Goal: Task Accomplishment & Management: Use online tool/utility

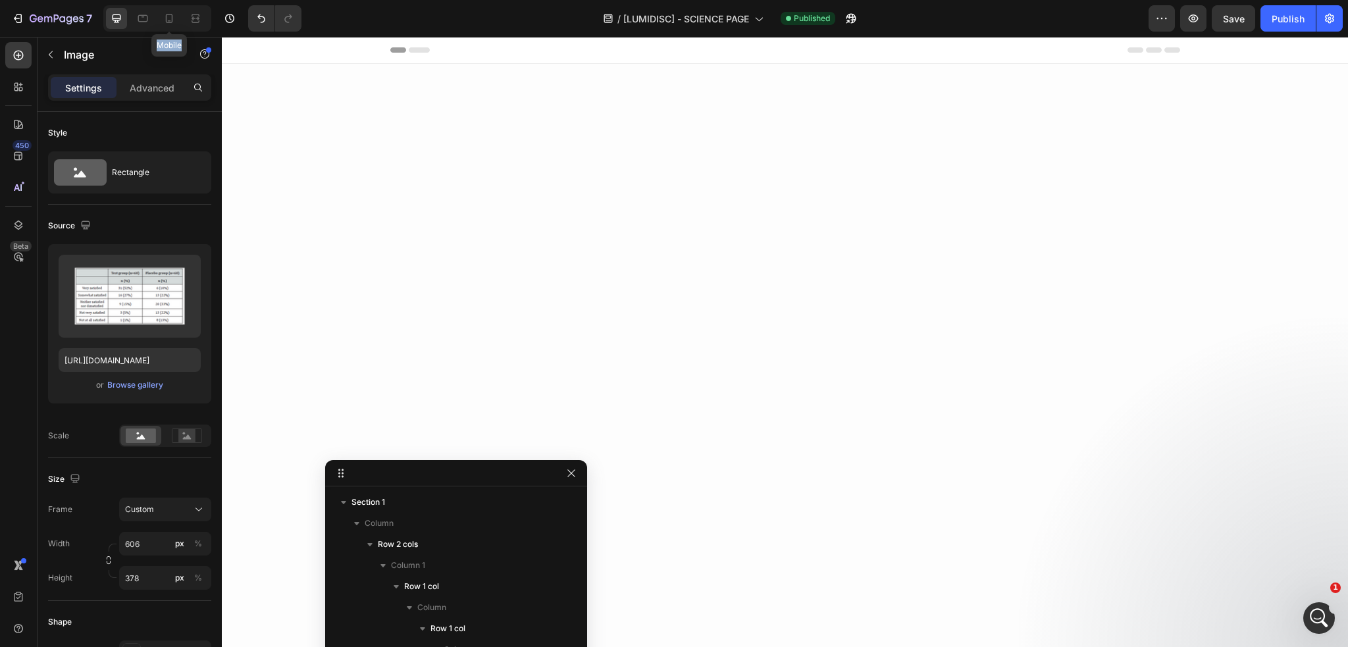
click at [167, 20] on icon at bounding box center [169, 18] width 13 height 13
type input "350"
type input "219"
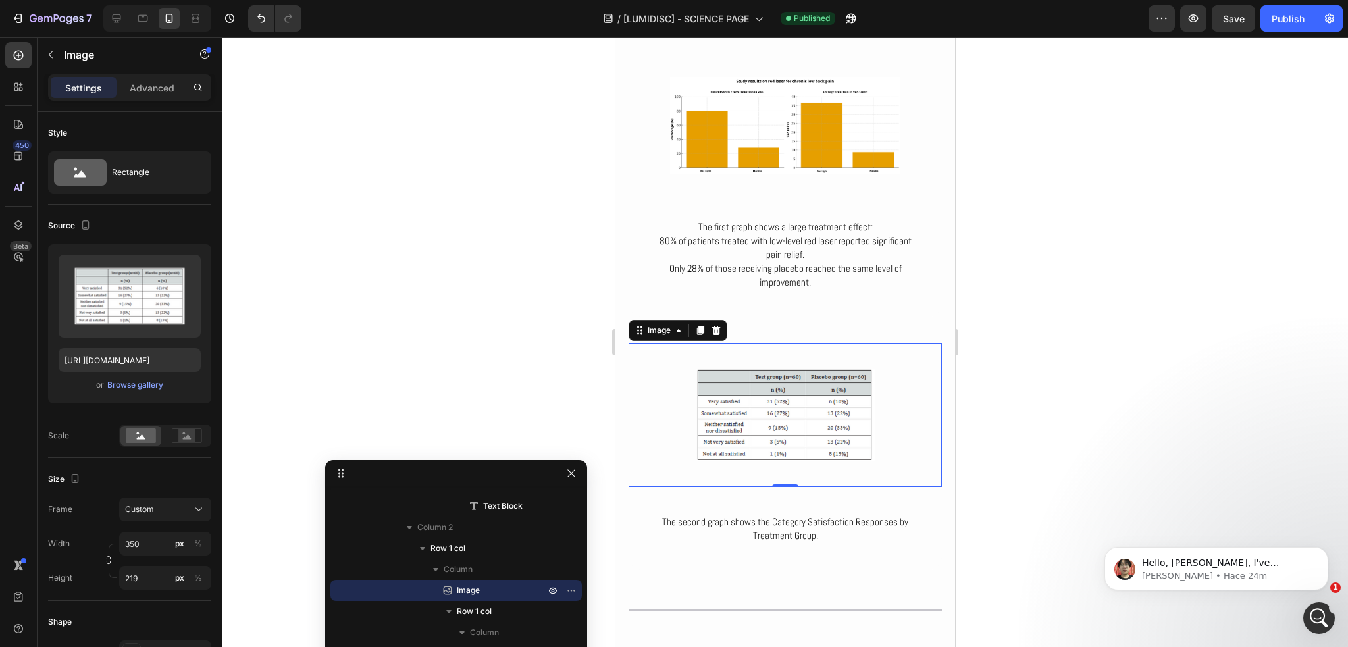
scroll to position [3841, 0]
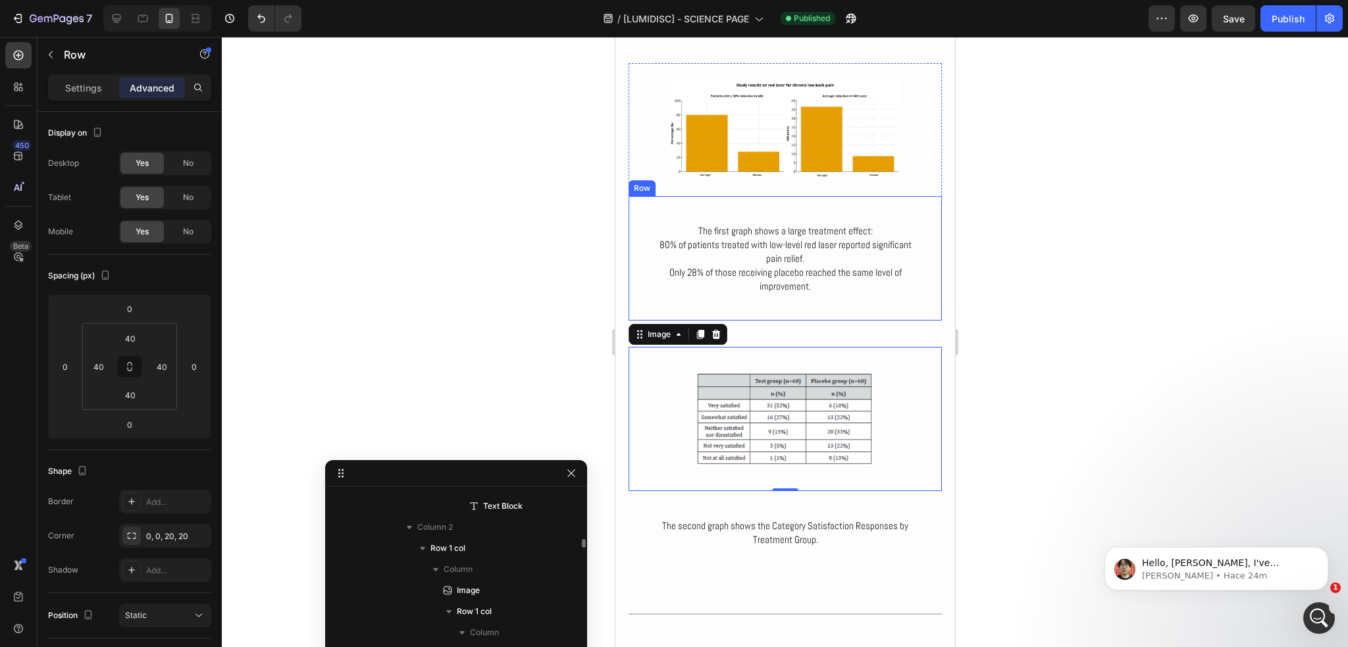
click at [788, 302] on div "The first graph shows a large treatment effect: 80% of patients treated with lo…" at bounding box center [784, 258] width 313 height 124
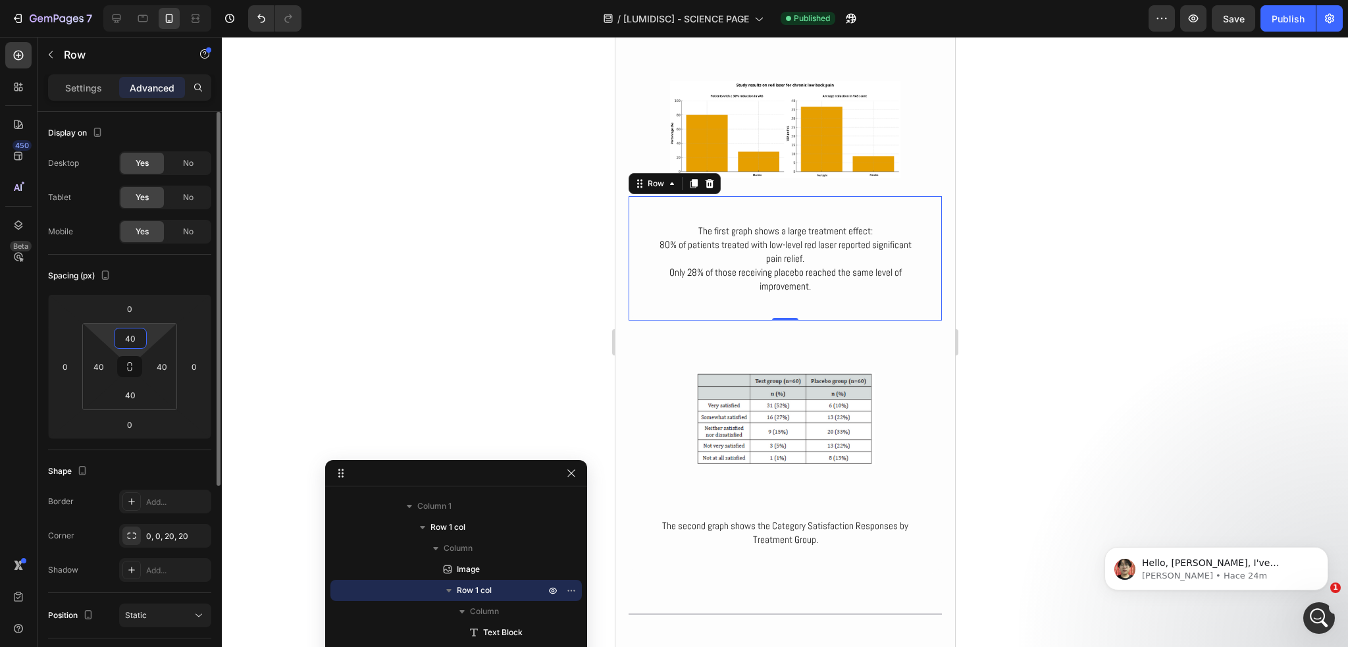
click at [143, 336] on input "40" at bounding box center [130, 339] width 26 height 20
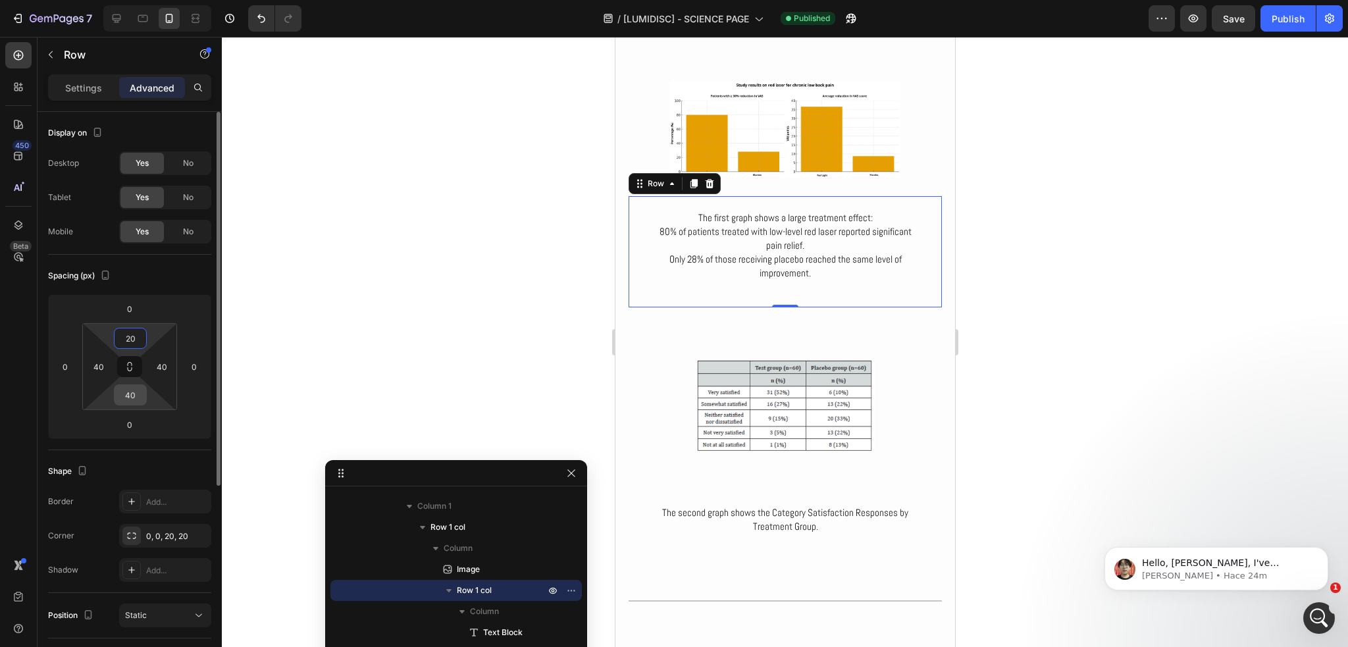
type input "20"
click at [128, 396] on input "40" at bounding box center [130, 395] width 26 height 20
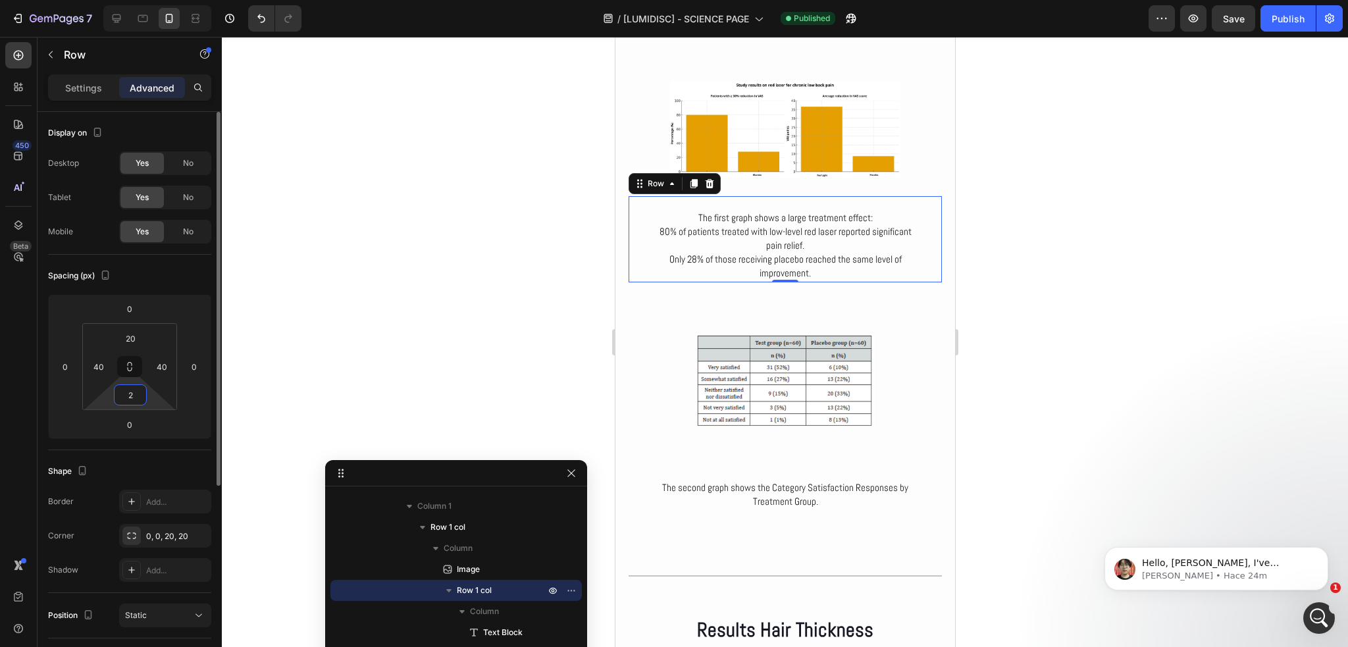
type input "20"
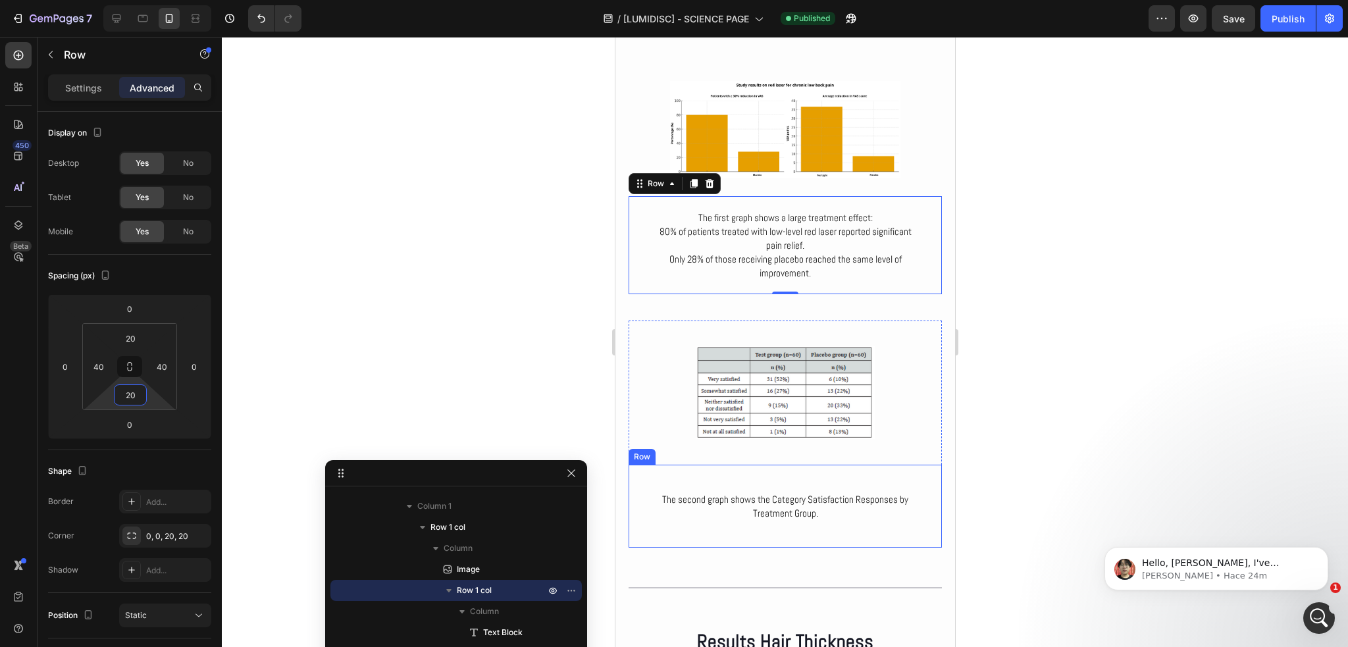
click at [766, 483] on div "The second graph shows the Category Satisfaction Responses by Treatment Group. …" at bounding box center [784, 506] width 313 height 83
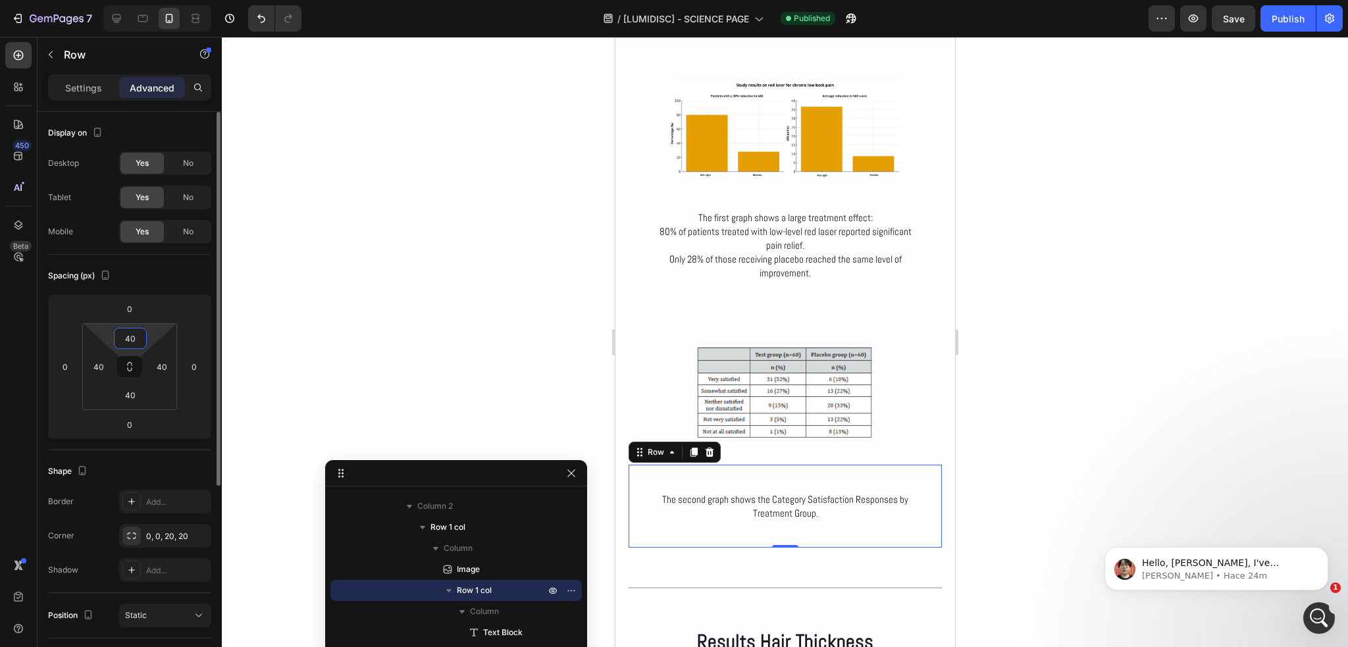
click at [138, 340] on input "40" at bounding box center [130, 339] width 26 height 20
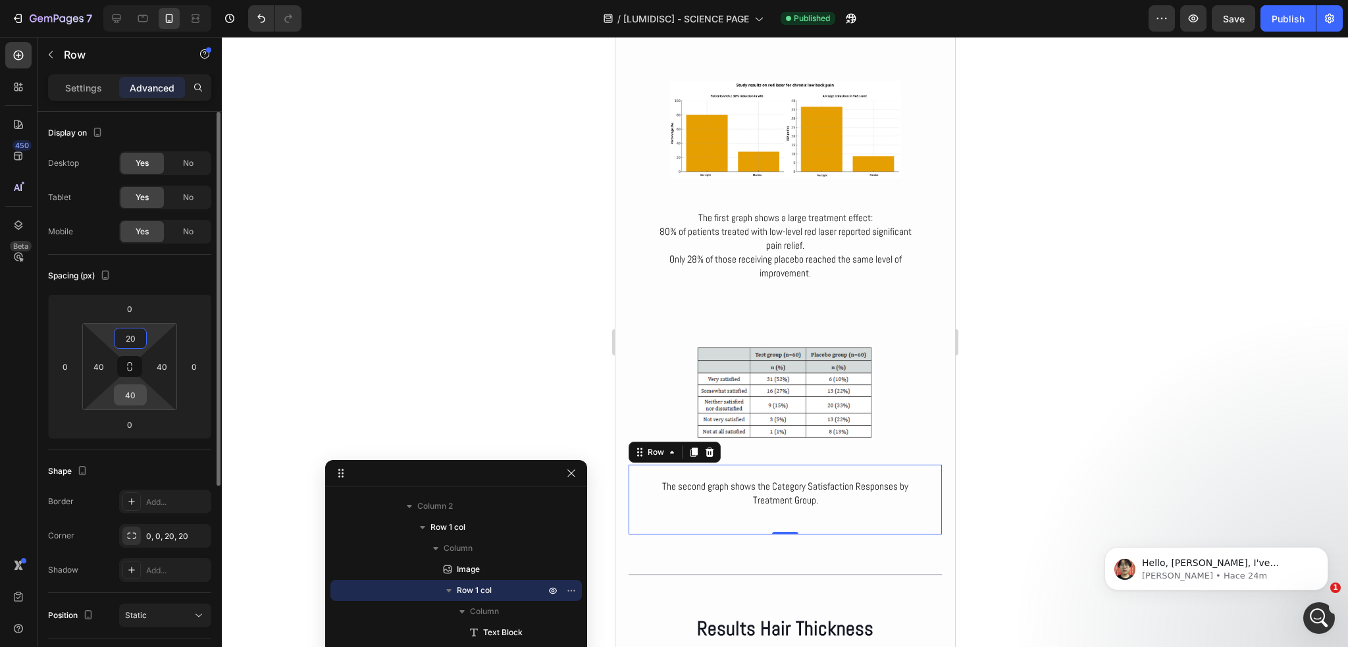
type input "20"
click at [132, 388] on input "40" at bounding box center [130, 395] width 26 height 20
type input "20"
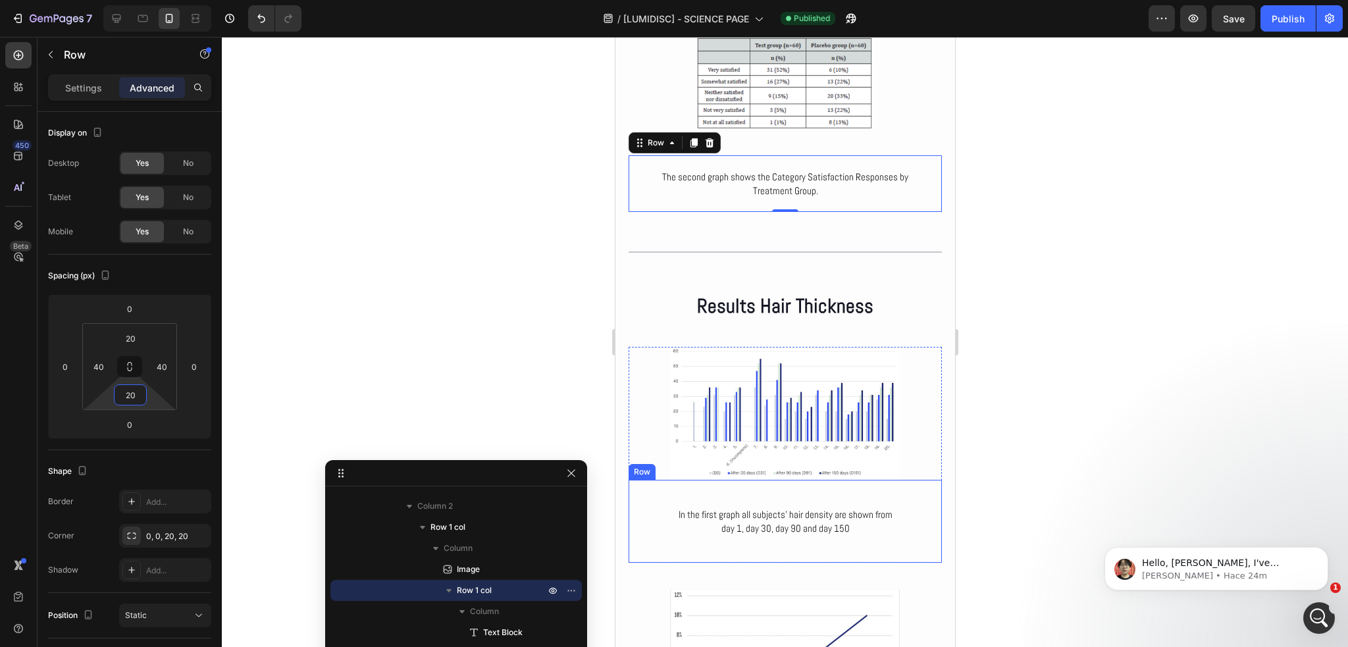
scroll to position [4368, 0]
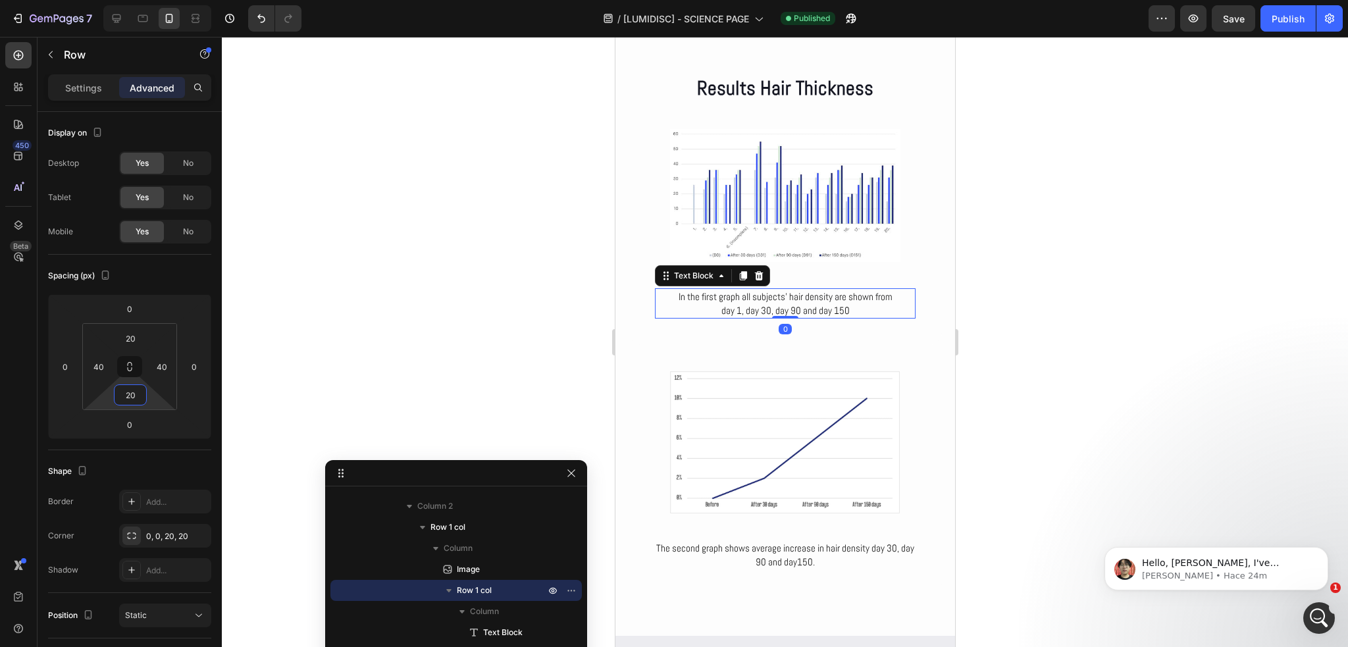
click at [784, 297] on p "In the first graph all subjects’ hair density are shown from" at bounding box center [785, 297] width 258 height 14
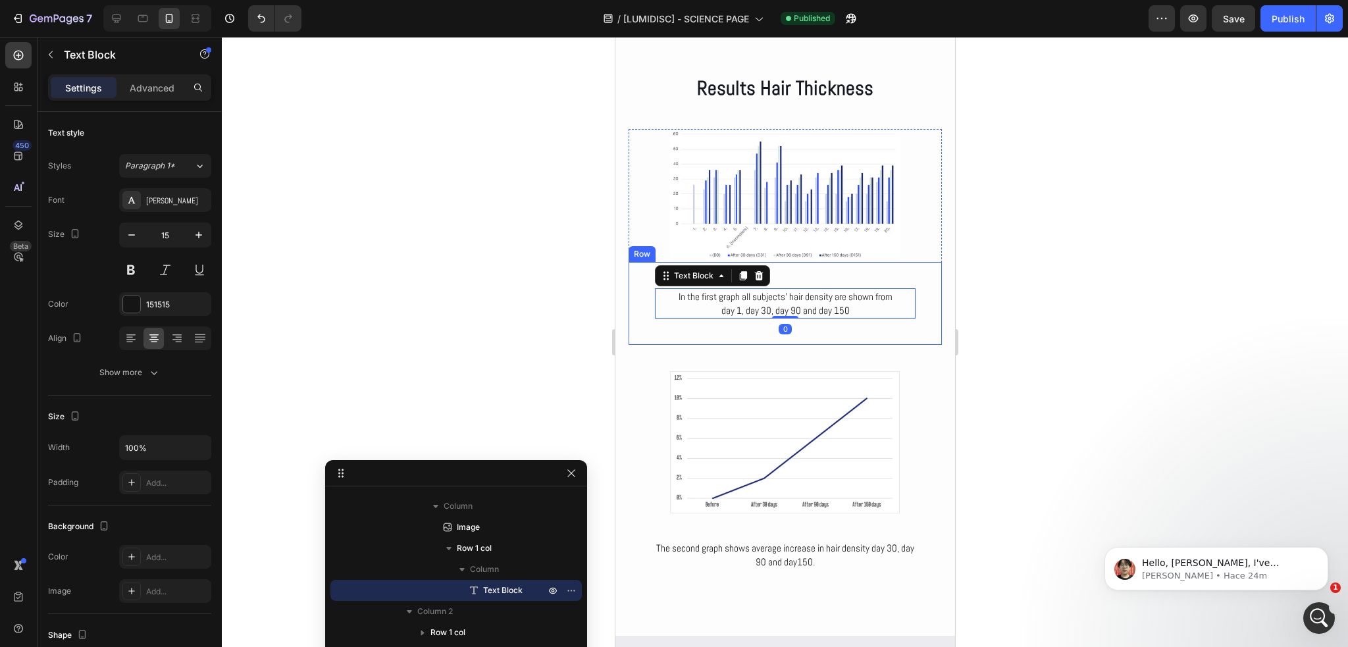
click at [722, 329] on div "In the first graph all subjects’ hair density are shown from day 1, day 30, day…" at bounding box center [784, 303] width 313 height 83
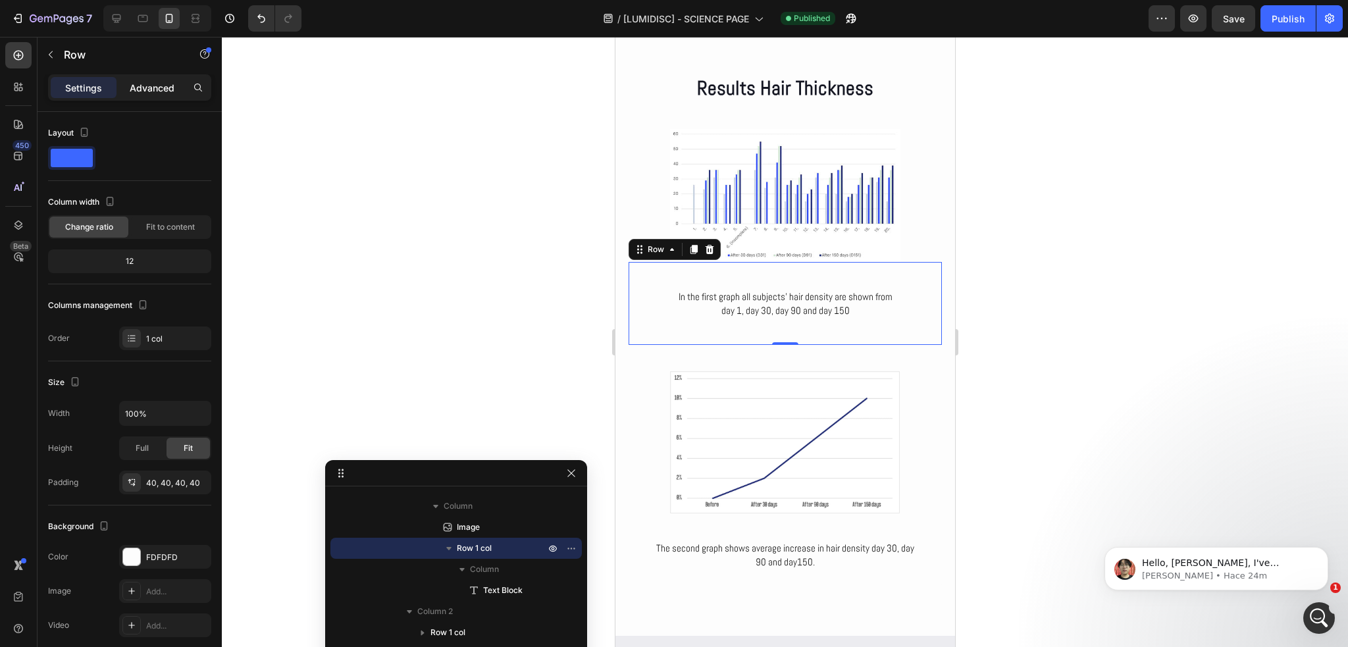
click at [148, 77] on div "Advanced" at bounding box center [152, 87] width 66 height 21
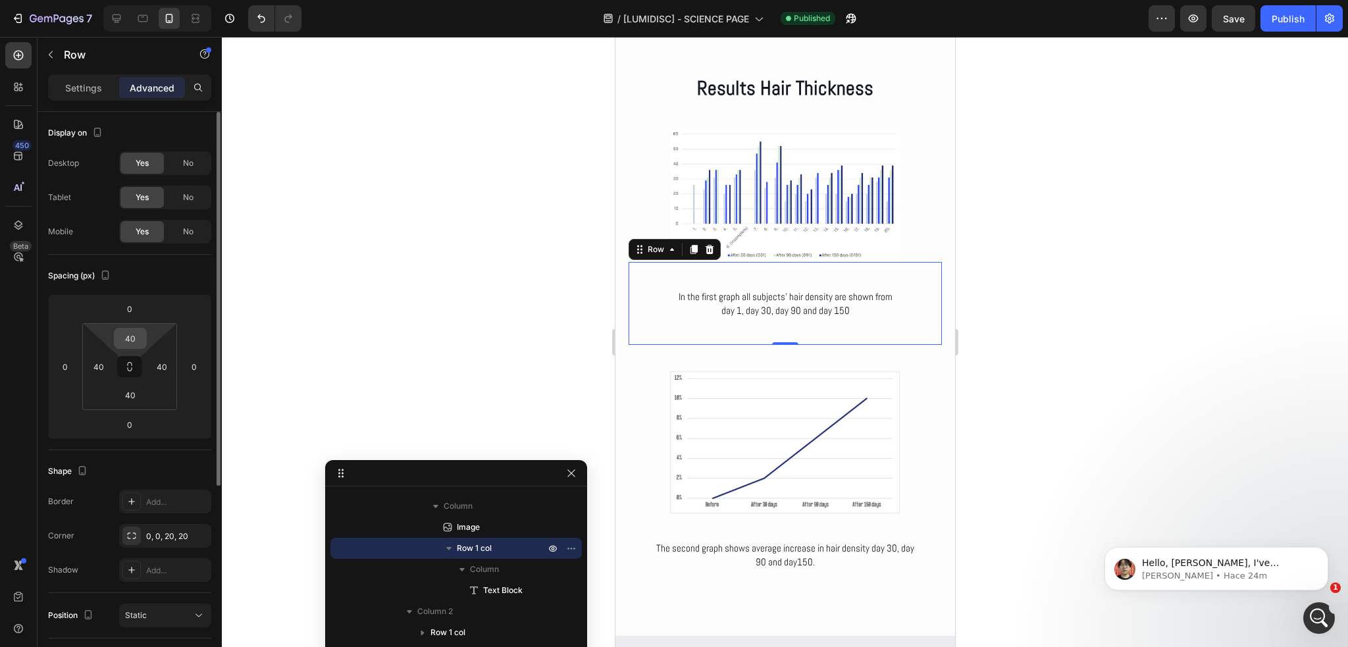
click at [129, 338] on input "40" at bounding box center [130, 339] width 26 height 20
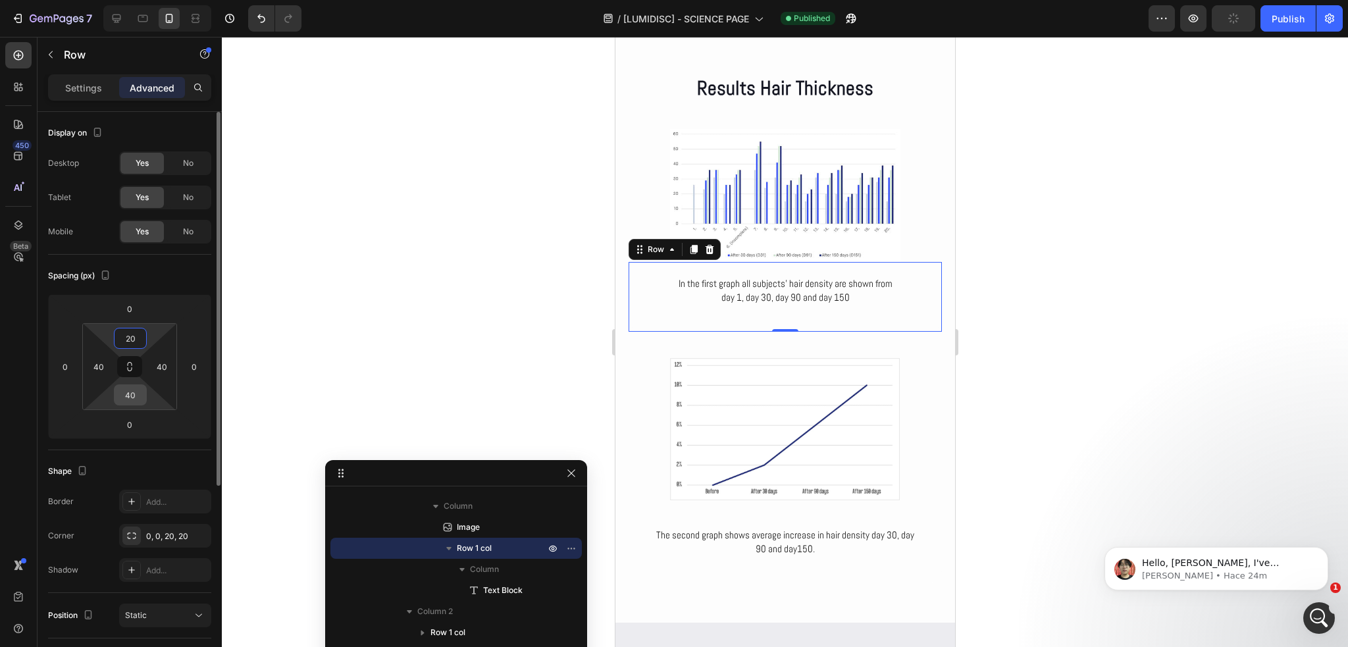
type input "20"
click at [129, 391] on input "40" at bounding box center [130, 395] width 26 height 20
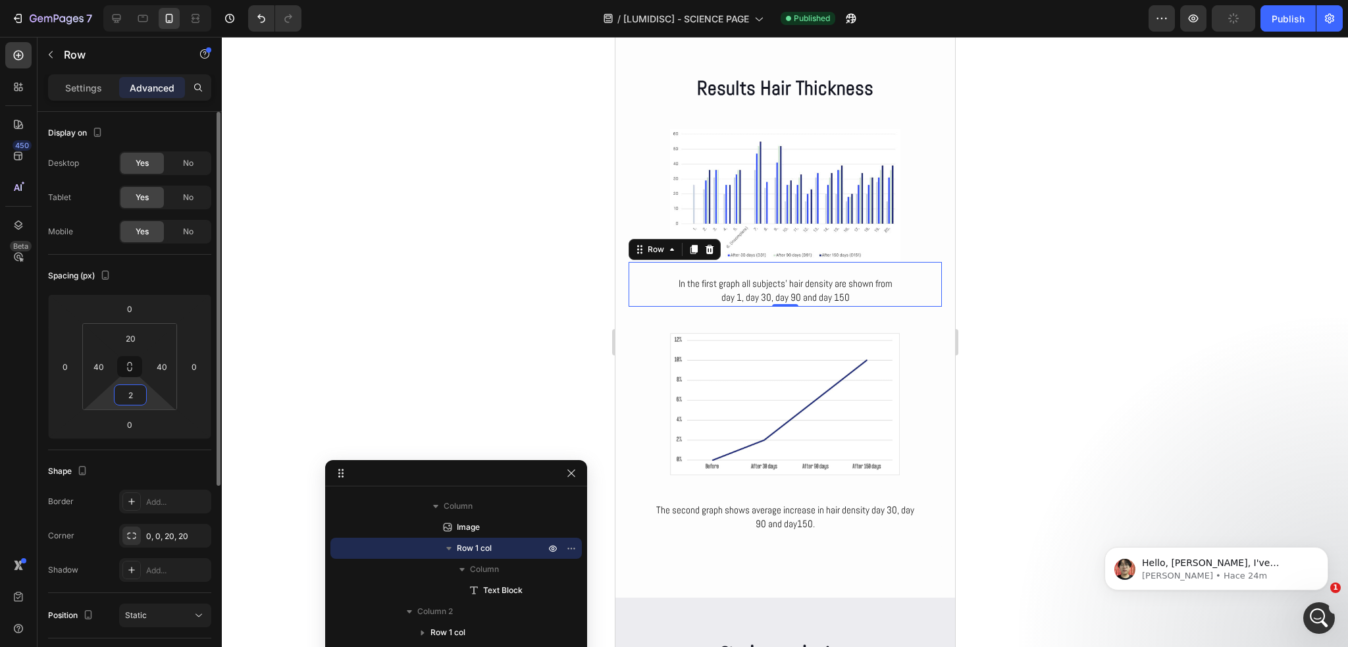
type input "20"
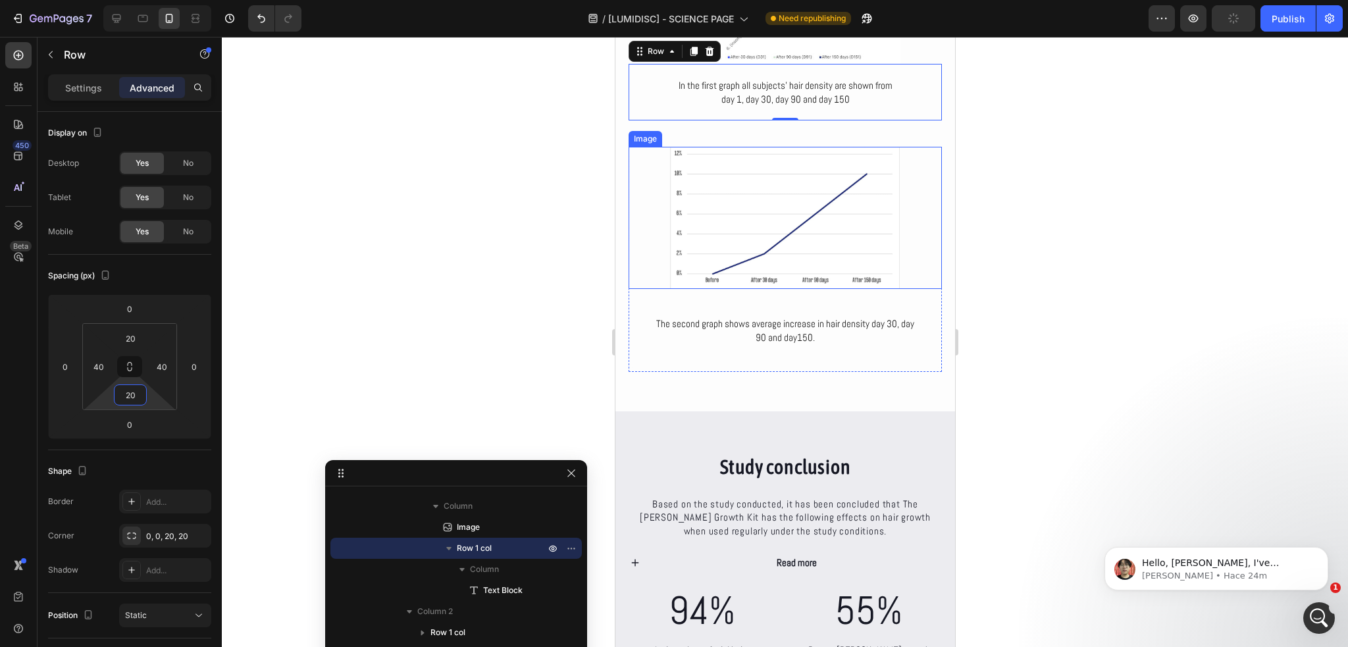
scroll to position [4565, 0]
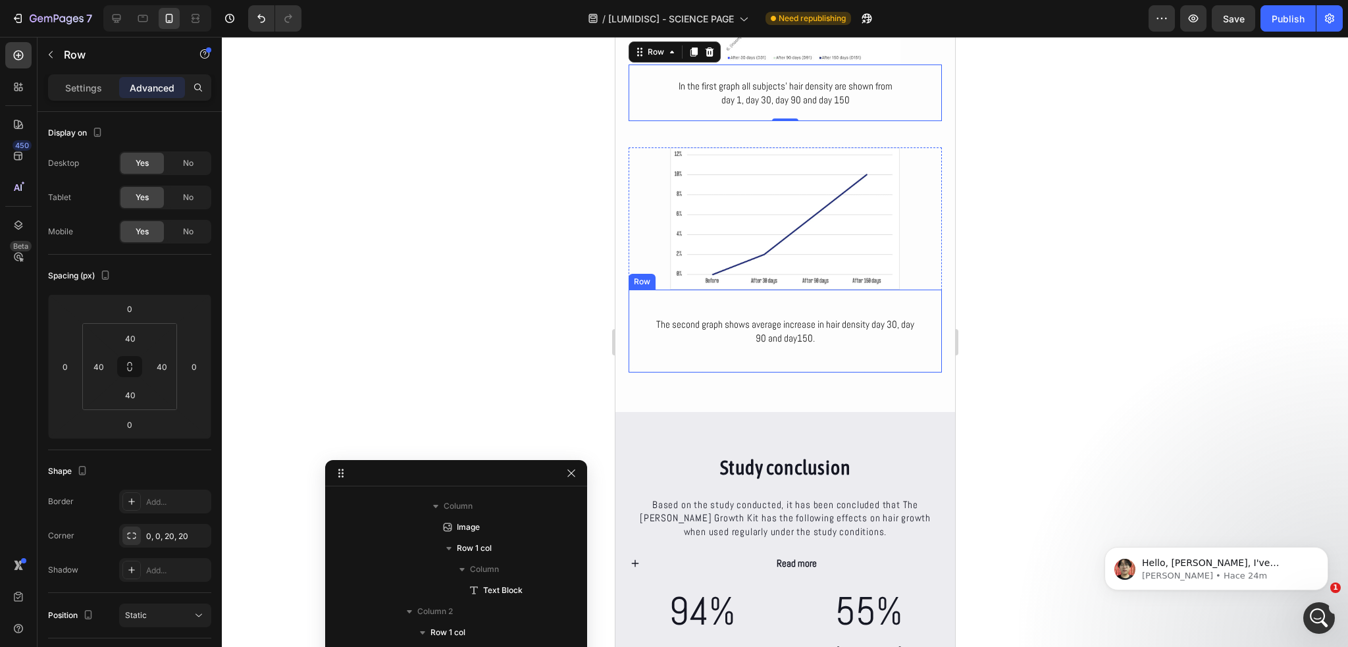
click at [771, 305] on div "The second graph shows average increase in hair density day 30, day 90 and day1…" at bounding box center [784, 331] width 313 height 83
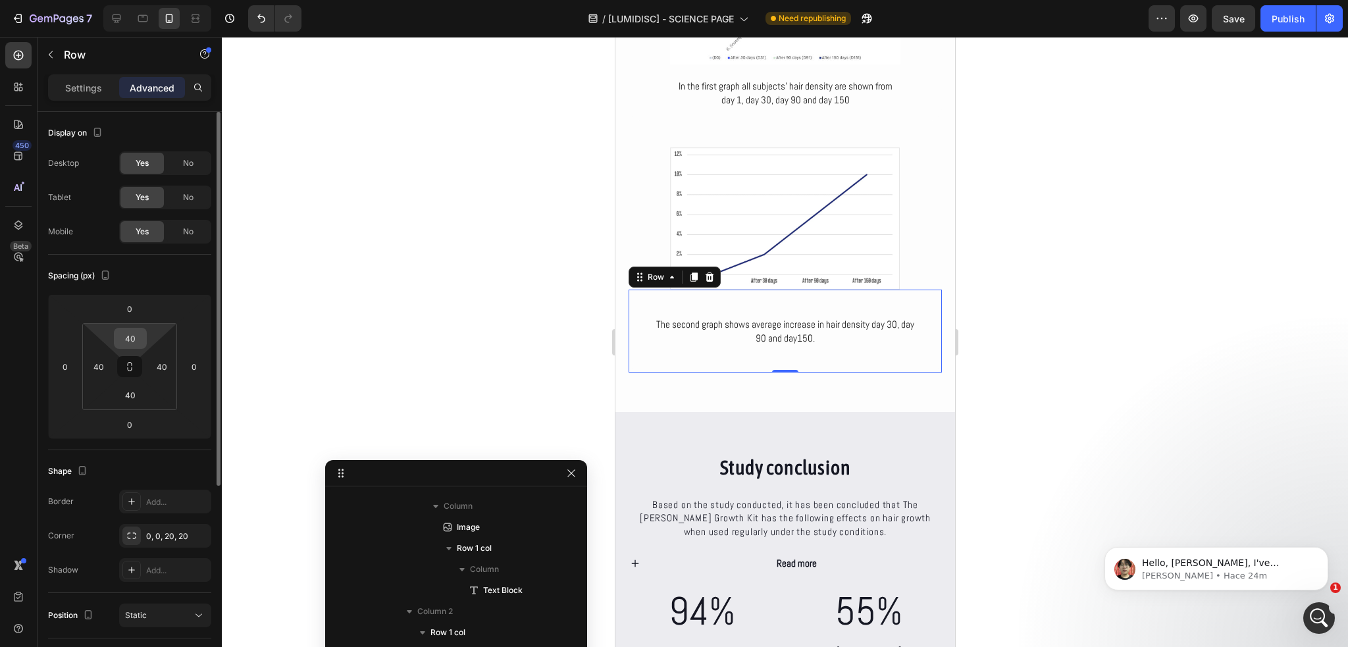
click at [134, 344] on input "40" at bounding box center [130, 339] width 26 height 20
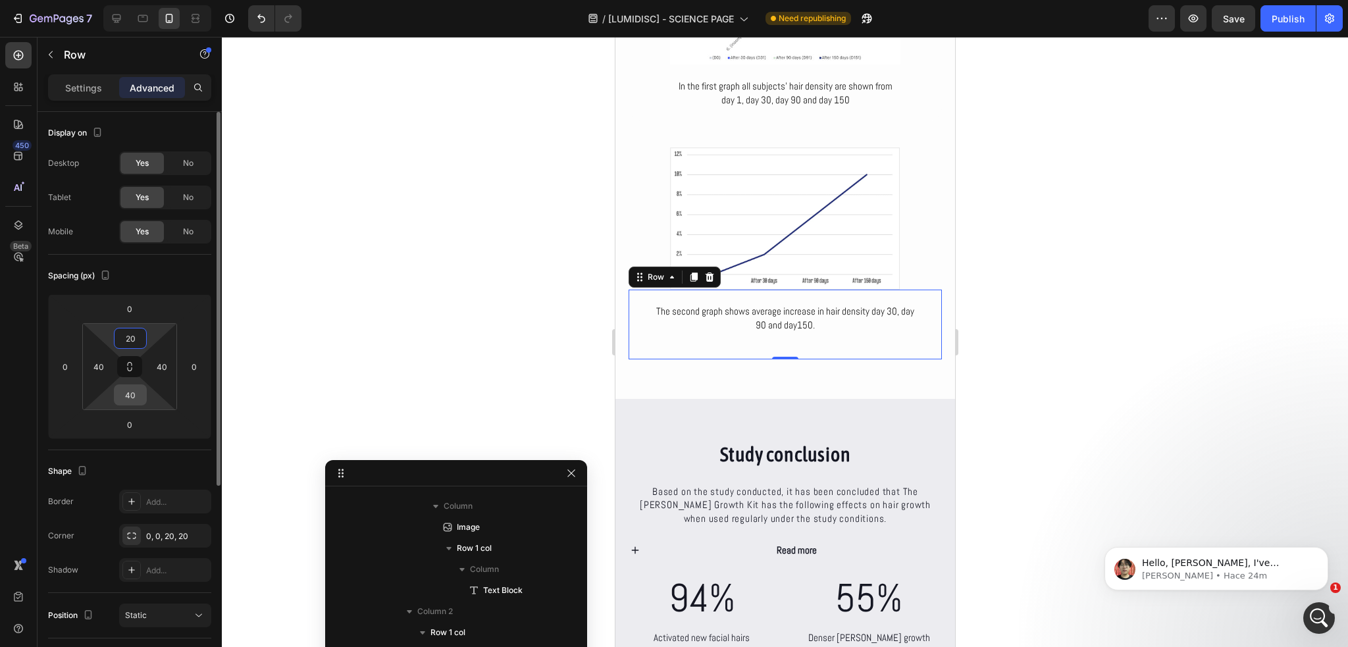
type input "20"
click at [131, 392] on input "40" at bounding box center [130, 395] width 26 height 20
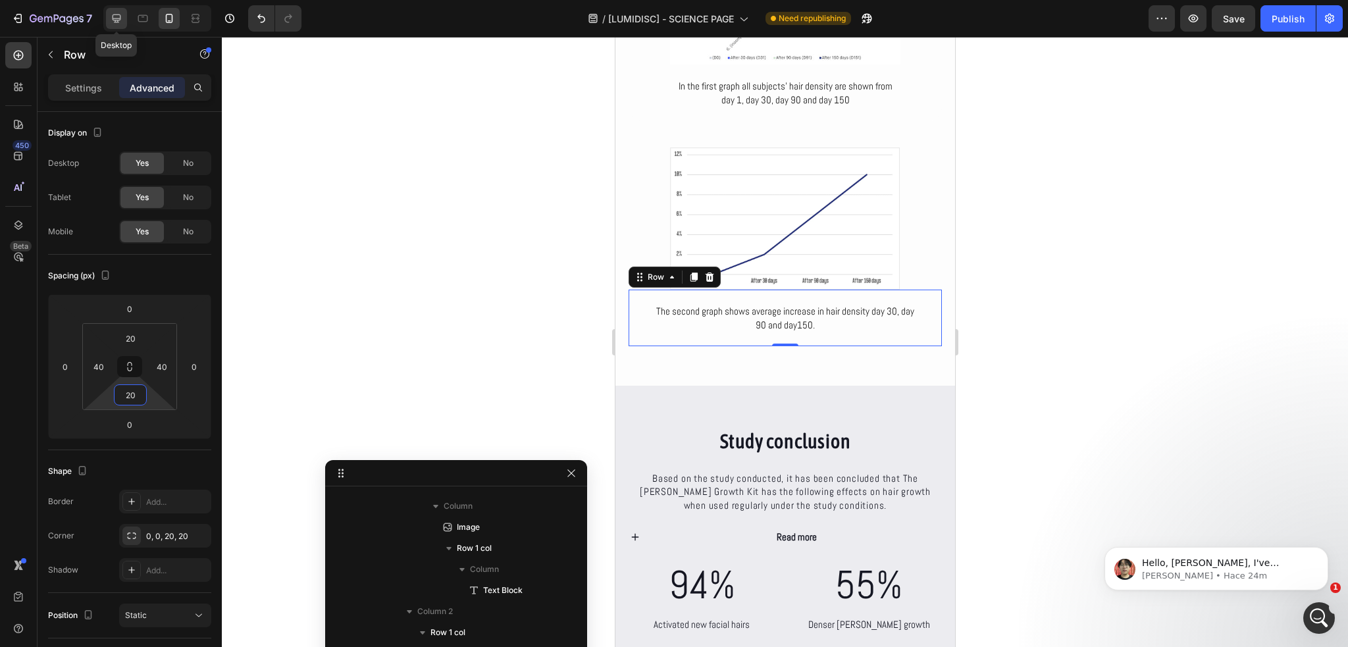
type input "20"
click at [119, 14] on icon at bounding box center [116, 18] width 13 height 13
type input "40"
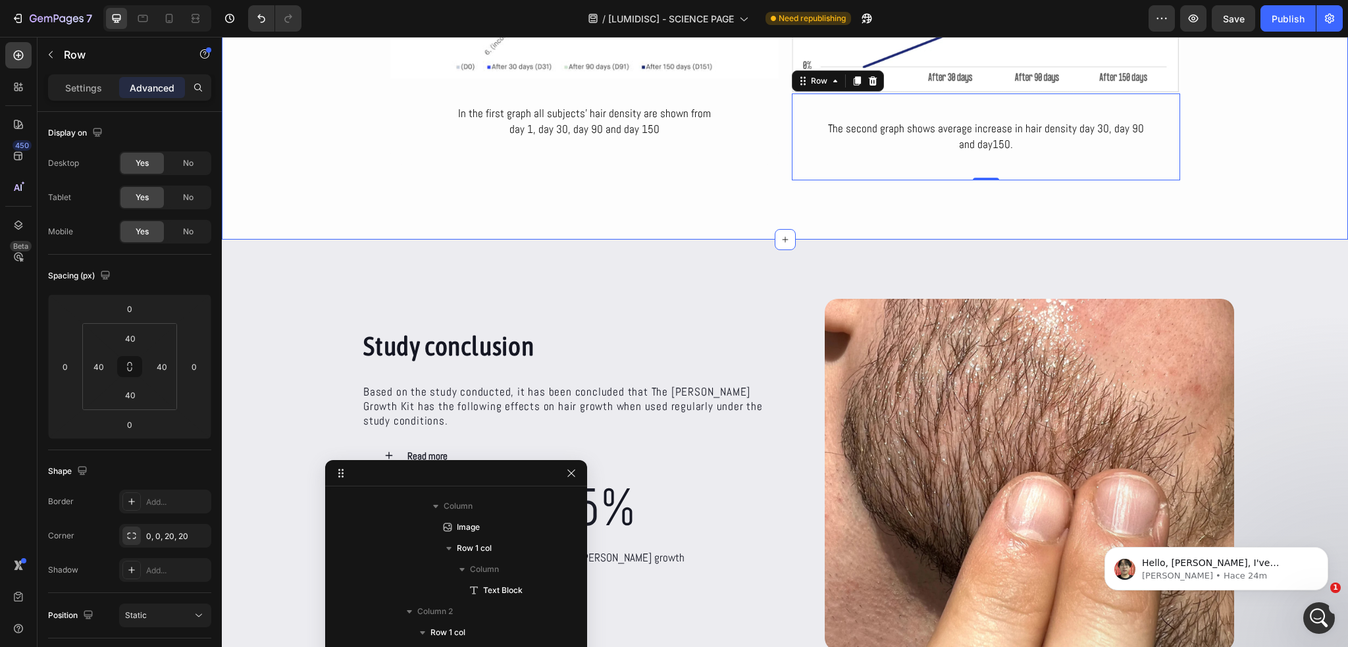
scroll to position [4888, 0]
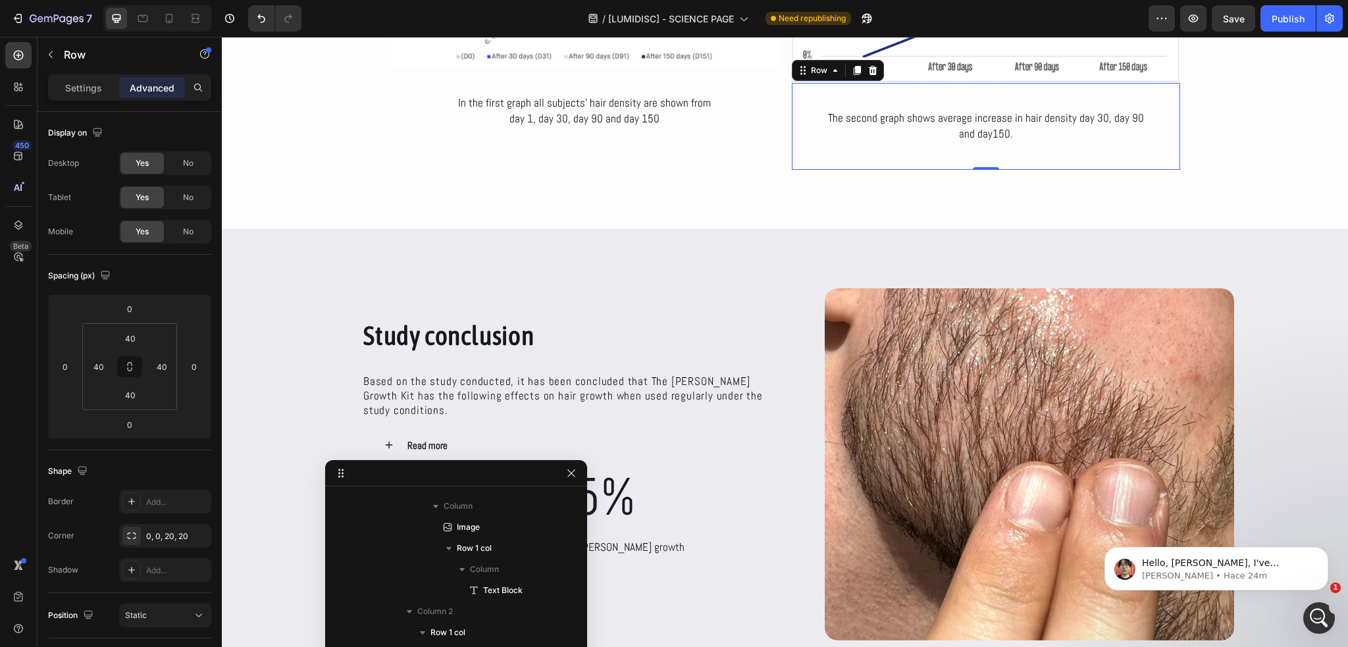
click at [874, 149] on div "The second graph shows average increase in hair density day 30, day 90 and day1…" at bounding box center [986, 126] width 388 height 87
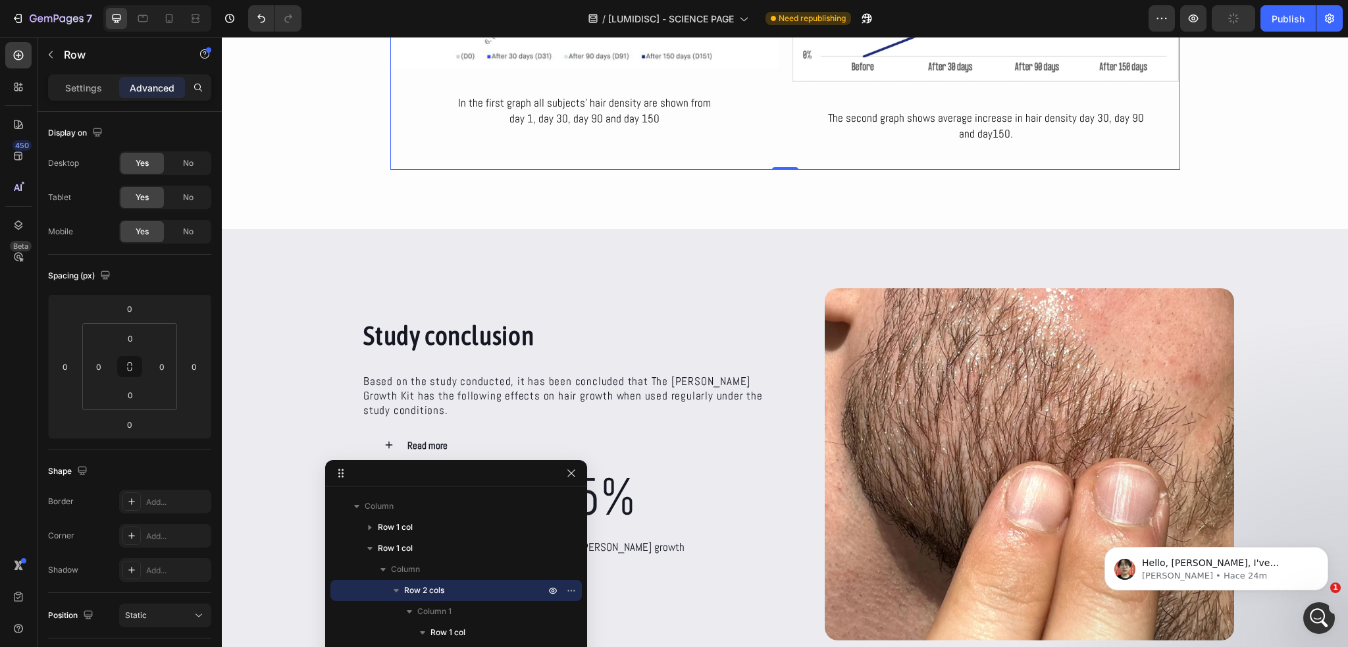
click at [604, 161] on div "Image In the first graph all subjects’ hair density are shown from day 1, day 3…" at bounding box center [584, 6] width 388 height 327
click at [593, 142] on div "In the first graph all subjects’ hair density are shown from day 1, day 30, day…" at bounding box center [584, 111] width 388 height 87
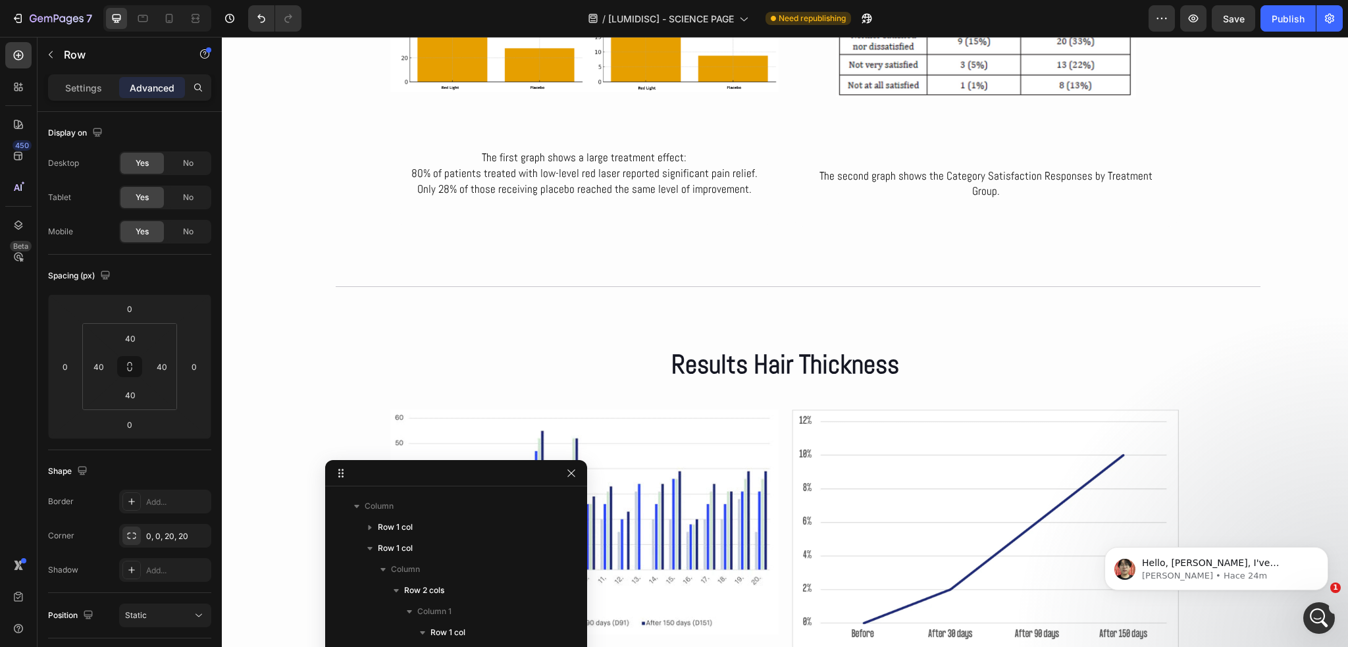
scroll to position [4295, 0]
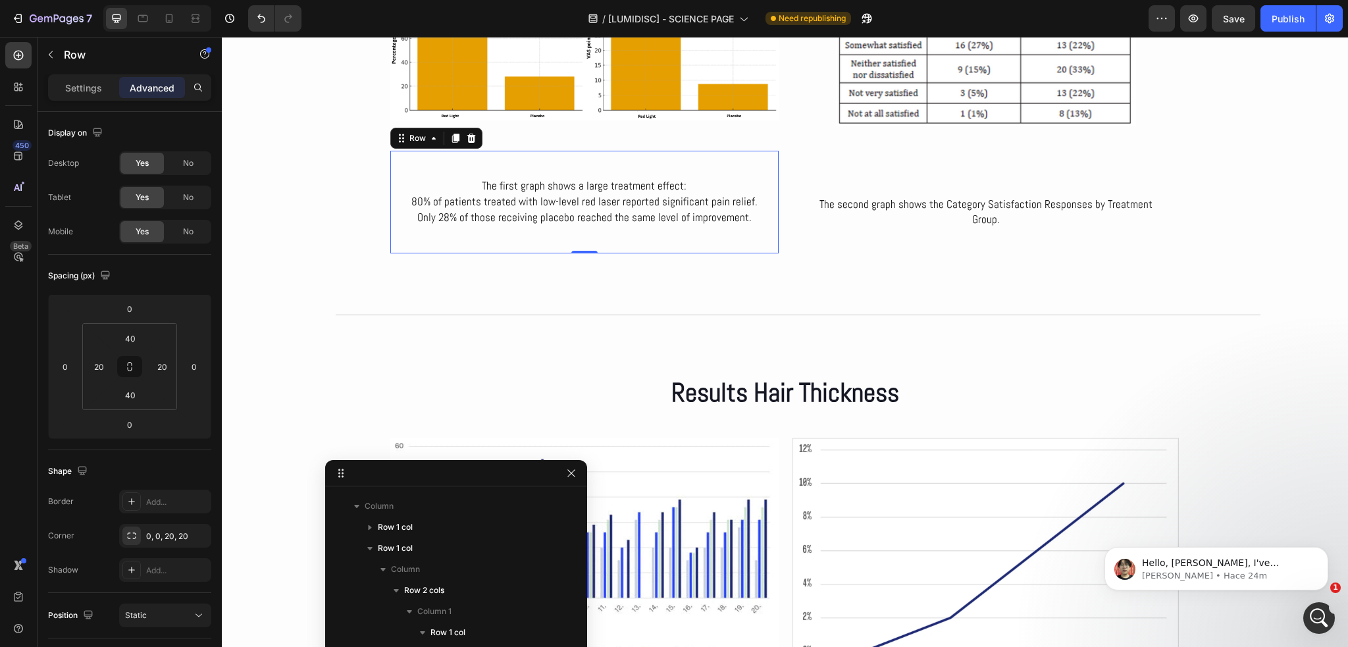
click at [603, 228] on div "The first graph shows a large treatment effect: 80% of patients treated with lo…" at bounding box center [584, 202] width 388 height 102
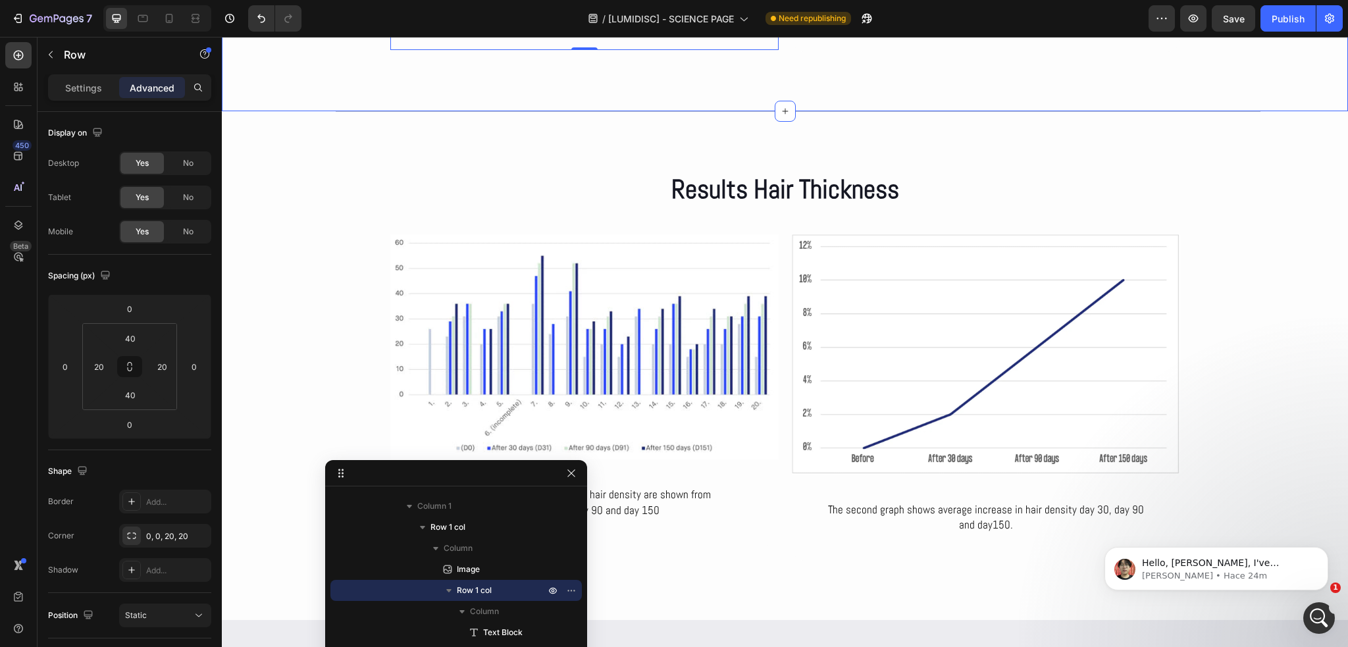
scroll to position [4559, 0]
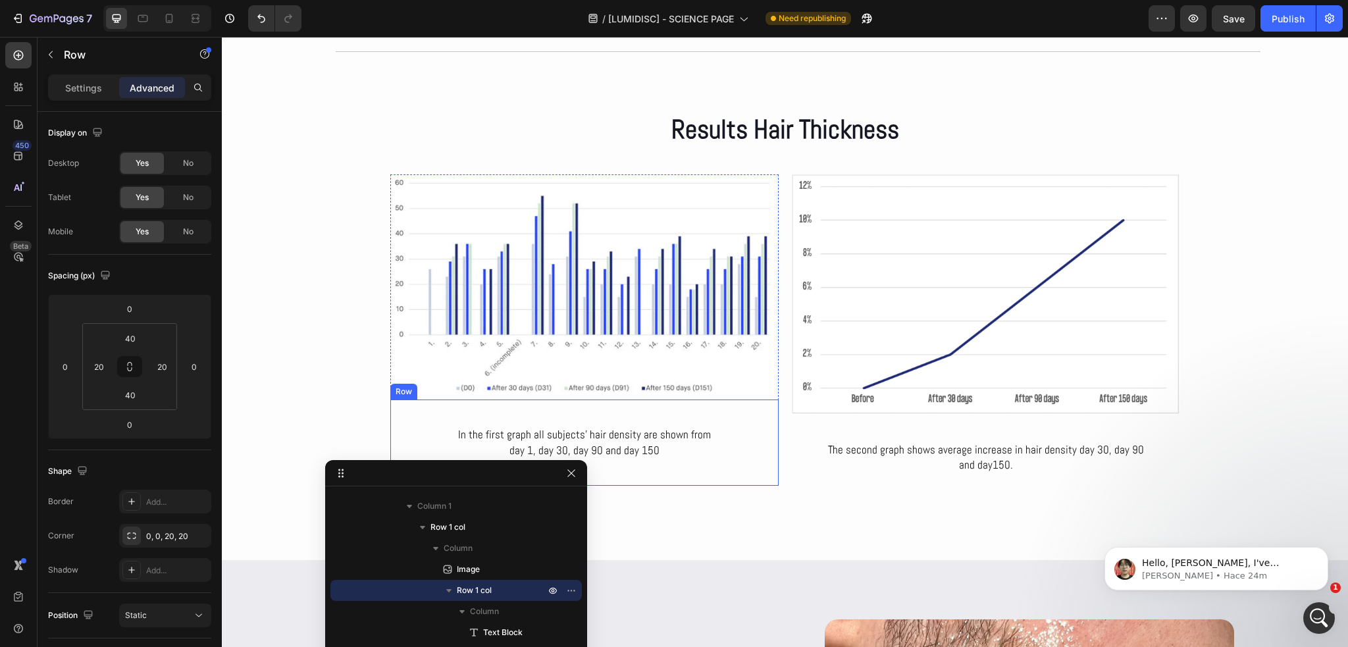
click at [402, 432] on div "In the first graph all subjects’ hair density are shown from day 1, day 30, day…" at bounding box center [584, 443] width 388 height 87
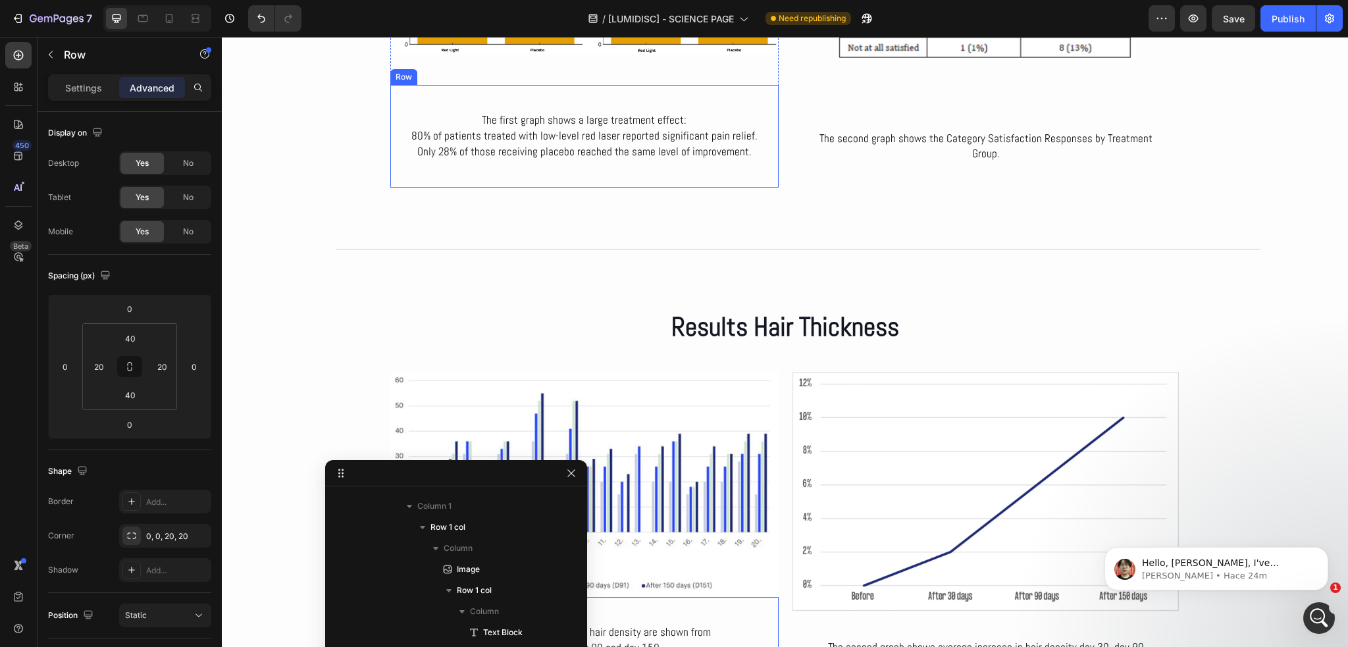
scroll to position [4104, 0]
click at [429, 168] on div "The first graph shows a large treatment effect: 80% of patients treated with lo…" at bounding box center [584, 136] width 388 height 102
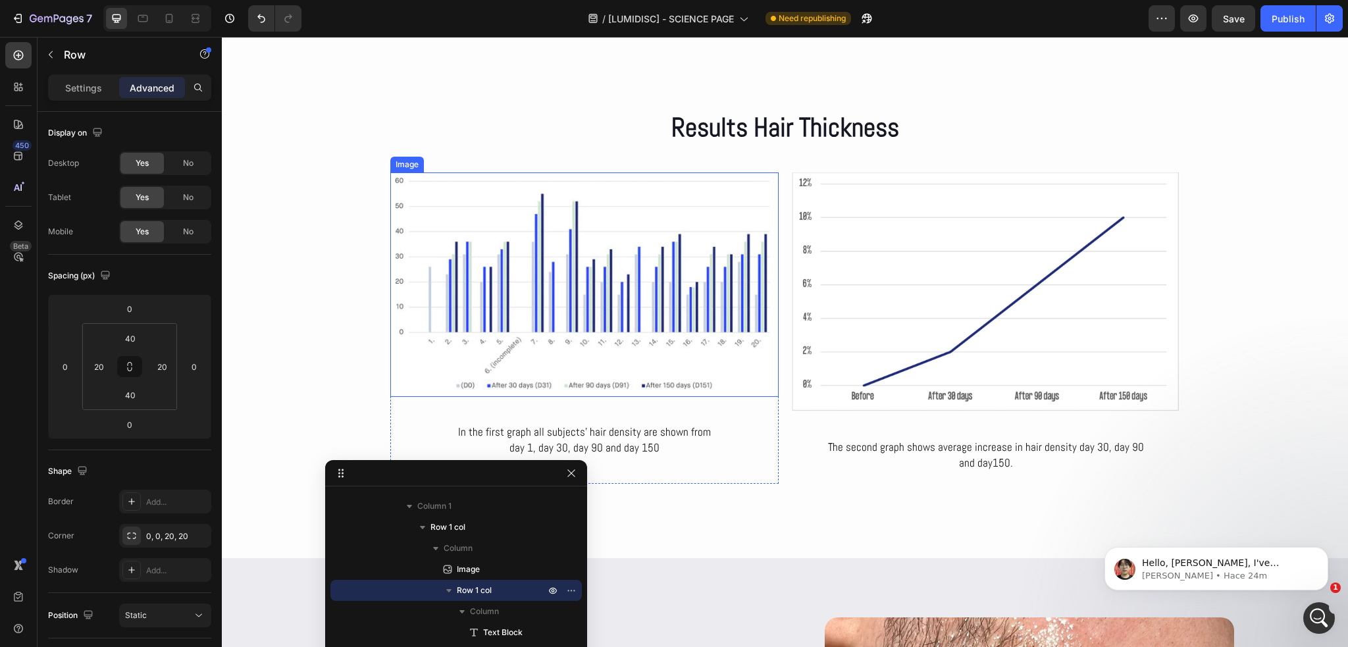
scroll to position [4624, 0]
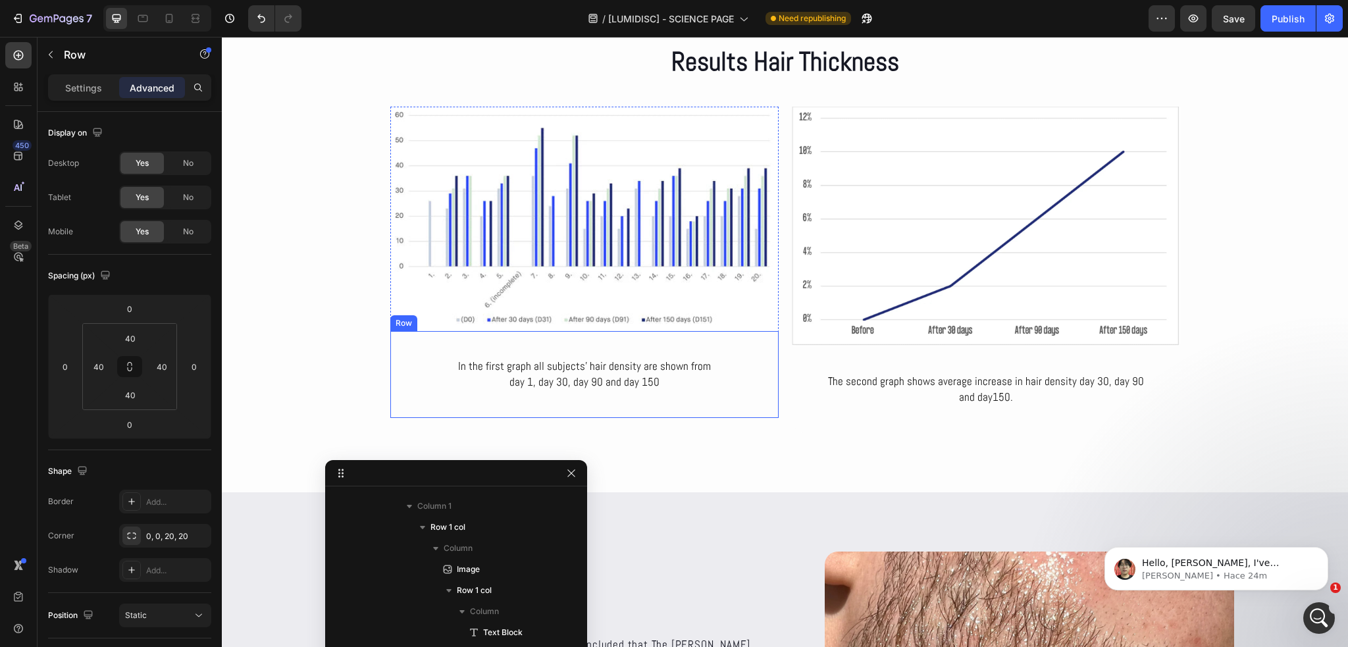
click at [419, 399] on div "In the first graph all subjects’ hair density are shown from day 1, day 30, day…" at bounding box center [584, 374] width 388 height 87
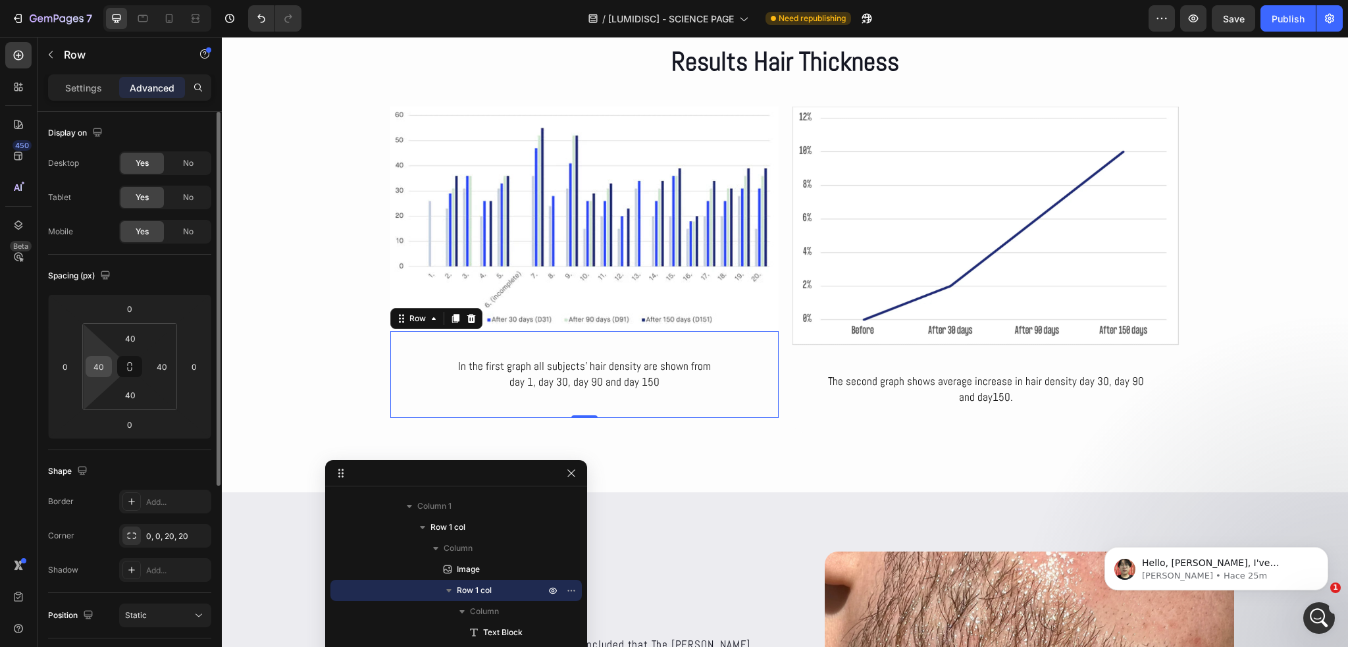
click at [97, 369] on input "40" at bounding box center [99, 367] width 20 height 20
type input "20"
click at [164, 364] on input "40" at bounding box center [162, 367] width 20 height 20
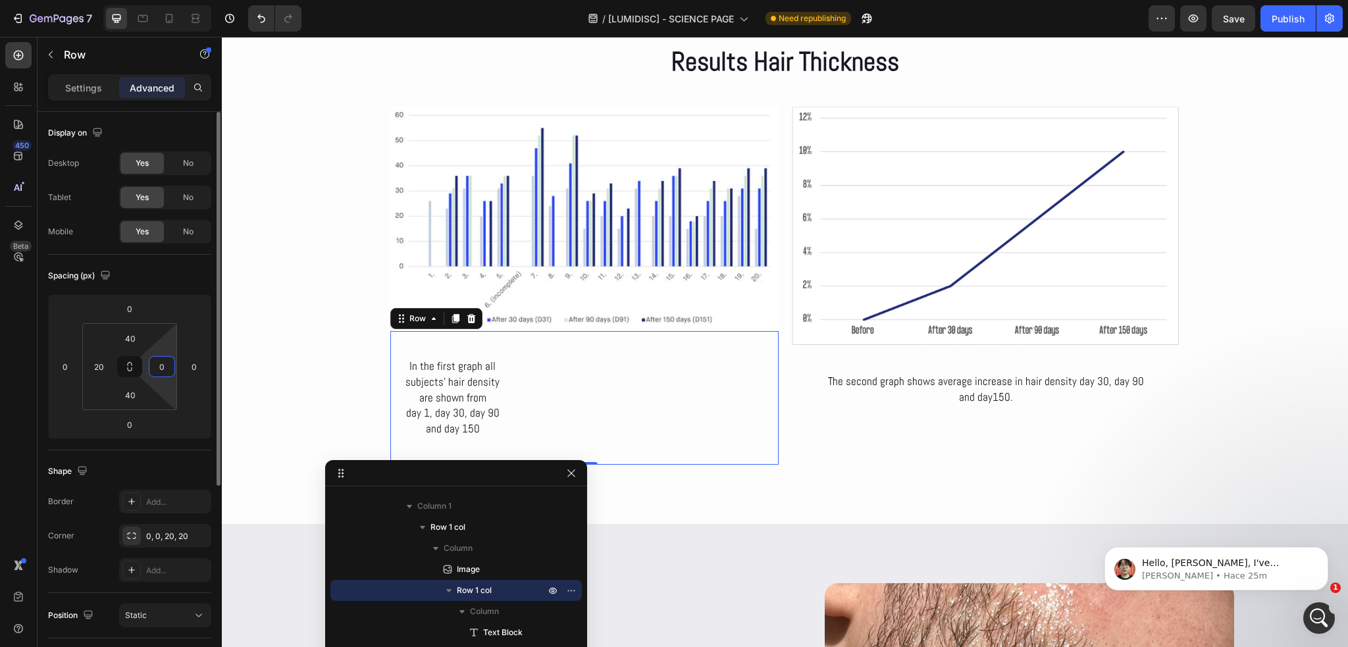
click at [161, 364] on input "0" at bounding box center [162, 367] width 20 height 20
type input "20"
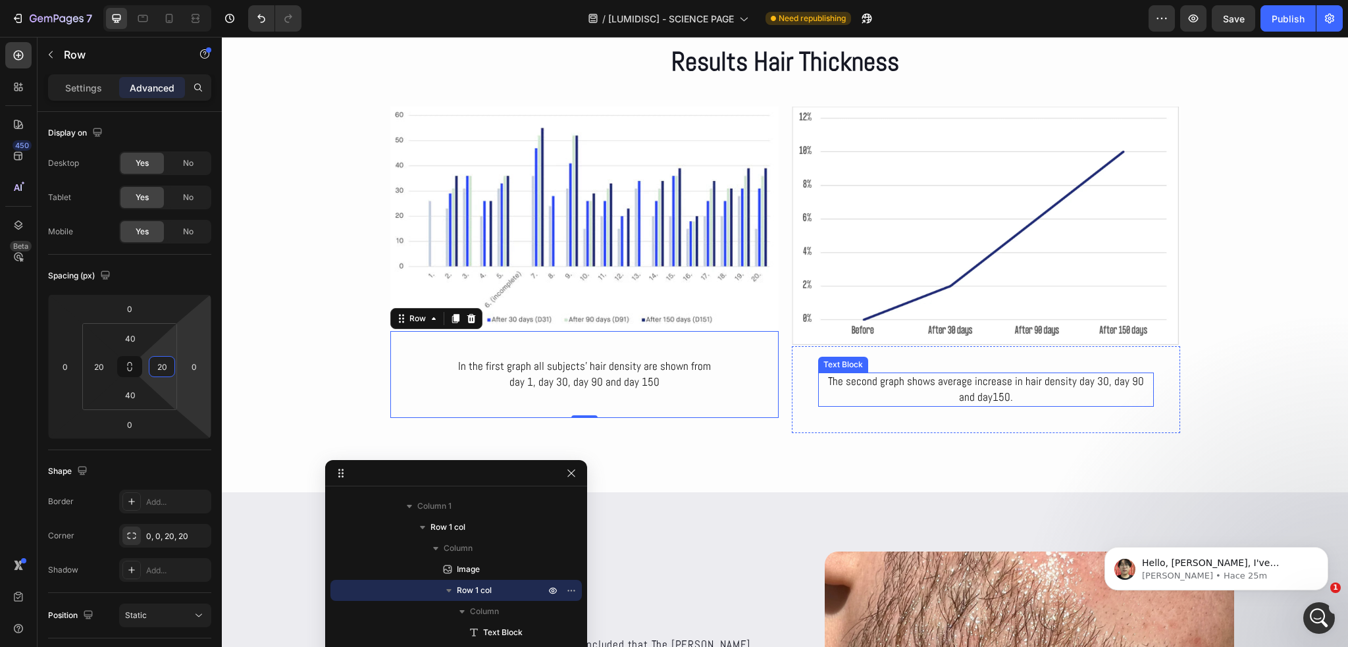
click at [893, 375] on p "The second graph shows average increase in hair density day 30, day 90 and day1…" at bounding box center [986, 390] width 333 height 32
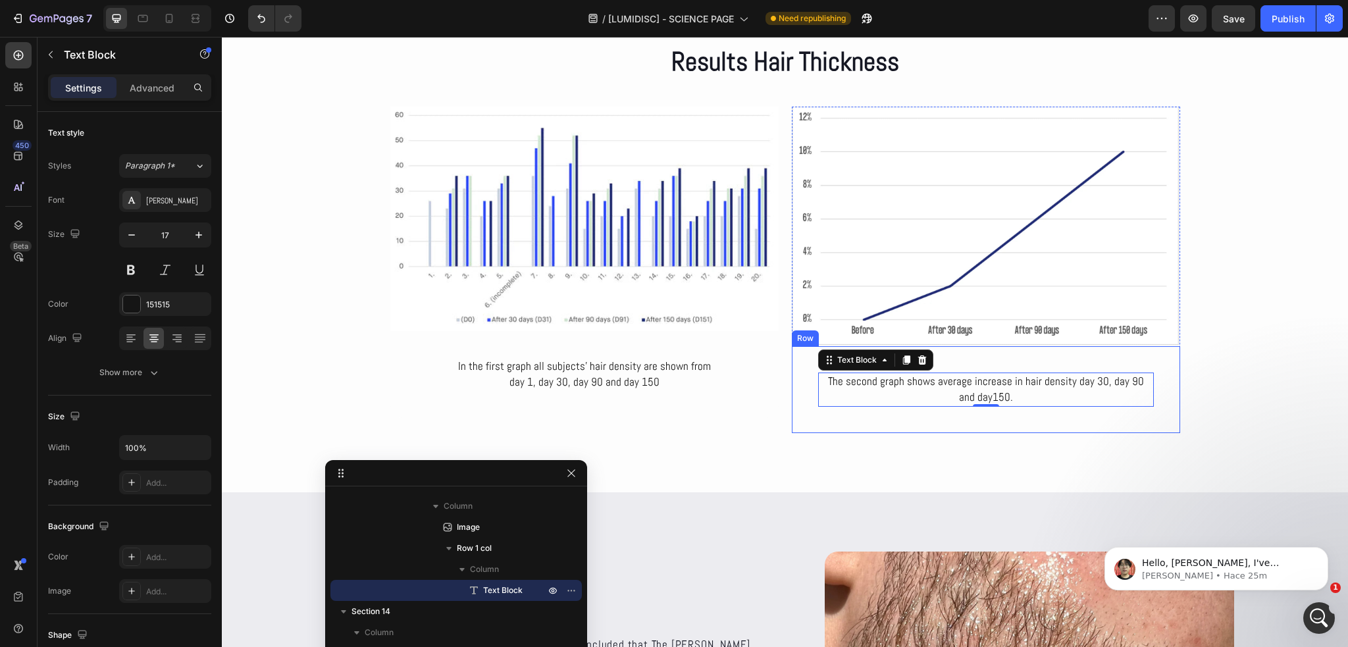
click at [974, 363] on div "The second graph shows average increase in hair density day 30, day 90 and day1…" at bounding box center [986, 389] width 388 height 87
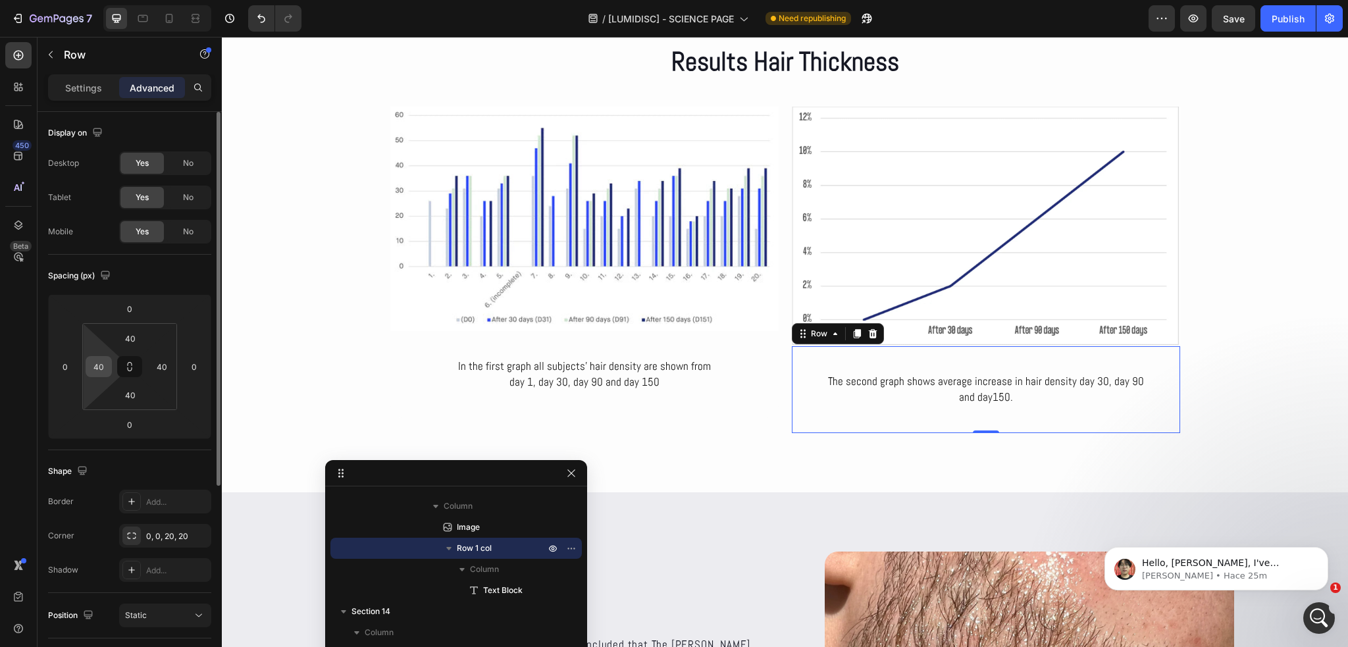
click at [103, 373] on input "40" at bounding box center [99, 367] width 20 height 20
type input "20"
click at [171, 369] on input "40" at bounding box center [162, 367] width 20 height 20
type input "20"
click at [182, 281] on div "Spacing (px)" at bounding box center [129, 275] width 163 height 21
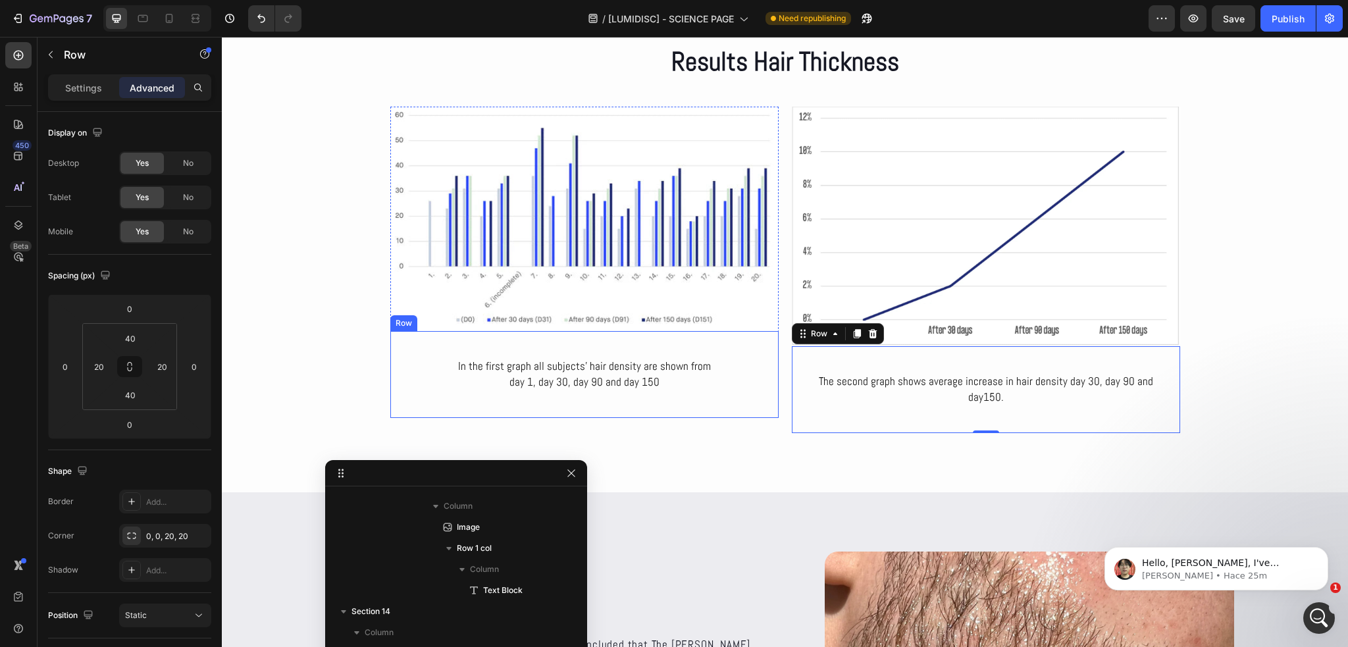
click at [772, 366] on div "In the first graph all subjects’ hair density are shown from day 1, day 30, day…" at bounding box center [584, 374] width 388 height 87
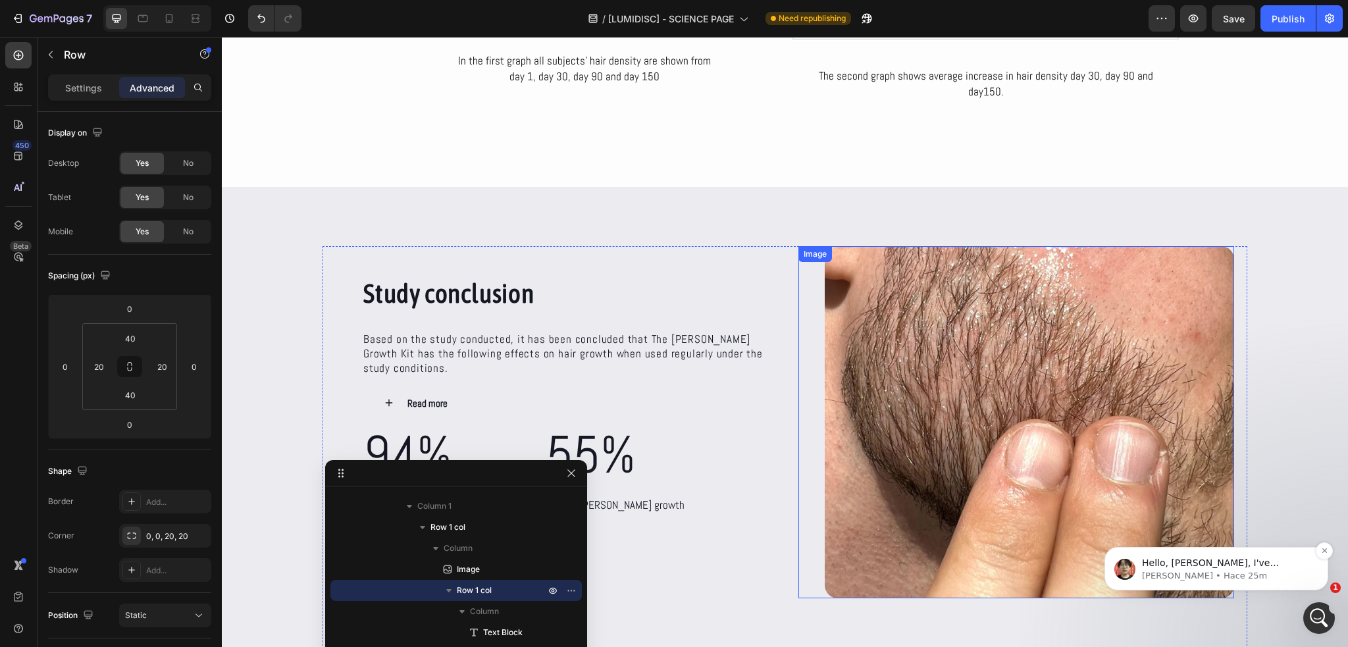
scroll to position [4769, 0]
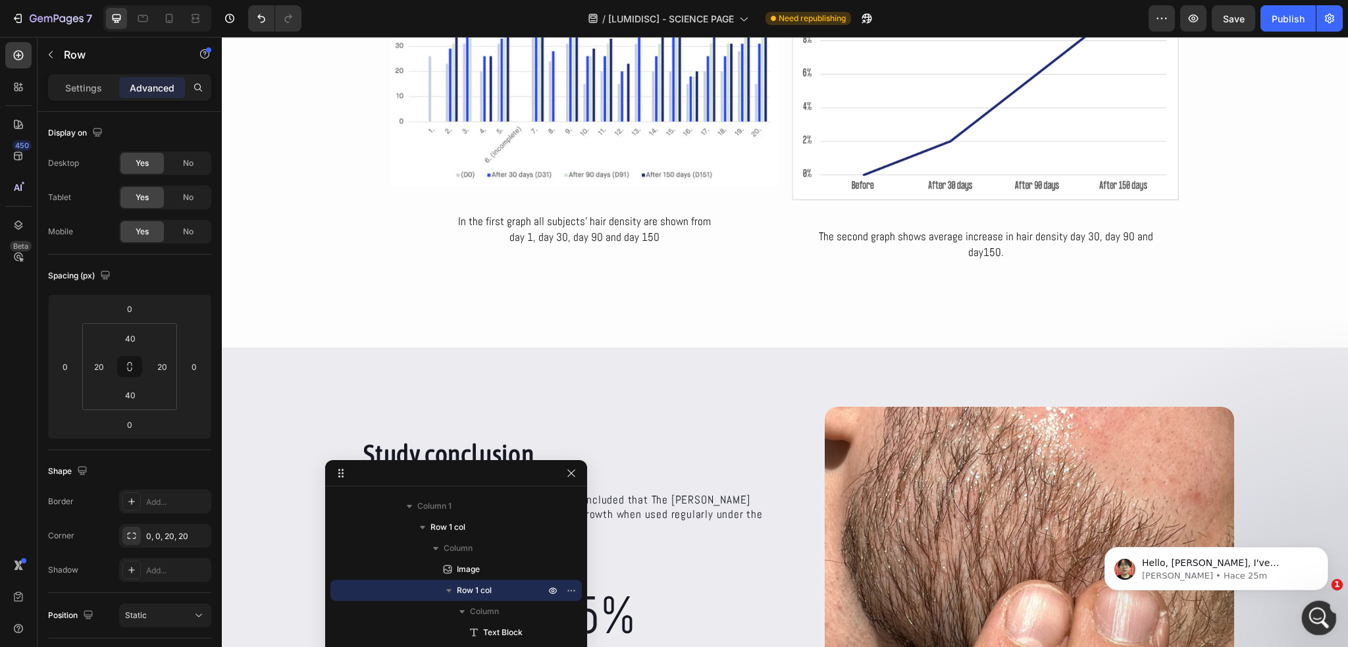
click at [1315, 622] on icon "Abrir Intercom Messenger" at bounding box center [1318, 617] width 22 height 22
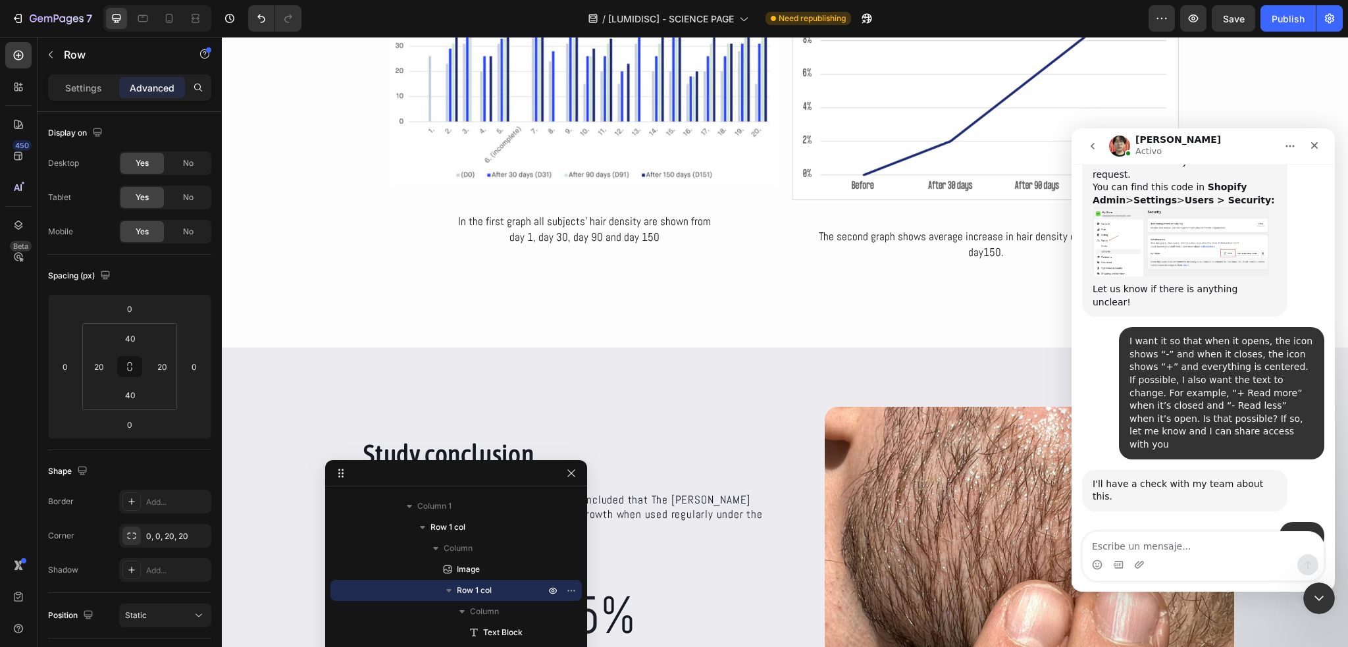
scroll to position [2653, 0]
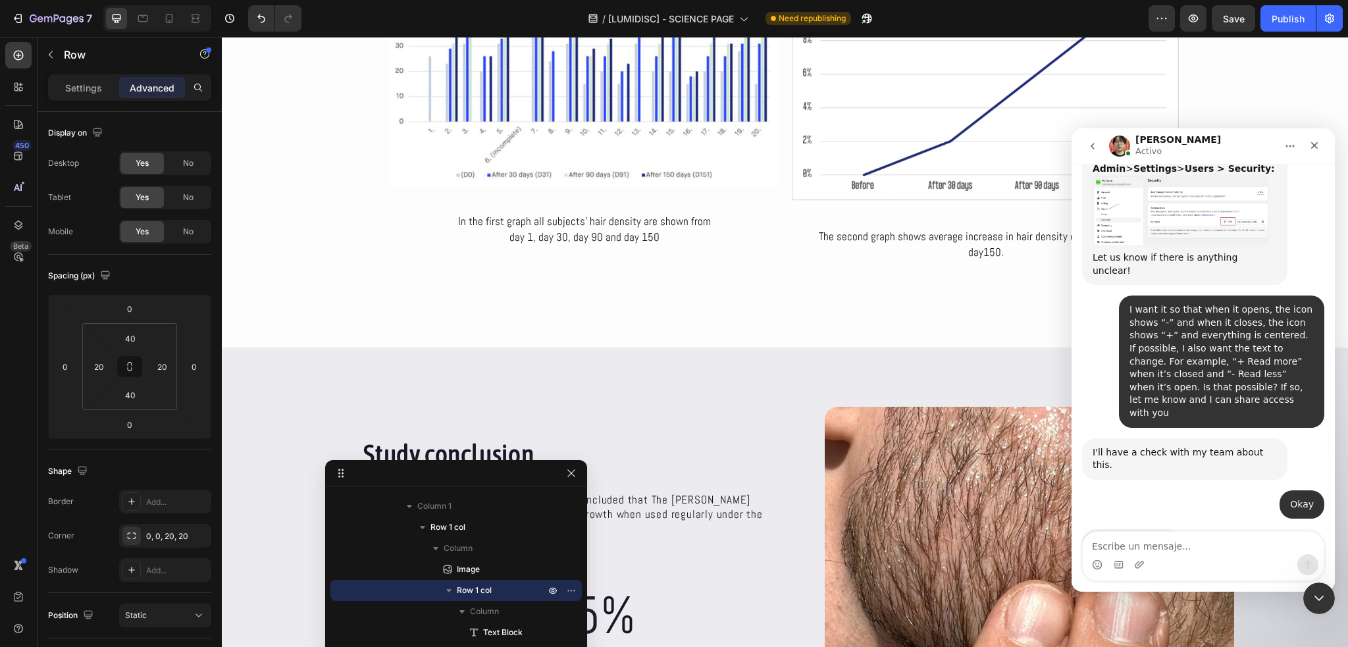
drag, startPoint x: 1169, startPoint y: 491, endPoint x: 1082, endPoint y: 438, distance: 102.0
click at [1082, 618] on div "Hello, [PERSON_NAME], I've discussed with the technical team. For this request,…" at bounding box center [1184, 658] width 205 height 80
copy div "Hello, [PERSON_NAME], I've discussed with the technical team. For this request,…"
click at [1161, 549] on textarea "Escribe un mensaje..." at bounding box center [1203, 543] width 241 height 22
click at [1294, 26] on button "Publish" at bounding box center [1288, 18] width 55 height 26
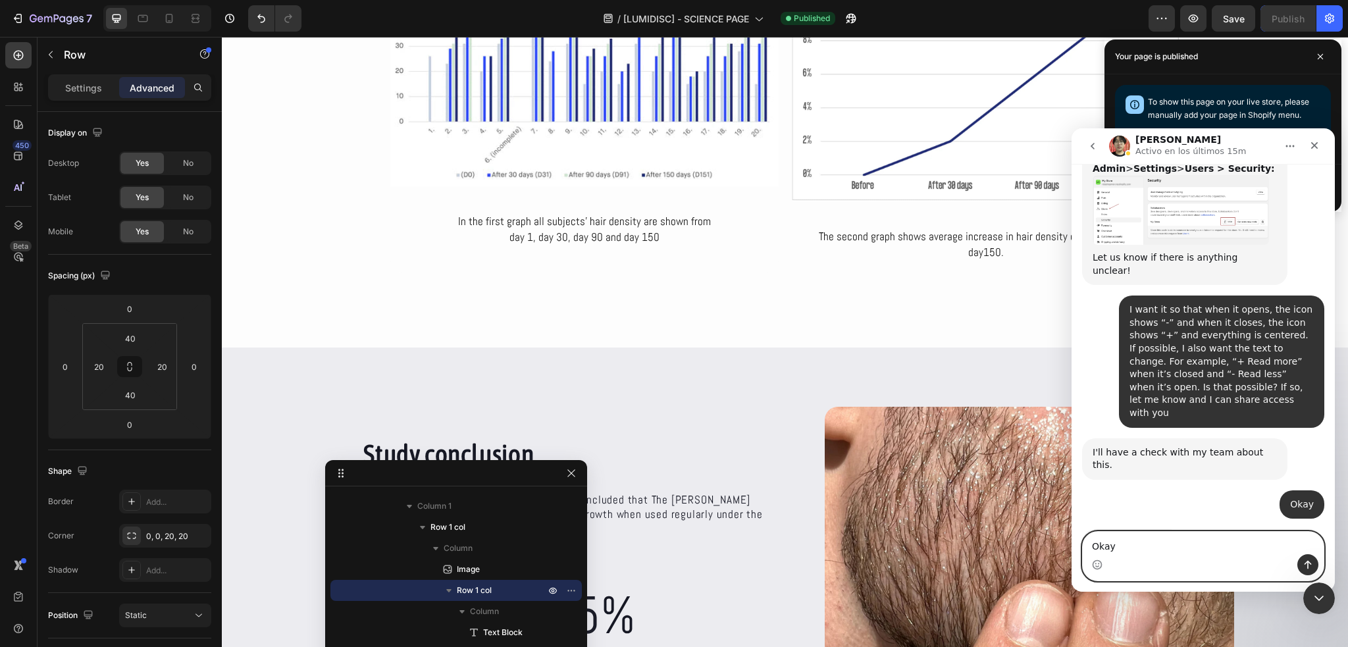
click at [1130, 552] on textarea "Okay" at bounding box center [1203, 543] width 241 height 22
paste textarea ", I’ll send you the collaborator code now"
type textarea "Okay, I’ll send you the collaborator code now"
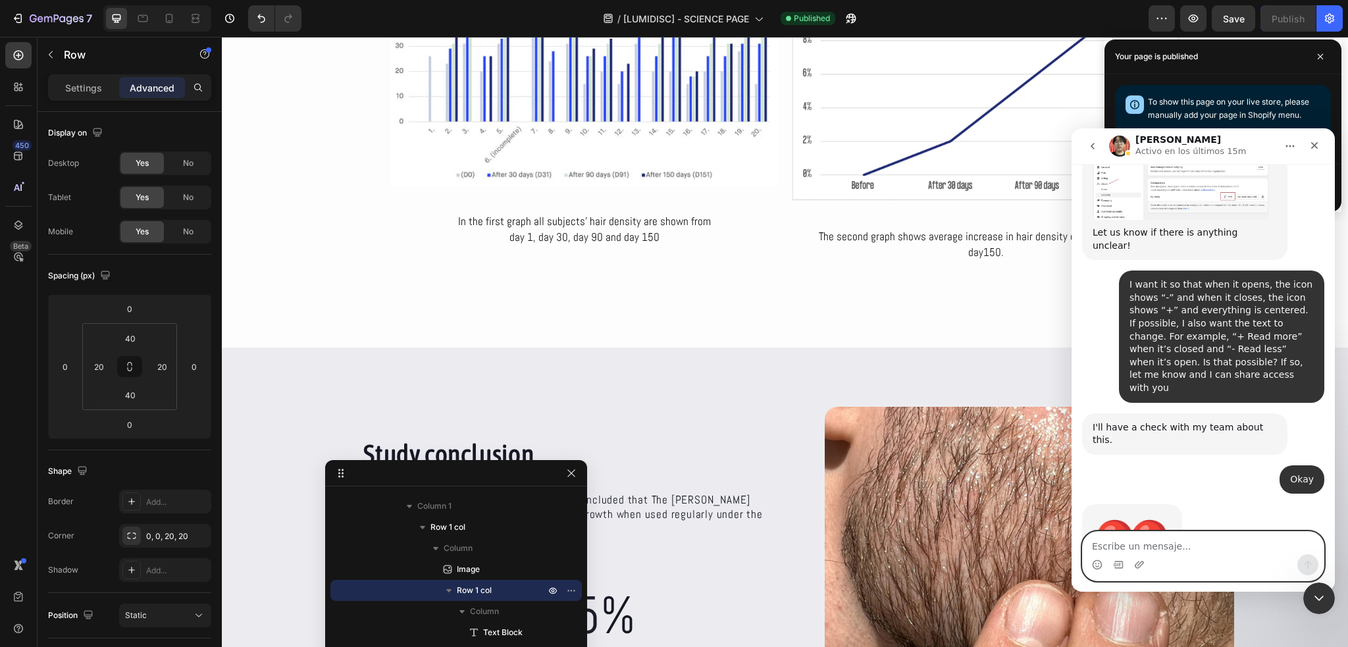
scroll to position [2692, 0]
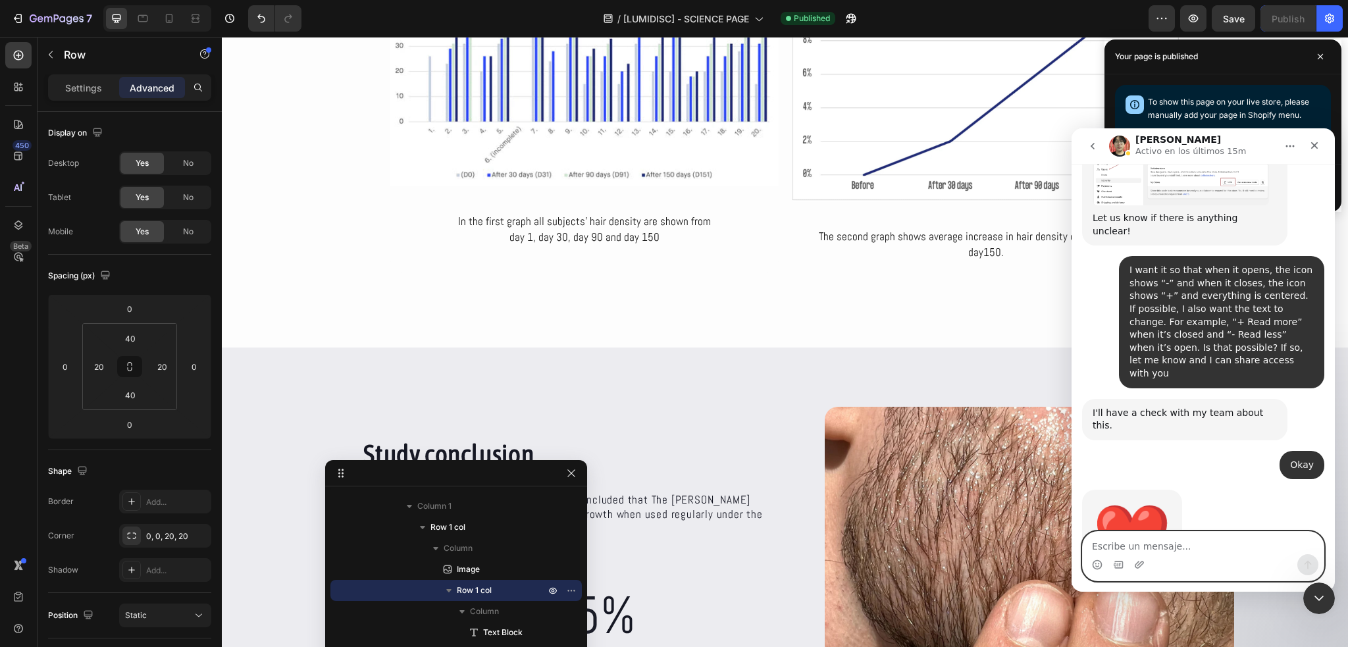
click at [1113, 546] on textarea "Escribe un mensaje..." at bounding box center [1203, 543] width 241 height 22
paste textarea "9344"
type textarea "9344"
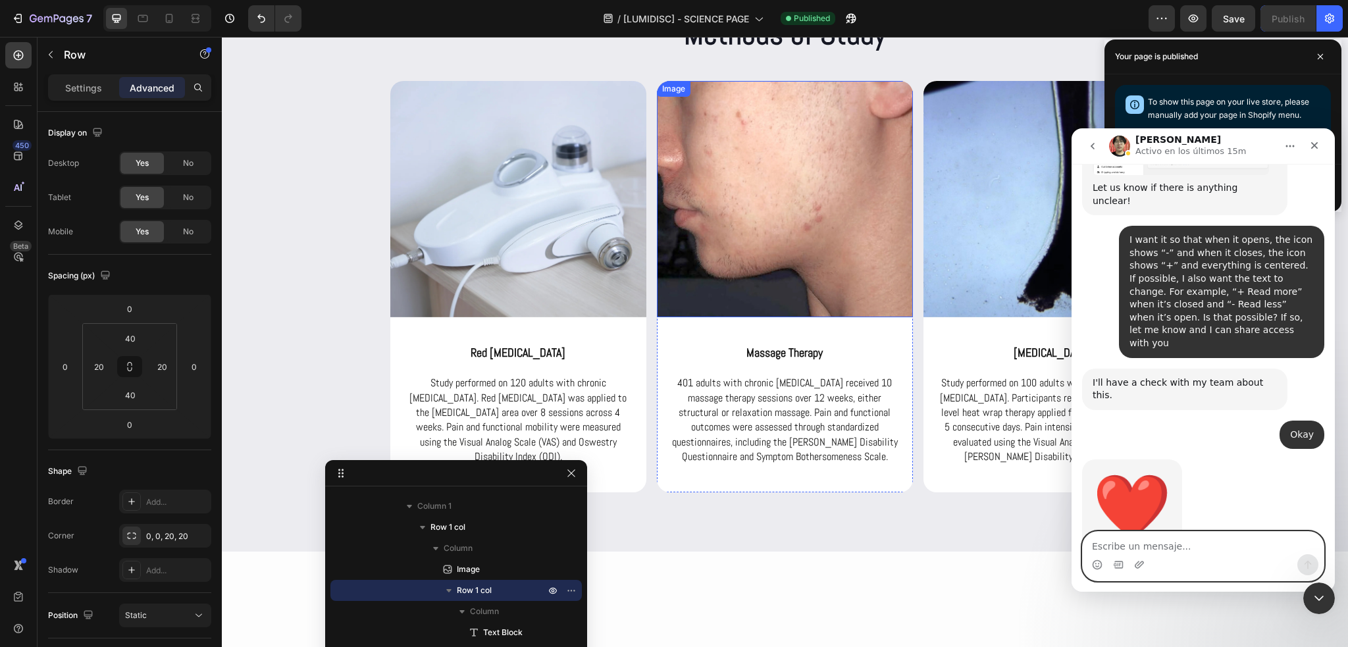
scroll to position [2597, 0]
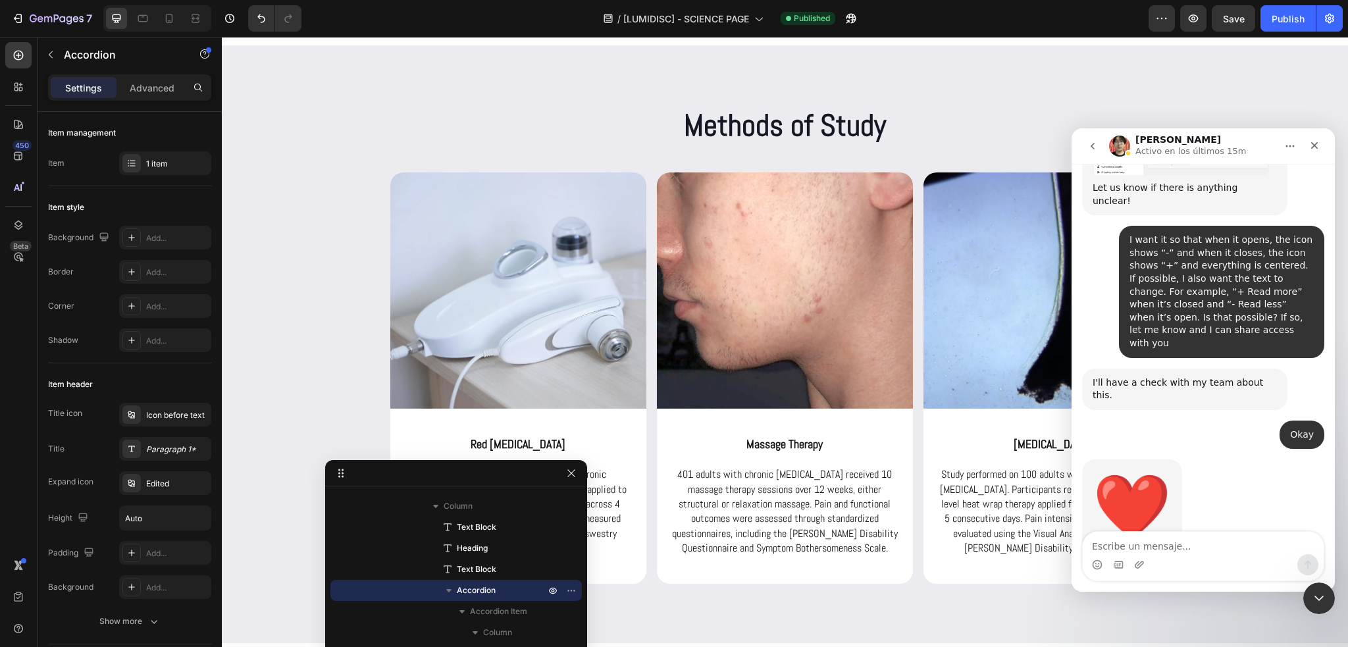
scroll to position [2531, 0]
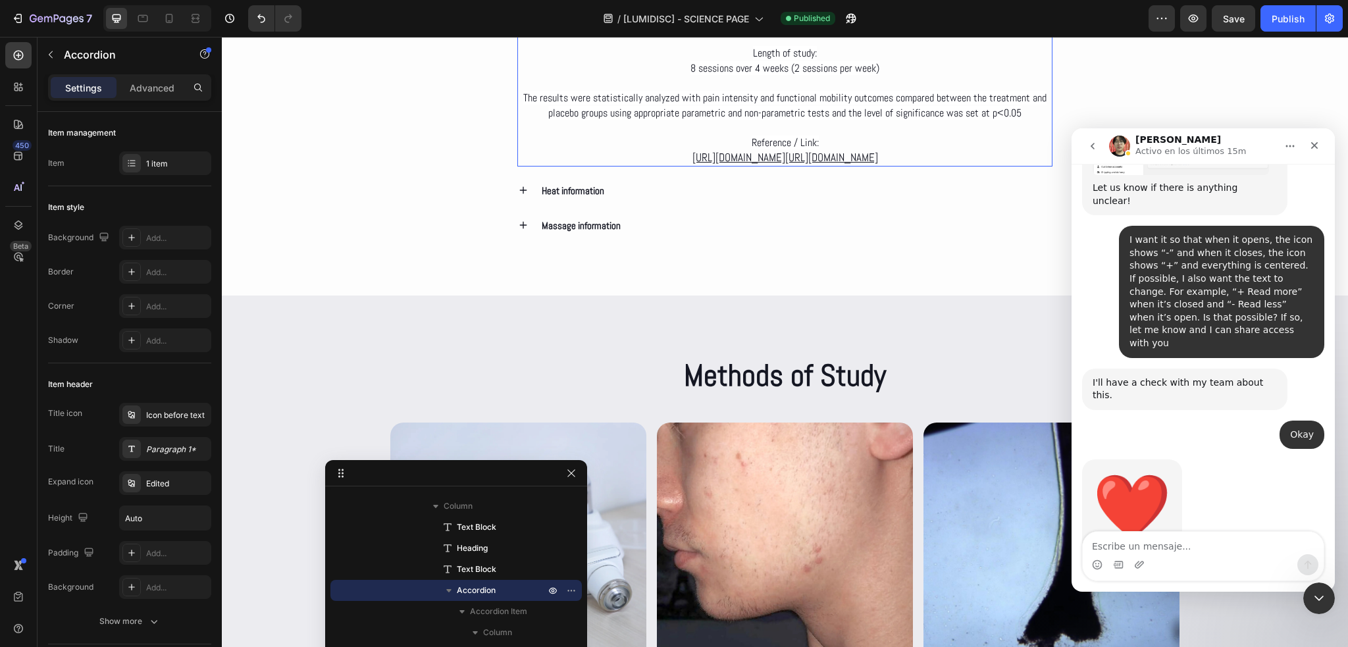
scroll to position [2597, 0]
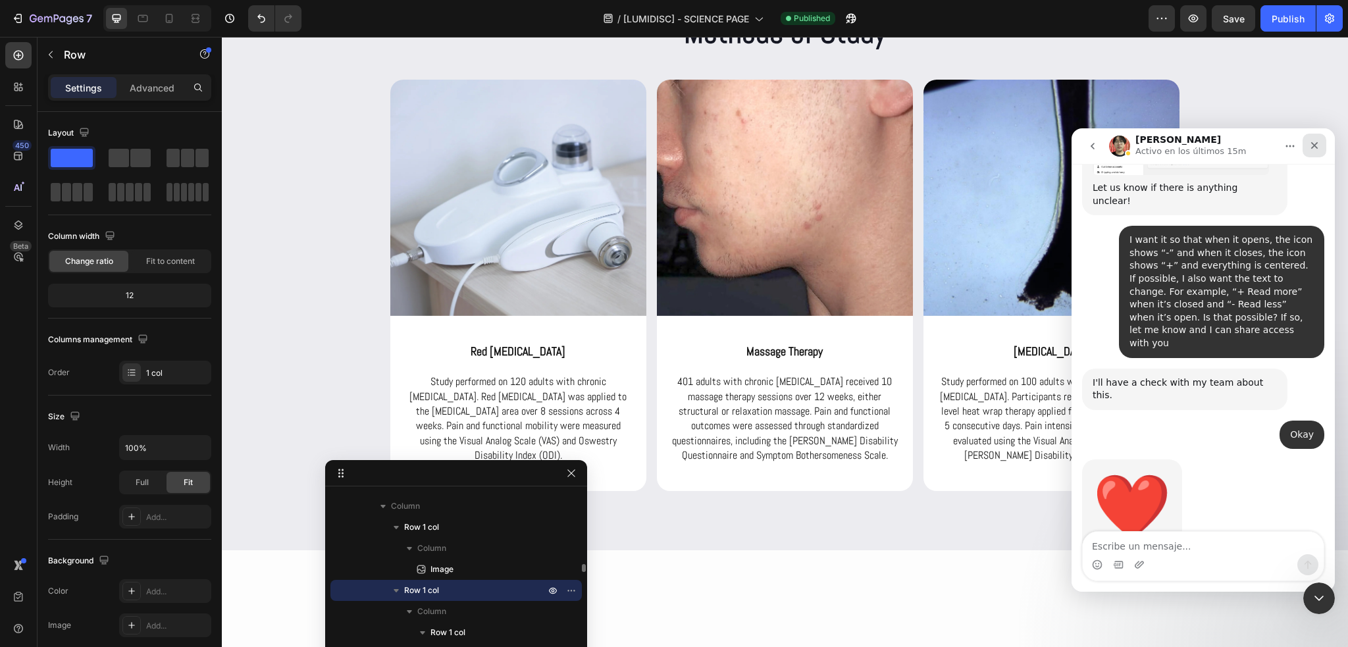
click at [1314, 145] on icon "Cerrar" at bounding box center [1314, 145] width 7 height 7
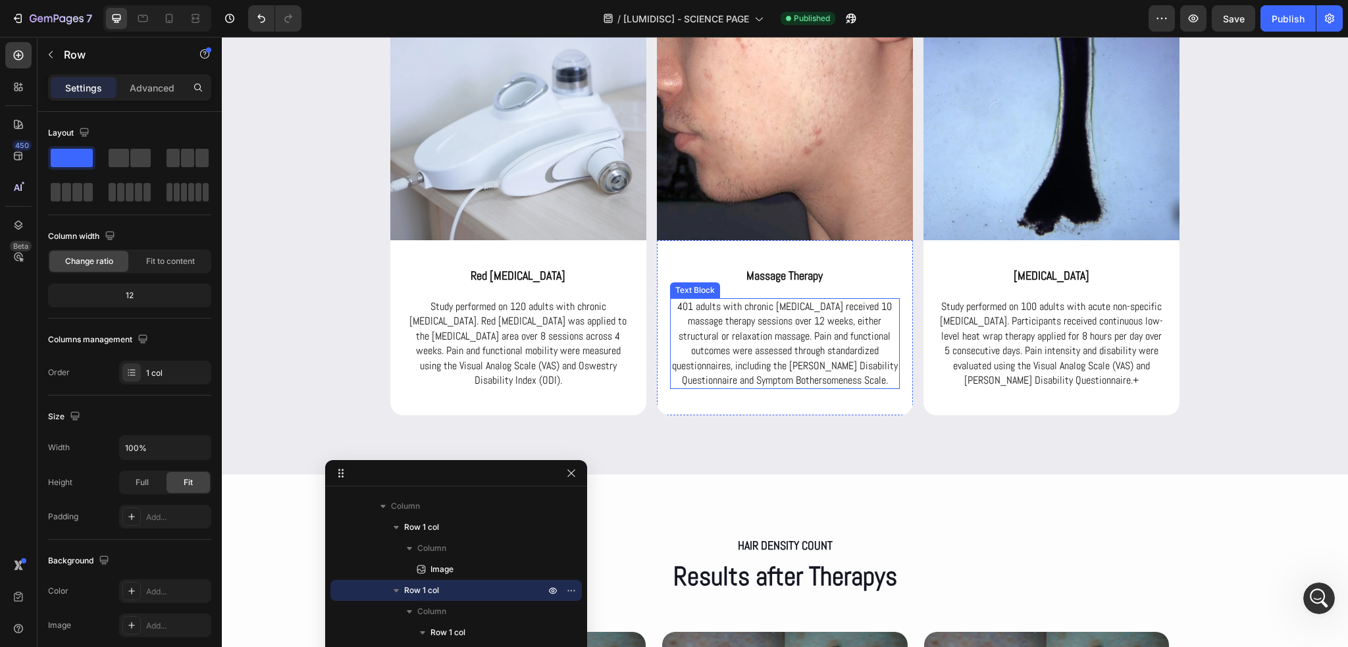
scroll to position [3452, 0]
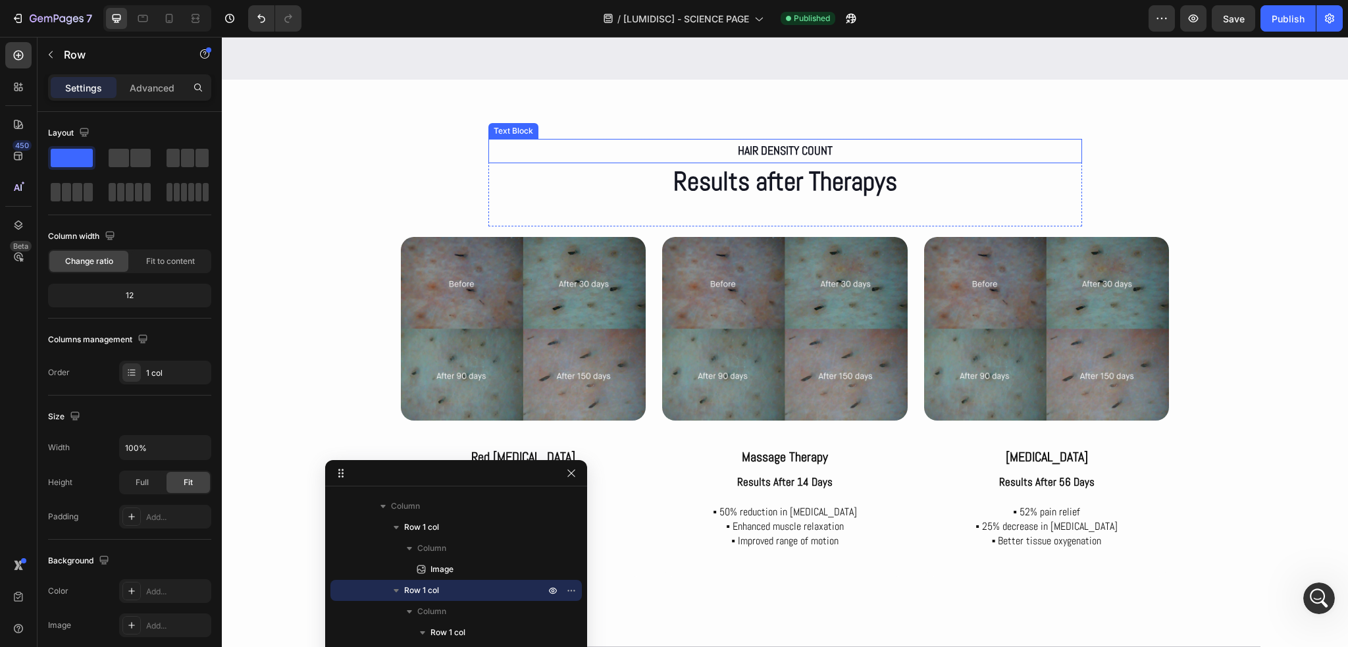
click at [758, 142] on p "Hair density count" at bounding box center [785, 150] width 591 height 21
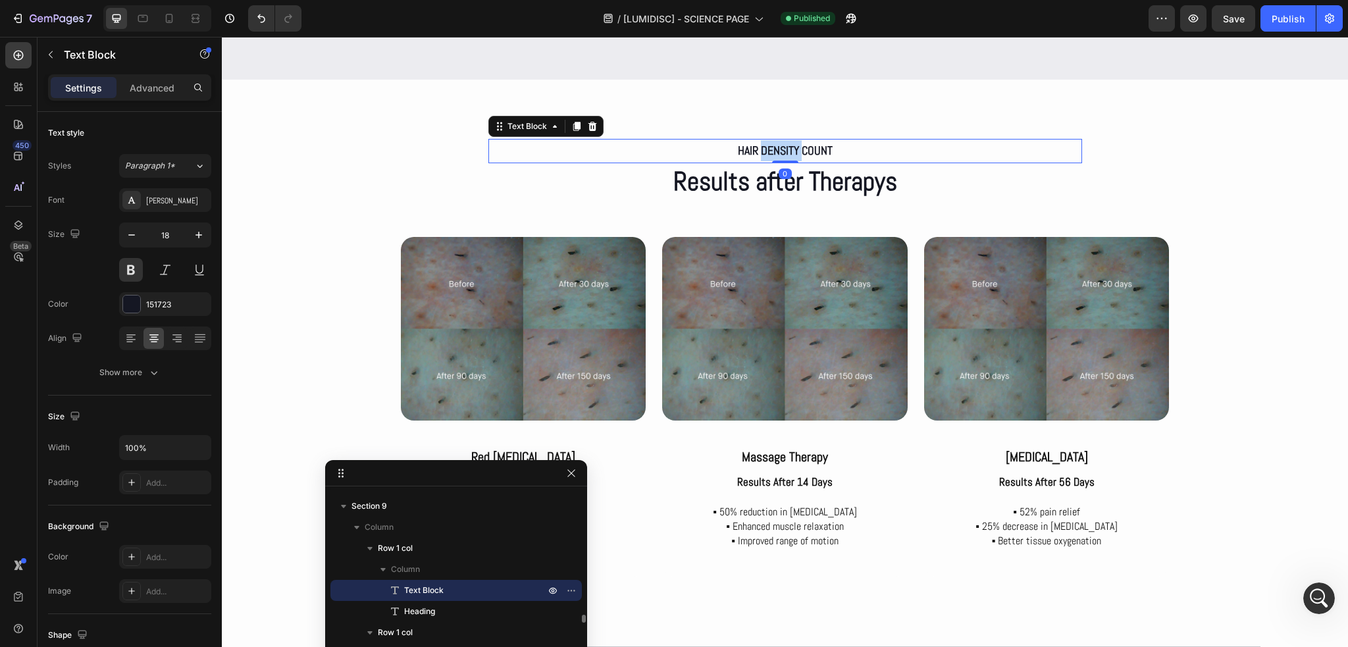
click at [758, 142] on p "Hair density count" at bounding box center [785, 150] width 591 height 21
click at [1272, 19] on button "Publish" at bounding box center [1288, 18] width 55 height 26
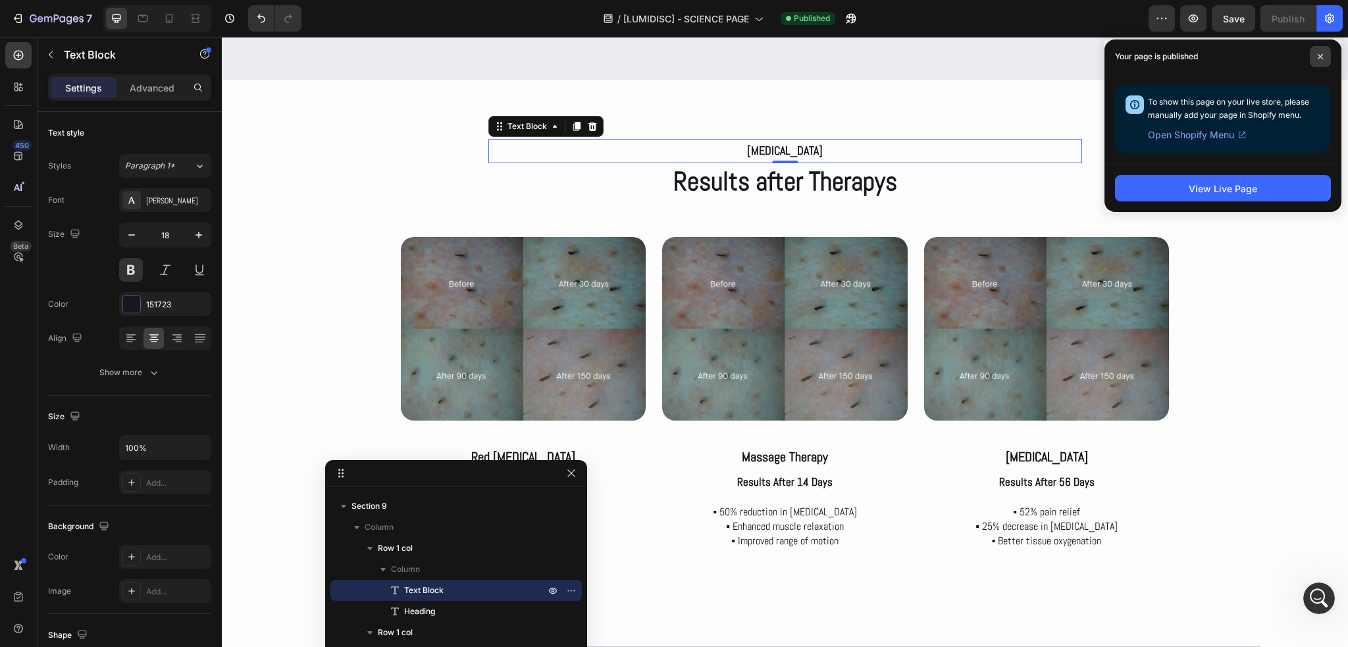
click at [1322, 53] on icon at bounding box center [1320, 56] width 7 height 7
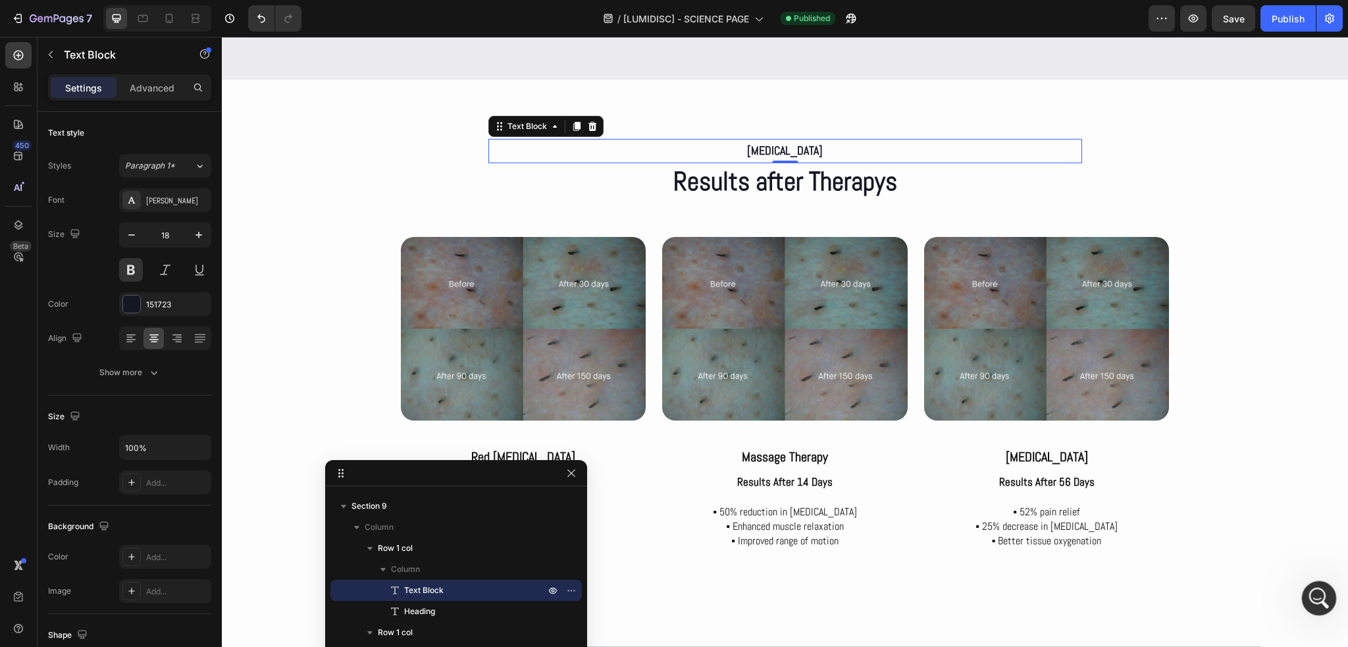
click at [1309, 598] on icon "Abrir Intercom Messenger" at bounding box center [1318, 597] width 22 height 22
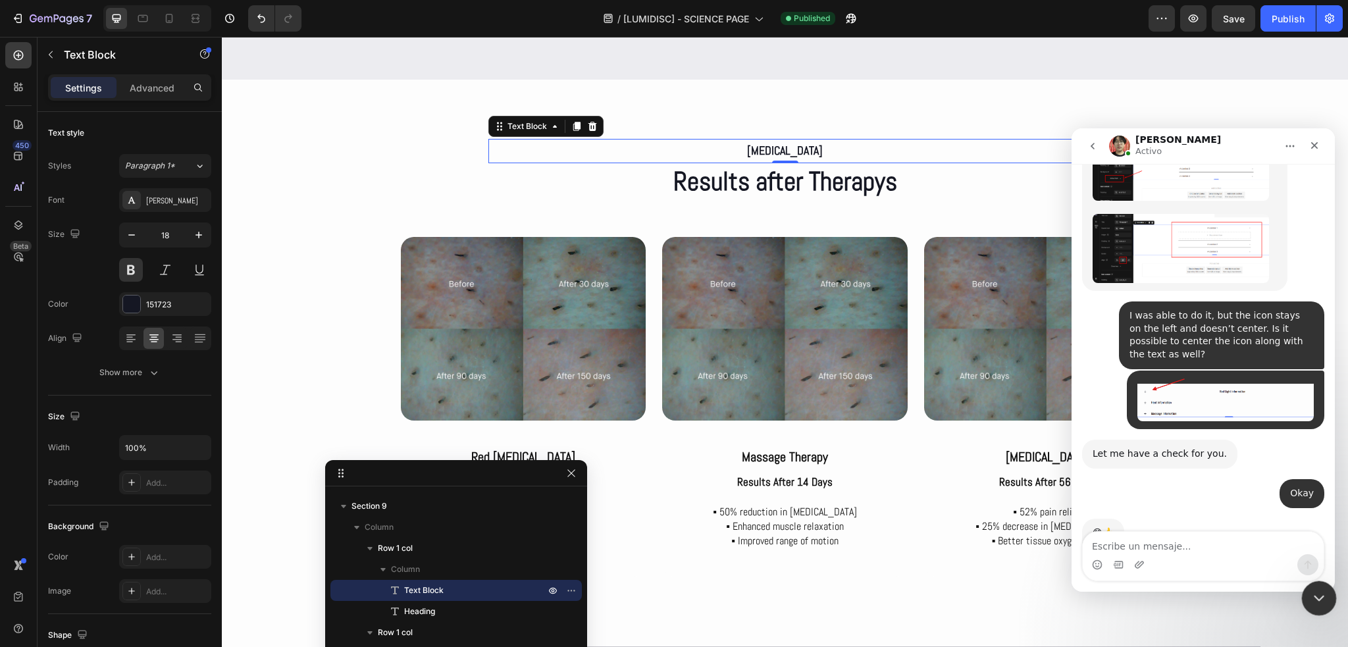
click at [1317, 601] on icon "Cerrar Intercom Messenger" at bounding box center [1317, 597] width 16 height 16
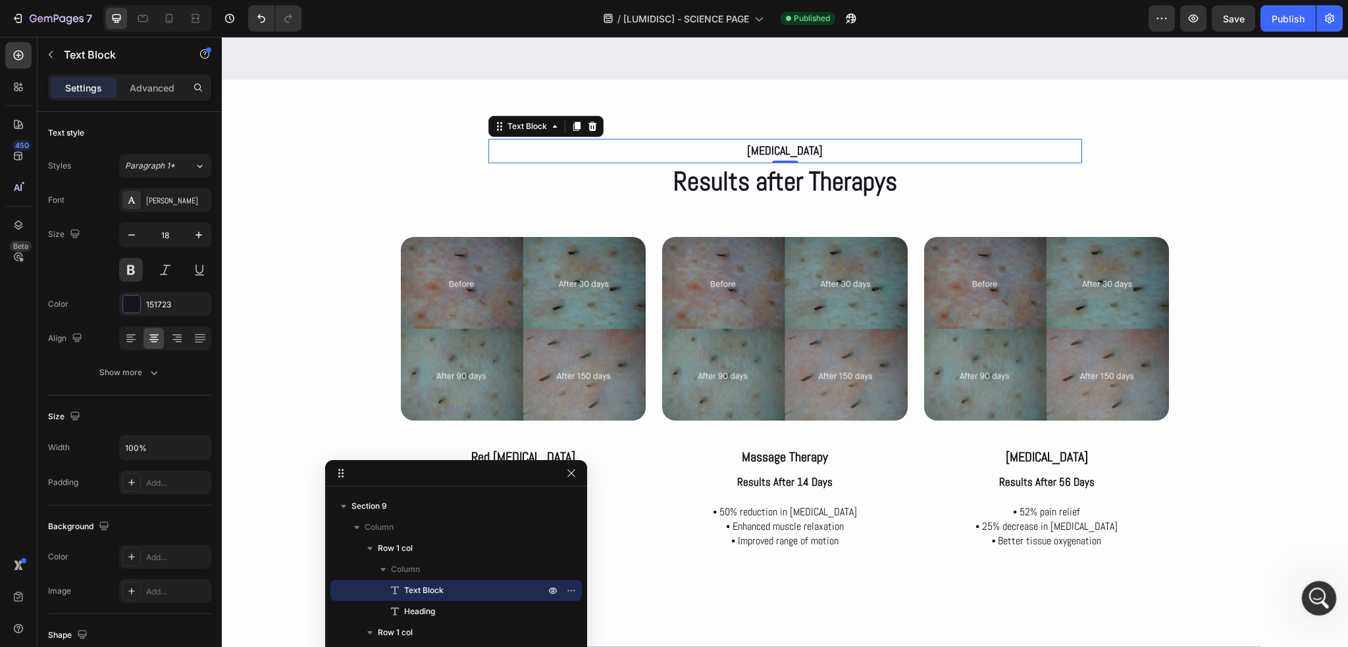
scroll to position [2707, 0]
click at [1317, 599] on icon "Abrir Intercom Messenger" at bounding box center [1318, 597] width 22 height 22
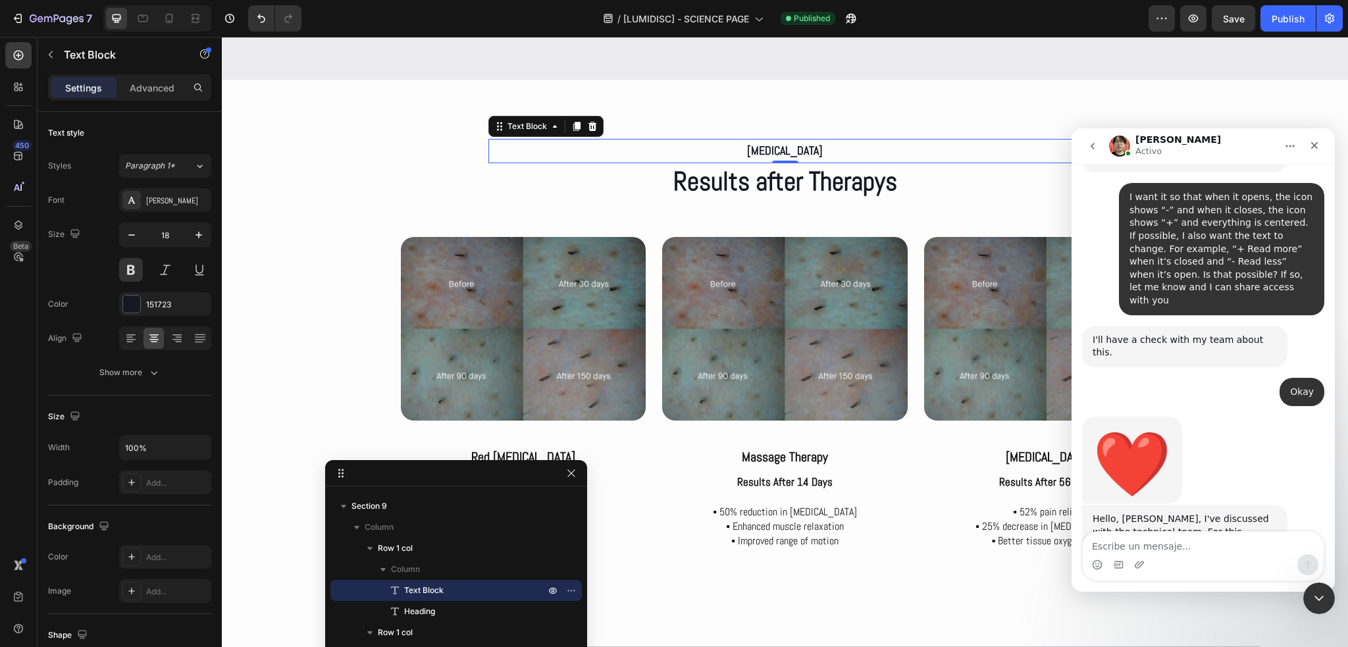
scroll to position [2773, 0]
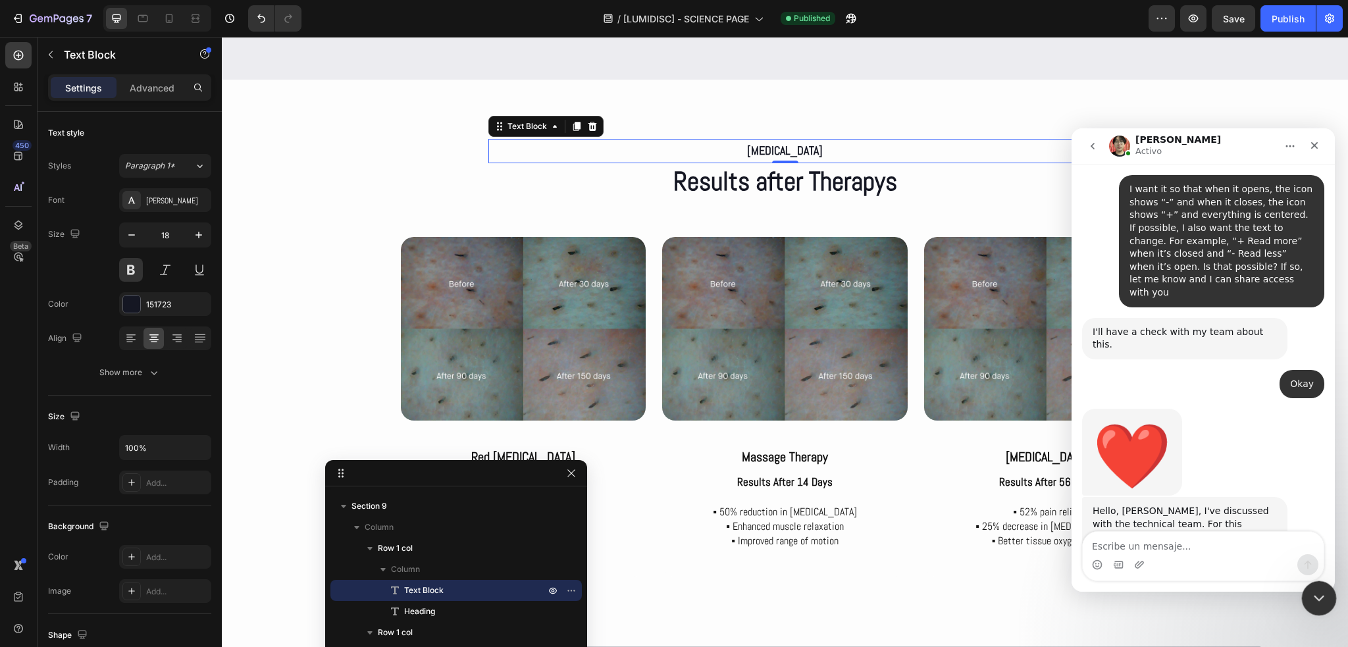
click at [1304, 600] on div "Cerrar Intercom Messenger" at bounding box center [1318, 597] width 32 height 32
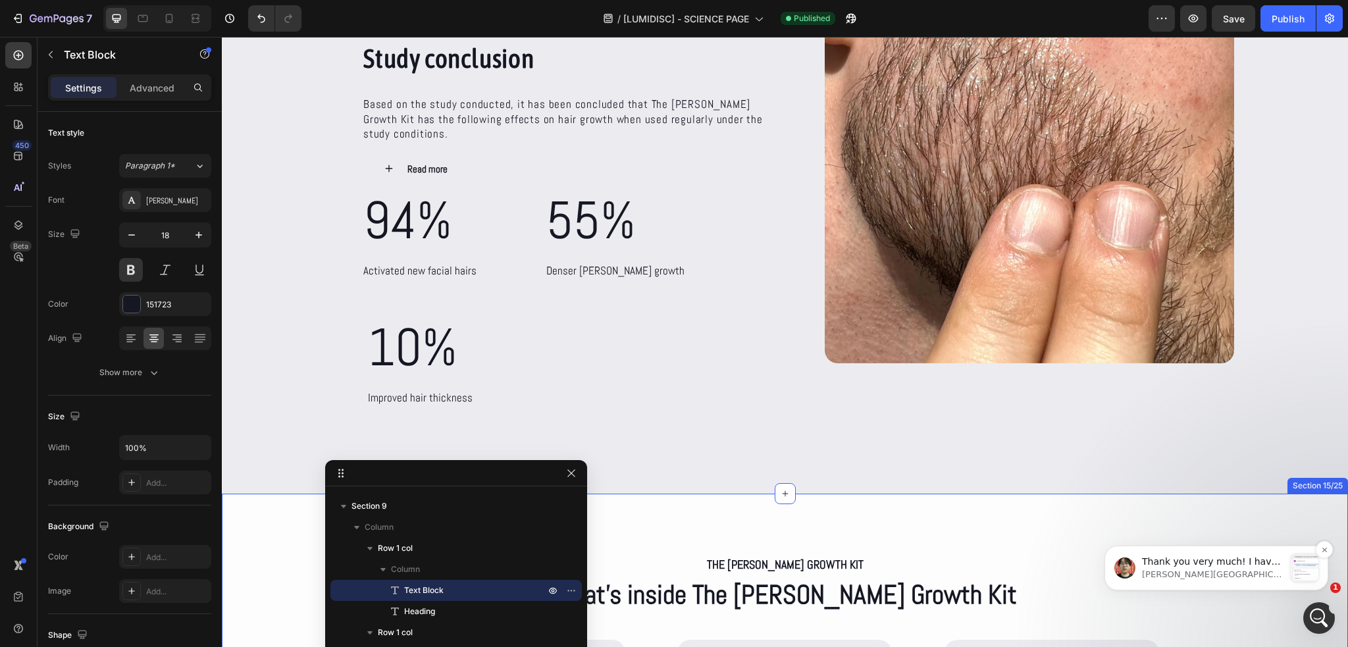
scroll to position [2960, 0]
click at [1311, 613] on icon "Abrir Intercom Messenger" at bounding box center [1318, 617] width 22 height 22
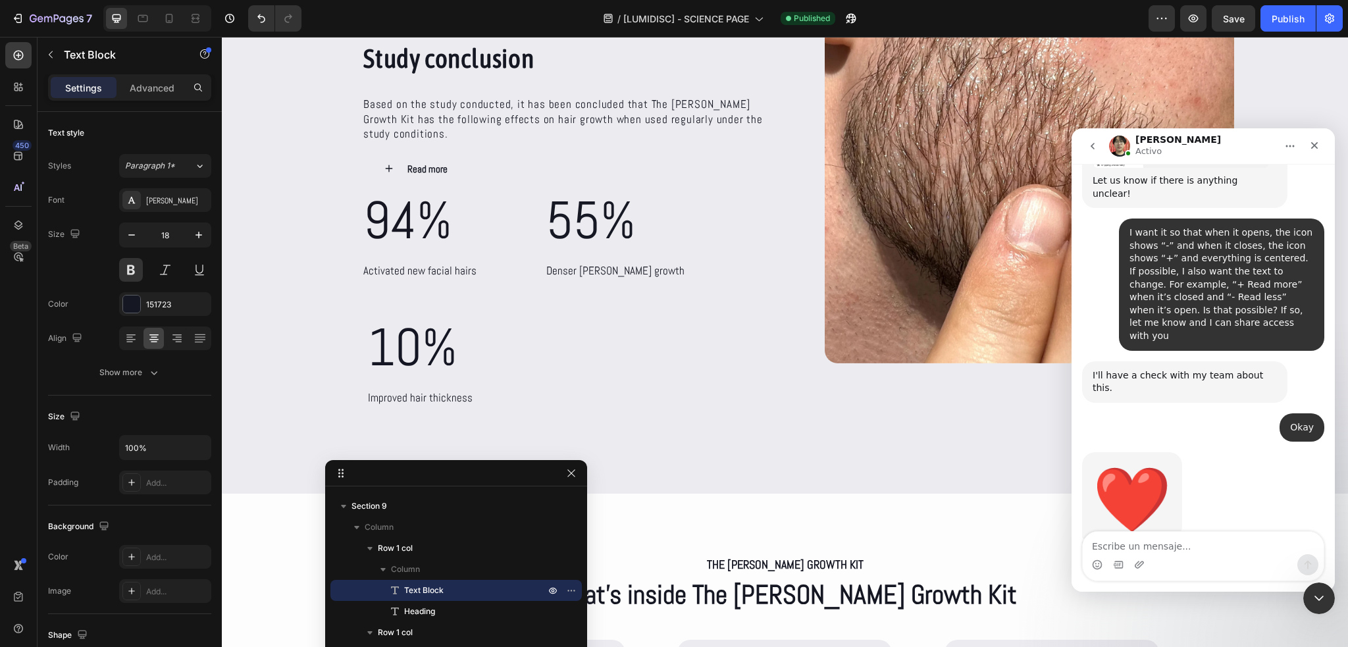
scroll to position [2982, 0]
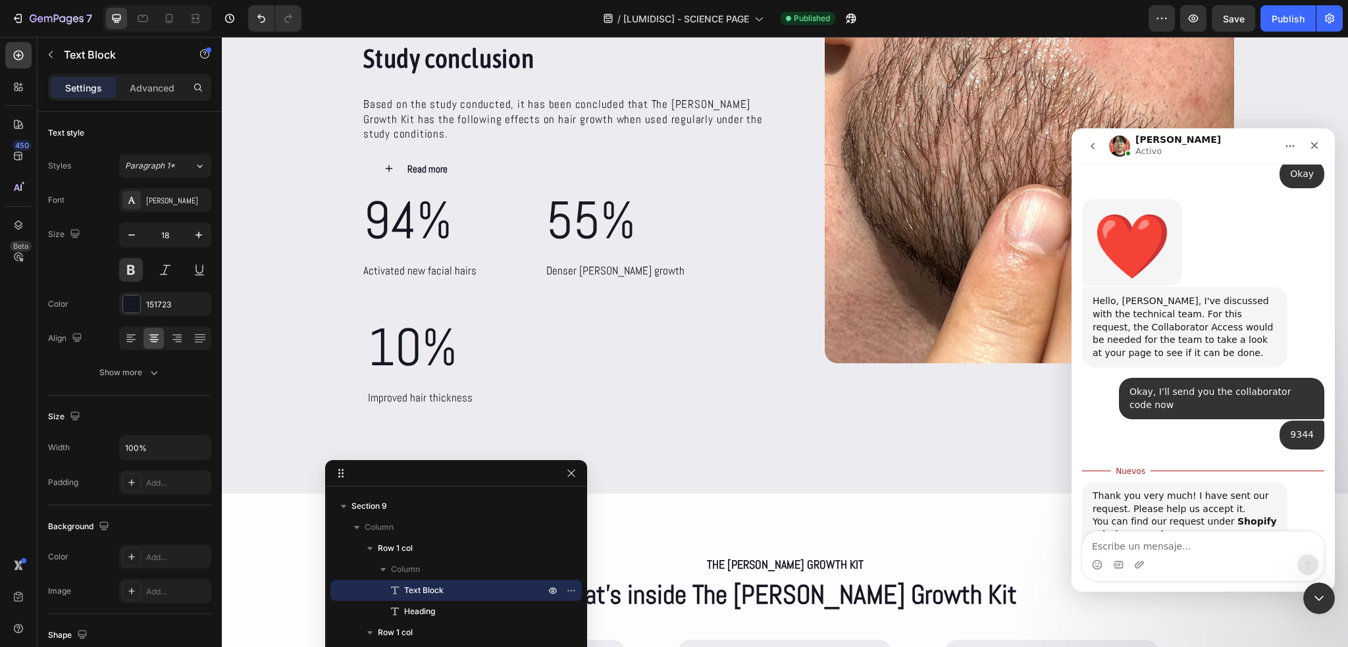
click at [1217, 541] on img "Ethan dice…" at bounding box center [1181, 579] width 176 height 76
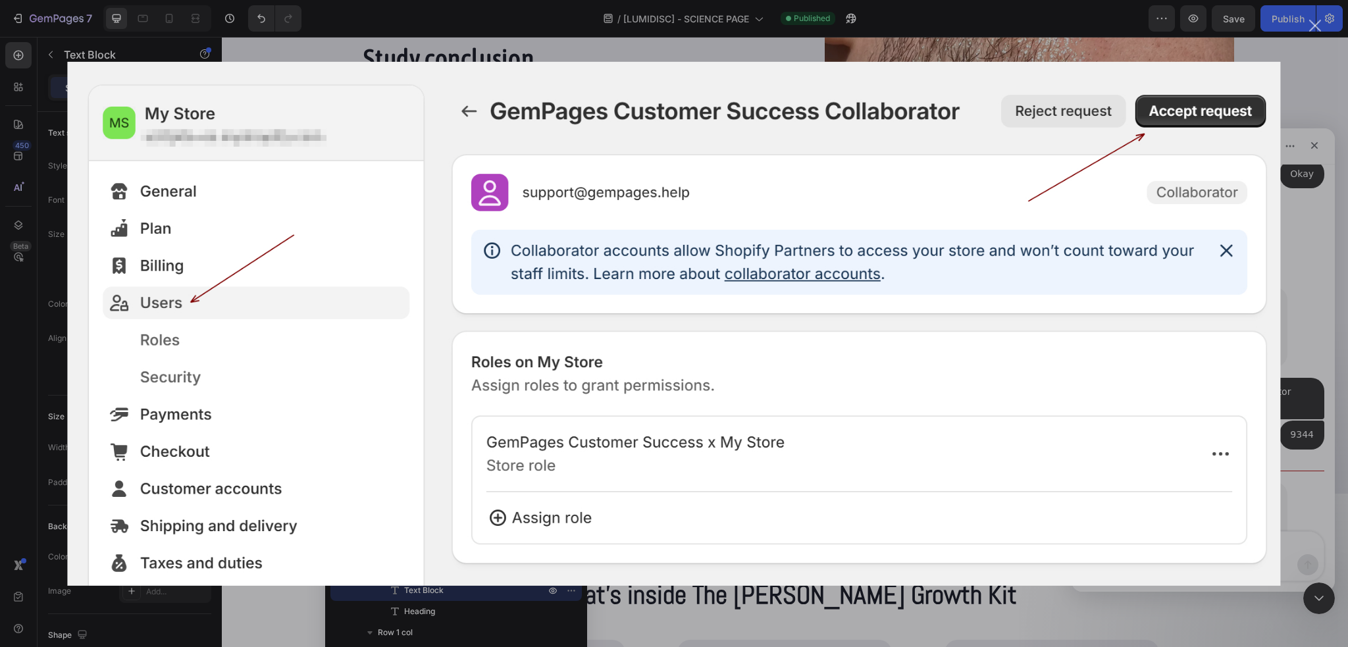
click at [1315, 28] on div "Cerrar" at bounding box center [1315, 26] width 13 height 13
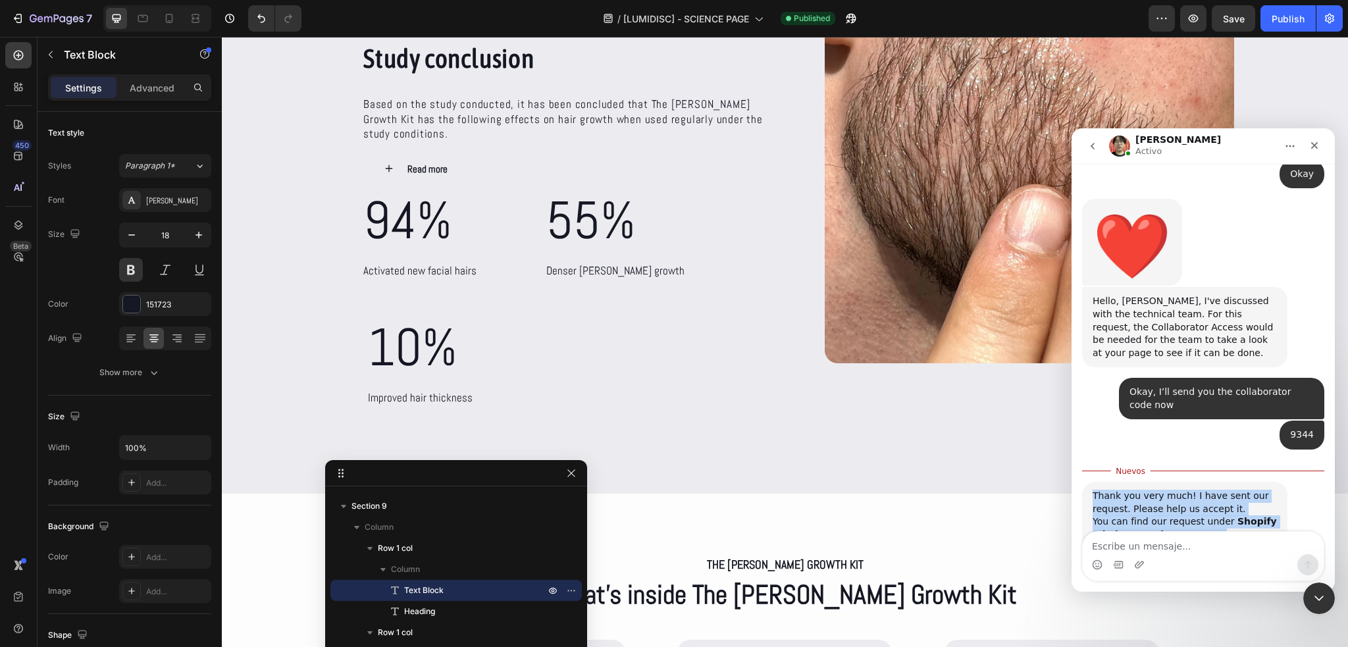
drag, startPoint x: 1194, startPoint y: 487, endPoint x: 1082, endPoint y: 294, distance: 223.0
click at [1082, 482] on div "Thank you very much! I have sent our request. Please help us accept it. ﻿You ca…" at bounding box center [1184, 602] width 205 height 240
copy div "Thank you very much! I have sent our request. Please help us accept it. ﻿You ca…"
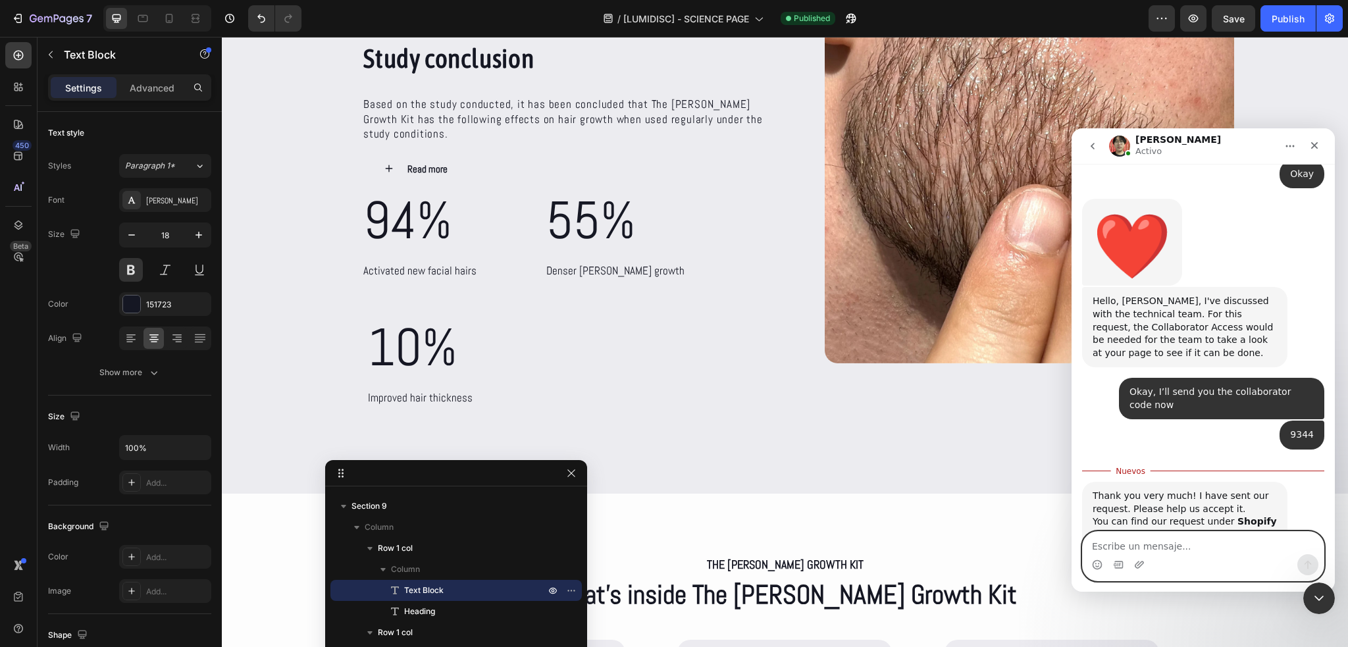
click at [1146, 533] on textarea "Escribe un mensaje..." at bounding box center [1203, 543] width 241 height 22
paste textarea "I’ve already accepted your collaborator request."
type textarea "I’ve already accepted your collaborator request"
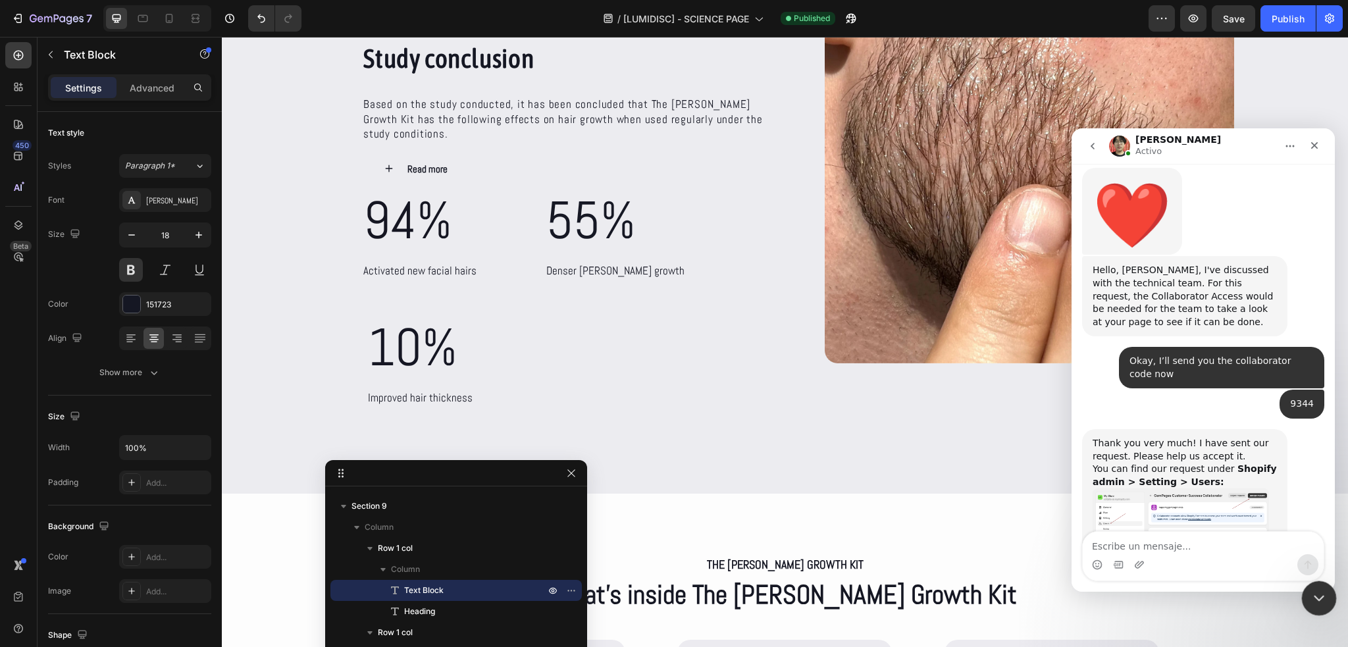
click at [1319, 602] on icon "Cerrar Intercom Messenger" at bounding box center [1317, 597] width 16 height 16
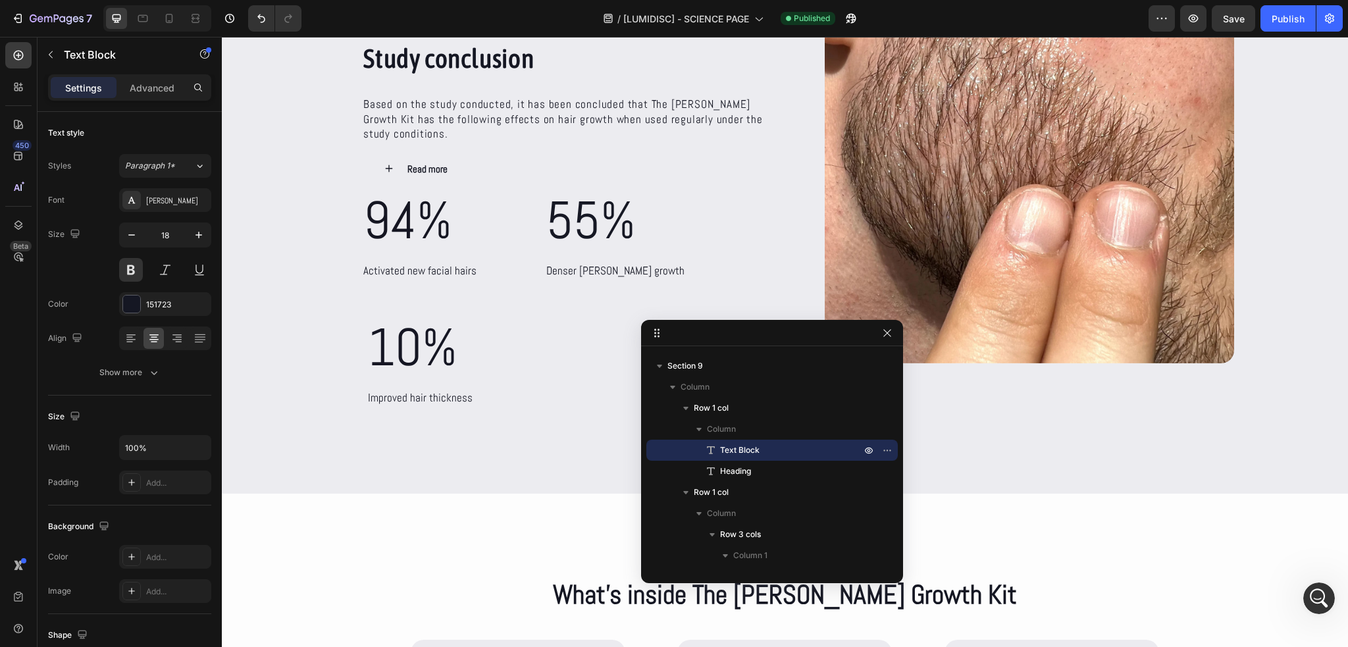
drag, startPoint x: 475, startPoint y: 477, endPoint x: 785, endPoint y: 336, distance: 341.2
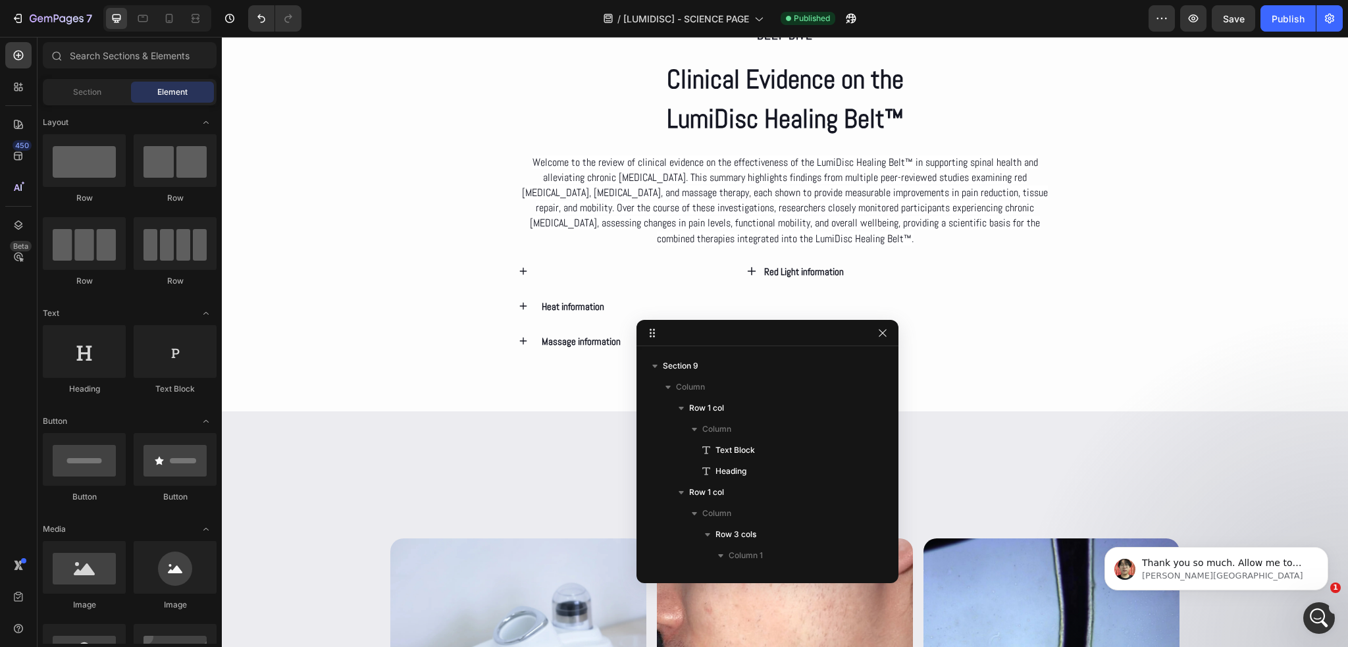
scroll to position [2723, 0]
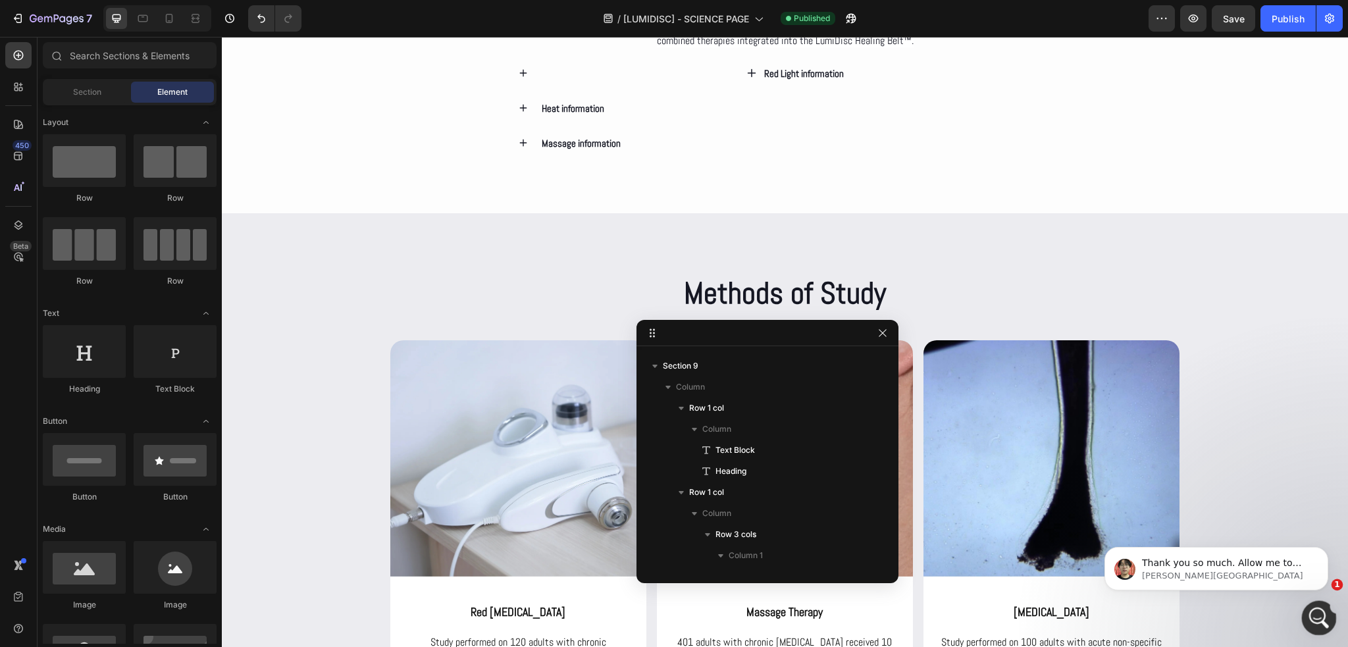
click html
click at [1329, 606] on div "Abrir Intercom Messenger" at bounding box center [1317, 616] width 43 height 43
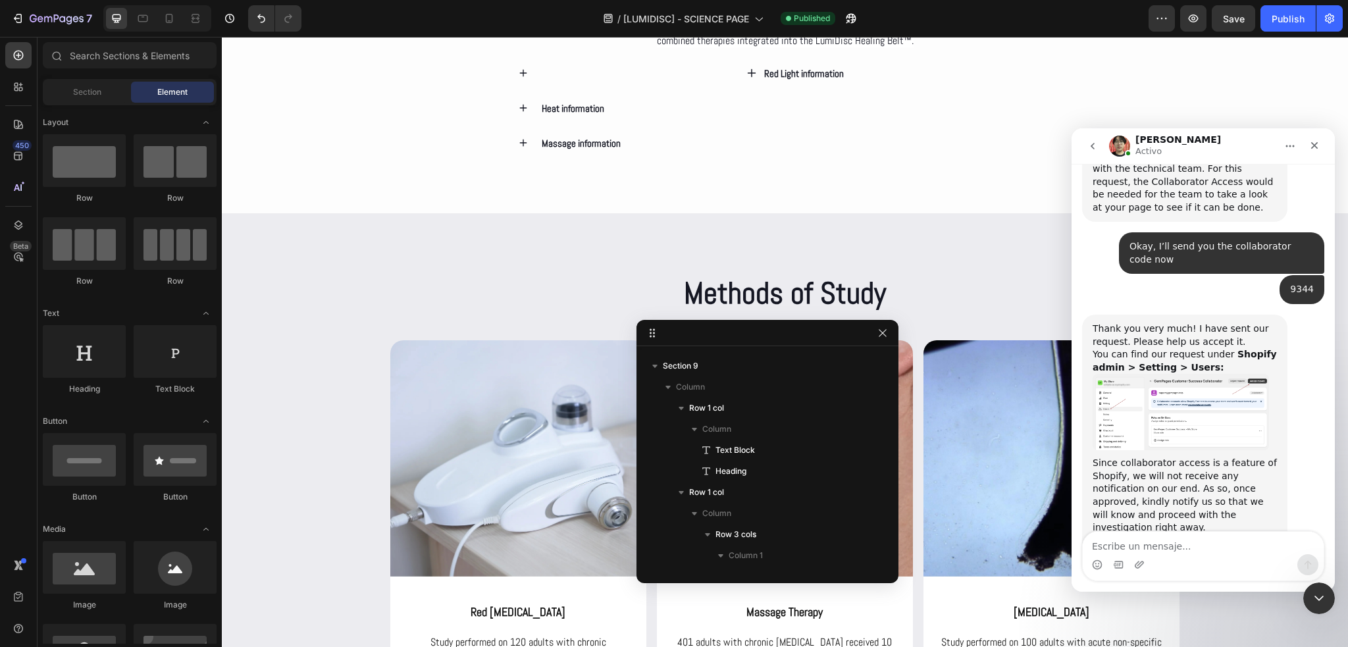
scroll to position [3129, 0]
drag, startPoint x: 1229, startPoint y: 489, endPoint x: 1093, endPoint y: 409, distance: 158.2
copy div "Thank you so much. Allow me to escalate the issue to the Technical team for fur…"
drag, startPoint x: 1257, startPoint y: 146, endPoint x: 2310, endPoint y: 257, distance: 1059.2
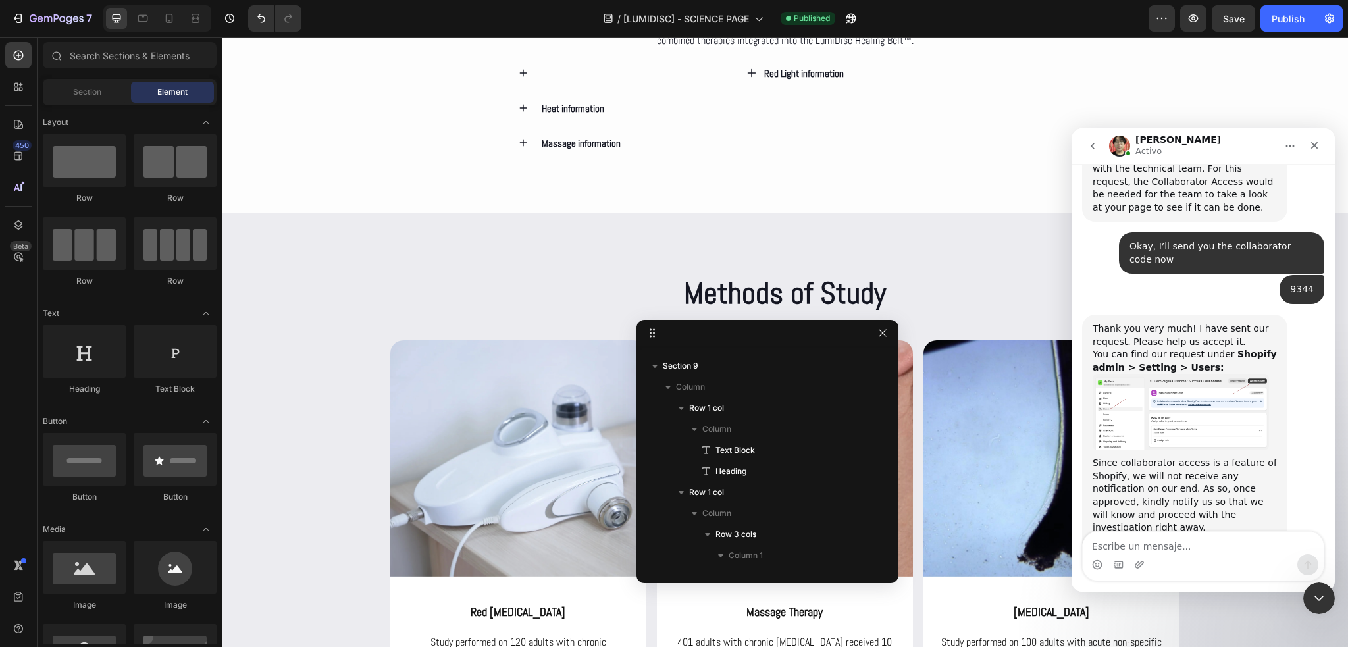
click at [1257, 146] on div "[PERSON_NAME]" at bounding box center [1192, 146] width 167 height 23
click at [1256, 551] on textarea "Escribe un mensaje..." at bounding box center [1203, 543] width 241 height 22
type textarea "N"
paste textarea "No problem, can I keep making changes on my page in the meantime?"
type textarea "No problem, can I keep making changes on my page in the meantime?"
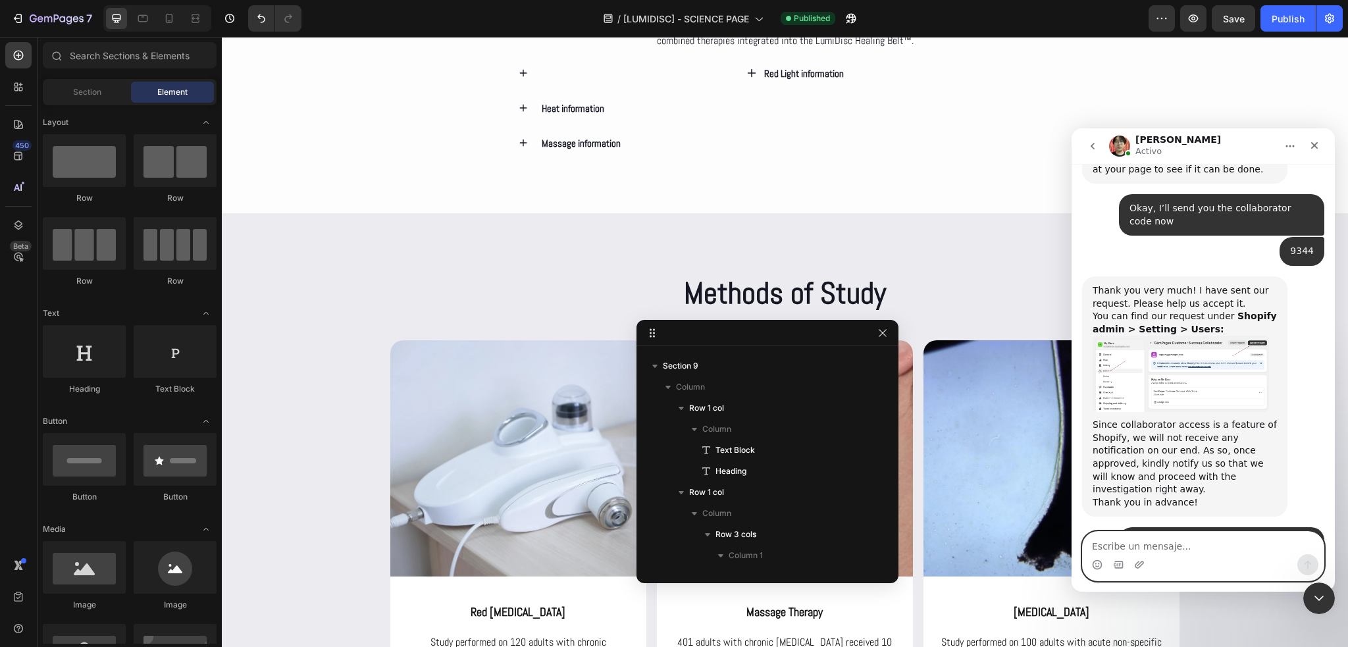
scroll to position [3181, 0]
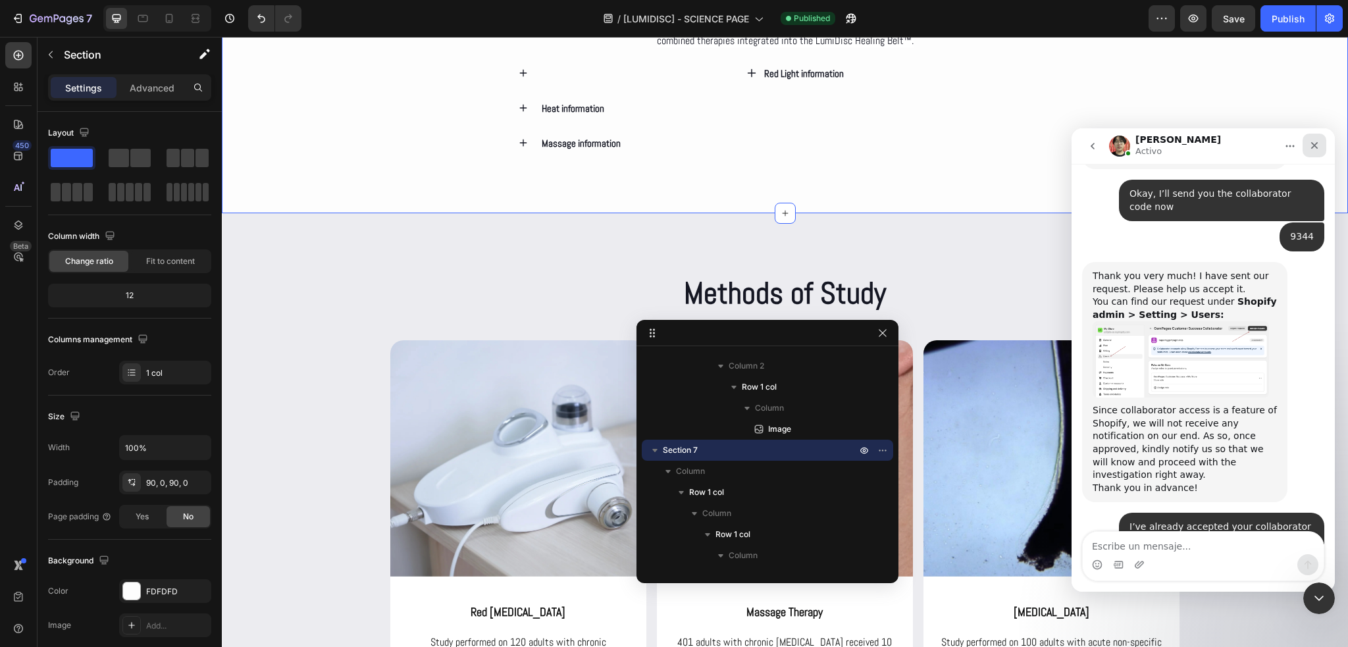
drag, startPoint x: 1319, startPoint y: 144, endPoint x: 2078, endPoint y: 234, distance: 763.9
click at [1319, 144] on icon "Cerrar" at bounding box center [1314, 145] width 11 height 11
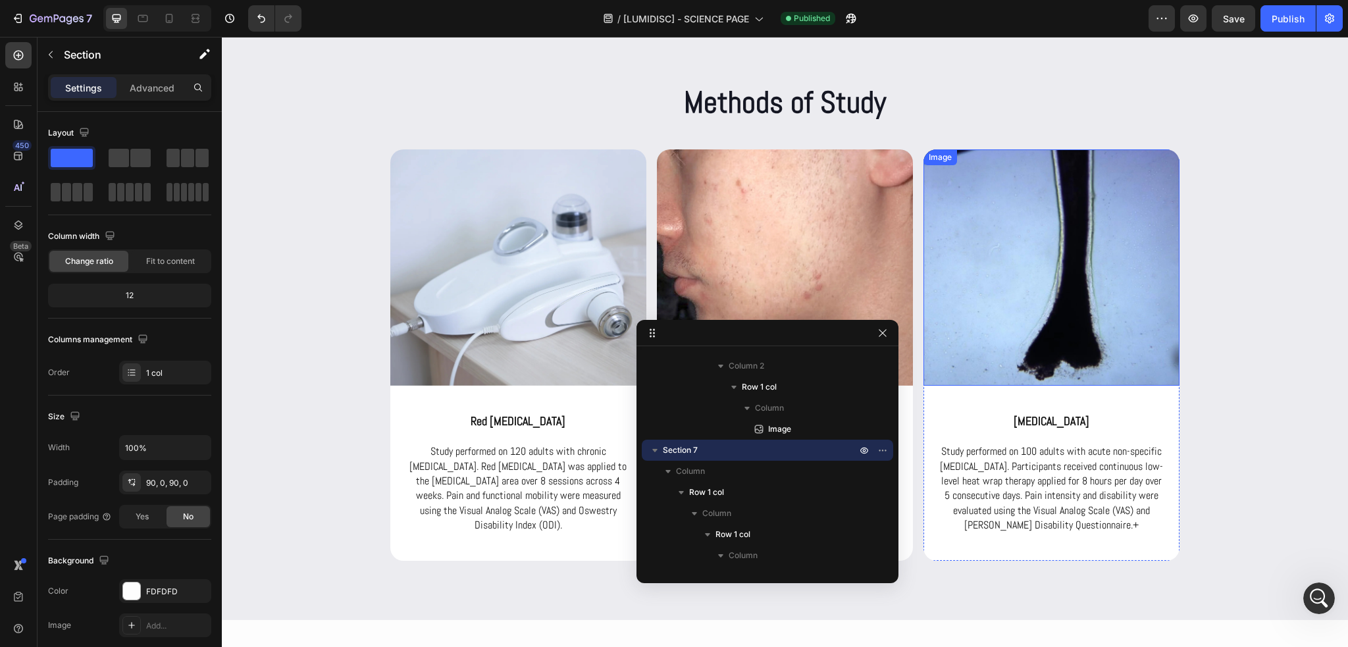
scroll to position [2921, 0]
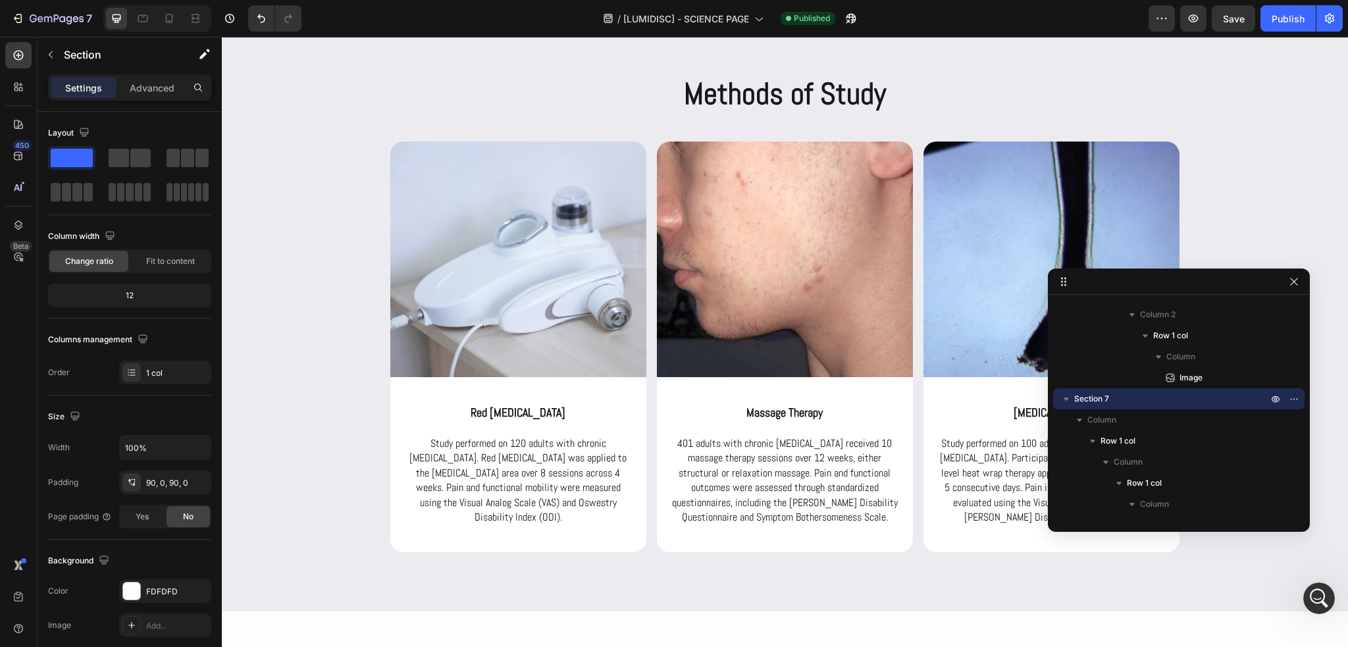
drag, startPoint x: 824, startPoint y: 336, endPoint x: 1048, endPoint y: 272, distance: 233.0
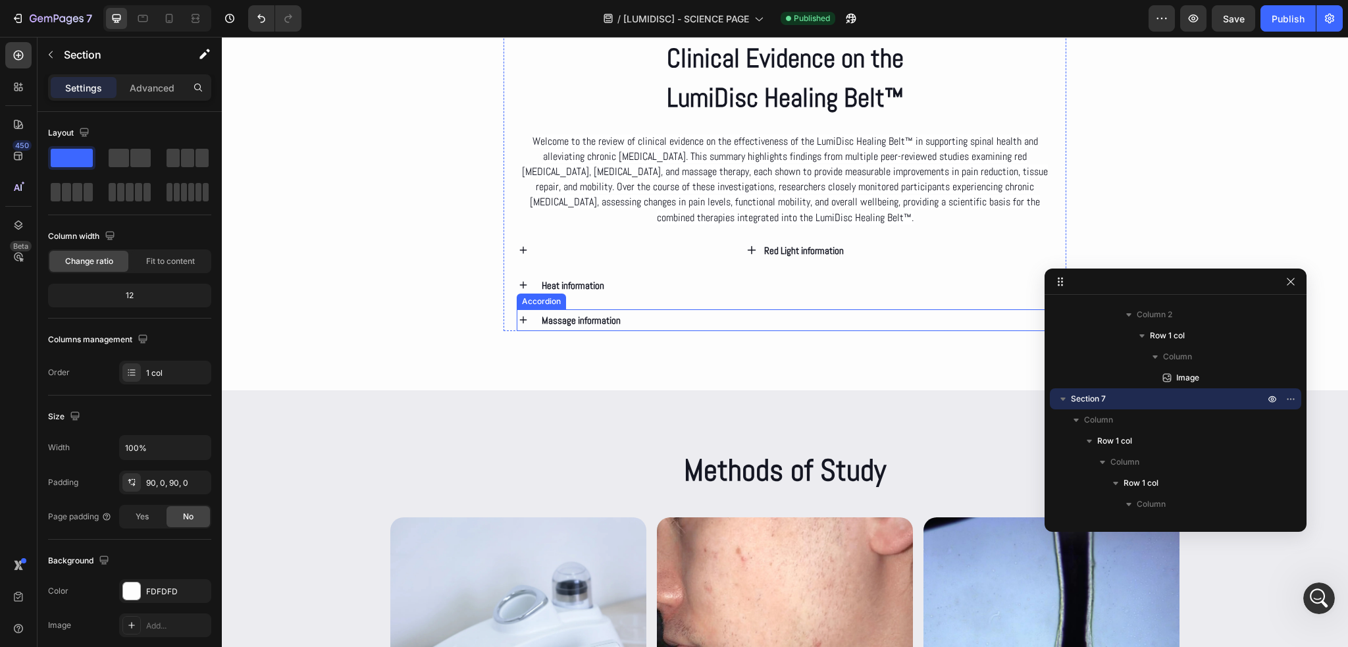
scroll to position [2526, 0]
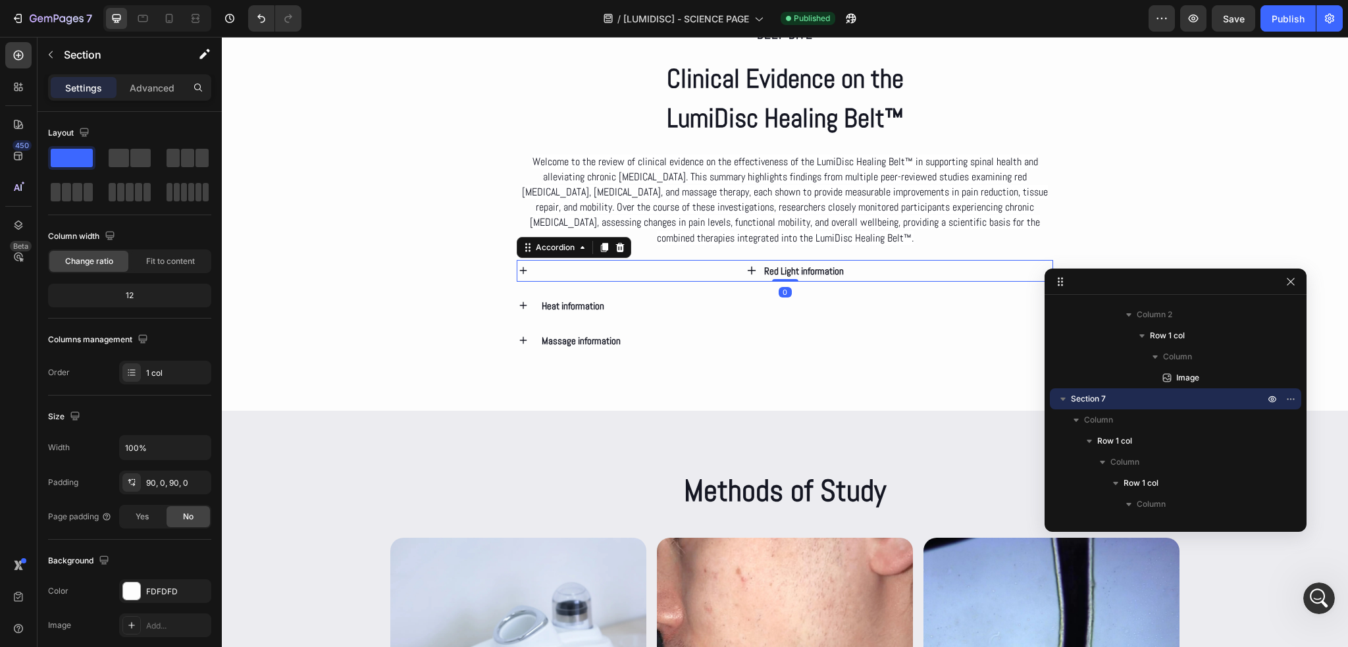
click at [678, 268] on div "Red Light information" at bounding box center [797, 271] width 514 height 22
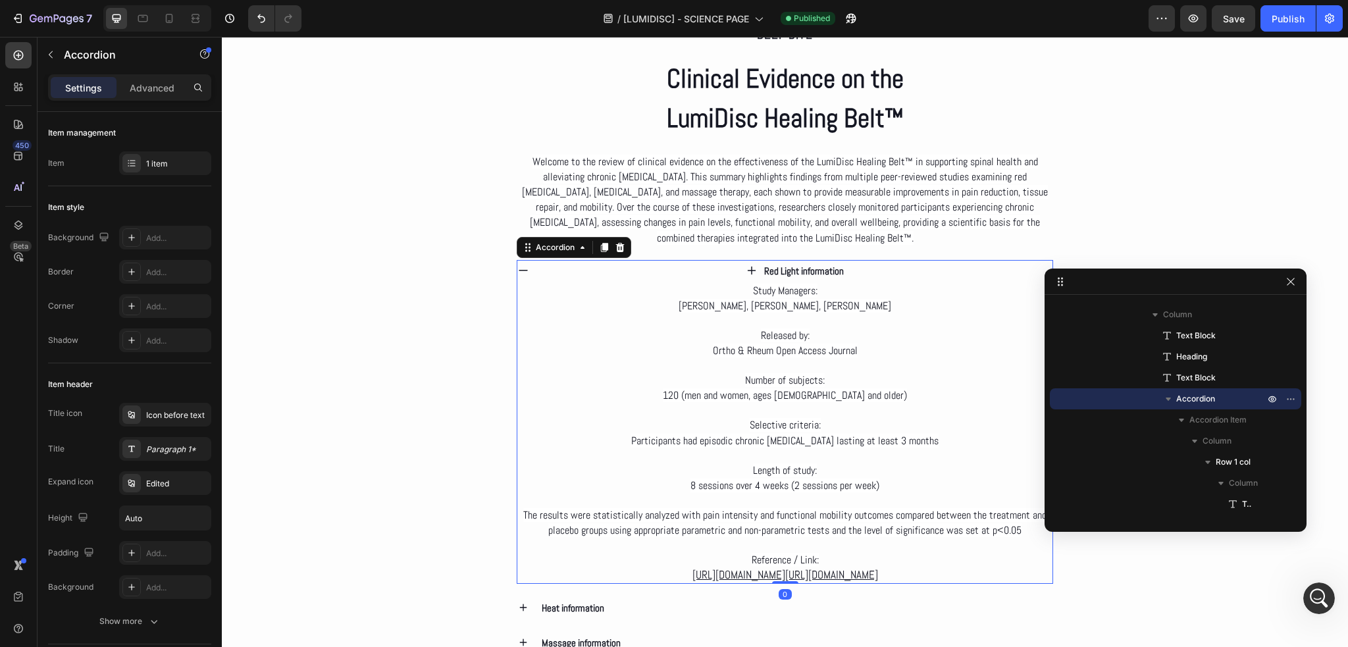
click at [678, 268] on div "Red Light information" at bounding box center [797, 271] width 514 height 22
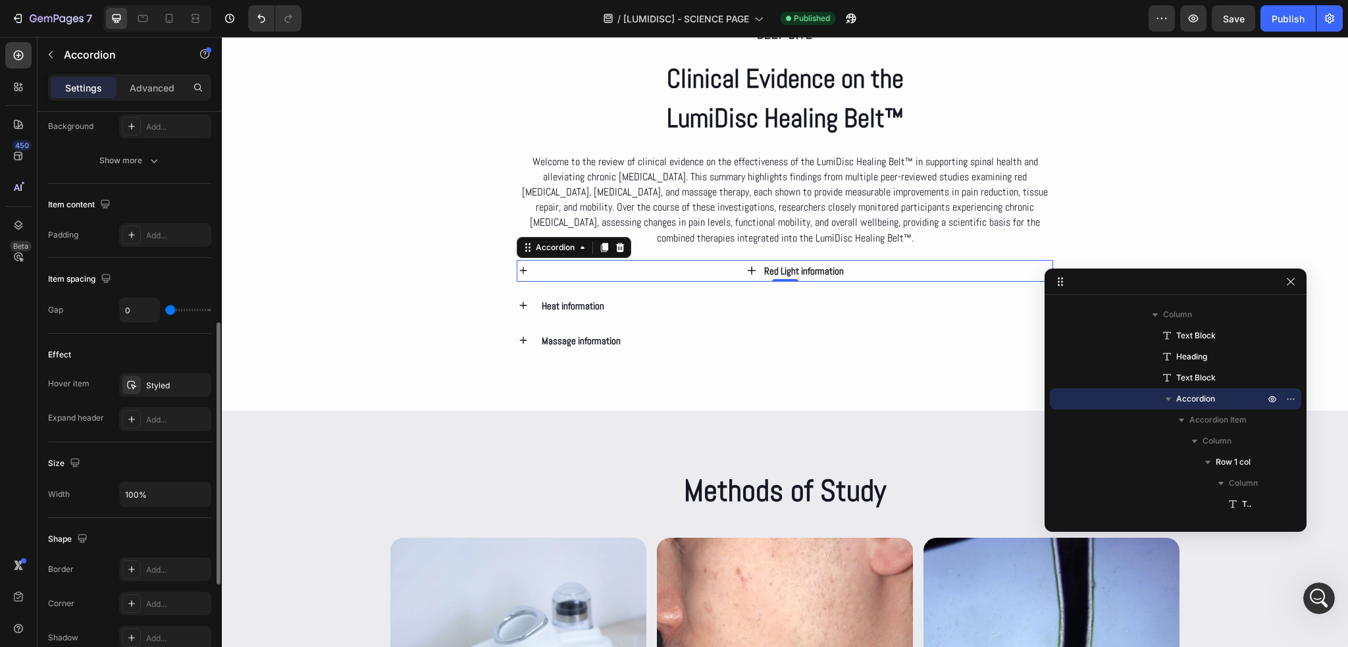
scroll to position [527, 0]
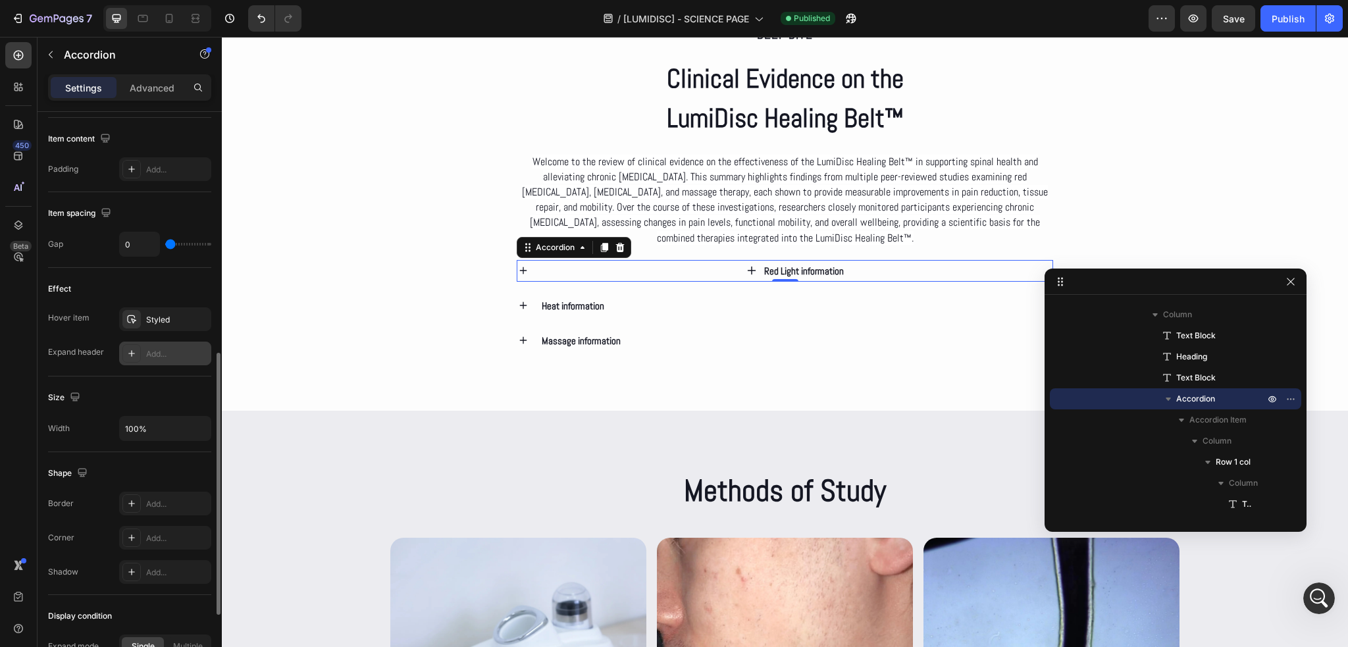
click at [155, 350] on div "Add..." at bounding box center [177, 354] width 62 height 12
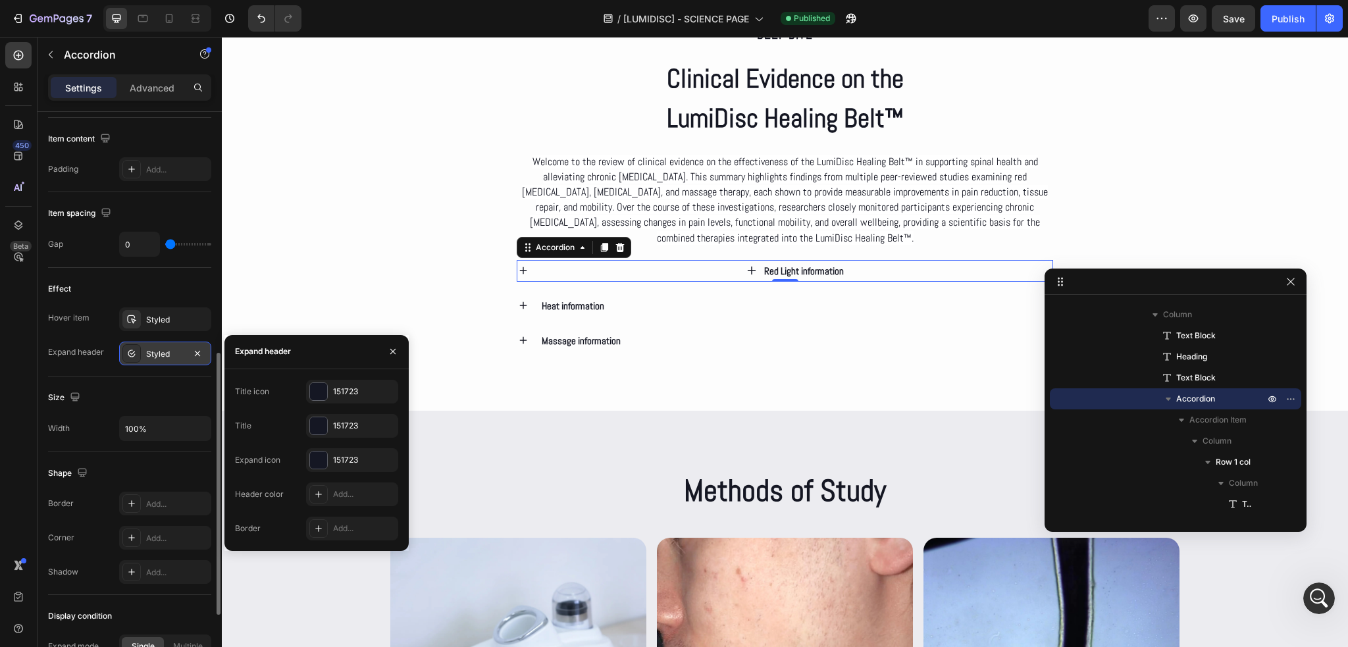
drag, startPoint x: 201, startPoint y: 351, endPoint x: 198, endPoint y: 345, distance: 6.8
click at [200, 351] on icon "button" at bounding box center [197, 353] width 11 height 11
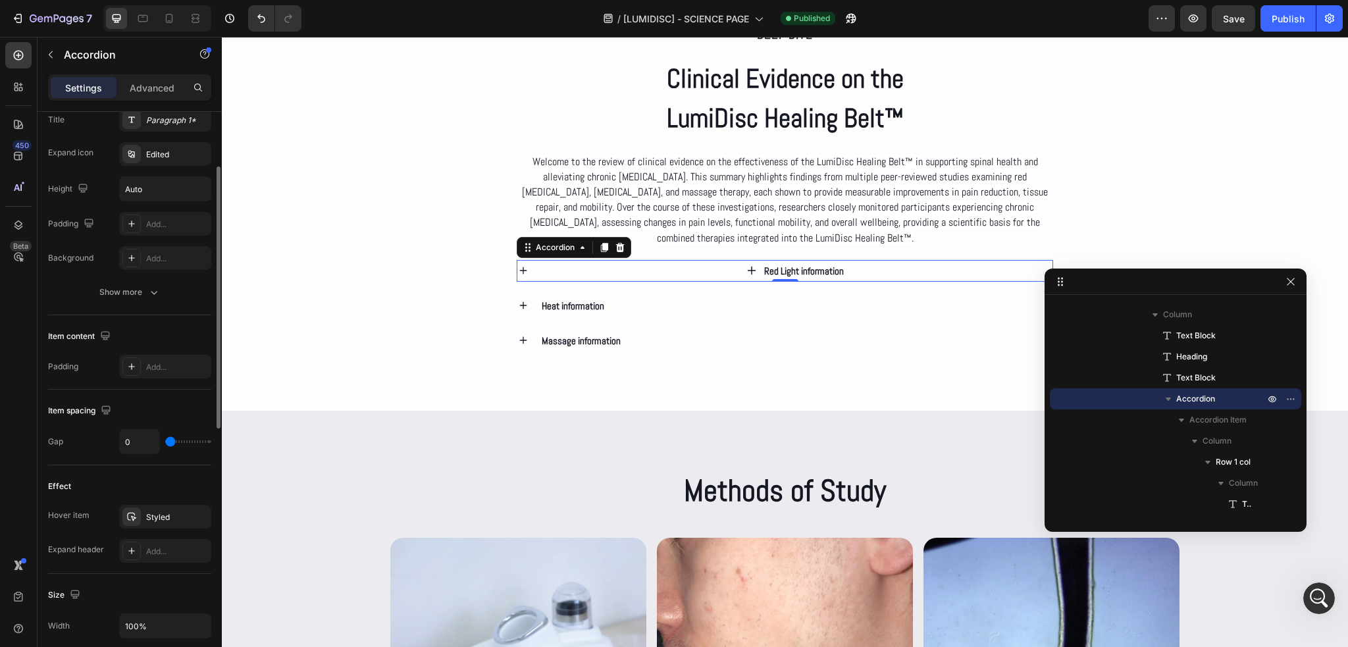
scroll to position [198, 0]
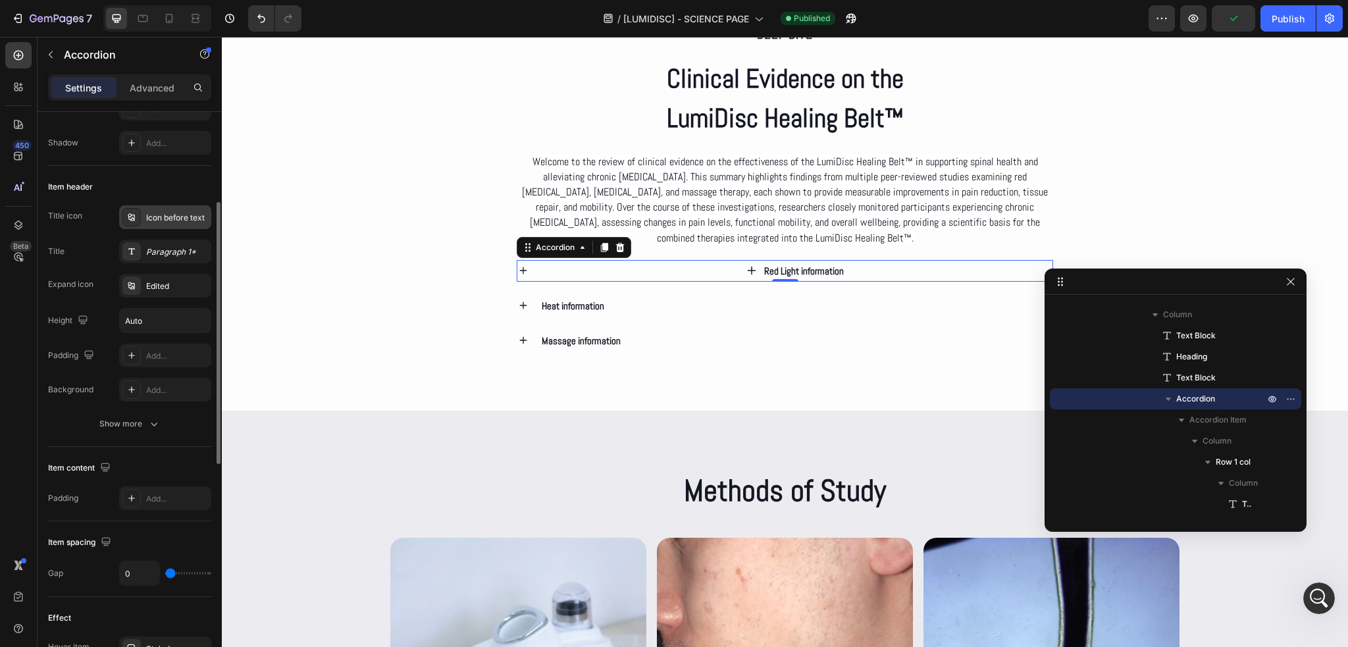
click at [171, 221] on div "Icon before text" at bounding box center [177, 218] width 62 height 12
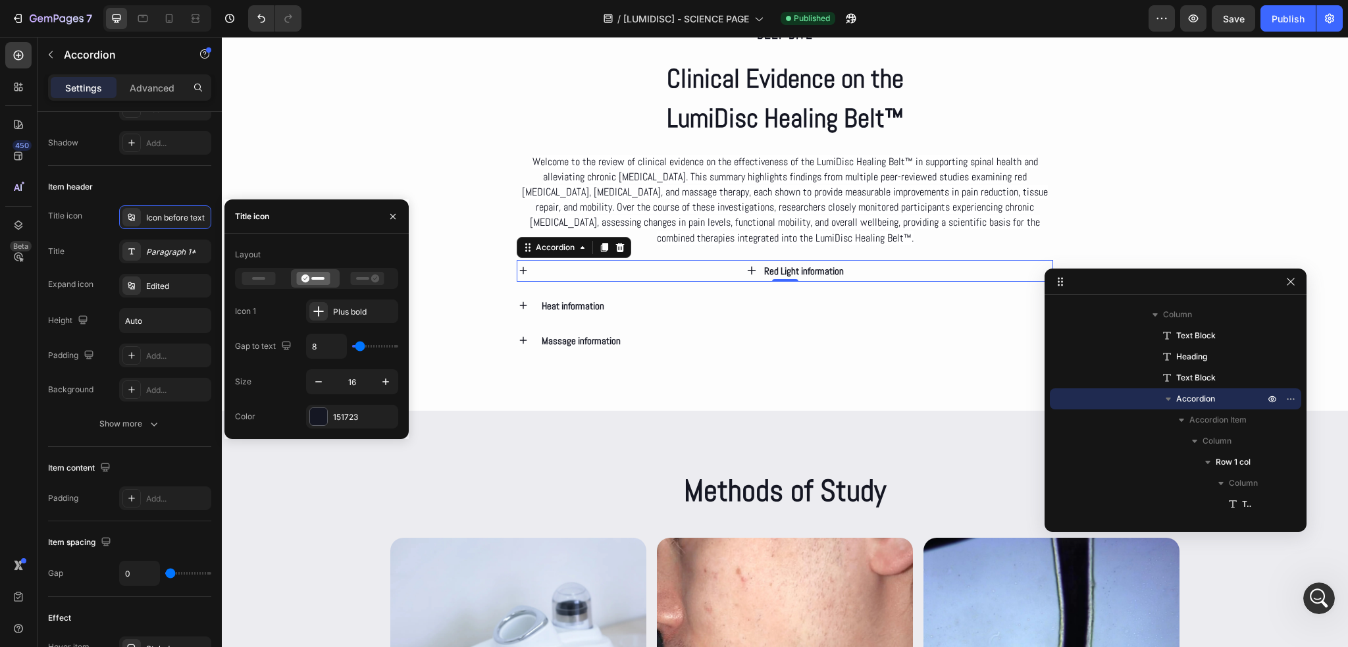
scroll to position [3231, 0]
click at [356, 314] on div "Plus bold" at bounding box center [364, 312] width 62 height 12
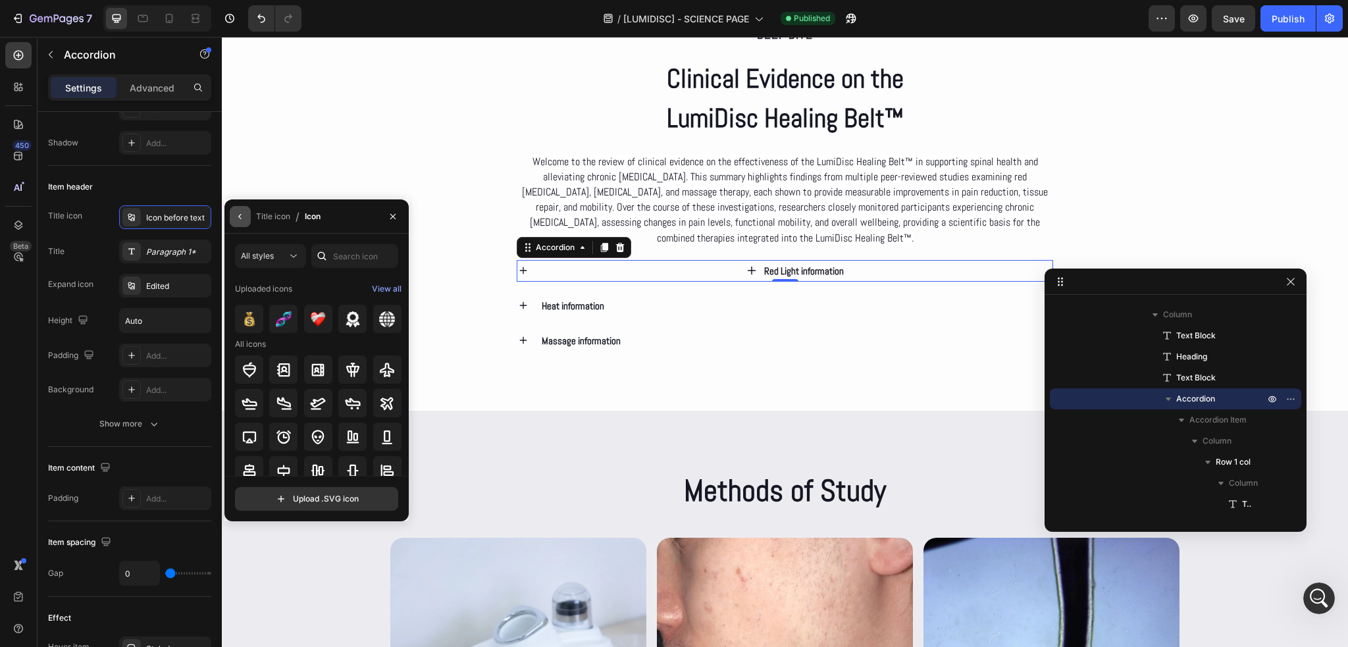
click at [243, 221] on icon "button" at bounding box center [240, 216] width 11 height 11
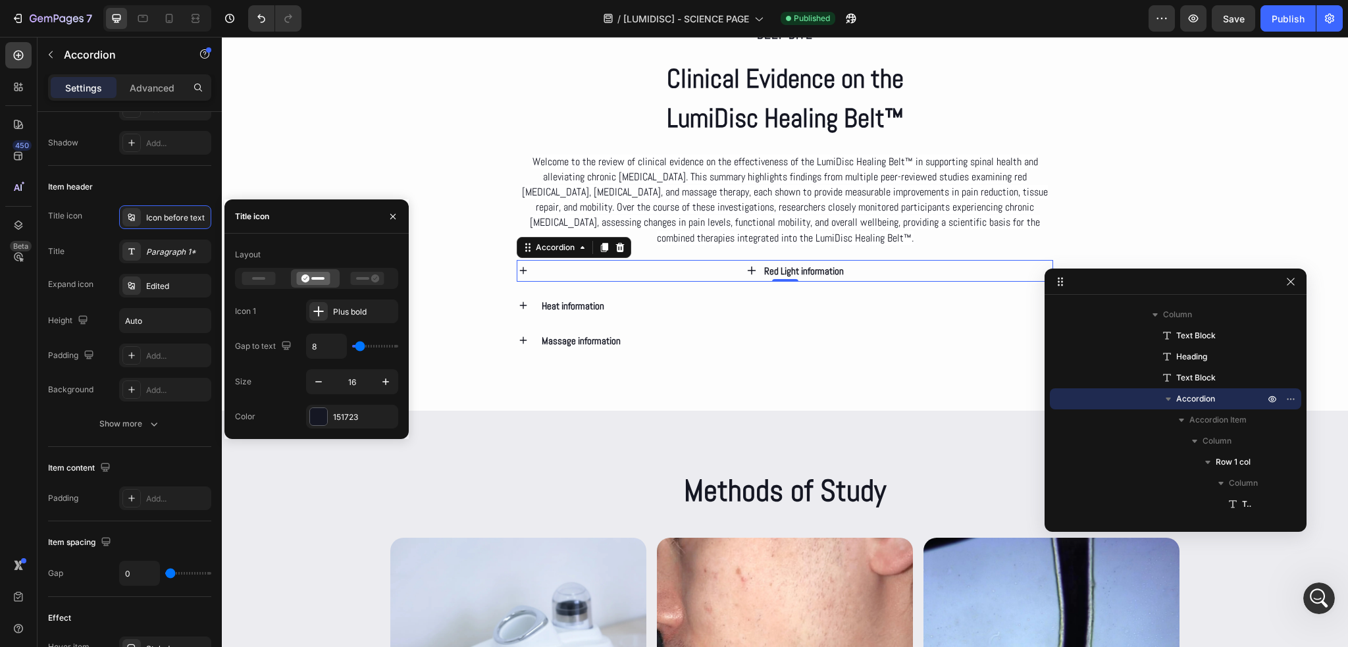
click at [887, 267] on div "Red Light information" at bounding box center [797, 271] width 514 height 22
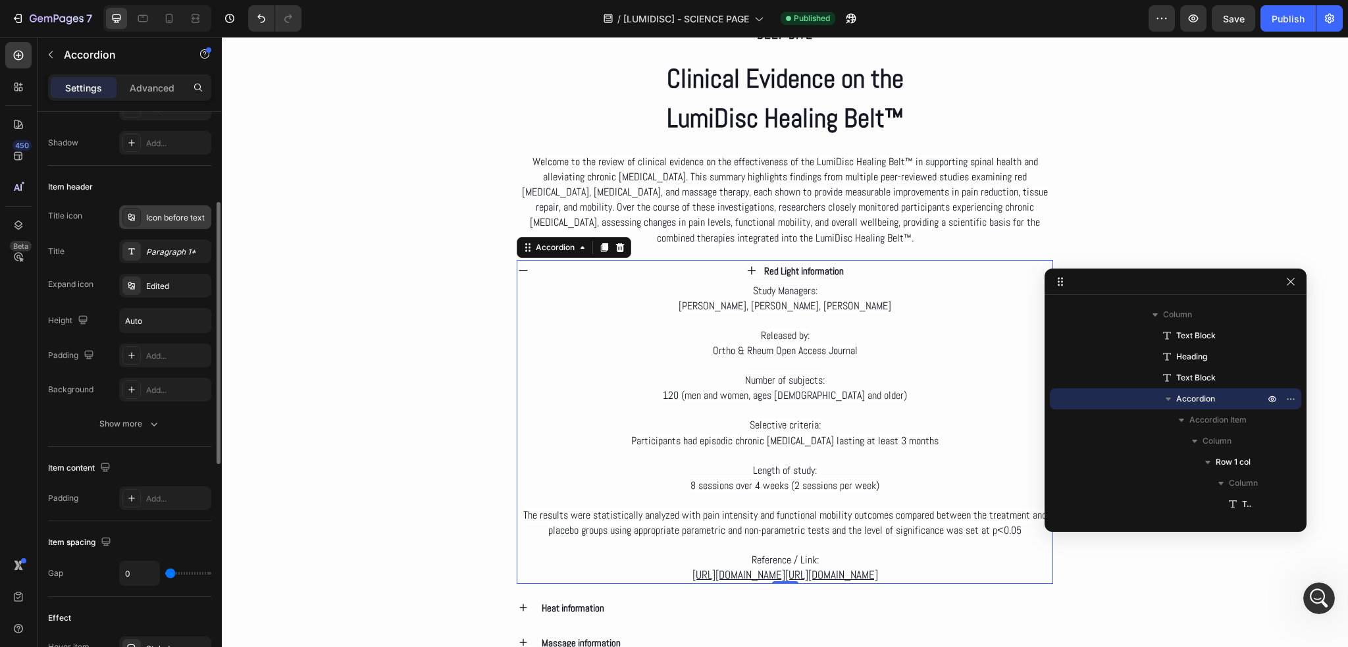
click at [160, 225] on div "Icon before text" at bounding box center [165, 217] width 92 height 24
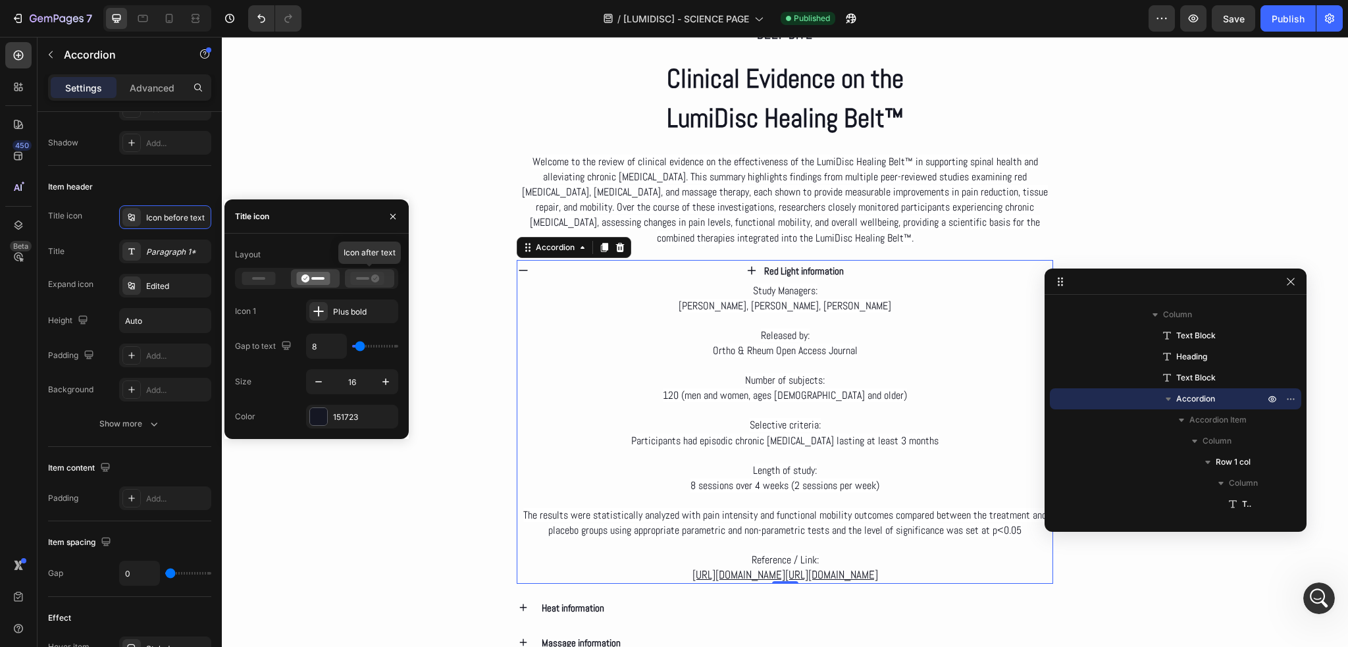
click at [363, 280] on icon at bounding box center [368, 278] width 34 height 13
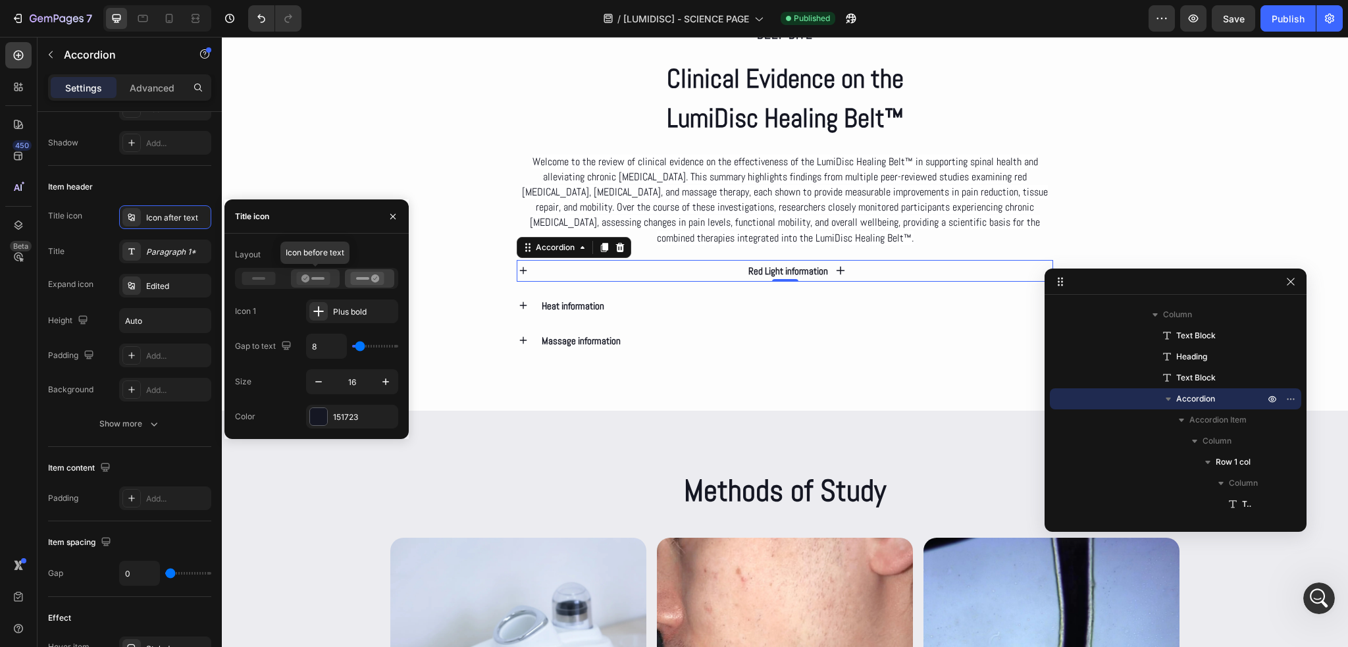
click at [327, 278] on icon at bounding box center [313, 278] width 34 height 13
click at [269, 281] on icon at bounding box center [259, 278] width 34 height 13
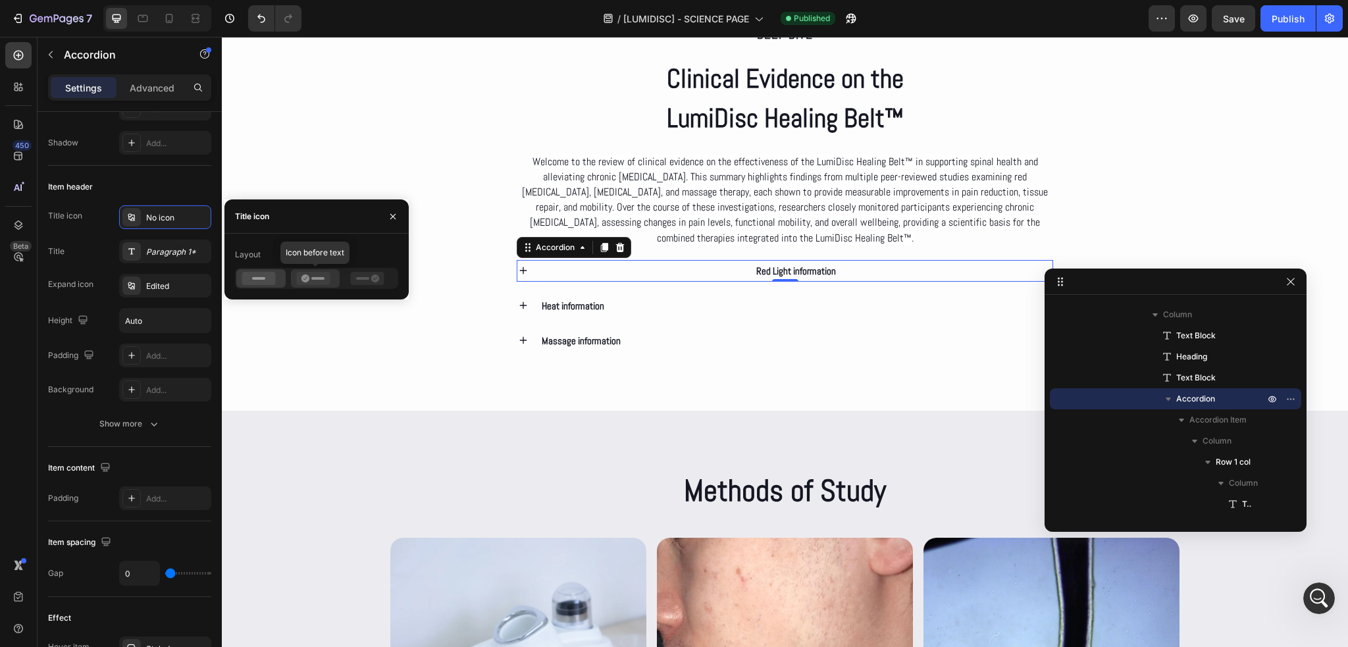
click at [303, 281] on icon at bounding box center [306, 279] width 8 height 8
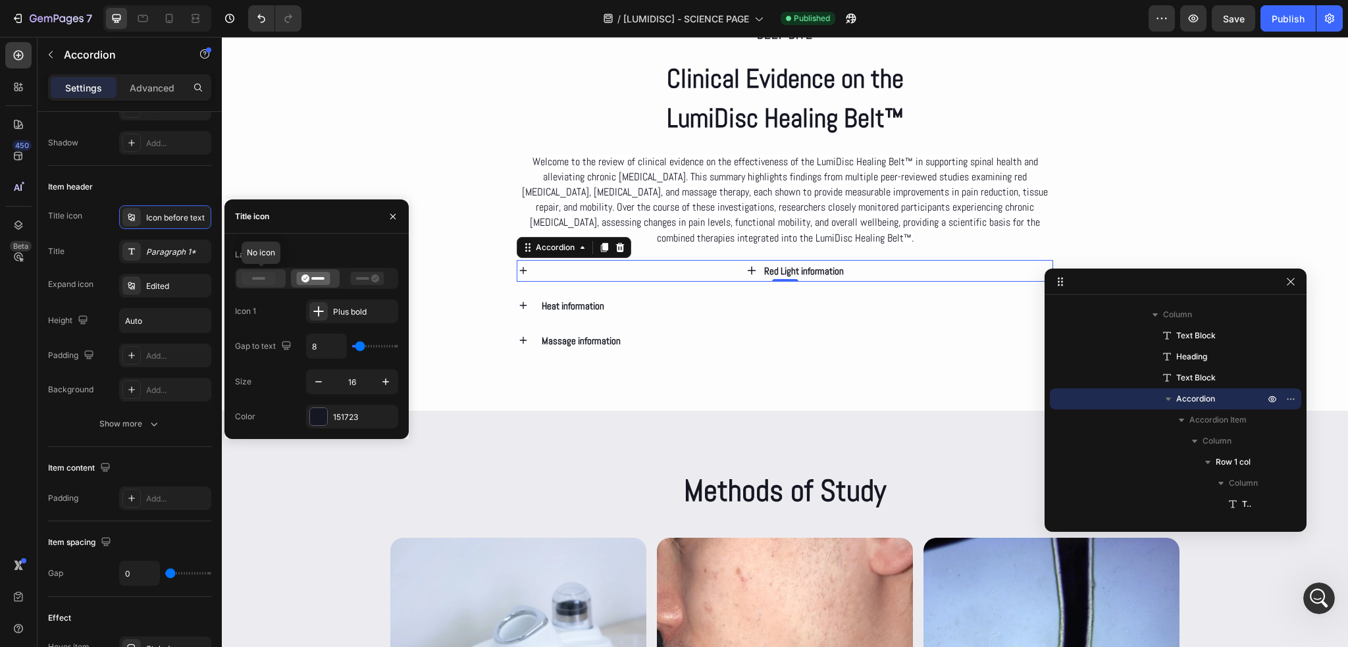
click at [269, 281] on icon at bounding box center [259, 278] width 34 height 13
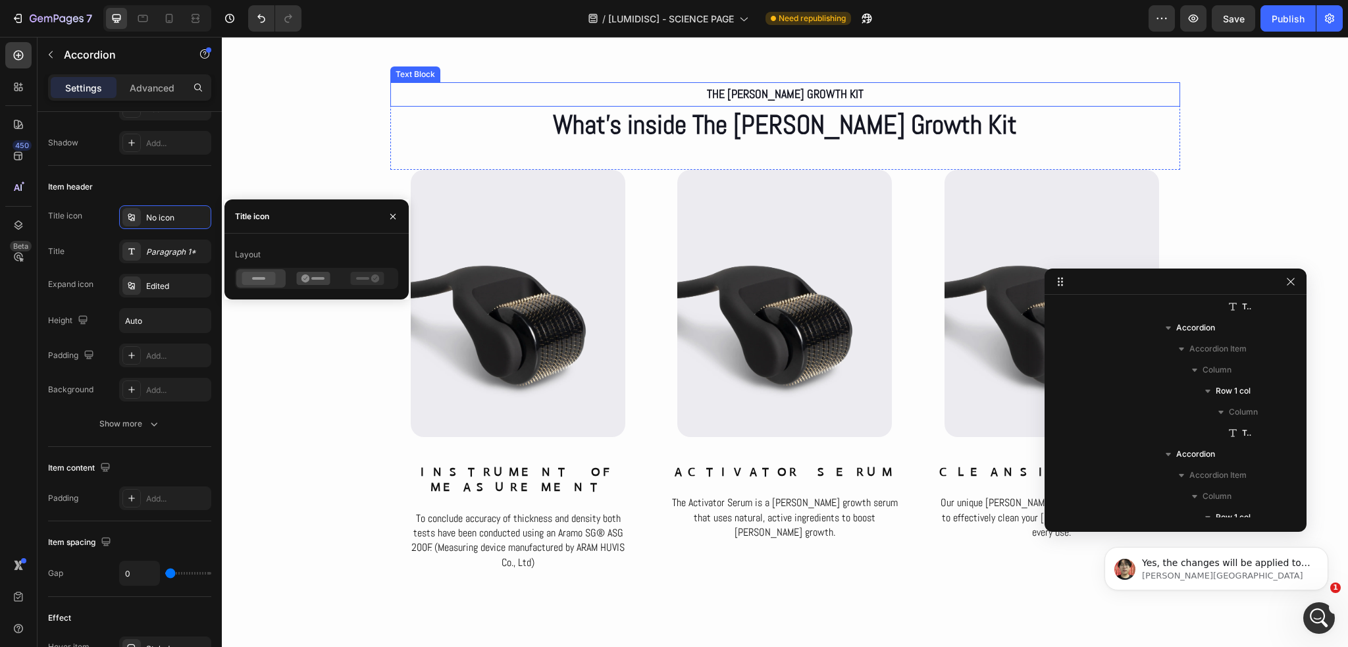
scroll to position [3324, 0]
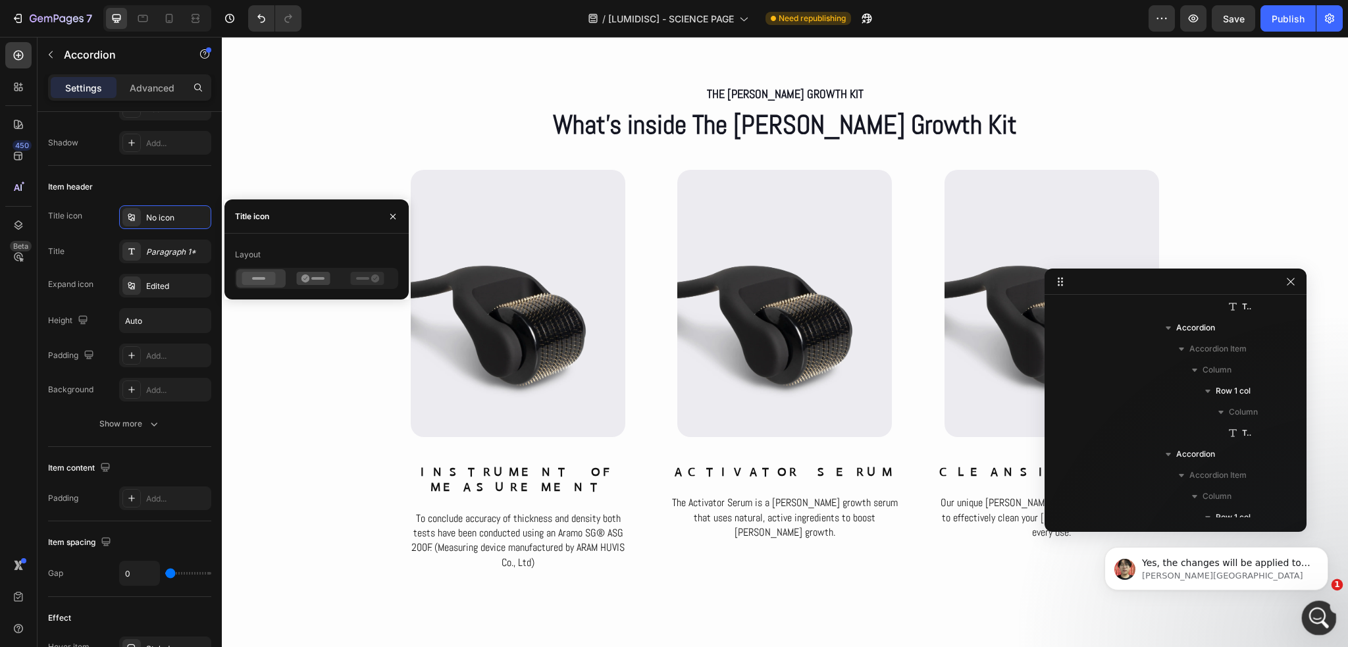
click at [1305, 618] on div "Abrir Intercom Messenger" at bounding box center [1317, 616] width 43 height 43
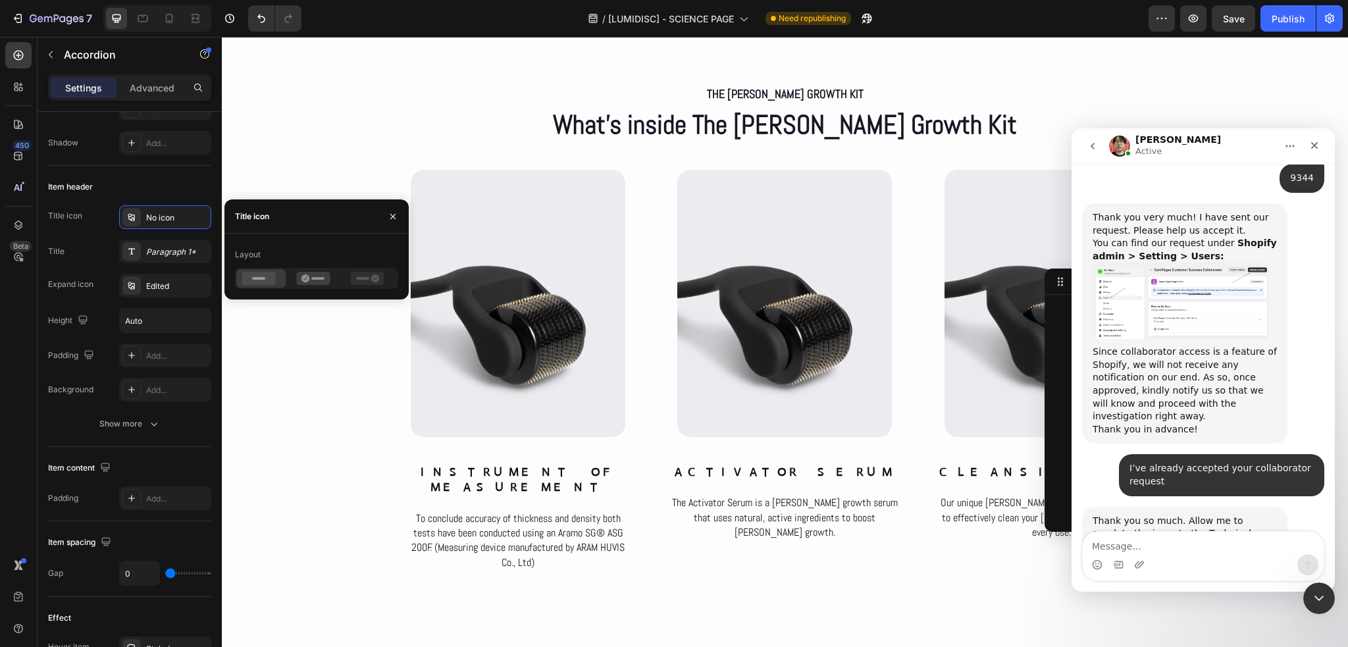
scroll to position [3311, 0]
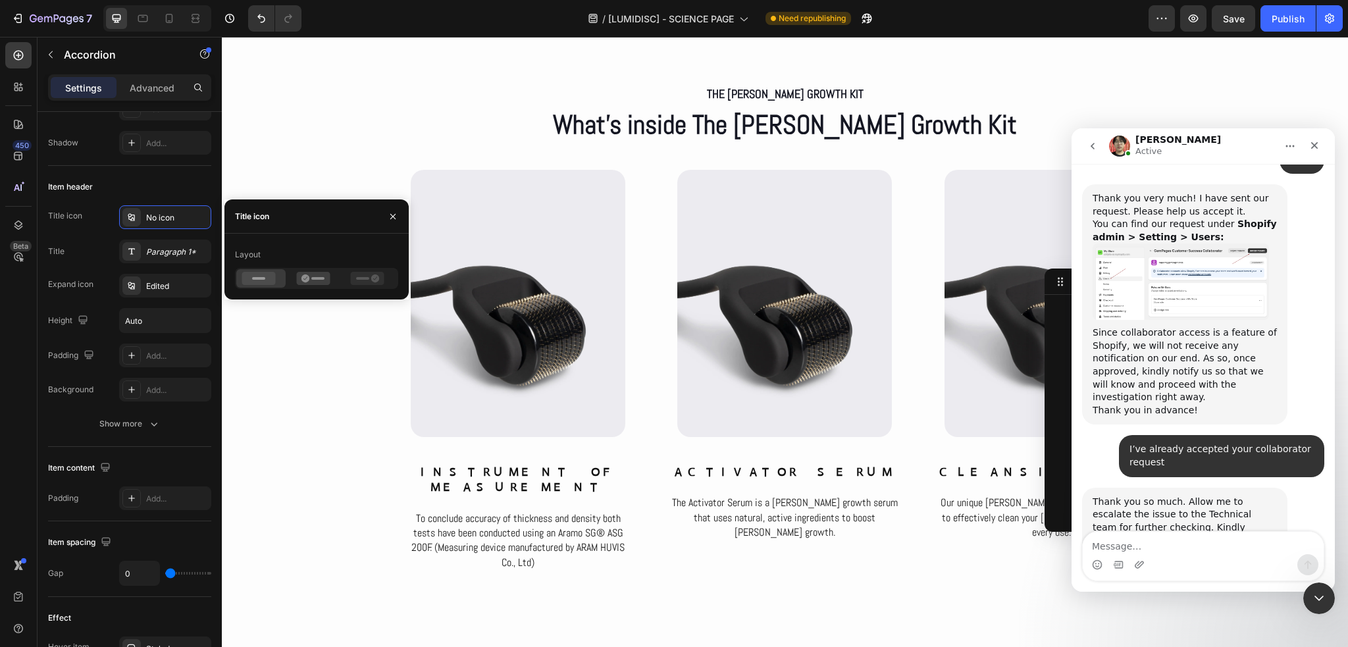
drag, startPoint x: 1151, startPoint y: 489, endPoint x: 1090, endPoint y: 452, distance: 71.8
copy div "Yes, the changes will be applied to our duplicate templates, starting with [[PE…"
click at [1132, 533] on textarea "Message…" at bounding box center [1203, 543] width 241 height 22
paste textarea "Okay, great then"
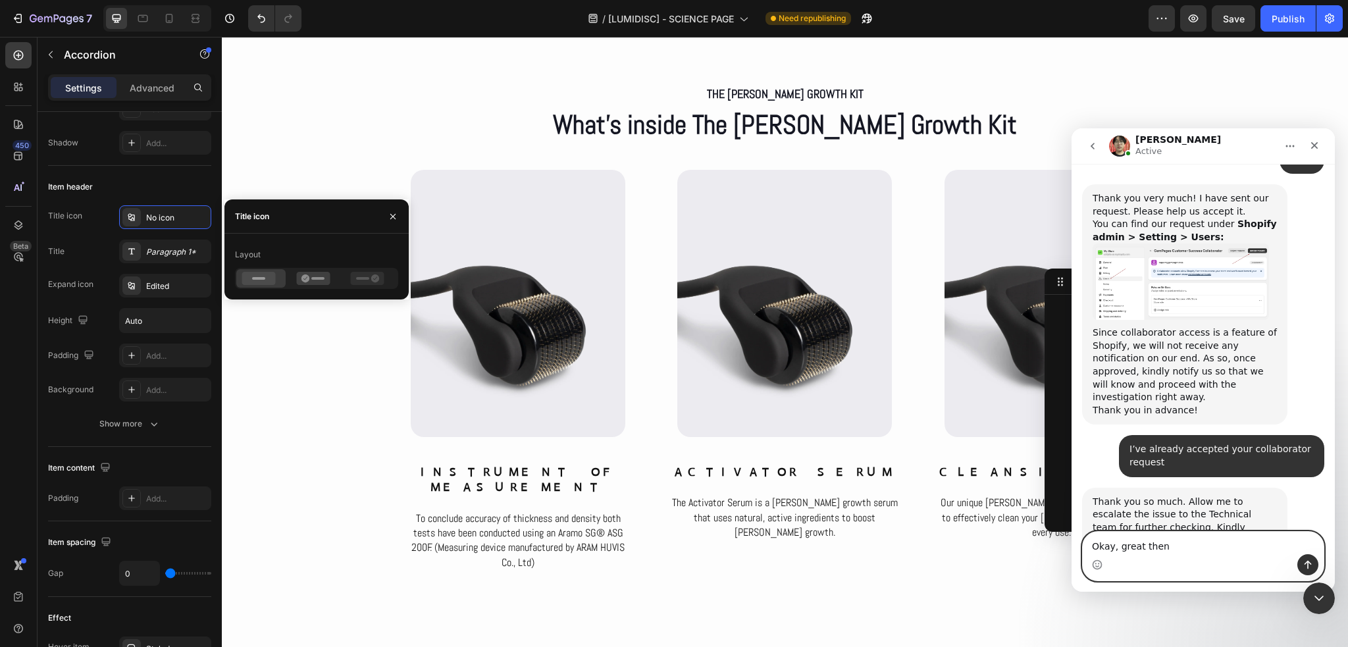
type textarea "Okay, great then"
click at [1303, 563] on icon "Enviar un mensaje…" at bounding box center [1308, 565] width 11 height 11
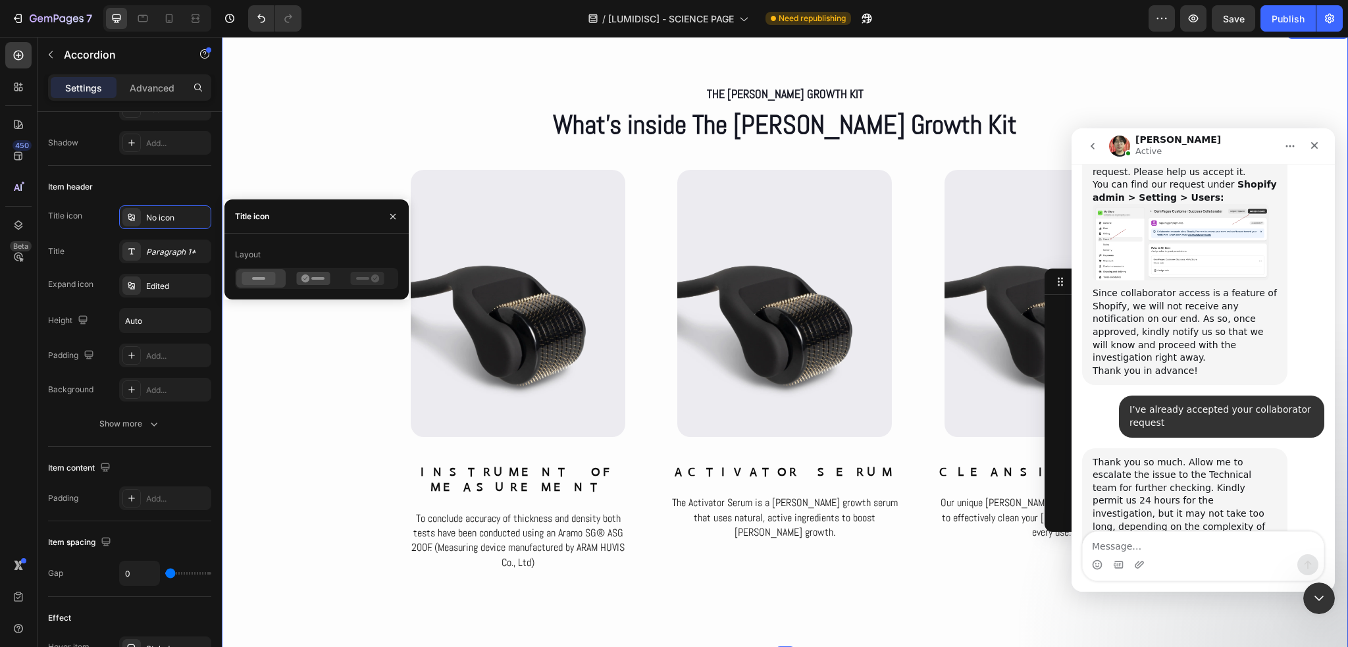
click at [1232, 86] on div "The [PERSON_NAME] Growth kit Text Block What’s inside The [PERSON_NAME] Growth …" at bounding box center [785, 340] width 1126 height 516
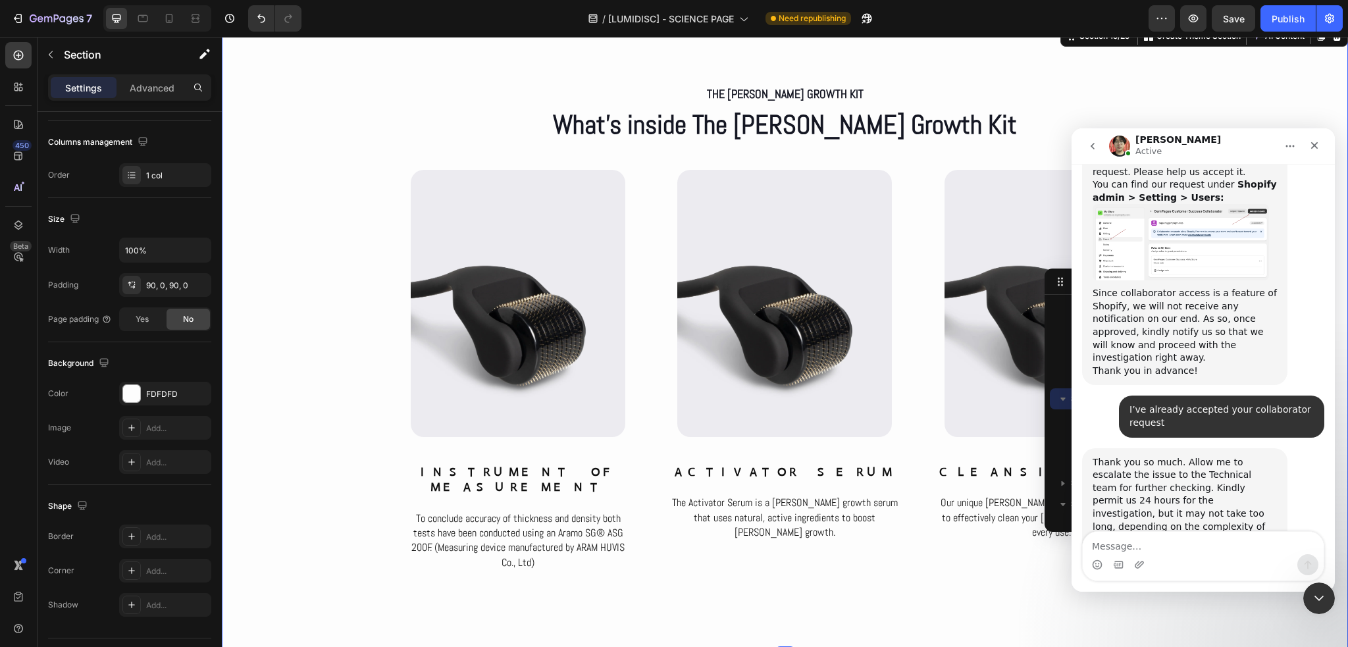
scroll to position [0, 0]
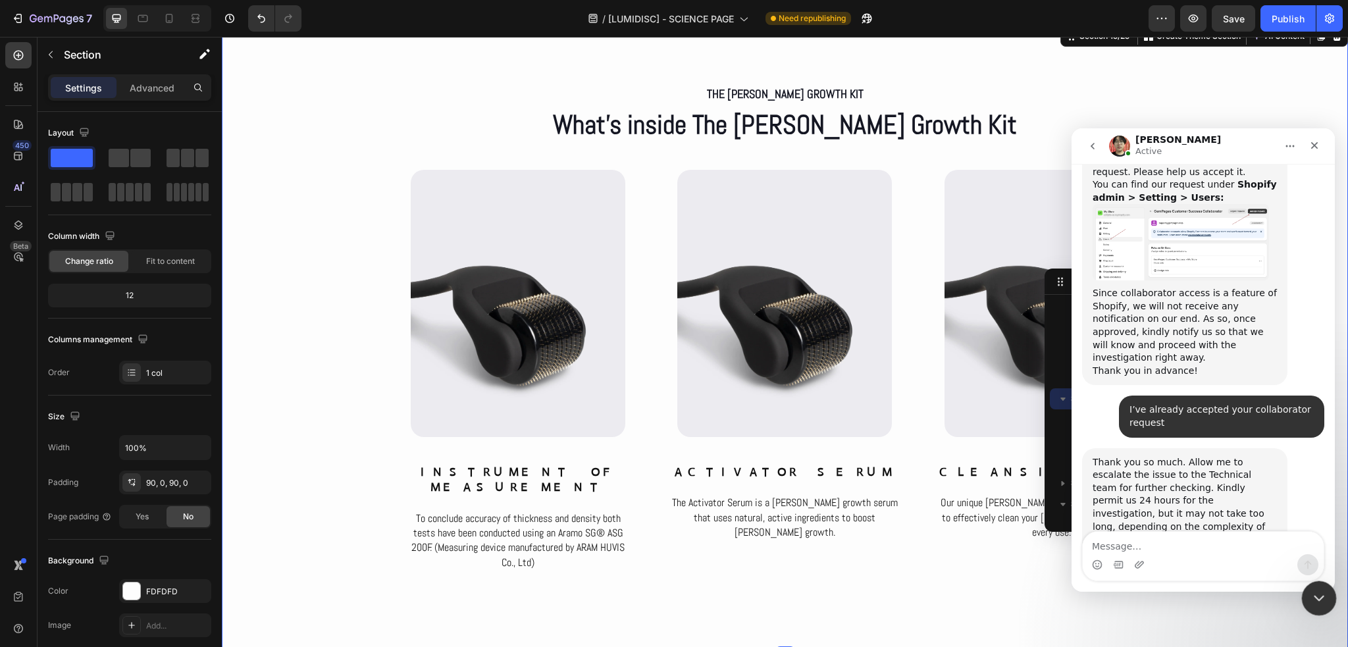
drag, startPoint x: 1313, startPoint y: 600, endPoint x: 2216, endPoint y: 1076, distance: 1020.4
click at [1313, 601] on icon "Cerrar Intercom Messenger" at bounding box center [1317, 597] width 16 height 16
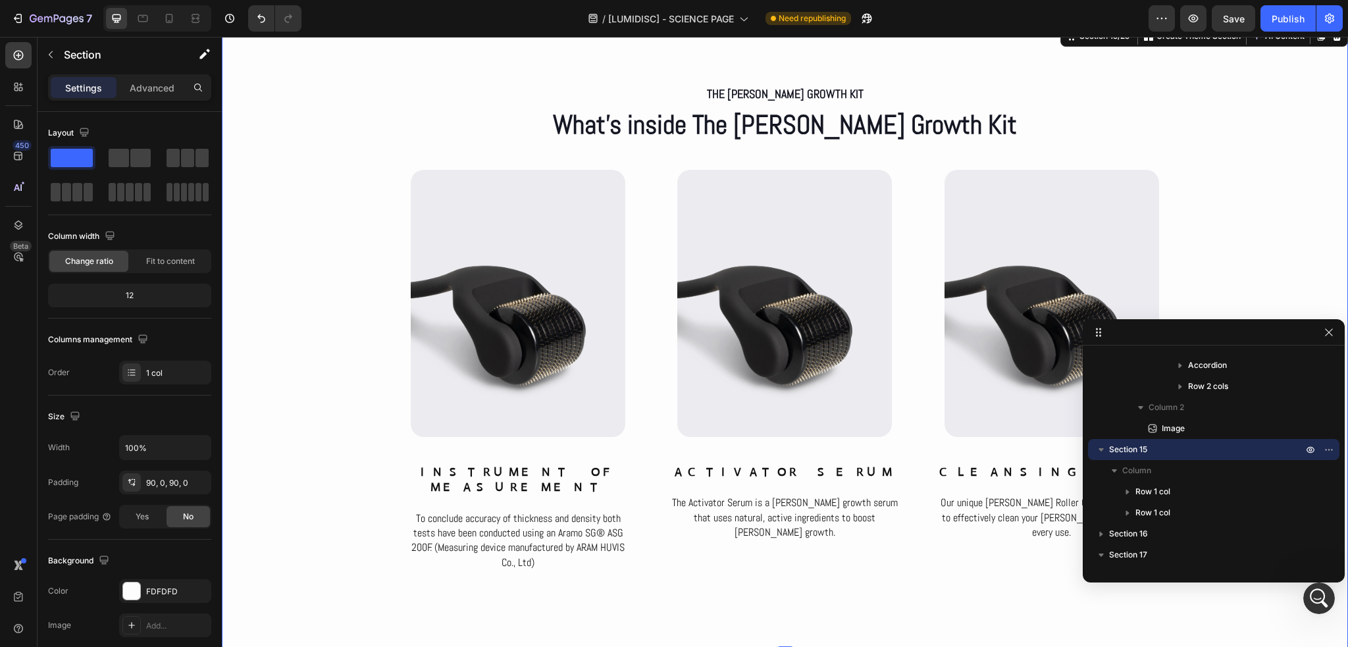
drag, startPoint x: 1144, startPoint y: 285, endPoint x: 1097, endPoint y: 324, distance: 60.8
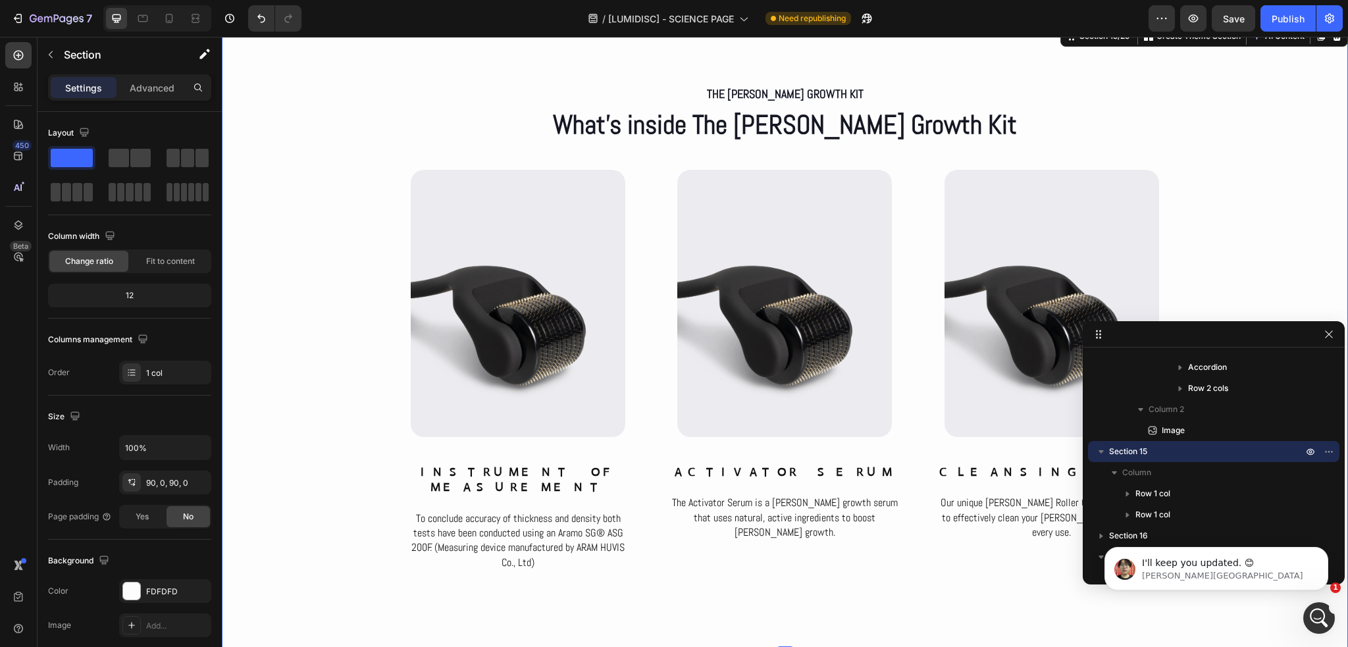
scroll to position [3402, 0]
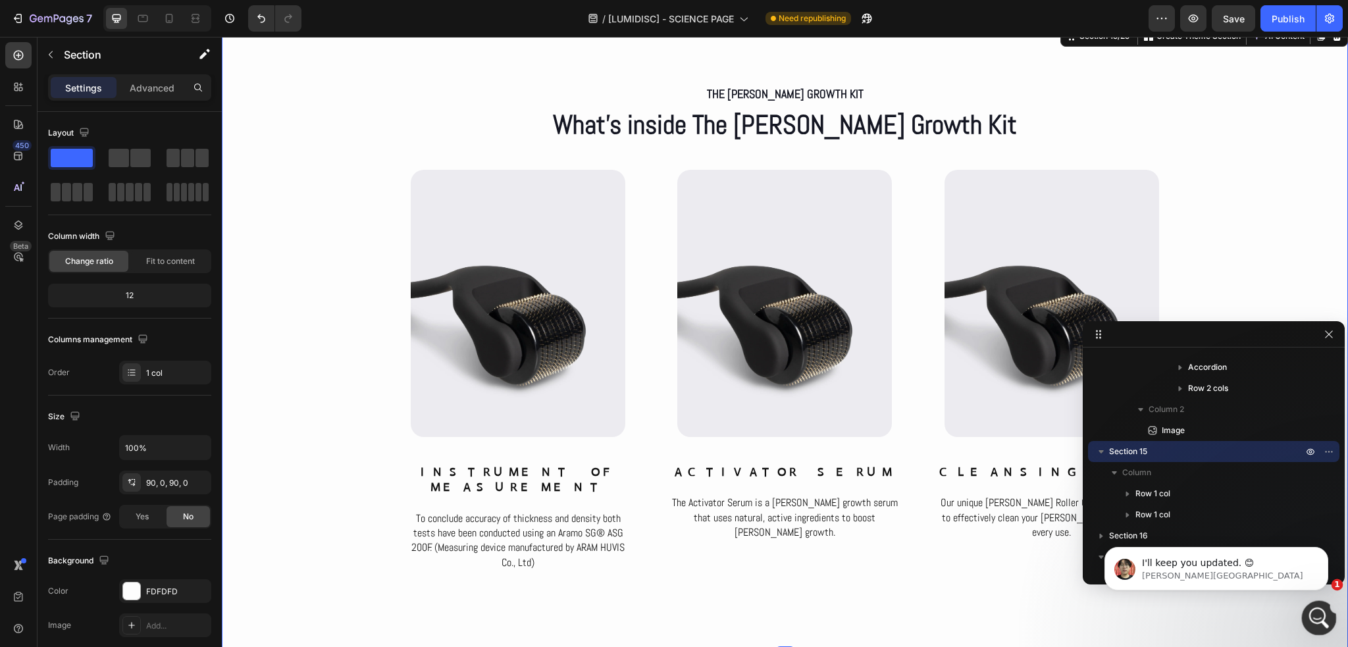
click at [1325, 612] on icon "Abrir Intercom Messenger" at bounding box center [1318, 617] width 22 height 22
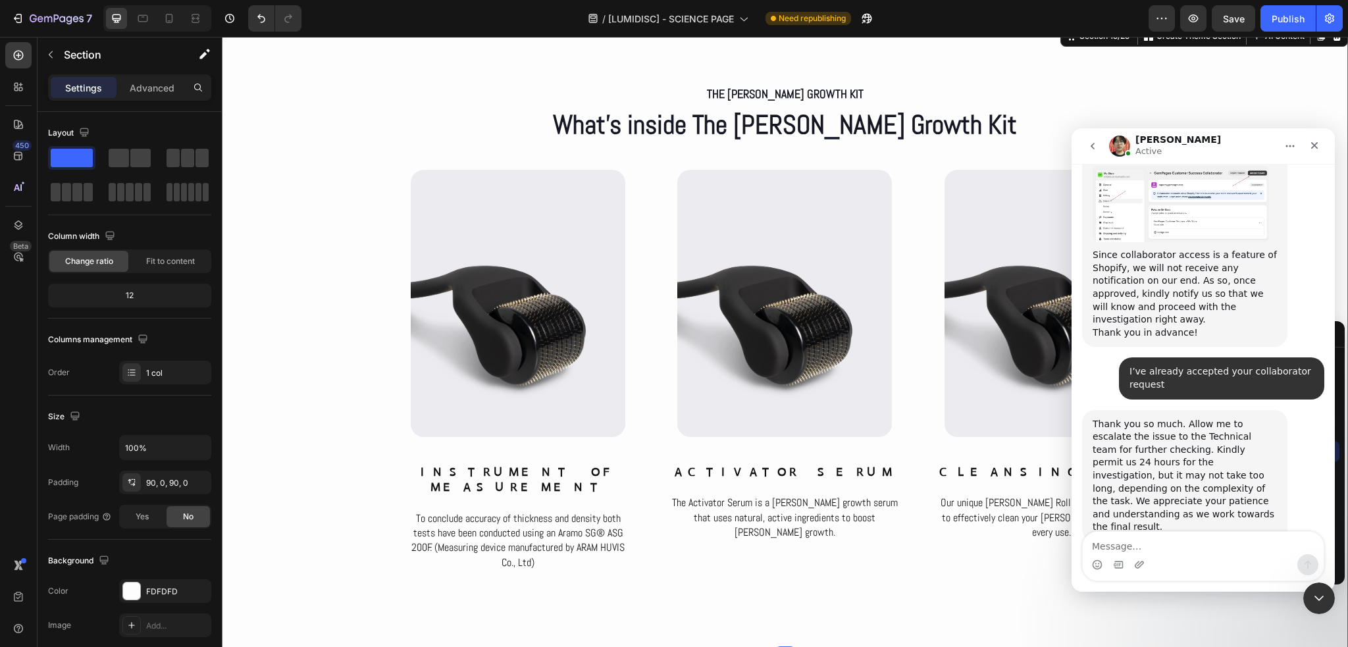
scroll to position [3389, 0]
copy div "I'll keep you updated. 😊"
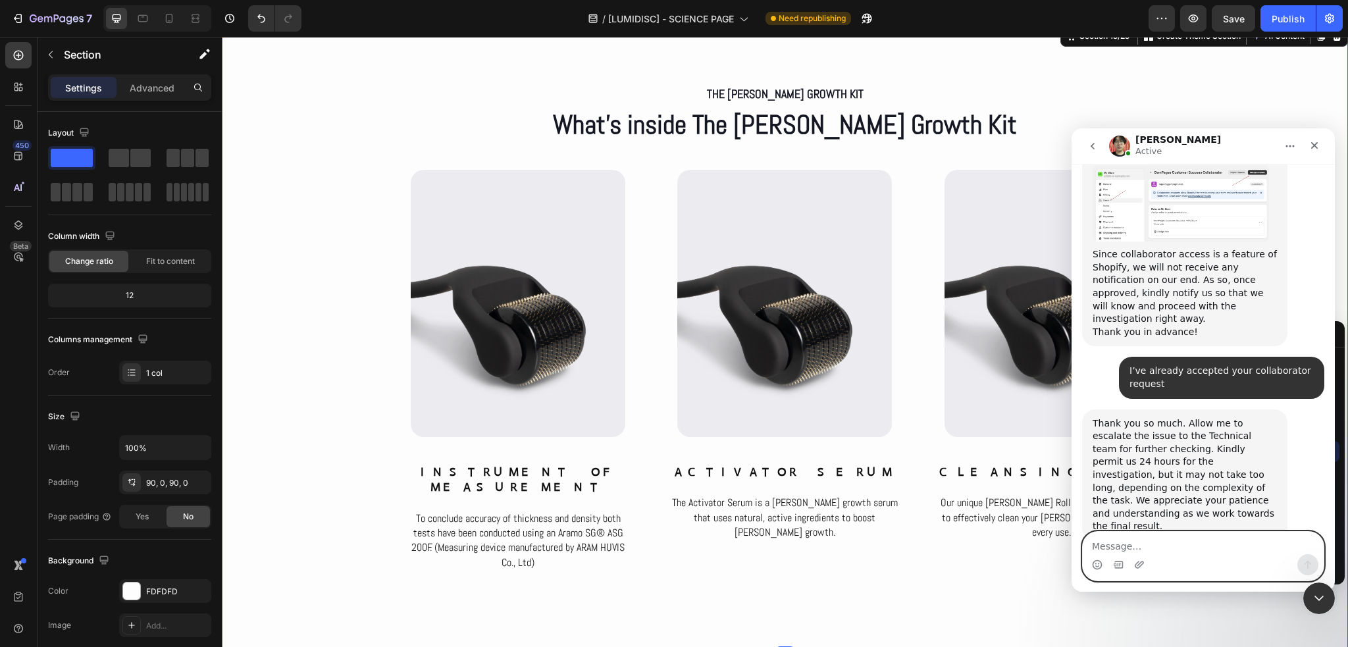
click at [1194, 541] on textarea "Message…" at bounding box center [1203, 543] width 241 height 22
type textarea "T"
type textarea "Okay, Thanks You [PERSON_NAME]"
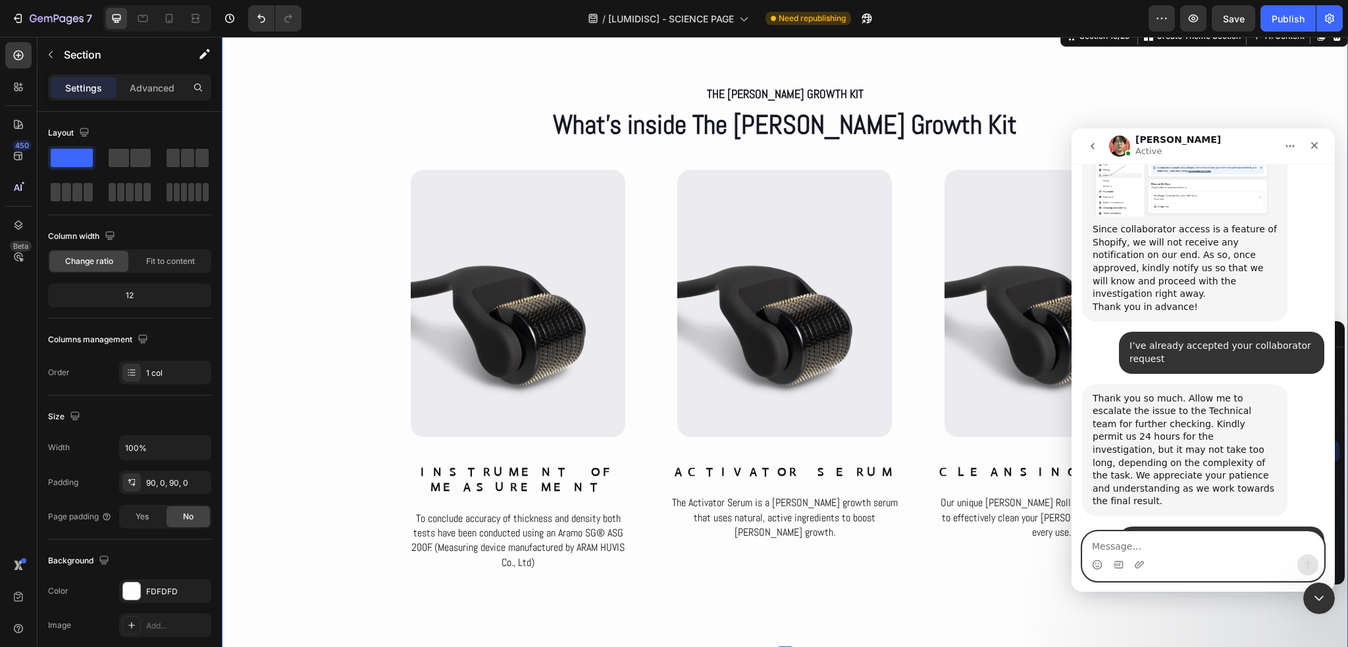
scroll to position [3429, 0]
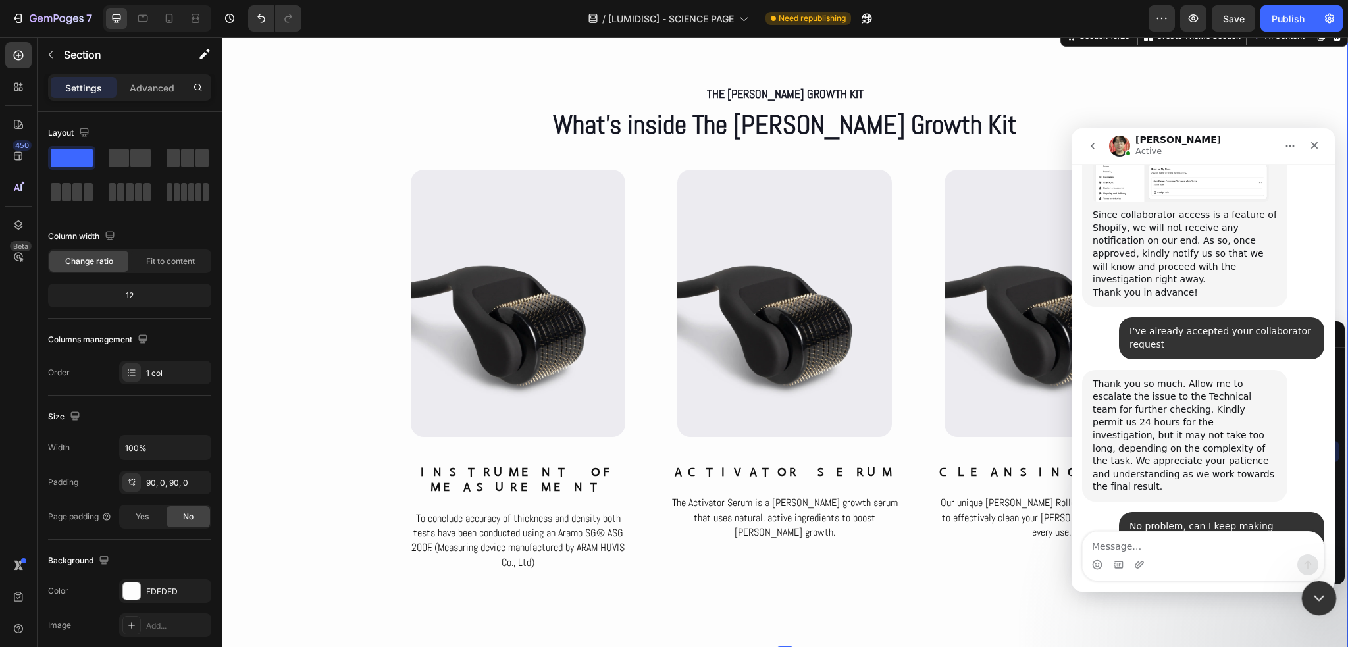
click at [1317, 595] on icon "Cerrar Intercom Messenger" at bounding box center [1317, 597] width 16 height 16
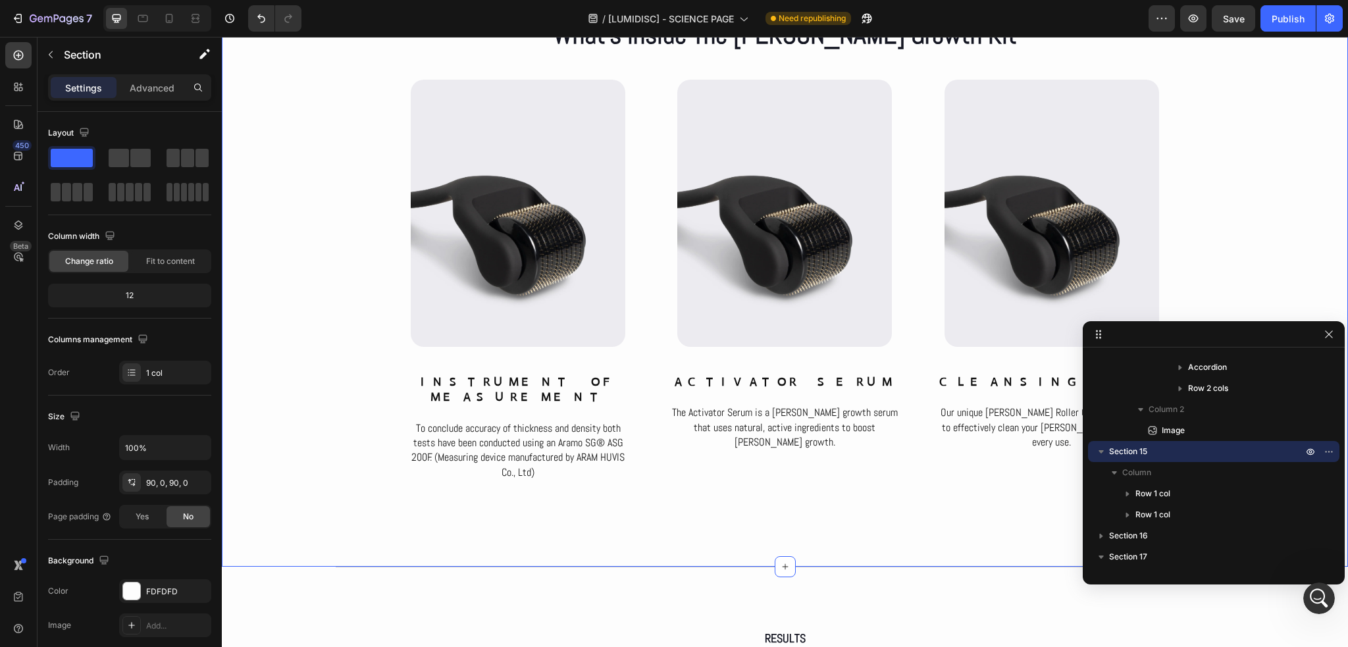
scroll to position [5752, 0]
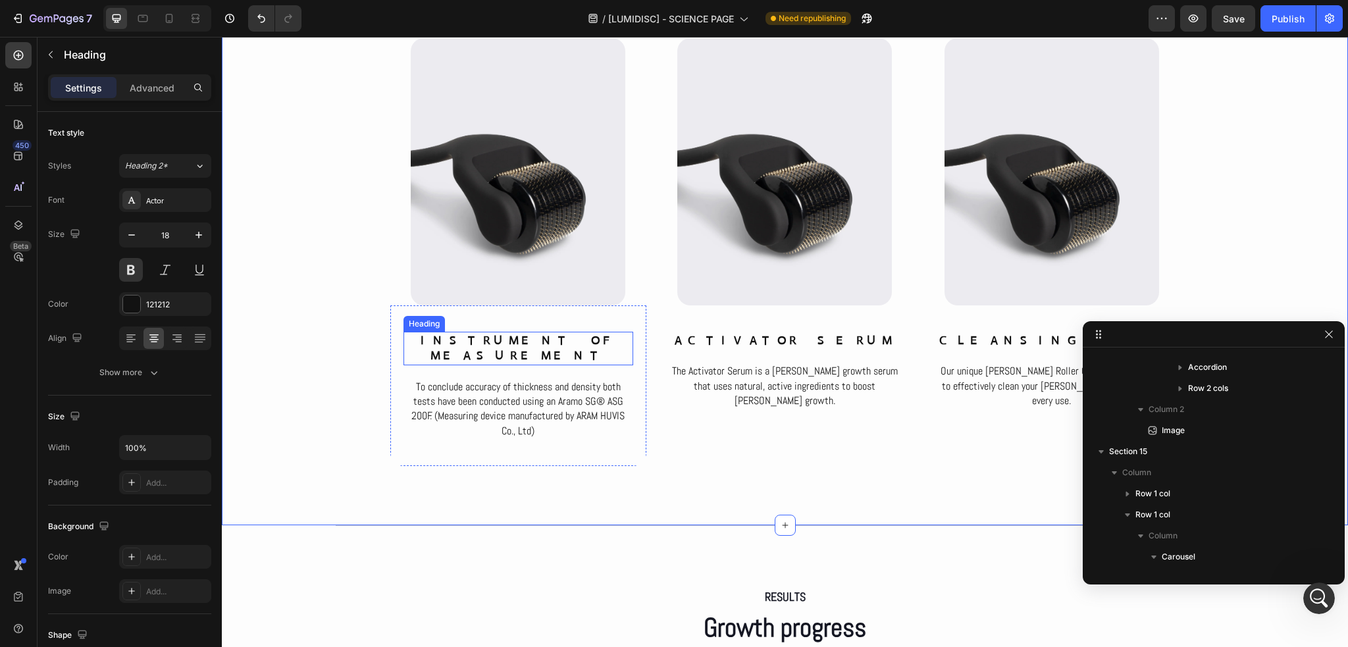
click at [537, 342] on h2 "instrument of measurement" at bounding box center [519, 349] width 230 height 34
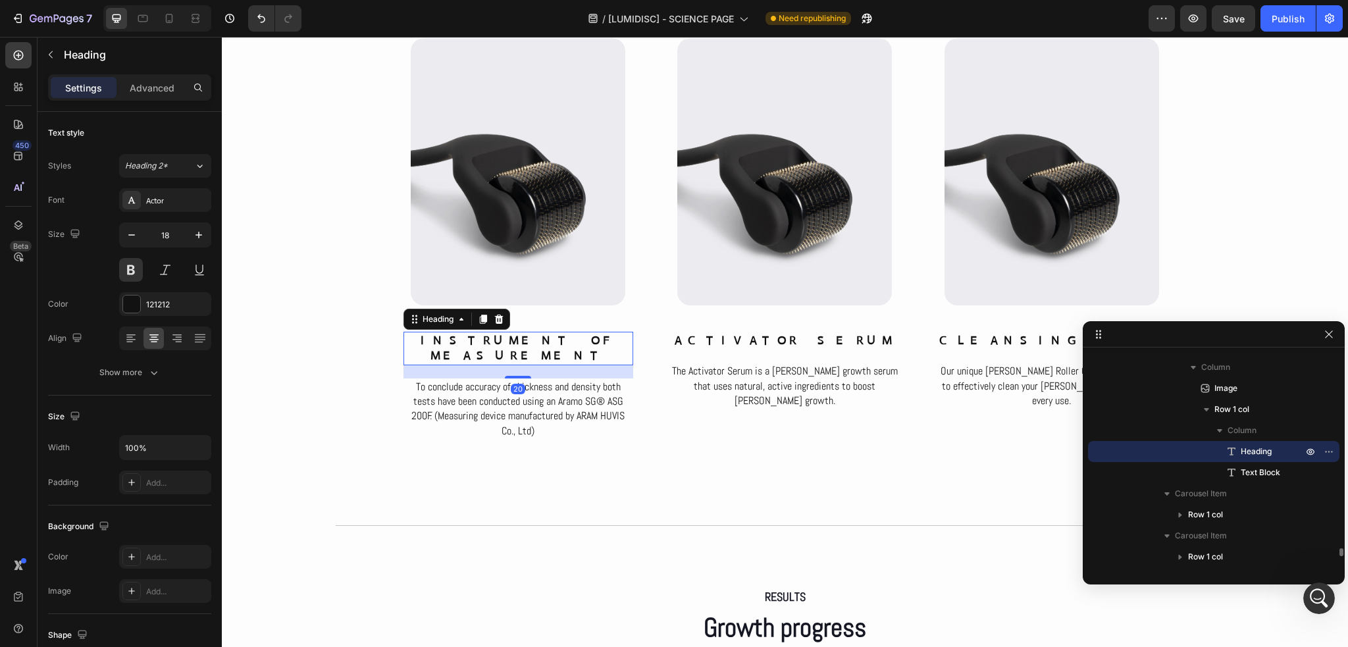
click at [537, 342] on h2 "instrument of measurement" at bounding box center [519, 349] width 230 height 34
click at [537, 342] on p "instrument of measurement" at bounding box center [518, 348] width 227 height 31
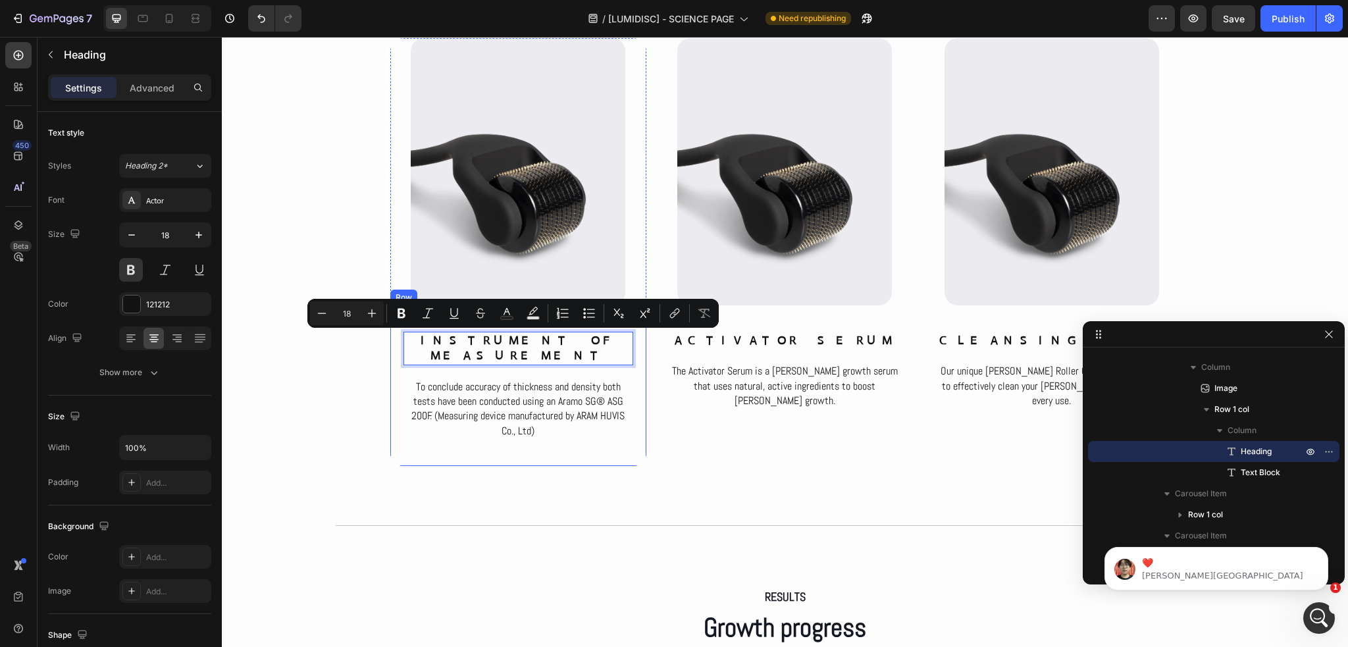
scroll to position [3539, 0]
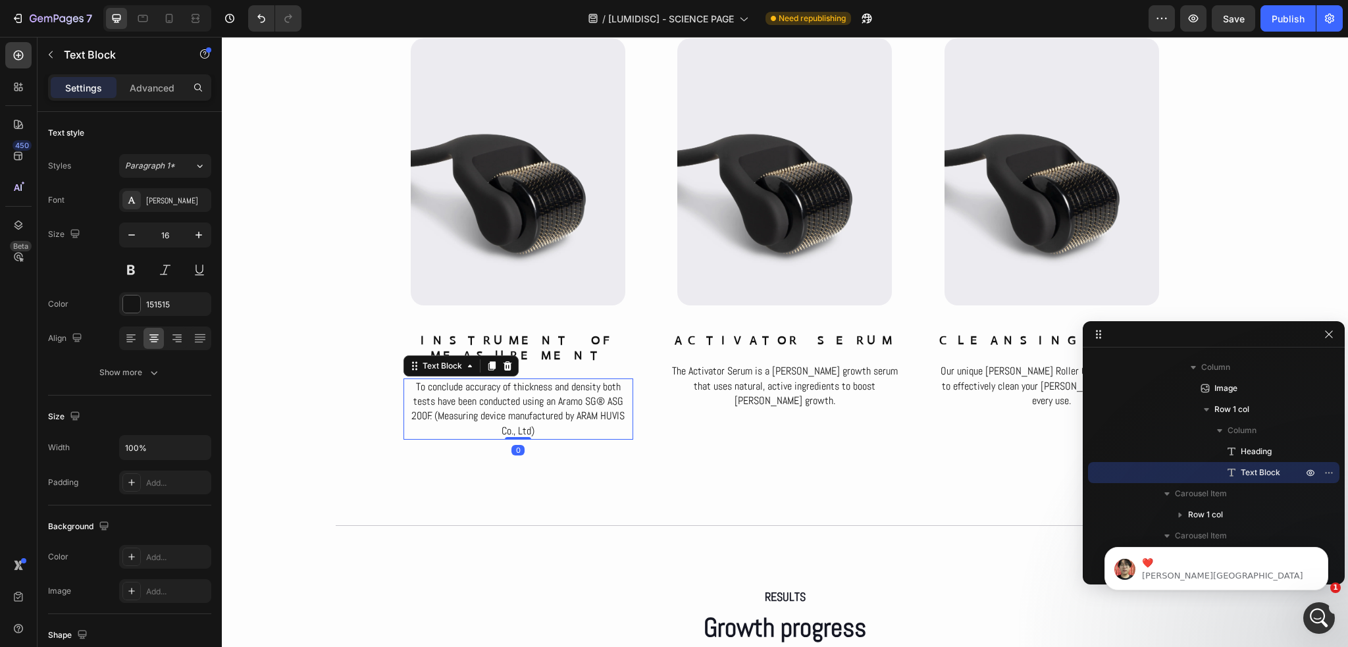
click at [582, 394] on p "To conclude accuracy of thickness and density both tests have been conducted us…" at bounding box center [518, 409] width 227 height 59
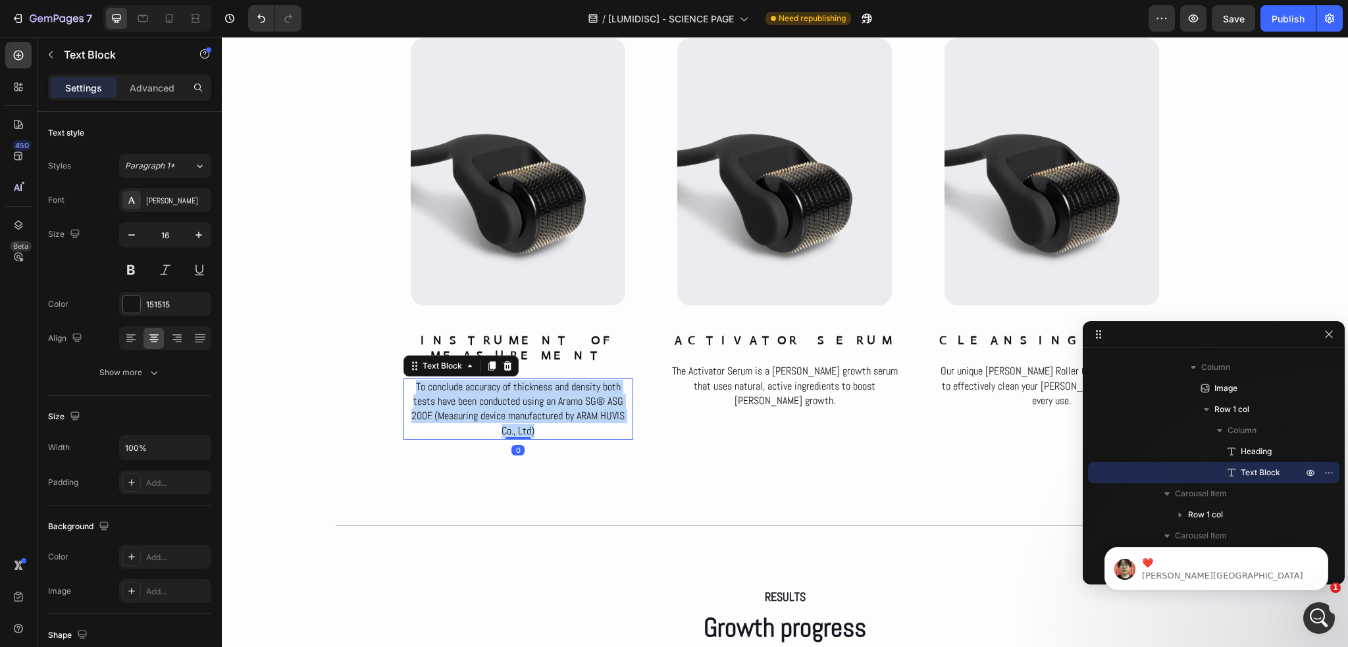
click at [582, 394] on p "To conclude accuracy of thickness and density both tests have been conducted us…" at bounding box center [518, 409] width 227 height 59
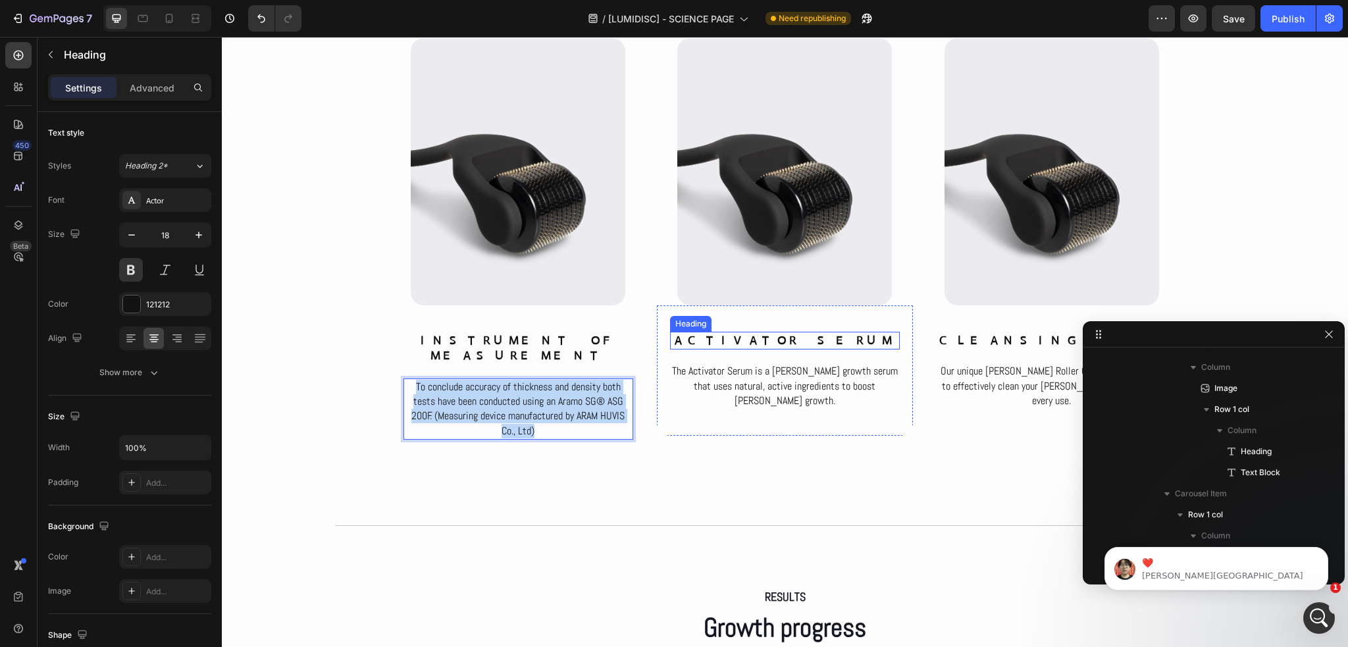
click at [762, 338] on h2 "ACTIVATOR SERUM" at bounding box center [785, 341] width 230 height 18
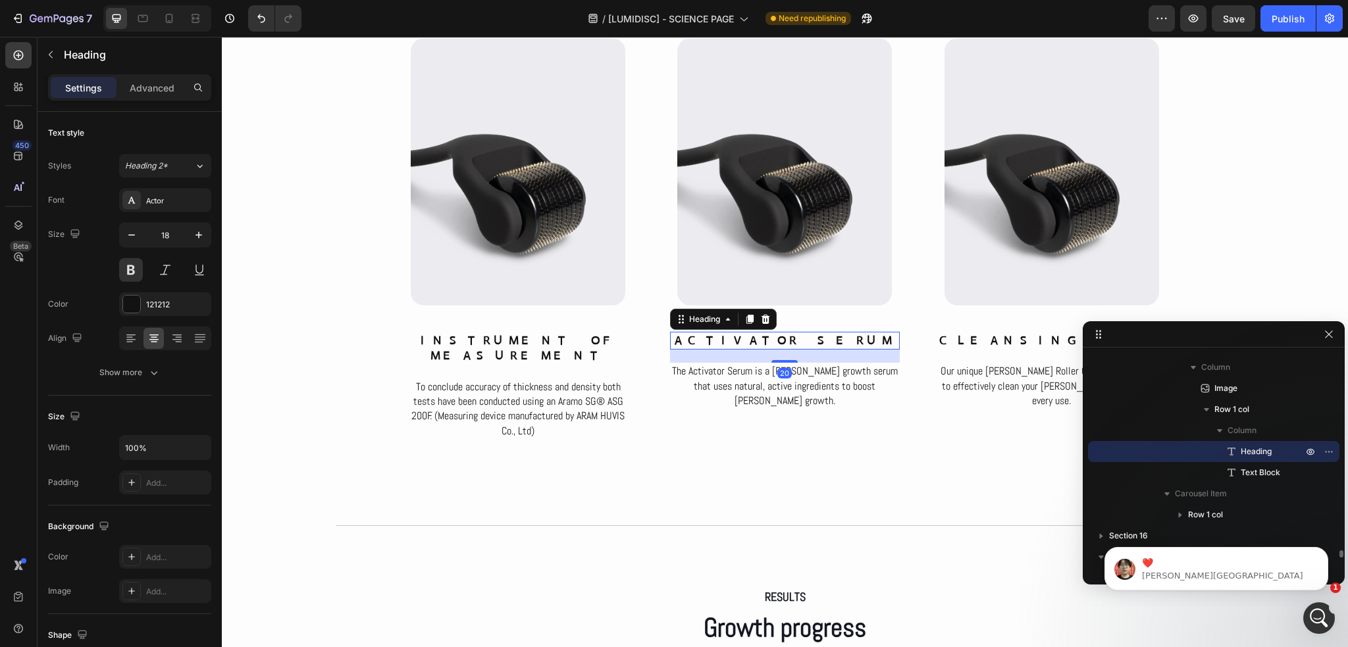
click at [762, 338] on h2 "ACTIVATOR SERUM" at bounding box center [785, 341] width 230 height 18
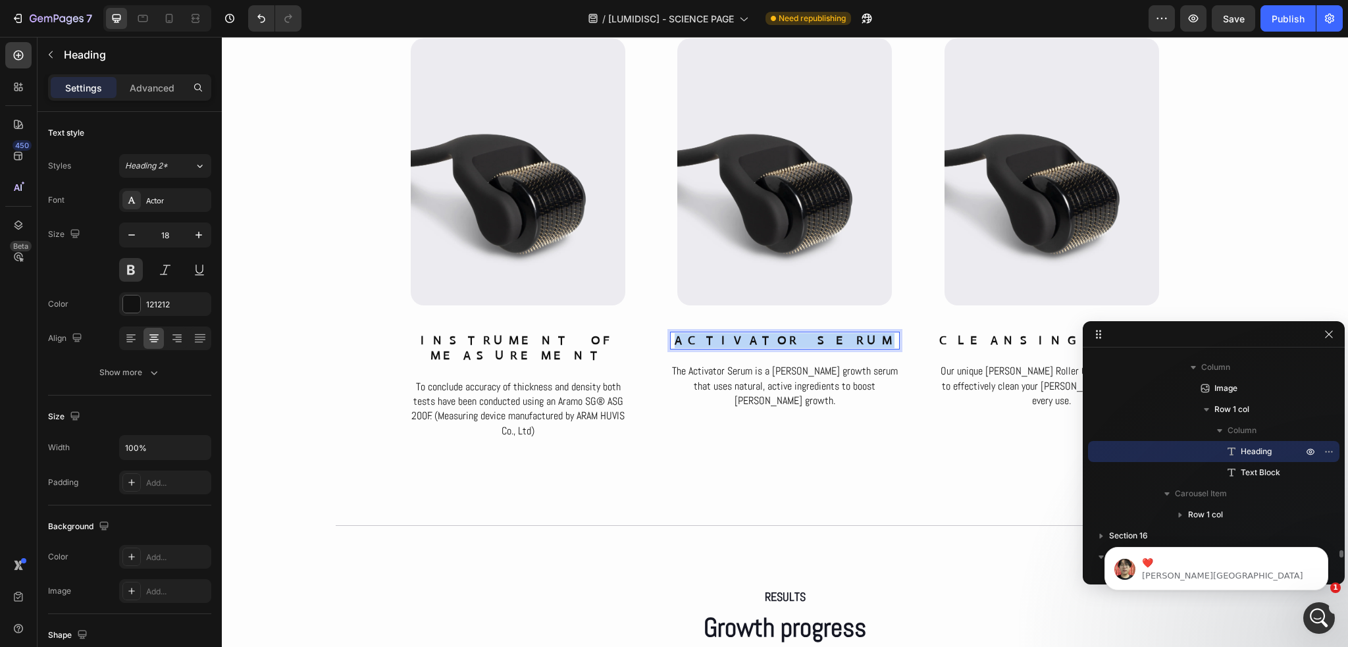
click at [762, 338] on p "ACTIVATOR SERUM" at bounding box center [785, 340] width 227 height 15
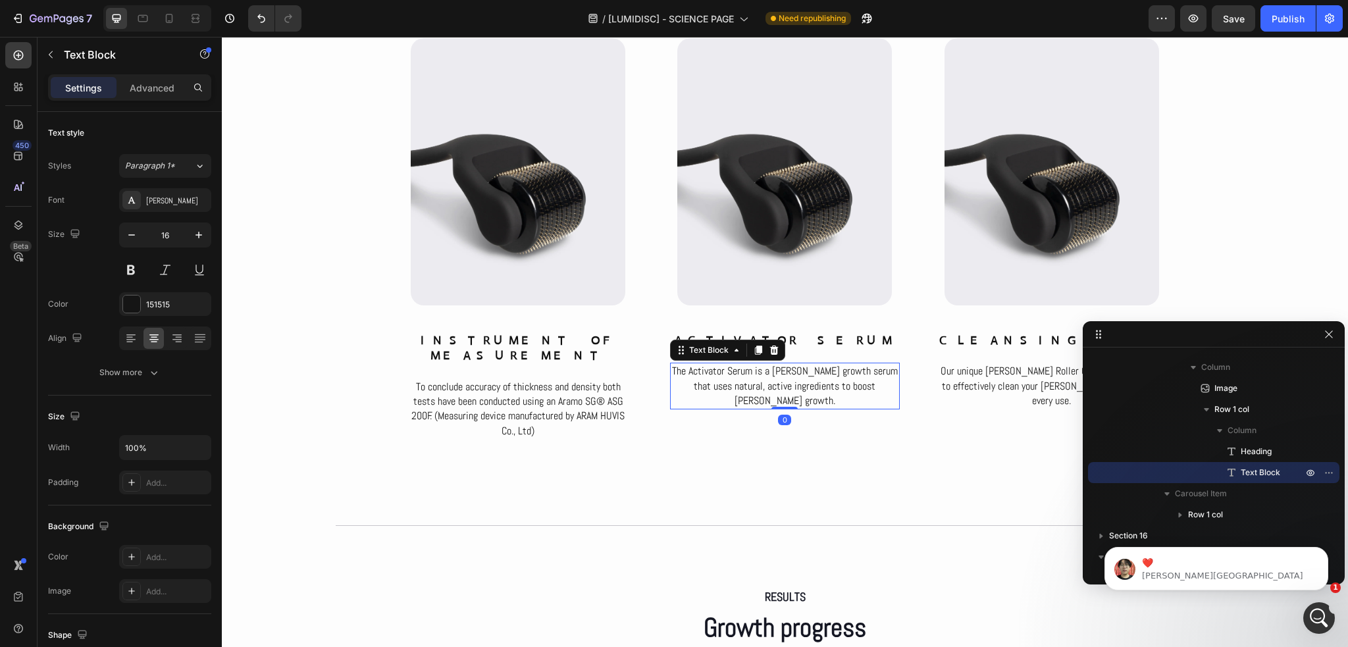
click at [754, 379] on p "The Activator Serum is a [PERSON_NAME] growth serum that uses natural, active i…" at bounding box center [785, 386] width 227 height 44
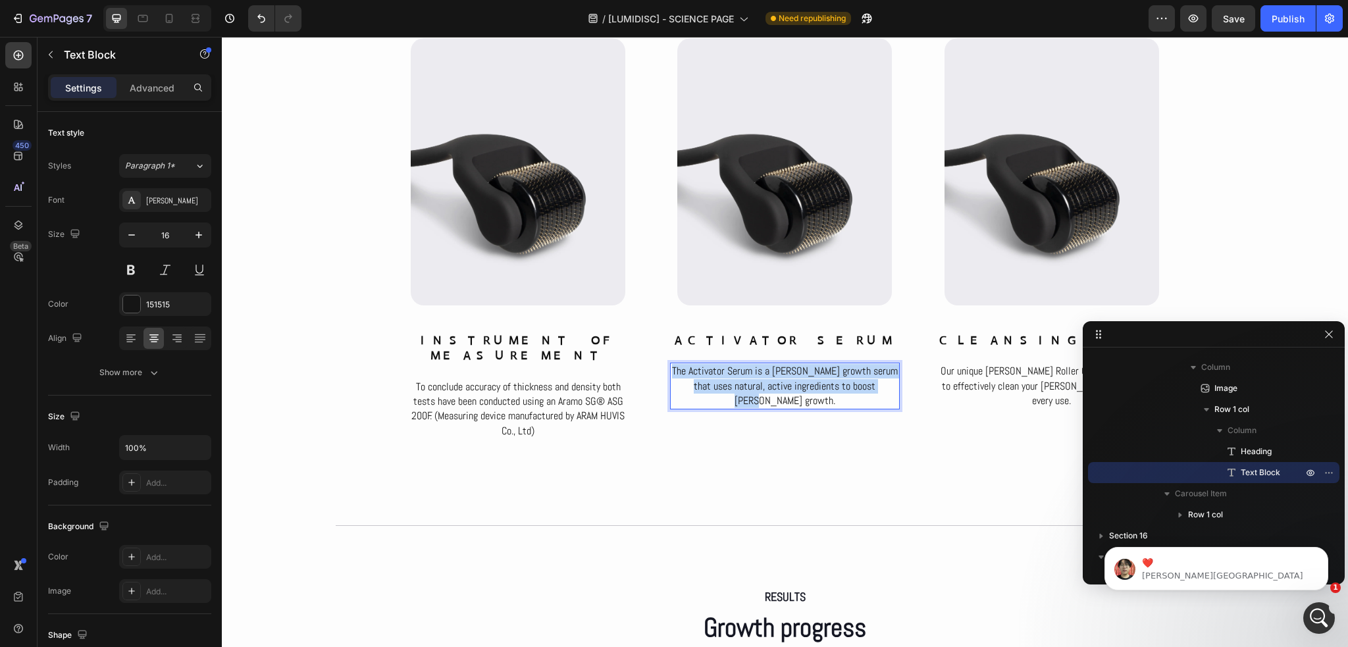
click at [754, 379] on p "The Activator Serum is a [PERSON_NAME] growth serum that uses natural, active i…" at bounding box center [785, 386] width 227 height 44
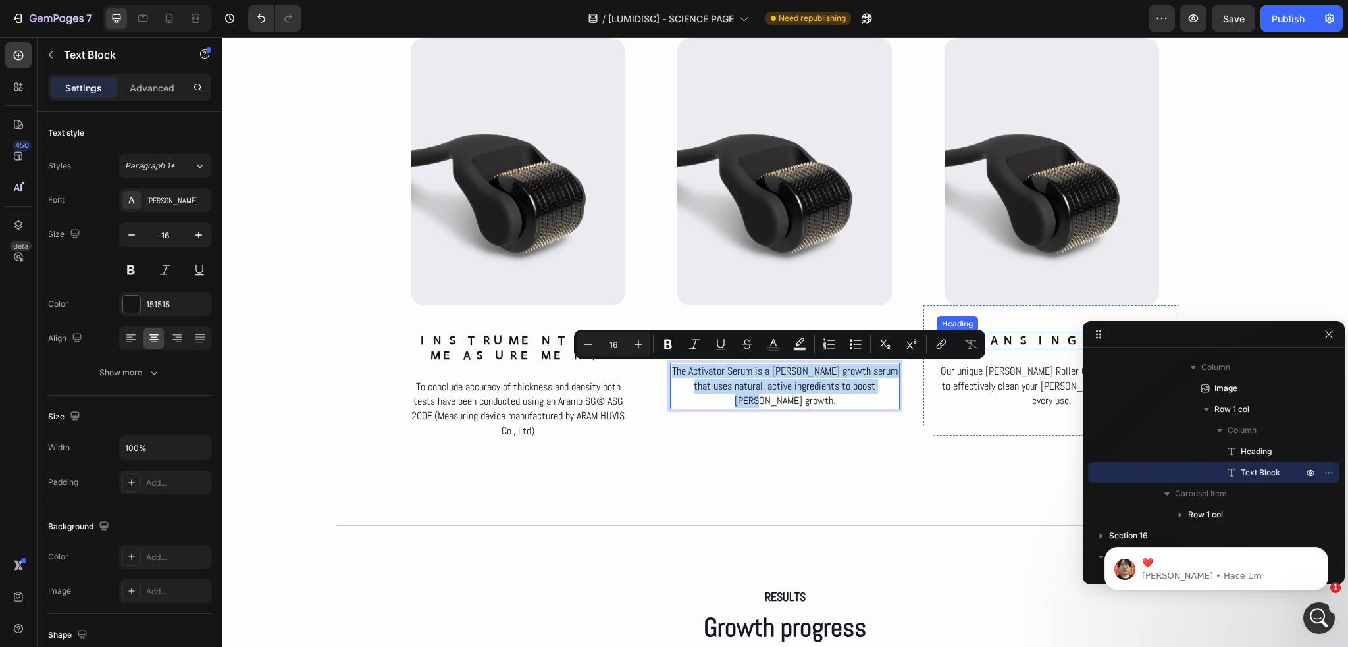
click at [1012, 347] on h2 "CLEANSING SPRAY" at bounding box center [1052, 341] width 230 height 18
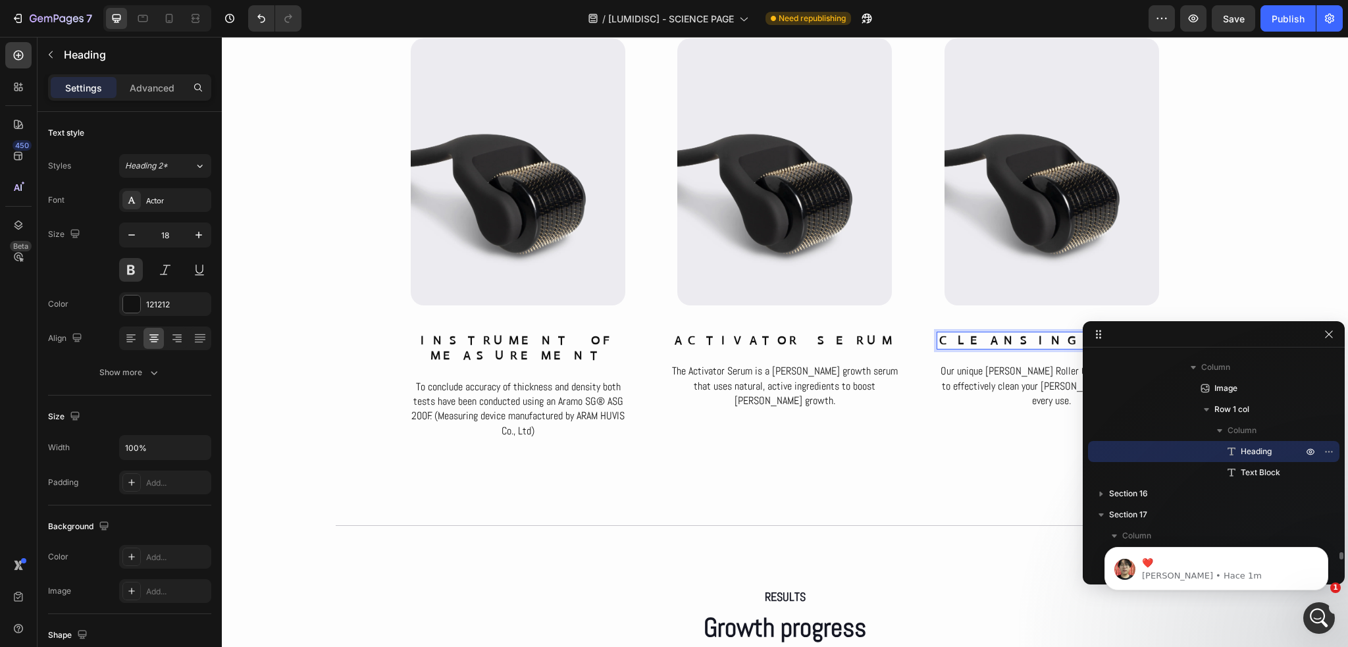
click at [1012, 347] on h2 "CLEANSING SPRAY" at bounding box center [1052, 341] width 230 height 18
click at [1012, 347] on p "CLEANSING SPRAY" at bounding box center [1051, 340] width 227 height 15
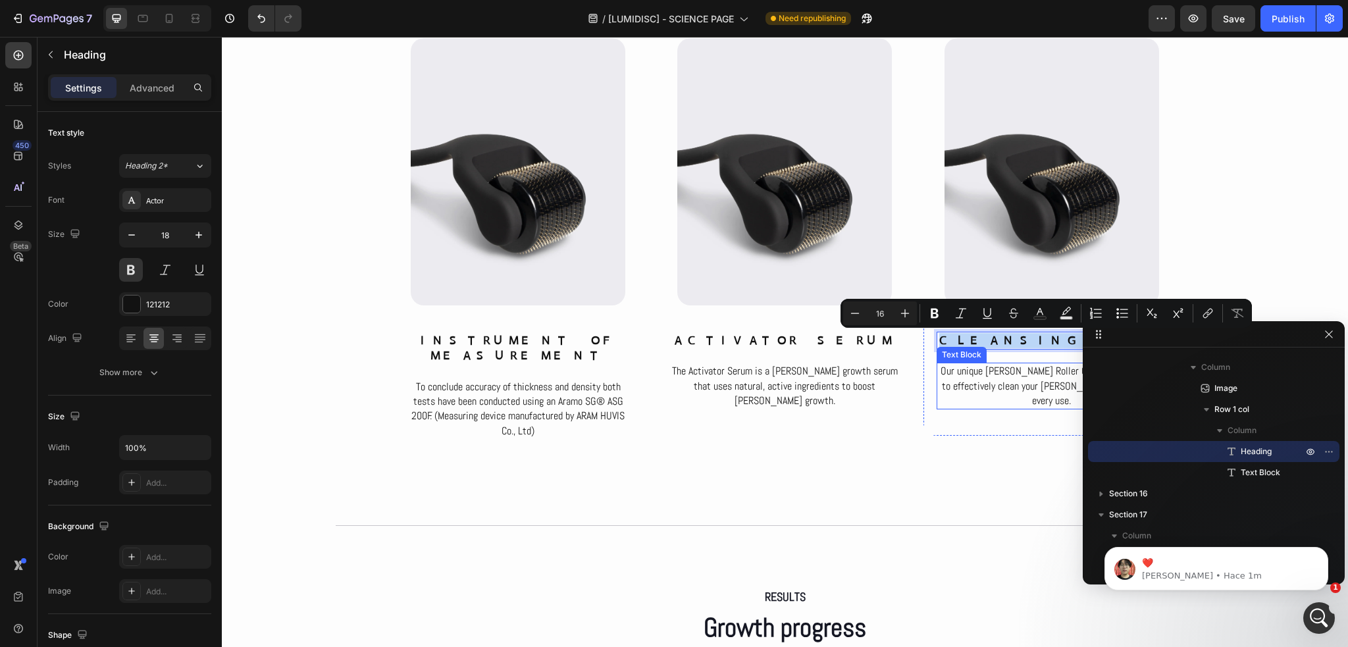
click at [1038, 375] on p "Our unique [PERSON_NAME] Roller Cleanser is designed to effectively clean your …" at bounding box center [1051, 386] width 227 height 44
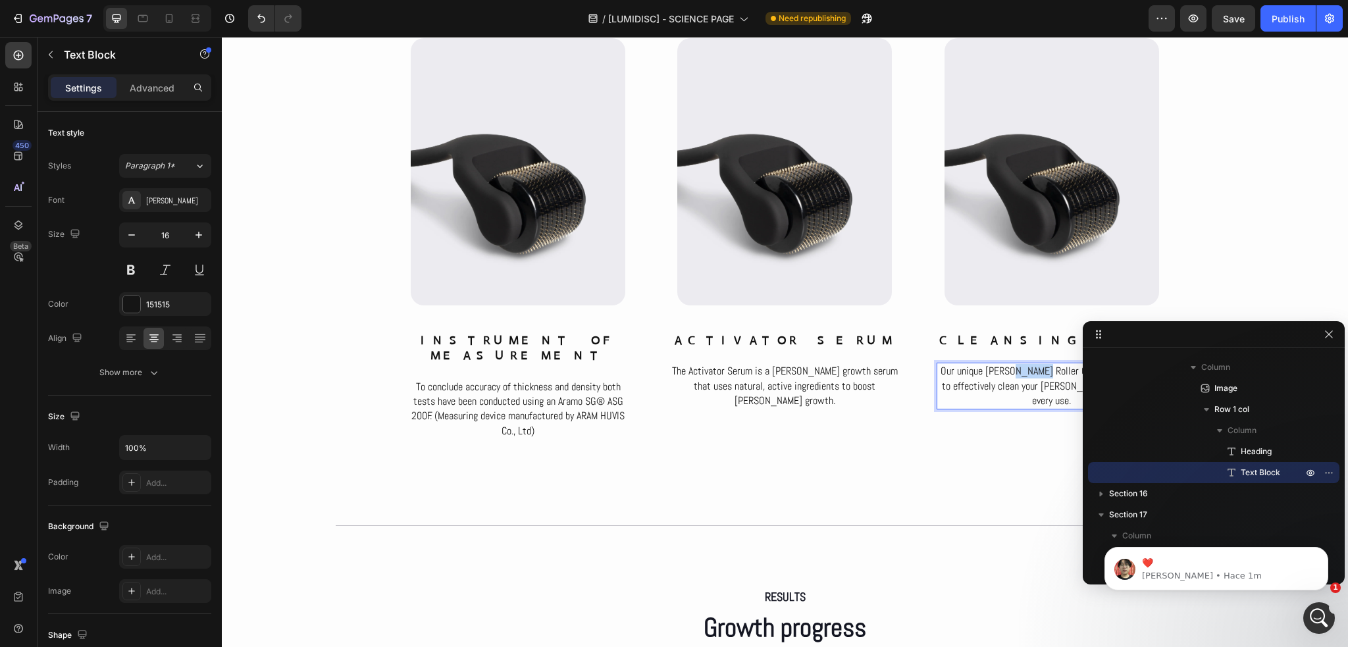
click at [1038, 375] on p "Our unique [PERSON_NAME] Roller Cleanser is designed to effectively clean your …" at bounding box center [1051, 386] width 227 height 44
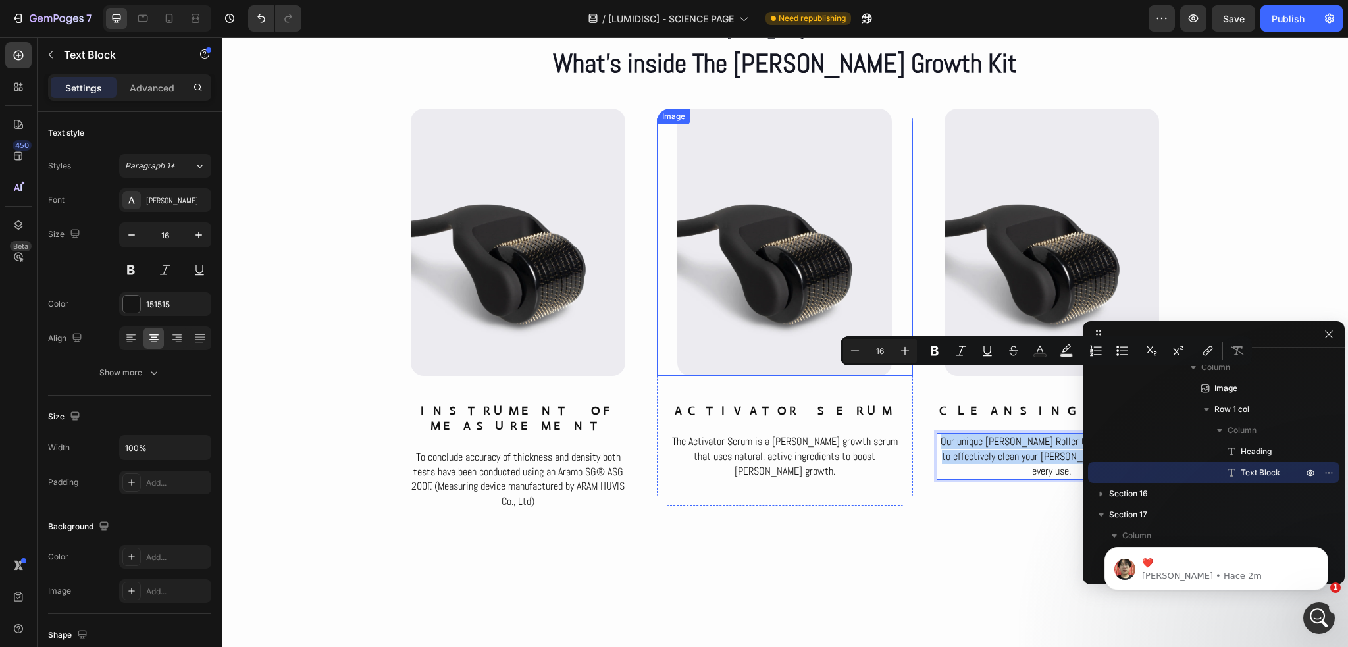
scroll to position [5422, 0]
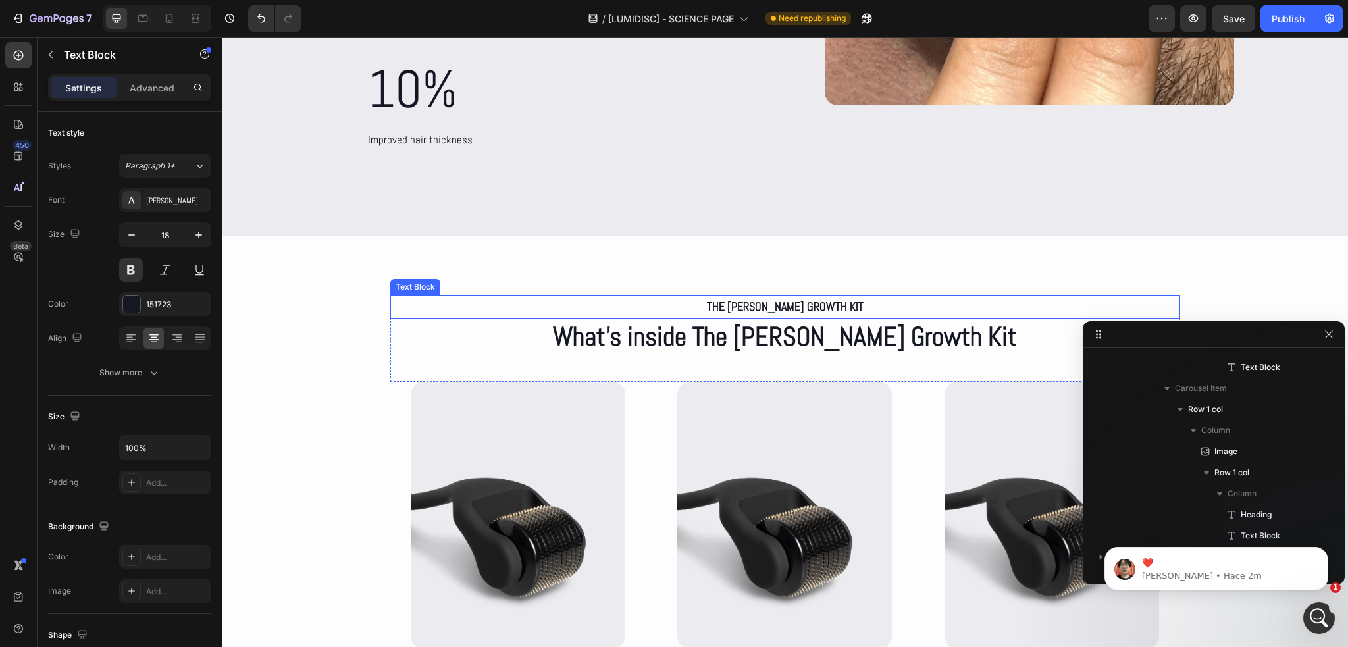
click at [772, 296] on p "The [PERSON_NAME] Growth kit" at bounding box center [785, 306] width 787 height 21
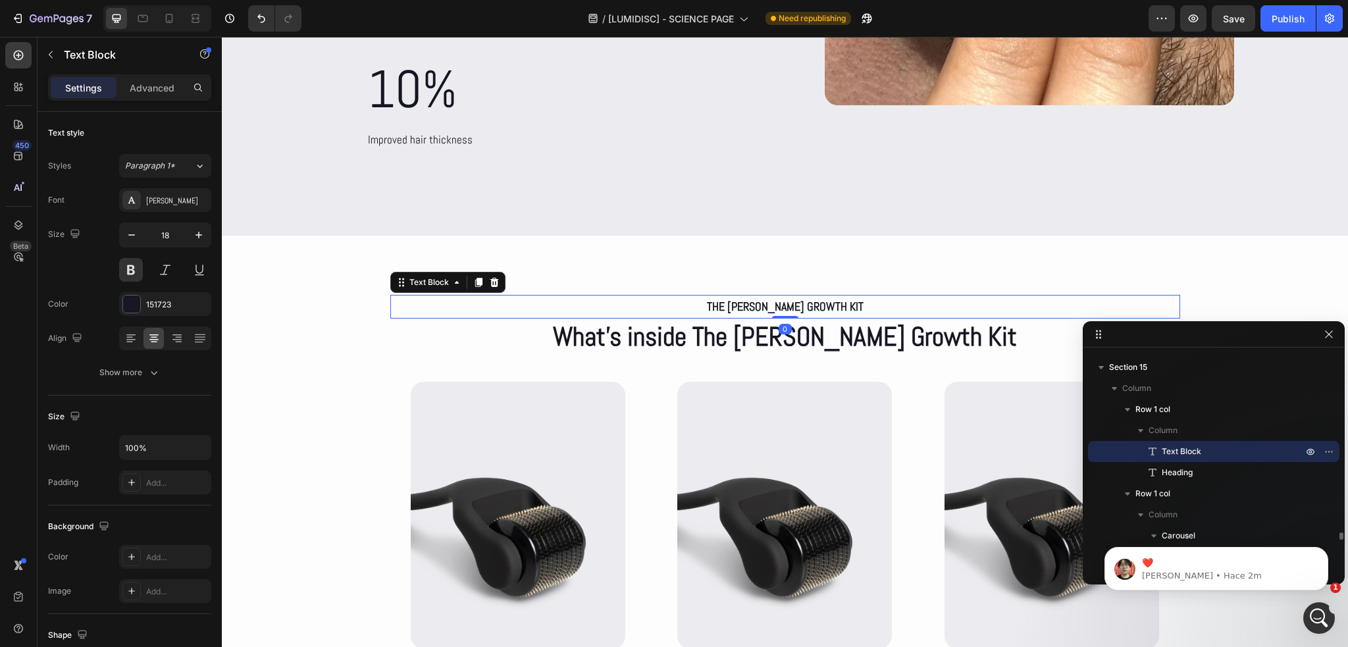
click at [772, 296] on p "The [PERSON_NAME] Growth kit" at bounding box center [785, 306] width 787 height 21
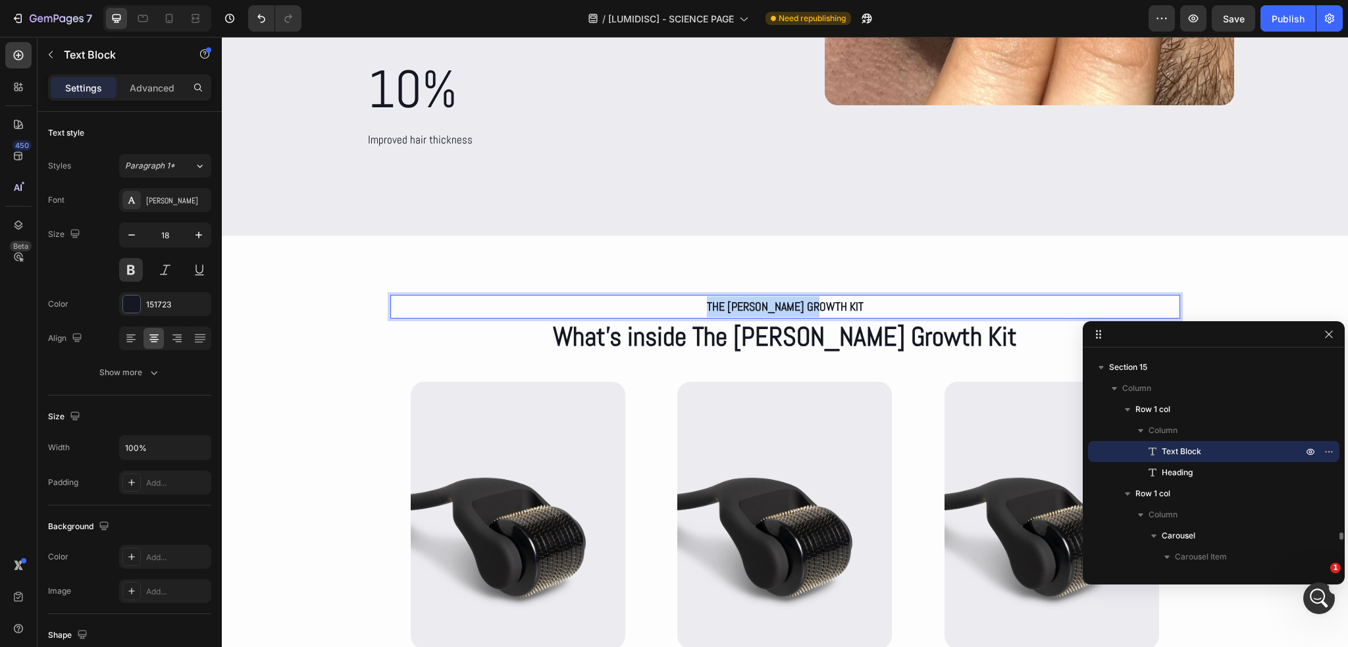
click at [772, 296] on p "The [PERSON_NAME] Growth kit" at bounding box center [785, 306] width 787 height 21
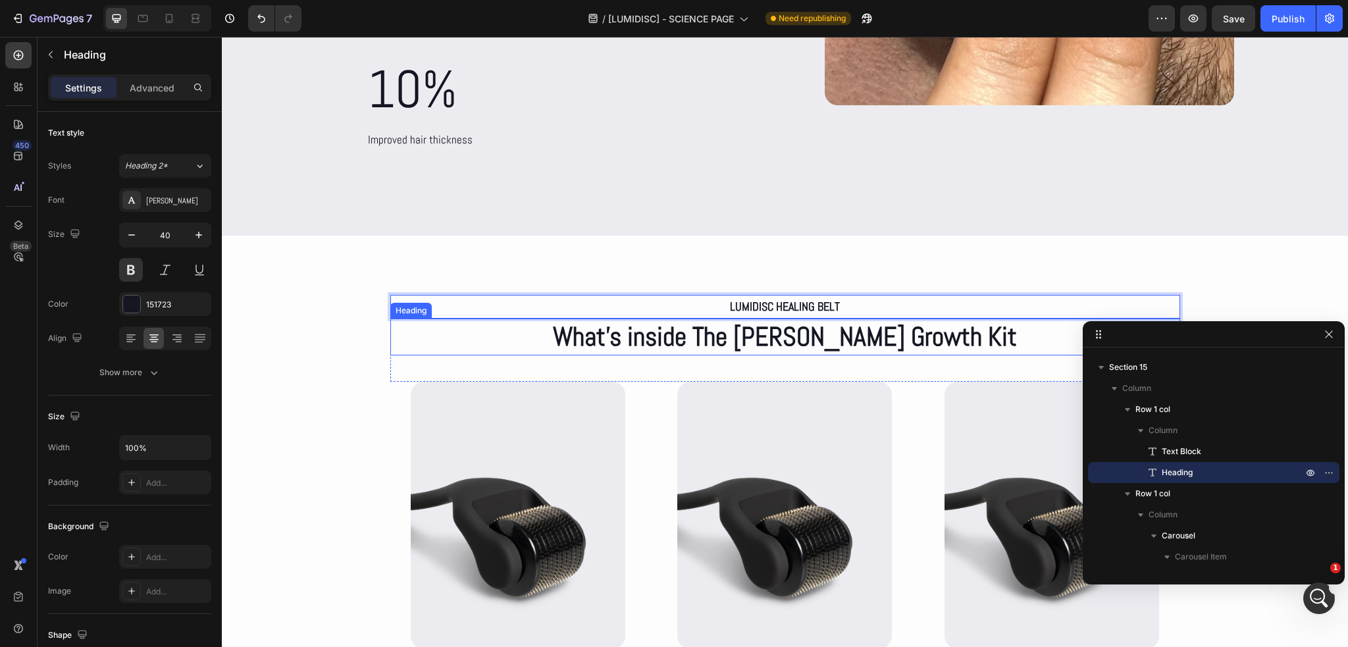
click at [749, 321] on h2 "What’s inside The [PERSON_NAME] Growth Kit" at bounding box center [785, 337] width 790 height 37
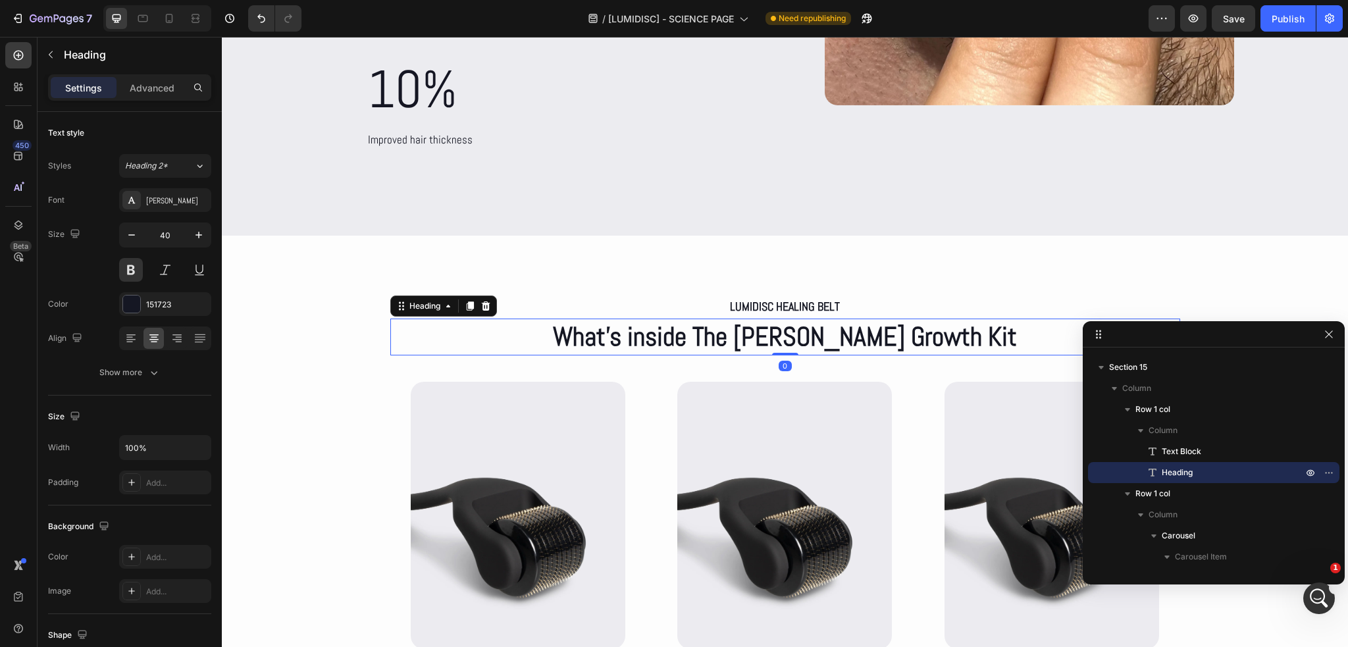
click at [749, 321] on h2 "What’s inside The [PERSON_NAME] Growth Kit" at bounding box center [785, 337] width 790 height 37
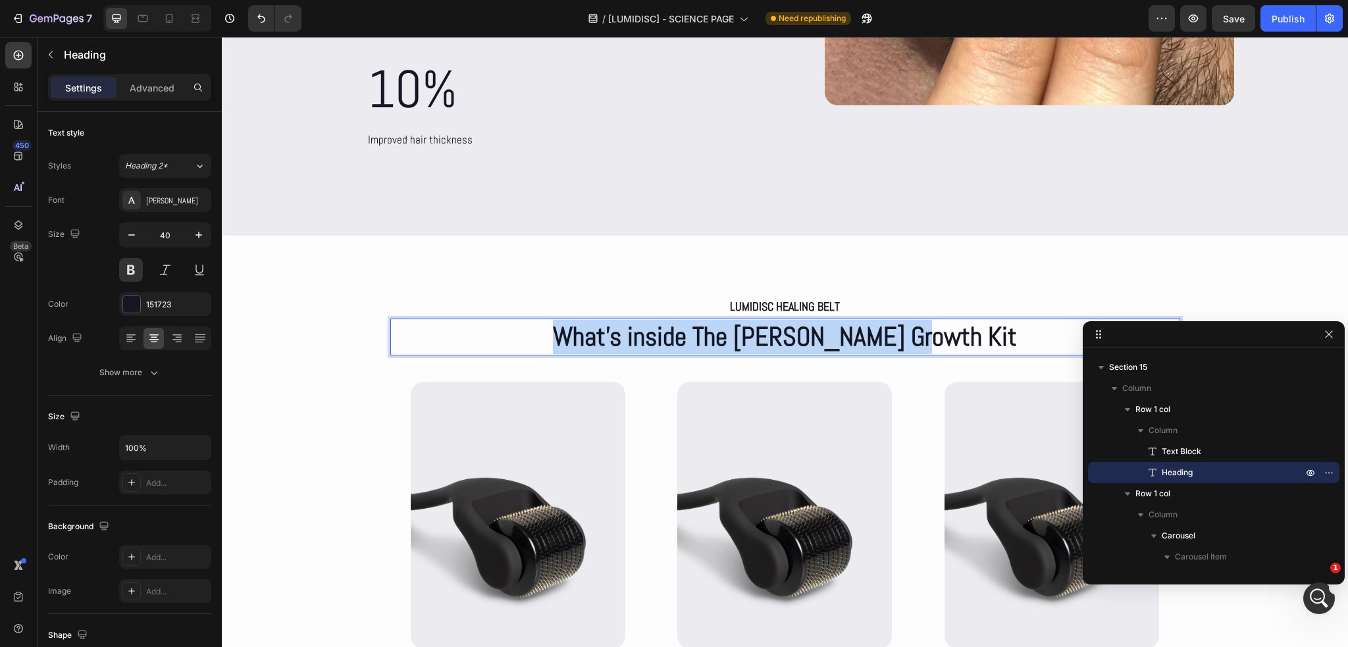
click at [749, 321] on p "What’s inside The [PERSON_NAME] Growth Kit" at bounding box center [785, 337] width 787 height 34
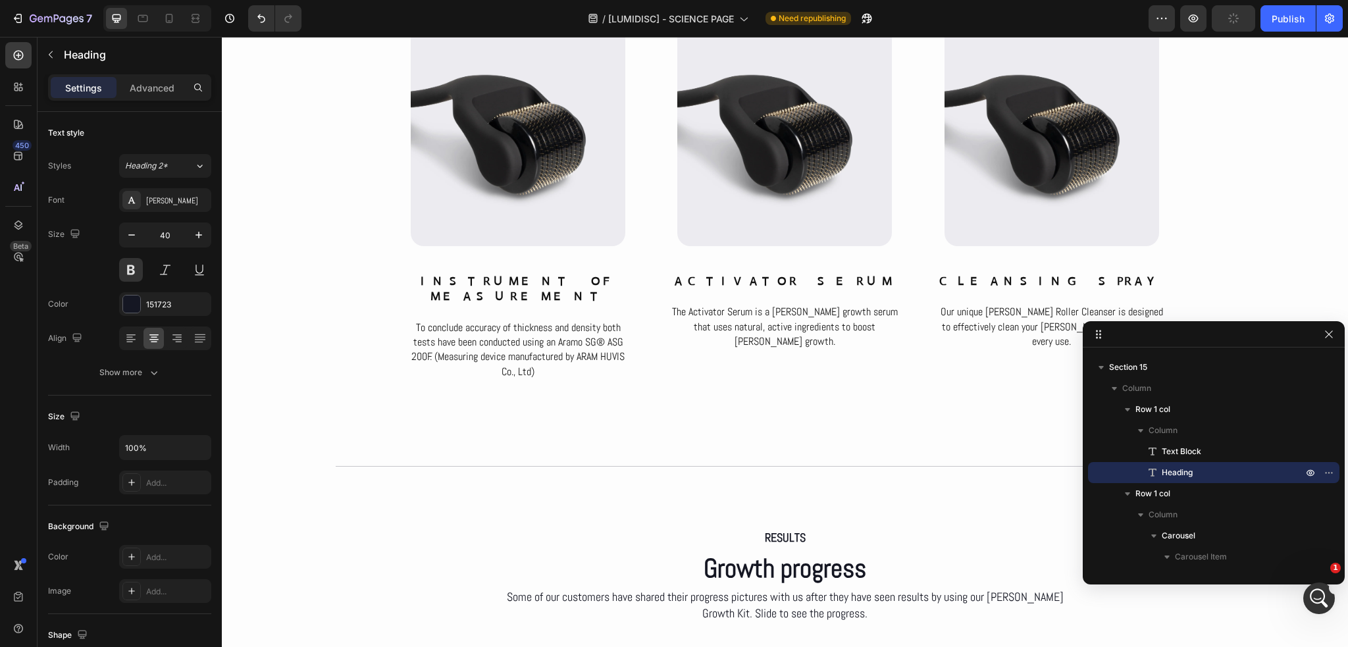
scroll to position [5817, 0]
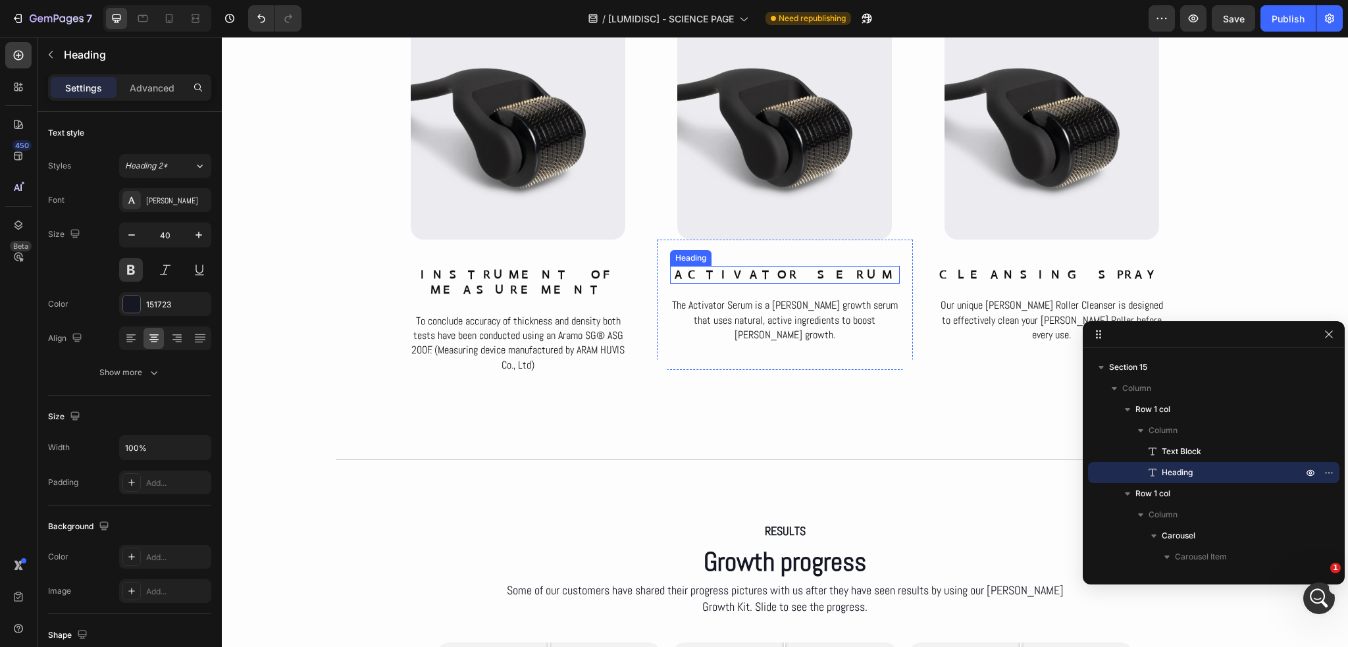
click at [764, 278] on p "ACTIVATOR SERUM" at bounding box center [785, 274] width 227 height 15
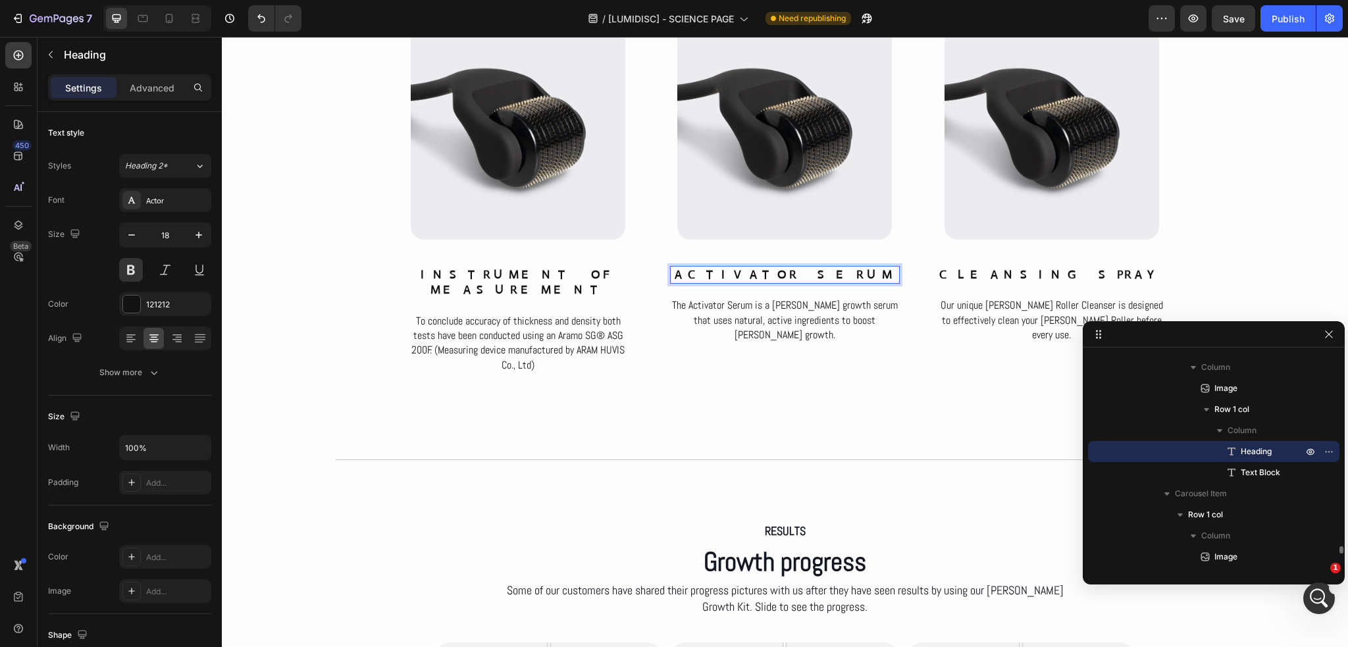
click at [764, 278] on p "ACTIVATOR SERUM" at bounding box center [785, 274] width 227 height 15
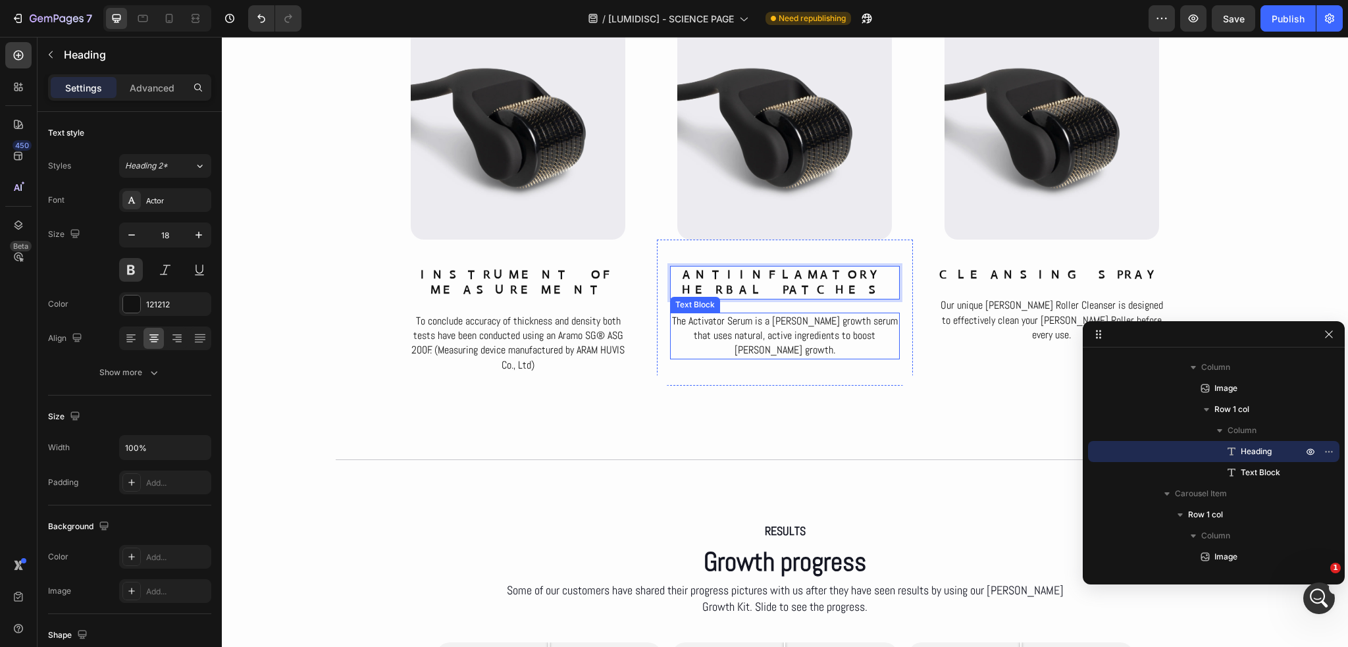
click at [740, 315] on p "The Activator Serum is a [PERSON_NAME] growth serum that uses natural, active i…" at bounding box center [785, 336] width 227 height 44
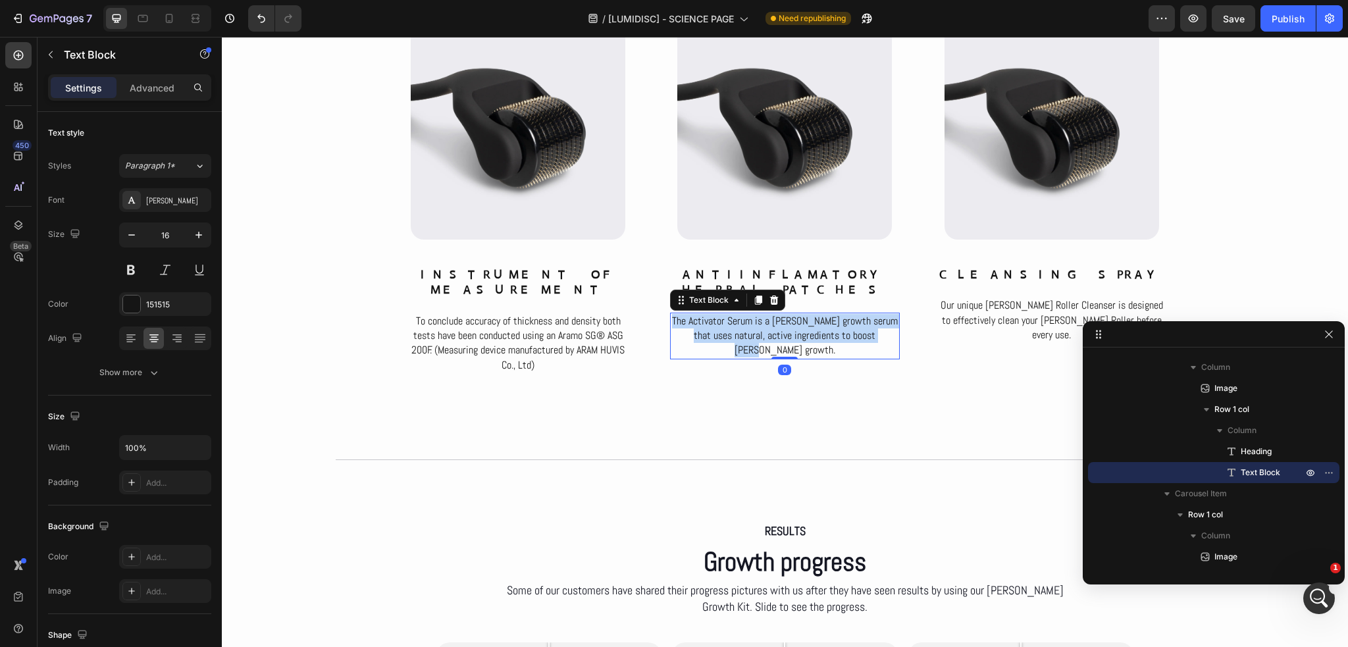
click at [740, 315] on p "The Activator Serum is a [PERSON_NAME] growth serum that uses natural, active i…" at bounding box center [785, 336] width 227 height 44
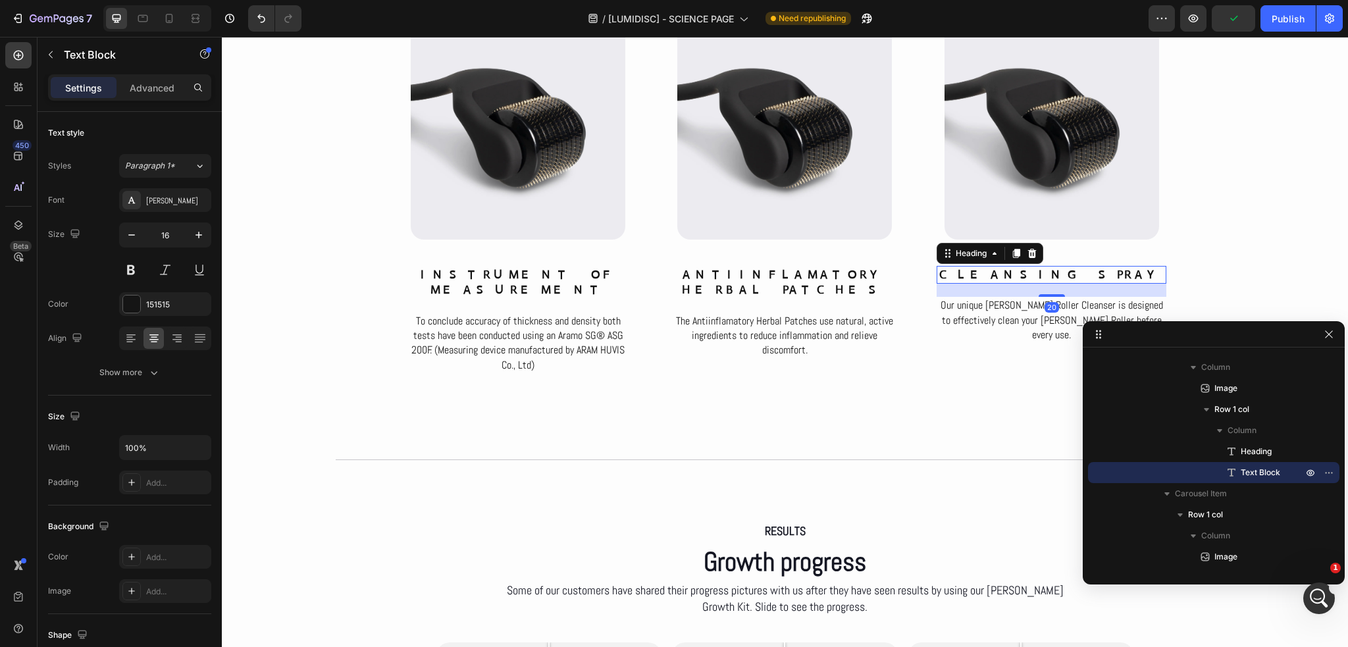
click at [1007, 275] on p "CLEANSING SPRAY" at bounding box center [1051, 274] width 227 height 15
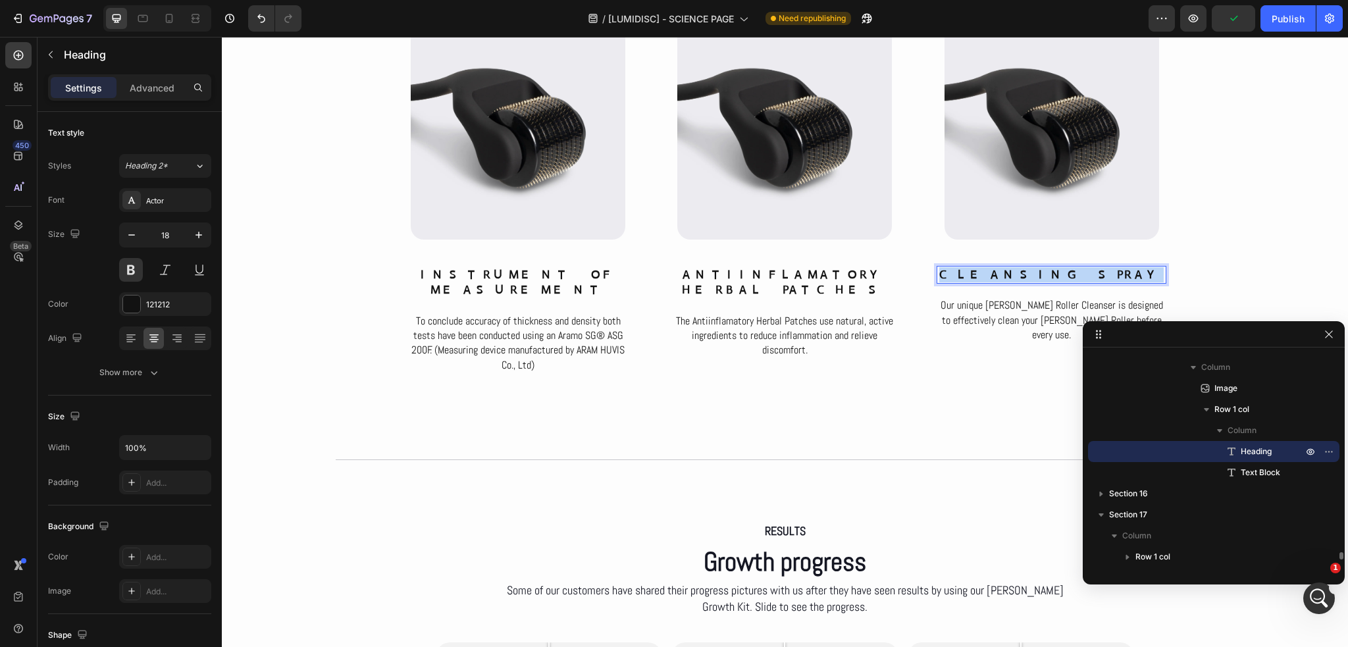
click at [1007, 275] on p "CLEANSING SPRAY" at bounding box center [1051, 274] width 227 height 15
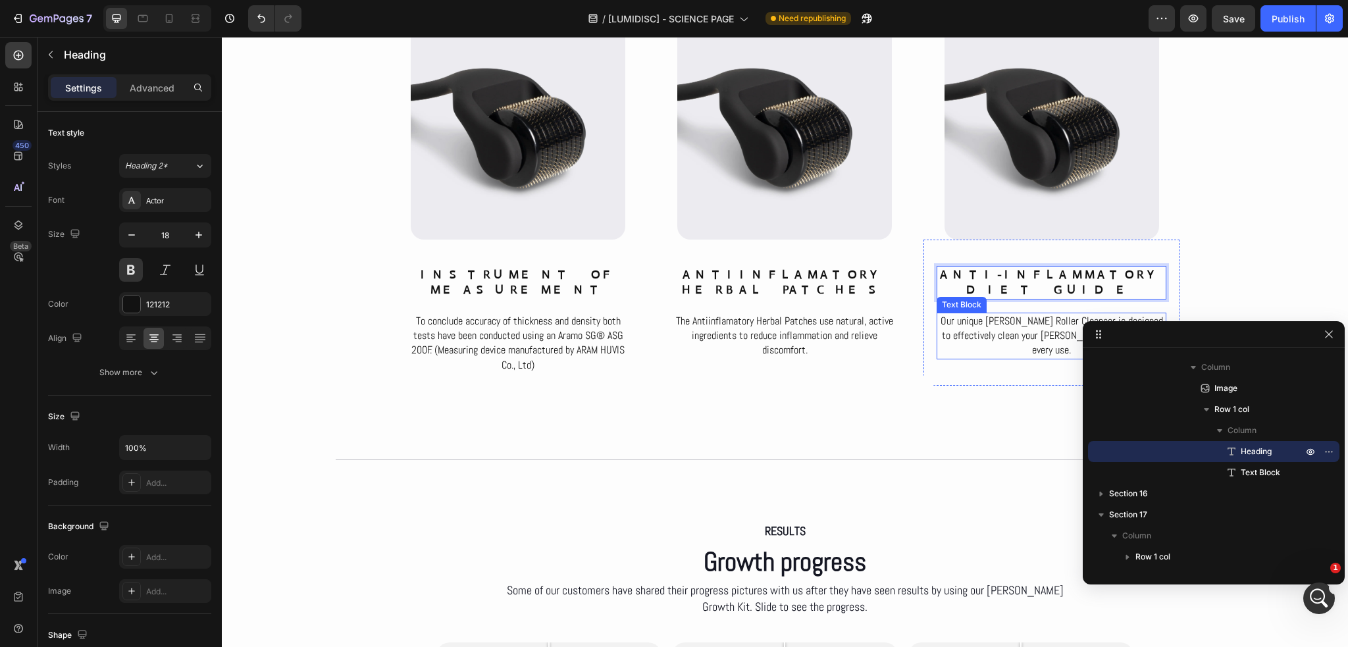
click at [979, 314] on p "Our unique [PERSON_NAME] Roller Cleanser is designed to effectively clean your …" at bounding box center [1051, 336] width 227 height 44
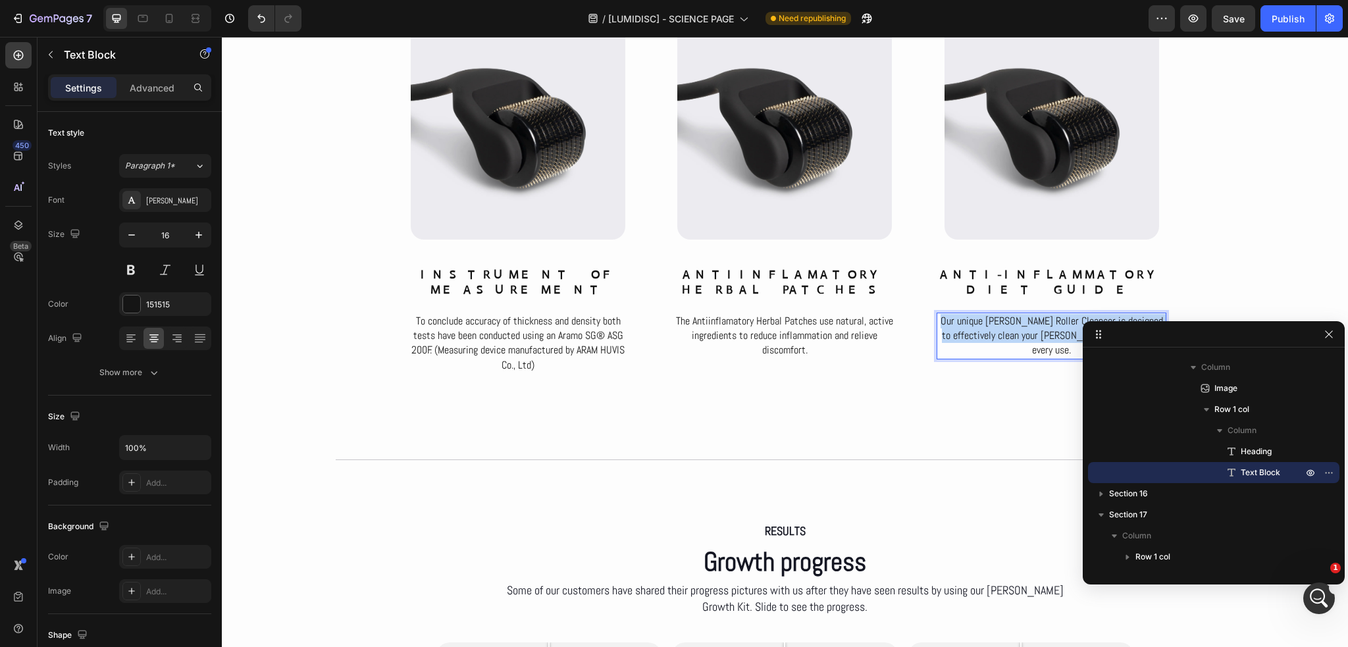
click at [979, 314] on p "Our unique [PERSON_NAME] Roller Cleanser is designed to effectively clean your …" at bounding box center [1051, 336] width 227 height 44
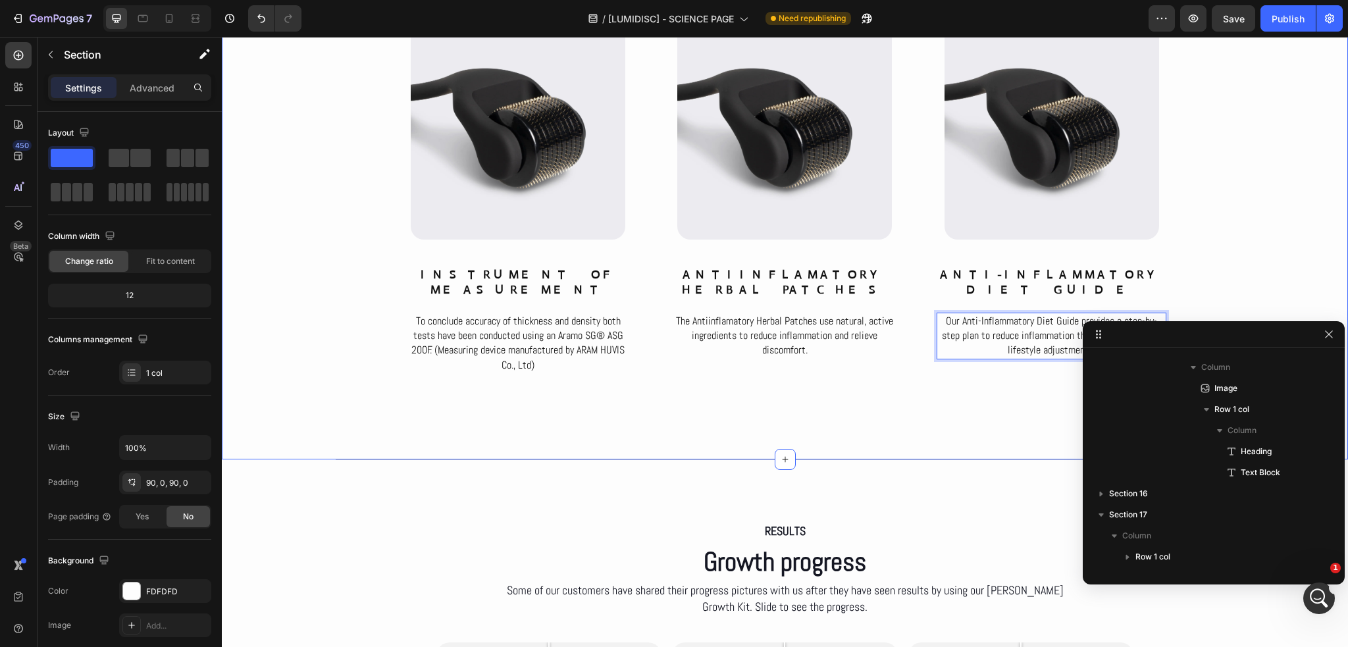
click at [1250, 257] on div "LumiDisc Healing Belt Text Block What’s inside LumiDisc Healing Belt Heading Ro…" at bounding box center [785, 143] width 1126 height 516
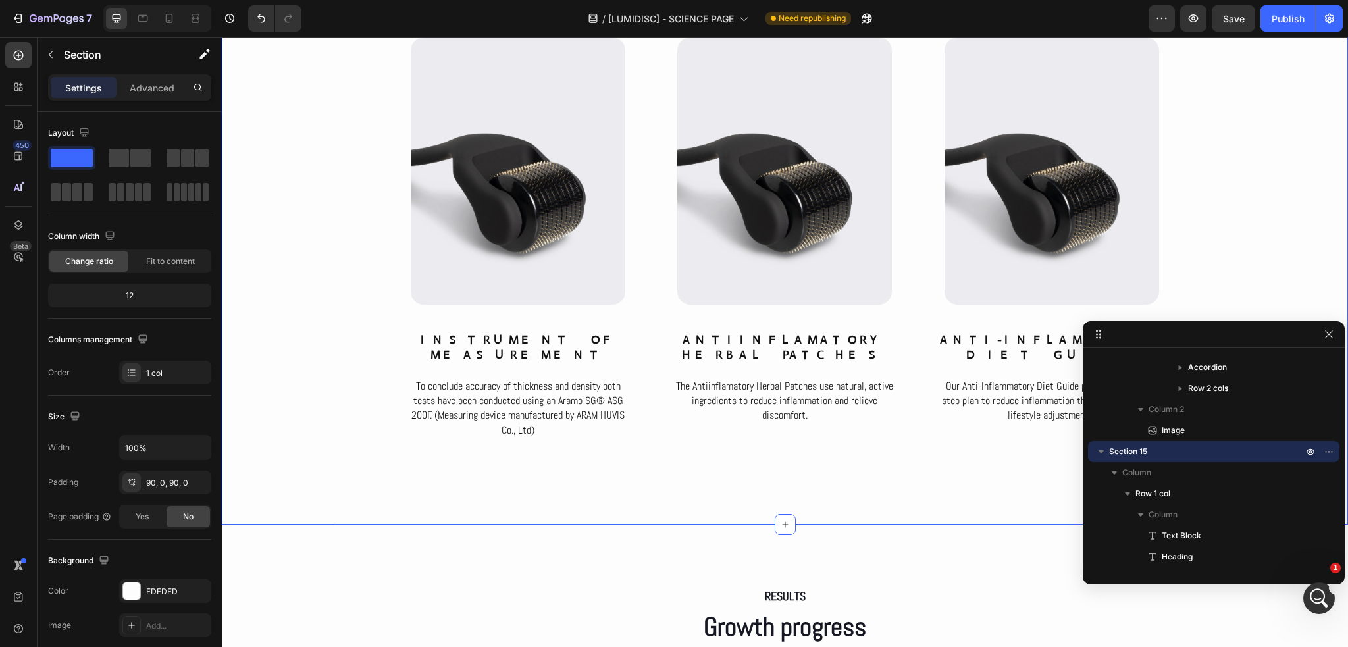
scroll to position [5752, 0]
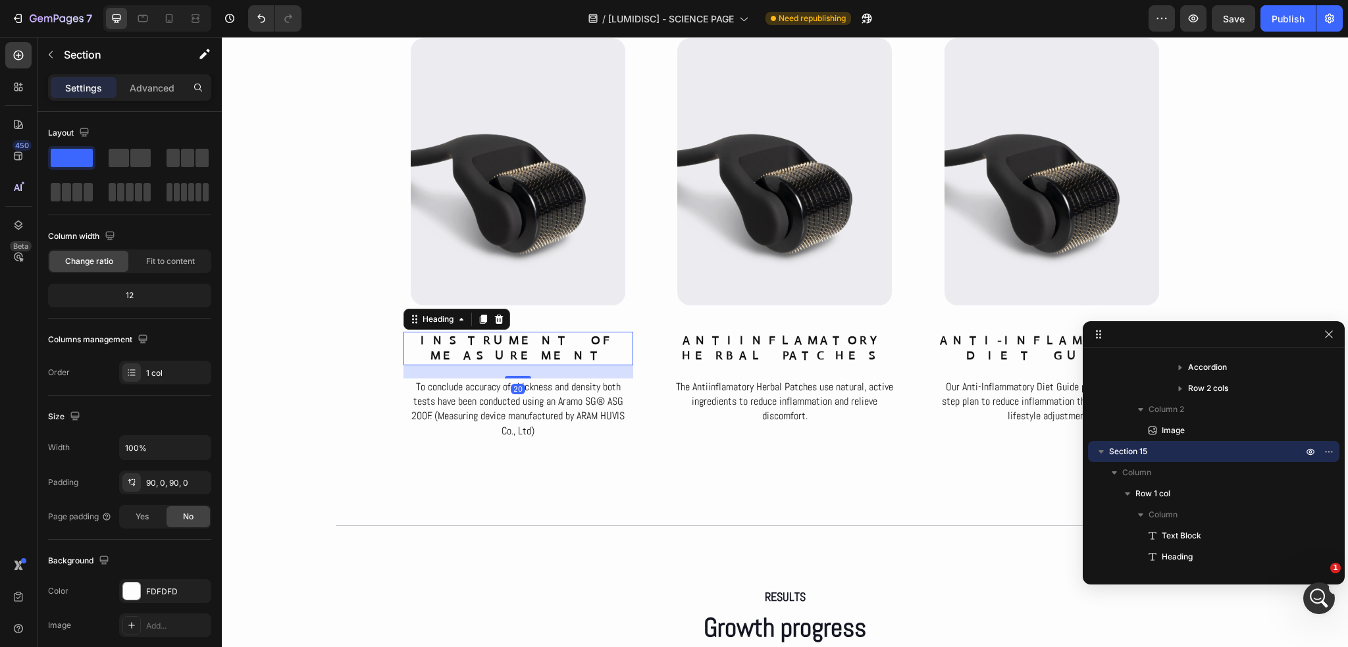
click at [559, 333] on p "instrument of measurement" at bounding box center [518, 348] width 227 height 31
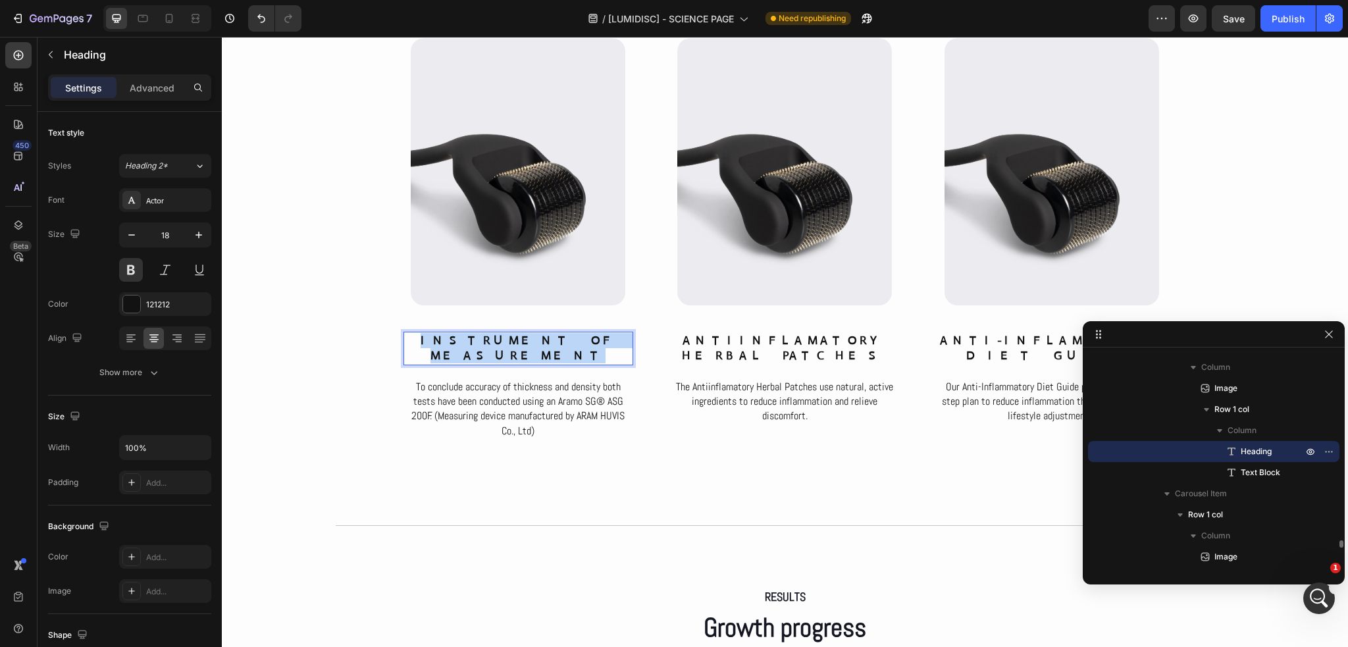
click at [559, 333] on p "instrument of measurement" at bounding box center [518, 348] width 227 height 31
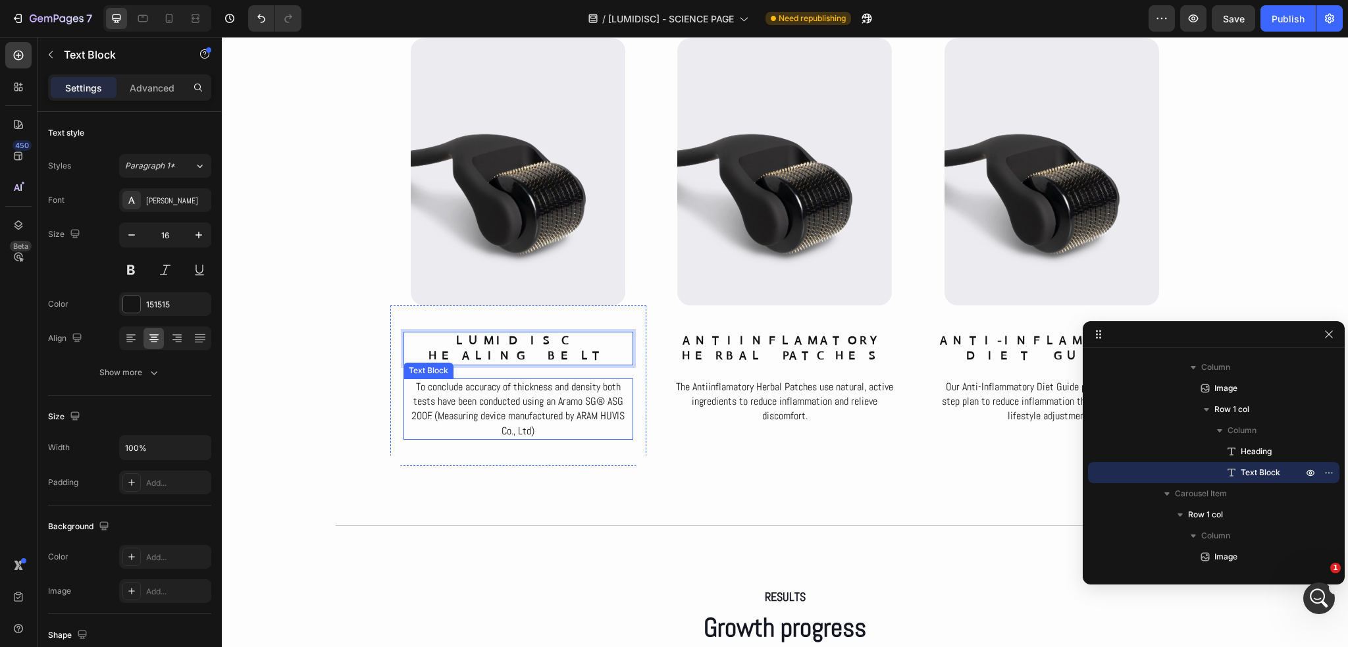
click at [523, 385] on p "To conclude accuracy of thickness and density both tests have been conducted us…" at bounding box center [518, 409] width 227 height 59
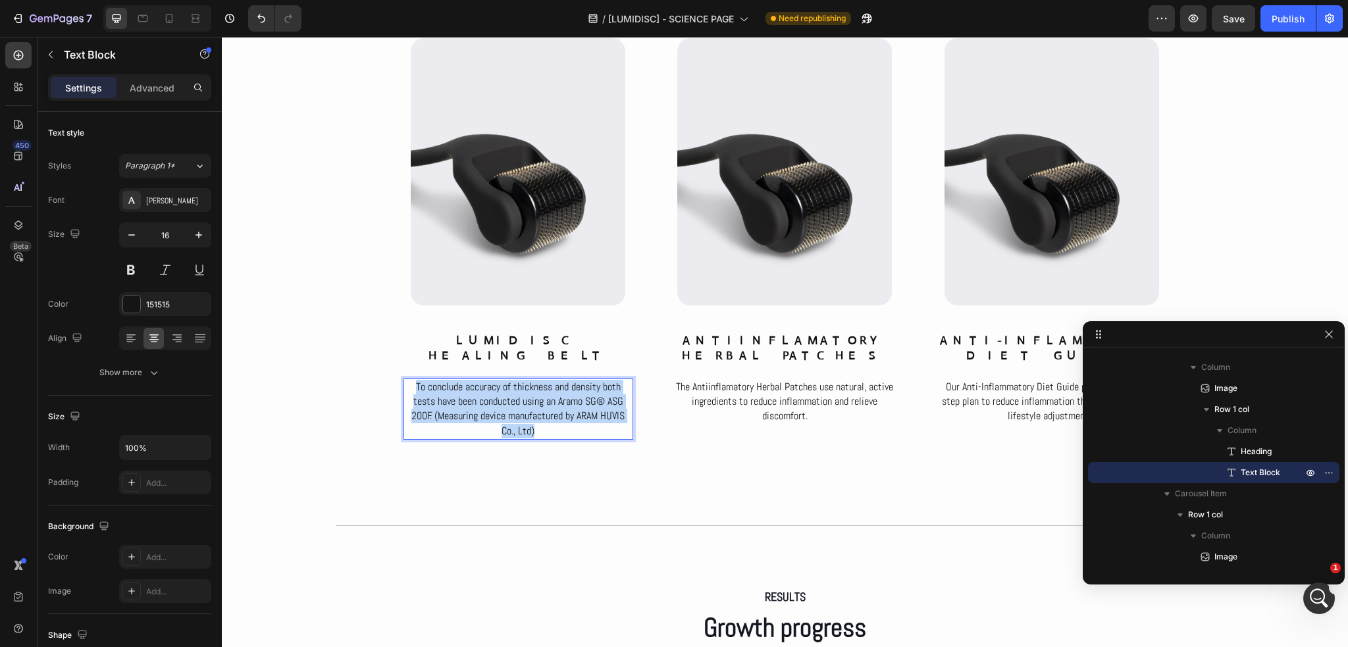
click at [523, 385] on p "To conclude accuracy of thickness and density both tests have been conducted us…" at bounding box center [518, 409] width 227 height 59
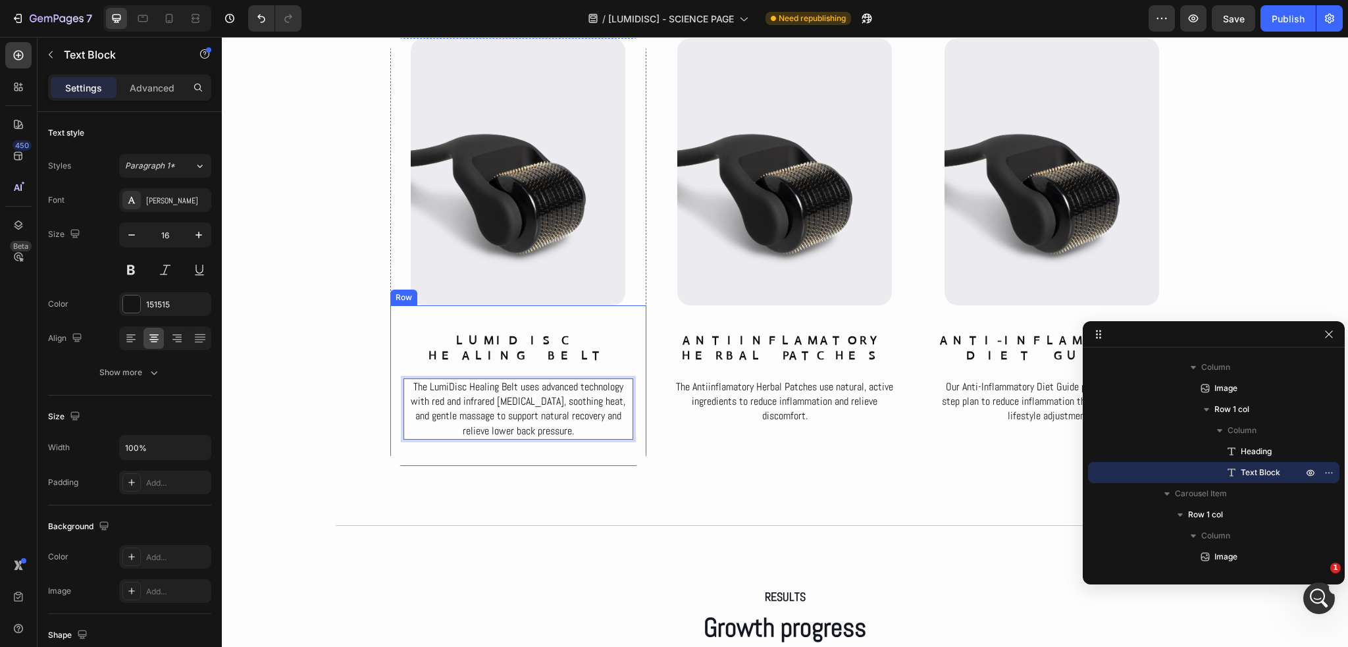
click at [569, 435] on div "LumiDisc Healing Belt Heading The LumiDisc Healing Belt uses advanced technolog…" at bounding box center [518, 385] width 256 height 161
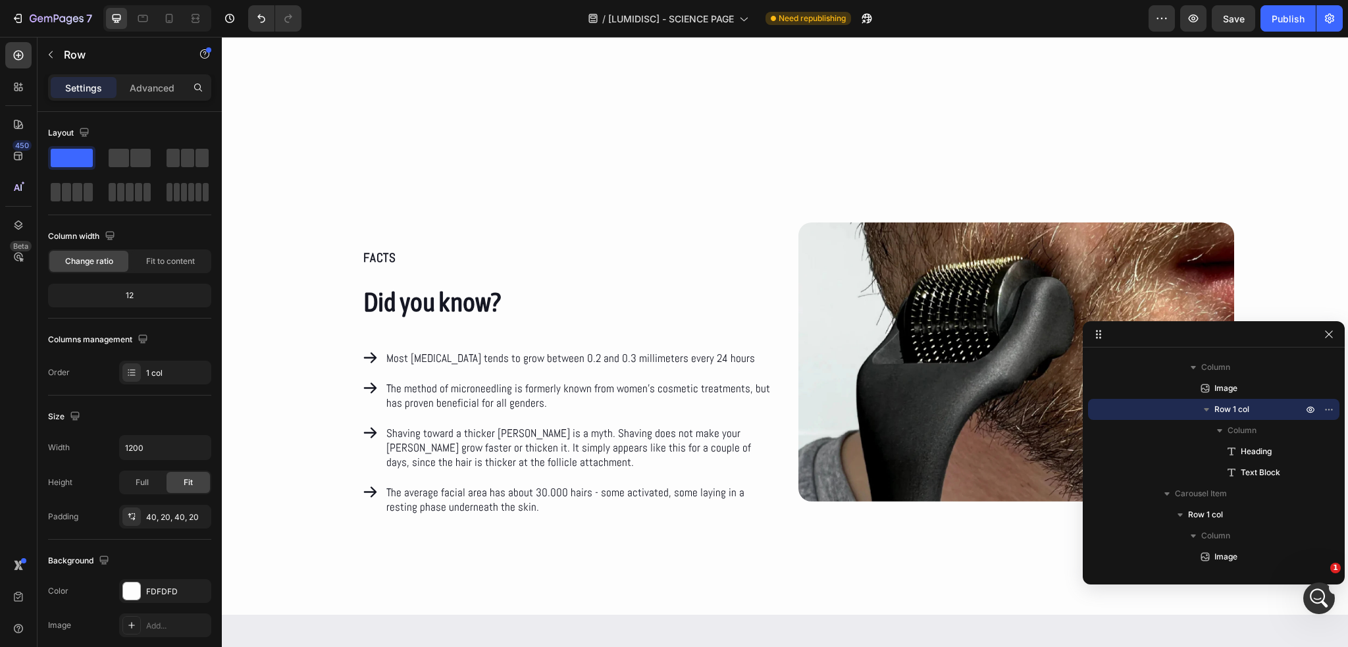
scroll to position [6607, 0]
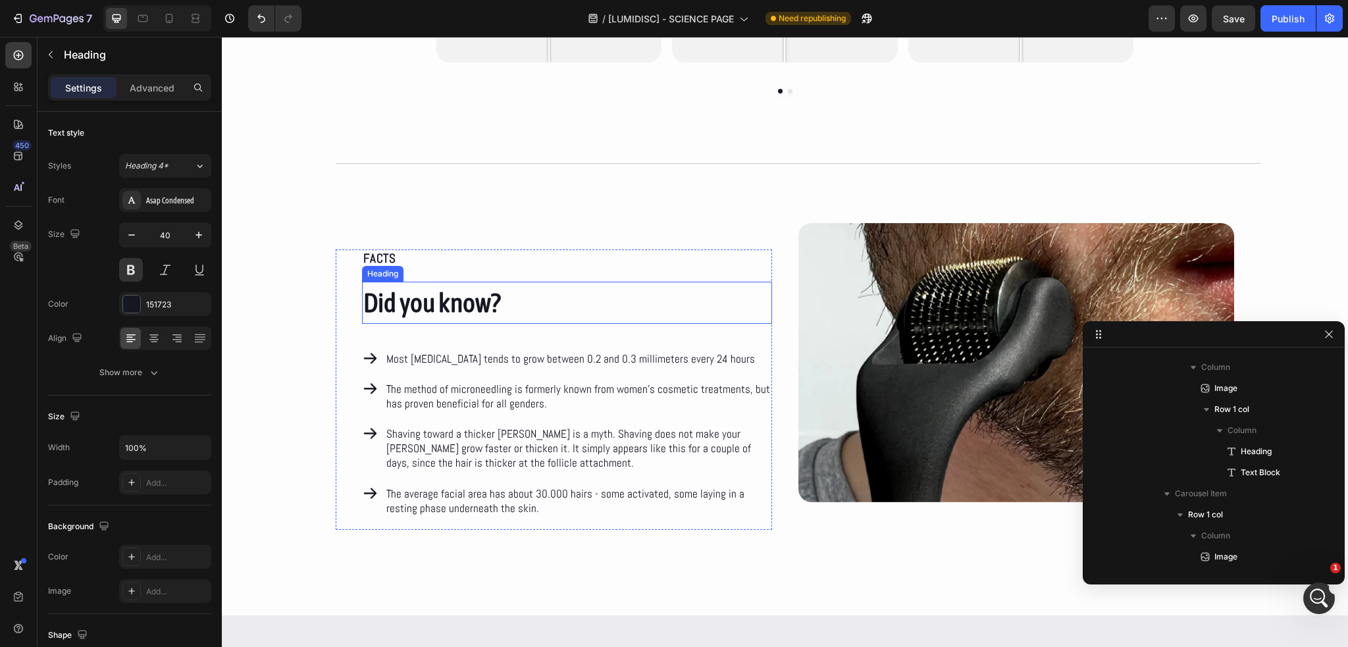
click at [448, 310] on h2 "Did you know?" at bounding box center [567, 303] width 410 height 42
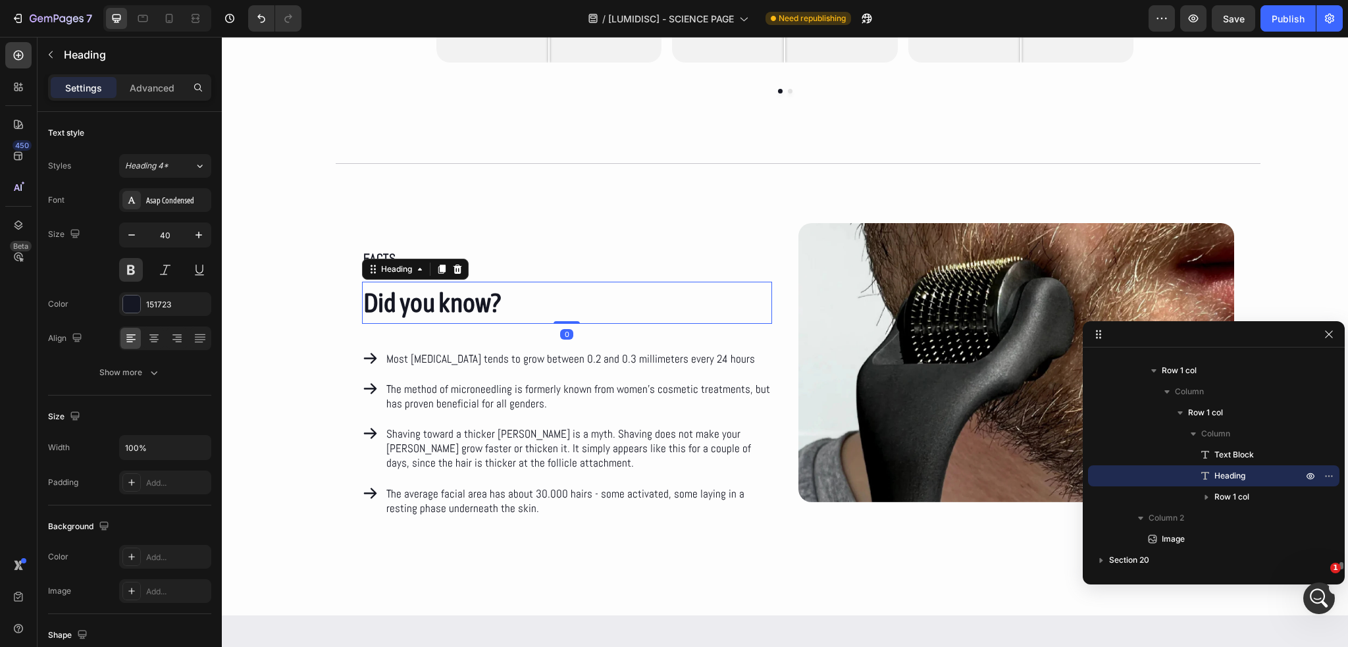
click at [448, 310] on h2 "Did you know?" at bounding box center [567, 303] width 410 height 42
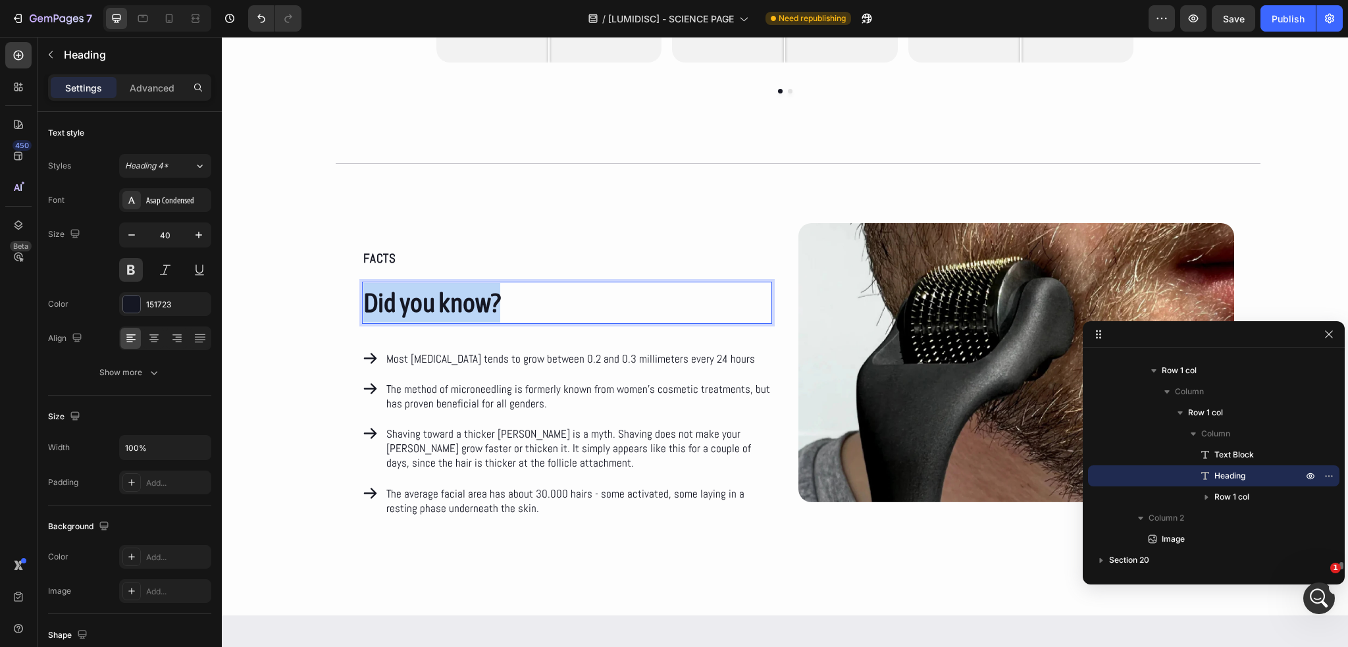
click at [448, 310] on p "Did you know?" at bounding box center [567, 303] width 408 height 40
click at [450, 307] on p "Did you know?" at bounding box center [567, 303] width 408 height 40
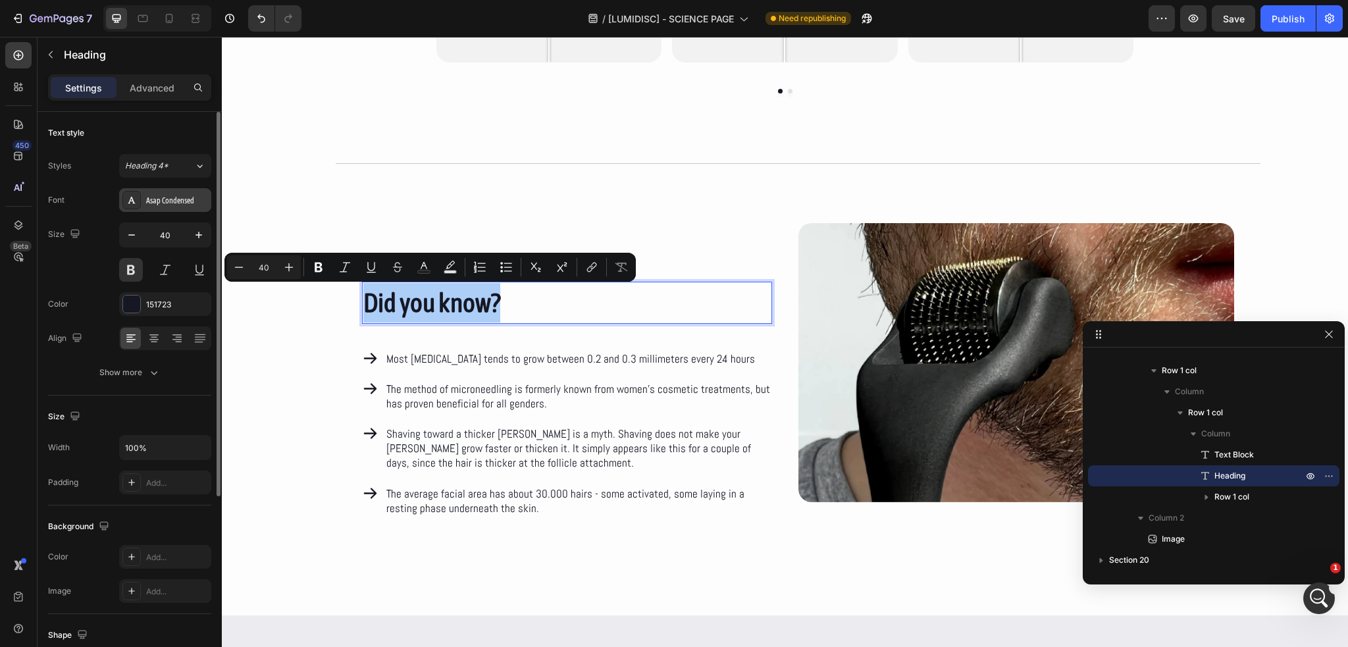
click at [180, 205] on div "Asap Condensed" at bounding box center [177, 201] width 62 height 12
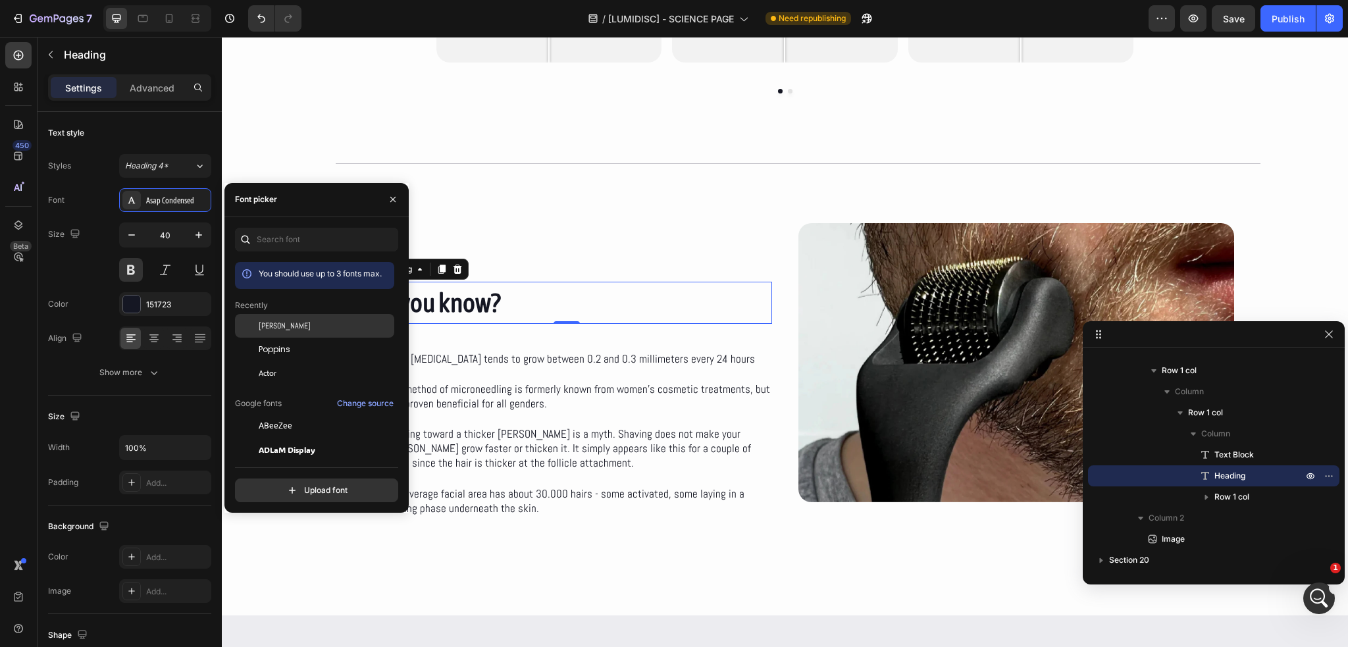
click at [317, 329] on div "[PERSON_NAME]" at bounding box center [325, 326] width 133 height 12
click at [532, 341] on div "Icon Most [MEDICAL_DATA] tends to grow between 0.2 and 0.3 millimeters every 24…" at bounding box center [567, 427] width 410 height 206
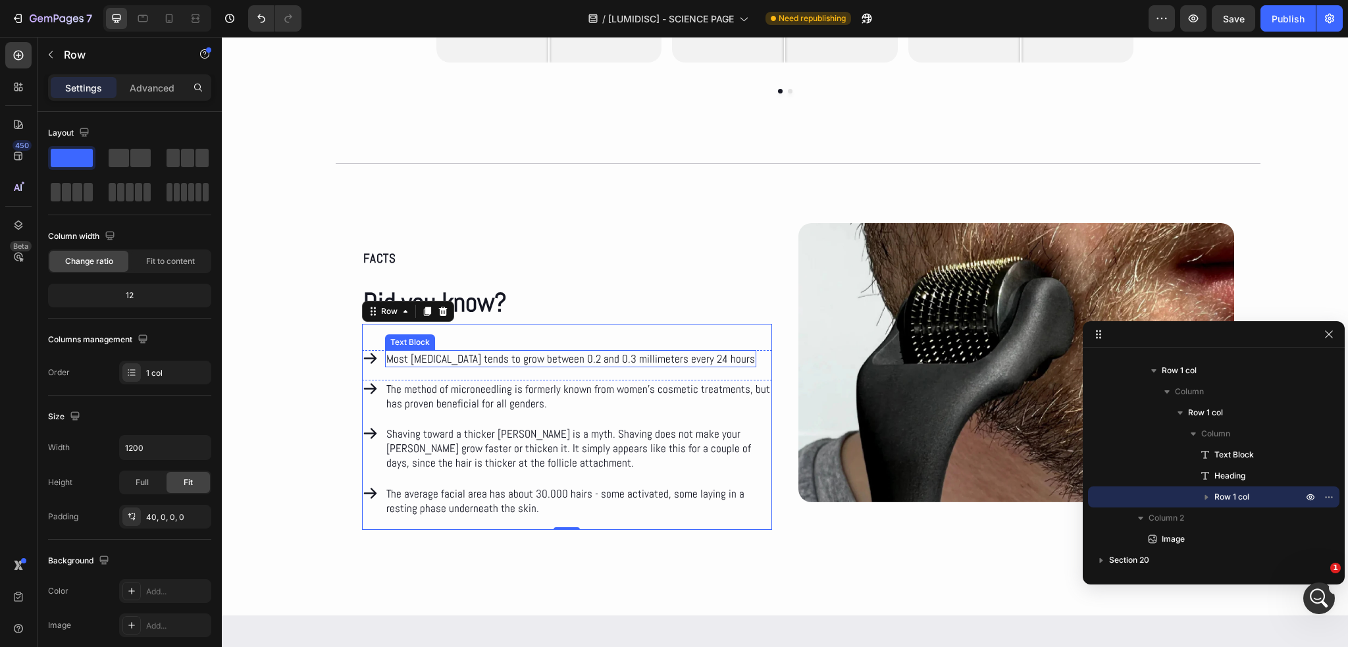
click at [463, 356] on p "Most [MEDICAL_DATA] tends to grow between 0.2 and 0.3 millimeters every 24 hours" at bounding box center [570, 359] width 369 height 14
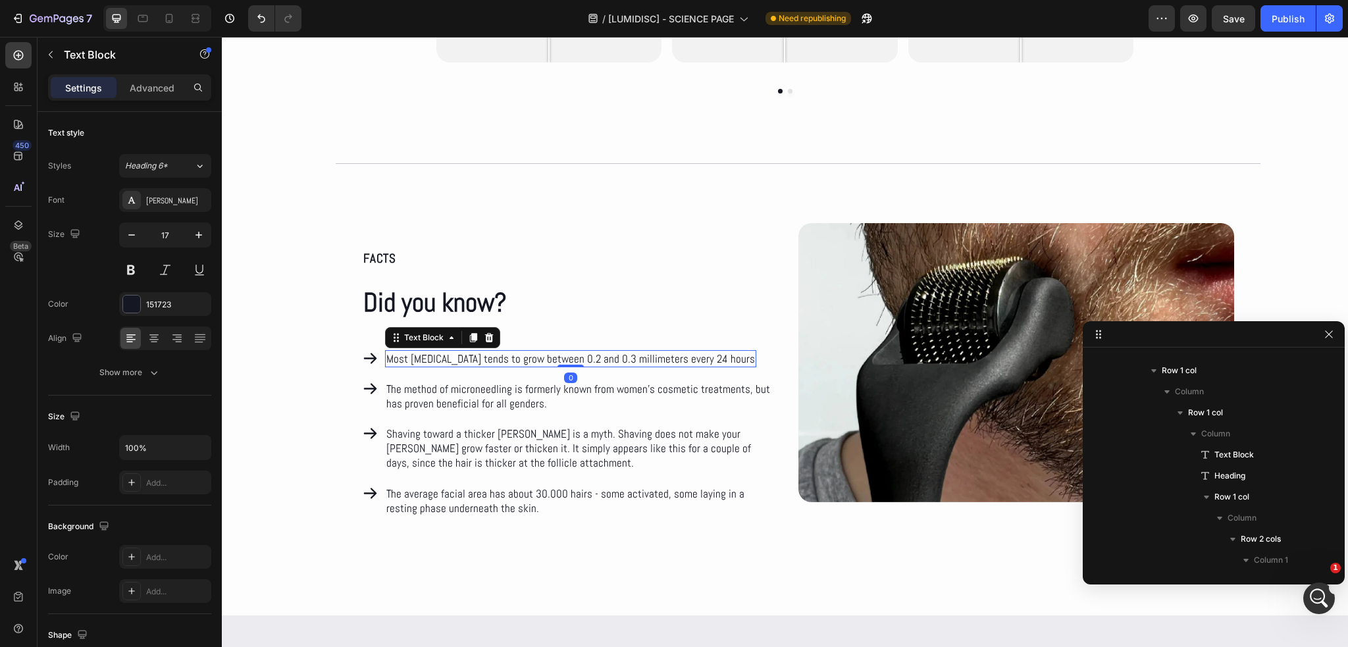
scroll to position [6464, 0]
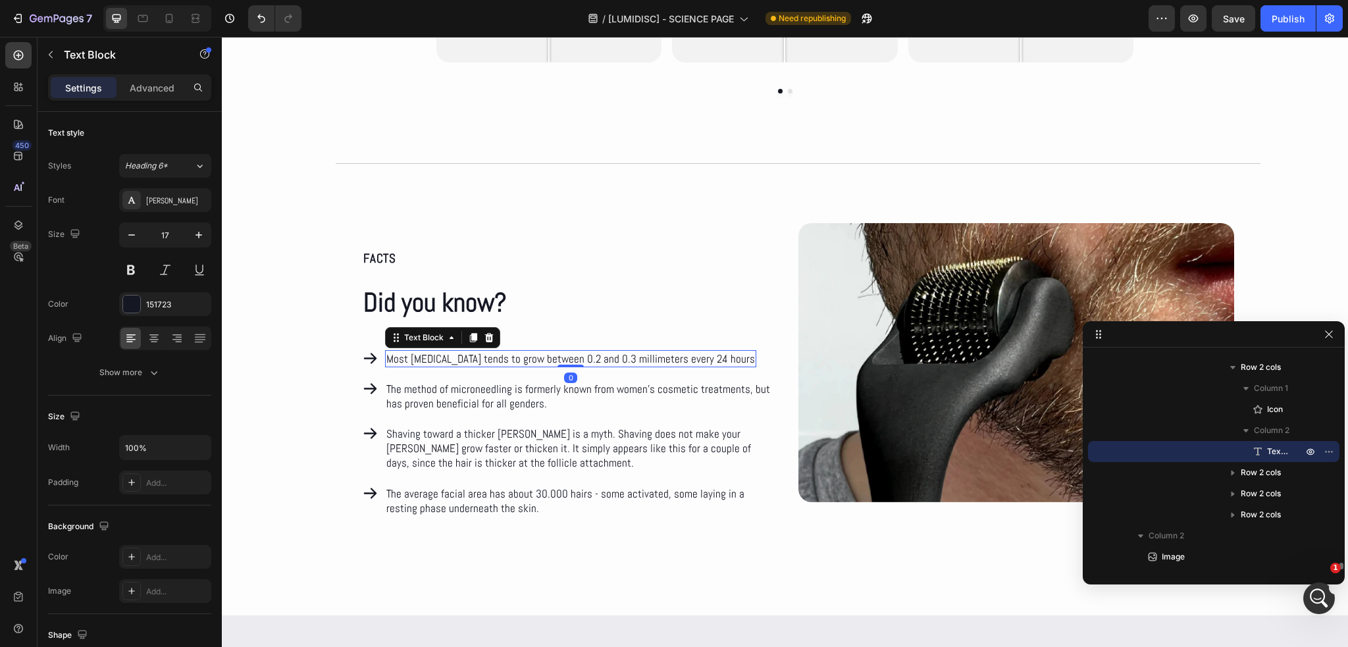
click at [463, 356] on p "Most [MEDICAL_DATA] tends to grow between 0.2 and 0.3 millimeters every 24 hours" at bounding box center [570, 359] width 369 height 14
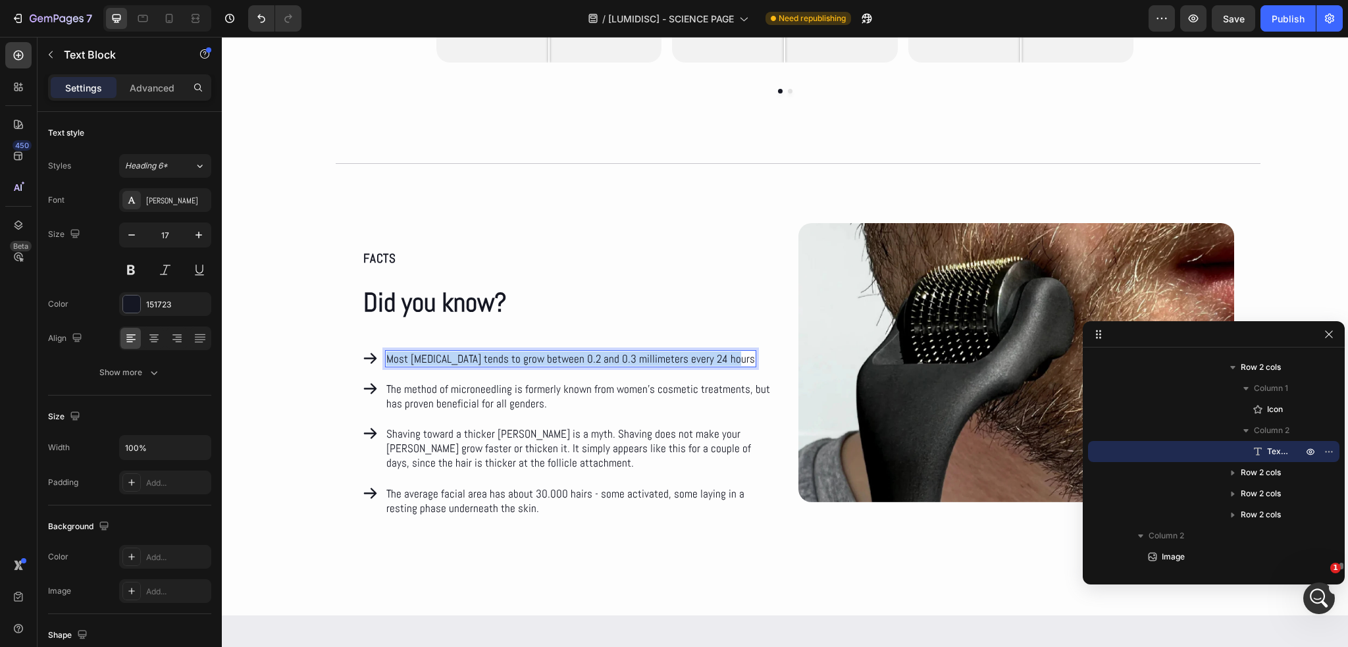
click at [463, 356] on p "Most [MEDICAL_DATA] tends to grow between 0.2 and 0.3 millimeters every 24 hours" at bounding box center [570, 359] width 369 height 14
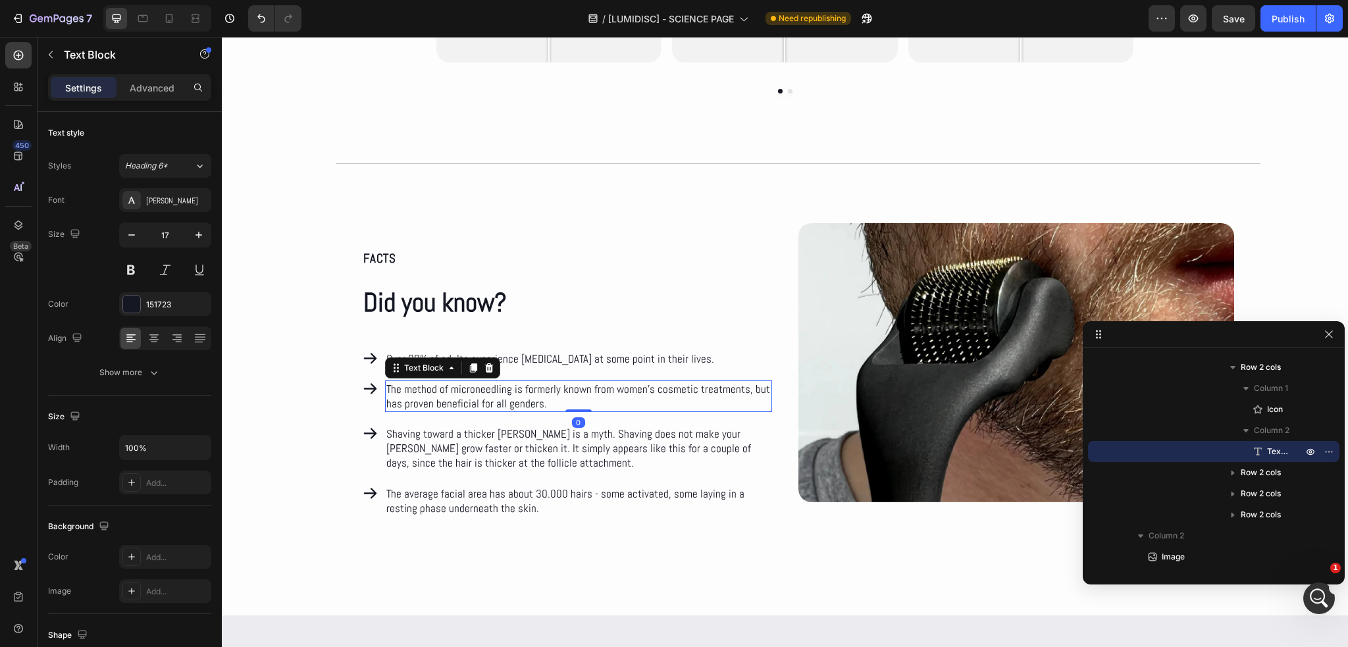
click at [423, 394] on p "The method of microneedling is formerly known from women’s cosmetic treatments,…" at bounding box center [578, 396] width 384 height 29
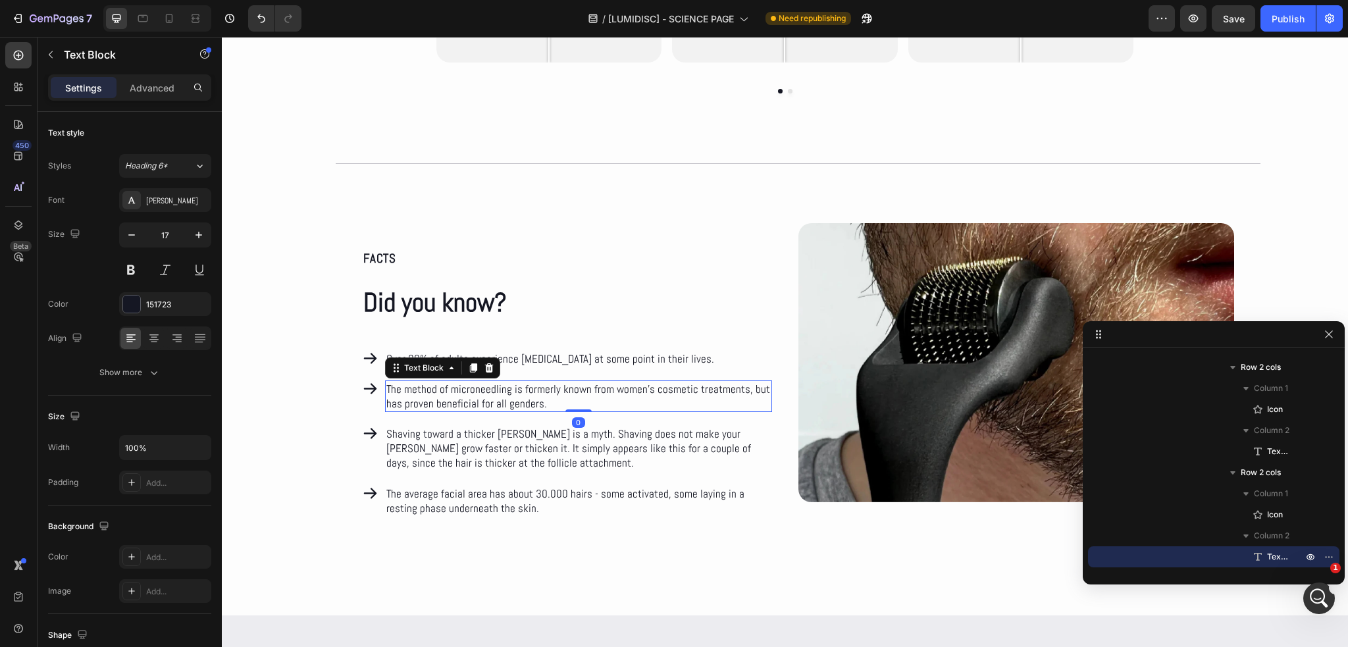
click at [423, 394] on p "The method of microneedling is formerly known from women’s cosmetic treatments,…" at bounding box center [578, 396] width 384 height 29
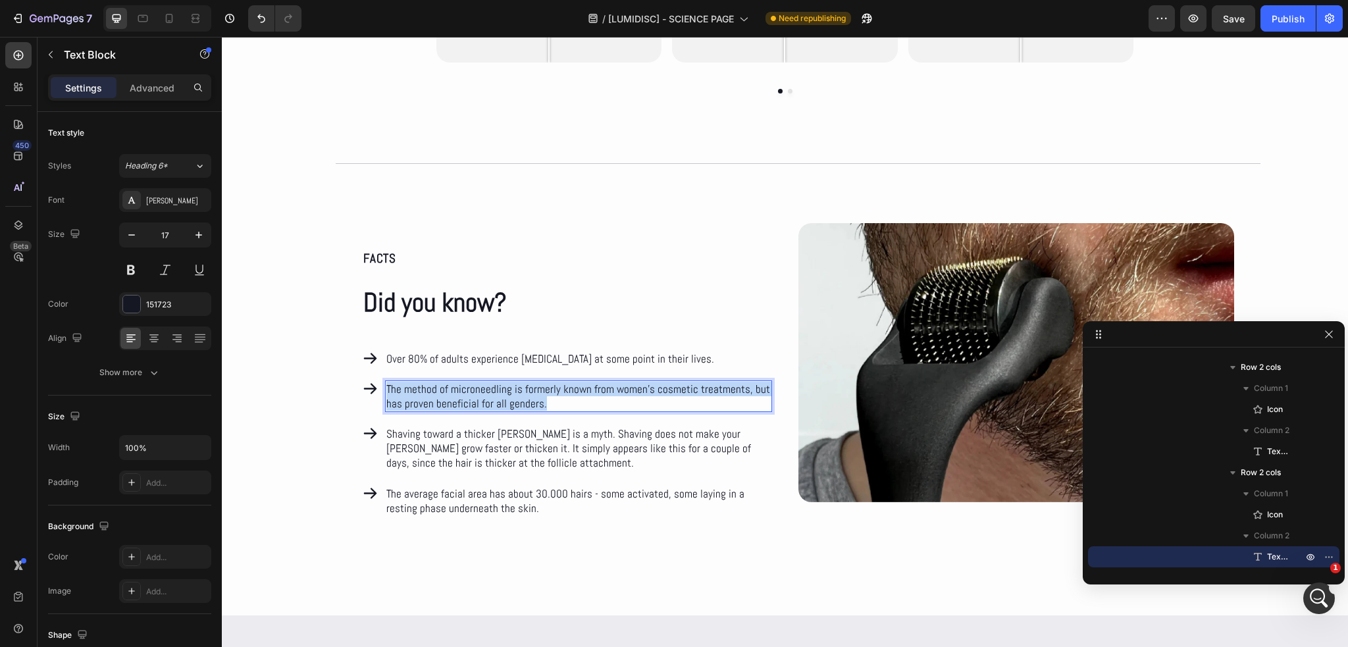
click at [423, 394] on p "The method of microneedling is formerly known from women’s cosmetic treatments,…" at bounding box center [578, 396] width 384 height 29
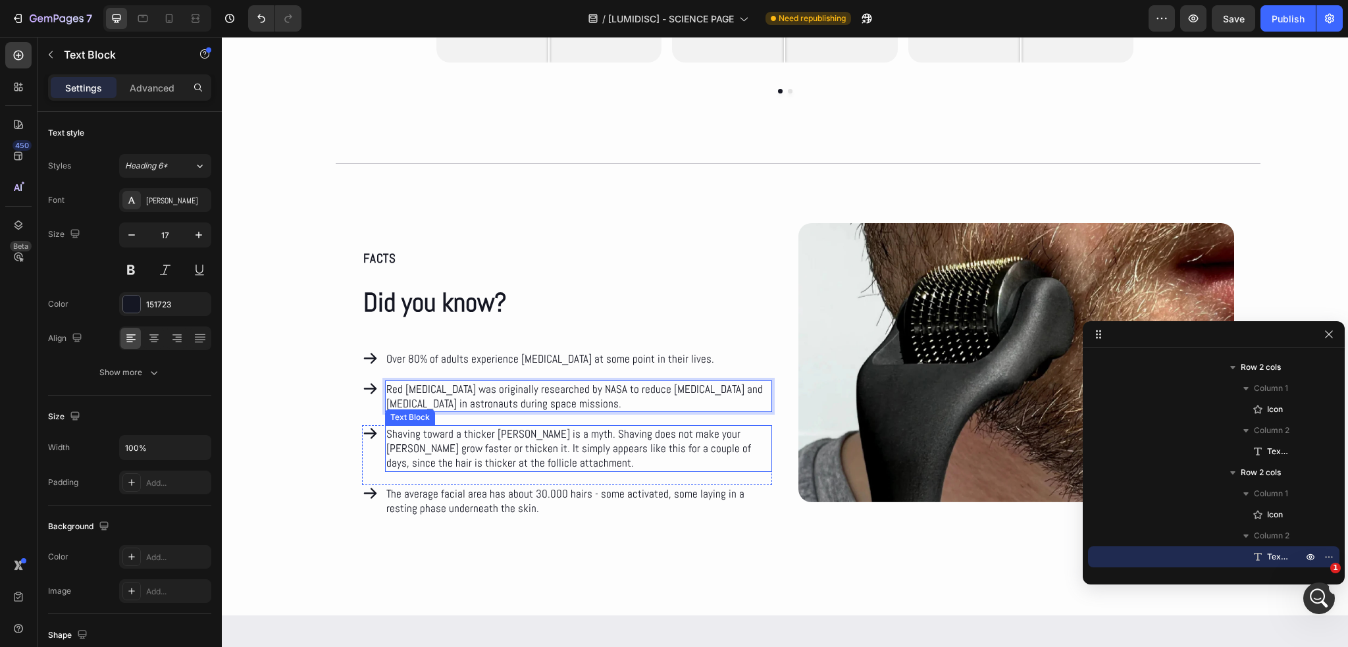
click at [497, 442] on p "Shaving toward a thicker [PERSON_NAME] is a myth. Shaving does not make your [P…" at bounding box center [578, 448] width 384 height 43
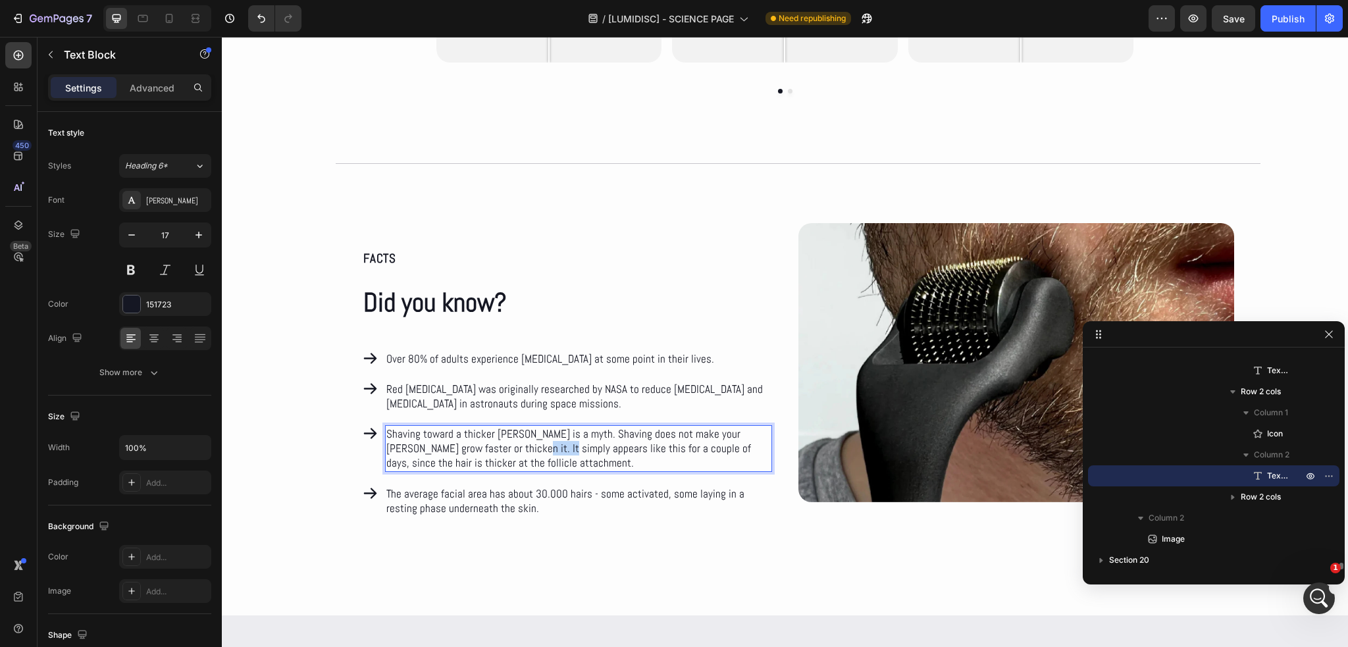
click at [497, 442] on p "Shaving toward a thicker [PERSON_NAME] is a myth. Shaving does not make your [P…" at bounding box center [578, 448] width 384 height 43
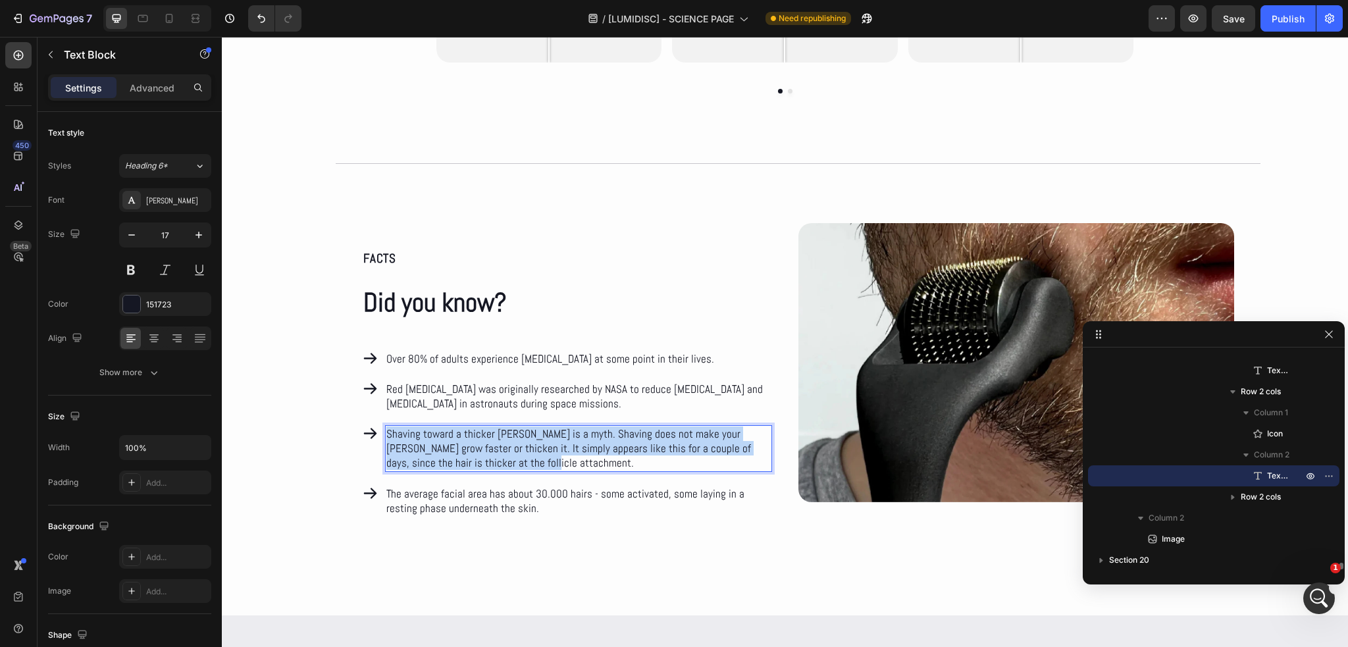
click at [497, 442] on p "Shaving toward a thicker [PERSON_NAME] is a myth. Shaving does not make your [P…" at bounding box center [578, 448] width 384 height 43
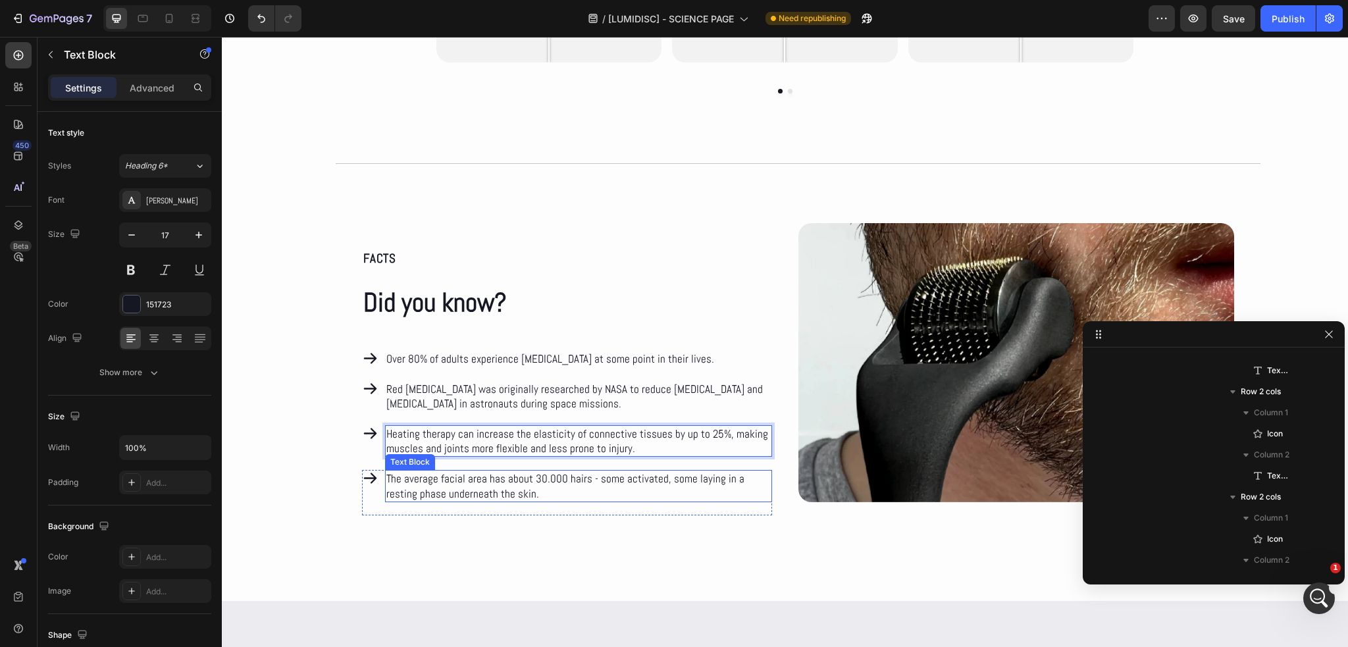
click at [448, 480] on p "The average facial area has about 30.000 hairs - some activated, some laying in…" at bounding box center [578, 485] width 384 height 29
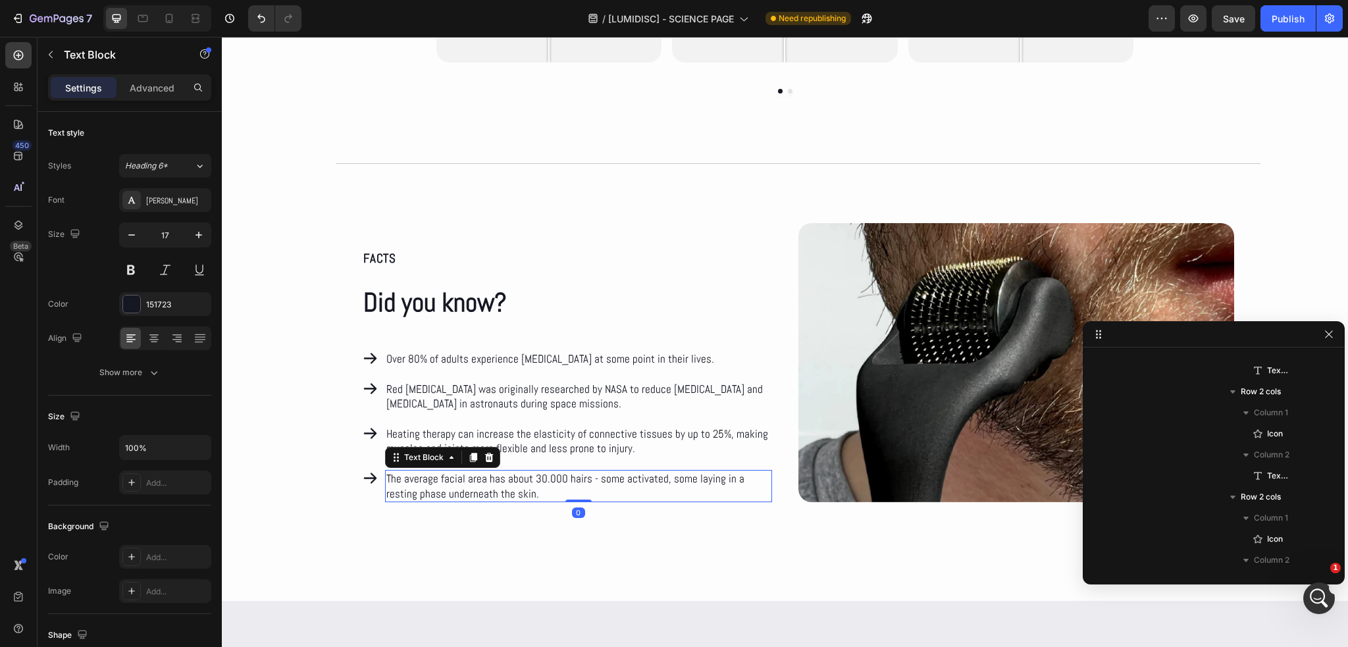
scroll to position [6734, 0]
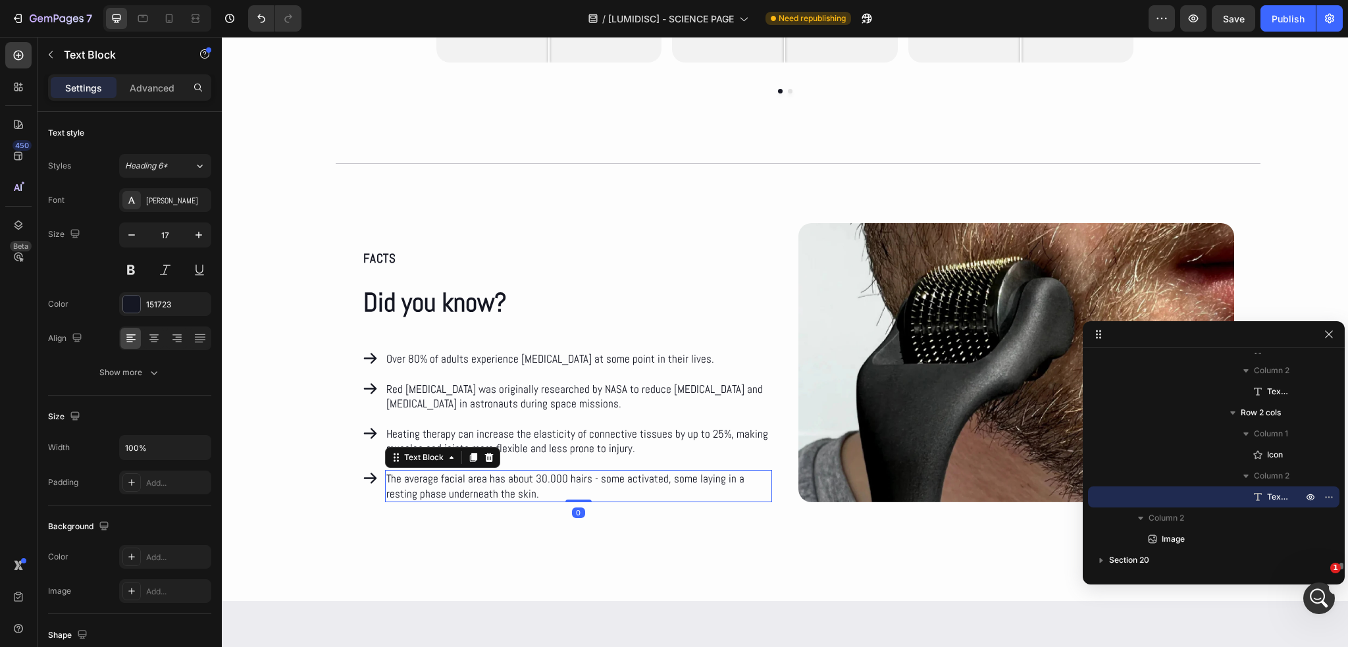
click at [448, 480] on p "The average facial area has about 30.000 hairs - some activated, some laying in…" at bounding box center [578, 485] width 384 height 29
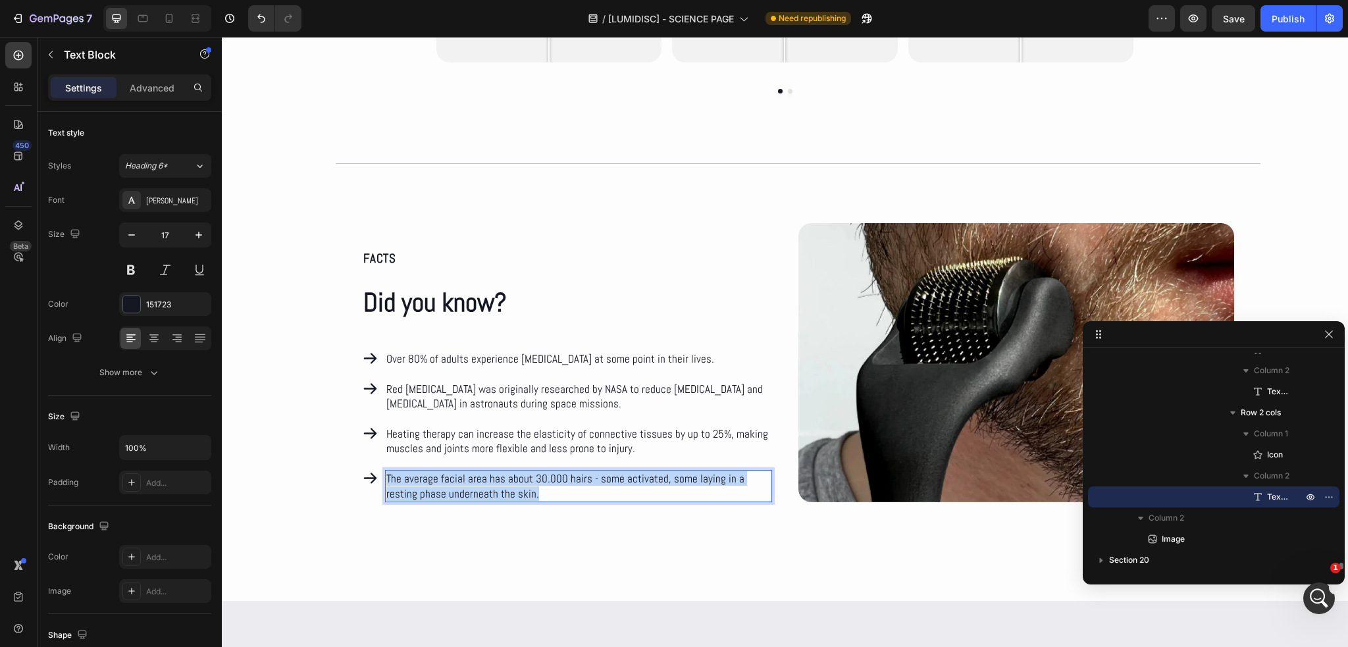
click at [448, 480] on p "The average facial area has about 30.000 hairs - some activated, some laying in…" at bounding box center [578, 485] width 384 height 29
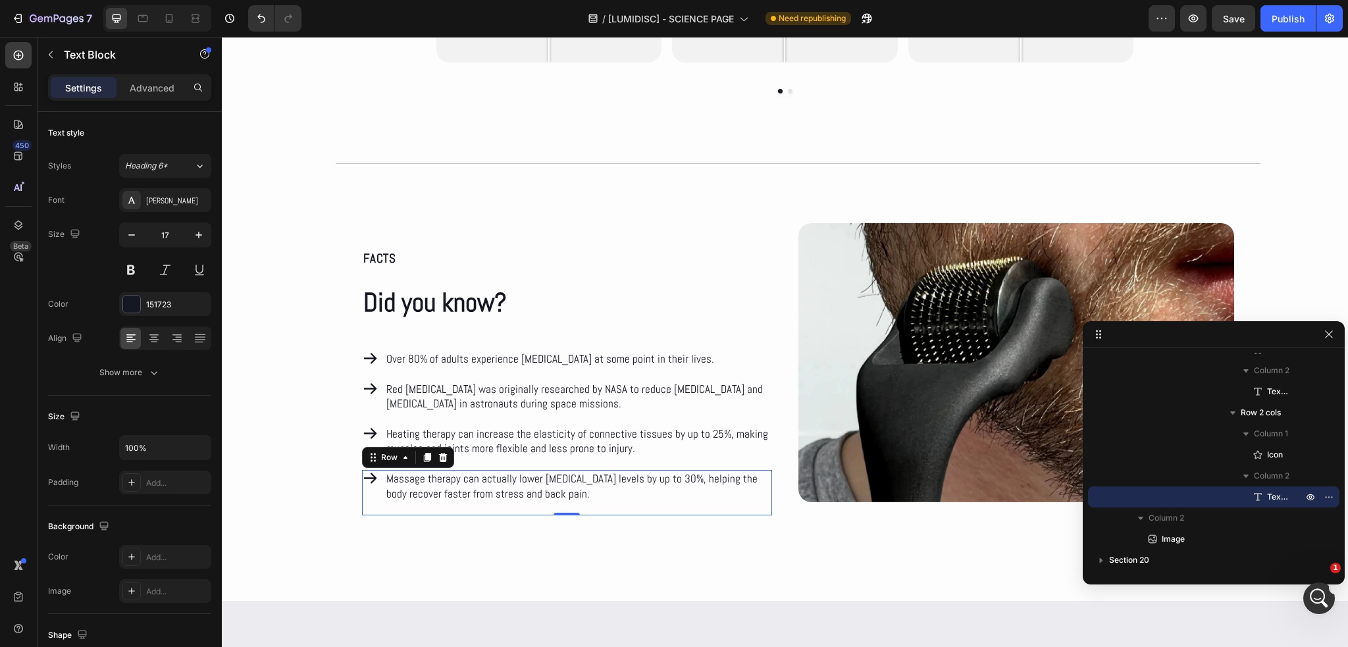
click at [539, 515] on div "Icon Massage therapy can actually lower [MEDICAL_DATA] levels by up to 30%, hel…" at bounding box center [567, 492] width 410 height 45
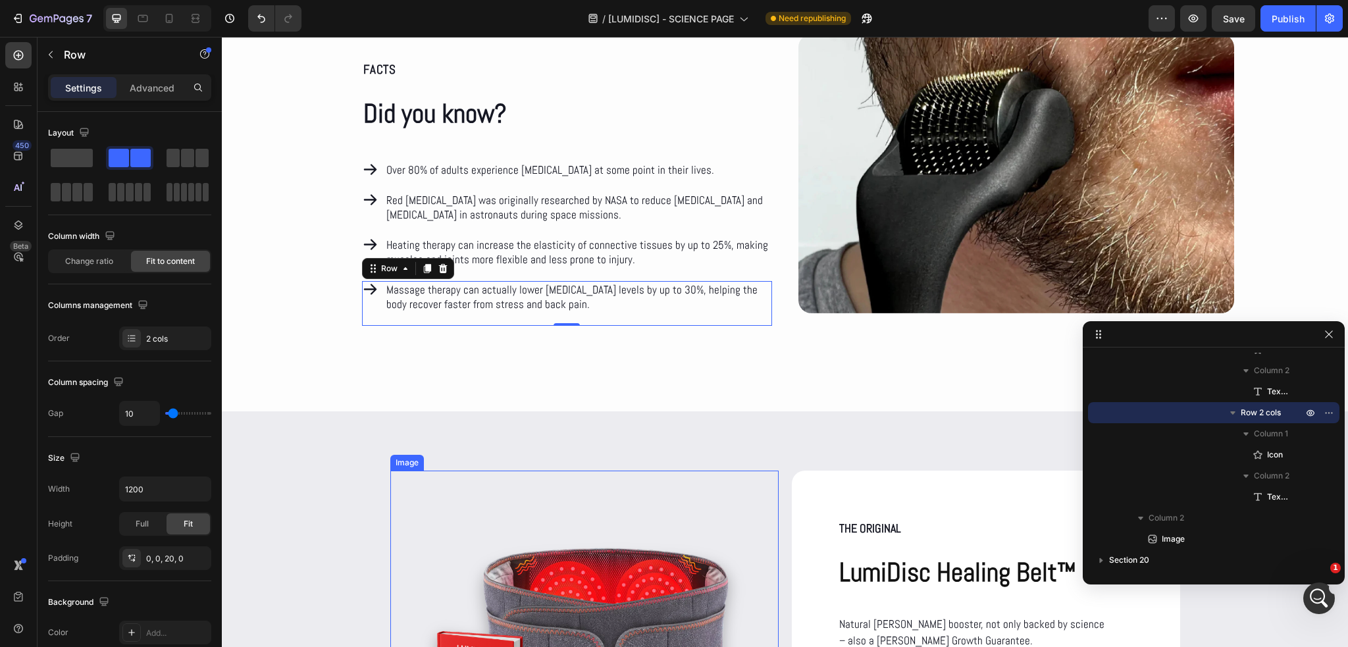
scroll to position [6739, 0]
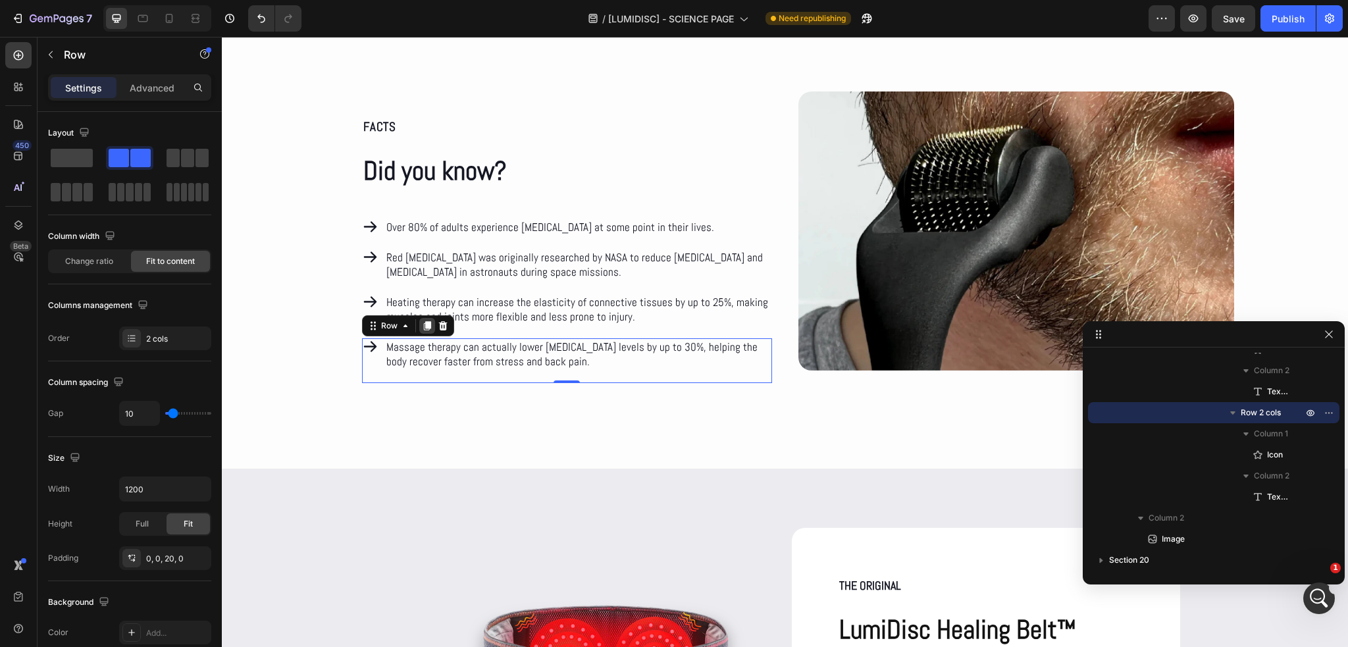
click at [424, 323] on icon at bounding box center [427, 325] width 7 height 9
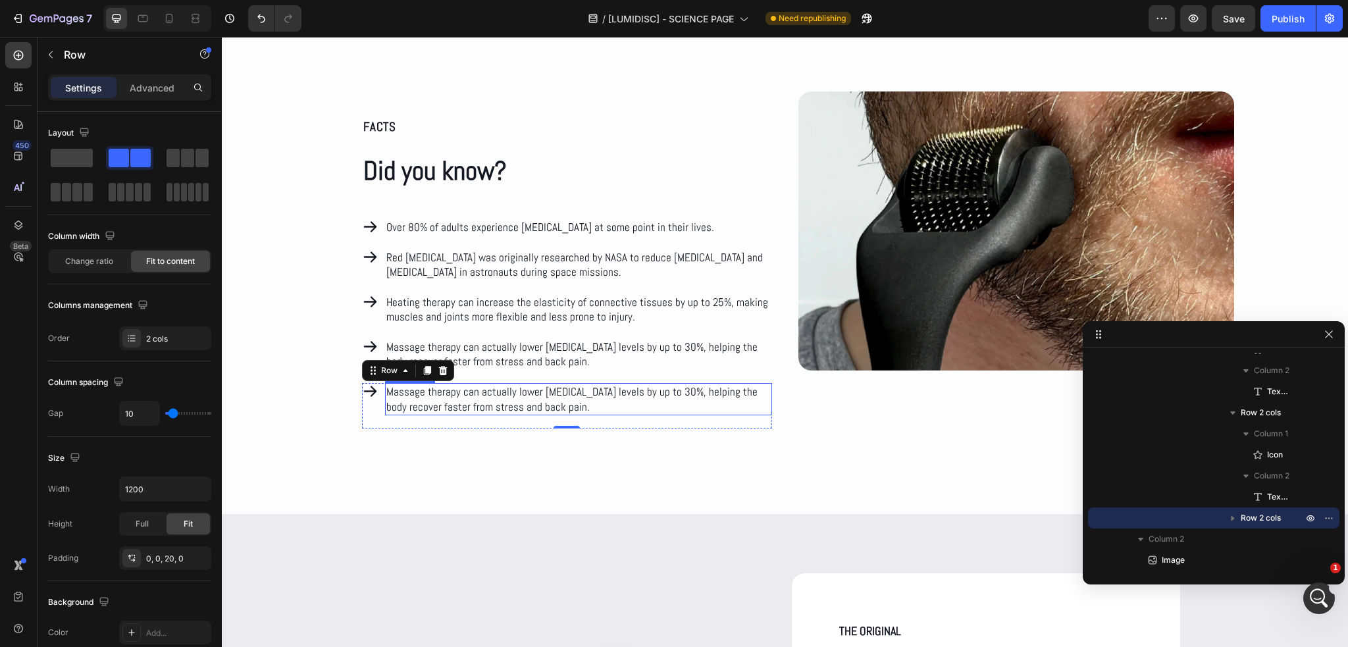
click at [437, 404] on p "Massage therapy can actually lower [MEDICAL_DATA] levels by up to 30%, helping …" at bounding box center [578, 398] width 384 height 29
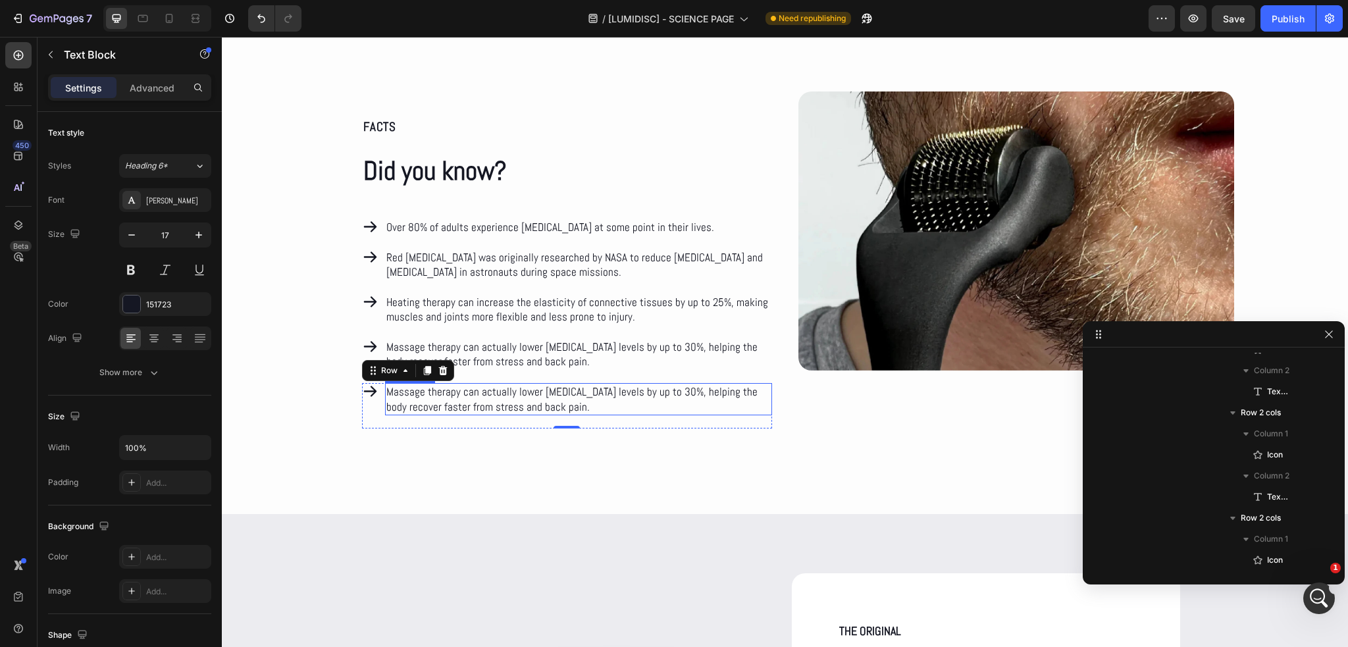
scroll to position [6840, 0]
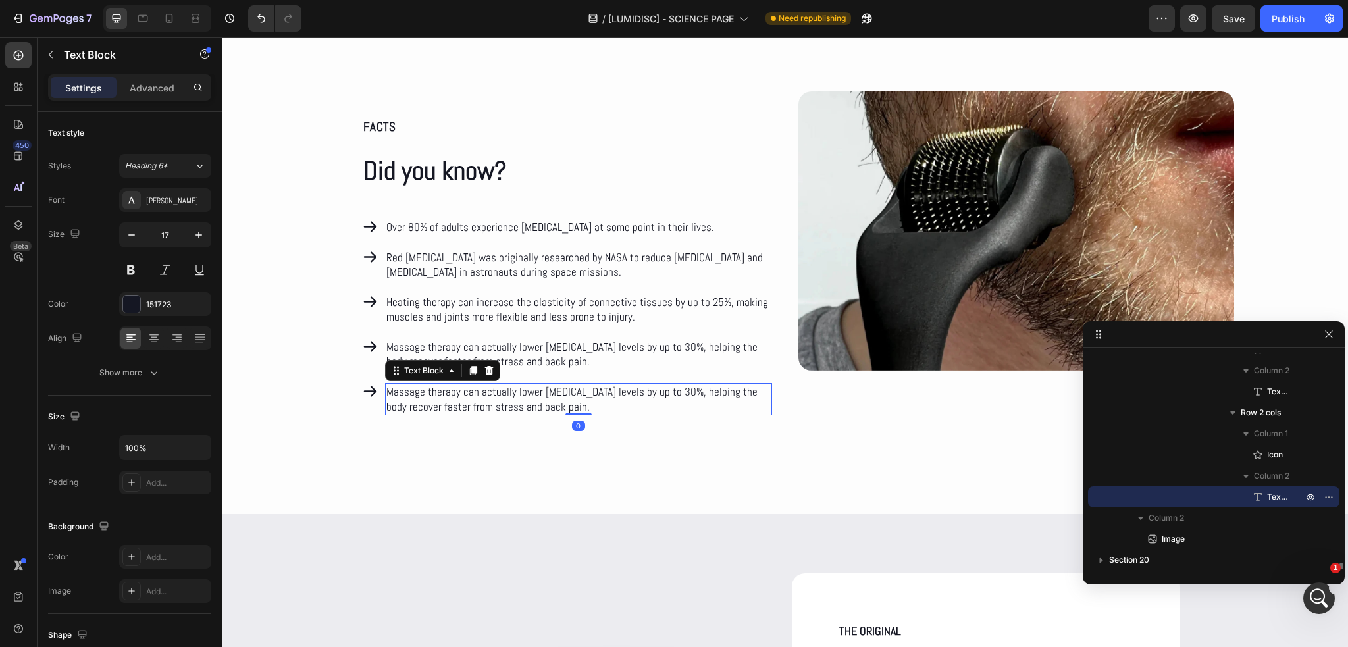
click at [437, 404] on p "Massage therapy can actually lower [MEDICAL_DATA] levels by up to 30%, helping …" at bounding box center [578, 398] width 384 height 29
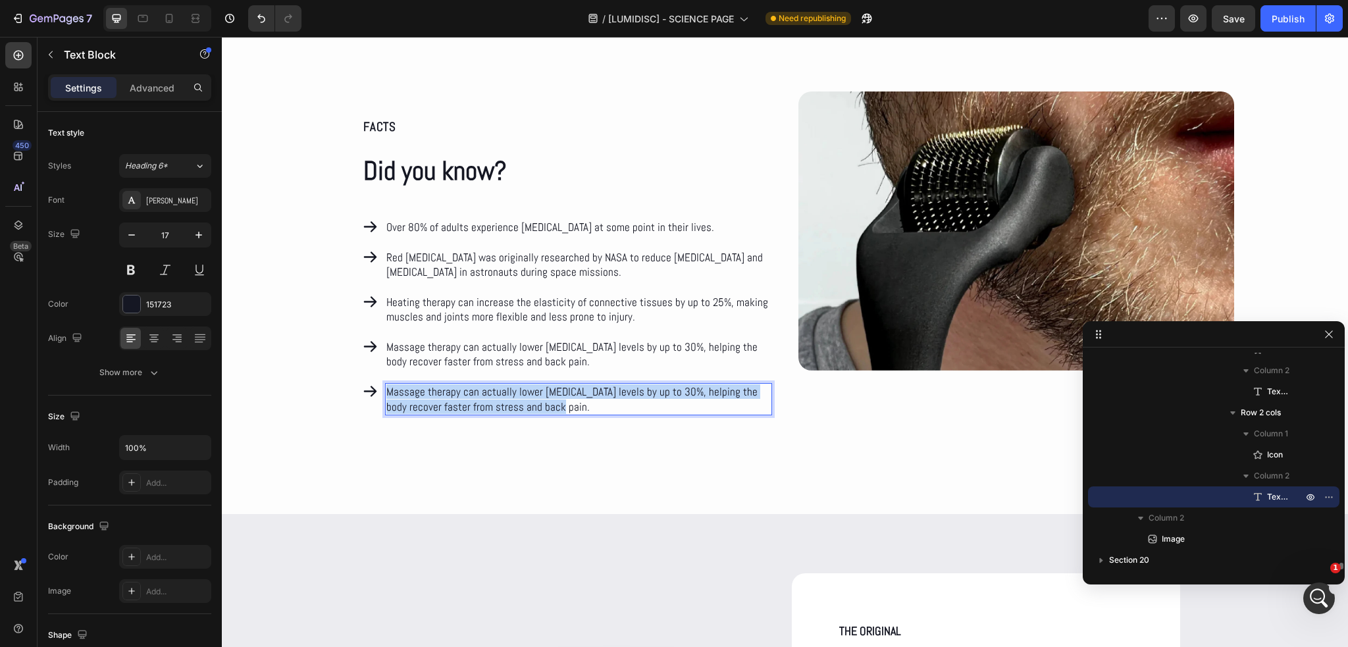
click at [437, 404] on p "Massage therapy can actually lower [MEDICAL_DATA] levels by up to 30%, helping …" at bounding box center [578, 398] width 384 height 29
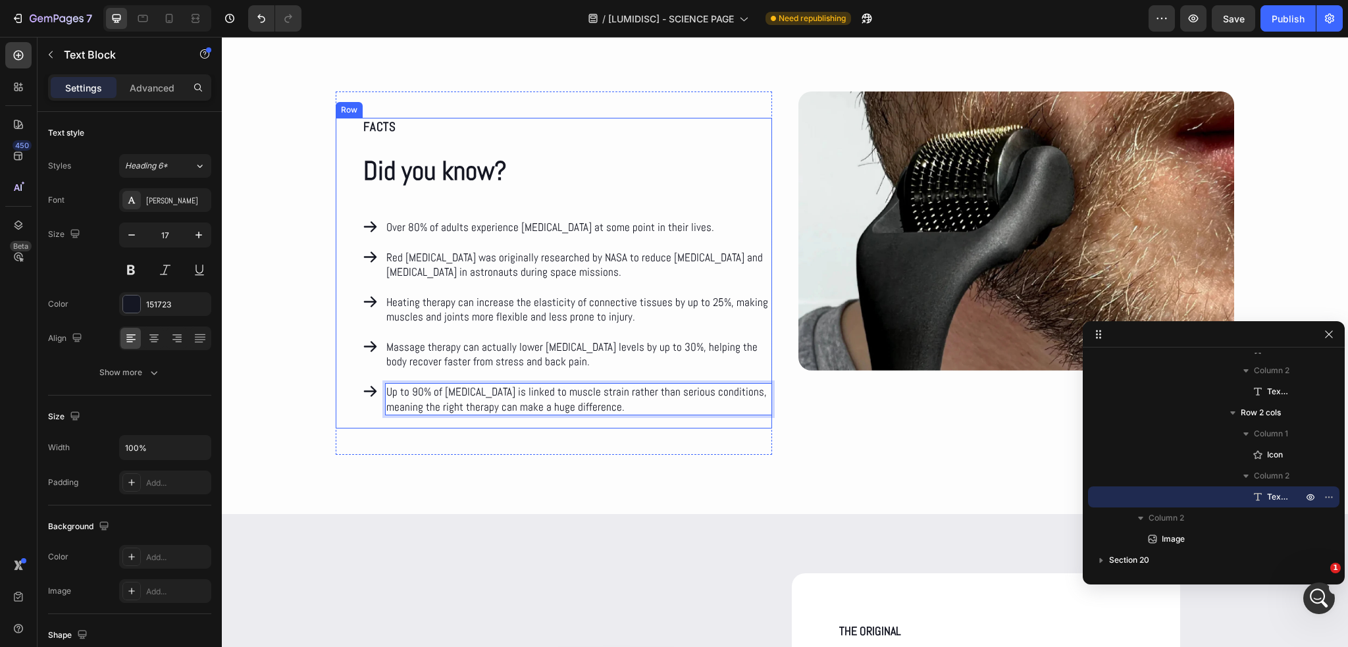
click at [336, 405] on div "FACTS Text Block Did you know? Heading Icon Over 80% of adults experience [MEDI…" at bounding box center [554, 273] width 436 height 311
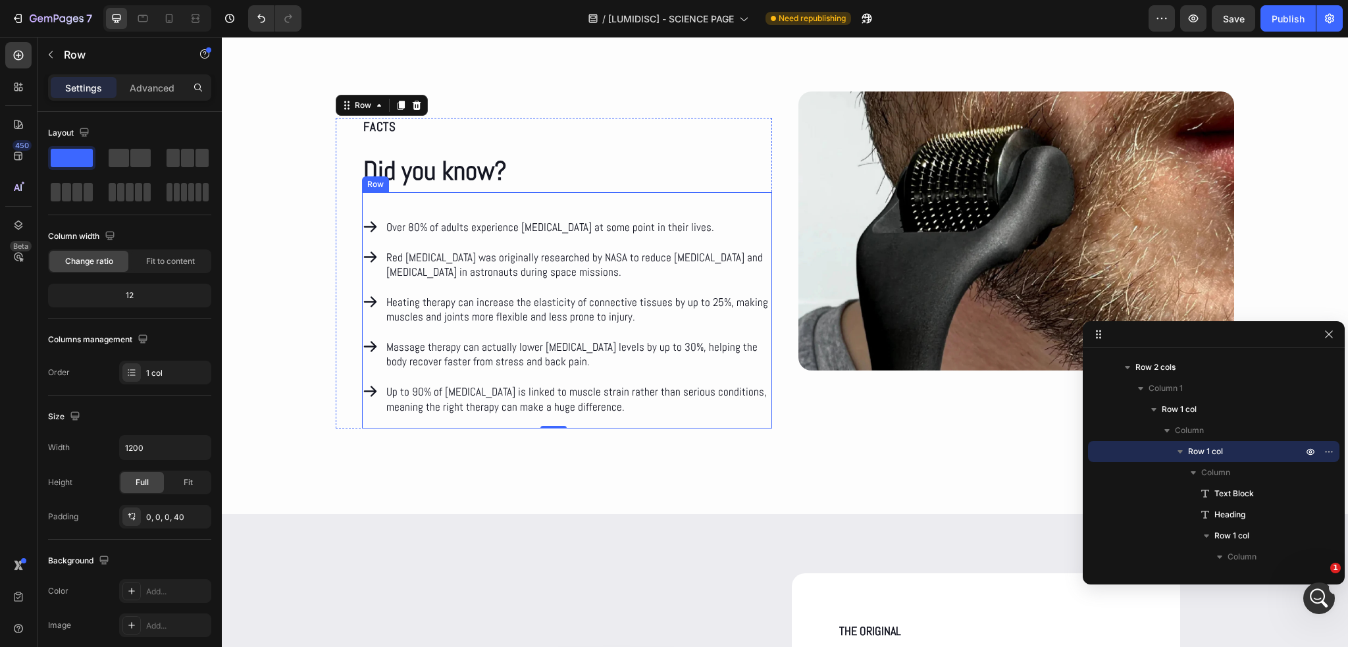
click at [432, 204] on div "Icon Over 80% of adults experience [MEDICAL_DATA] at some point in their lives.…" at bounding box center [567, 310] width 410 height 236
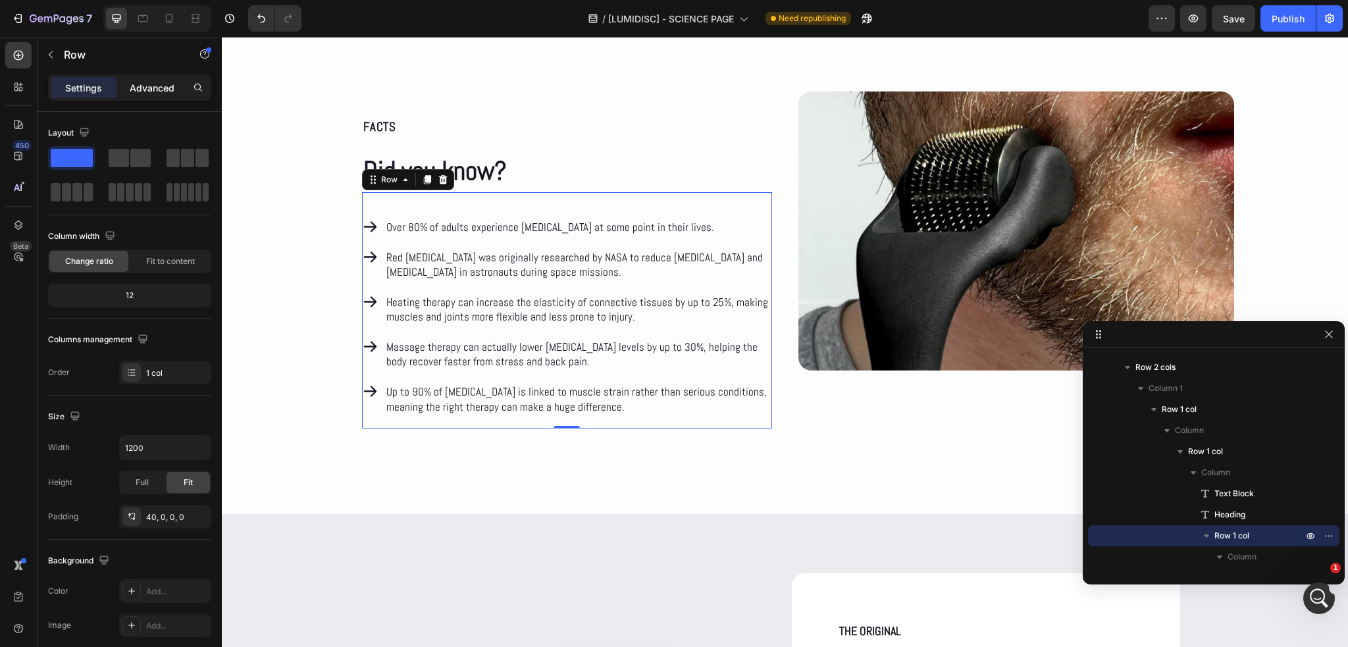
click at [175, 90] on div "Advanced" at bounding box center [152, 87] width 66 height 21
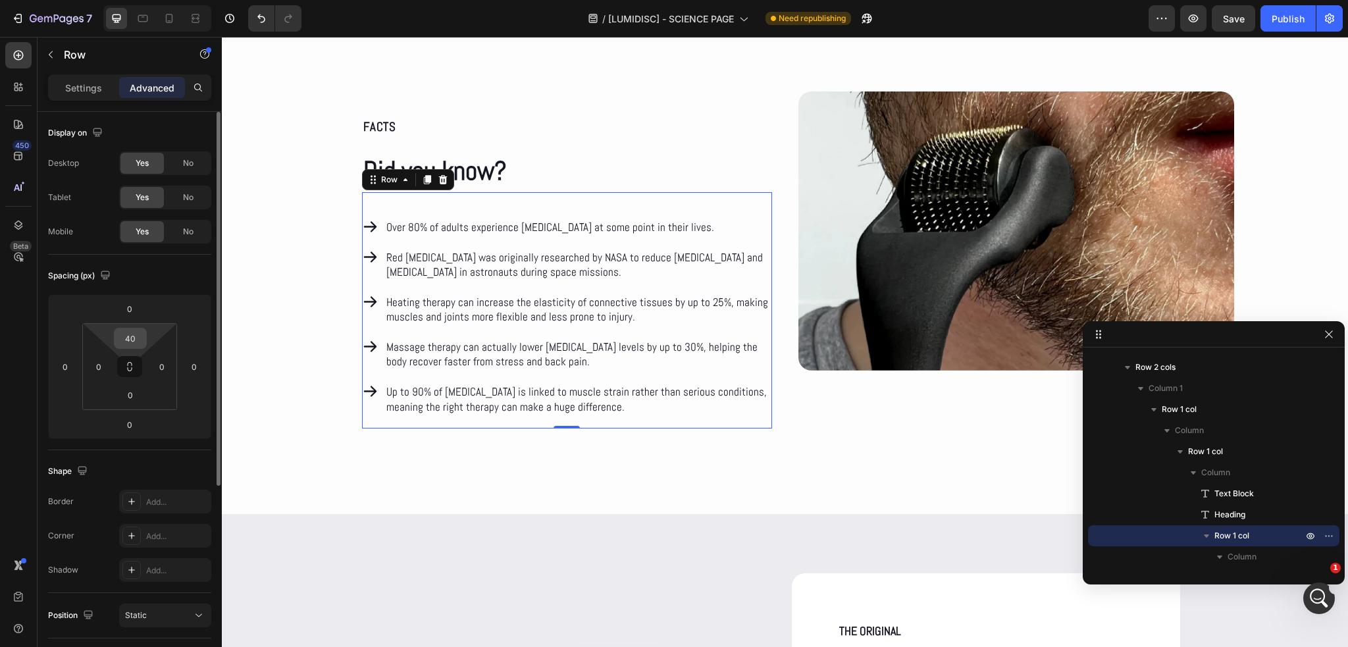
click at [136, 333] on input "40" at bounding box center [130, 339] width 26 height 20
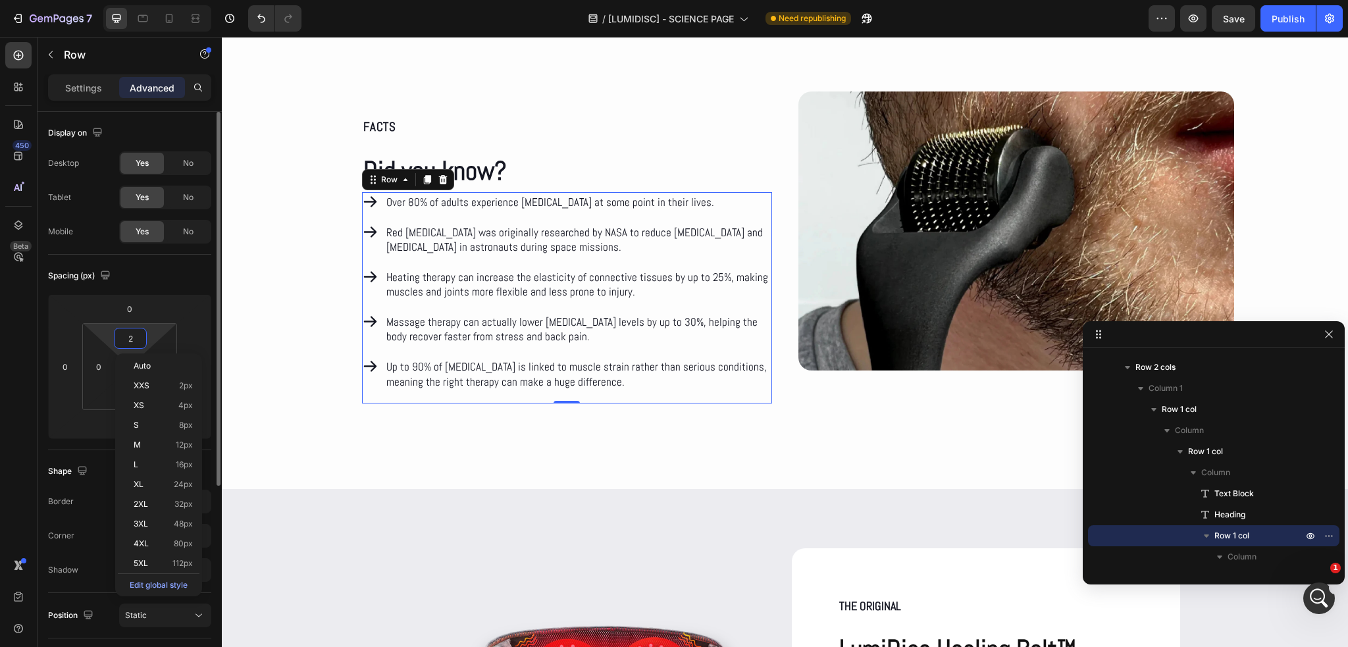
type input "20"
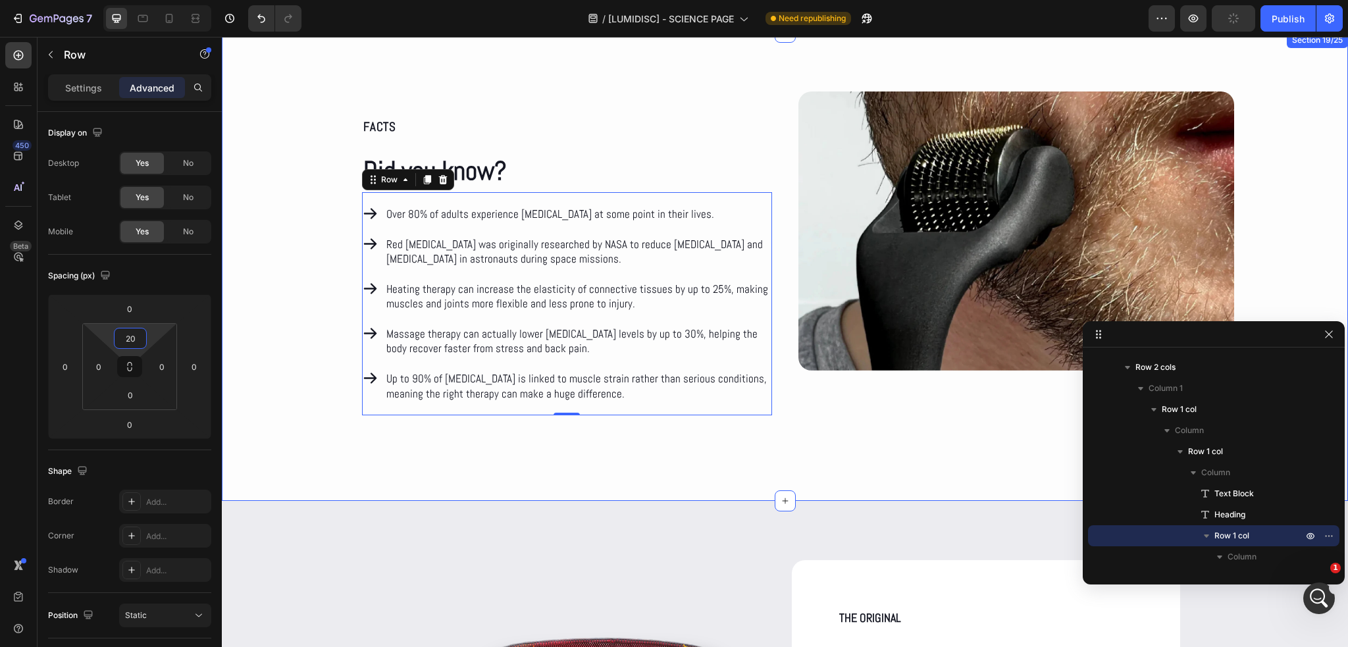
click at [287, 312] on div "FACTS Text Block Did you know? Heading Icon Over 80% of adults experience [MEDI…" at bounding box center [785, 267] width 1126 height 350
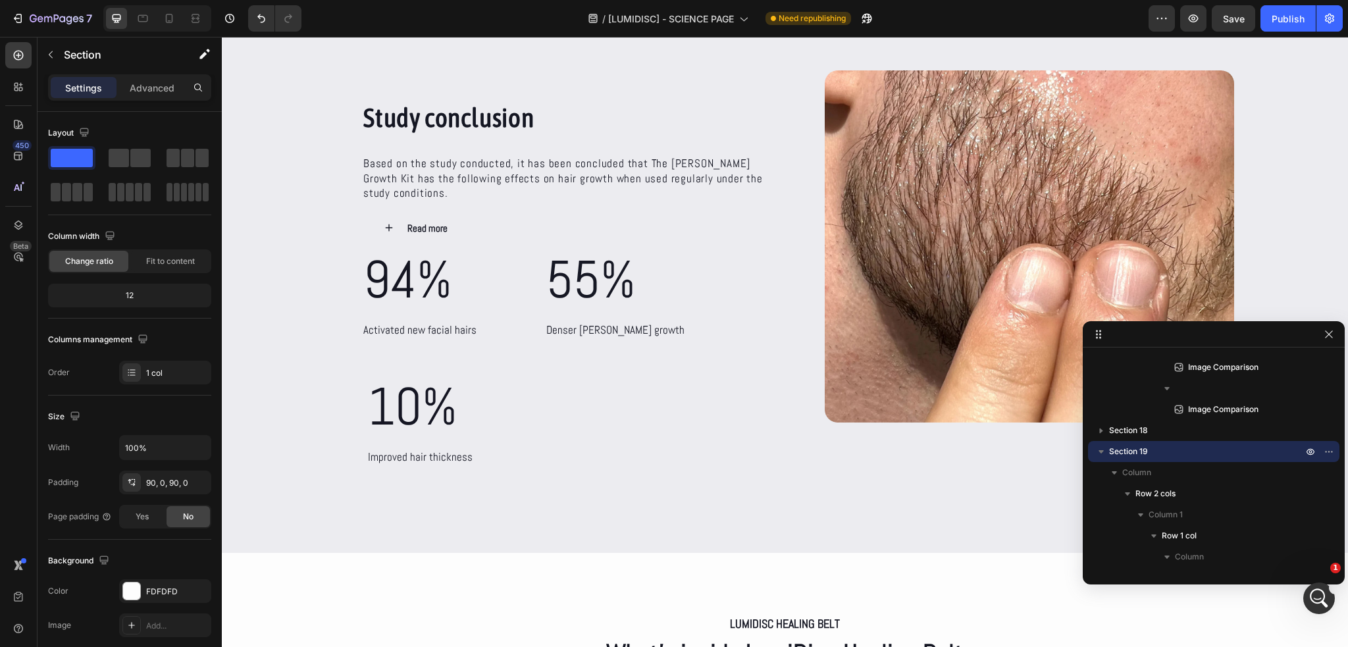
scroll to position [5027, 0]
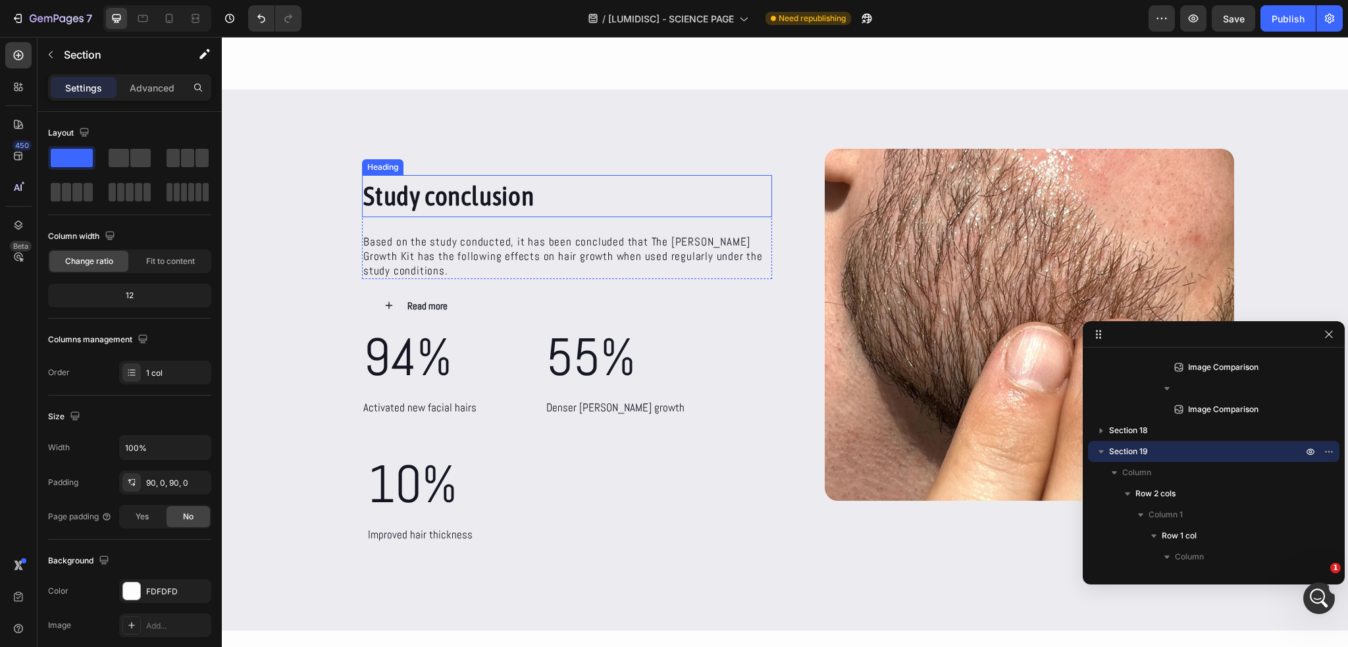
click at [439, 207] on h2 "Study conclusion" at bounding box center [567, 196] width 410 height 42
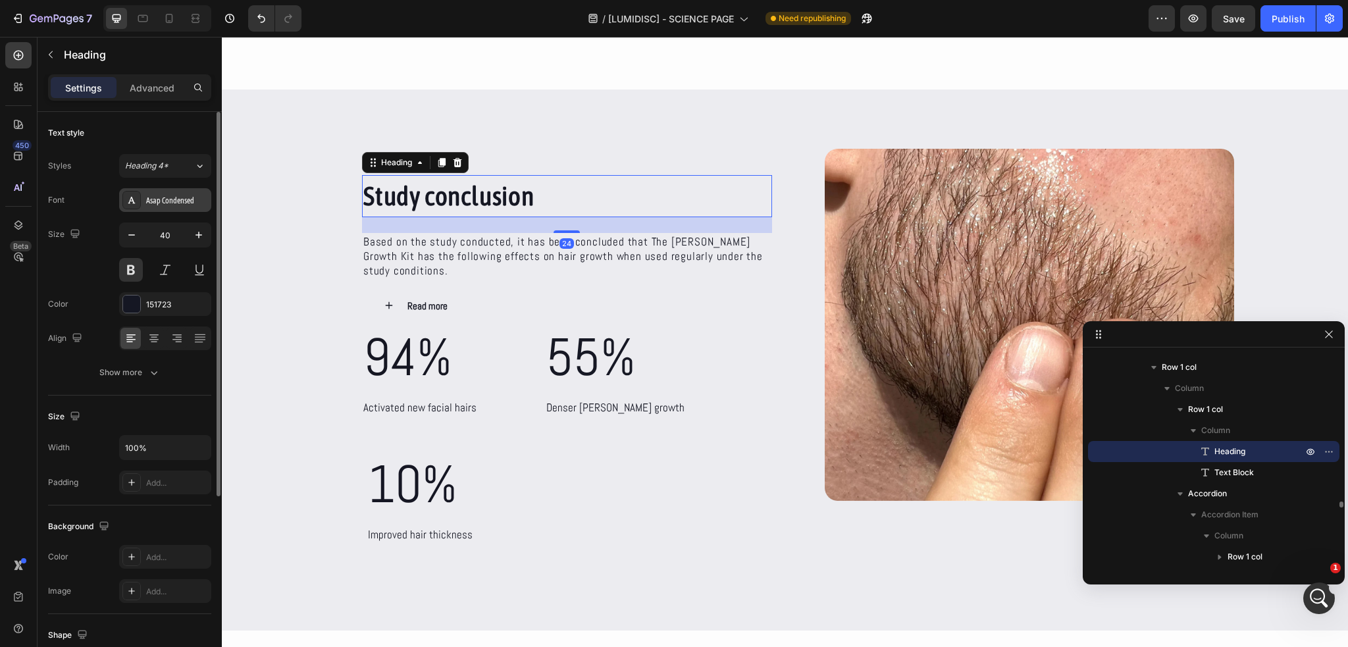
click at [169, 199] on div "Asap Condensed" at bounding box center [177, 201] width 62 height 12
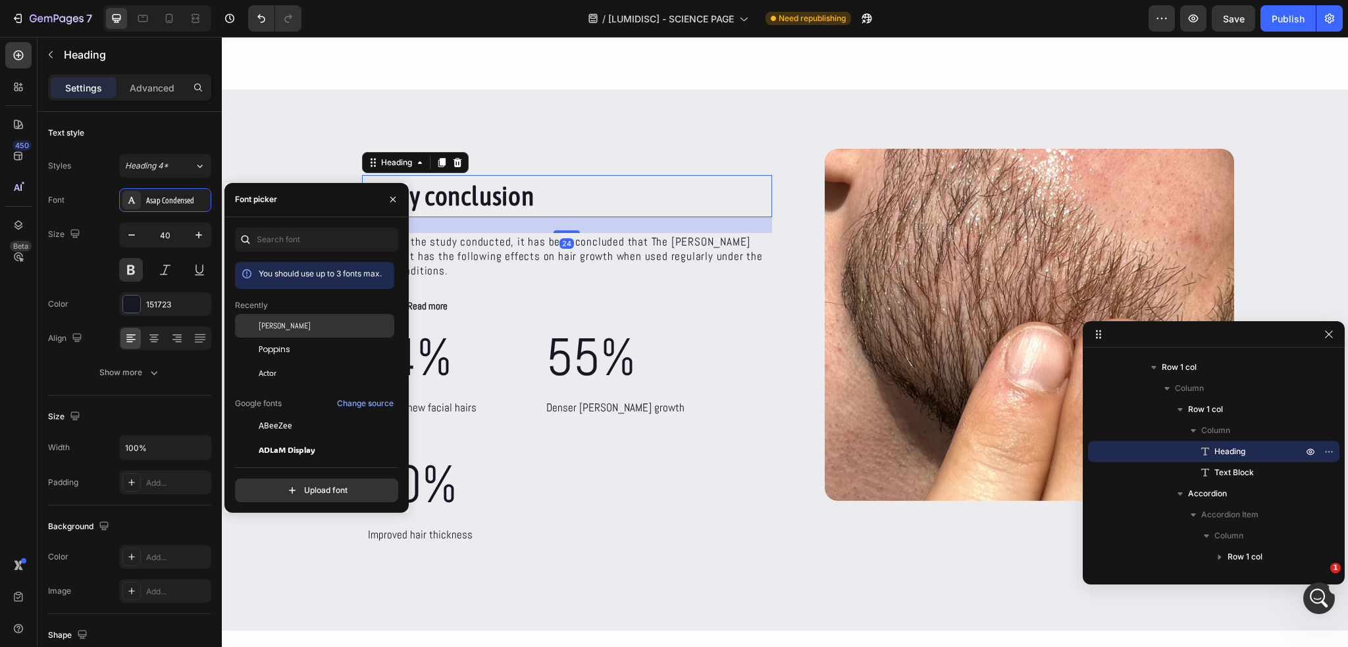
click at [304, 414] on div "[PERSON_NAME]" at bounding box center [314, 426] width 159 height 24
click at [568, 276] on div "Study conclusion Heading 24 Based on the study conducted, it has been concluded…" at bounding box center [567, 360] width 410 height 370
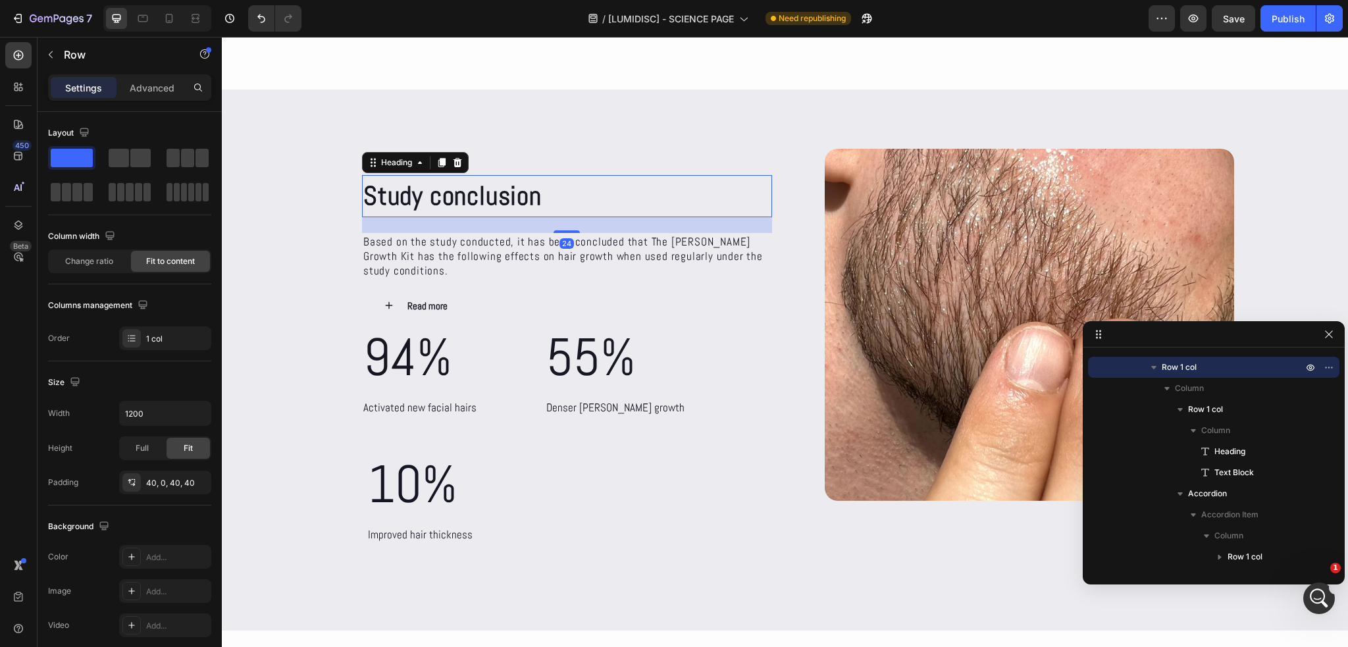
click at [439, 199] on h2 "Study conclusion" at bounding box center [567, 196] width 410 height 42
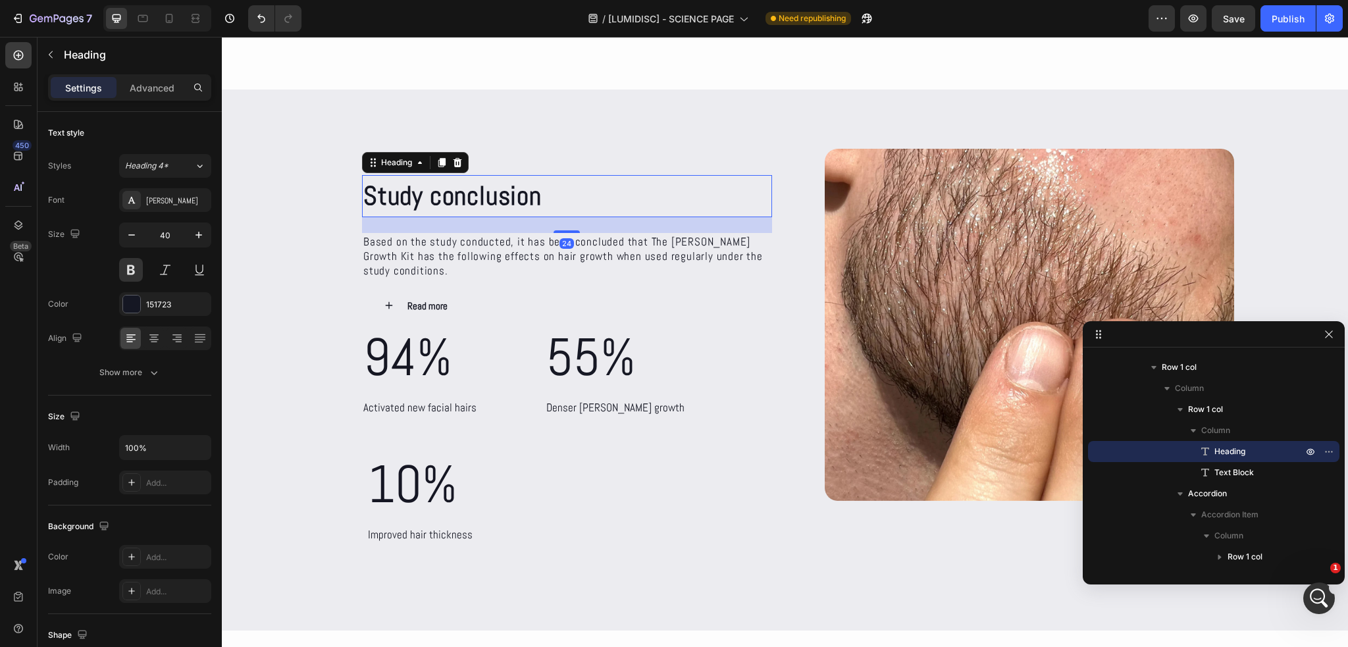
click at [438, 199] on h2 "Study conclusion" at bounding box center [567, 196] width 410 height 42
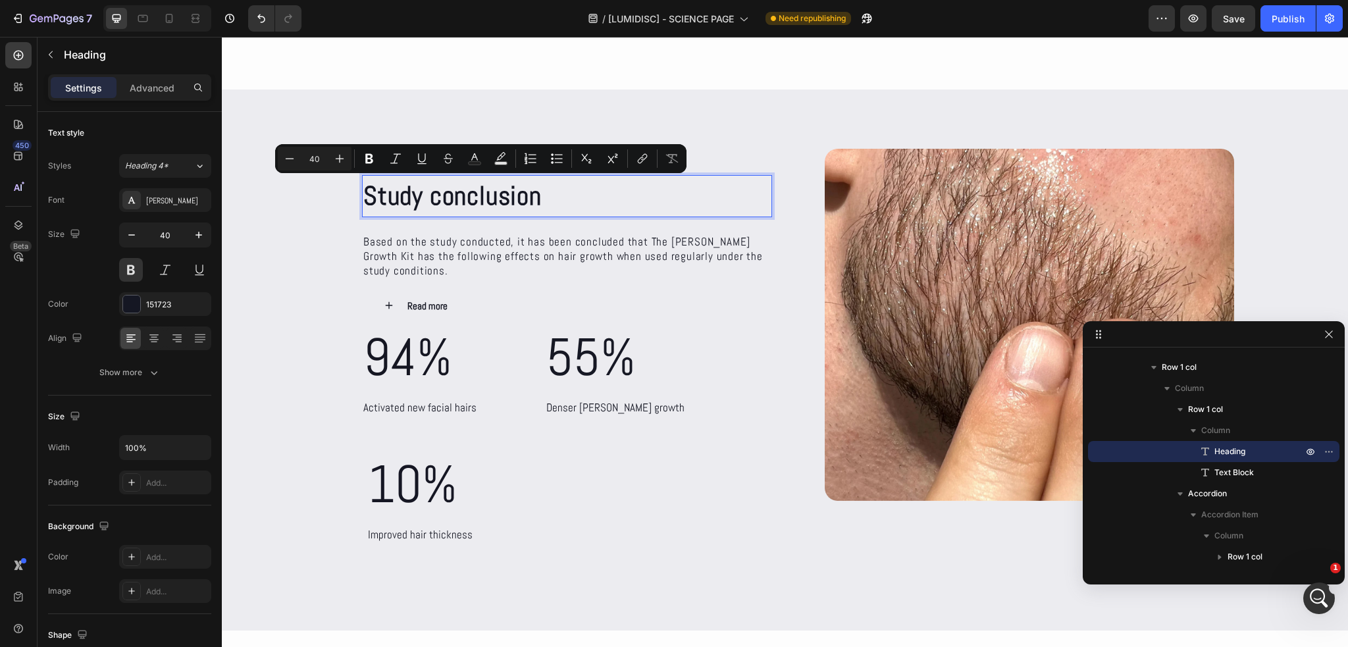
click at [438, 199] on p "Study conclusion" at bounding box center [567, 196] width 408 height 40
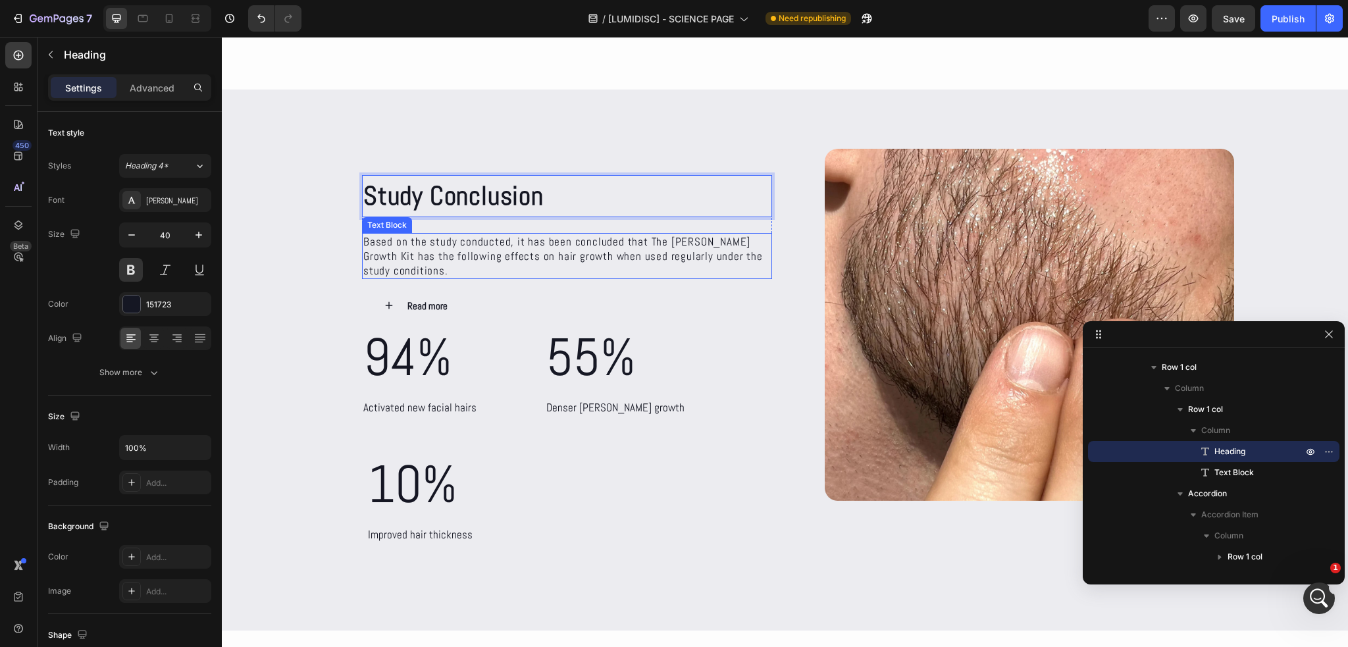
click at [521, 242] on p "Based on the study conducted, it has been concluded that The [PERSON_NAME] Grow…" at bounding box center [567, 255] width 408 height 43
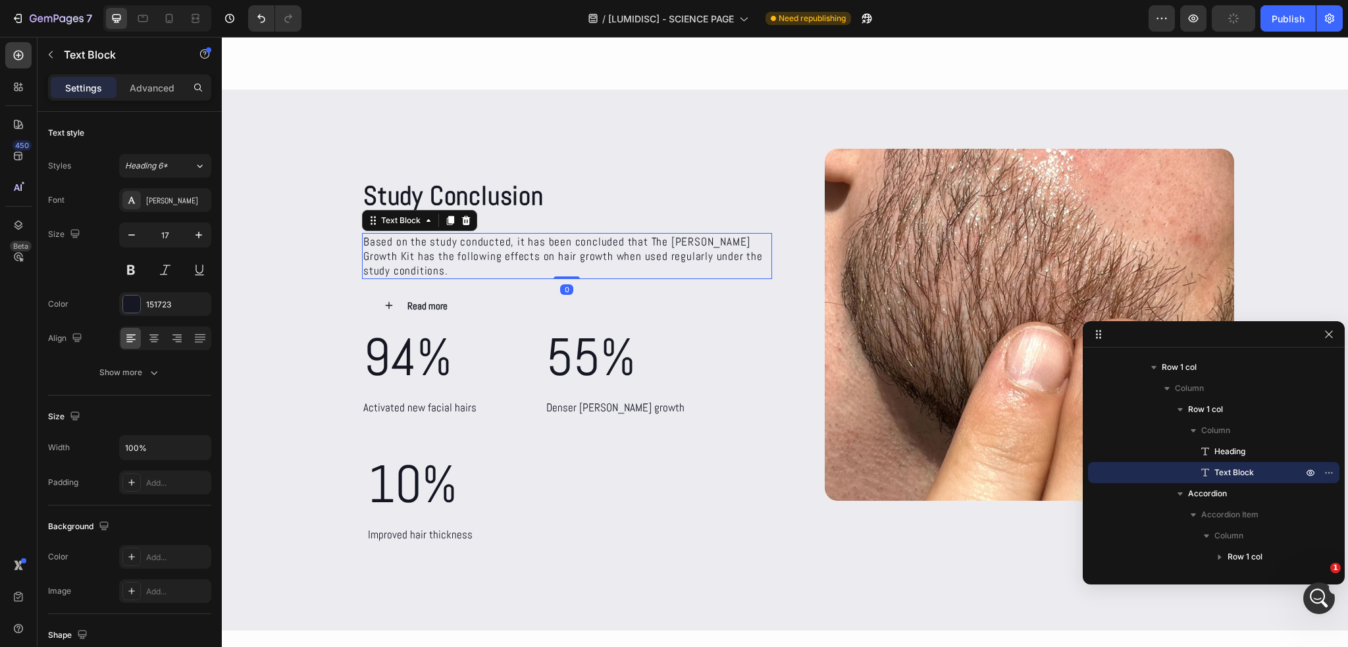
click at [521, 242] on p "Based on the study conducted, it has been concluded that The [PERSON_NAME] Grow…" at bounding box center [567, 255] width 408 height 43
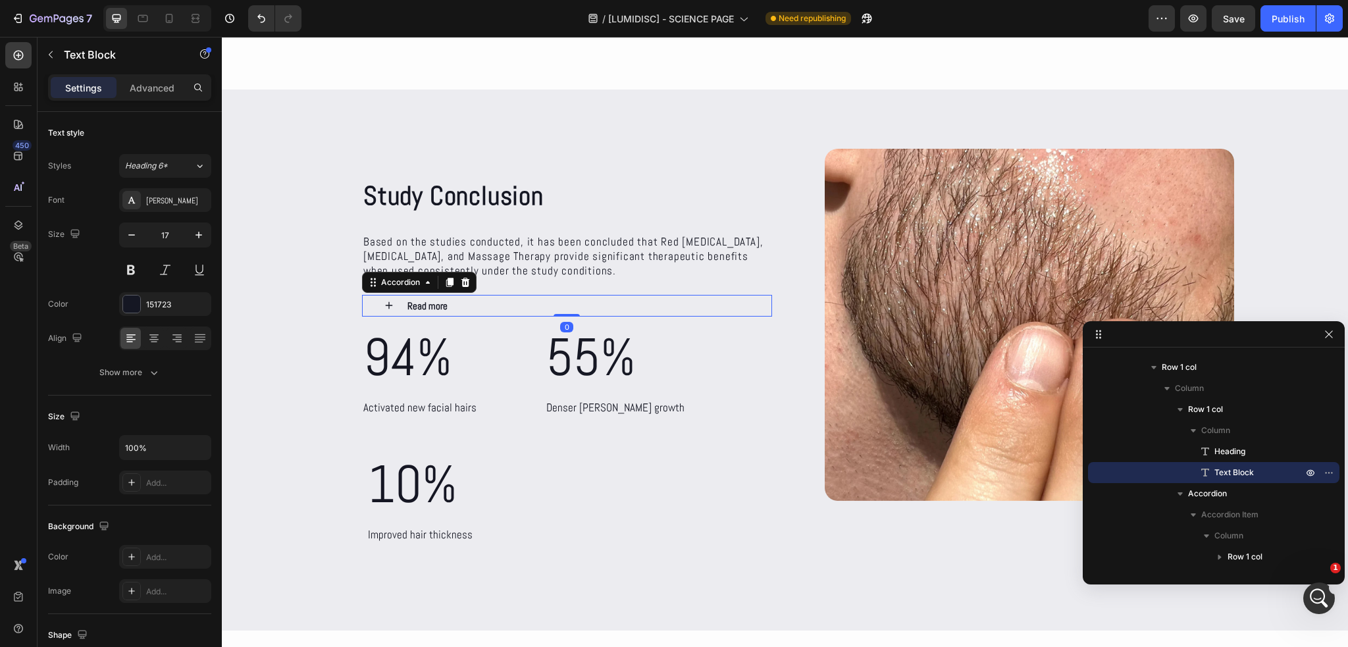
click at [452, 305] on div "Read more" at bounding box center [578, 306] width 345 height 22
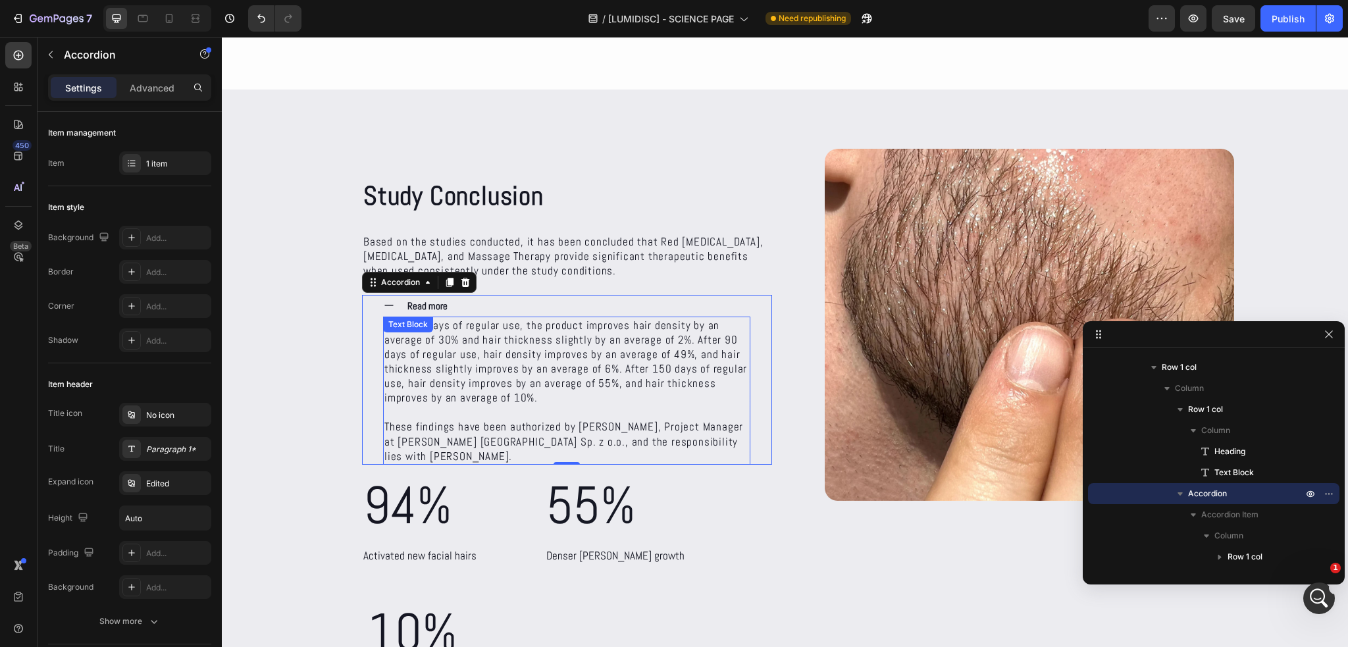
click at [456, 384] on p "After 30 days of regular use, the product improves hair density by an average o…" at bounding box center [566, 362] width 365 height 88
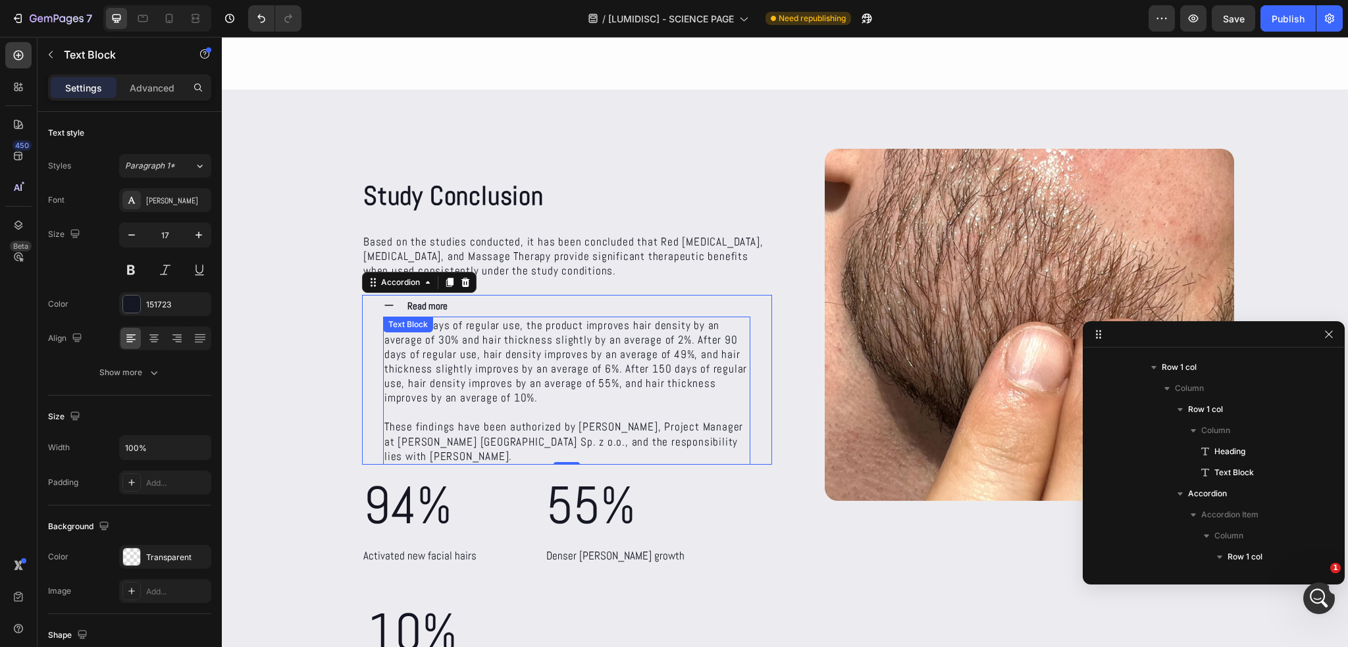
scroll to position [5116, 0]
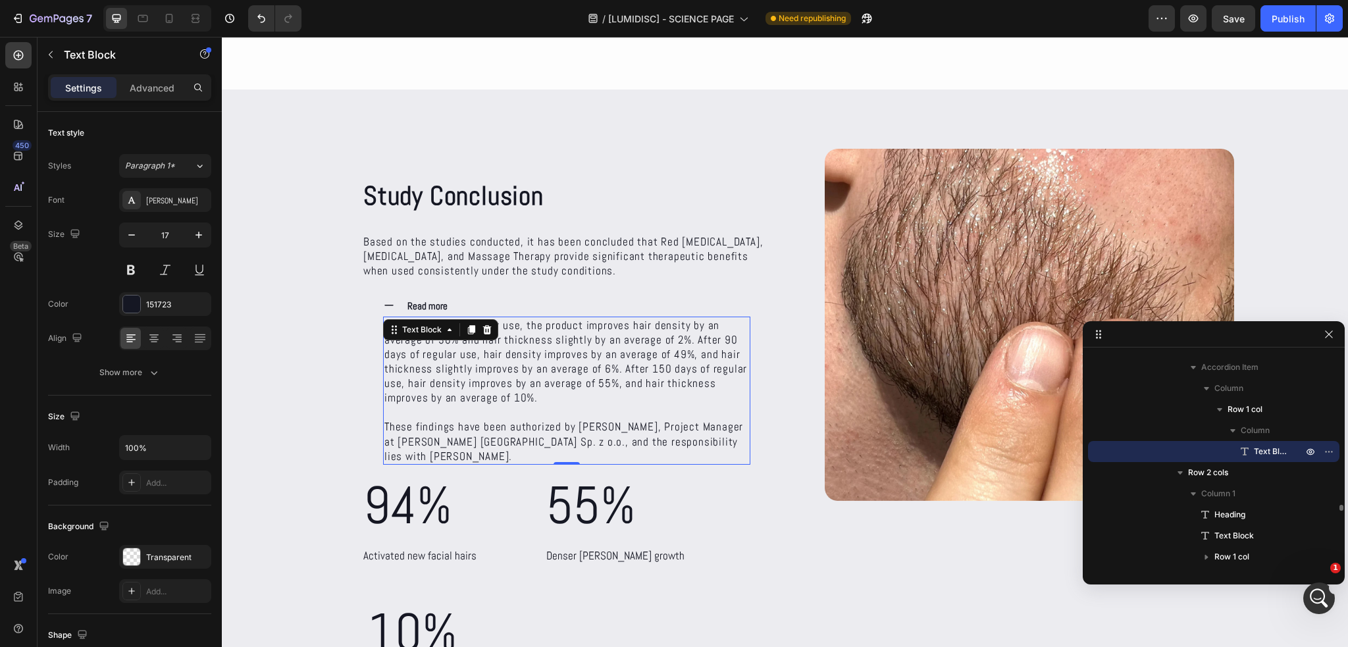
click at [456, 384] on p "After 30 days of regular use, the product improves hair density by an average o…" at bounding box center [566, 362] width 365 height 88
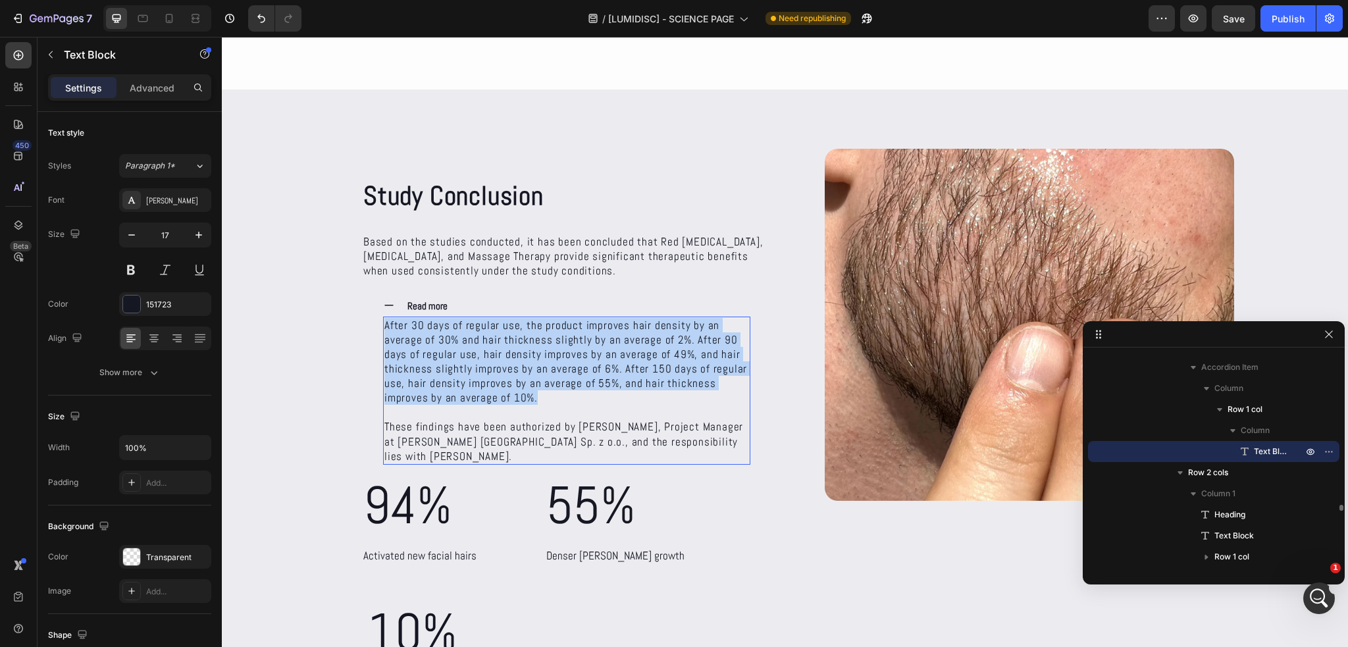
click at [456, 384] on p "After 30 days of regular use, the product improves hair density by an average o…" at bounding box center [566, 362] width 365 height 88
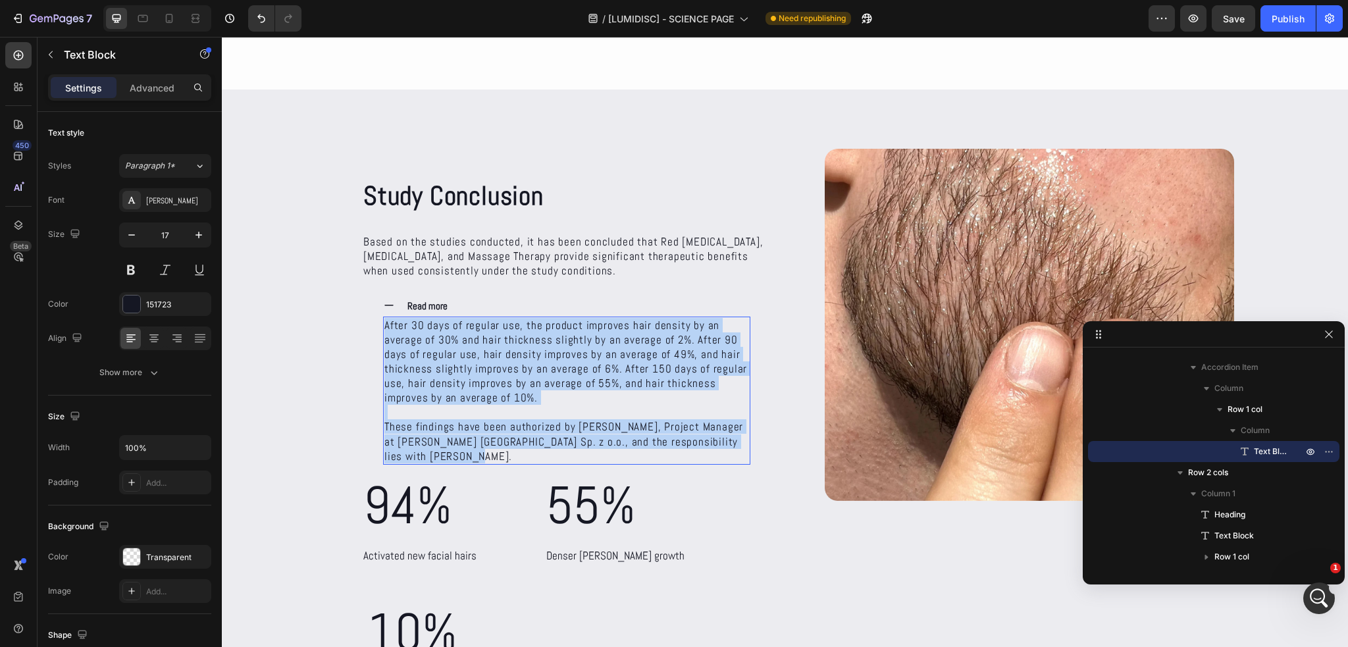
drag, startPoint x: 463, startPoint y: 452, endPoint x: 379, endPoint y: 326, distance: 151.9
click at [383, 326] on div "After 30 days of regular use, the product improves hair density by an average o…" at bounding box center [566, 391] width 367 height 148
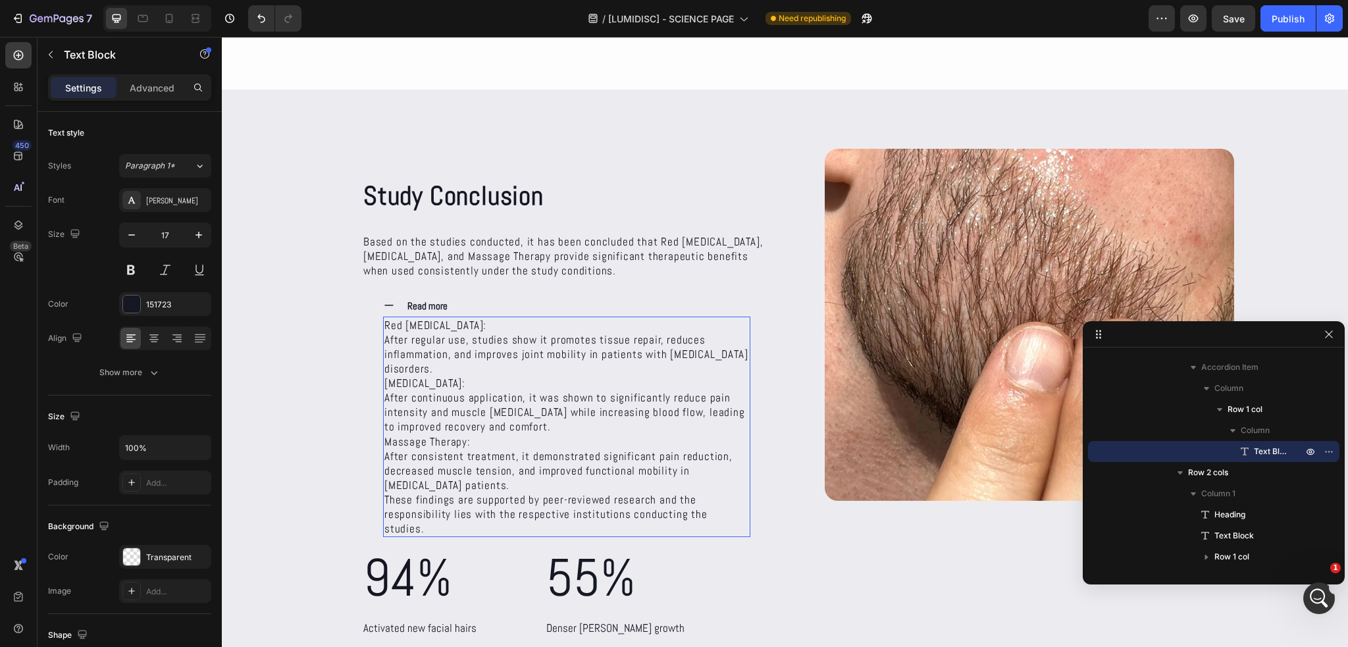
click at [440, 368] on p "Red [MEDICAL_DATA]: After regular use, studies show it promotes tissue repair, …" at bounding box center [566, 347] width 365 height 58
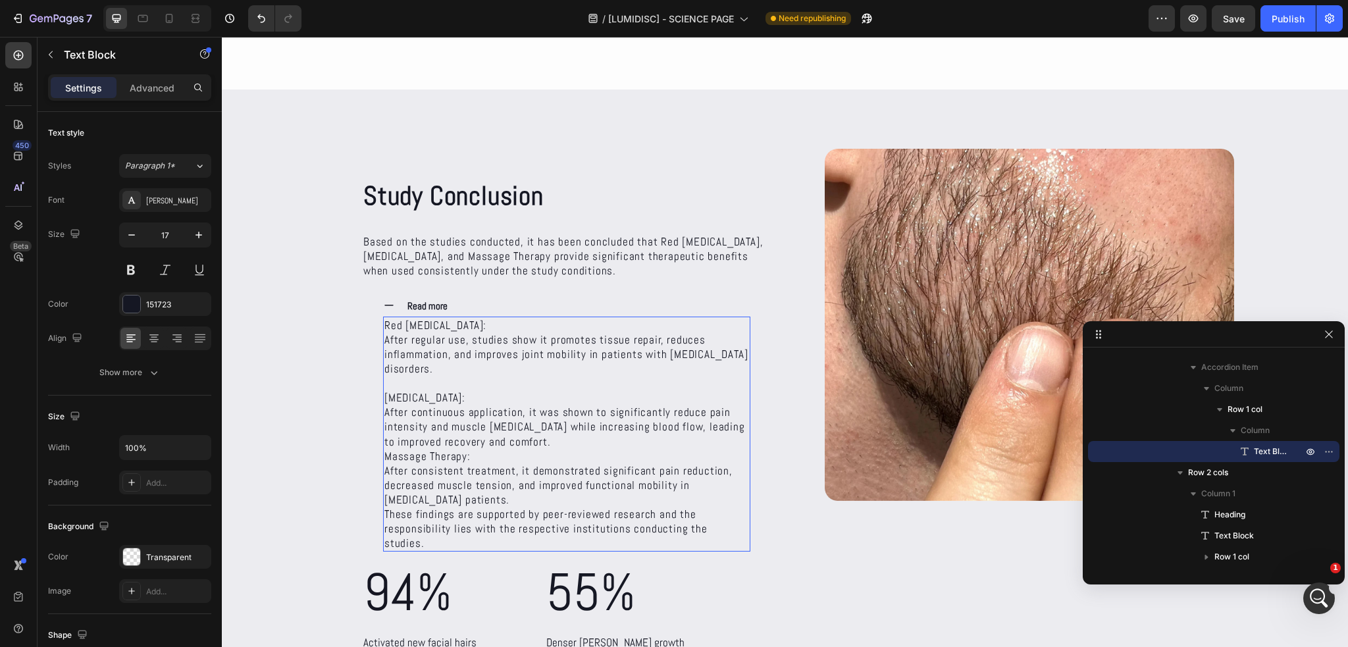
click at [535, 438] on p "[MEDICAL_DATA]: After continuous application, it was shown to significantly red…" at bounding box center [566, 419] width 365 height 58
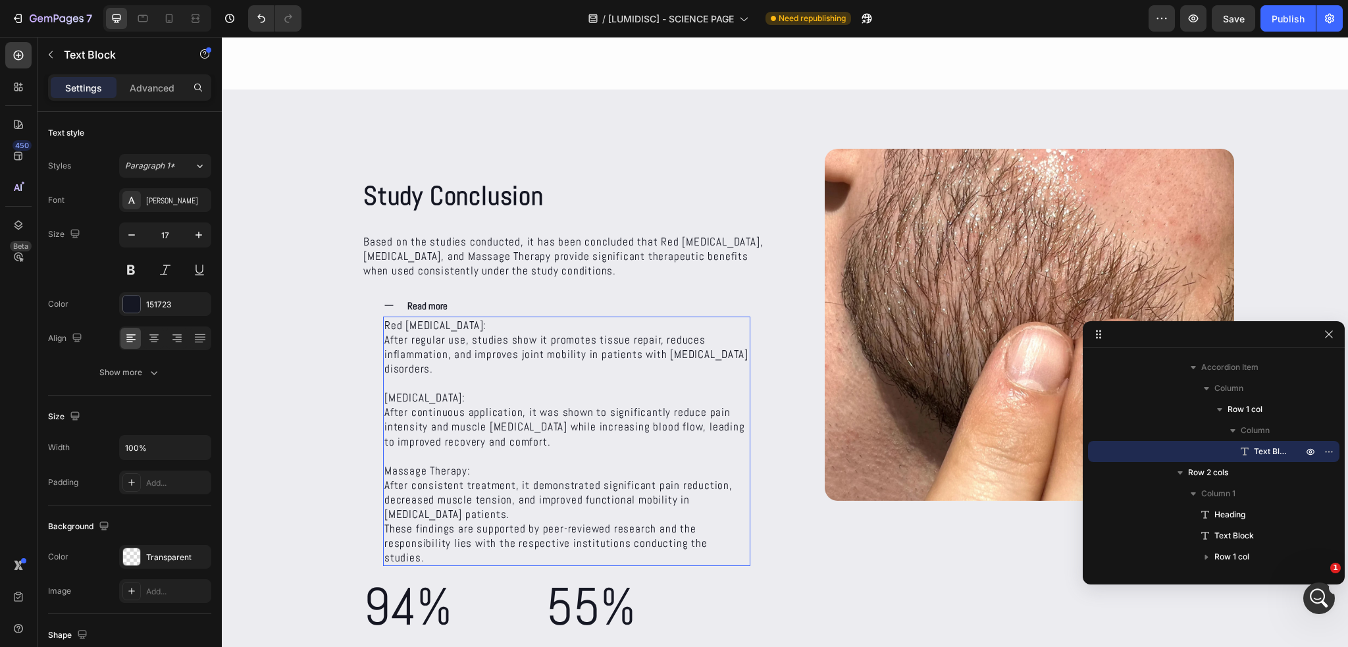
click at [452, 512] on p "Massage Therapy: After consistent treatment, it demonstrated significant pain r…" at bounding box center [566, 492] width 365 height 58
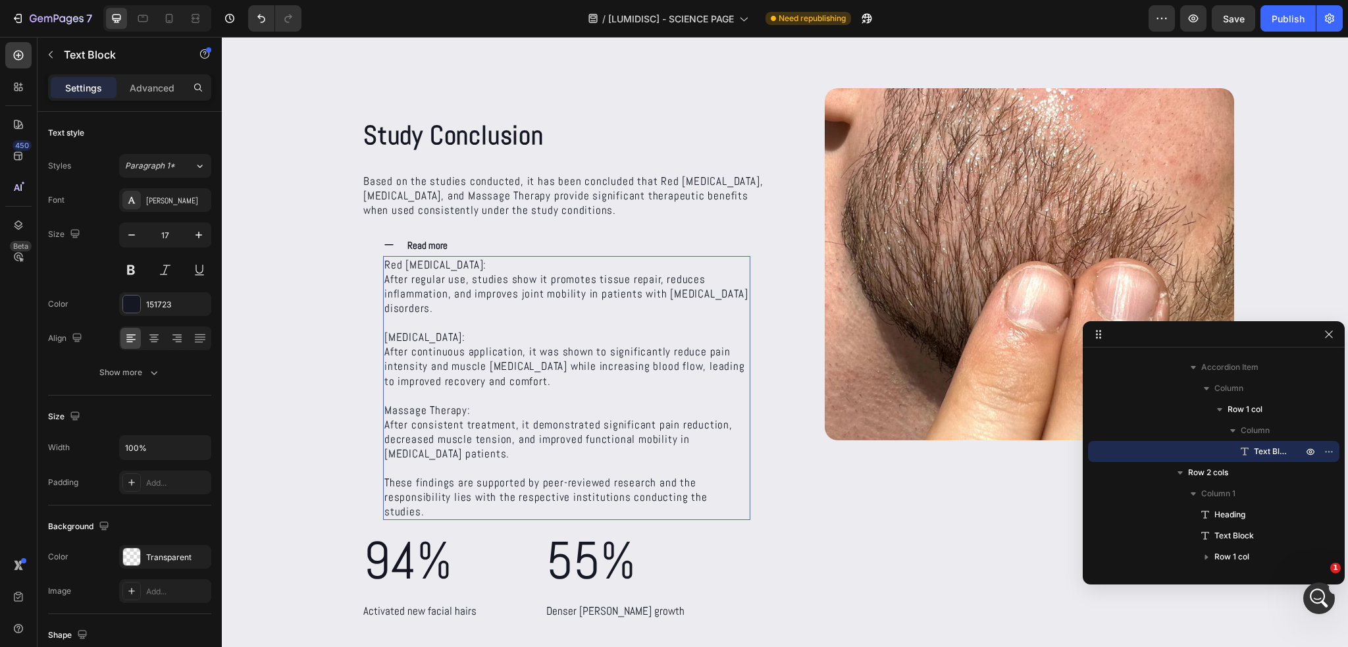
scroll to position [5093, 0]
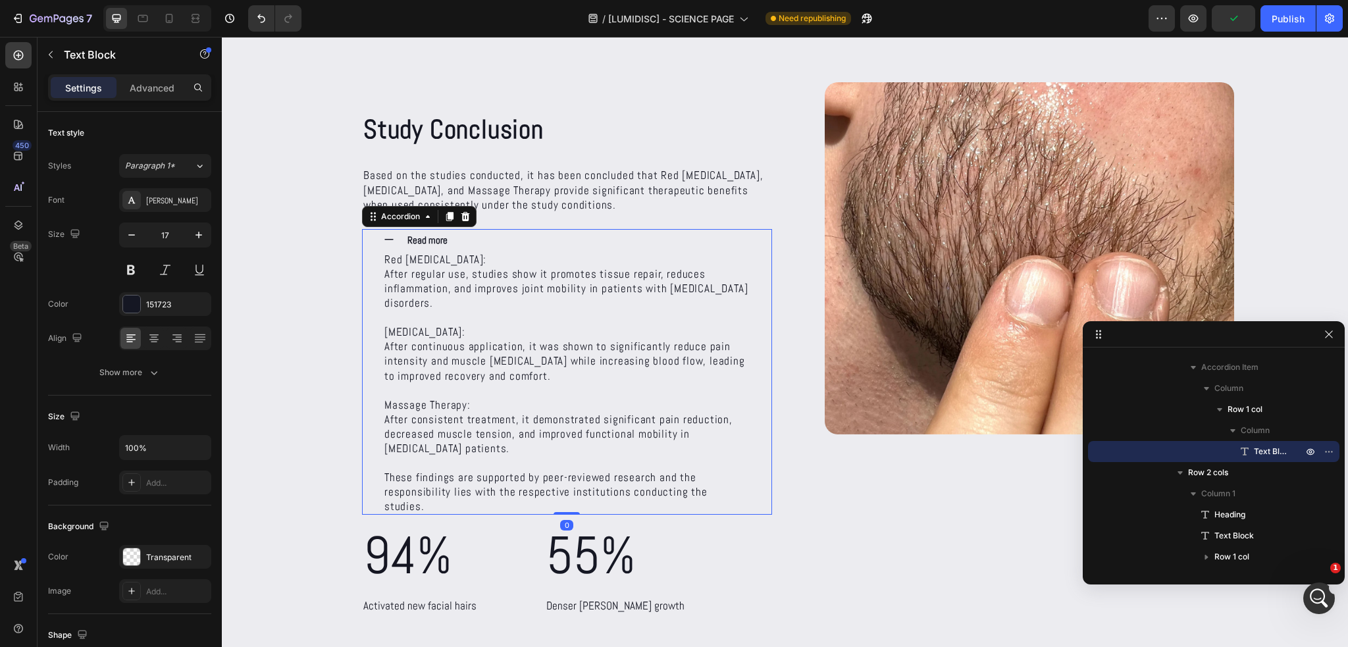
click at [408, 240] on strong "Read more" at bounding box center [428, 240] width 40 height 13
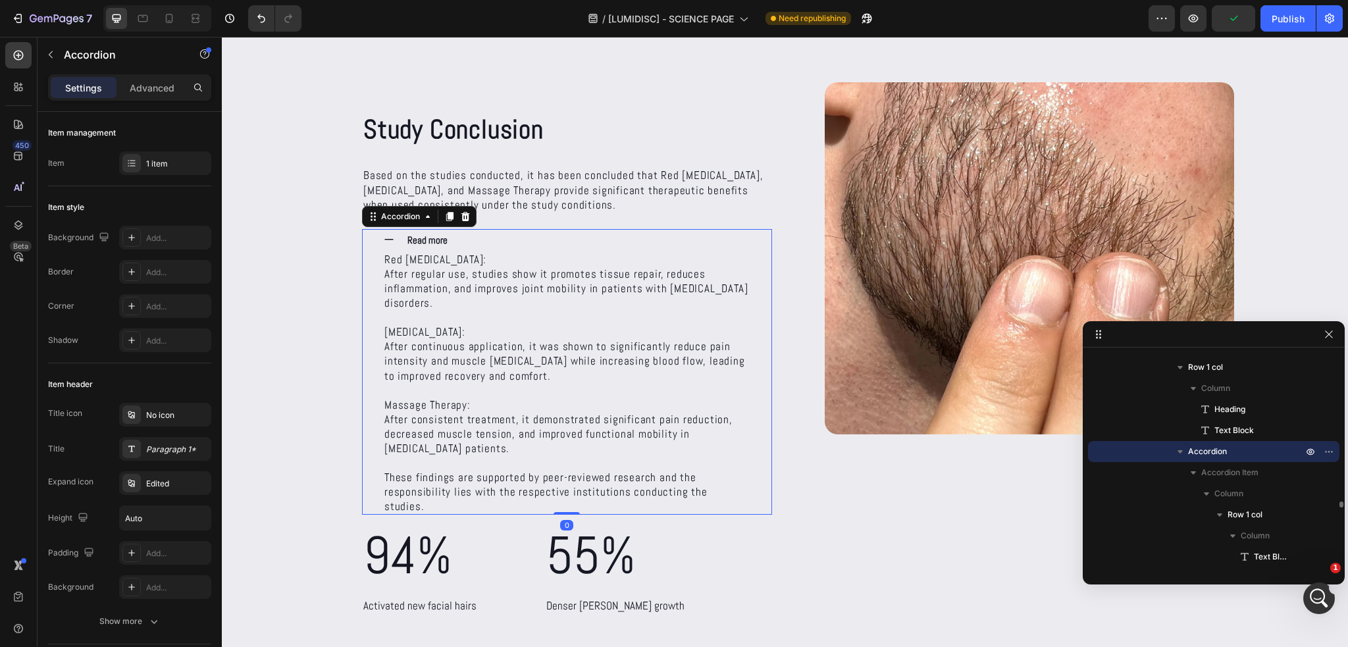
click at [504, 240] on div "Read more" at bounding box center [578, 240] width 345 height 22
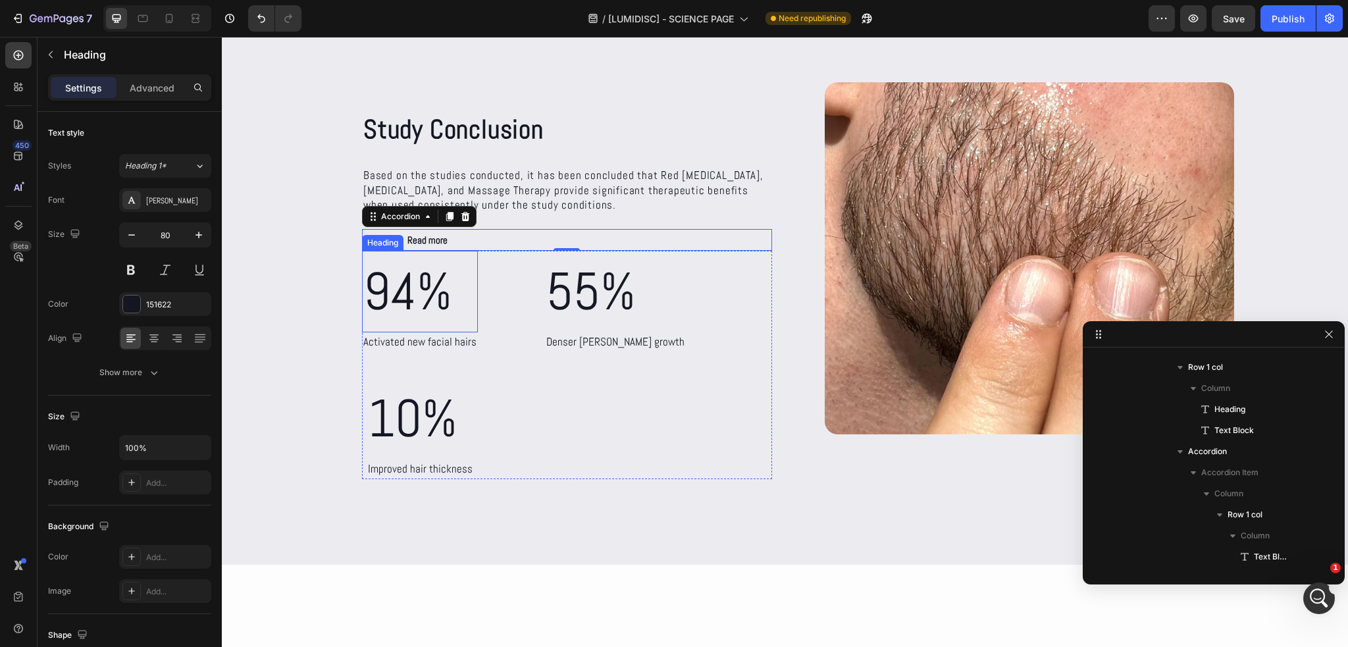
click at [398, 296] on h2 "94%" at bounding box center [420, 292] width 116 height 82
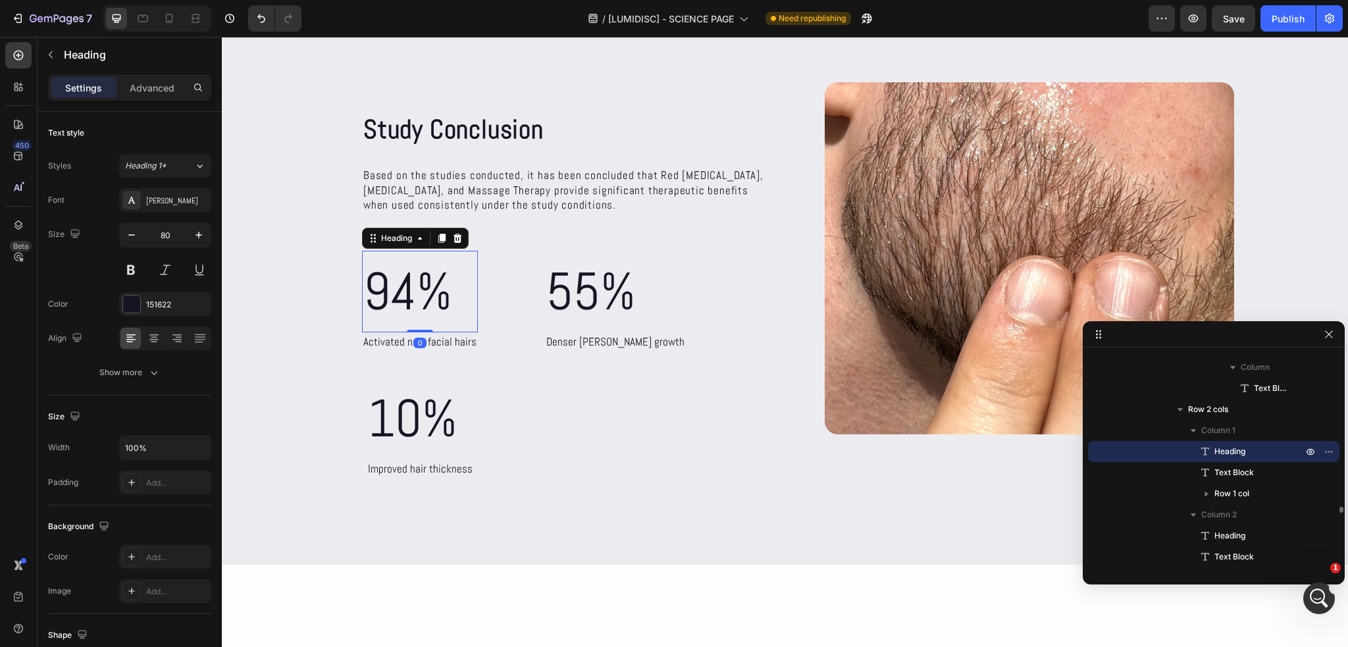
click at [398, 296] on h2 "94%" at bounding box center [420, 292] width 116 height 82
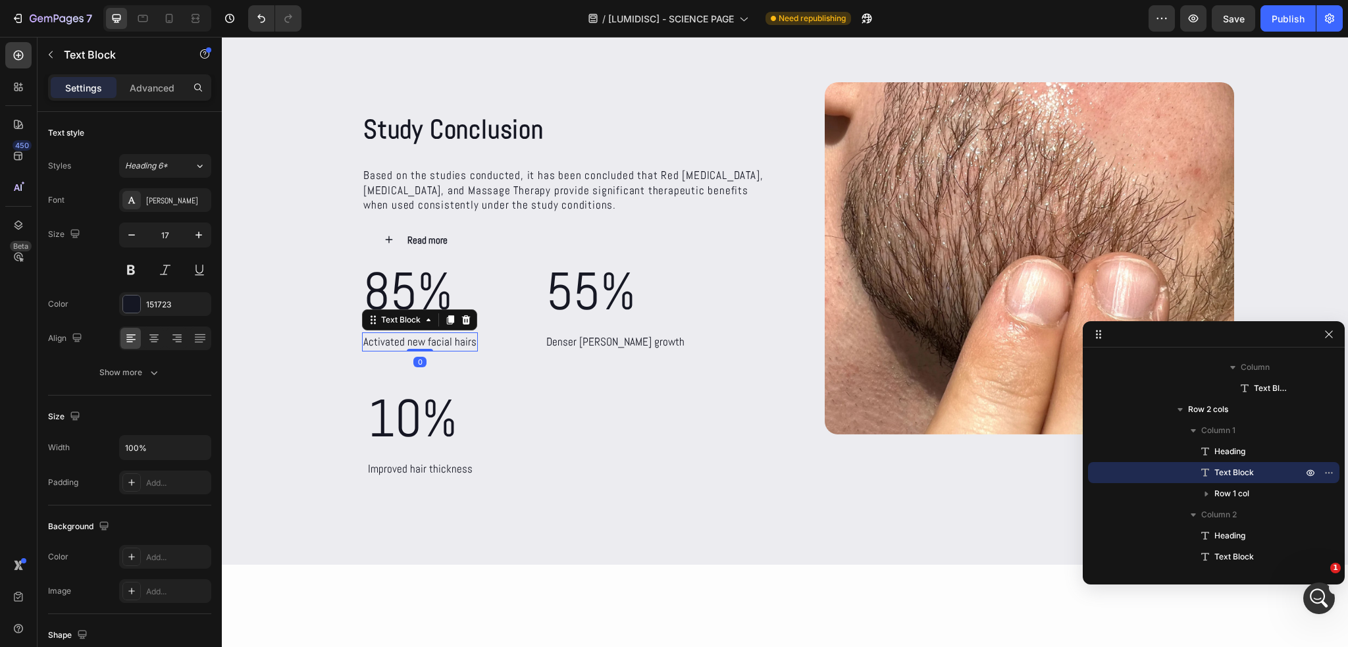
click at [413, 346] on div "Activated new facial hairs" at bounding box center [420, 342] width 116 height 20
click at [413, 346] on p "Activated new facial hairs" at bounding box center [419, 342] width 113 height 17
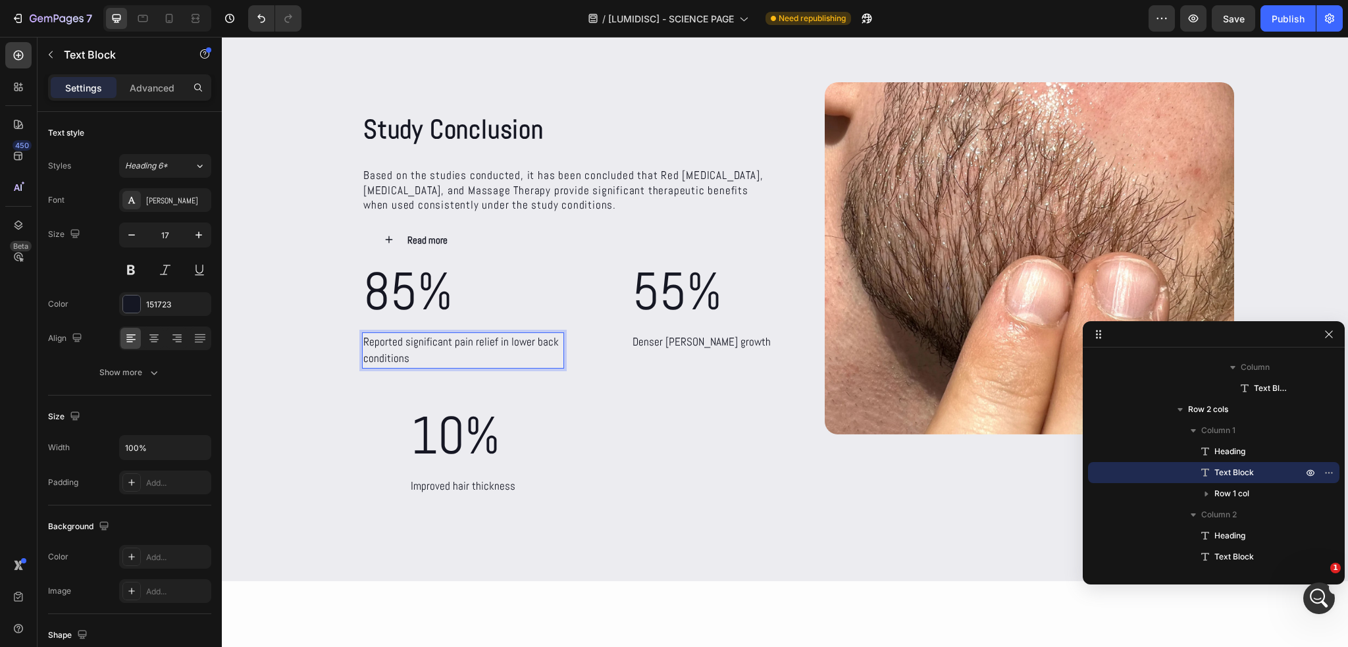
click at [491, 344] on p "Reported significant pain relief in lower back conditions" at bounding box center [462, 351] width 199 height 34
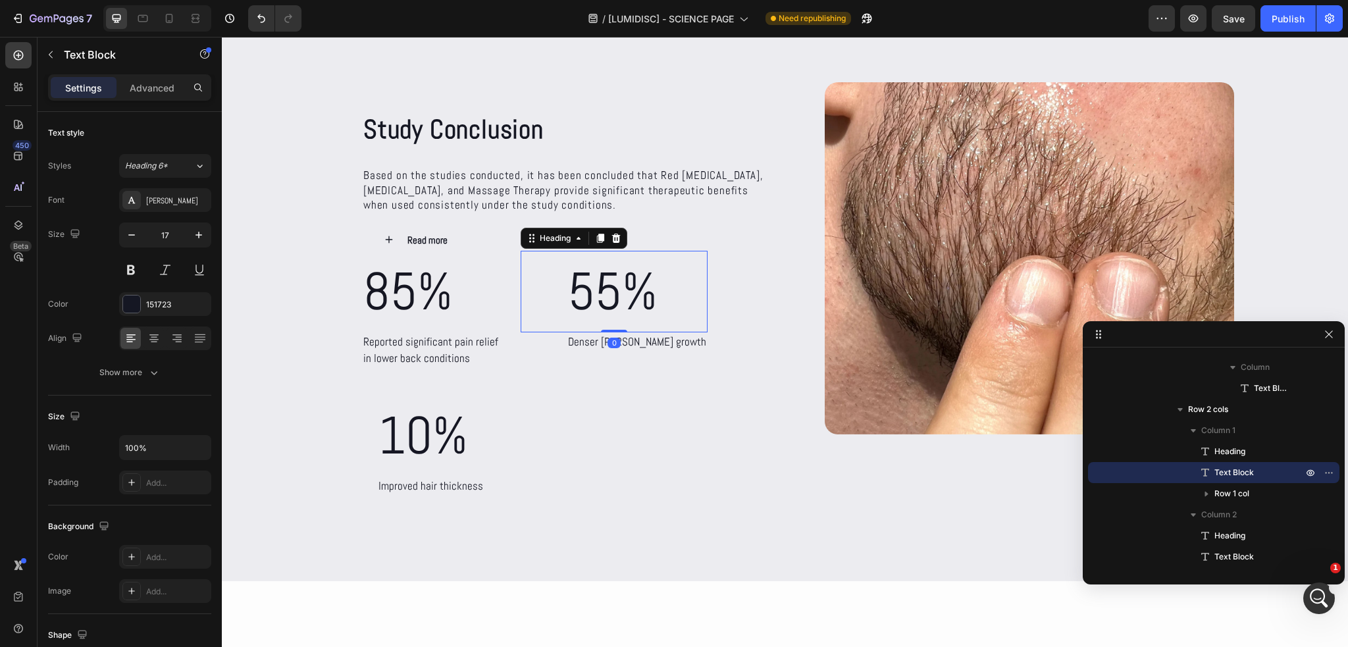
click at [584, 289] on h2 "55%" at bounding box center [637, 292] width 141 height 82
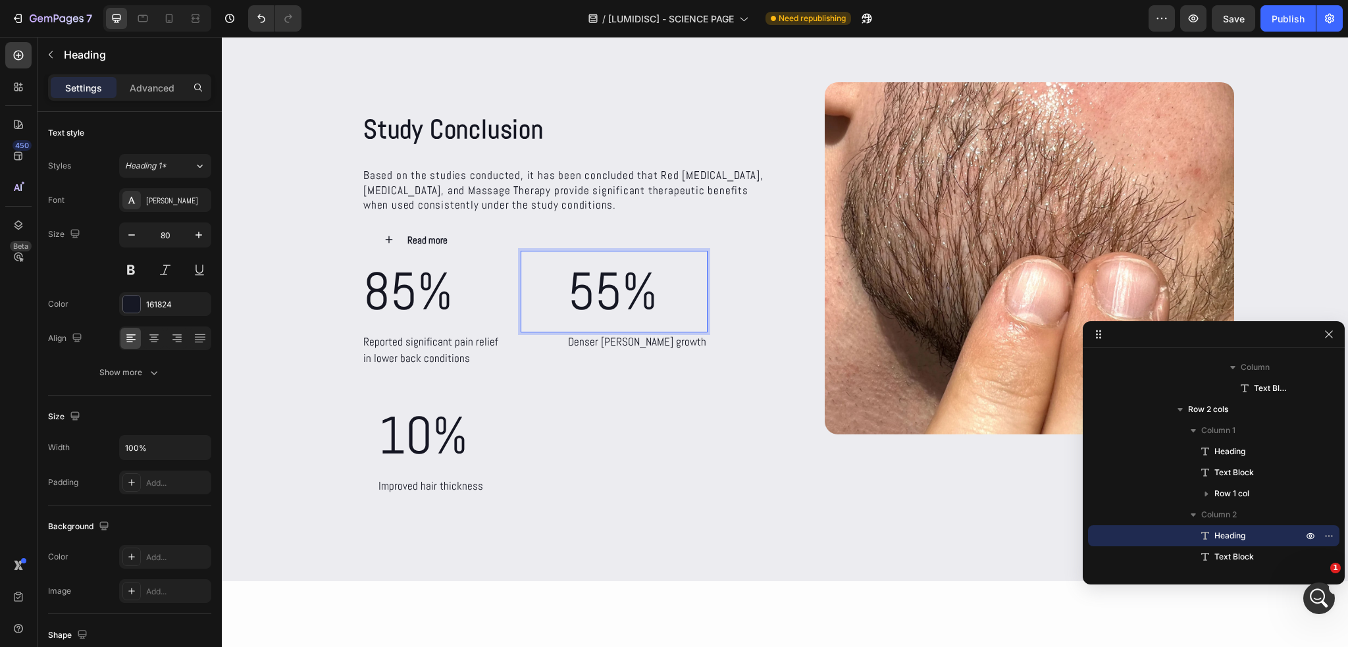
click at [584, 289] on h2 "55%" at bounding box center [637, 292] width 141 height 82
click at [622, 344] on div "Denser [PERSON_NAME] growth" at bounding box center [637, 342] width 141 height 20
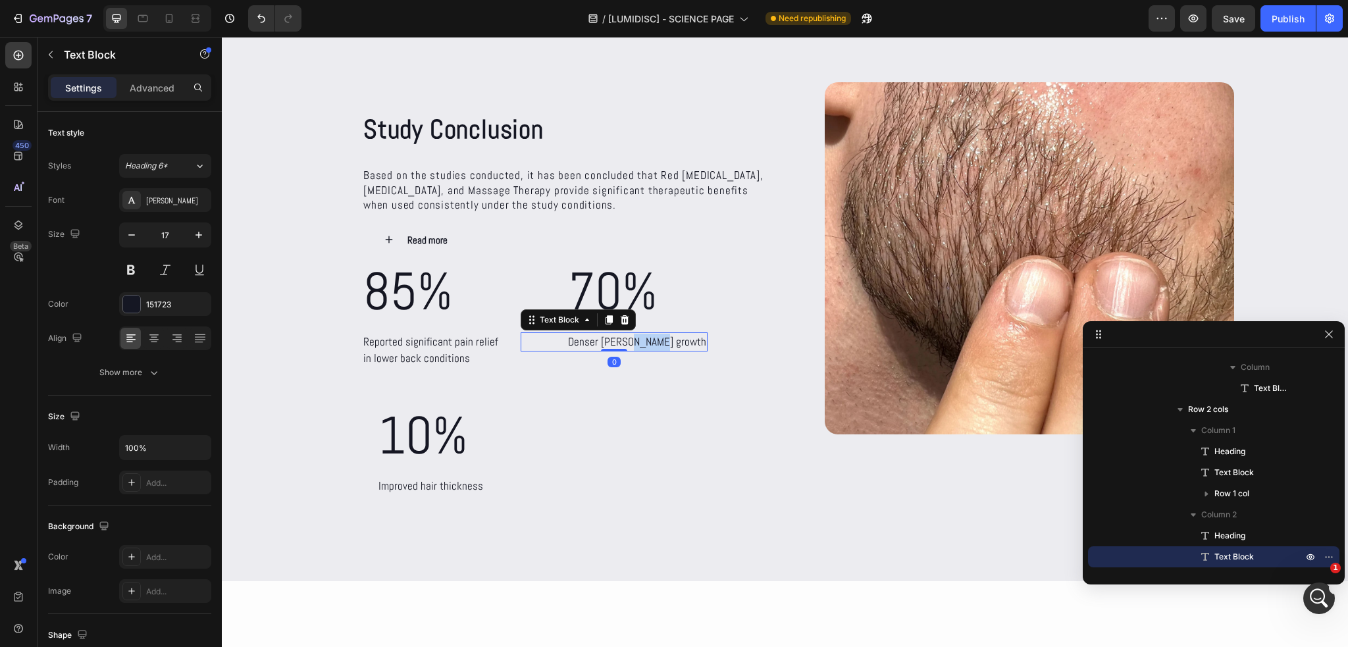
click at [622, 344] on div "Denser [PERSON_NAME] growth" at bounding box center [637, 342] width 141 height 20
click at [622, 344] on p "Denser [PERSON_NAME] growth" at bounding box center [637, 342] width 138 height 17
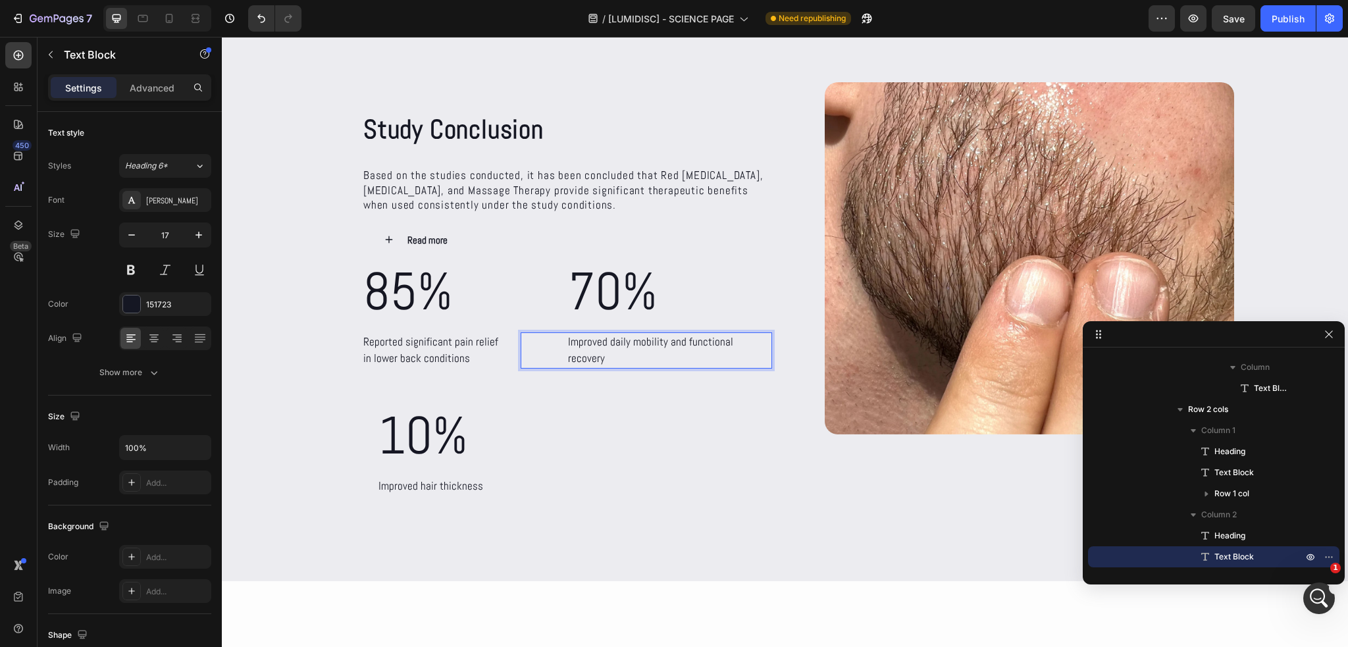
click at [658, 343] on p "Improved daily mobility and functional recovery" at bounding box center [669, 351] width 203 height 34
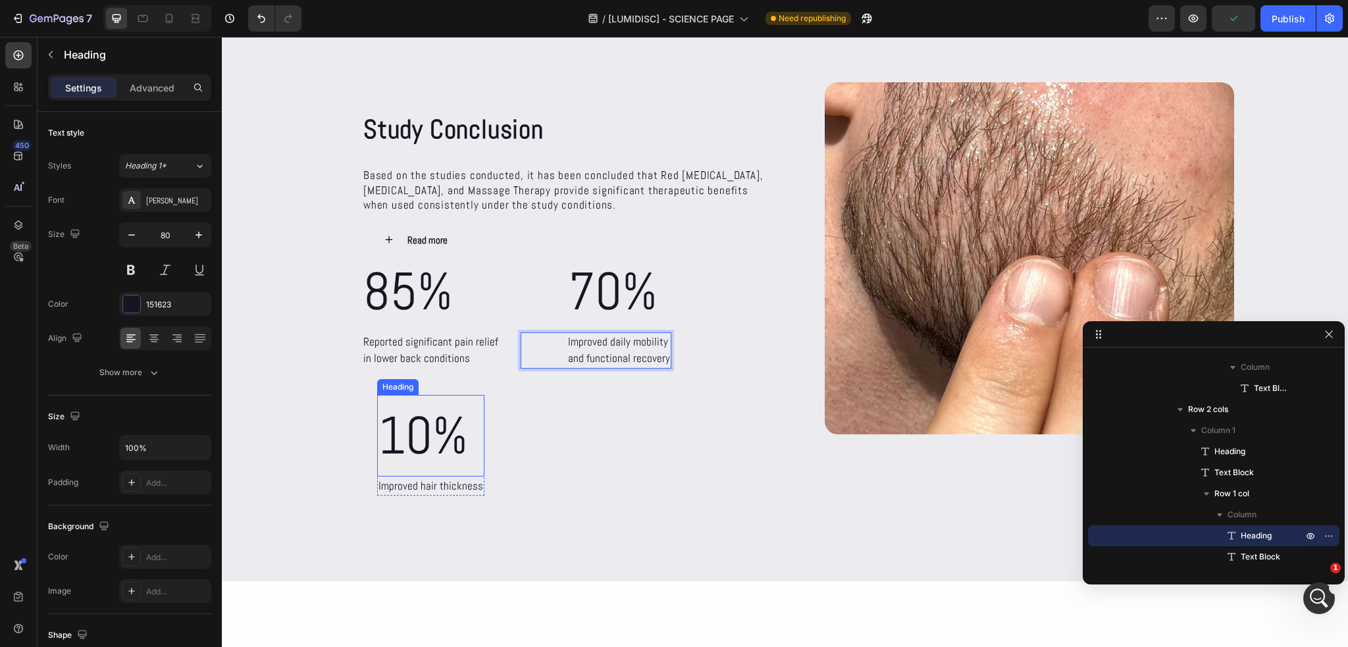
click at [399, 431] on h2 "10%" at bounding box center [430, 436] width 107 height 82
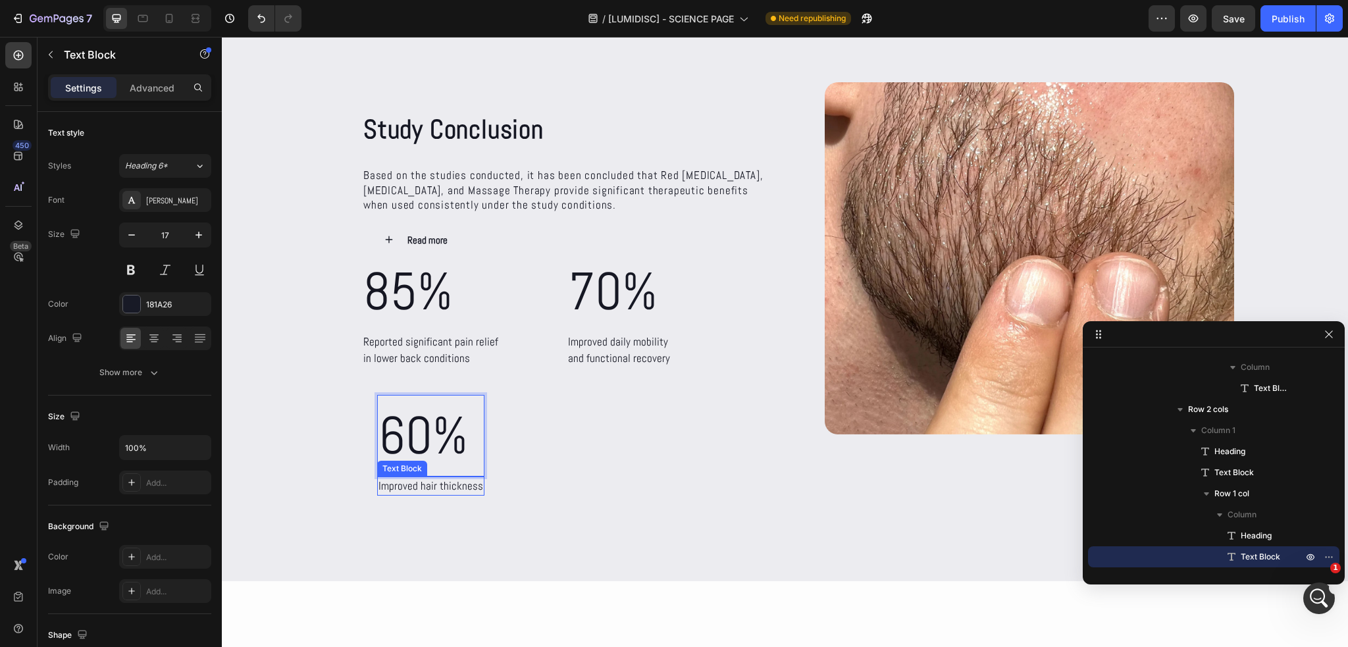
click at [456, 489] on div "Improved hair thickness" at bounding box center [430, 487] width 107 height 20
click at [456, 489] on p "Improved hair thickness" at bounding box center [431, 486] width 105 height 17
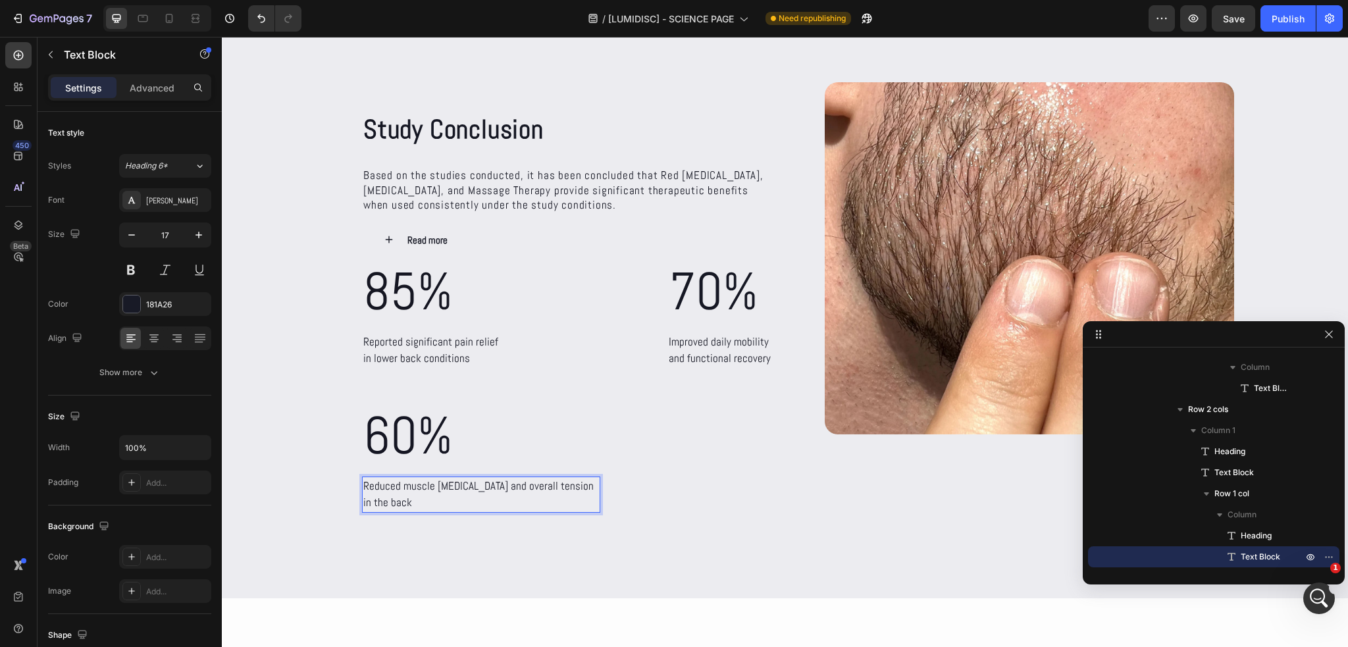
click at [490, 486] on p "Reduced muscle [MEDICAL_DATA] and overall tension in the back" at bounding box center [481, 495] width 236 height 34
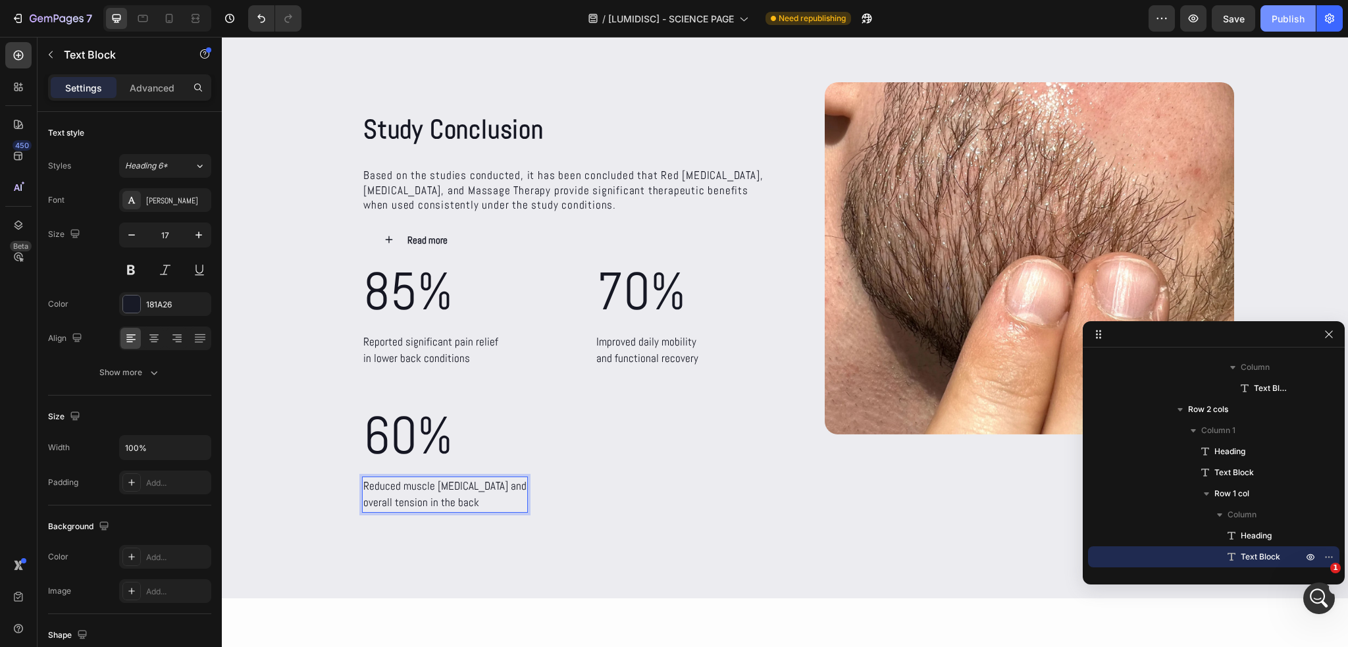
click at [1274, 26] on button "Publish" at bounding box center [1288, 18] width 55 height 26
click at [1317, 604] on icon "Abrir Intercom Messenger" at bounding box center [1318, 597] width 22 height 22
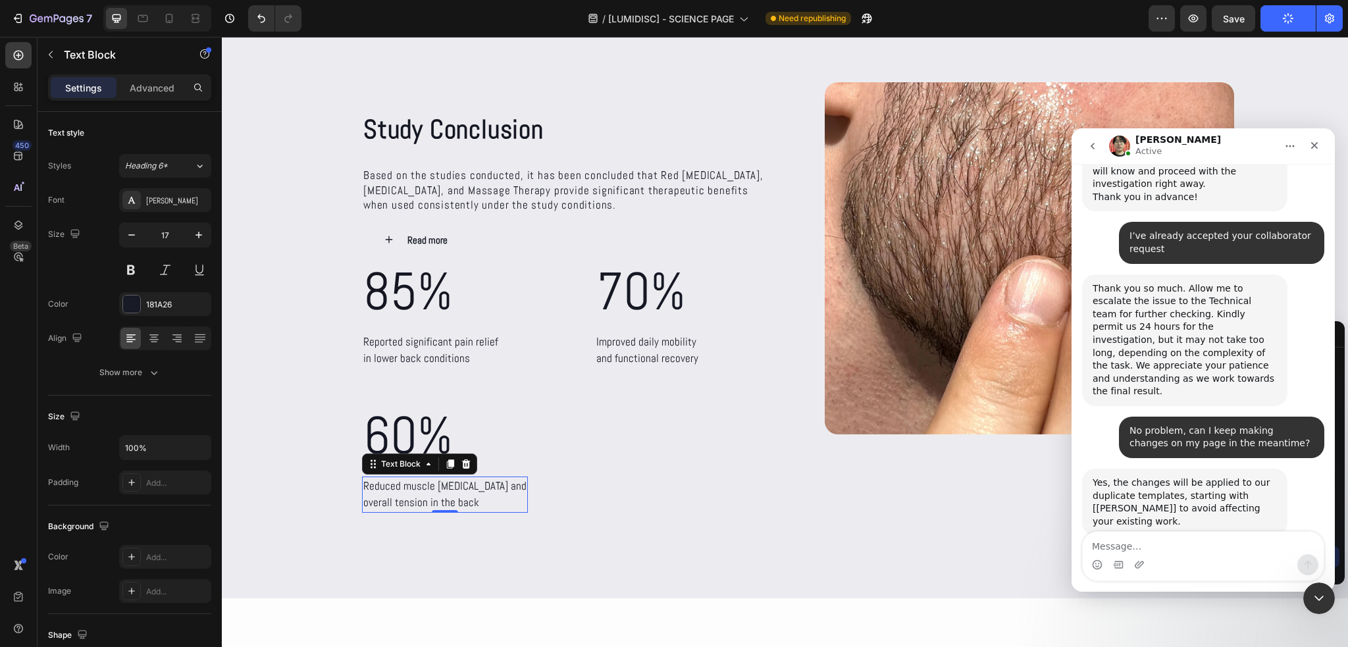
scroll to position [3526, 0]
drag, startPoint x: 1318, startPoint y: 138, endPoint x: 2159, endPoint y: 242, distance: 847.8
click at [1318, 138] on div "Cerrar" at bounding box center [1315, 146] width 24 height 24
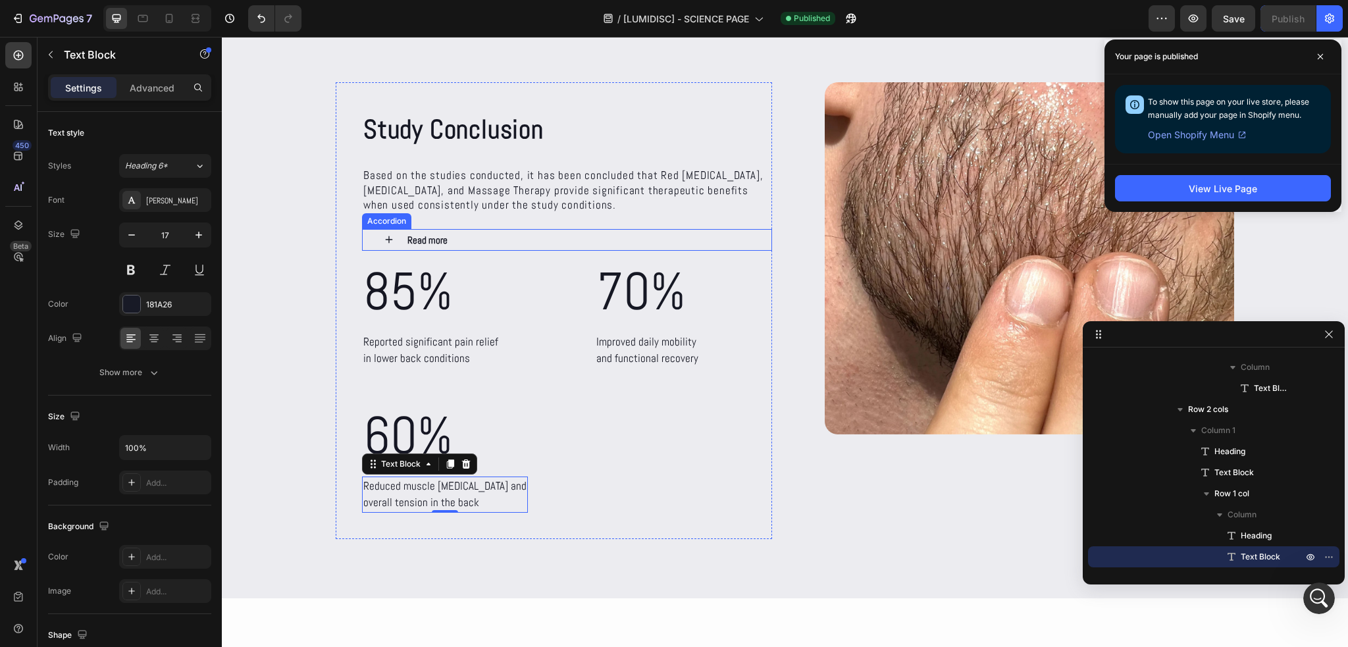
click at [408, 238] on strong "Read more" at bounding box center [428, 240] width 40 height 13
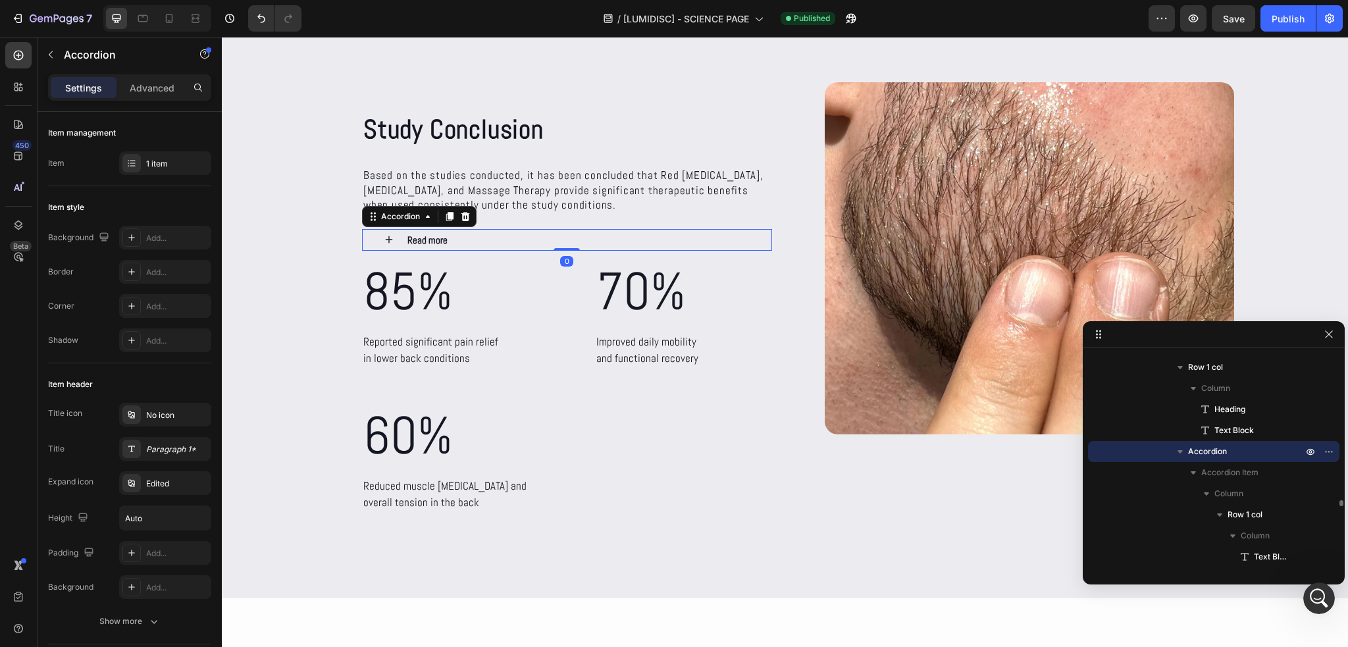
click at [463, 238] on div "Read more" at bounding box center [578, 240] width 345 height 22
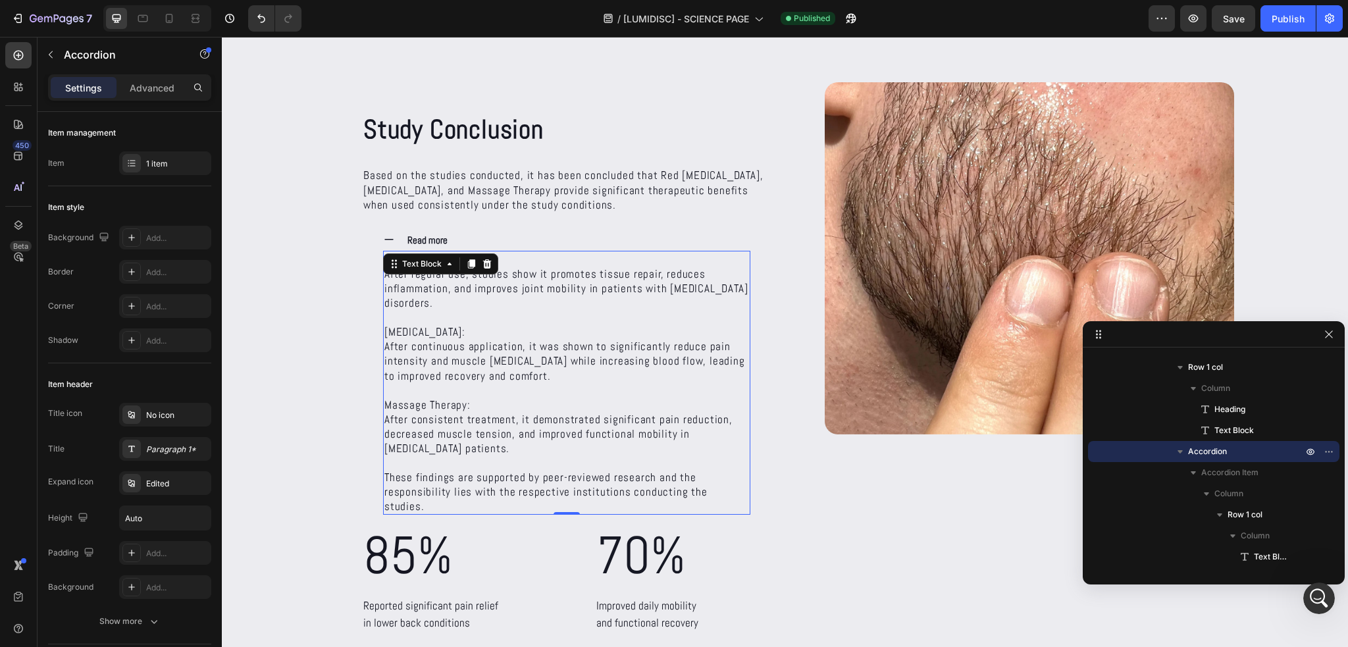
click at [448, 255] on div "Red [MEDICAL_DATA]: After regular use, studies show it promotes tissue repair, …" at bounding box center [566, 383] width 367 height 265
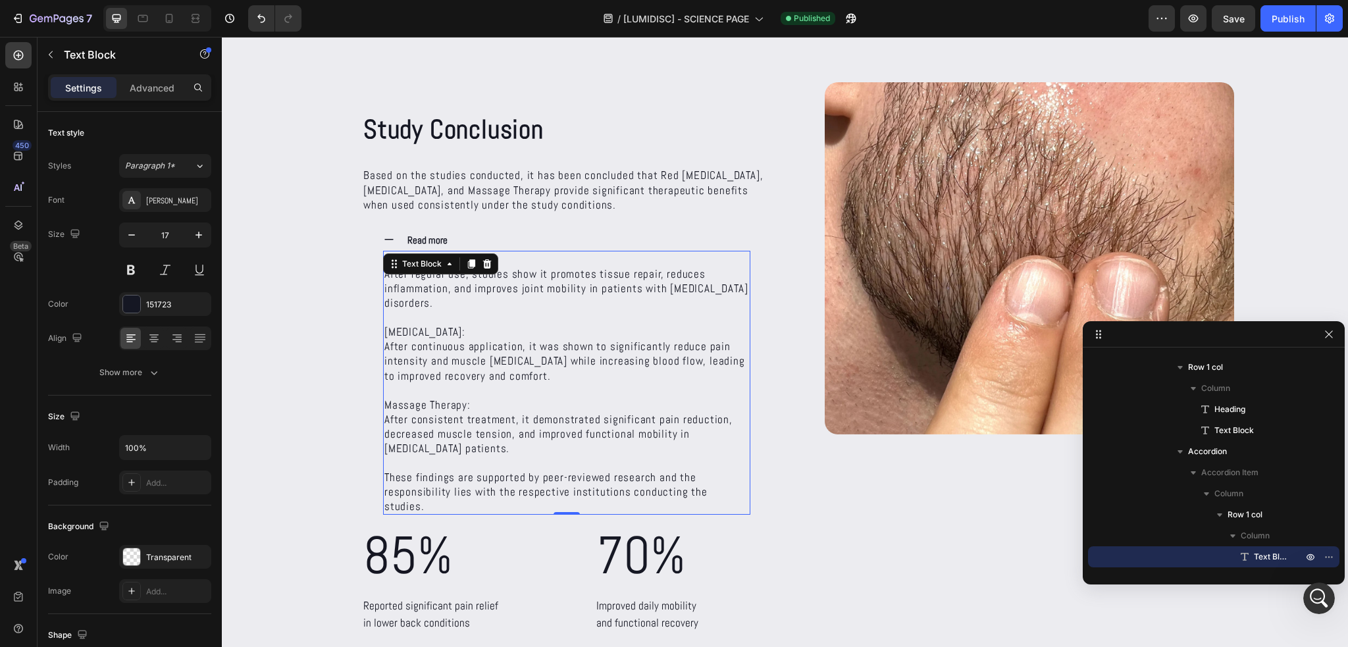
click at [527, 256] on p "Red [MEDICAL_DATA]: After regular use, studies show it promotes tissue repair, …" at bounding box center [566, 281] width 365 height 58
drag, startPoint x: 456, startPoint y: 257, endPoint x: 371, endPoint y: 260, distance: 84.3
click at [371, 260] on div "Read more Red [MEDICAL_DATA]: After regular use, studies show it promotes tissu…" at bounding box center [567, 372] width 409 height 286
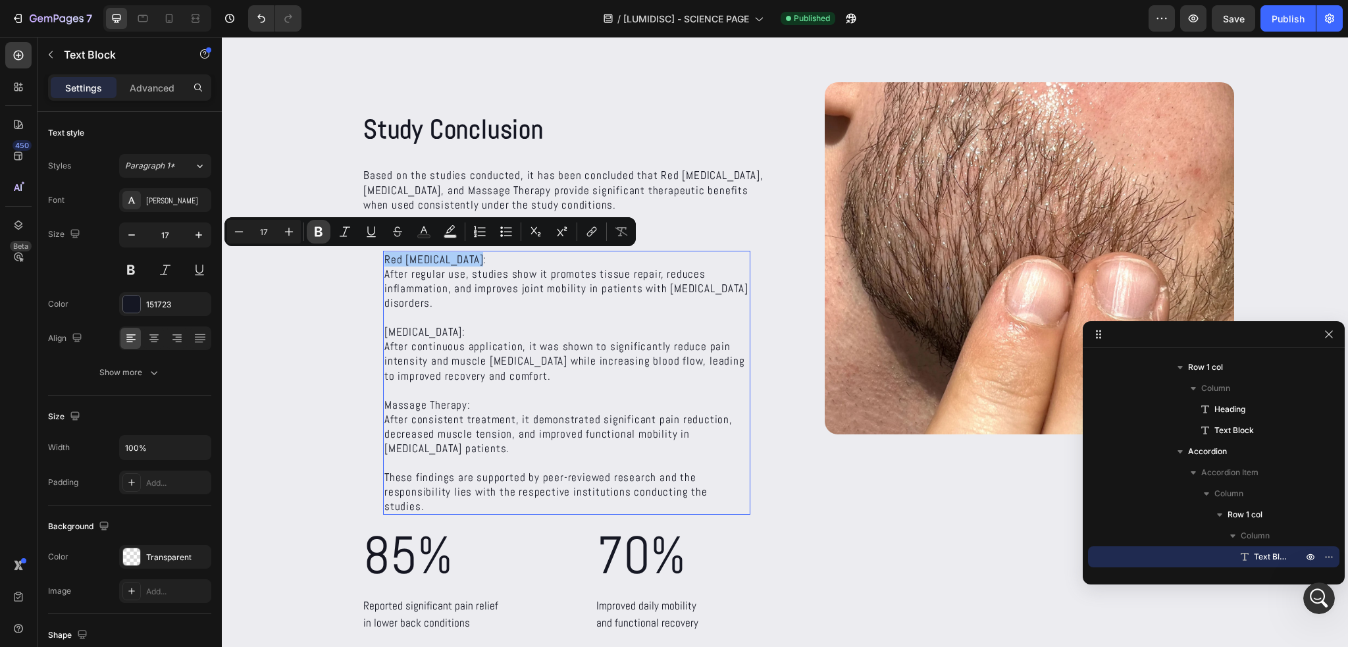
click at [325, 226] on icon "Editor contextual toolbar" at bounding box center [318, 231] width 13 height 13
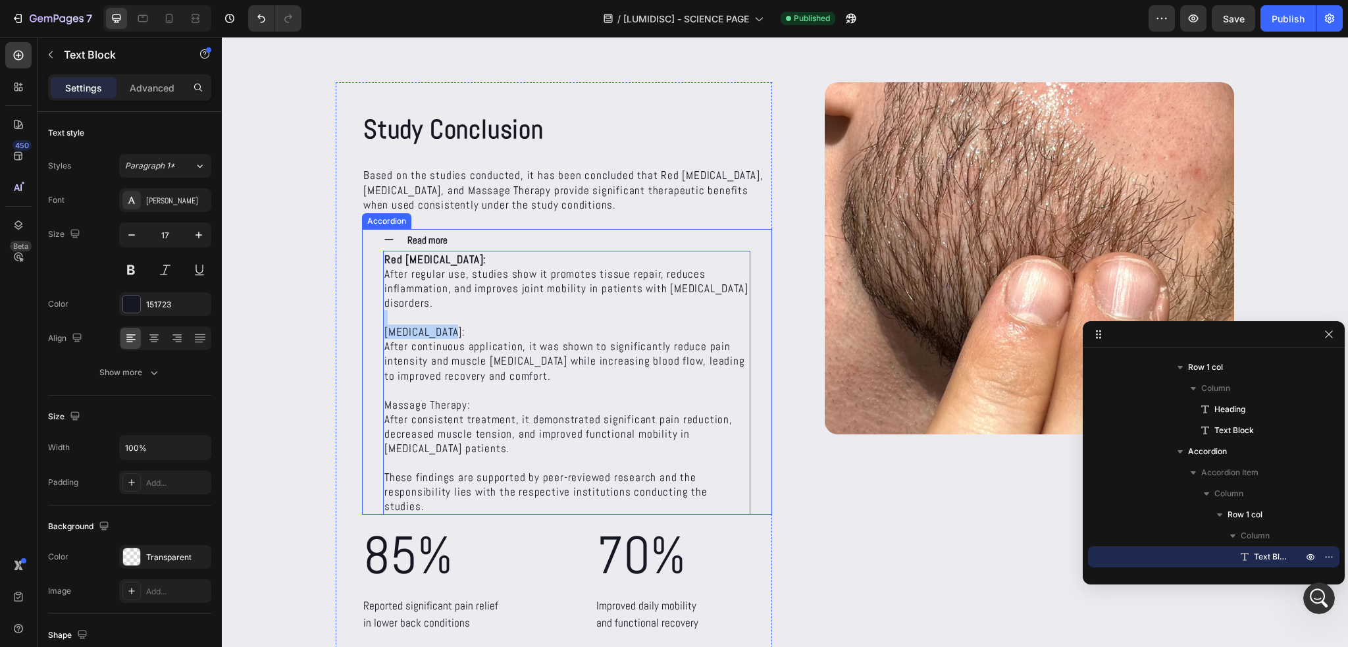
drag, startPoint x: 452, startPoint y: 331, endPoint x: 377, endPoint y: 323, distance: 75.5
click at [377, 323] on div "Read more Red [MEDICAL_DATA]: After regular use, studies show it promotes tissu…" at bounding box center [567, 372] width 409 height 286
drag, startPoint x: 428, startPoint y: 331, endPoint x: 453, endPoint y: 327, distance: 25.3
click at [429, 331] on p "[MEDICAL_DATA]: After continuous application, it was shown to significantly red…" at bounding box center [566, 354] width 365 height 58
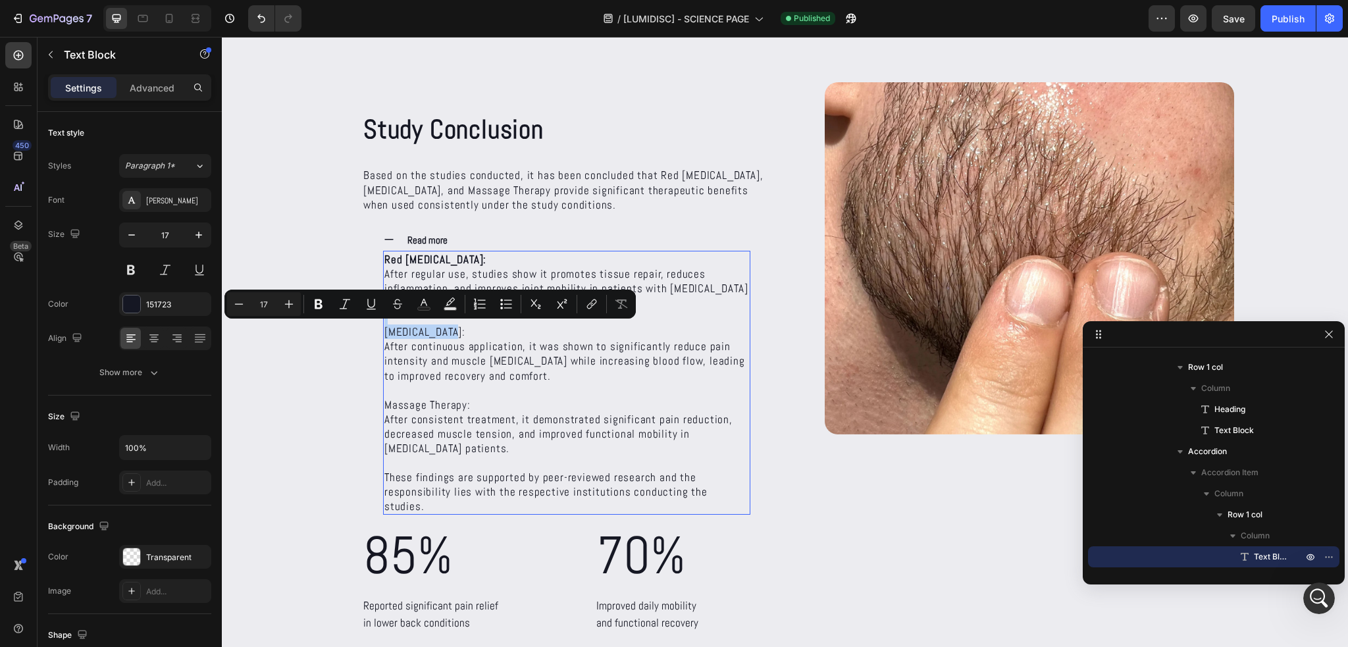
click at [451, 327] on p "[MEDICAL_DATA]: After continuous application, it was shown to significantly red…" at bounding box center [566, 354] width 365 height 58
drag, startPoint x: 450, startPoint y: 329, endPoint x: 442, endPoint y: 331, distance: 9.0
click at [450, 329] on p "[MEDICAL_DATA]: After continuous application, it was shown to significantly red…" at bounding box center [566, 354] width 365 height 58
click at [440, 331] on p "[MEDICAL_DATA]: After continuous application, it was shown to significantly red…" at bounding box center [566, 354] width 365 height 58
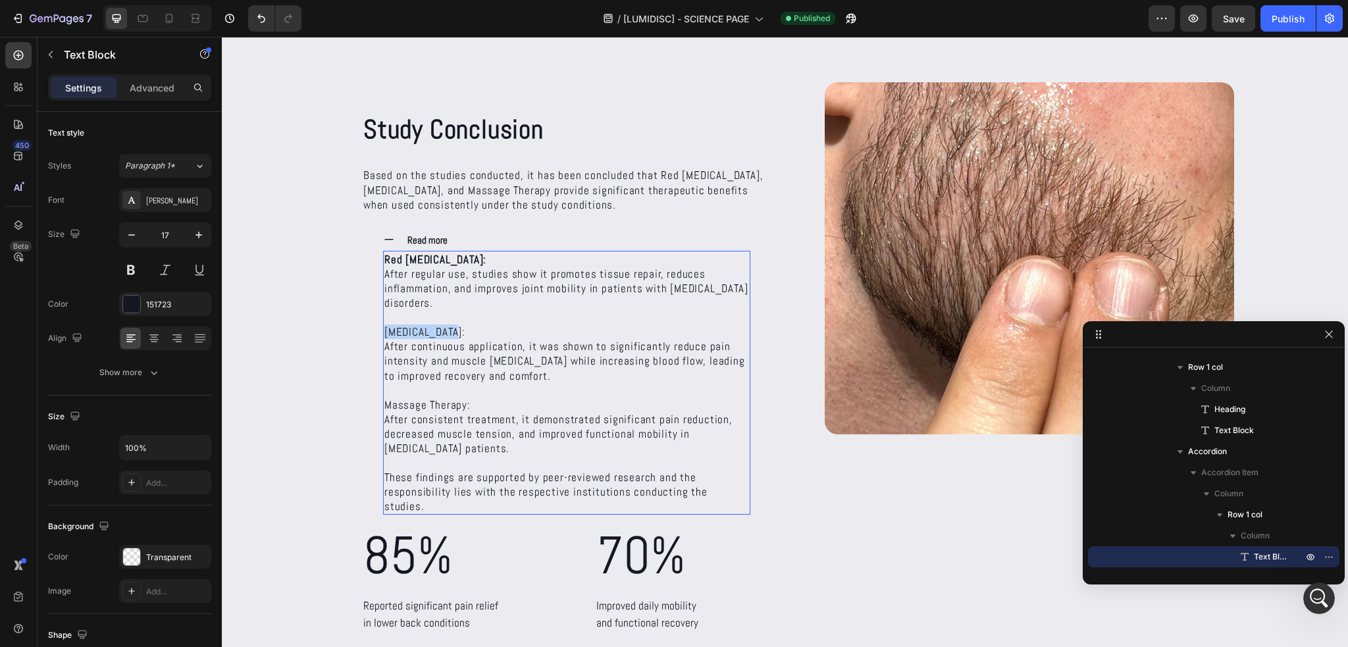
drag, startPoint x: 449, startPoint y: 332, endPoint x: 382, endPoint y: 331, distance: 67.2
click at [384, 331] on p "[MEDICAL_DATA]: After continuous application, it was shown to significantly red…" at bounding box center [566, 354] width 365 height 58
click at [404, 333] on p "[MEDICAL_DATA]: After continuous application, it was shown to significantly red…" at bounding box center [566, 354] width 365 height 58
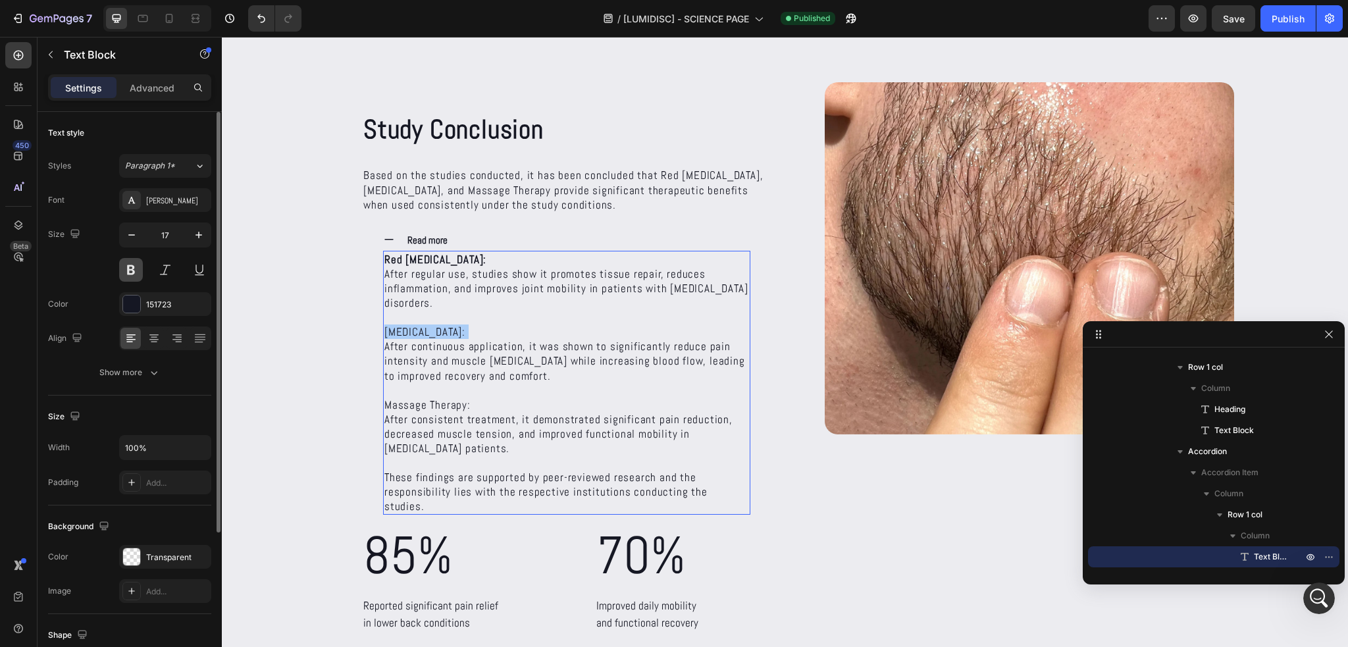
click at [138, 272] on button at bounding box center [131, 270] width 24 height 24
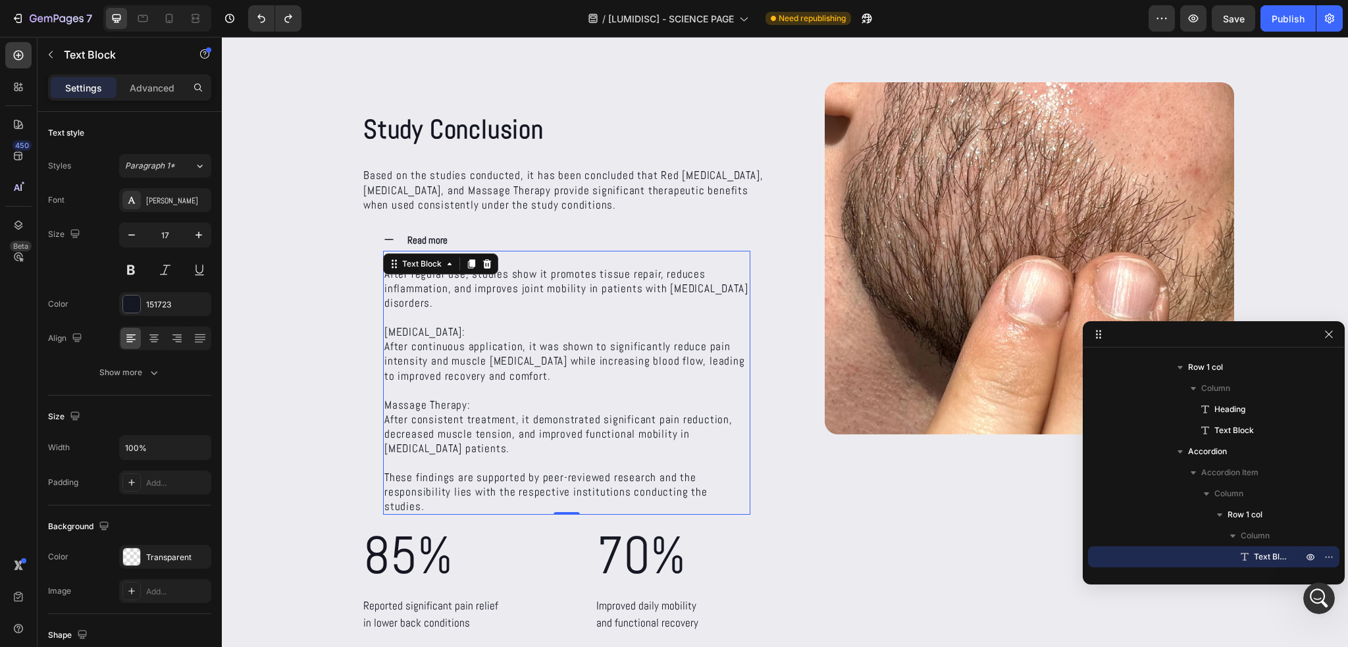
click at [429, 333] on p "[MEDICAL_DATA]: After continuous application, it was shown to significantly red…" at bounding box center [566, 354] width 365 height 58
drag, startPoint x: 413, startPoint y: 331, endPoint x: 373, endPoint y: 331, distance: 39.5
click at [373, 331] on div "Read more Red [MEDICAL_DATA]: After regular use, studies show it promotes tissu…" at bounding box center [567, 372] width 409 height 286
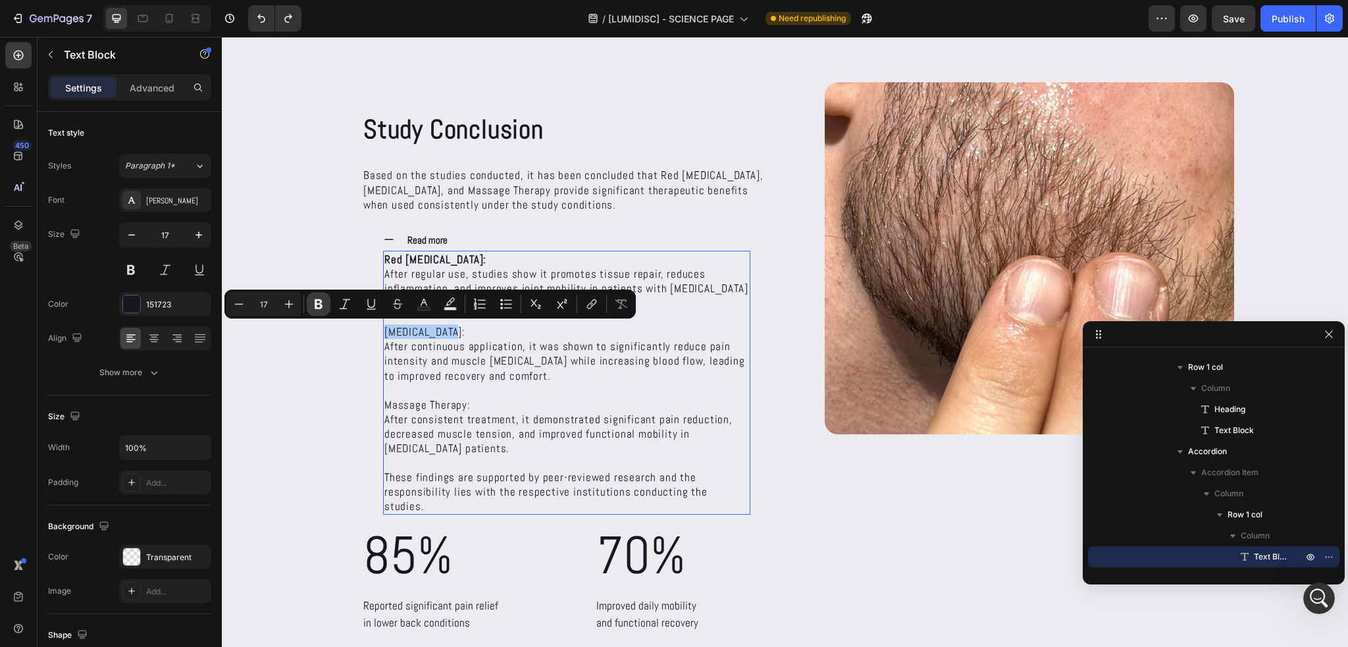
click at [319, 303] on icon "Editor contextual toolbar" at bounding box center [319, 305] width 8 height 10
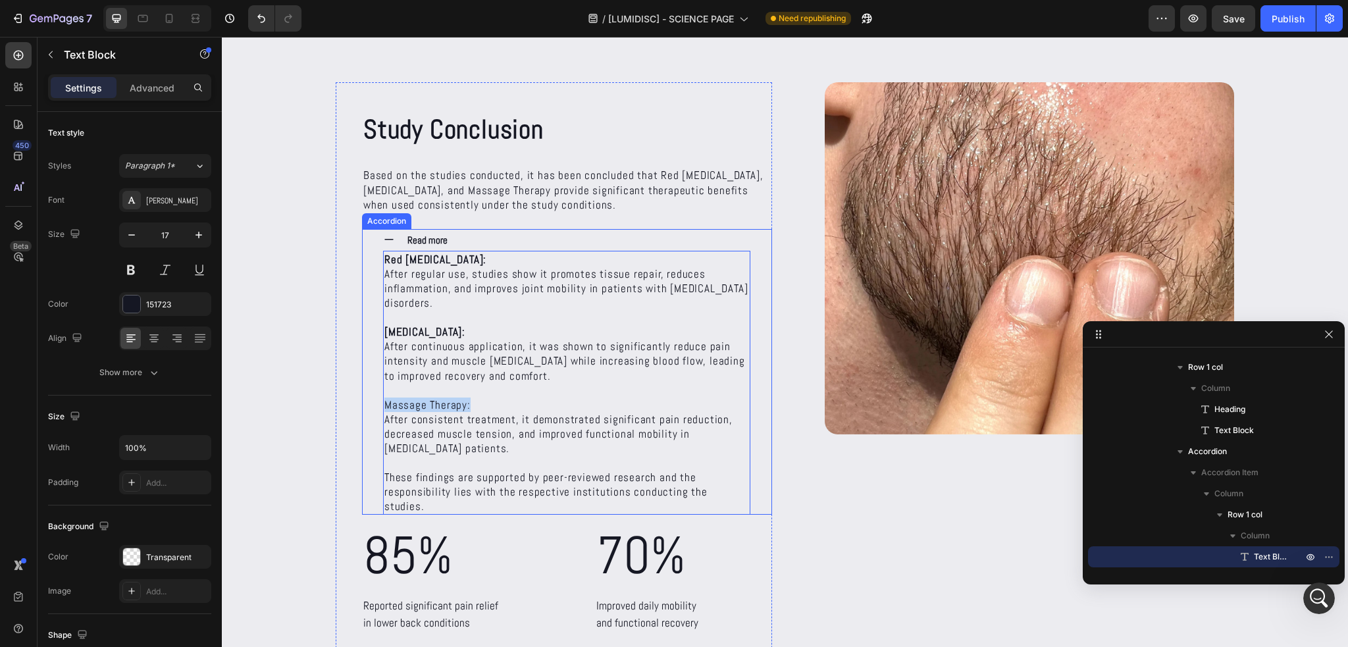
drag, startPoint x: 462, startPoint y: 405, endPoint x: 374, endPoint y: 399, distance: 88.4
click at [374, 399] on div "Read more Red [MEDICAL_DATA]: After regular use, studies show it promotes tissu…" at bounding box center [567, 372] width 409 height 286
click at [416, 398] on p "Massage Therapy: After consistent treatment, it demonstrated significant pain r…" at bounding box center [566, 427] width 365 height 58
drag, startPoint x: 382, startPoint y: 404, endPoint x: 465, endPoint y: 406, distance: 83.6
click at [465, 406] on p "Massage Therapy: After consistent treatment, it demonstrated significant pain r…" at bounding box center [566, 427] width 365 height 58
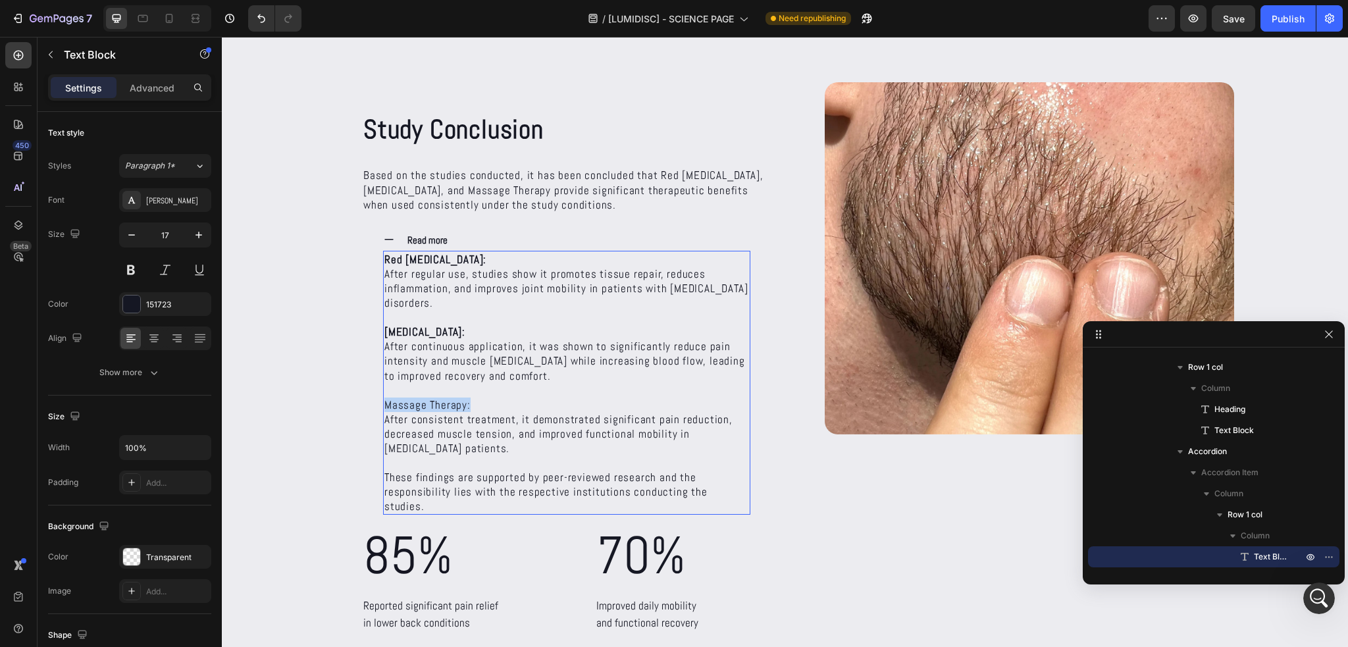
click at [452, 406] on p "Massage Therapy: After consistent treatment, it demonstrated significant pain r…" at bounding box center [566, 427] width 365 height 58
click at [465, 406] on p "Massage Therapy: After consistent treatment, it demonstrated significant pain r…" at bounding box center [566, 427] width 365 height 58
drag, startPoint x: 450, startPoint y: 405, endPoint x: 387, endPoint y: 404, distance: 63.2
click at [387, 404] on p "Massage Therapy: After consistent treatment, it demonstrated significant pain r…" at bounding box center [566, 427] width 365 height 58
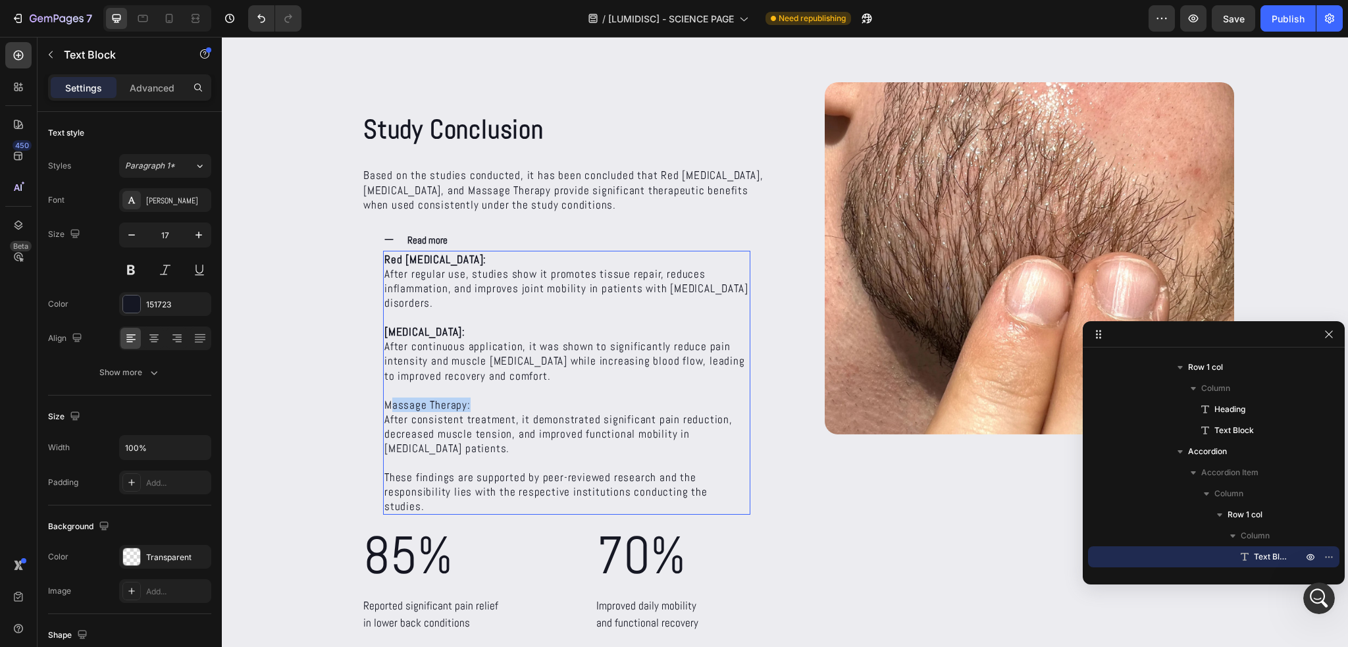
click at [387, 404] on p "Massage Therapy: After consistent treatment, it demonstrated significant pain r…" at bounding box center [566, 427] width 365 height 58
click at [390, 404] on p "Massage Therapy: After consistent treatment, it demonstrated significant pain r…" at bounding box center [566, 427] width 365 height 58
click at [389, 404] on p "Massage Therapy: After consistent treatment, it demonstrated significant pain r…" at bounding box center [566, 427] width 365 height 58
click at [303, 367] on div "Study Conclusion Heading Based on the studies conducted, it has been concluded …" at bounding box center [785, 442] width 1126 height 721
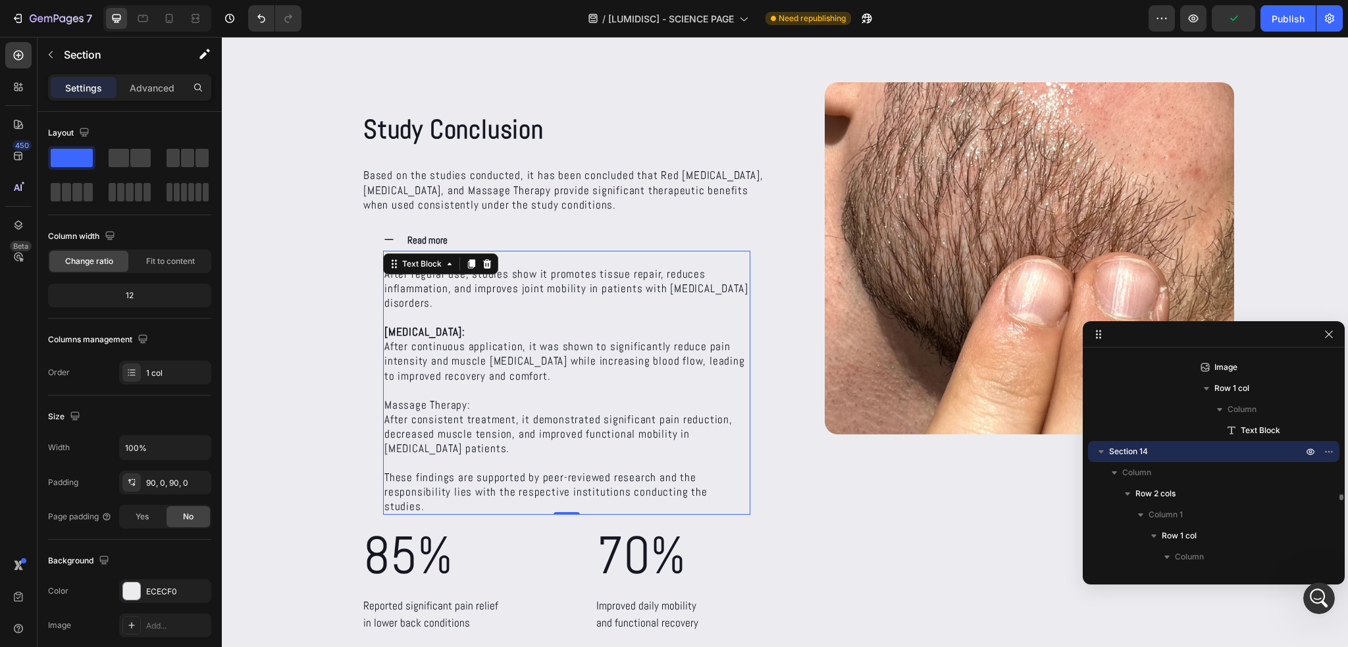
click at [434, 408] on p "Massage Therapy: After consistent treatment, it demonstrated significant pain r…" at bounding box center [566, 427] width 365 height 58
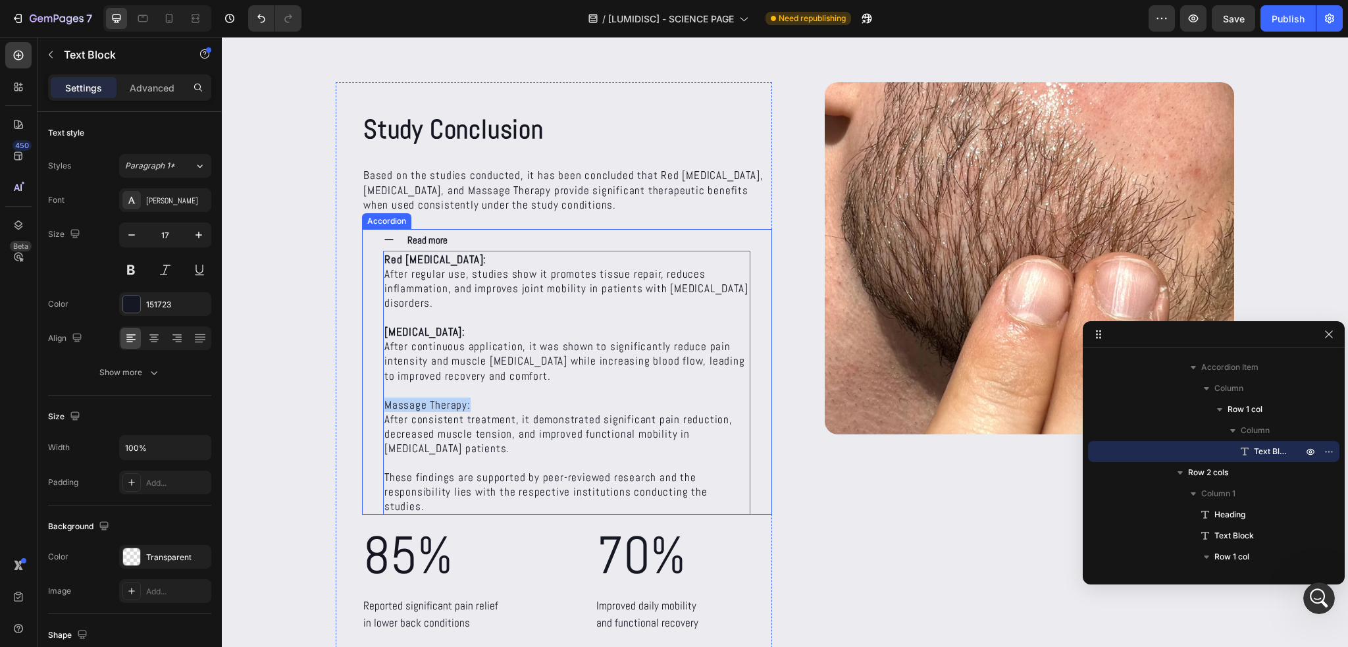
drag, startPoint x: 471, startPoint y: 408, endPoint x: 371, endPoint y: 406, distance: 100.7
click at [370, 406] on div "Read more Red [MEDICAL_DATA]: After regular use, studies show it promotes tissu…" at bounding box center [567, 372] width 409 height 286
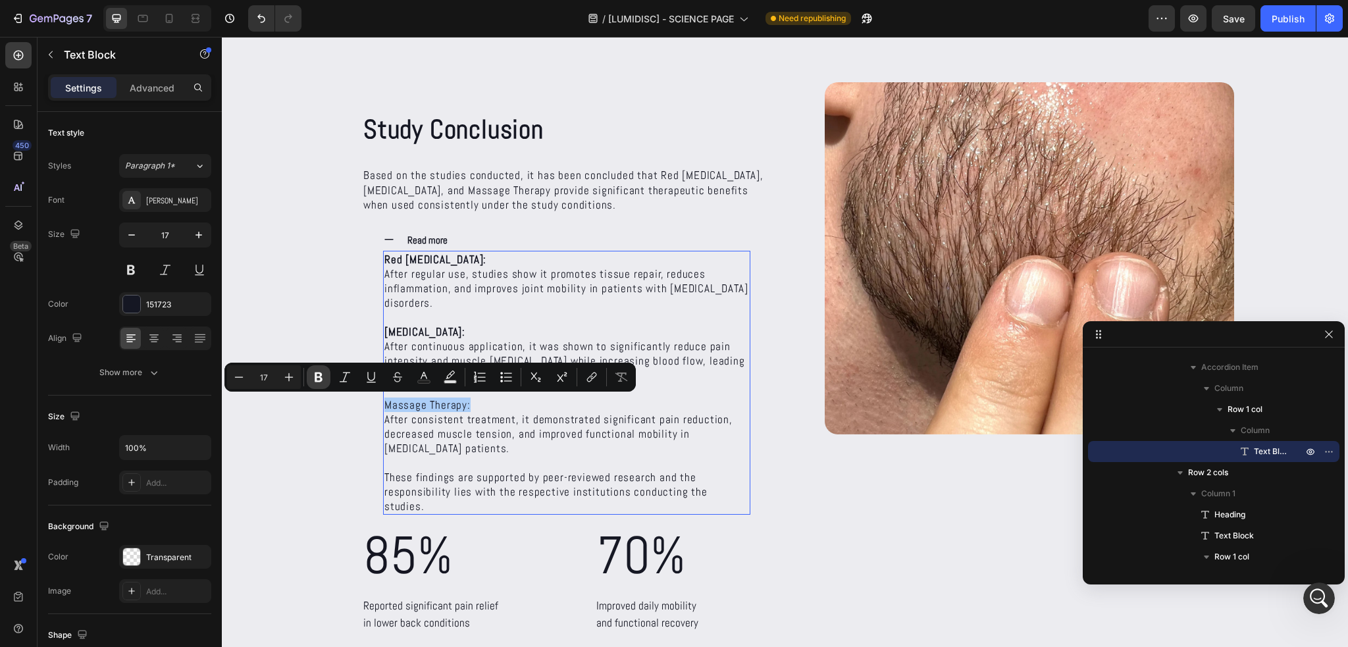
click at [327, 379] on button "Bold" at bounding box center [319, 377] width 24 height 24
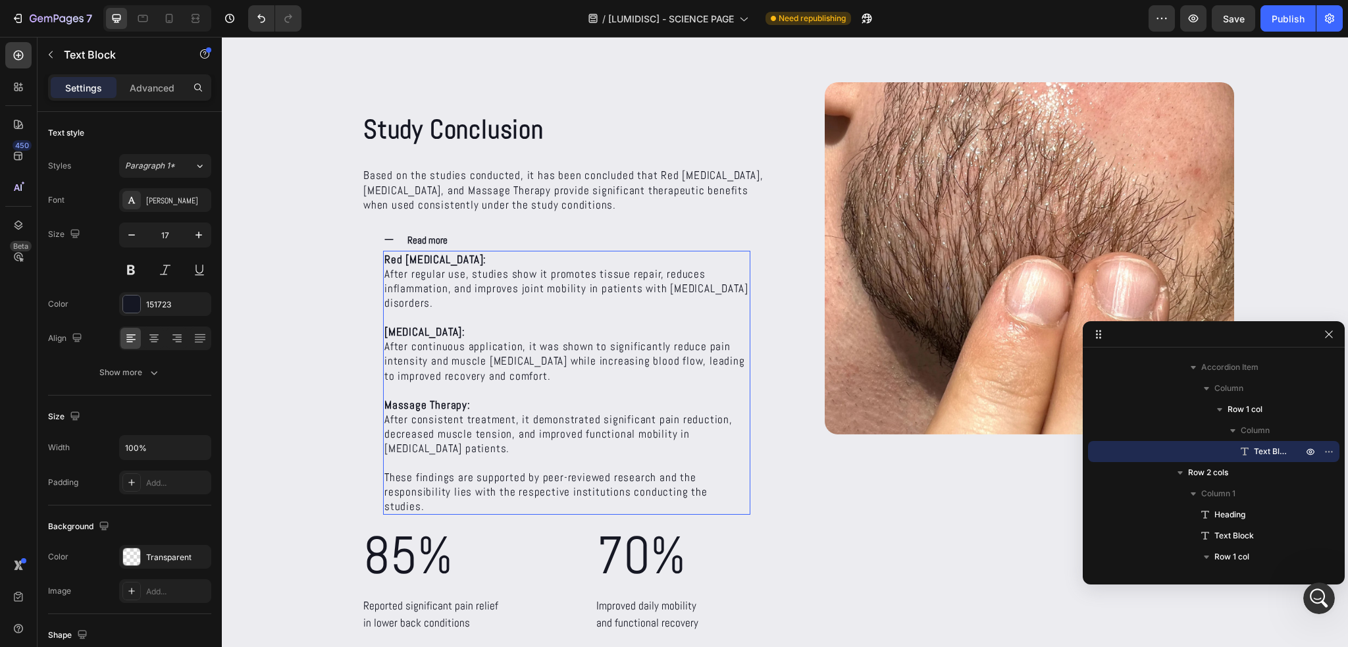
click at [433, 453] on p "Massage Therapy: After consistent treatment, it demonstrated significant pain r…" at bounding box center [566, 427] width 365 height 58
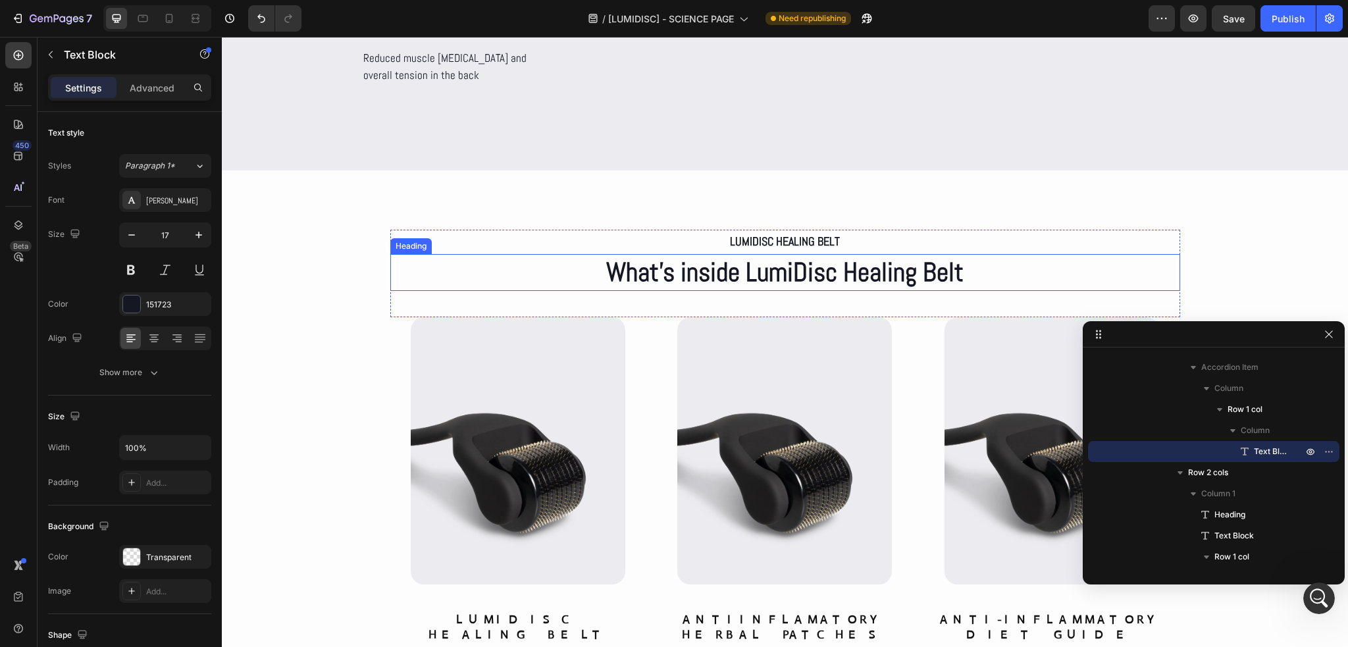
scroll to position [5883, 0]
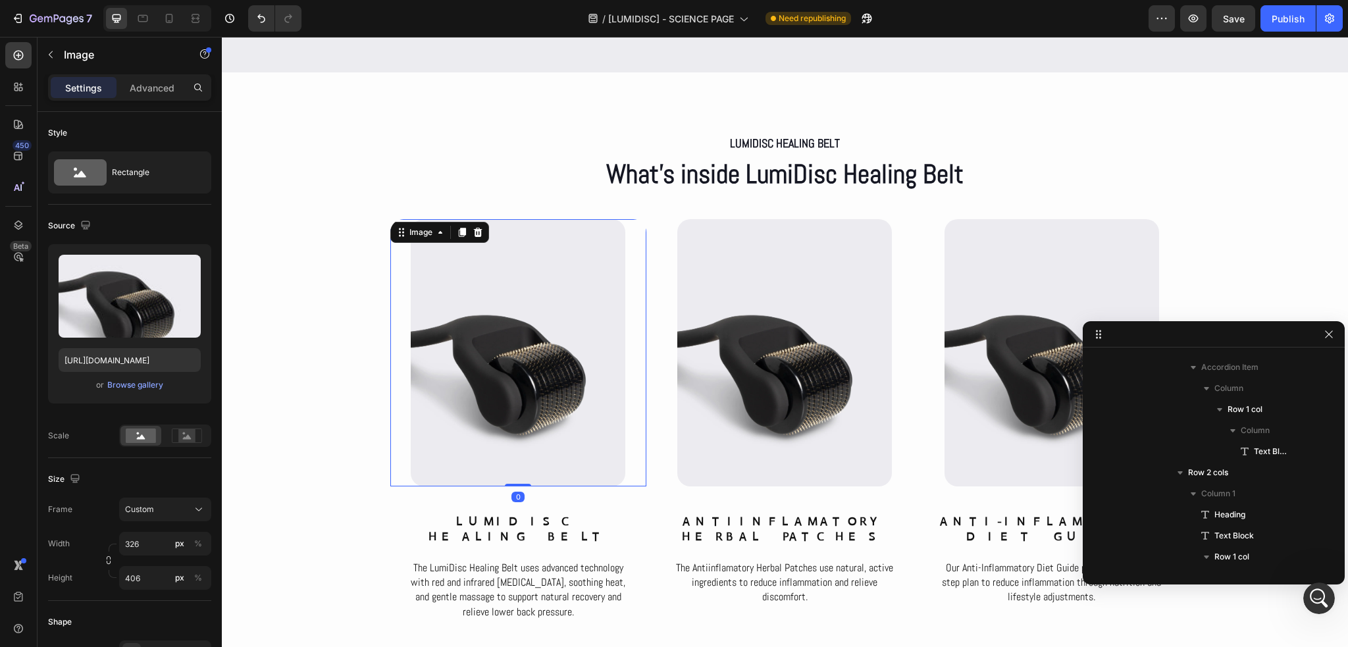
click at [483, 327] on img at bounding box center [518, 352] width 215 height 267
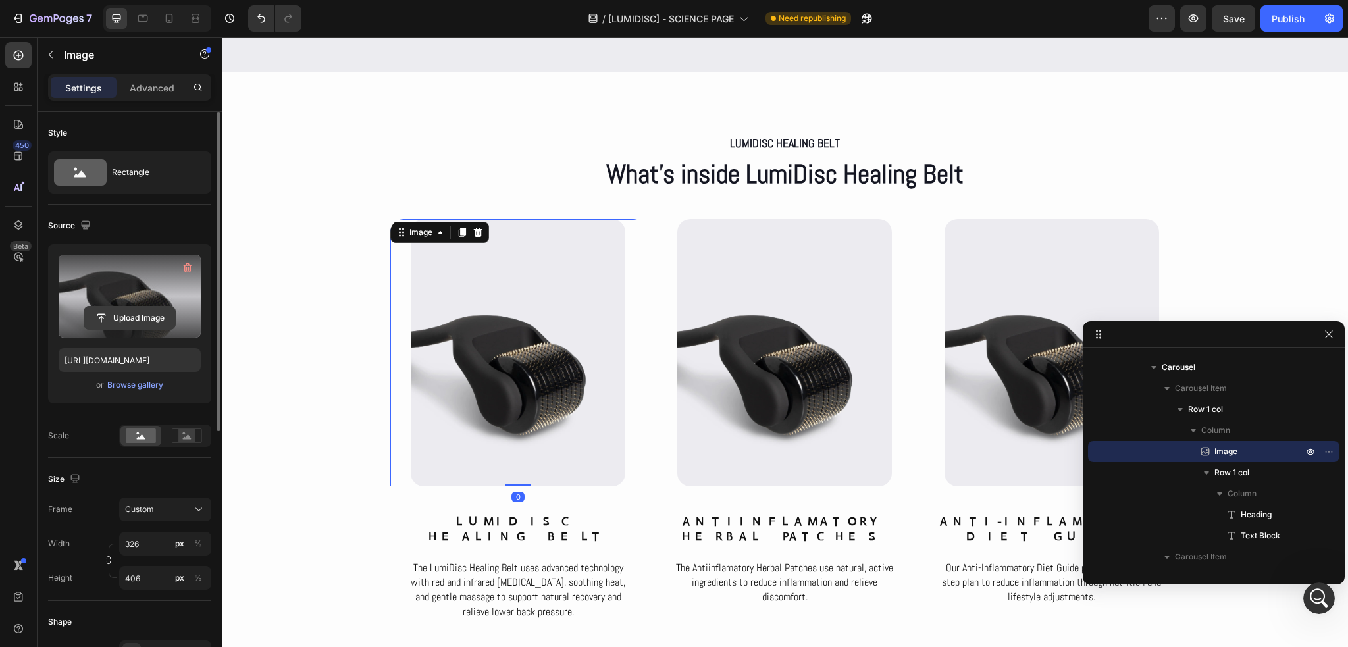
click at [128, 319] on input "file" at bounding box center [129, 318] width 91 height 22
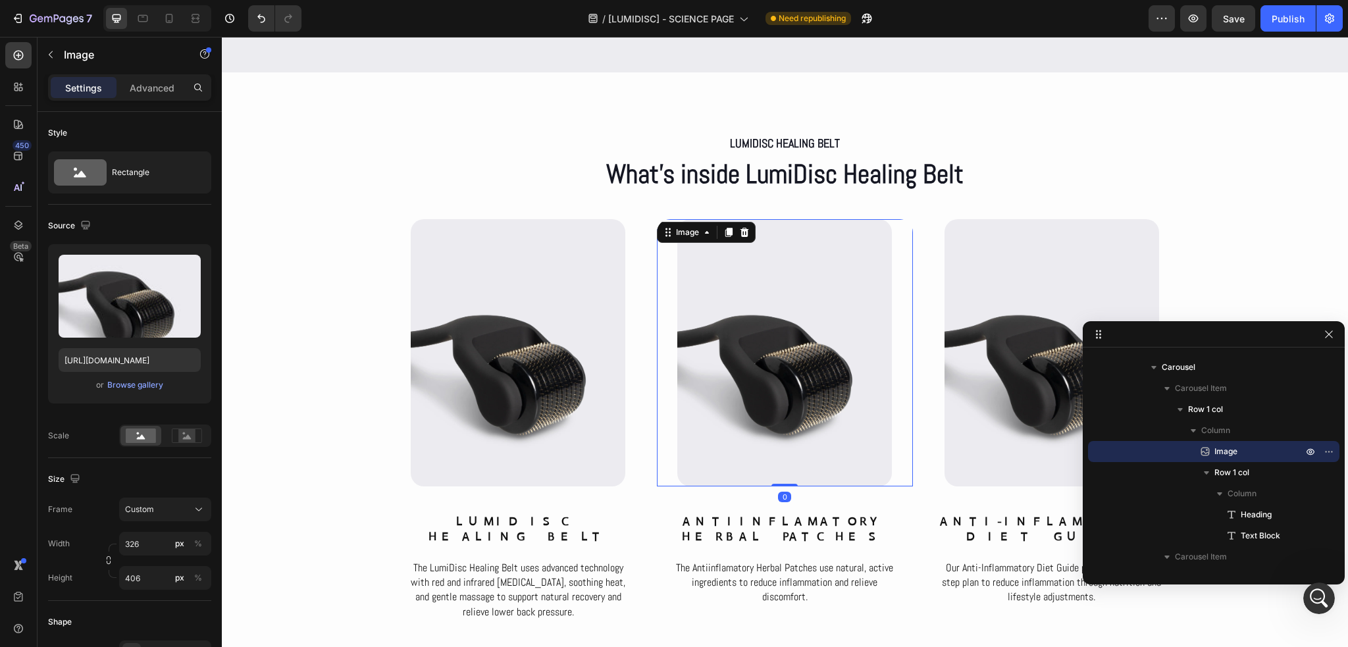
click at [785, 302] on img at bounding box center [784, 352] width 215 height 267
click at [1269, 30] on button "Publish" at bounding box center [1288, 18] width 55 height 26
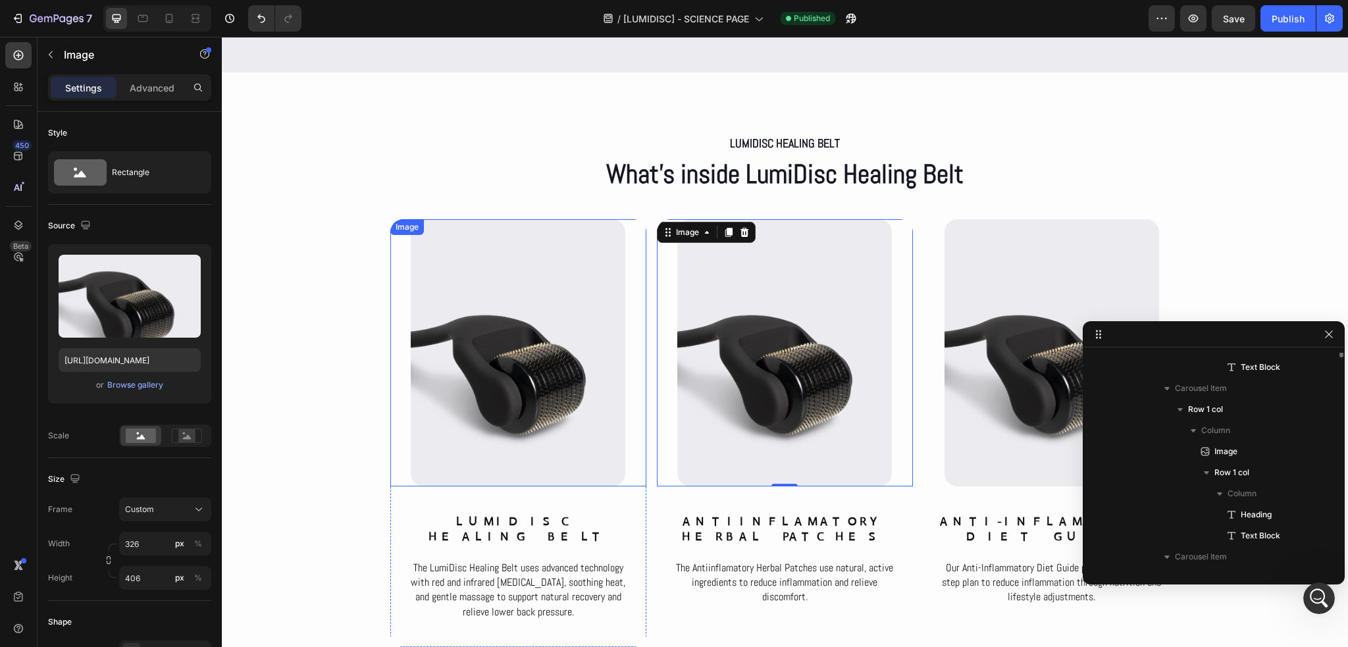
click at [532, 336] on img at bounding box center [518, 352] width 215 height 267
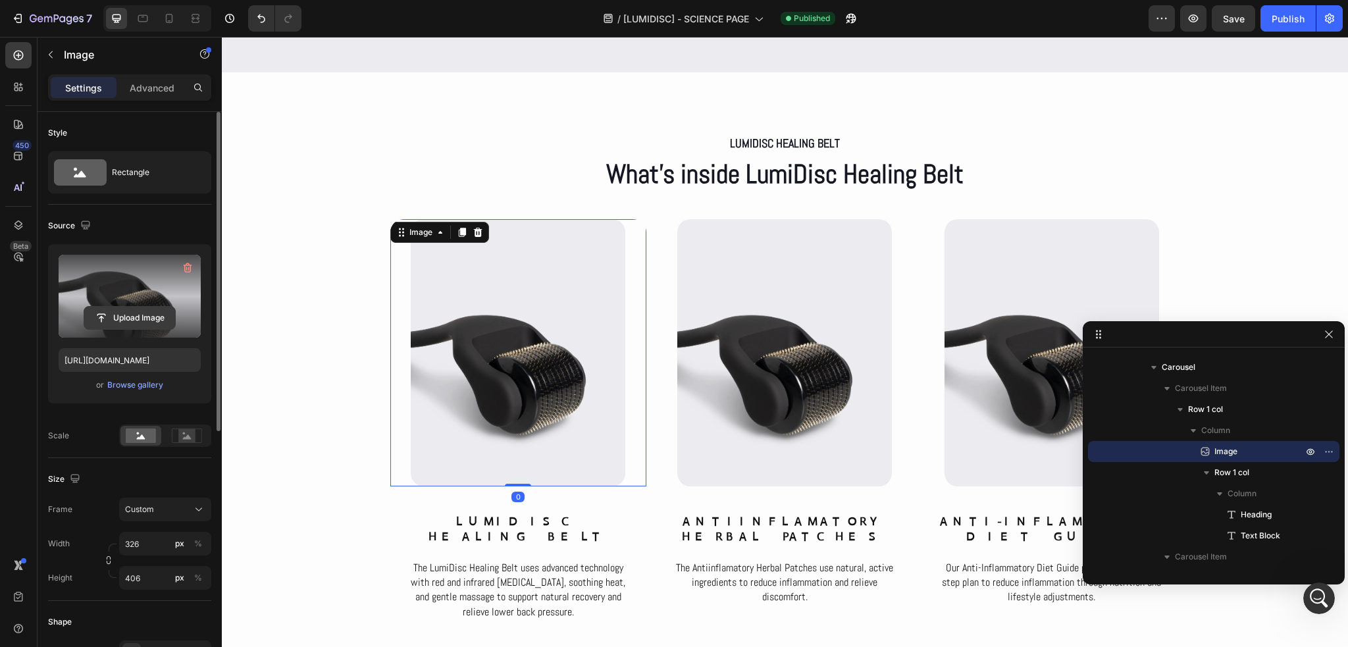
click at [119, 321] on input "file" at bounding box center [129, 318] width 91 height 22
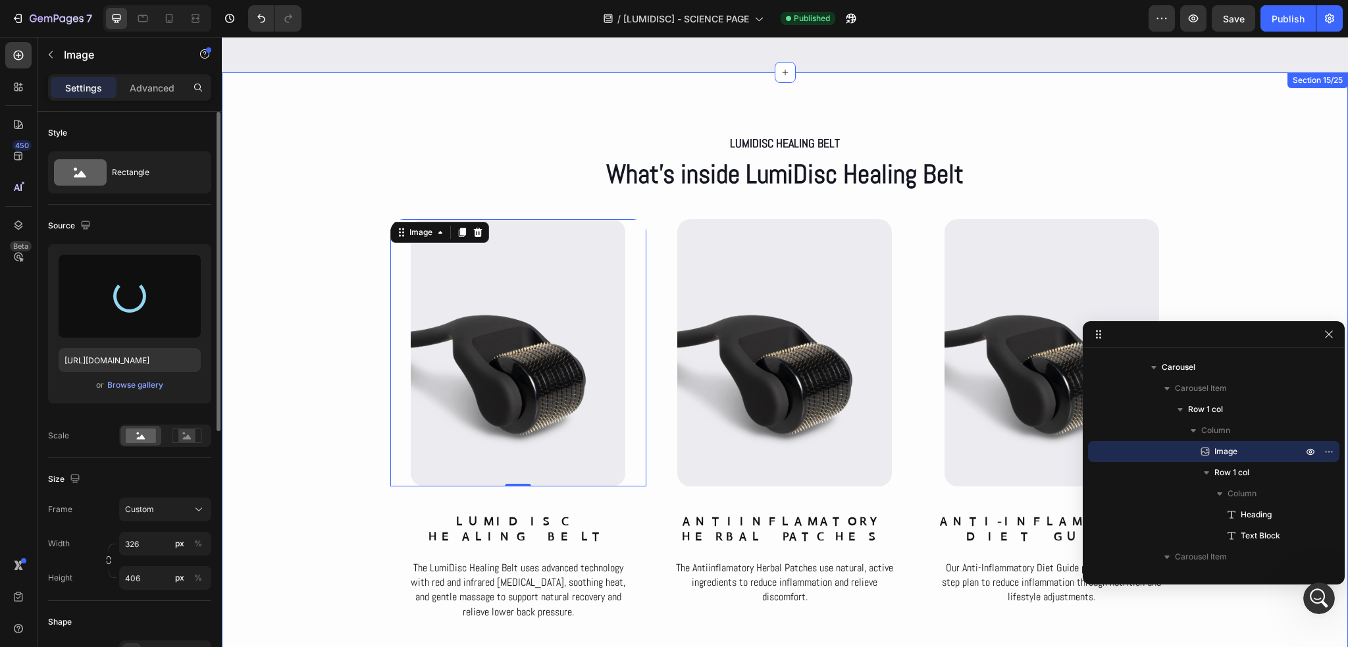
type input "https://cdn.shopify.com/s/files/1/0686/4712/5143/files/gempages_575915822975812…"
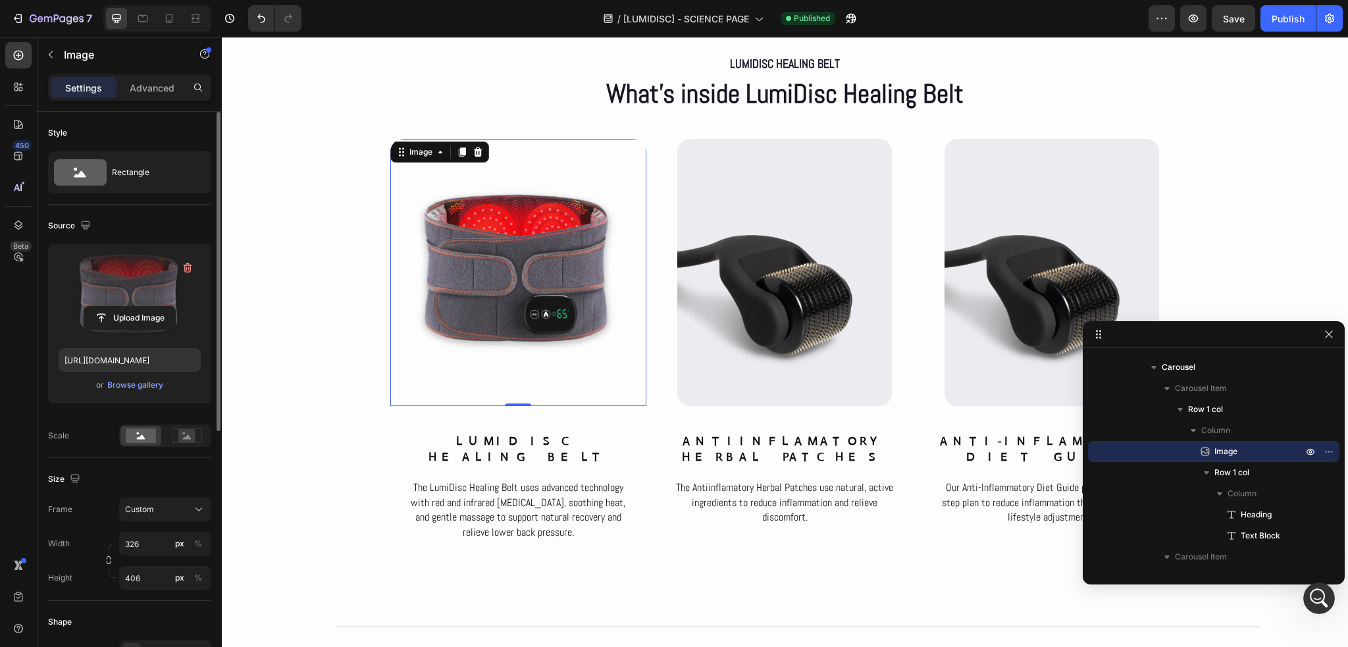
scroll to position [5949, 0]
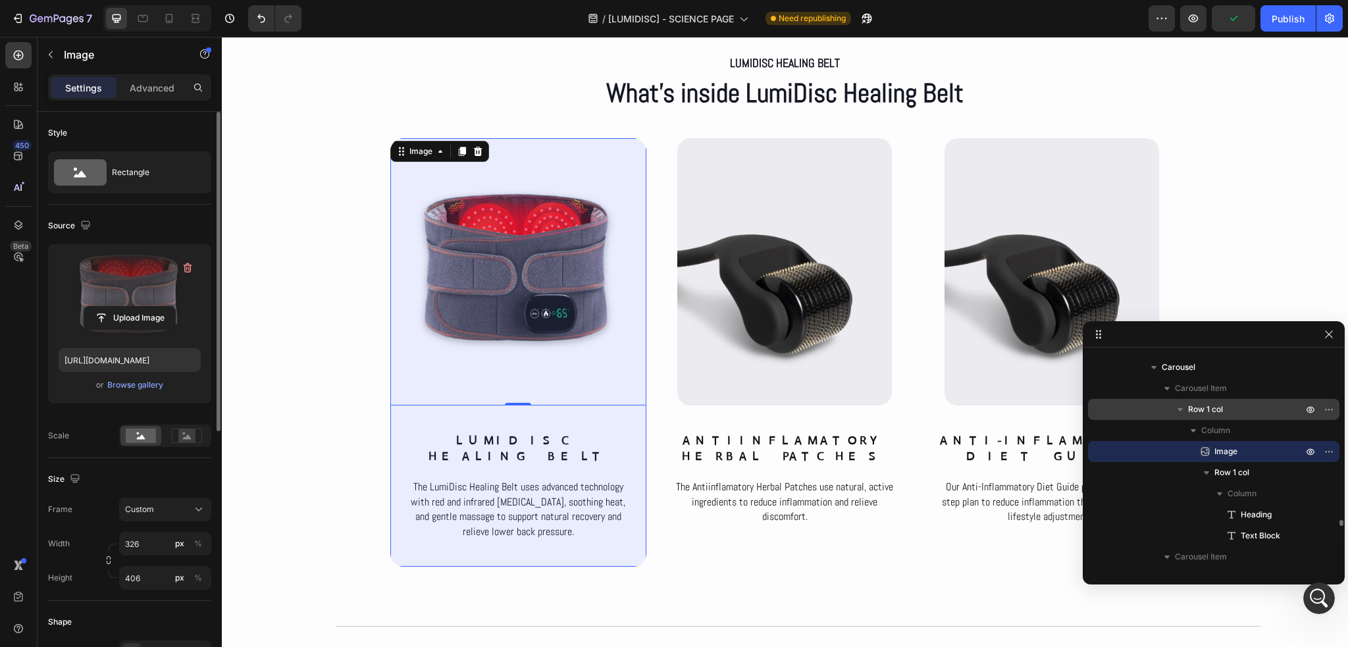
click at [1196, 410] on span "Row 1 col" at bounding box center [1205, 409] width 35 height 13
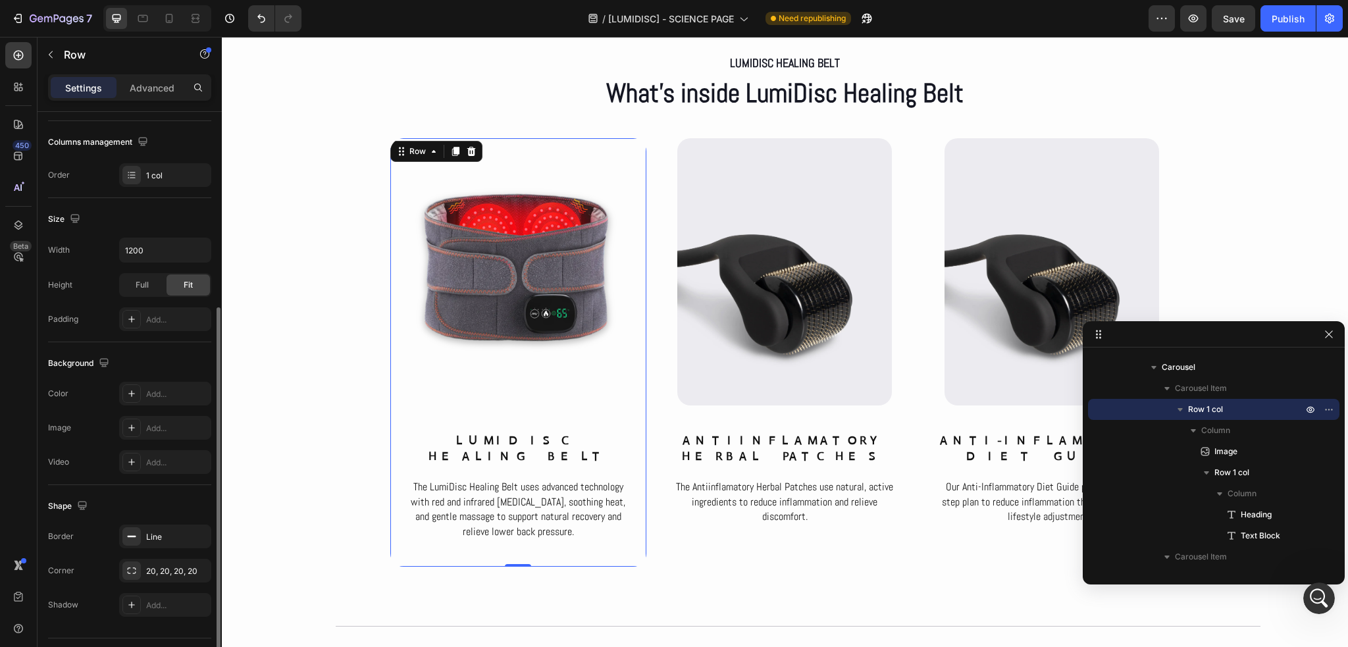
scroll to position [229, 0]
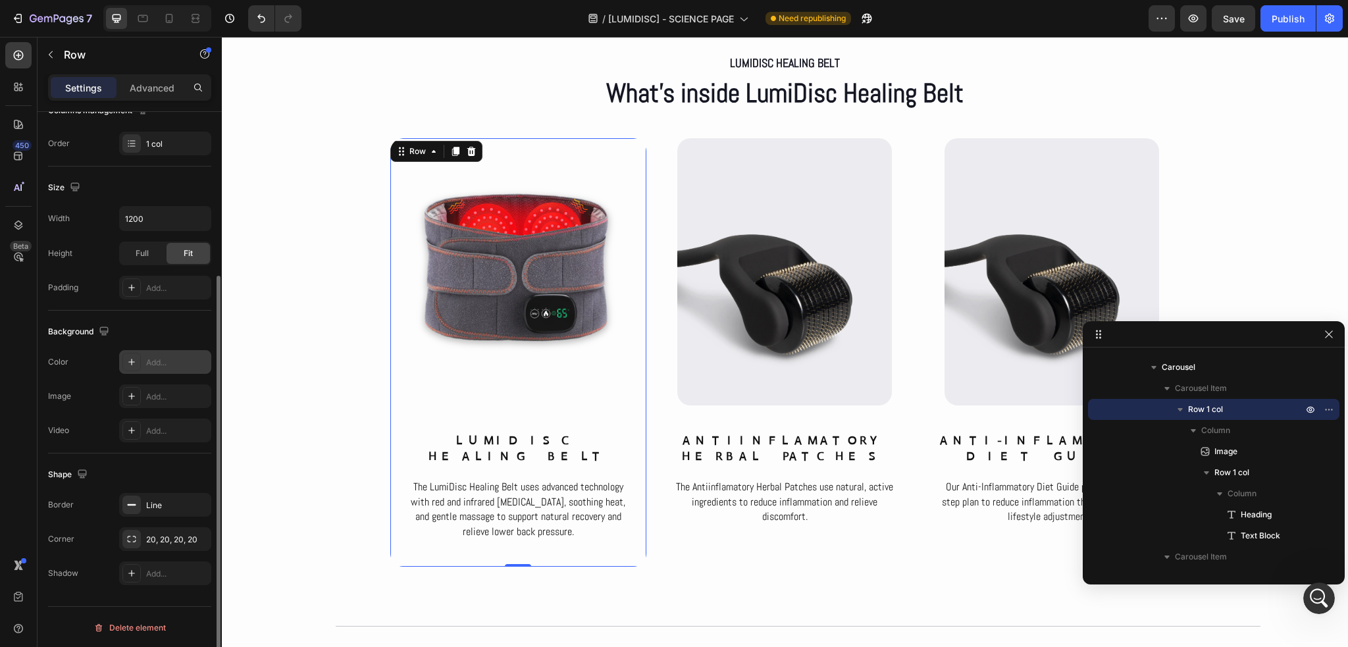
click at [157, 369] on div "Add..." at bounding box center [165, 362] width 92 height 24
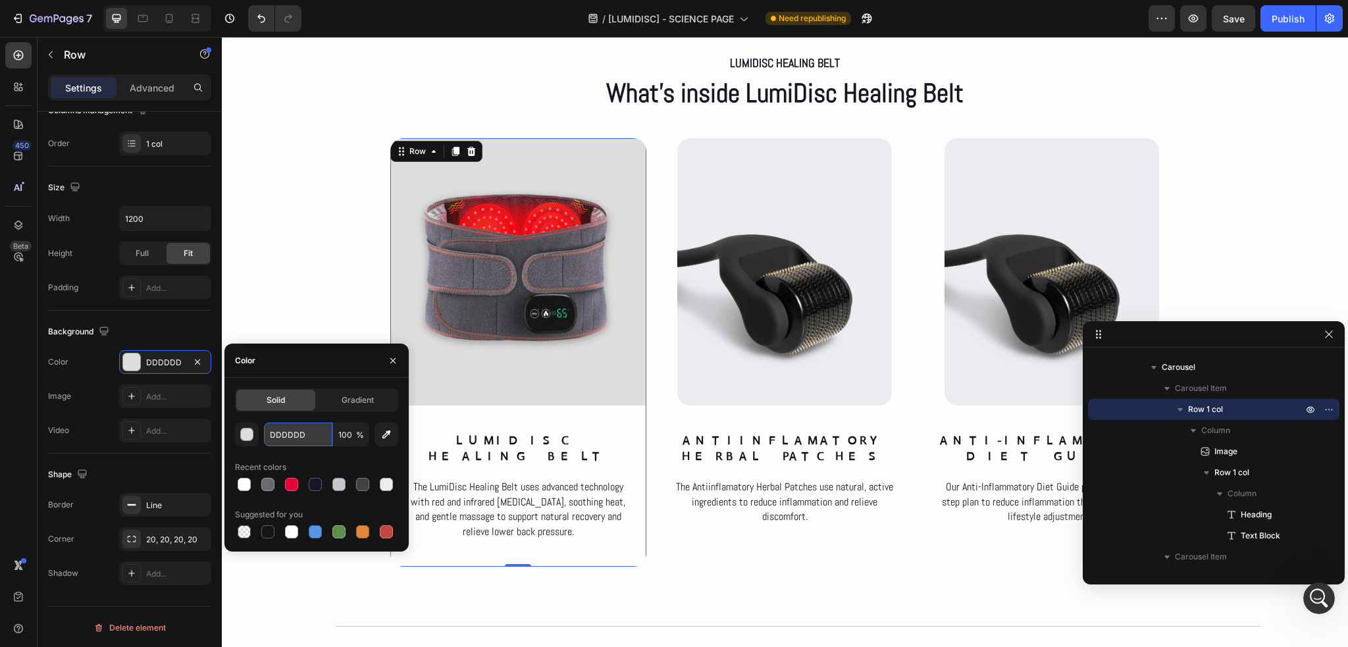
click at [307, 436] on input "DDDDDD" at bounding box center [298, 435] width 68 height 24
paste input "ececf0"
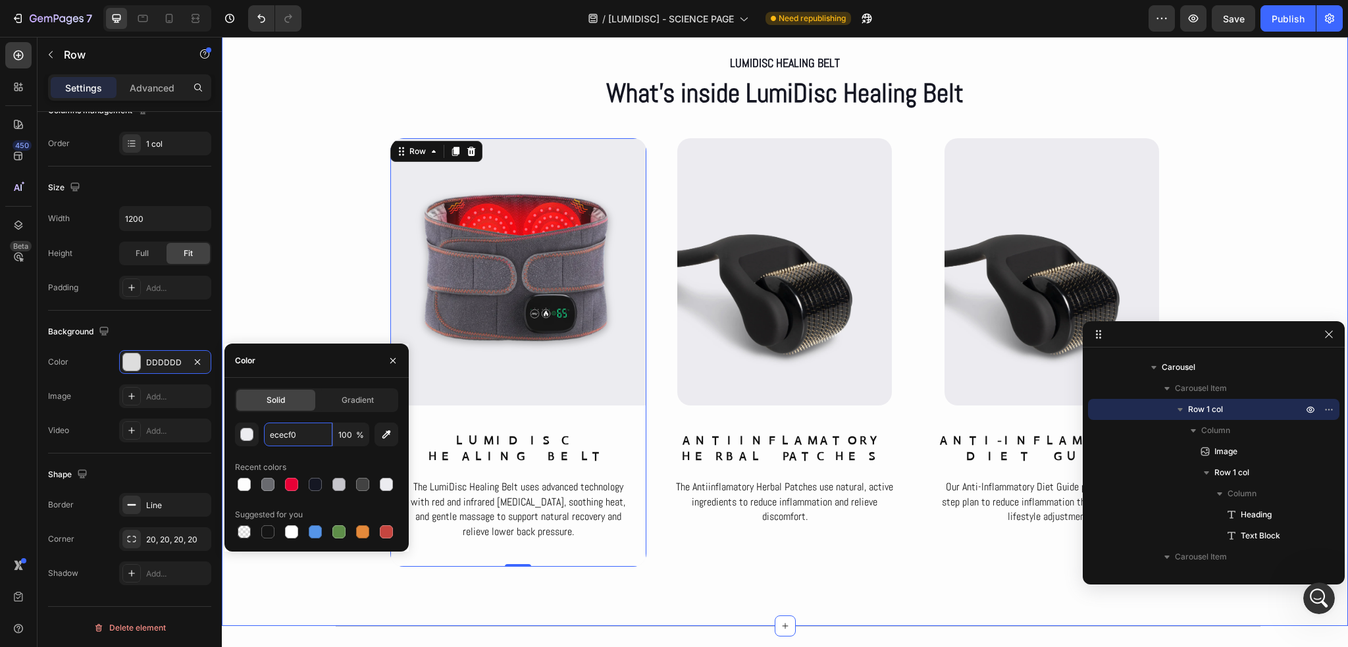
type input "ECECF0"
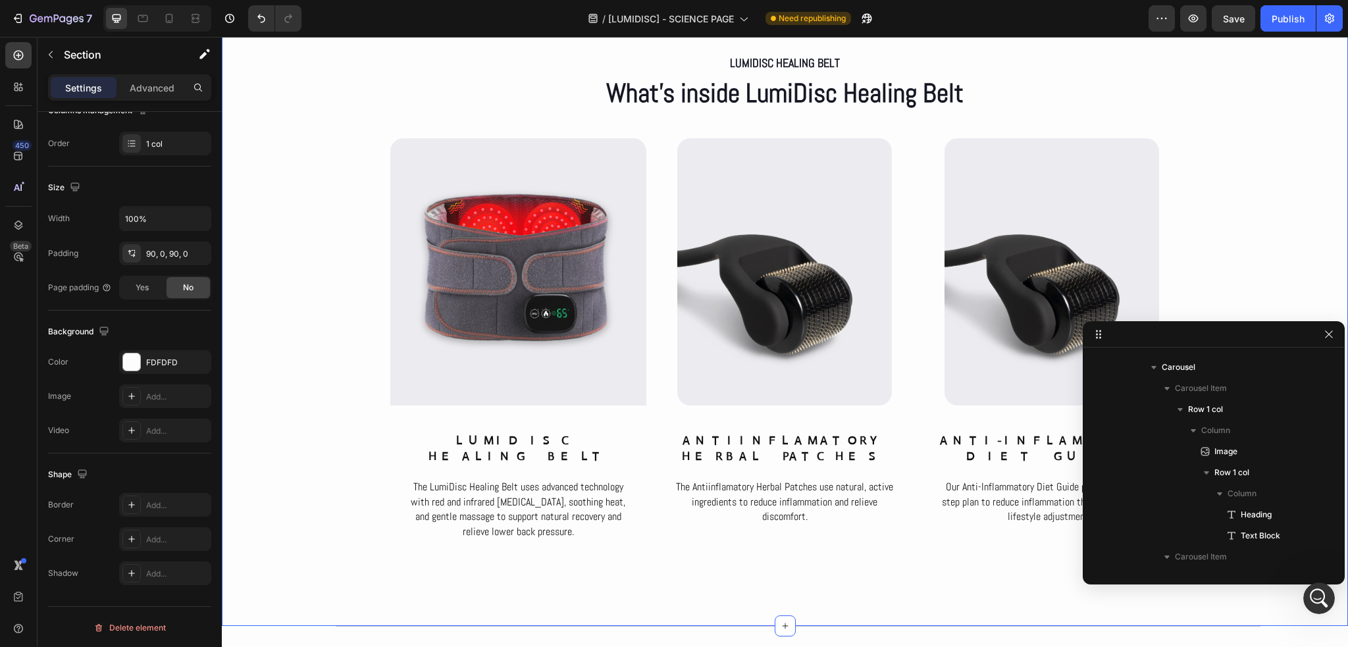
click at [261, 284] on div "LumiDisc Healing Belt Text Block What’s inside LumiDisc Healing Belt Heading Ro…" at bounding box center [785, 309] width 1126 height 516
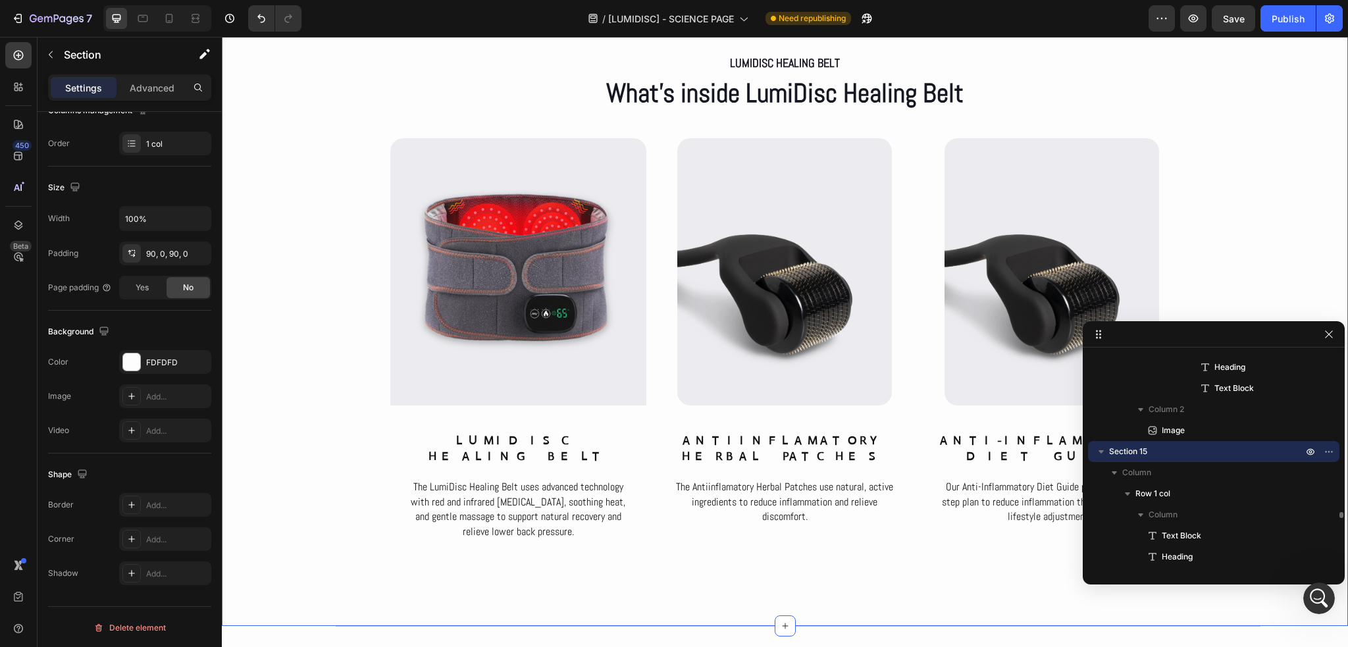
scroll to position [0, 0]
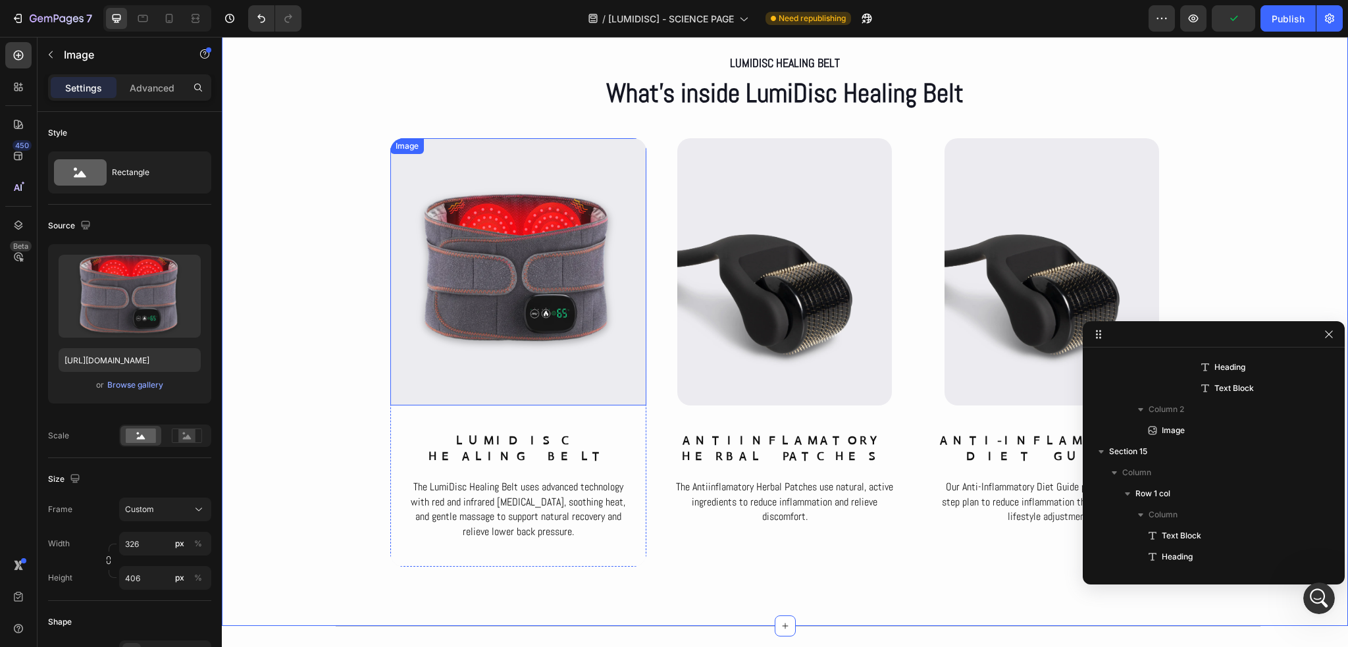
click at [607, 375] on img at bounding box center [518, 271] width 215 height 267
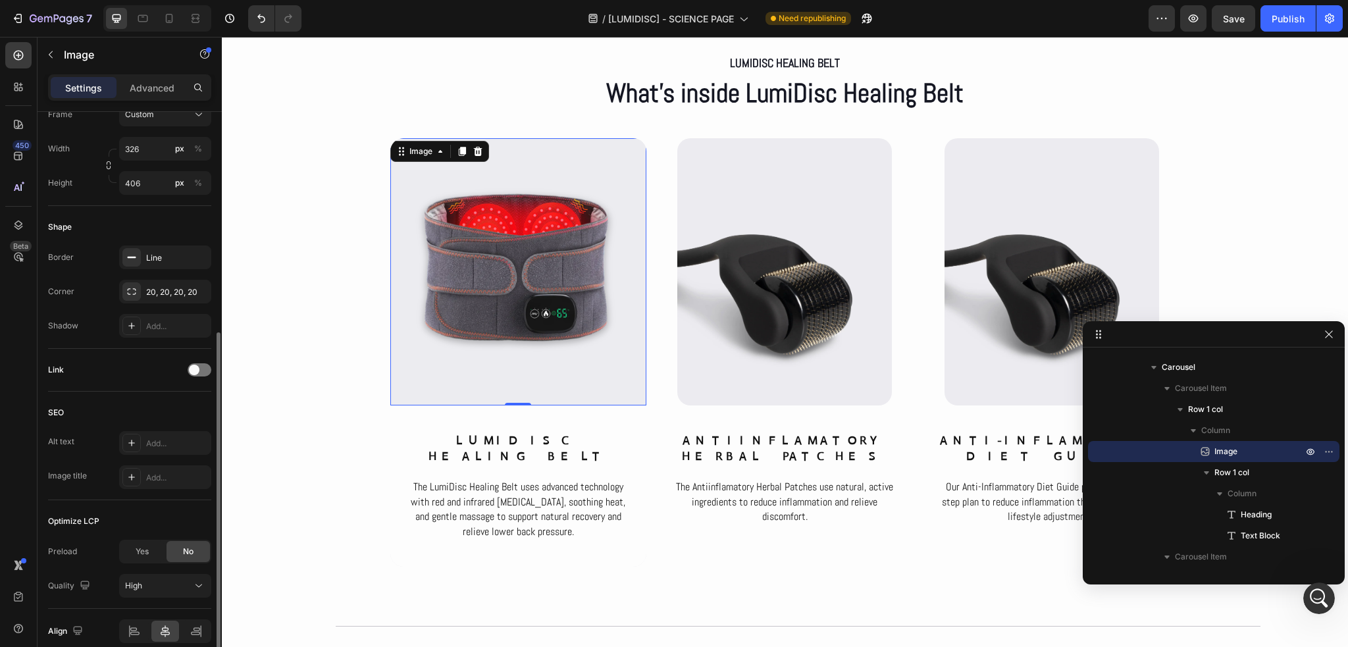
scroll to position [453, 0]
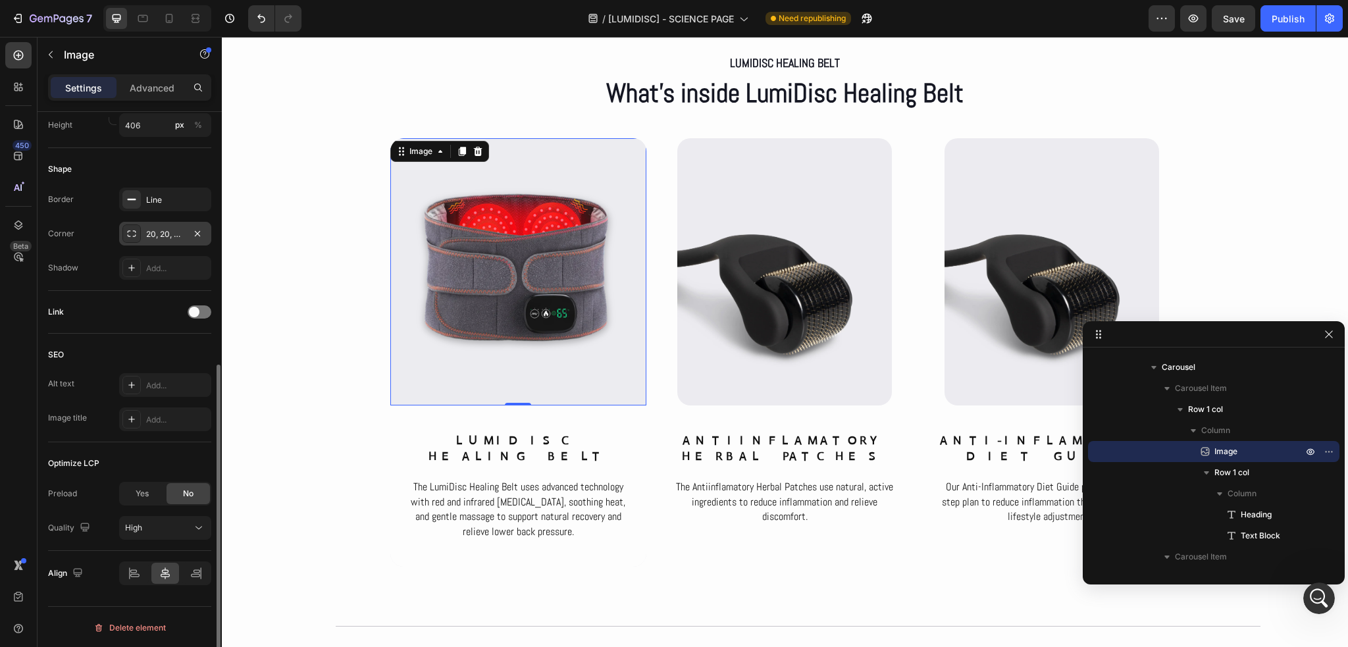
click at [167, 239] on div "20, 20, 20, 20" at bounding box center [165, 234] width 92 height 24
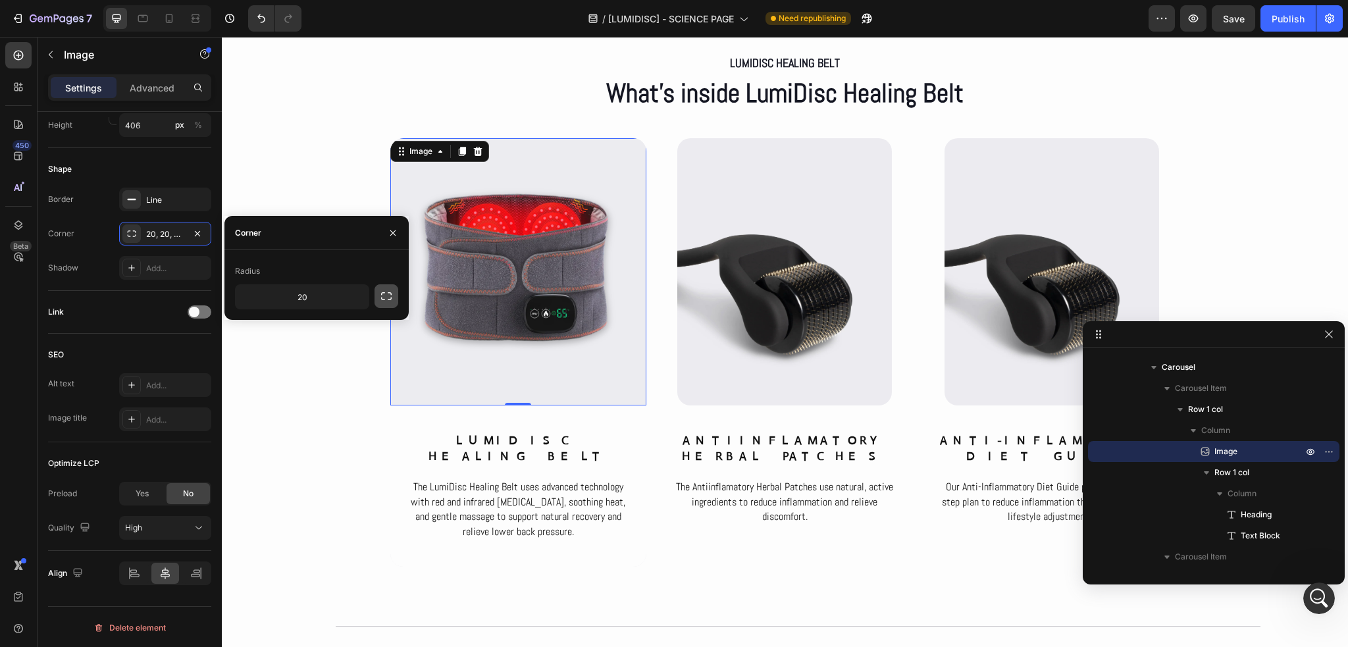
click at [384, 297] on icon "button" at bounding box center [386, 296] width 13 height 13
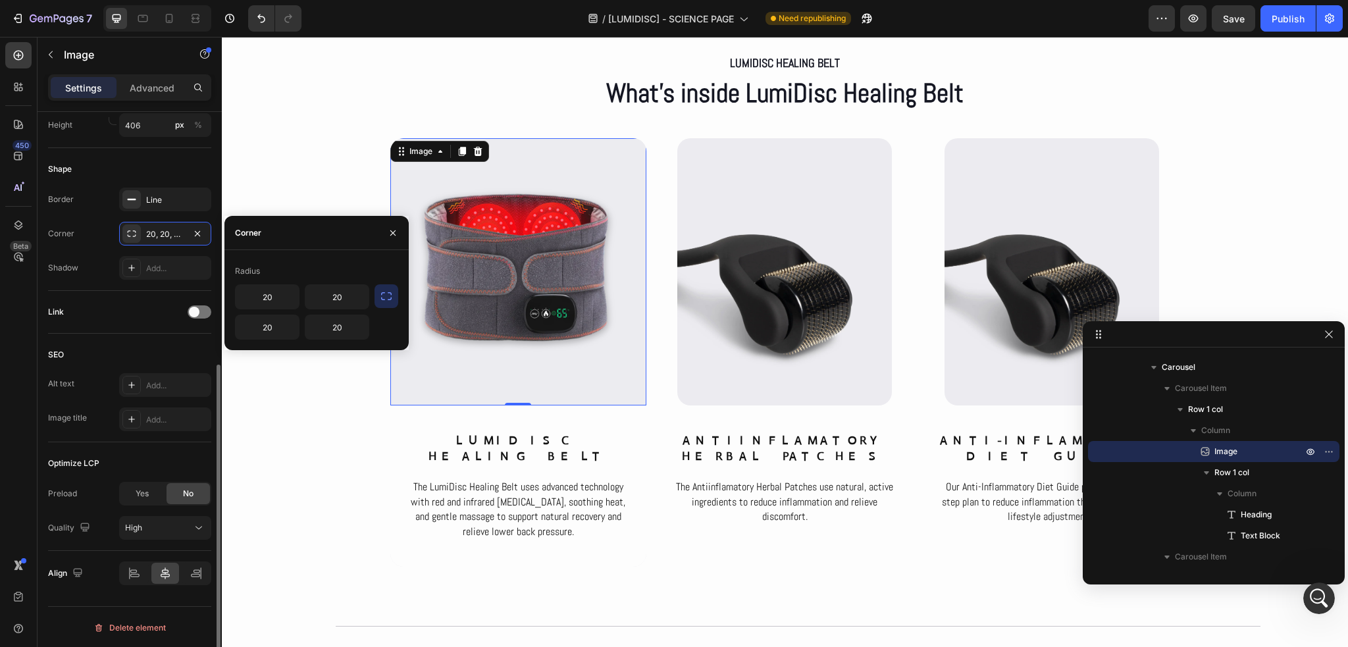
click at [139, 311] on div "Link" at bounding box center [129, 312] width 163 height 21
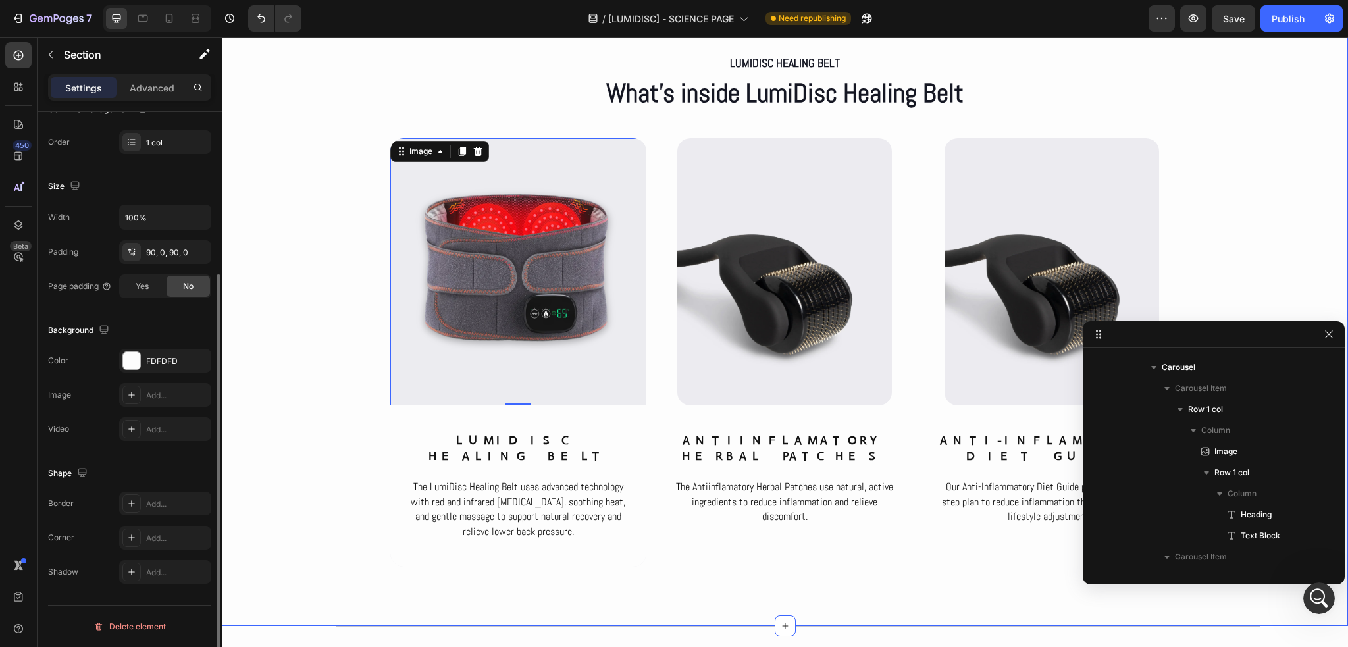
click at [352, 439] on div "LumiDisc Healing Belt Text Block What’s inside LumiDisc Healing Belt Heading Ro…" at bounding box center [785, 309] width 1126 height 516
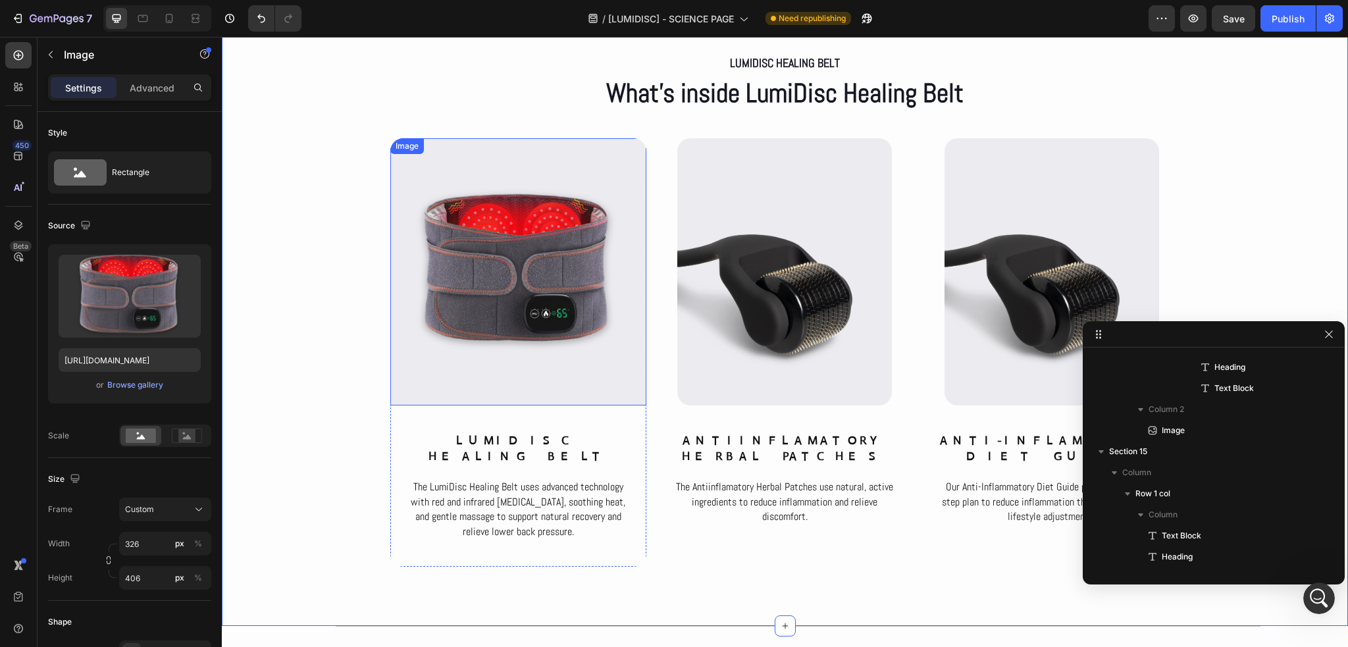
click at [437, 394] on img at bounding box center [518, 271] width 215 height 267
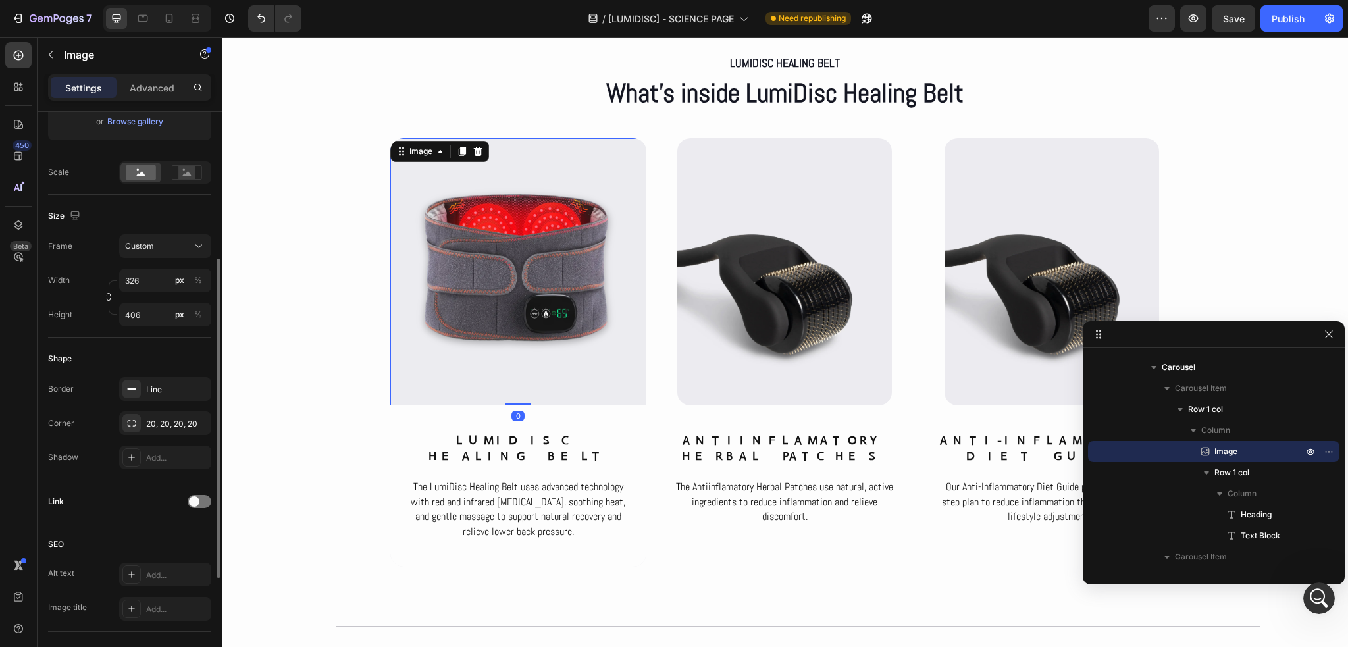
scroll to position [453, 0]
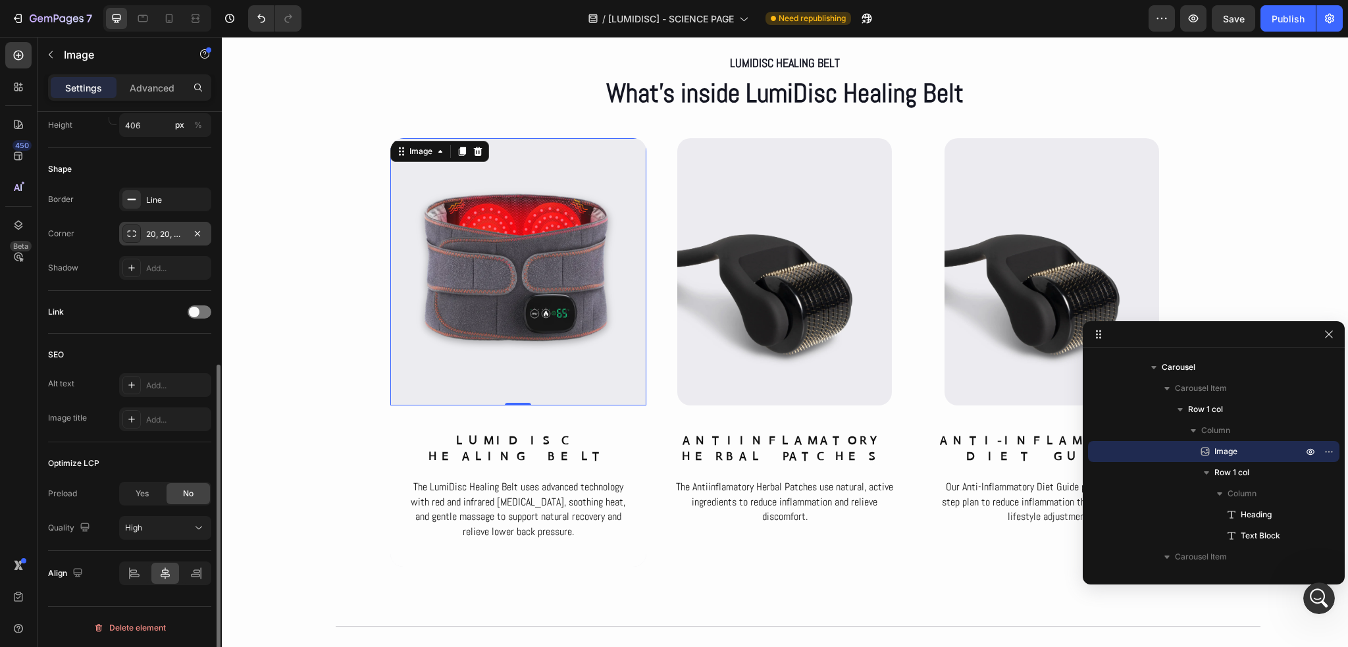
click at [166, 240] on div "20, 20, 20, 20" at bounding box center [165, 234] width 92 height 24
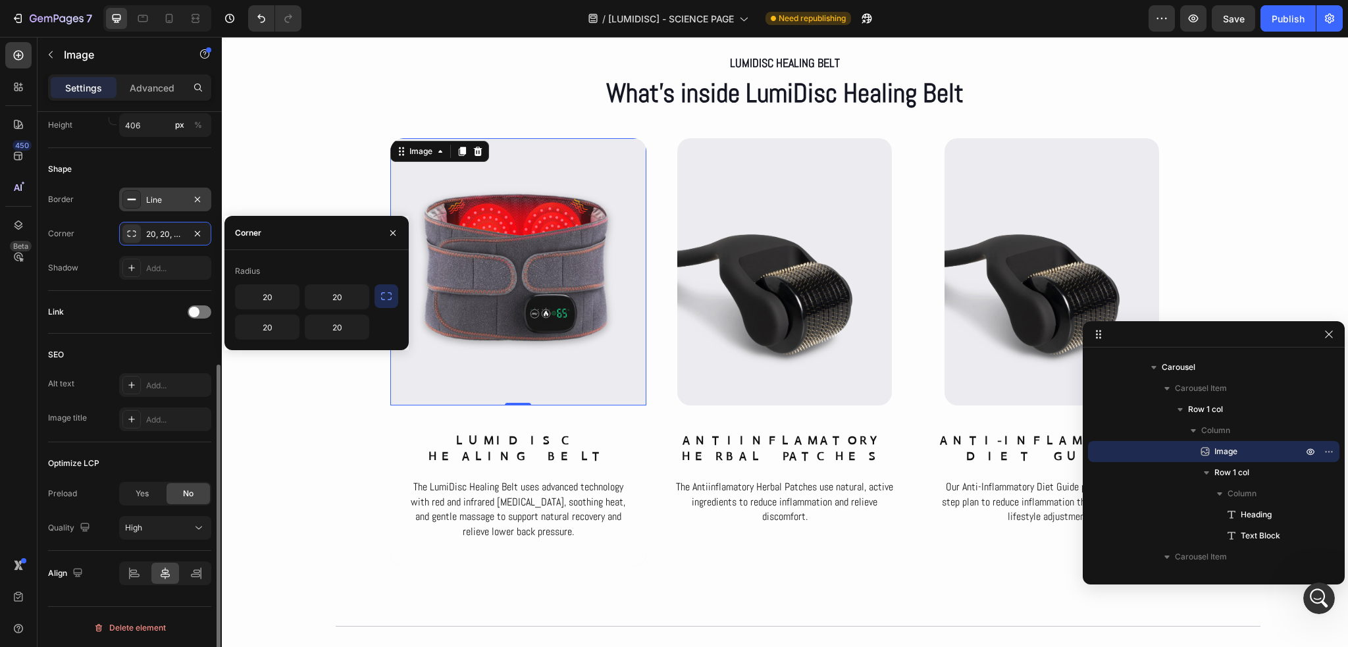
click at [176, 194] on div "Line" at bounding box center [165, 200] width 38 height 12
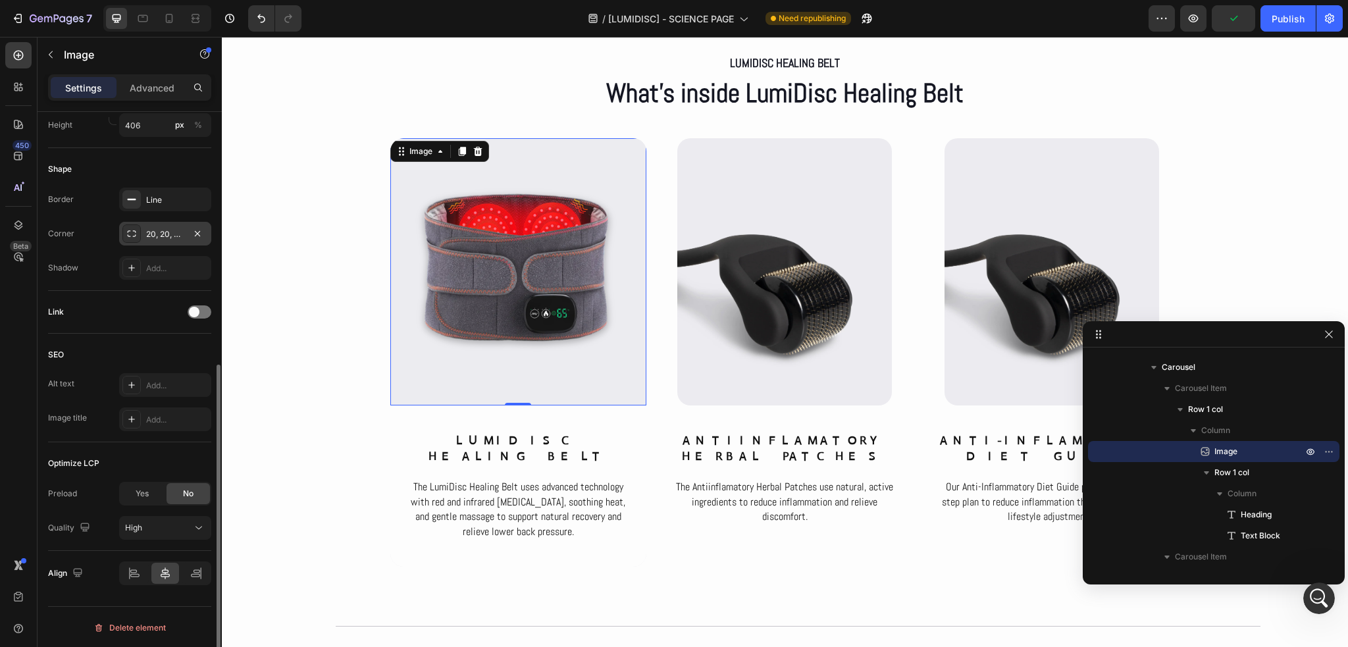
click at [165, 224] on div "20, 20, 20, 20" at bounding box center [165, 234] width 92 height 24
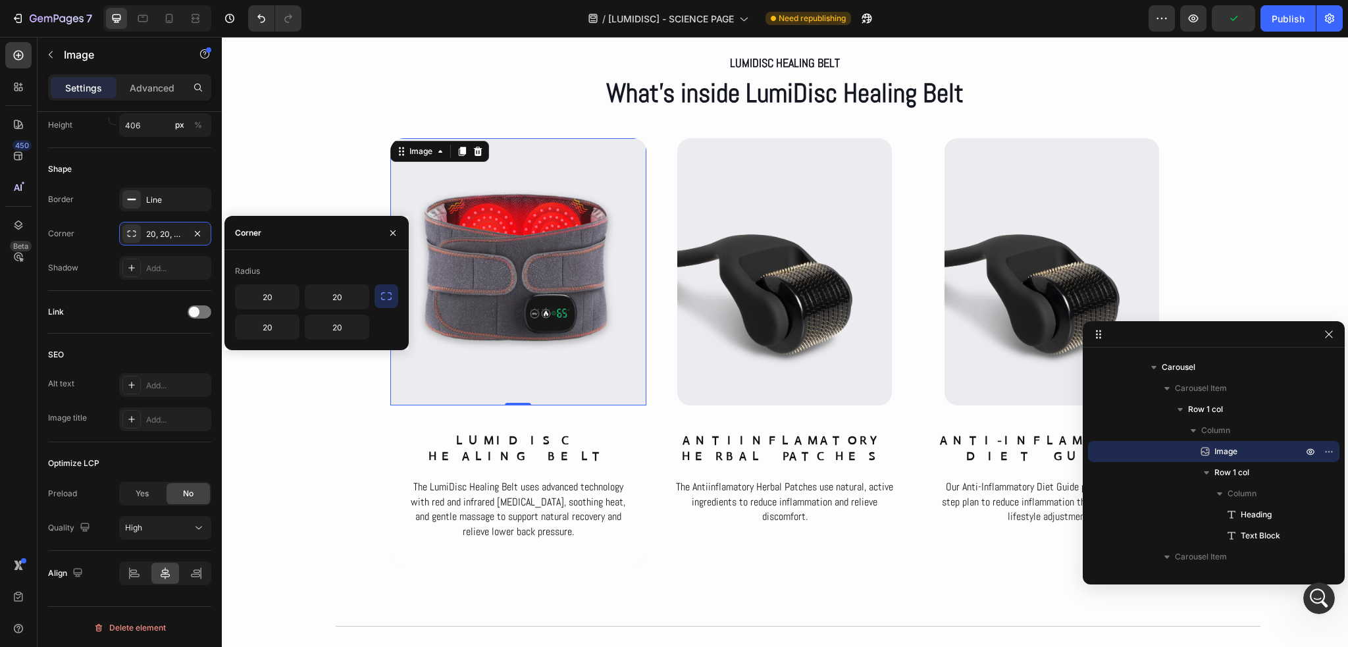
click at [388, 300] on icon "button" at bounding box center [386, 296] width 11 height 8
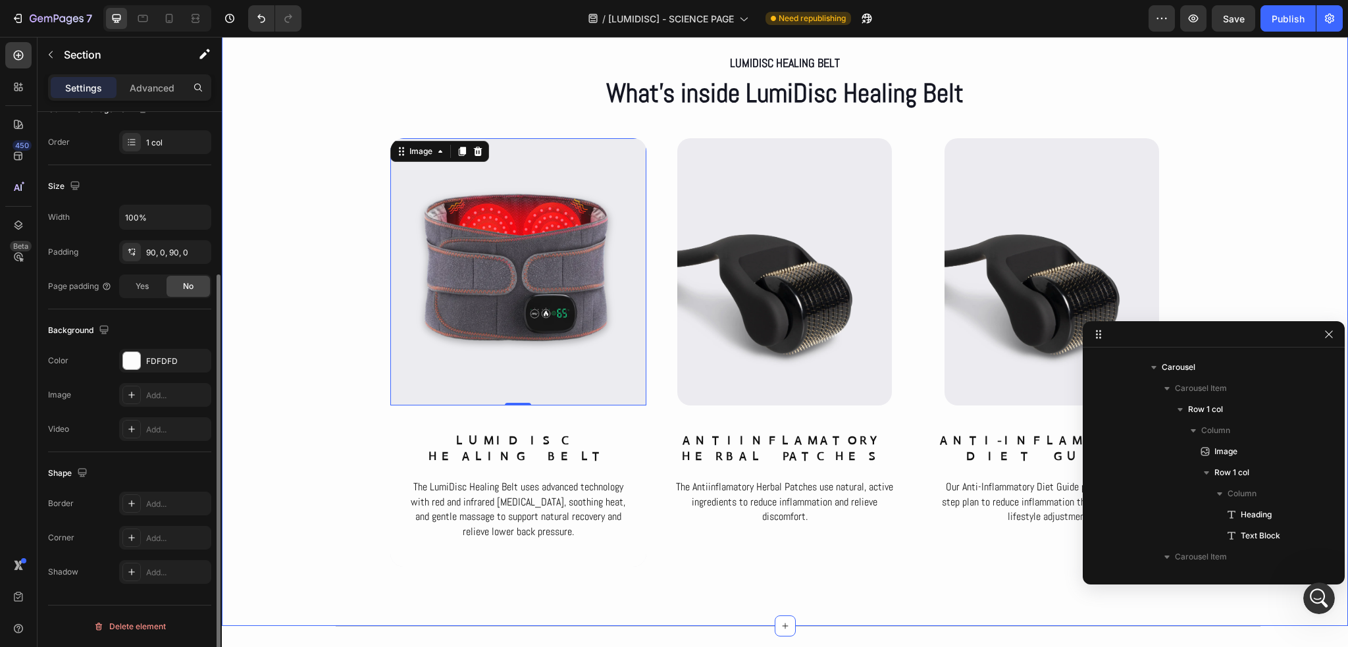
click at [316, 407] on div "LumiDisc Healing Belt Text Block What’s inside LumiDisc Healing Belt Heading Ro…" at bounding box center [785, 309] width 1126 height 516
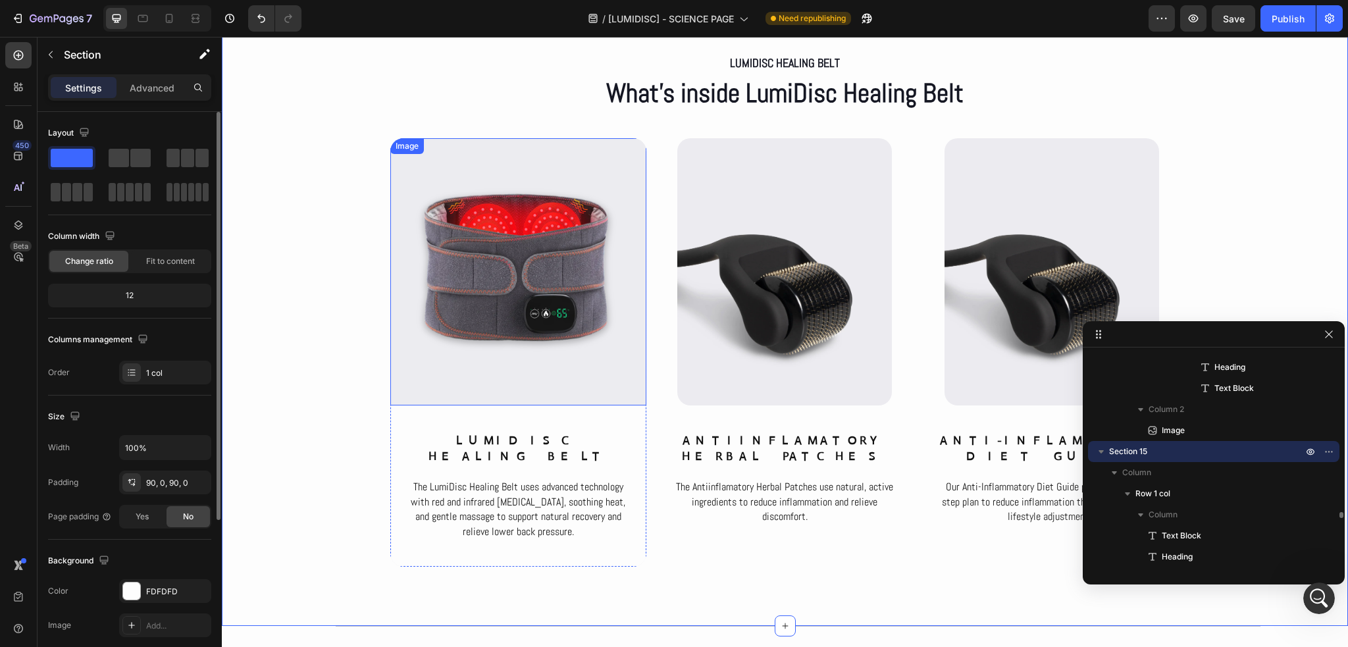
click at [390, 402] on div at bounding box center [518, 271] width 256 height 267
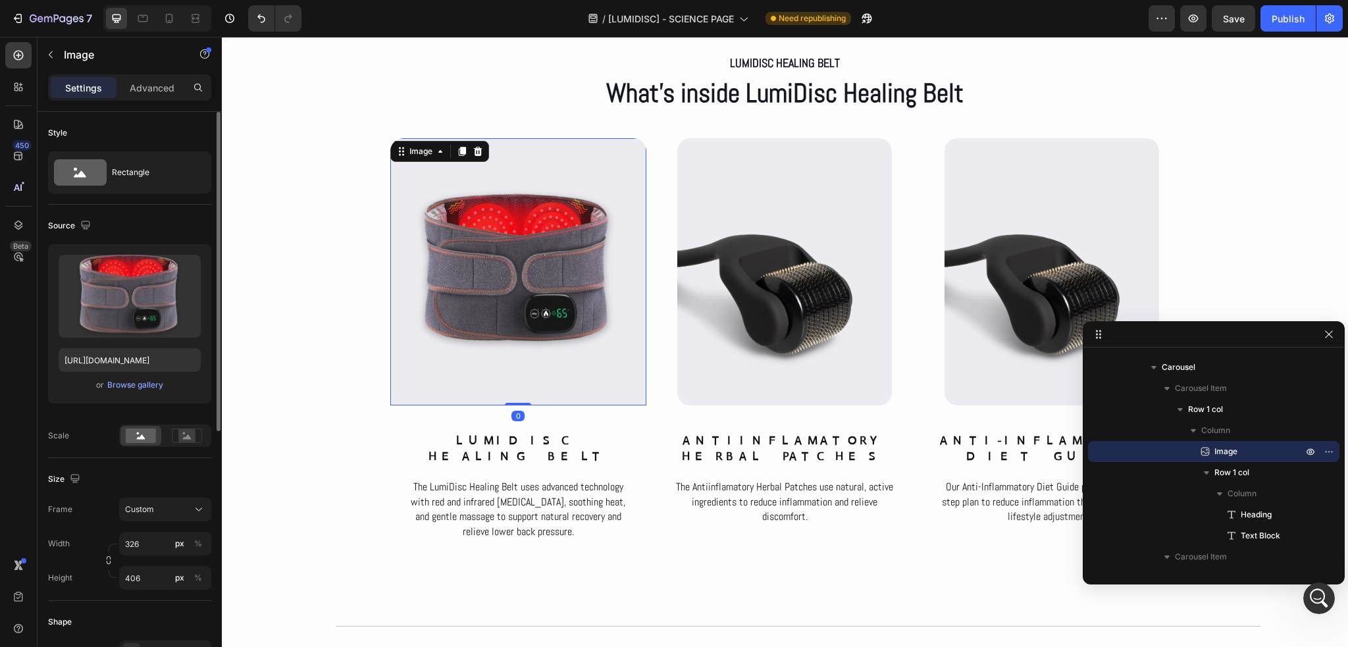
scroll to position [395, 0]
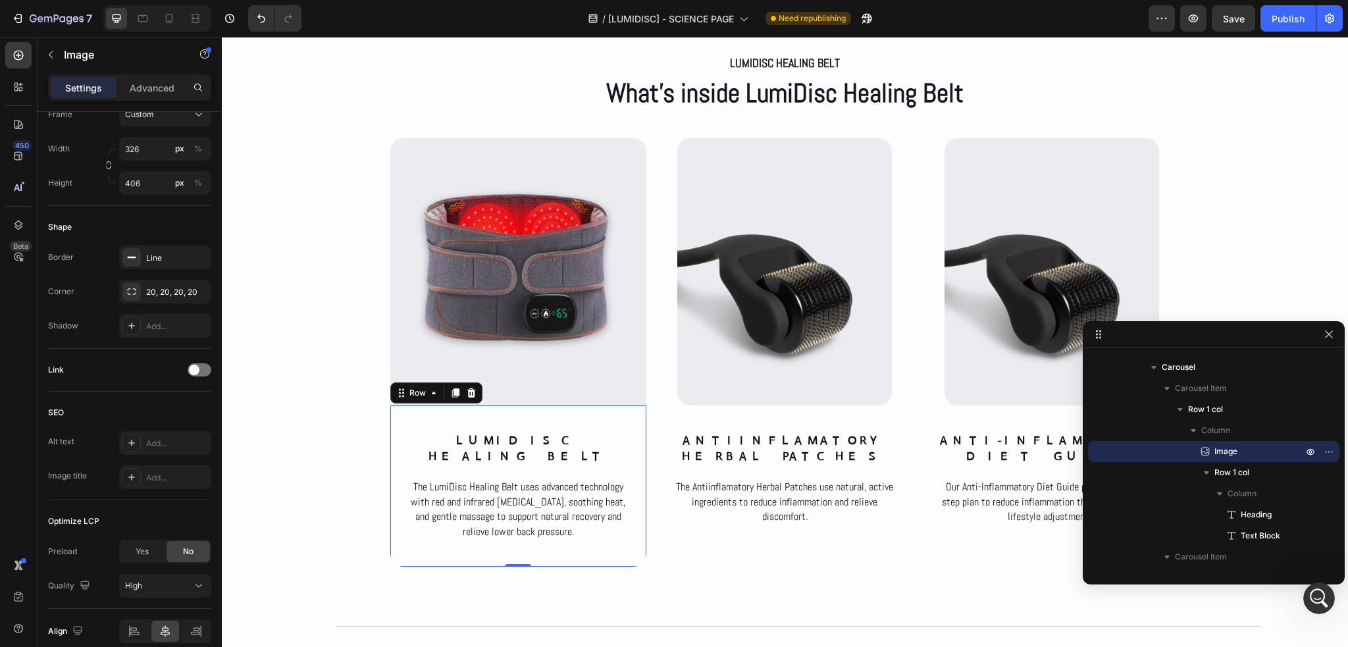
click at [395, 430] on div "LumiDisc Healing Belt Heading The LumiDisc Healing Belt uses advanced technolog…" at bounding box center [518, 486] width 256 height 161
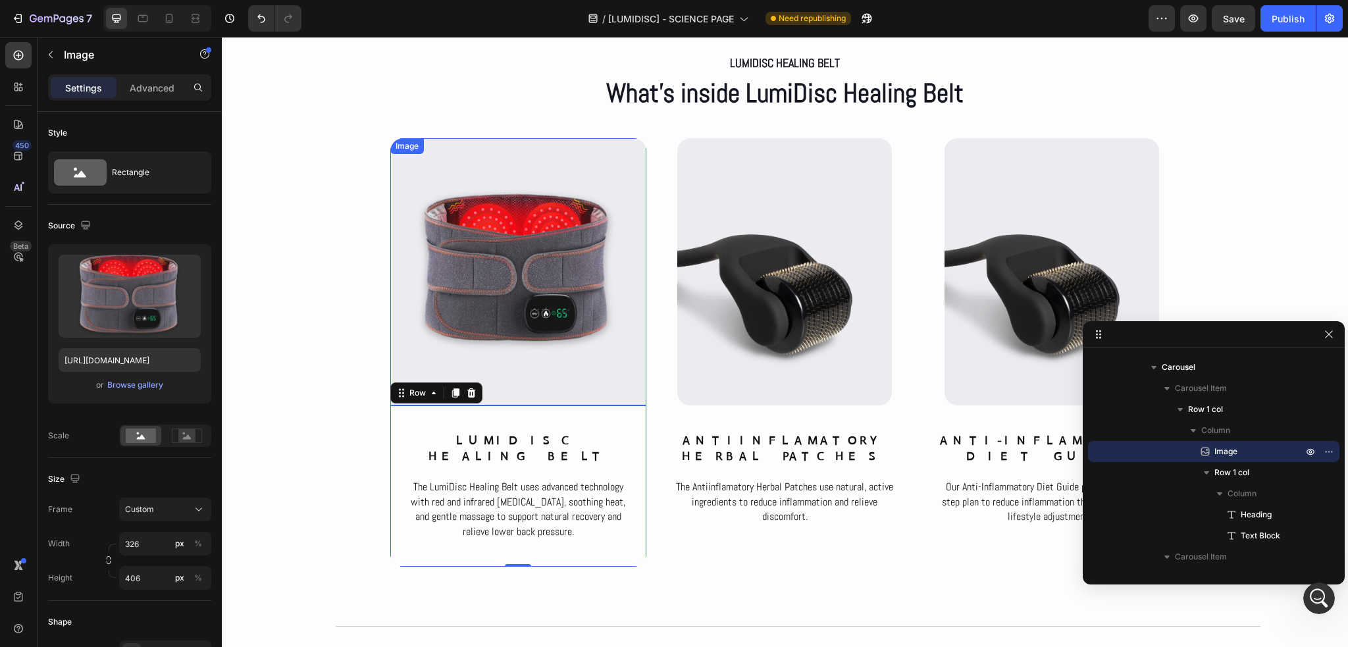
click at [411, 350] on img at bounding box center [518, 271] width 215 height 267
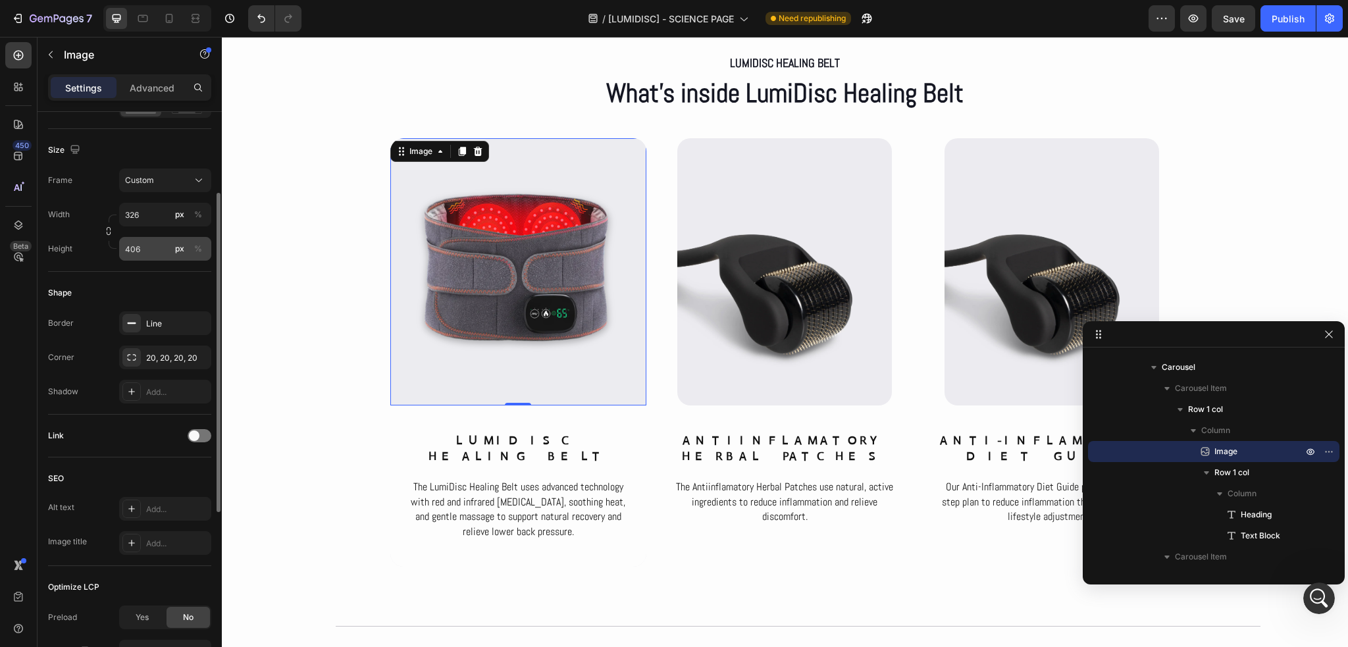
scroll to position [198, 0]
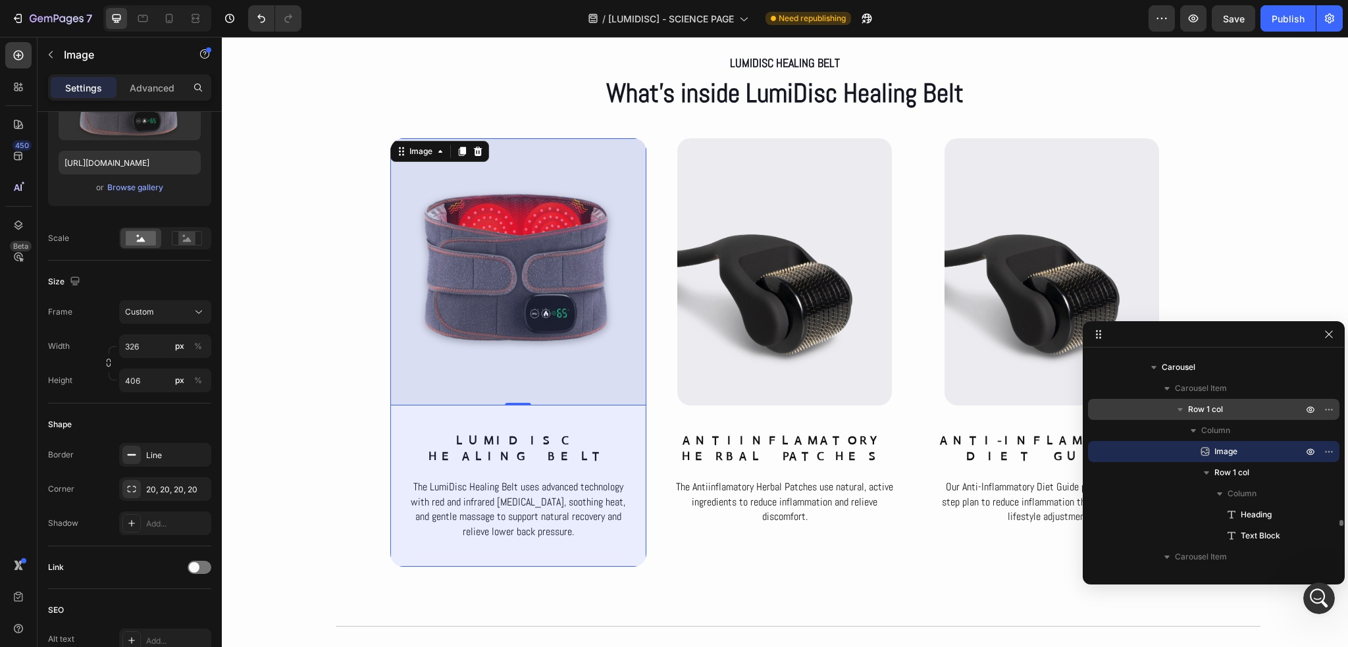
click at [1212, 412] on span "Row 1 col" at bounding box center [1205, 409] width 35 height 13
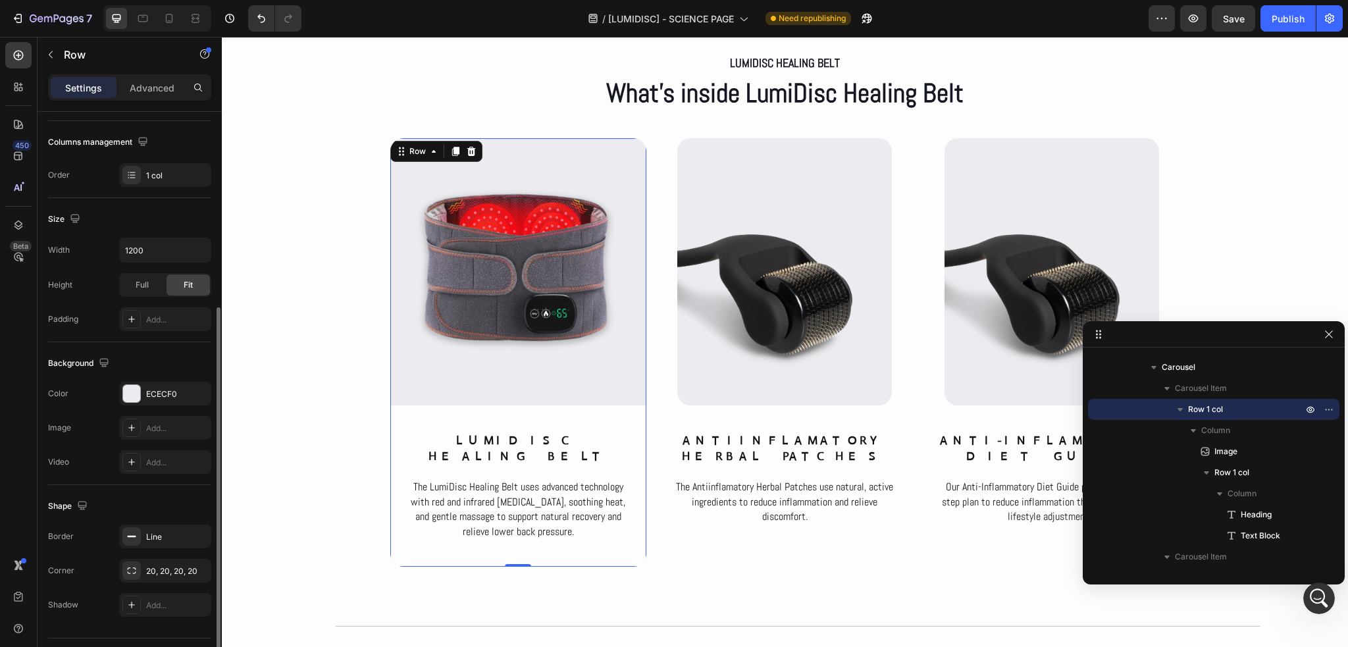
scroll to position [229, 0]
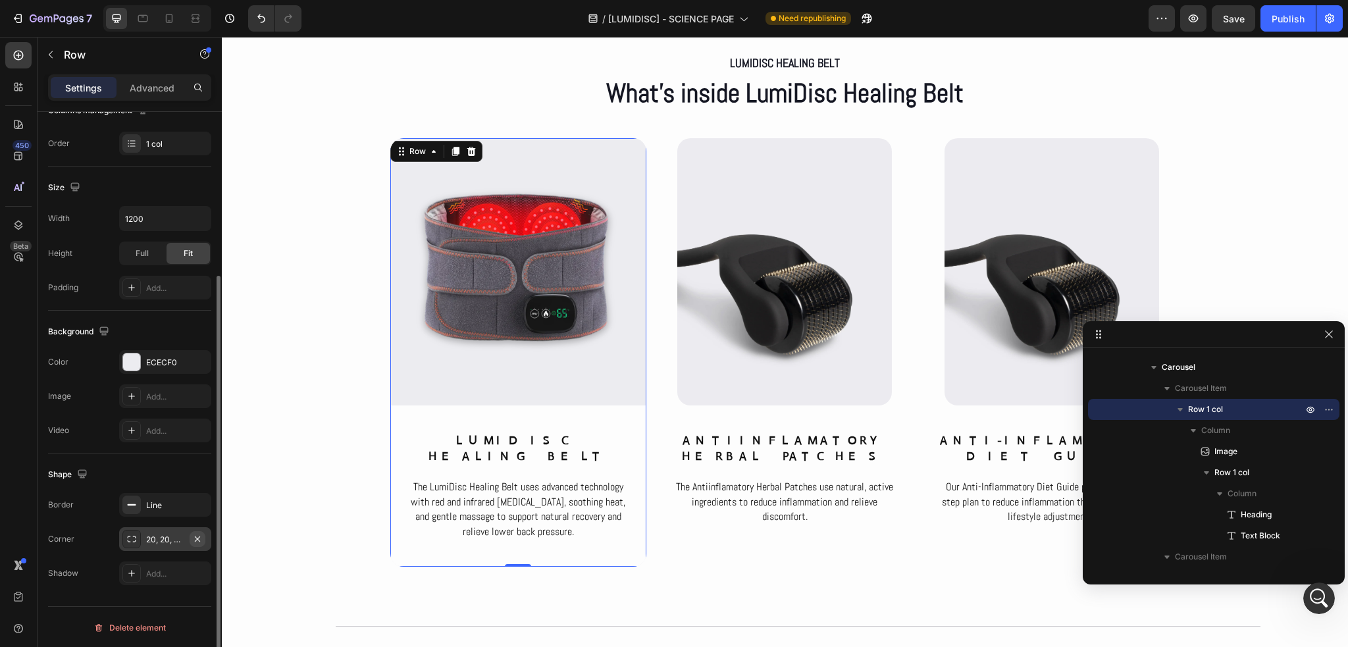
click at [197, 535] on icon "button" at bounding box center [197, 539] width 11 height 11
click at [137, 469] on div "Shape" at bounding box center [129, 474] width 163 height 21
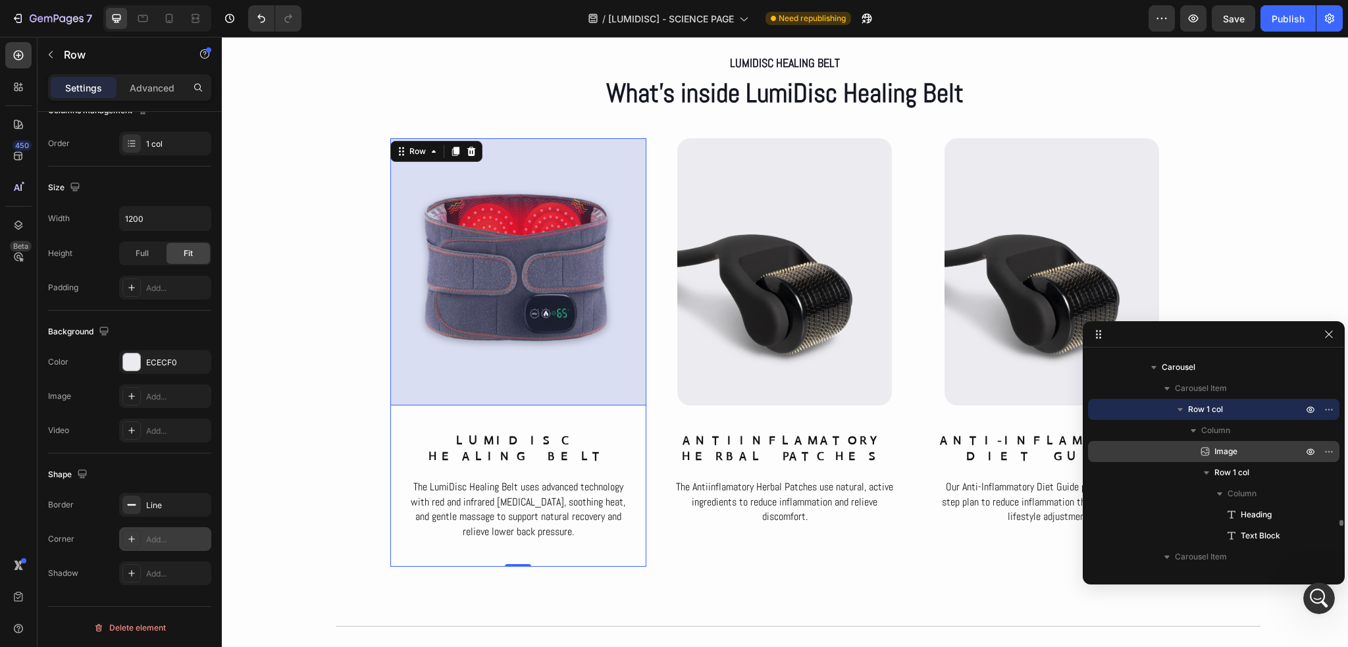
click at [1235, 452] on span "Image" at bounding box center [1226, 451] width 23 height 13
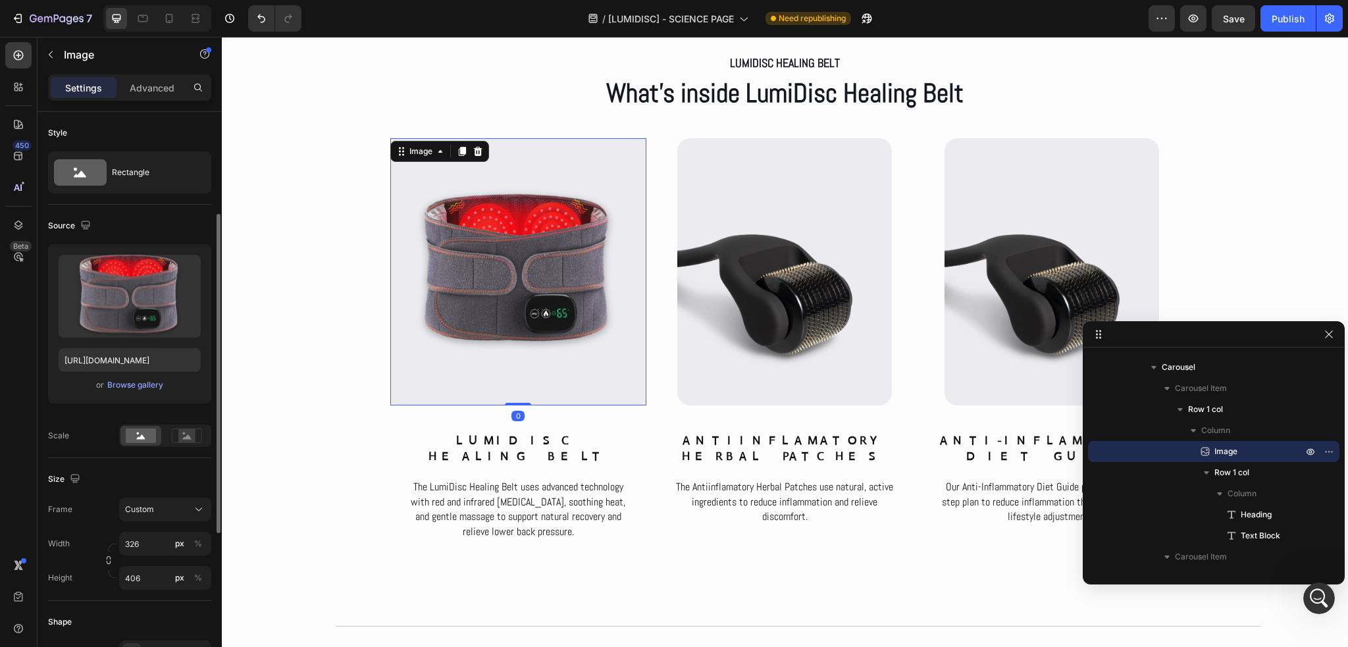
scroll to position [329, 0]
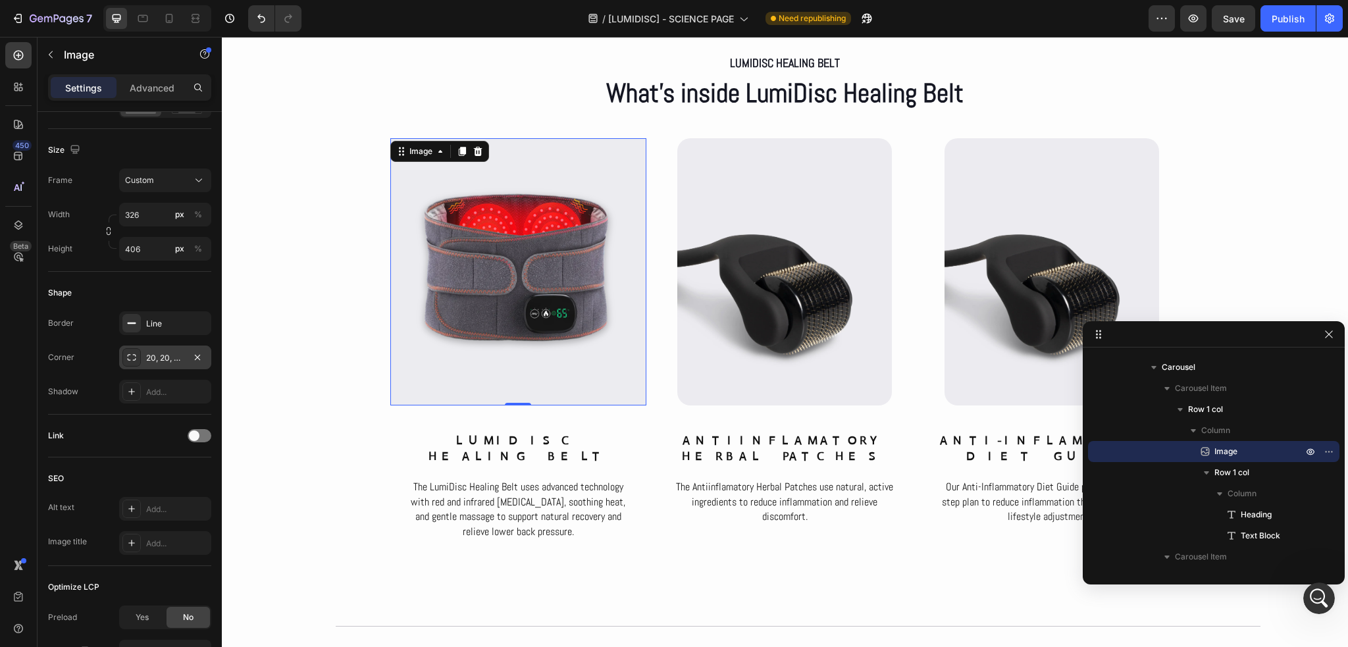
click at [161, 354] on div "20, 20, 20, 20" at bounding box center [165, 358] width 38 height 12
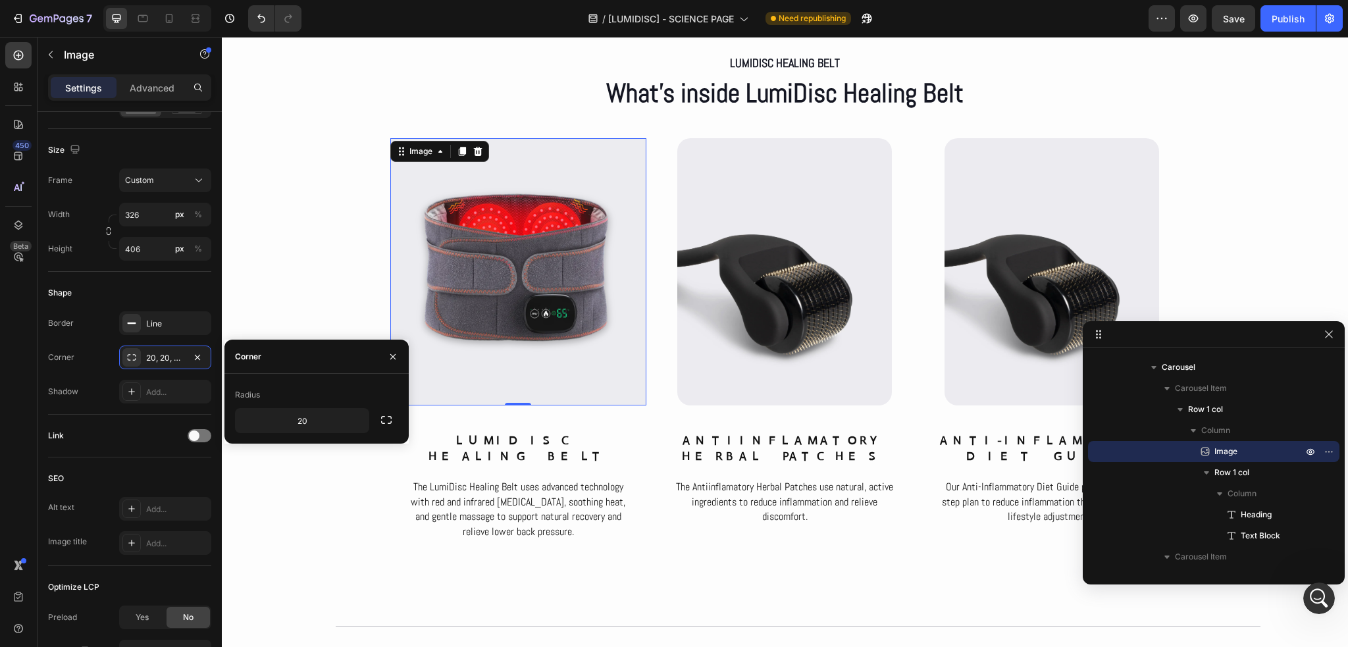
click at [100, 426] on div "Link" at bounding box center [129, 435] width 163 height 21
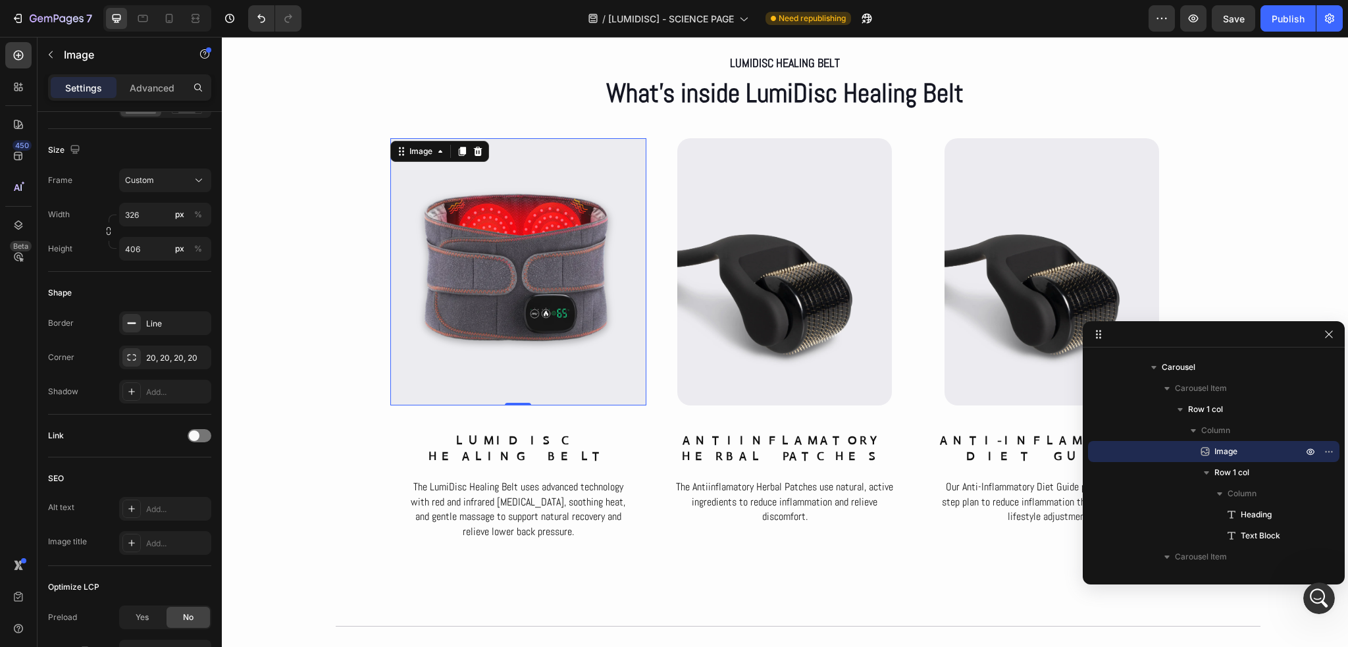
click at [113, 456] on div "Link" at bounding box center [129, 436] width 163 height 43
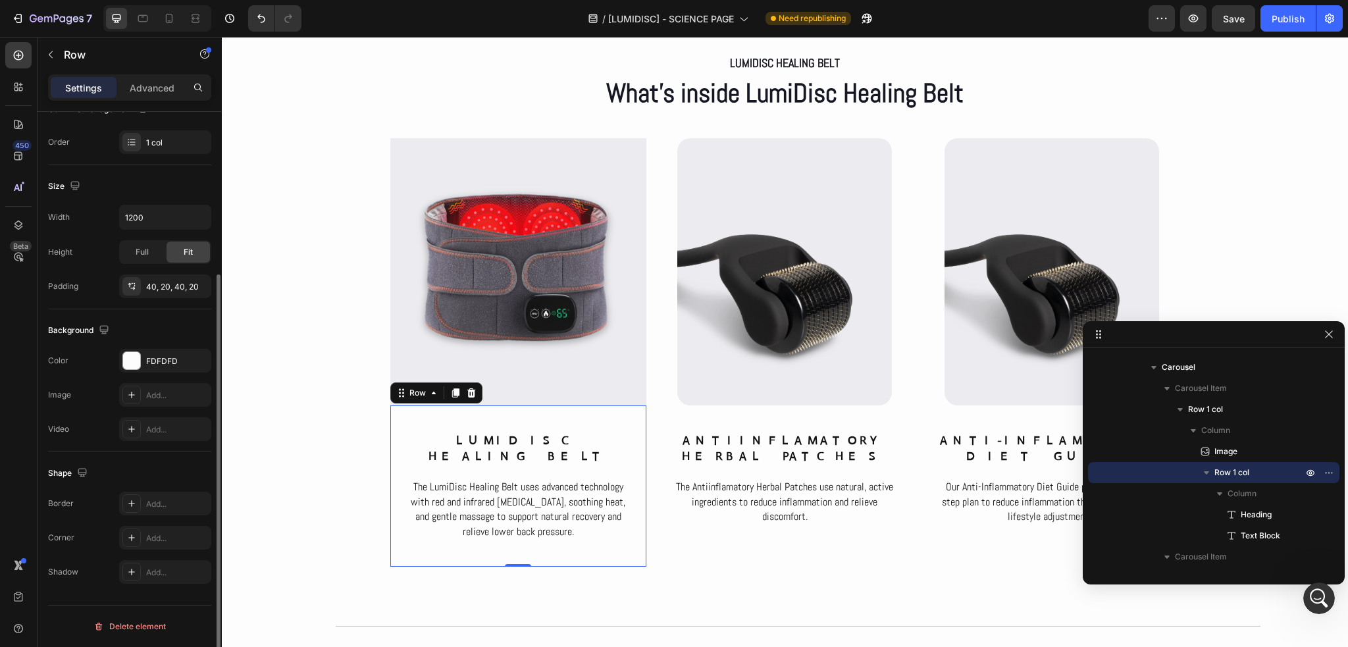
click at [390, 480] on div "LumiDisc Healing Belt Heading The LumiDisc Healing Belt uses advanced technolog…" at bounding box center [518, 486] width 256 height 161
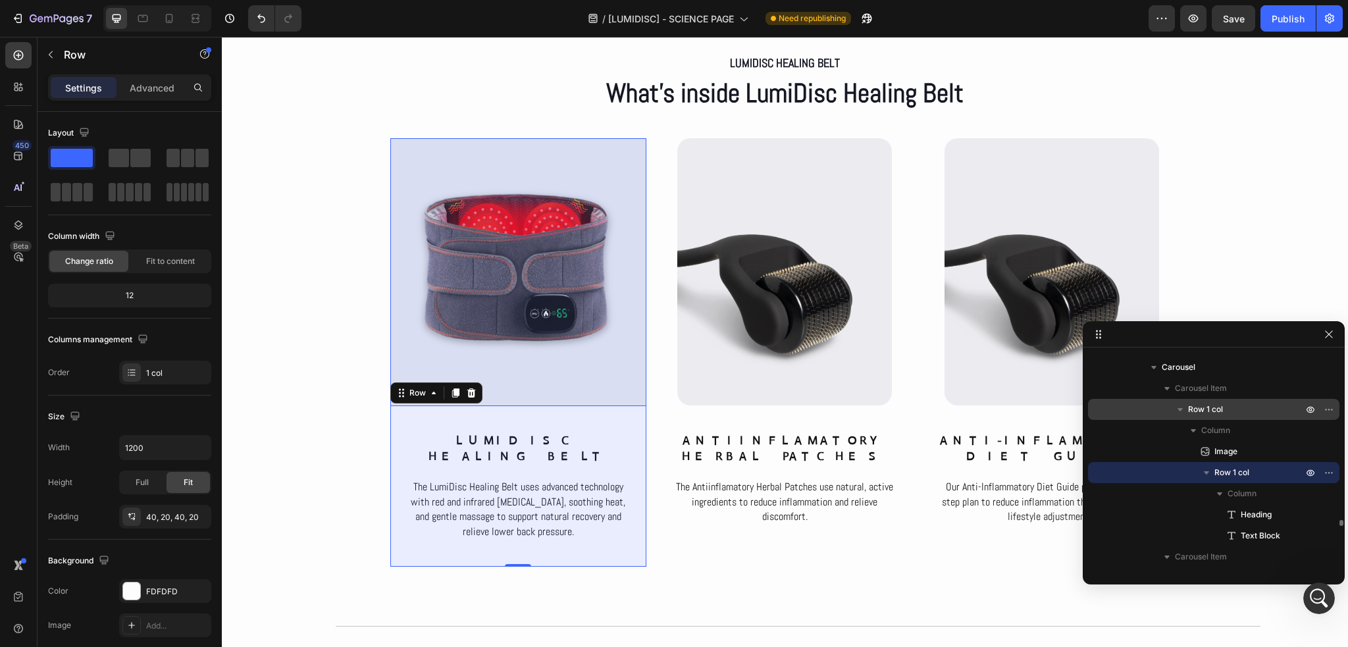
click at [1226, 415] on p "Row 1 col" at bounding box center [1246, 409] width 117 height 13
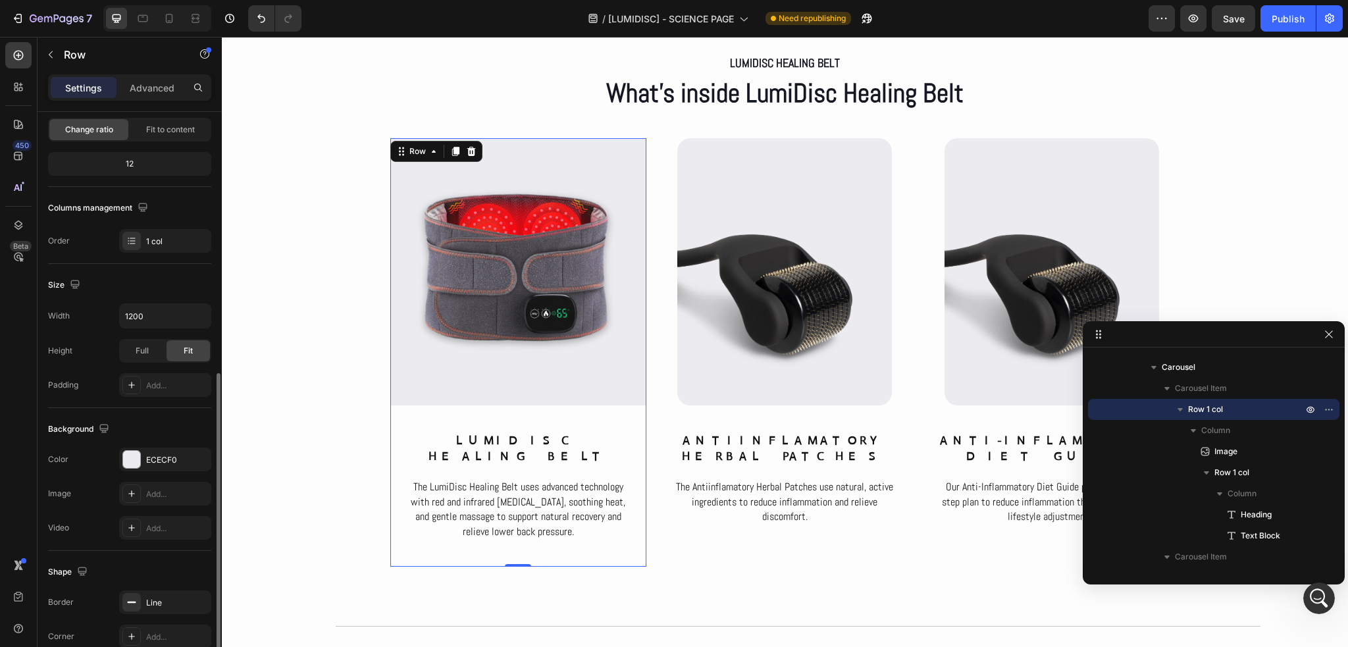
scroll to position [229, 0]
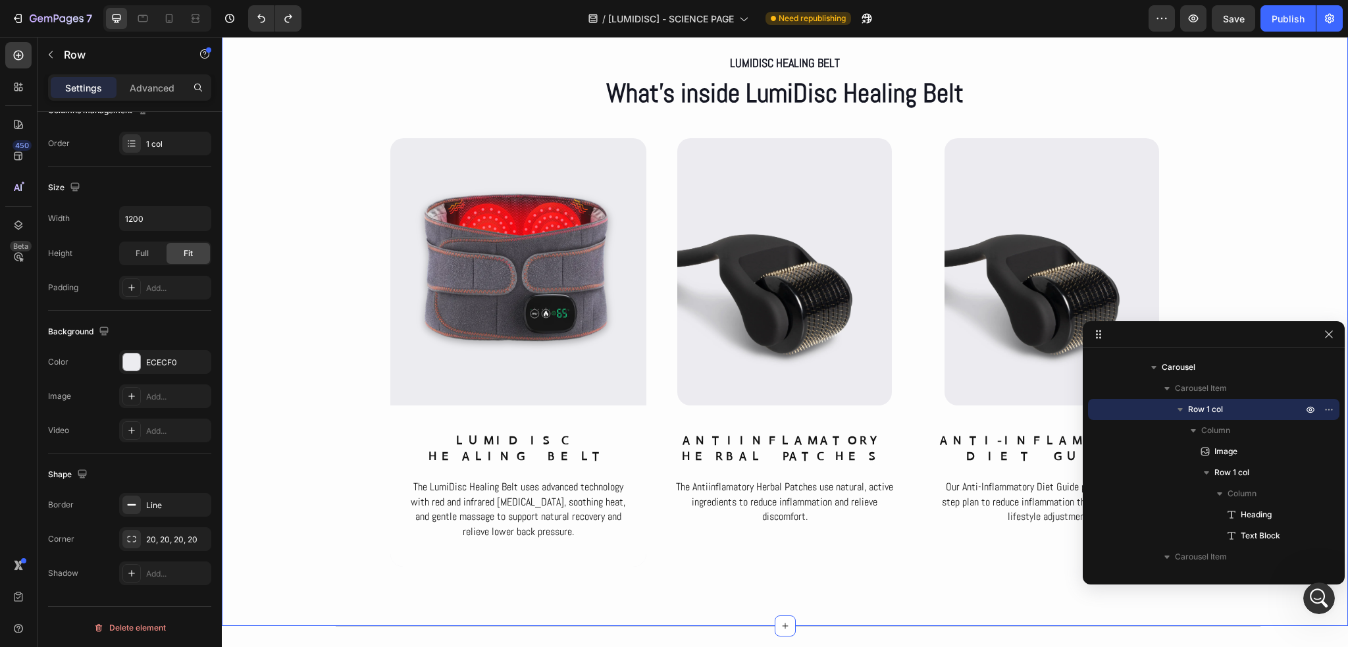
click at [292, 397] on div "LumiDisc Healing Belt Text Block What’s inside LumiDisc Healing Belt Heading Ro…" at bounding box center [785, 309] width 1126 height 516
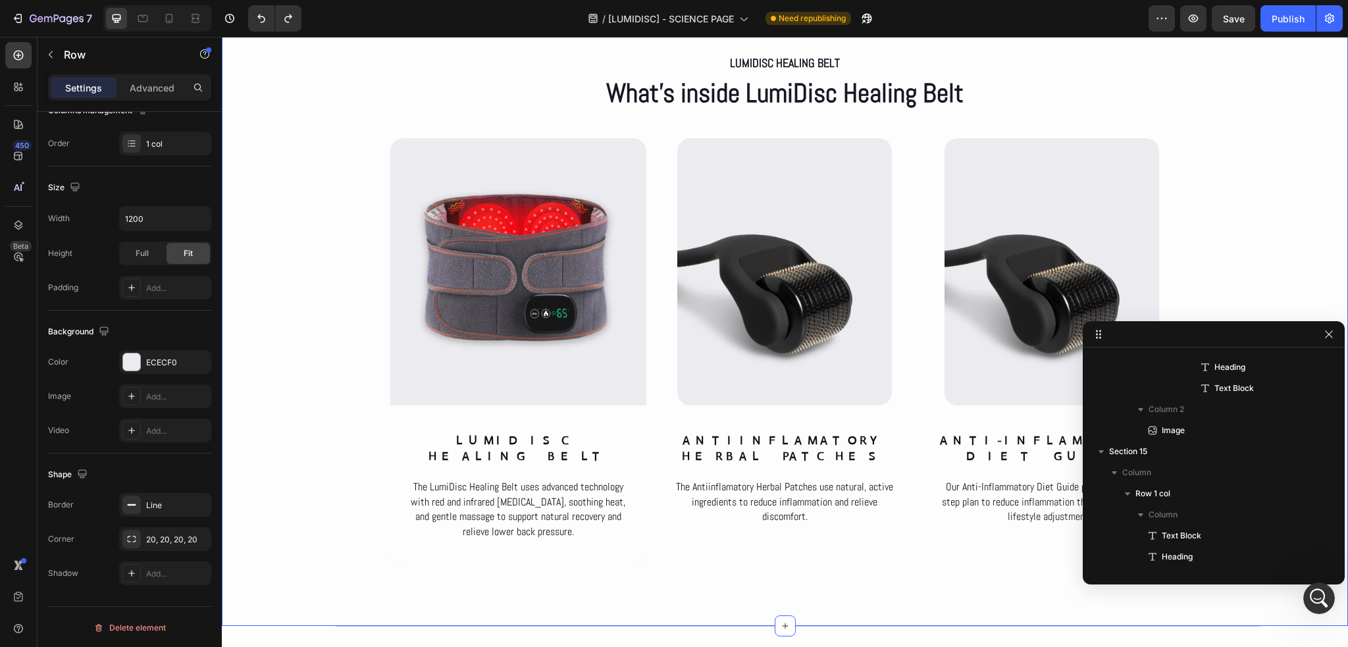
scroll to position [0, 0]
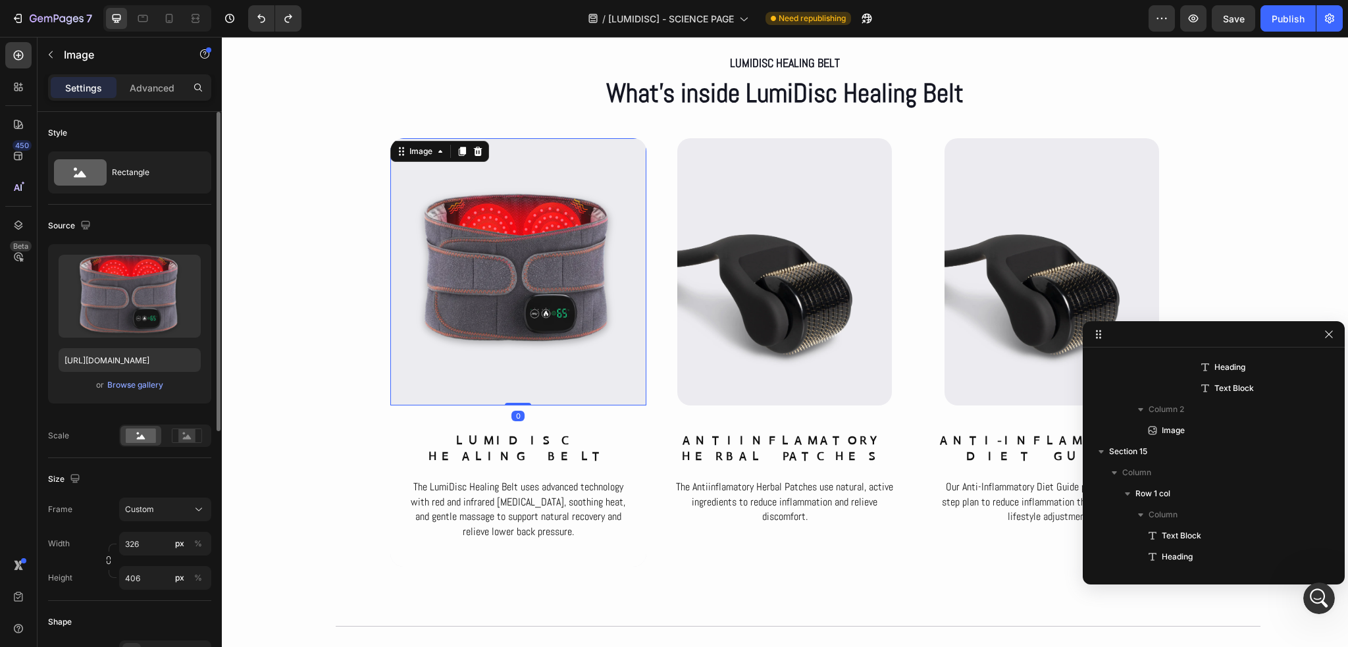
click at [532, 372] on img at bounding box center [518, 271] width 215 height 267
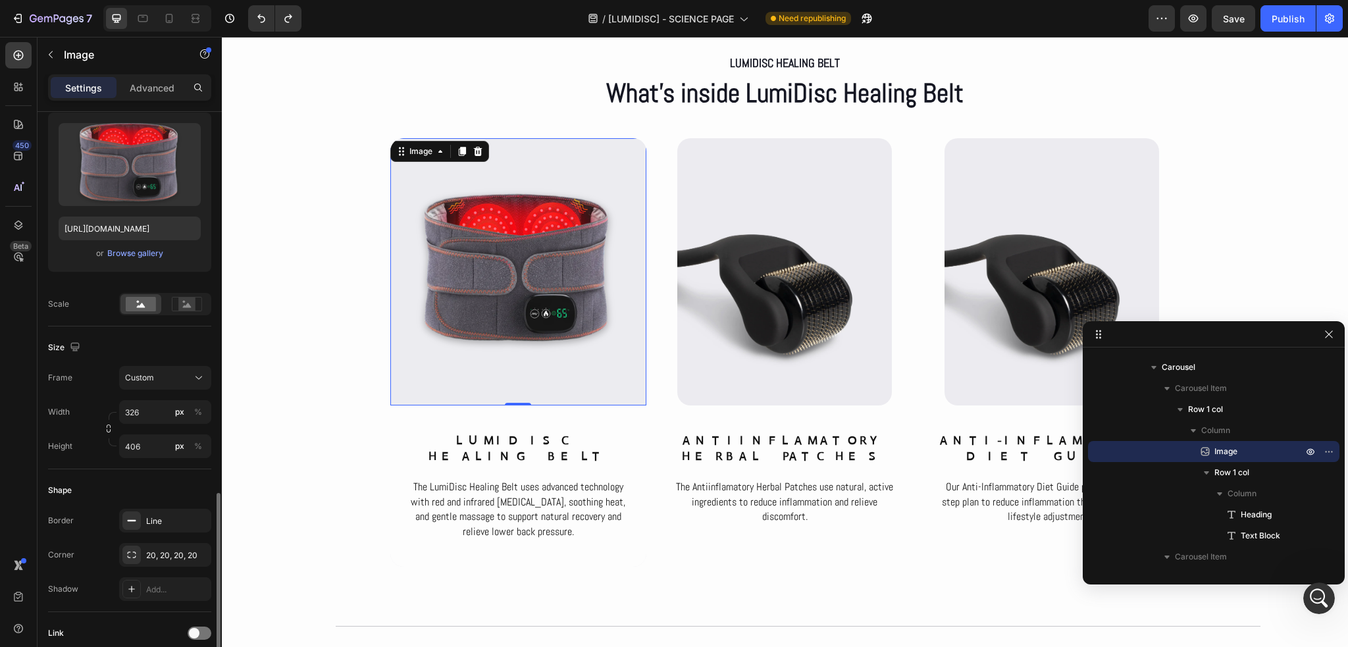
scroll to position [329, 0]
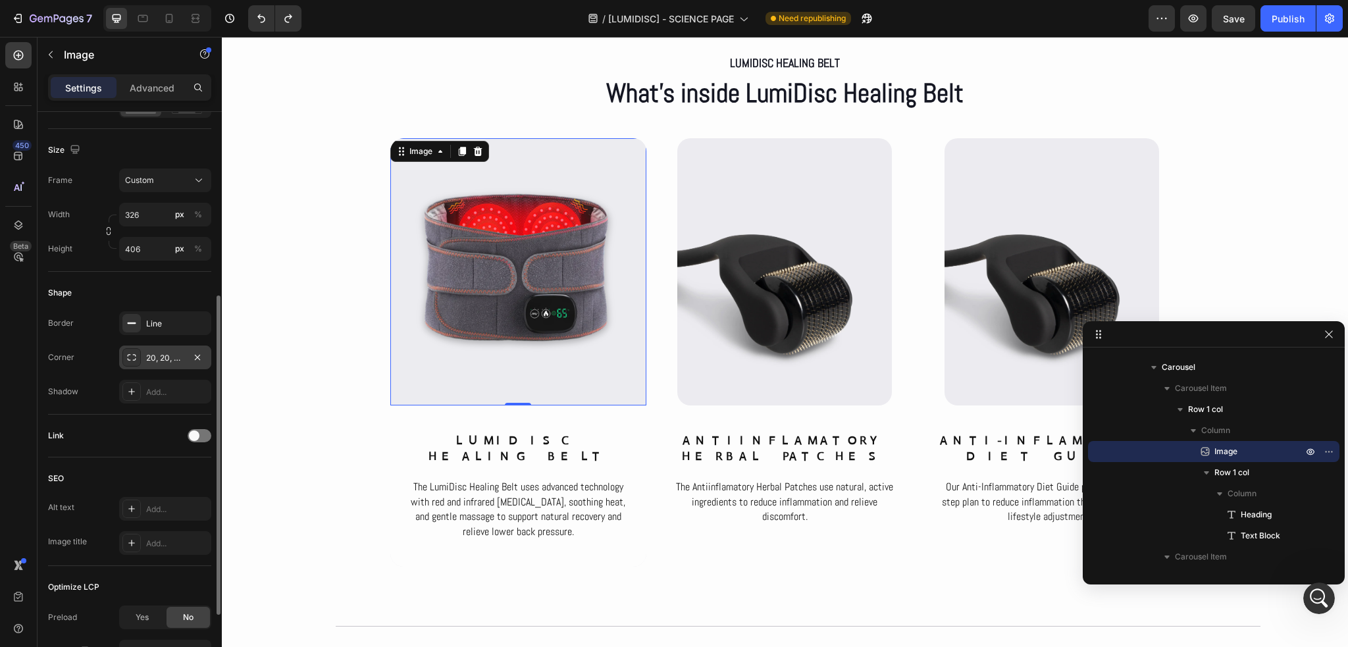
click at [174, 357] on div "20, 20, 20, 20" at bounding box center [165, 358] width 38 height 12
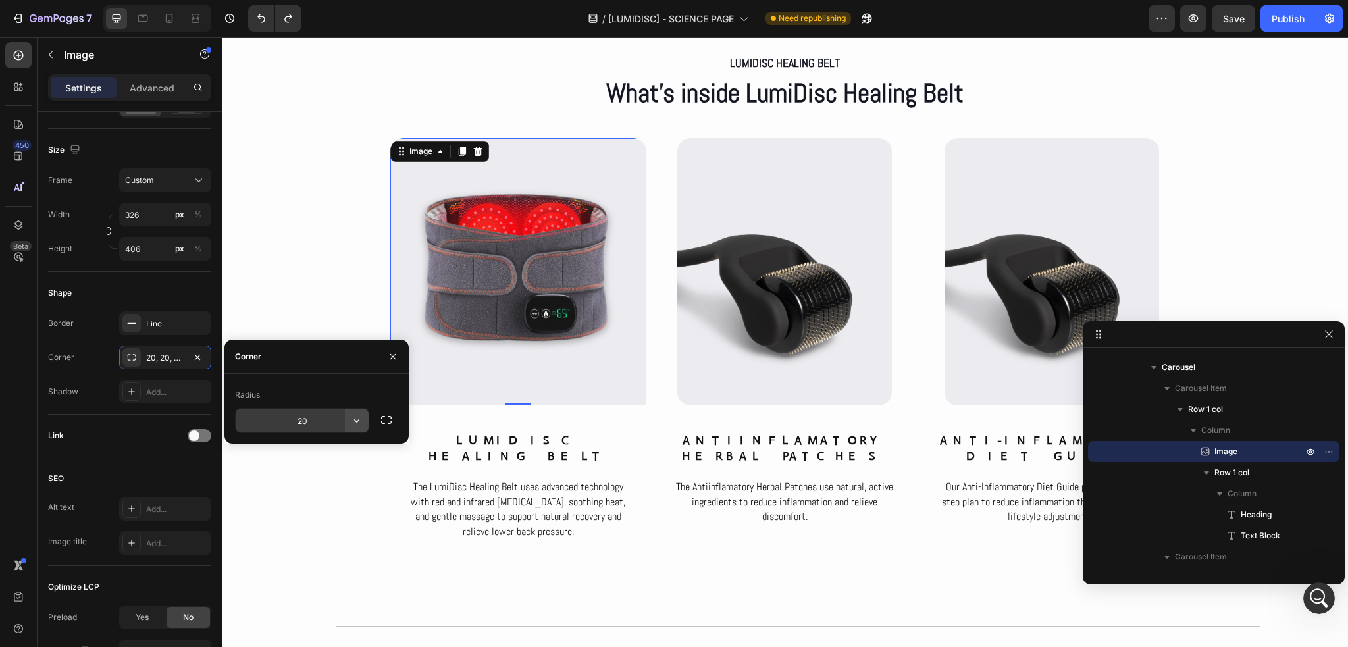
click at [354, 419] on icon "button" at bounding box center [356, 420] width 13 height 13
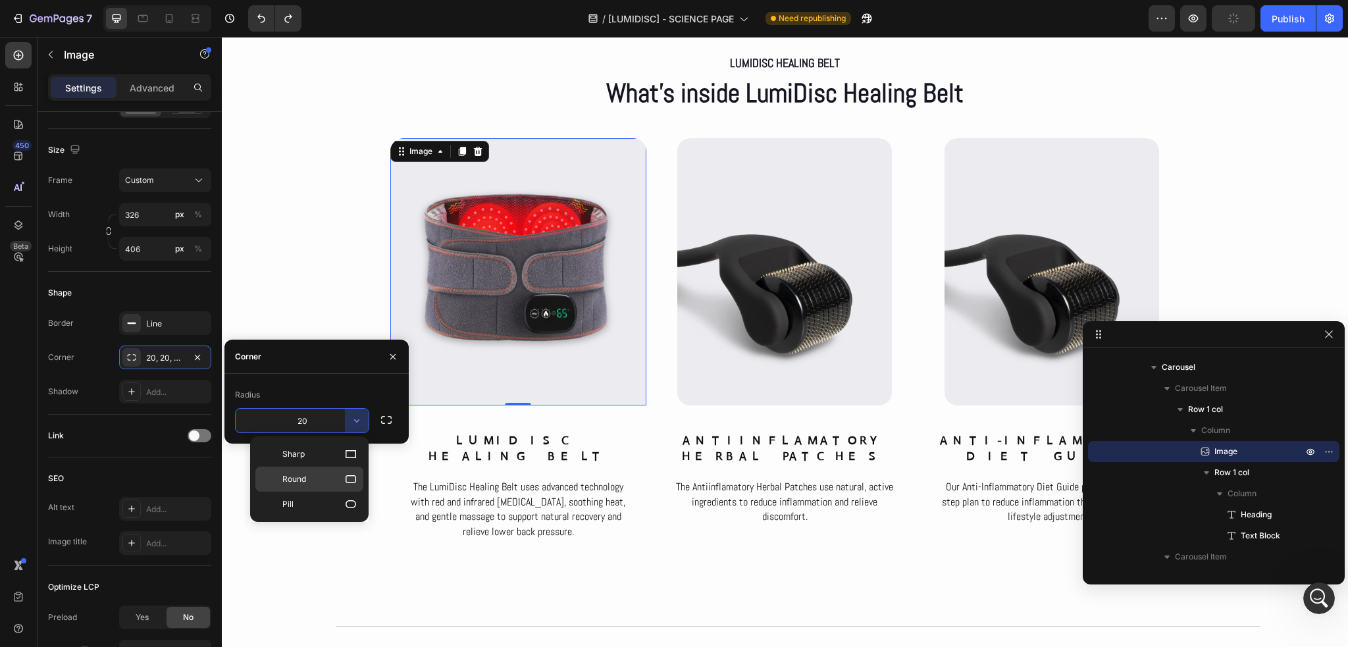
click at [354, 479] on icon at bounding box center [350, 479] width 13 height 13
type input "8"
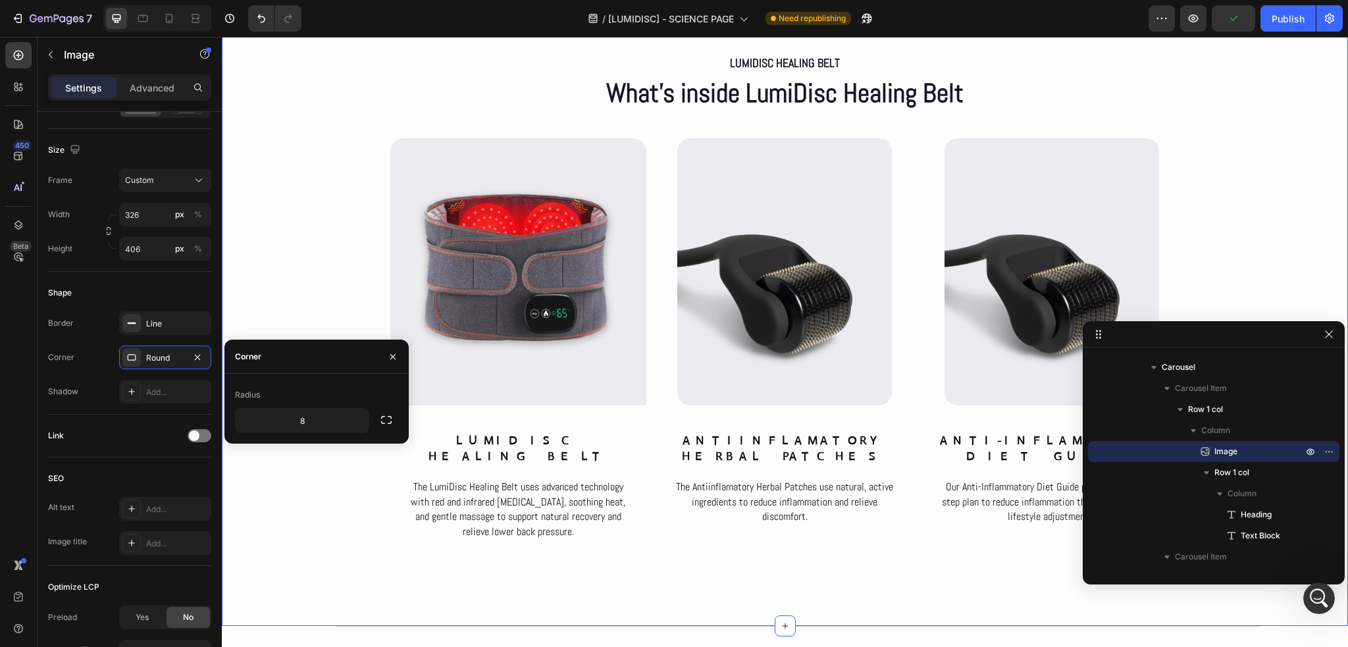
click at [336, 278] on div "LumiDisc Healing Belt Text Block What’s inside LumiDisc Healing Belt Heading Ro…" at bounding box center [785, 309] width 1126 height 516
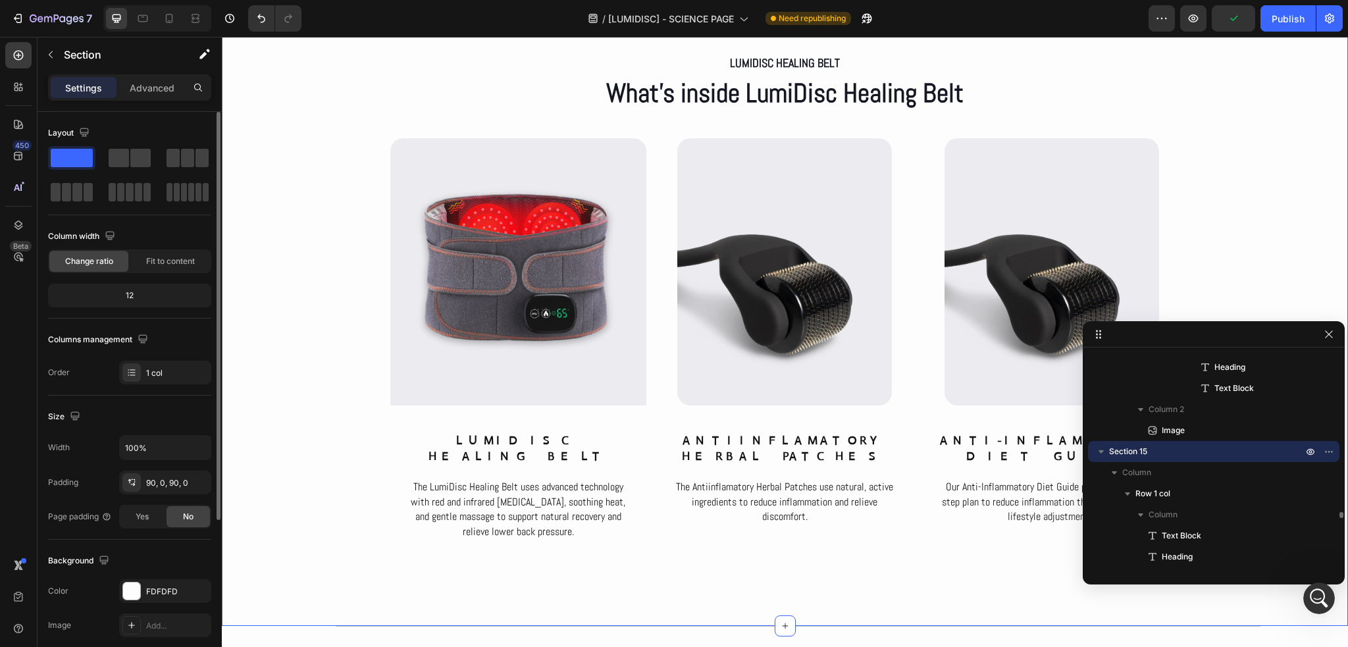
click at [336, 278] on div "LumiDisc Healing Belt Text Block What’s inside LumiDisc Healing Belt Heading Ro…" at bounding box center [785, 309] width 1126 height 516
click at [420, 375] on img at bounding box center [518, 271] width 215 height 267
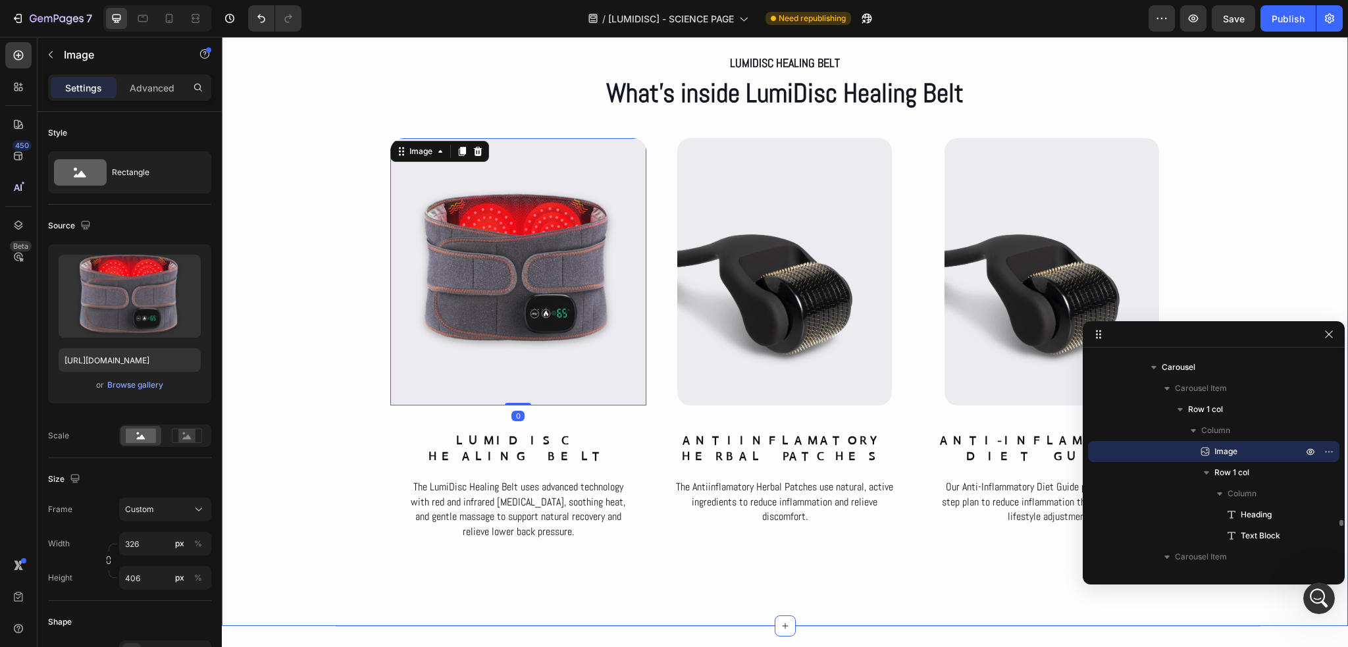
click at [356, 317] on div "LumiDisc Healing Belt Text Block What’s inside LumiDisc Healing Belt Heading Ro…" at bounding box center [785, 309] width 1126 height 516
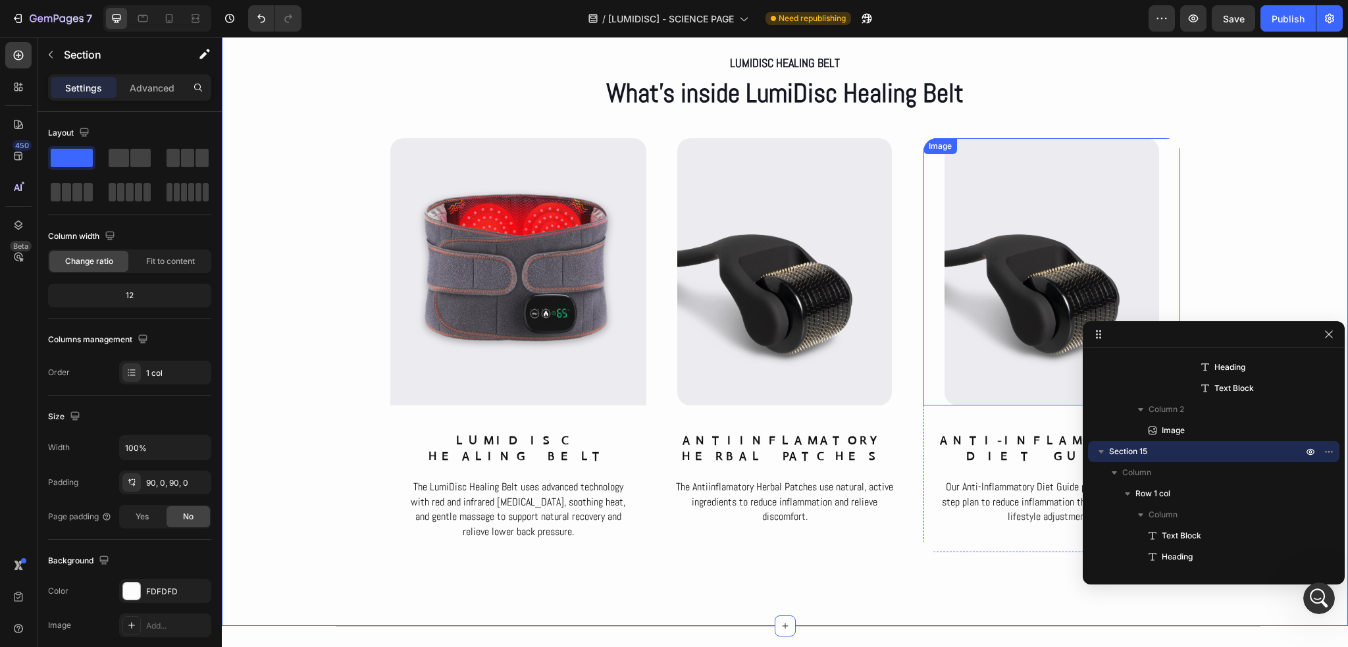
click at [997, 292] on img at bounding box center [1052, 271] width 215 height 267
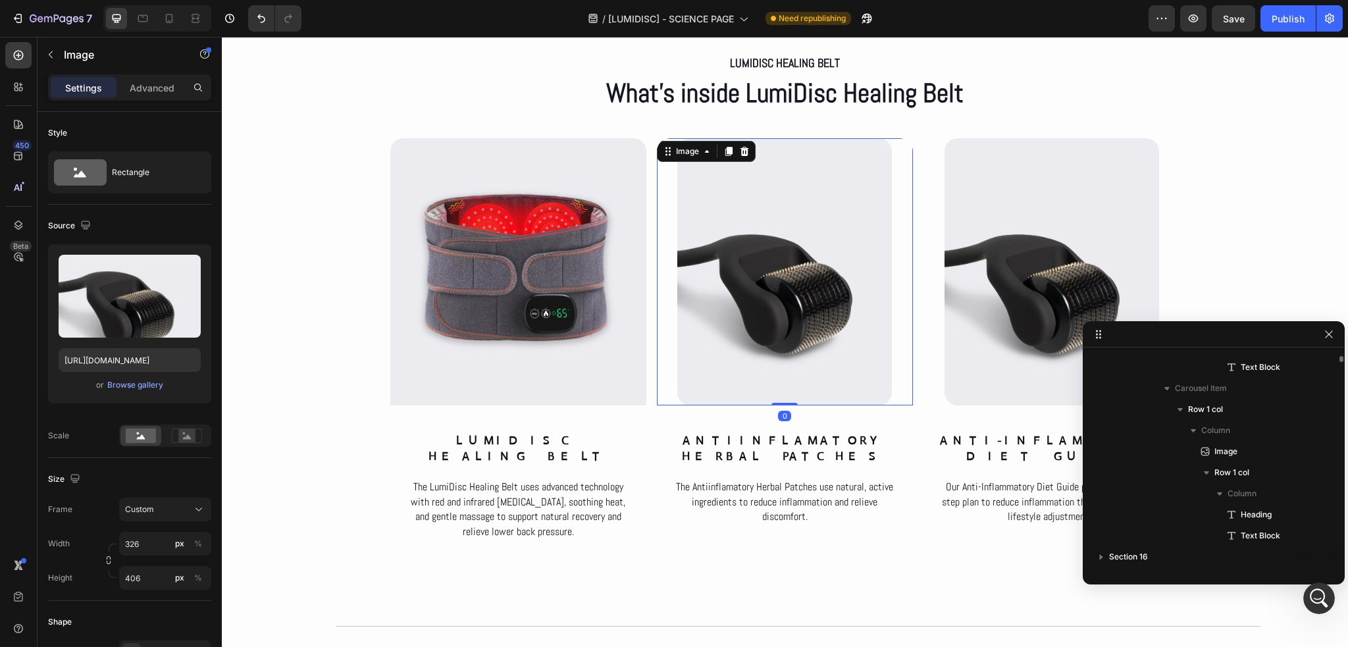
click at [787, 323] on img at bounding box center [784, 271] width 215 height 267
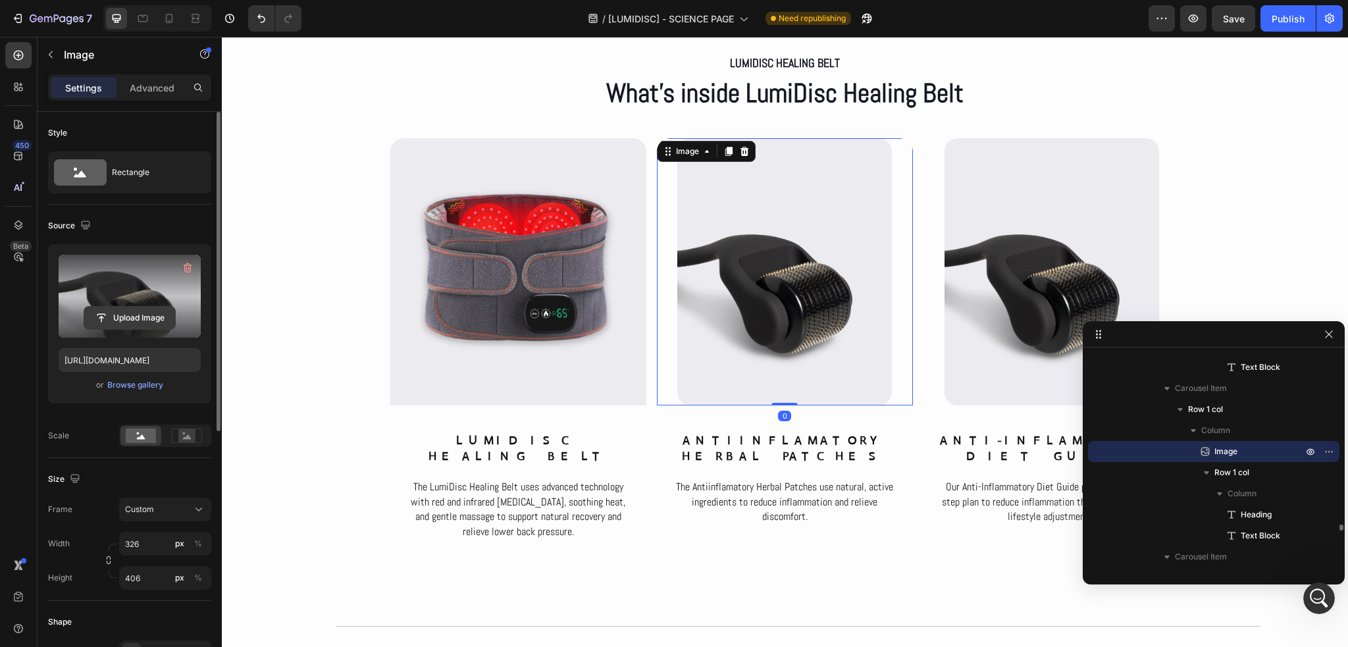
click at [101, 323] on input "file" at bounding box center [129, 318] width 91 height 22
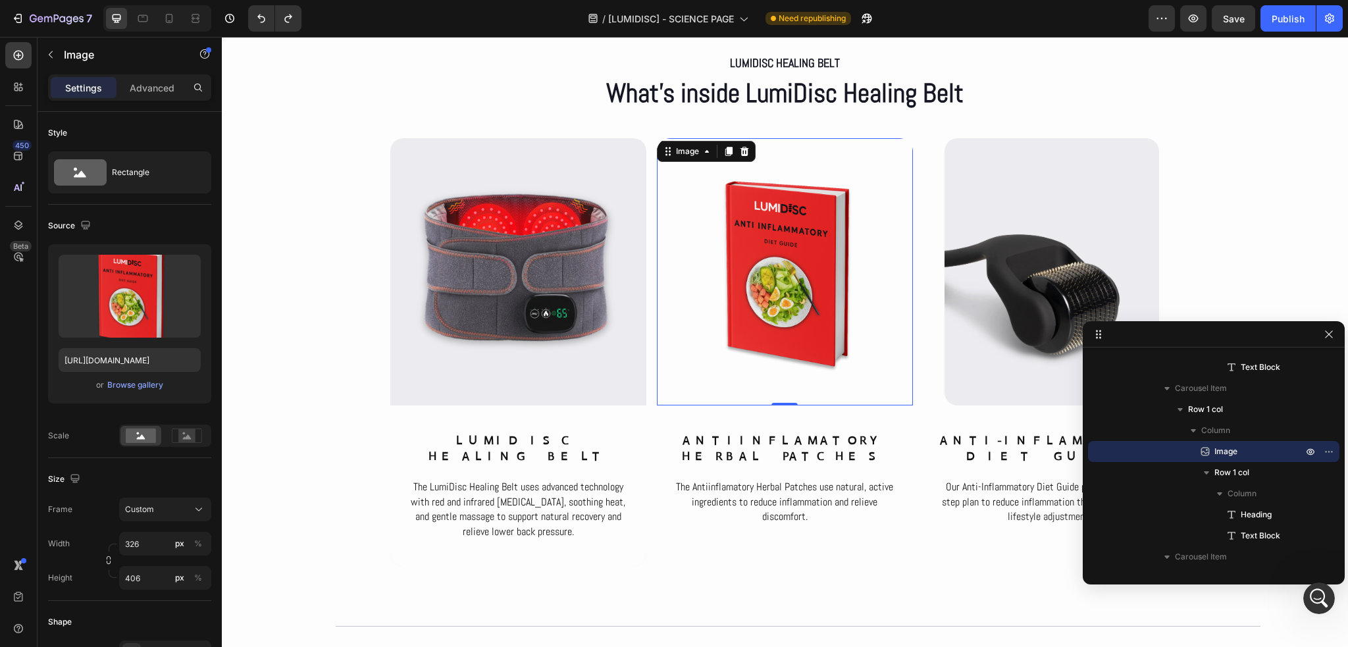
click at [800, 305] on img at bounding box center [784, 271] width 215 height 267
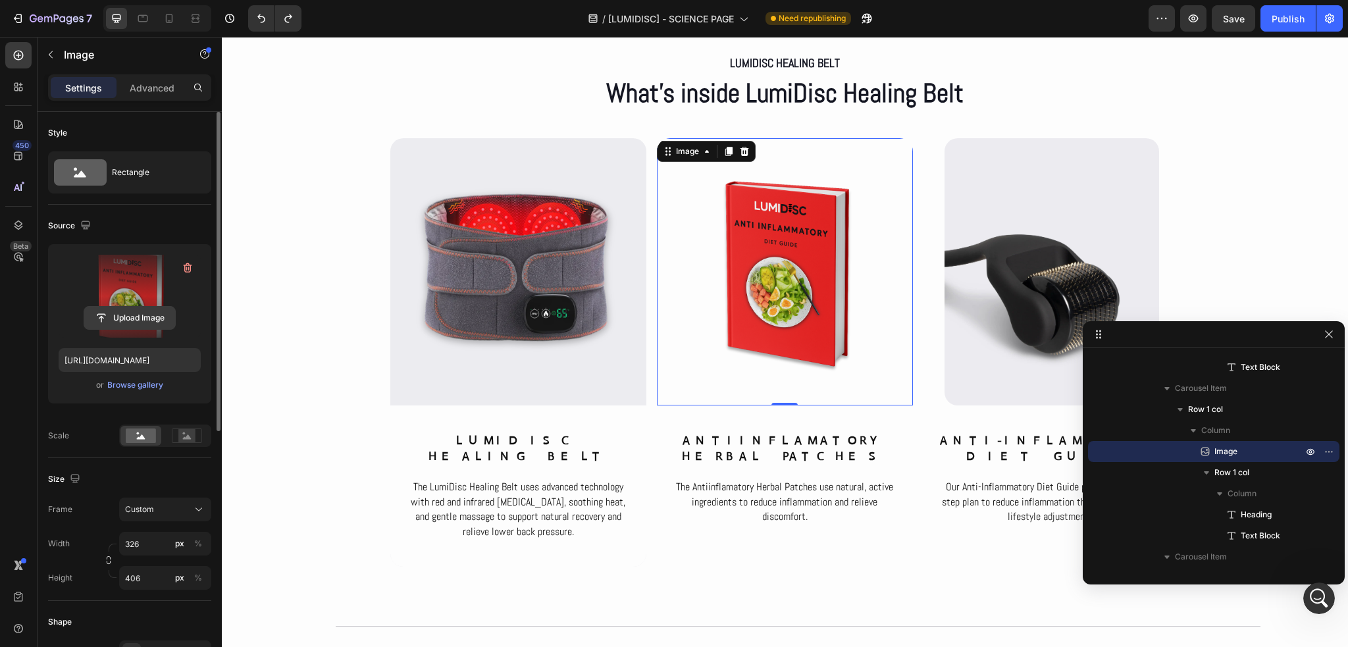
click at [141, 319] on input "file" at bounding box center [129, 318] width 91 height 22
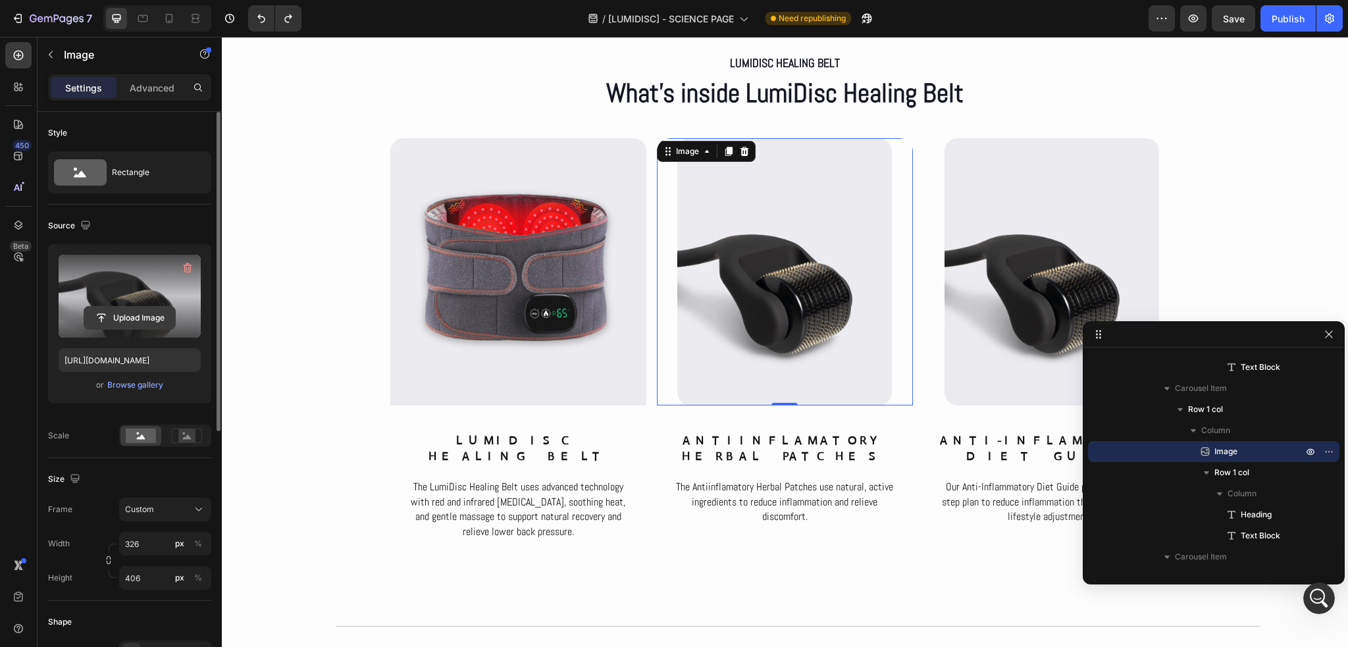
click at [119, 310] on input "file" at bounding box center [129, 318] width 91 height 22
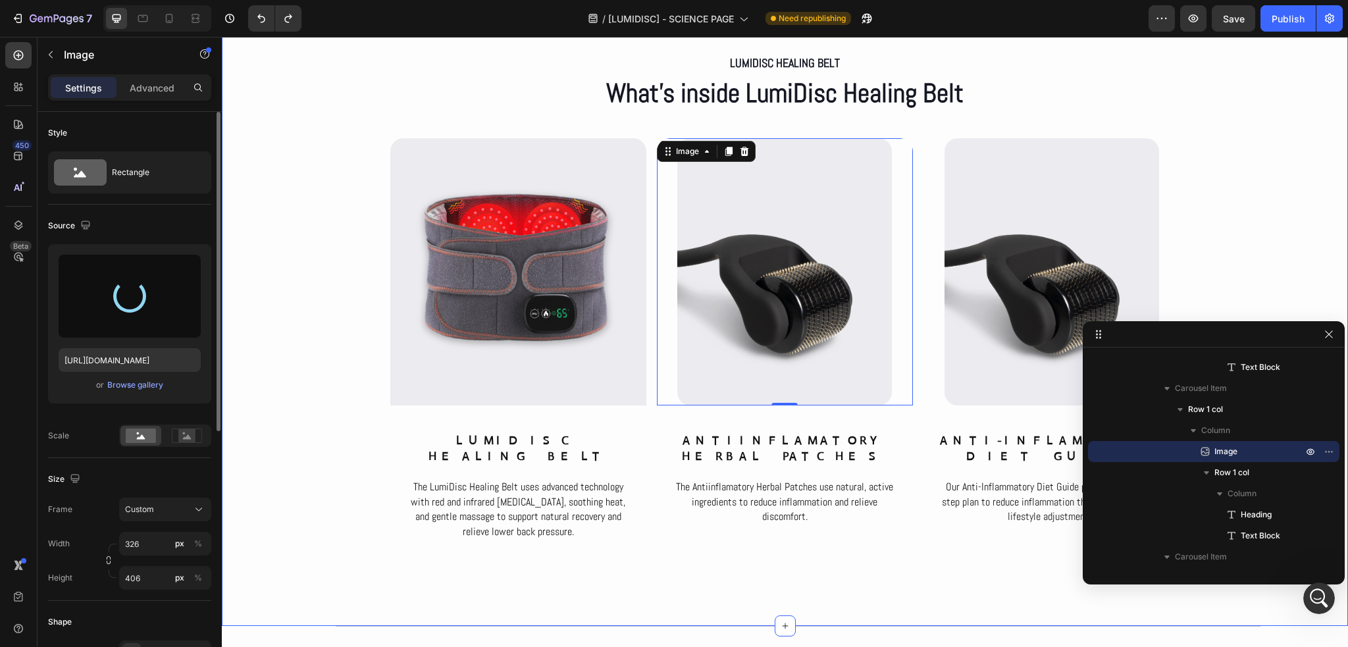
type input "https://cdn.shopify.com/s/files/1/0686/4712/5143/files/gempages_575915822975812…"
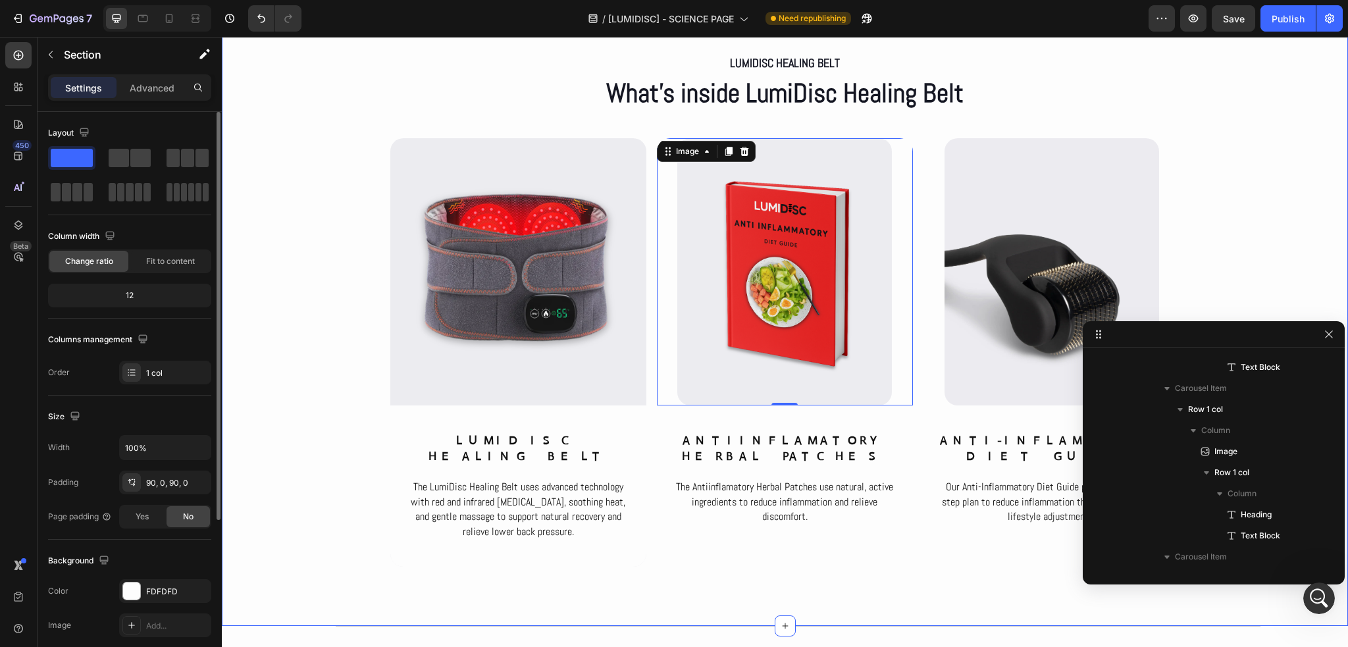
click at [293, 313] on div "LumiDisc Healing Belt Text Block What’s inside LumiDisc Healing Belt Heading Ro…" at bounding box center [785, 309] width 1126 height 516
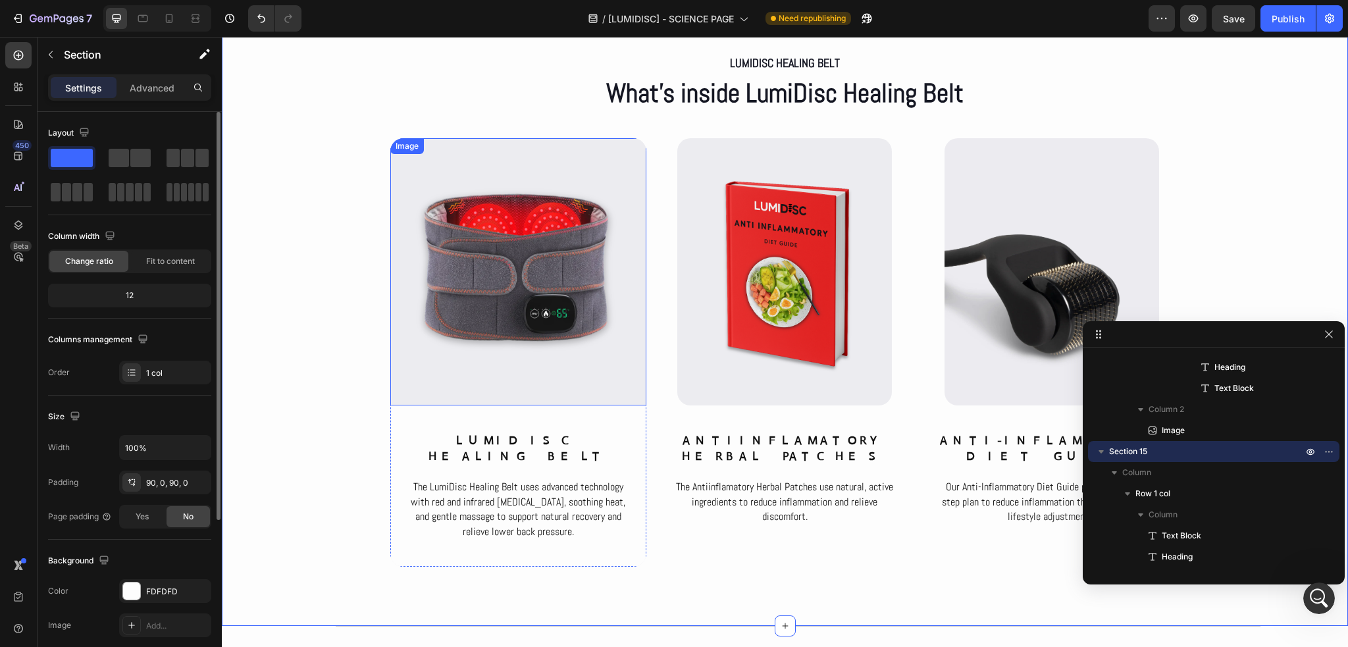
click at [554, 275] on img at bounding box center [518, 271] width 215 height 267
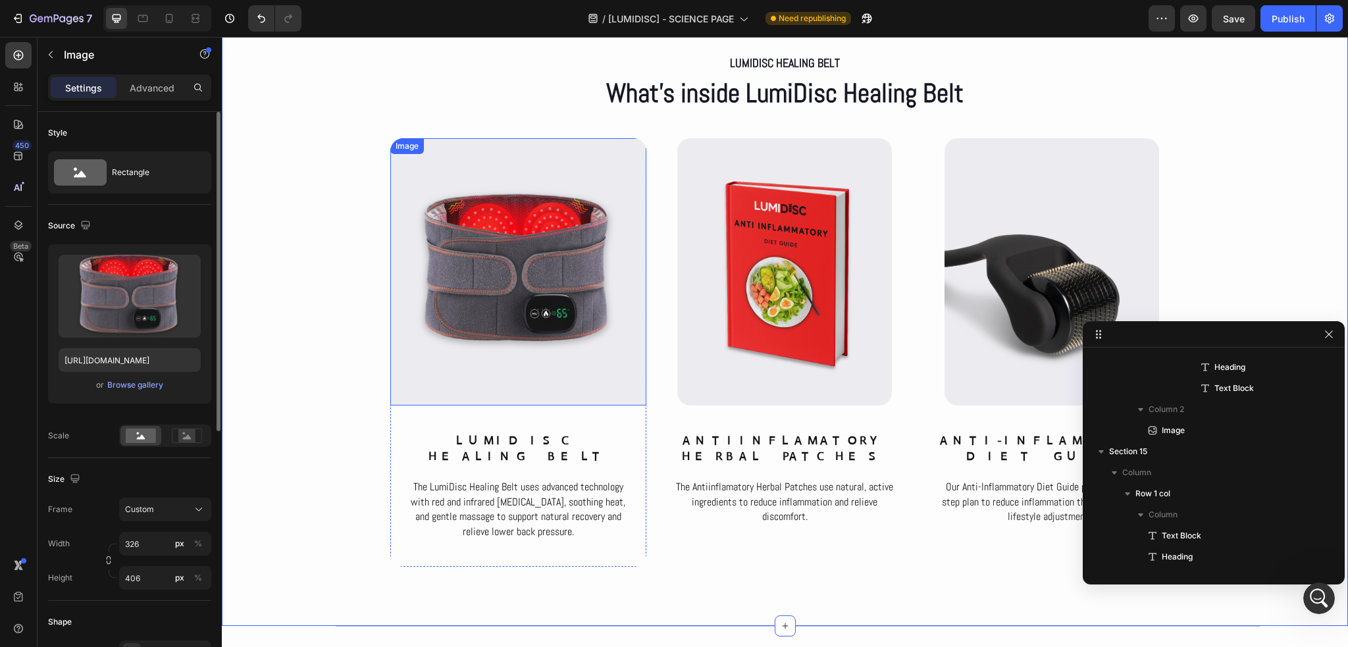
scroll to position [5663, 0]
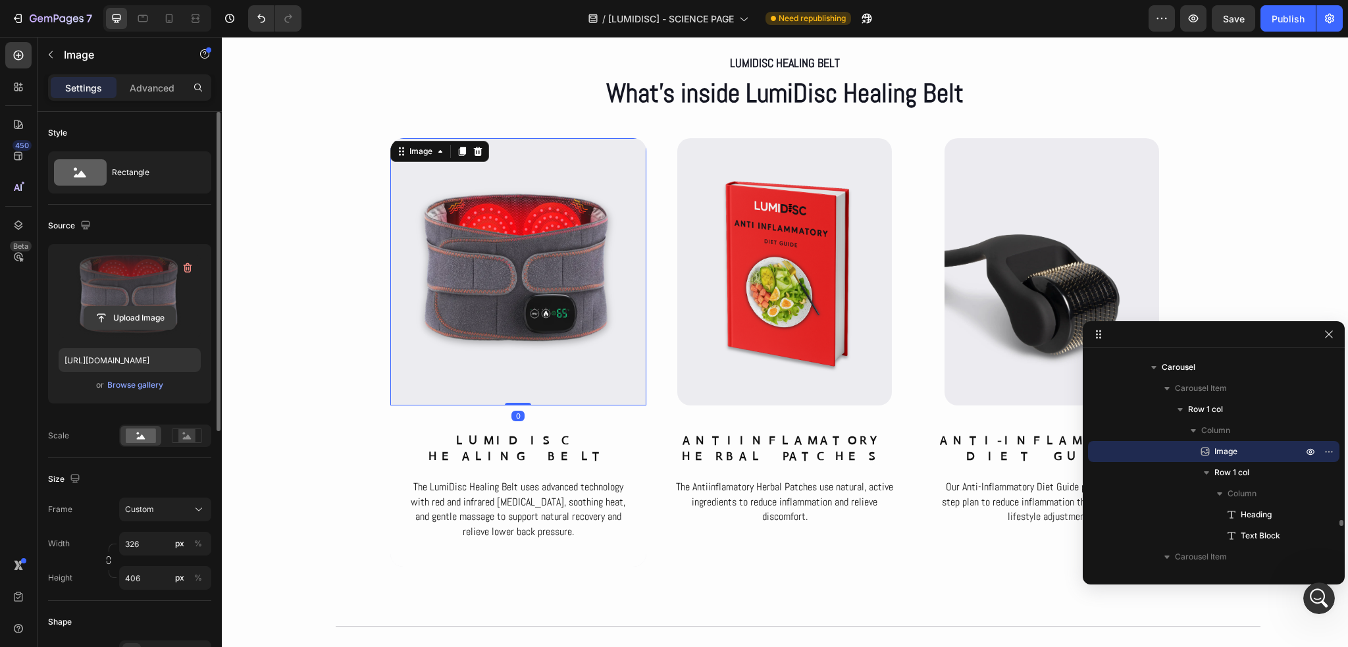
click at [116, 323] on input "file" at bounding box center [129, 318] width 91 height 22
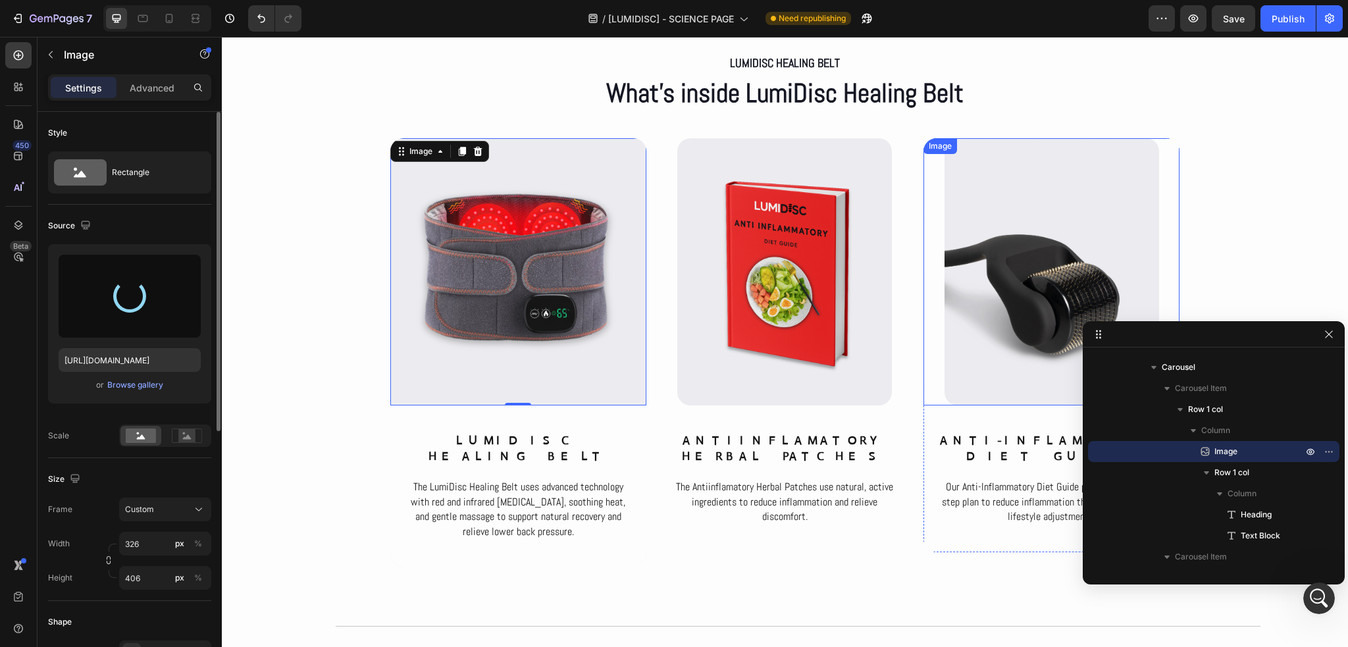
type input "https://cdn.shopify.com/s/files/1/0686/4712/5143/files/gempages_575915822975812…"
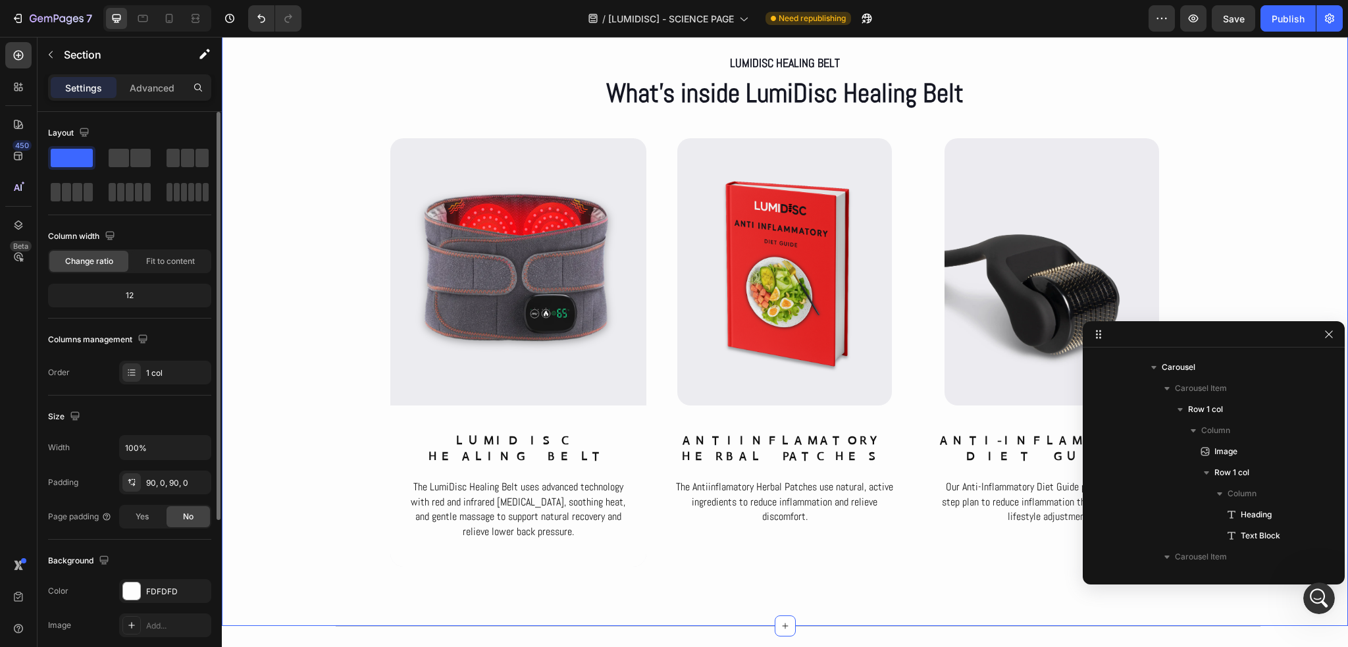
click at [292, 458] on div "LumiDisc Healing Belt Text Block What’s inside LumiDisc Healing Belt Heading Ro…" at bounding box center [785, 309] width 1126 height 516
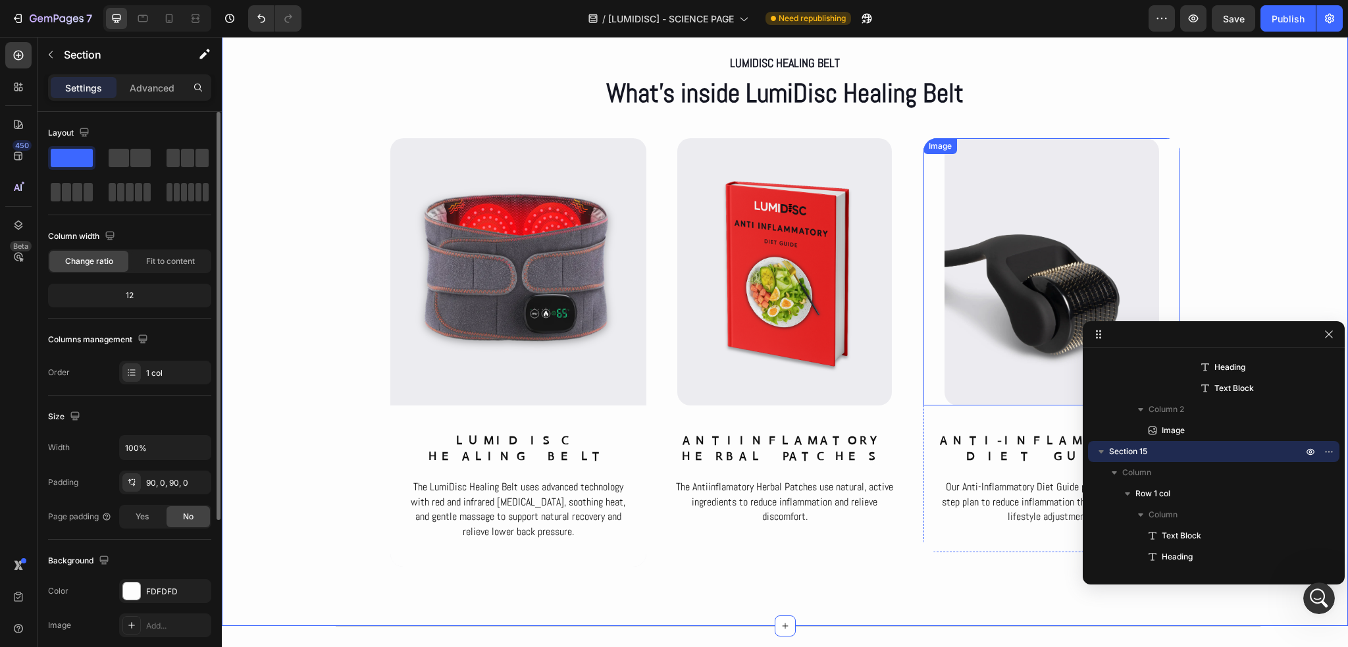
click at [974, 394] on img at bounding box center [1052, 271] width 215 height 267
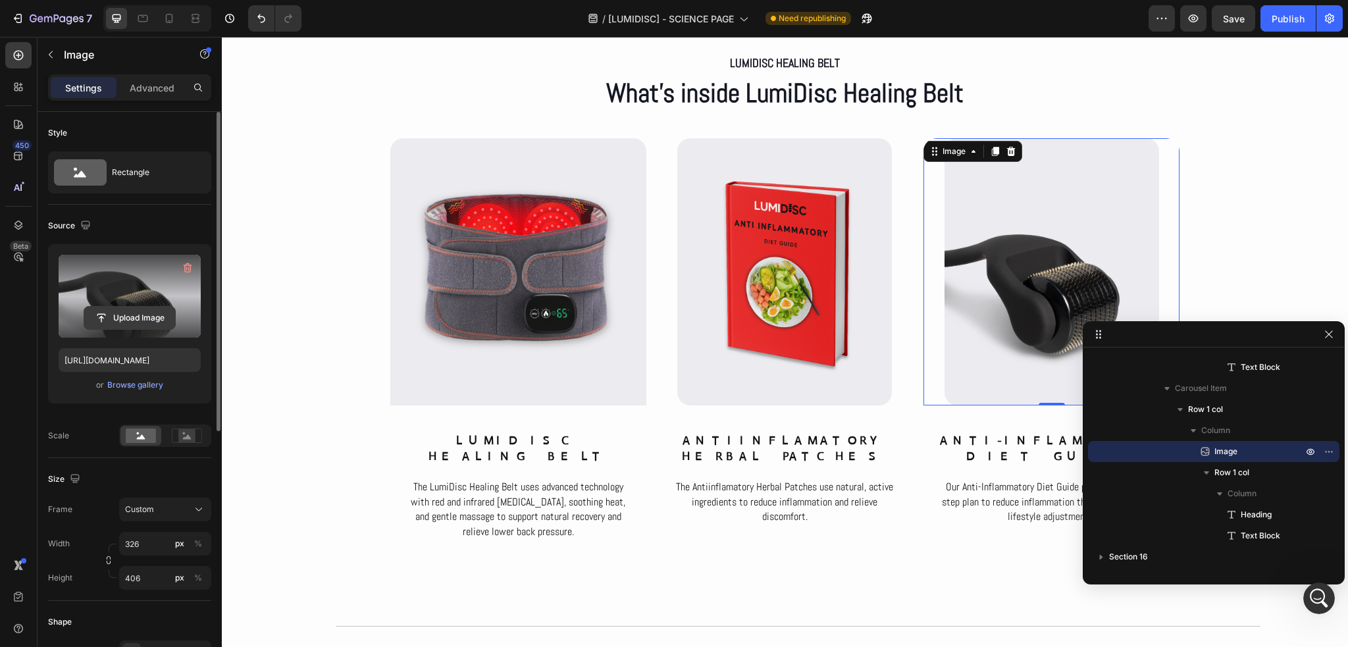
click at [142, 326] on input "file" at bounding box center [129, 318] width 91 height 22
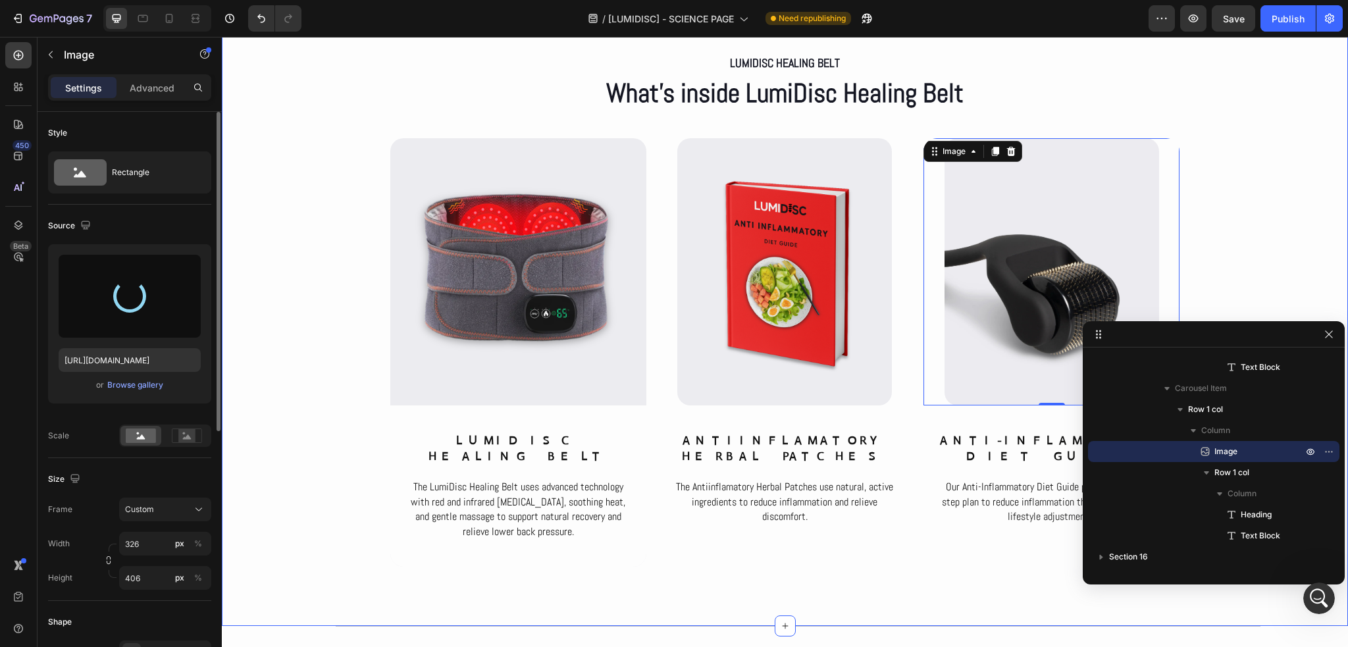
type input "https://cdn.shopify.com/s/files/1/0686/4712/5143/files/gempages_575915822975812…"
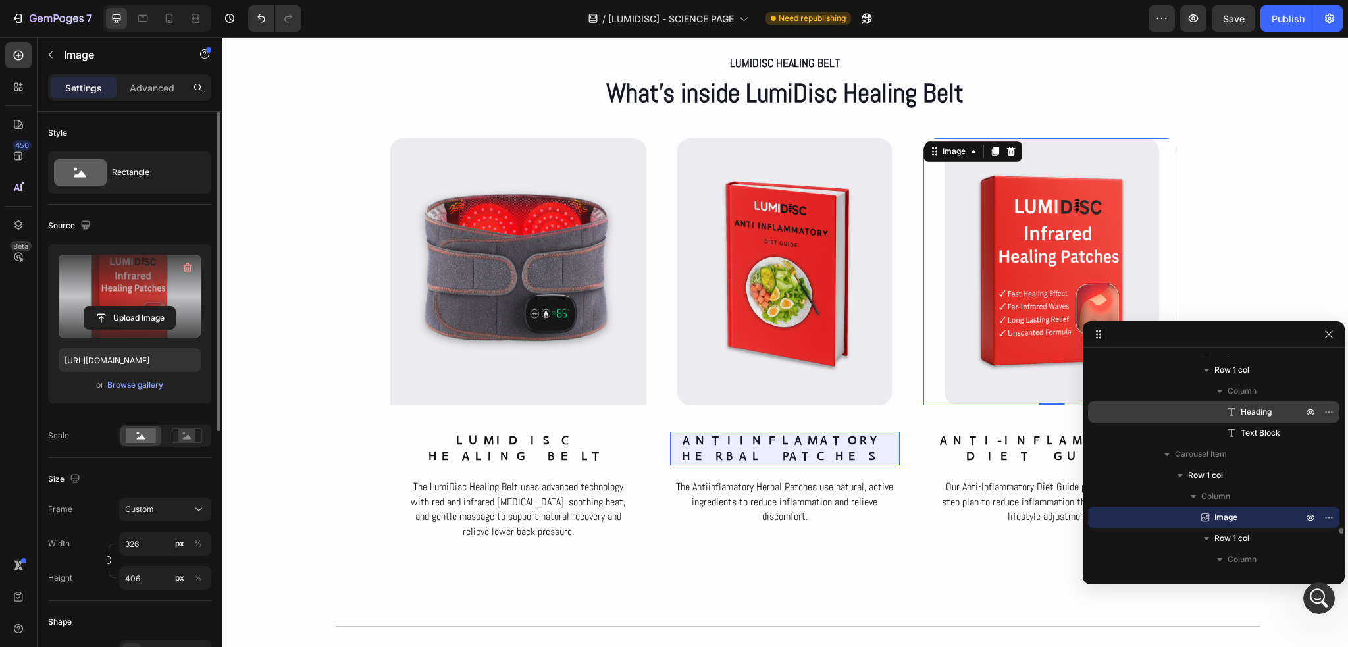
scroll to position [5869, 0]
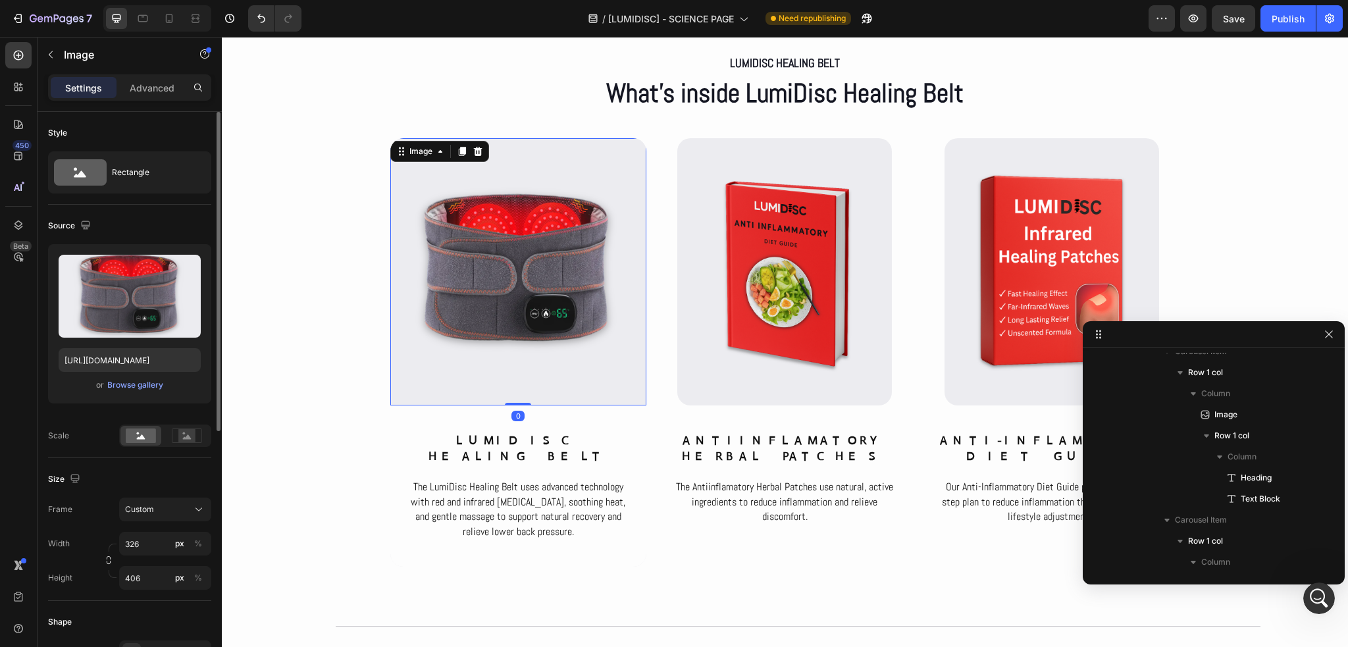
click at [606, 344] on img at bounding box center [518, 271] width 215 height 267
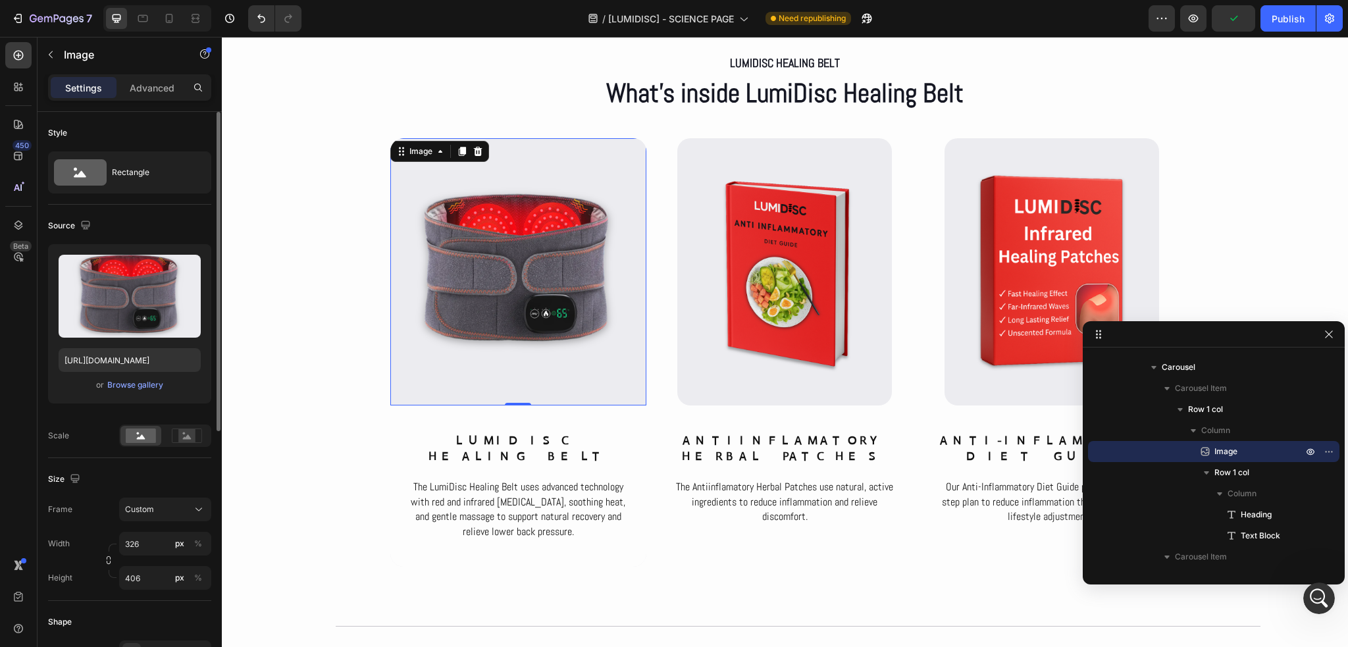
scroll to position [66, 0]
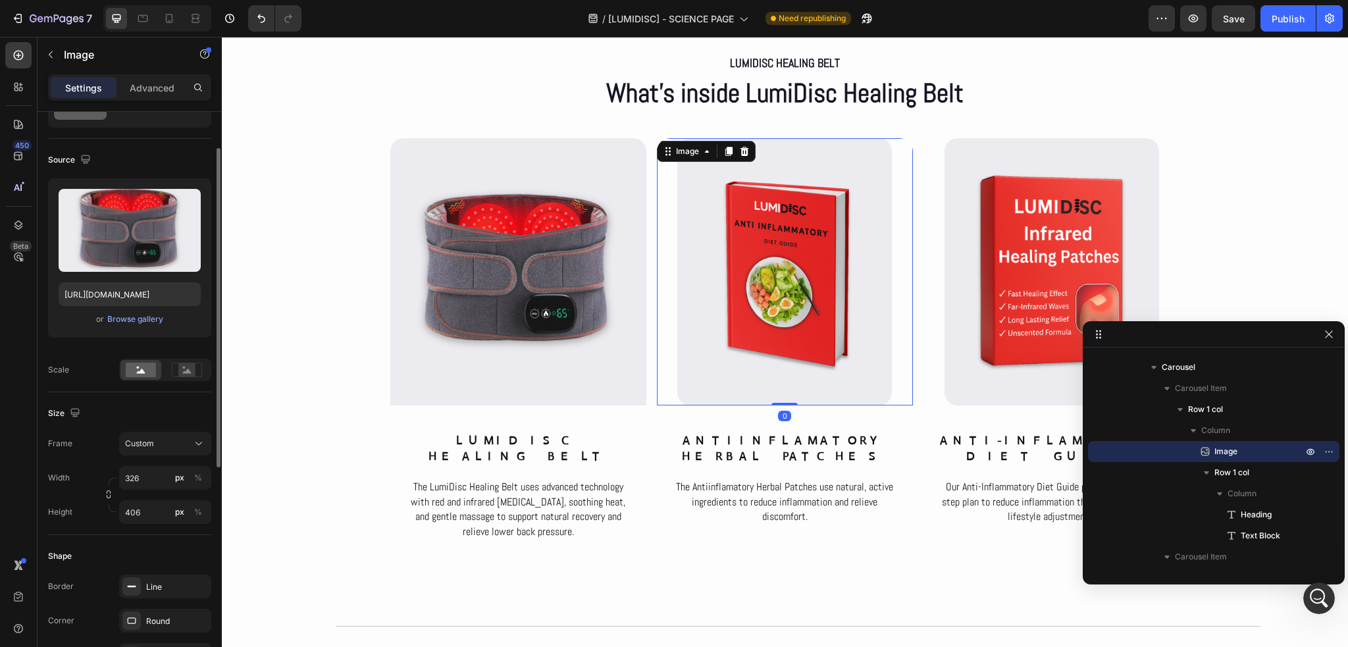
click at [832, 254] on img at bounding box center [784, 271] width 215 height 267
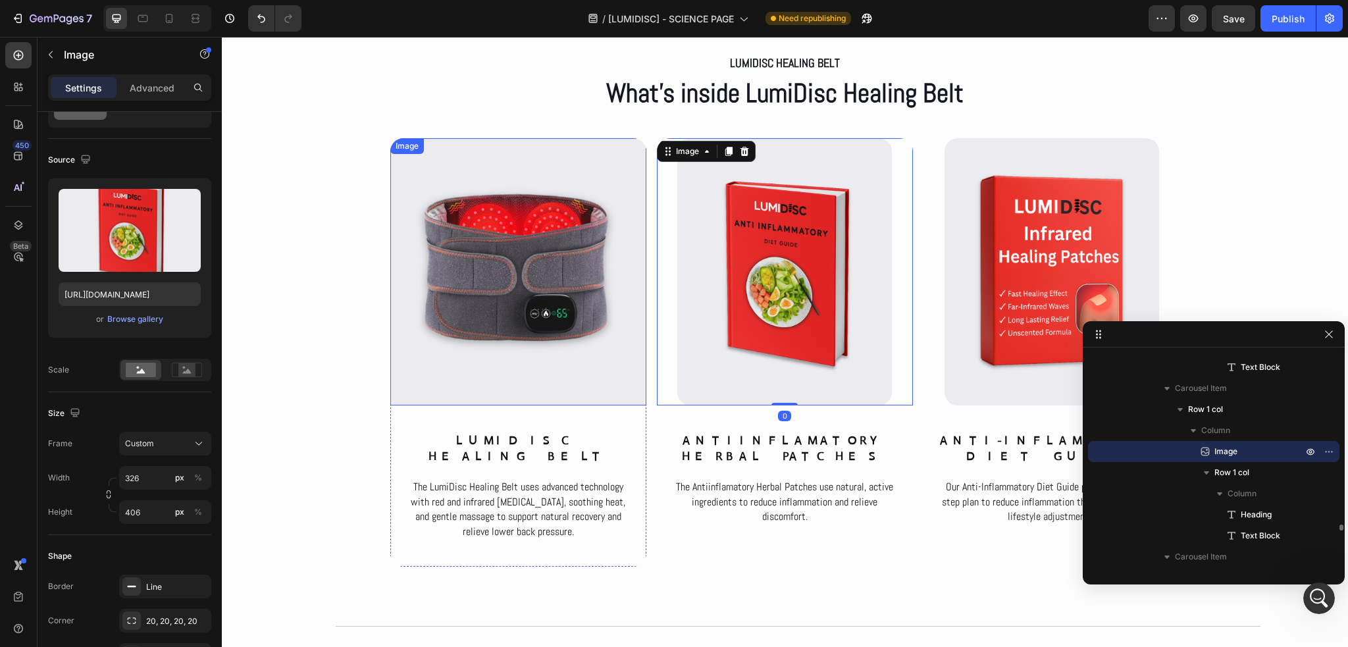
scroll to position [5663, 0]
click at [545, 253] on img at bounding box center [518, 271] width 215 height 267
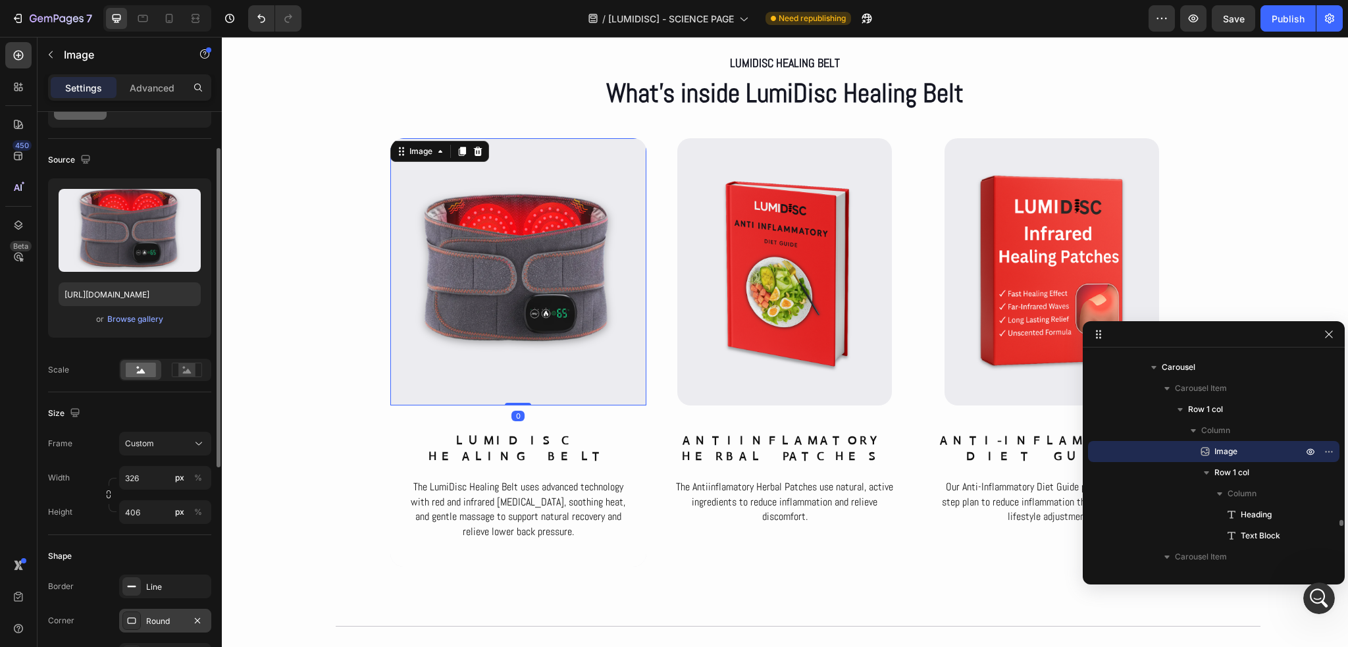
click at [150, 612] on div "Round" at bounding box center [165, 621] width 92 height 24
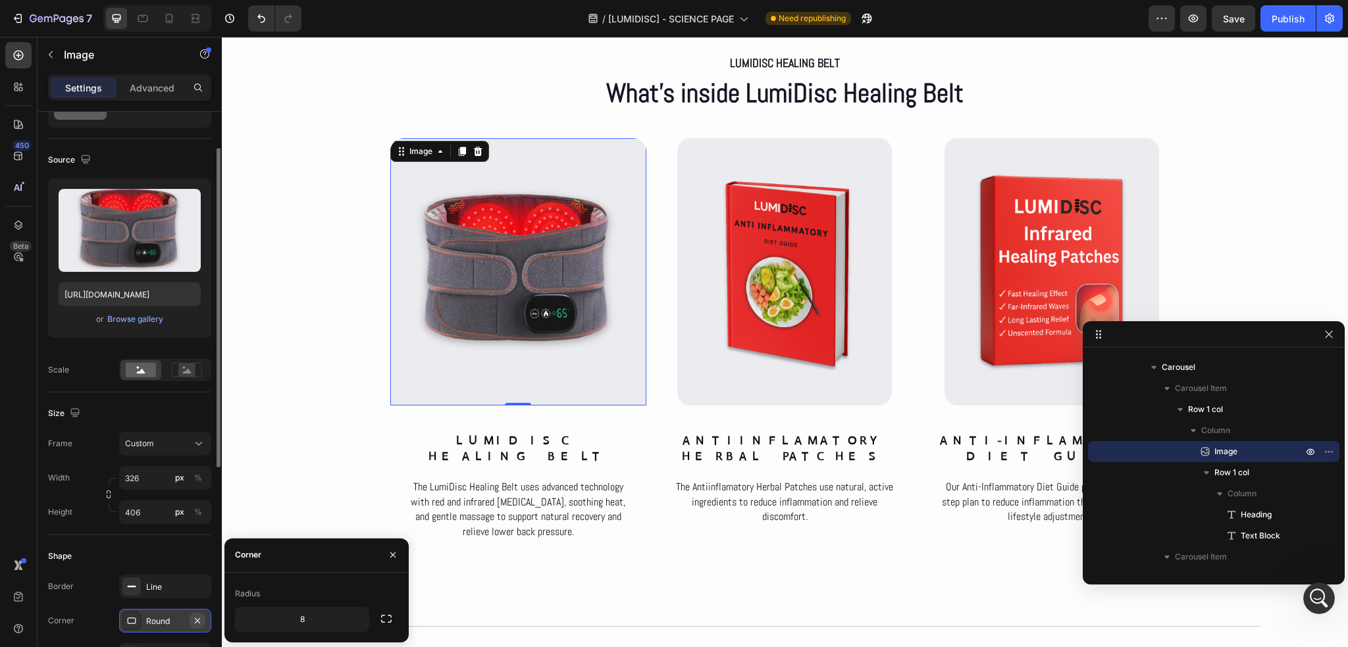
click at [202, 619] on icon "button" at bounding box center [197, 621] width 11 height 11
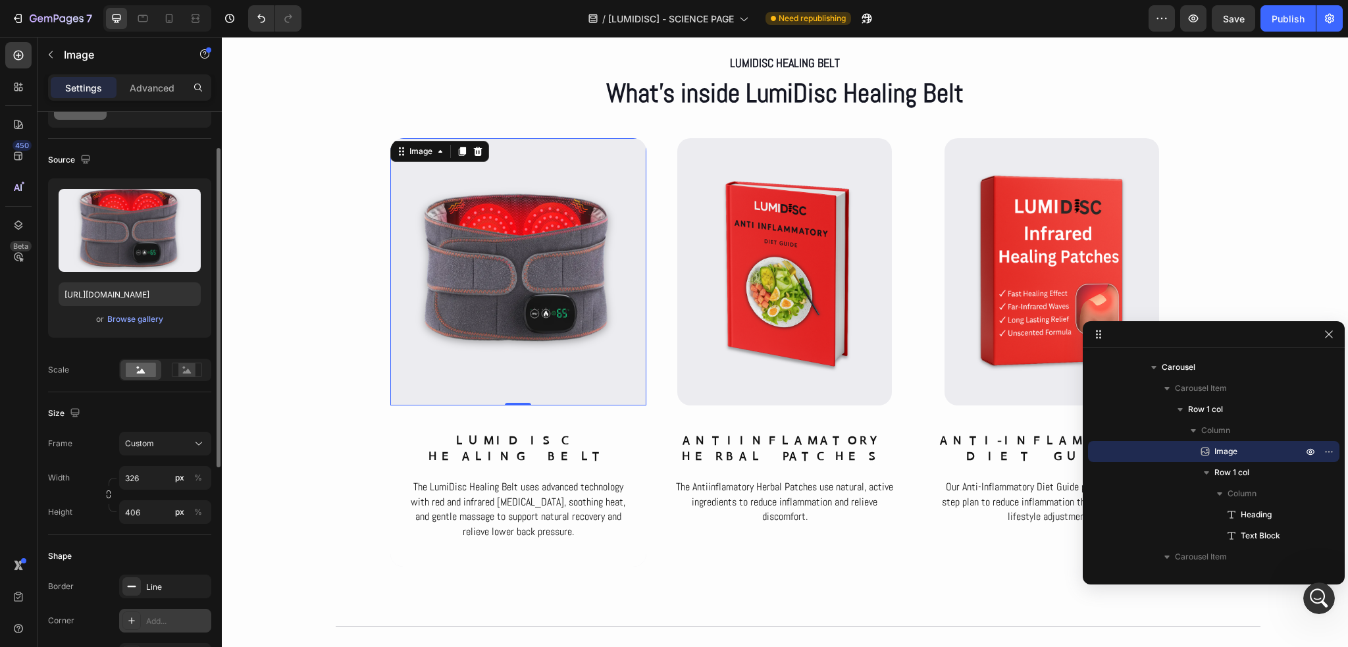
click at [132, 623] on icon at bounding box center [131, 621] width 11 height 11
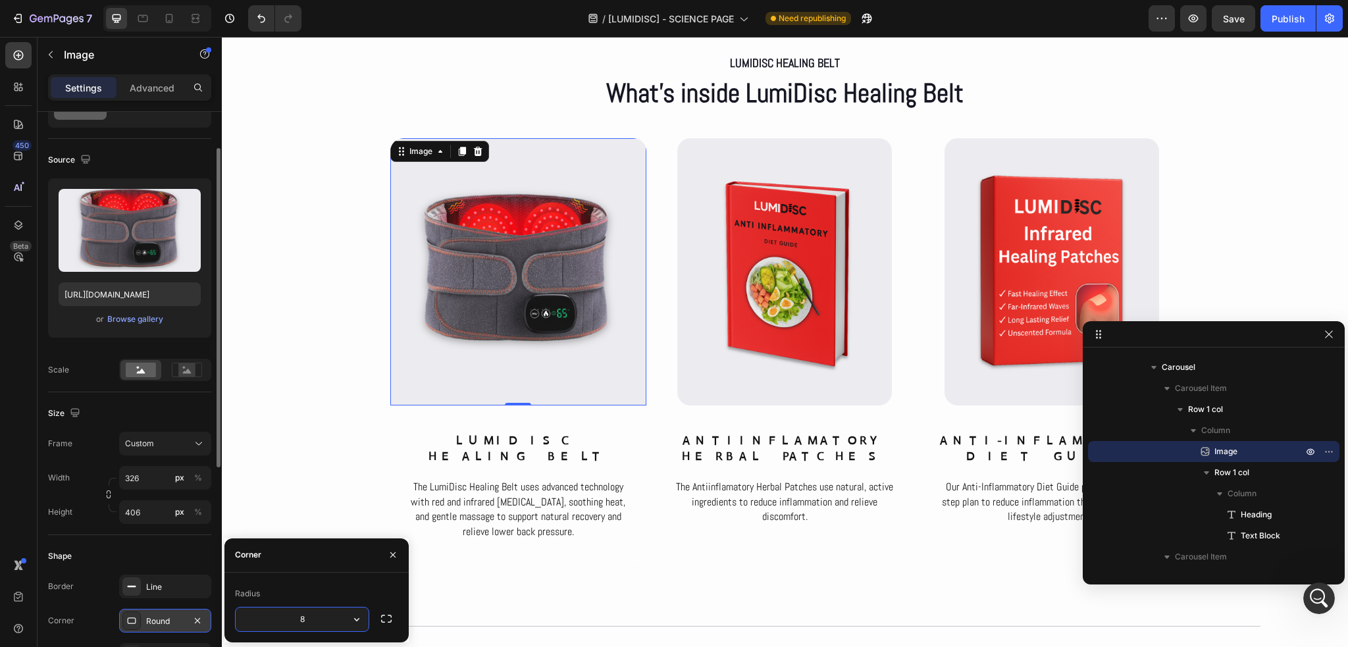
scroll to position [6015, 0]
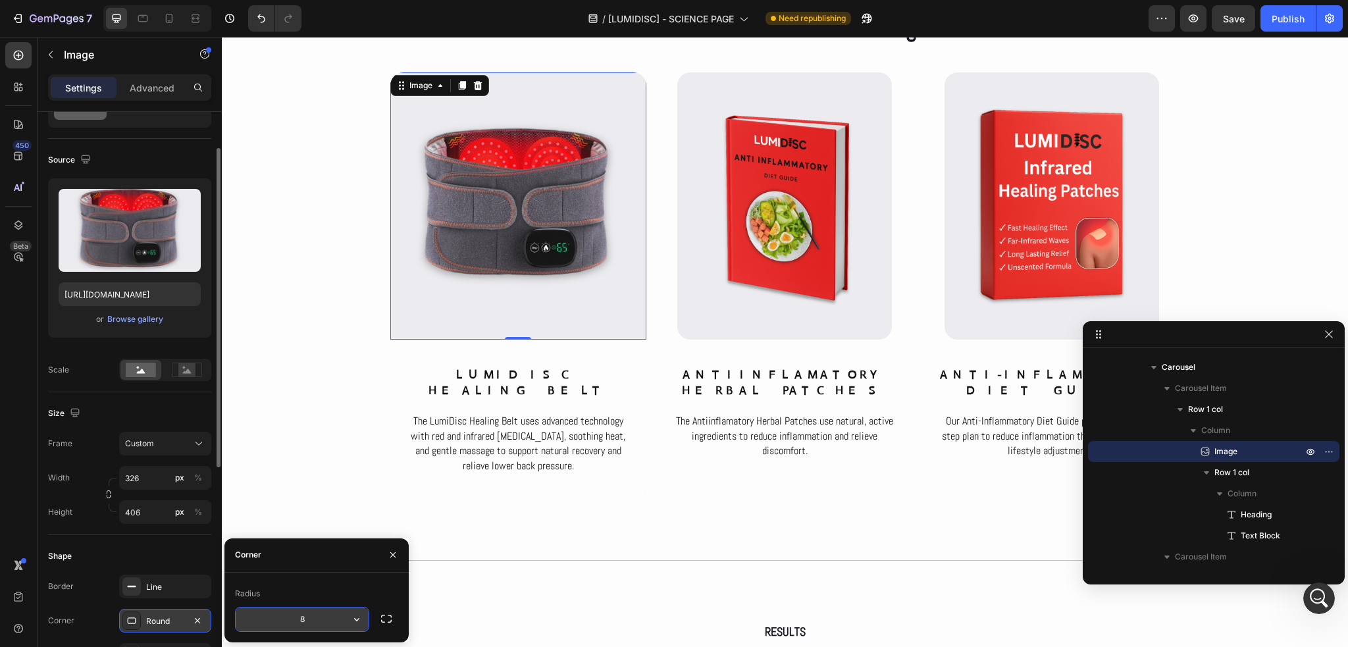
click at [359, 624] on icon "button" at bounding box center [356, 619] width 13 height 13
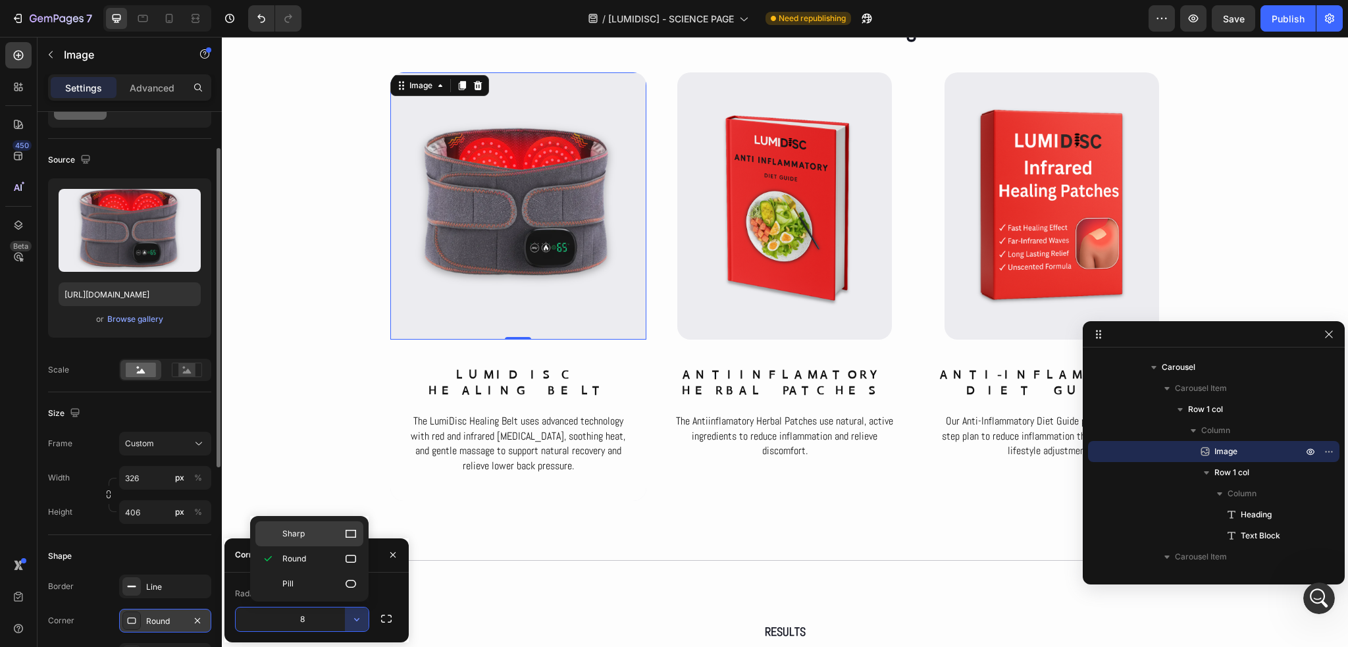
click at [313, 539] on p "Sharp" at bounding box center [319, 533] width 75 height 13
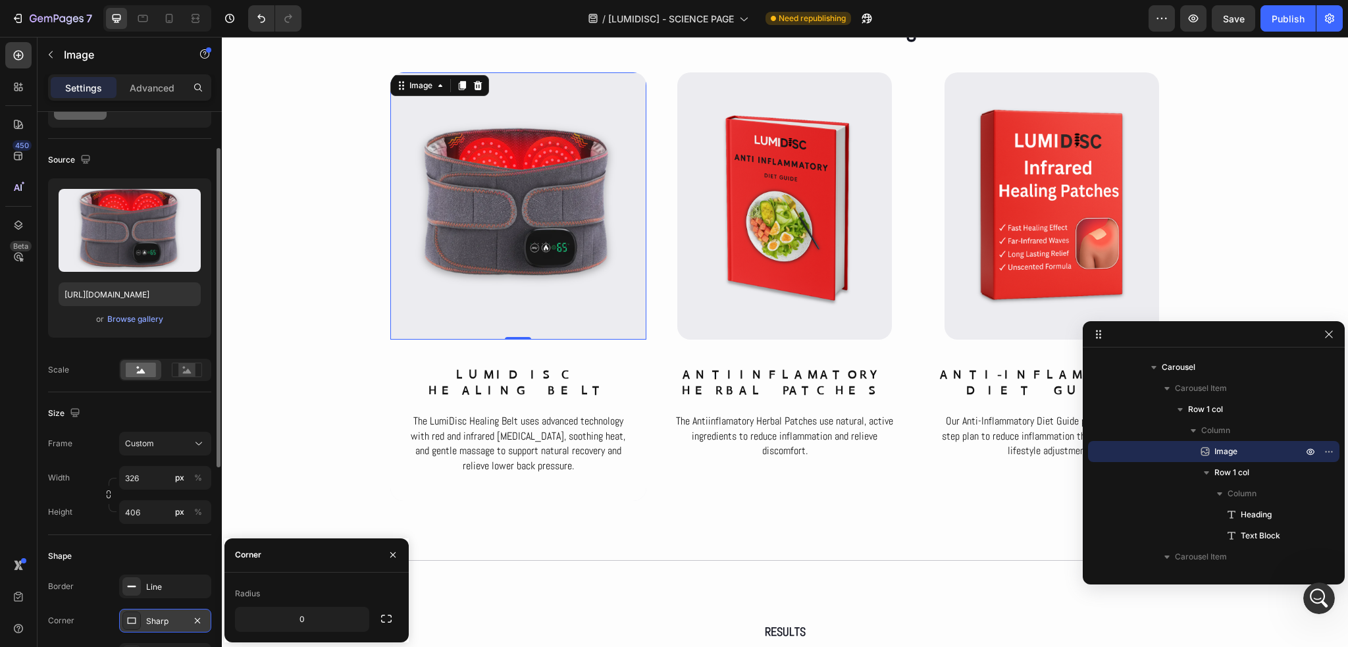
click at [194, 622] on icon "button" at bounding box center [197, 621] width 11 height 11
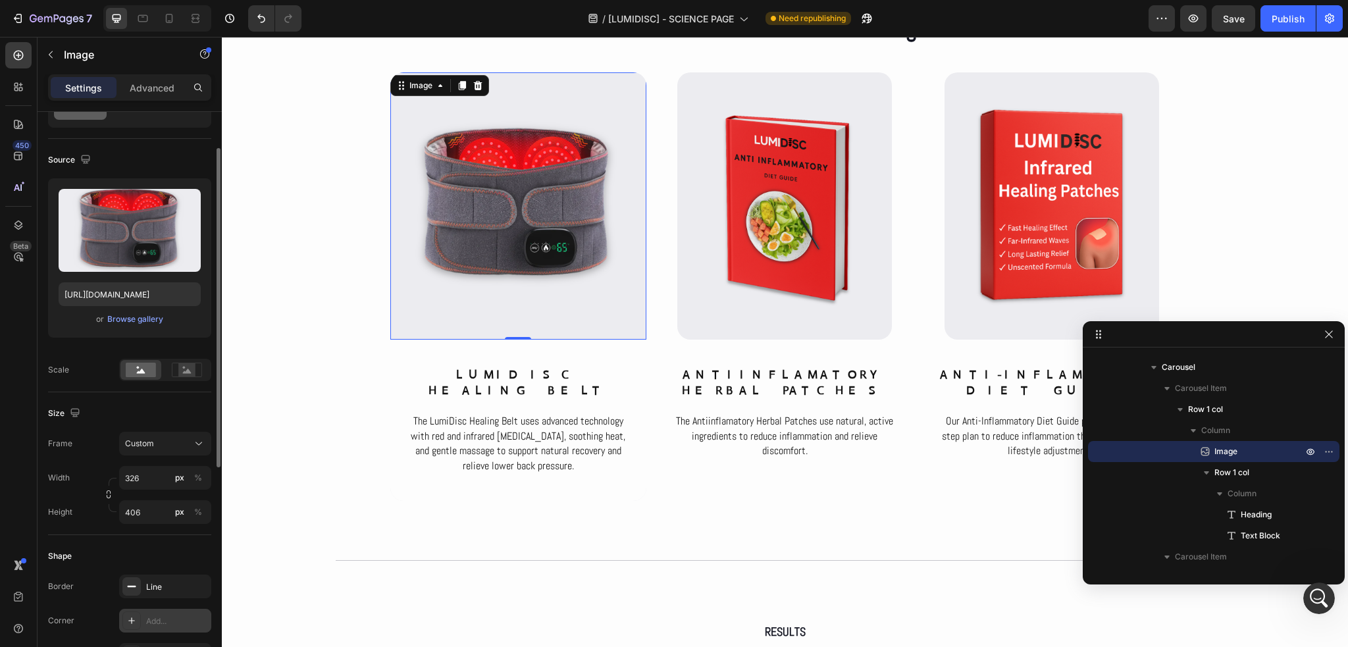
click at [128, 622] on icon at bounding box center [131, 621] width 11 height 11
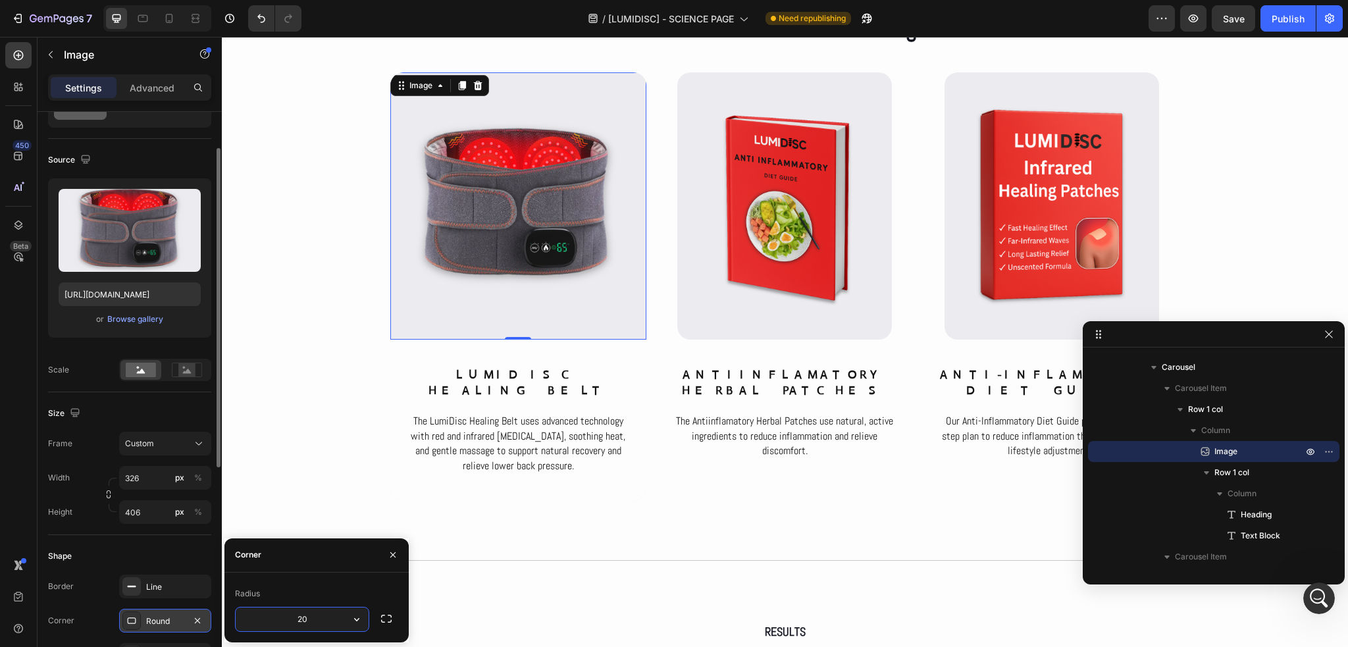
type input "20"
click at [129, 554] on div "Shape" at bounding box center [129, 556] width 163 height 21
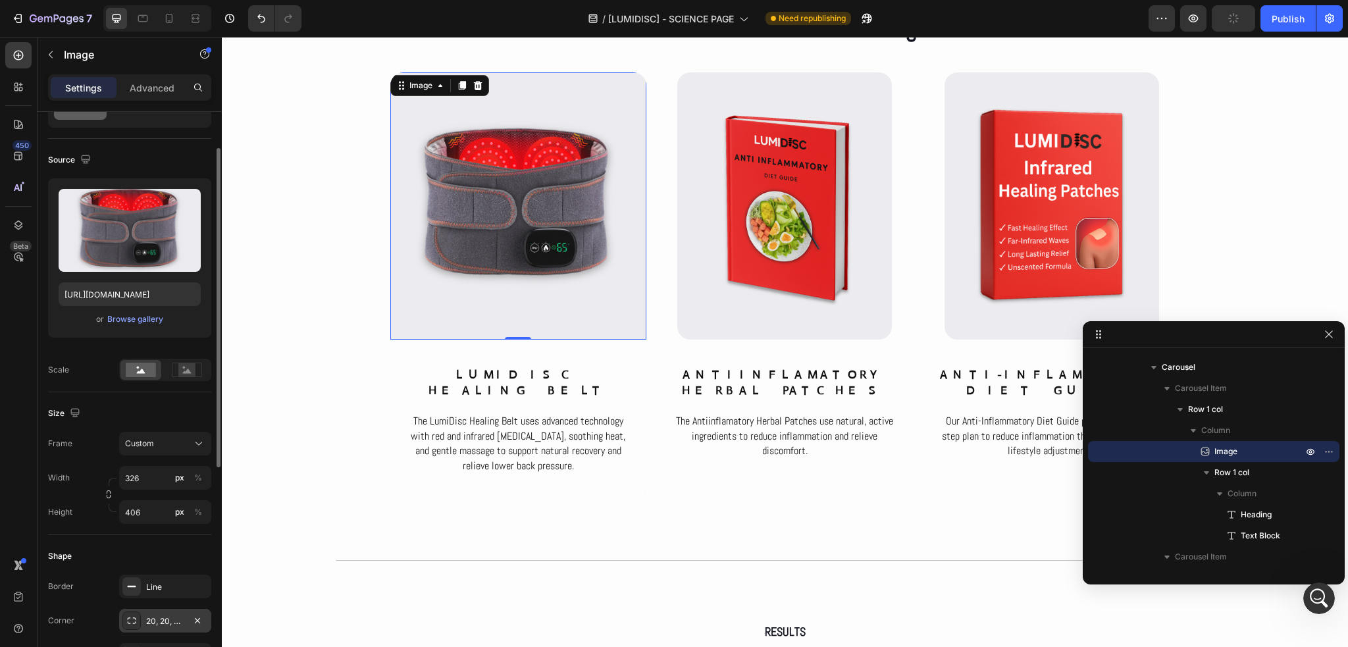
click at [129, 554] on div "Shape" at bounding box center [129, 556] width 163 height 21
click at [379, 381] on div "LumiDisc Healing Belt Text Block What’s inside LumiDisc Healing Belt Heading Ro…" at bounding box center [785, 244] width 1126 height 516
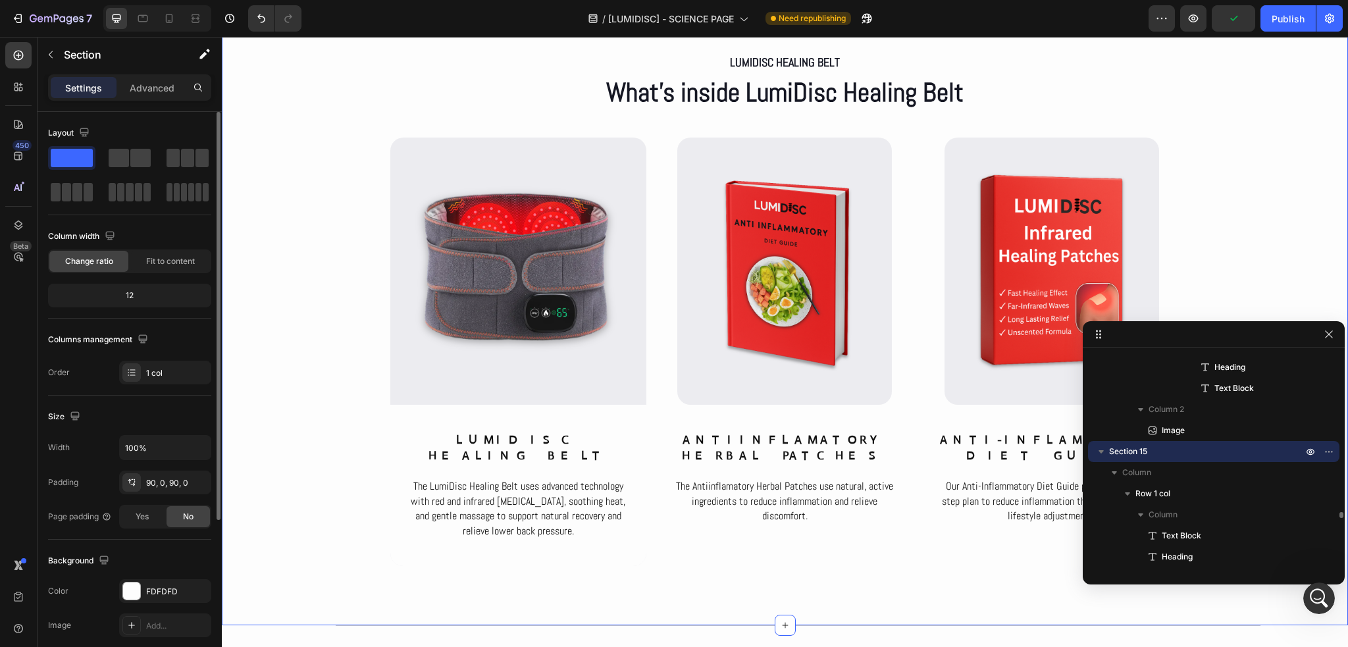
scroll to position [5949, 0]
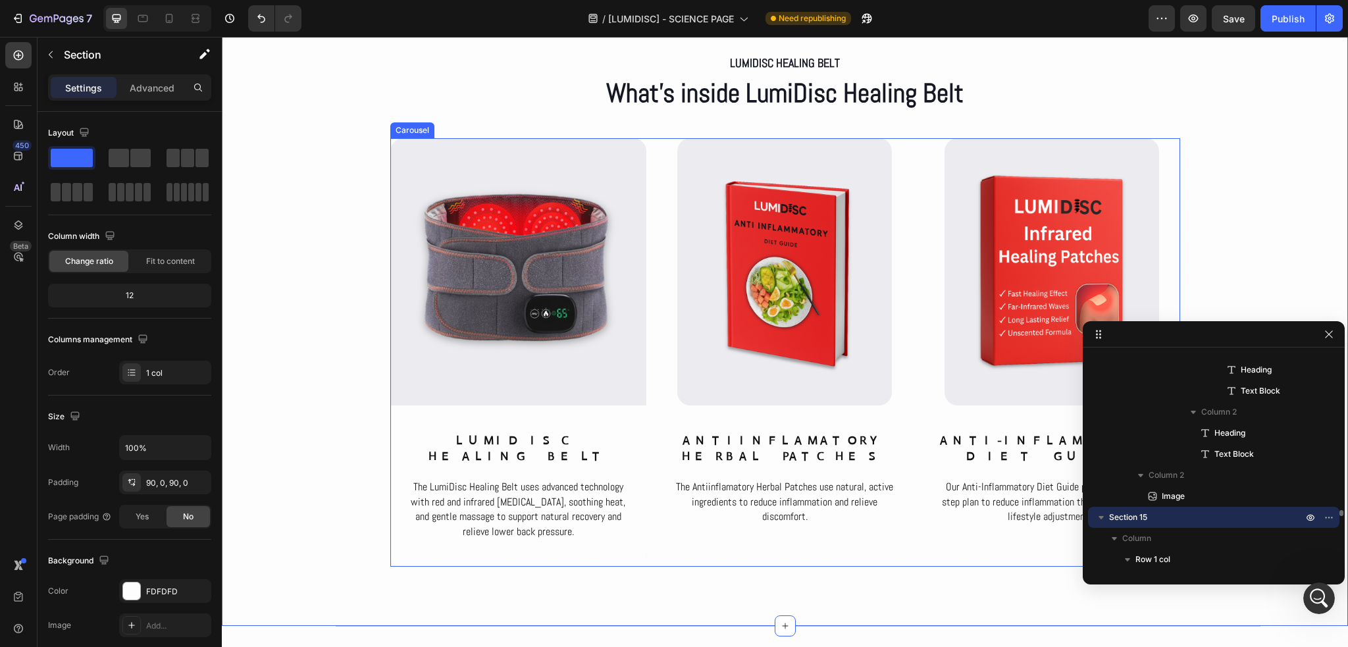
click at [912, 330] on div "Image LumiDisc Healing Belt Heading The LumiDisc Healing Belt uses advanced tec…" at bounding box center [785, 352] width 790 height 428
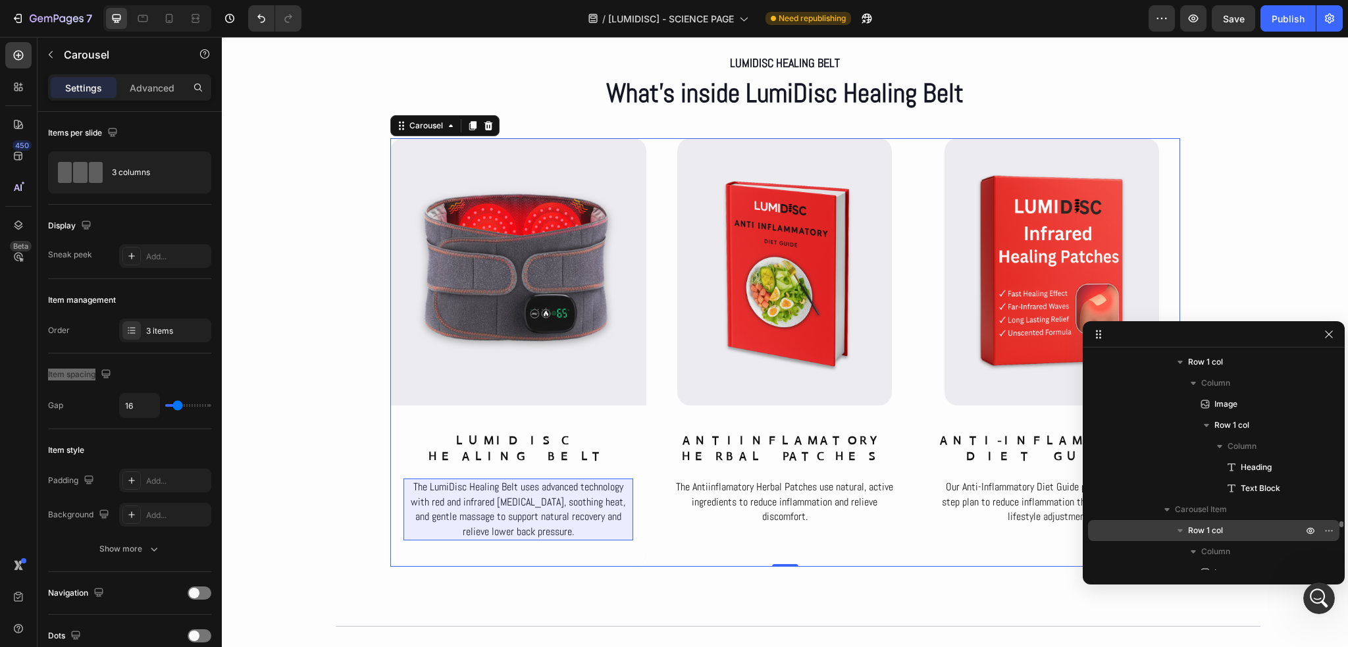
scroll to position [5777, 0]
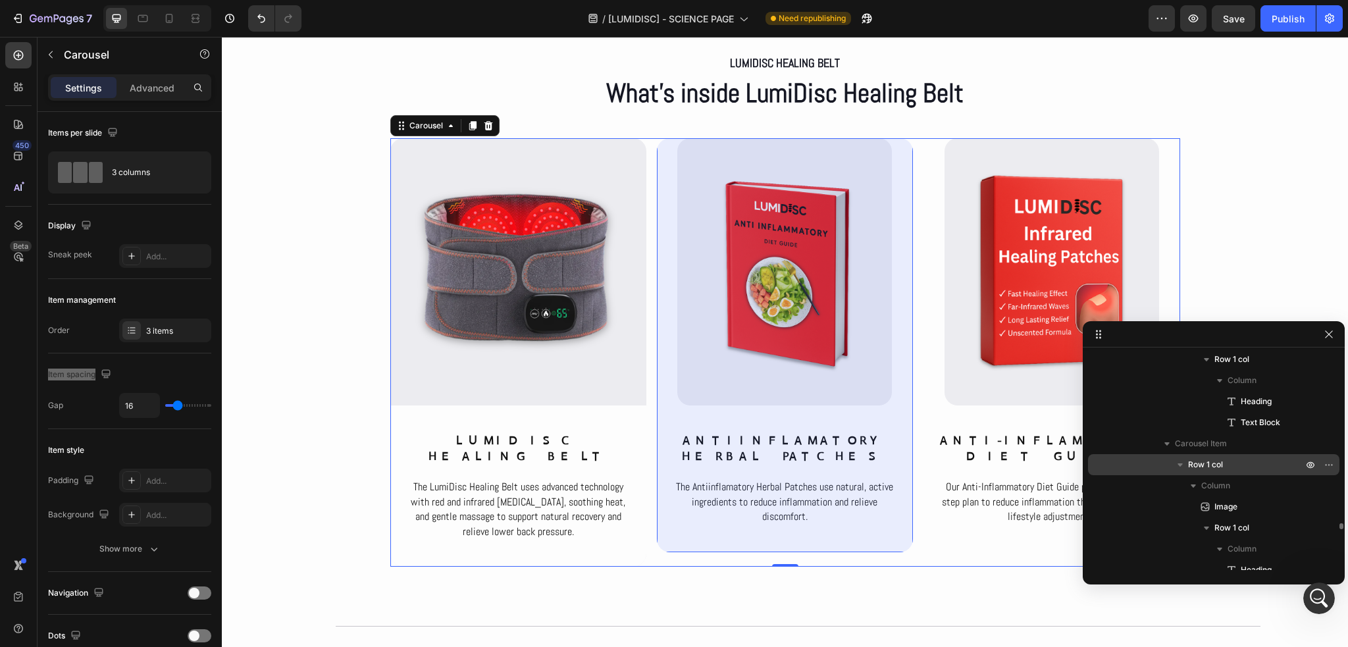
click at [1227, 467] on p "Row 1 col" at bounding box center [1246, 464] width 117 height 13
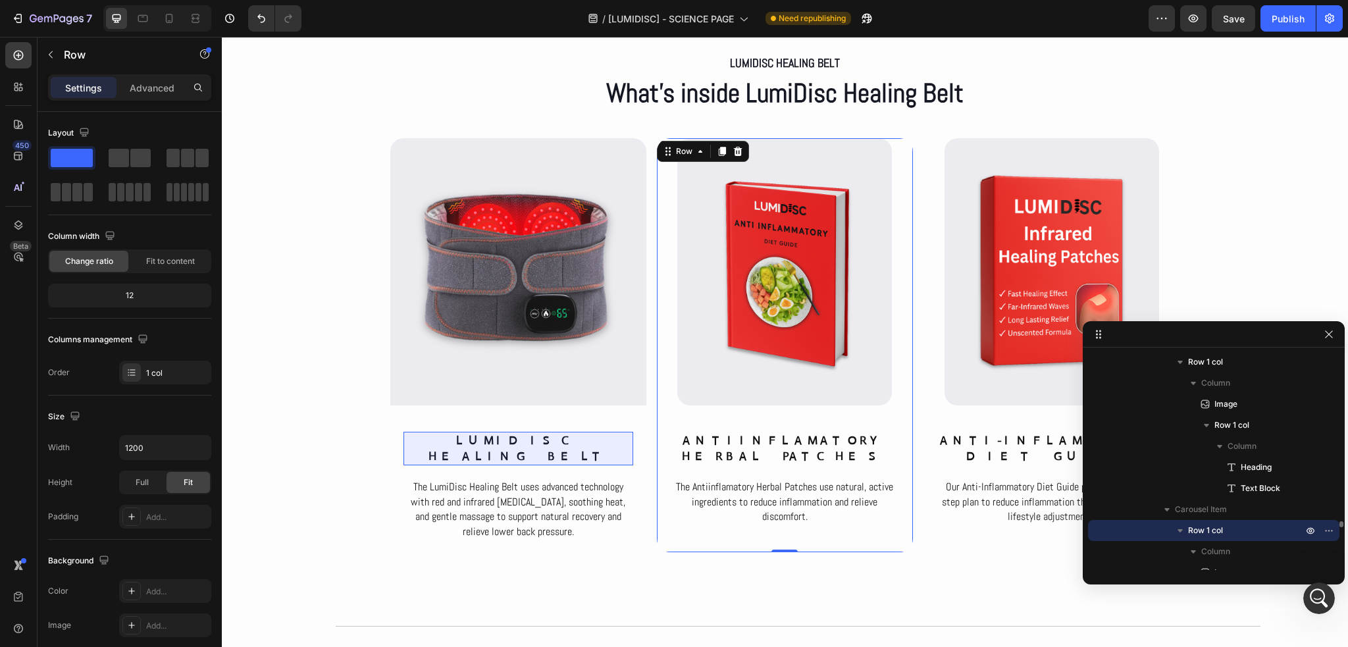
scroll to position [5645, 0]
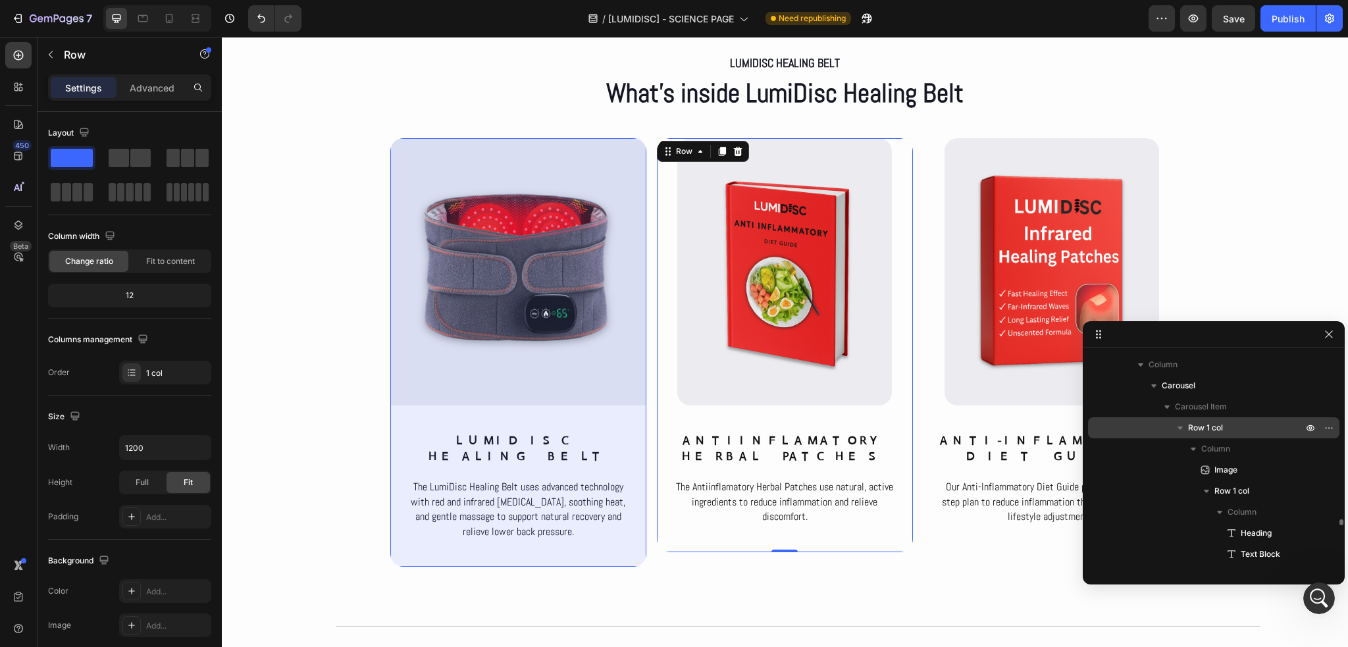
click at [1202, 432] on span "Row 1 col" at bounding box center [1205, 427] width 35 height 13
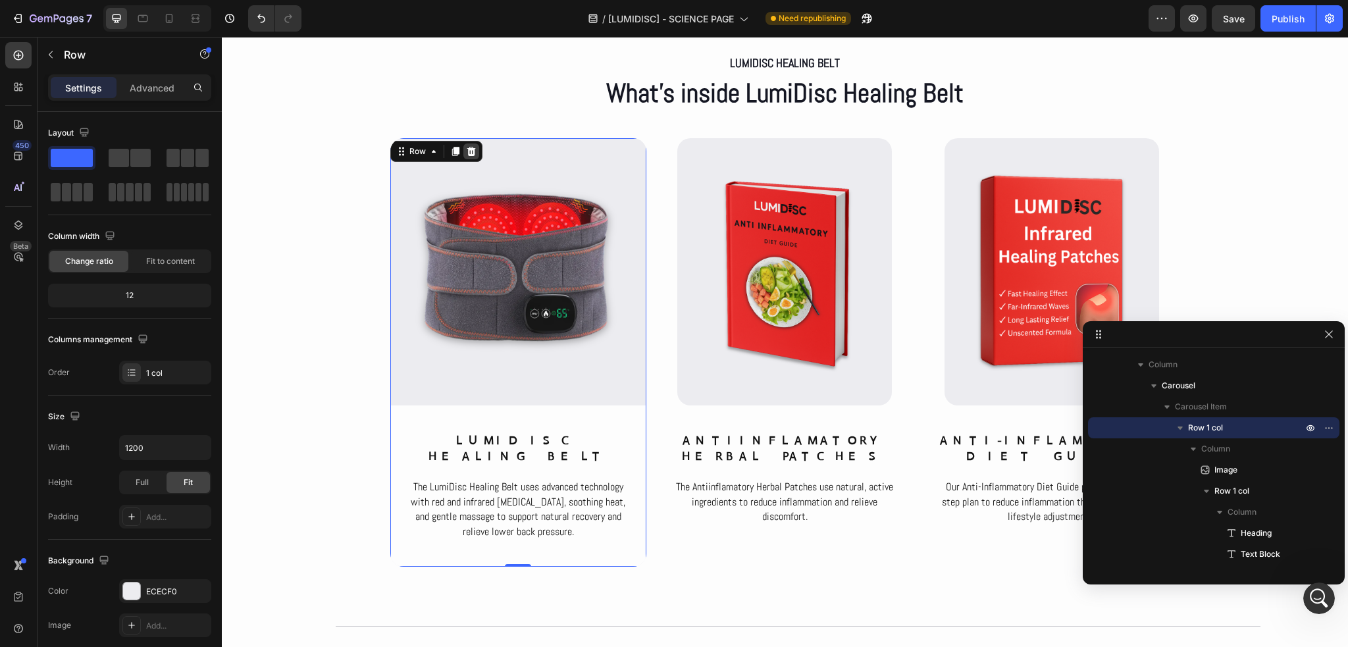
click at [467, 151] on icon at bounding box center [471, 151] width 9 height 9
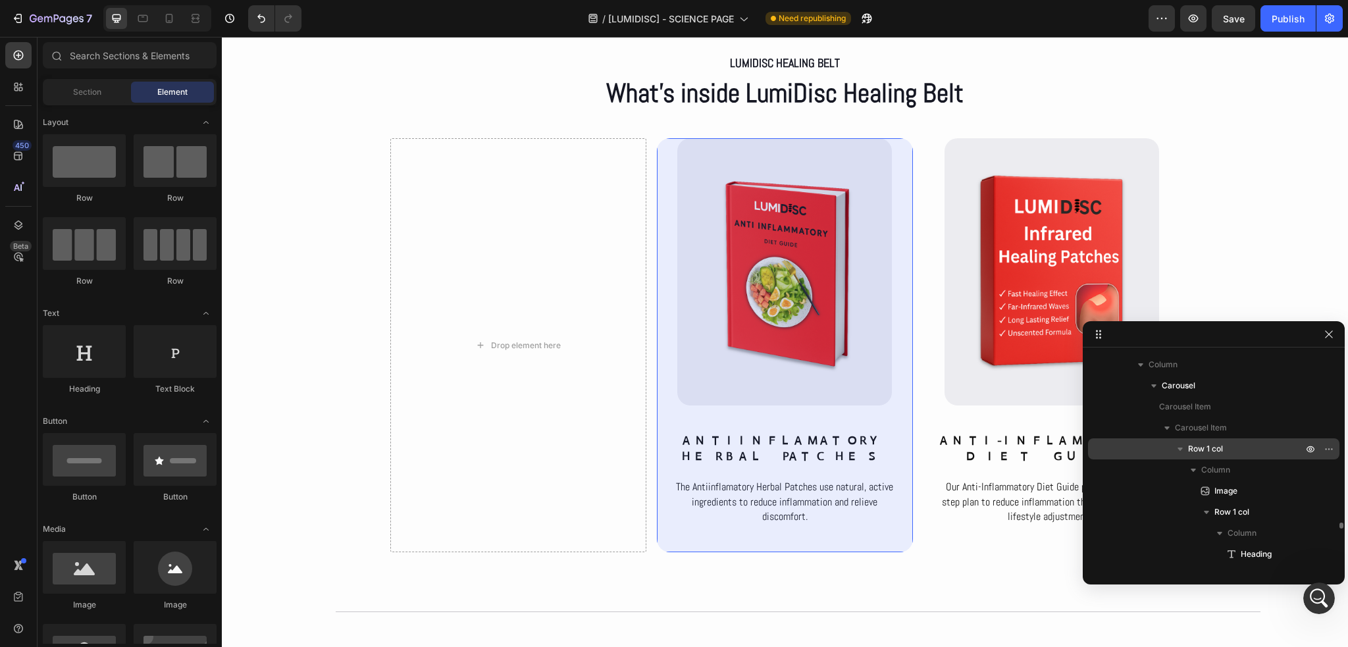
click at [1200, 450] on span "Row 1 col" at bounding box center [1205, 448] width 35 height 13
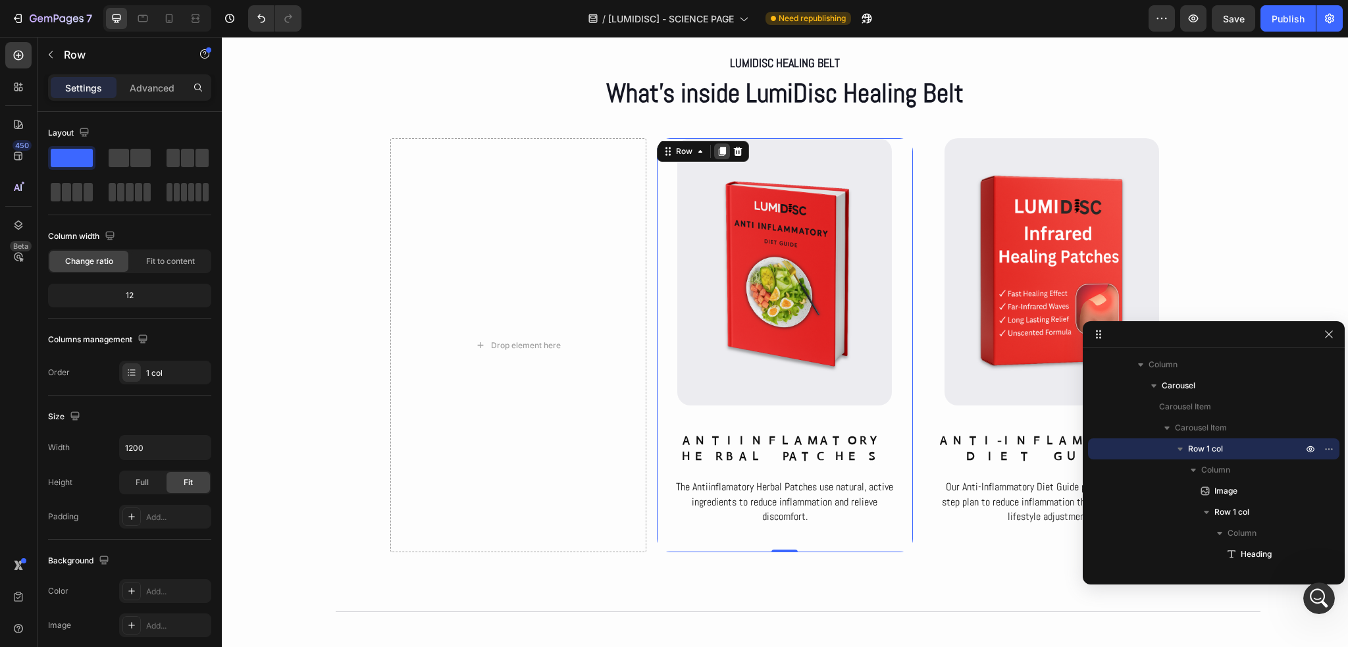
click at [719, 154] on icon at bounding box center [722, 151] width 7 height 9
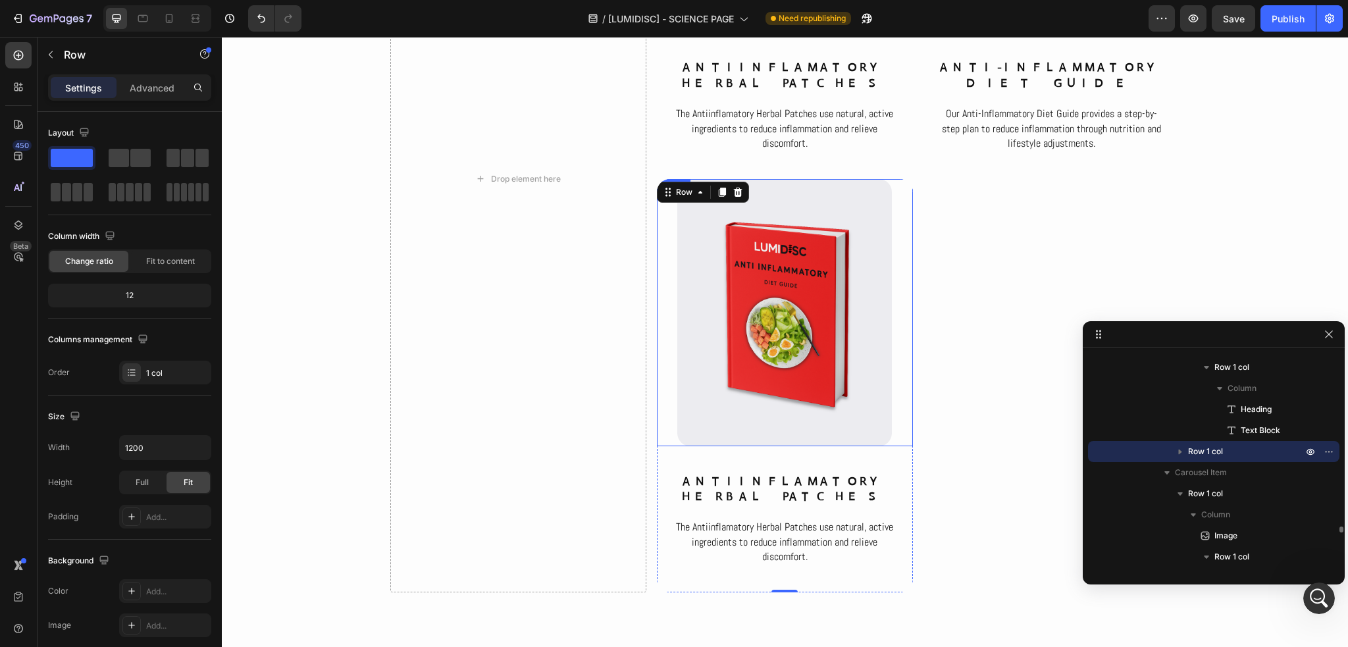
scroll to position [6204, 0]
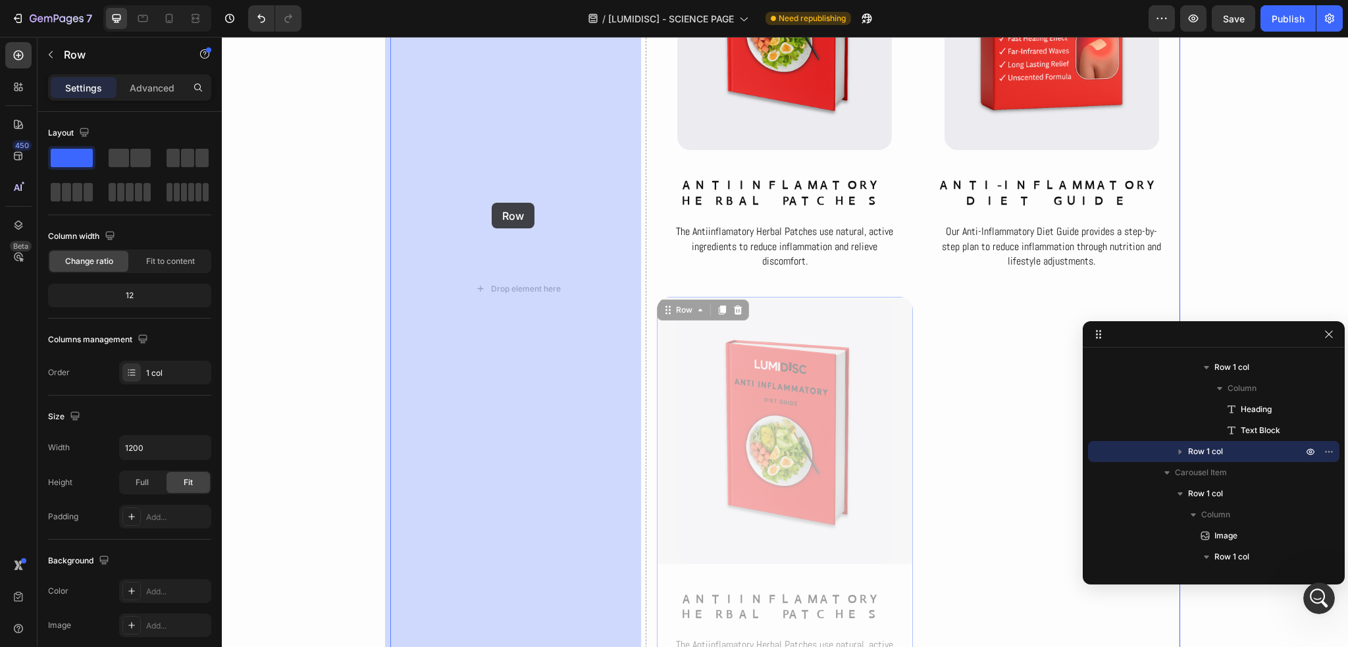
drag, startPoint x: 682, startPoint y: 298, endPoint x: 492, endPoint y: 203, distance: 212.6
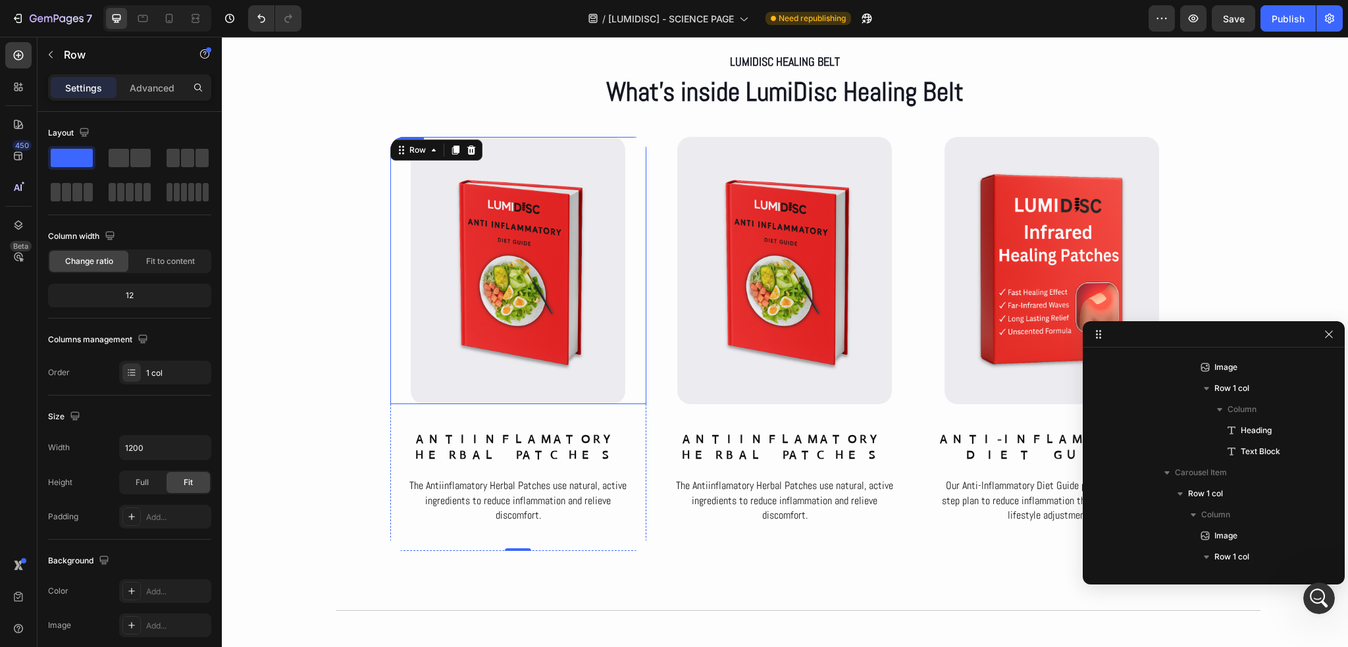
scroll to position [5941, 0]
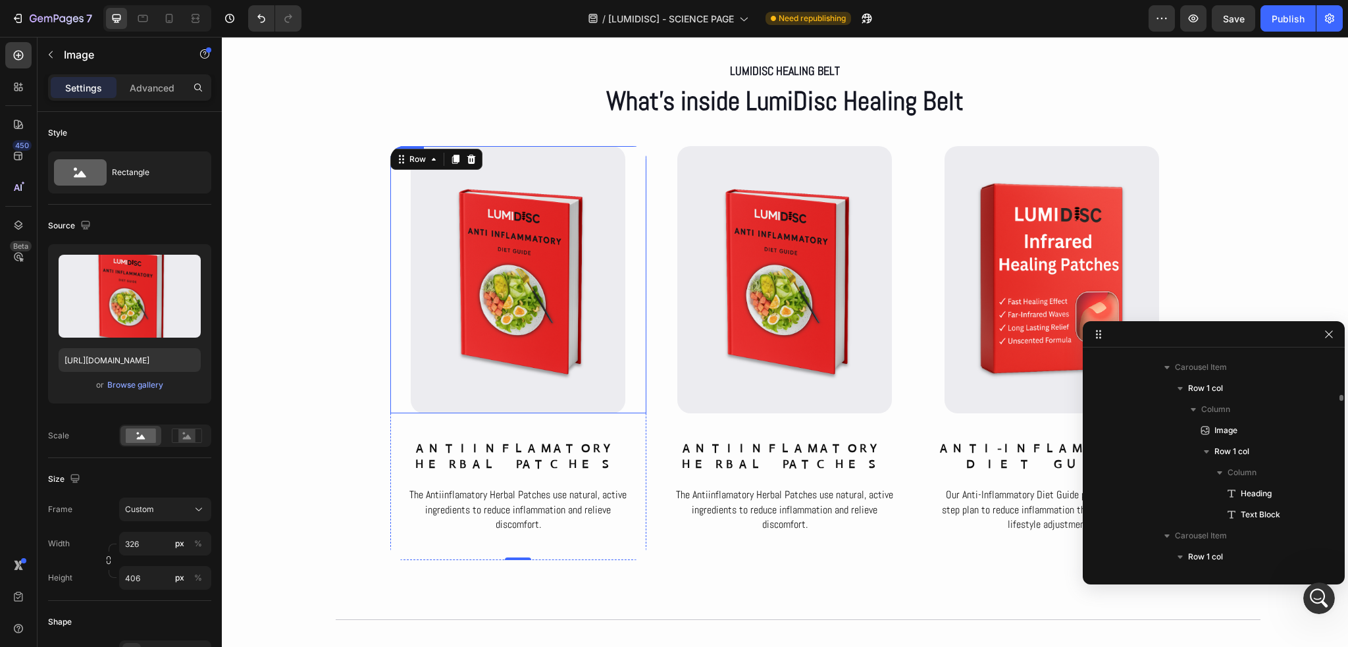
click at [500, 333] on img at bounding box center [518, 279] width 215 height 267
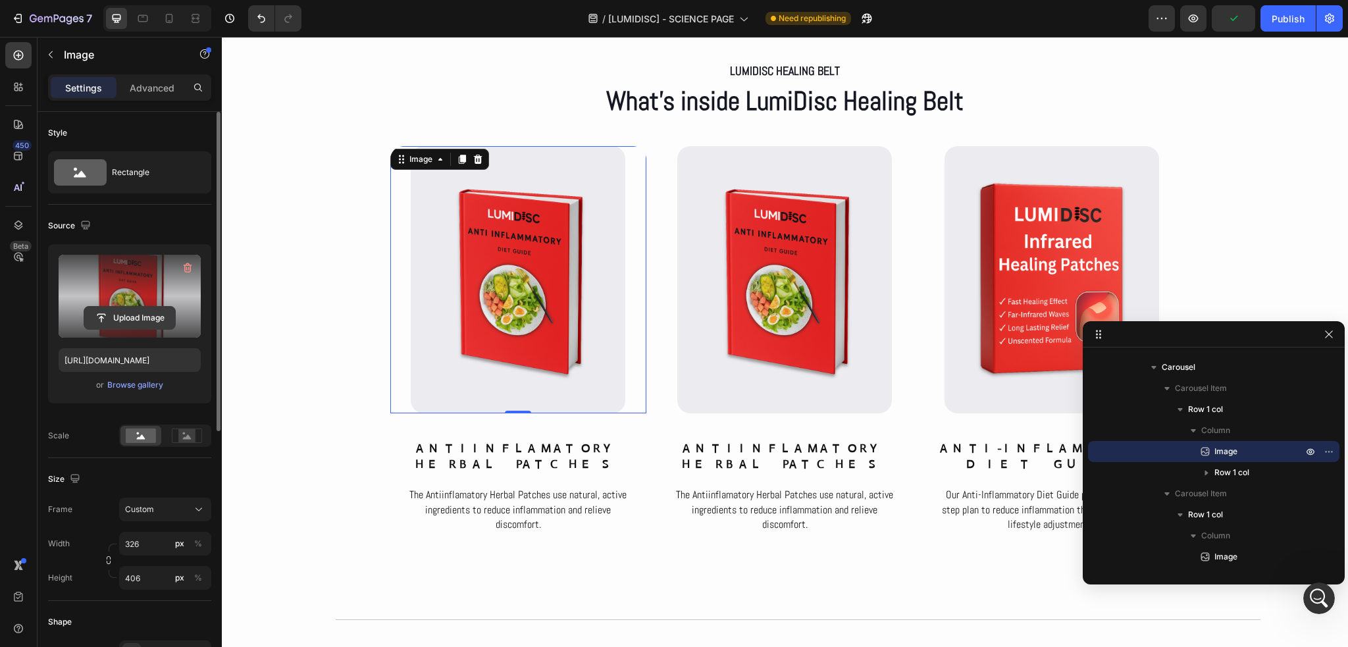
click at [130, 321] on input "file" at bounding box center [129, 318] width 91 height 22
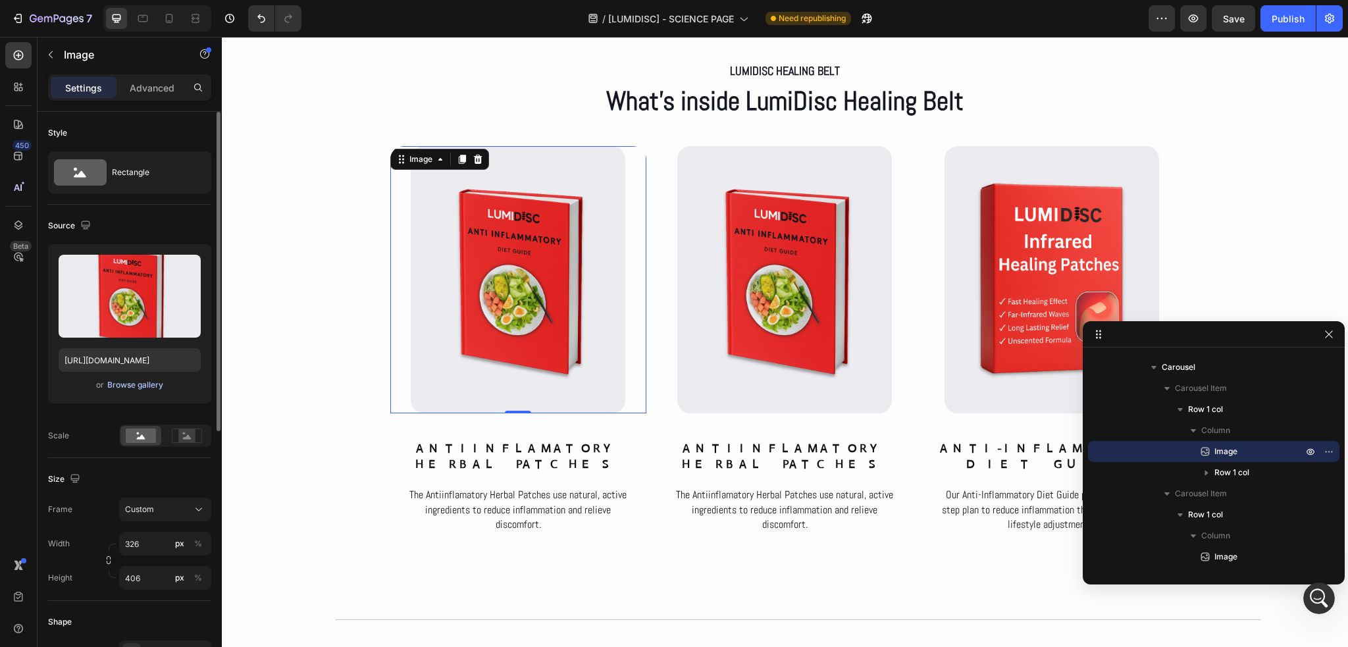
click at [152, 381] on div "Browse gallery" at bounding box center [135, 385] width 56 height 12
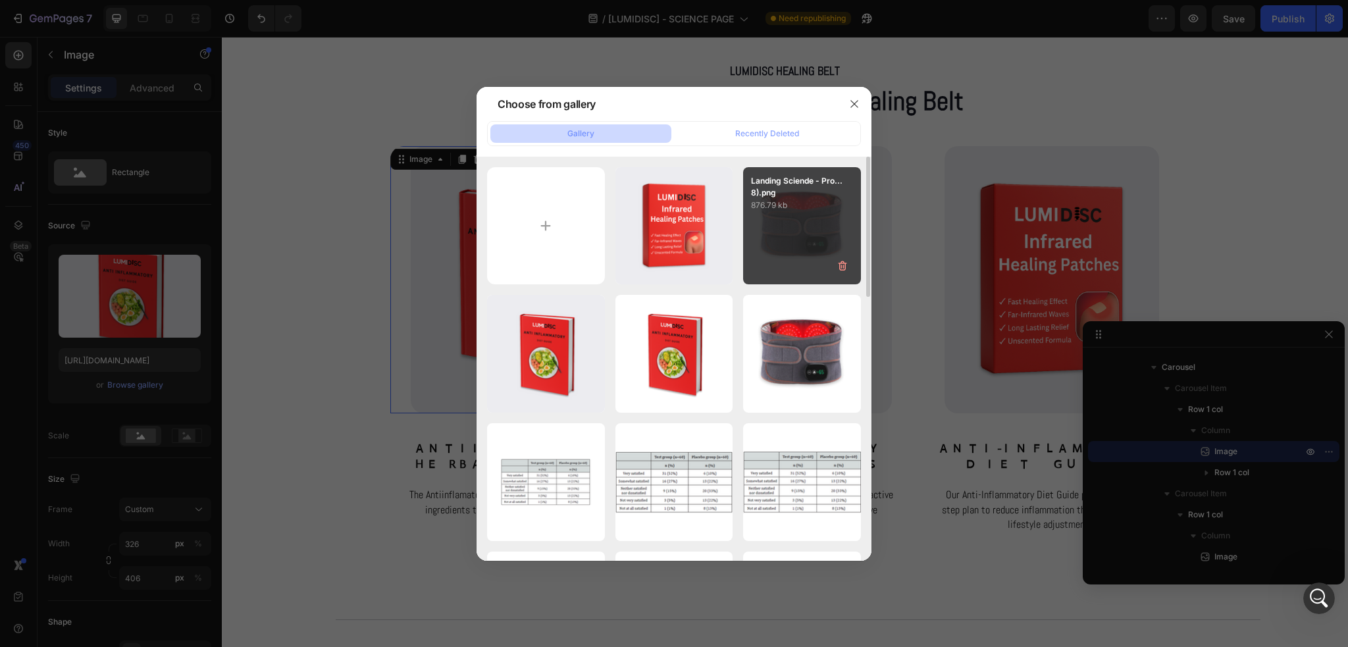
click at [766, 226] on div "Landing Sciende - Pro...8).png 876.79 kb" at bounding box center [802, 226] width 118 height 118
type input "https://cdn.shopify.com/s/files/1/0686/4712/5143/files/gempages_575915822975812…"
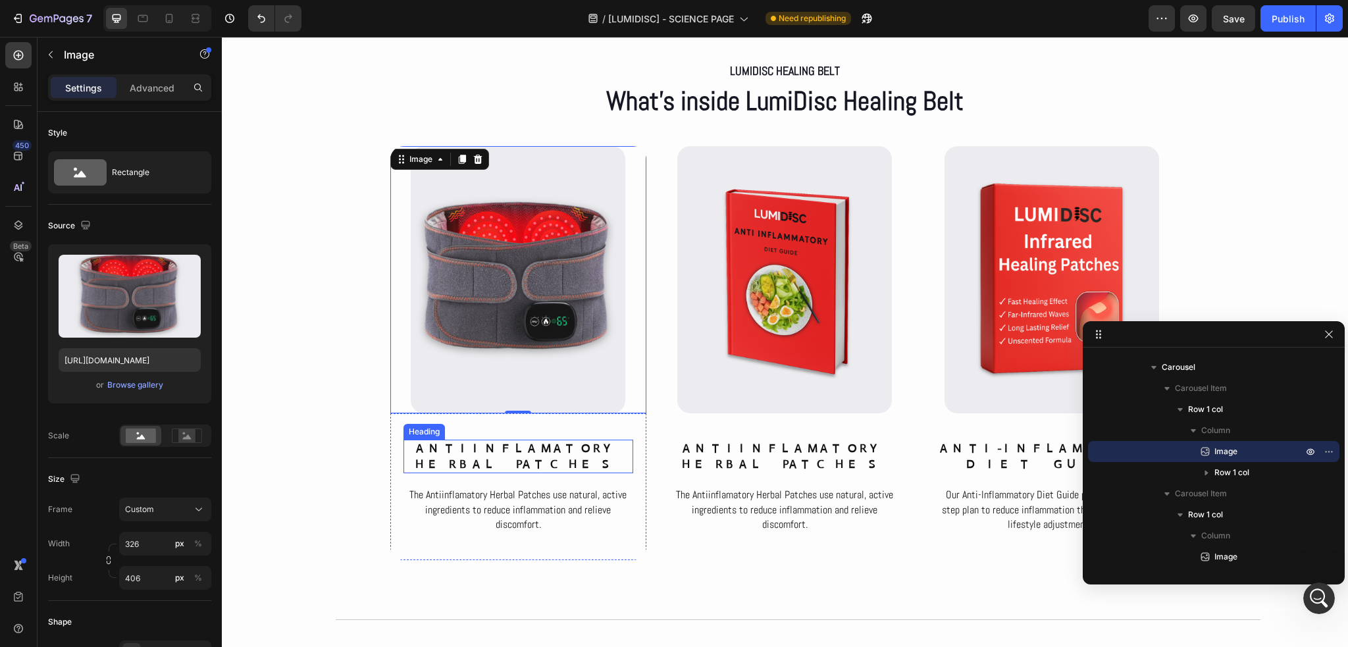
click at [485, 449] on h2 "Antiinflamatory Herbal Patches" at bounding box center [519, 457] width 230 height 34
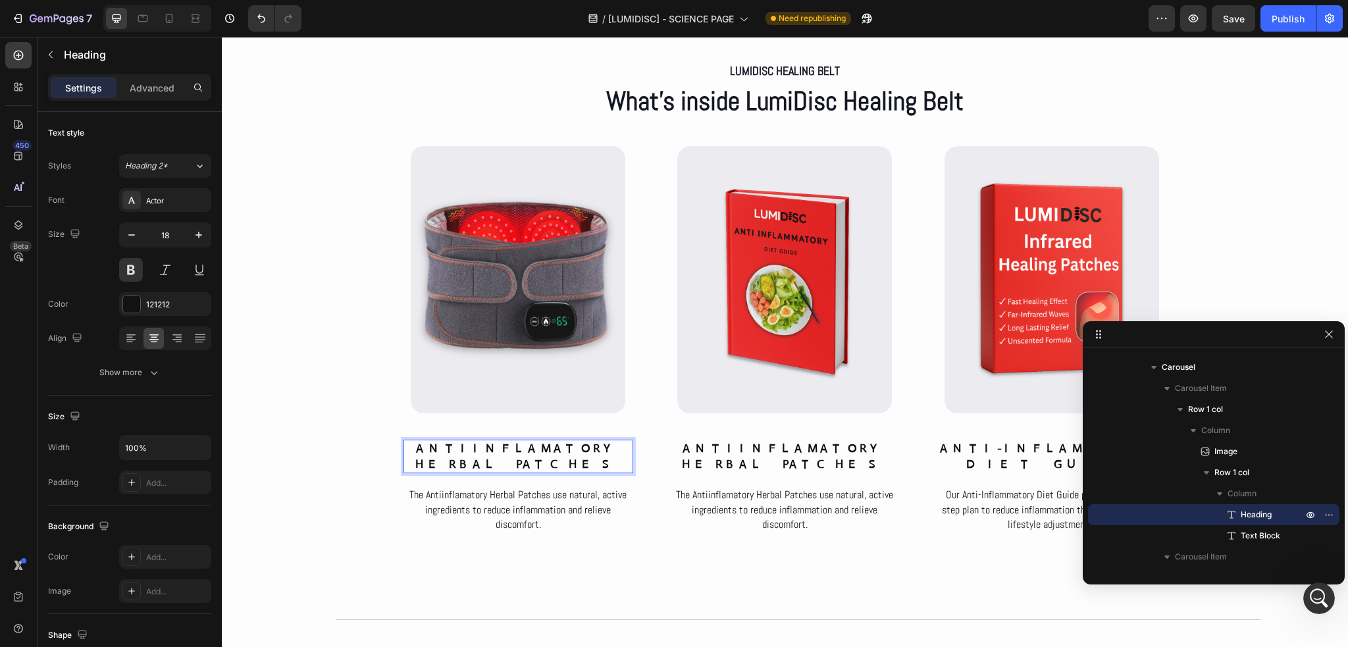
click at [485, 449] on h2 "Antiinflamatory Herbal Patches" at bounding box center [519, 457] width 230 height 34
click at [485, 449] on p "Antiinflamatory Herbal Patches" at bounding box center [518, 456] width 227 height 31
click at [493, 488] on p "The Antiinflamatory Herbal Patches use natural, active ingredients to reduce in…" at bounding box center [518, 510] width 227 height 44
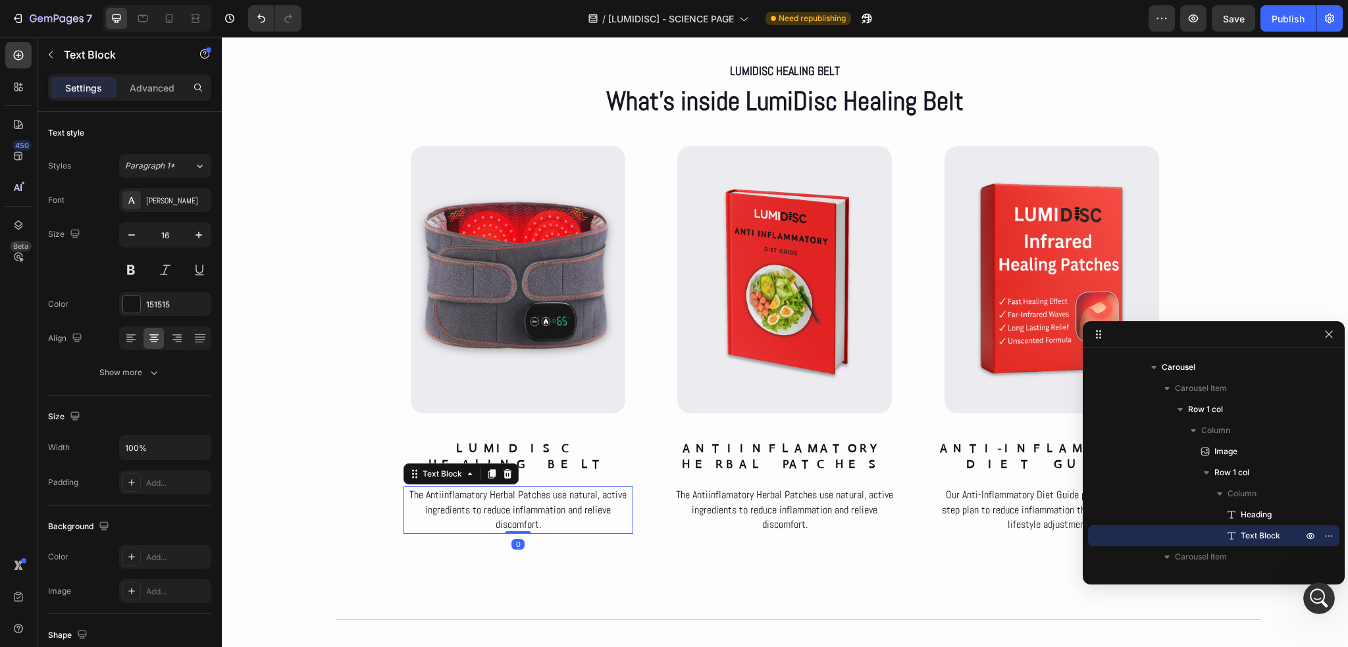
click at [493, 488] on p "The Antiinflamatory Herbal Patches use natural, active ingredients to reduce in…" at bounding box center [518, 510] width 227 height 44
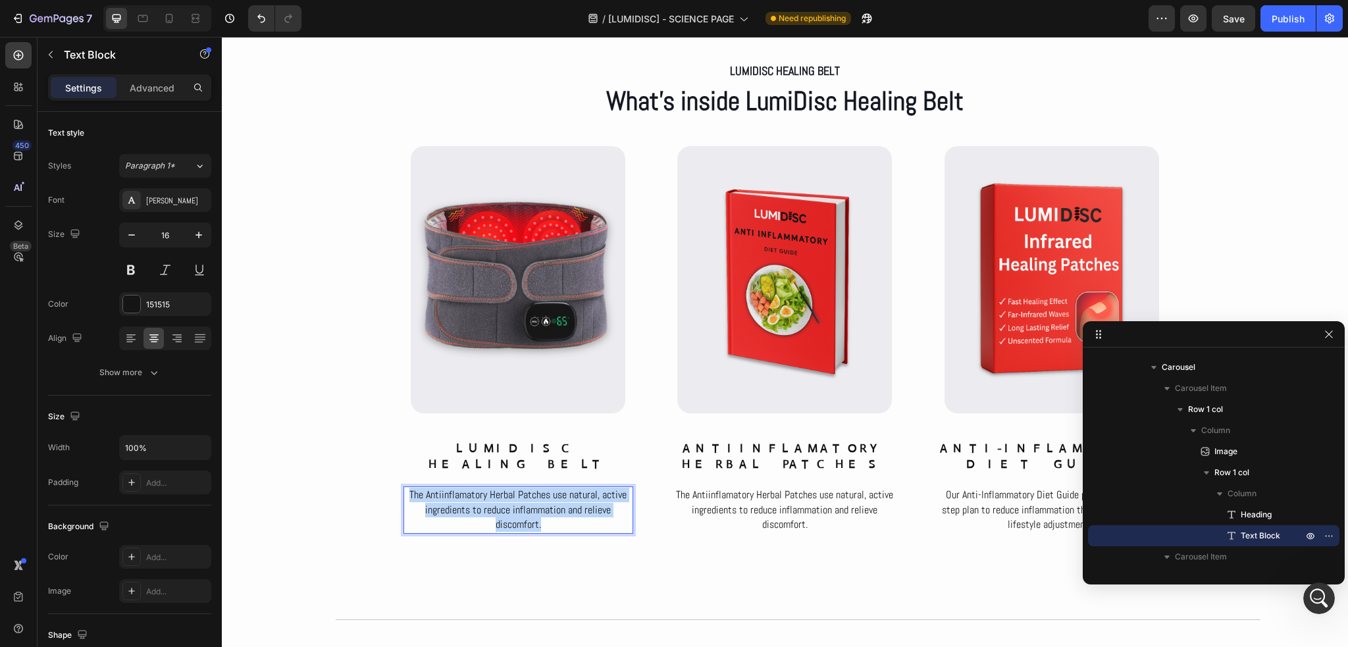
click at [493, 488] on p "The Antiinflamatory Herbal Patches use natural, active ingredients to reduce in…" at bounding box center [518, 510] width 227 height 44
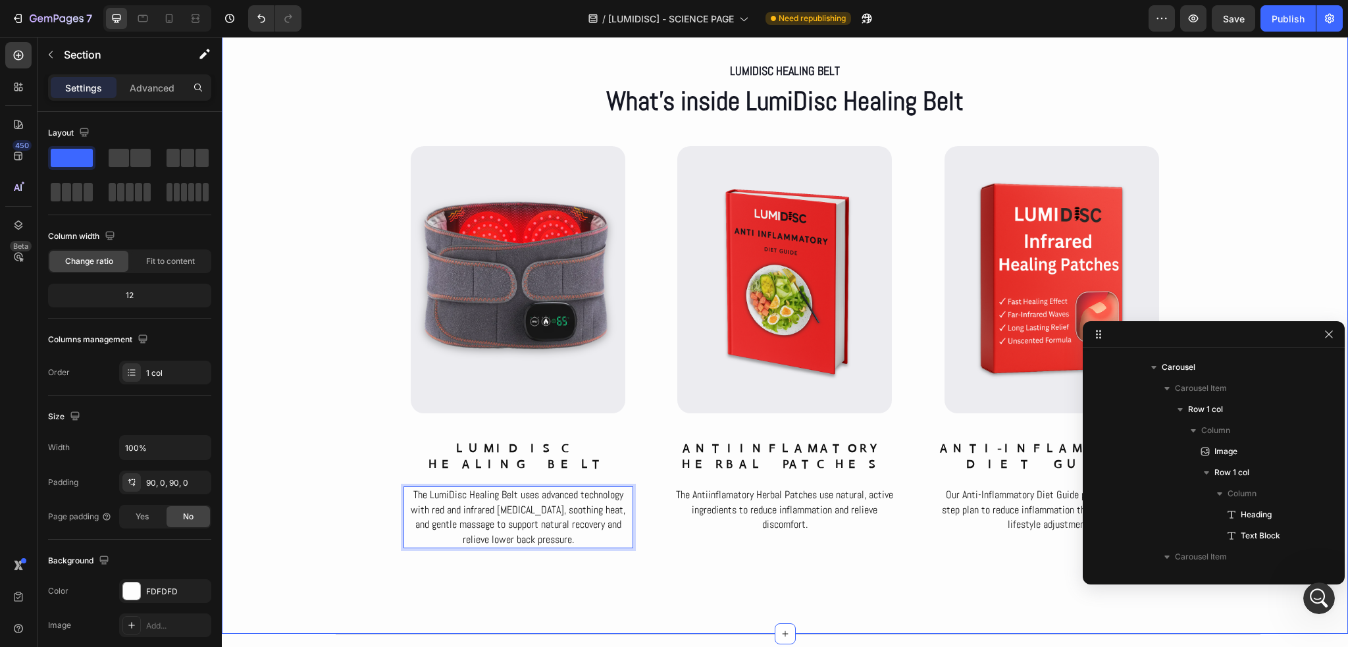
click at [334, 421] on div "LumiDisc Healing Belt Text Block What’s inside LumiDisc Healing Belt Heading Ro…" at bounding box center [785, 317] width 1126 height 516
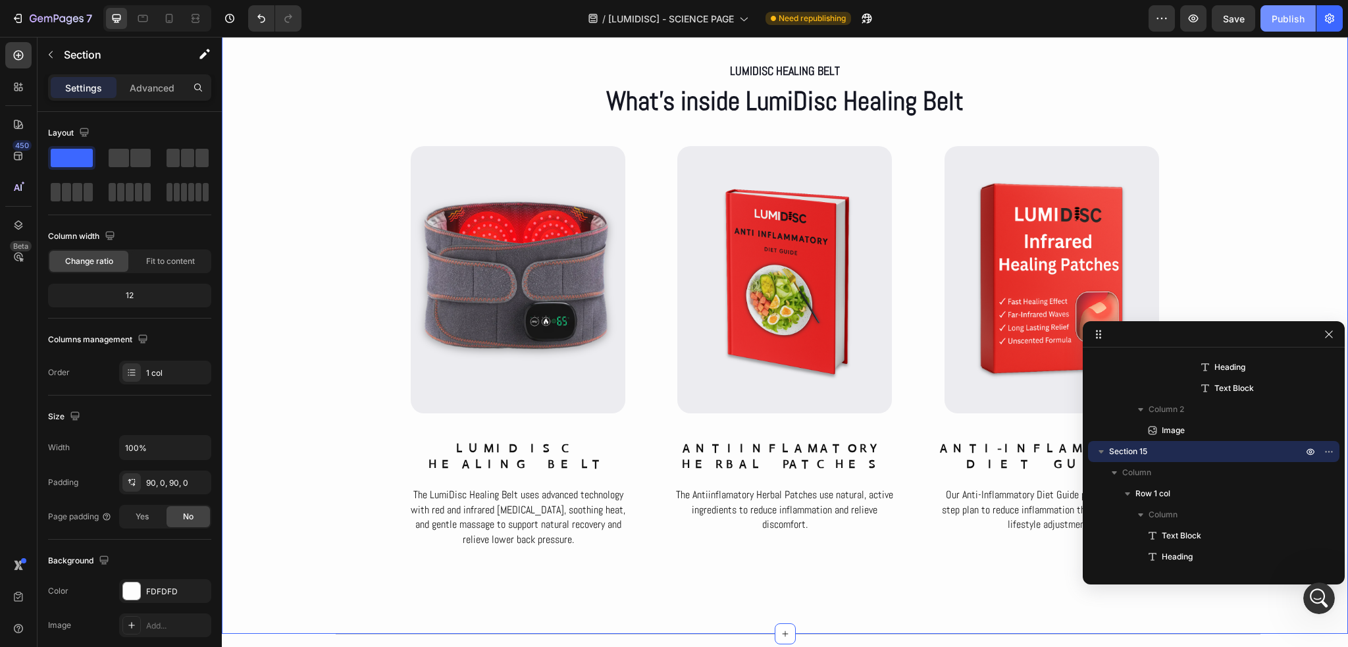
click at [1296, 21] on div "Publish" at bounding box center [1288, 19] width 33 height 14
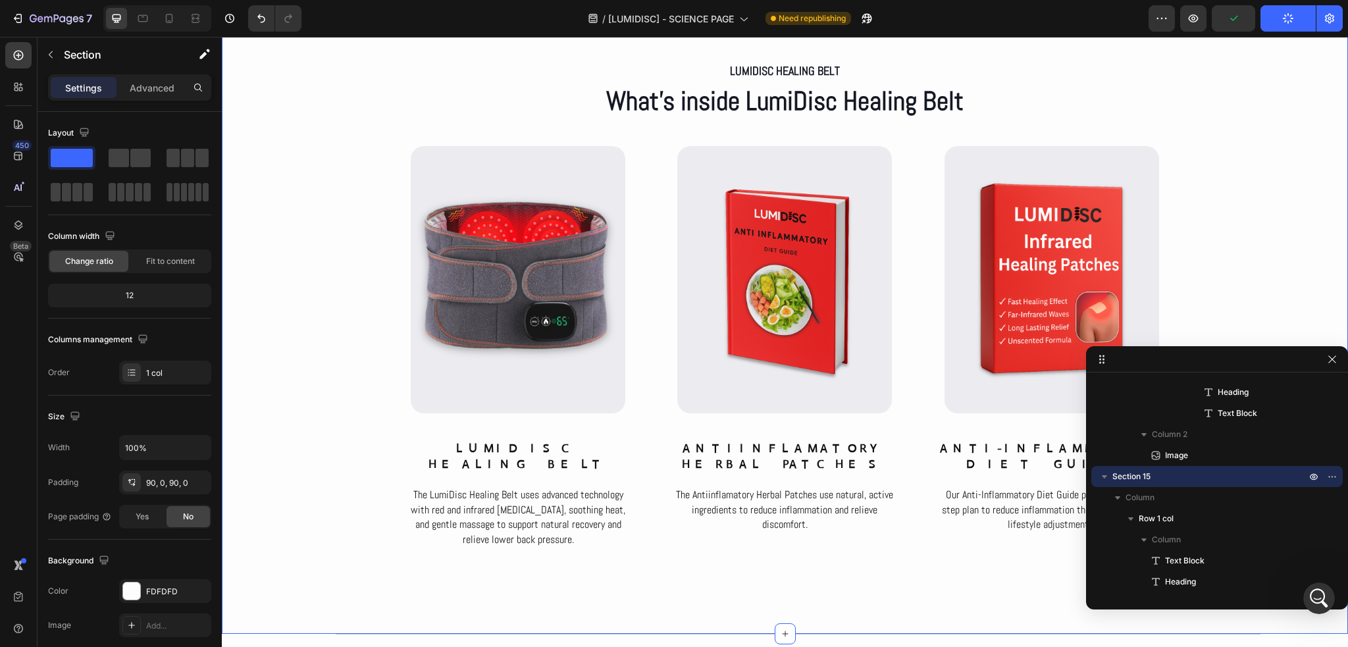
drag, startPoint x: 1246, startPoint y: 341, endPoint x: 1304, endPoint y: 369, distance: 64.2
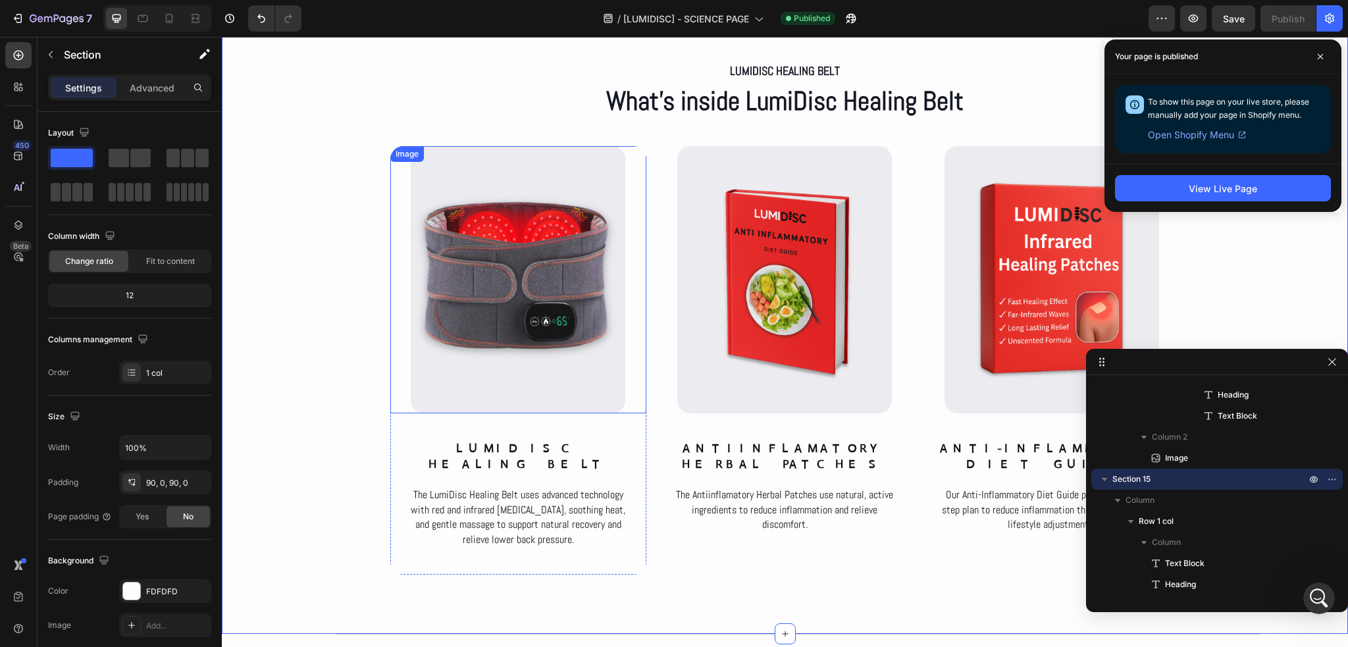
click at [514, 319] on img at bounding box center [518, 279] width 215 height 267
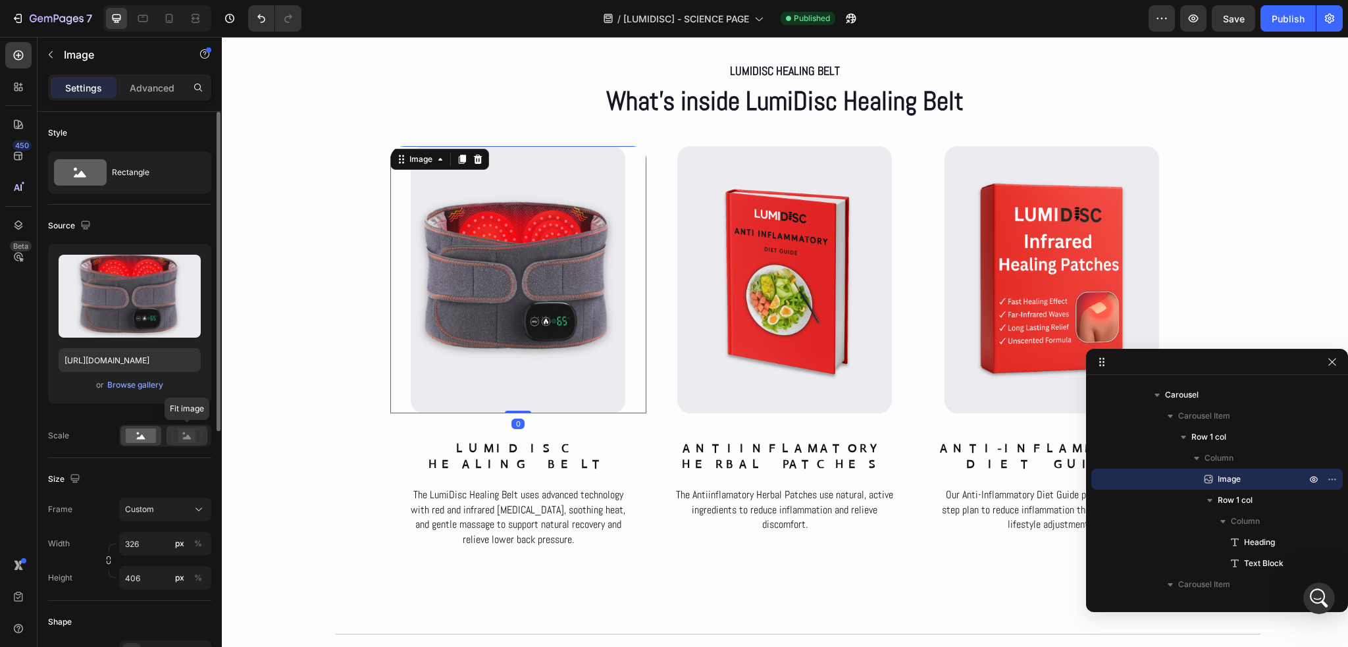
click at [179, 438] on rect at bounding box center [186, 435] width 17 height 13
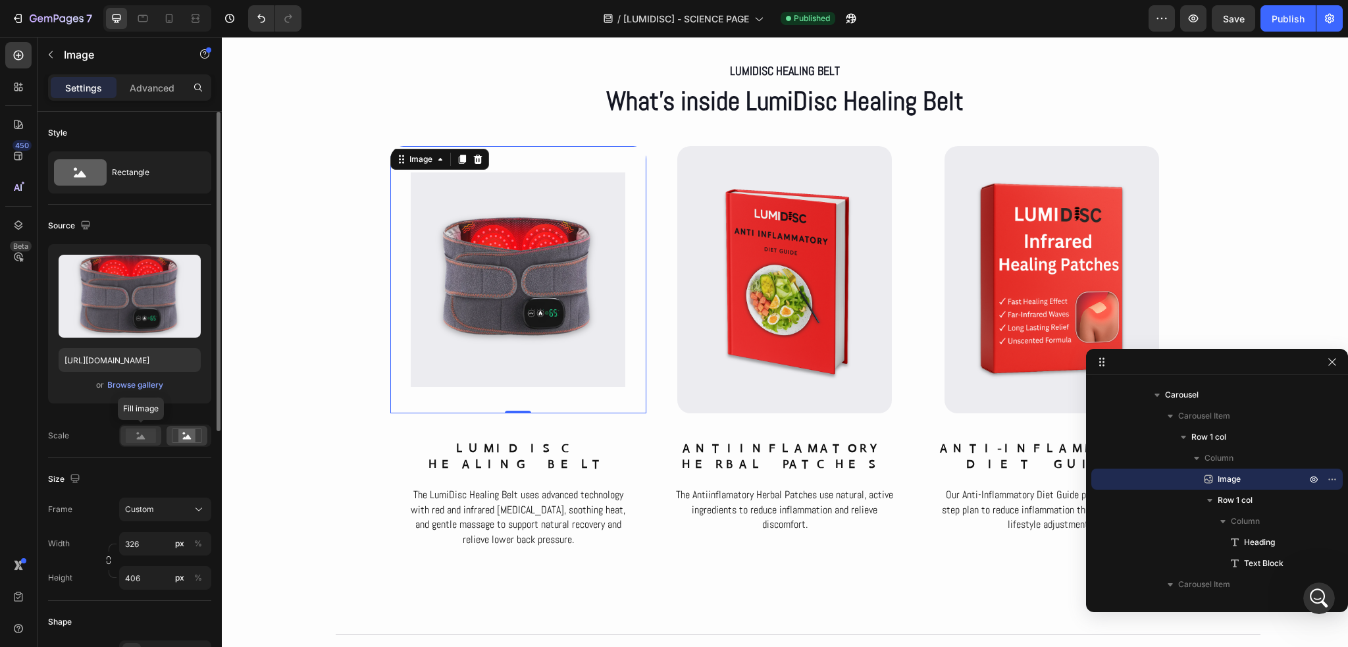
click at [147, 440] on rect at bounding box center [141, 436] width 30 height 14
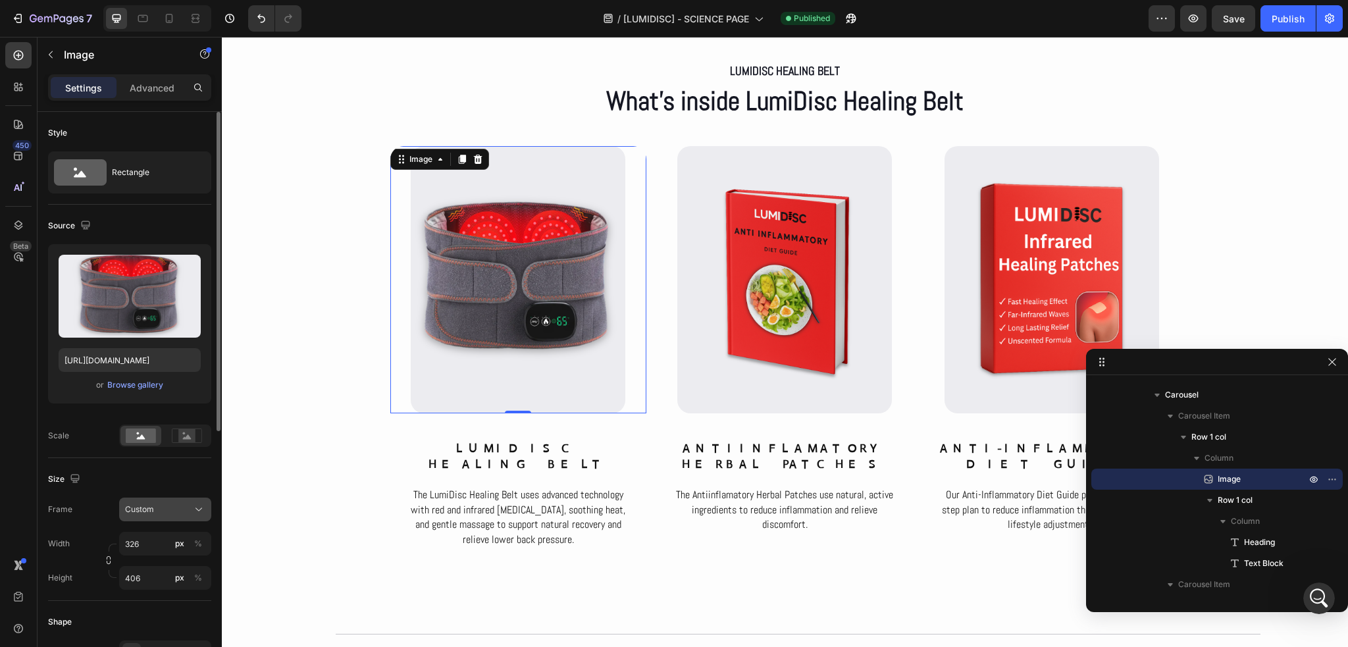
click at [195, 515] on icon at bounding box center [198, 509] width 13 height 13
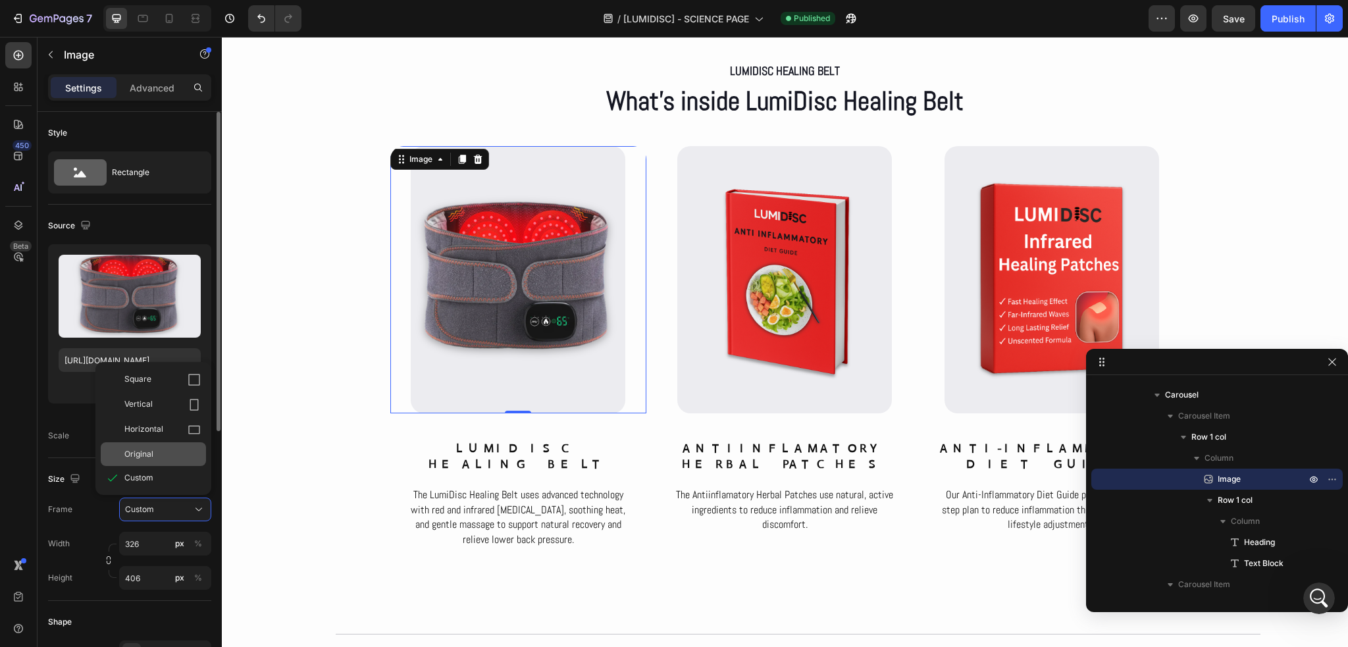
click at [142, 458] on span "Original" at bounding box center [138, 454] width 29 height 12
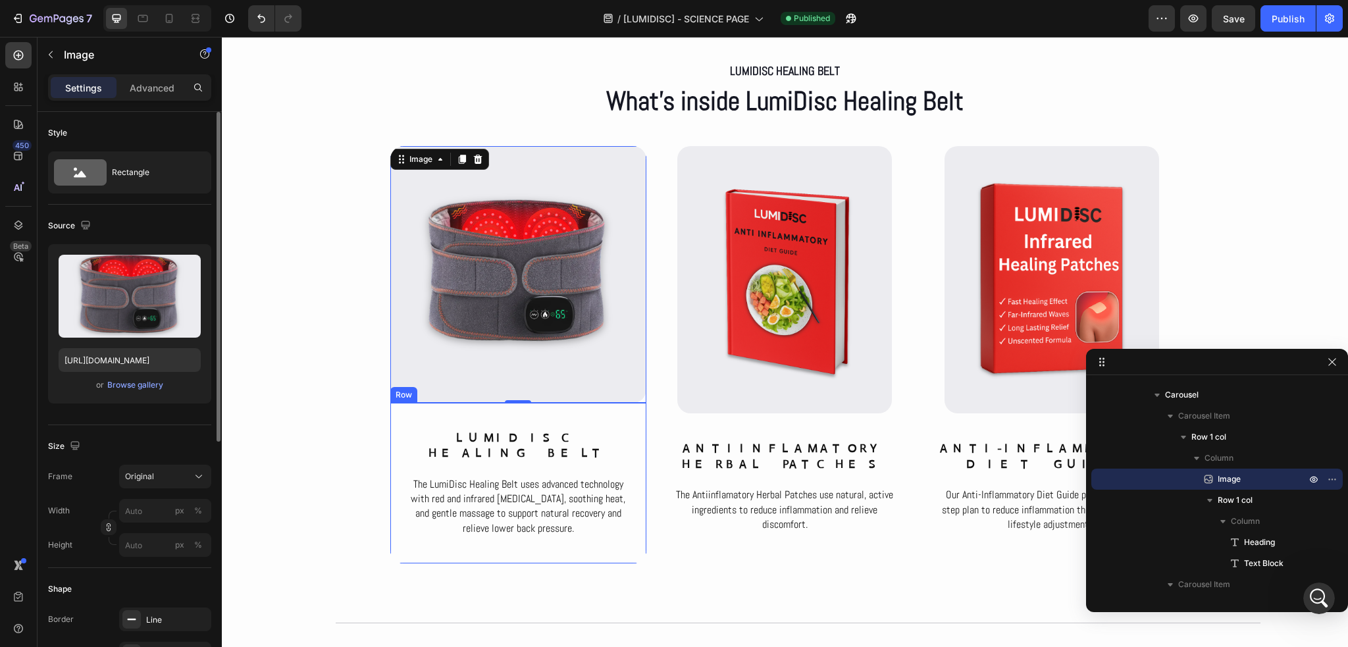
type input "326"
type input "406"
type input "326"
type input "406"
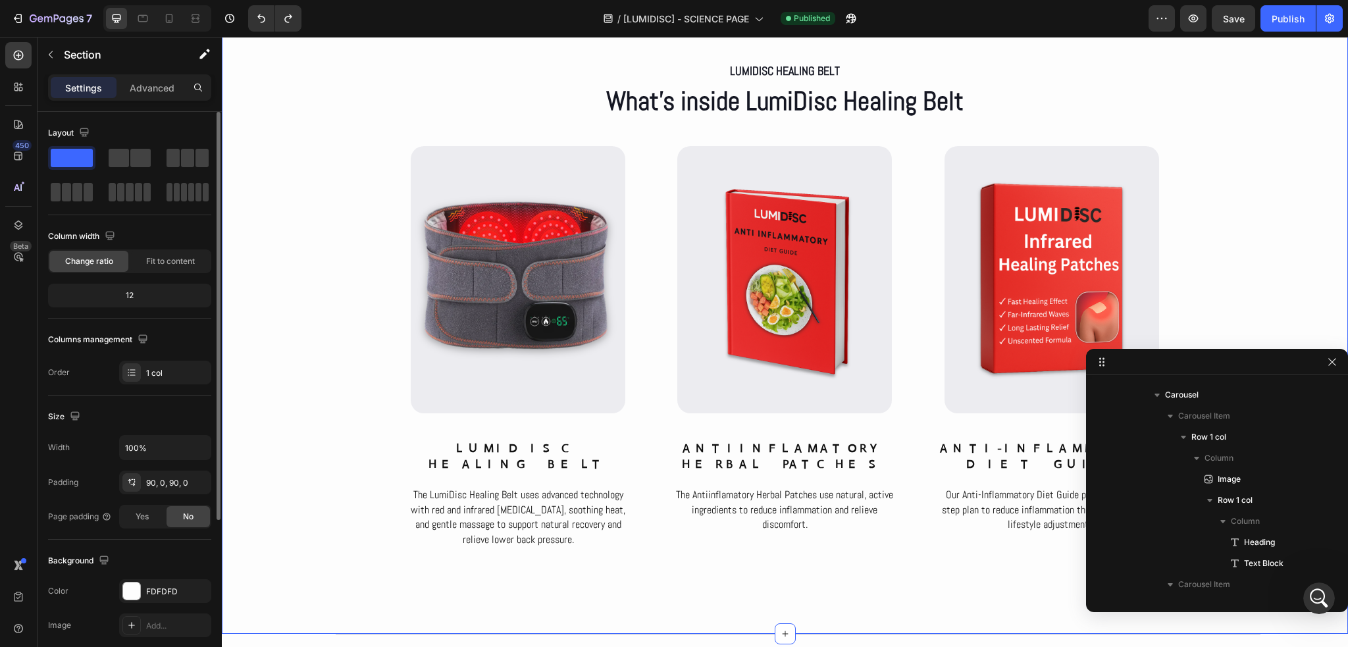
click at [362, 418] on div "LumiDisc Healing Belt Text Block What’s inside LumiDisc Healing Belt Heading Ro…" at bounding box center [785, 317] width 1126 height 516
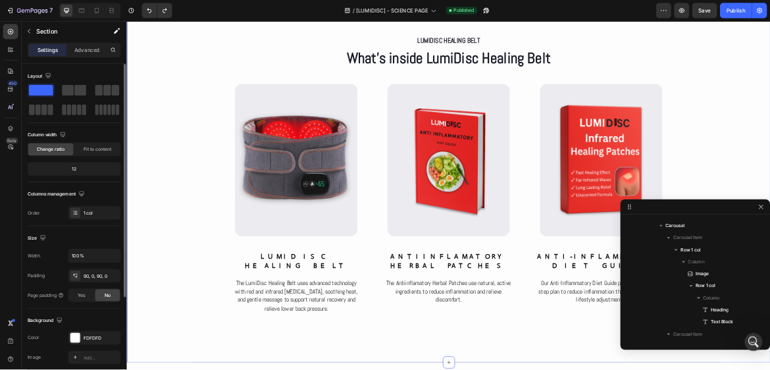
scroll to position [5410, 0]
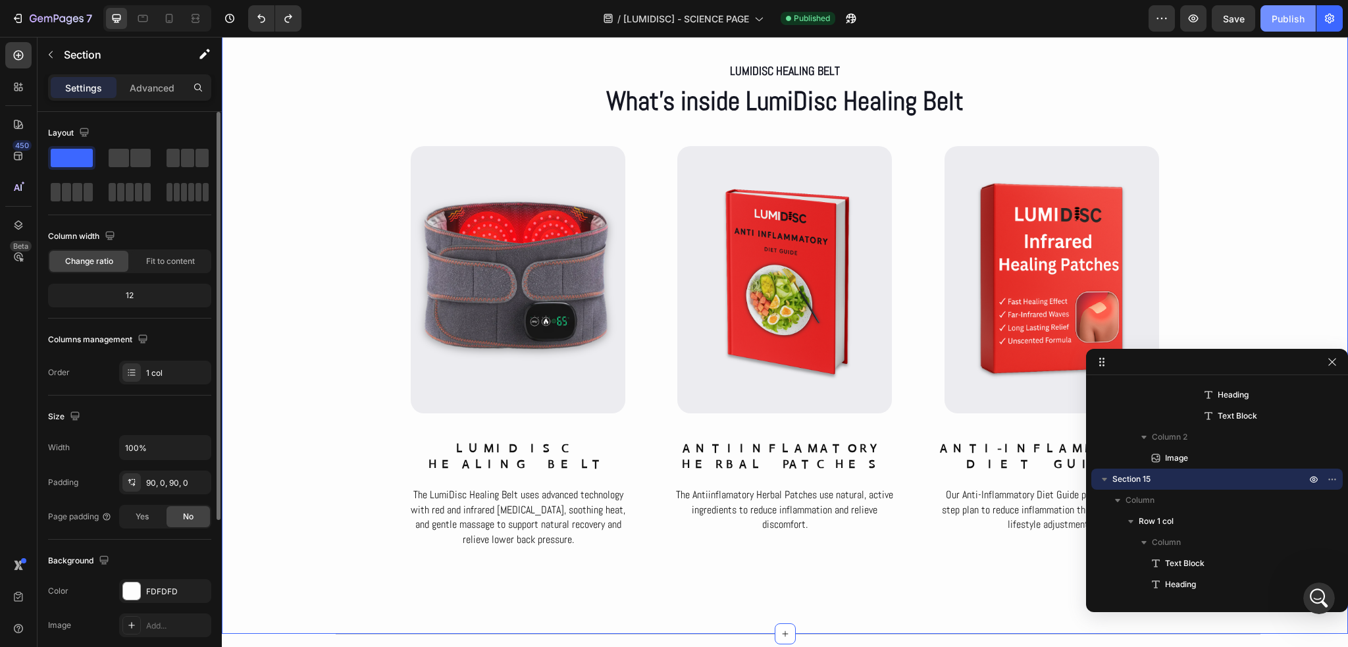
click at [1284, 28] on button "Publish" at bounding box center [1288, 18] width 55 height 26
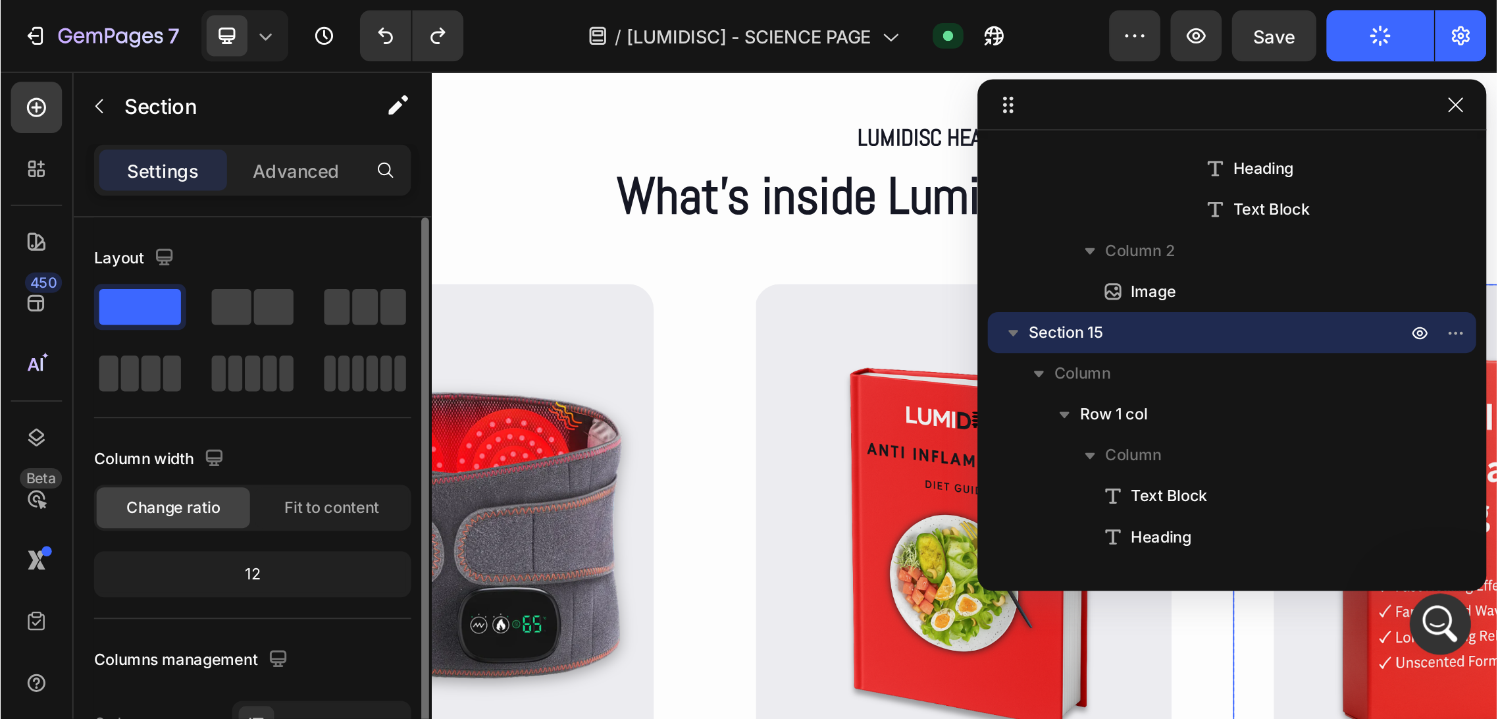
scroll to position [3526, 0]
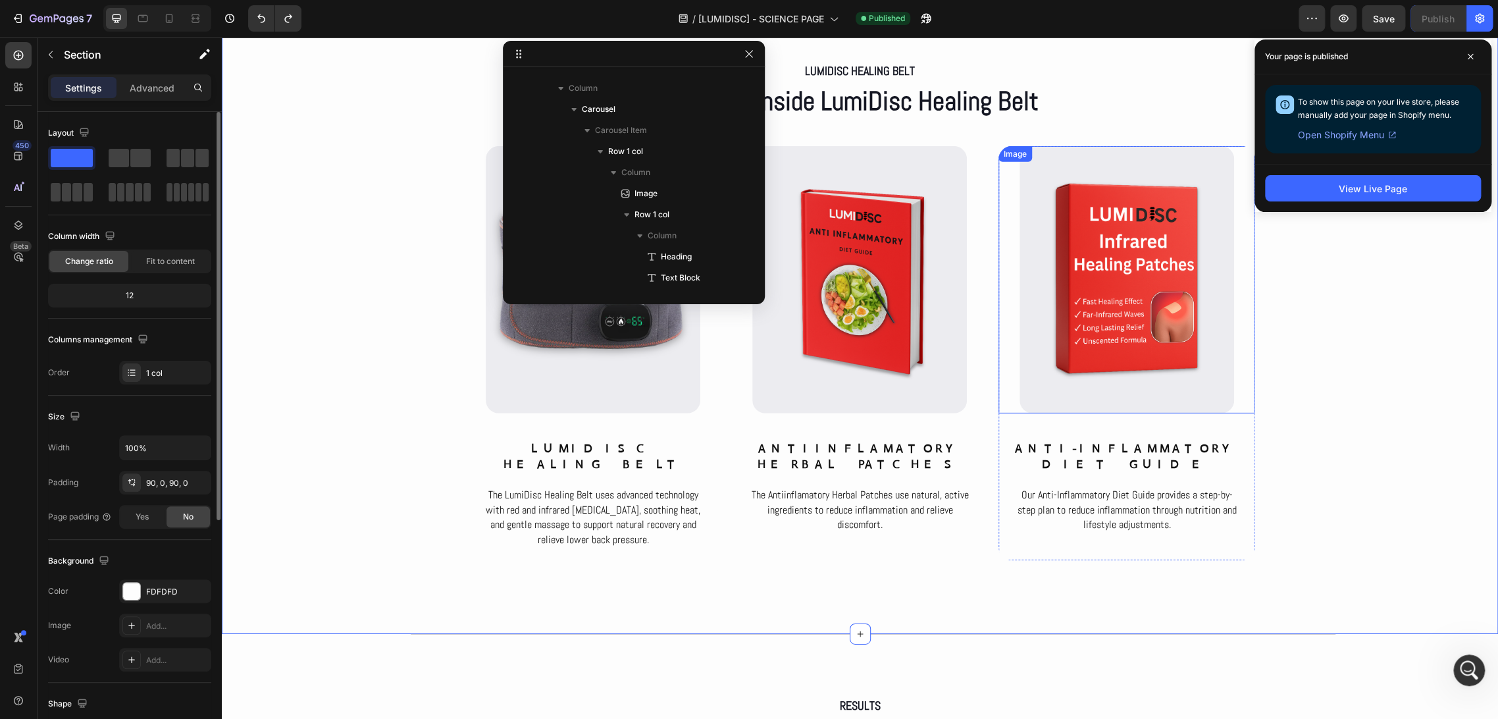
click at [1078, 342] on img at bounding box center [1127, 279] width 215 height 267
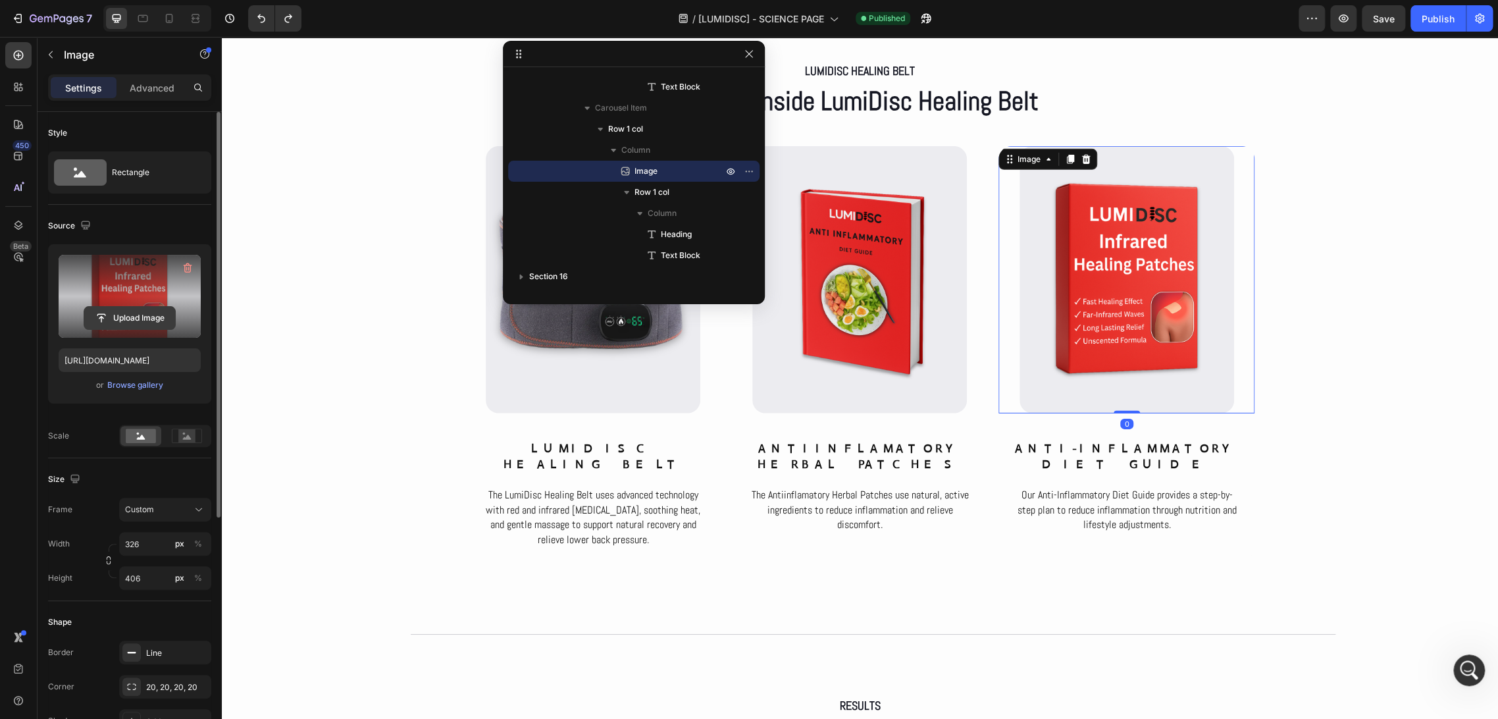
click at [134, 311] on input "file" at bounding box center [129, 318] width 91 height 22
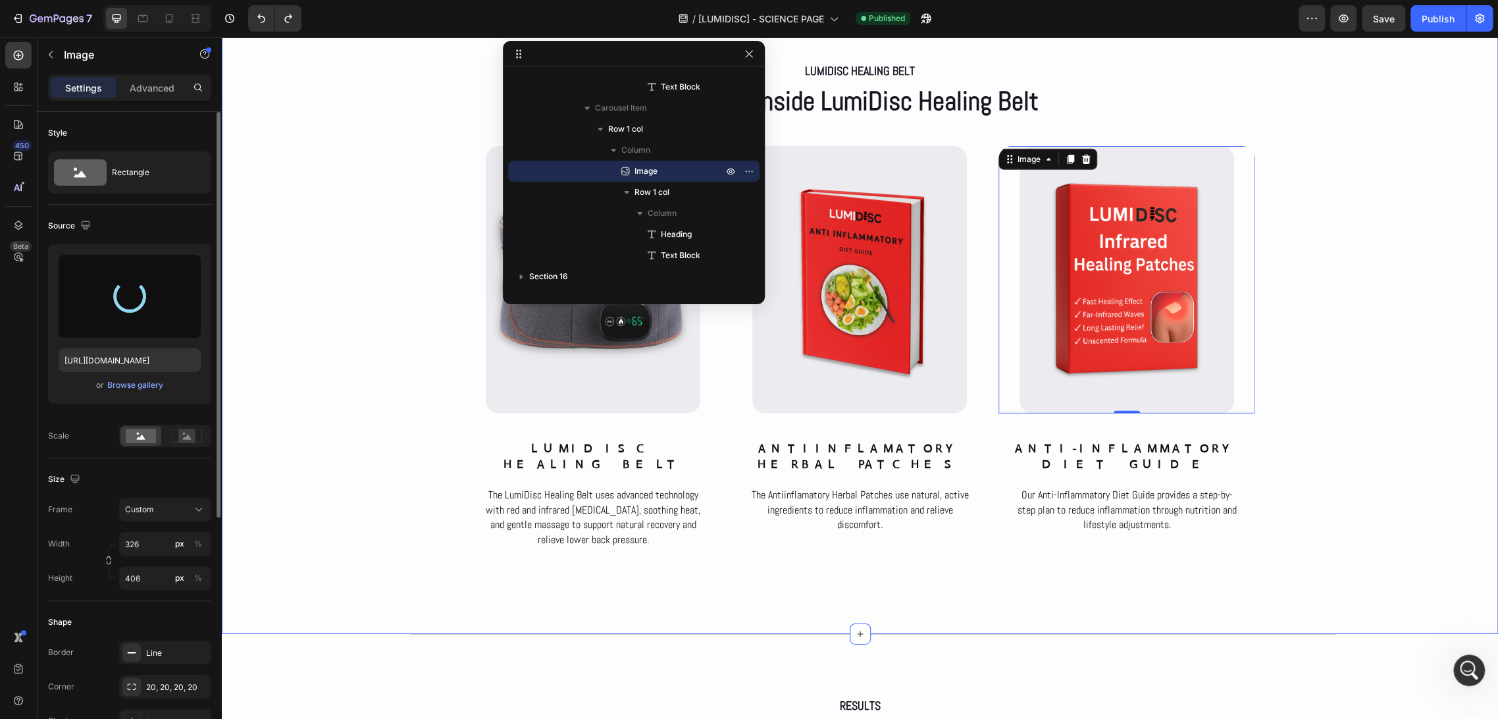
type input "https://cdn.shopify.com/s/files/1/0686/4712/5143/files/gempages_575915822975812…"
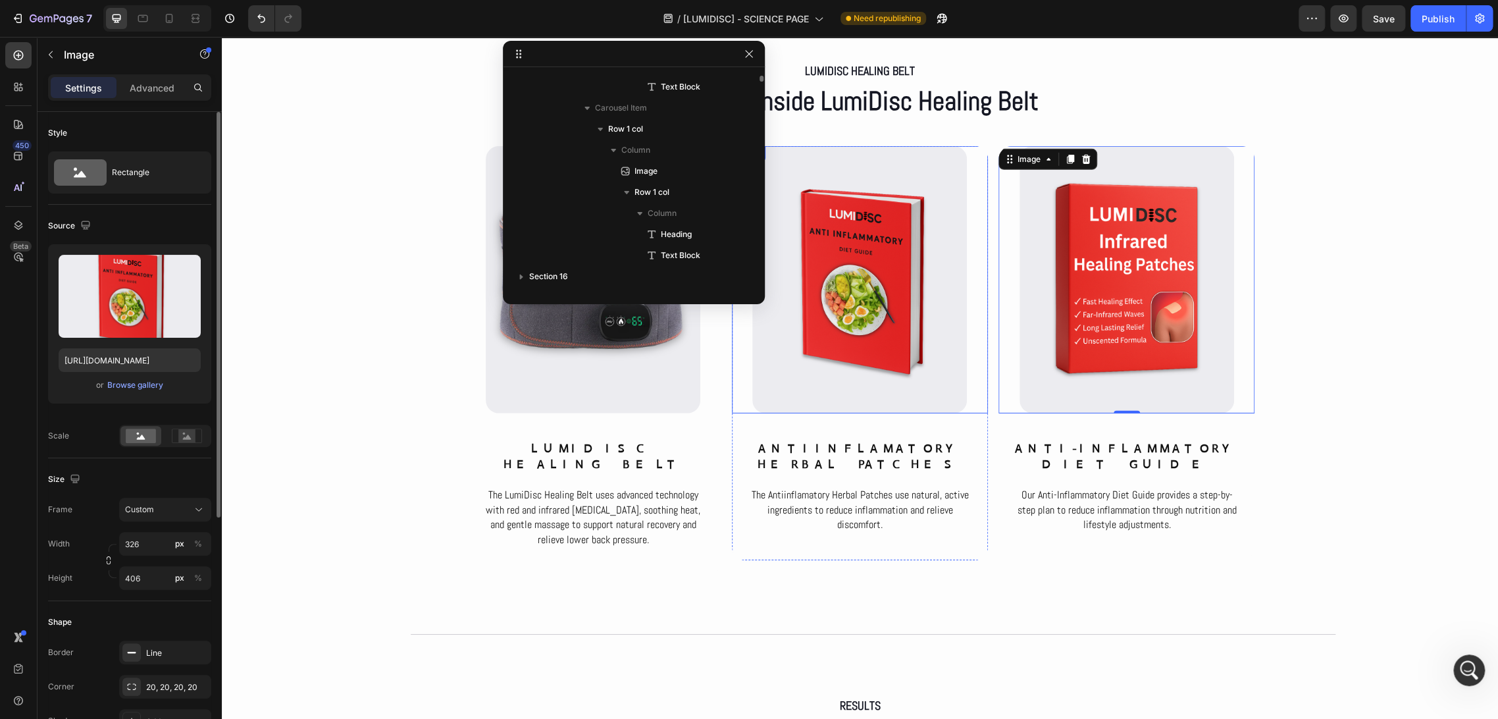
click at [899, 273] on img at bounding box center [860, 279] width 215 height 267
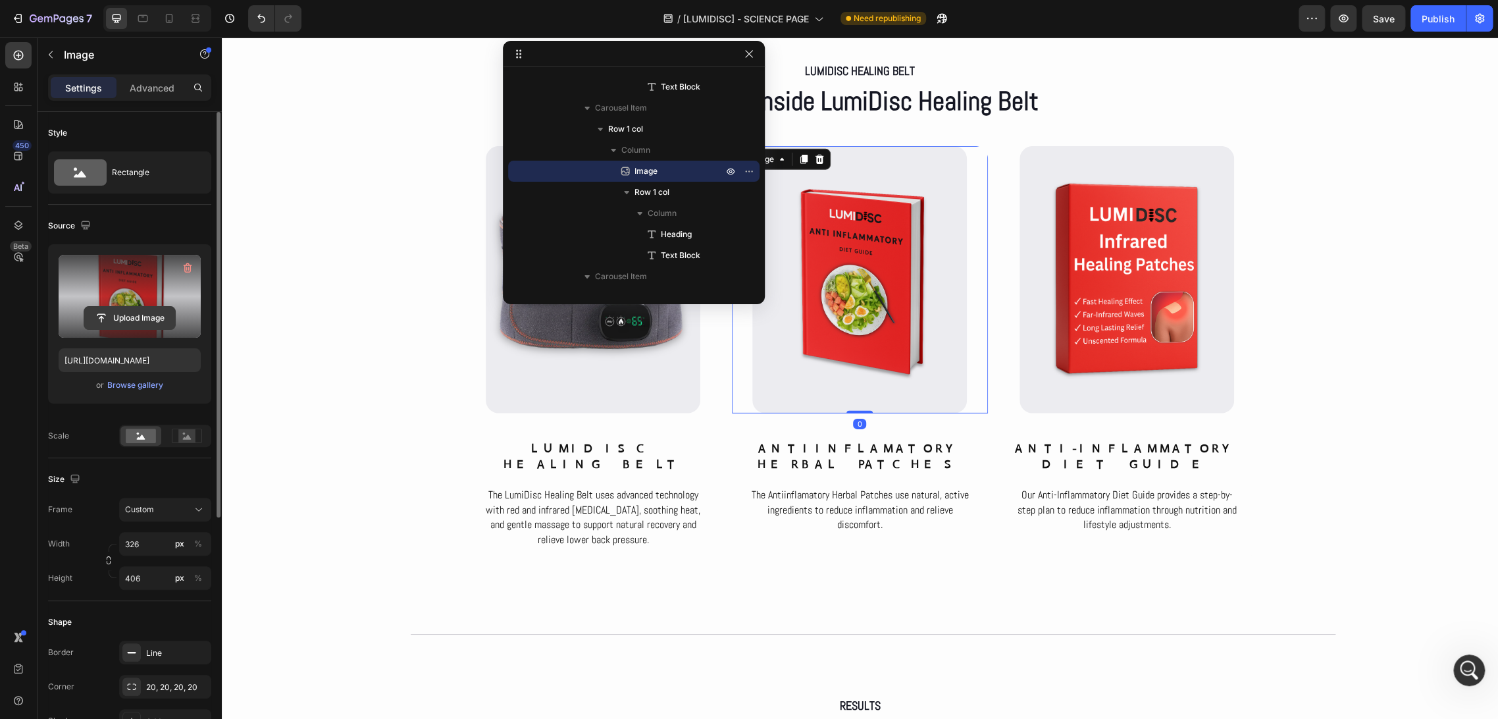
click at [134, 320] on input "file" at bounding box center [129, 318] width 91 height 22
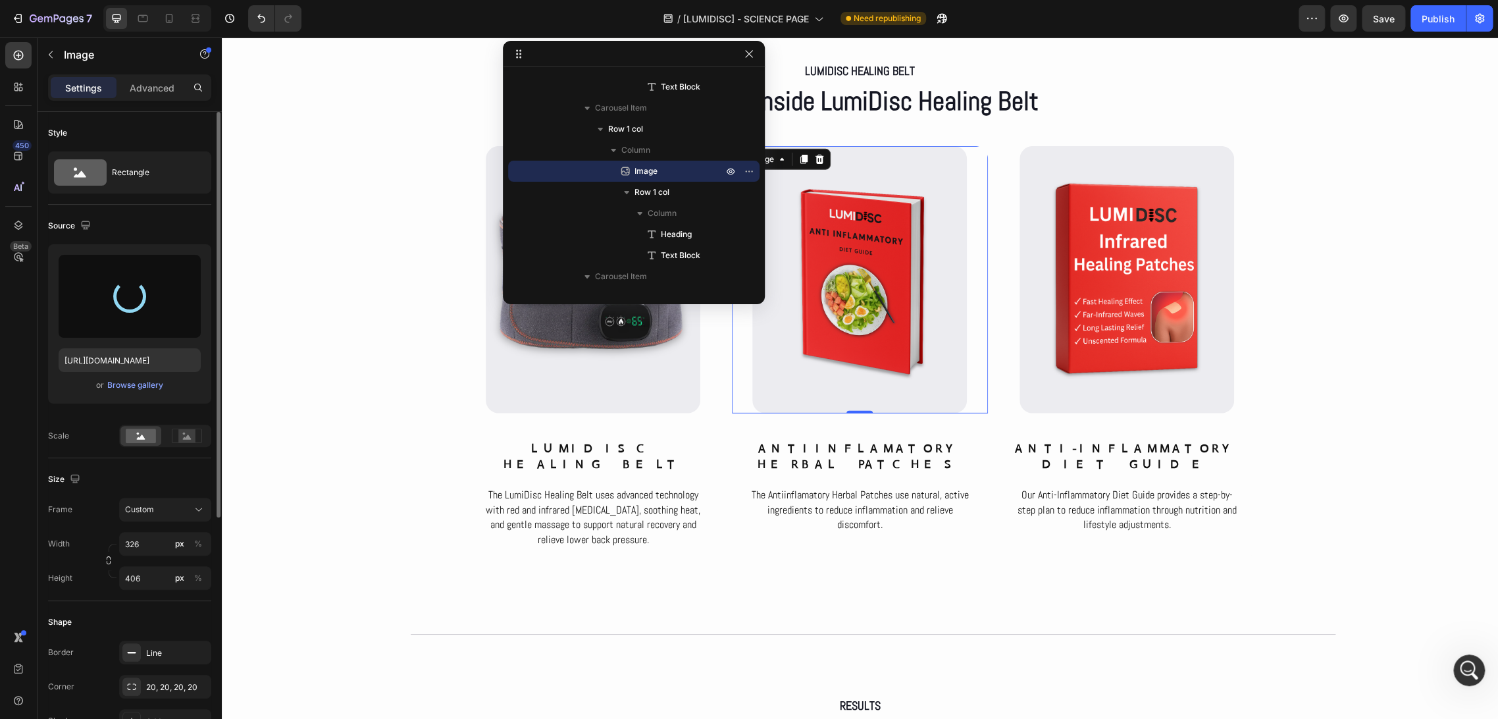
type input "https://cdn.shopify.com/s/files/1/0686/4712/5143/files/gempages_575915822975812…"
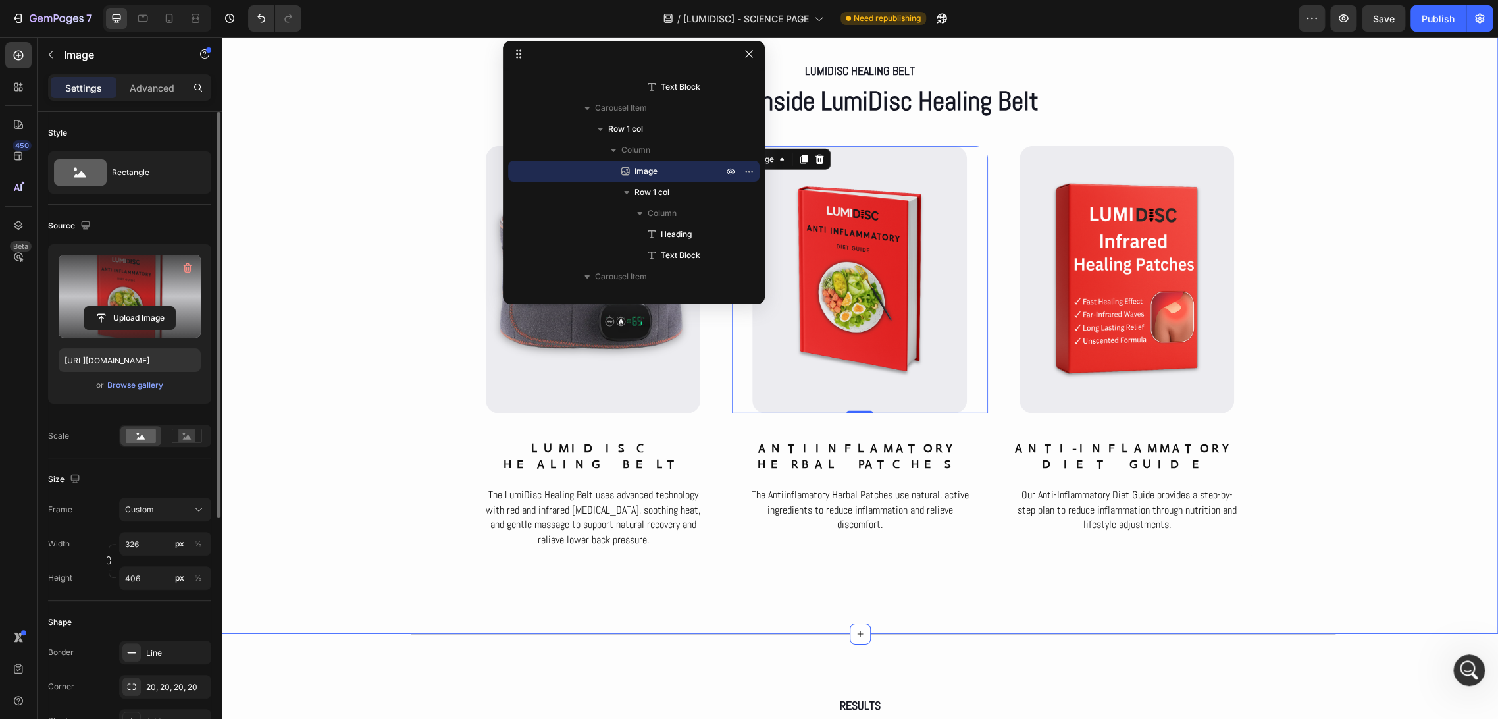
click at [1294, 320] on div "LumiDisc Healing Belt Text Block What’s inside LumiDisc Healing Belt Heading Ro…" at bounding box center [860, 317] width 1277 height 516
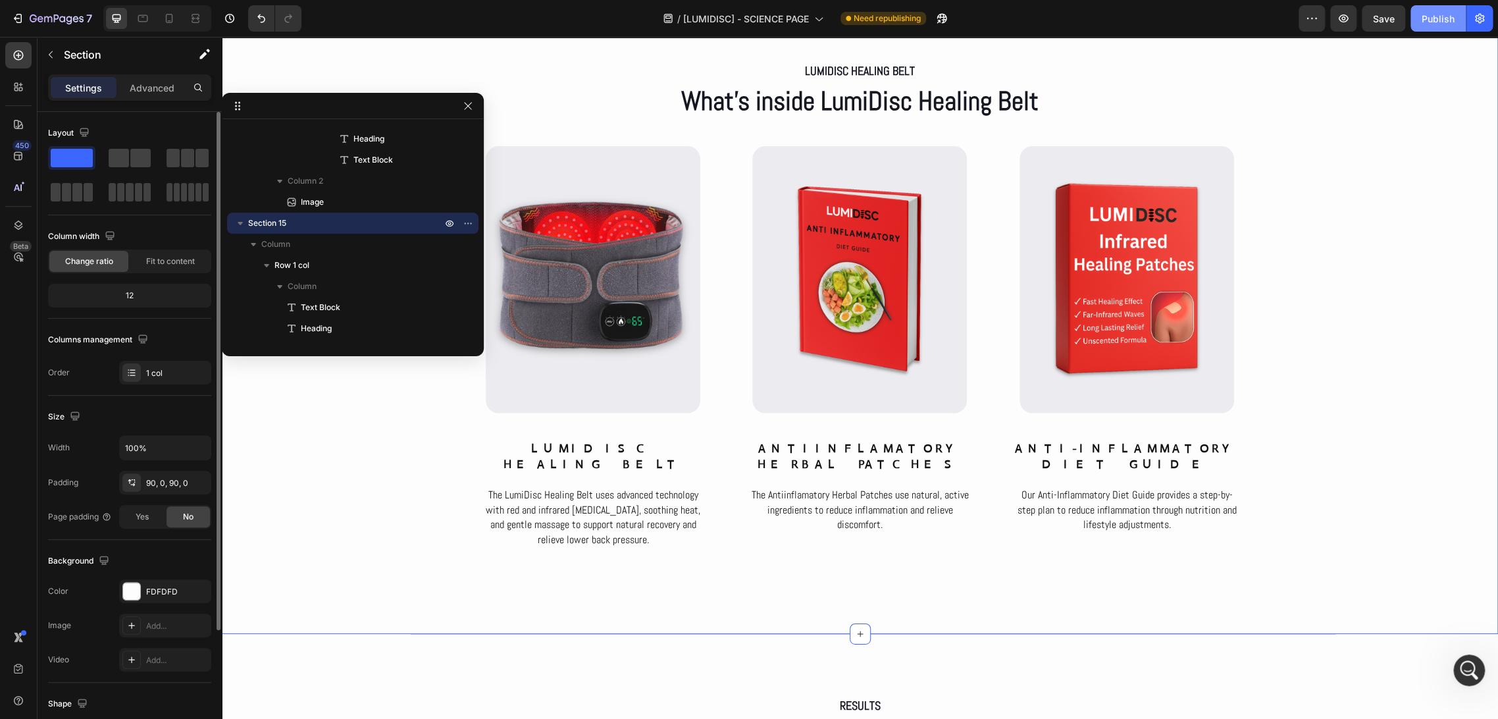
click at [1348, 24] on div "Publish" at bounding box center [1438, 19] width 33 height 14
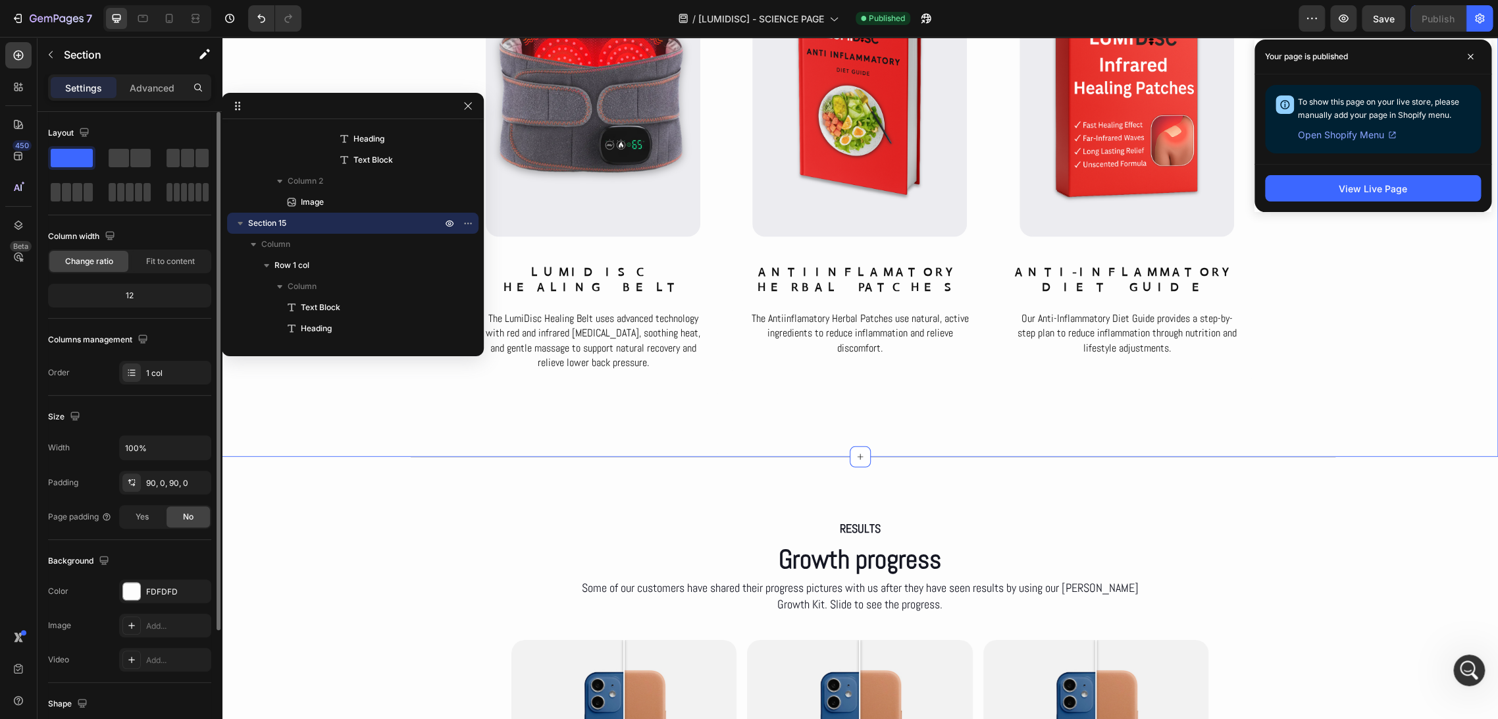
click at [1348, 401] on div "LumiDisc Healing Belt Text Block What’s inside LumiDisc Healing Belt Heading Ro…" at bounding box center [860, 141] width 1277 height 634
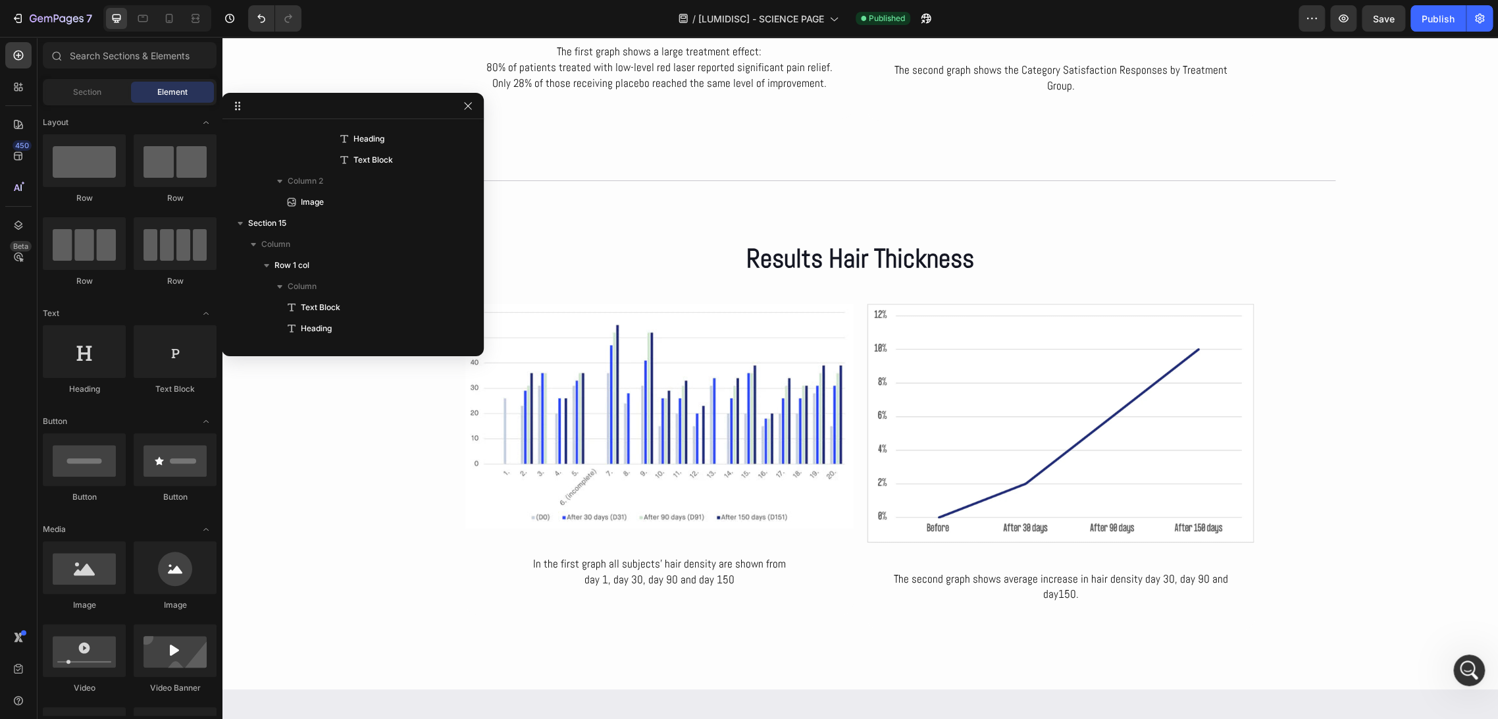
scroll to position [4437, 0]
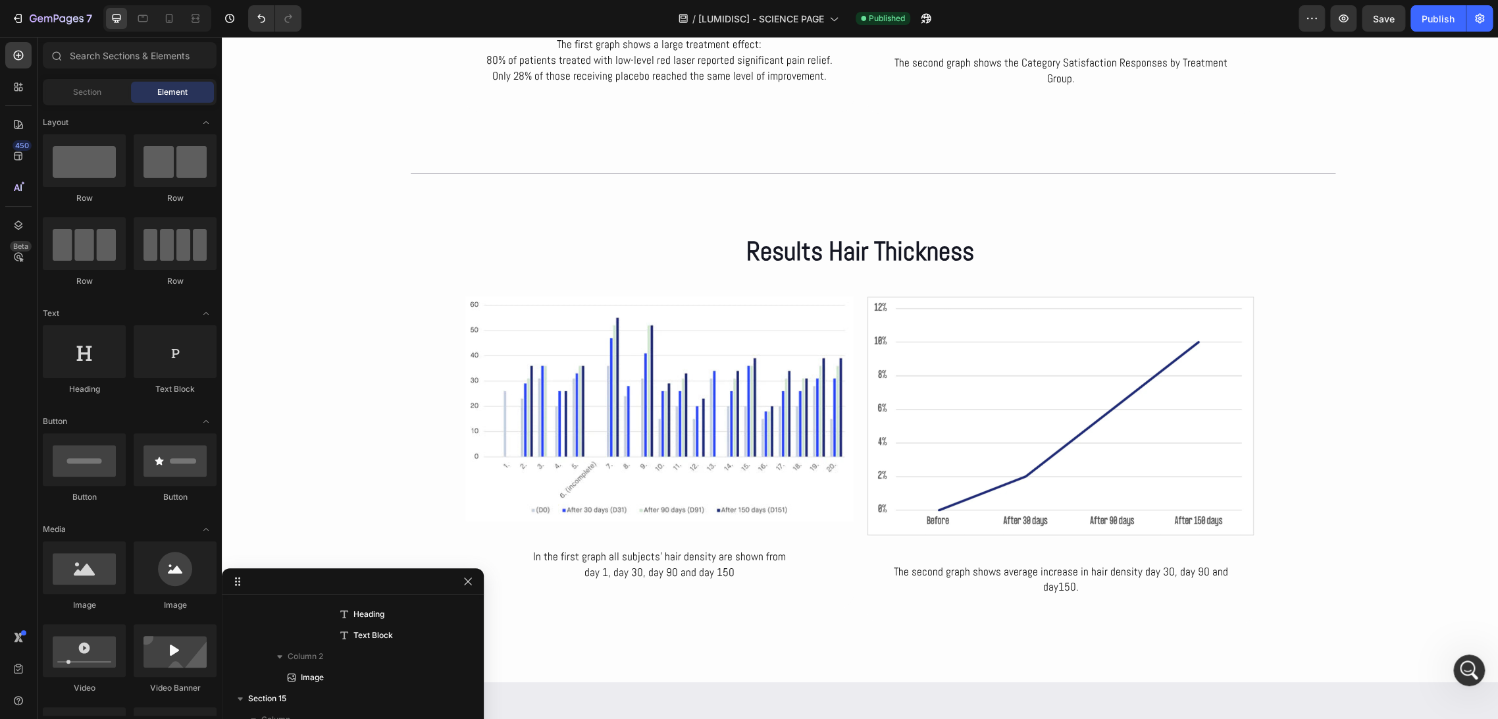
drag, startPoint x: 425, startPoint y: 105, endPoint x: 323, endPoint y: 615, distance: 519.8
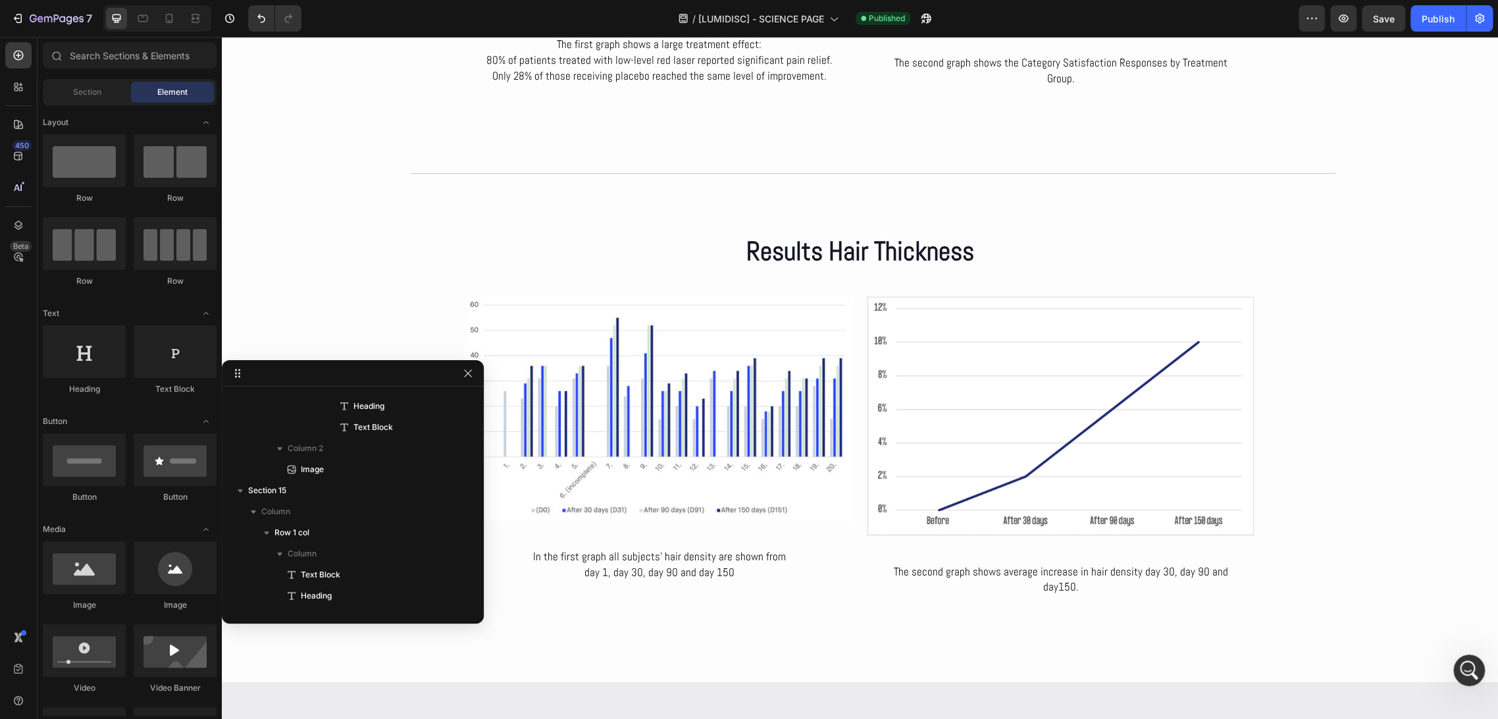
drag, startPoint x: 295, startPoint y: 585, endPoint x: 292, endPoint y: 350, distance: 235.1
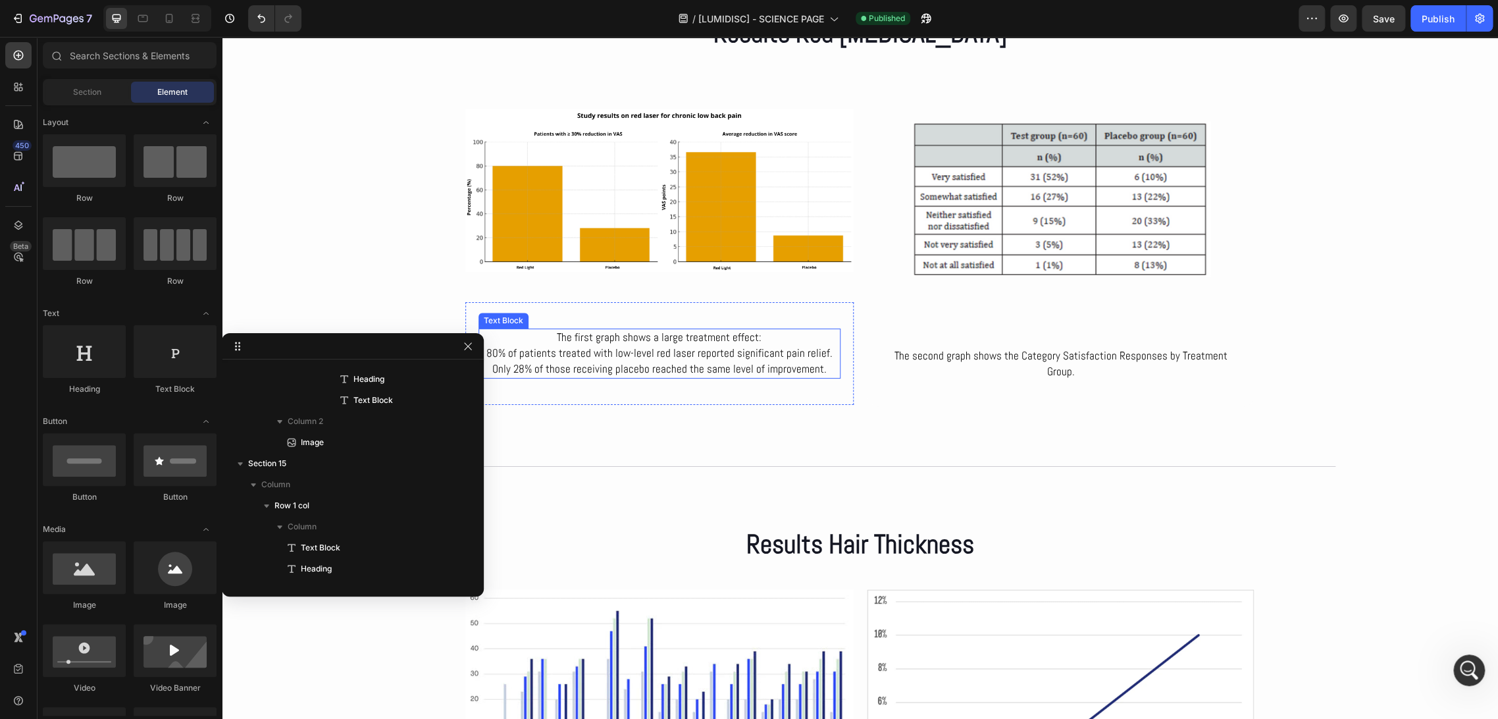
scroll to position [4144, 0]
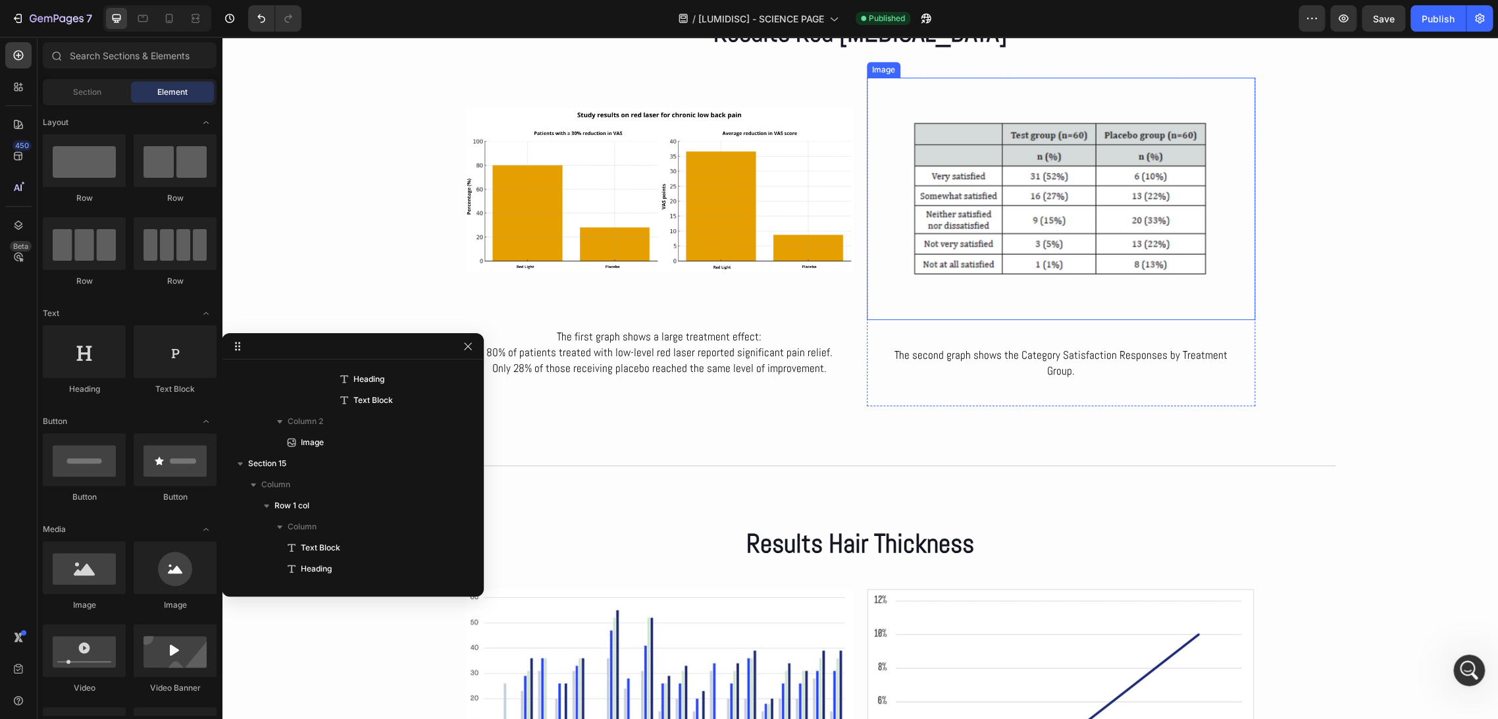
click at [1007, 199] on img at bounding box center [1061, 199] width 388 height 242
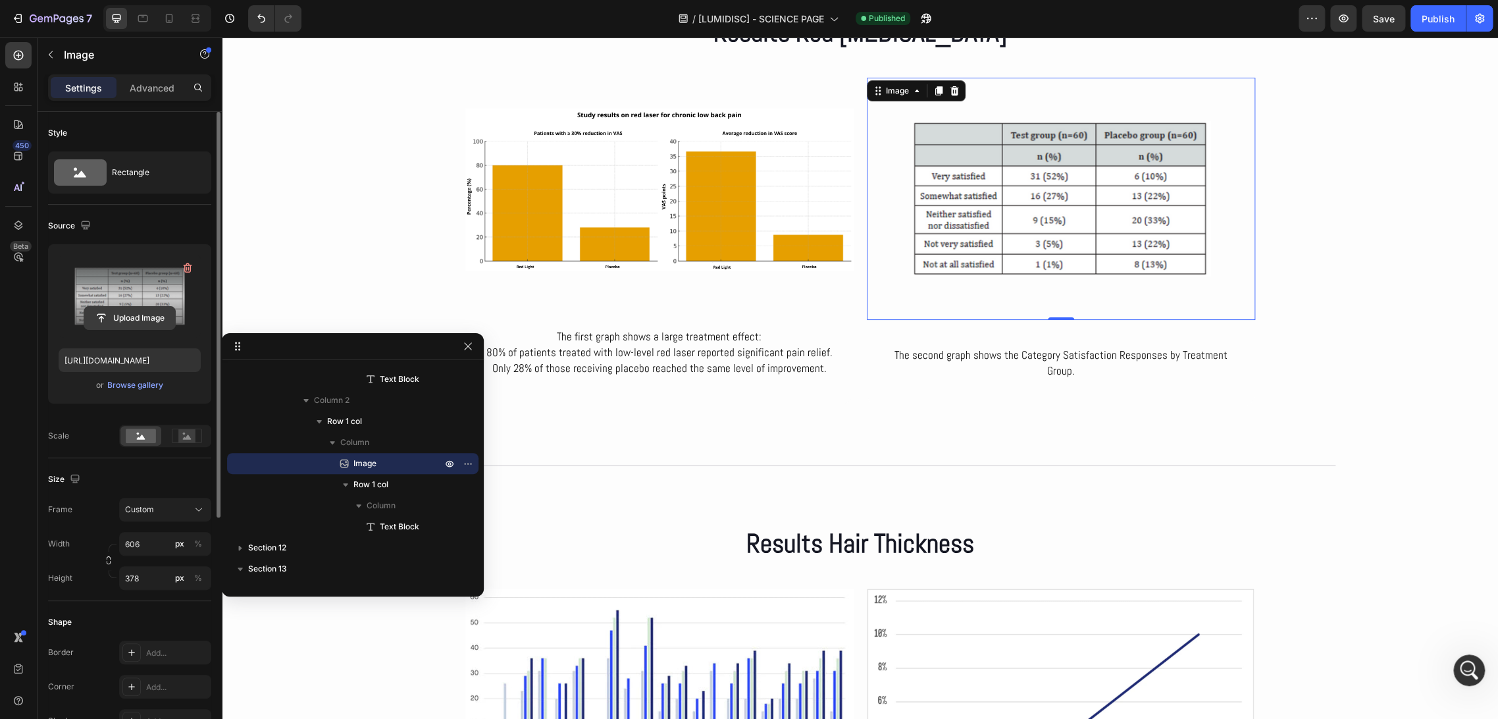
click at [136, 323] on input "file" at bounding box center [129, 318] width 91 height 22
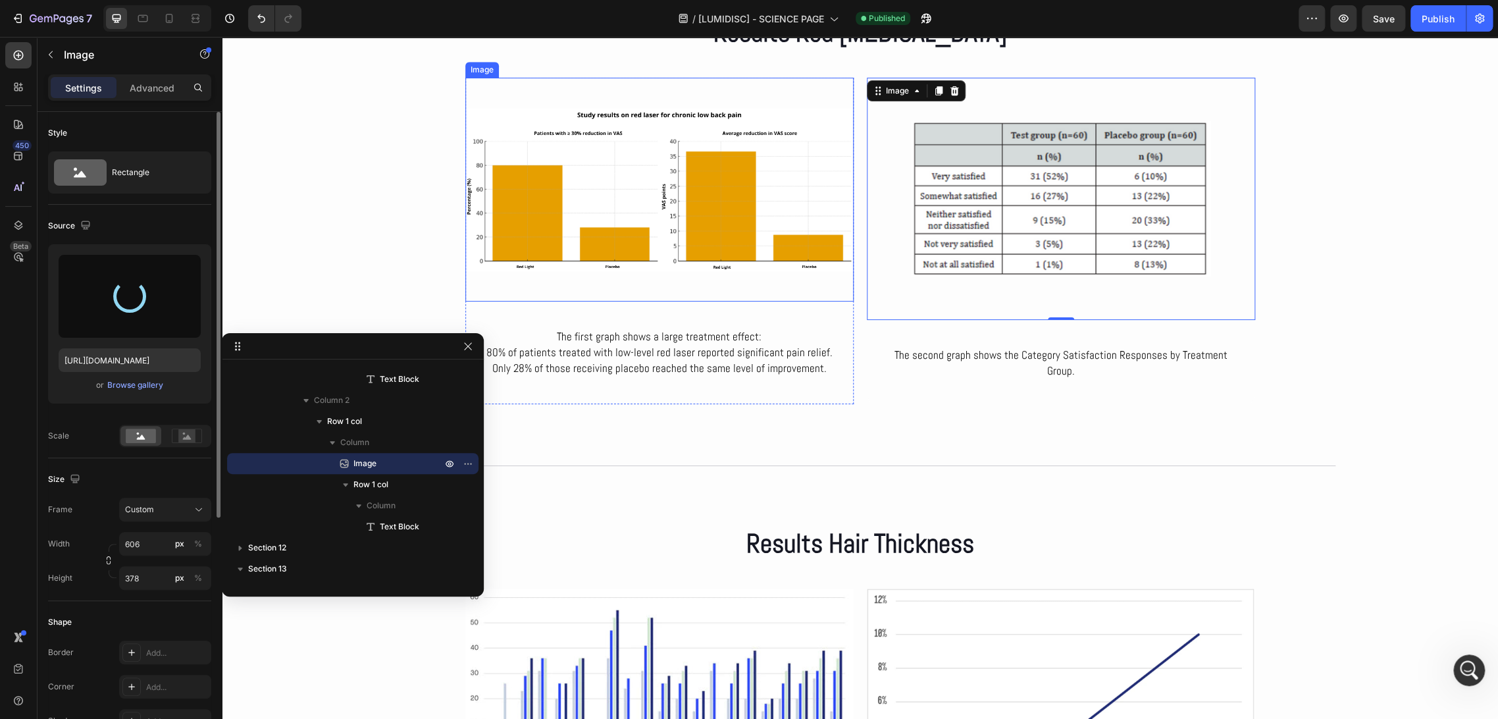
type input "https://cdn.shopify.com/s/files/1/0686/4712/5143/files/gempages_575915822975812…"
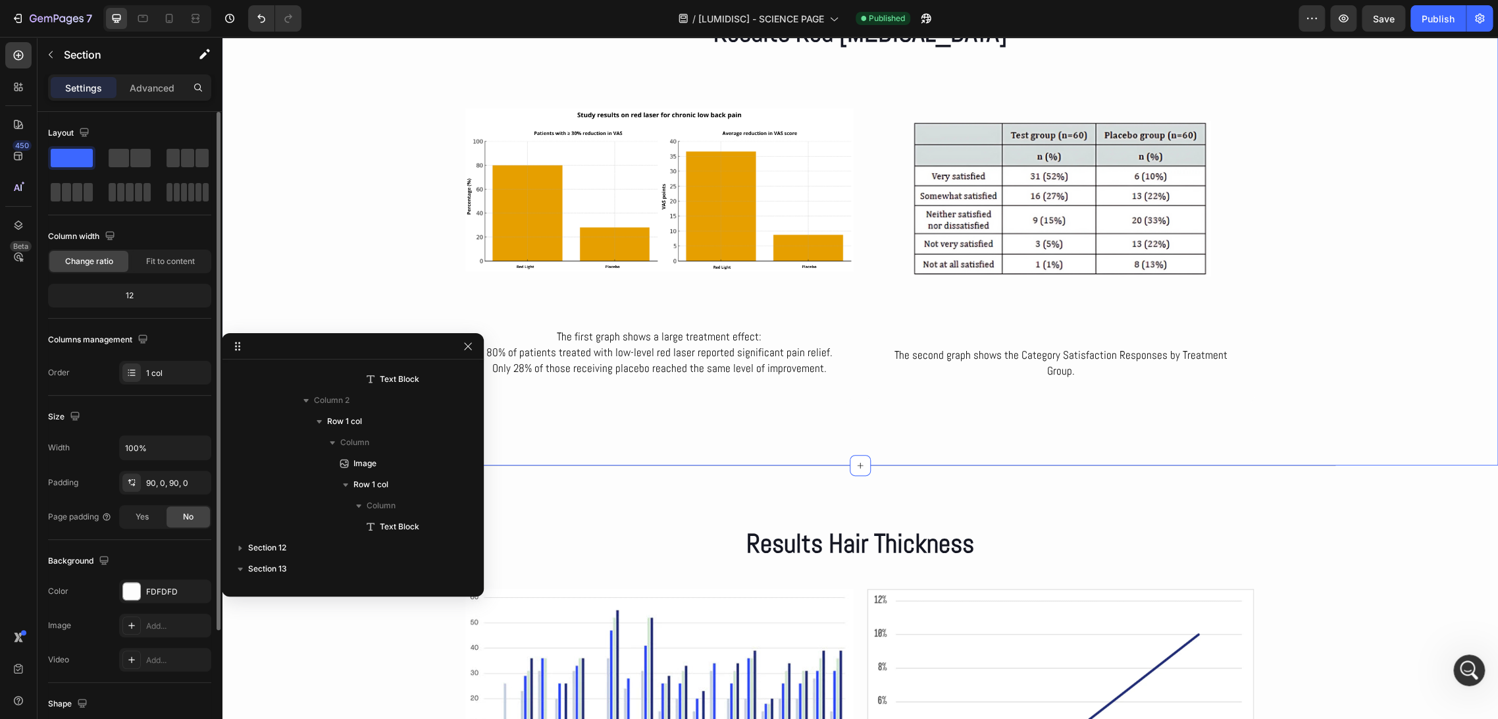
click at [1348, 241] on div "Results Red Light Therapy Heading Row Image The first graph shows a large treat…" at bounding box center [860, 210] width 1277 height 392
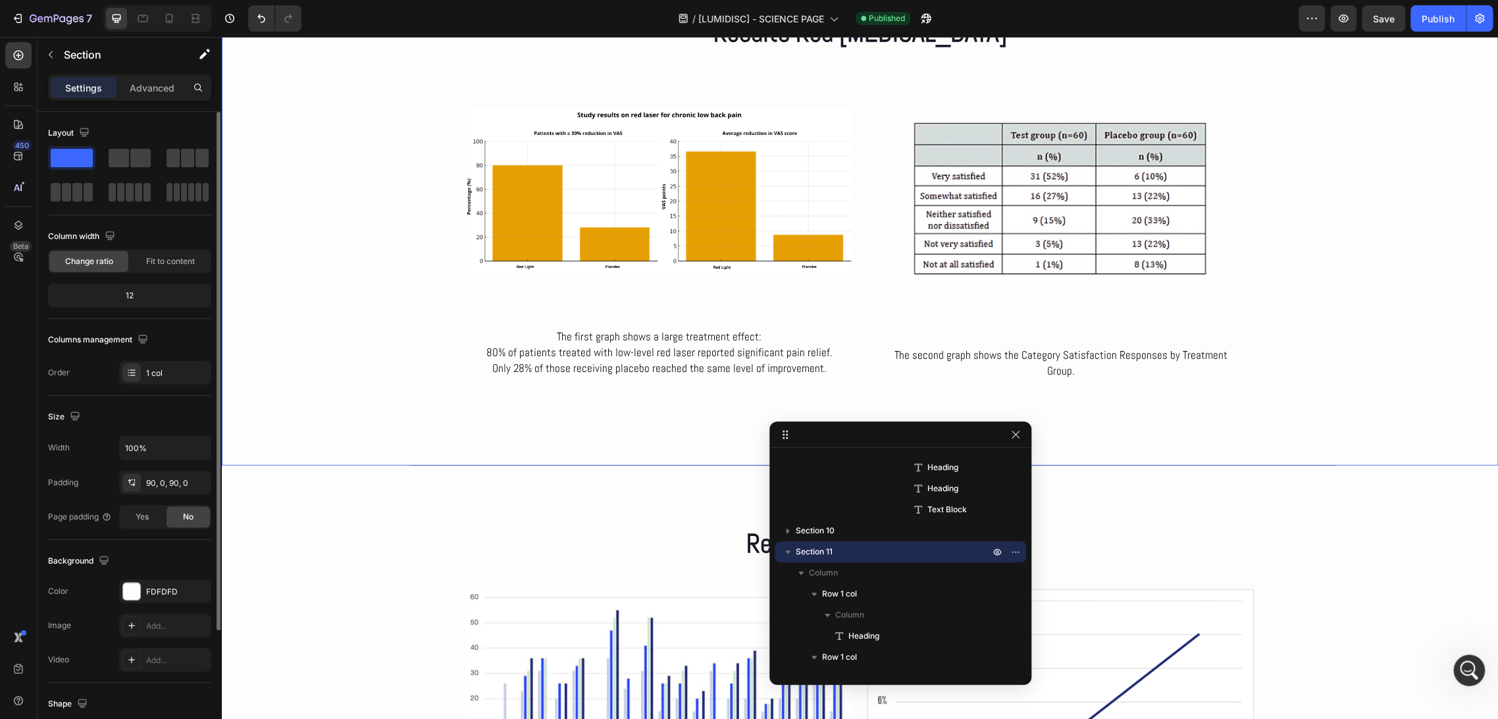
drag, startPoint x: 406, startPoint y: 341, endPoint x: 955, endPoint y: 417, distance: 554.4
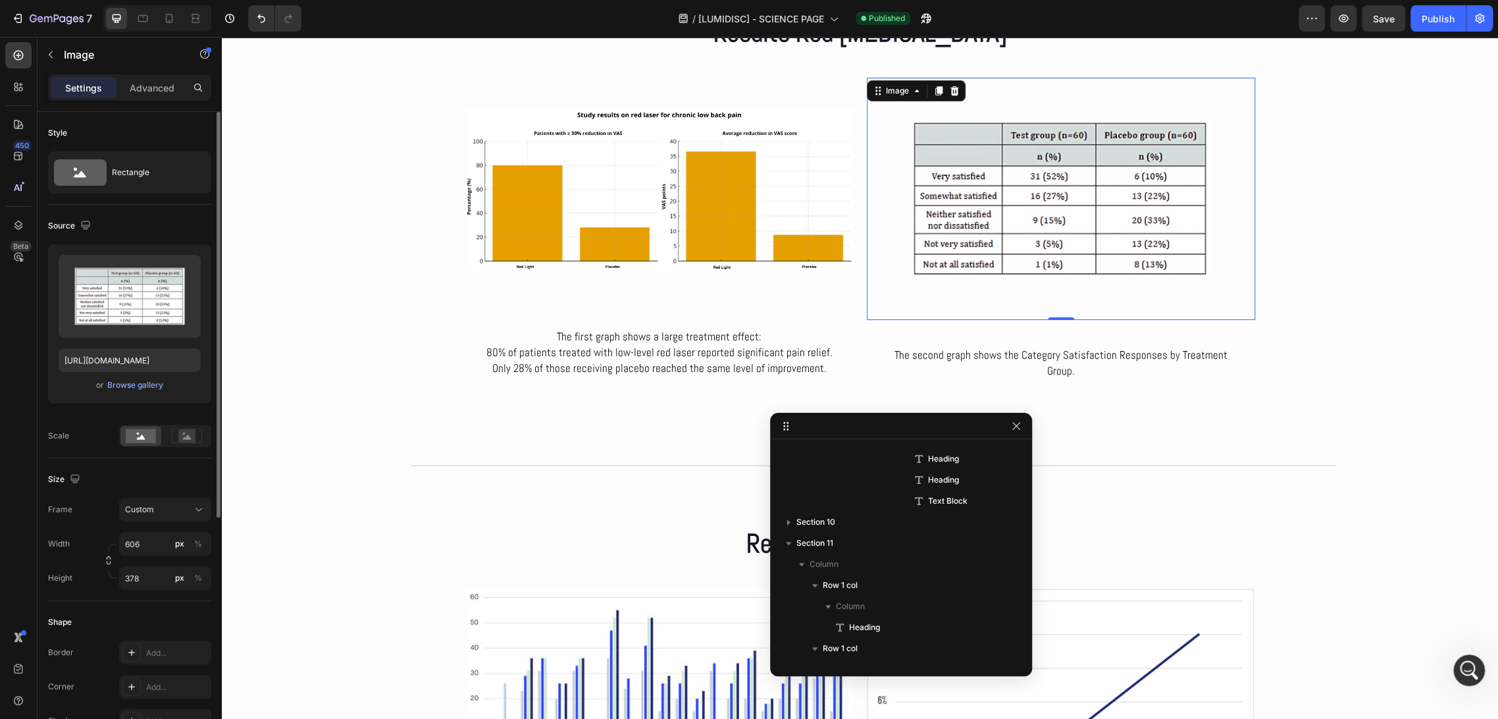
click at [1010, 303] on img at bounding box center [1061, 199] width 388 height 242
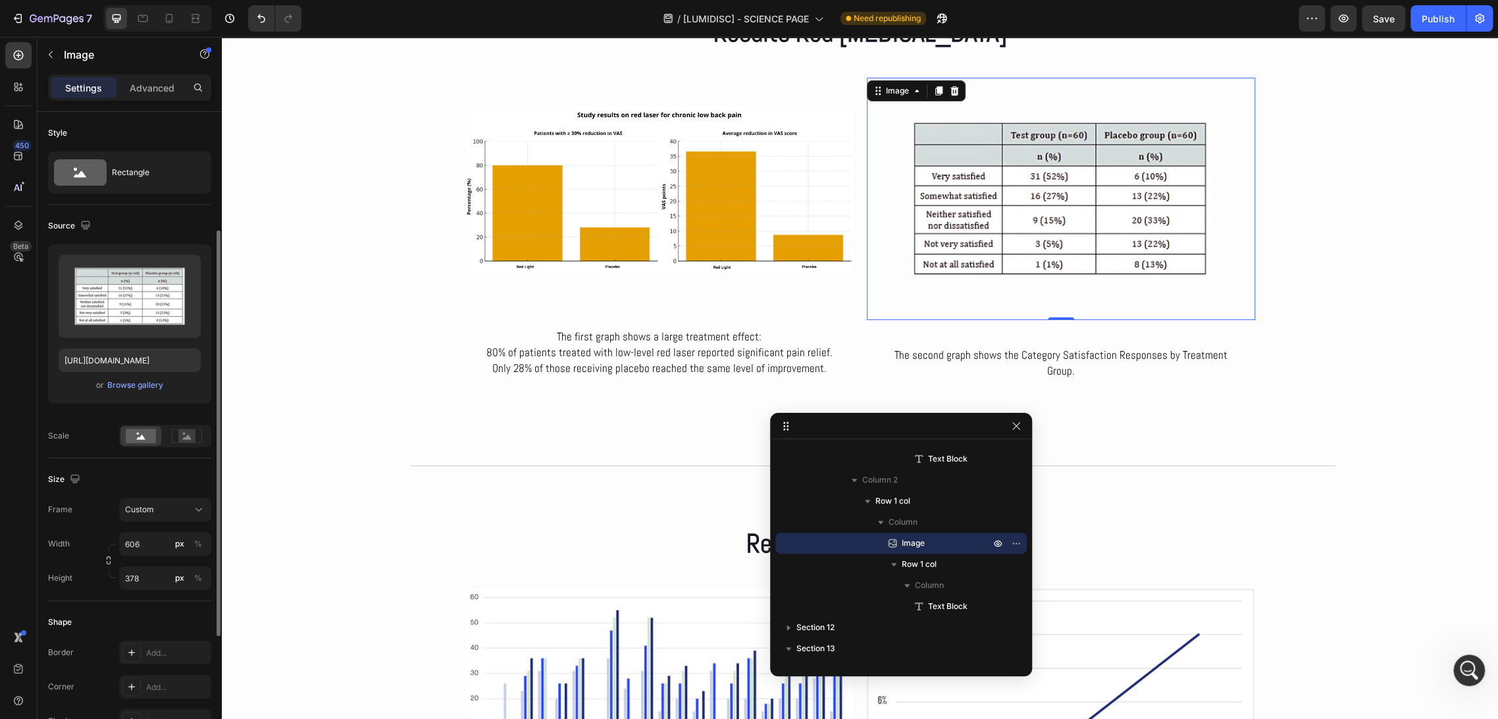
scroll to position [73, 0]
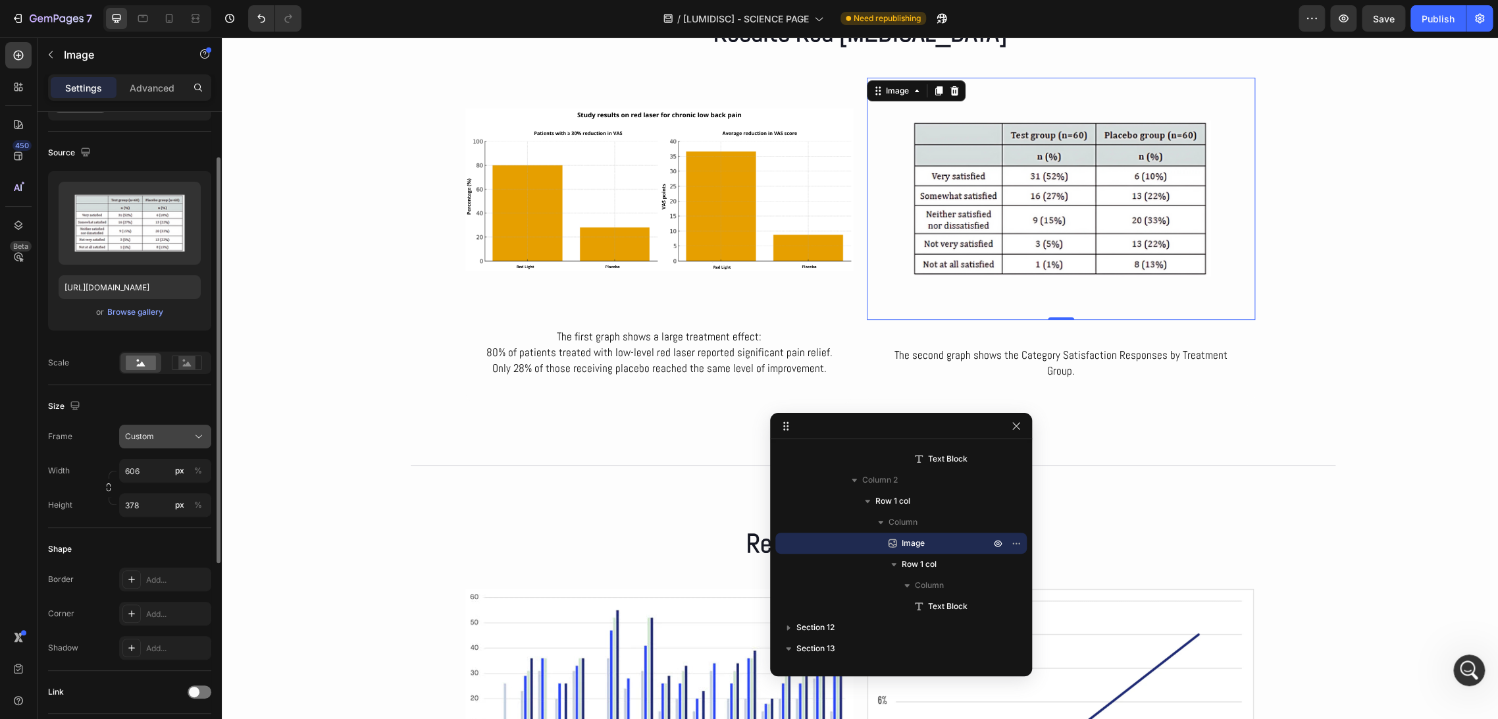
click at [163, 431] on div "Custom" at bounding box center [157, 437] width 65 height 12
click at [138, 544] on span "Original" at bounding box center [138, 543] width 29 height 12
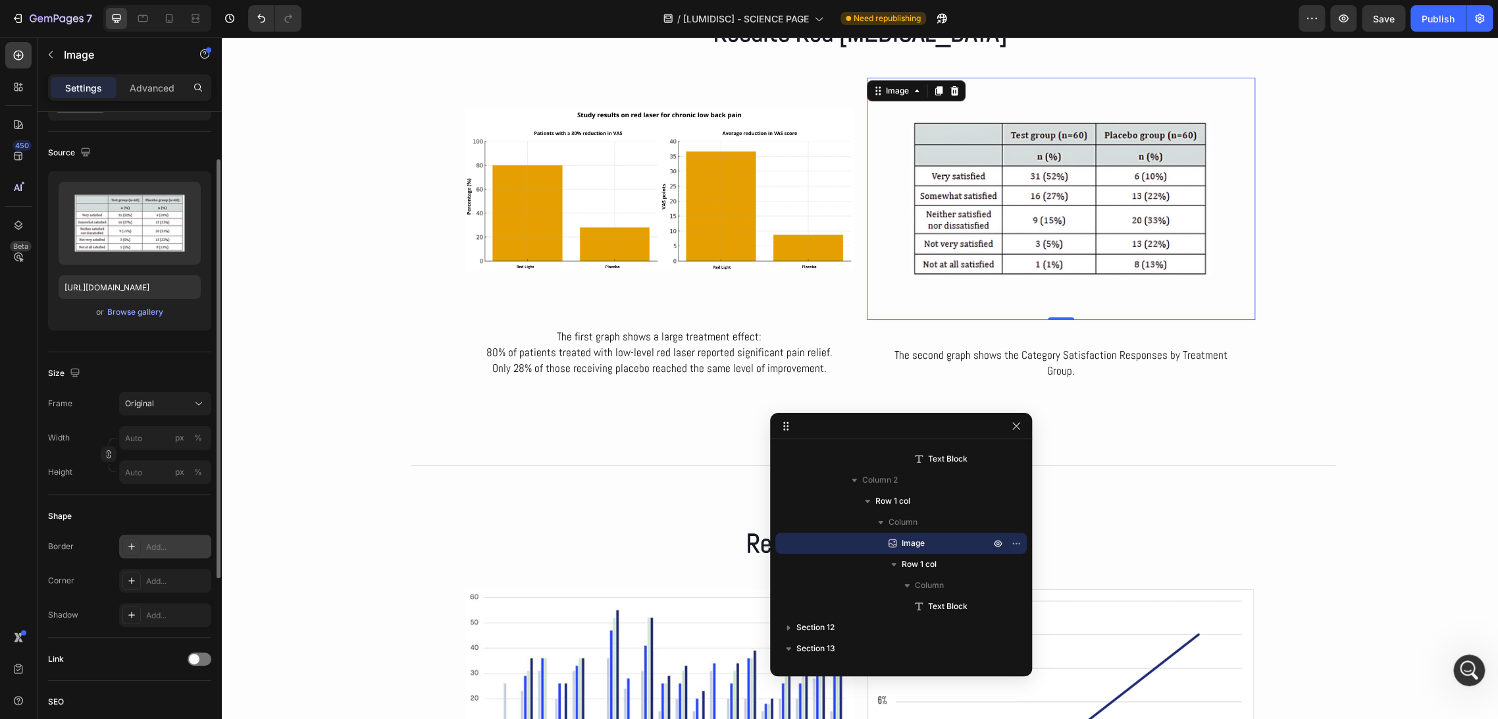
type input "606"
type input "378"
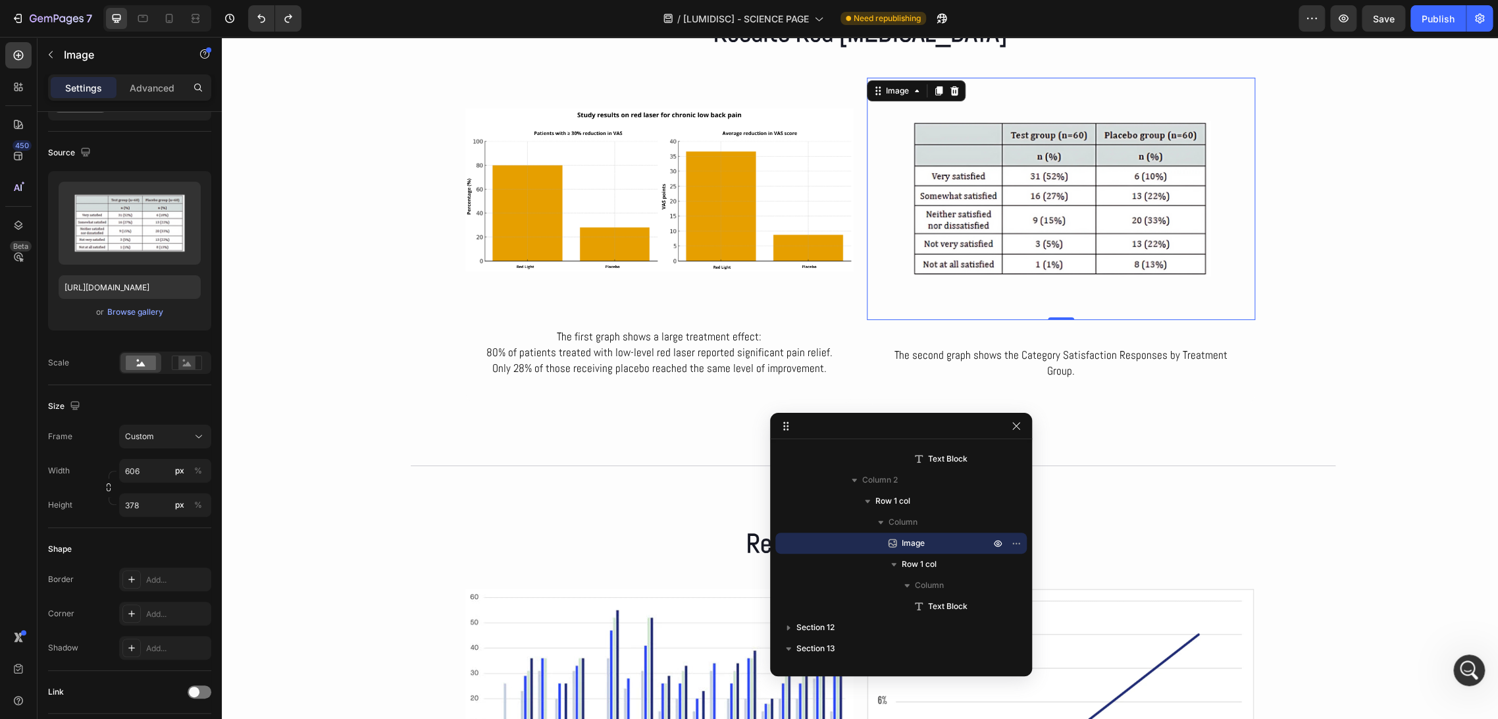
click at [143, 401] on div "Size" at bounding box center [129, 406] width 163 height 21
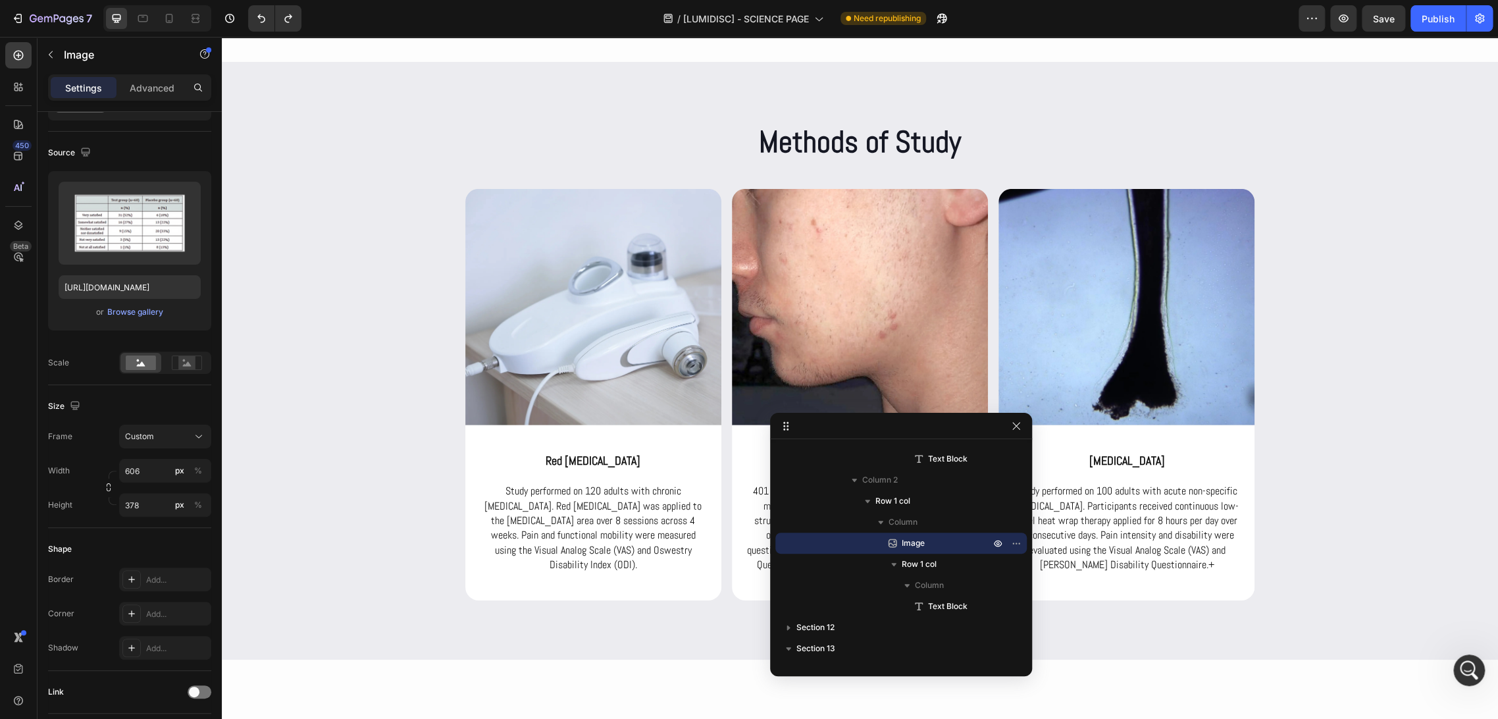
scroll to position [2462, 0]
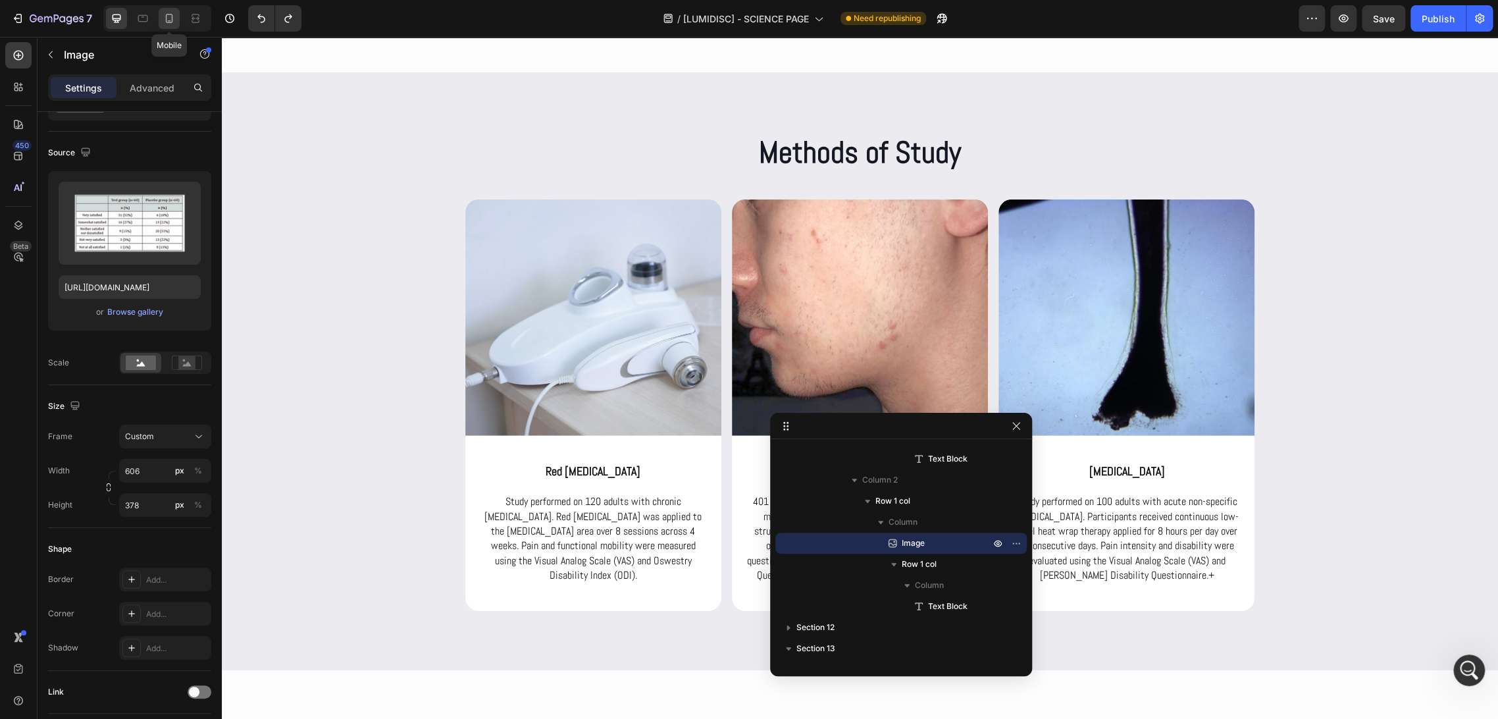
click at [169, 14] on icon at bounding box center [169, 18] width 7 height 9
type input "350"
type input "219"
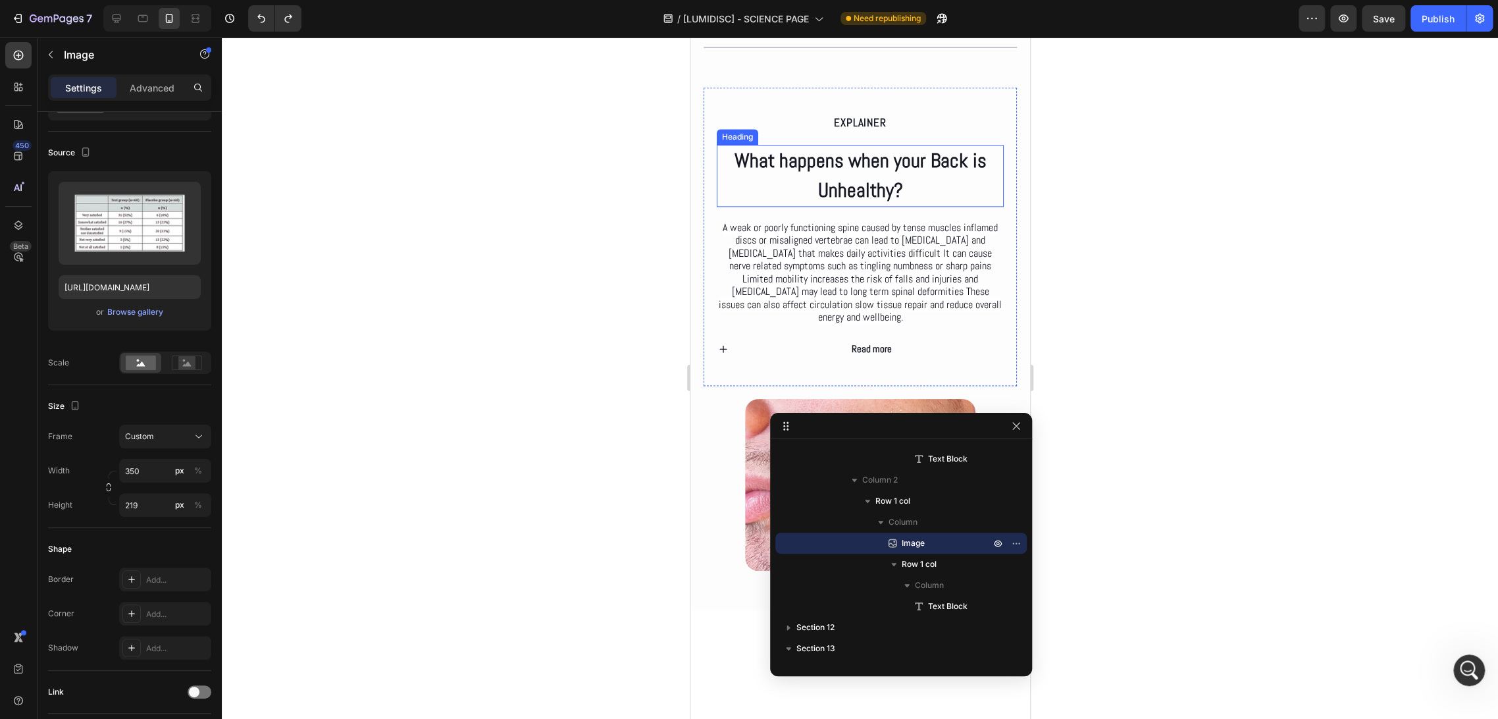
scroll to position [1099, 0]
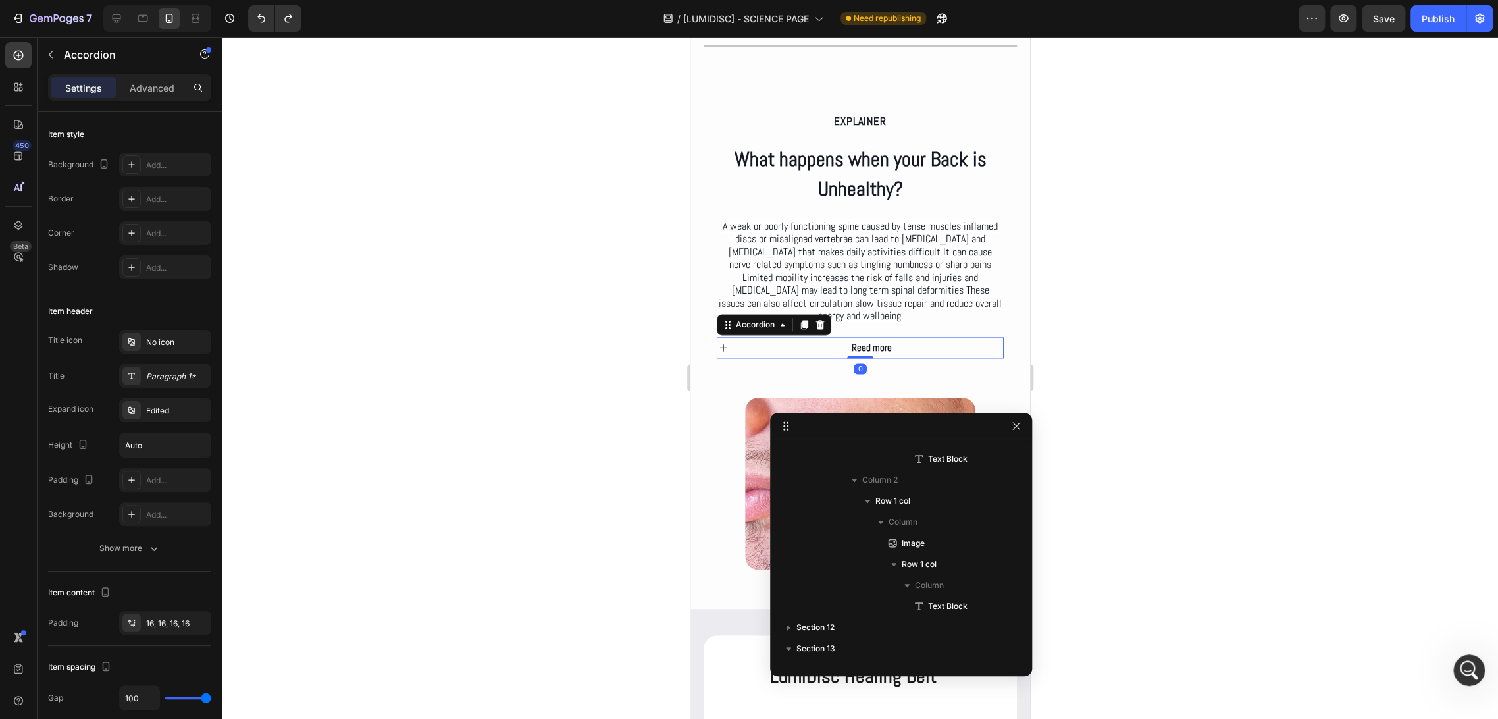
click at [805, 352] on div "Read more" at bounding box center [870, 347] width 263 height 21
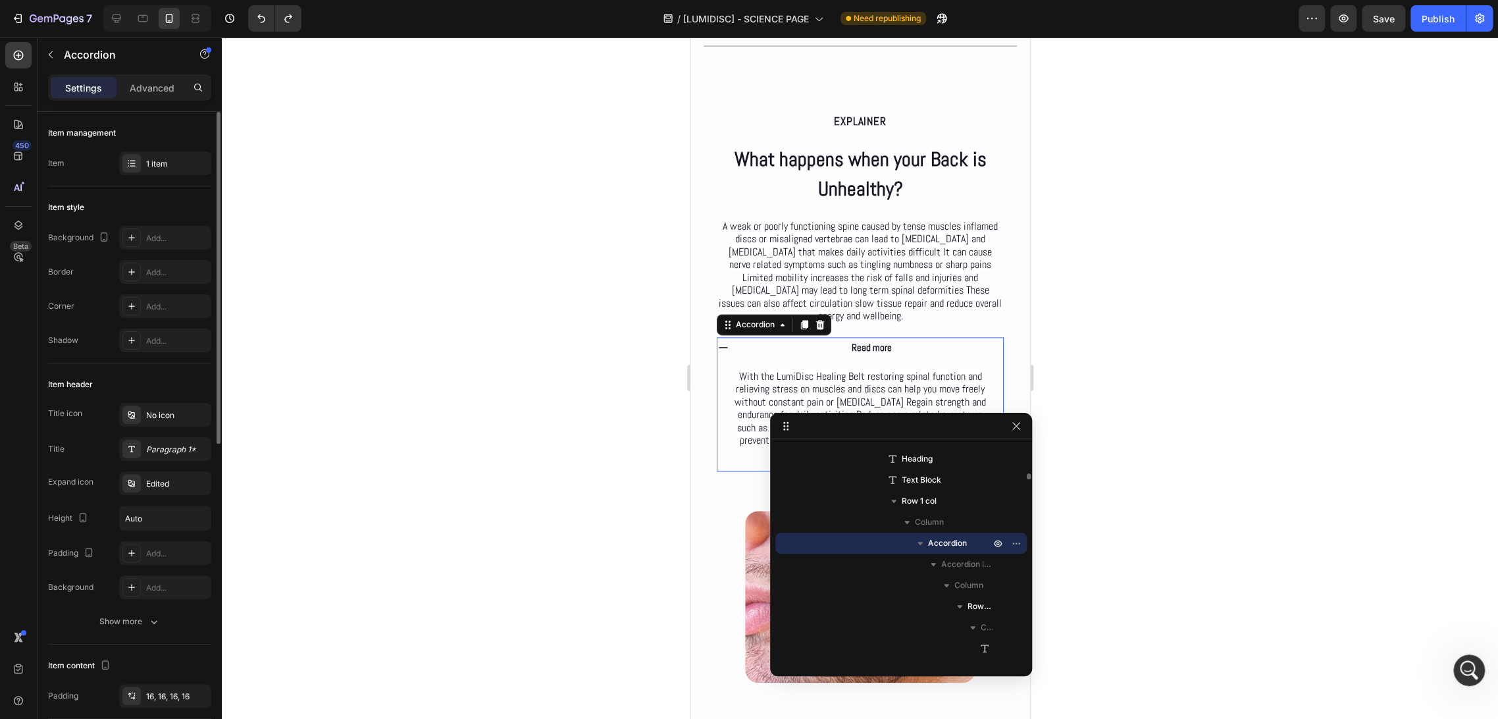
click at [778, 350] on div "Read more" at bounding box center [870, 347] width 263 height 21
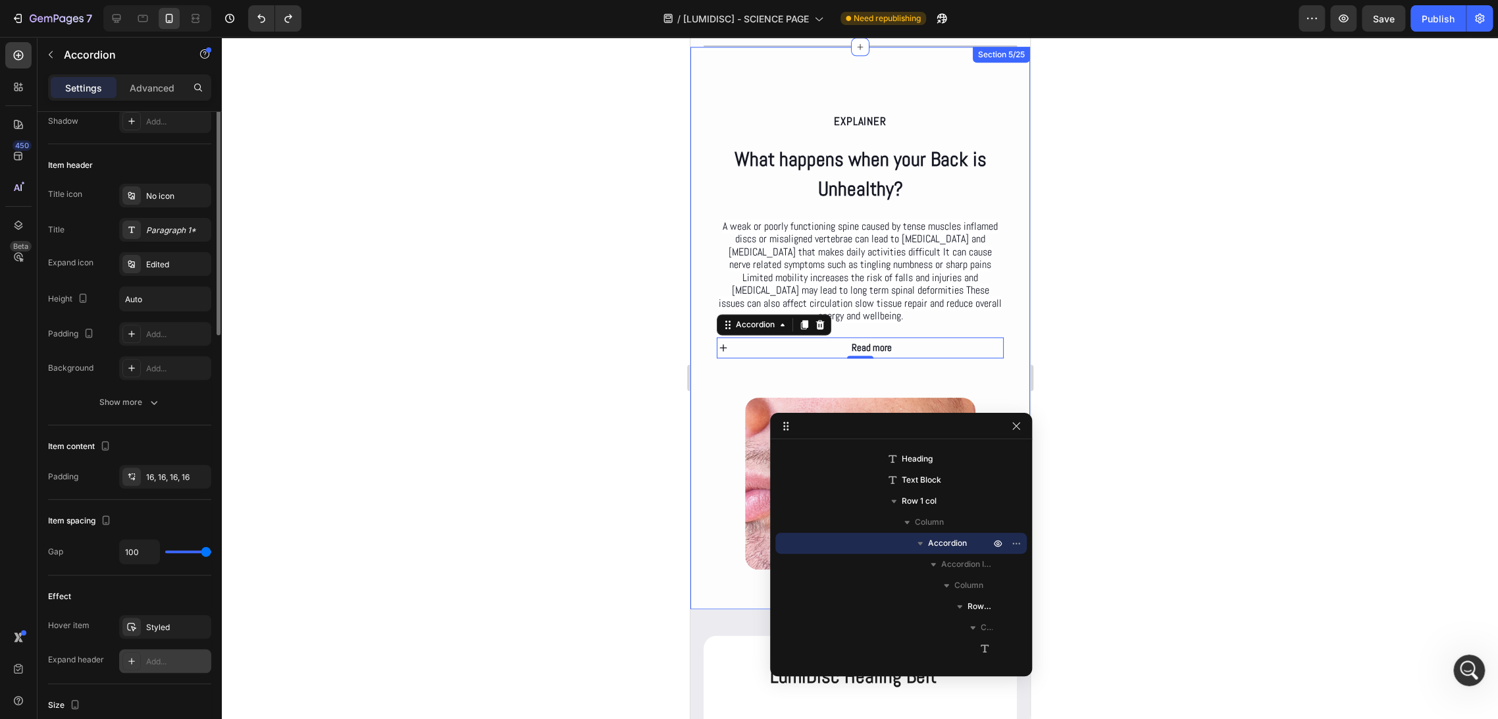
scroll to position [438, 0]
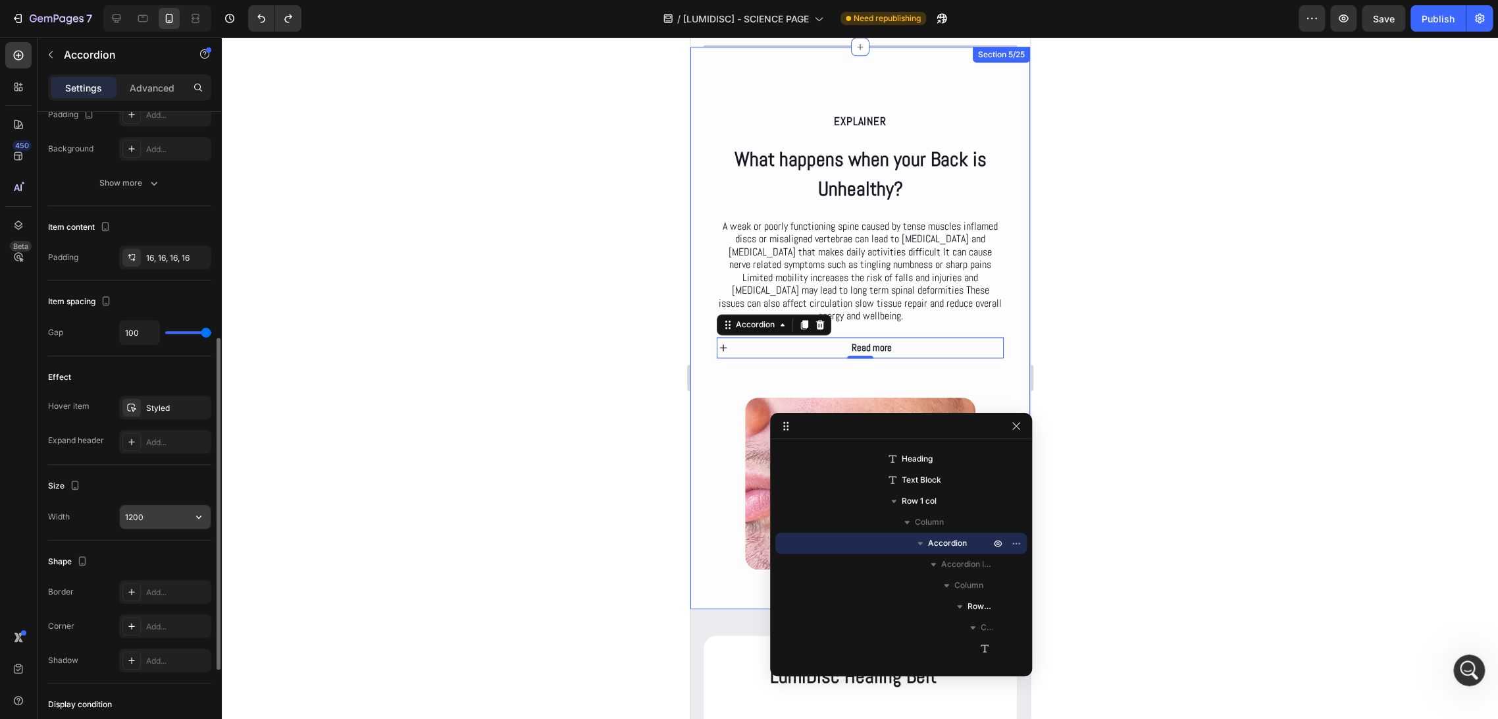
click at [163, 513] on input "1200" at bounding box center [165, 517] width 91 height 24
click at [191, 513] on button "button" at bounding box center [199, 517] width 24 height 24
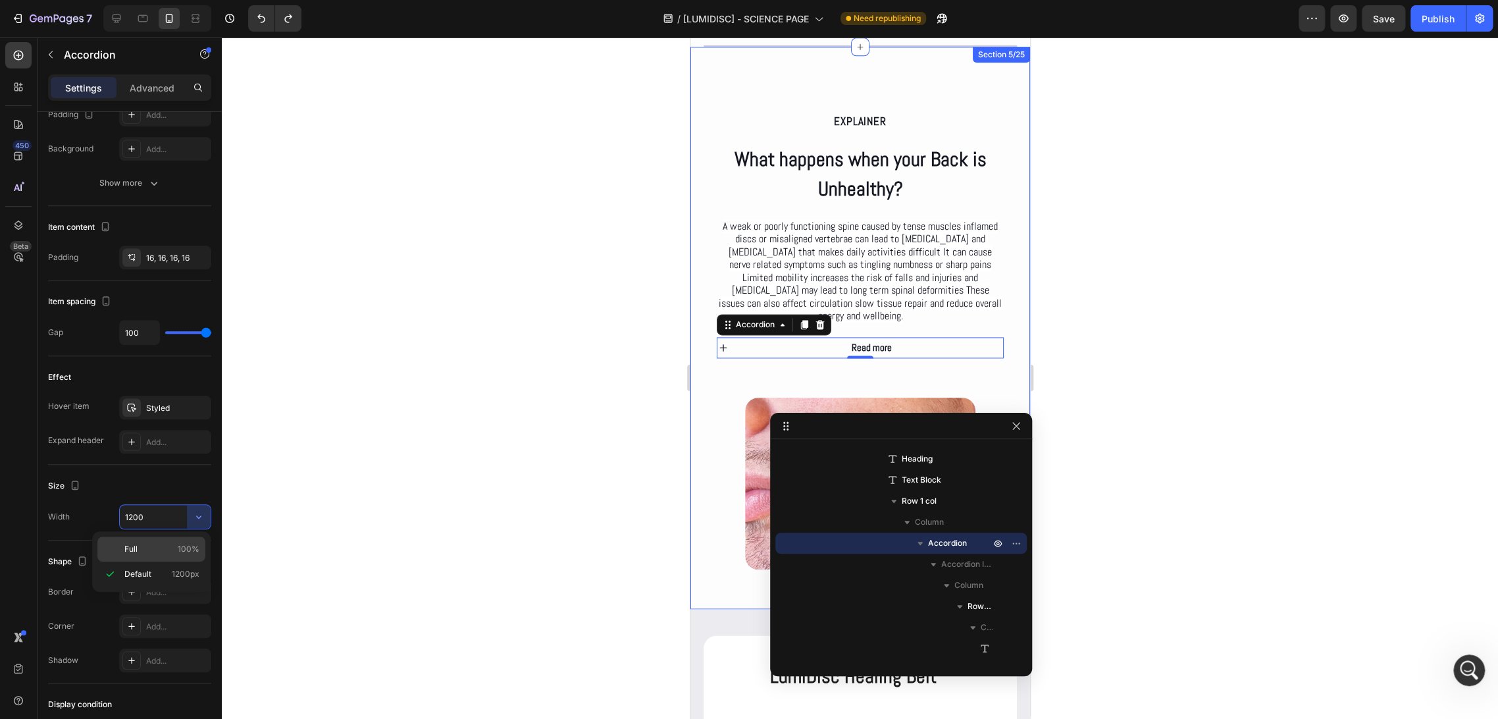
click at [147, 551] on p "Full 100%" at bounding box center [161, 549] width 75 height 12
type input "100%"
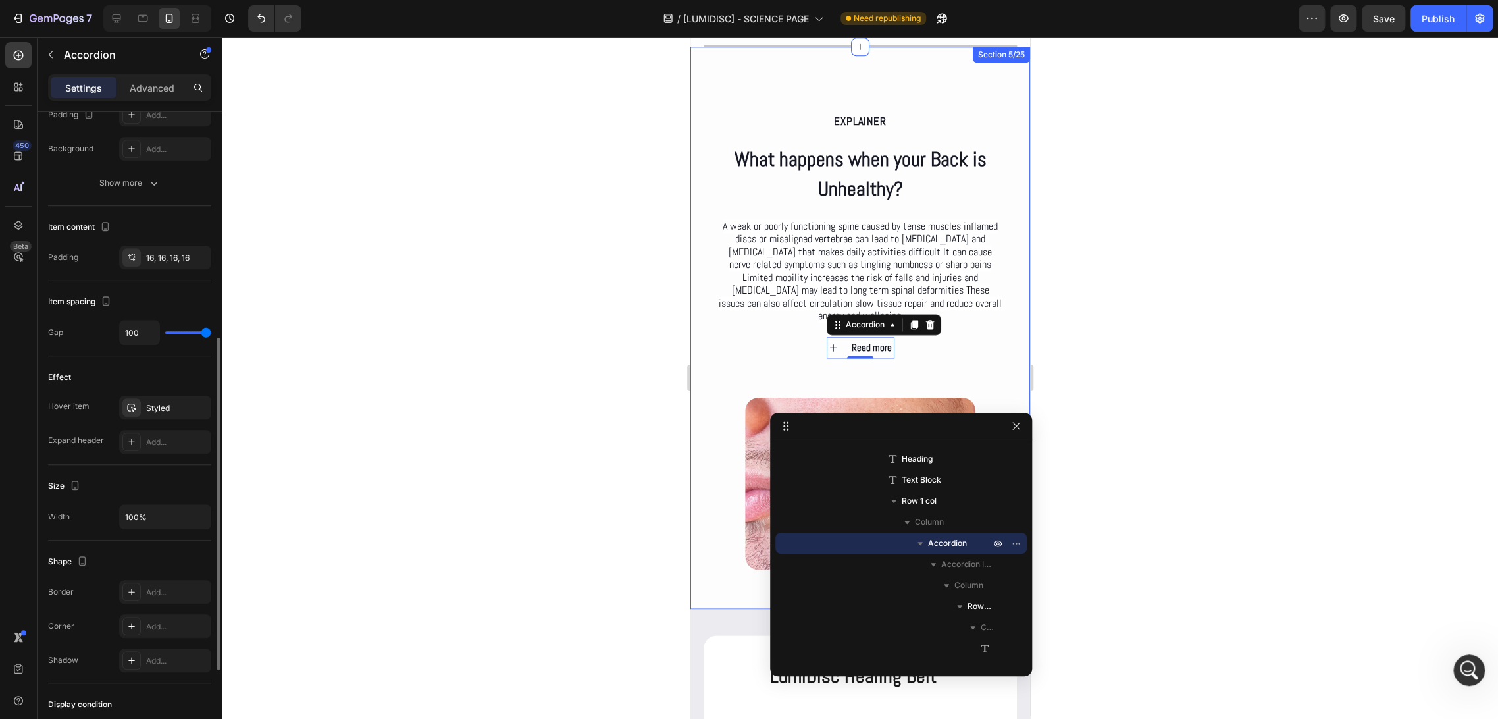
click at [155, 480] on div "Size" at bounding box center [129, 485] width 163 height 21
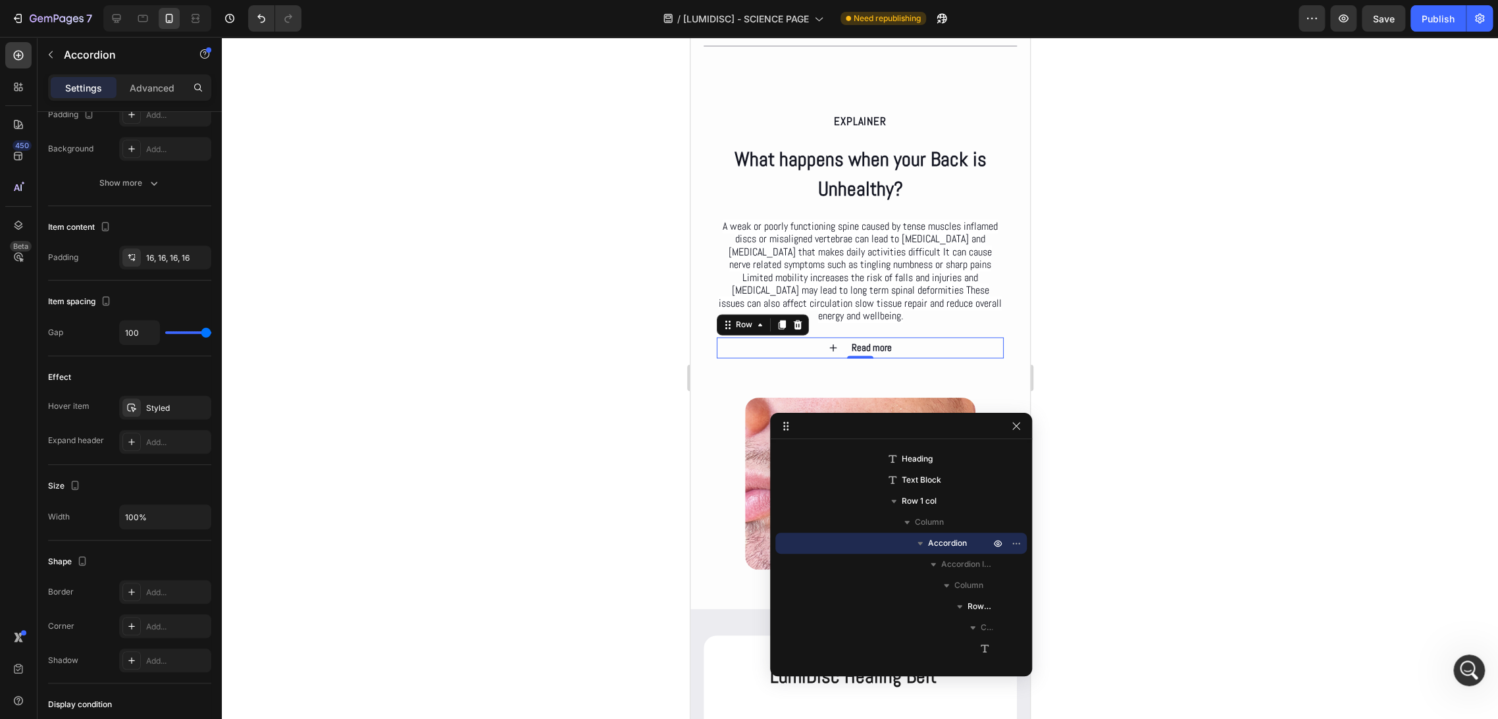
click at [919, 352] on div "Read more Accordion Row 0" at bounding box center [859, 347] width 287 height 21
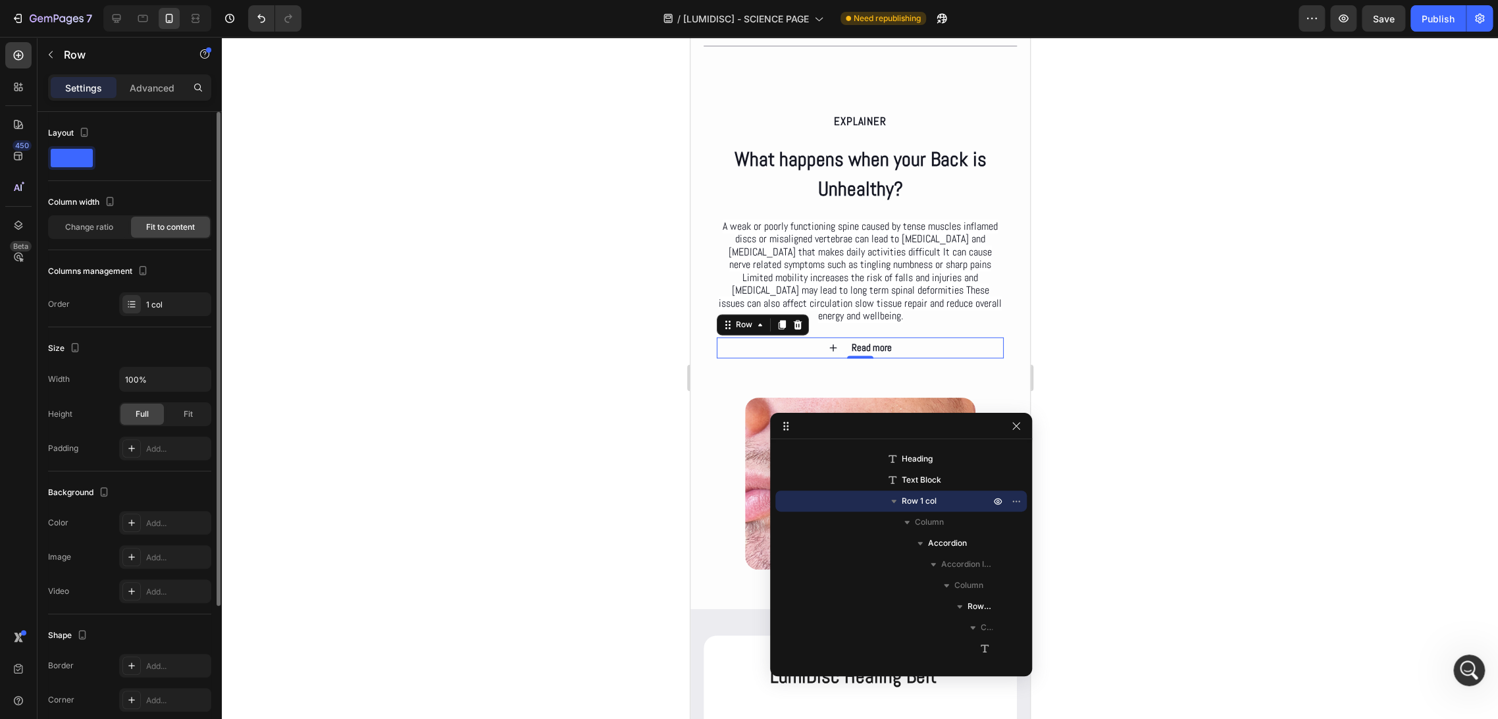
click at [853, 359] on div "0" at bounding box center [859, 358] width 13 height 11
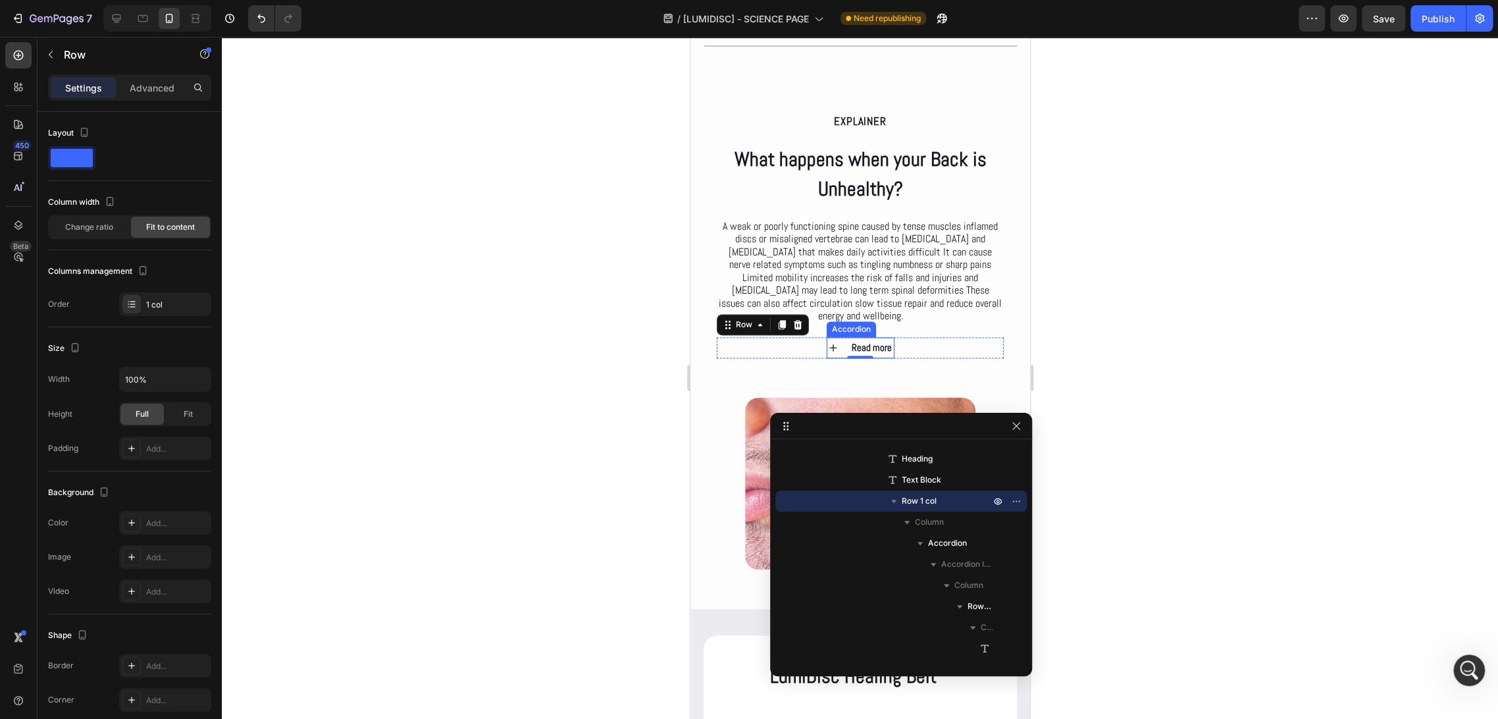
click at [837, 357] on div "Read more" at bounding box center [860, 347] width 66 height 21
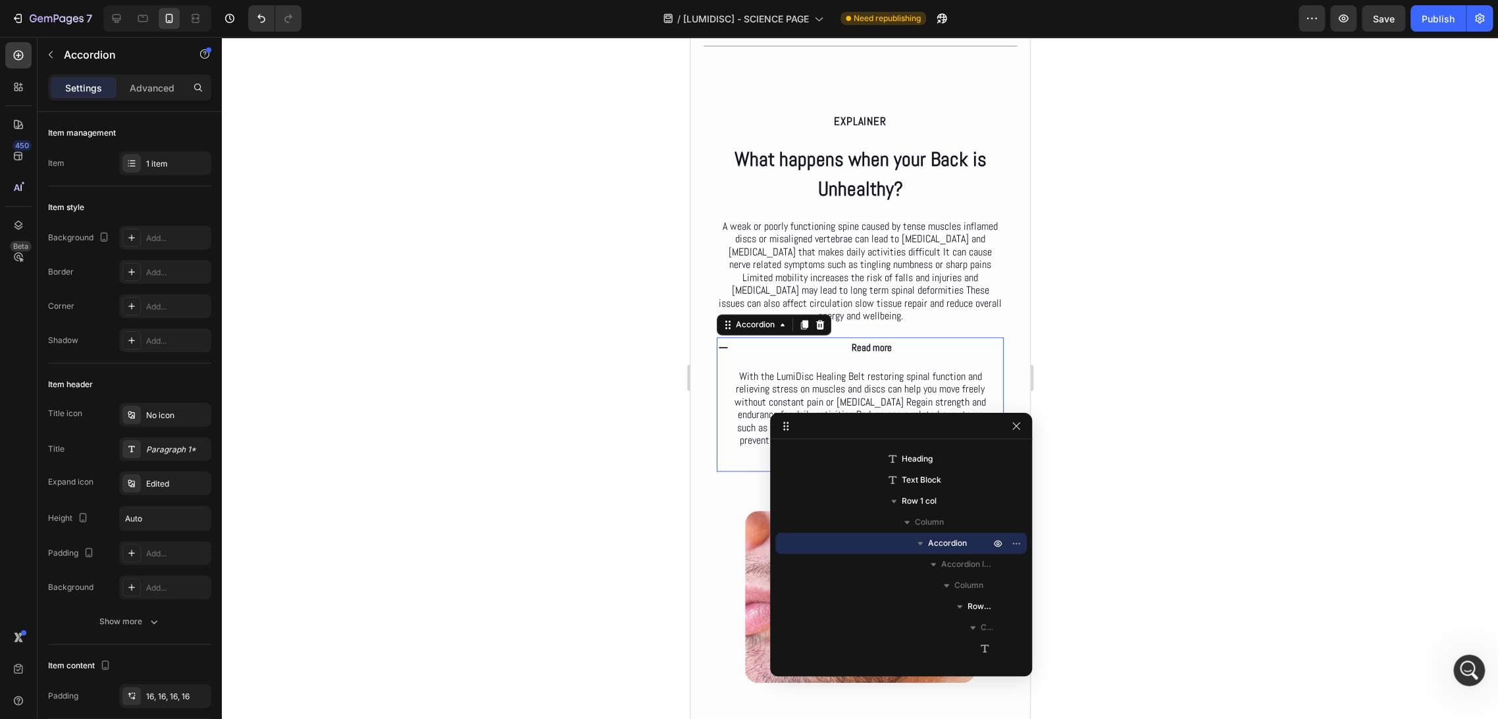
click at [837, 357] on div "Read more" at bounding box center [870, 347] width 263 height 21
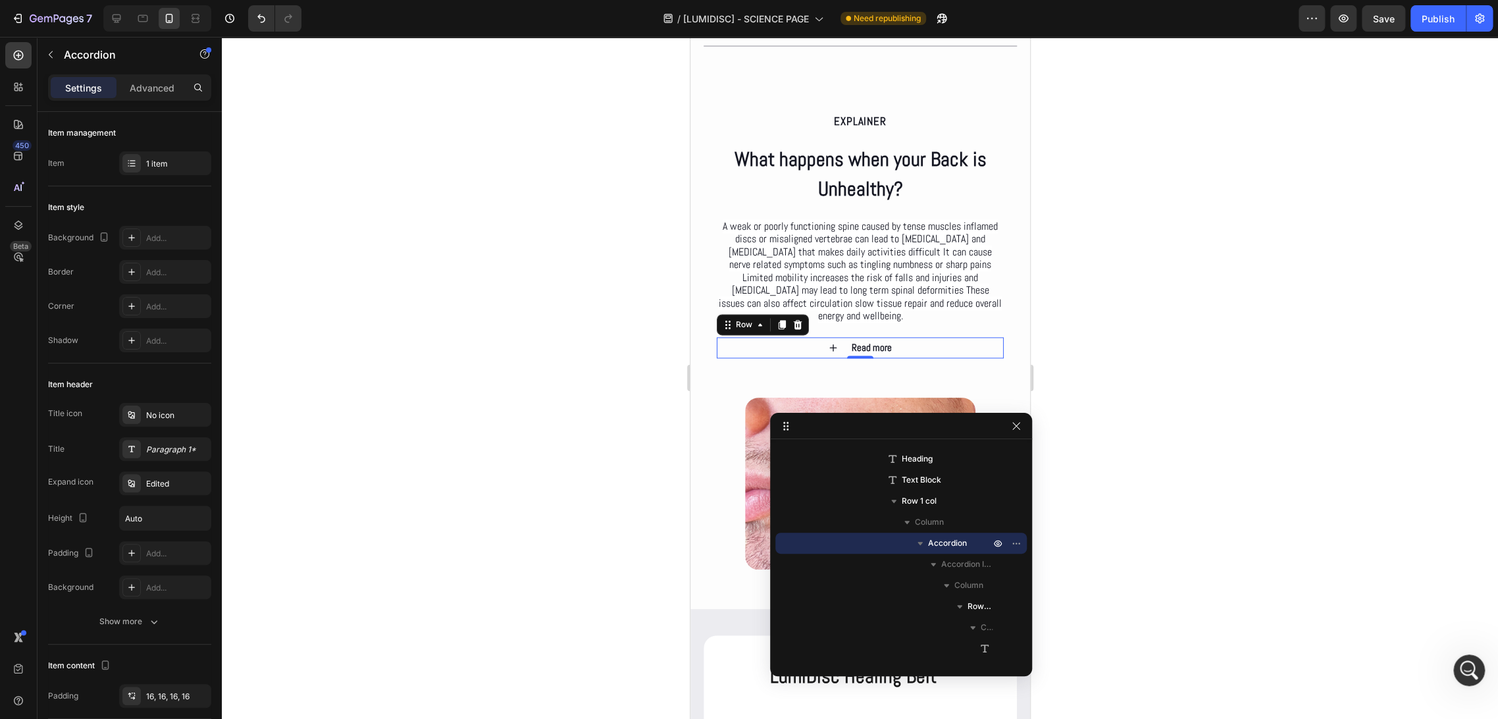
click at [762, 358] on div "Read more Accordion Row 0" at bounding box center [859, 347] width 287 height 21
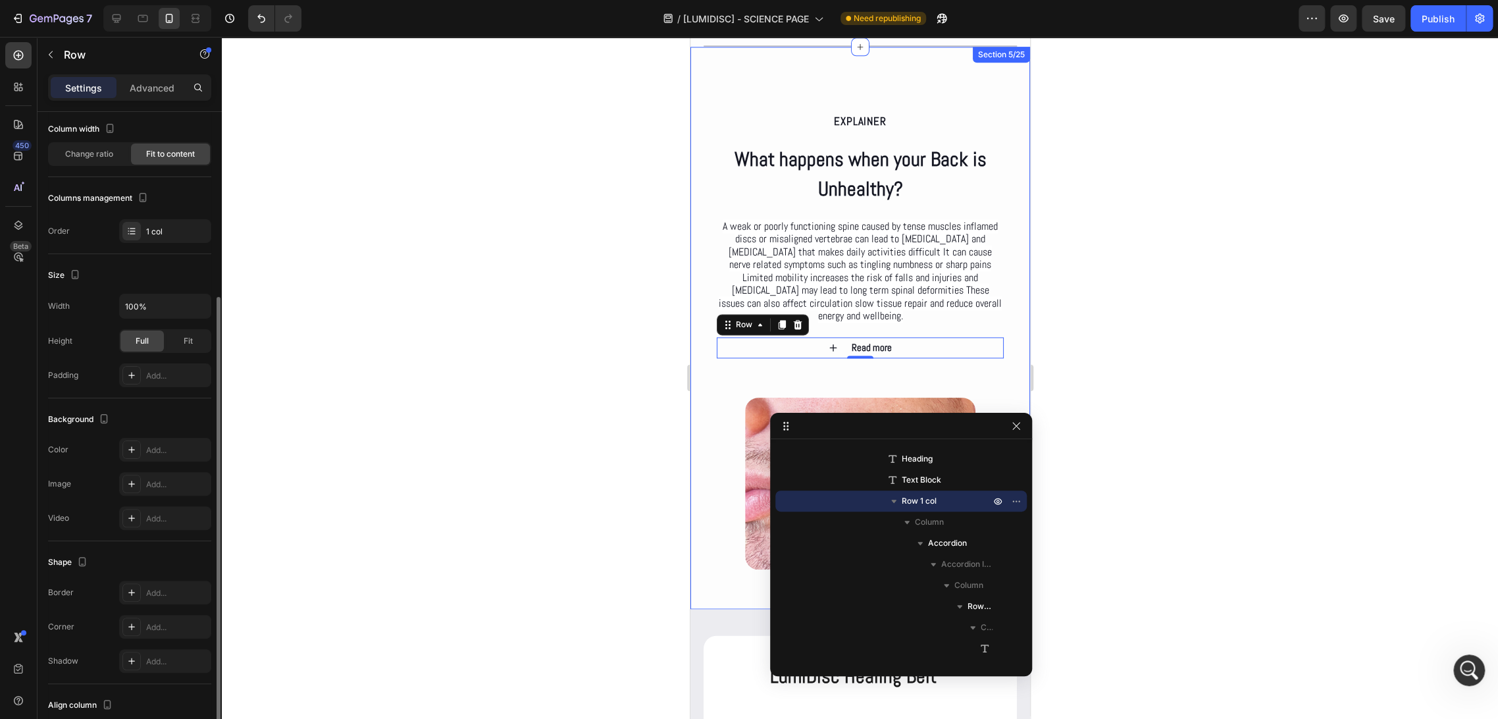
scroll to position [198, 0]
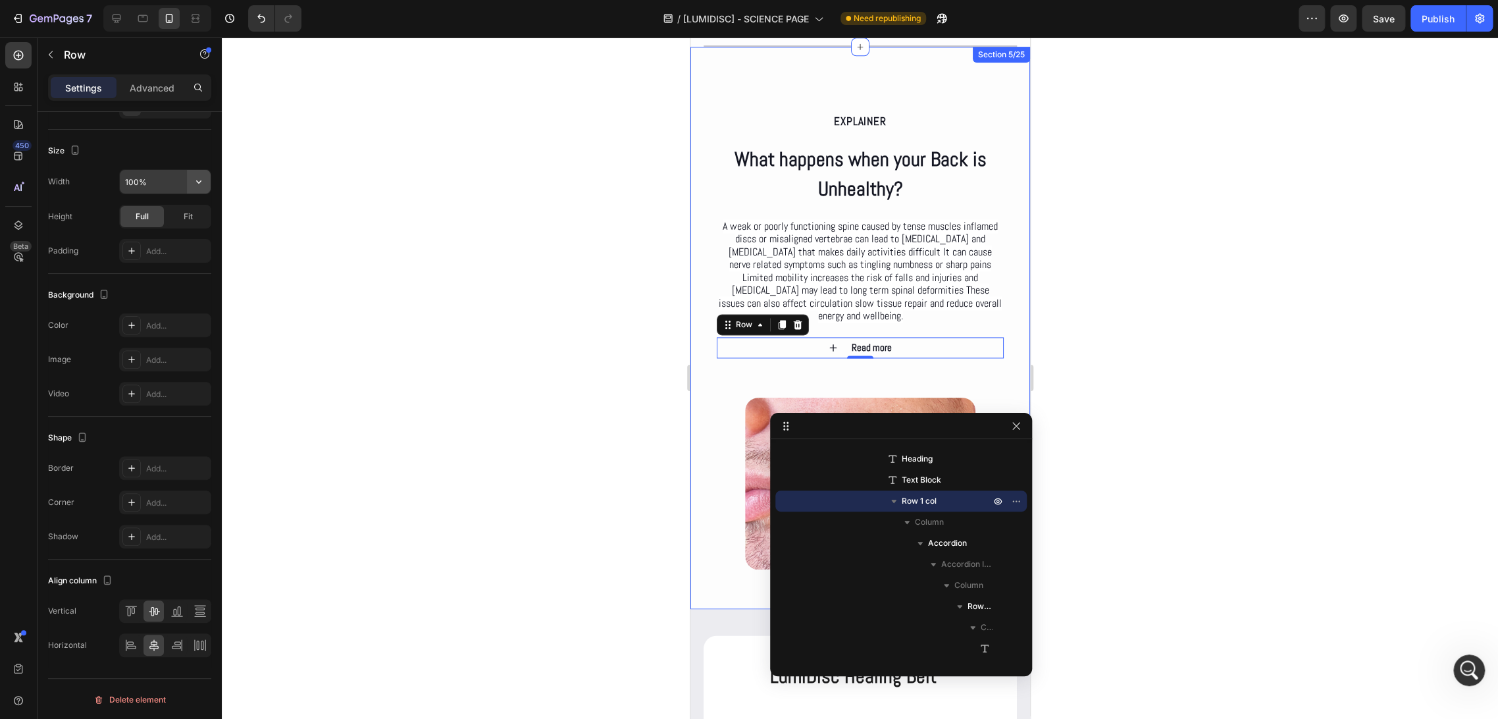
click at [199, 184] on icon "button" at bounding box center [198, 181] width 13 height 13
click at [113, 165] on div "Size Width 100% Height Full Fit Padding Add..." at bounding box center [129, 202] width 163 height 144
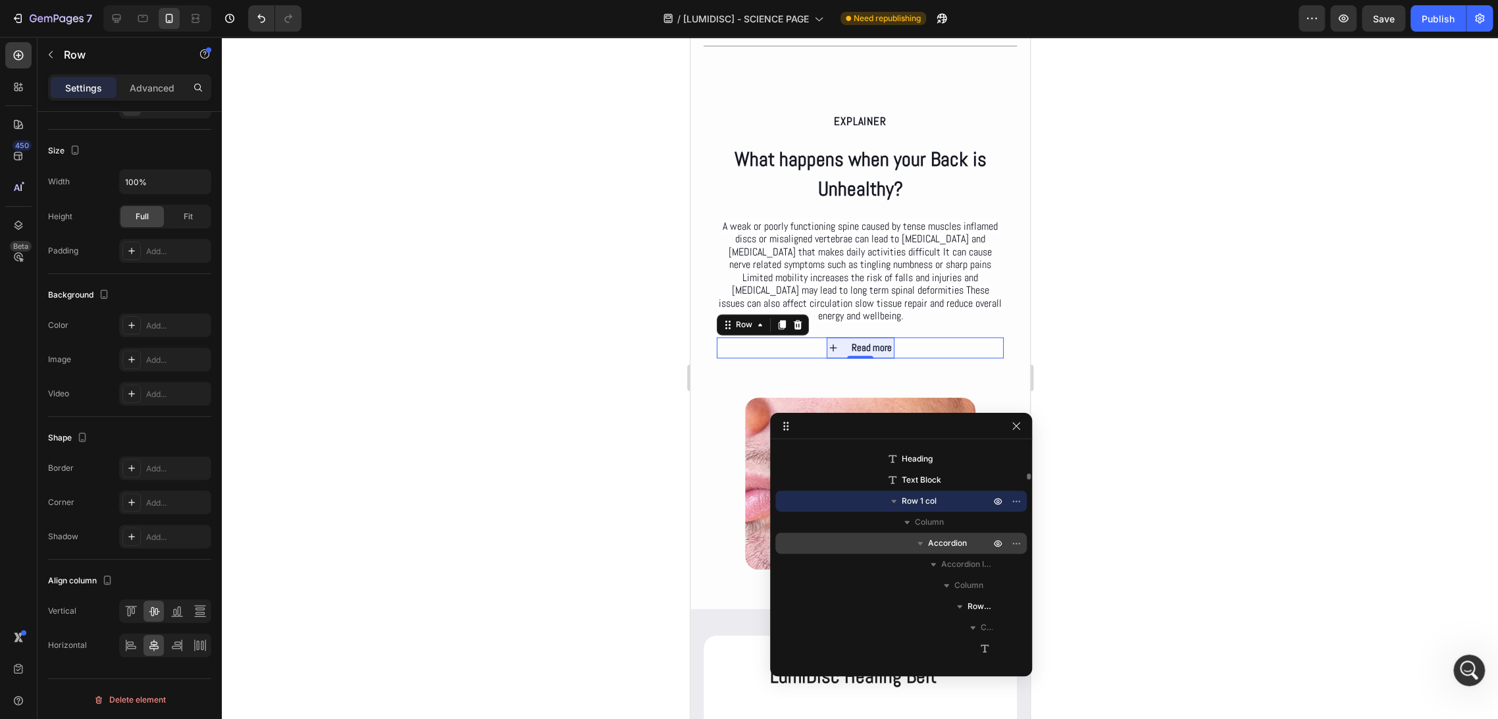
click at [940, 537] on span "Accordion" at bounding box center [947, 543] width 39 height 13
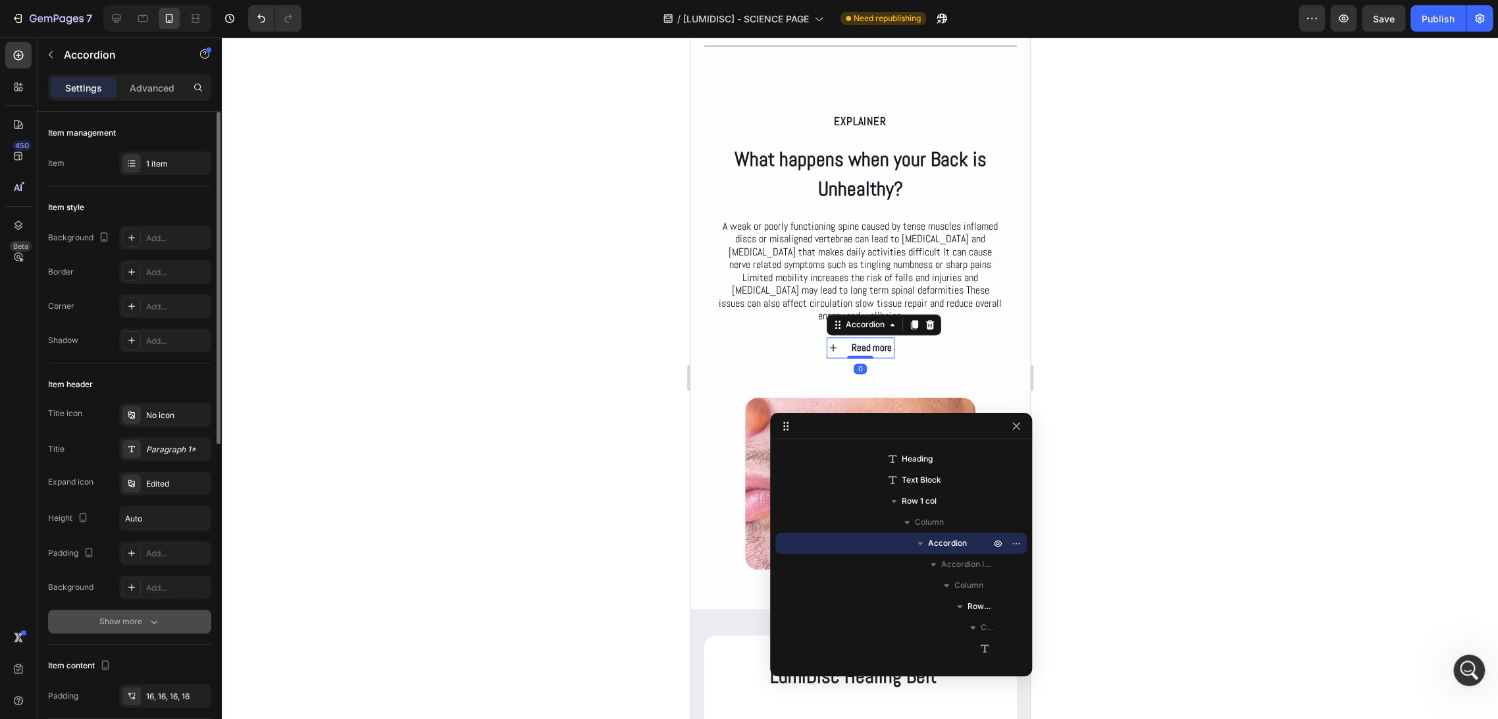
scroll to position [438, 0]
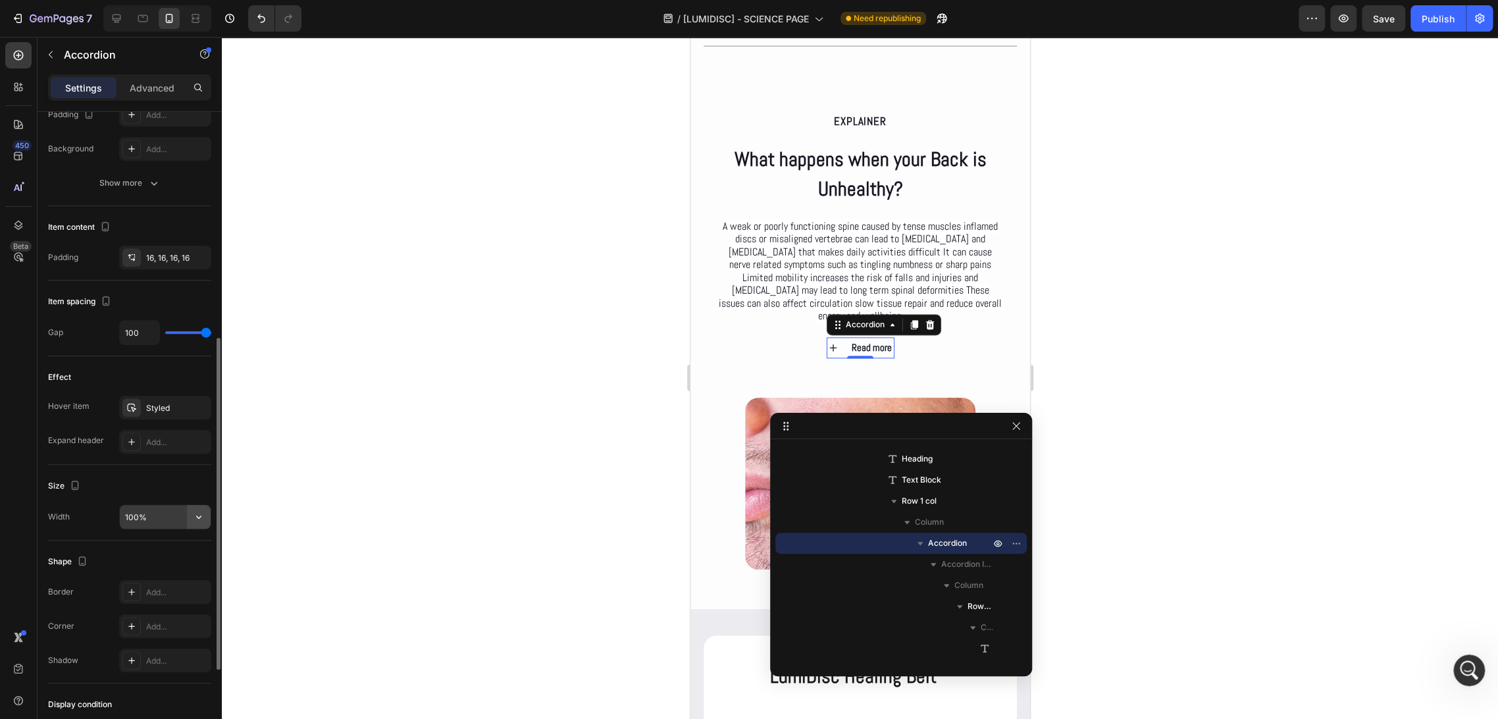
drag, startPoint x: 196, startPoint y: 515, endPoint x: 190, endPoint y: 523, distance: 10.4
click at [197, 516] on icon "button" at bounding box center [198, 516] width 13 height 13
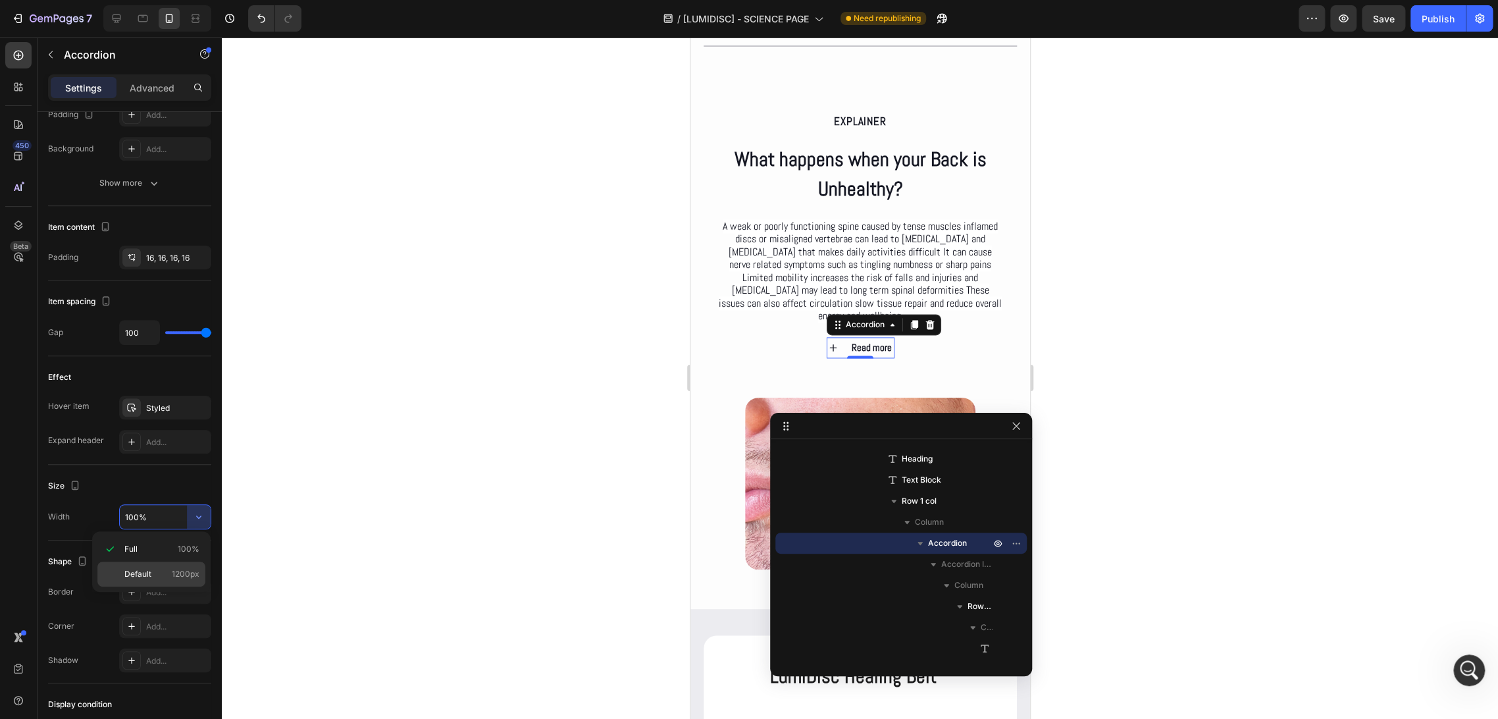
click at [146, 569] on span "Default" at bounding box center [137, 574] width 27 height 12
type input "1200"
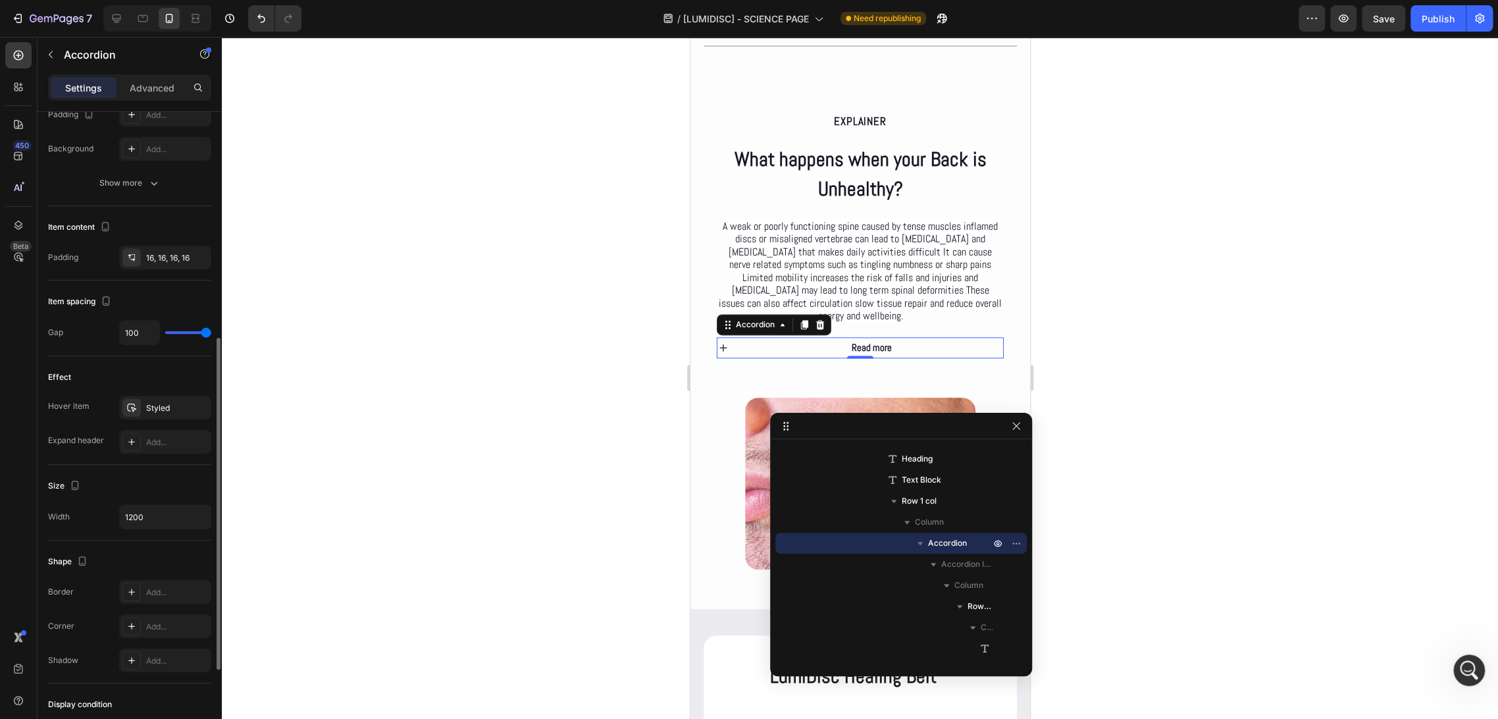
click at [118, 478] on div "Size" at bounding box center [129, 485] width 163 height 21
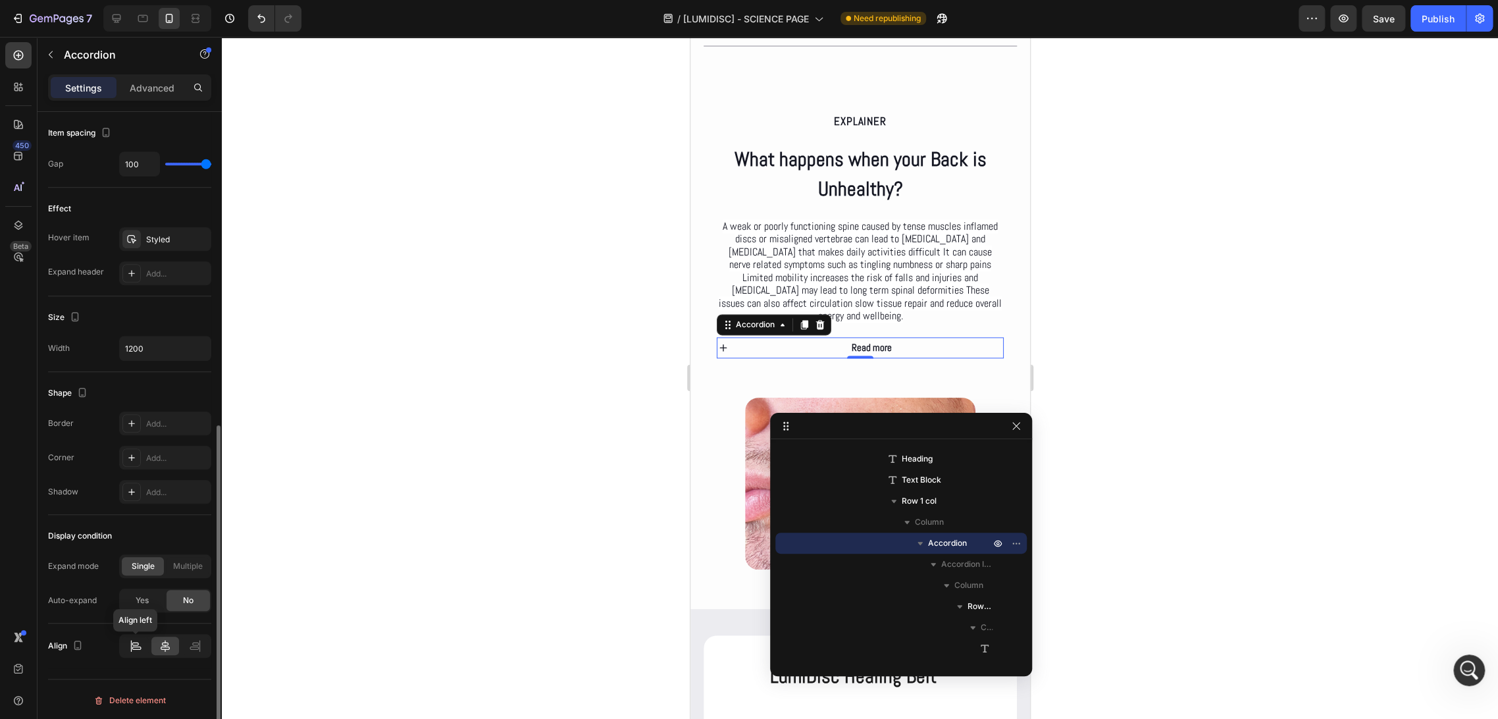
click at [126, 647] on div at bounding box center [135, 646] width 27 height 18
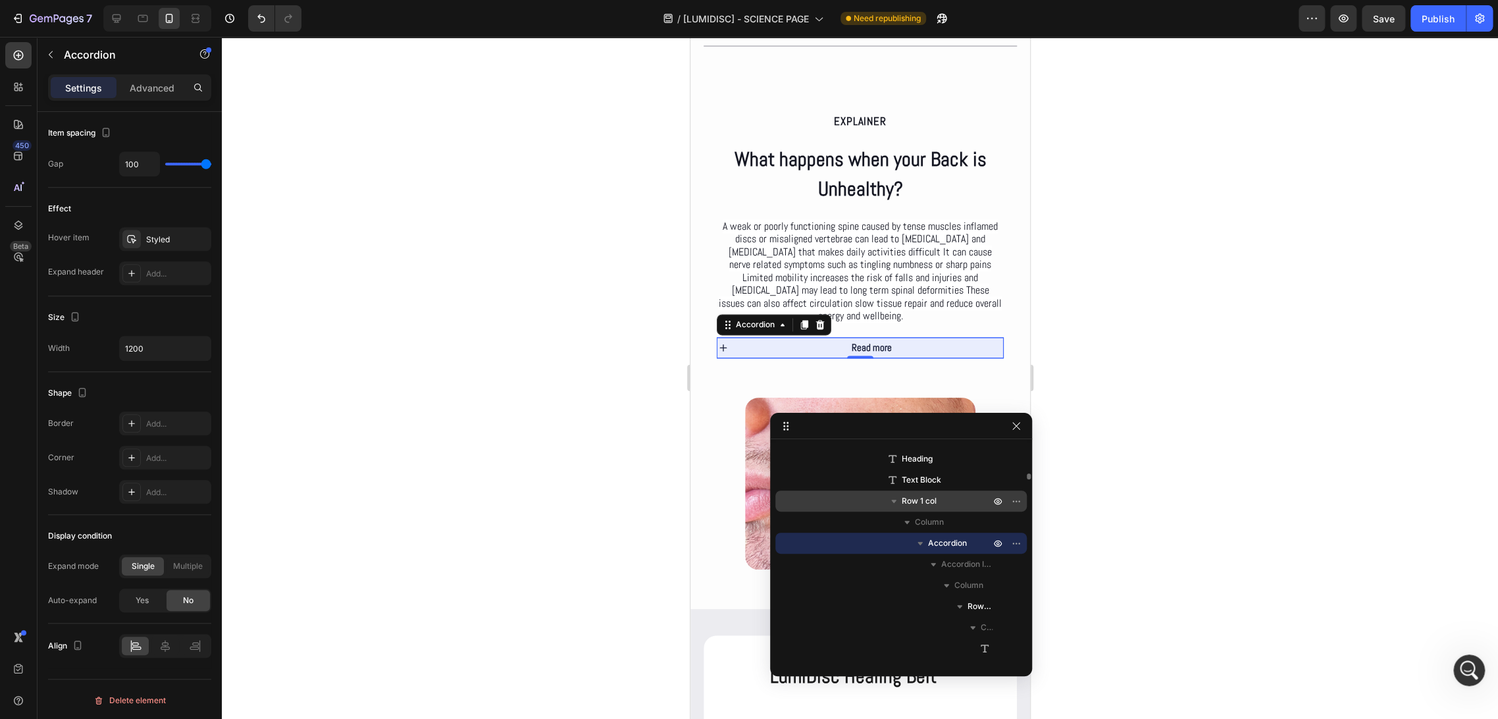
click at [920, 492] on div "Row 1 col" at bounding box center [901, 500] width 241 height 21
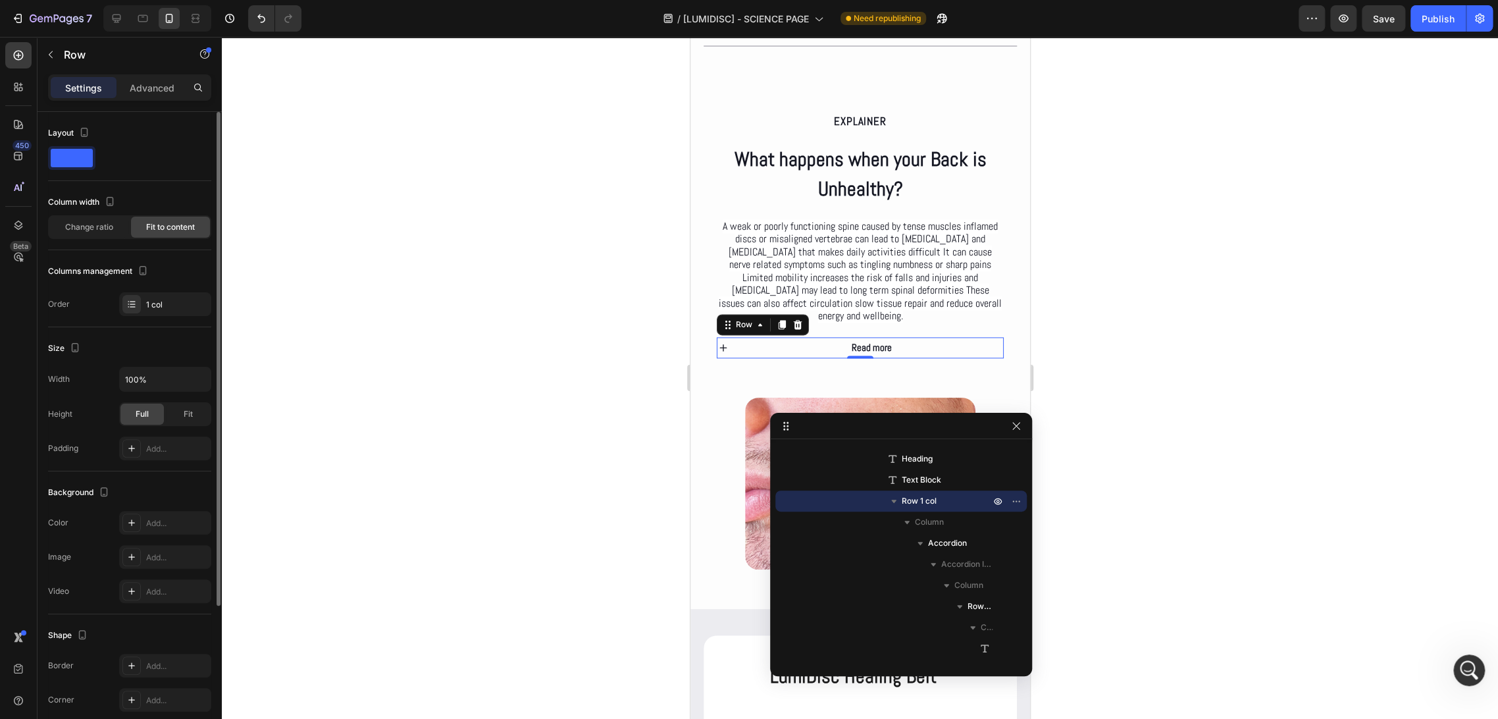
scroll to position [198, 0]
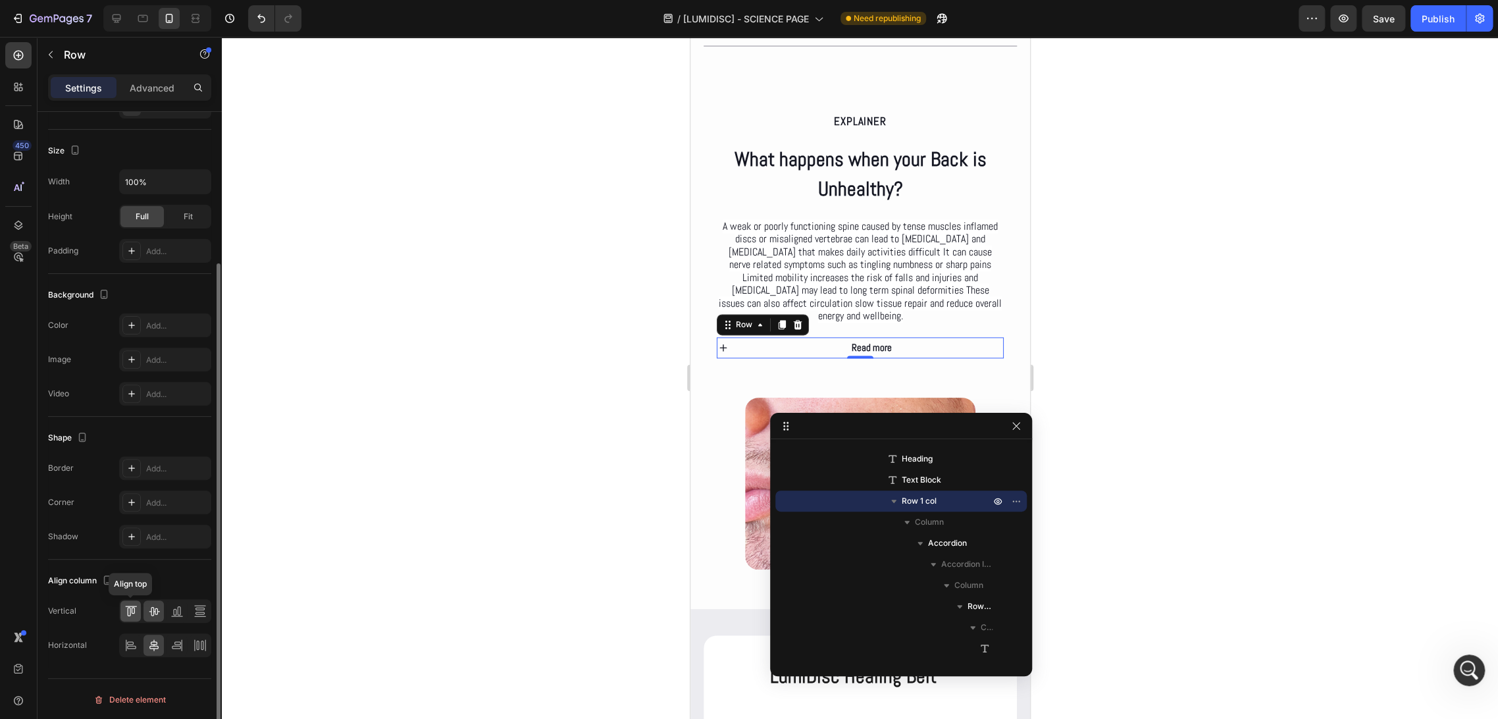
click at [132, 613] on icon at bounding box center [130, 610] width 13 height 13
click at [153, 607] on icon at bounding box center [153, 610] width 13 height 13
click at [133, 641] on icon at bounding box center [130, 645] width 13 height 13
click at [132, 614] on icon at bounding box center [130, 610] width 13 height 13
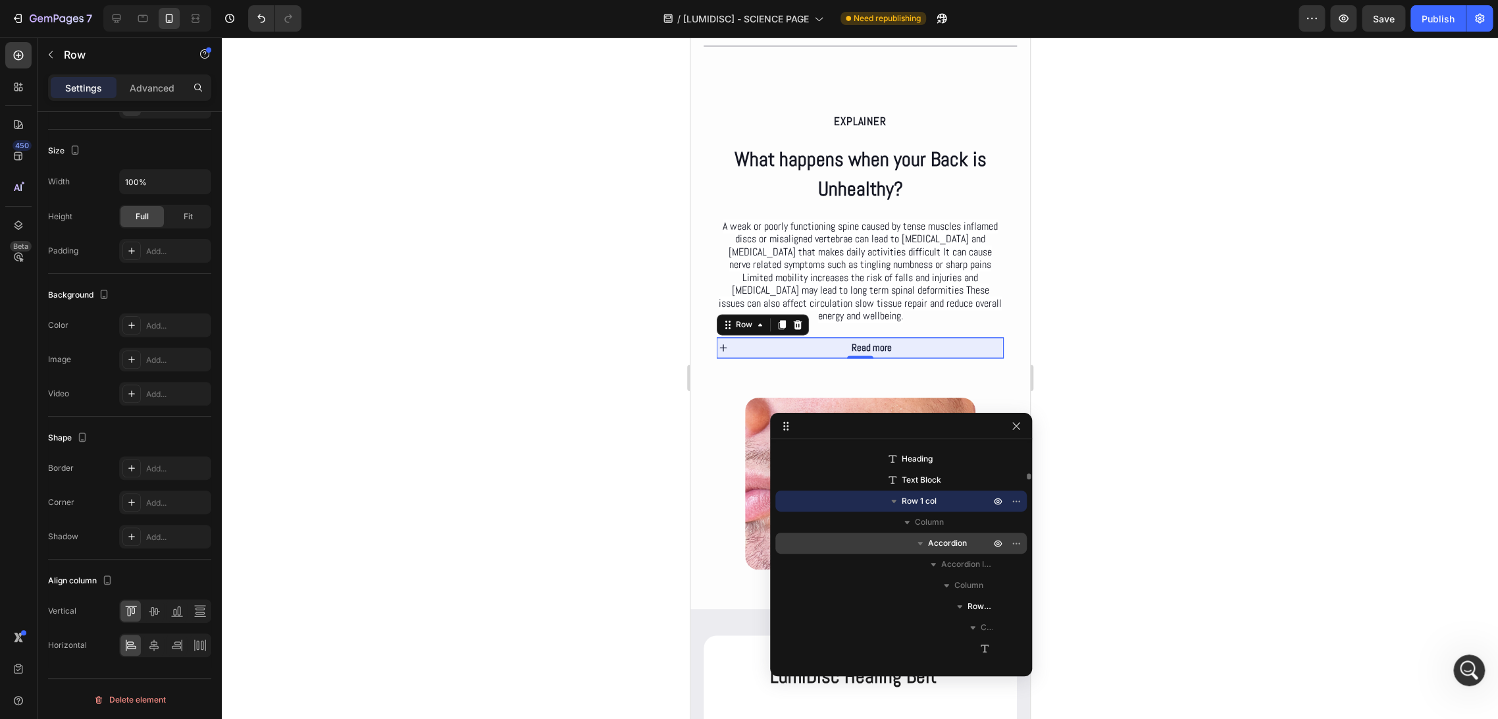
click at [943, 544] on span "Accordion" at bounding box center [947, 543] width 39 height 13
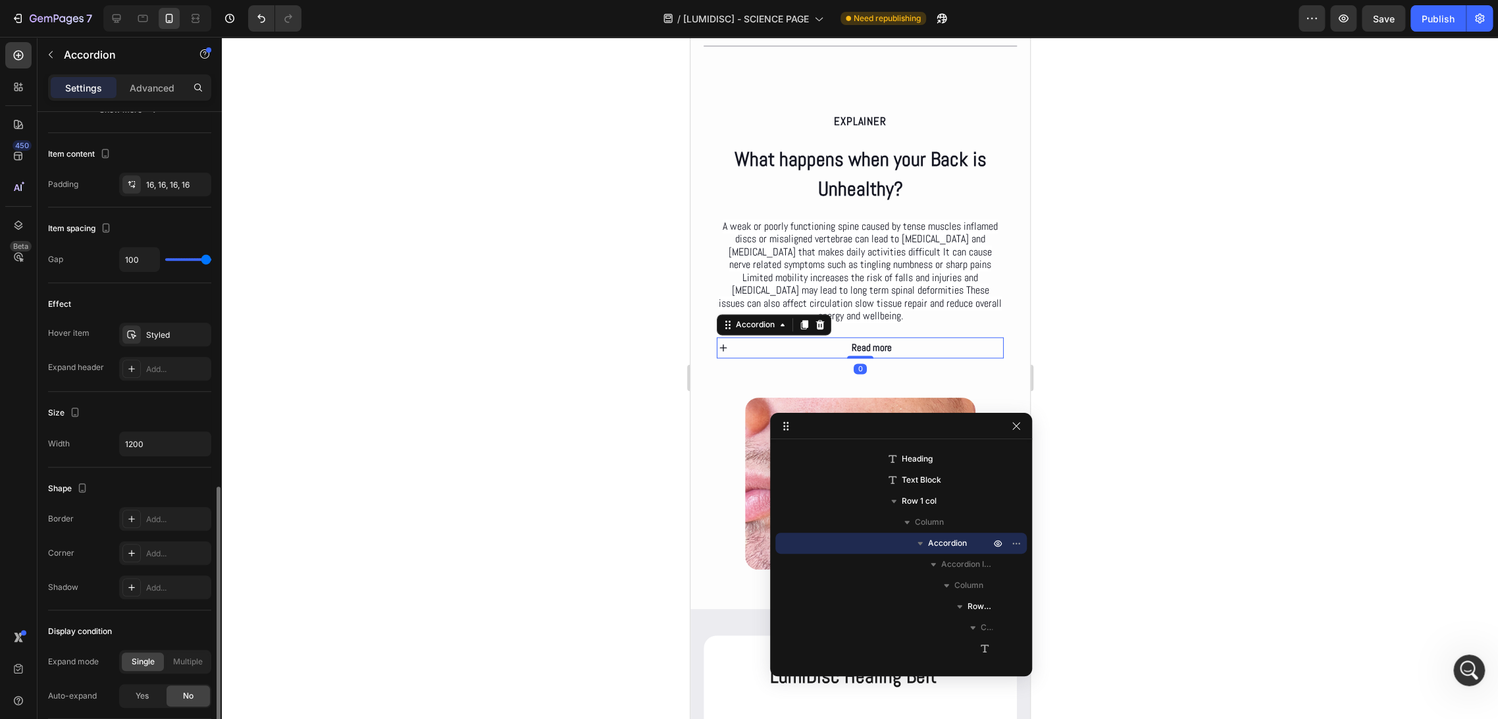
scroll to position [607, 0]
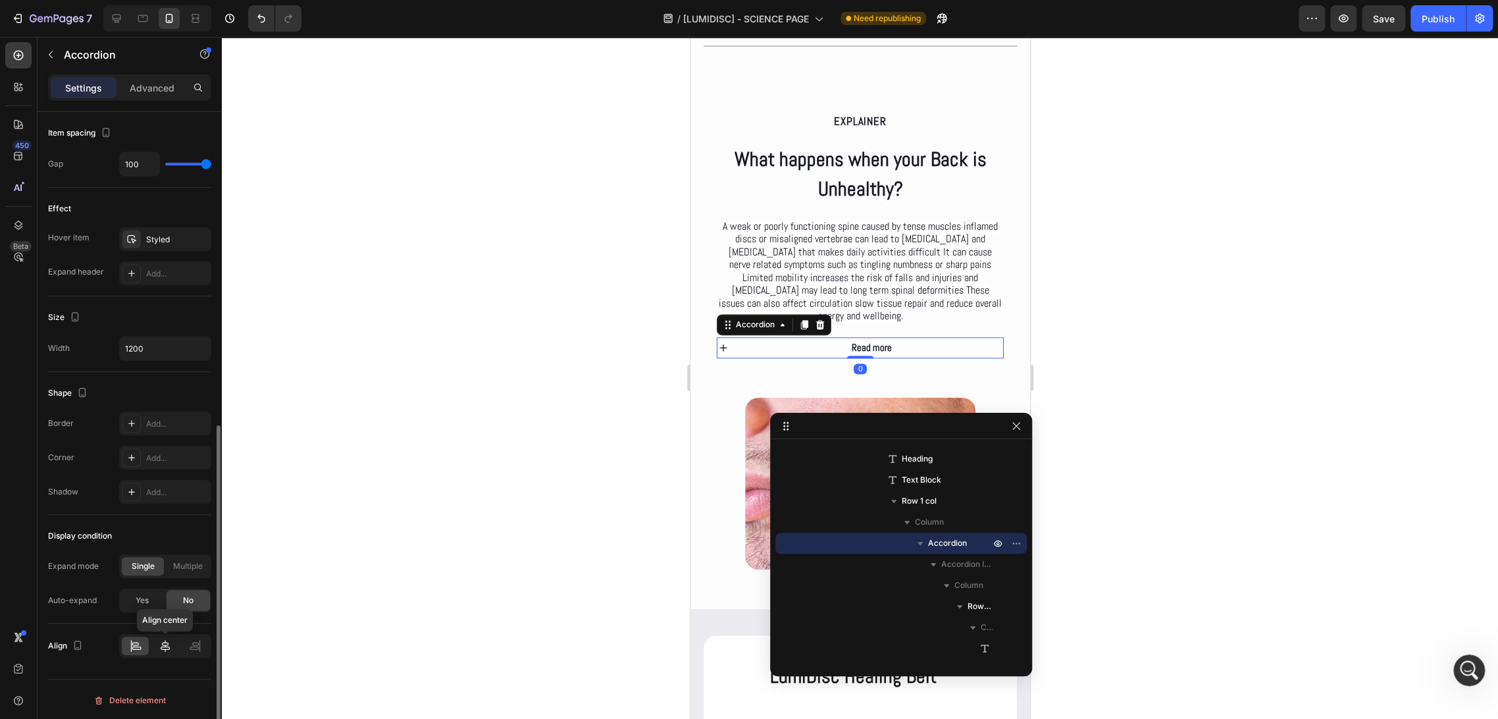
click at [169, 643] on icon at bounding box center [165, 645] width 13 height 13
click at [188, 643] on div at bounding box center [195, 646] width 27 height 18
click at [140, 643] on icon at bounding box center [135, 645] width 13 height 13
click at [200, 352] on icon "button" at bounding box center [198, 348] width 13 height 13
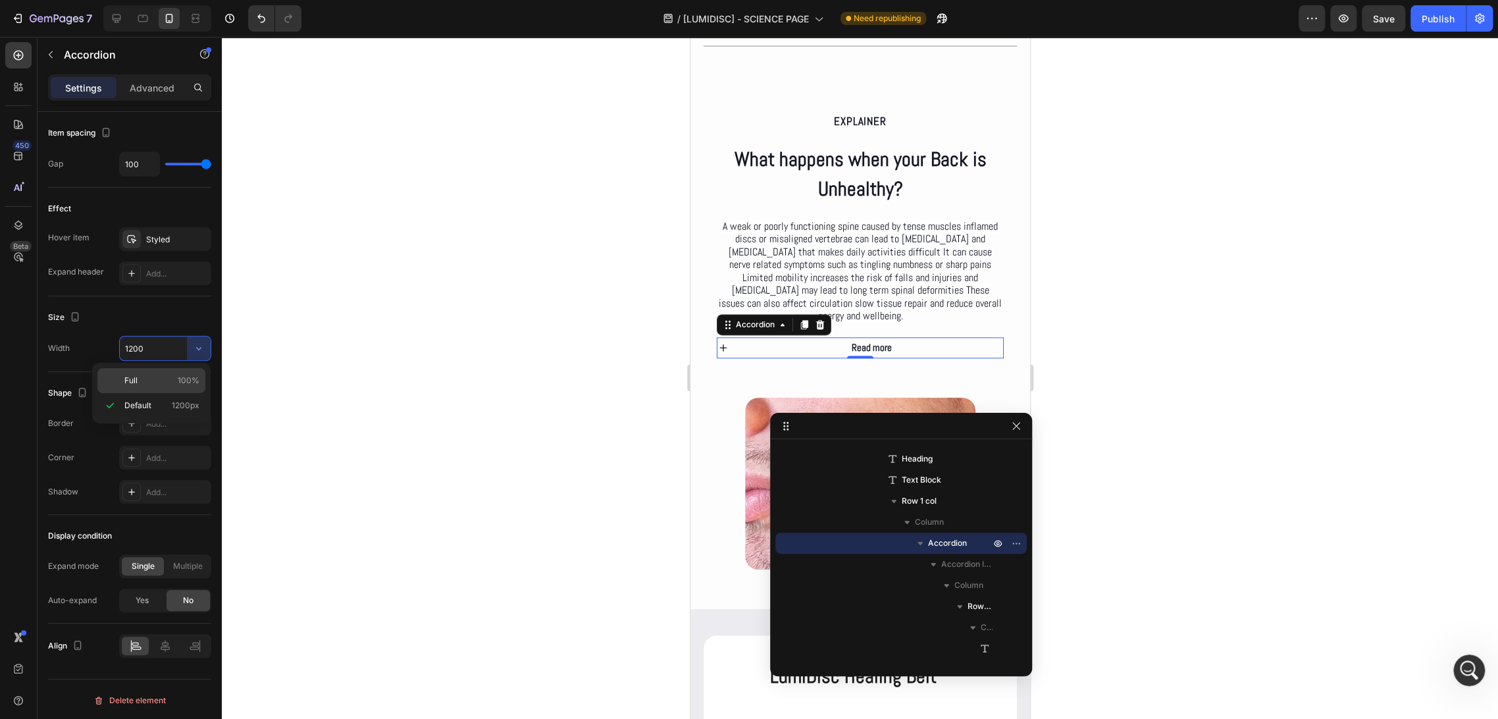
click at [147, 377] on p "Full 100%" at bounding box center [161, 381] width 75 height 12
type input "100%"
click at [859, 384] on div "EXPLAINER Text Block What happens when your Back is Unhealthy? Heading A weak o…" at bounding box center [859, 235] width 313 height 298
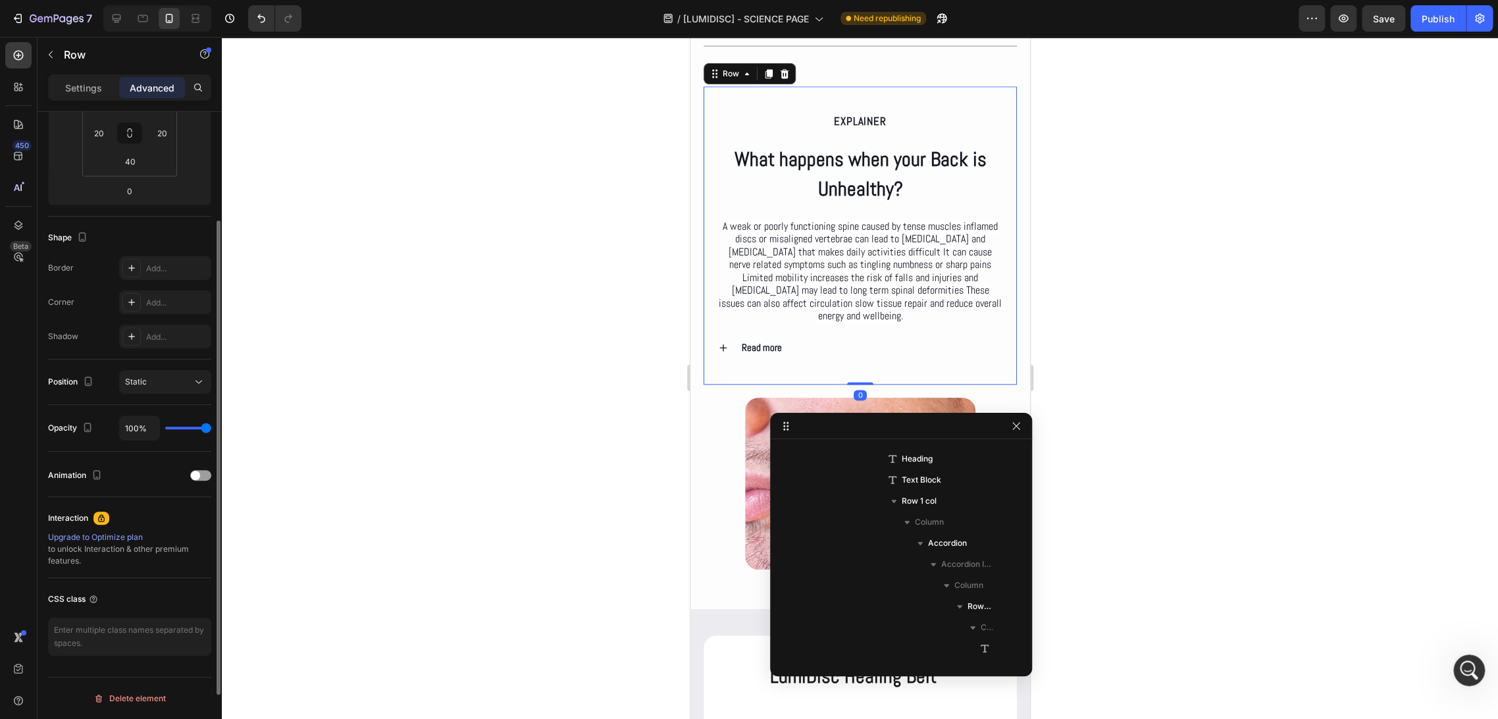
scroll to position [0, 0]
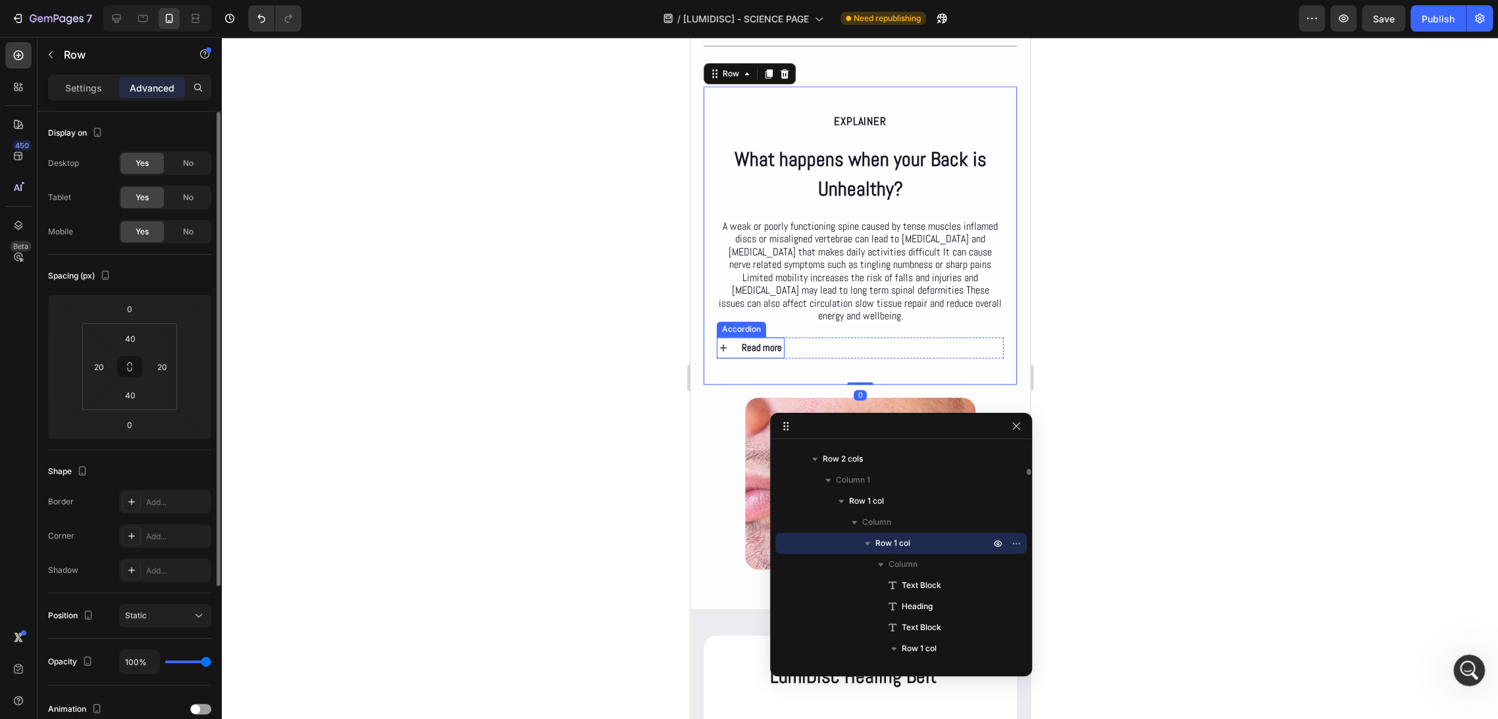
click at [730, 356] on div "Read more" at bounding box center [750, 347] width 66 height 21
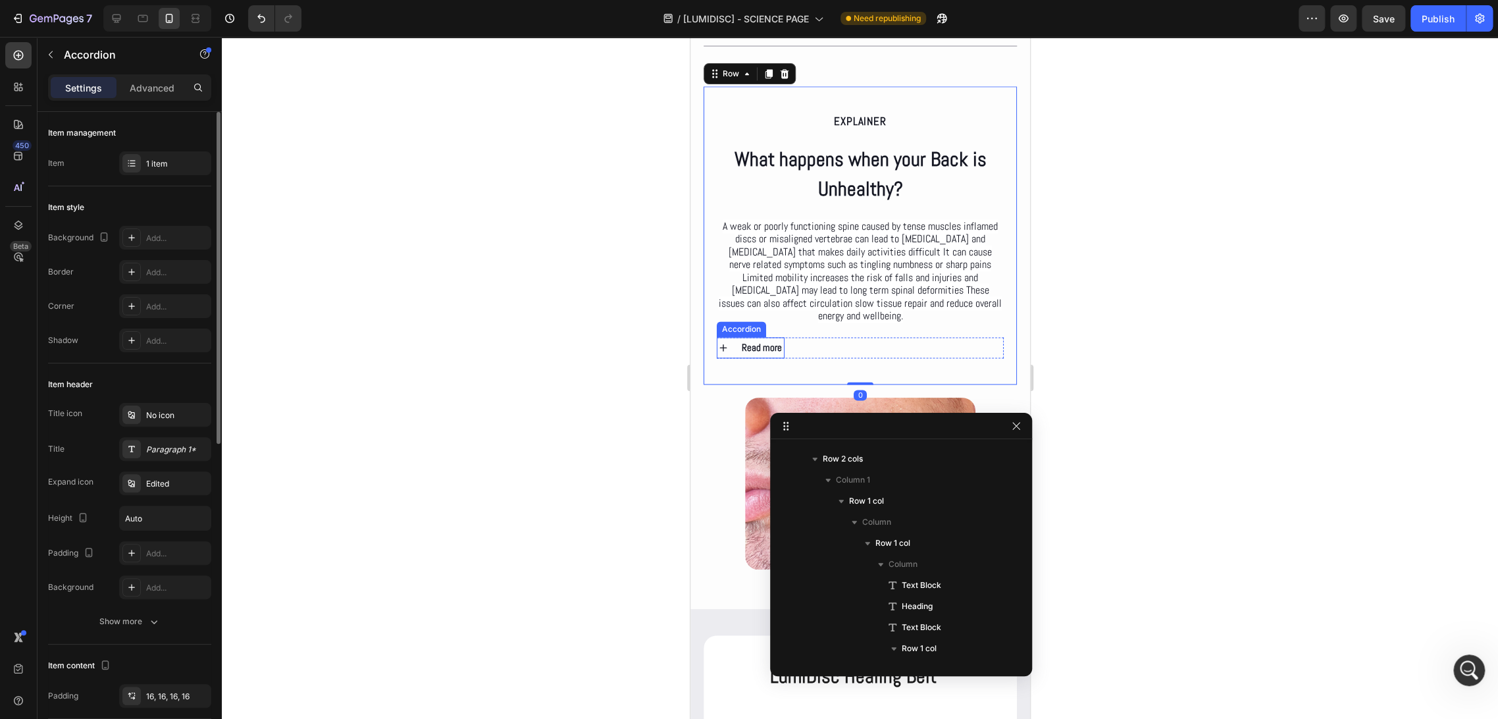
scroll to position [986, 0]
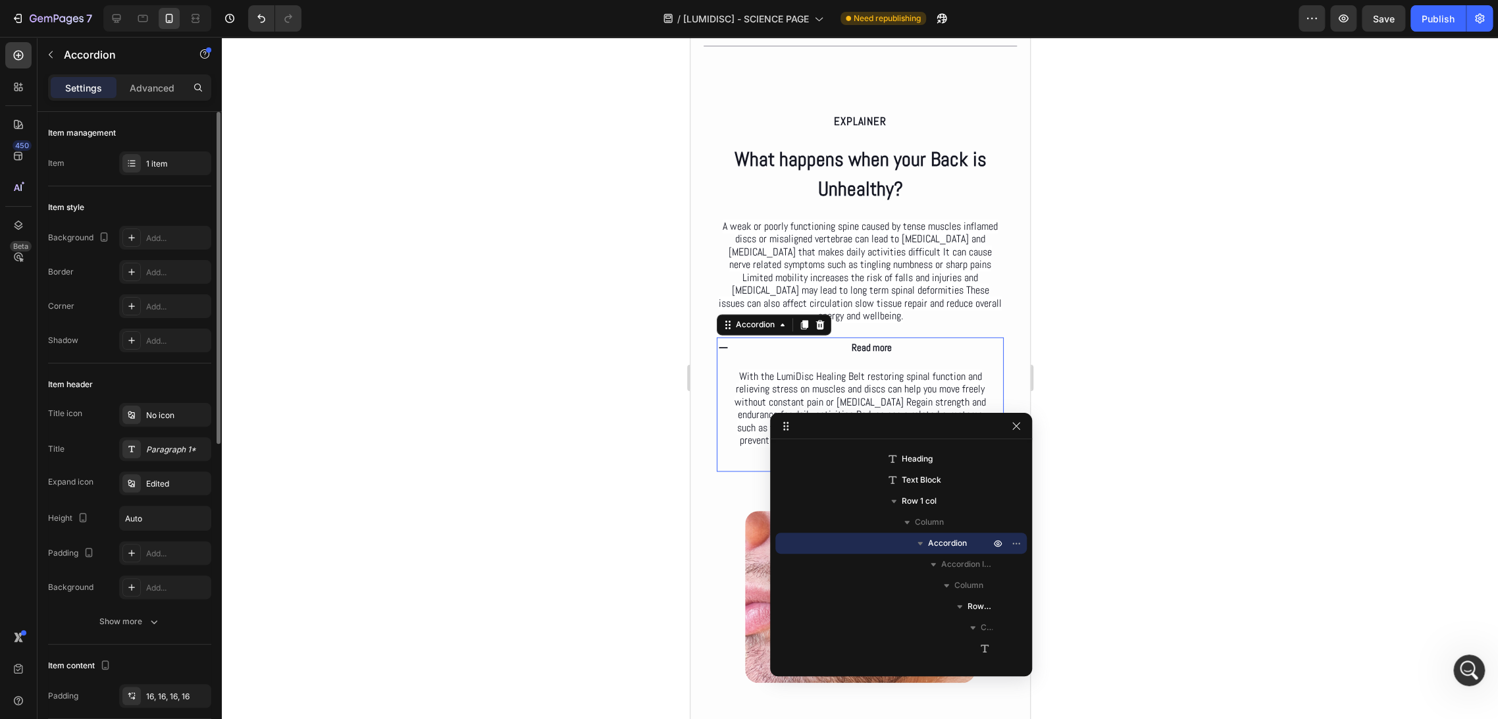
click at [730, 356] on div "Read more" at bounding box center [860, 347] width 286 height 21
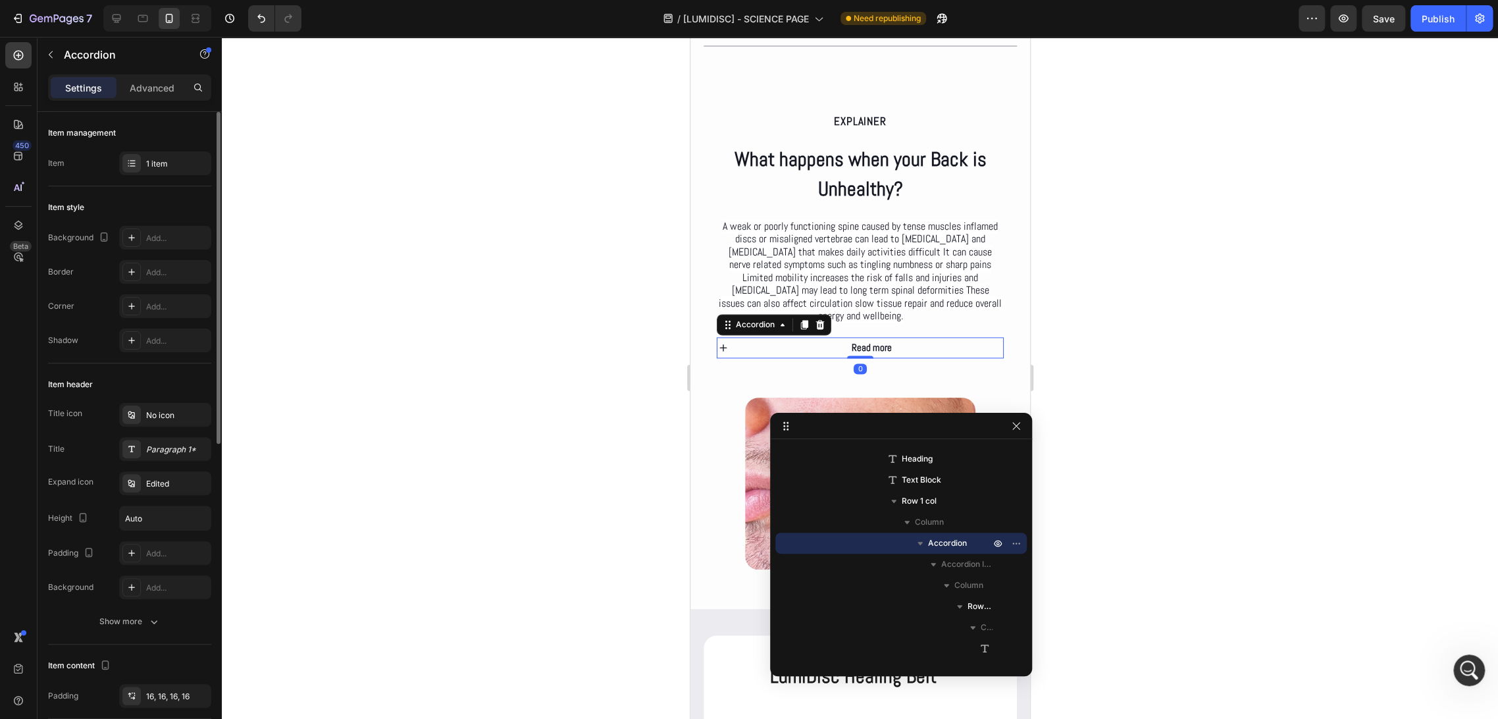
click at [730, 356] on div "Read more" at bounding box center [860, 347] width 286 height 21
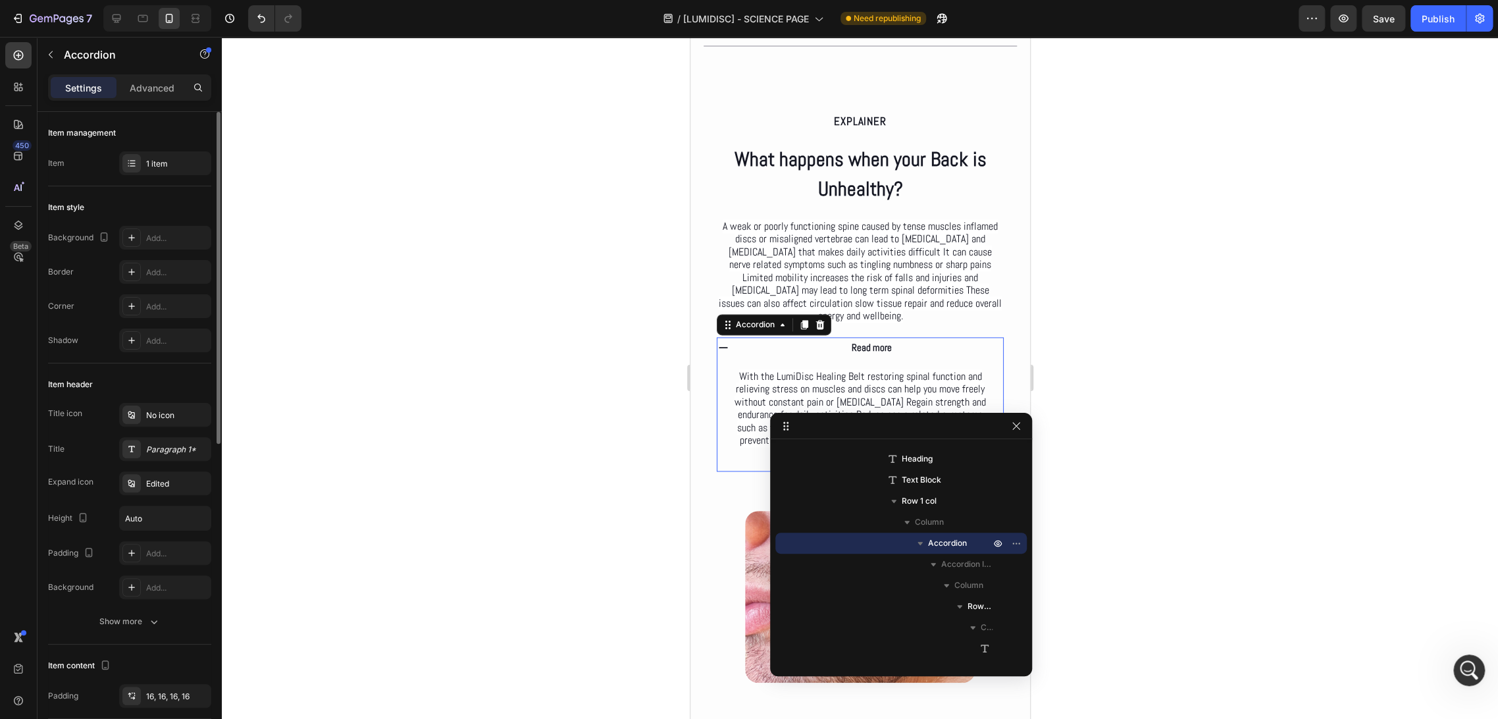
click at [730, 356] on div "Read more" at bounding box center [860, 347] width 286 height 21
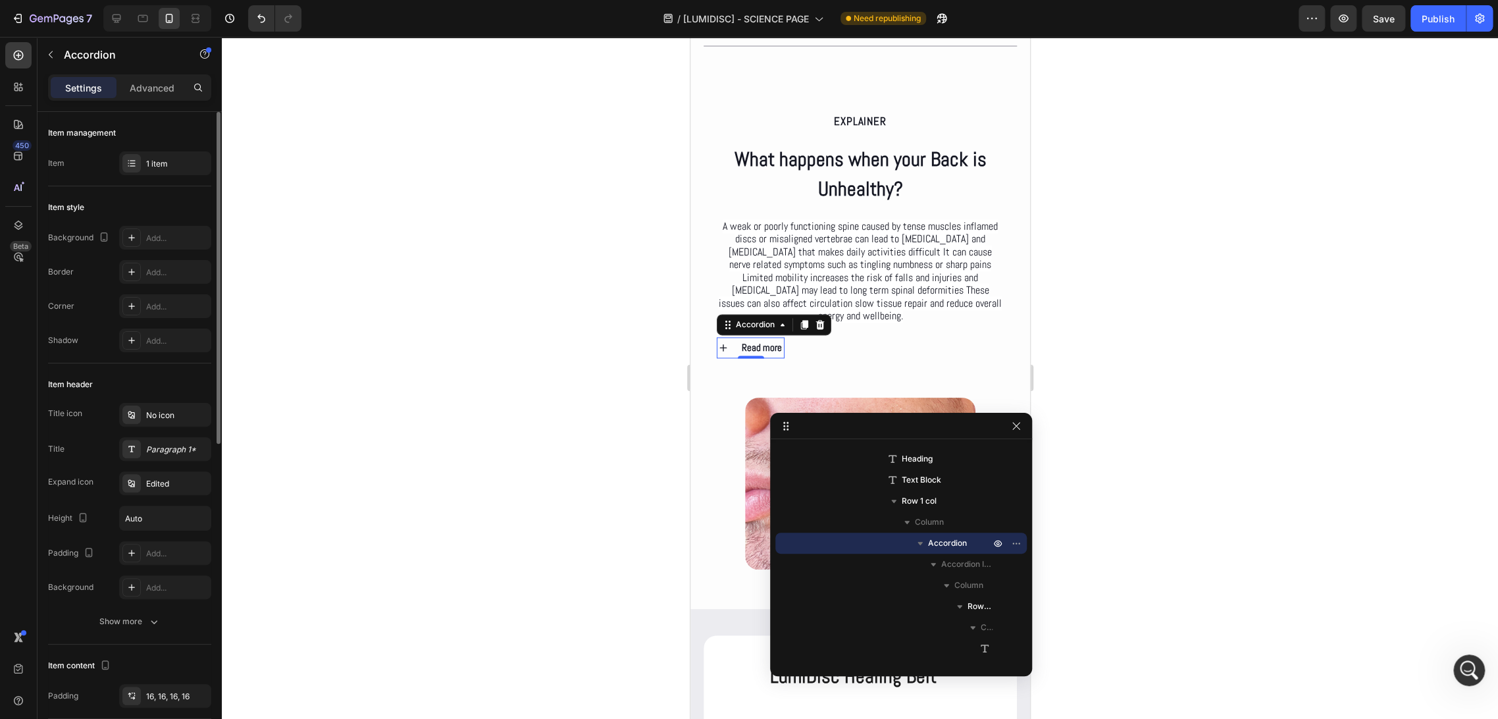
click at [730, 356] on div "Read more" at bounding box center [750, 347] width 66 height 21
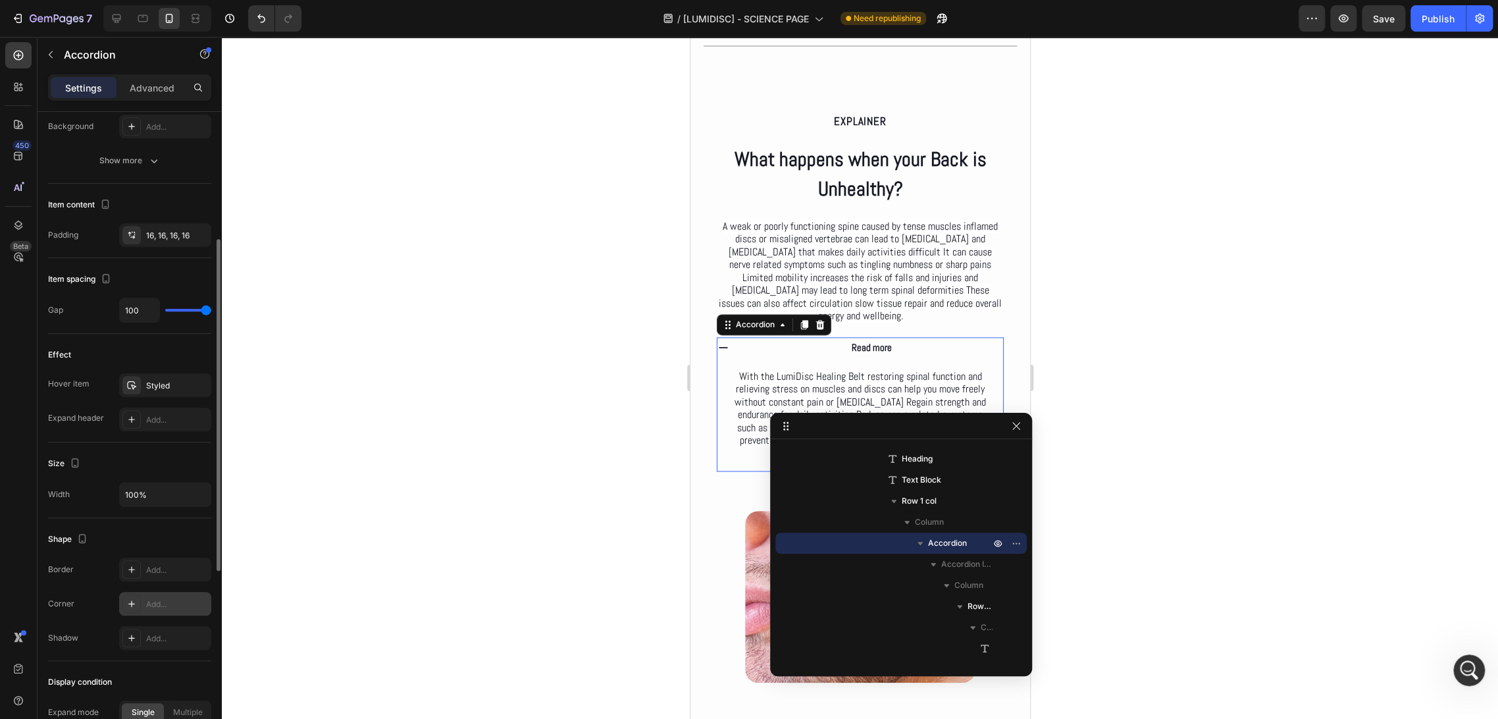
scroll to position [242, 0]
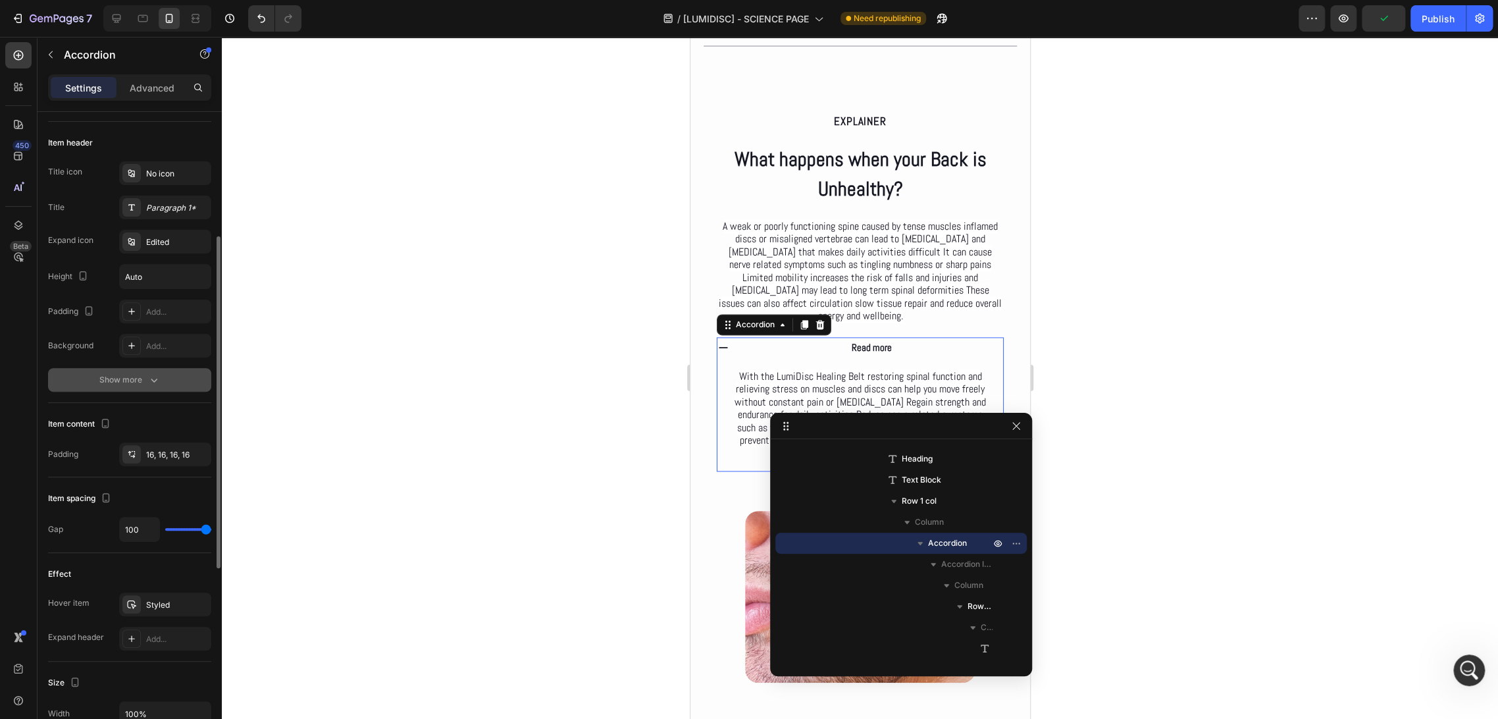
click at [130, 388] on button "Show more" at bounding box center [129, 380] width 163 height 24
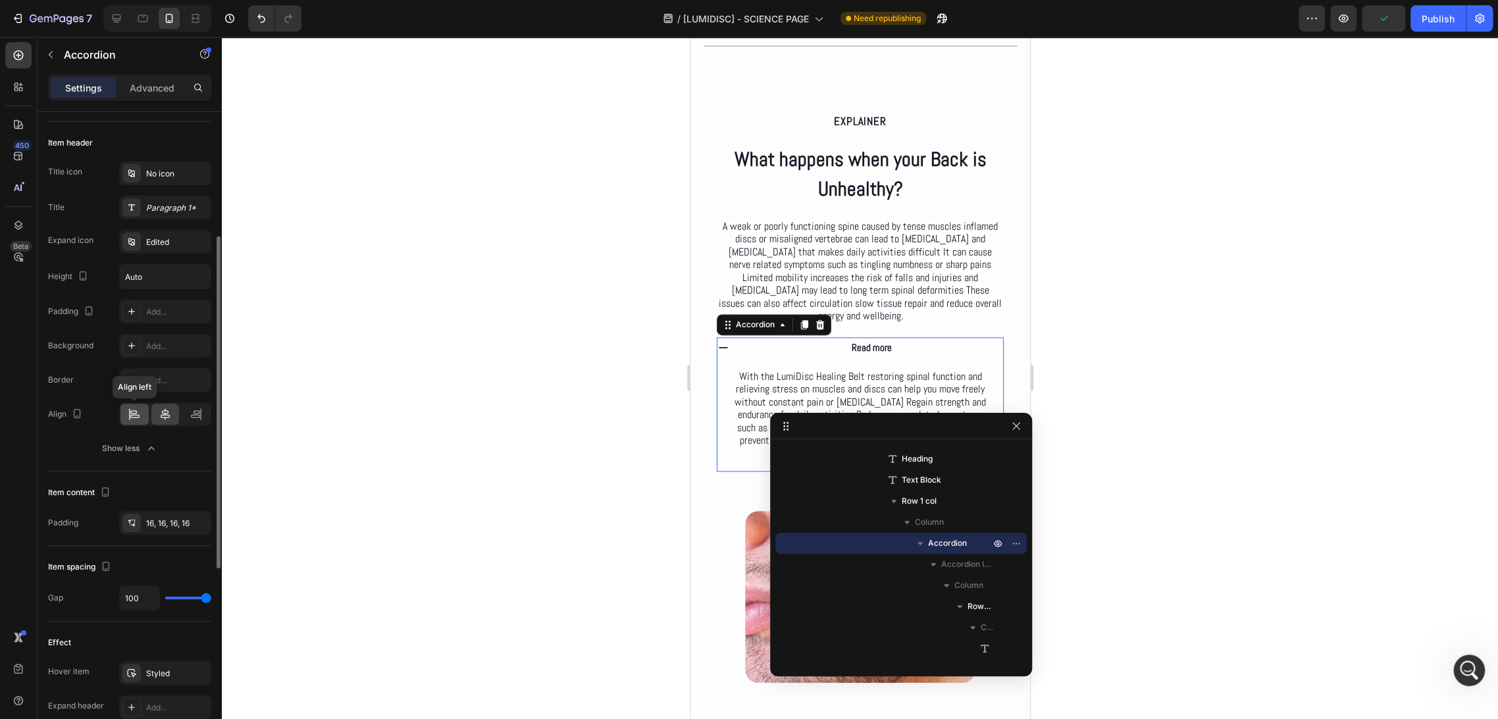
click at [141, 419] on icon at bounding box center [134, 414] width 13 height 13
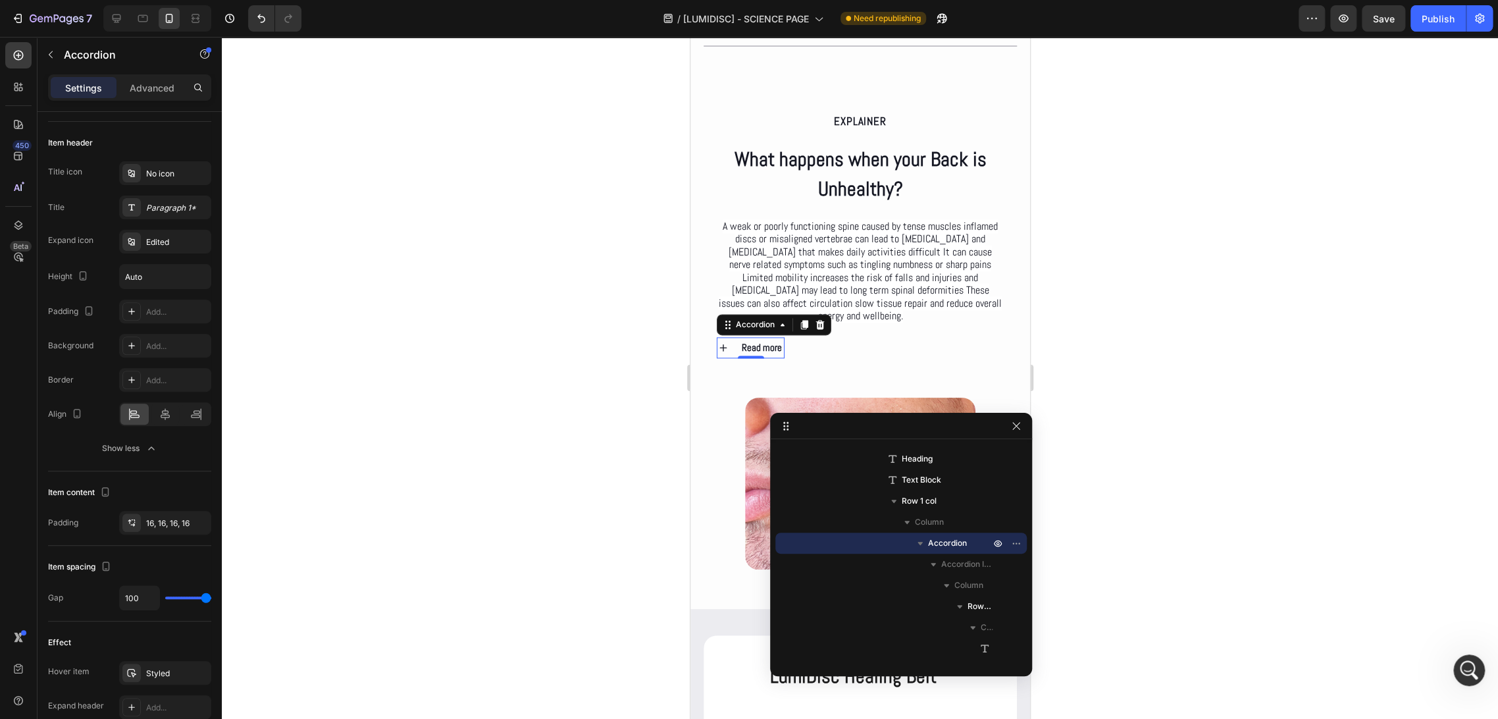
click at [489, 397] on div at bounding box center [860, 378] width 1277 height 682
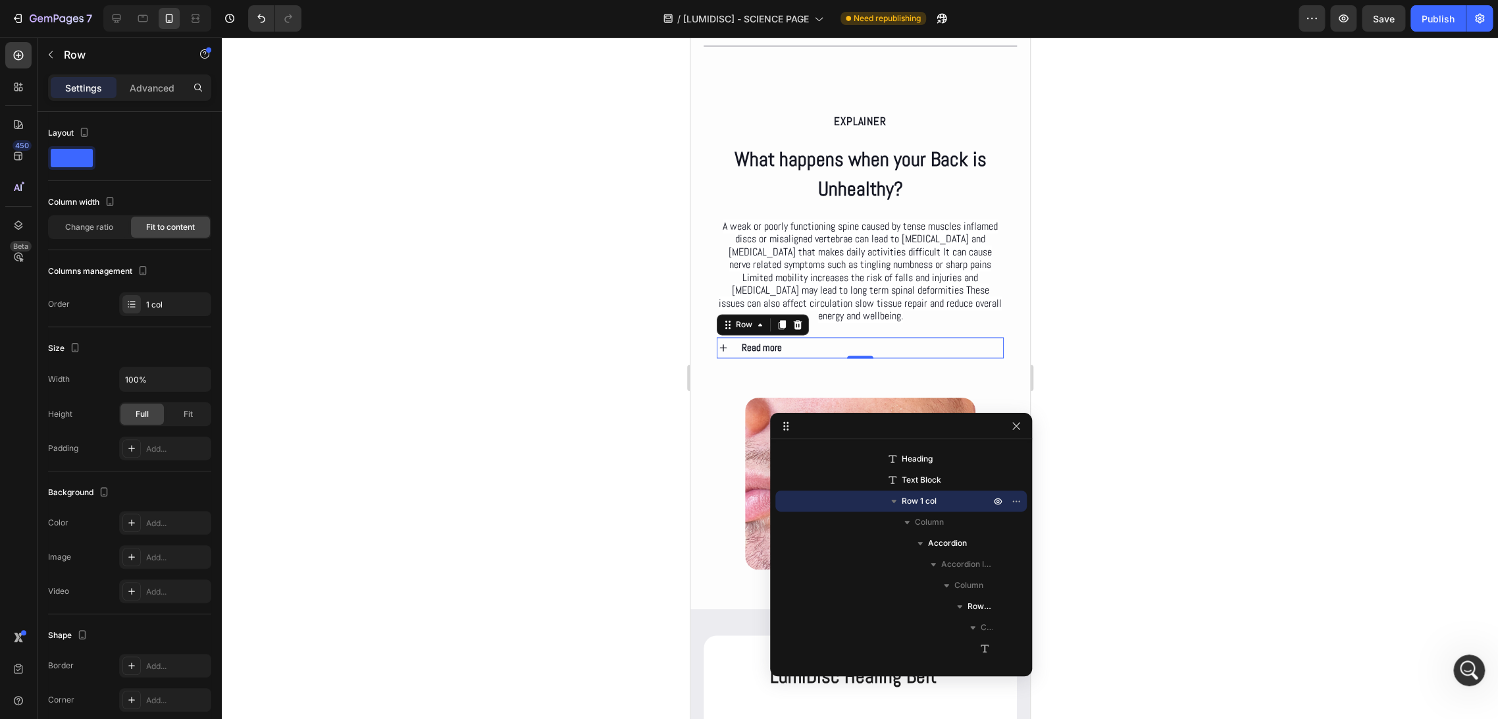
click at [857, 351] on div "Read more Accordion Row 0" at bounding box center [859, 347] width 287 height 21
click at [777, 356] on p "Read more" at bounding box center [761, 347] width 40 height 17
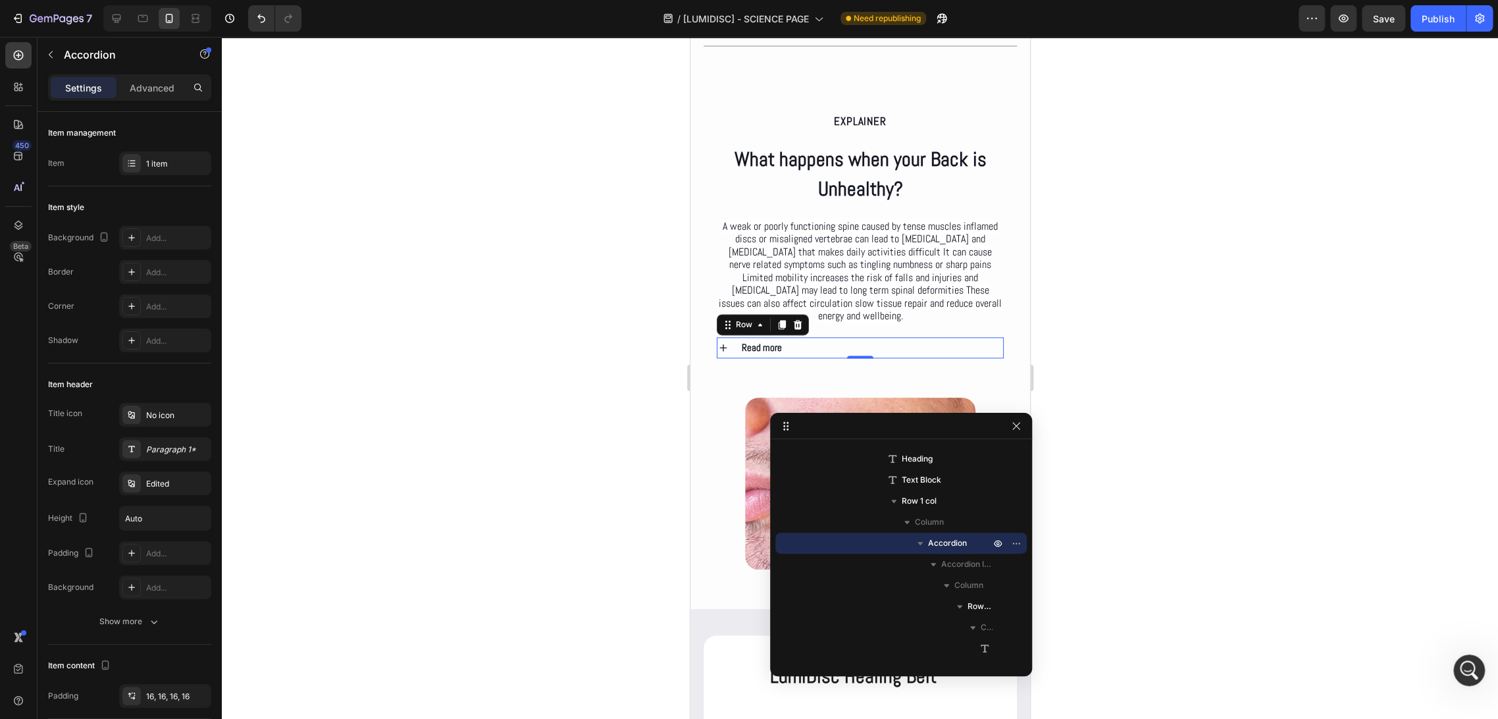
click at [802, 358] on div "Read more Accordion Row 0" at bounding box center [859, 347] width 287 height 21
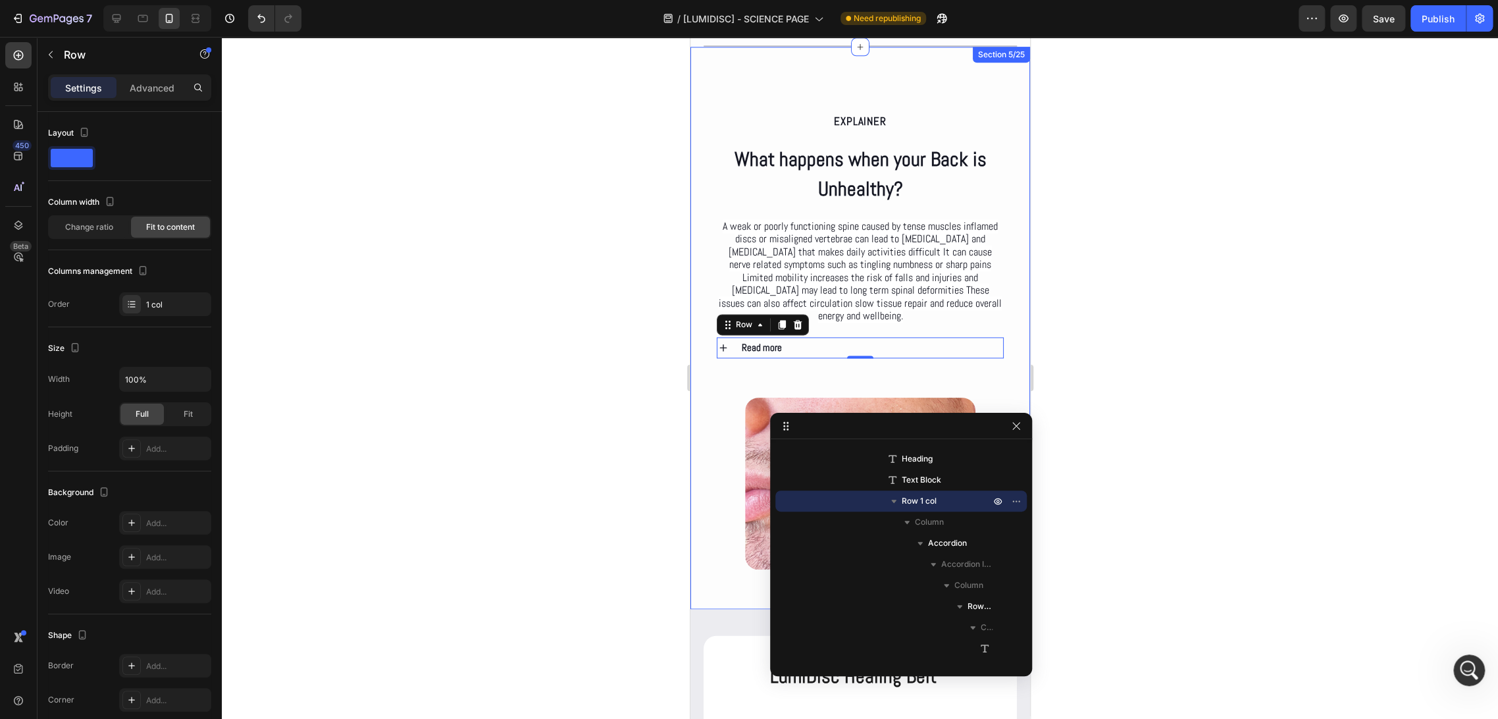
click at [566, 394] on div at bounding box center [860, 378] width 1277 height 682
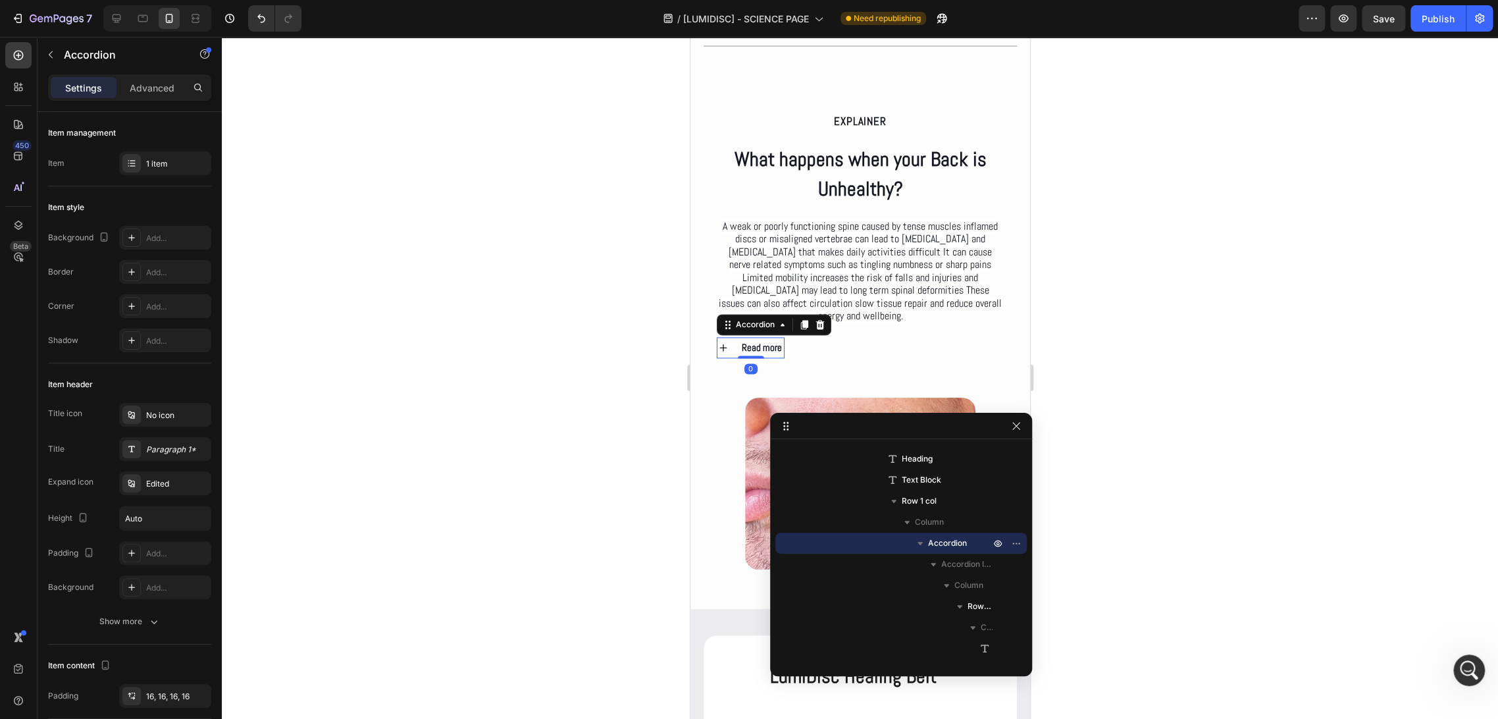
click at [729, 358] on div "Read more" at bounding box center [750, 347] width 66 height 21
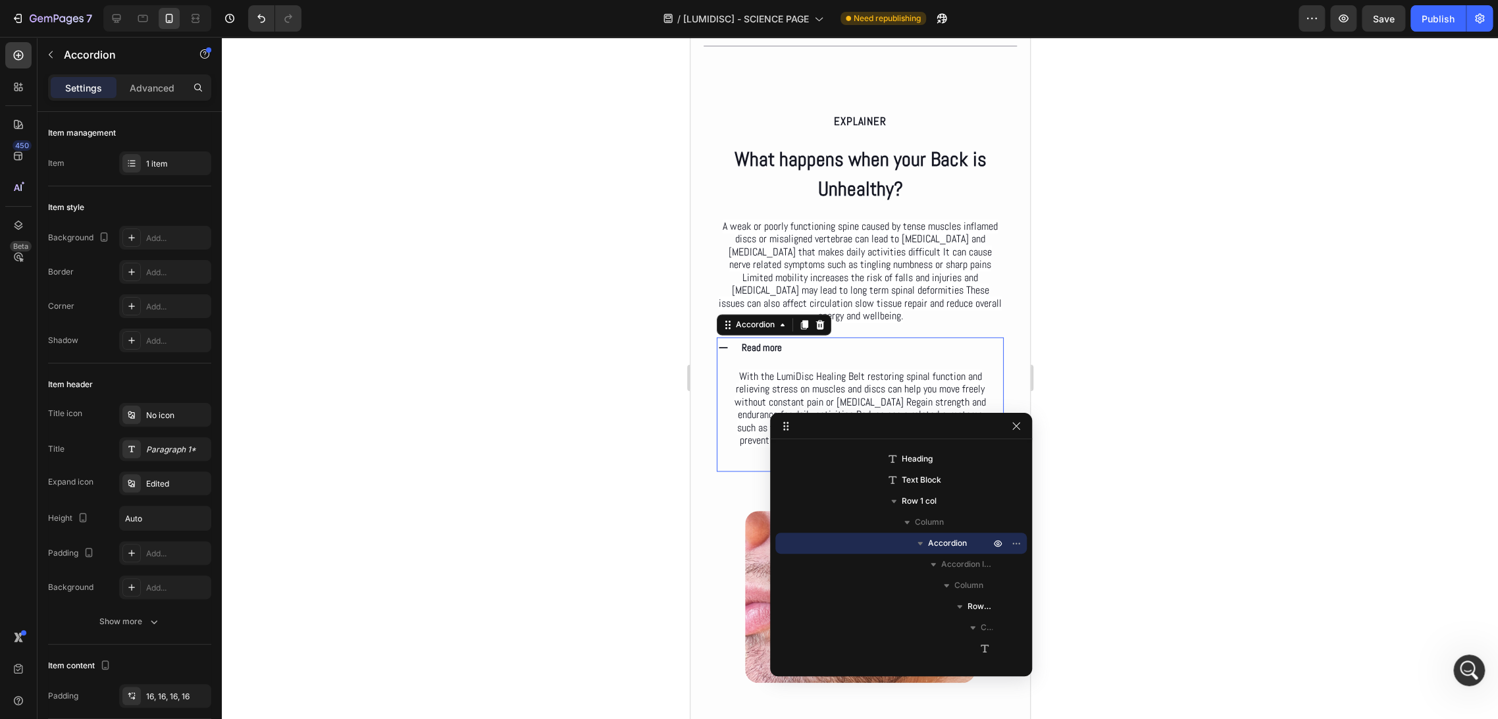
click at [729, 358] on div "Read more" at bounding box center [860, 347] width 286 height 21
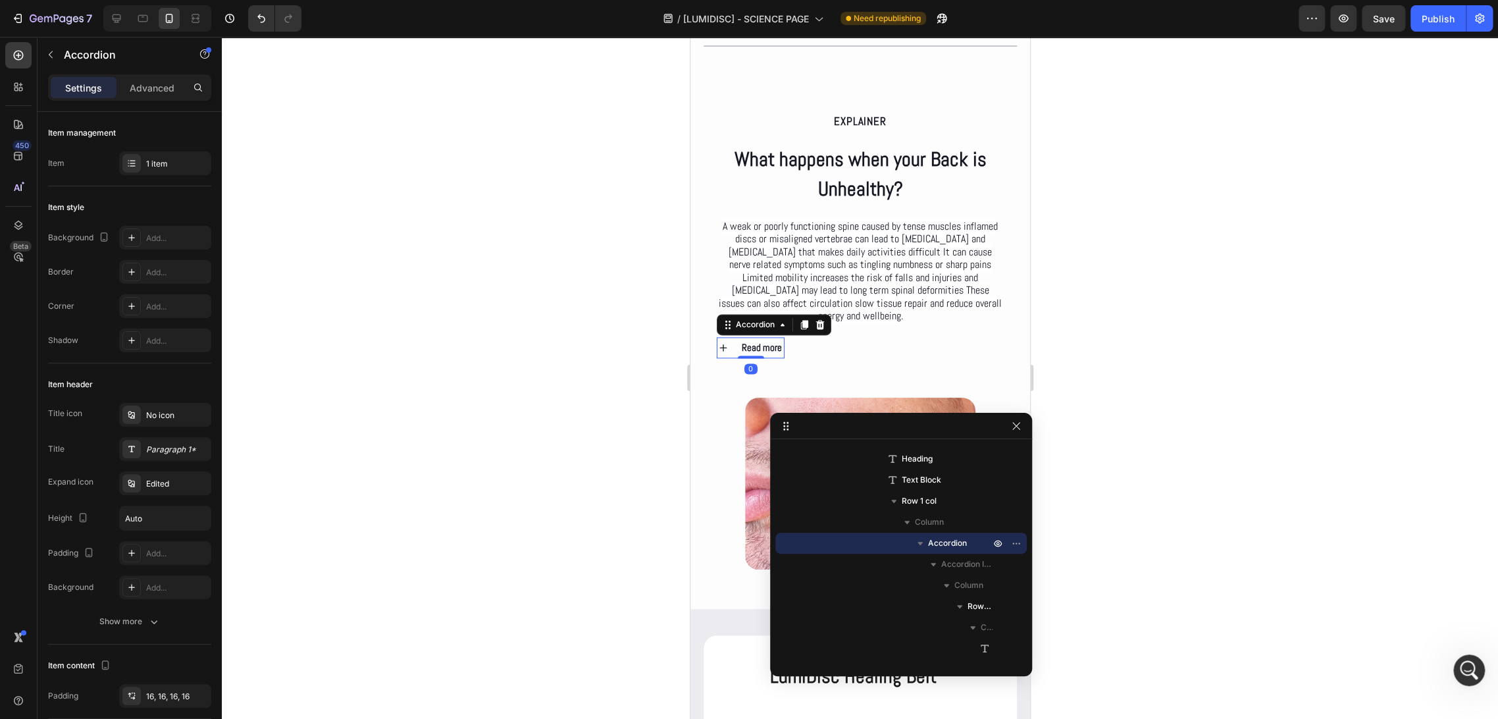
click at [729, 358] on div "Read more" at bounding box center [750, 347] width 66 height 21
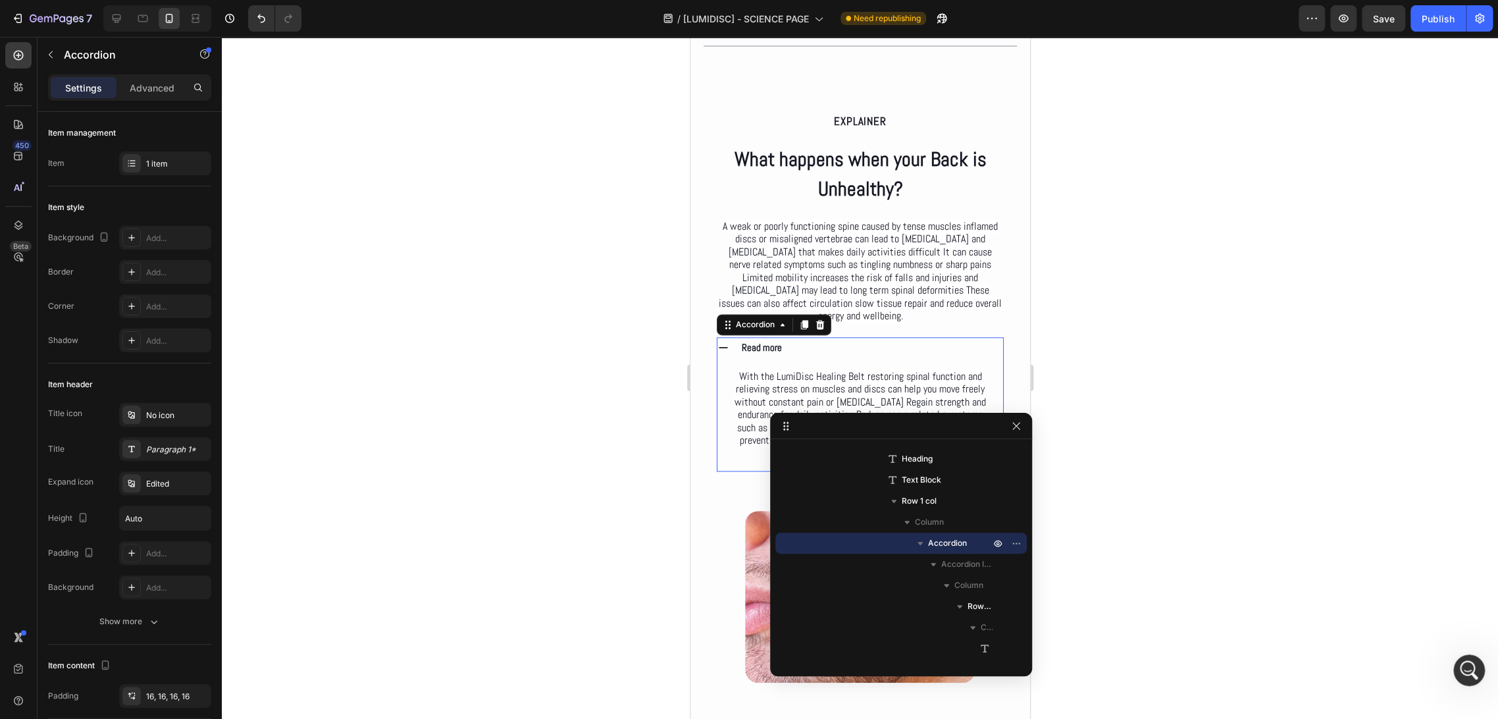
click at [729, 358] on div "Read more" at bounding box center [860, 347] width 286 height 21
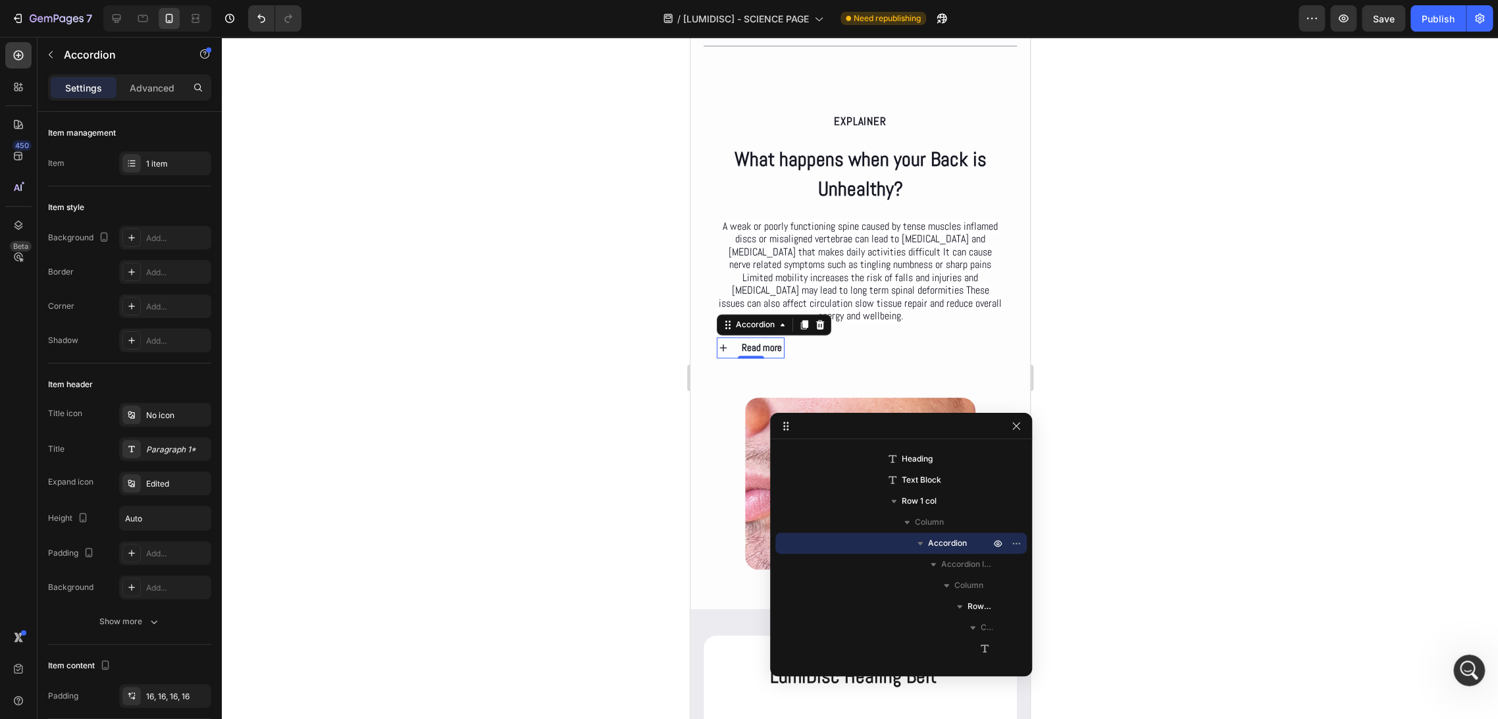
click at [729, 358] on div "Read more" at bounding box center [750, 347] width 66 height 21
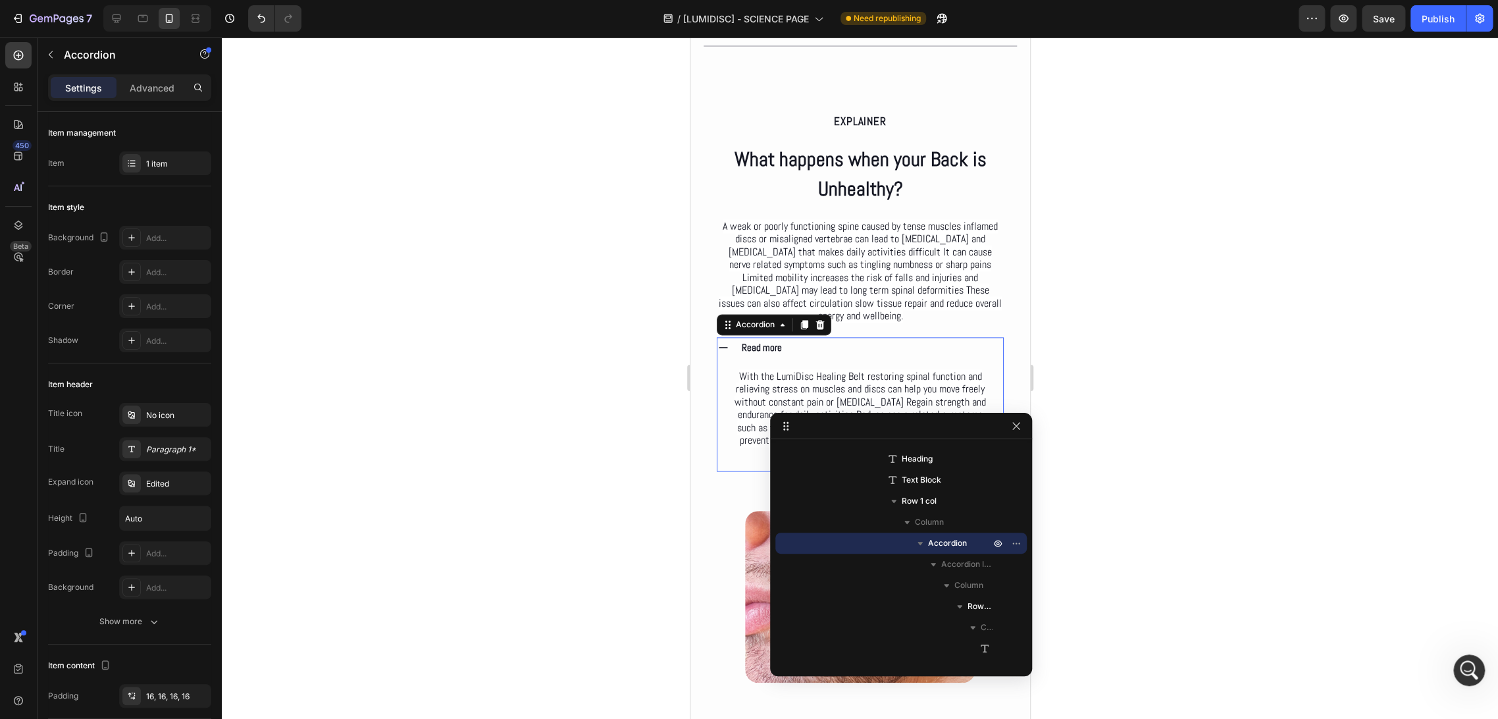
click at [724, 354] on icon at bounding box center [723, 348] width 12 height 12
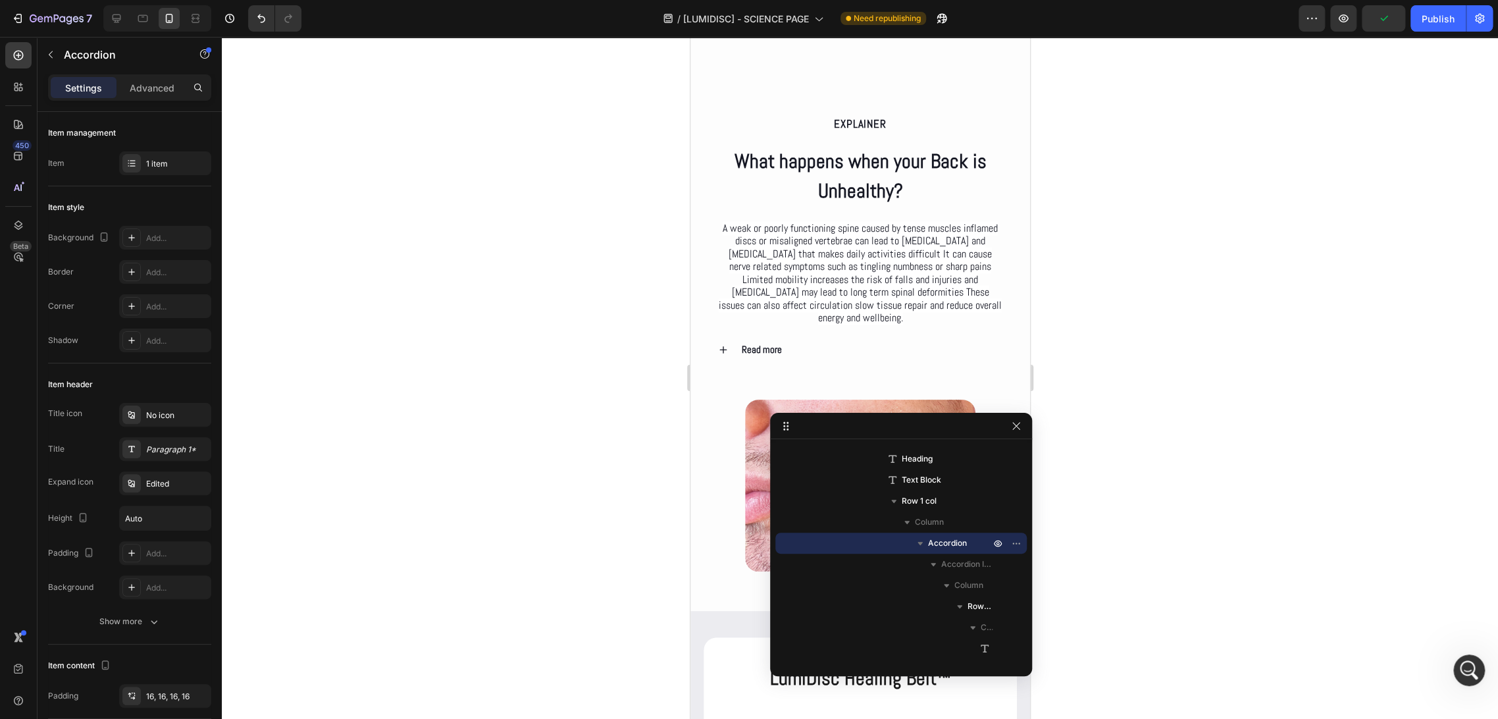
scroll to position [1696, 0]
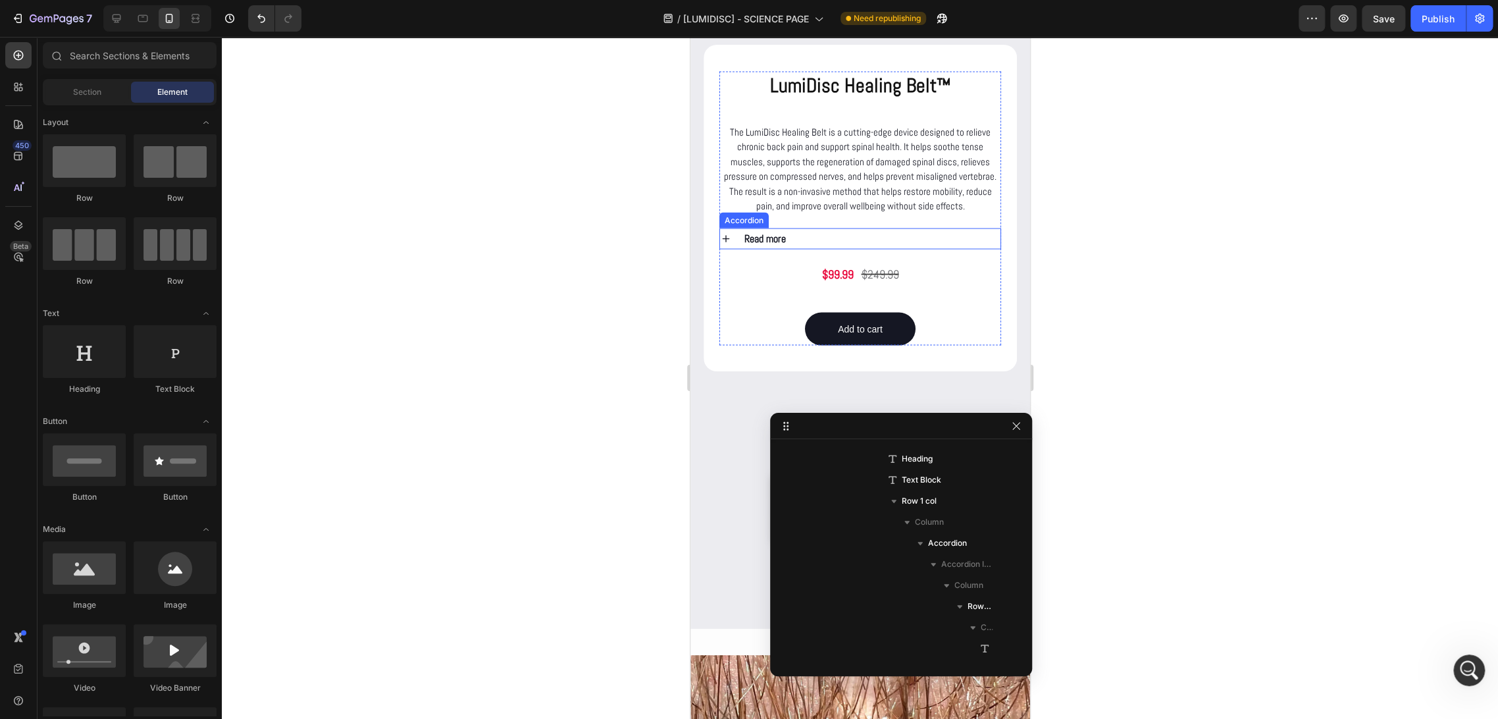
click at [725, 242] on icon at bounding box center [725, 238] width 7 height 7
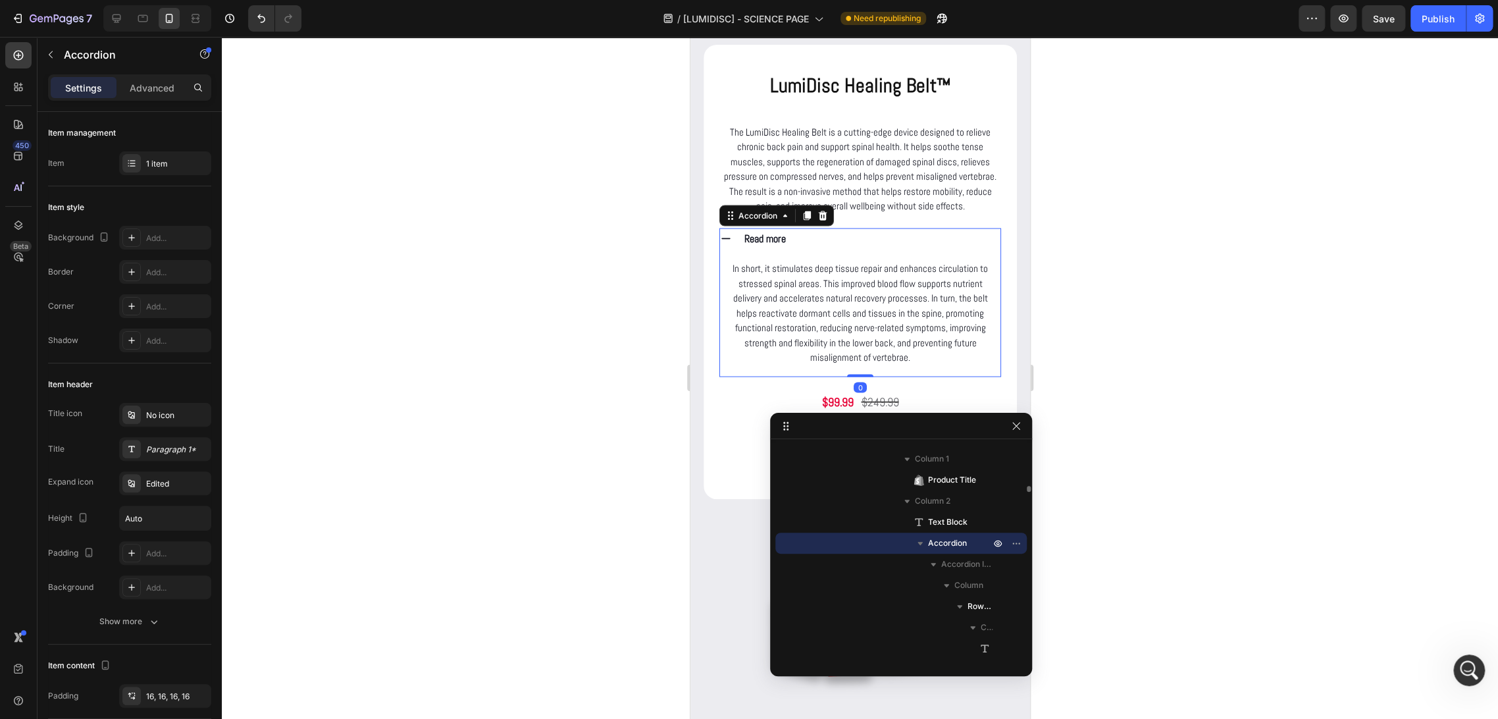
click at [725, 244] on icon at bounding box center [726, 238] width 12 height 12
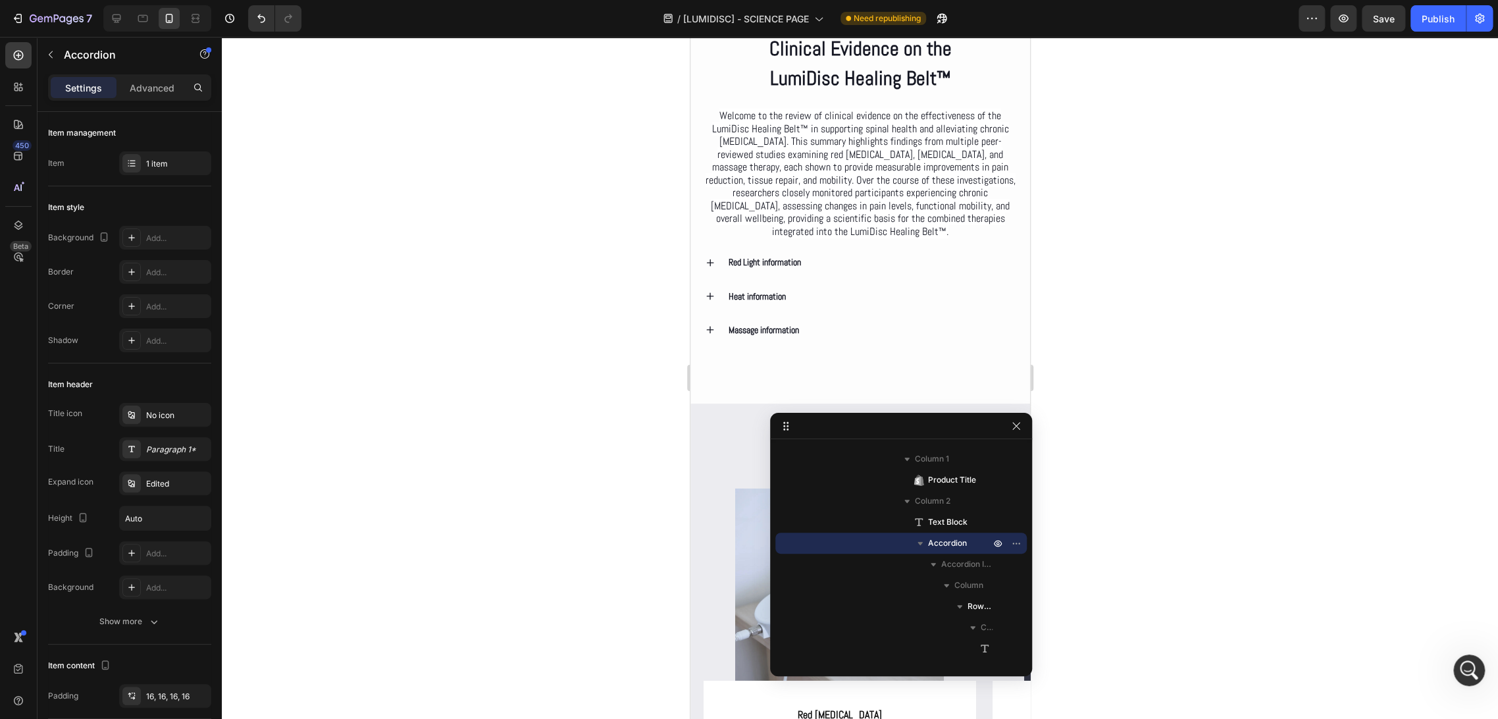
scroll to position [2780, 0]
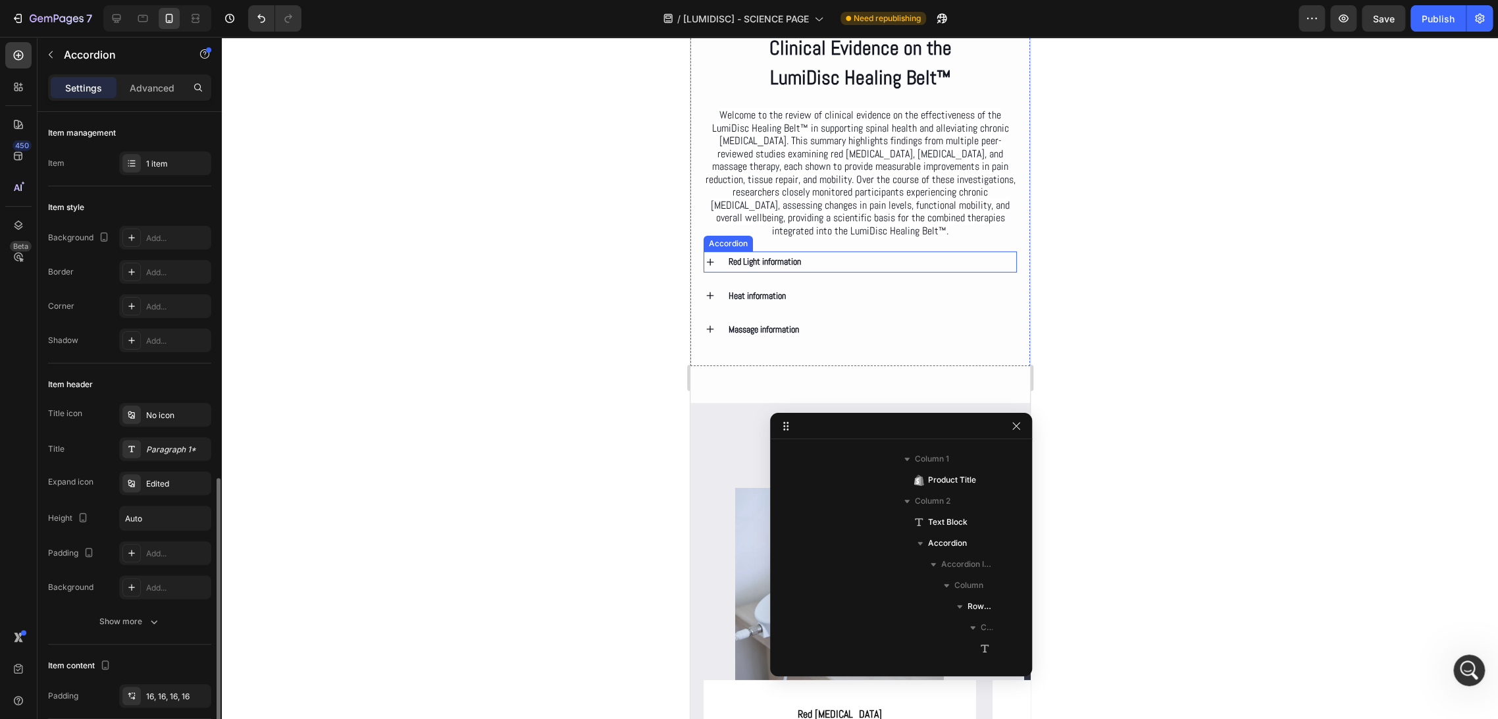
click at [712, 268] on icon at bounding box center [710, 262] width 12 height 12
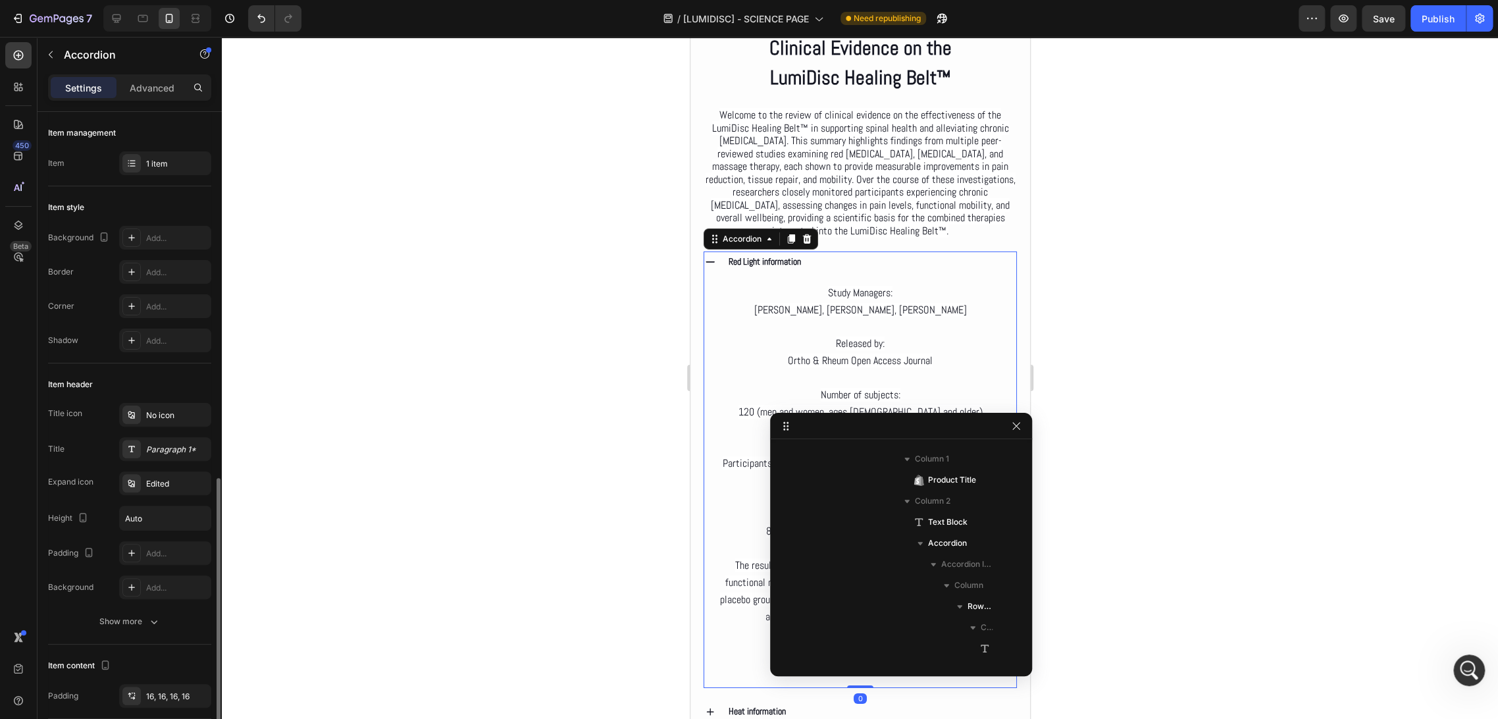
scroll to position [2061, 0]
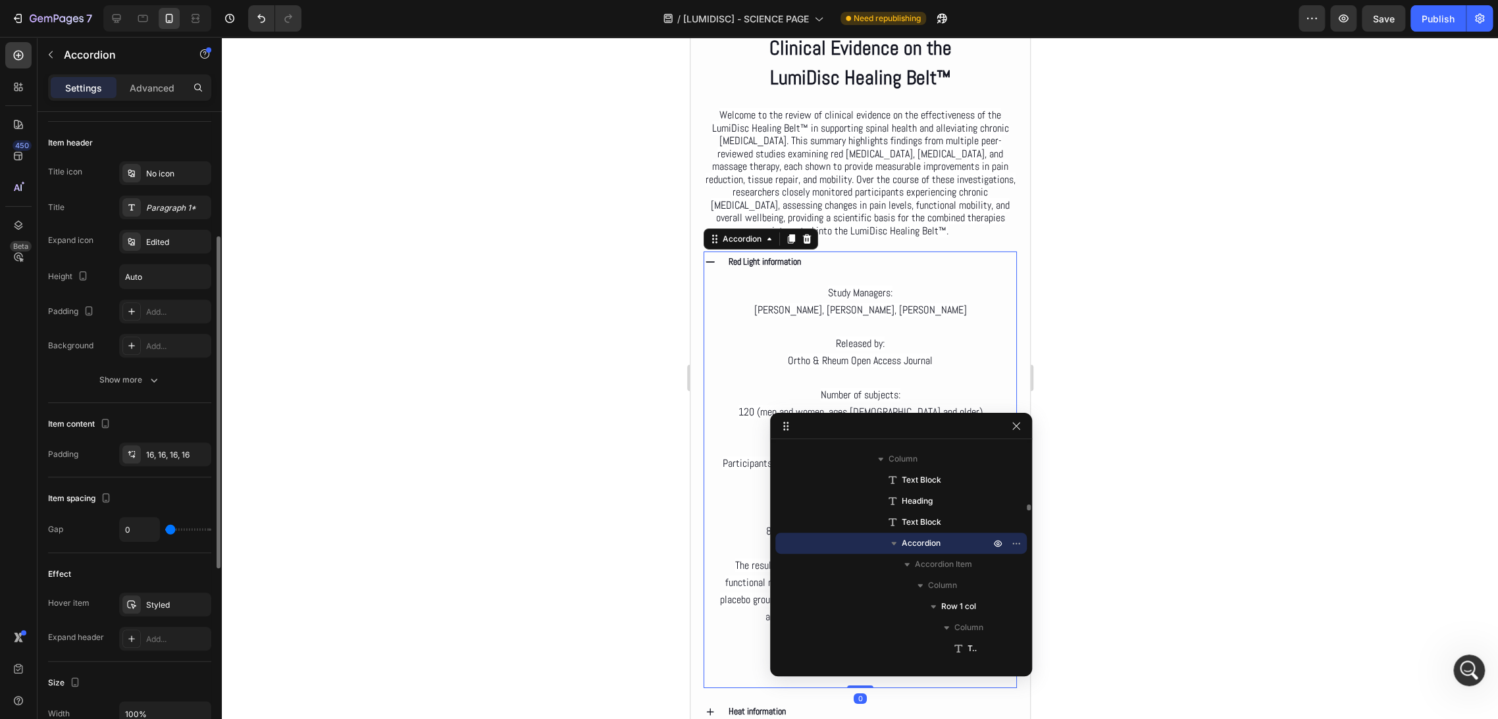
click at [712, 268] on icon at bounding box center [710, 262] width 12 height 12
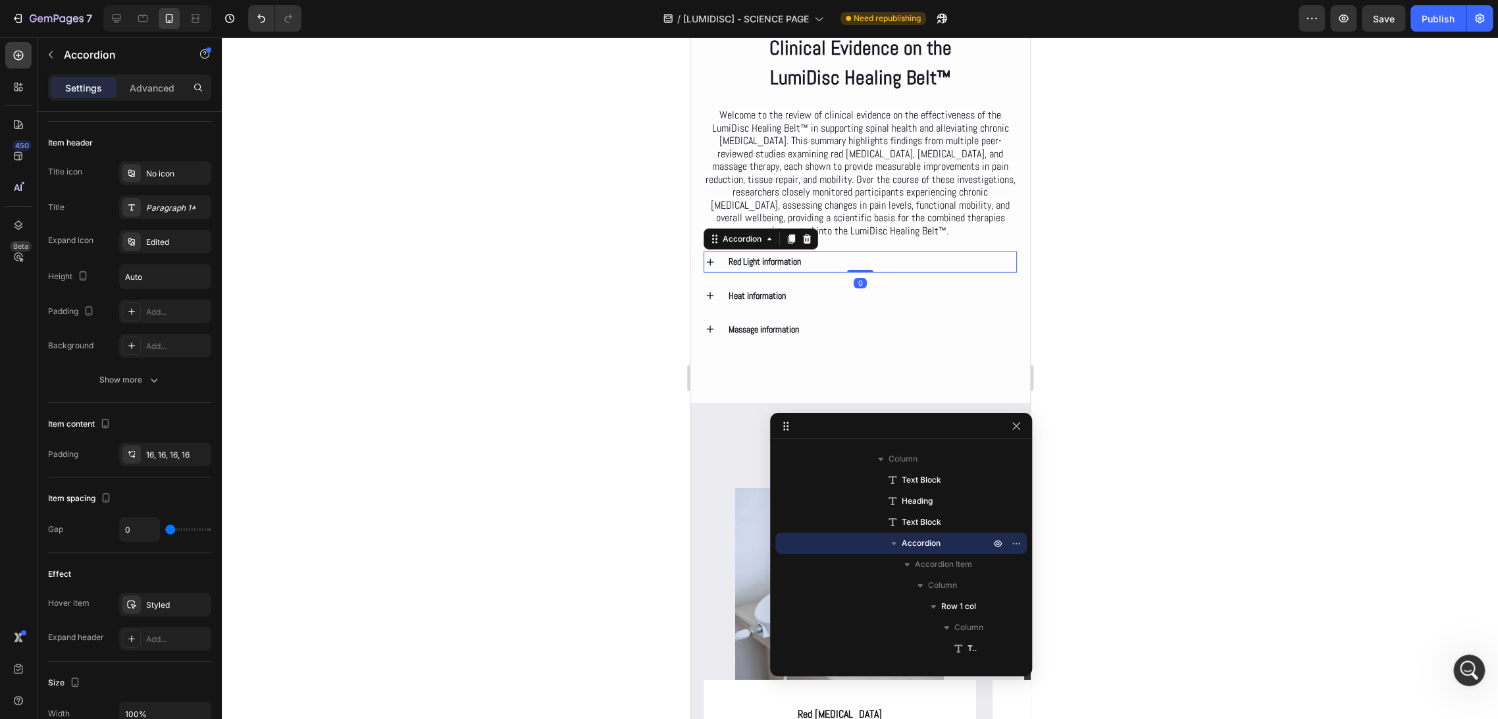
click at [712, 268] on icon at bounding box center [710, 262] width 12 height 12
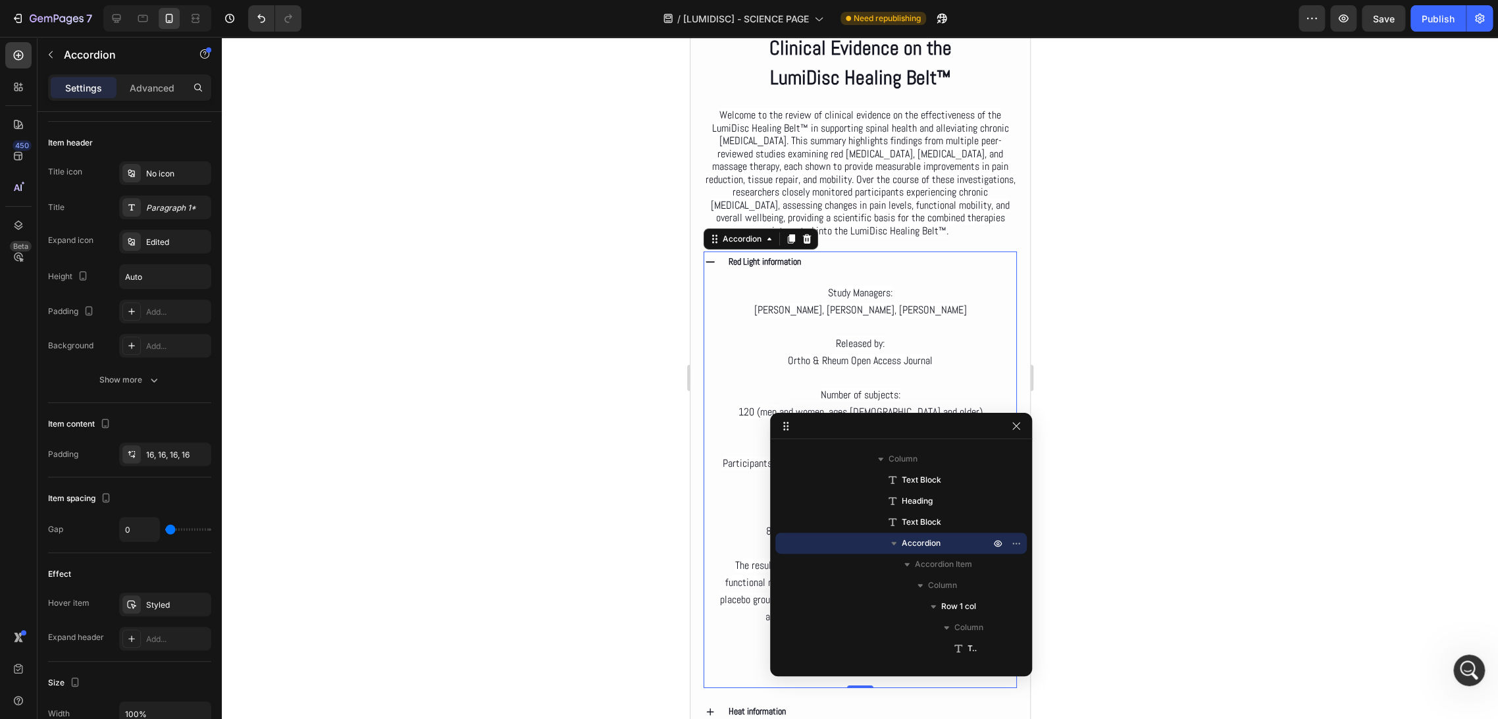
click at [712, 268] on icon at bounding box center [710, 262] width 12 height 12
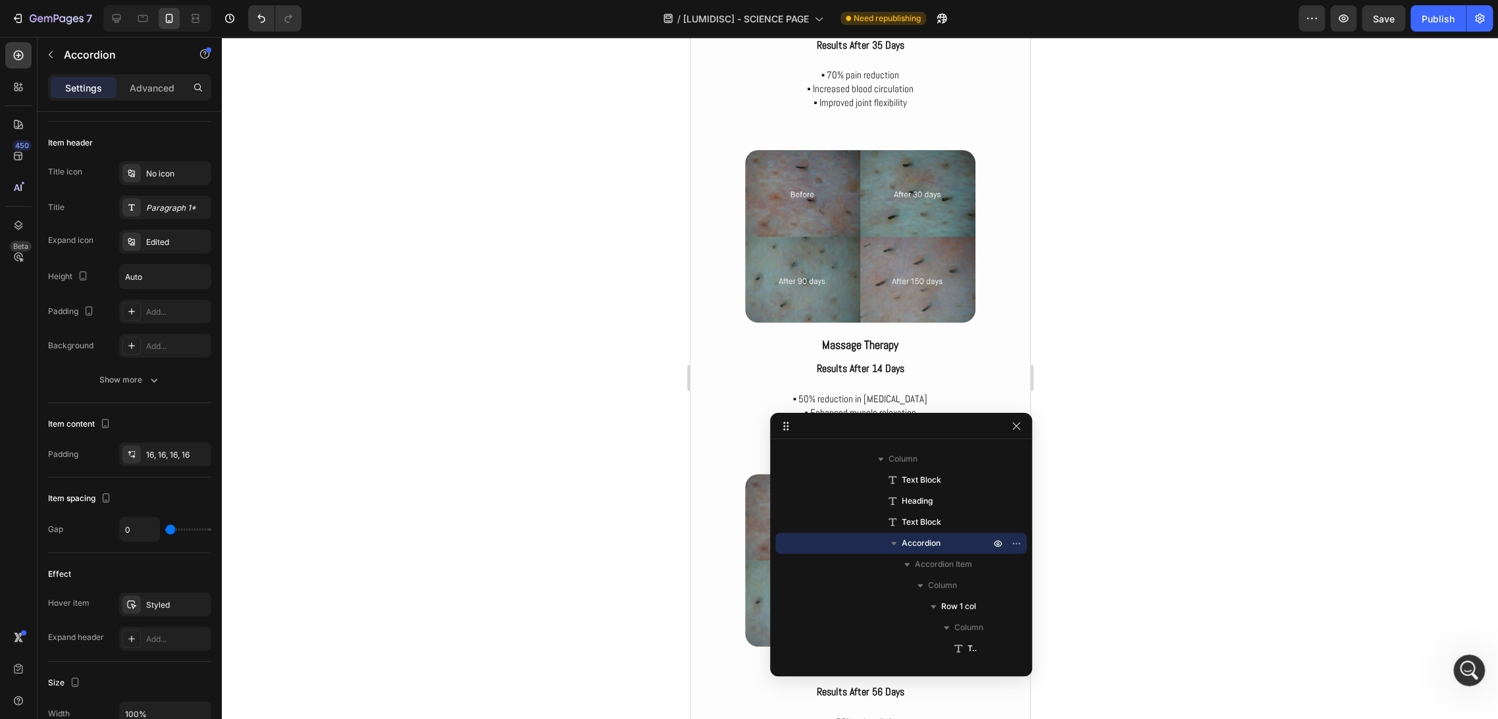
scroll to position [4389, 0]
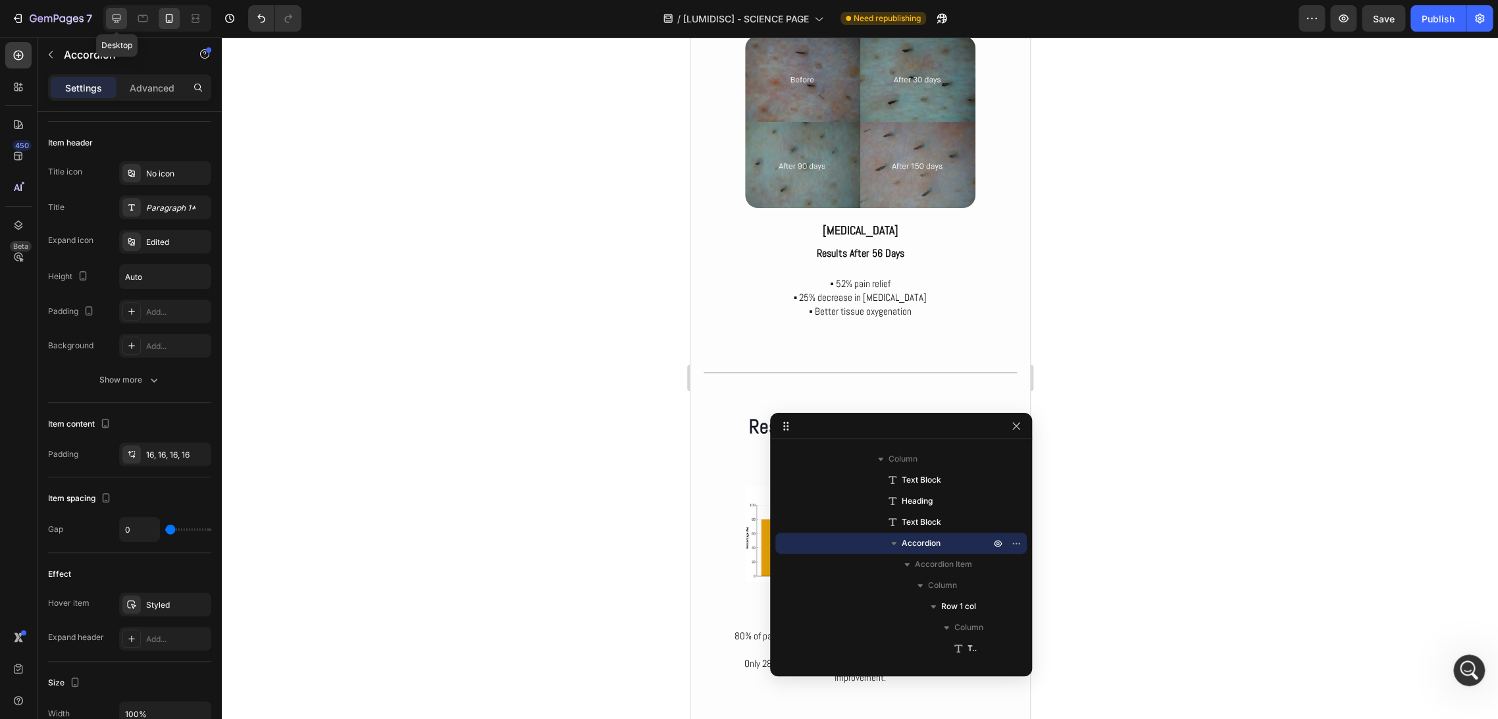
click at [120, 18] on icon at bounding box center [117, 18] width 9 height 9
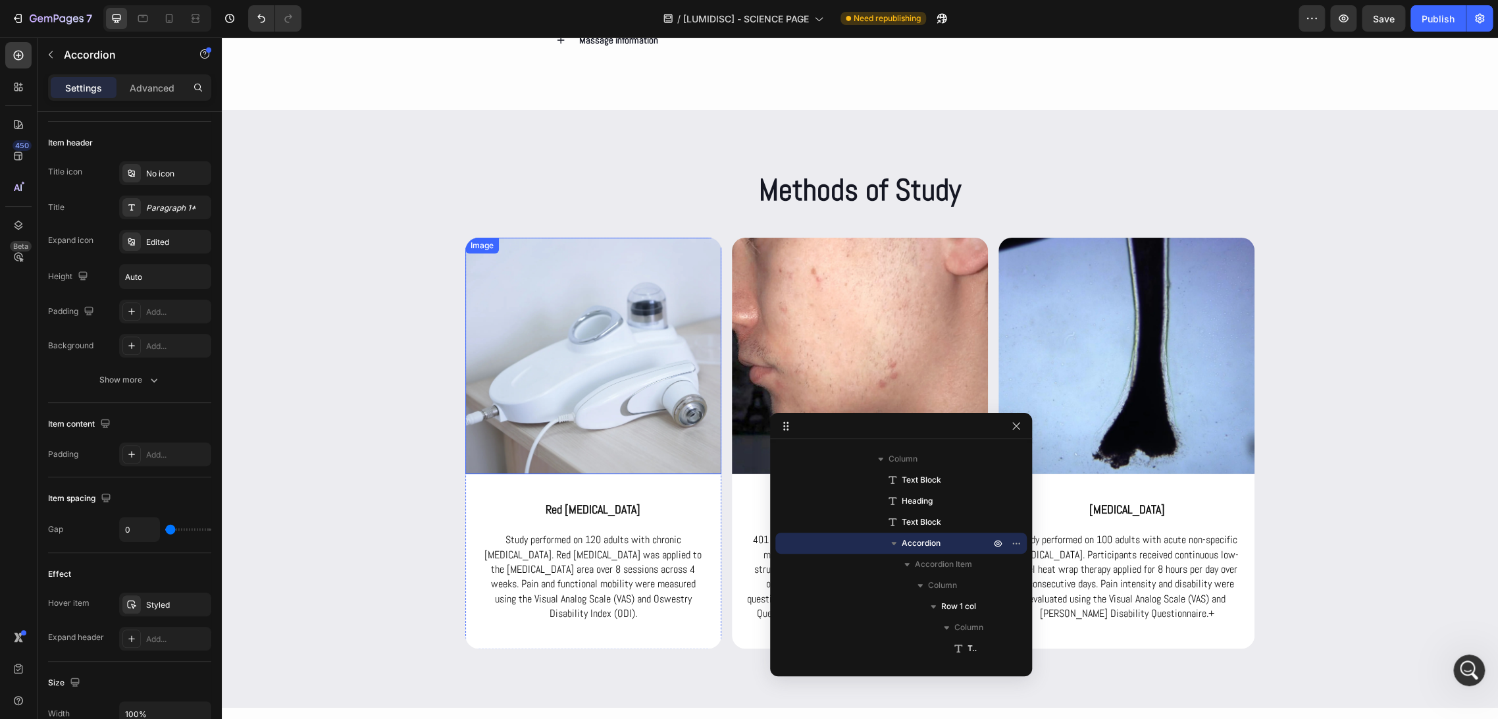
scroll to position [2999, 0]
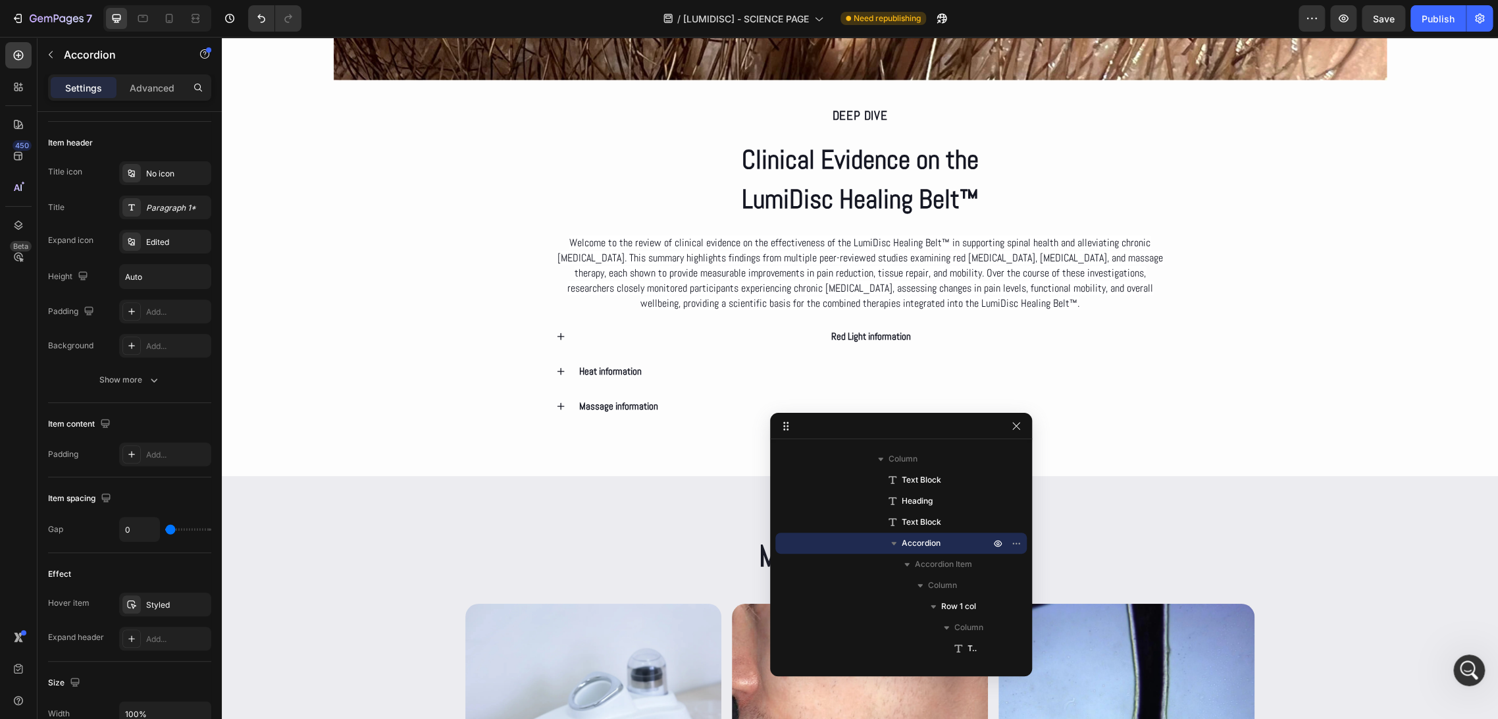
click at [797, 327] on div "Red Light information" at bounding box center [871, 336] width 589 height 22
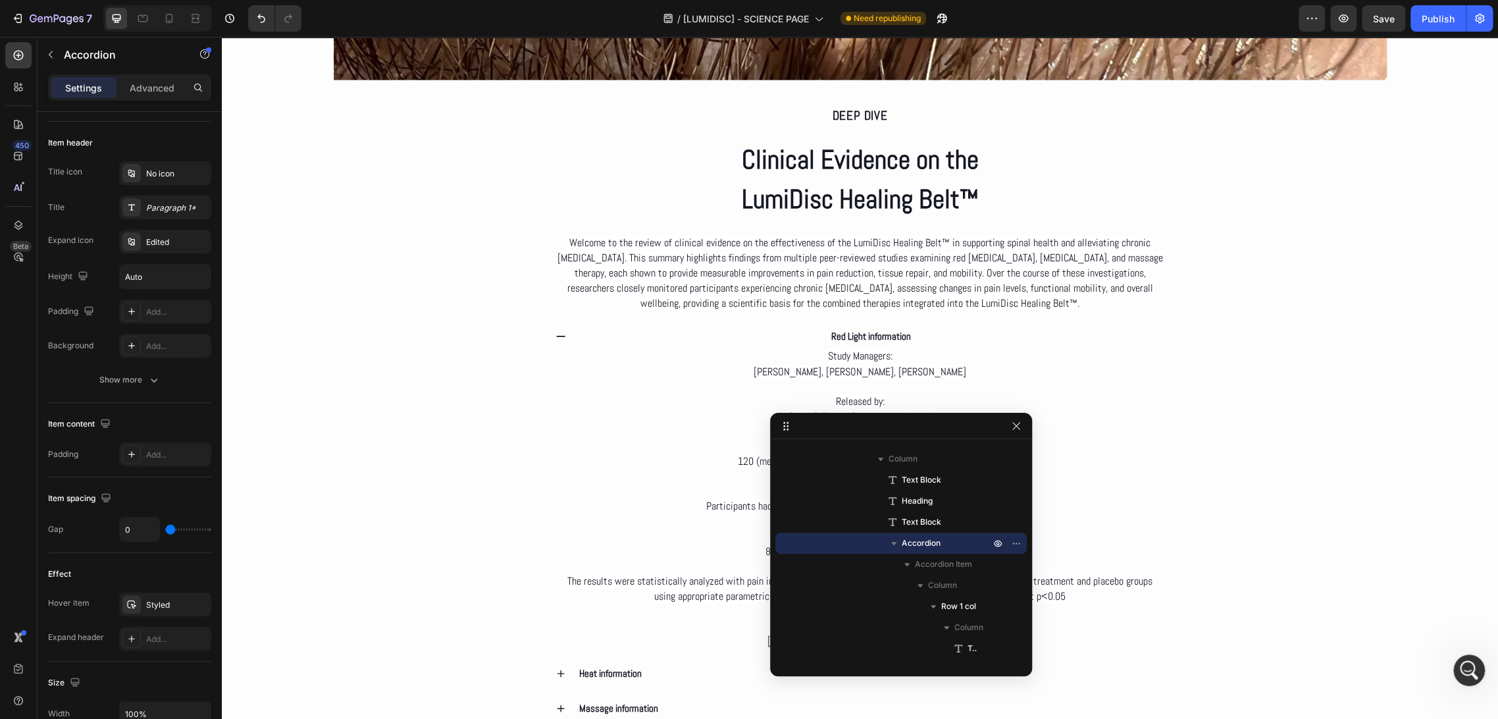
click at [795, 327] on div "Red Light information" at bounding box center [871, 336] width 589 height 22
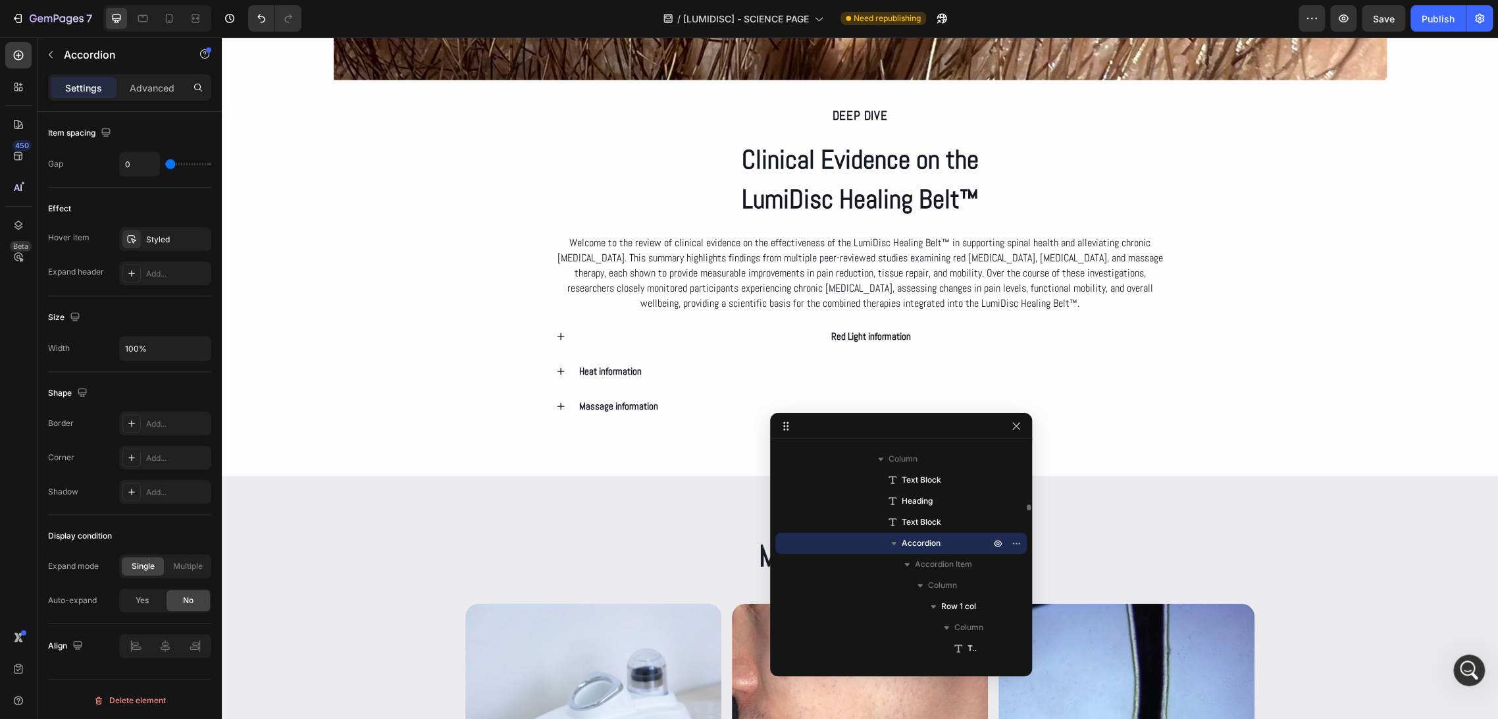
scroll to position [2134, 0]
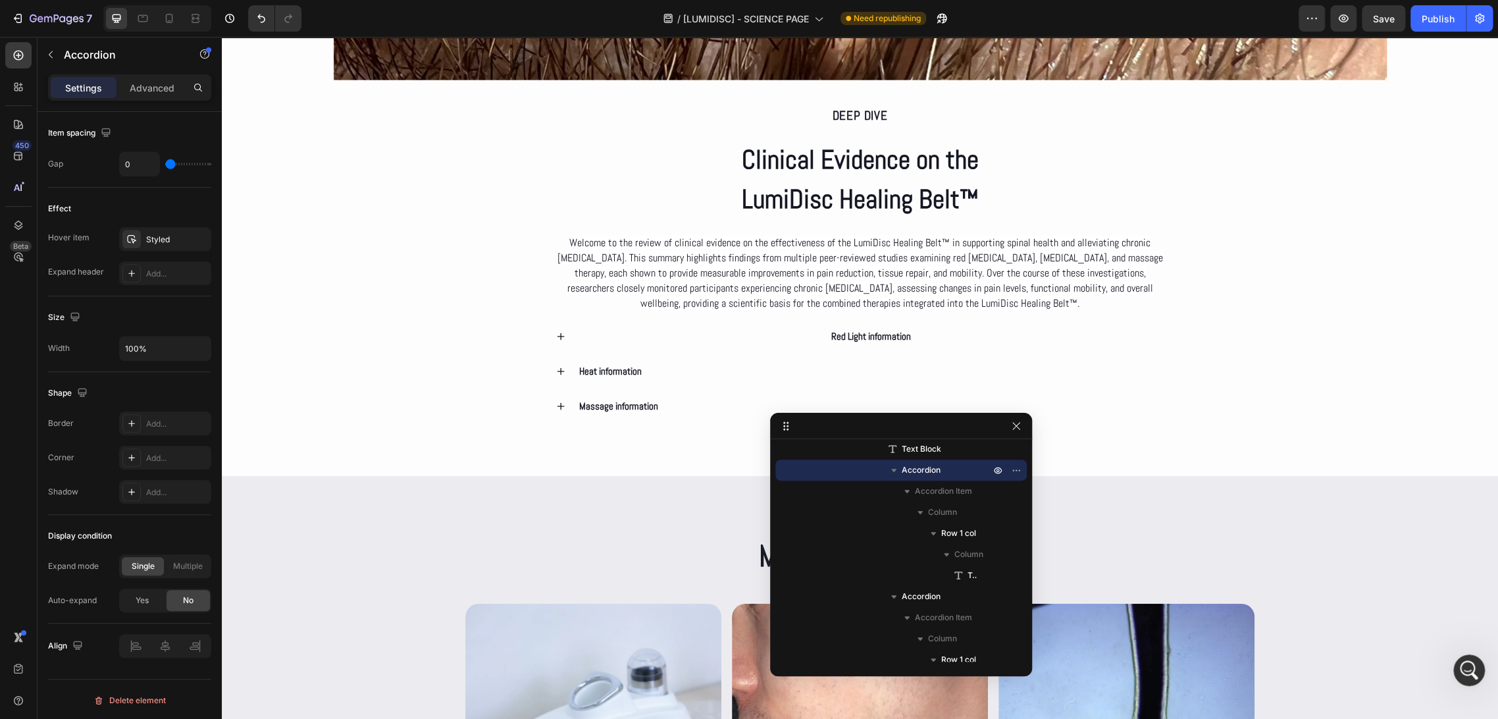
click at [747, 329] on div "Red Light information" at bounding box center [871, 336] width 589 height 22
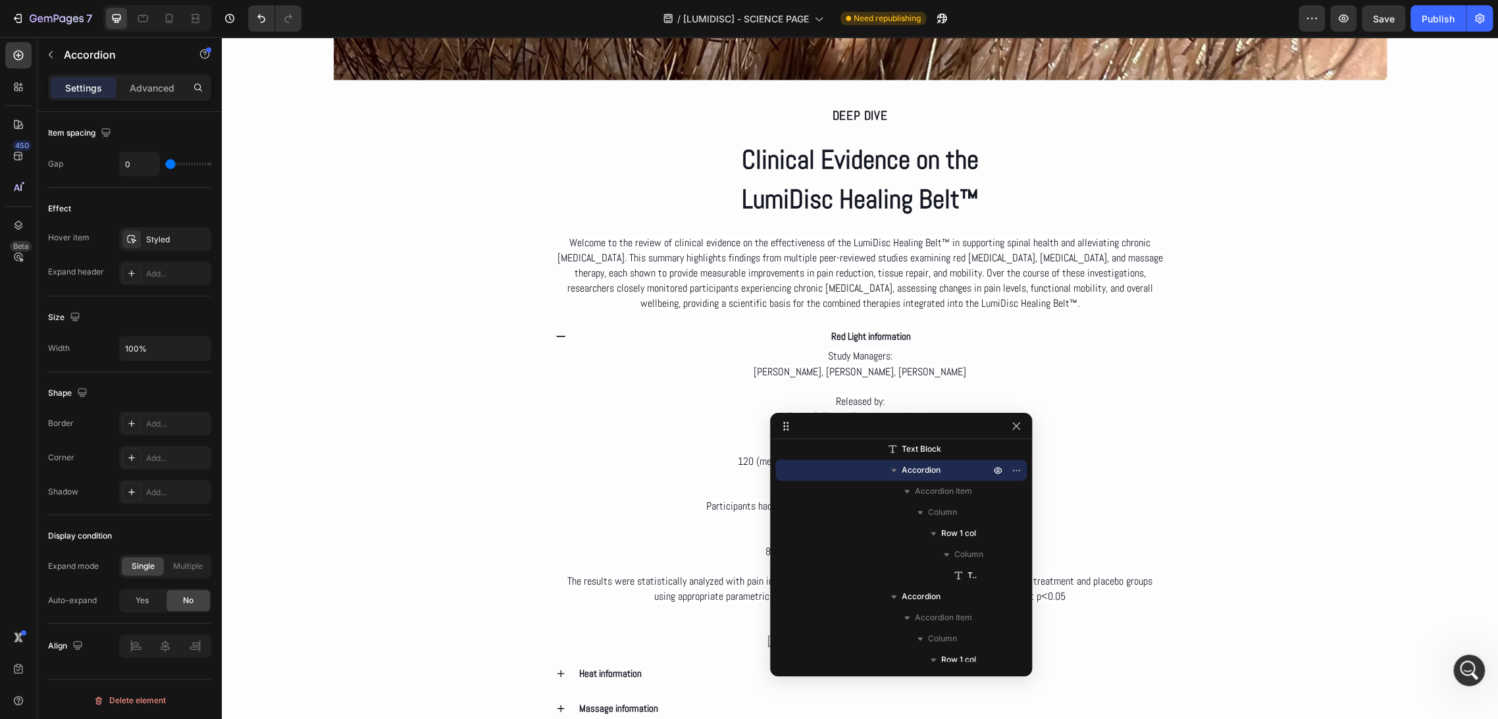
click at [818, 333] on div "Red Light information" at bounding box center [871, 336] width 589 height 22
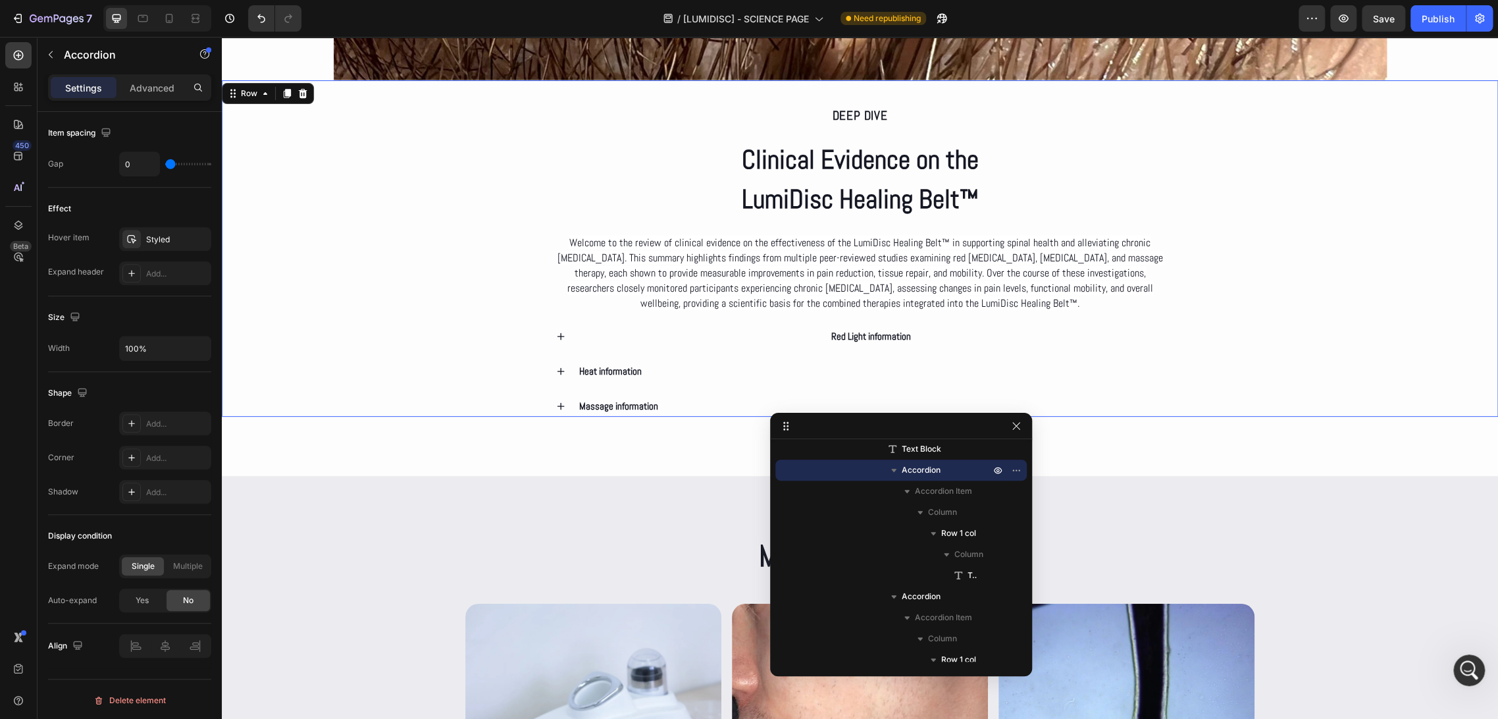
scroll to position [0, 0]
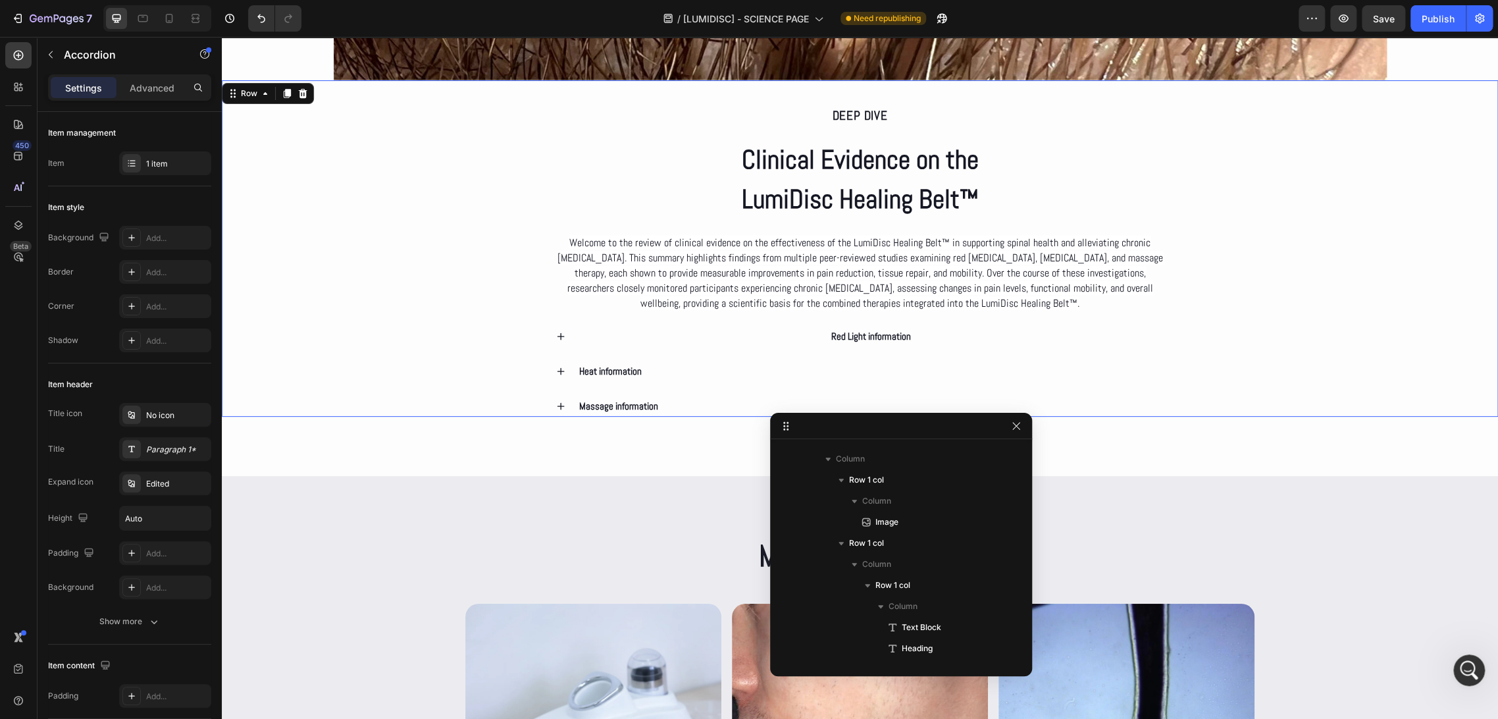
click at [485, 331] on div "Deep dive Text Block Clinical Evidence on the LumiDisc Healing Belt™ Heading We…" at bounding box center [860, 248] width 1277 height 336
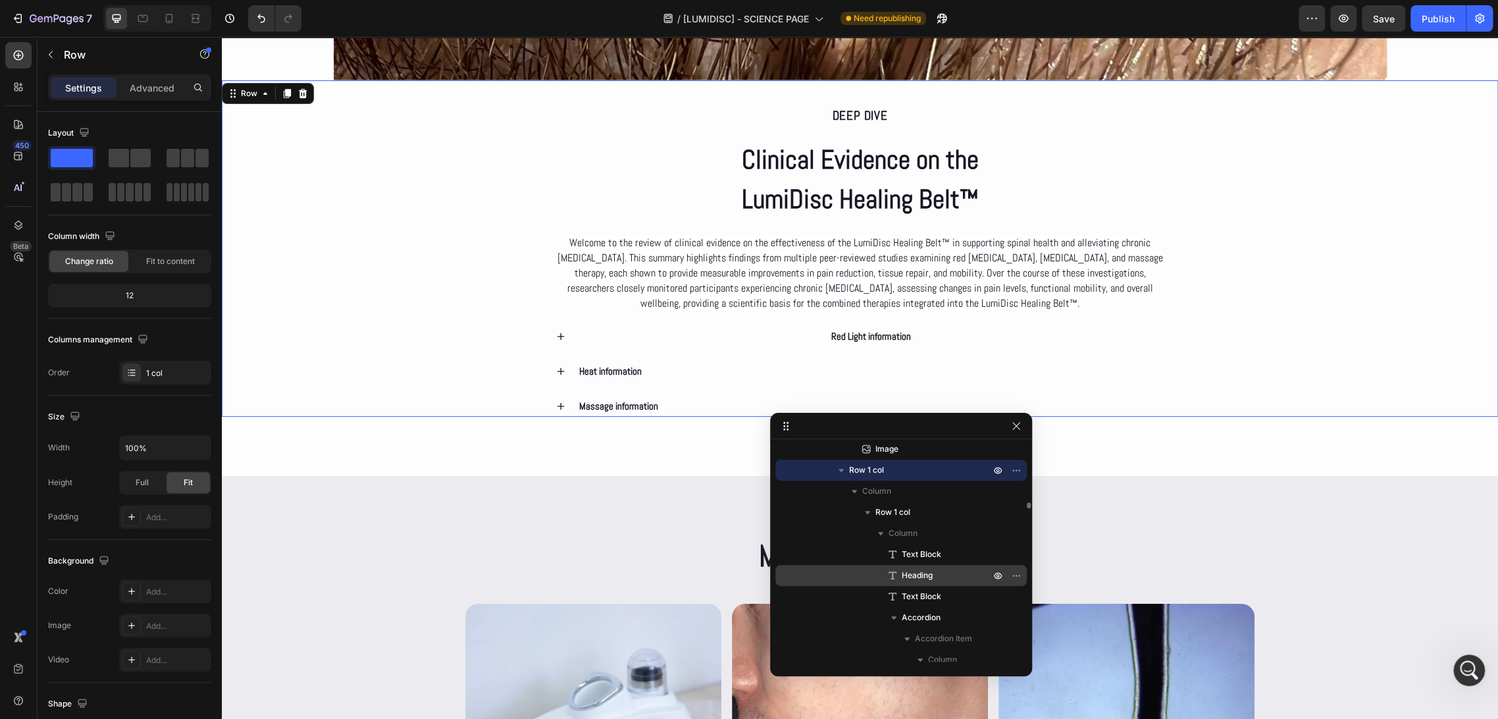
scroll to position [2059, 0]
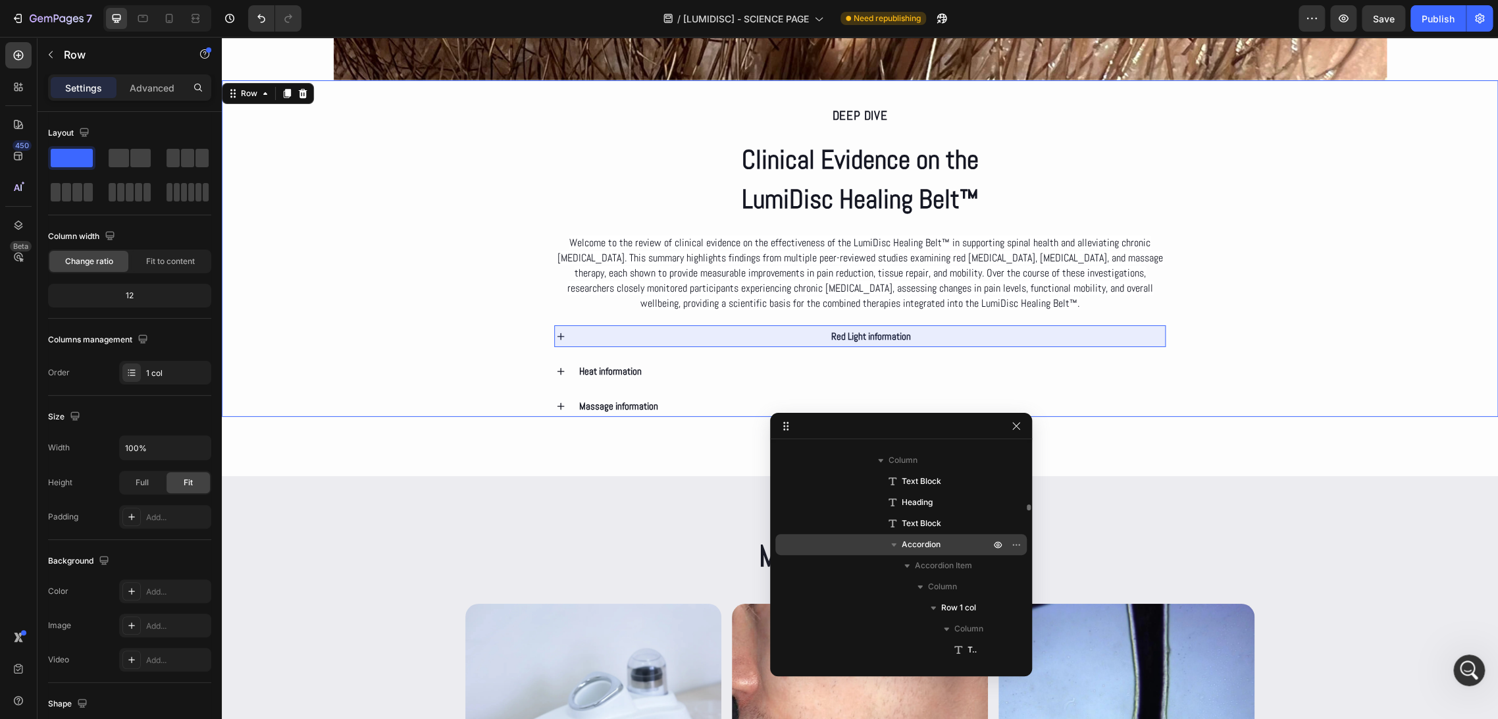
click at [917, 545] on span "Accordion" at bounding box center [921, 544] width 39 height 13
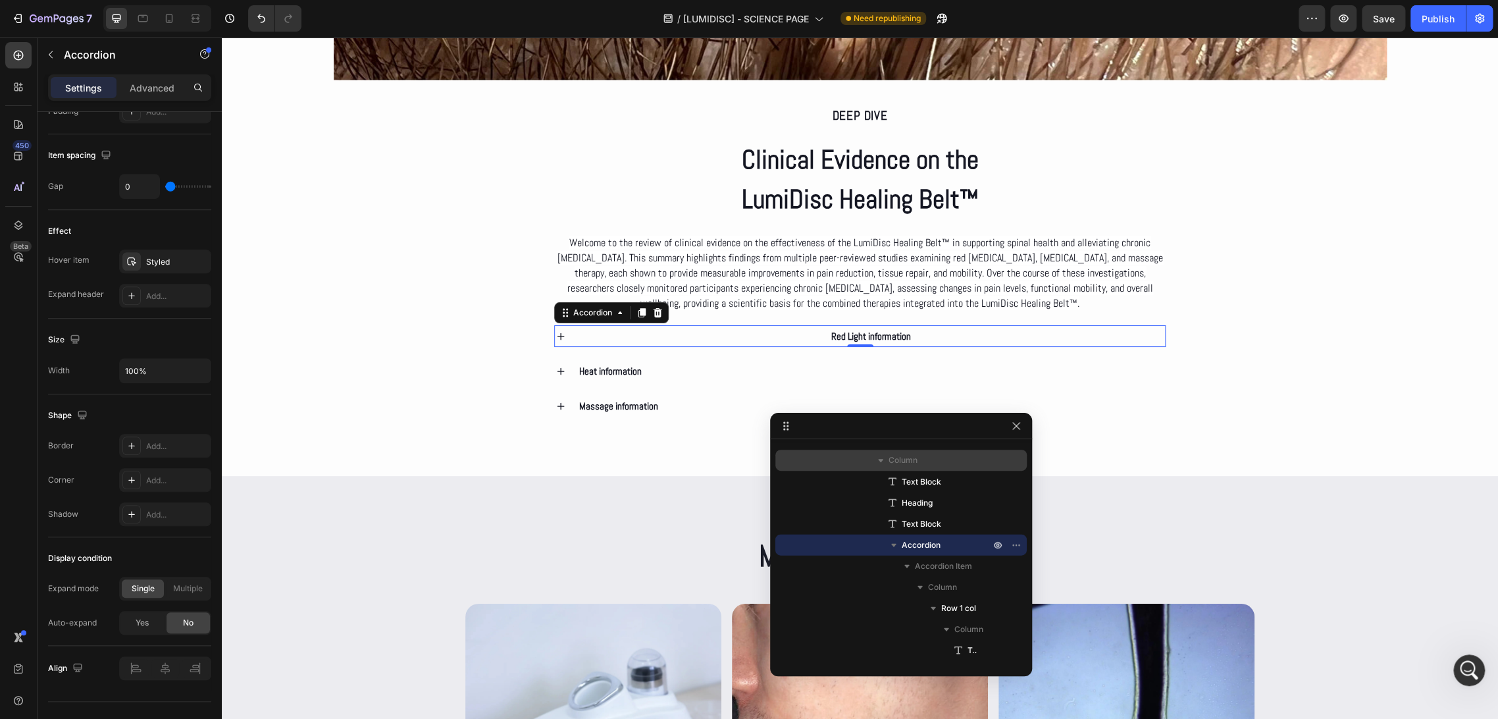
scroll to position [1986, 0]
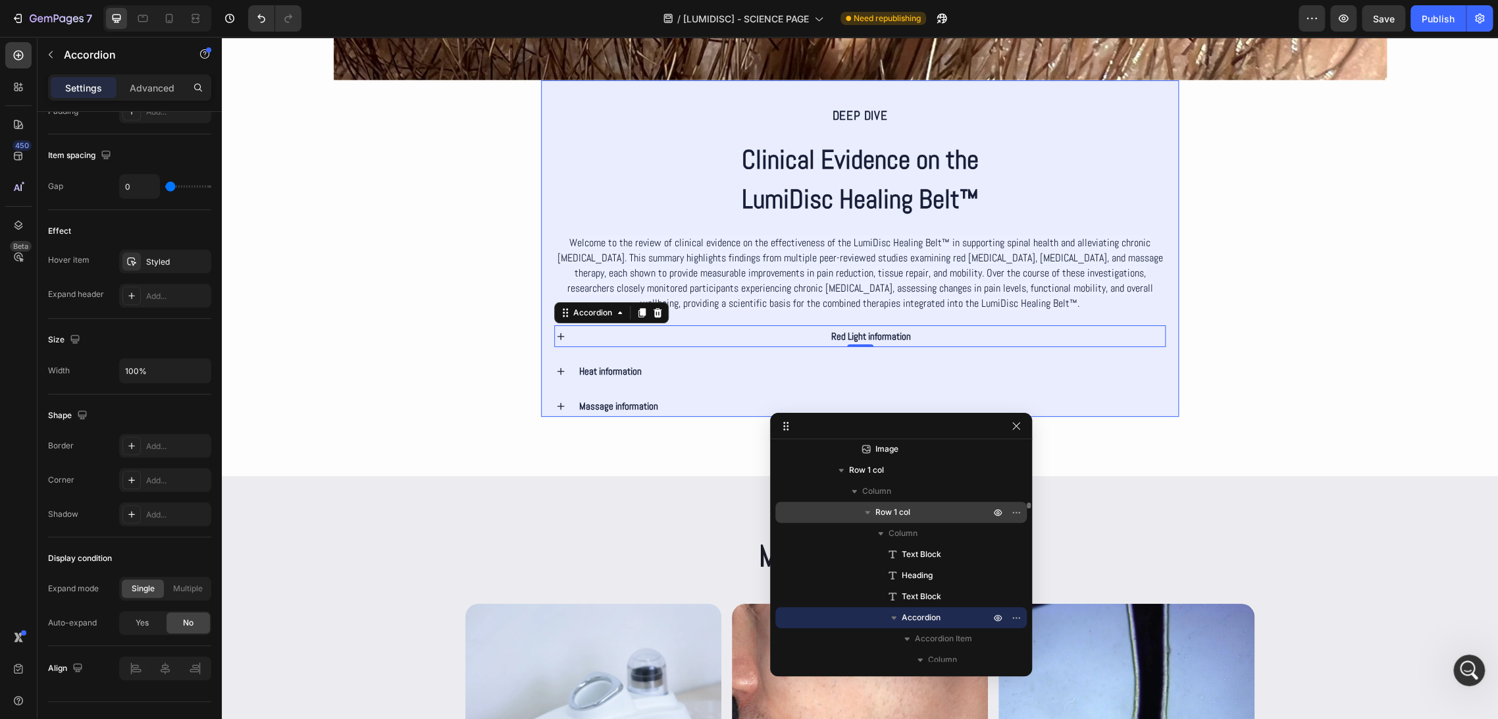
click at [903, 515] on span "Row 1 col" at bounding box center [893, 512] width 35 height 13
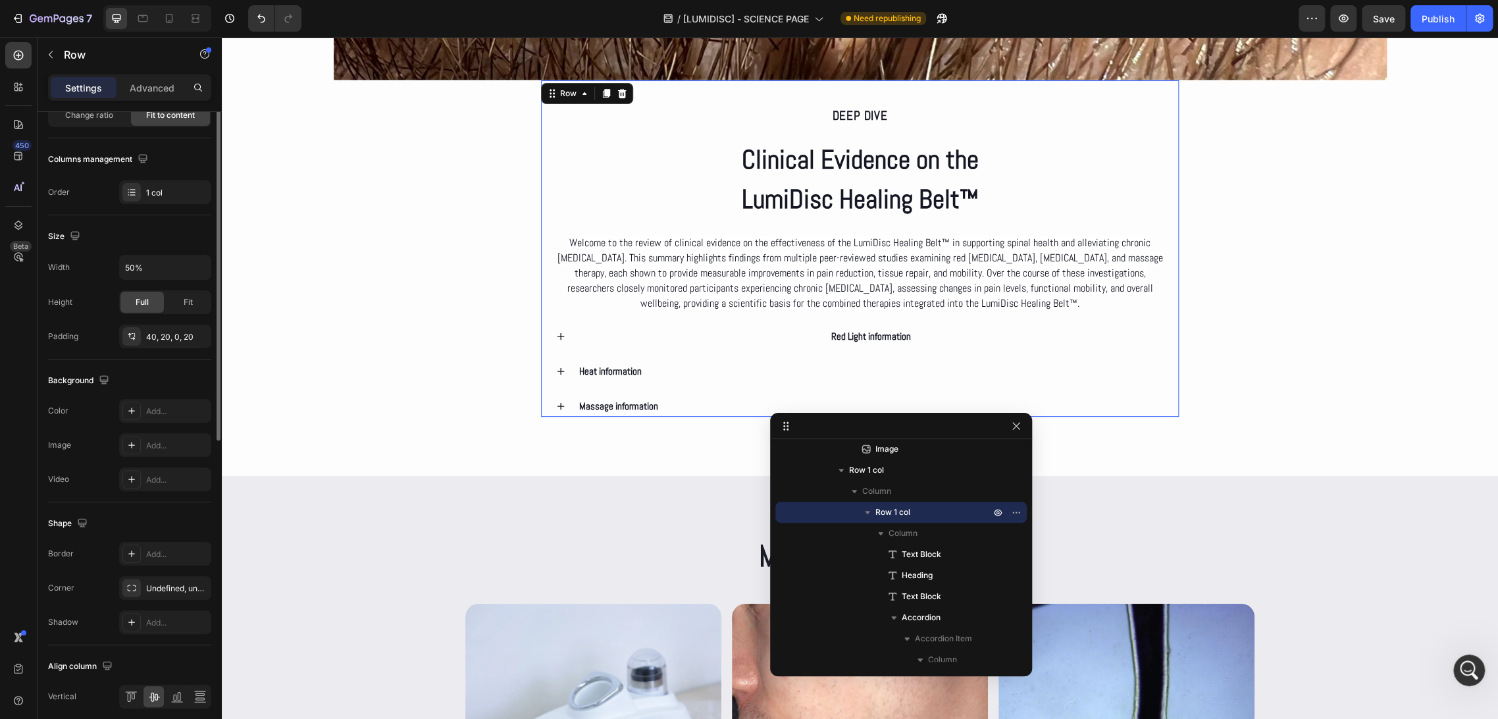
scroll to position [232, 0]
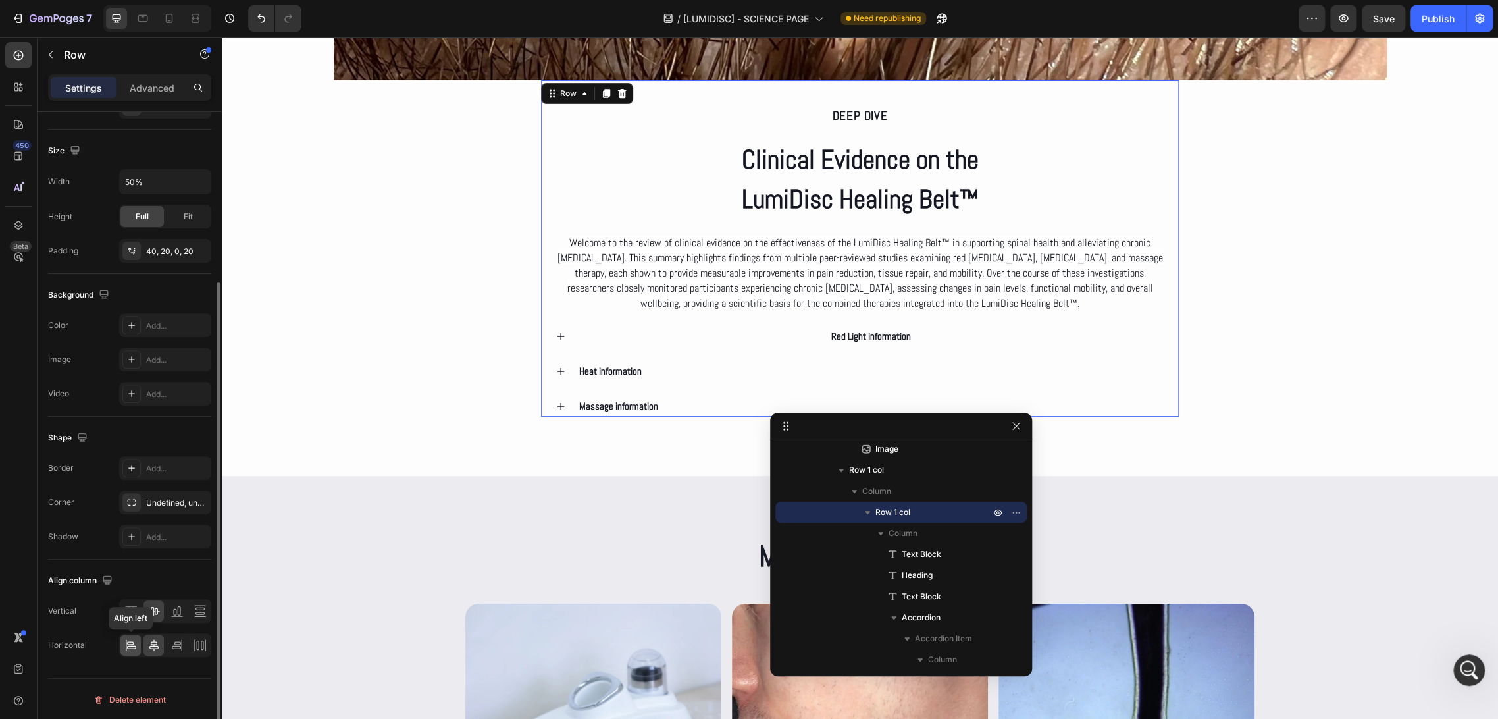
click at [133, 639] on icon at bounding box center [130, 645] width 13 height 13
click at [132, 610] on icon at bounding box center [130, 610] width 13 height 13
click at [156, 635] on div at bounding box center [154, 645] width 20 height 21
click at [151, 609] on icon at bounding box center [154, 611] width 11 height 9
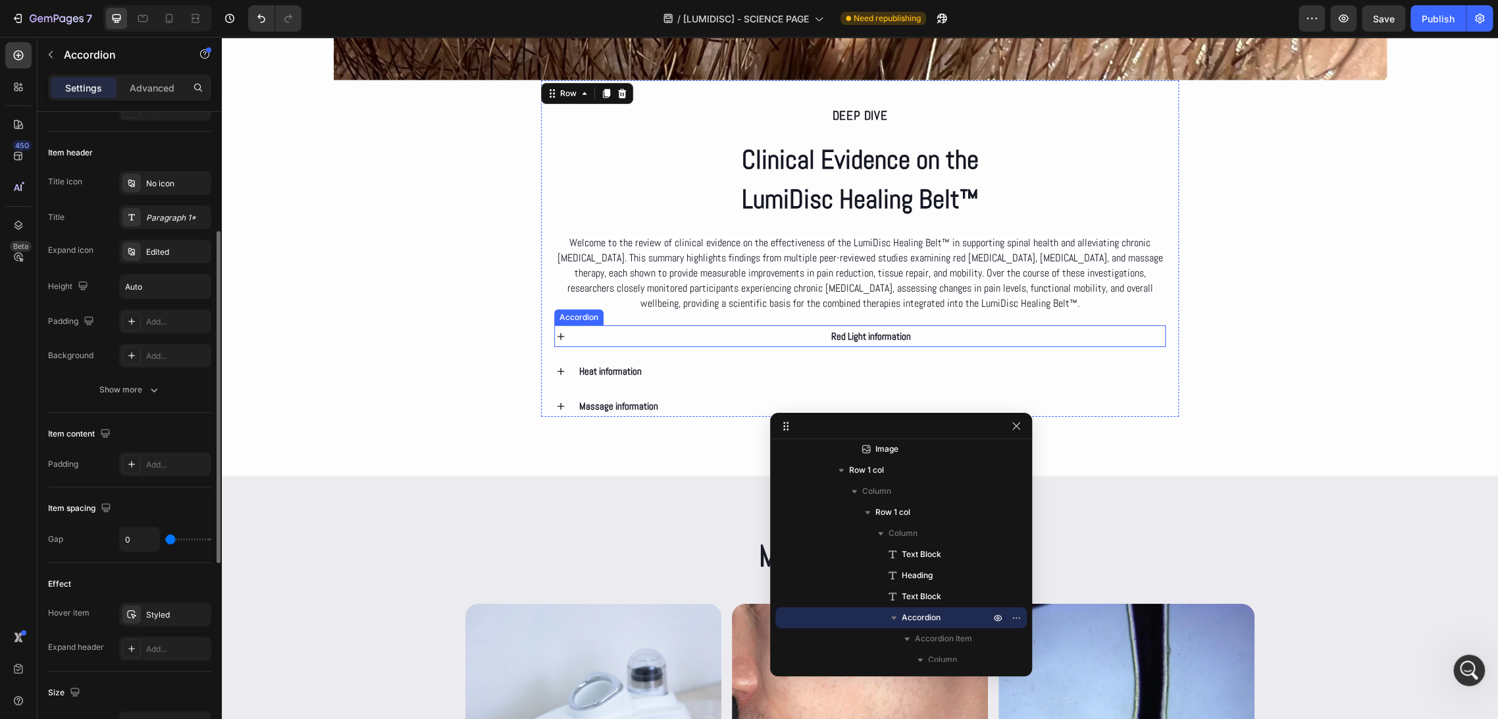
click at [794, 325] on div "Red Light information" at bounding box center [871, 336] width 589 height 22
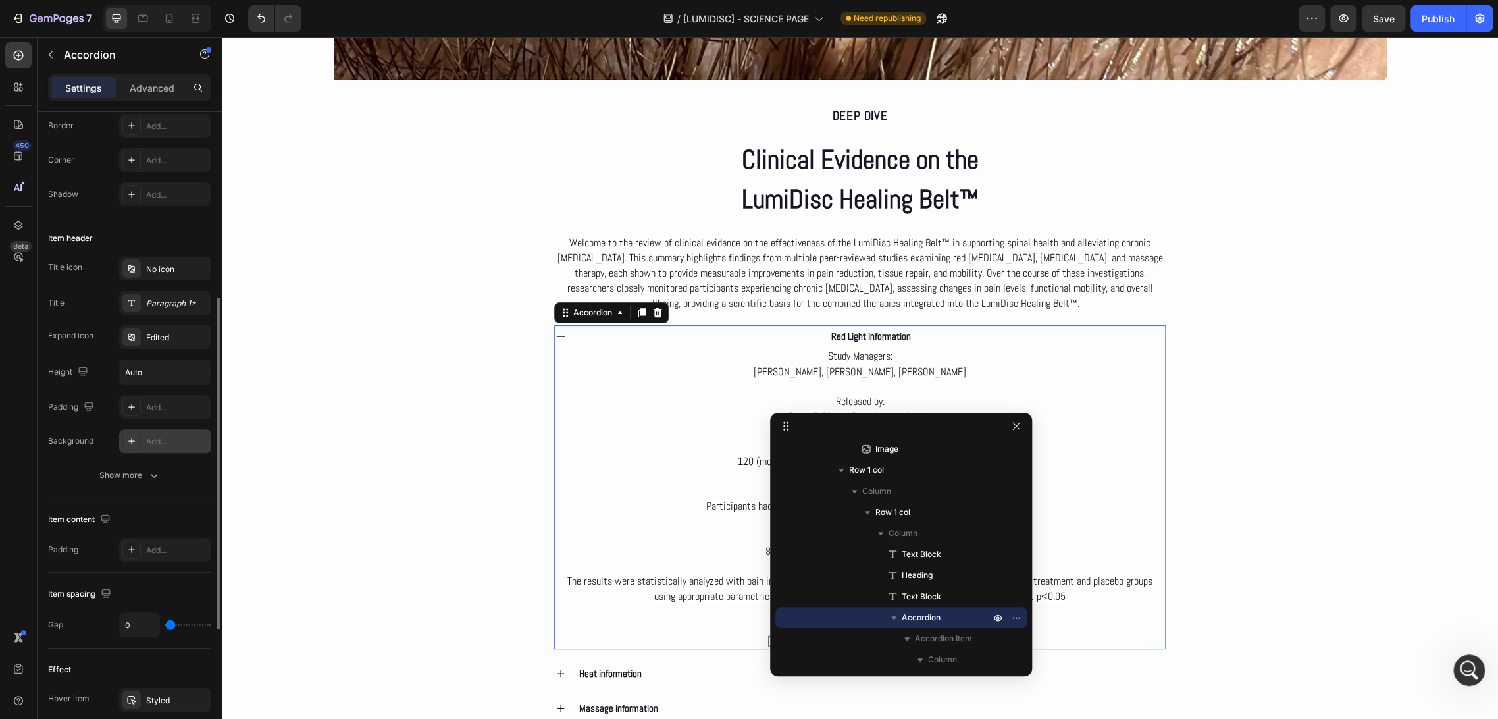
scroll to position [219, 0]
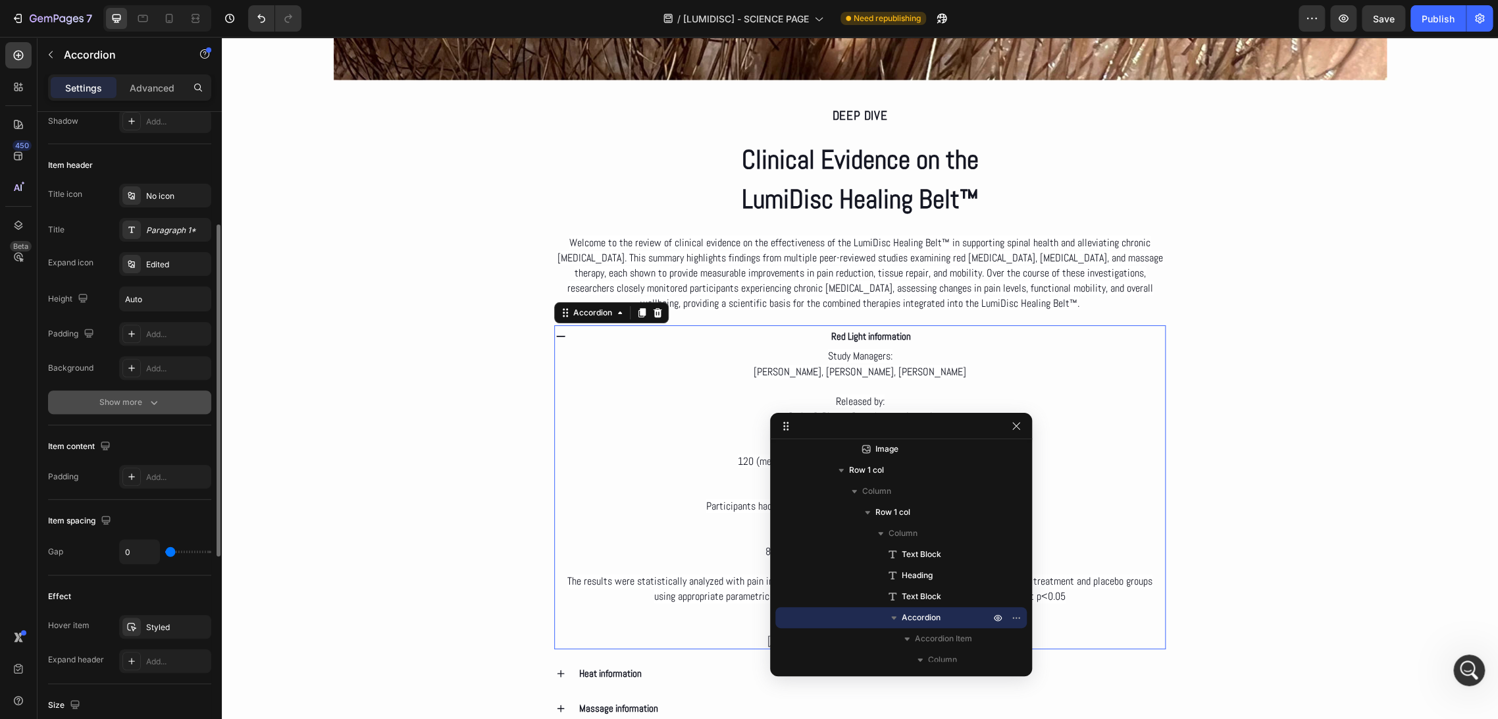
click at [158, 396] on icon "button" at bounding box center [153, 402] width 13 height 13
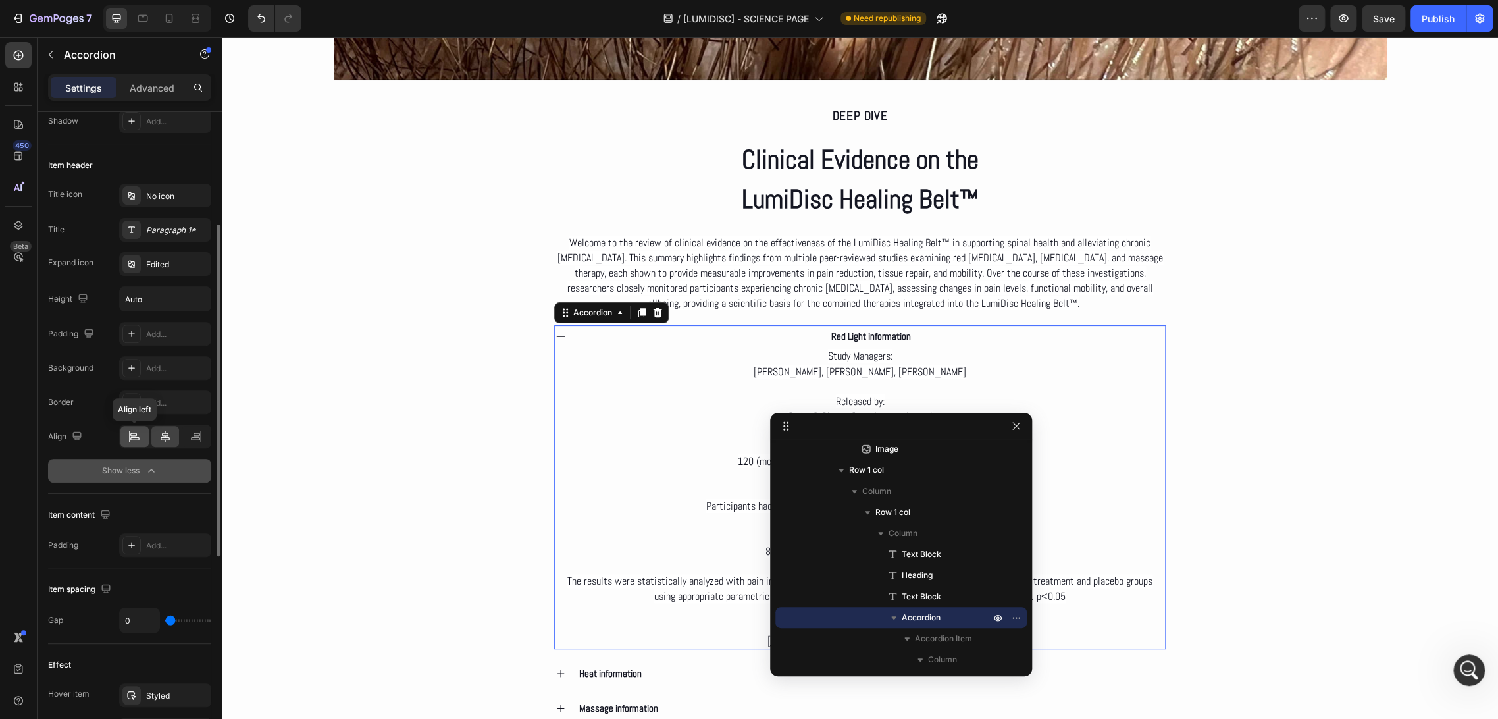
click at [132, 439] on icon at bounding box center [134, 438] width 9 height 3
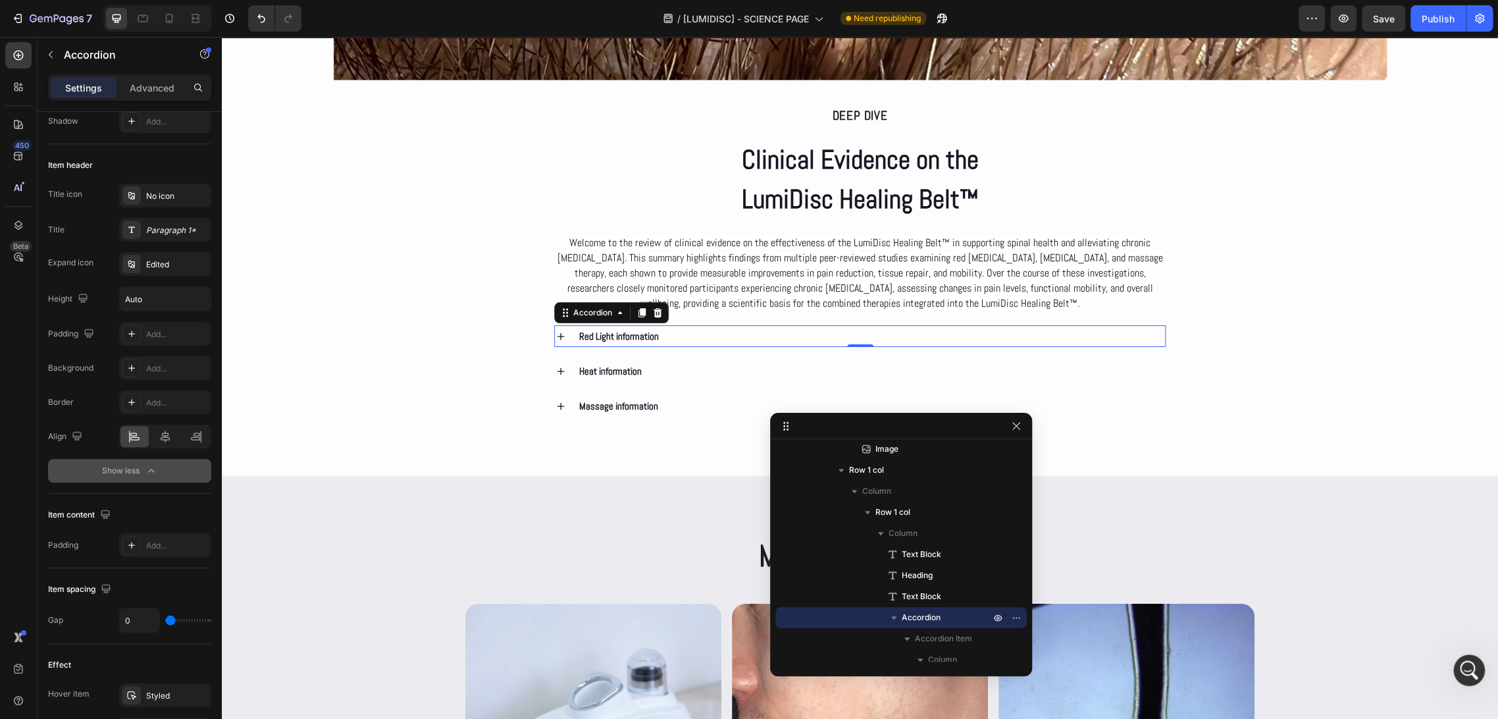
click at [706, 336] on div "Red Light information" at bounding box center [871, 336] width 589 height 22
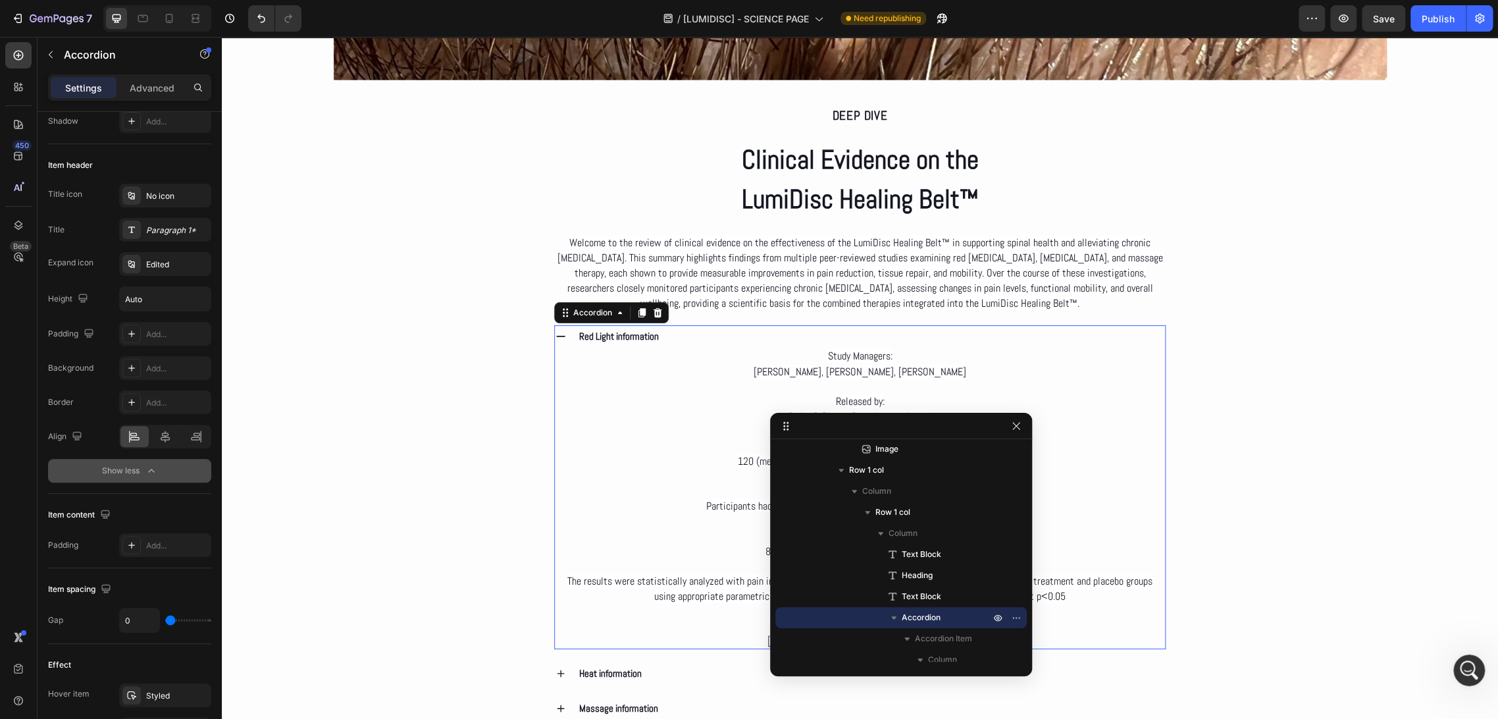
click at [706, 336] on div "Red Light information" at bounding box center [871, 336] width 589 height 22
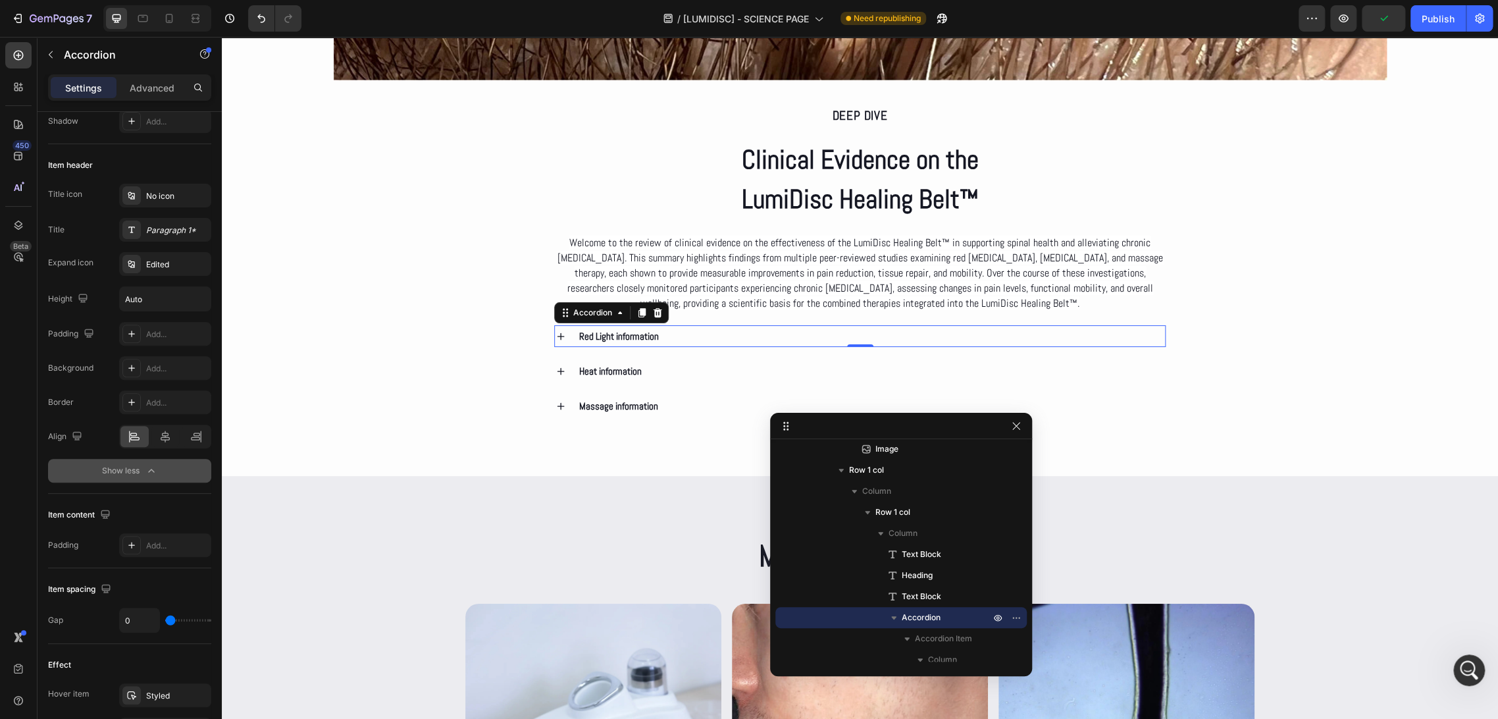
click at [706, 336] on div "Red Light information" at bounding box center [871, 336] width 589 height 22
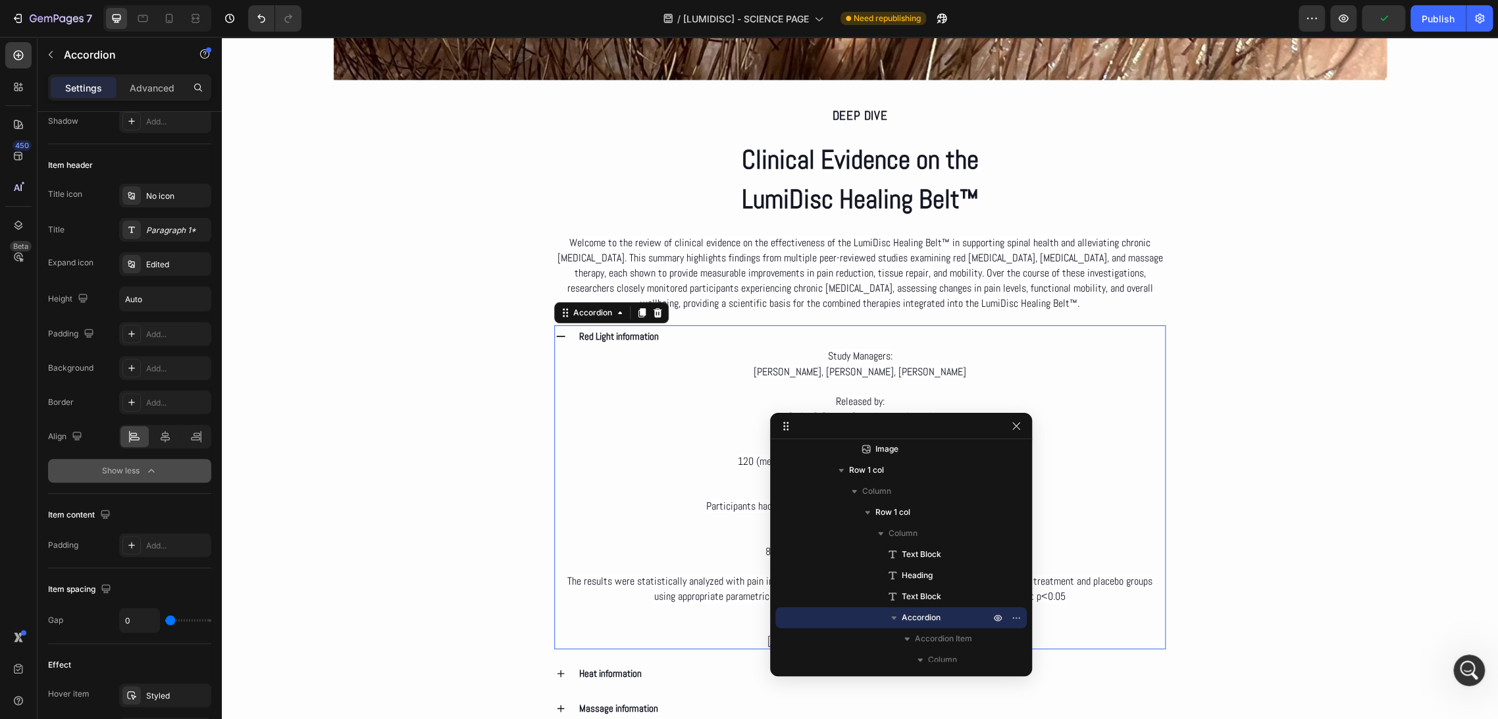
click at [706, 336] on div "Red Light information" at bounding box center [871, 336] width 589 height 22
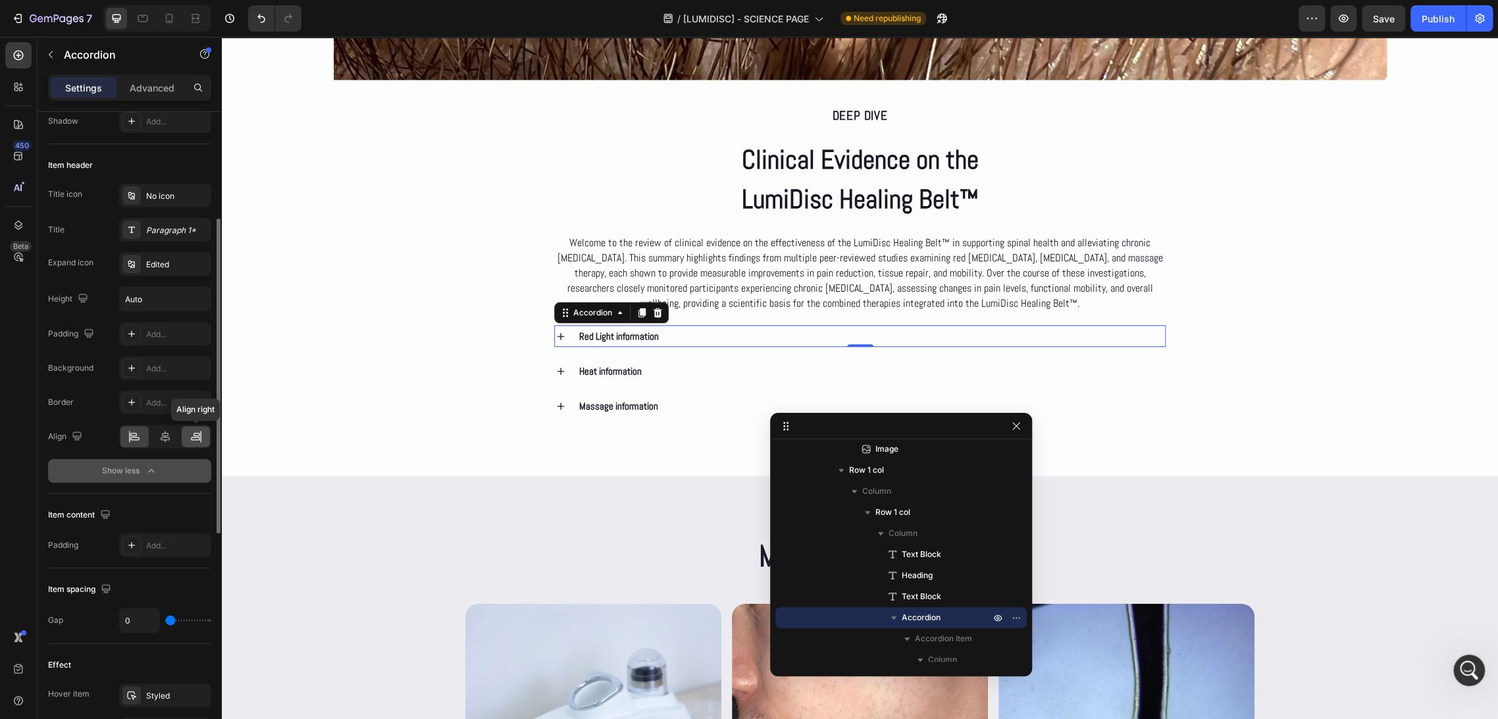
click at [197, 440] on icon at bounding box center [196, 436] width 13 height 13
click at [171, 441] on icon at bounding box center [165, 436] width 13 height 13
click at [136, 440] on icon at bounding box center [134, 436] width 13 height 13
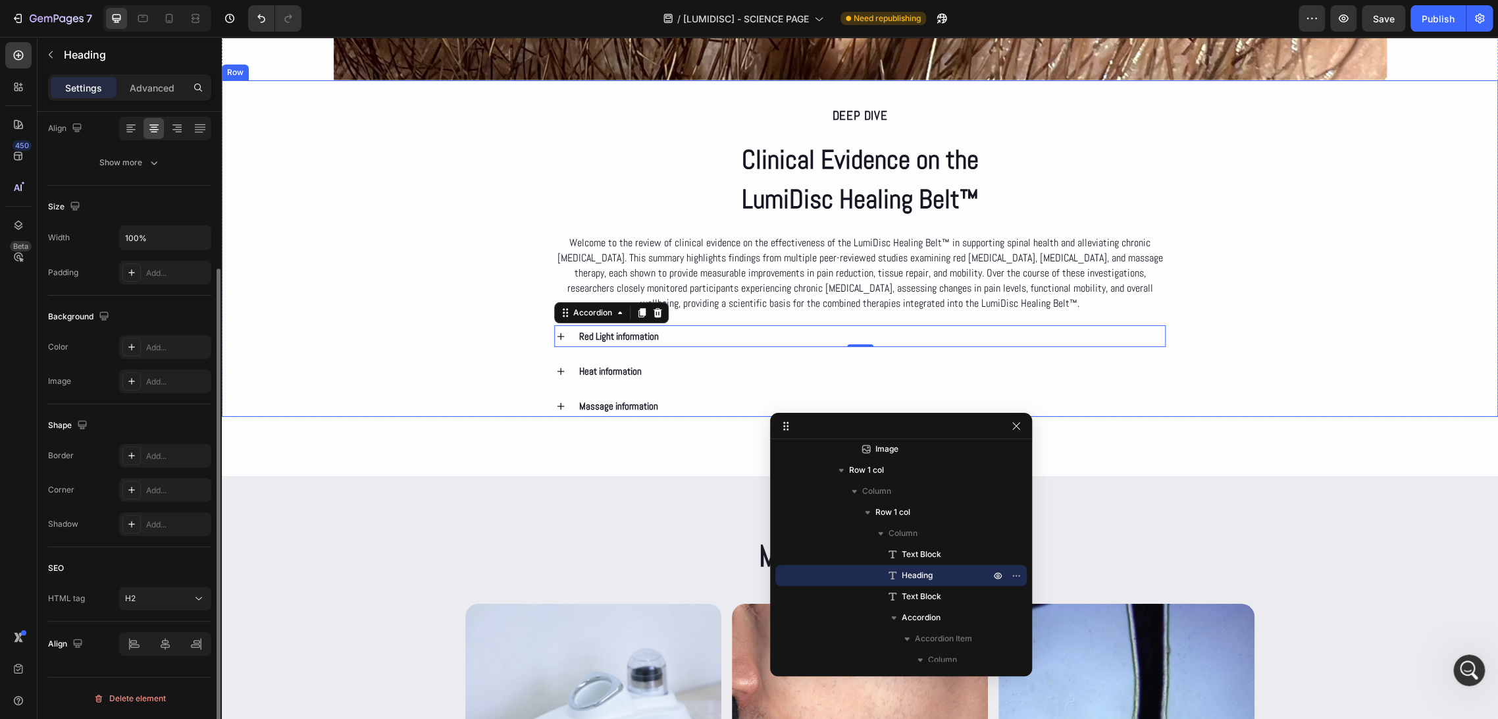
click at [554, 205] on h2 "Clinical Evidence on the LumiDisc Healing Belt™" at bounding box center [860, 180] width 612 height 82
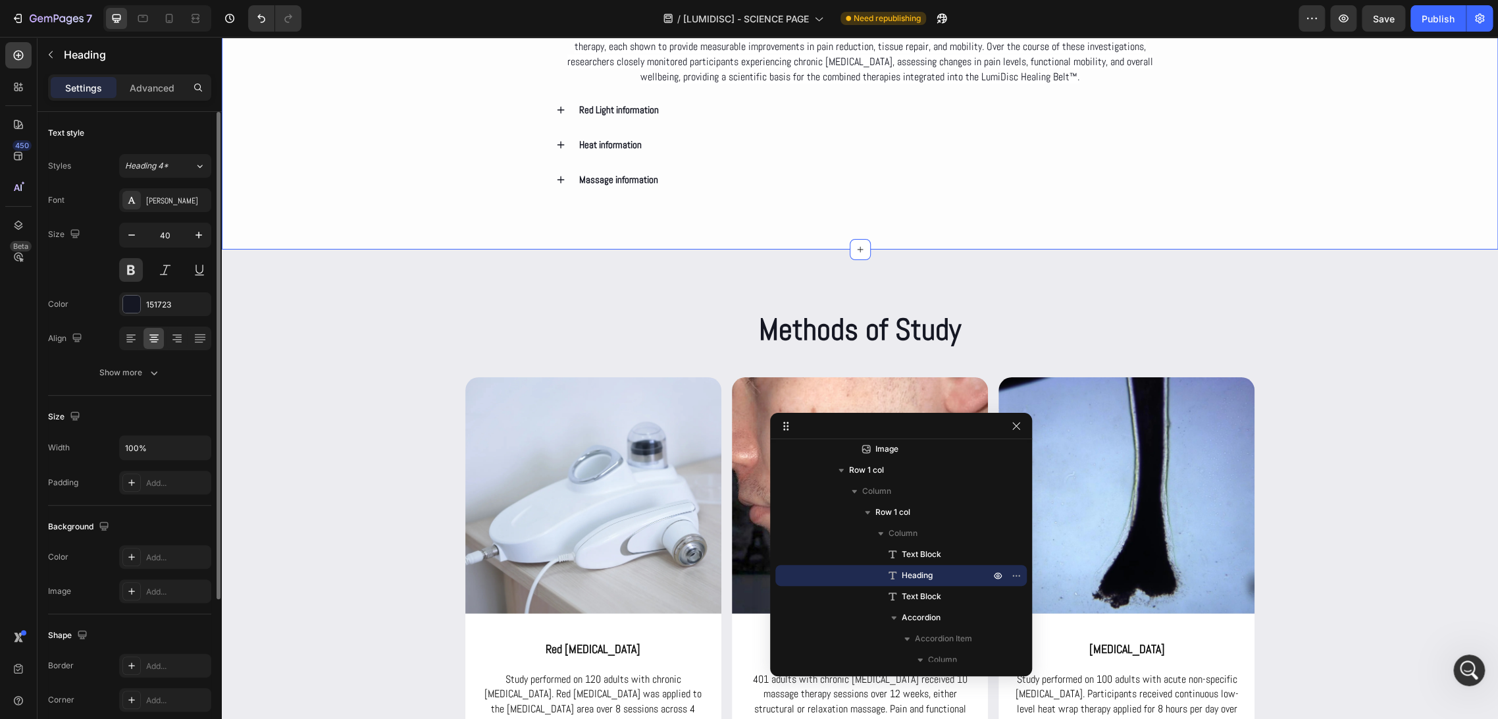
scroll to position [3072, 0]
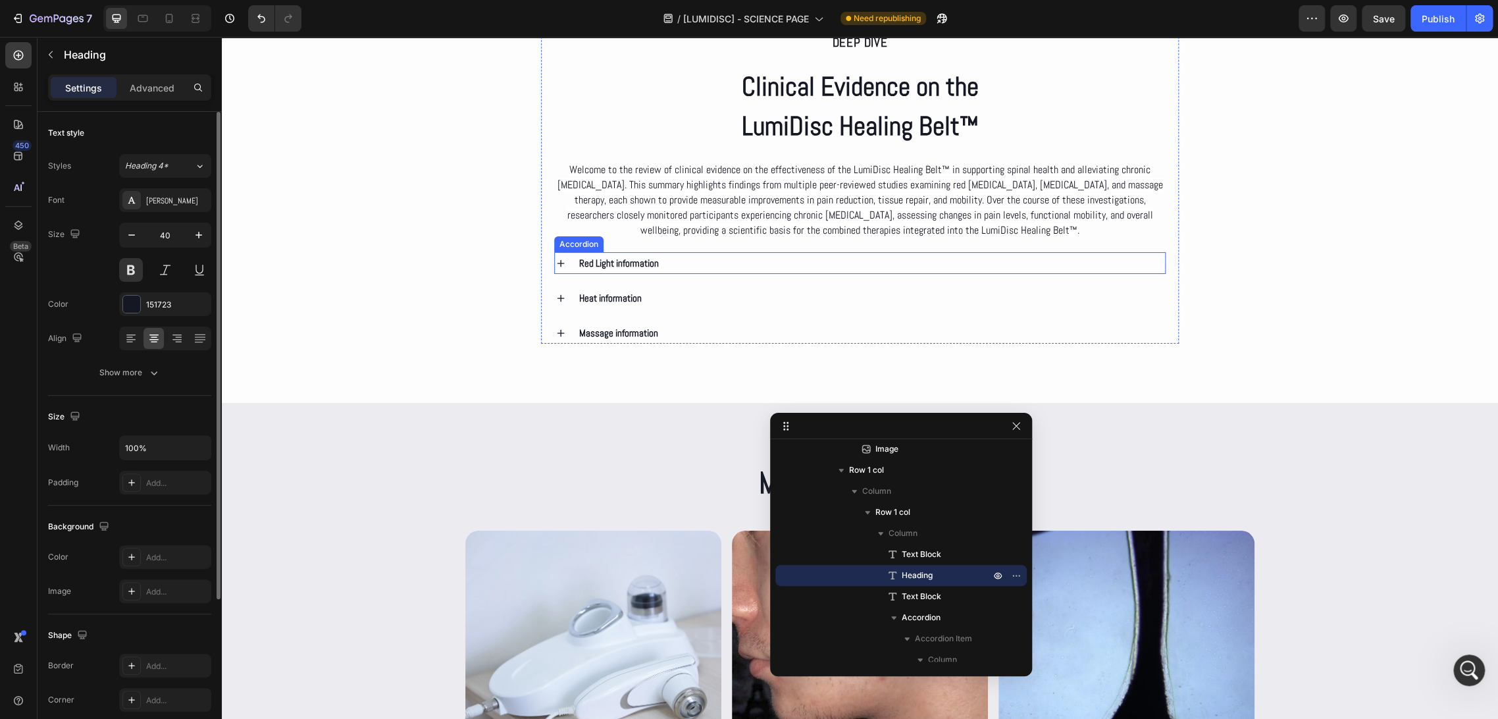
click at [687, 262] on div "Red Light information" at bounding box center [871, 263] width 589 height 22
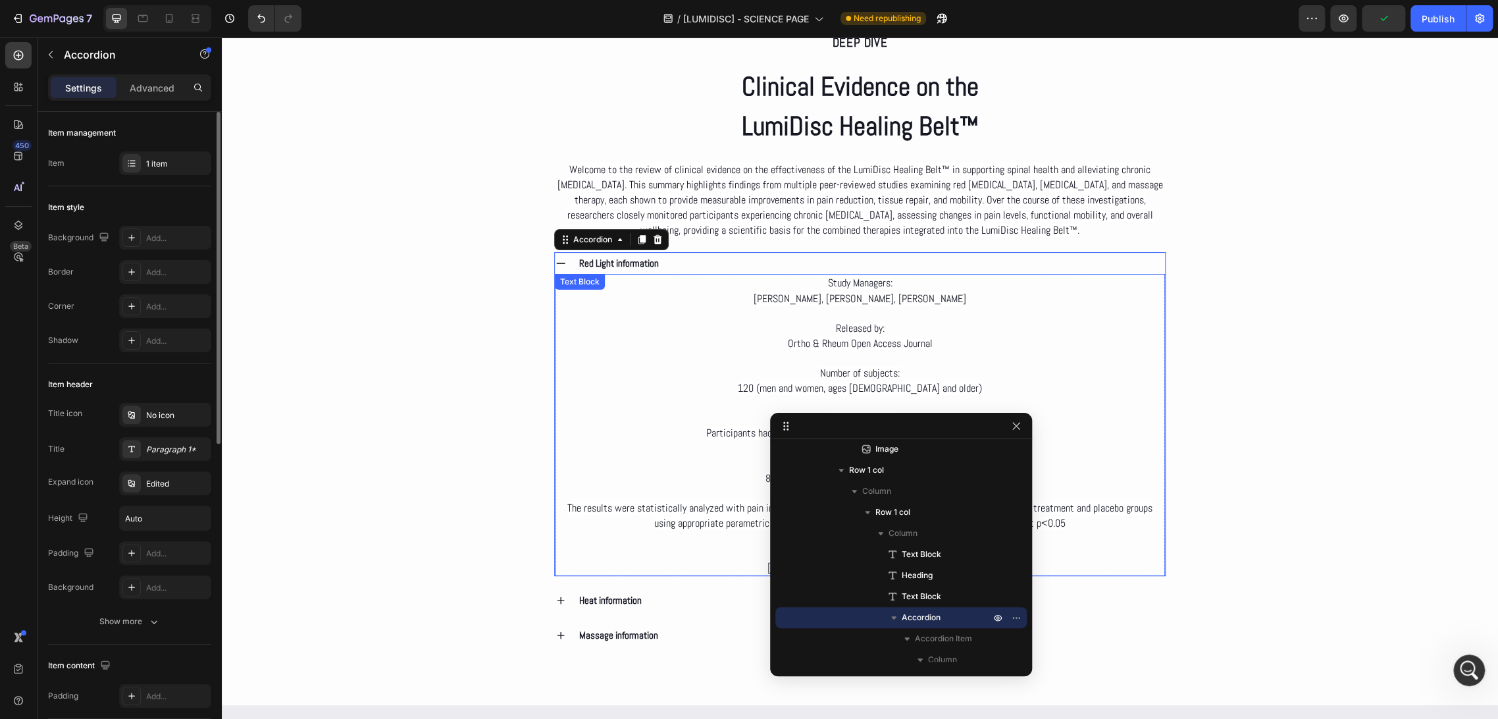
click at [851, 278] on span "Study Managers:" at bounding box center [860, 283] width 65 height 14
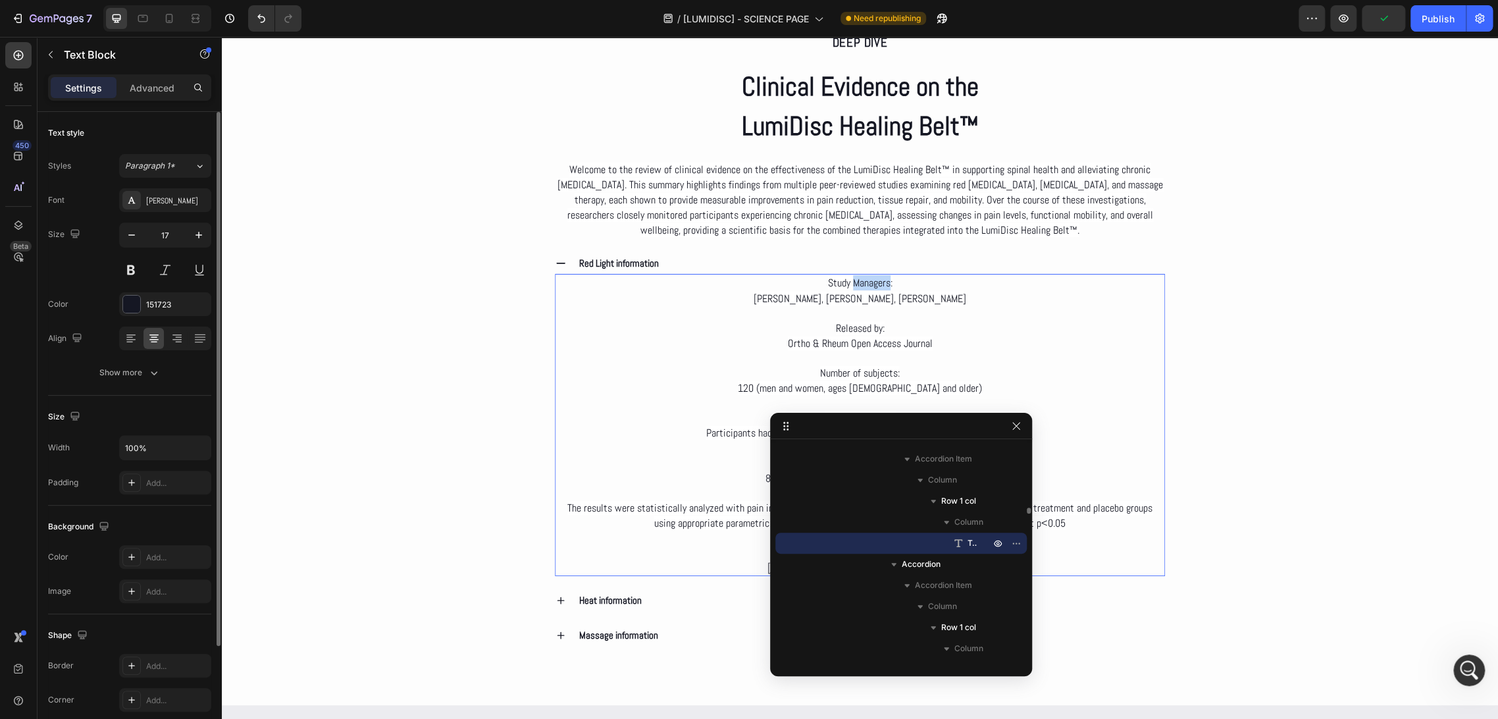
click at [851, 278] on span "Study Managers:" at bounding box center [860, 283] width 65 height 14
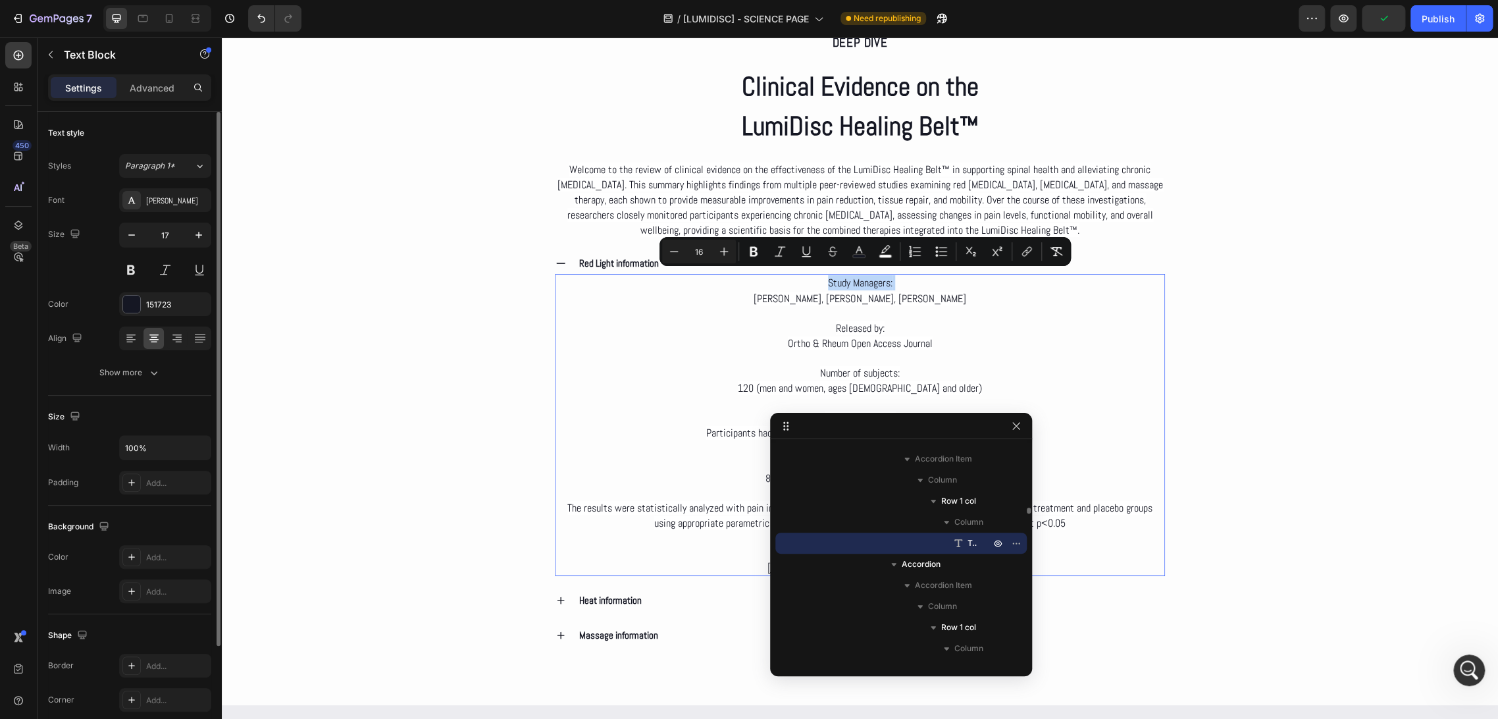
click at [851, 278] on span "Study Managers:" at bounding box center [860, 283] width 65 height 14
click at [751, 256] on button "Bold" at bounding box center [743, 252] width 24 height 24
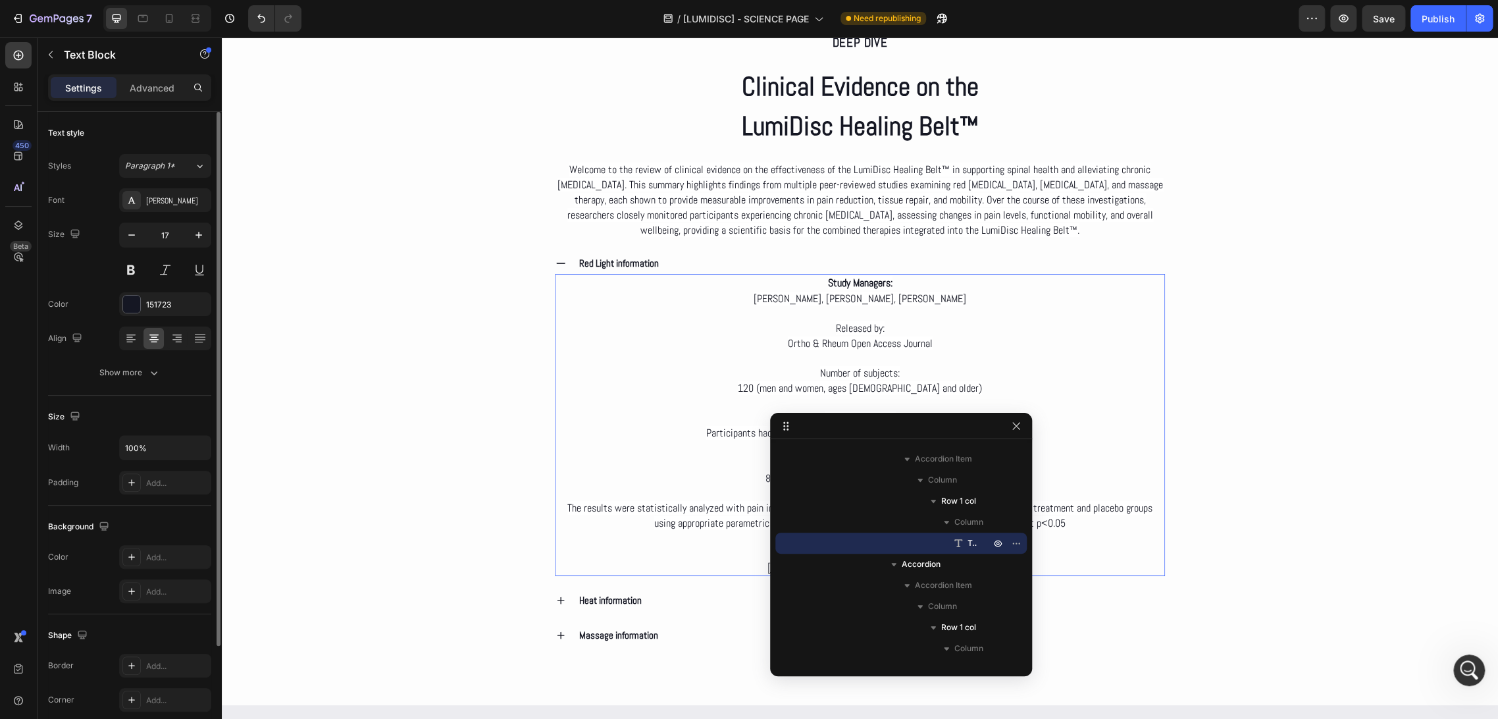
click at [816, 327] on p "Released by: Ortho & Rheum Open Access Journal" at bounding box center [860, 336] width 608 height 30
click at [851, 323] on span "Released by:" at bounding box center [860, 328] width 49 height 14
drag, startPoint x: 855, startPoint y: 320, endPoint x: 830, endPoint y: 320, distance: 25.0
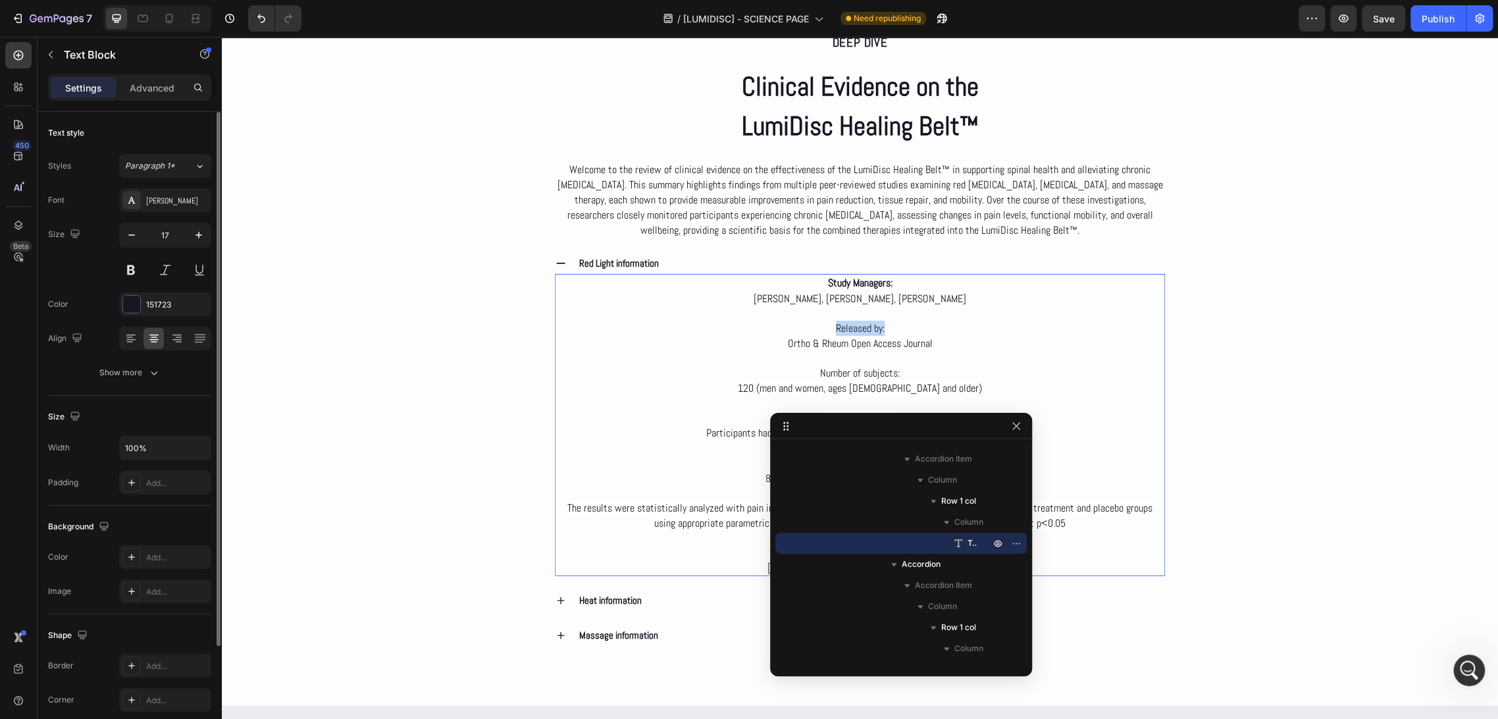
click at [830, 321] on p "Released by: Ortho & Rheum Open Access Journal" at bounding box center [860, 336] width 608 height 30
click at [468, 312] on div "Deep dive Text Block Clinical Evidence on the LumiDisc Healing Belt™ Heading We…" at bounding box center [860, 326] width 1277 height 639
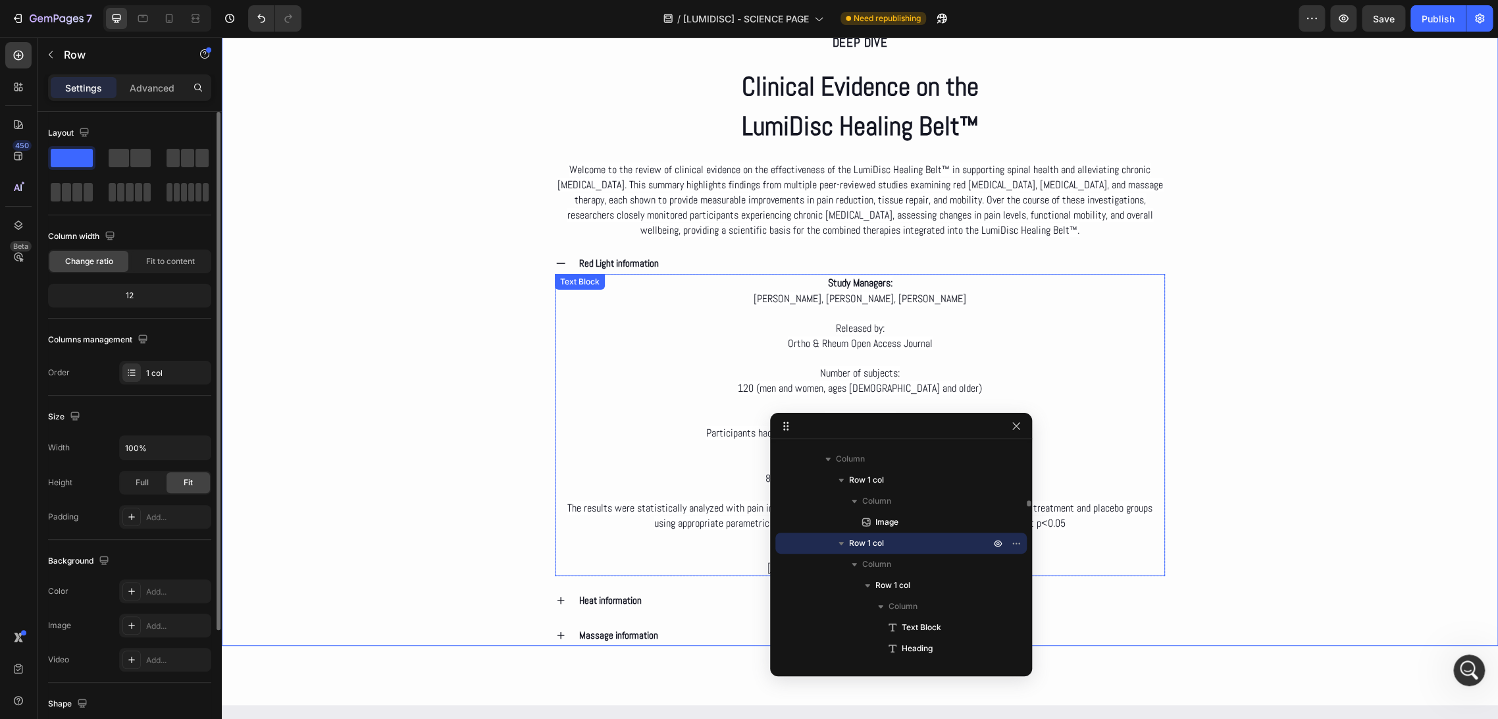
click at [887, 336] on span "Ortho & Rheum Open Access Journal" at bounding box center [860, 343] width 145 height 14
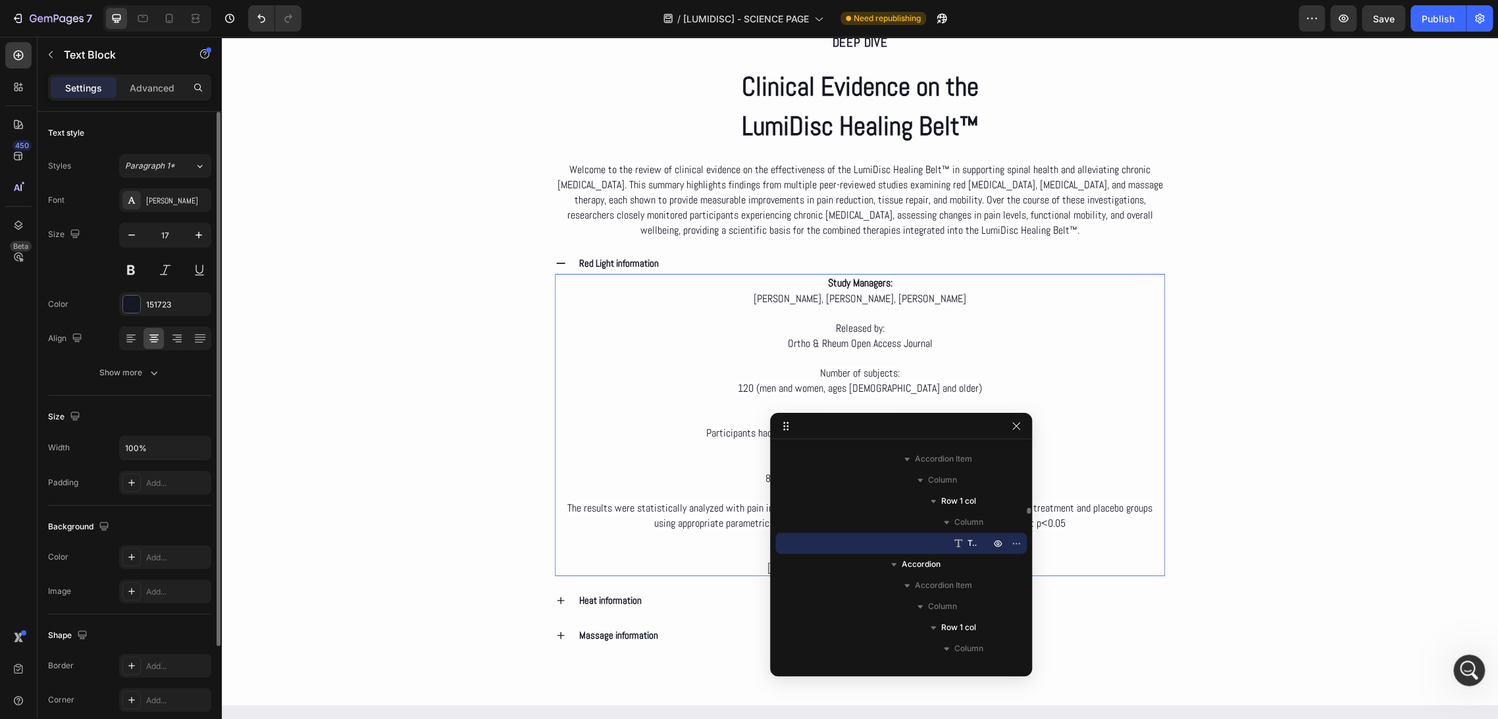
click at [876, 323] on span "Released by:" at bounding box center [860, 328] width 49 height 14
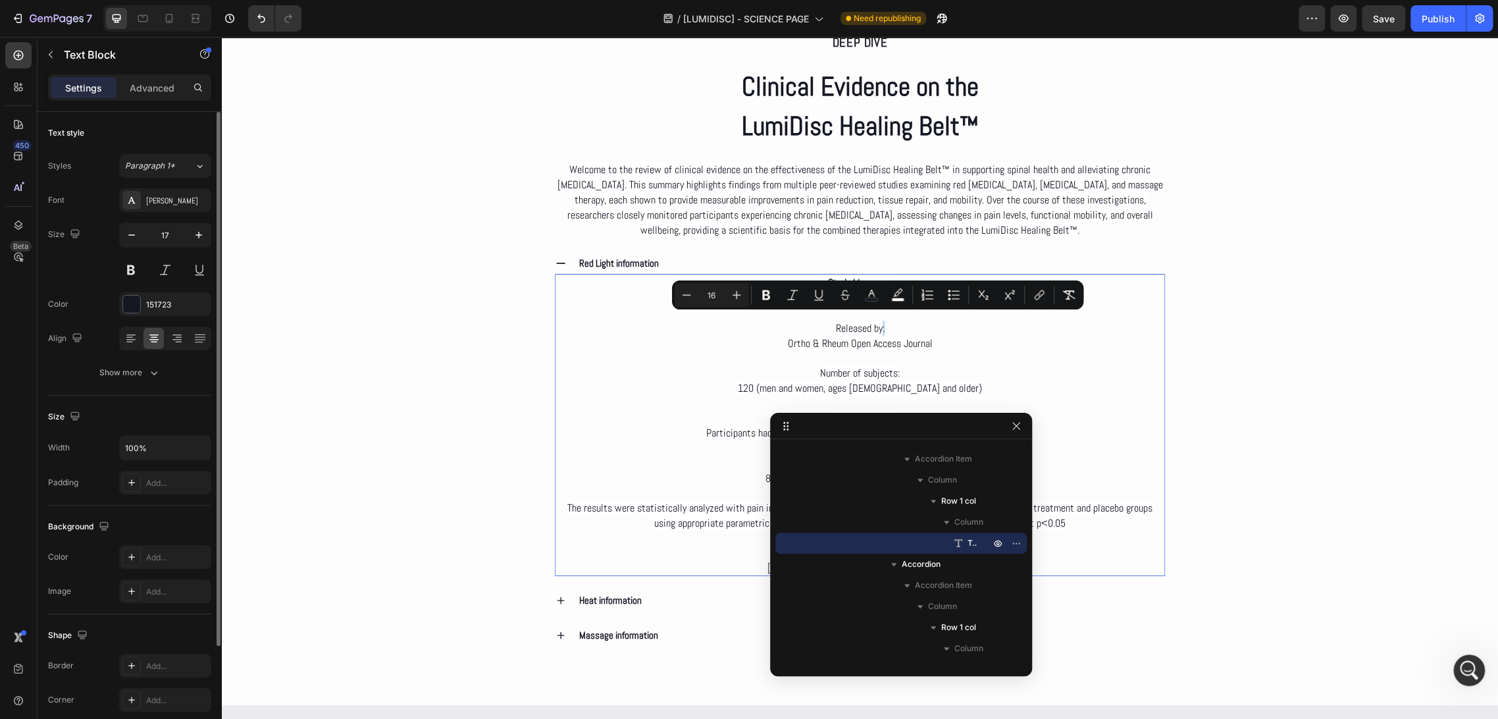
click at [883, 323] on p "Released by: Ortho & Rheum Open Access Journal" at bounding box center [860, 336] width 608 height 30
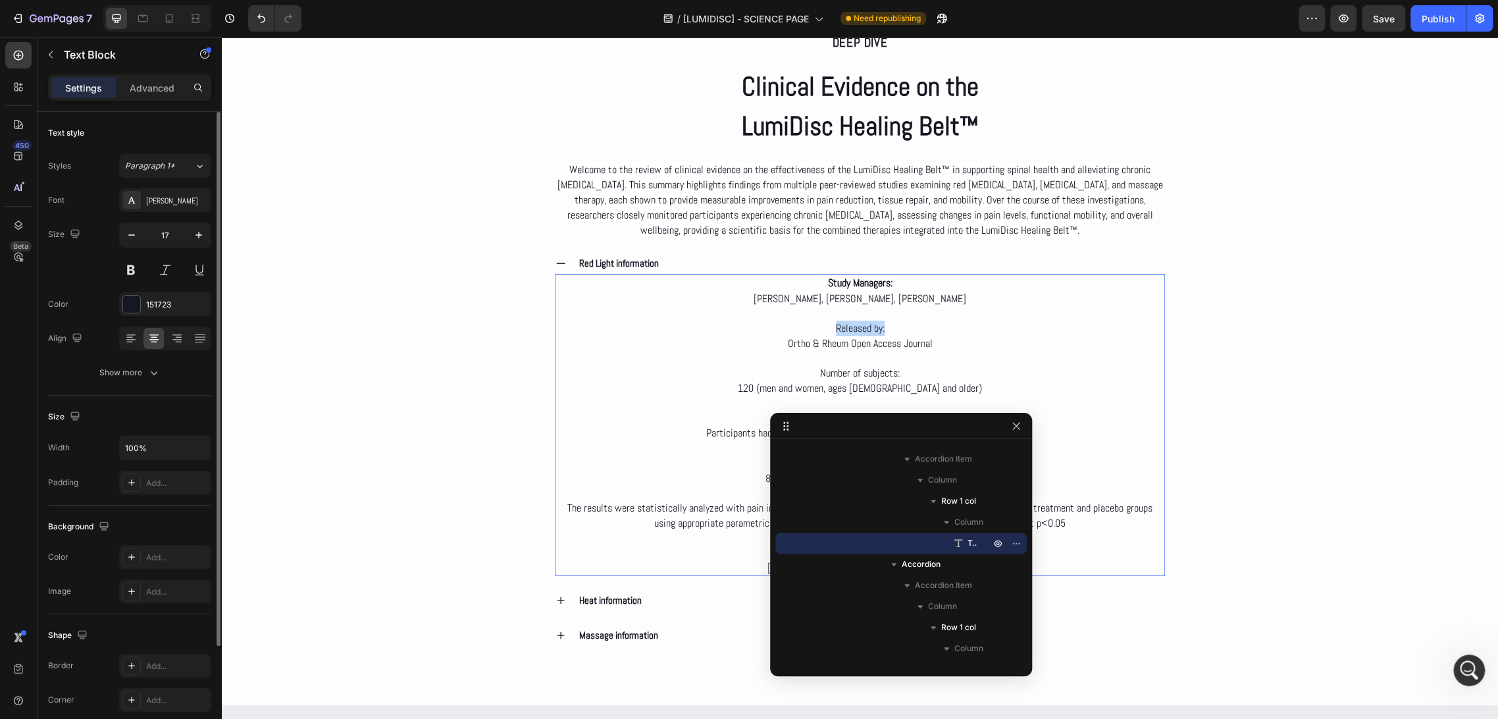
drag, startPoint x: 888, startPoint y: 323, endPoint x: 823, endPoint y: 323, distance: 65.2
click at [823, 323] on p "Released by: Ortho & Rheum Open Access Journal" at bounding box center [860, 336] width 608 height 30
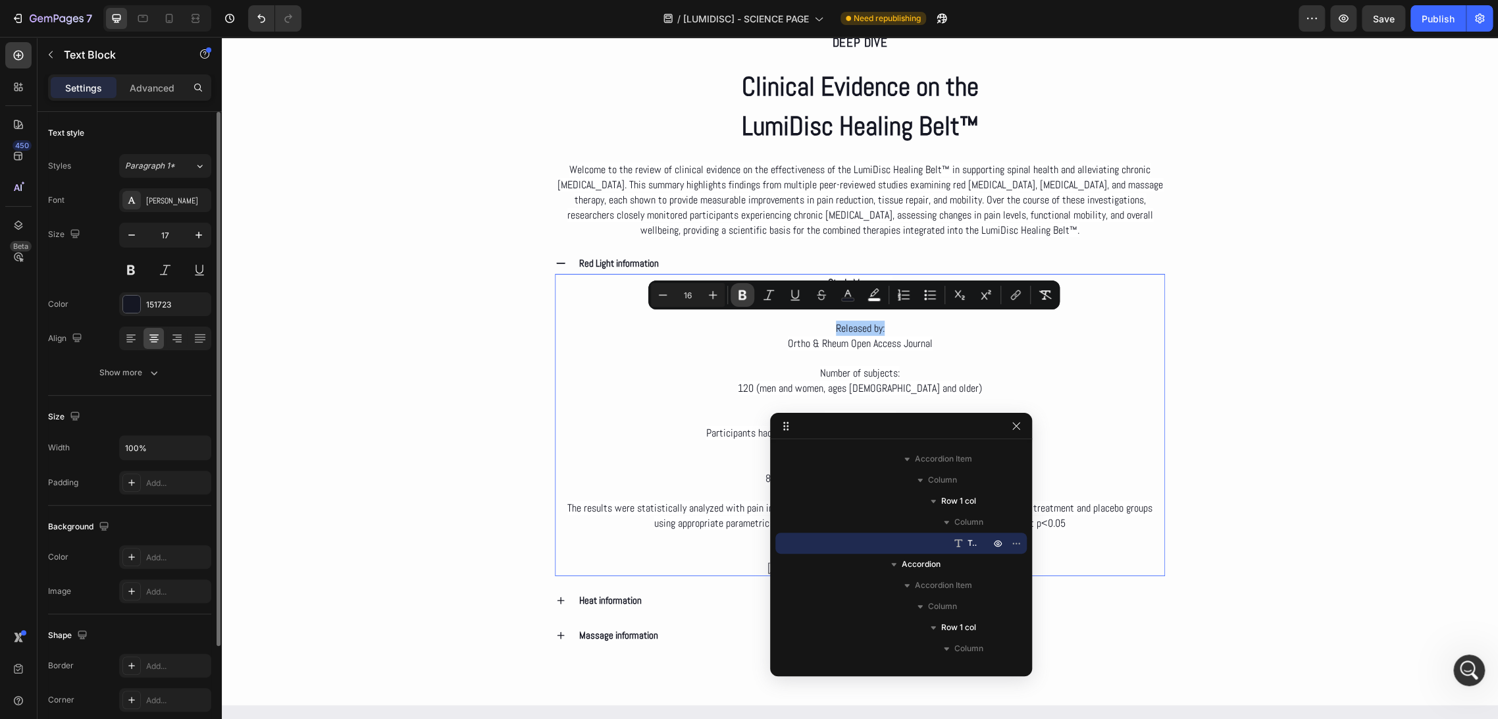
click at [747, 294] on icon "Editor contextual toolbar" at bounding box center [742, 294] width 13 height 13
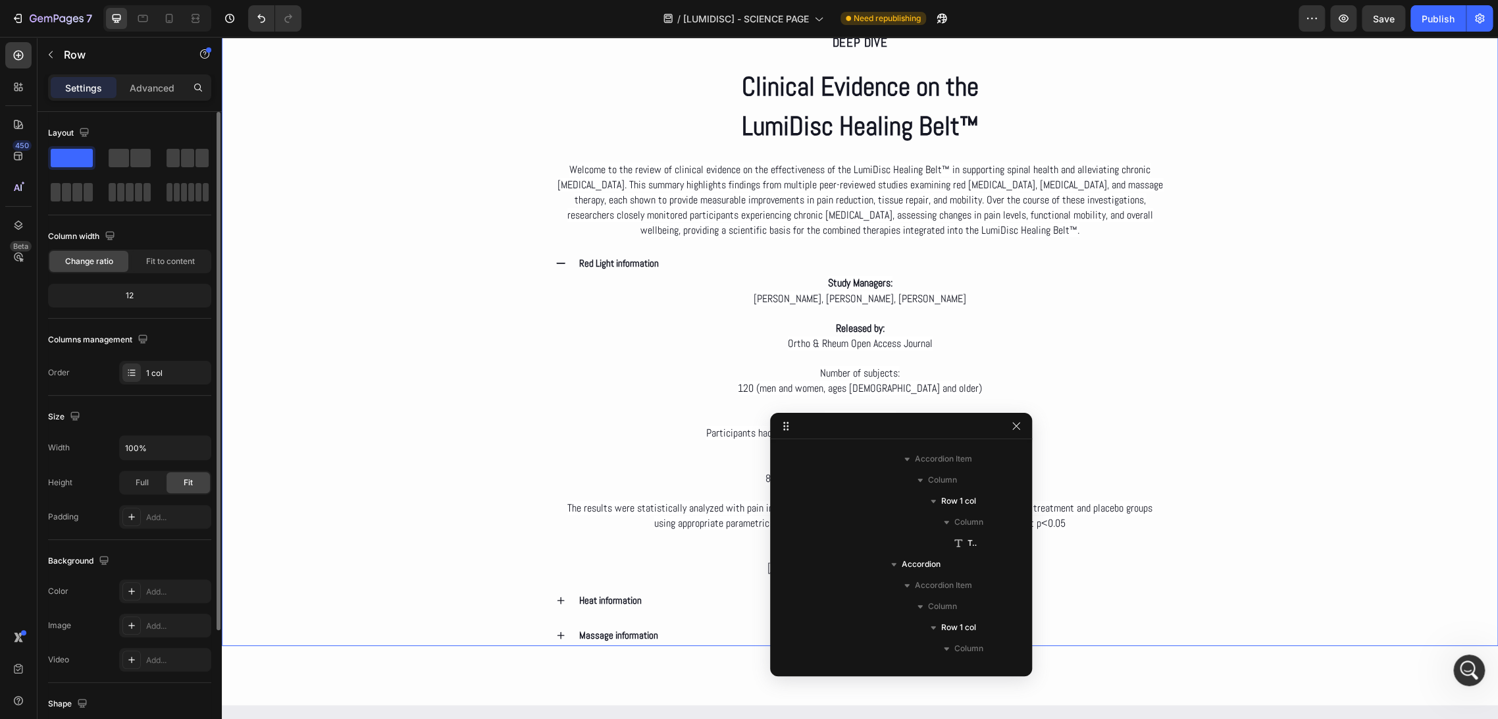
drag, startPoint x: 491, startPoint y: 348, endPoint x: 654, endPoint y: 371, distance: 164.2
click at [490, 348] on div "Deep dive Text Block Clinical Evidence on the LumiDisc Healing Belt™ Heading We…" at bounding box center [860, 326] width 1277 height 639
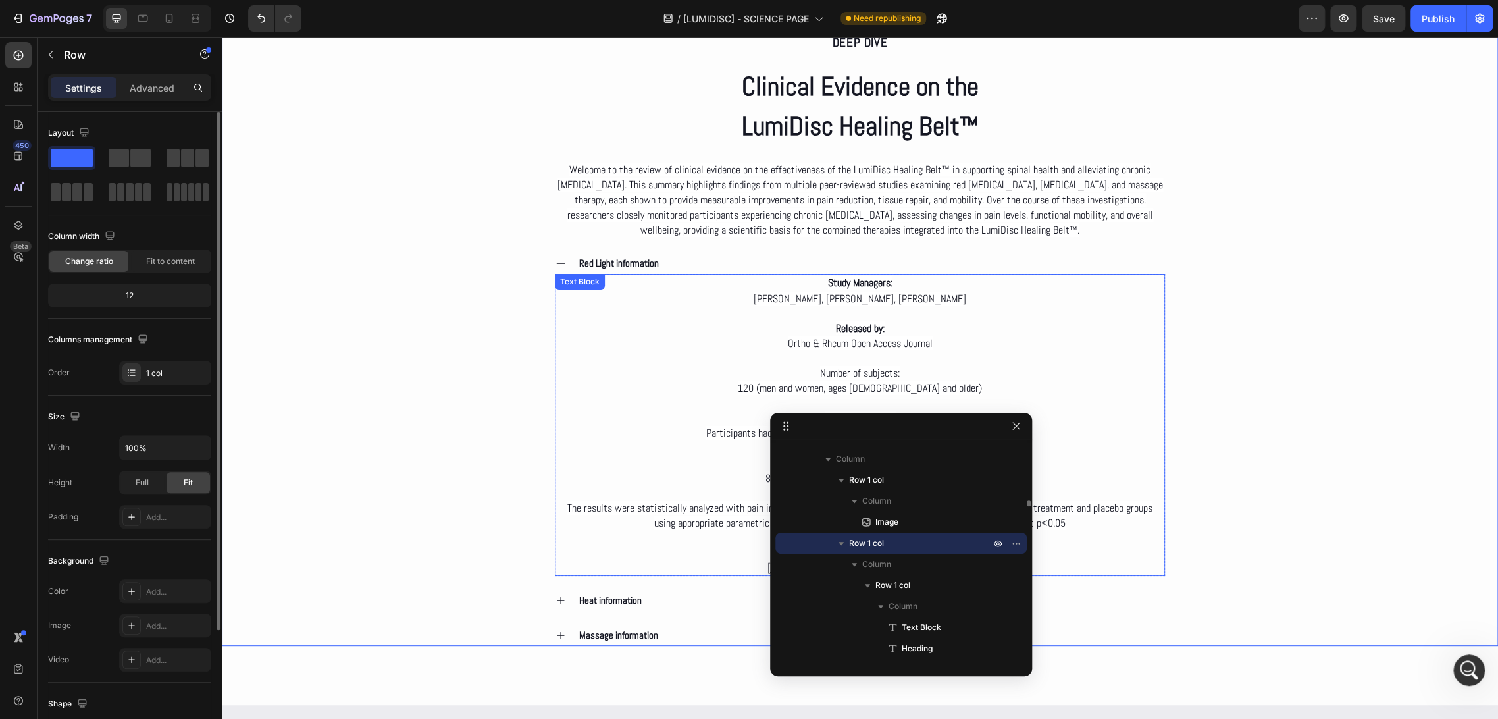
click at [900, 365] on p "Number of subjects: 120 (men and women, ages 18 and older)" at bounding box center [860, 380] width 608 height 30
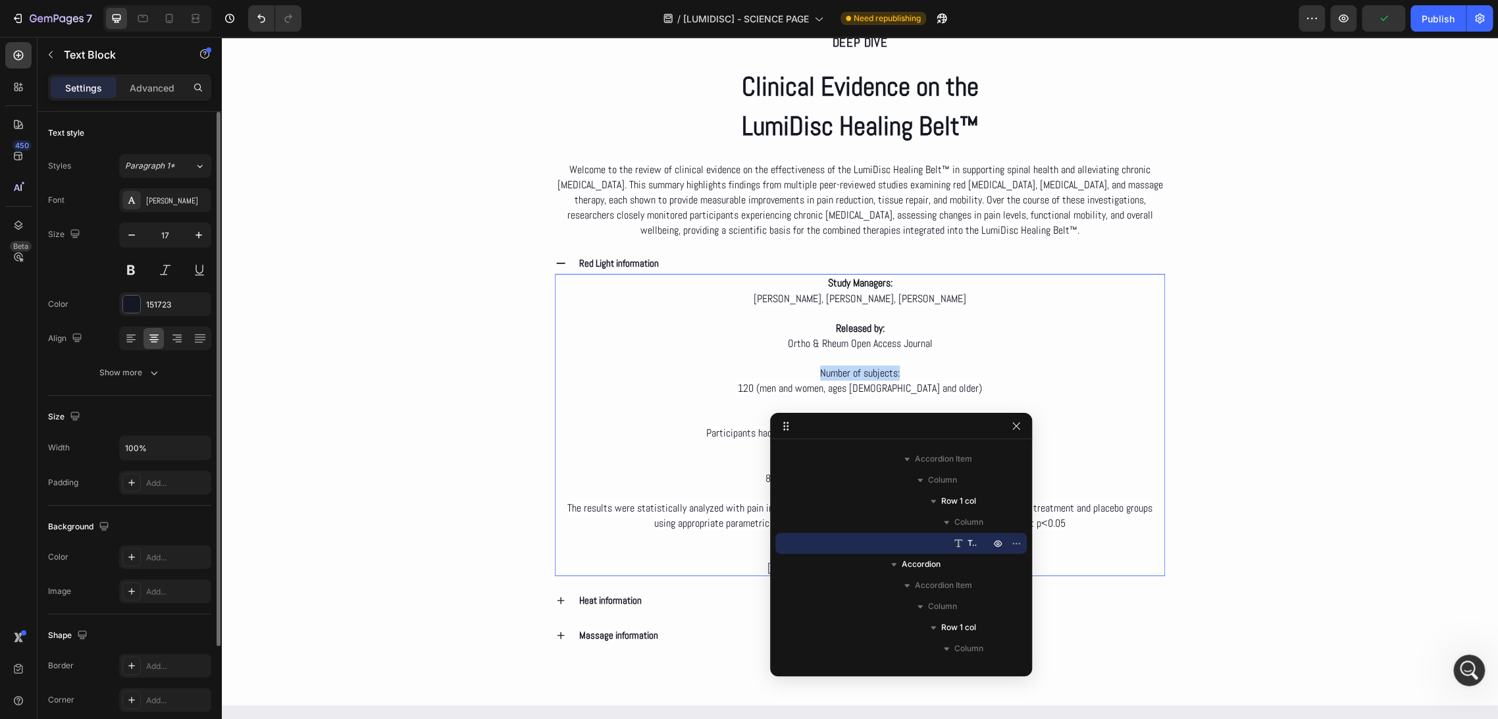
drag, startPoint x: 891, startPoint y: 365, endPoint x: 809, endPoint y: 367, distance: 82.3
click at [809, 367] on p "Number of subjects: 120 (men and women, ages 18 and older)" at bounding box center [860, 380] width 608 height 30
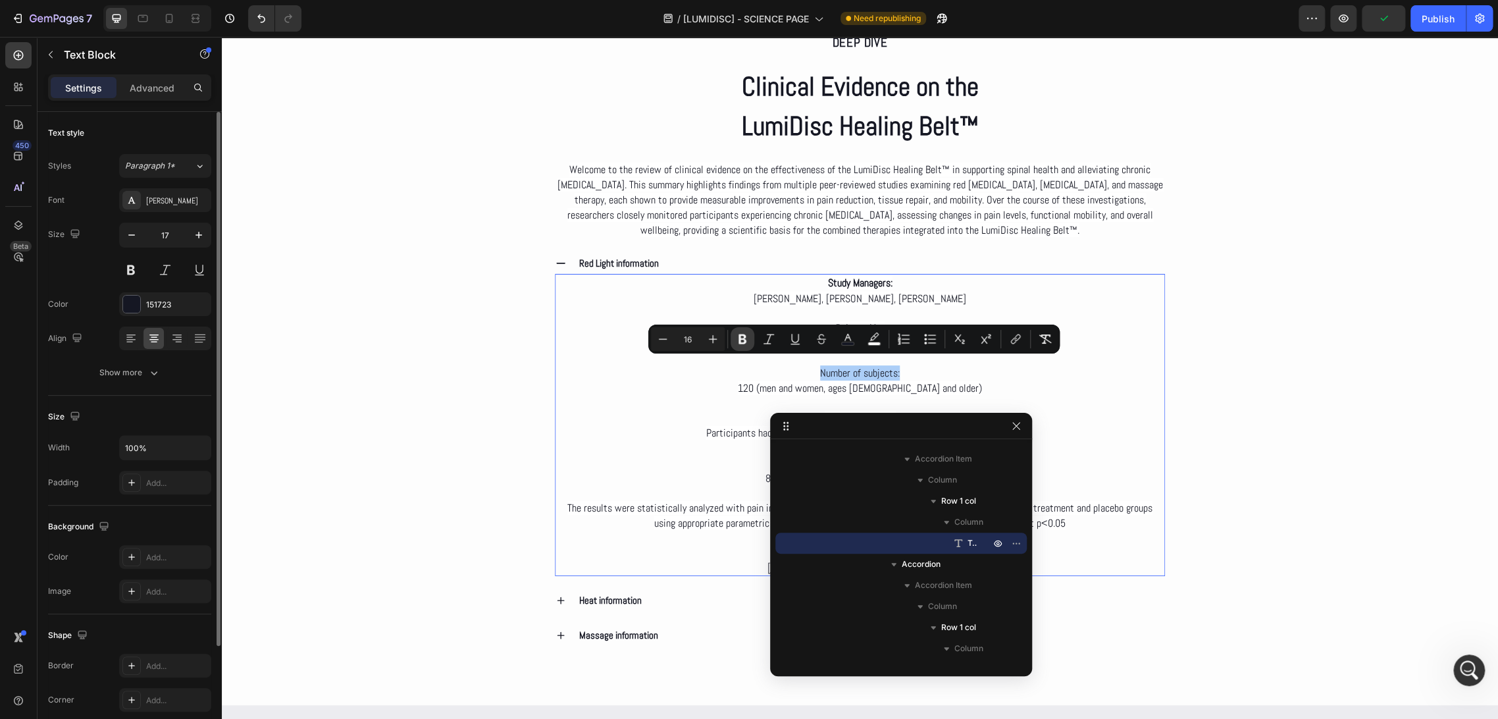
click at [737, 341] on icon "Editor contextual toolbar" at bounding box center [742, 338] width 13 height 13
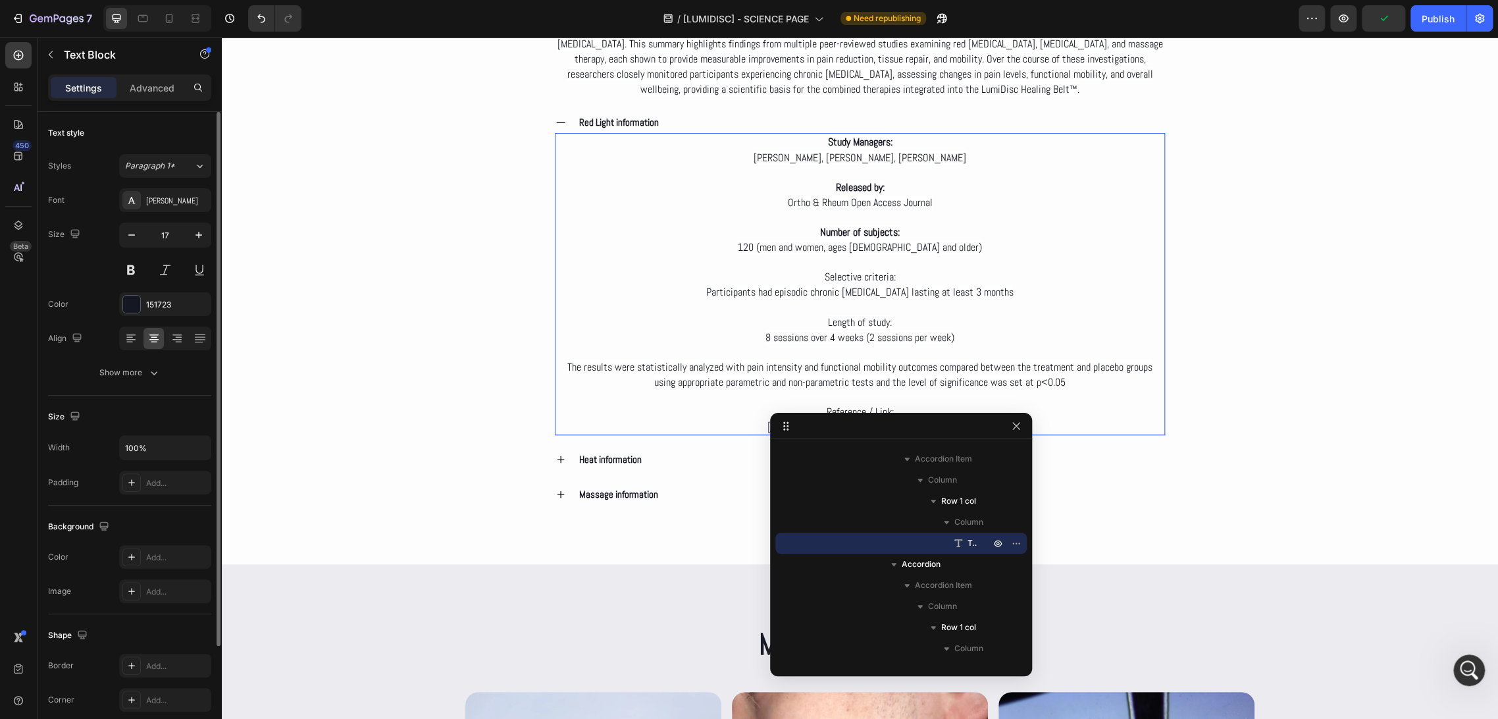
scroll to position [3145, 0]
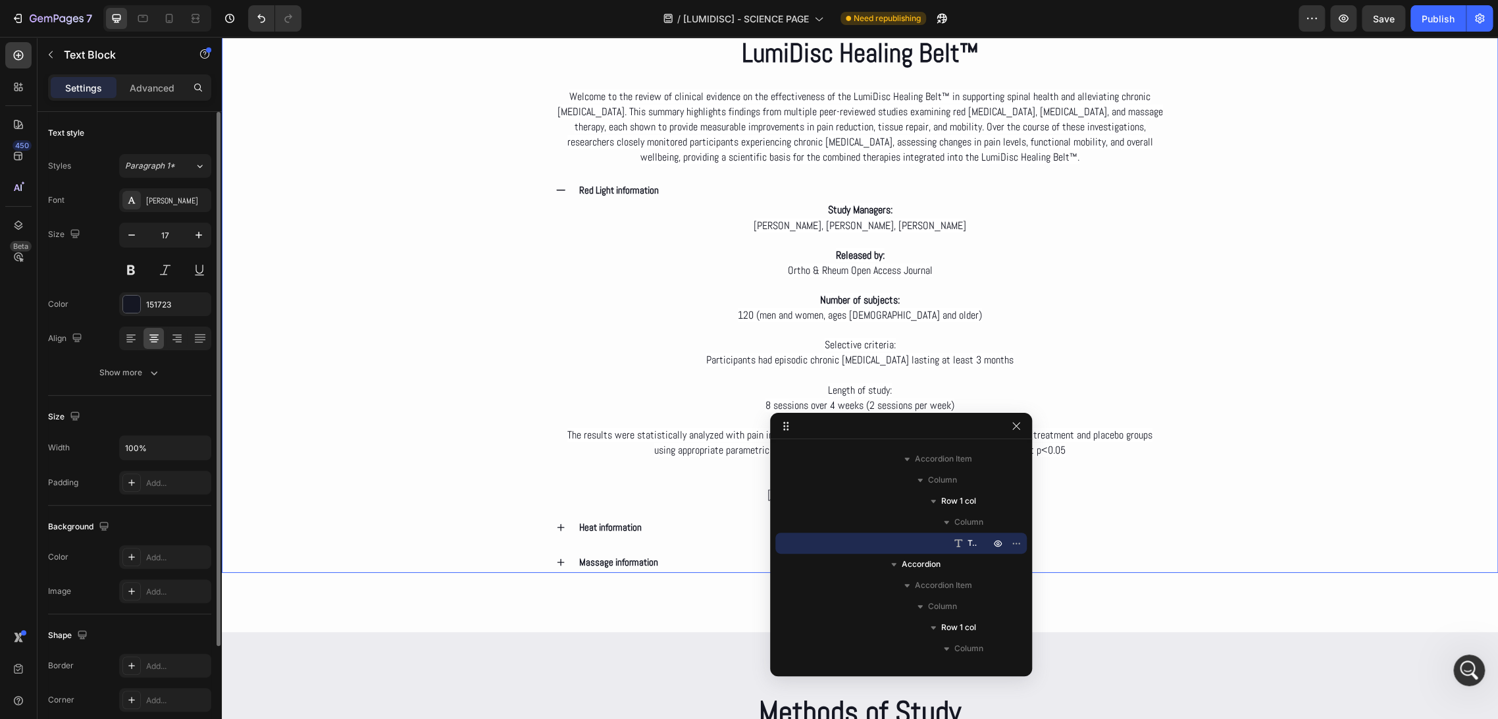
click at [506, 304] on div "Deep dive Text Block Clinical Evidence on the LumiDisc Healing Belt™ Heading We…" at bounding box center [860, 253] width 1277 height 639
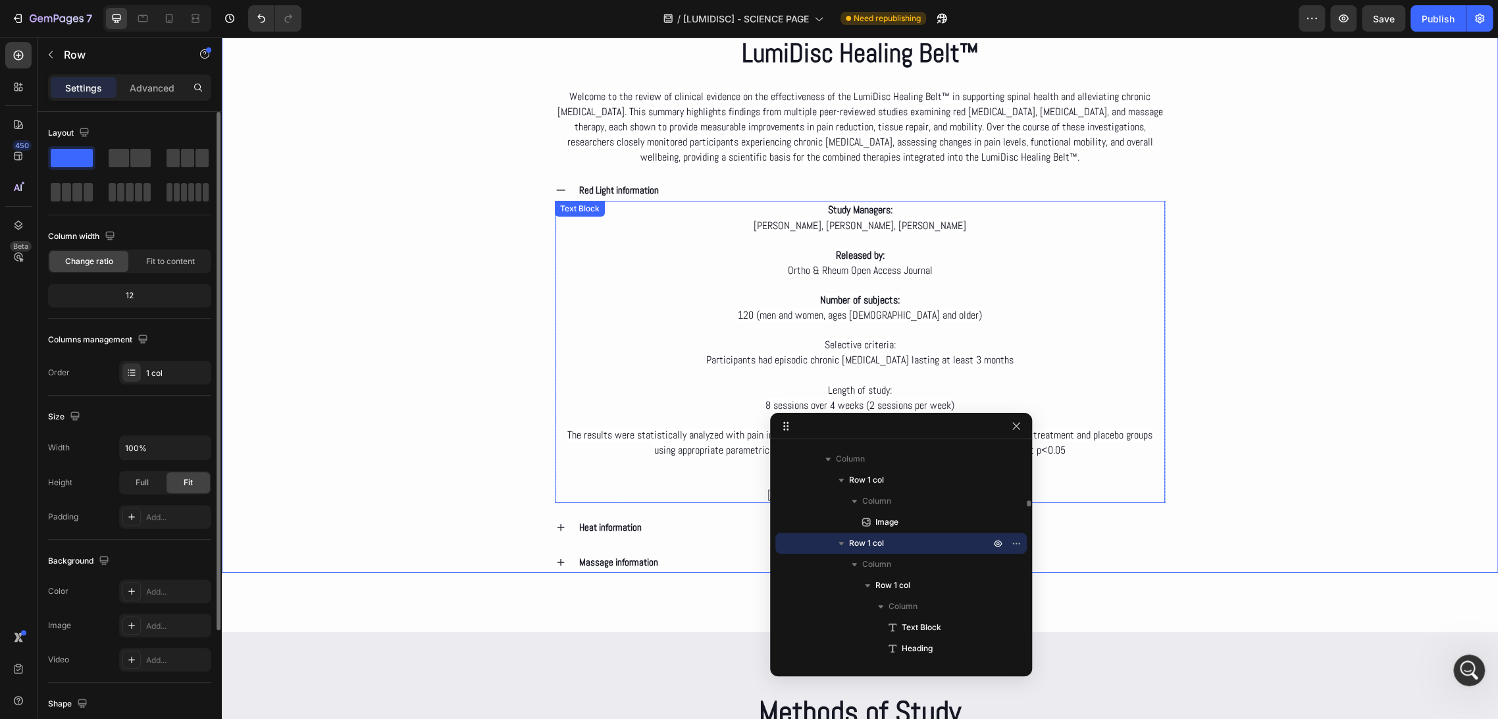
click at [895, 338] on p "Selective criteria: Participants had episodic chronic low back pain lasting at …" at bounding box center [860, 352] width 608 height 30
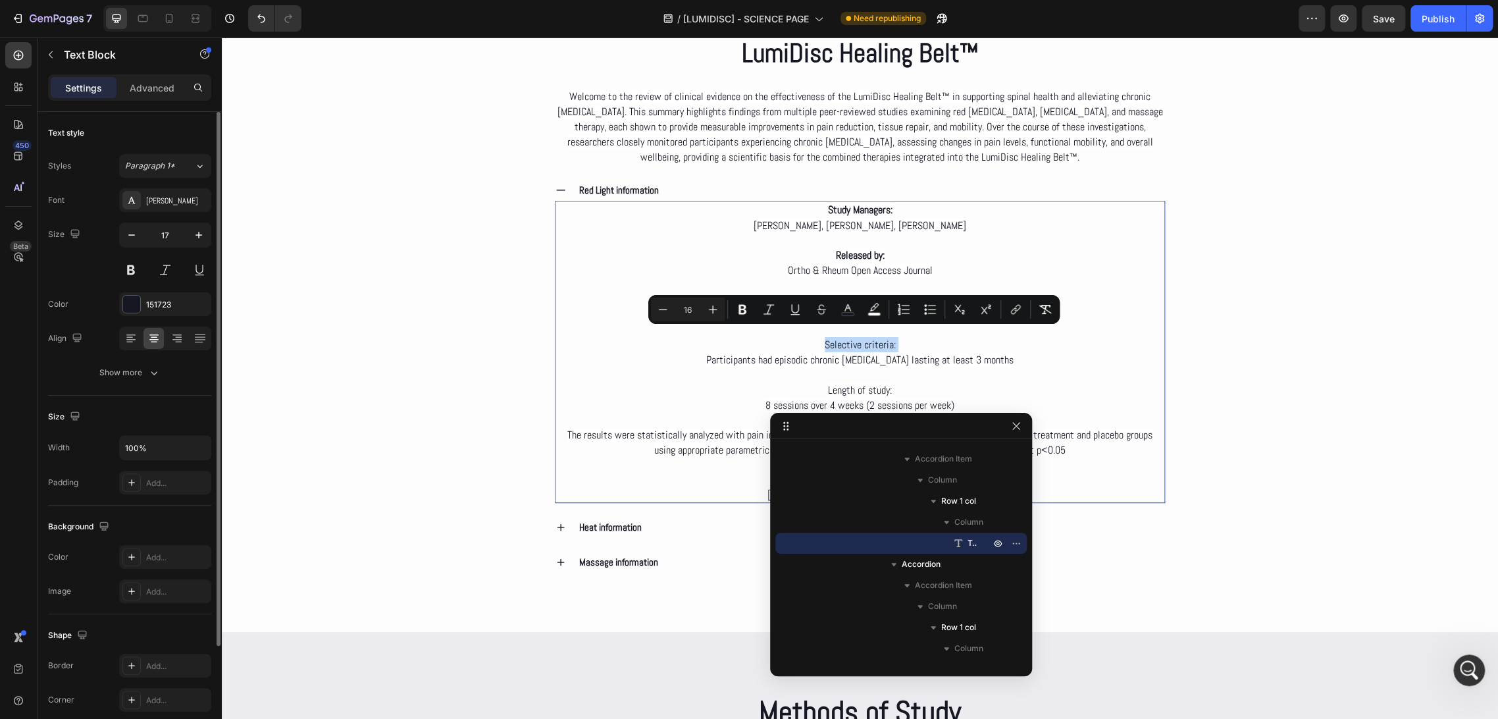
drag, startPoint x: 897, startPoint y: 337, endPoint x: 835, endPoint y: 333, distance: 62.0
click at [838, 337] on p "Selective criteria: Participants had episodic chronic low back pain lasting at …" at bounding box center [860, 352] width 608 height 30
click at [748, 305] on icon "Editor contextual toolbar" at bounding box center [742, 309] width 13 height 13
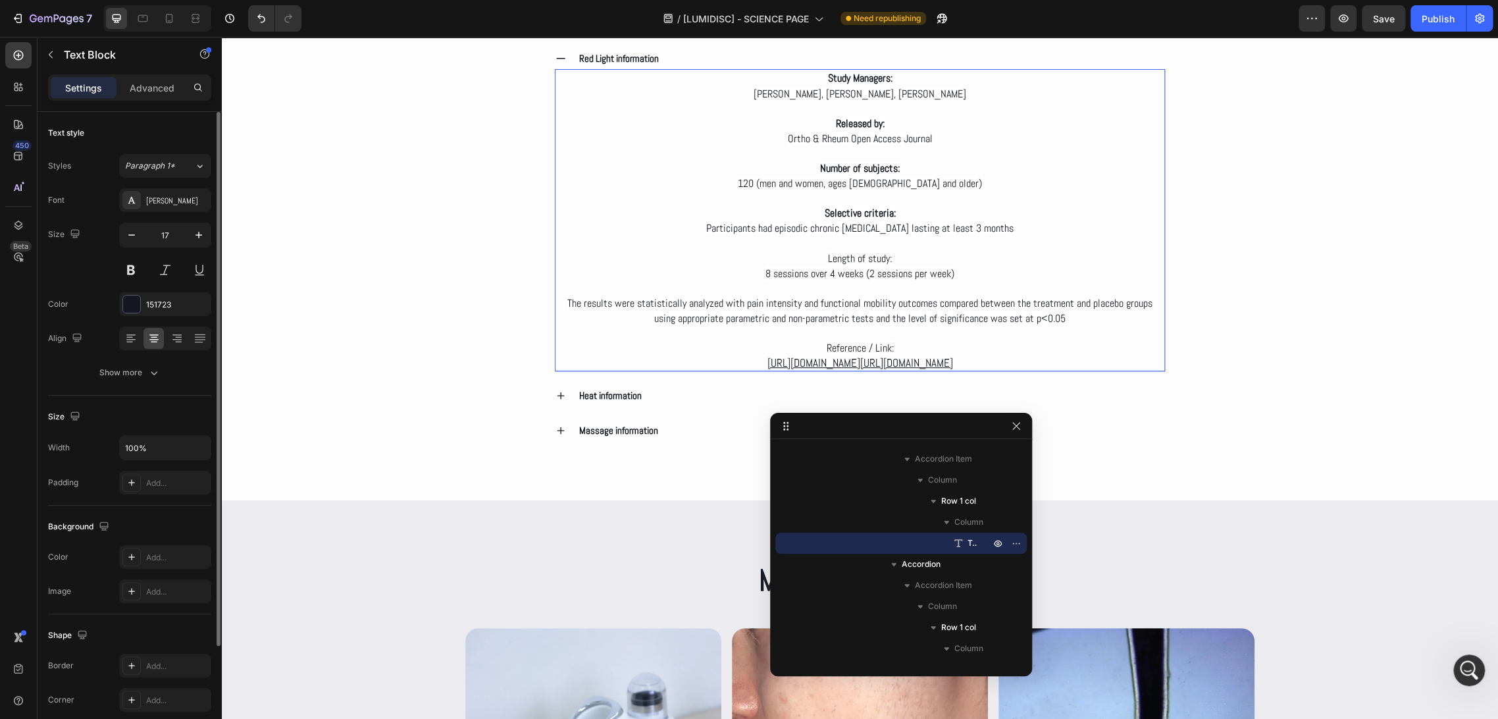
scroll to position [3292, 0]
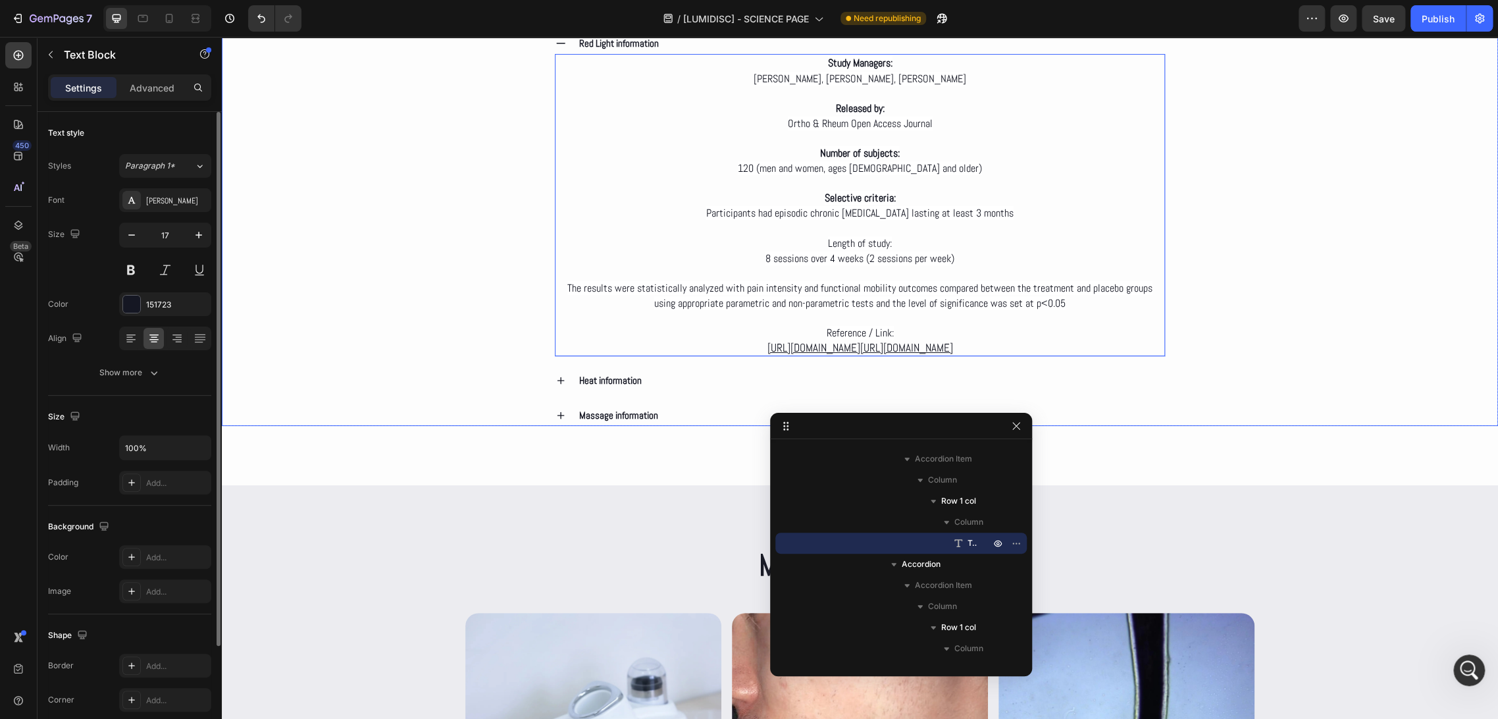
click at [456, 260] on div "Deep dive Text Block Clinical Evidence on the LumiDisc Healing Belt™ Heading We…" at bounding box center [860, 106] width 1277 height 639
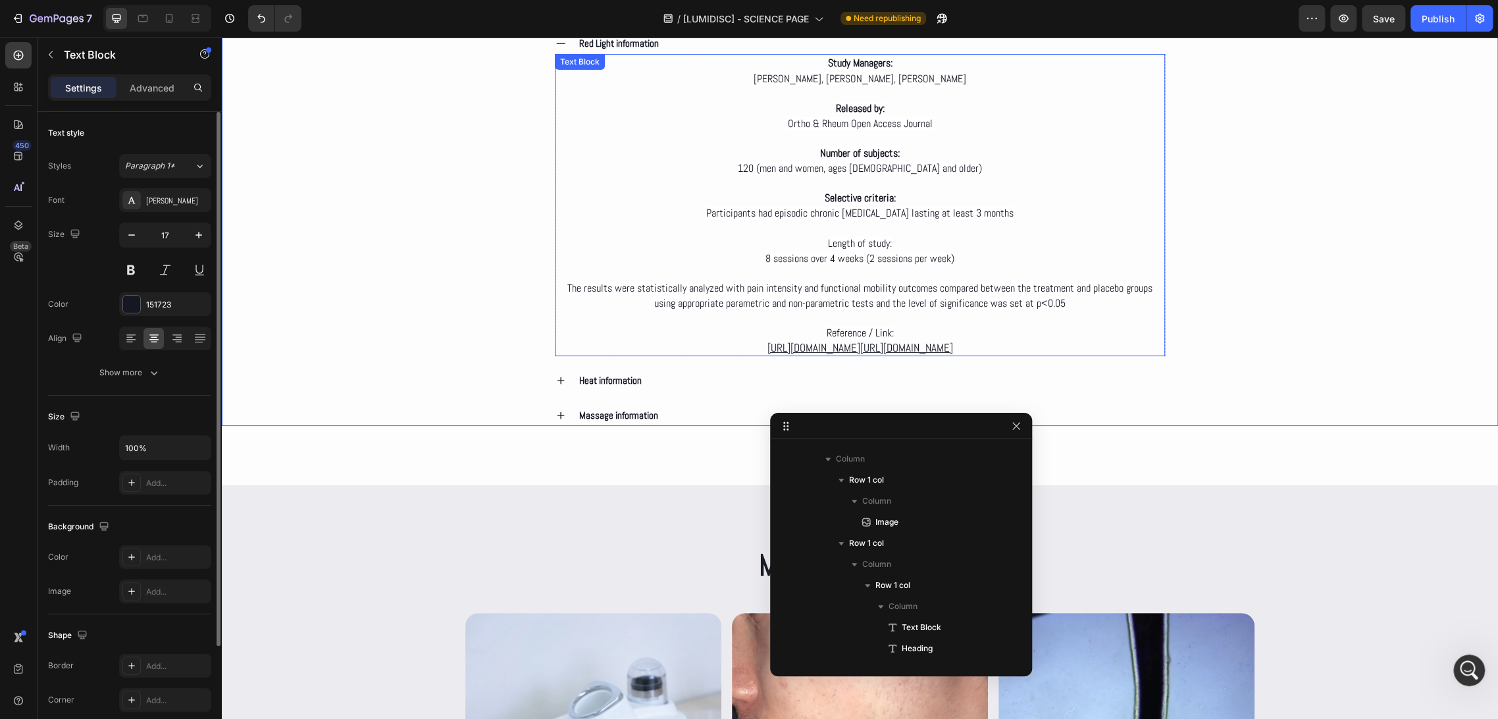
click at [876, 236] on span "Length of study:" at bounding box center [860, 243] width 64 height 14
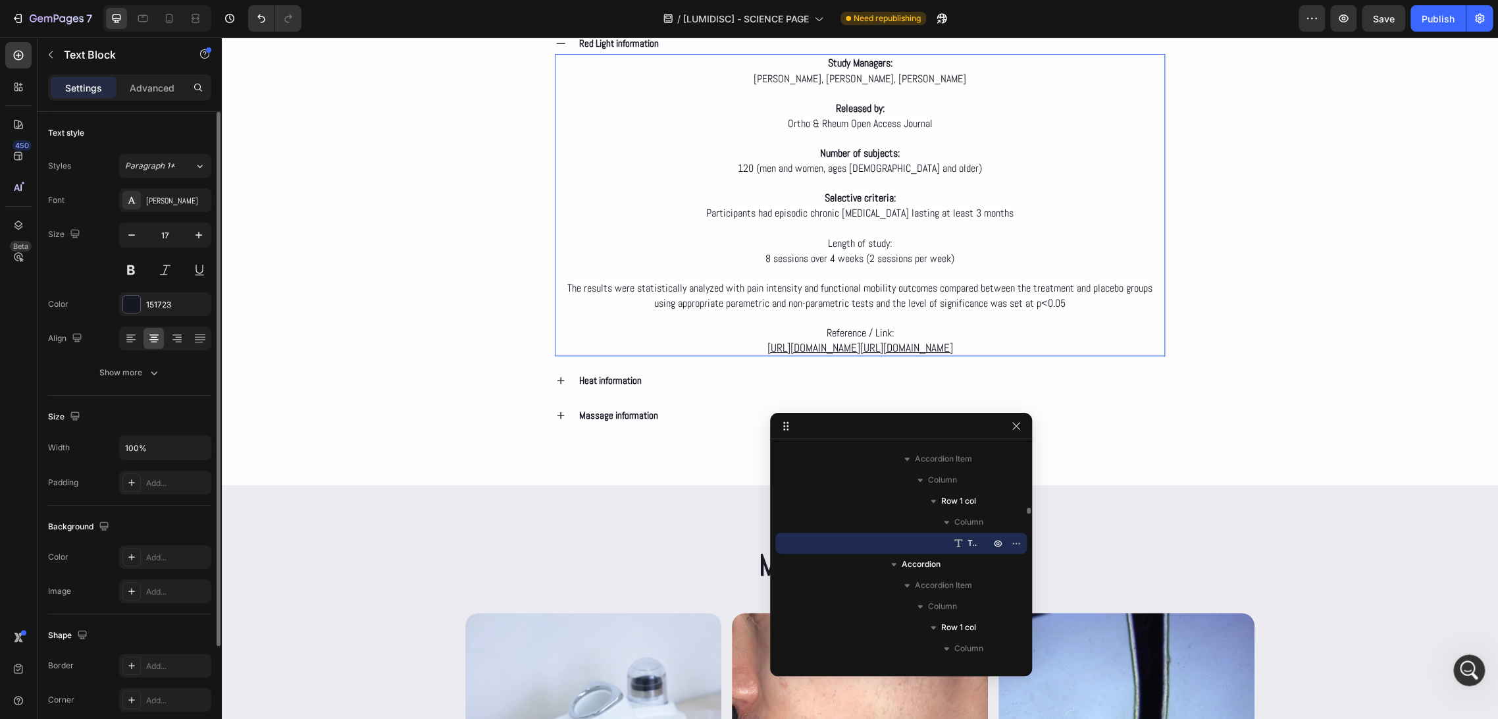
click at [899, 236] on p "Length of study: 8 sessions over 4 weeks (2 sessions per week)" at bounding box center [860, 251] width 608 height 30
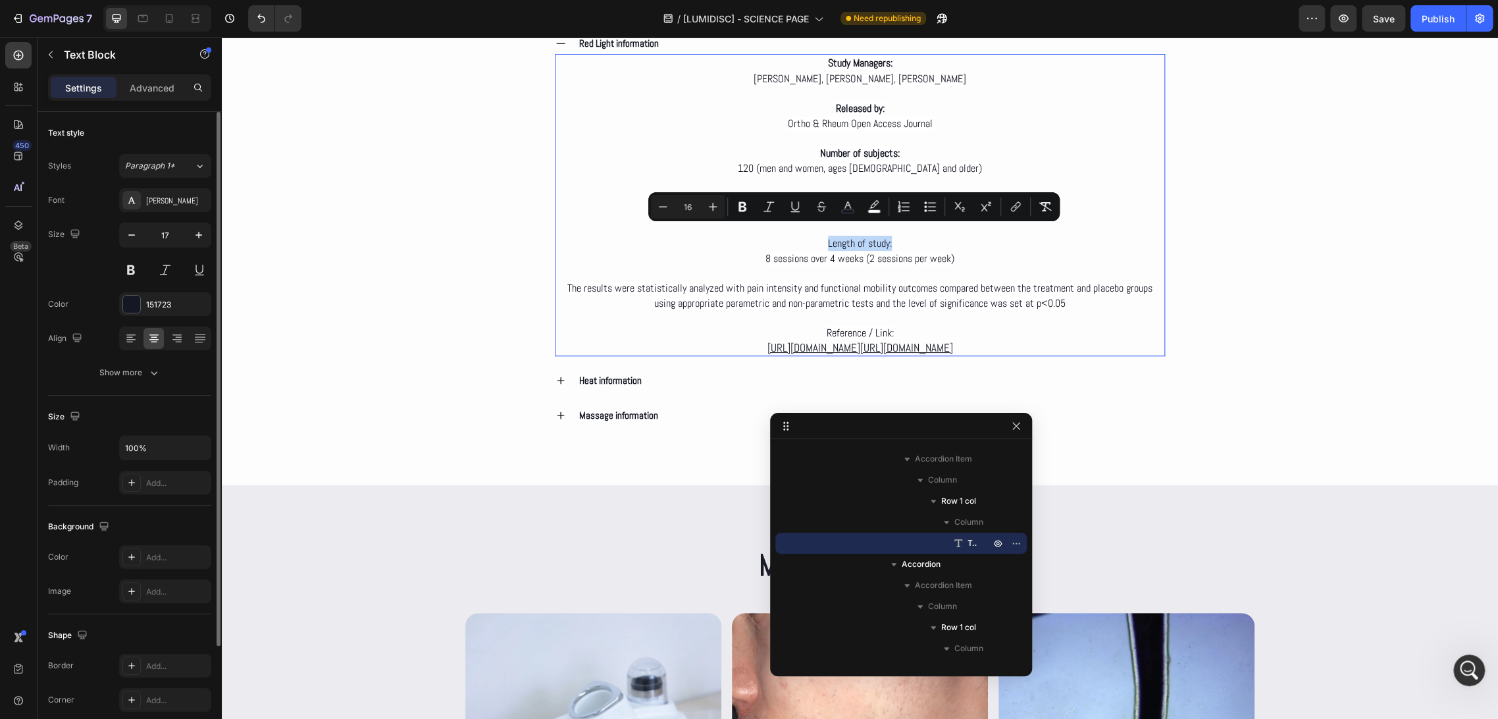
drag, startPoint x: 899, startPoint y: 235, endPoint x: 822, endPoint y: 238, distance: 77.1
click at [822, 238] on p "Length of study: 8 sessions over 4 weeks (2 sessions per week)" at bounding box center [860, 251] width 608 height 30
click at [743, 210] on icon "Editor contextual toolbar" at bounding box center [743, 207] width 8 height 10
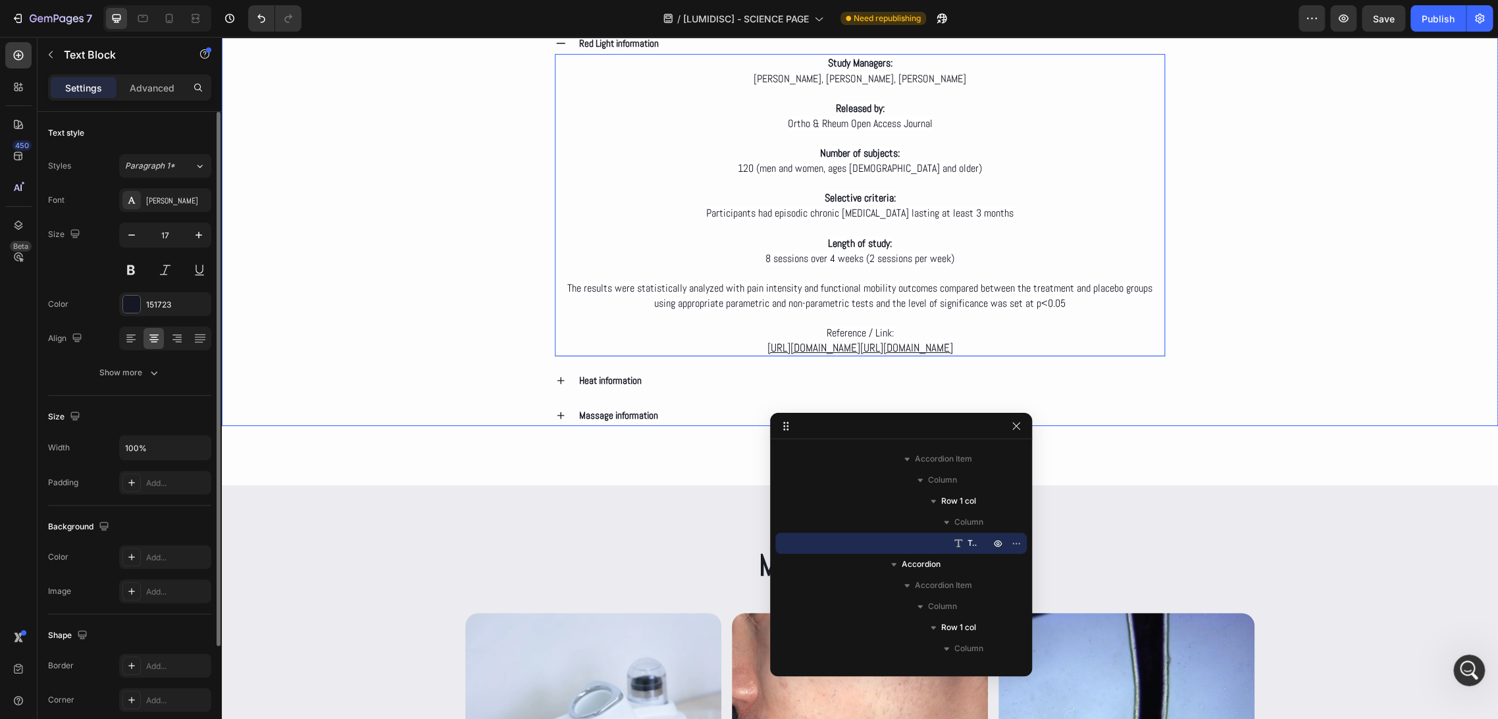
click at [527, 299] on div "Deep dive Text Block Clinical Evidence on the LumiDisc Healing Belt™ Heading We…" at bounding box center [860, 106] width 1277 height 639
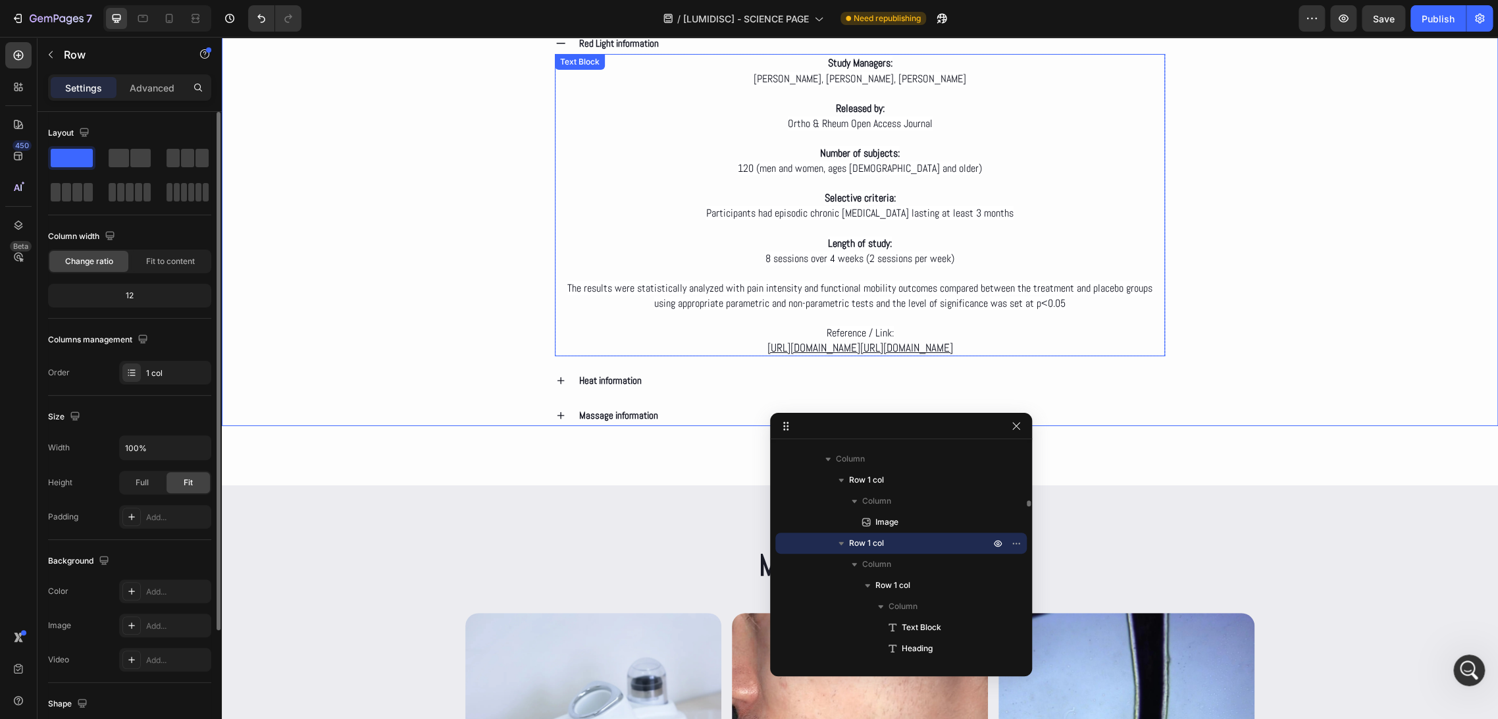
click at [902, 325] on p "Reference / Link: https://juniperpublishers.com/oroaj/OROAJ.MS.ID.555964.php ht…" at bounding box center [860, 340] width 608 height 30
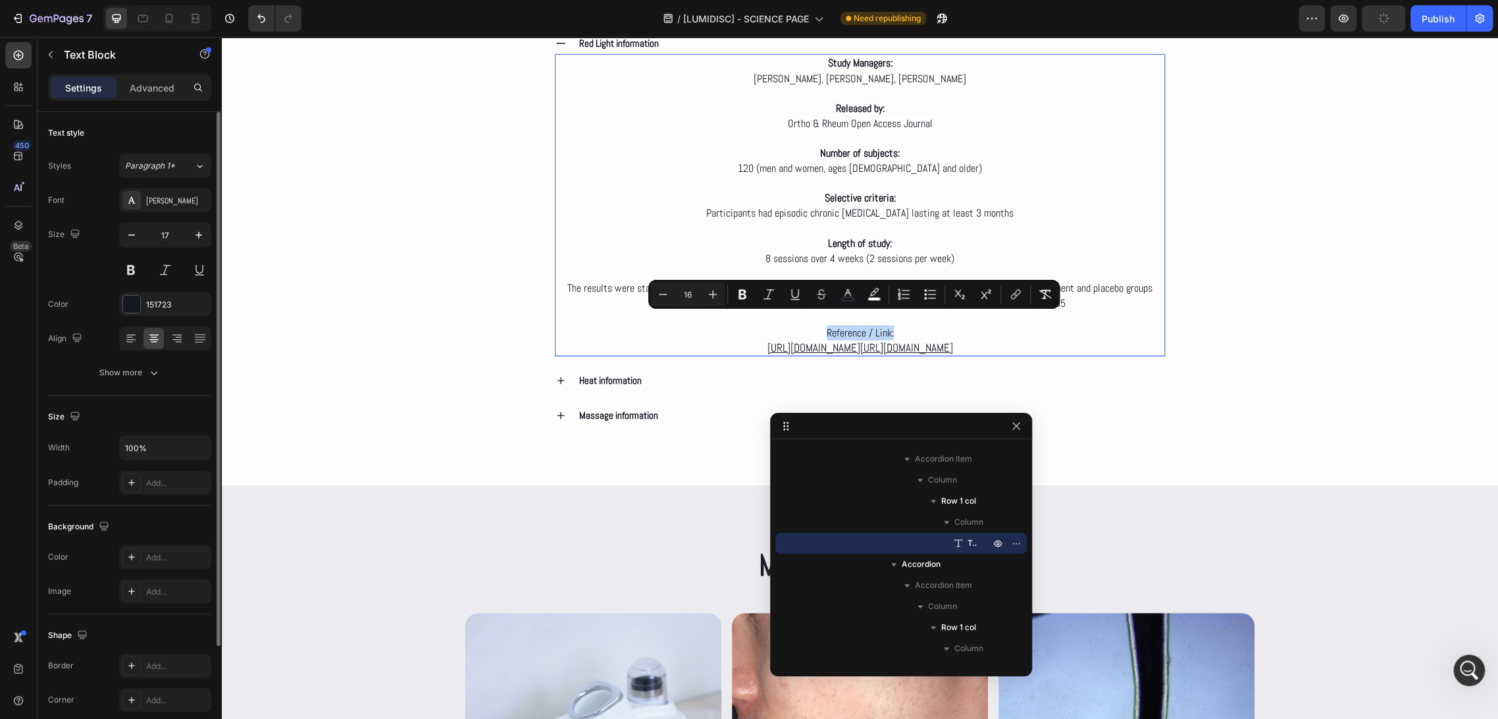
drag, startPoint x: 909, startPoint y: 320, endPoint x: 820, endPoint y: 319, distance: 88.9
click at [820, 325] on p "Reference / Link: https://juniperpublishers.com/oroaj/OROAJ.MS.ID.555964.php ht…" at bounding box center [860, 340] width 608 height 30
click at [752, 299] on button "Bold" at bounding box center [743, 294] width 24 height 24
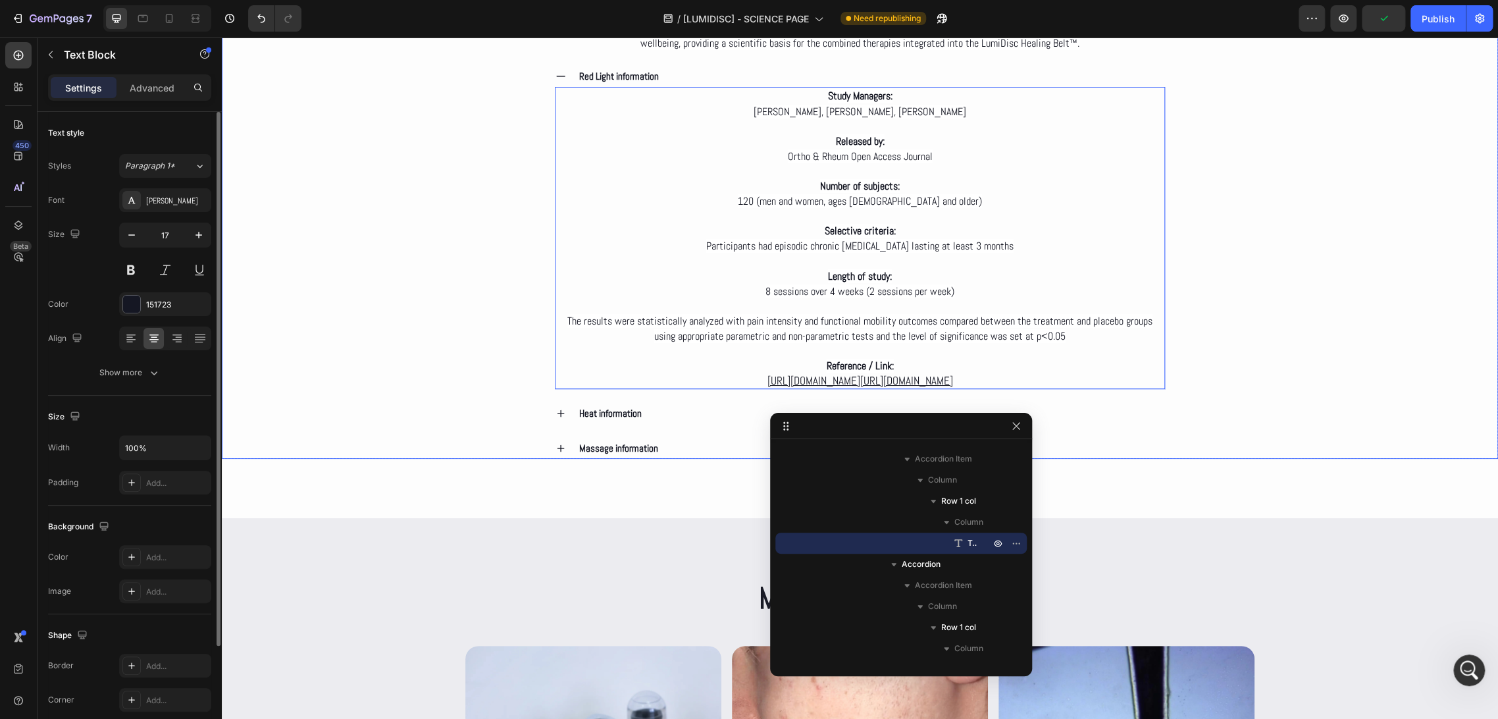
scroll to position [3218, 0]
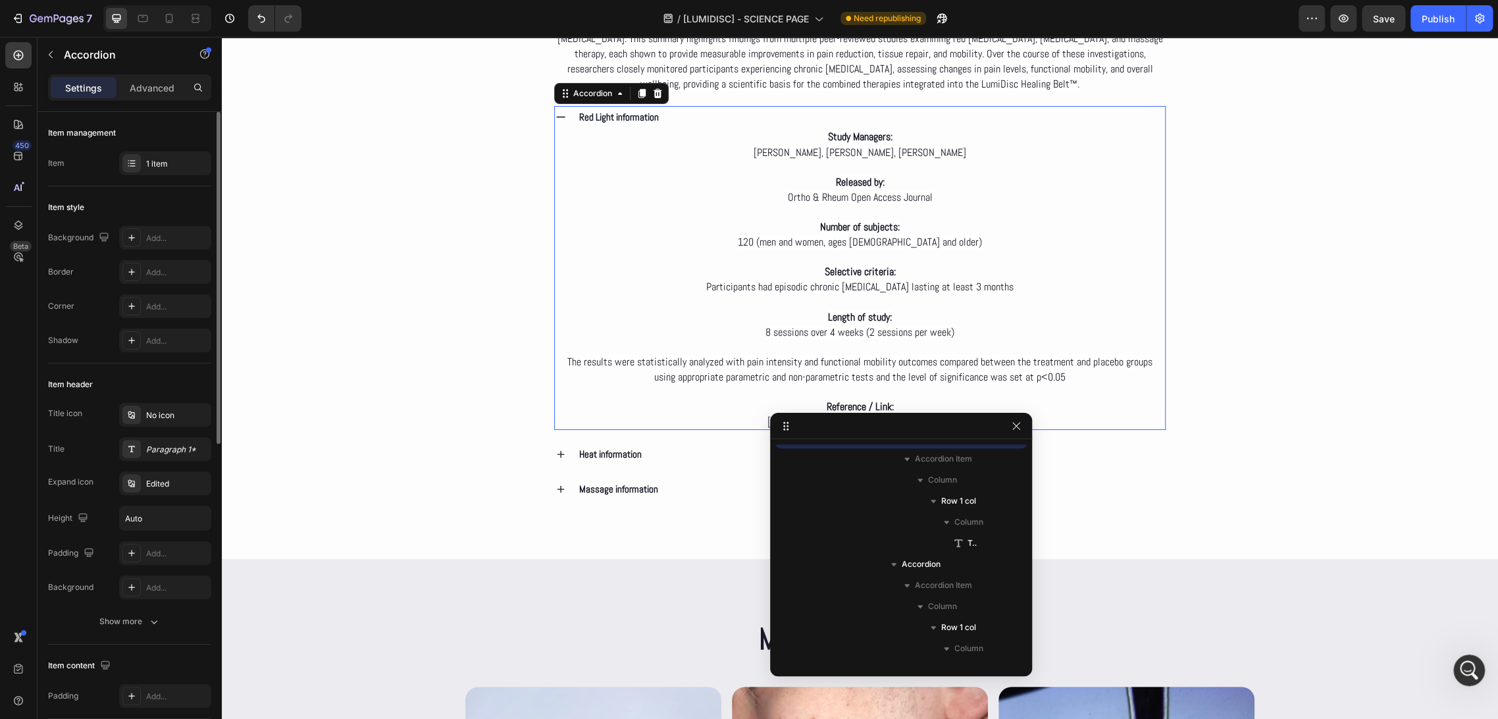
click at [562, 111] on icon at bounding box center [561, 117] width 12 height 12
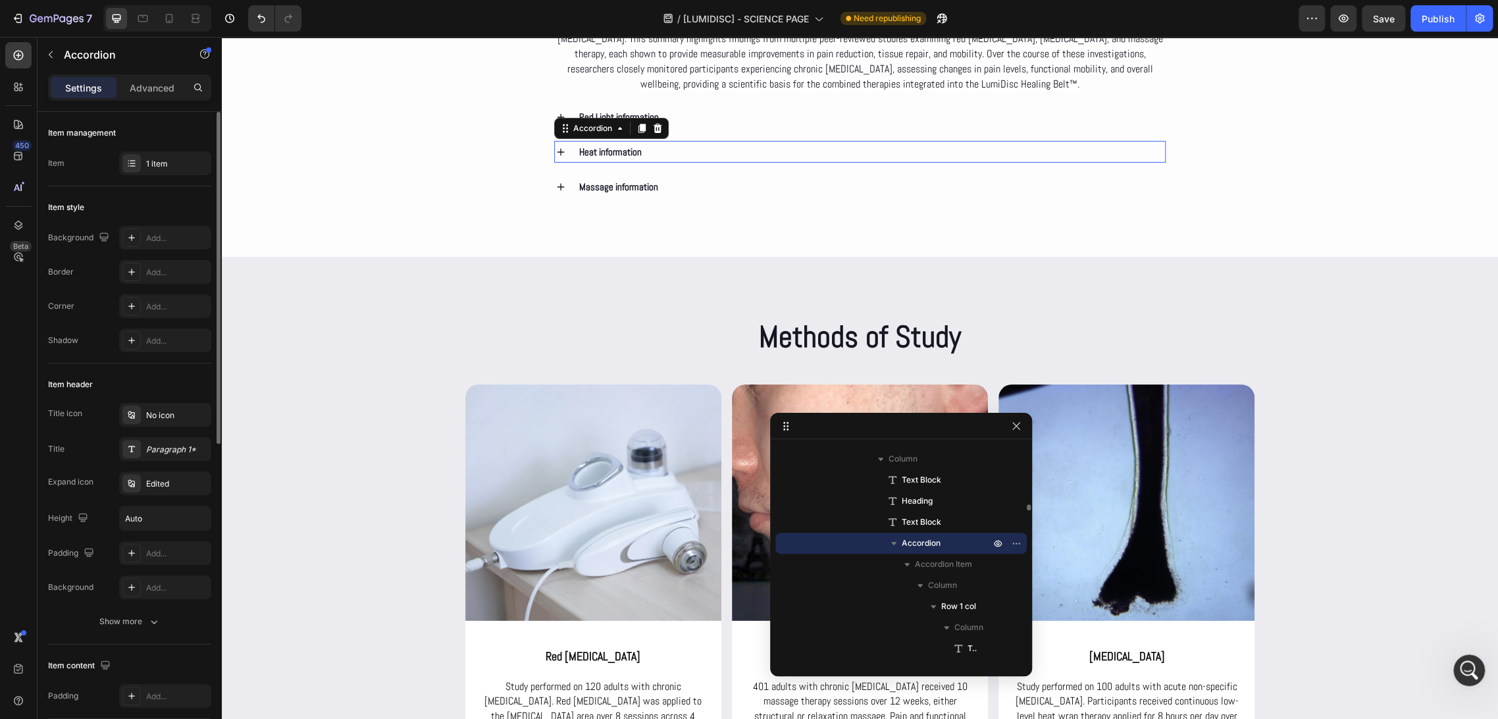
click at [565, 144] on div "Heat information" at bounding box center [860, 152] width 611 height 22
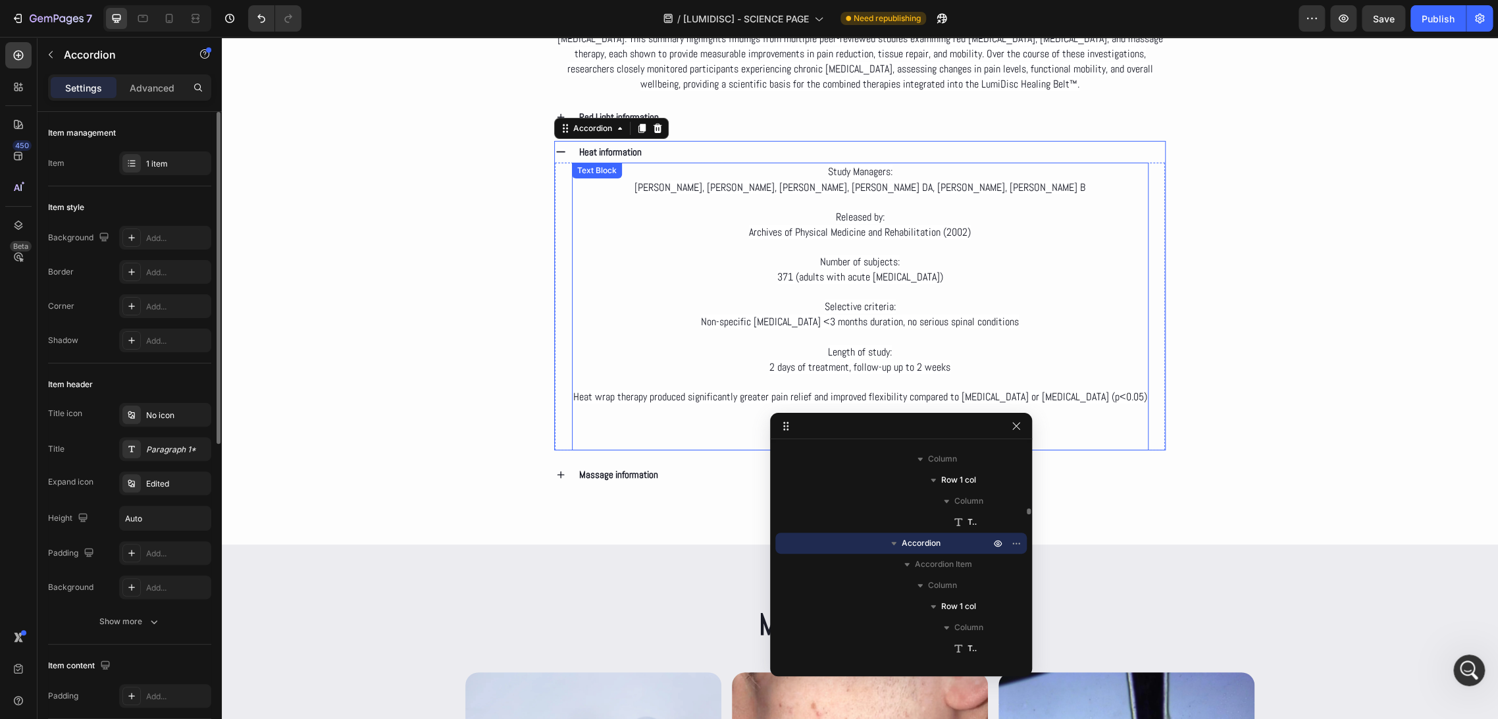
click at [879, 168] on span "Study Managers:" at bounding box center [860, 172] width 65 height 14
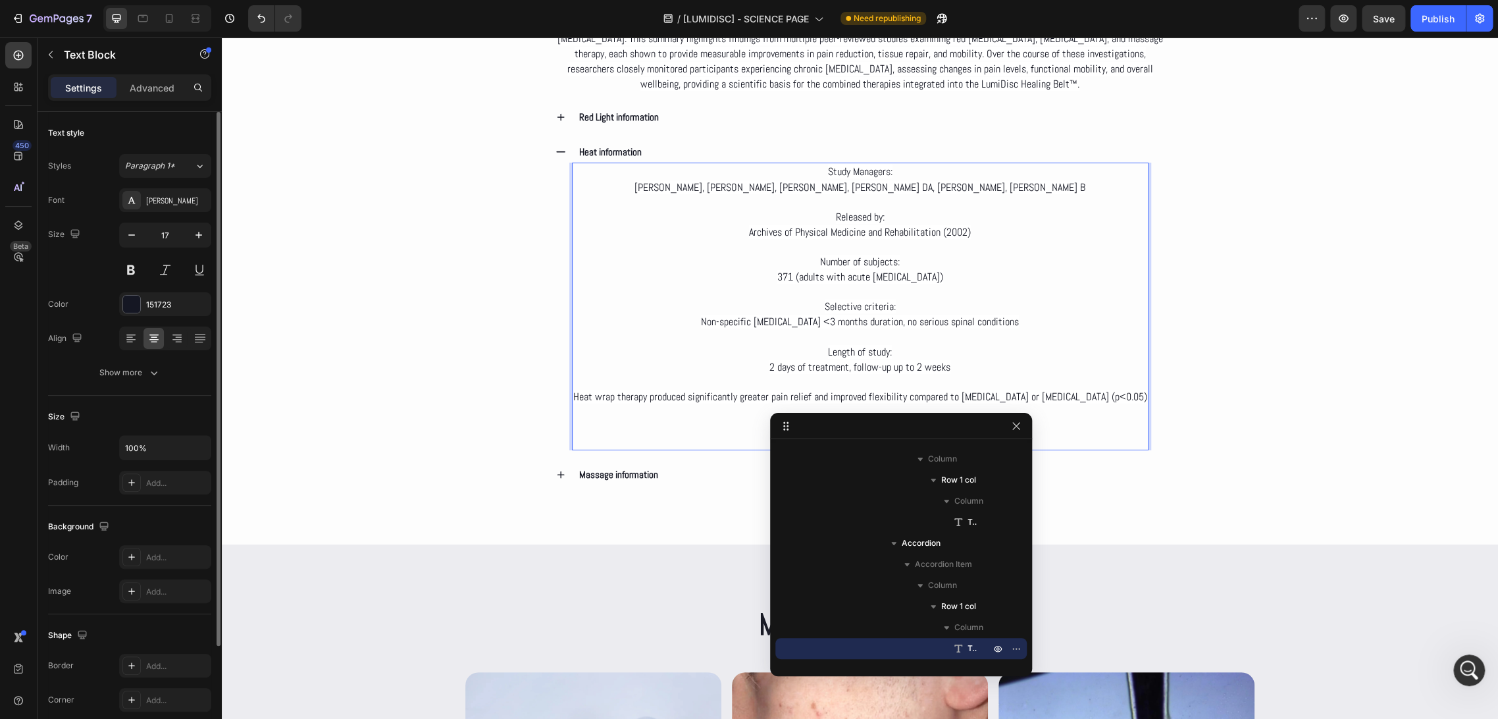
click at [907, 168] on p "Study Managers:" at bounding box center [860, 171] width 574 height 15
drag, startPoint x: 911, startPoint y: 168, endPoint x: 811, endPoint y: 172, distance: 99.5
click at [811, 172] on p "Study Managers:" at bounding box center [860, 171] width 574 height 15
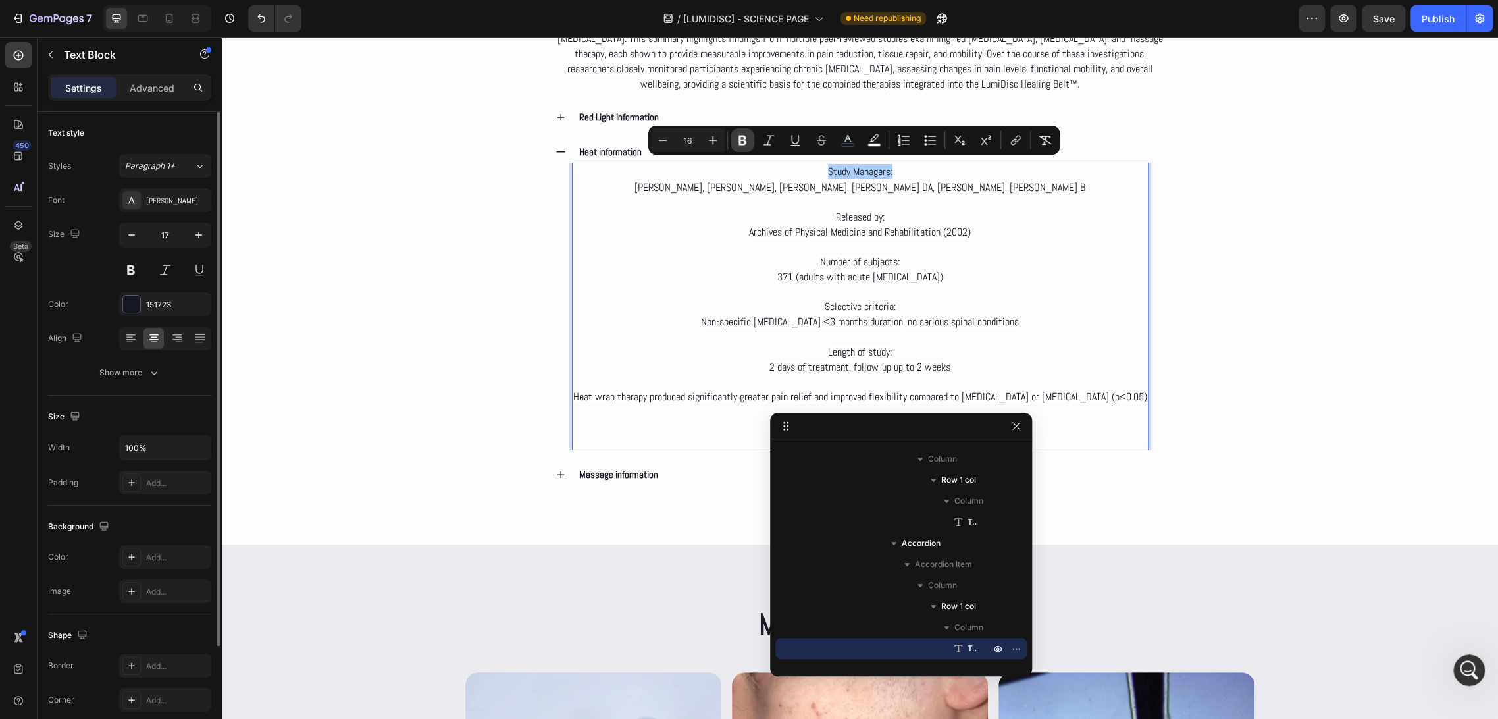
click at [745, 136] on icon "Editor contextual toolbar" at bounding box center [743, 141] width 8 height 10
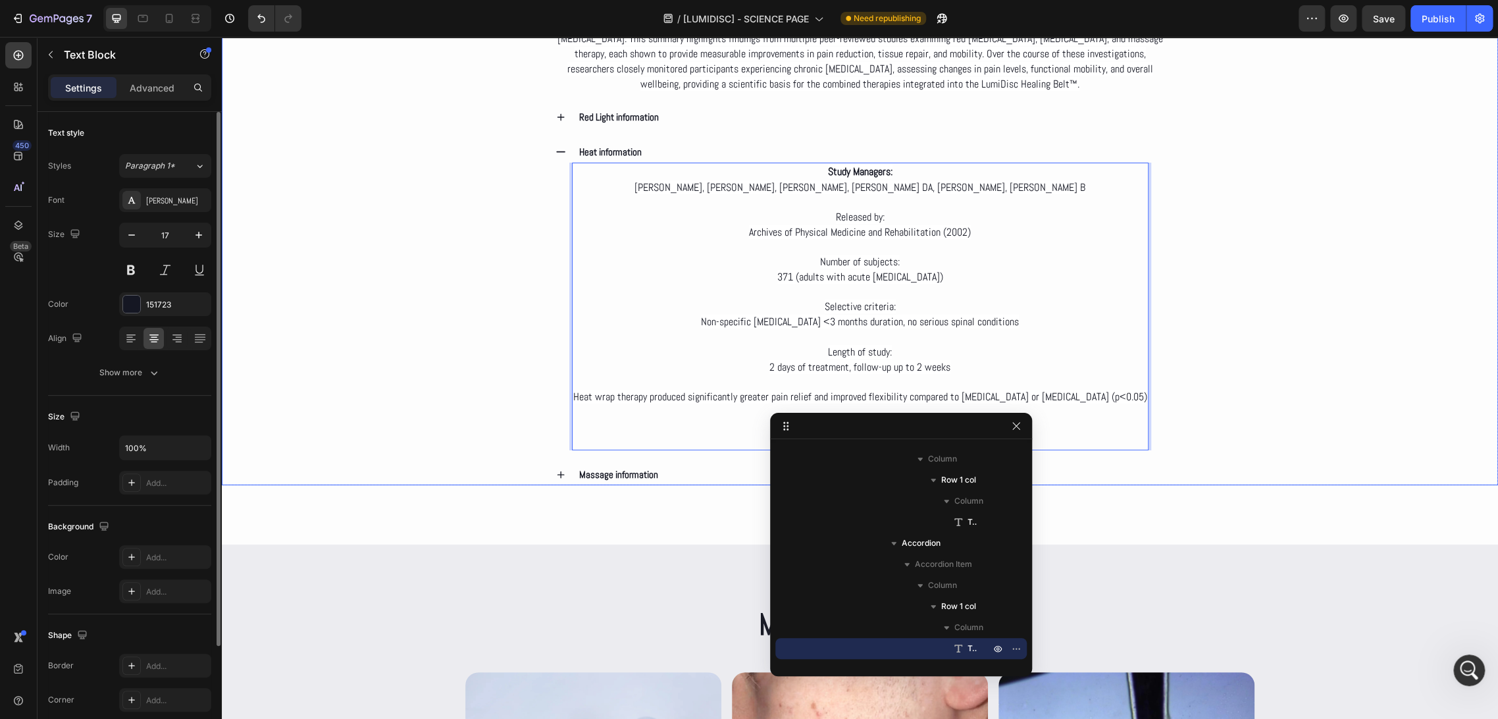
click at [465, 272] on div "Deep dive Text Block Clinical Evidence on the LumiDisc Healing Belt™ Heading We…" at bounding box center [860, 173] width 1277 height 624
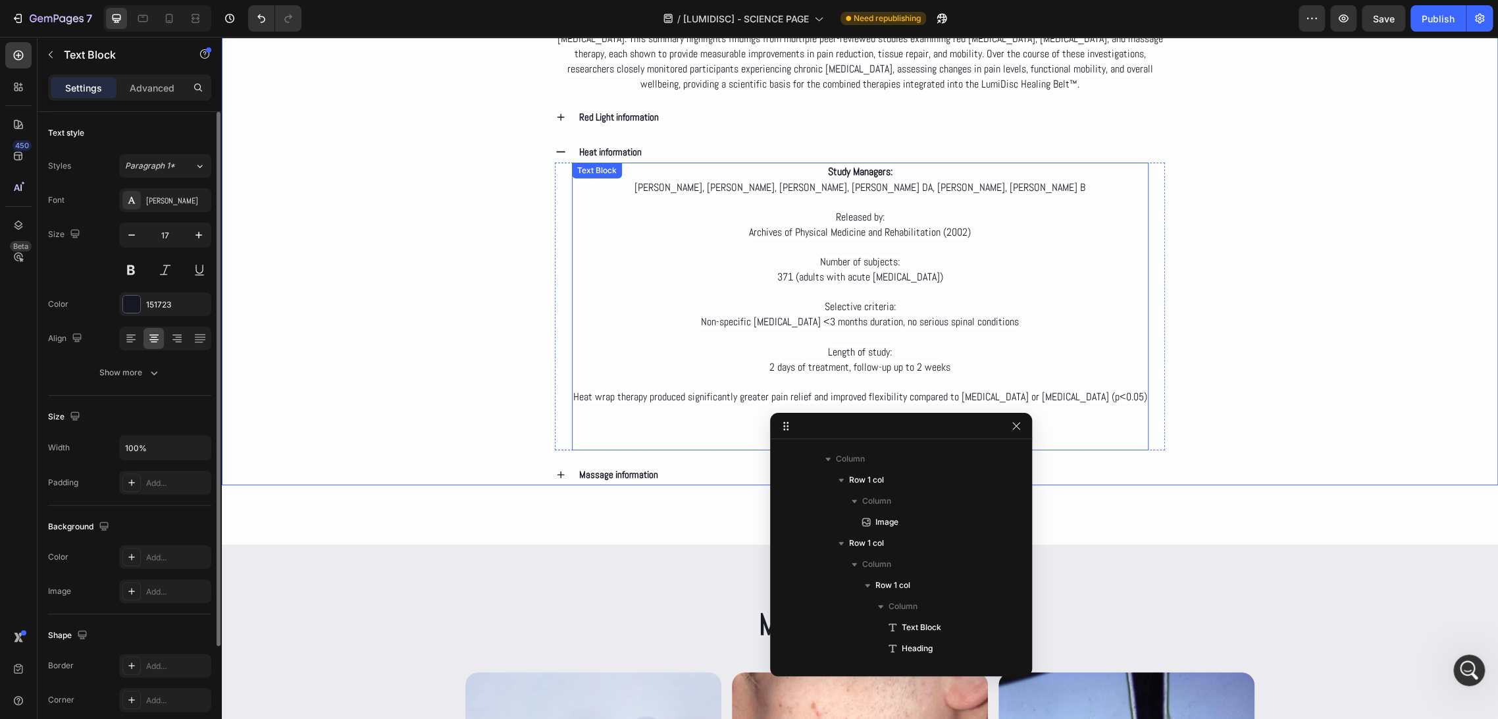
click at [847, 225] on span "Archives of Physical Medicine and Rehabilitation (2002)" at bounding box center [860, 232] width 222 height 14
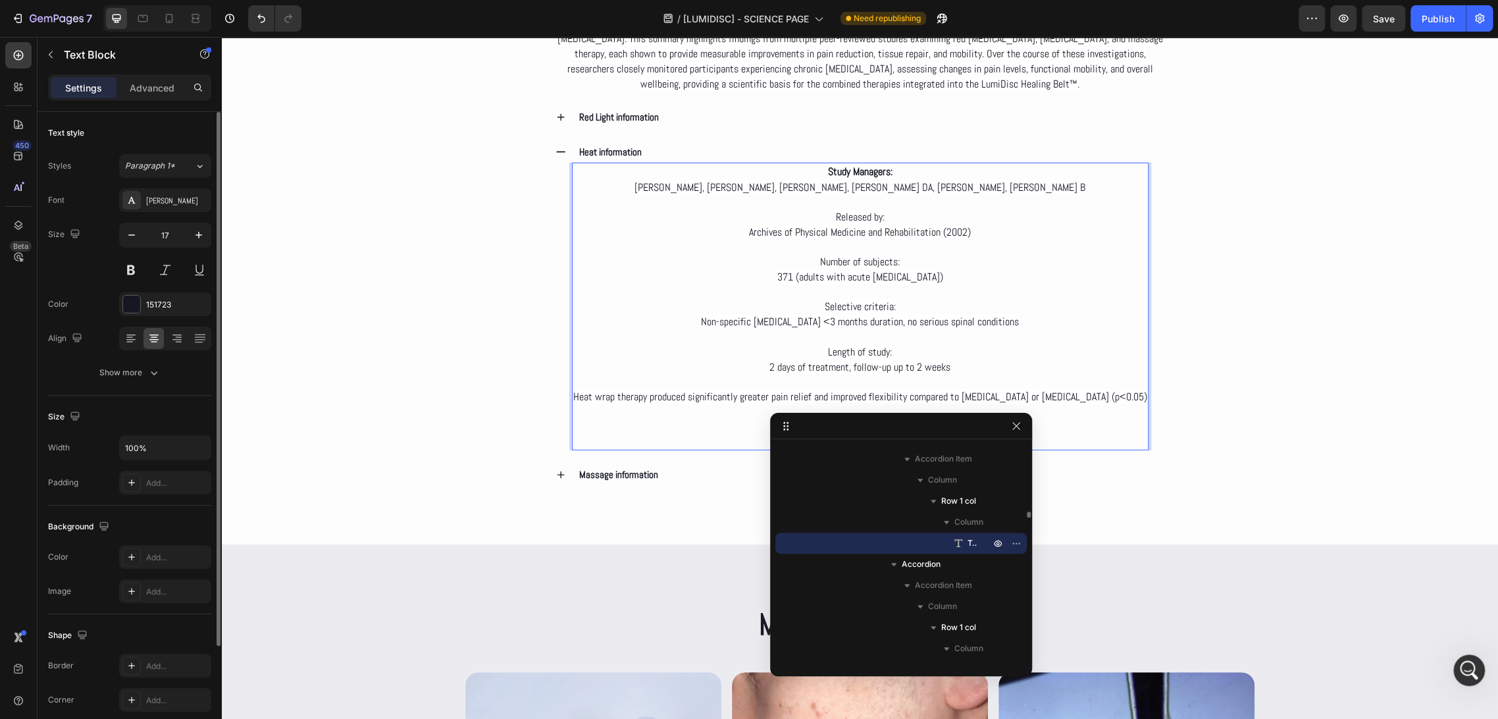
click at [918, 209] on p "Released by:" at bounding box center [860, 210] width 574 height 30
drag, startPoint x: 914, startPoint y: 209, endPoint x: 791, endPoint y: 212, distance: 122.5
click at [816, 213] on p "Released by:" at bounding box center [860, 210] width 574 height 30
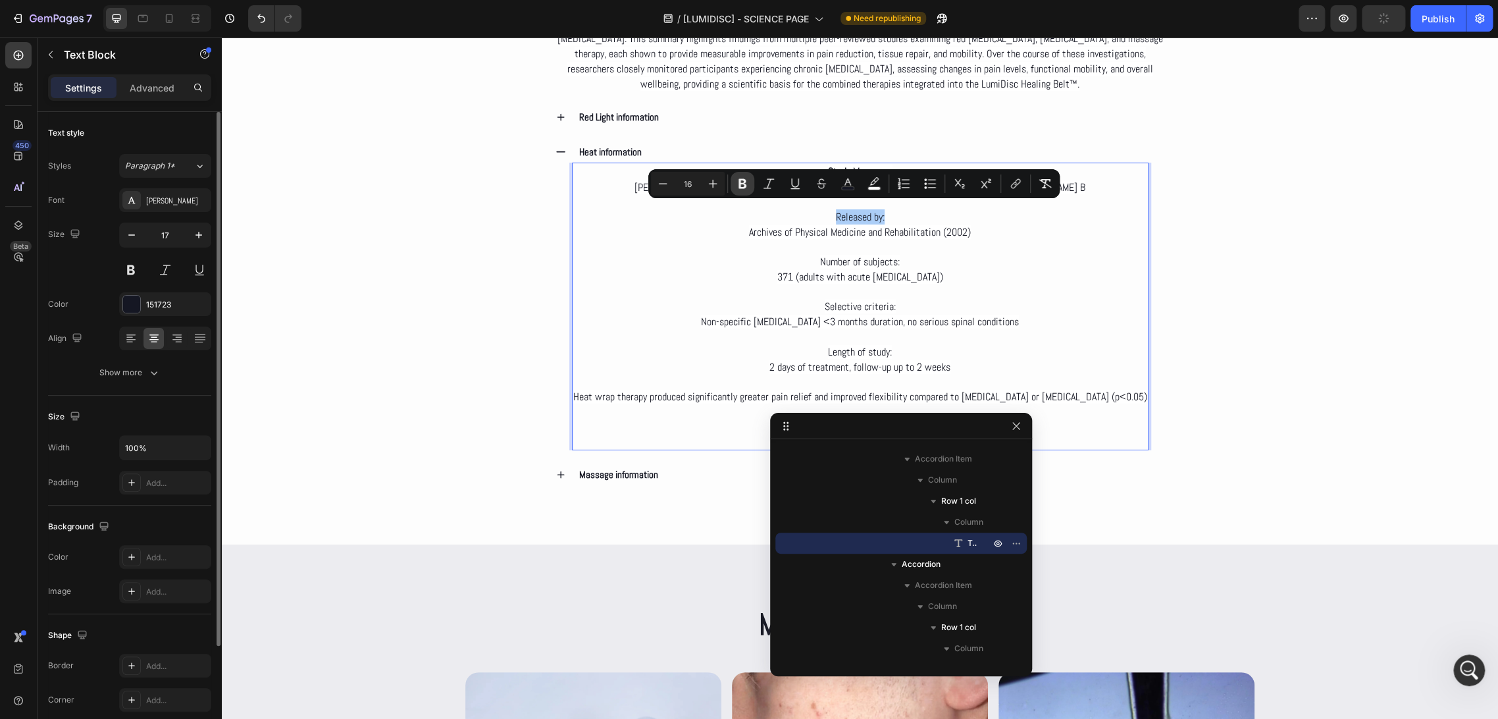
drag, startPoint x: 739, startPoint y: 187, endPoint x: 467, endPoint y: 181, distance: 272.6
click at [739, 187] on icon "Editor contextual toolbar" at bounding box center [743, 184] width 8 height 10
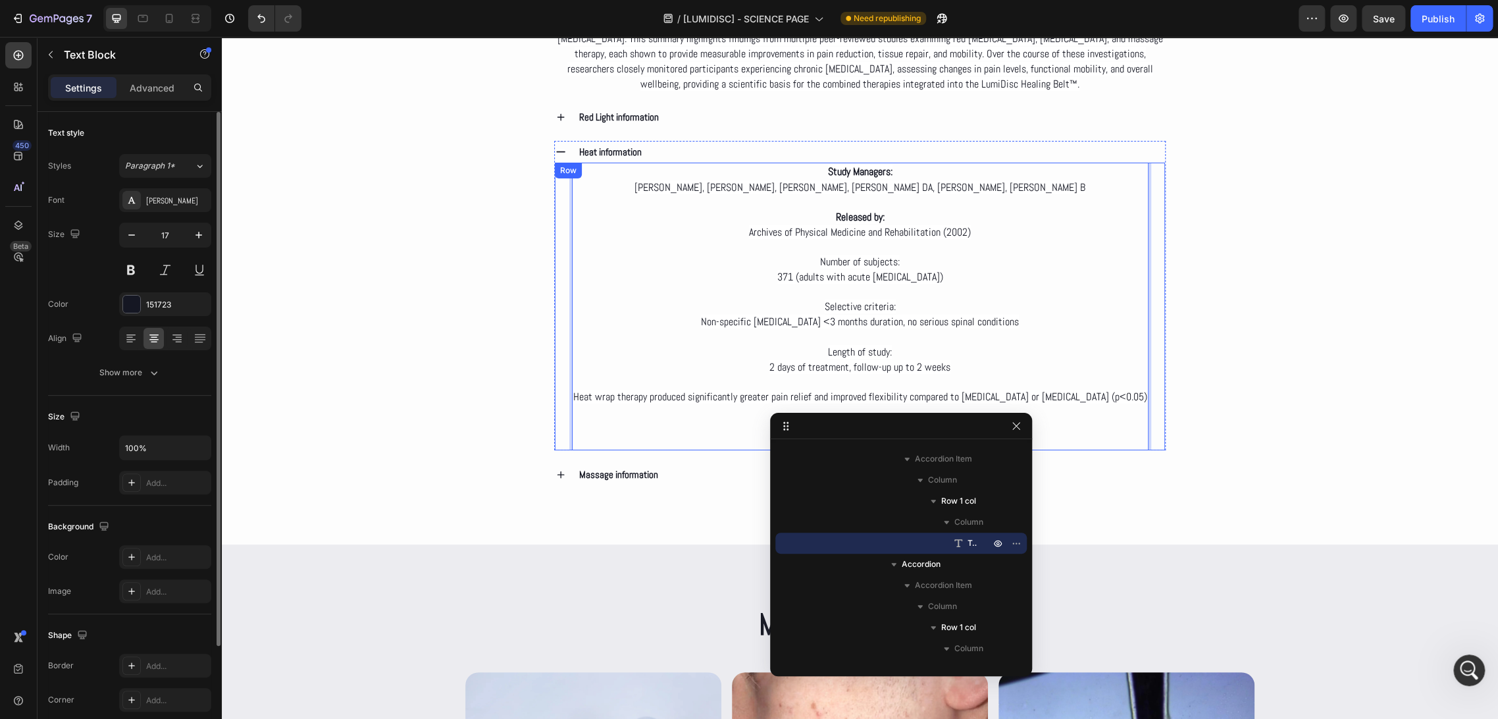
click at [560, 273] on div "Study Managers: Nadler SF, Steiner DJ, Erasala GN, Hengehold DA, Hinkle RT, Sar…" at bounding box center [860, 307] width 611 height 288
click at [897, 250] on p "Number of subjects:" at bounding box center [860, 255] width 574 height 30
drag, startPoint x: 912, startPoint y: 254, endPoint x: 807, endPoint y: 251, distance: 105.4
click at [812, 253] on p "Number of subjects:" at bounding box center [860, 255] width 574 height 30
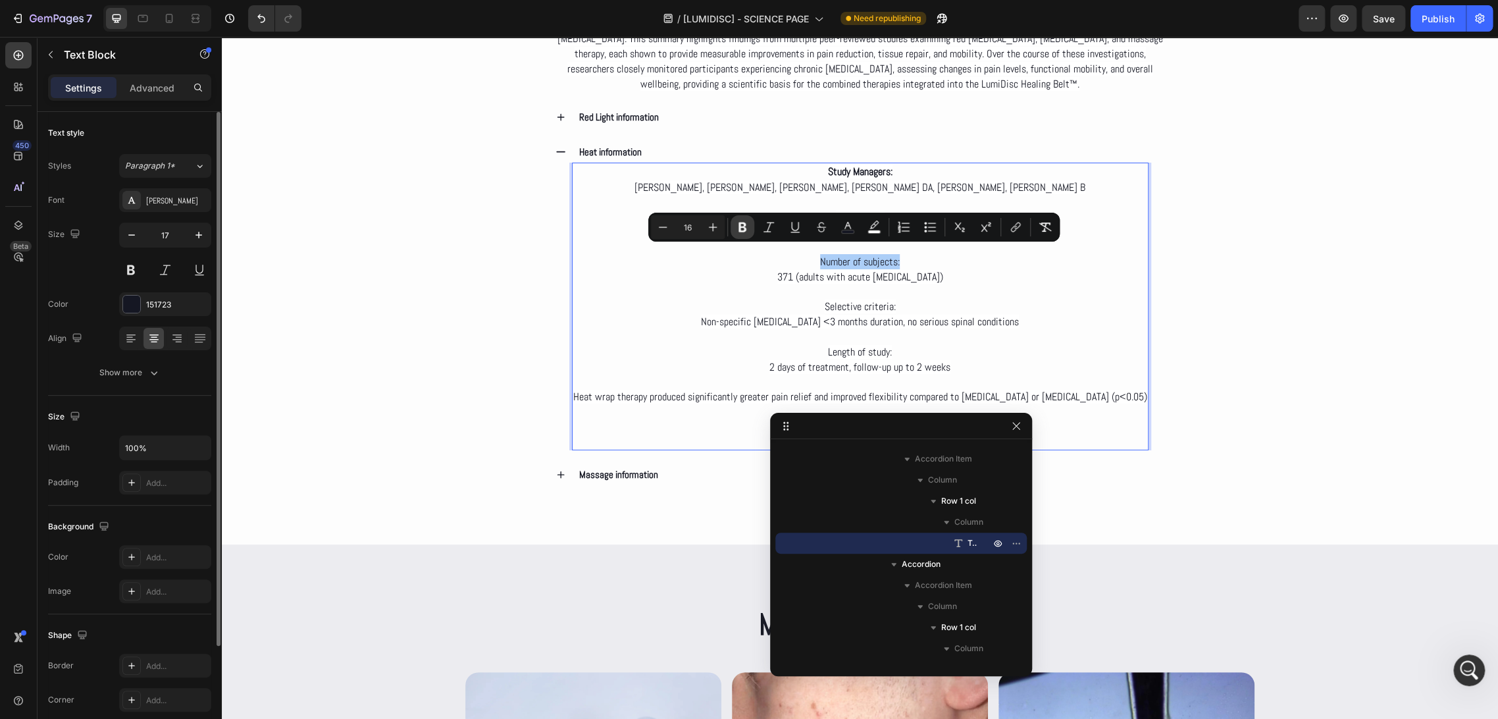
click at [741, 231] on icon "Editor contextual toolbar" at bounding box center [743, 228] width 8 height 10
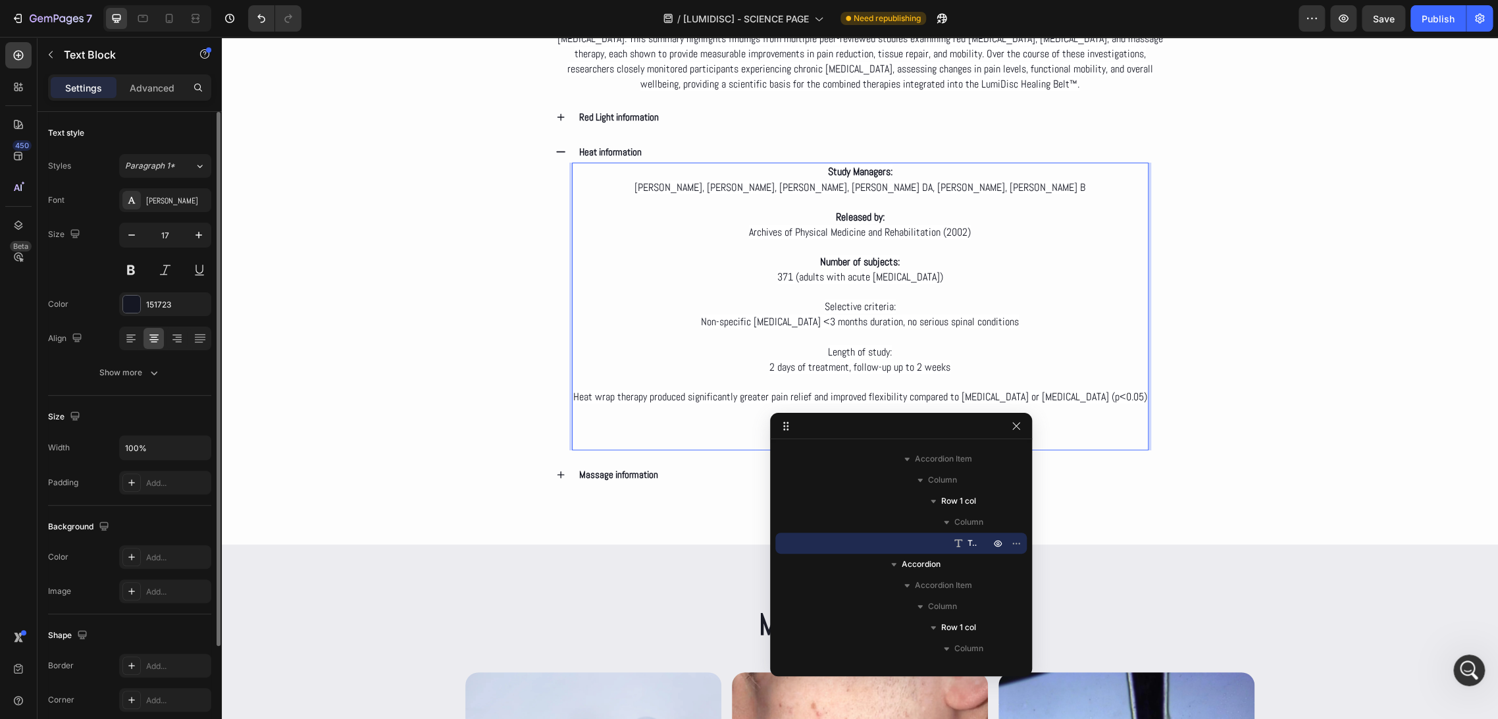
click at [852, 300] on span "Selective criteria:" at bounding box center [860, 307] width 71 height 14
drag, startPoint x: 1239, startPoint y: 284, endPoint x: 1044, endPoint y: 299, distance: 195.4
click at [1229, 282] on div "Deep dive Text Block Clinical Evidence on the LumiDisc Healing Belt™ Heading We…" at bounding box center [860, 173] width 1277 height 624
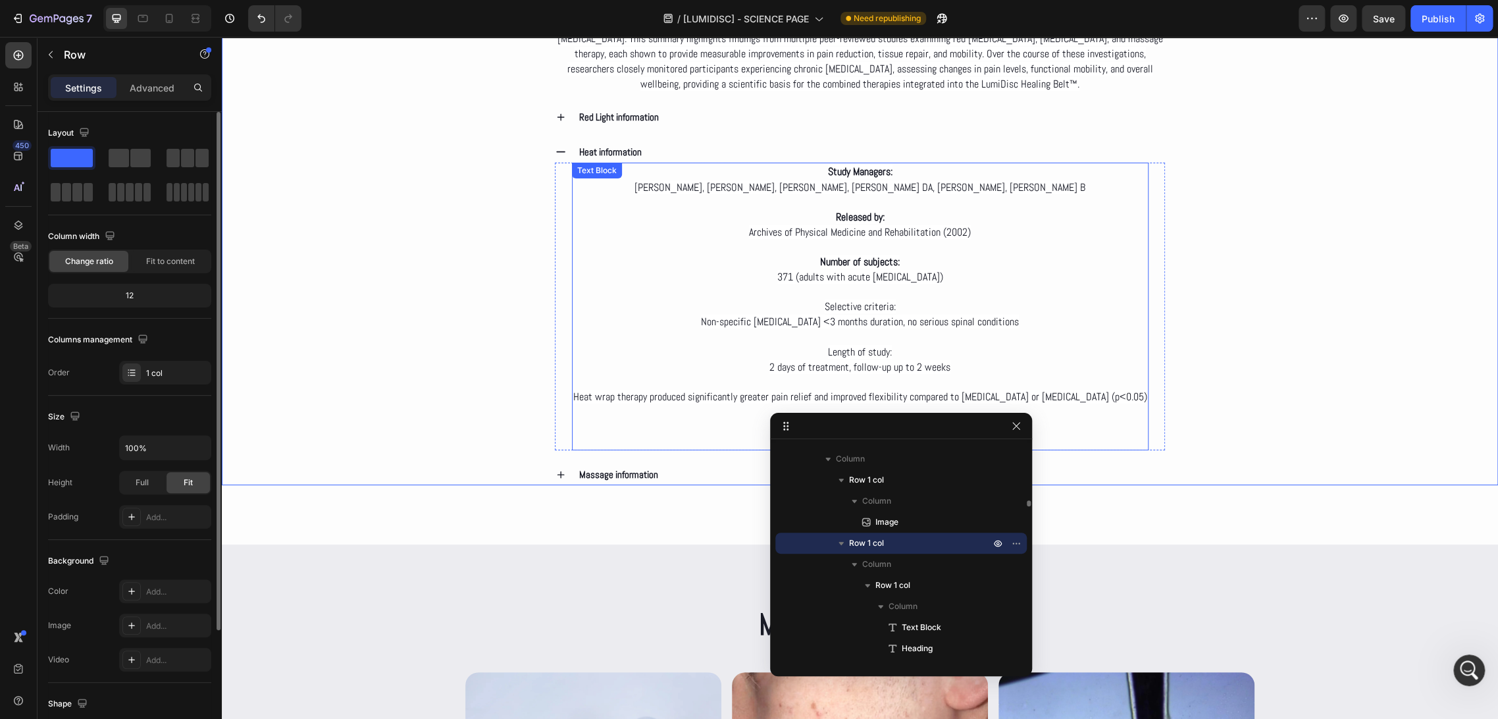
click at [894, 300] on p "Selective criteria:" at bounding box center [860, 299] width 574 height 30
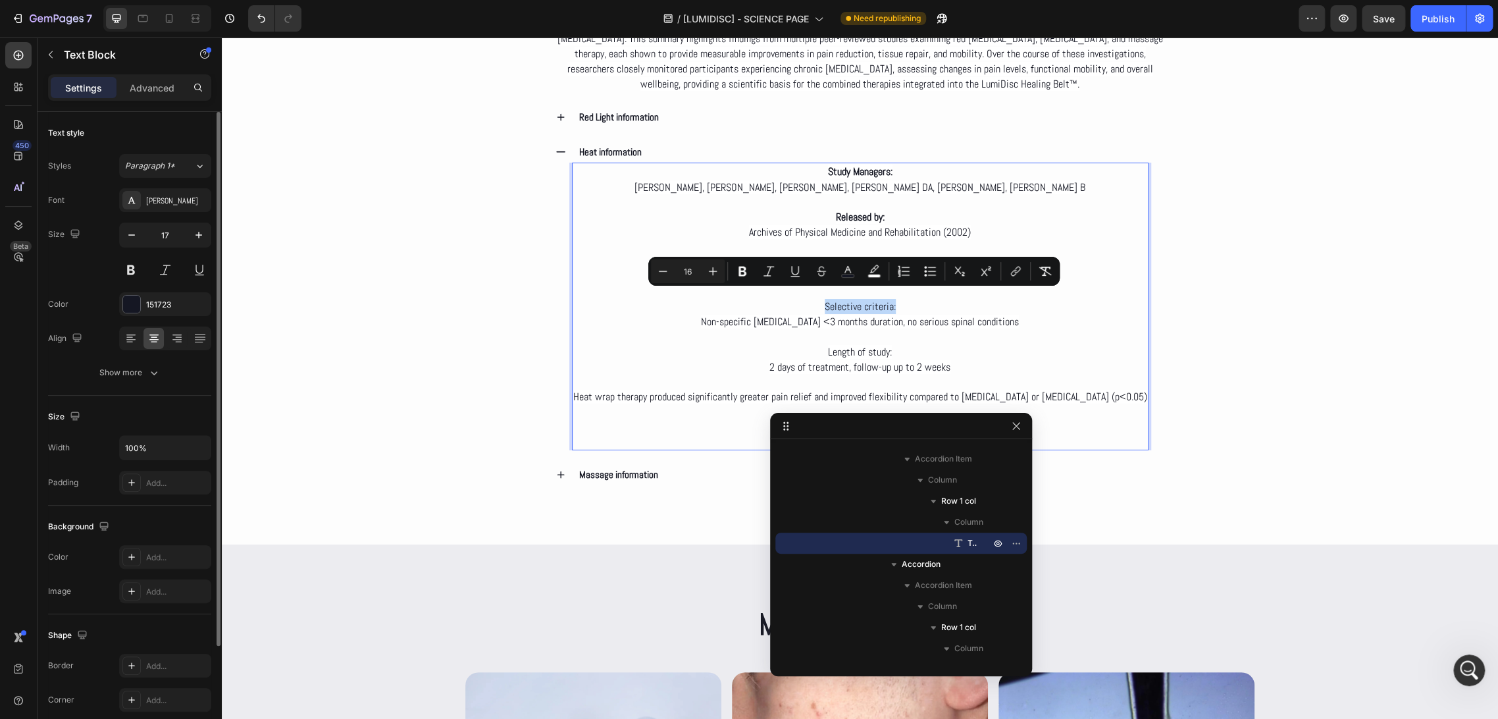
drag, startPoint x: 912, startPoint y: 299, endPoint x: 823, endPoint y: 294, distance: 89.7
click at [823, 294] on p "Selective criteria:" at bounding box center [860, 299] width 574 height 30
drag, startPoint x: 753, startPoint y: 273, endPoint x: 797, endPoint y: 282, distance: 45.1
click at [752, 272] on button "Bold" at bounding box center [743, 271] width 24 height 24
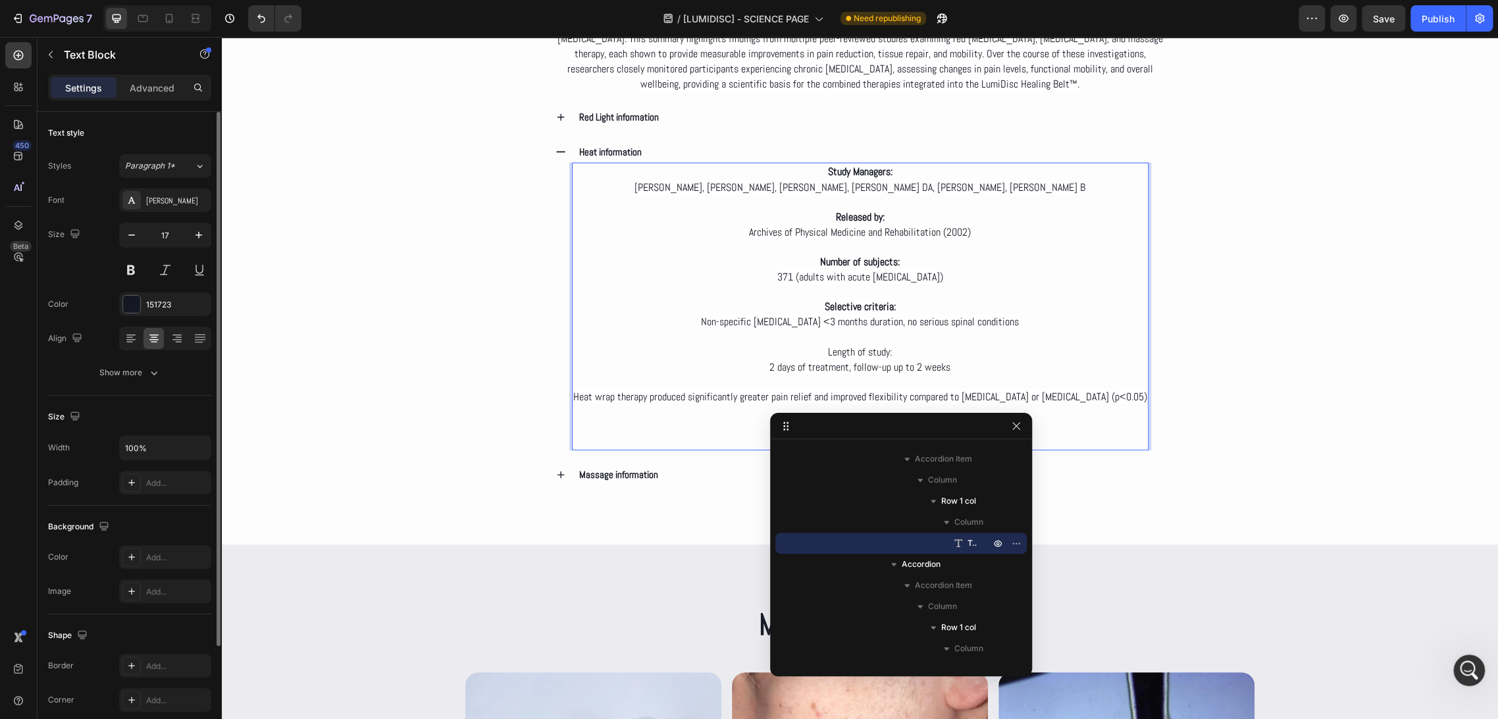
click at [936, 334] on p "Length of study:" at bounding box center [860, 344] width 574 height 30
click at [932, 341] on p "Length of study:" at bounding box center [860, 344] width 574 height 30
drag, startPoint x: 1198, startPoint y: 342, endPoint x: 1061, endPoint y: 352, distance: 137.3
click at [1198, 341] on div "Deep dive Text Block Clinical Evidence on the LumiDisc Healing Belt™ Heading We…" at bounding box center [860, 173] width 1277 height 624
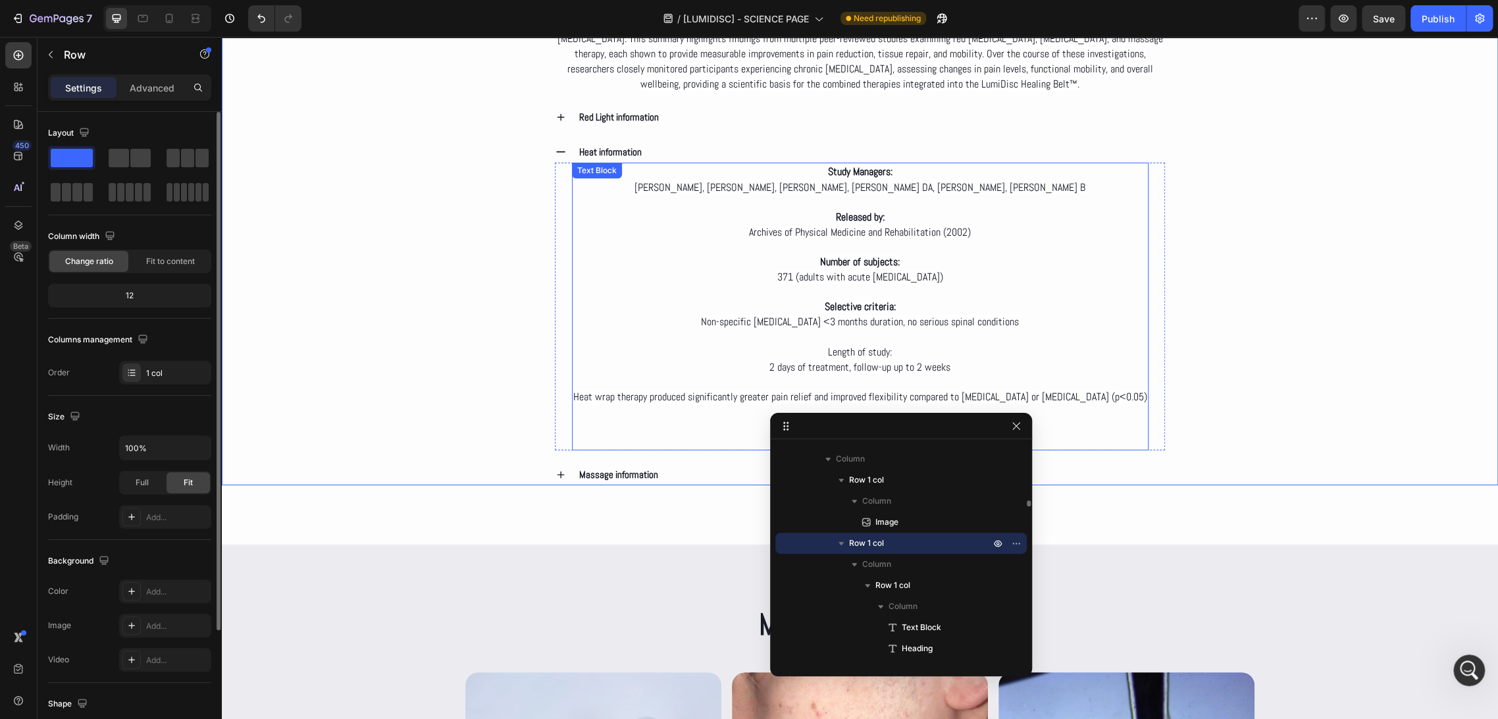
drag, startPoint x: 963, startPoint y: 354, endPoint x: 955, endPoint y: 347, distance: 11.2
click at [963, 359] on p "2 days of treatment, follow-up up to 2 weeks" at bounding box center [860, 366] width 574 height 15
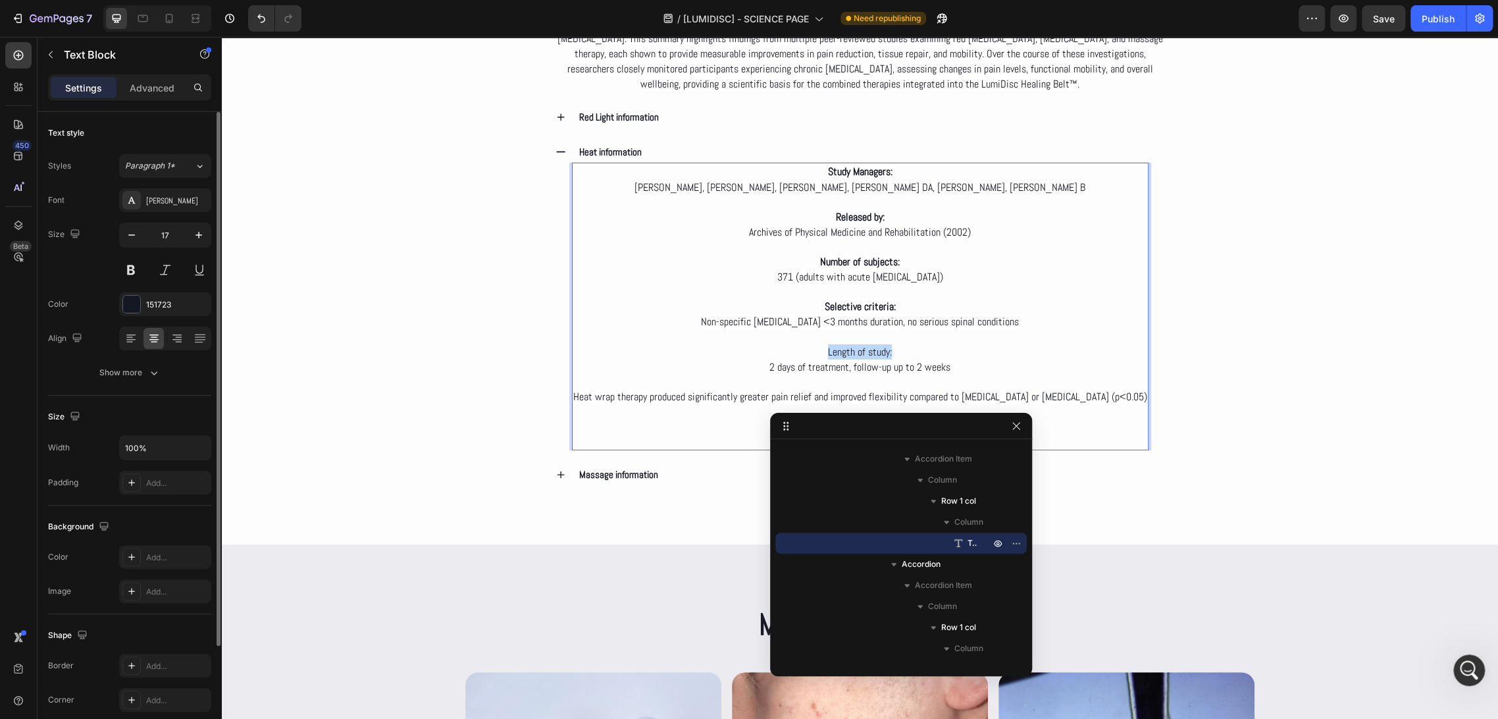
drag, startPoint x: 899, startPoint y: 342, endPoint x: 816, endPoint y: 336, distance: 83.2
click at [816, 336] on p "Length of study:" at bounding box center [860, 344] width 574 height 30
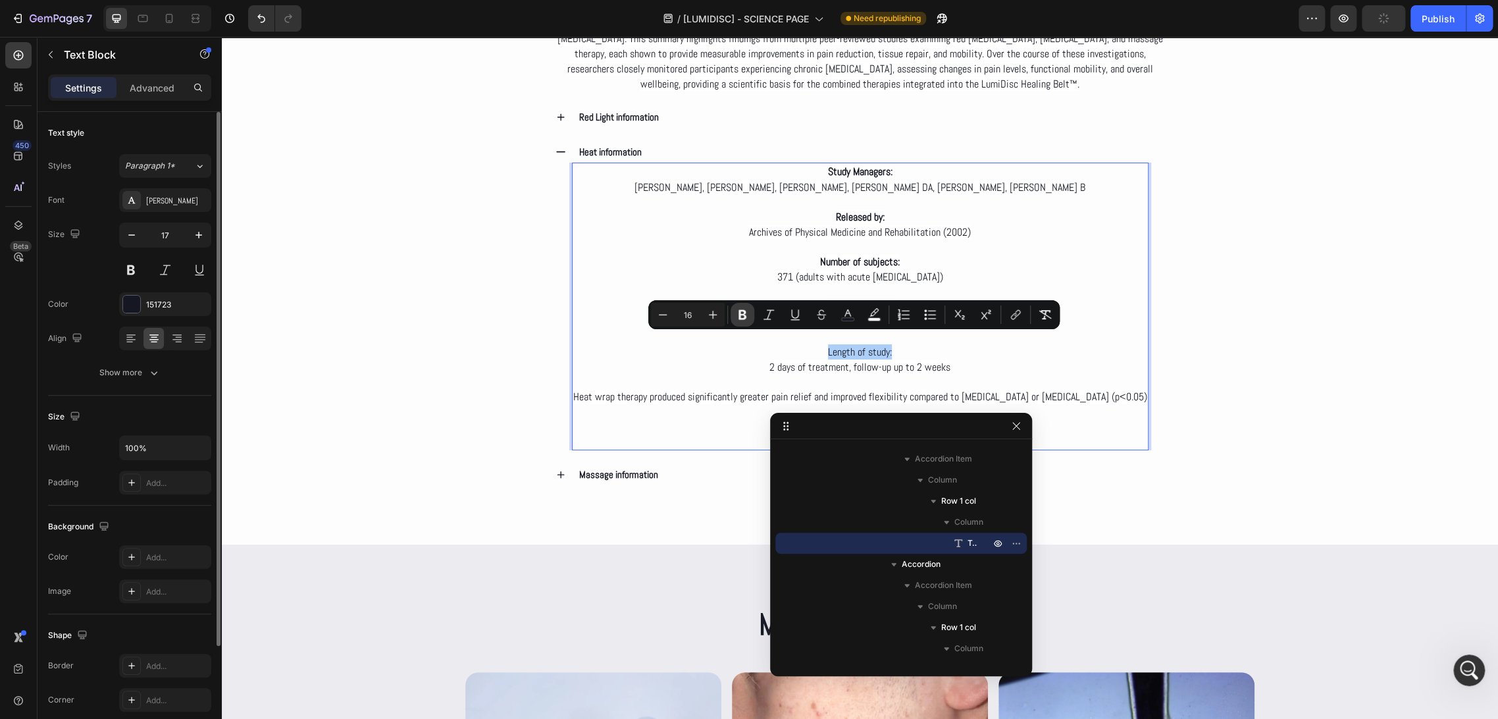
click at [748, 314] on icon "Editor contextual toolbar" at bounding box center [742, 314] width 13 height 13
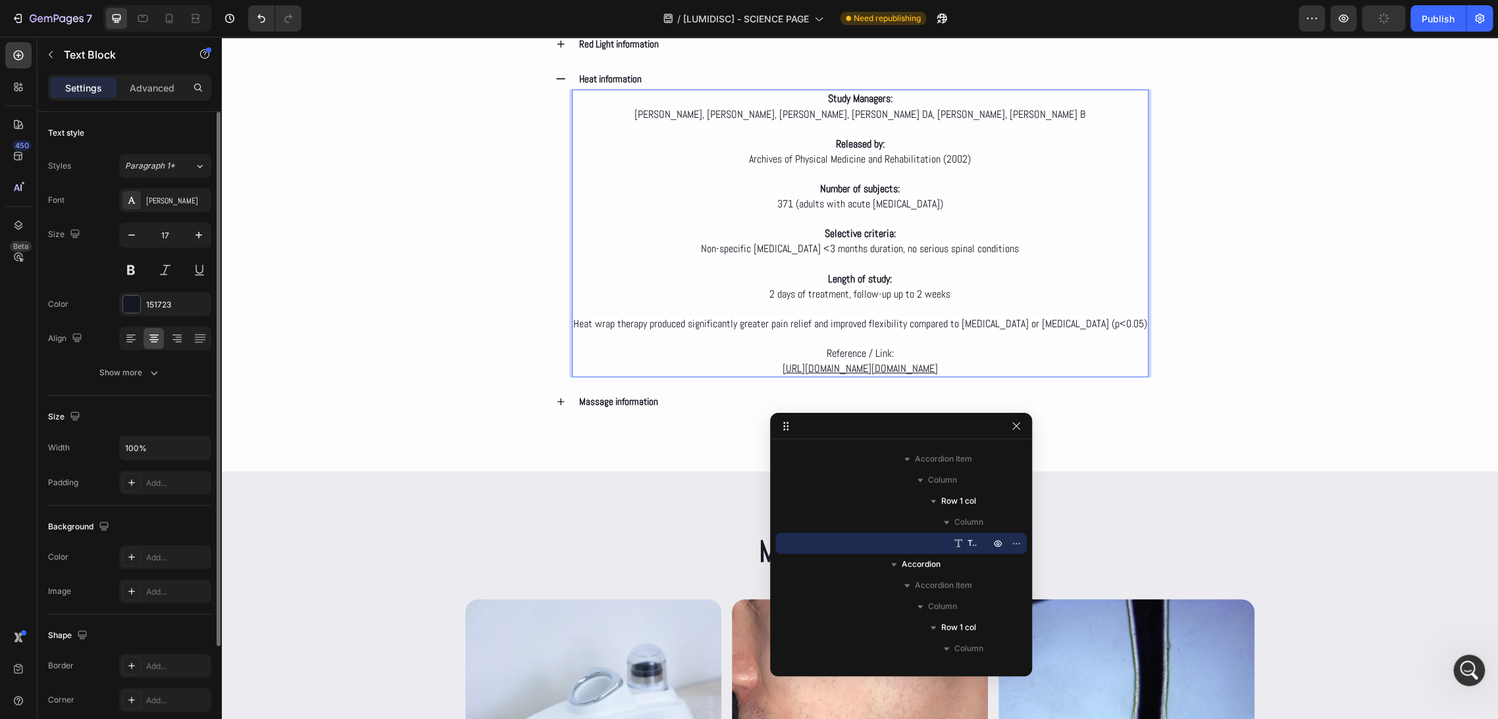
scroll to position [3292, 0]
click at [1298, 310] on div "Deep dive Text Block Clinical Evidence on the LumiDisc Healing Belt™ Heading We…" at bounding box center [860, 99] width 1277 height 624
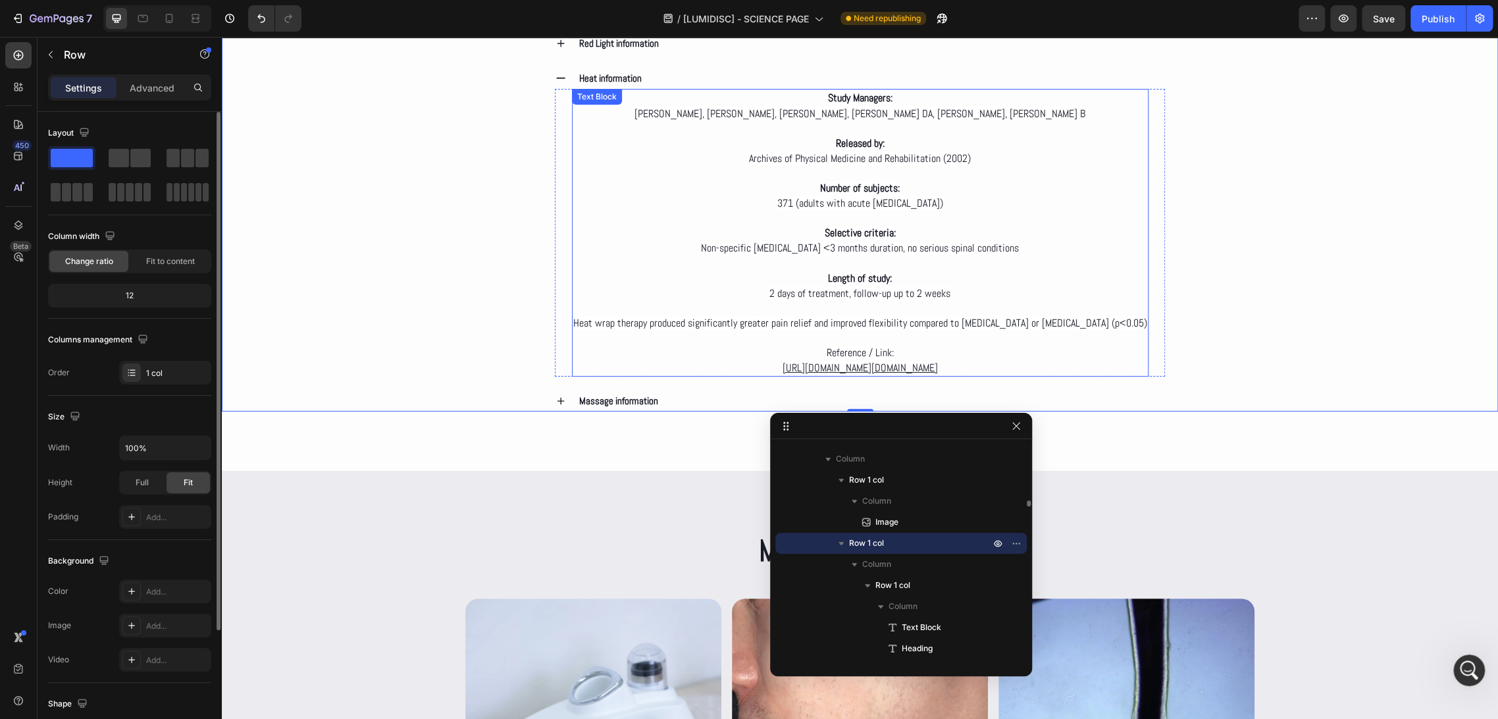
click at [920, 345] on p "Reference / Link:" at bounding box center [860, 352] width 574 height 15
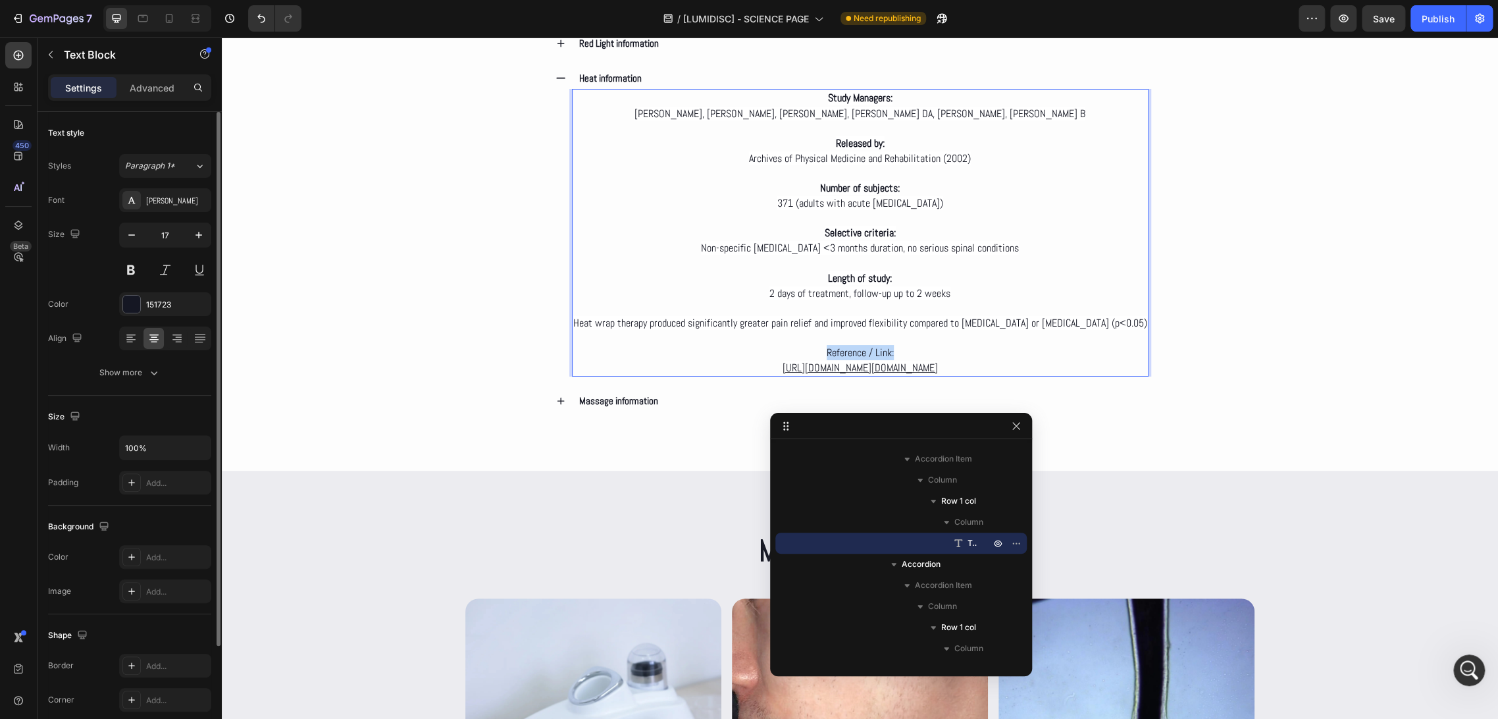
drag, startPoint x: 885, startPoint y: 336, endPoint x: 808, endPoint y: 333, distance: 76.4
click at [816, 345] on p "Reference / Link:" at bounding box center [860, 352] width 574 height 15
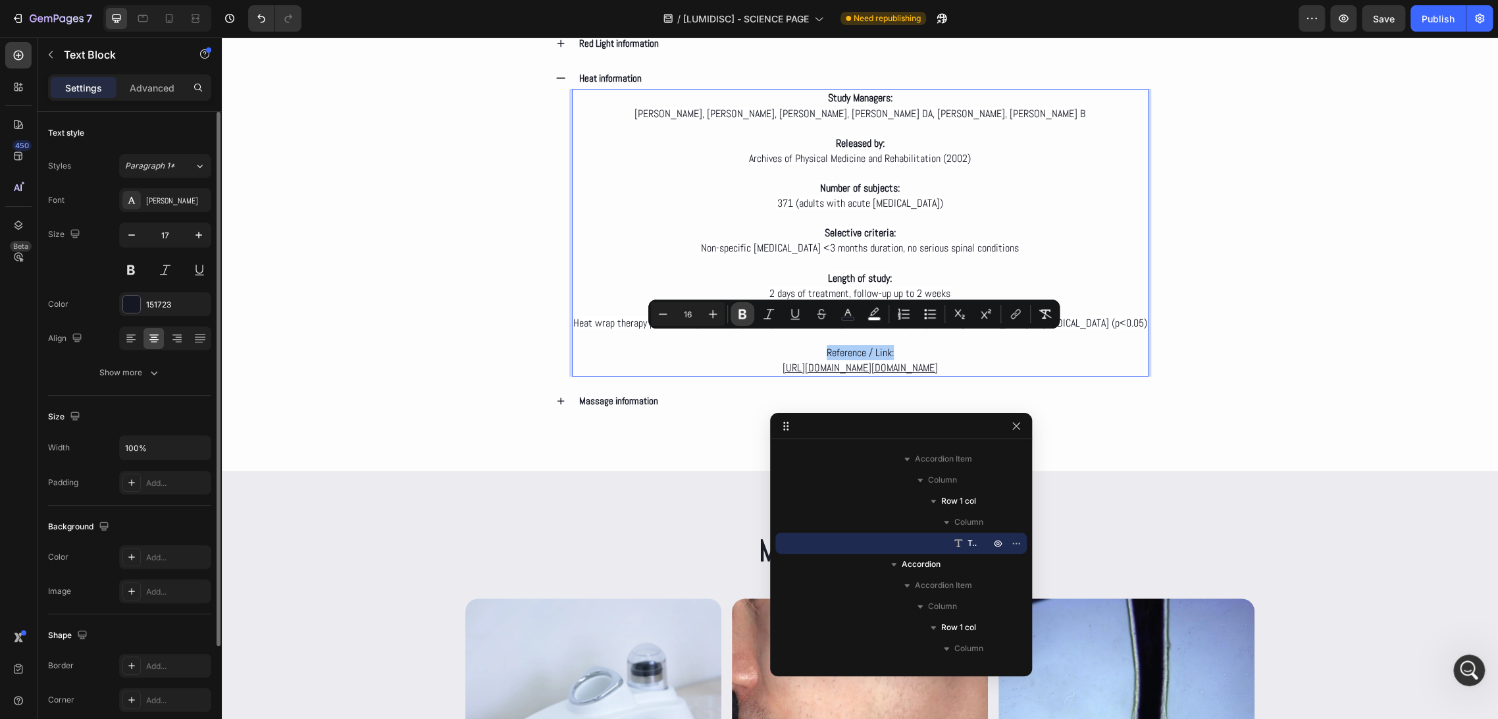
click at [743, 313] on icon "Editor contextual toolbar" at bounding box center [743, 314] width 8 height 10
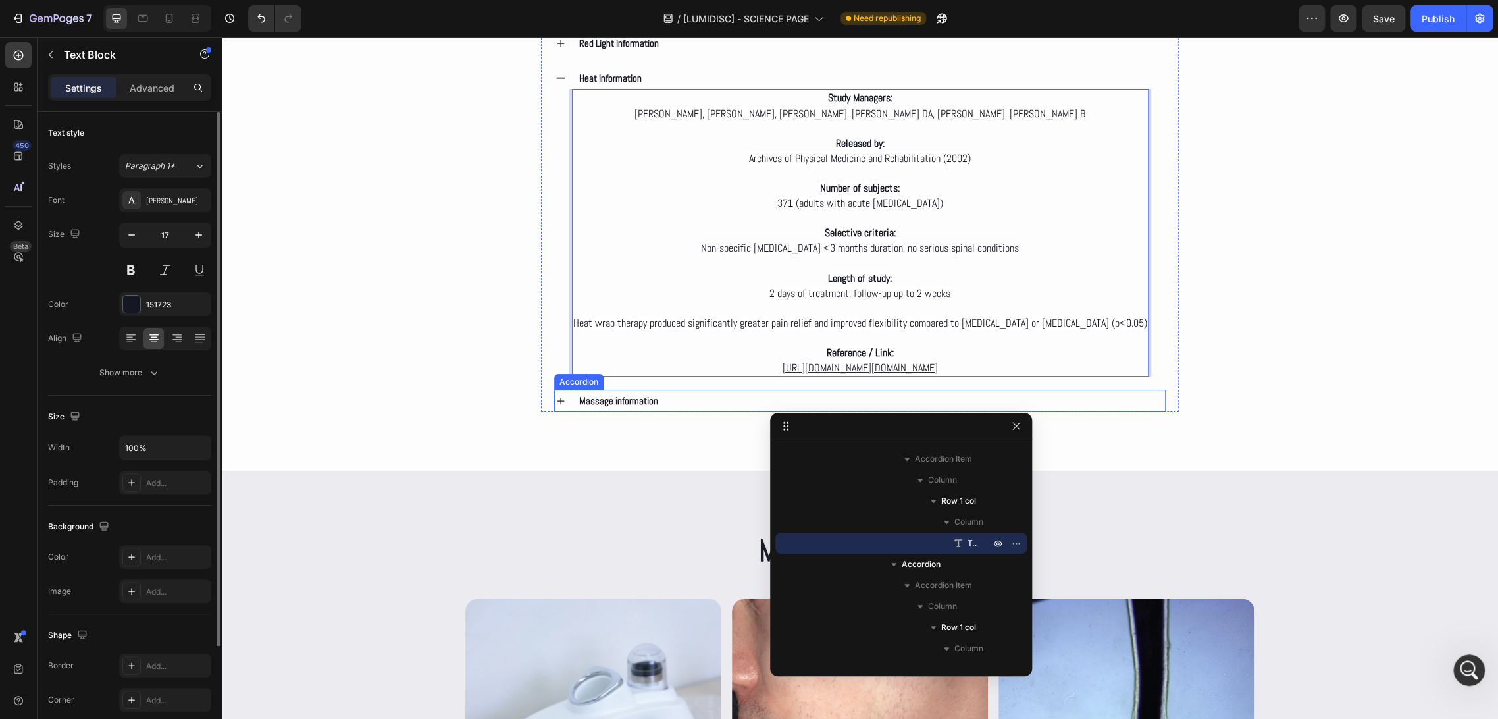
click at [560, 395] on icon at bounding box center [561, 401] width 12 height 12
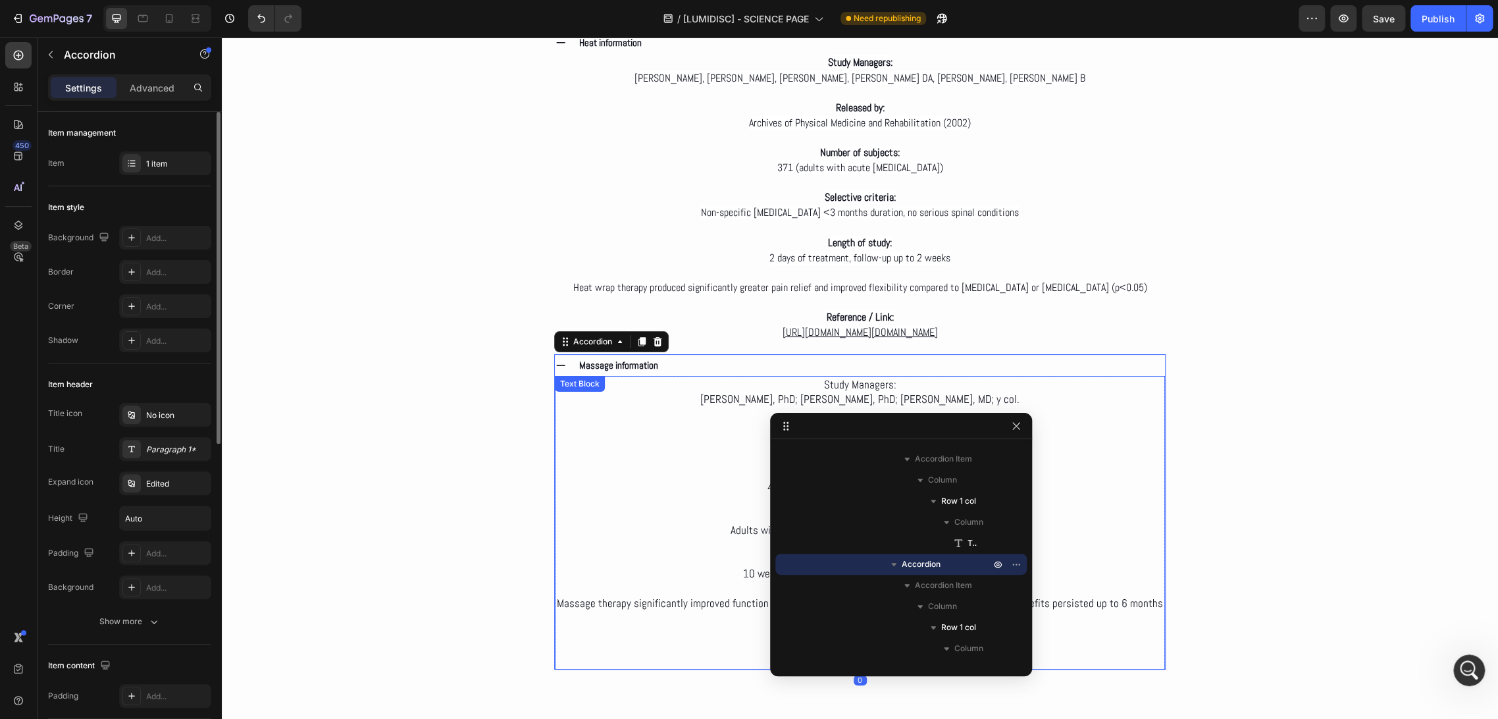
scroll to position [3438, 0]
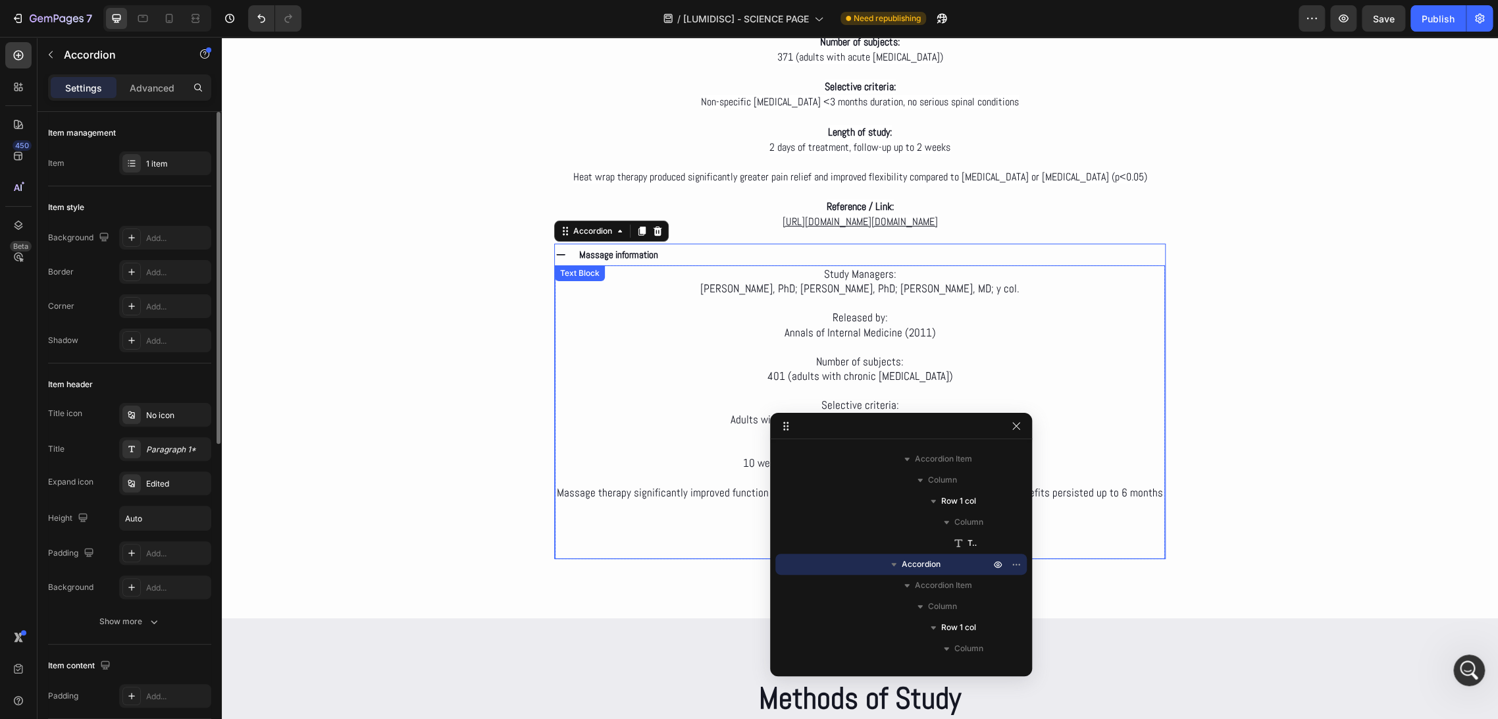
click at [911, 267] on p "Study Managers:" at bounding box center [860, 274] width 608 height 14
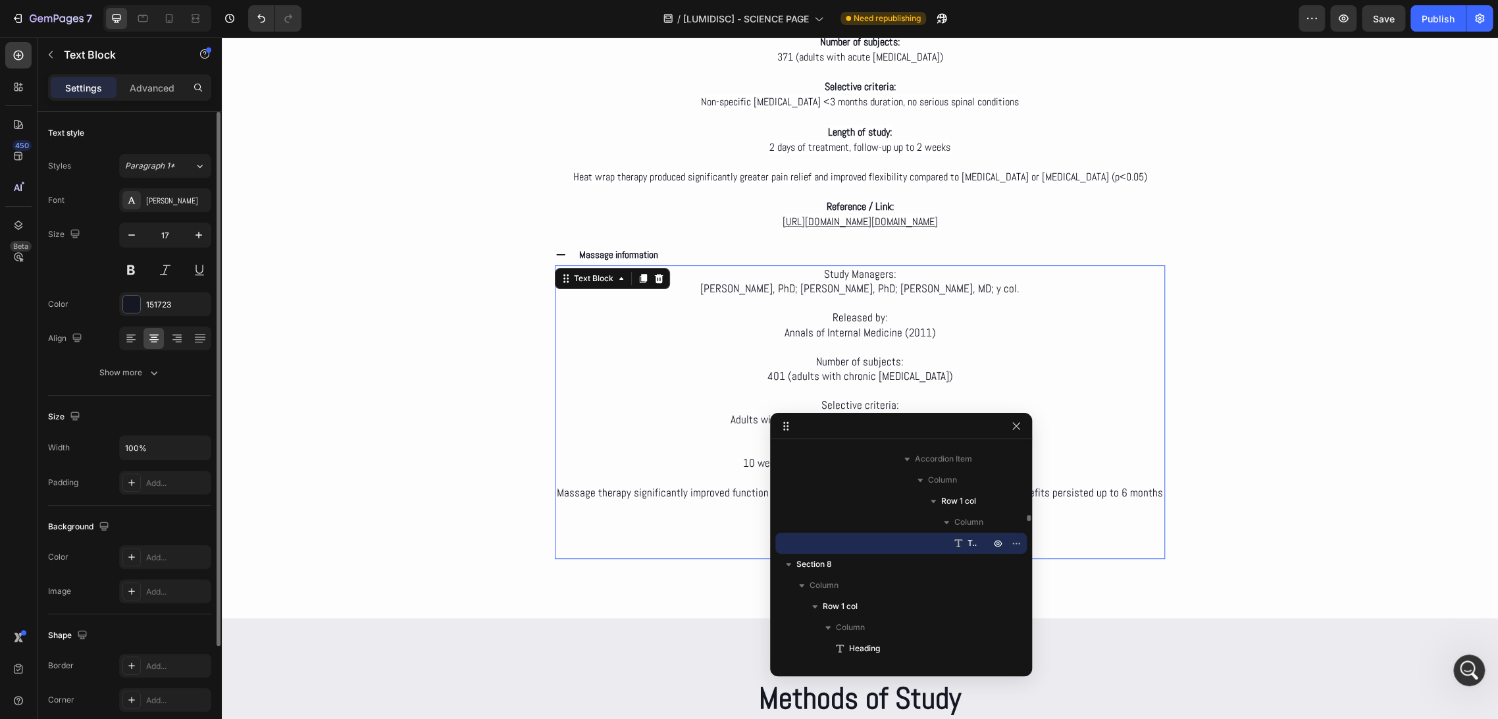
click at [911, 267] on p "Study Managers:" at bounding box center [860, 274] width 608 height 14
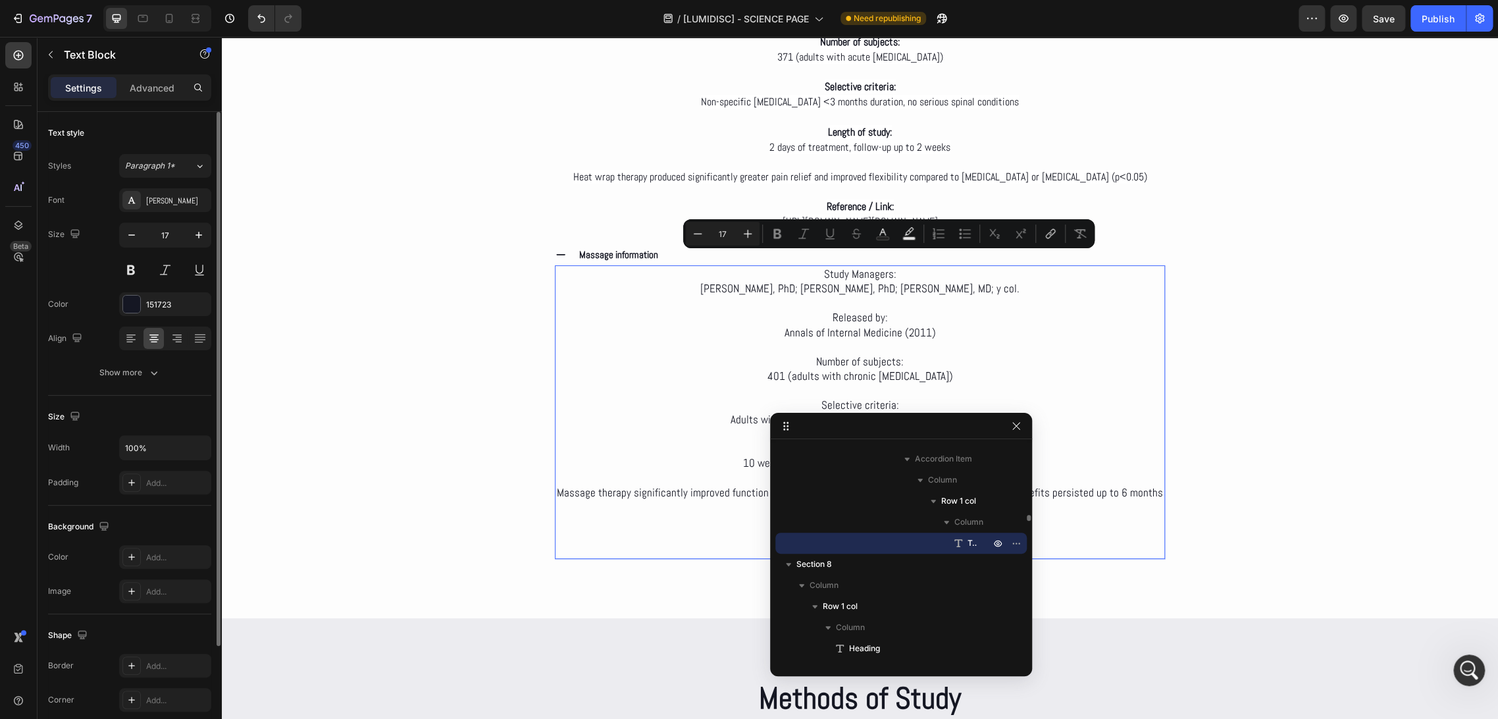
click at [920, 267] on p "Study Managers:" at bounding box center [860, 274] width 608 height 14
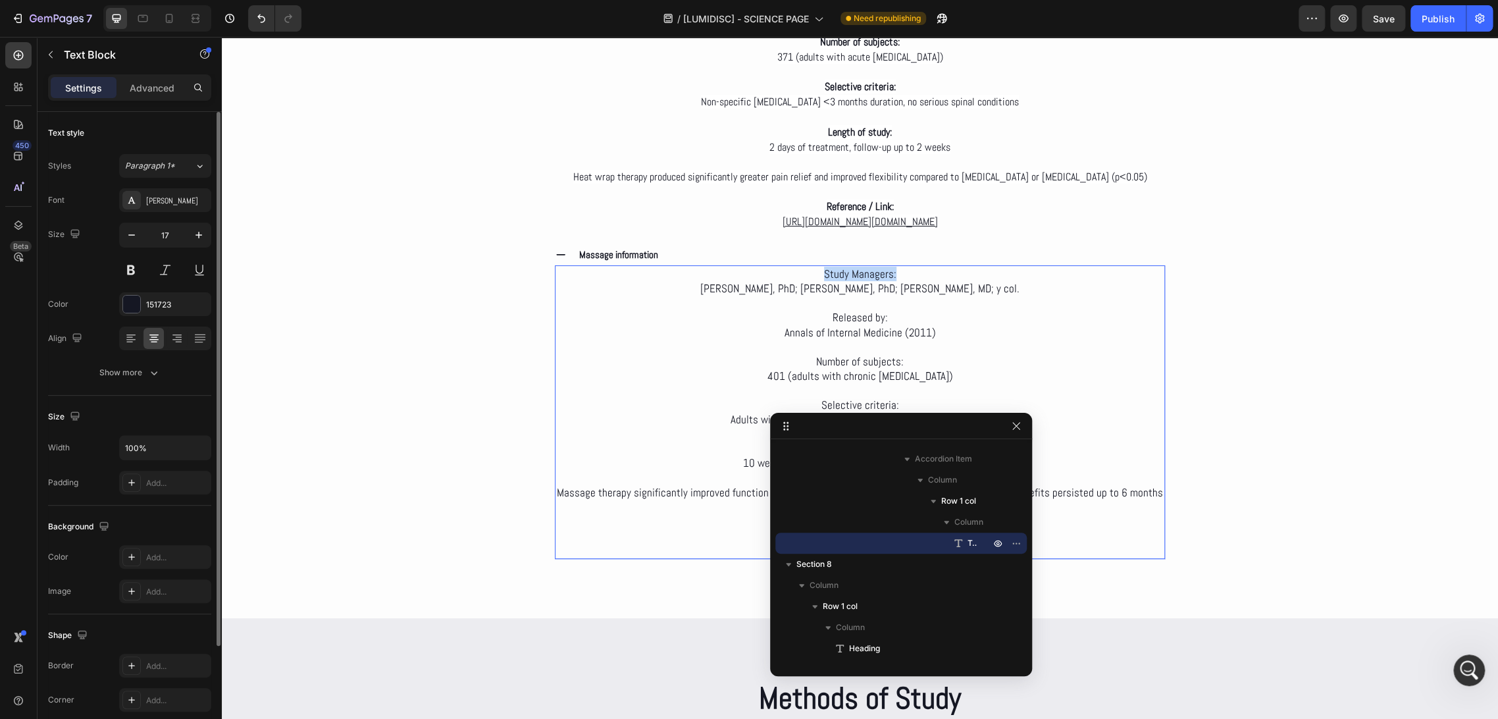
drag, startPoint x: 901, startPoint y: 261, endPoint x: 810, endPoint y: 259, distance: 90.9
click at [816, 267] on p "Study Managers:" at bounding box center [860, 274] width 608 height 14
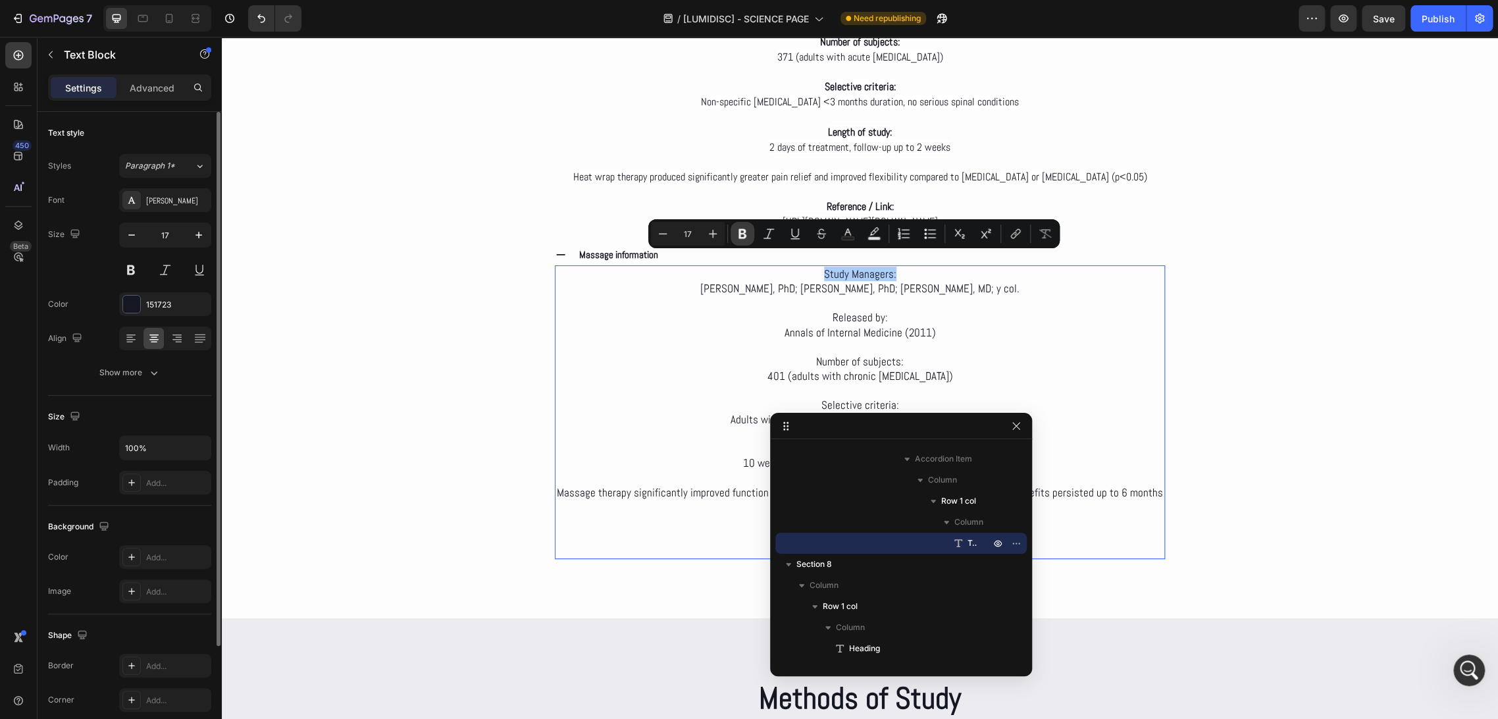
click at [753, 236] on button "Bold" at bounding box center [743, 234] width 24 height 24
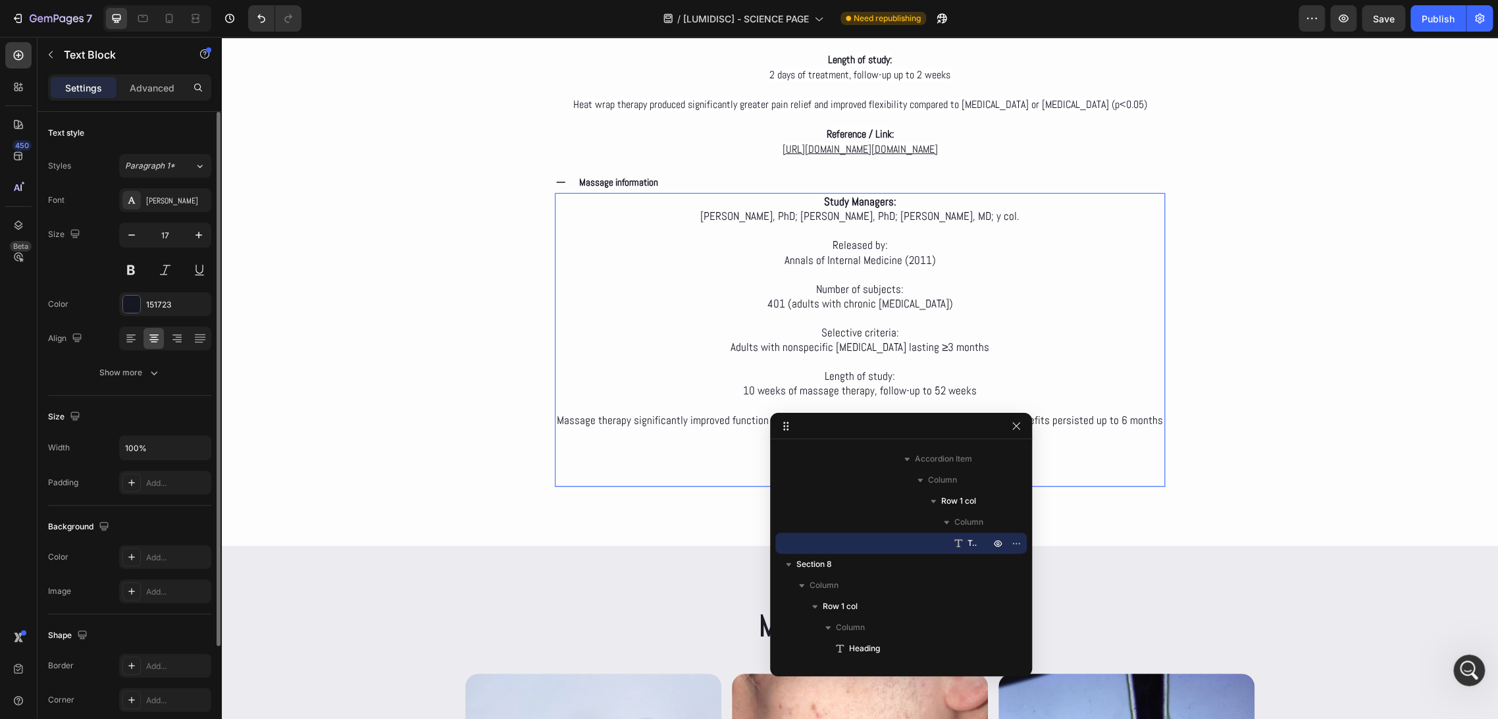
scroll to position [3511, 0]
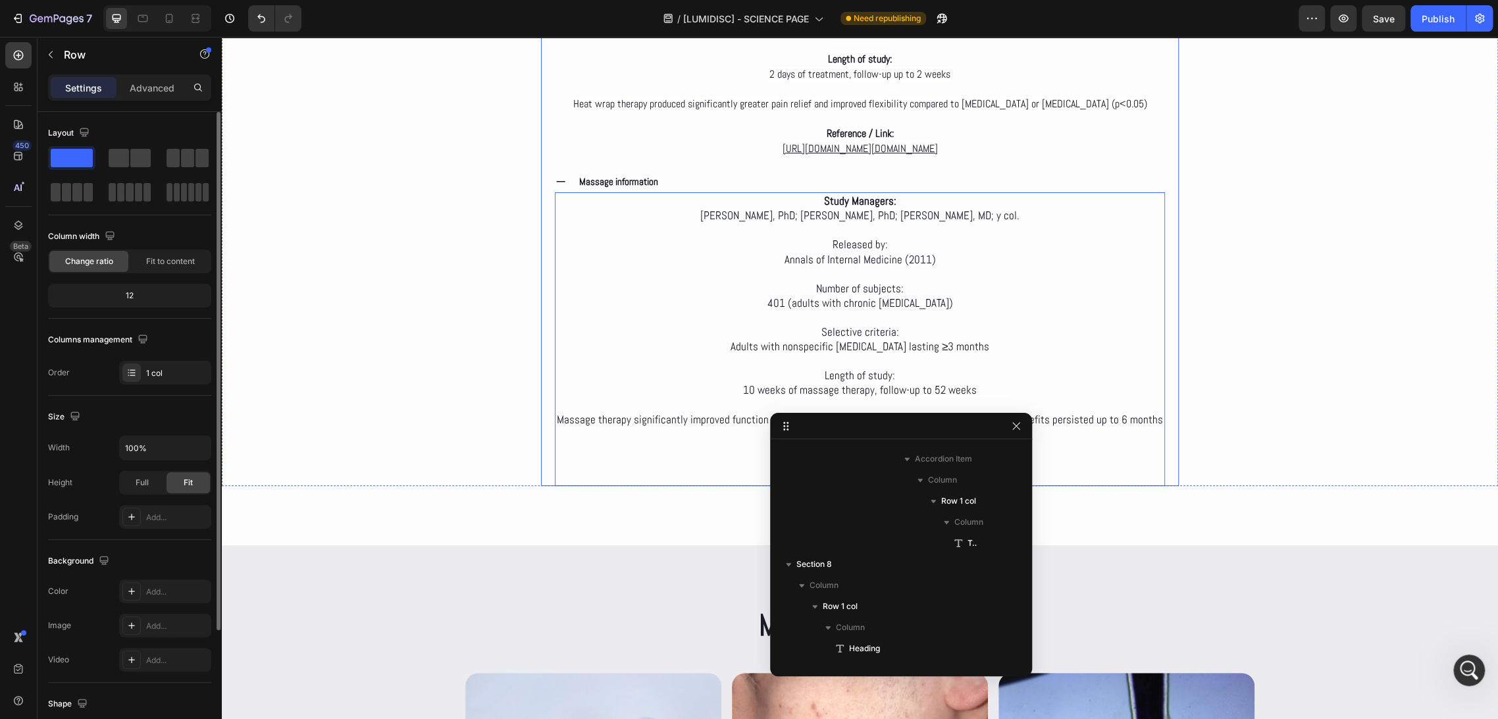
click at [1197, 266] on div "Deep dive Text Block Clinical Evidence on the LumiDisc Healing Belt™ Heading We…" at bounding box center [860, 27] width 1277 height 918
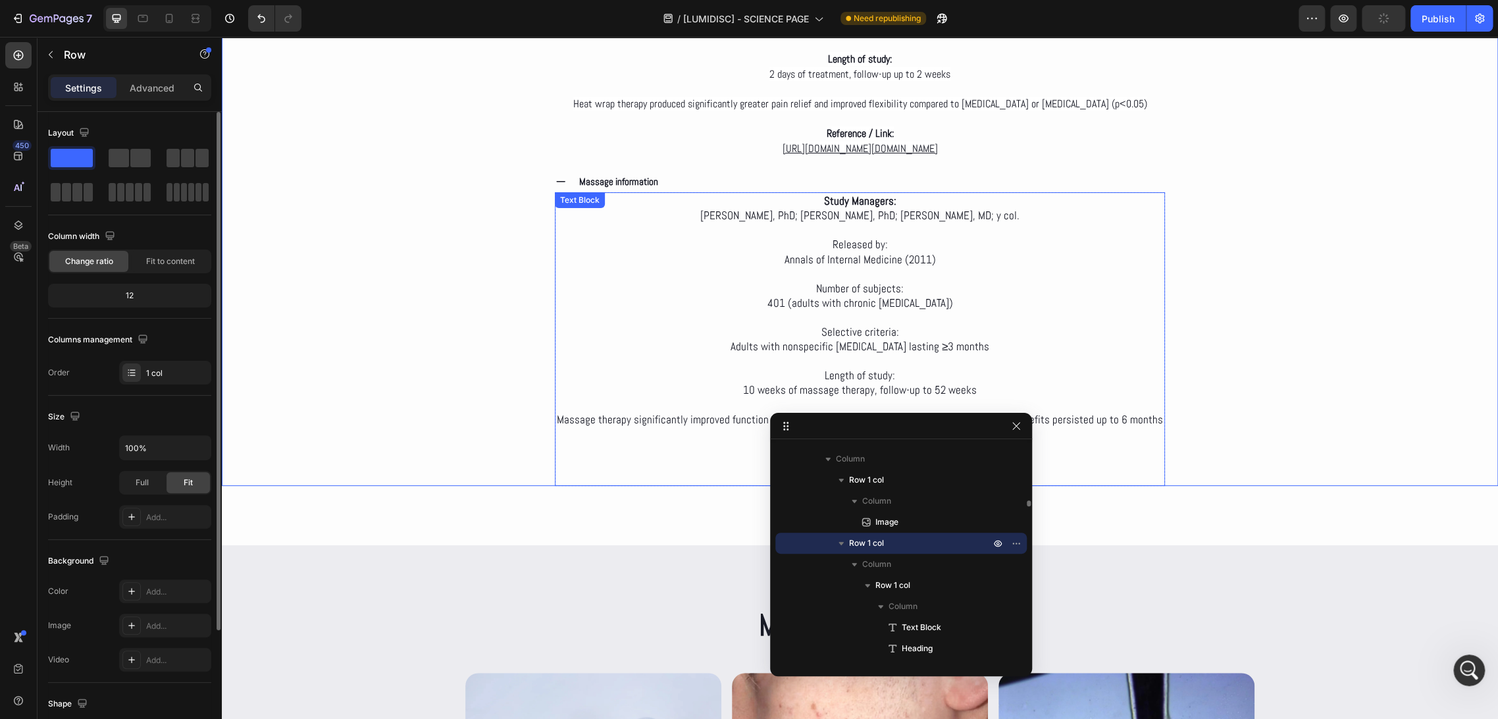
click at [923, 237] on p "Released by:" at bounding box center [860, 244] width 608 height 14
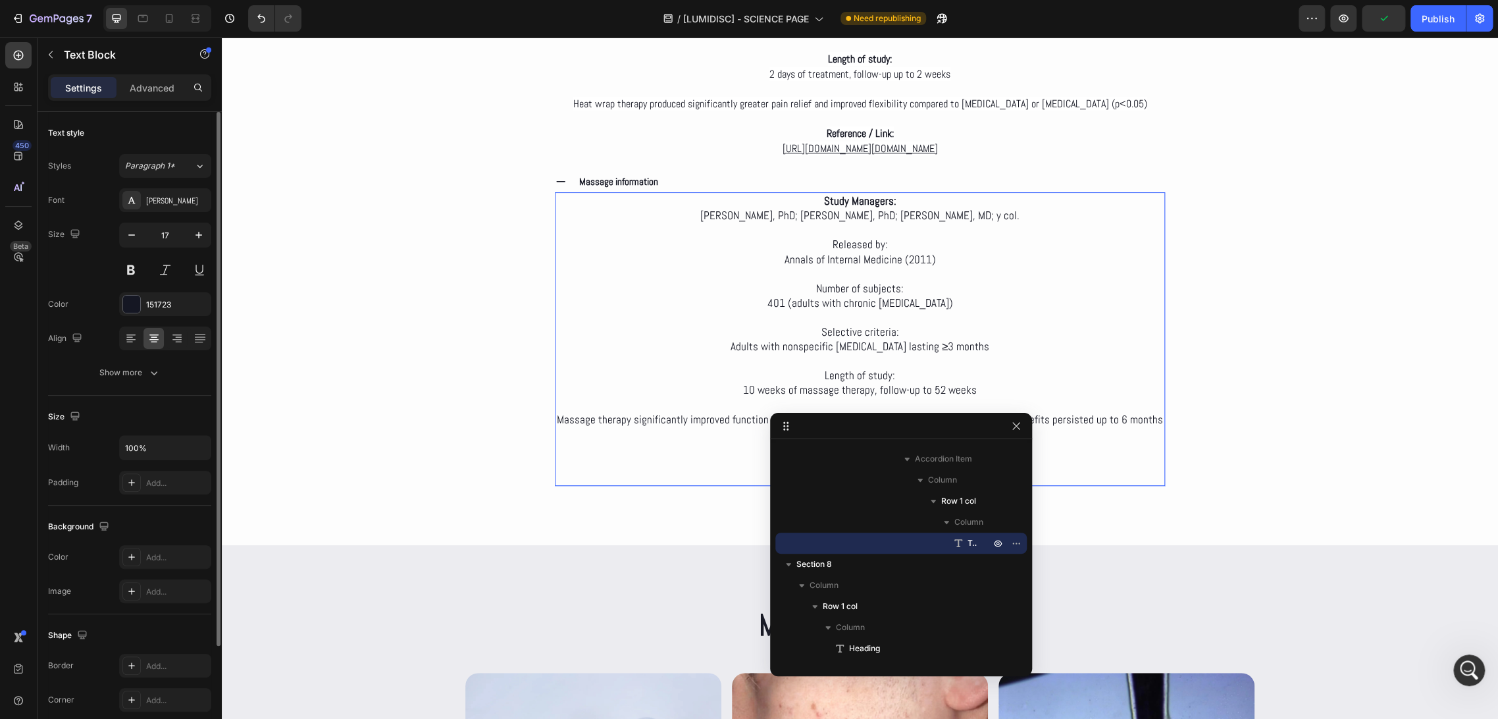
drag, startPoint x: 886, startPoint y: 232, endPoint x: 825, endPoint y: 230, distance: 61.3
click at [825, 237] on p "Released by:" at bounding box center [860, 244] width 608 height 14
click at [881, 237] on p "Released by:" at bounding box center [860, 244] width 608 height 14
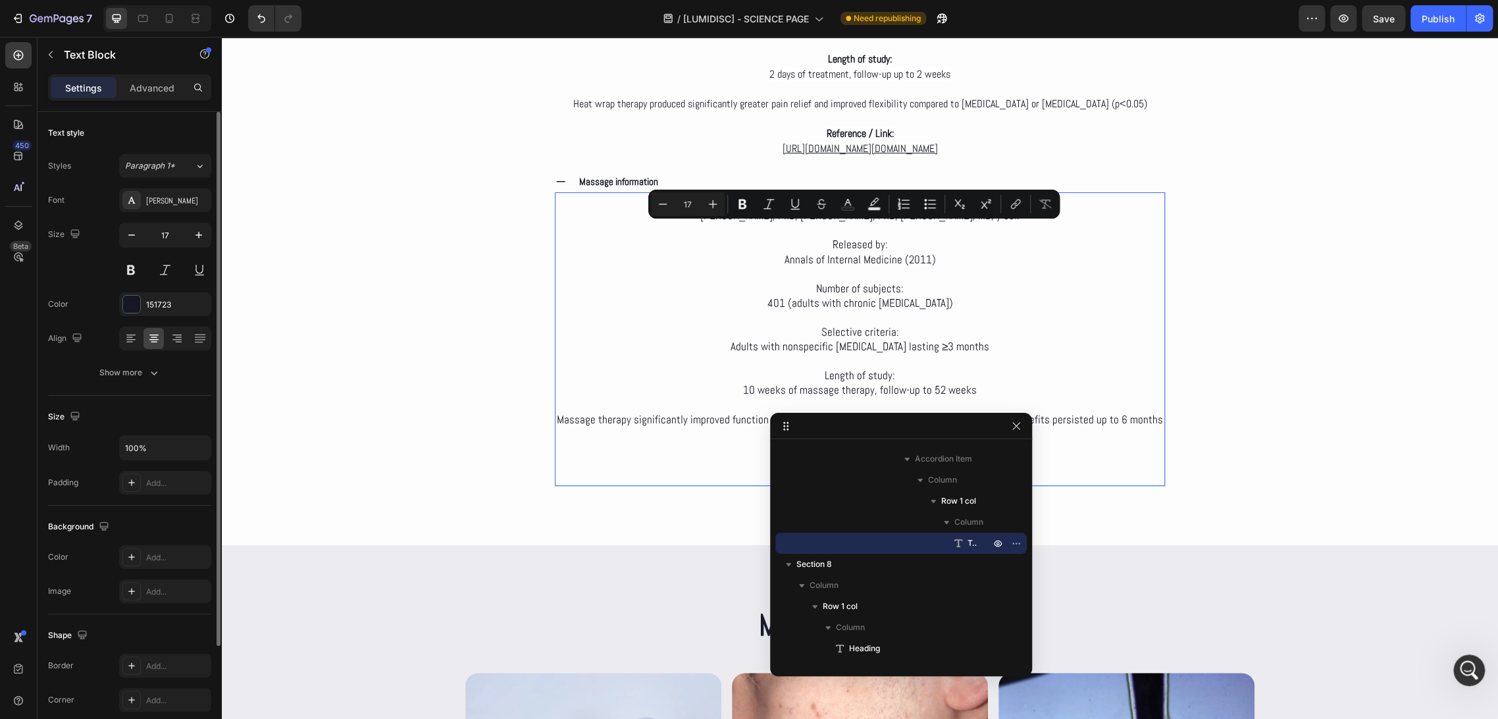
drag, startPoint x: 889, startPoint y: 231, endPoint x: 811, endPoint y: 227, distance: 78.4
click at [811, 237] on p "Released by:" at bounding box center [860, 244] width 608 height 14
click at [749, 202] on button "Bold" at bounding box center [743, 204] width 24 height 24
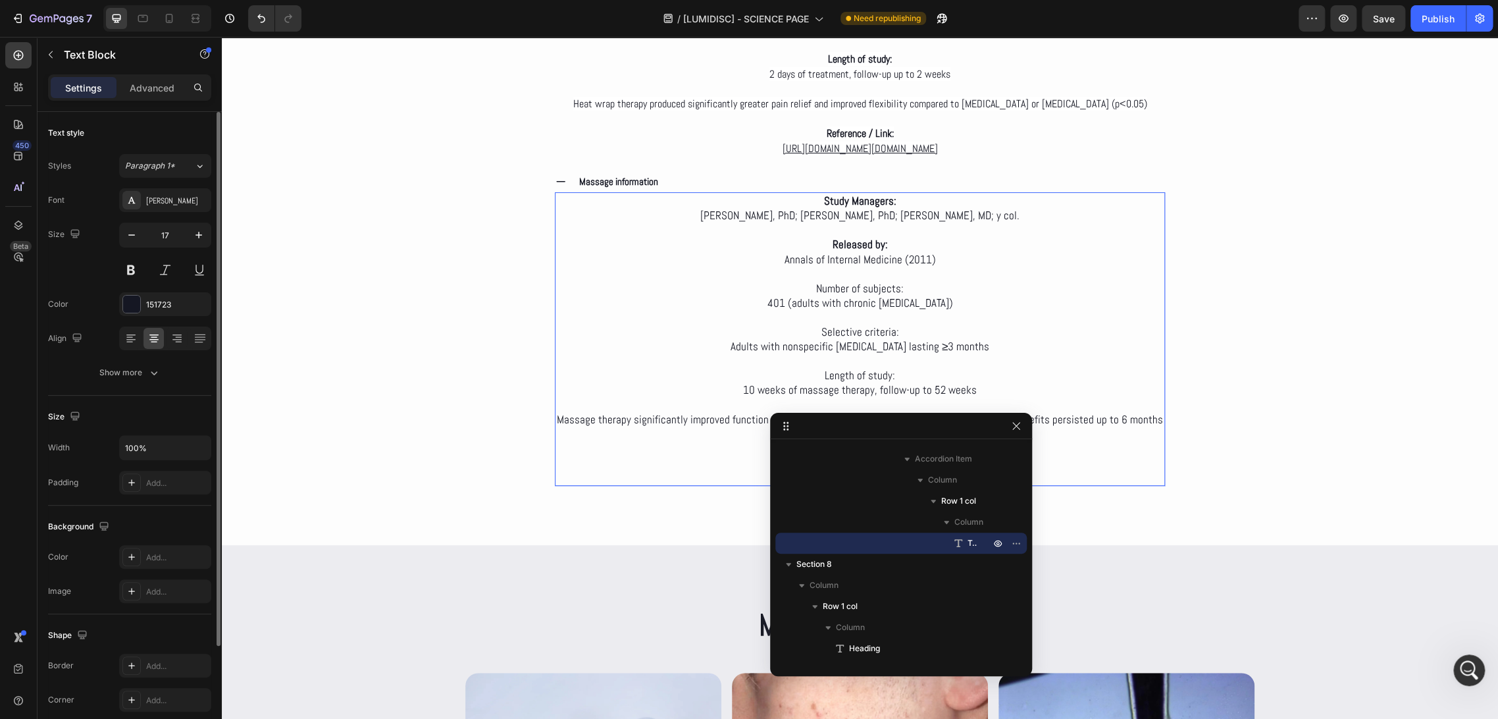
click at [895, 273] on p "Number of subjects:" at bounding box center [860, 281] width 608 height 29
drag, startPoint x: 906, startPoint y: 274, endPoint x: 804, endPoint y: 265, distance: 102.4
click at [818, 269] on p "Number of subjects:" at bounding box center [860, 281] width 608 height 29
click at [1207, 278] on div "Deep dive Text Block Clinical Evidence on the LumiDisc Healing Belt™ Heading We…" at bounding box center [860, 27] width 1277 height 918
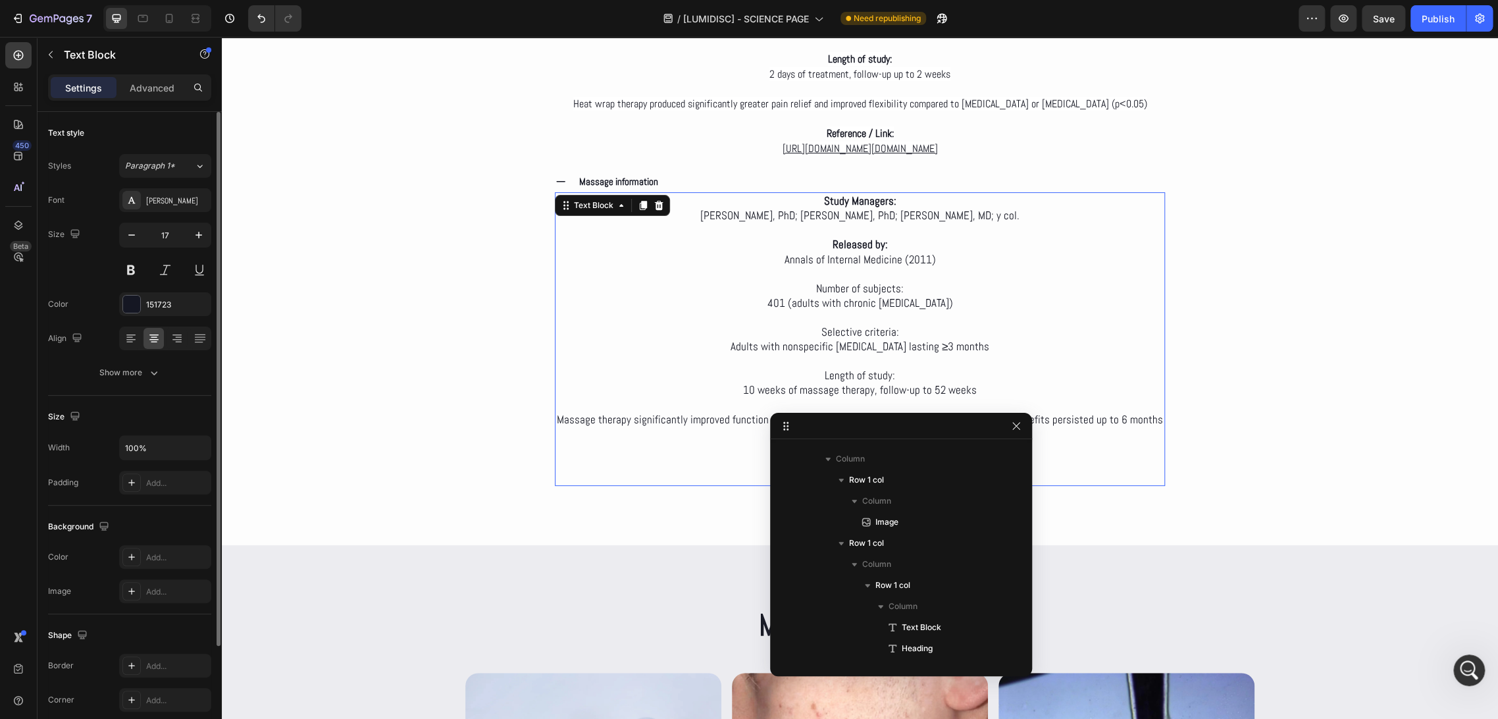
click at [925, 267] on p "Number of subjects:" at bounding box center [860, 281] width 608 height 29
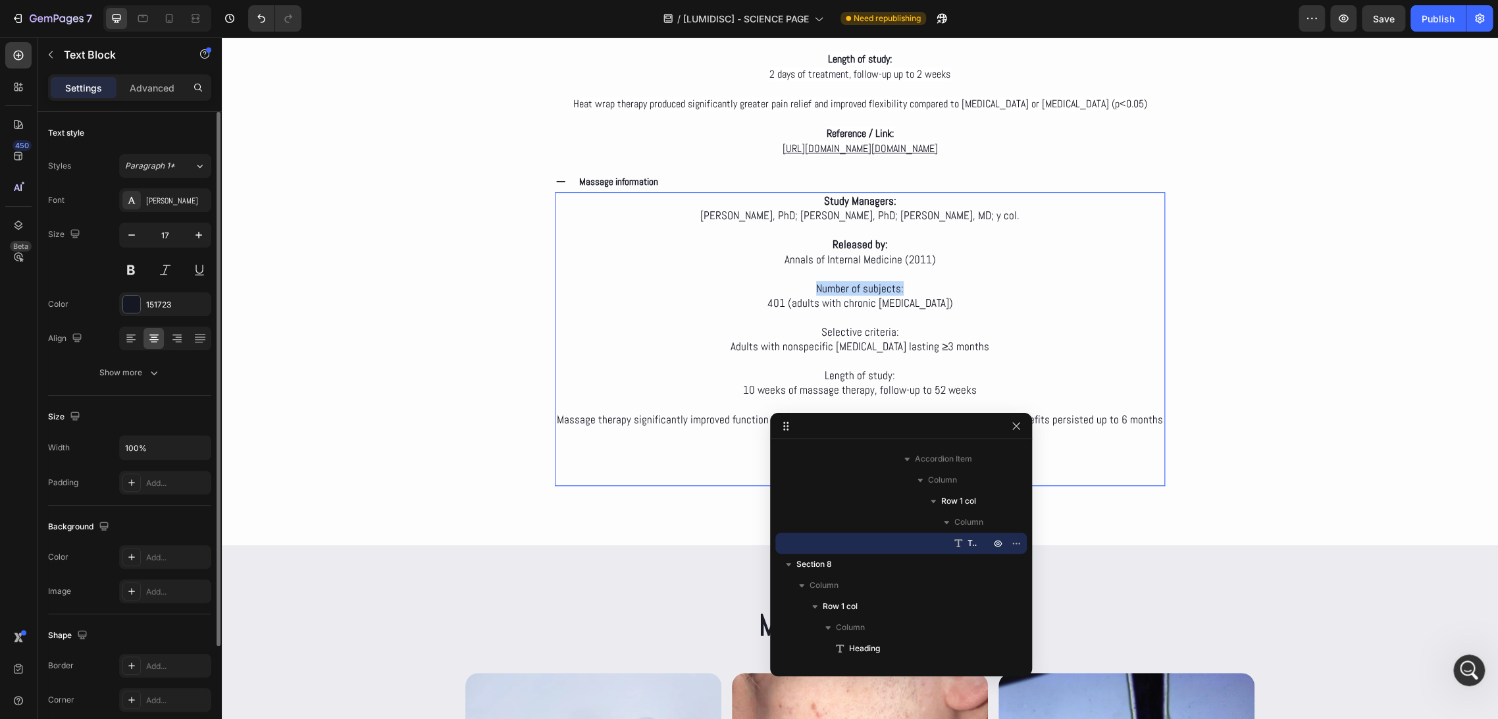
drag, startPoint x: 903, startPoint y: 278, endPoint x: 808, endPoint y: 278, distance: 94.8
click at [808, 278] on p "Number of subjects:" at bounding box center [860, 281] width 608 height 29
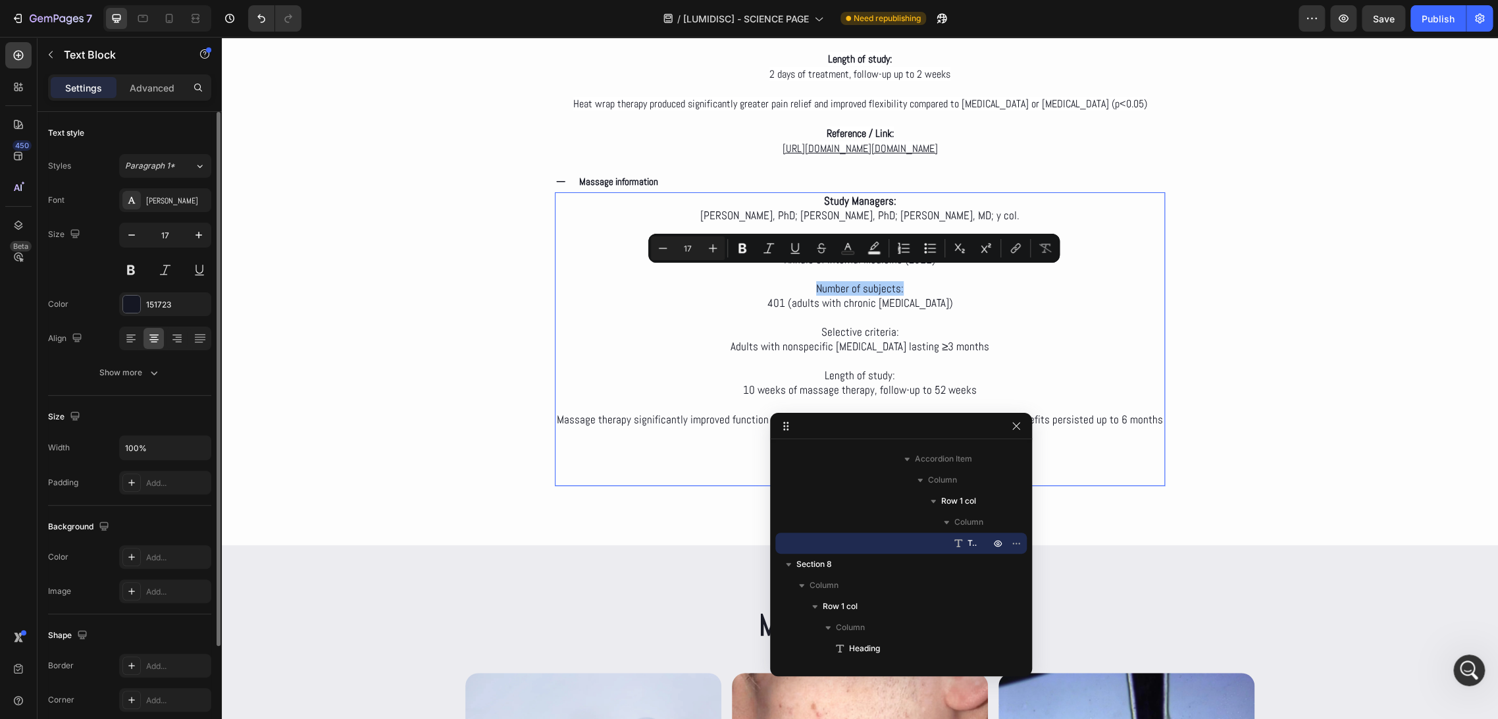
click at [752, 248] on button "Bold" at bounding box center [743, 248] width 24 height 24
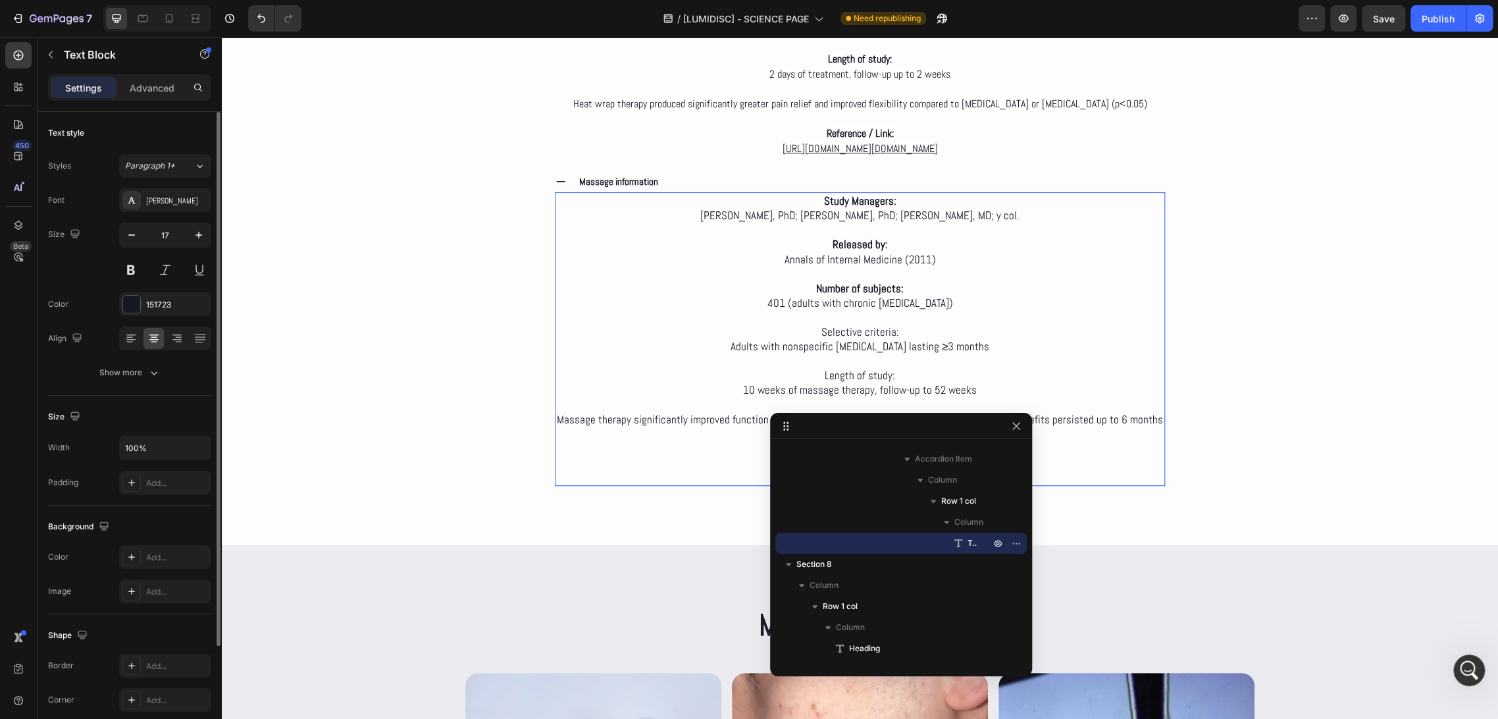
click at [891, 312] on p "Selective criteria:" at bounding box center [860, 324] width 608 height 29
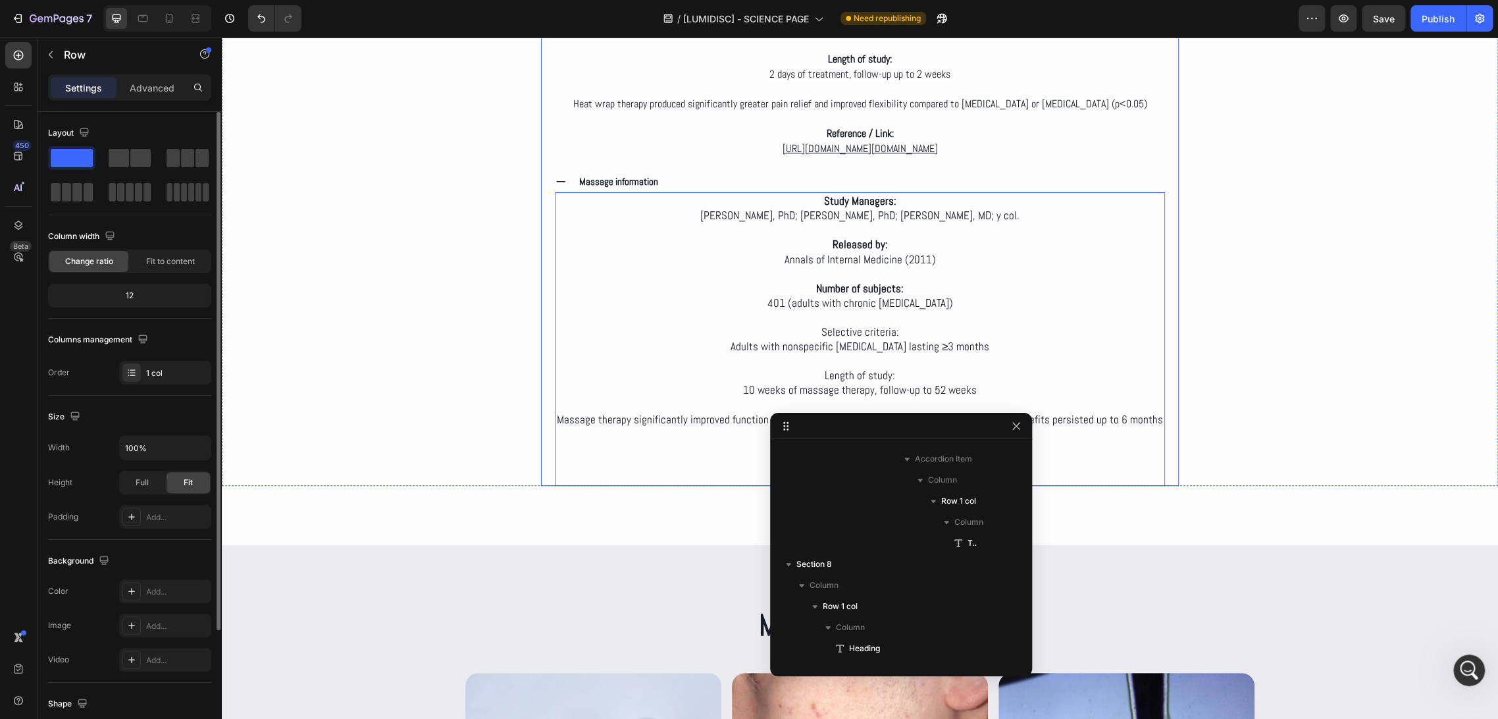
click at [1197, 313] on div "Deep dive Text Block Clinical Evidence on the LumiDisc Healing Belt™ Heading We…" at bounding box center [860, 27] width 1277 height 918
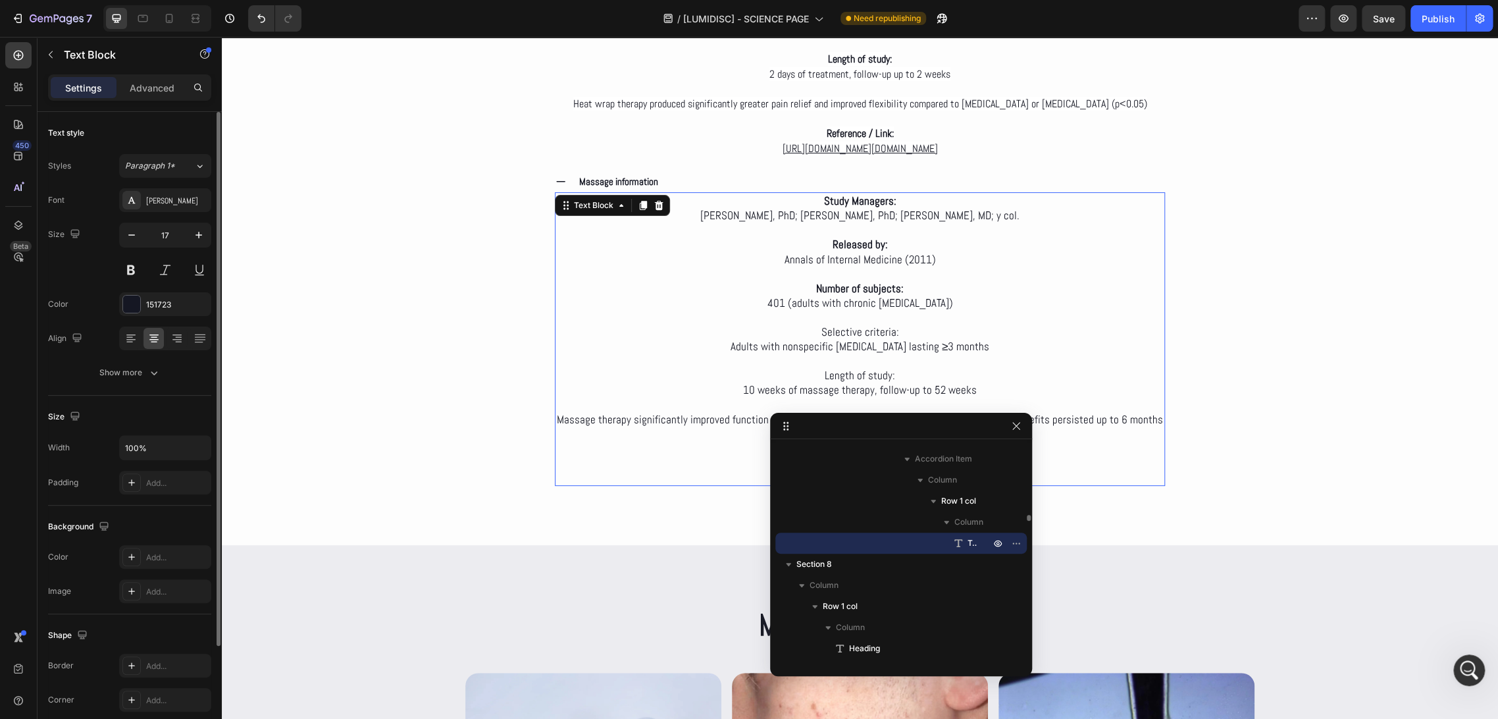
click at [951, 339] on p "Adults with nonspecific low back pain lasting ≥3 months" at bounding box center [860, 346] width 608 height 14
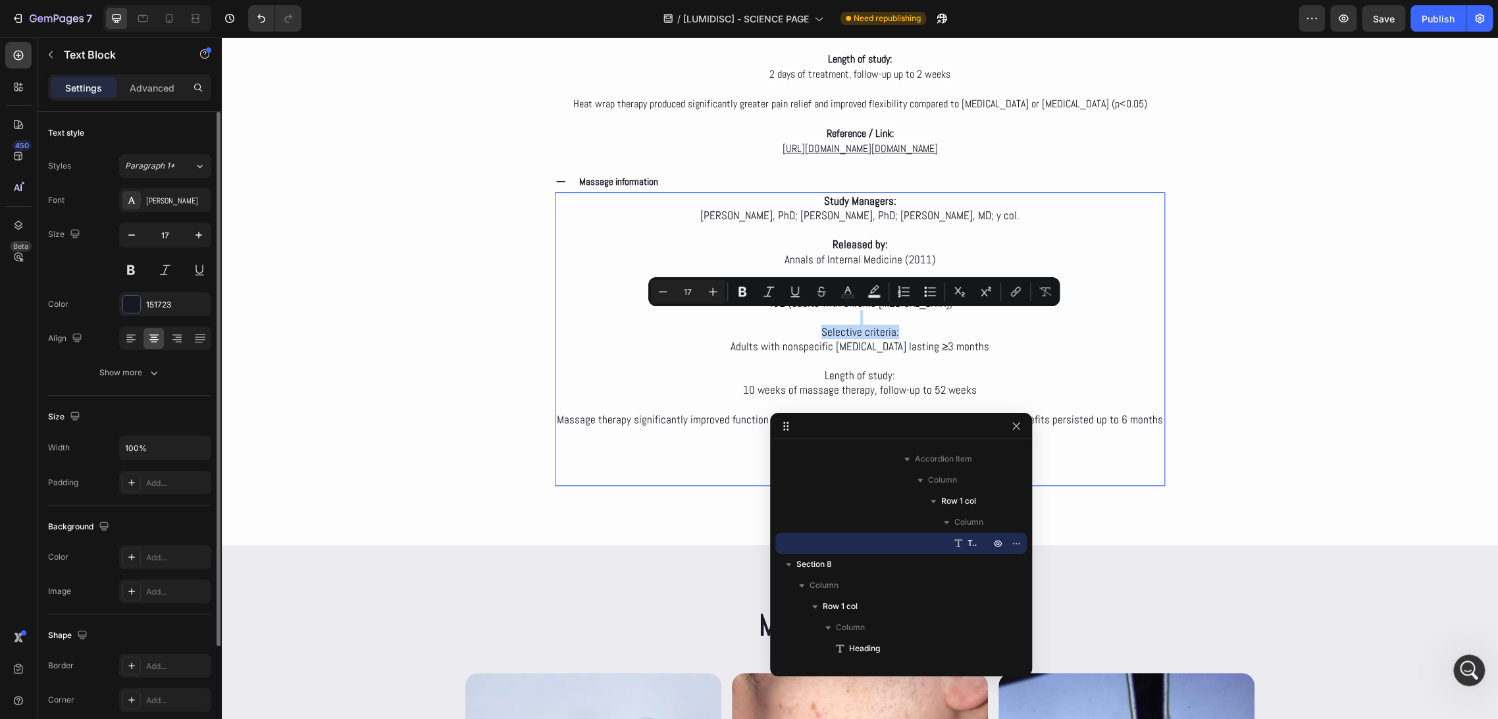
drag, startPoint x: 824, startPoint y: 307, endPoint x: 785, endPoint y: 307, distance: 38.8
click at [785, 310] on p "Selective criteria:" at bounding box center [860, 324] width 608 height 29
click at [739, 288] on icon "Editor contextual toolbar" at bounding box center [743, 292] width 8 height 10
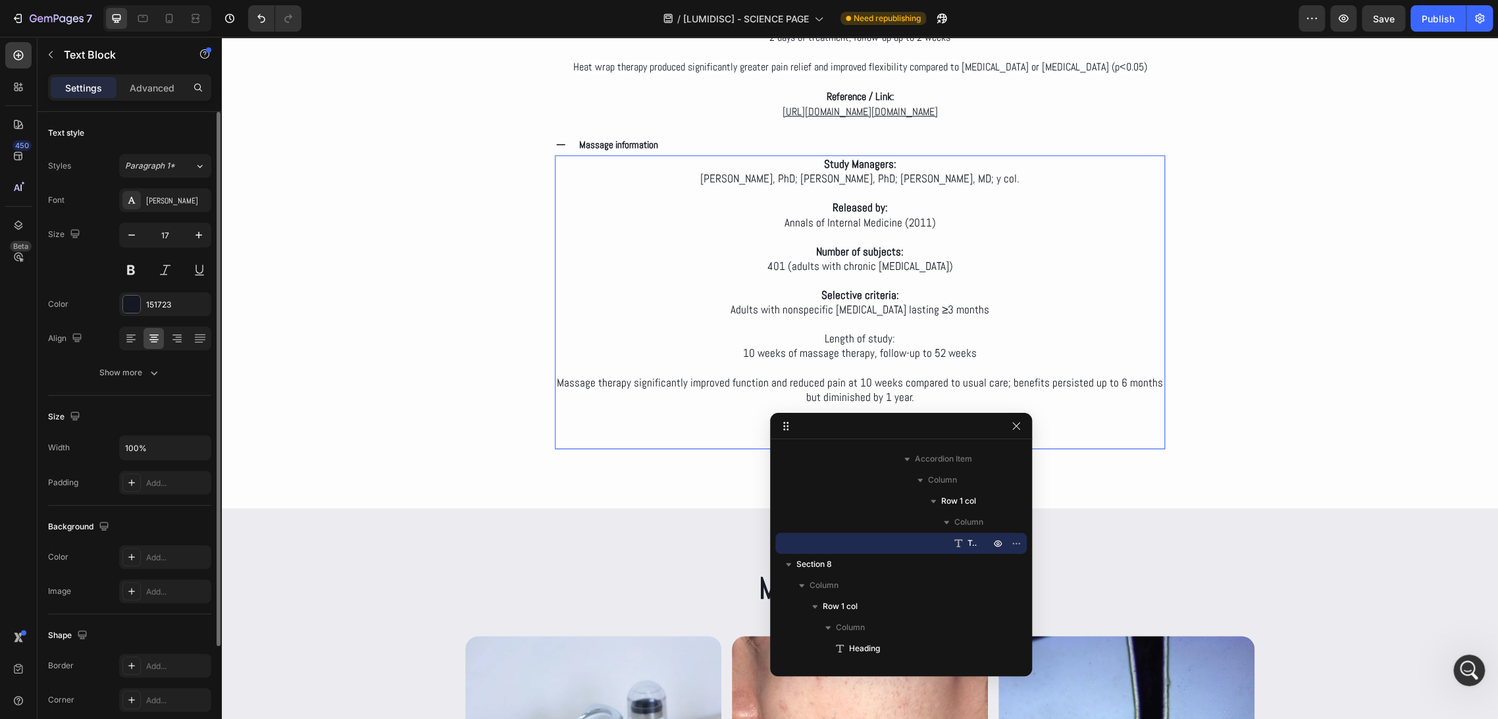
scroll to position [3584, 0]
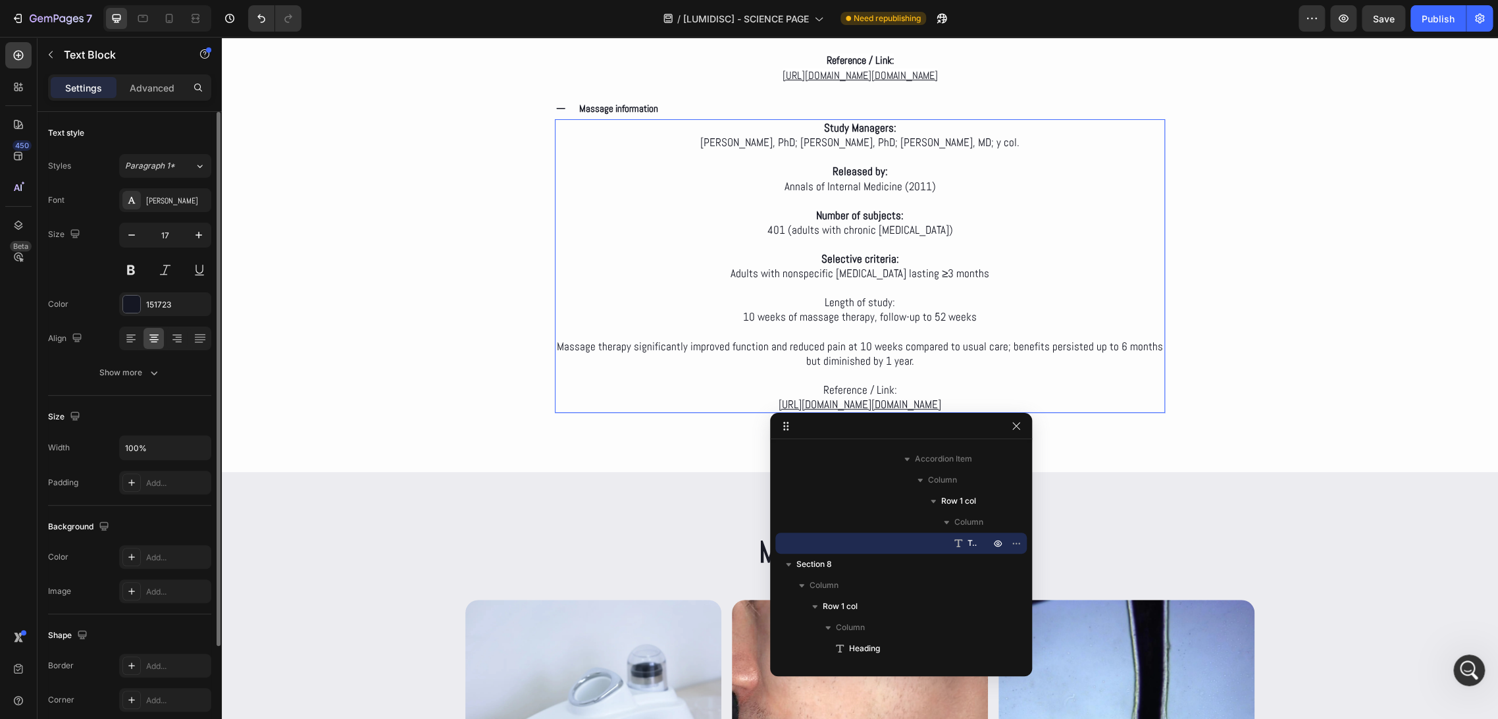
click at [911, 290] on p "Length of study:" at bounding box center [860, 294] width 608 height 29
click at [1134, 288] on p "Length of study:" at bounding box center [860, 294] width 608 height 29
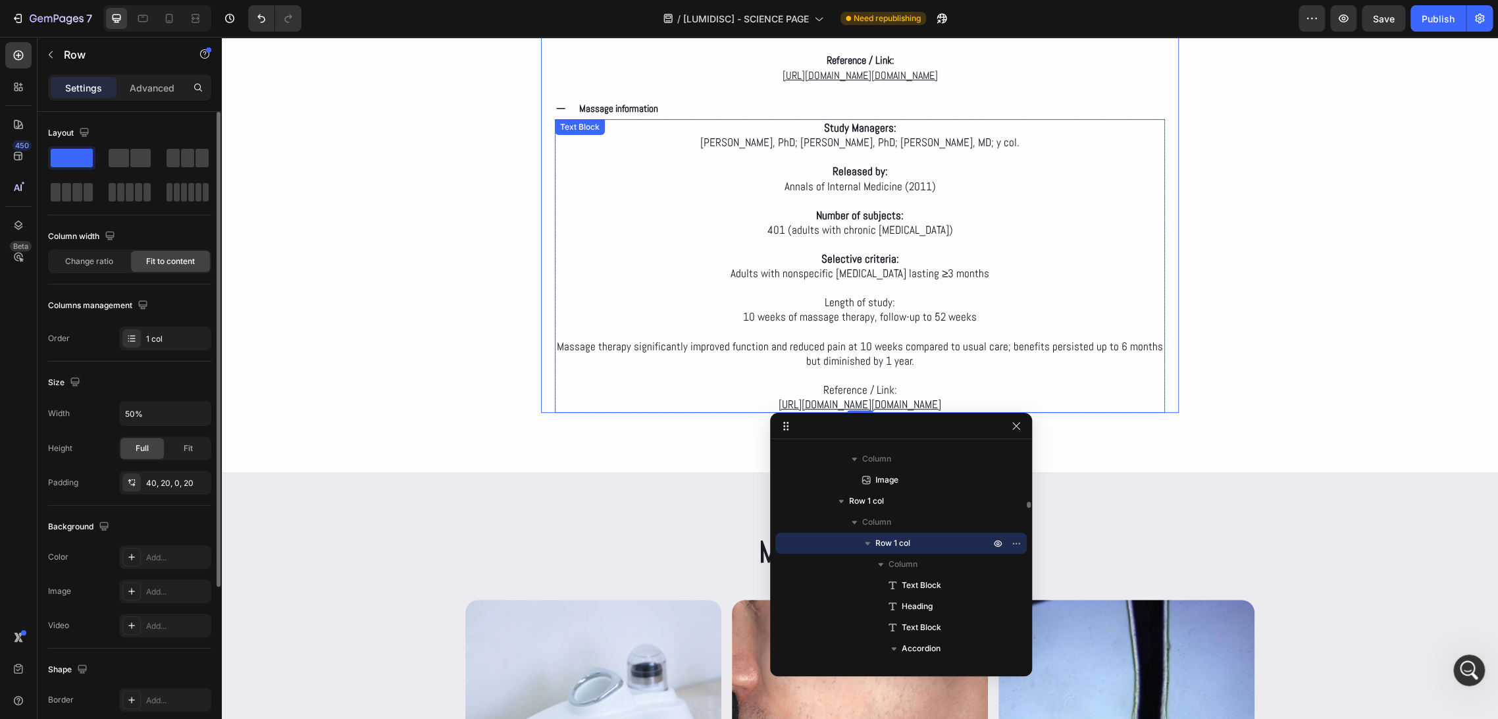
click at [968, 288] on p "Length of study:" at bounding box center [860, 294] width 608 height 29
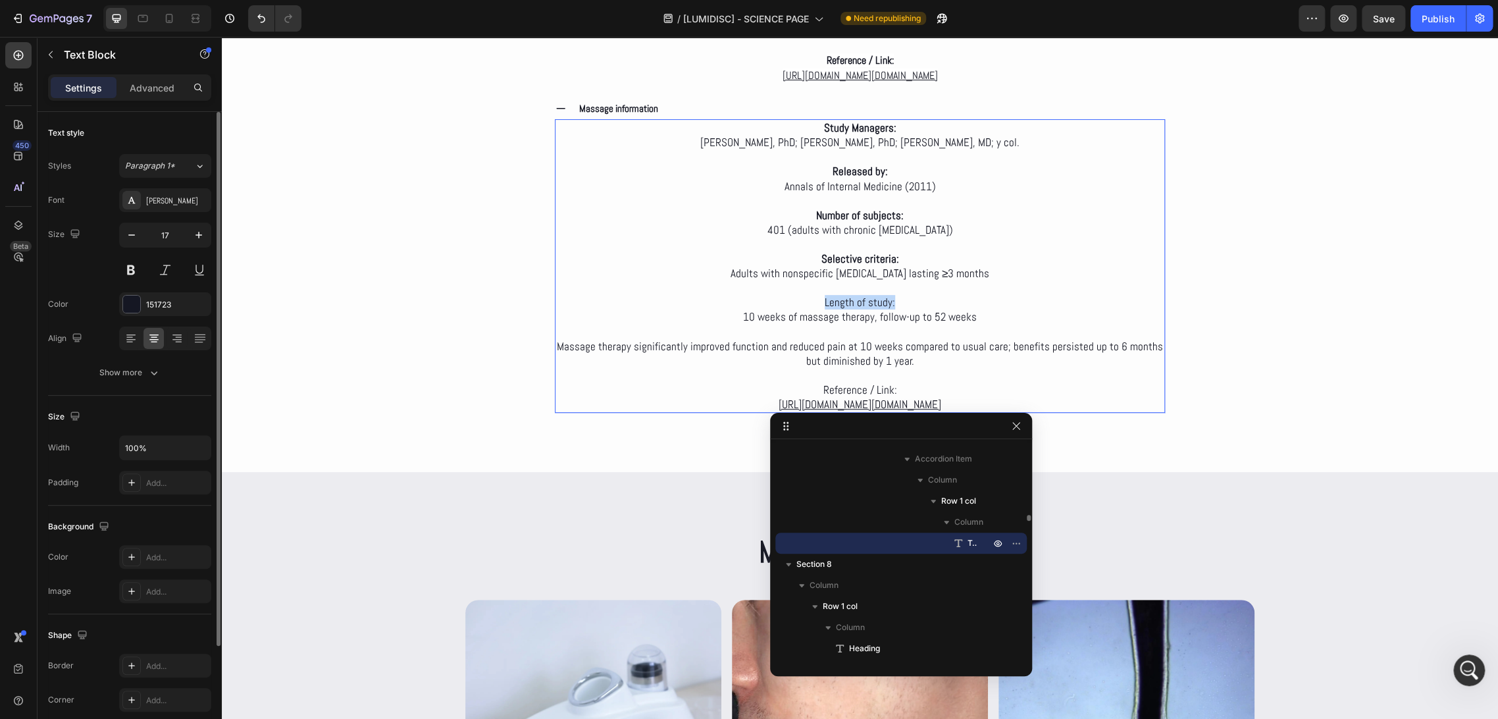
drag, startPoint x: 901, startPoint y: 291, endPoint x: 797, endPoint y: 292, distance: 104.0
click at [800, 293] on p "Length of study:" at bounding box center [860, 294] width 608 height 29
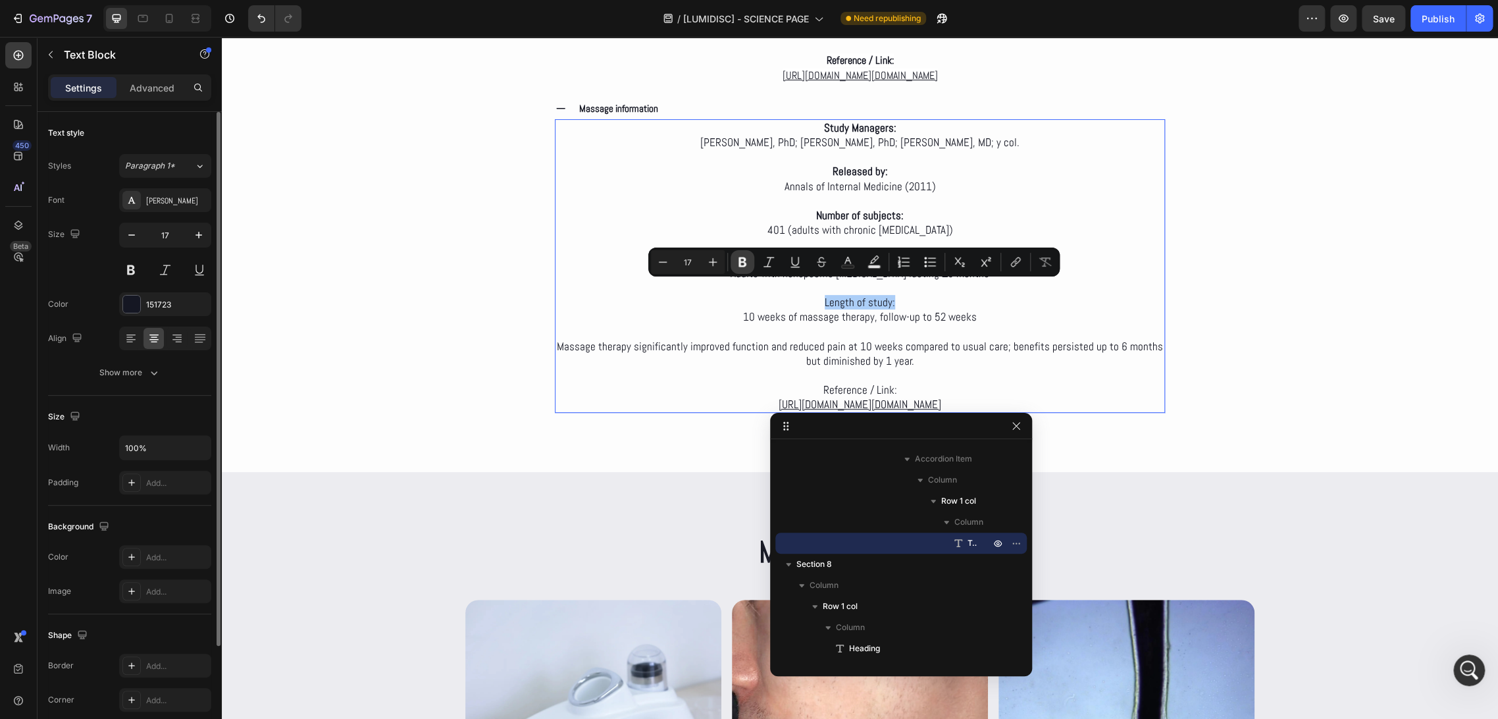
click at [749, 260] on button "Bold" at bounding box center [743, 262] width 24 height 24
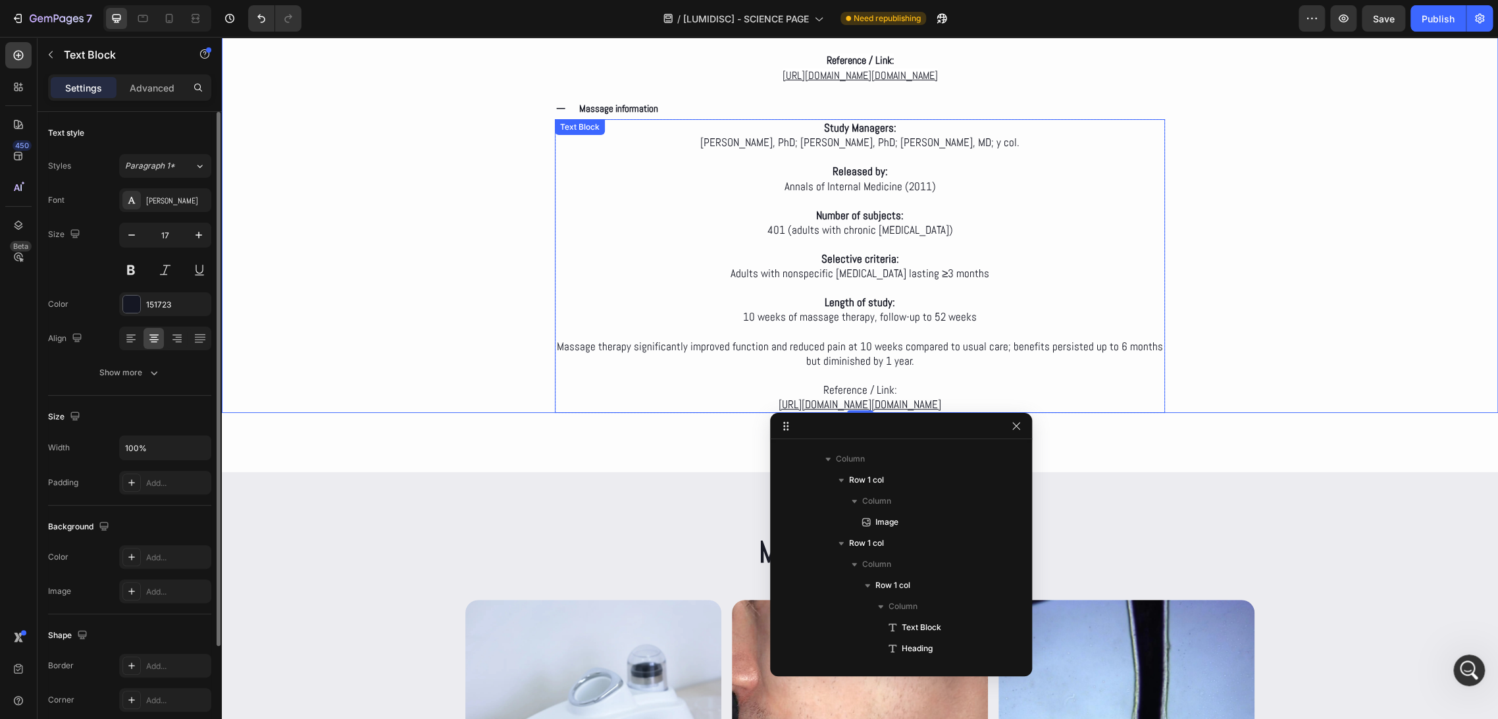
click at [901, 383] on p "Reference / Link:" at bounding box center [860, 390] width 608 height 14
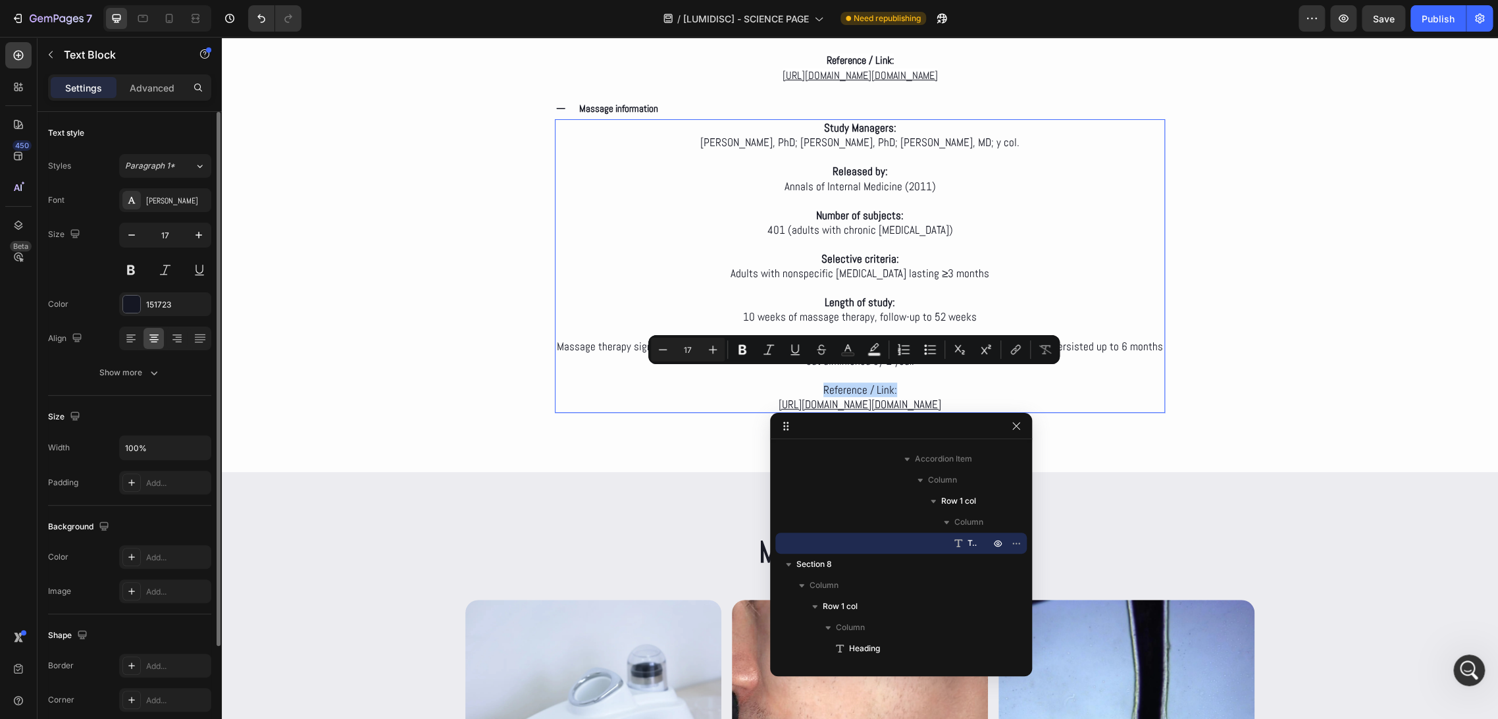
drag, startPoint x: 910, startPoint y: 373, endPoint x: 802, endPoint y: 377, distance: 108.0
click at [802, 383] on p "Reference / Link:" at bounding box center [860, 390] width 608 height 14
click at [748, 350] on icon "Editor contextual toolbar" at bounding box center [742, 349] width 13 height 13
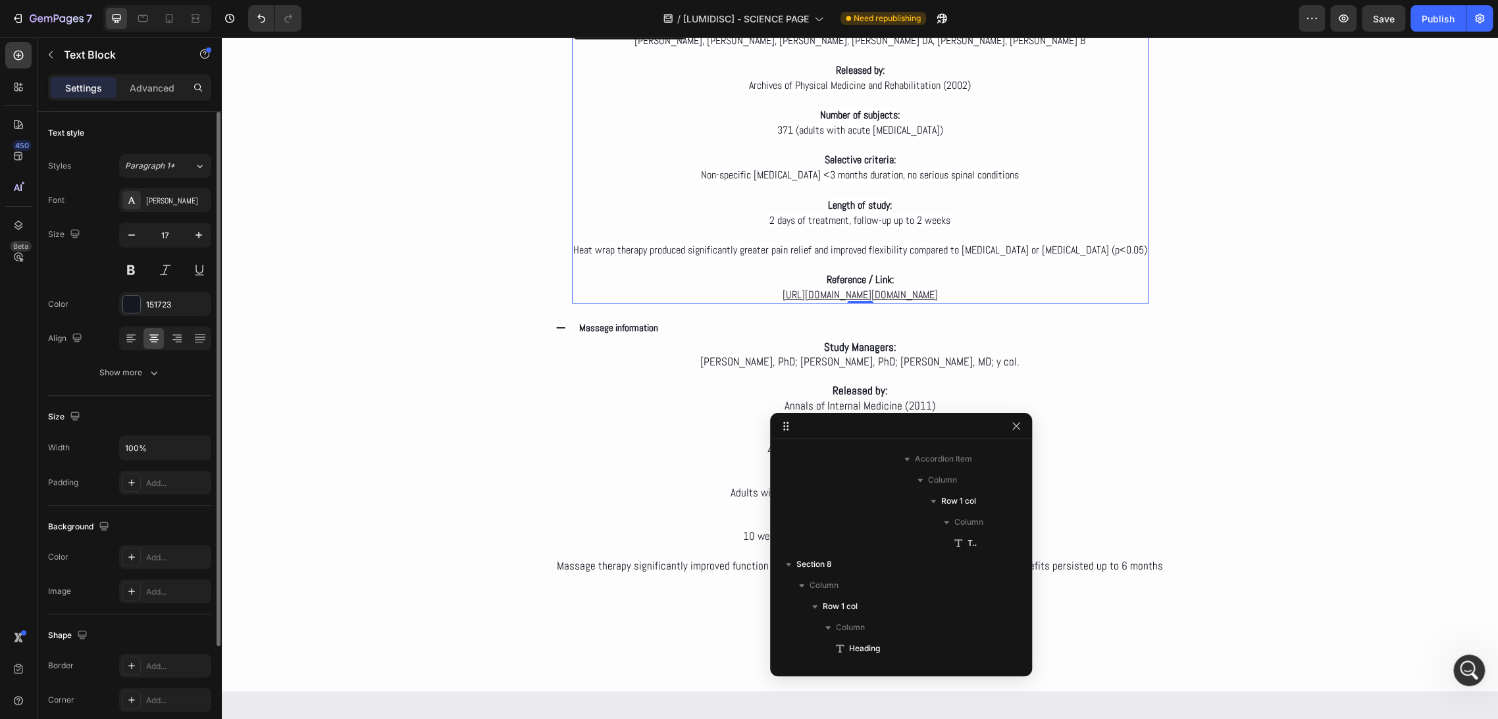
scroll to position [2292, 0]
click at [828, 213] on span "2 days of treatment, follow-up up to 2 weeks" at bounding box center [860, 220] width 181 height 14
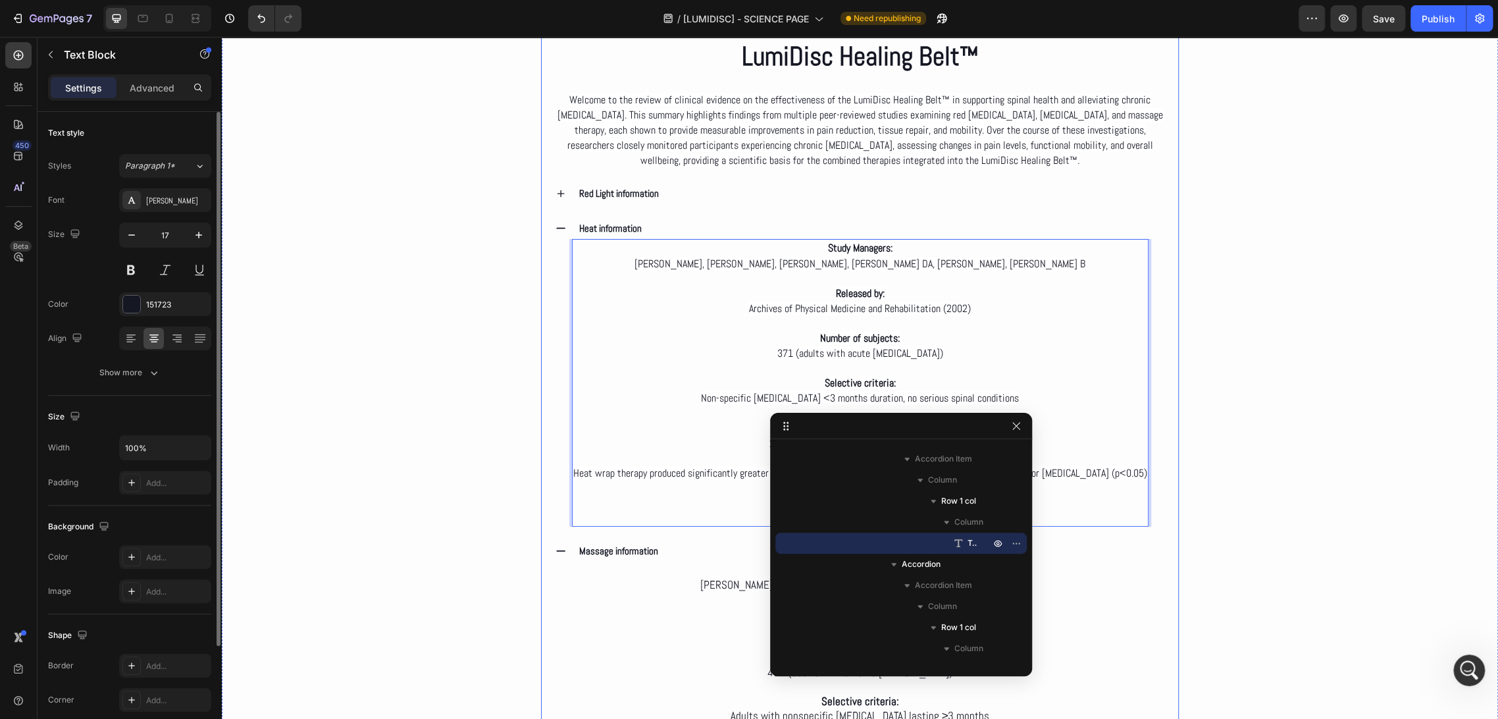
scroll to position [3154, 0]
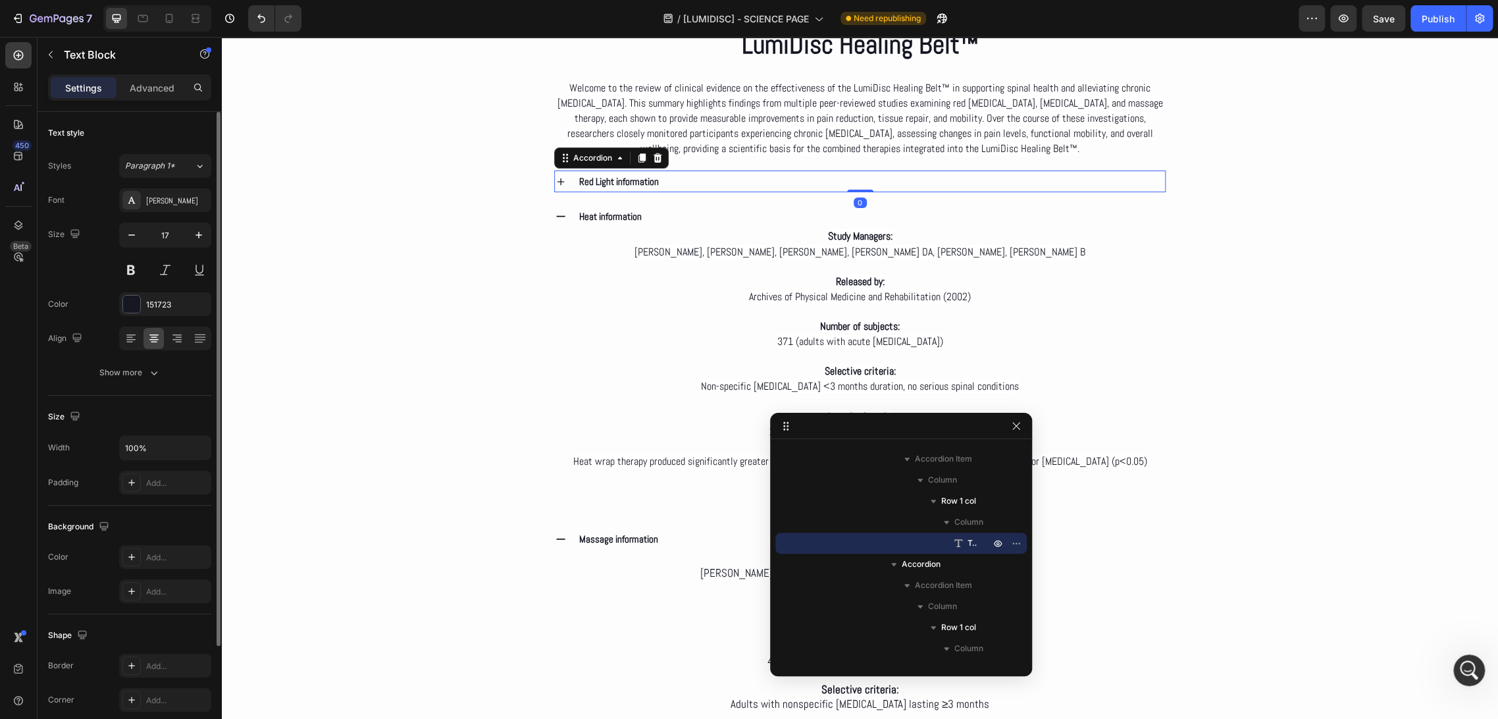
click at [561, 183] on icon at bounding box center [561, 182] width 12 height 12
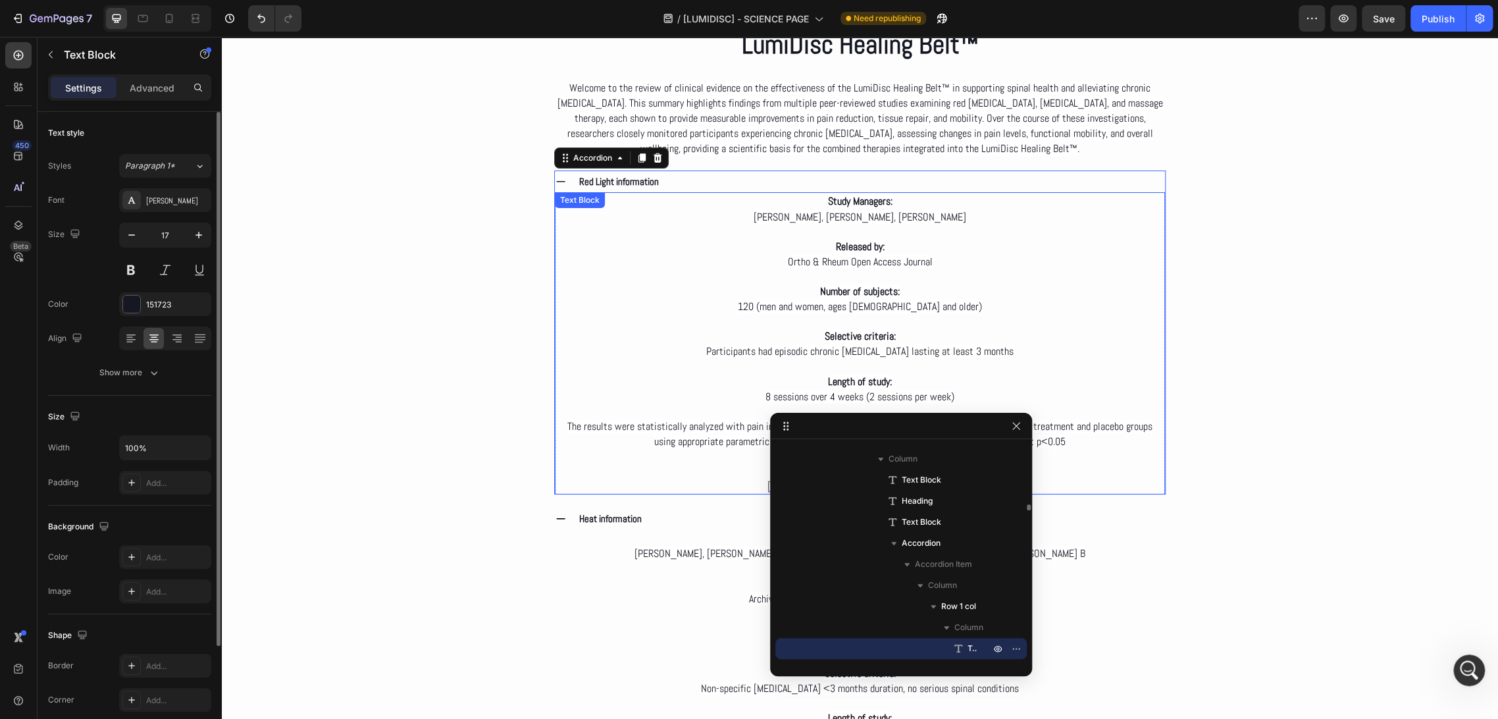
click at [849, 288] on strong "Number of subjects:" at bounding box center [860, 291] width 80 height 14
click at [896, 300] on span "120 (men and women, ages [DEMOGRAPHIC_DATA] and older)" at bounding box center [860, 307] width 244 height 14
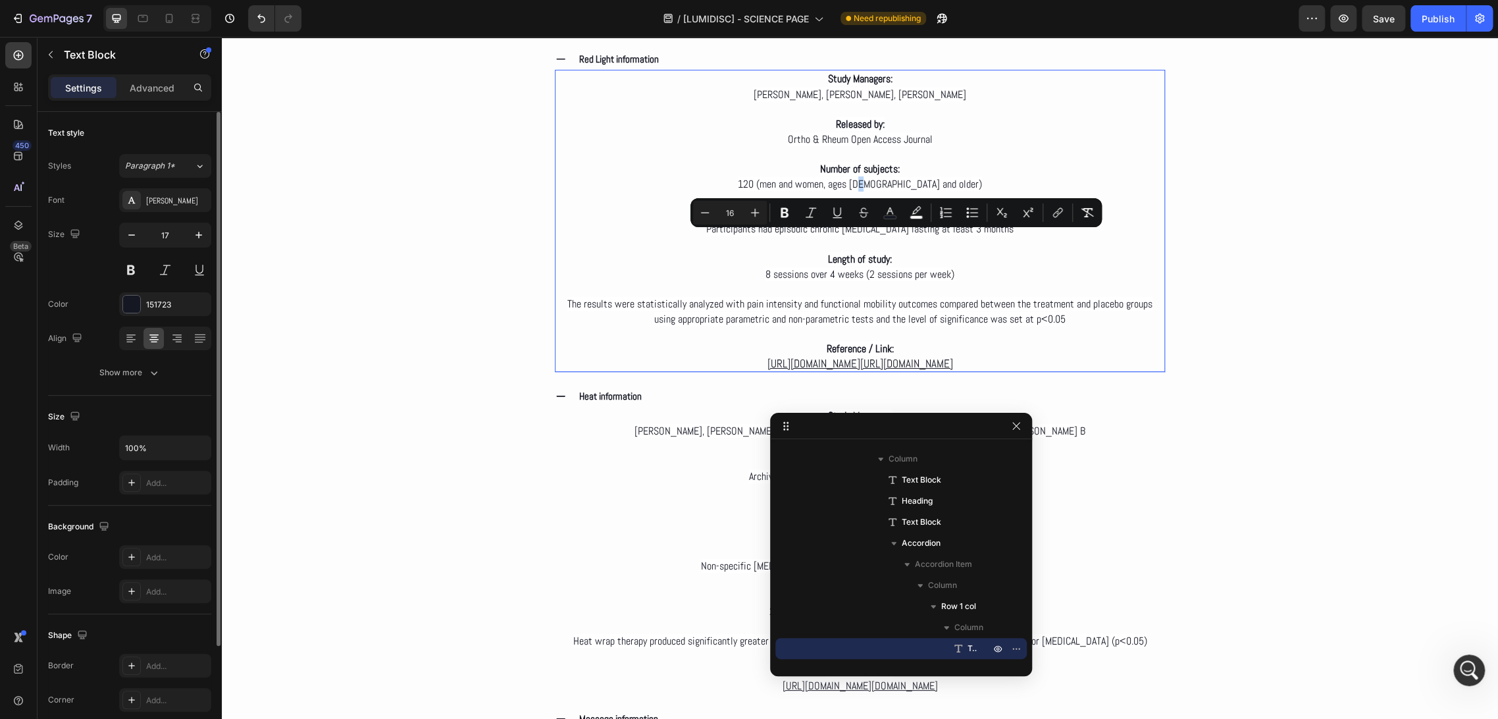
scroll to position [3300, 0]
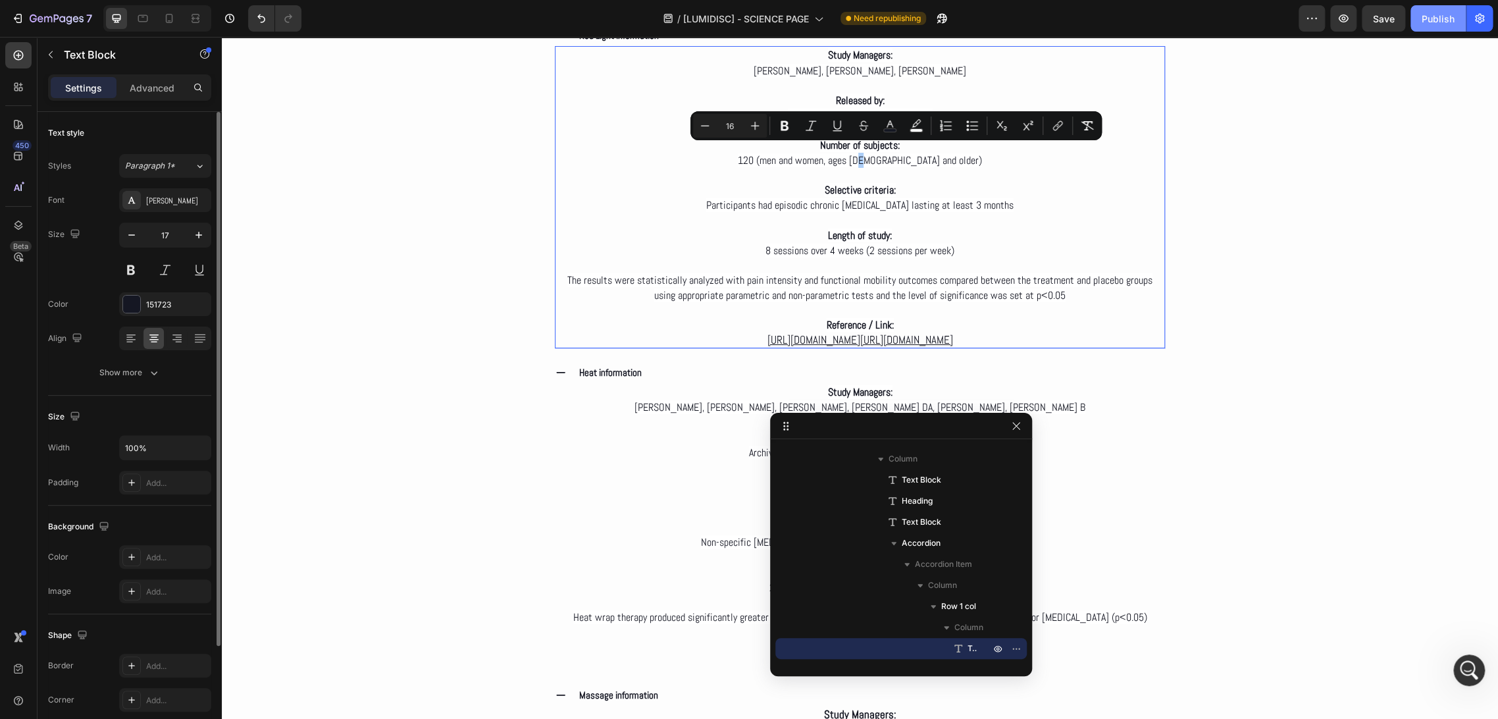
click at [1348, 27] on button "Publish" at bounding box center [1438, 18] width 55 height 26
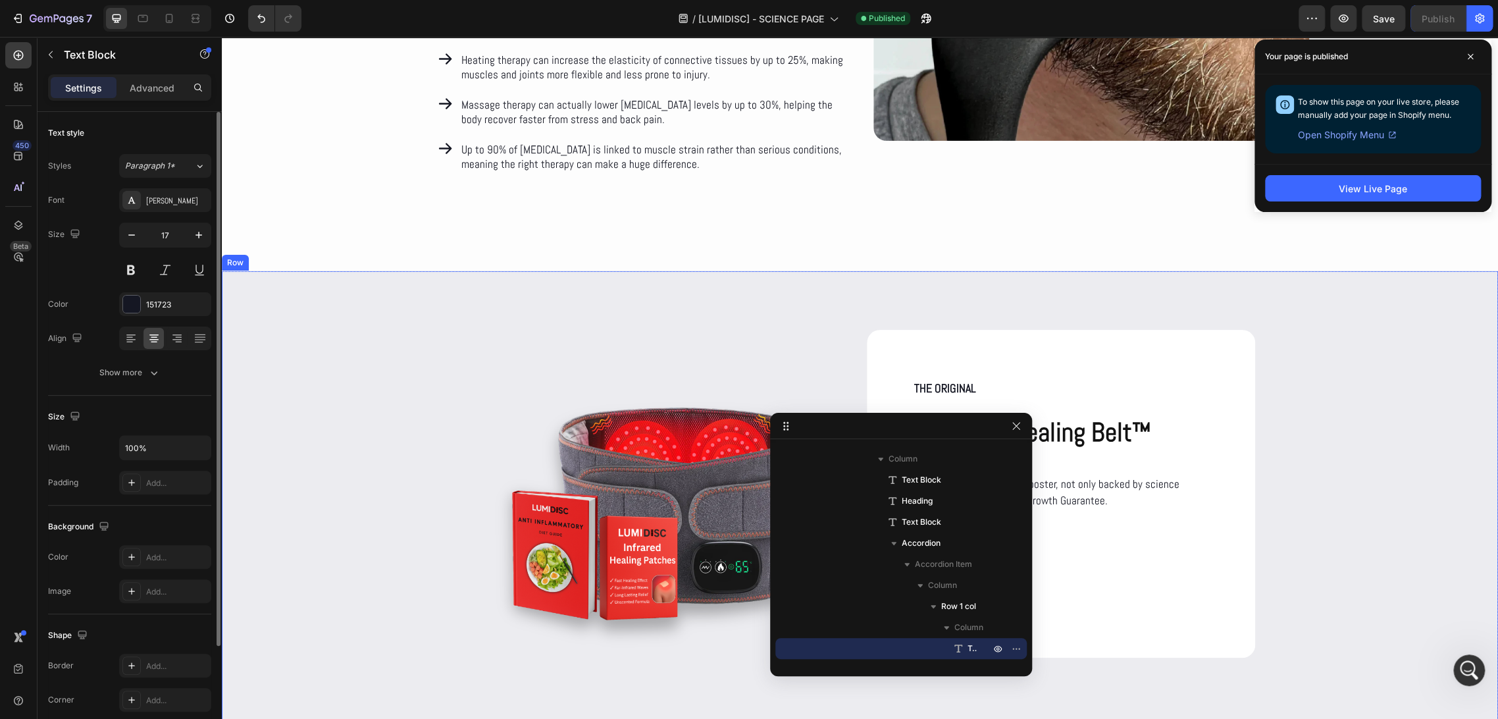
scroll to position [8668, 0]
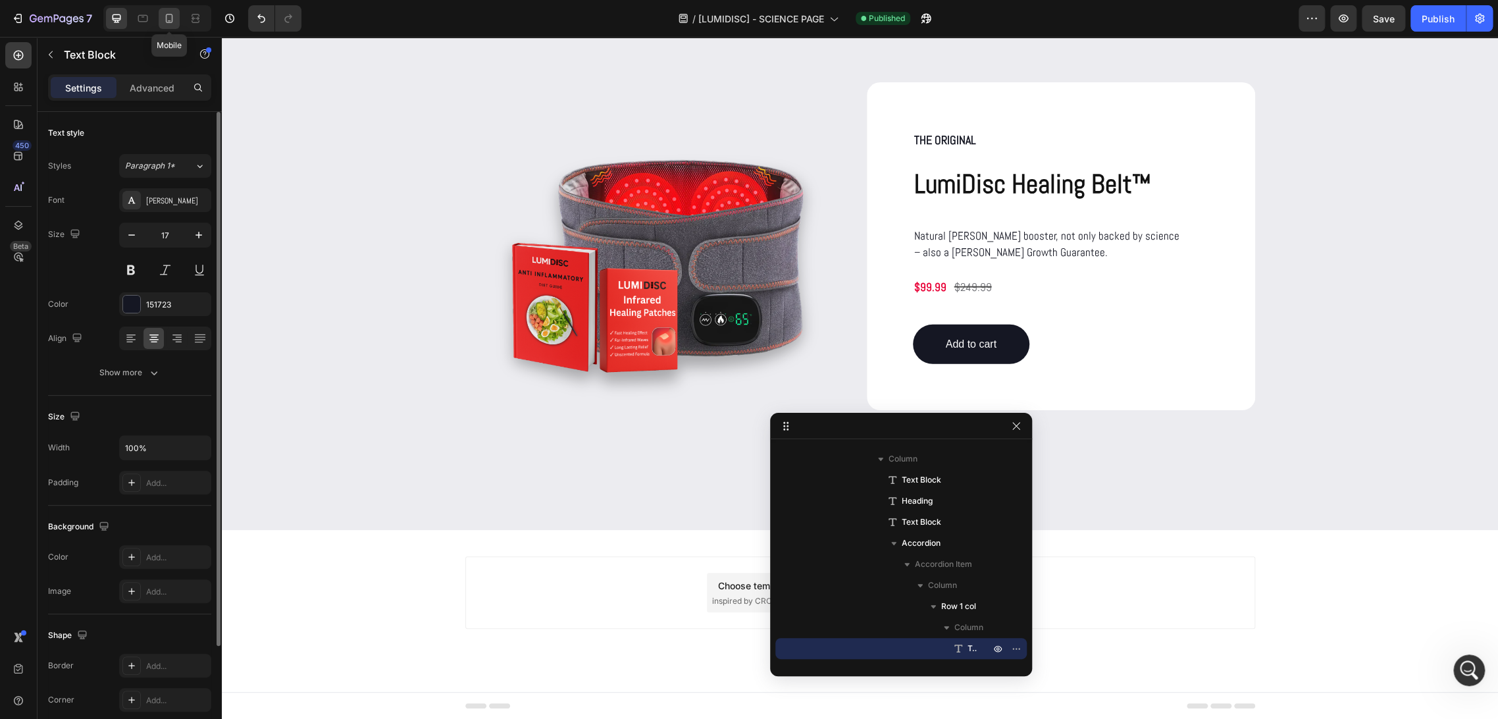
click at [165, 22] on icon at bounding box center [169, 18] width 13 height 13
type input "14"
type input "Auto"
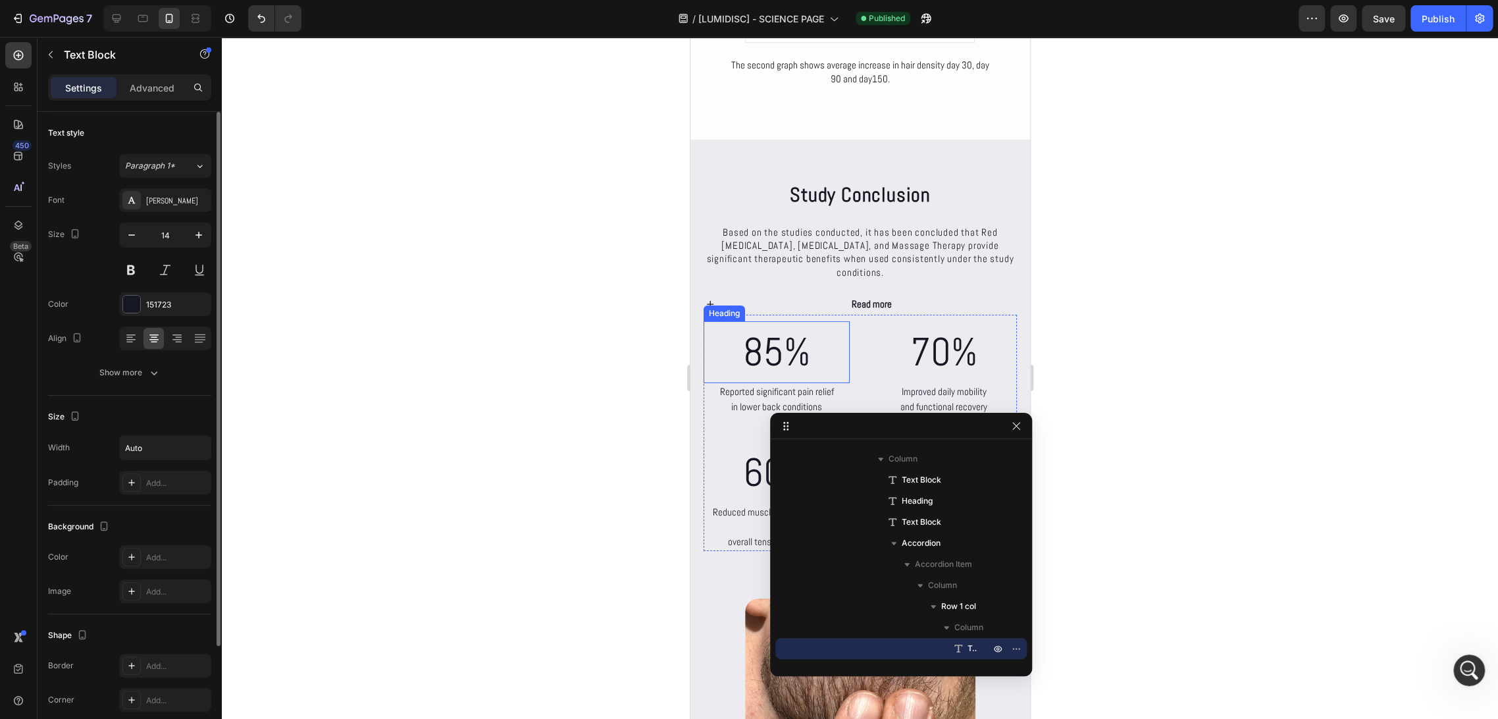
scroll to position [6092, 0]
click at [800, 304] on div "Read more" at bounding box center [871, 303] width 290 height 21
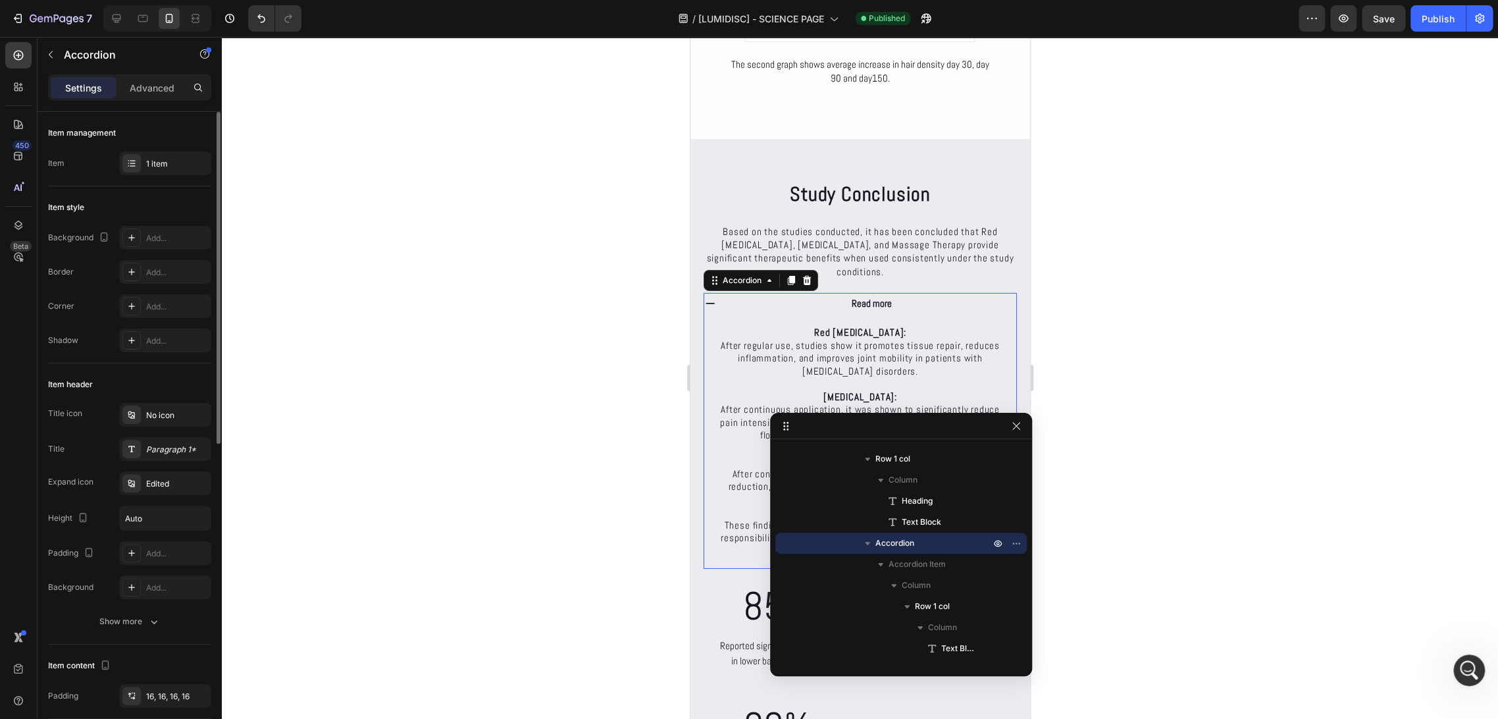
click at [826, 311] on div "Read more" at bounding box center [871, 303] width 290 height 21
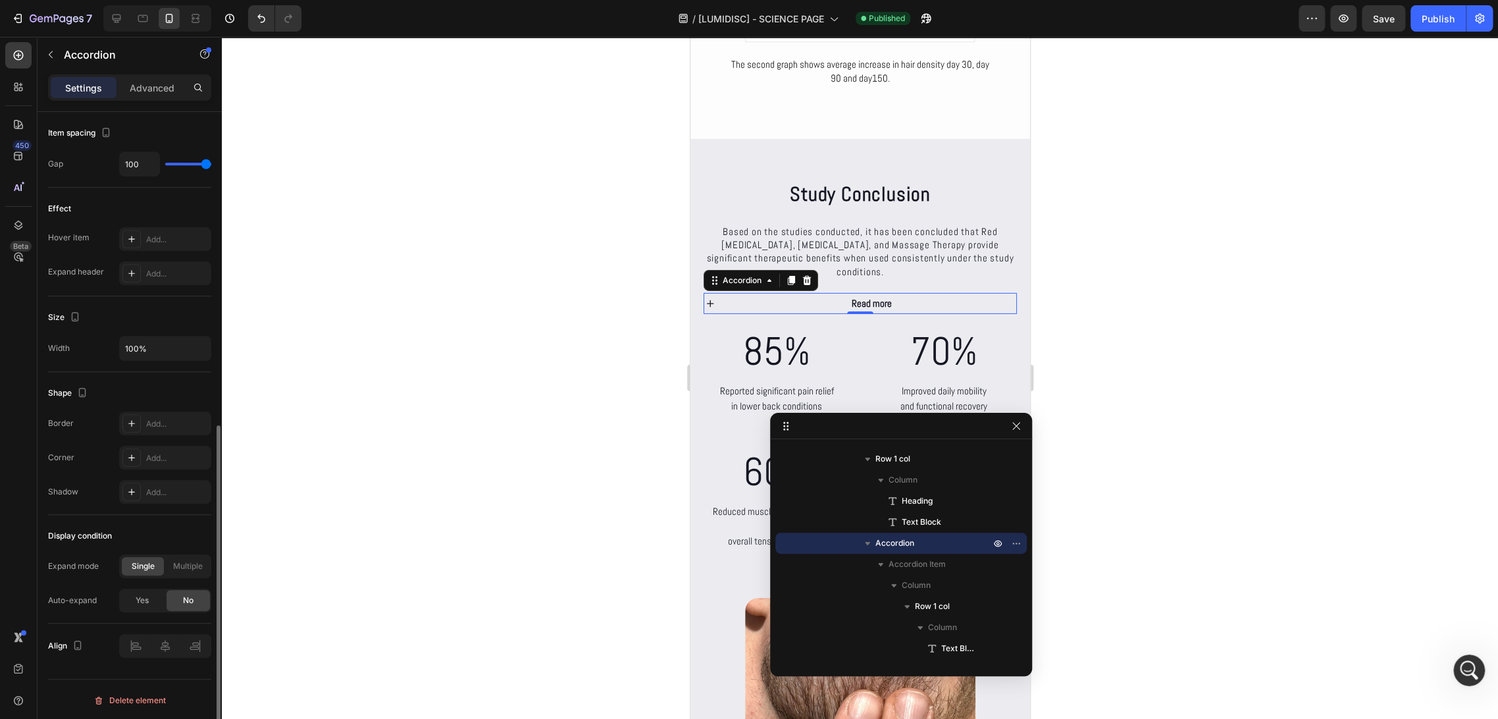
scroll to position [242, 0]
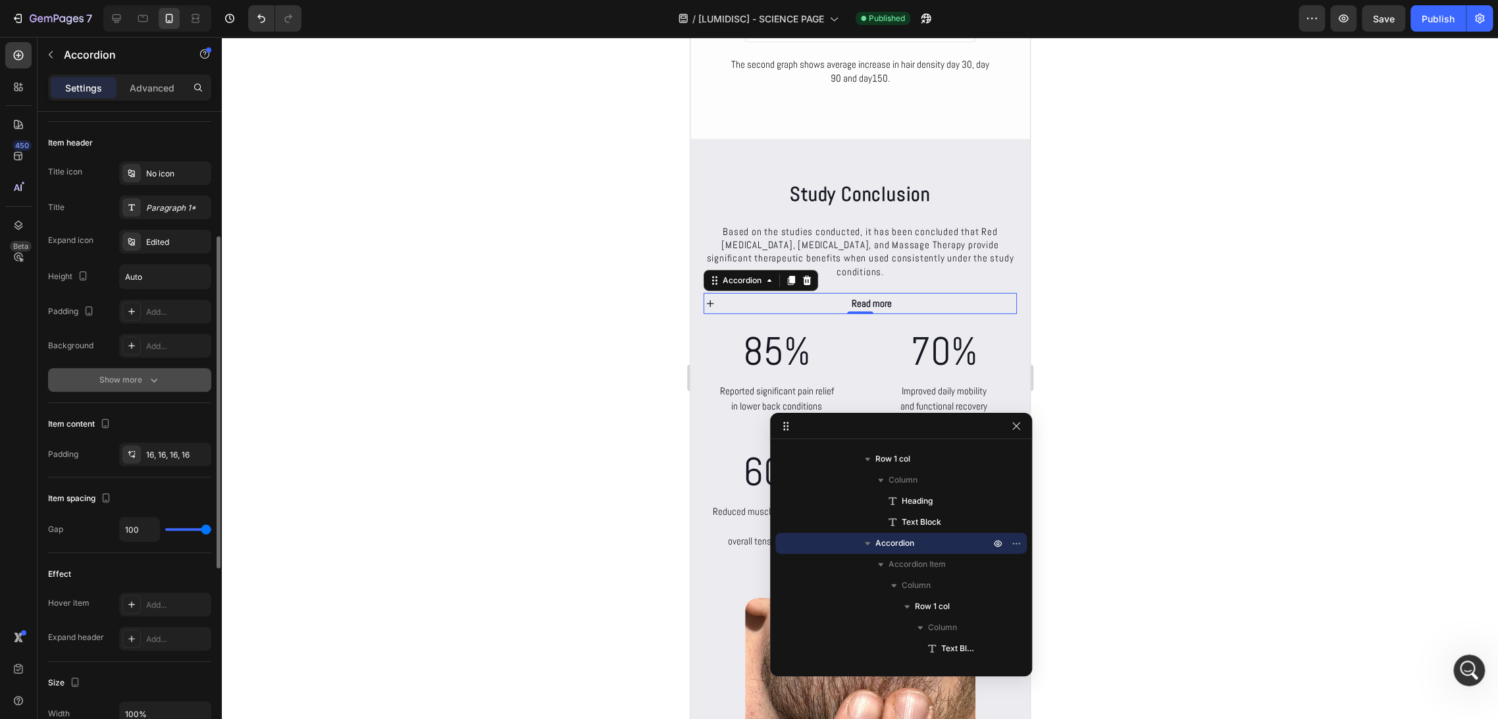
click at [114, 379] on div "Show more" at bounding box center [129, 379] width 61 height 13
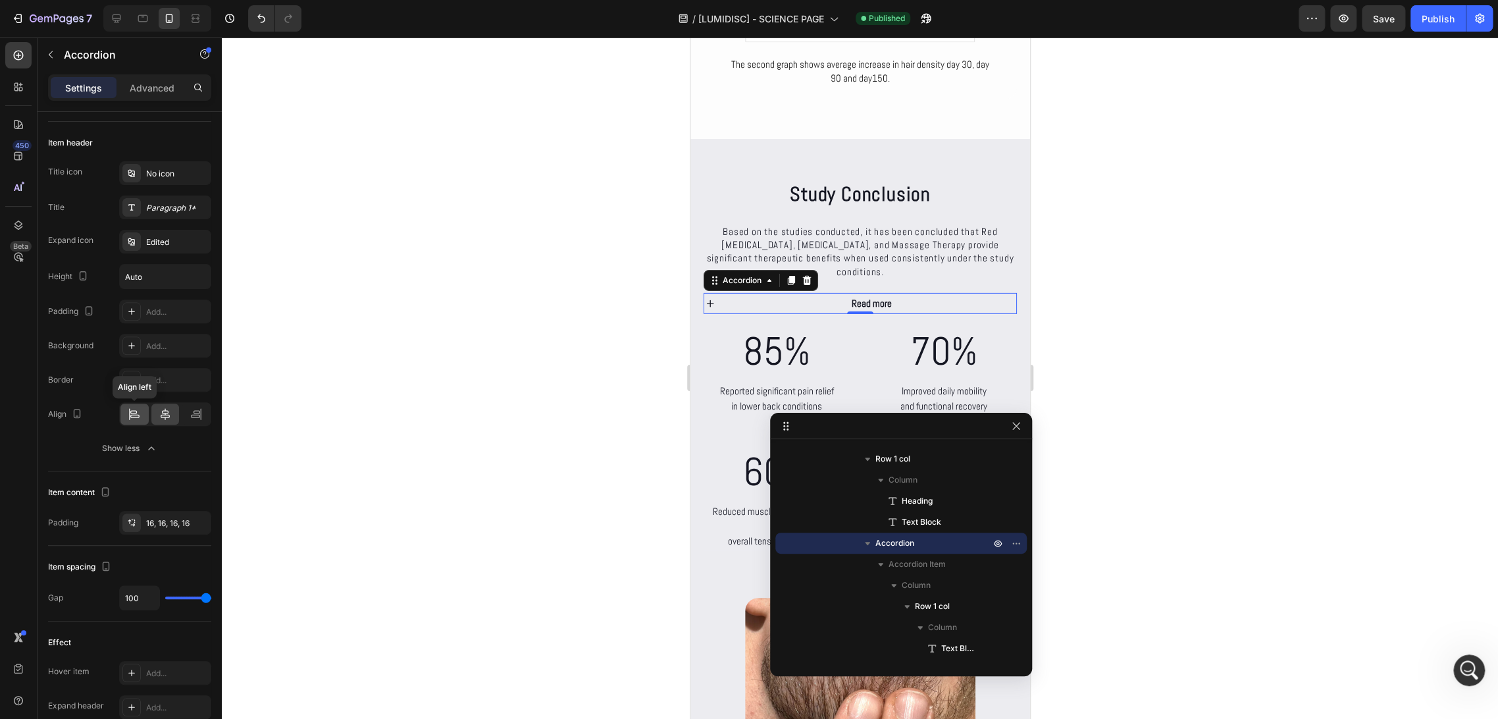
click at [128, 417] on icon at bounding box center [134, 414] width 13 height 13
click at [622, 383] on div at bounding box center [860, 378] width 1277 height 682
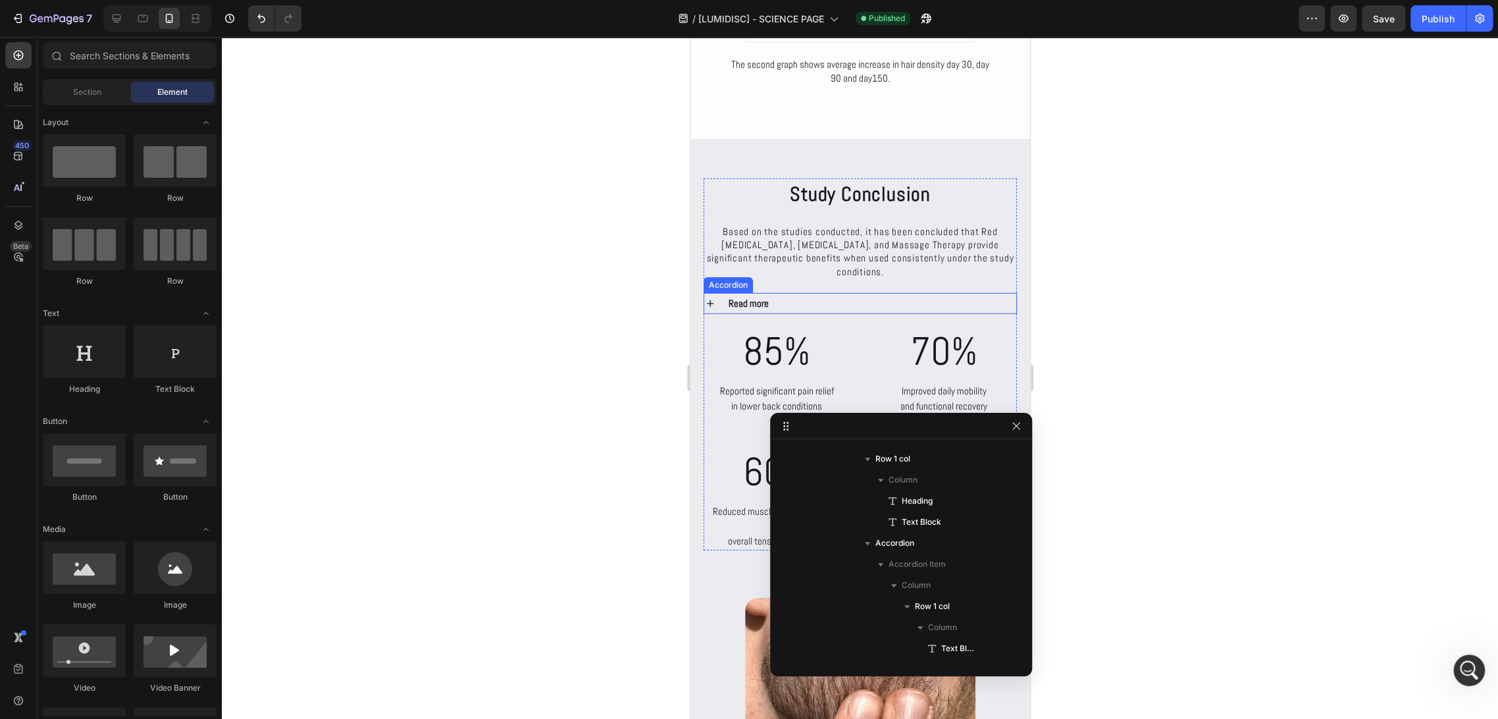
click at [780, 307] on div "Read more" at bounding box center [871, 303] width 290 height 21
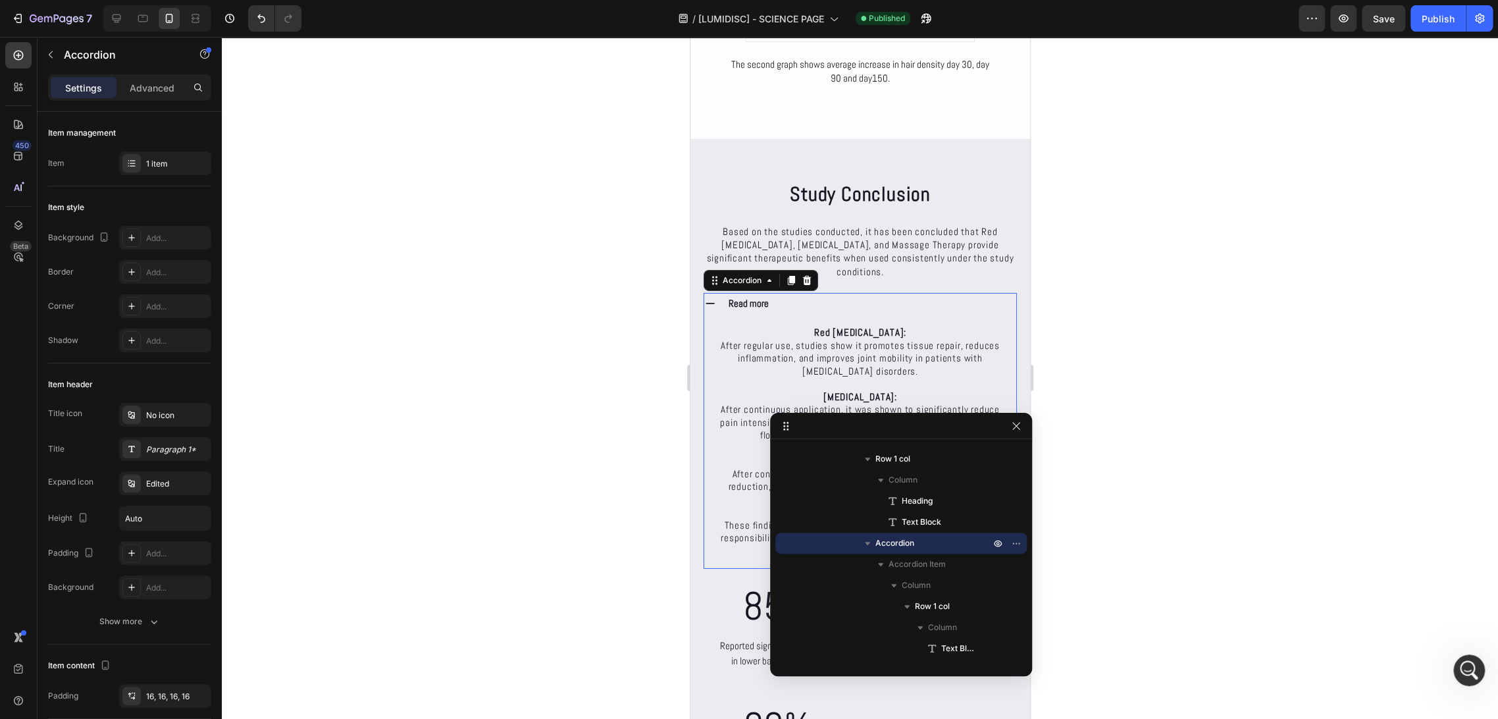
click at [780, 307] on div "Read more" at bounding box center [871, 303] width 290 height 21
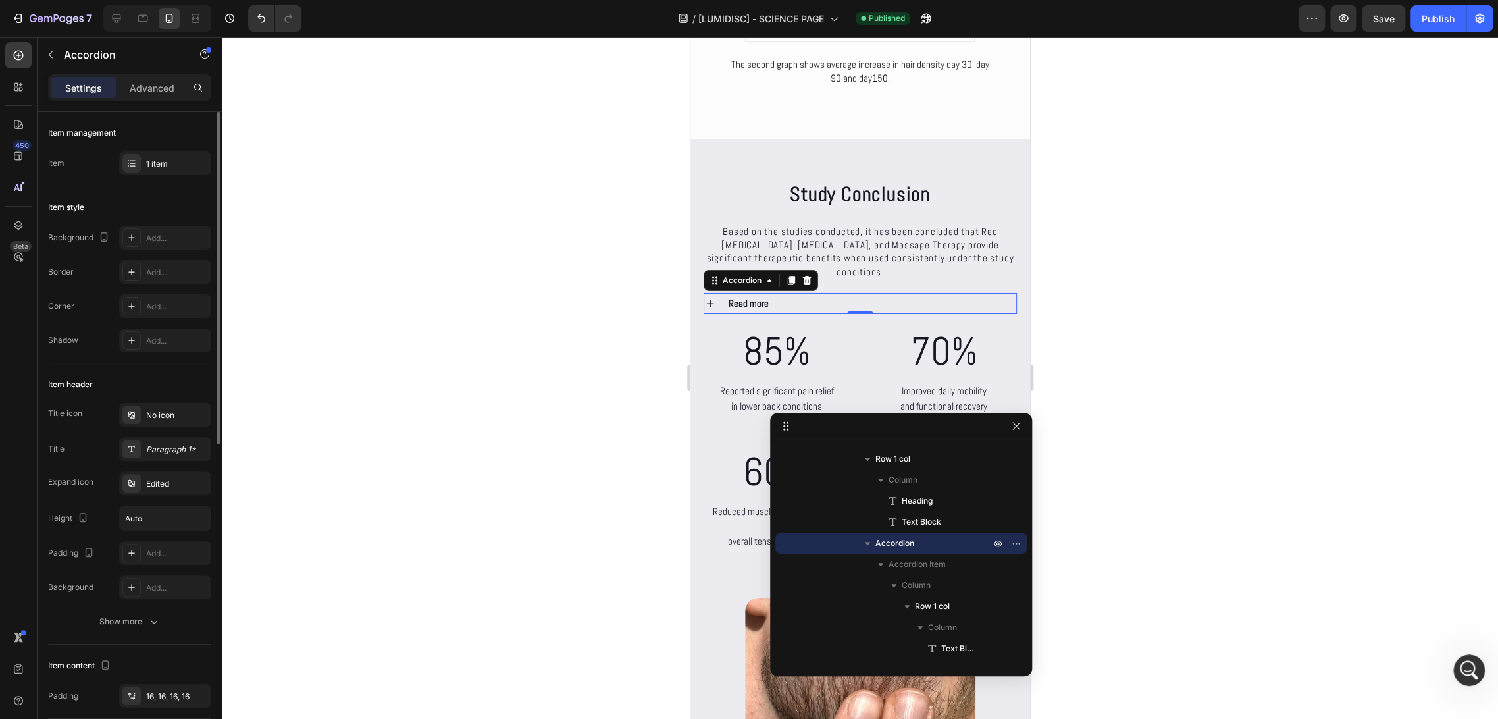
scroll to position [146, 0]
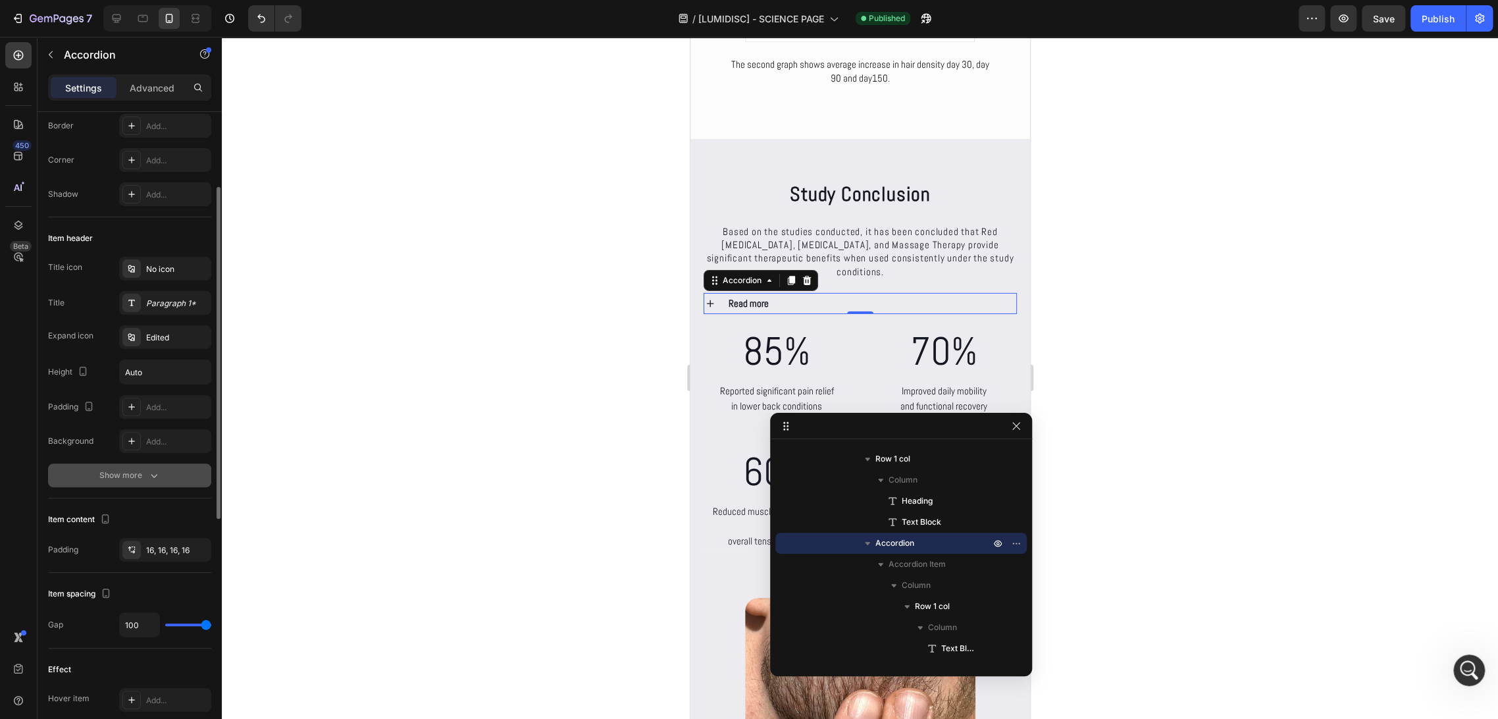
click at [120, 483] on button "Show more" at bounding box center [129, 475] width 163 height 24
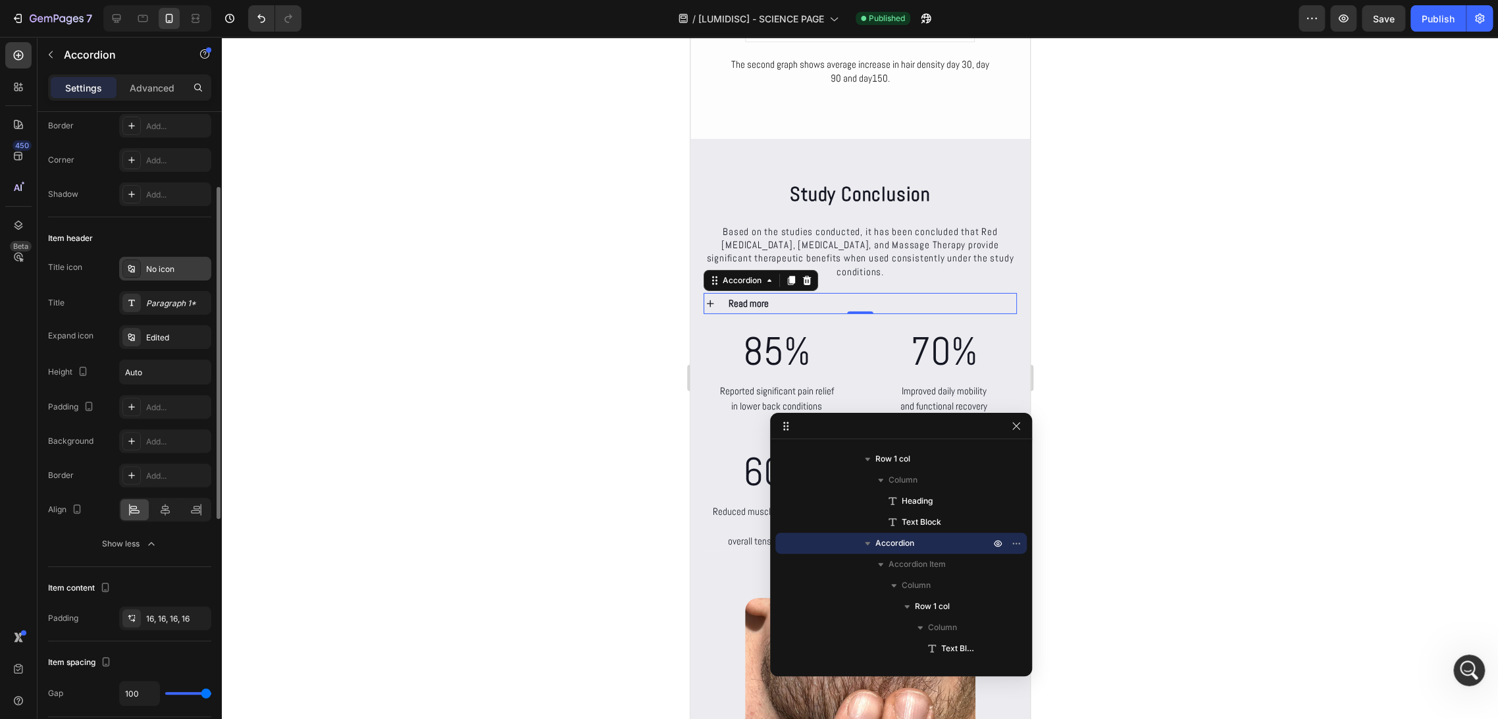
click at [146, 278] on div "No icon" at bounding box center [165, 269] width 92 height 24
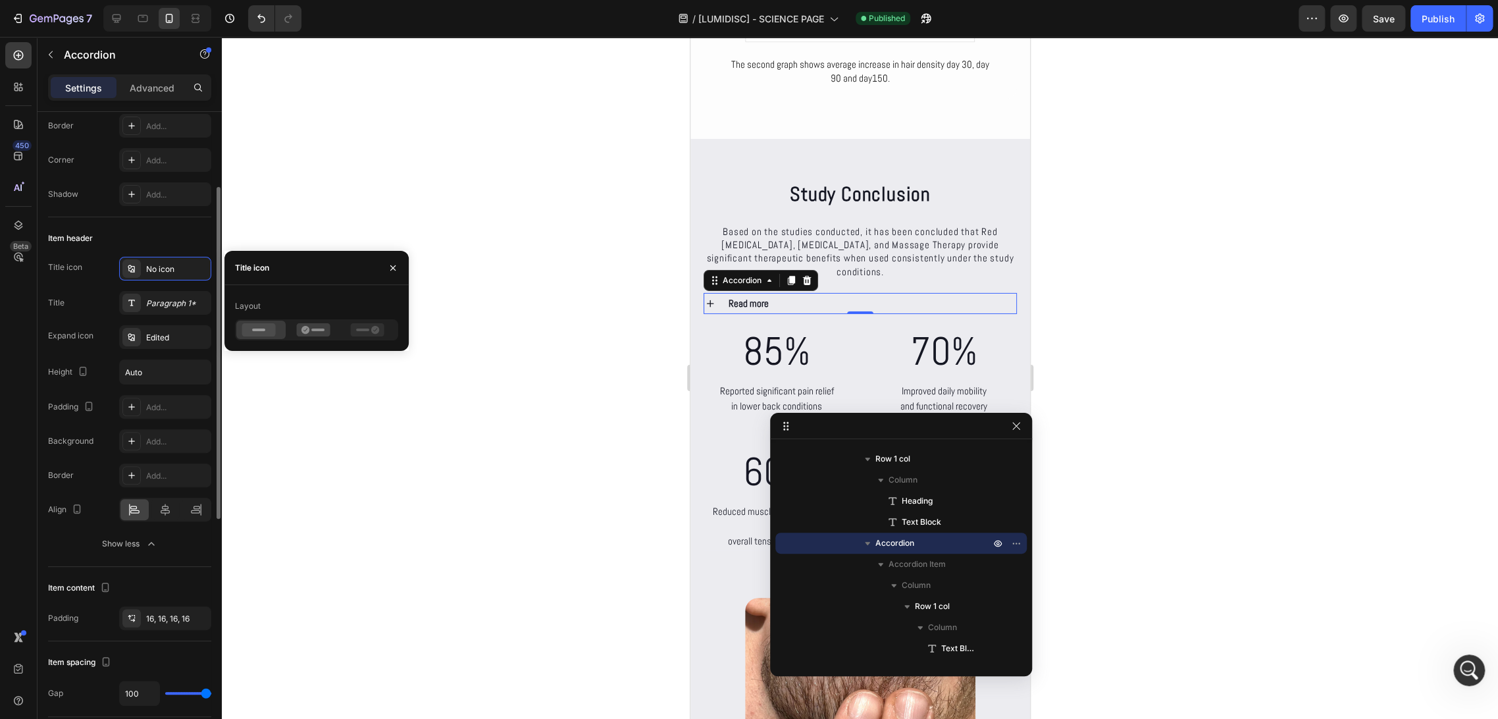
click at [138, 239] on div "Item header" at bounding box center [129, 238] width 163 height 21
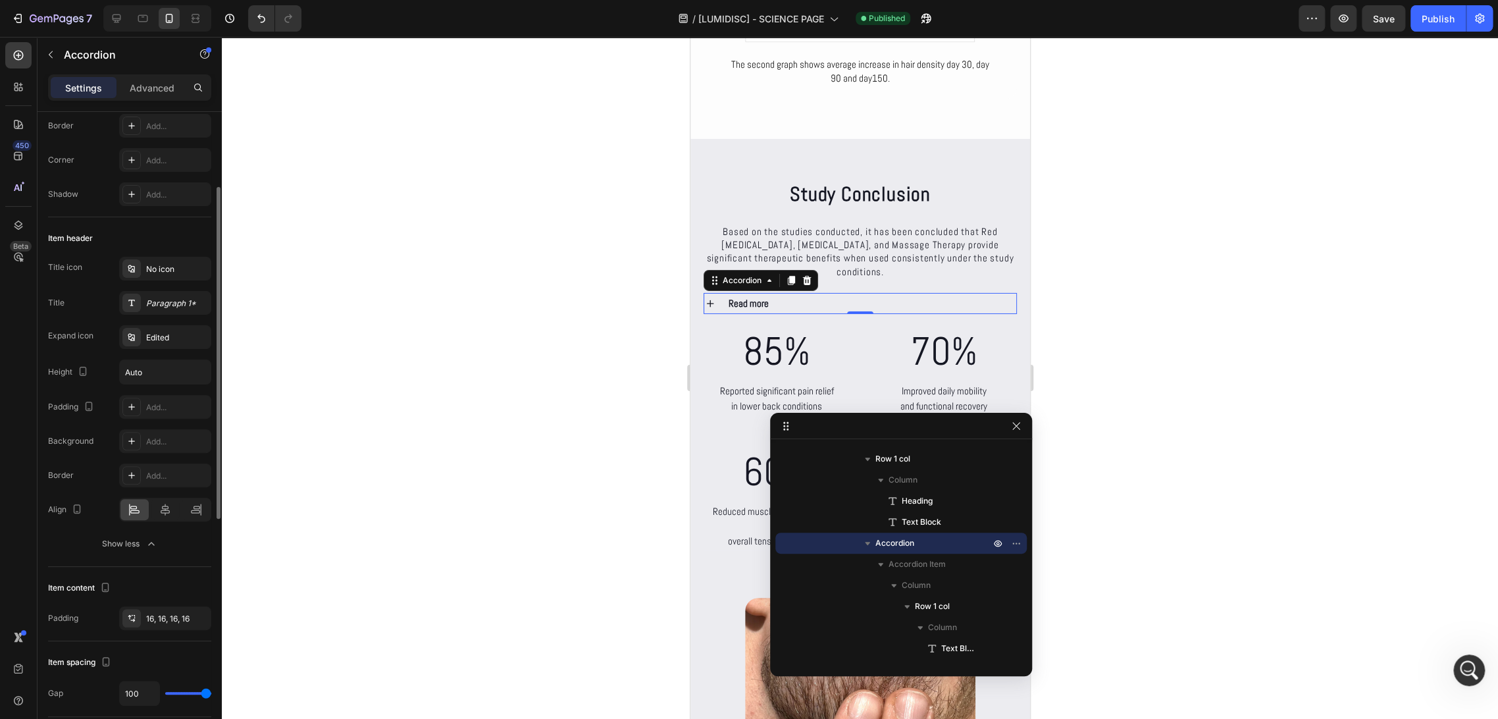
click at [138, 239] on div "Item header" at bounding box center [129, 238] width 163 height 21
click at [1096, 307] on div at bounding box center [860, 378] width 1277 height 682
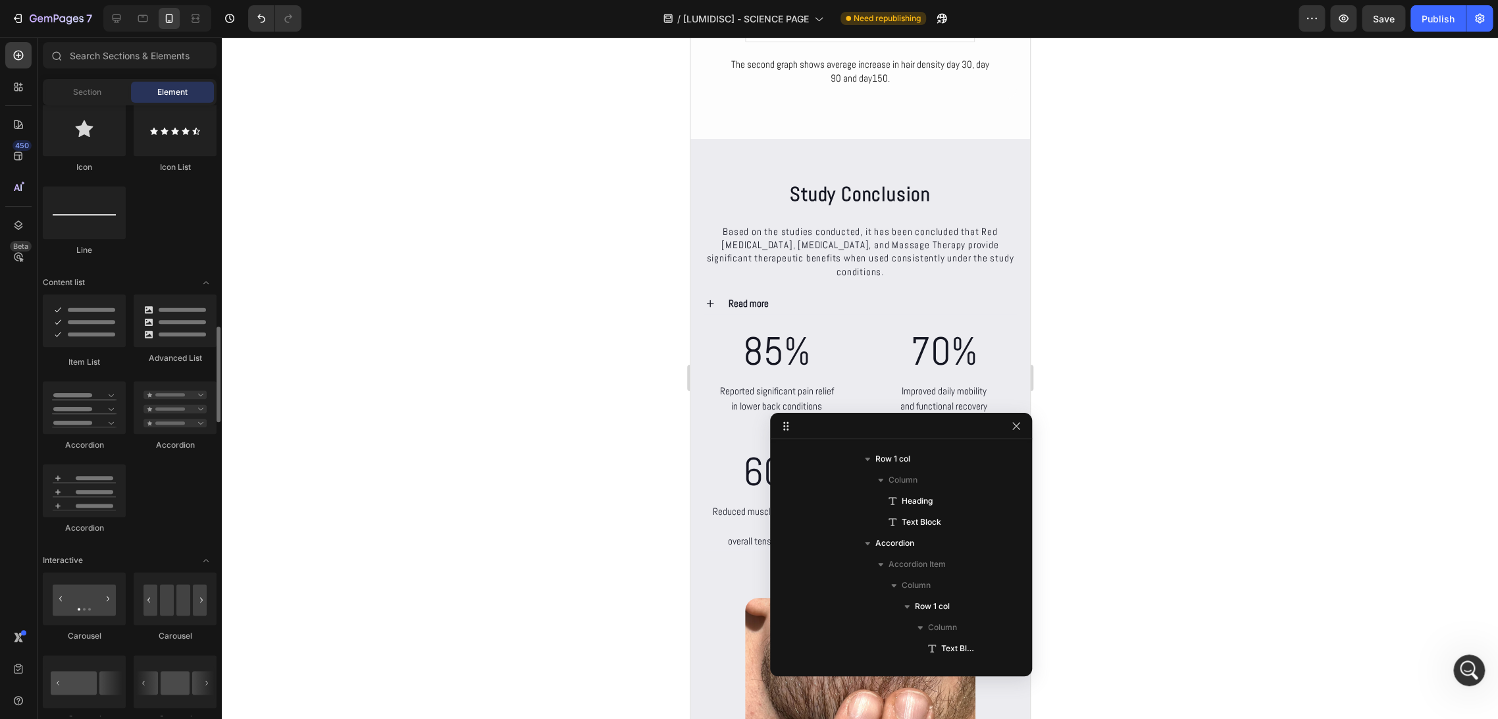
scroll to position [951, 0]
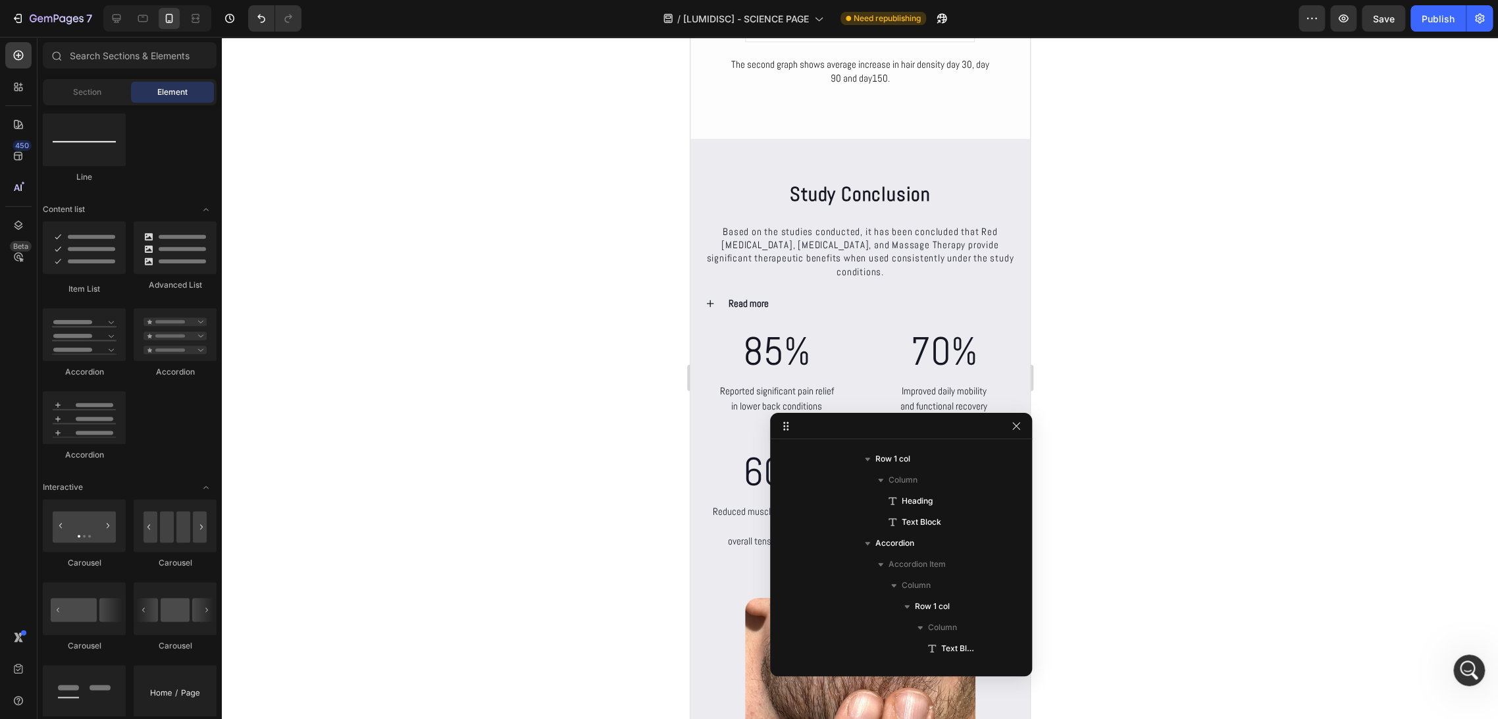
click at [1059, 311] on div at bounding box center [860, 378] width 1277 height 682
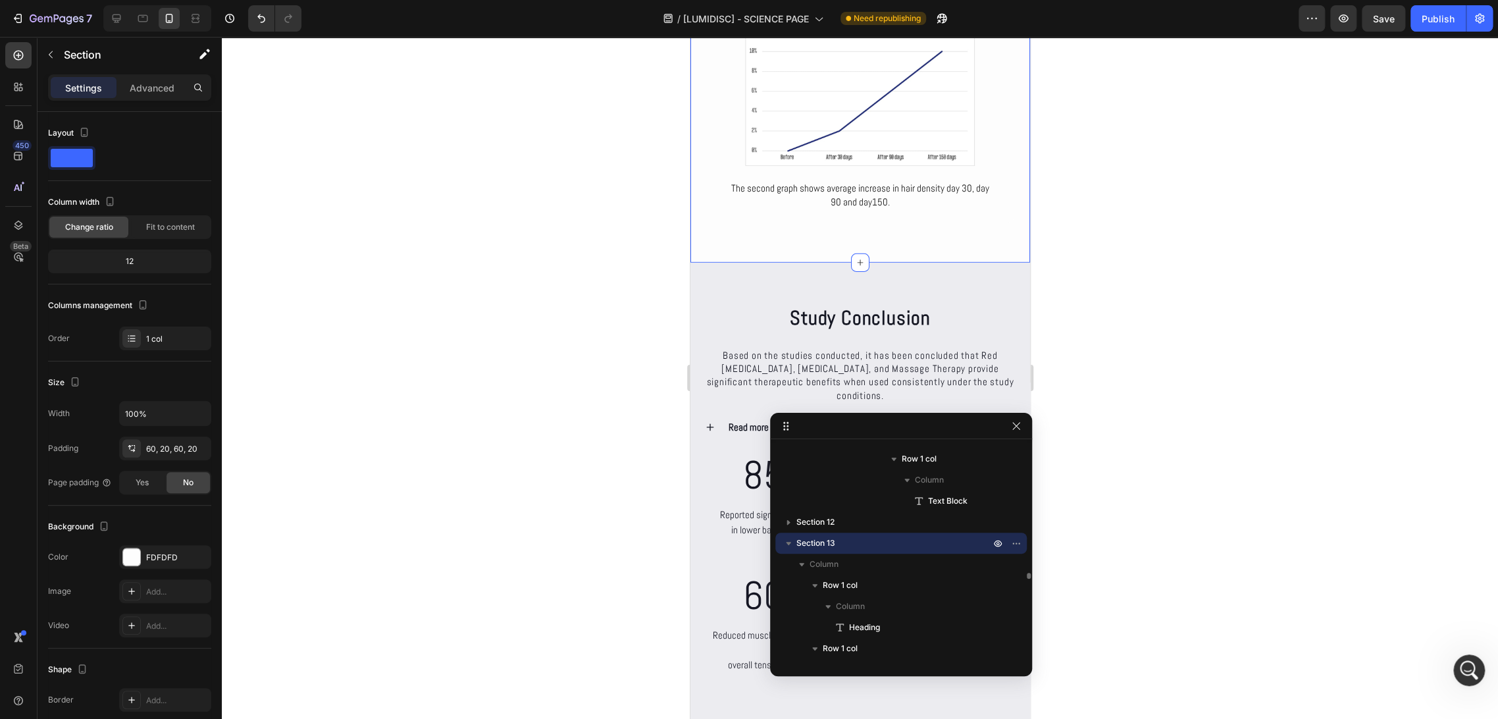
scroll to position [6216, 0]
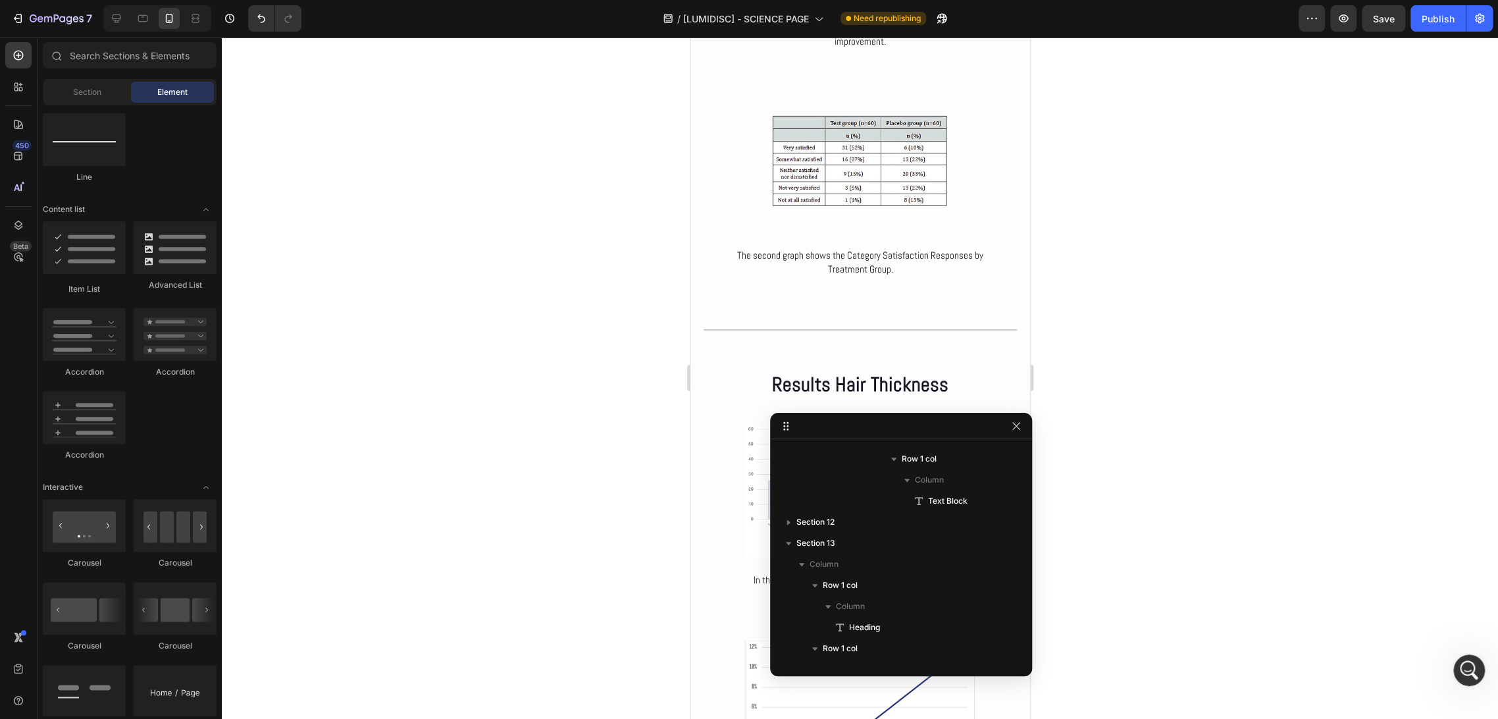
drag, startPoint x: 1027, startPoint y: 352, endPoint x: 1708, endPoint y: 463, distance: 690.4
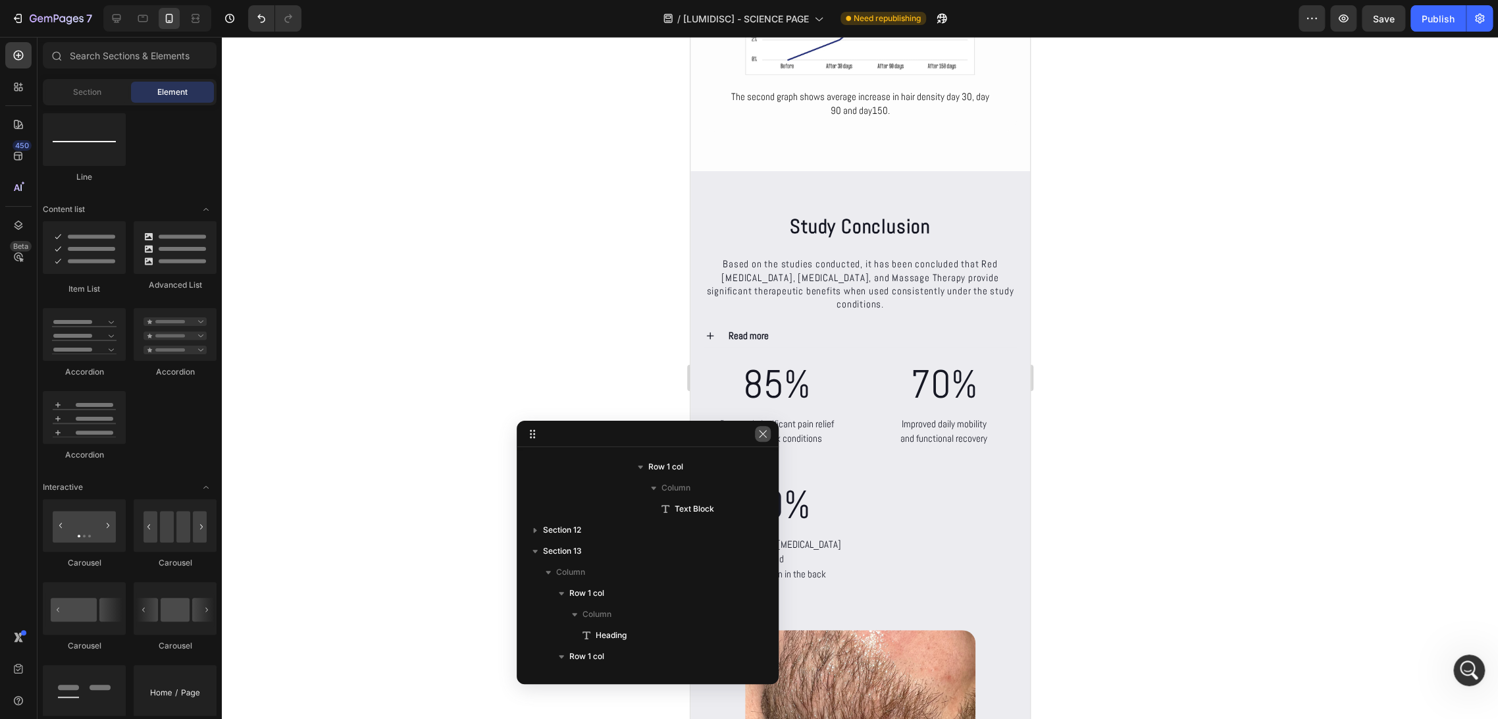
drag, startPoint x: 971, startPoint y: 431, endPoint x: 731, endPoint y: 425, distance: 240.4
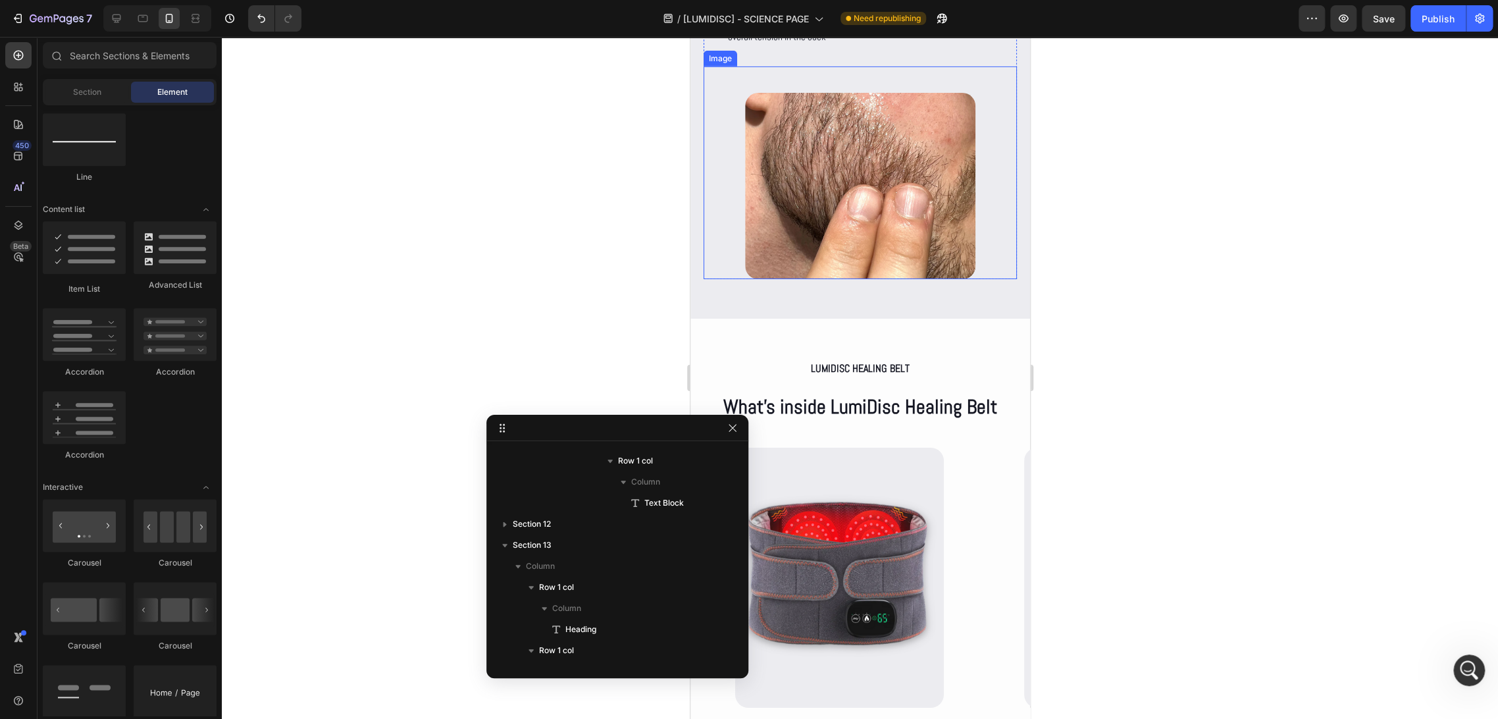
scroll to position [6390, 0]
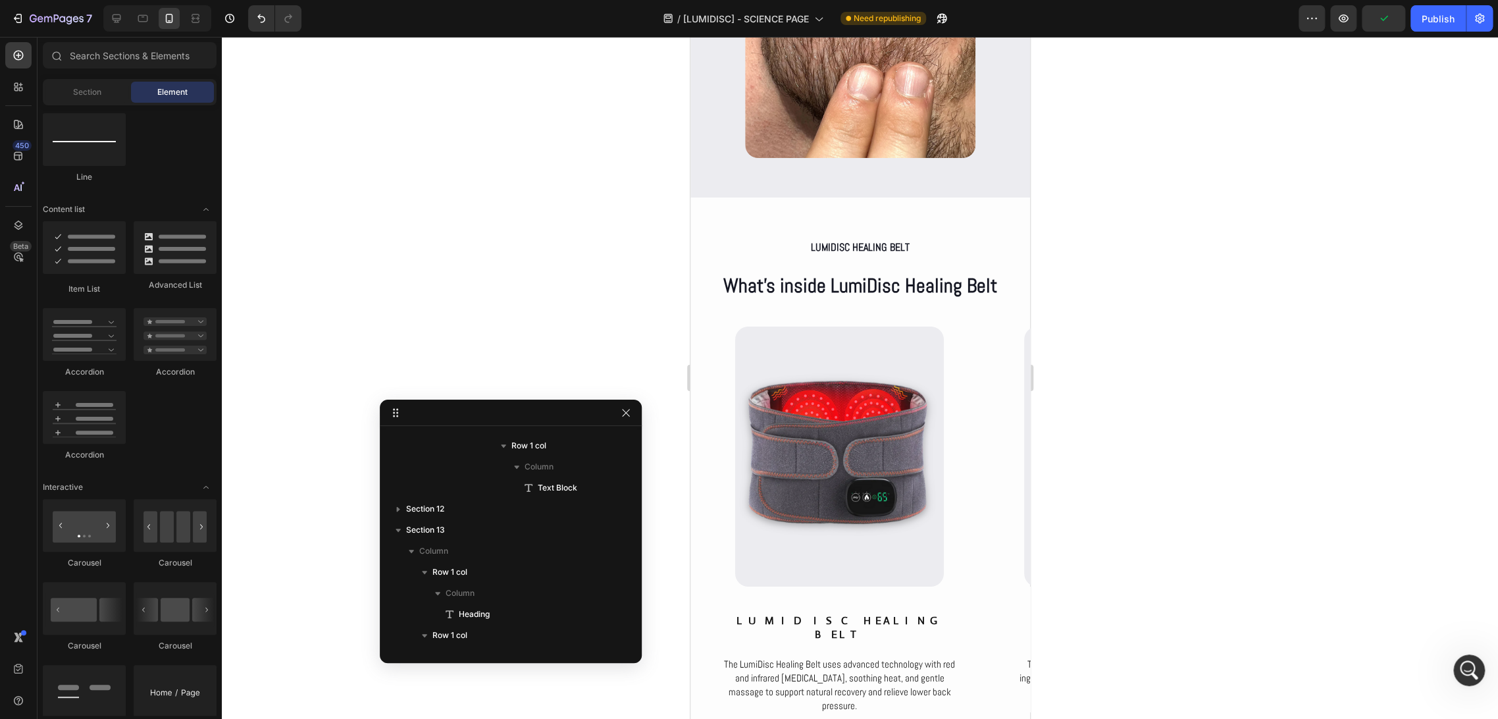
drag, startPoint x: 703, startPoint y: 426, endPoint x: 593, endPoint y: 404, distance: 112.8
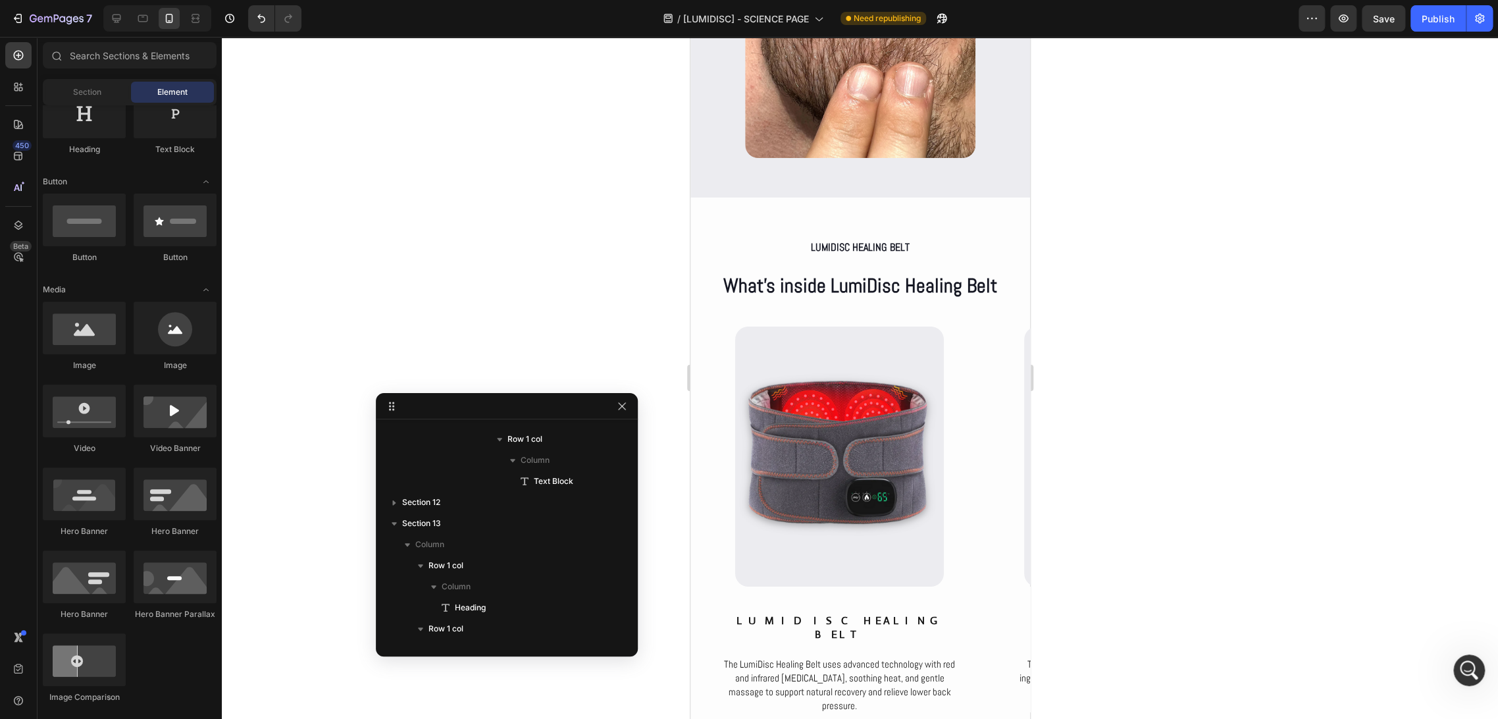
scroll to position [0, 0]
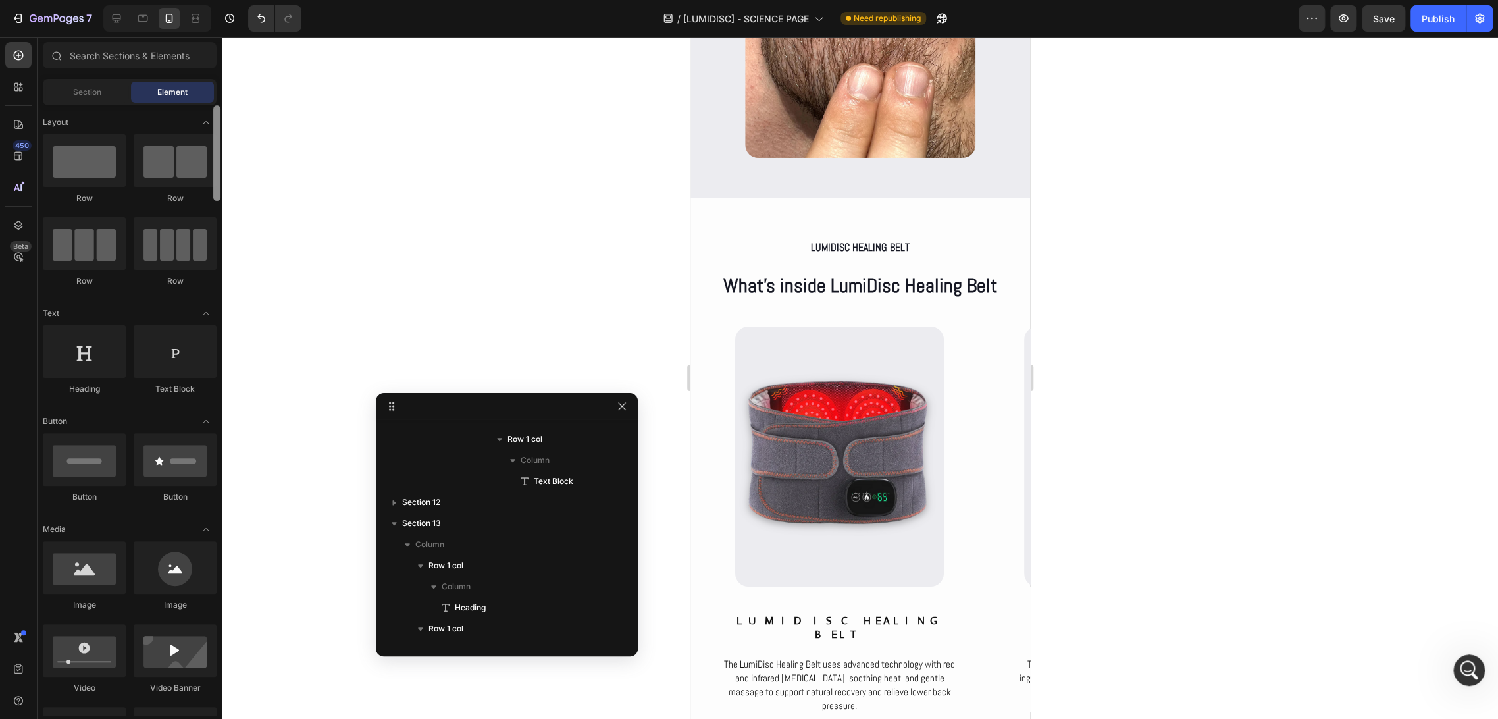
drag, startPoint x: 219, startPoint y: 646, endPoint x: 219, endPoint y: 109, distance: 536.6
click at [219, 109] on div at bounding box center [216, 152] width 7 height 95
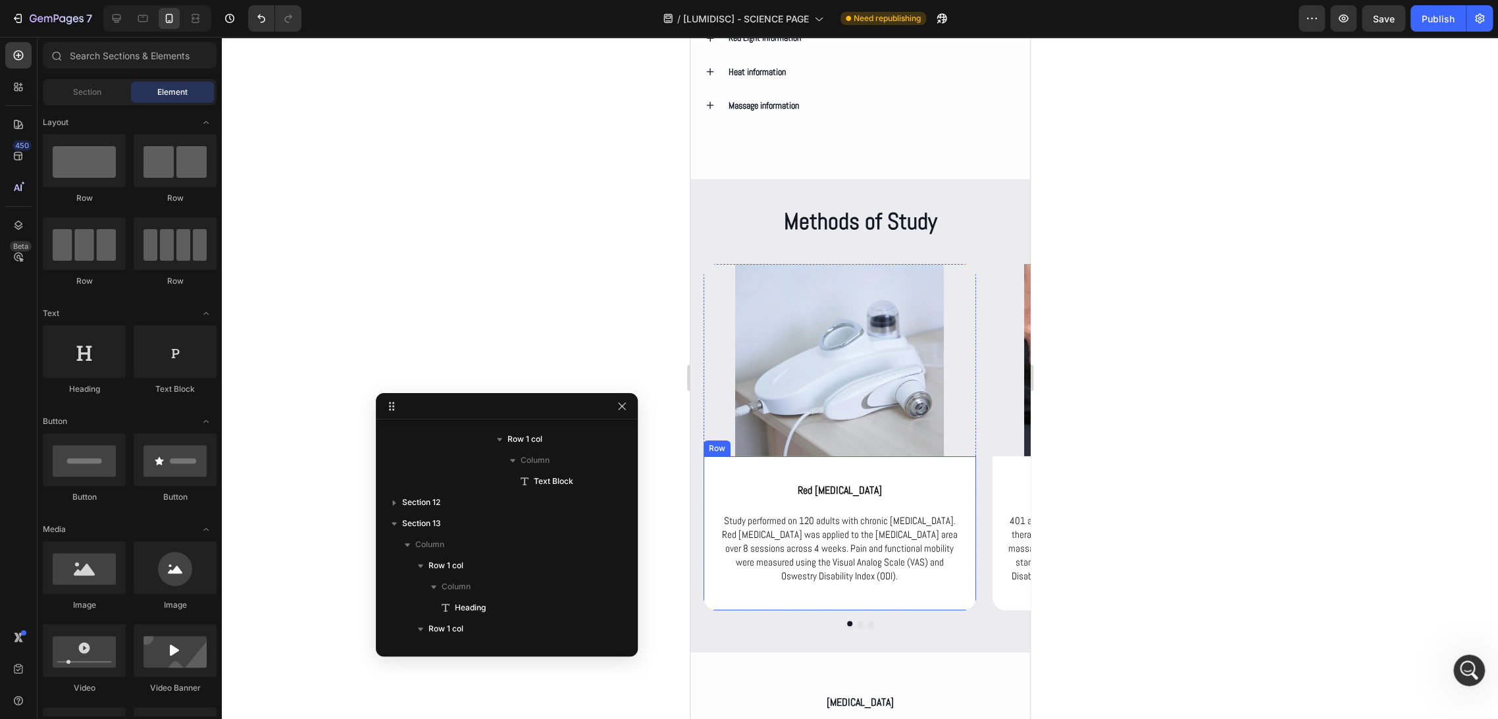
scroll to position [3011, 0]
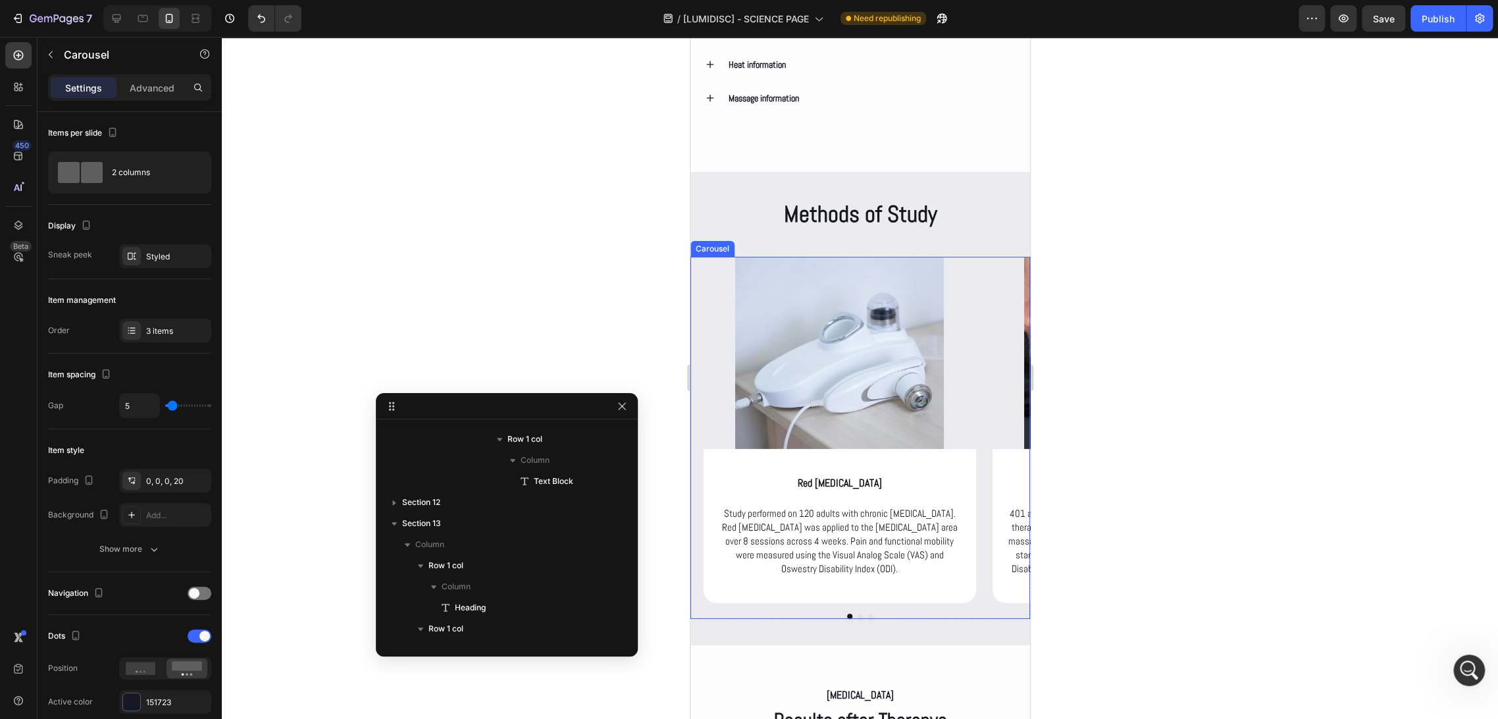
click at [851, 619] on div "Image red light therapy Heading Study performed on 120 adults with chronic low …" at bounding box center [860, 438] width 340 height 362
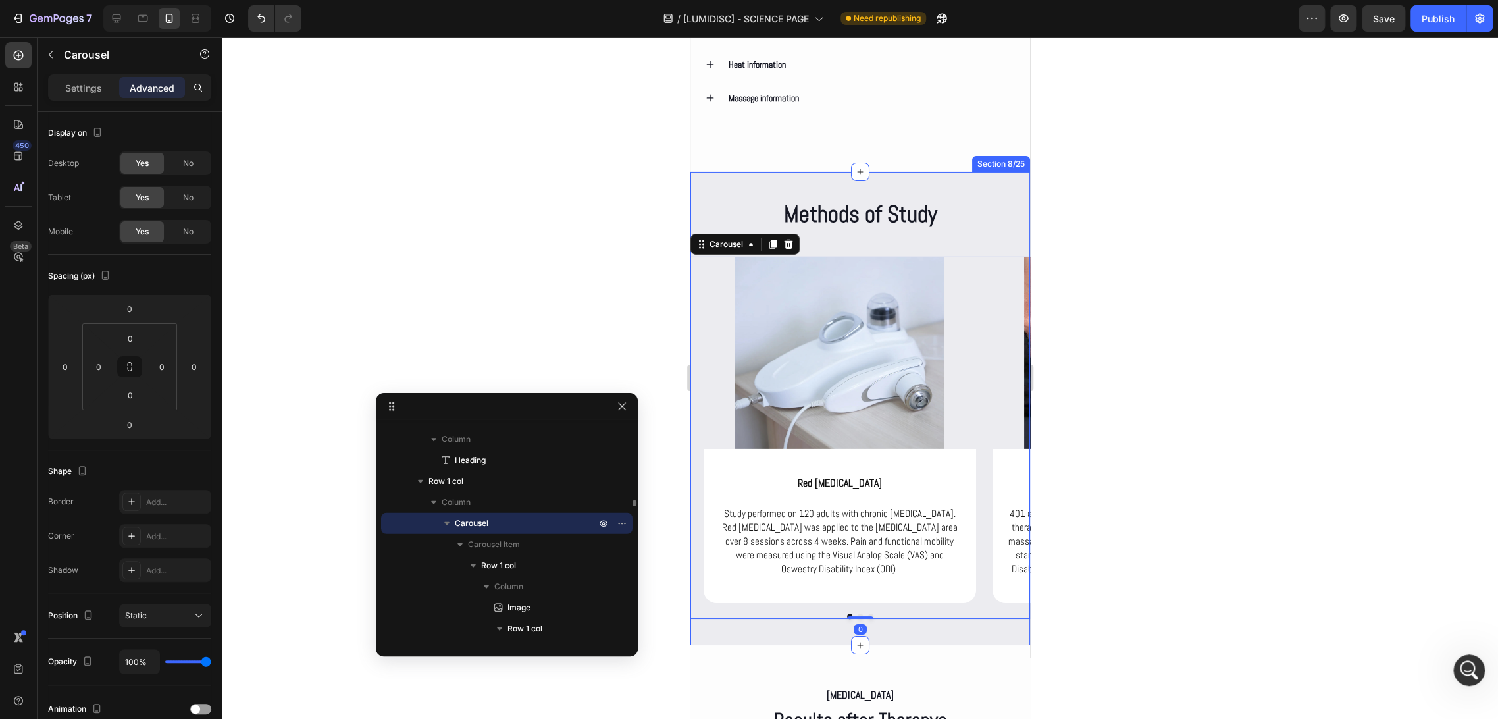
click at [872, 632] on div "Methods of Study Heading Row Image red light therapy Heading Study performed on…" at bounding box center [860, 408] width 340 height 473
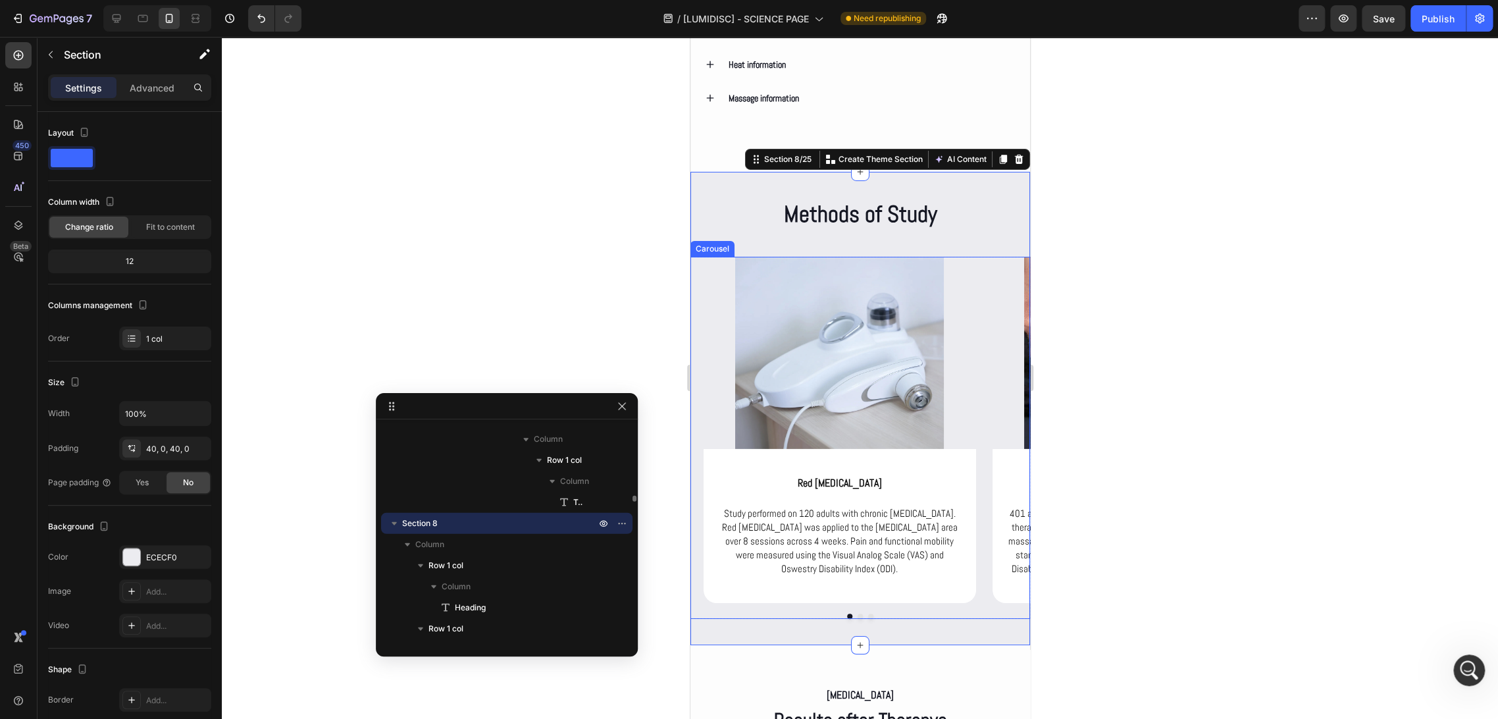
click at [853, 619] on div "Image red light therapy Heading Study performed on 120 adults with chronic low …" at bounding box center [860, 438] width 340 height 362
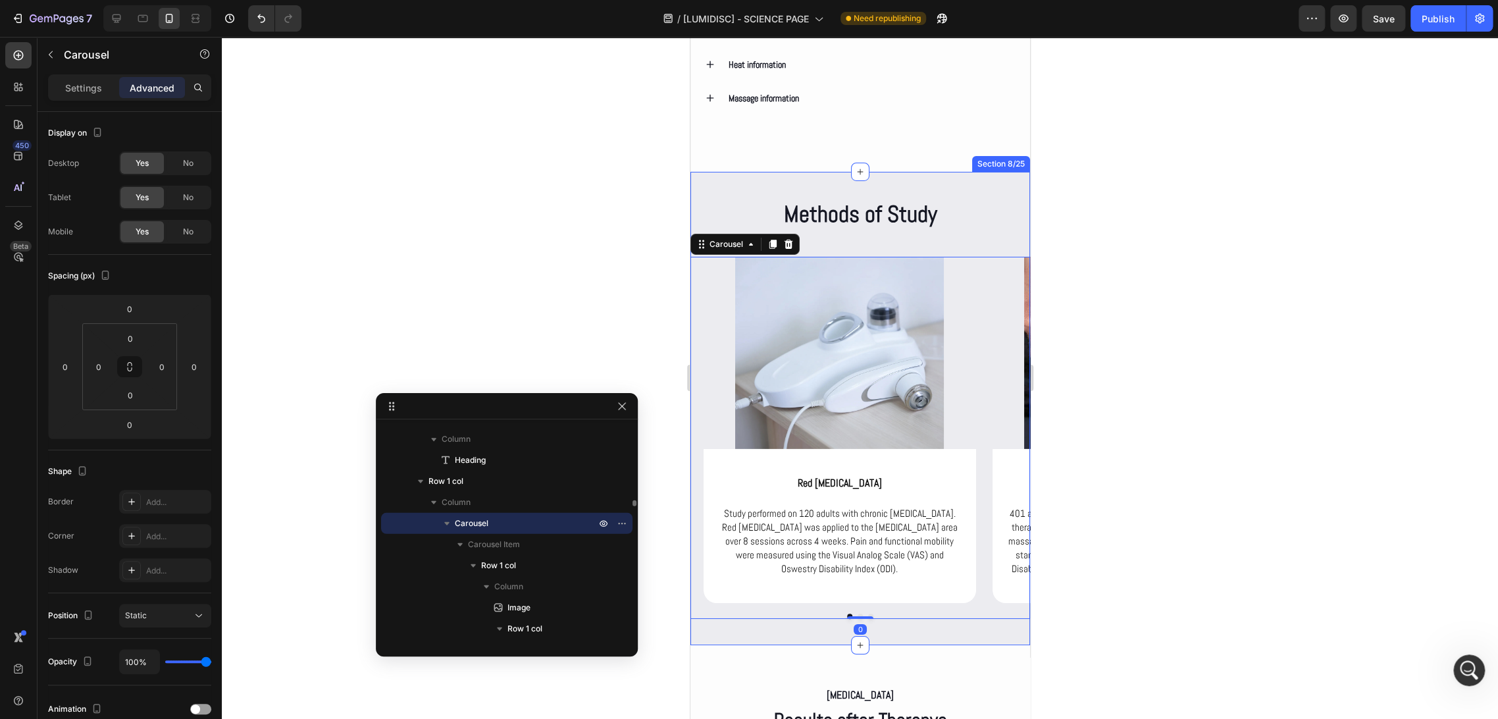
click at [872, 633] on div "Methods of Study Heading Row Image red light therapy Heading Study performed on…" at bounding box center [860, 408] width 340 height 473
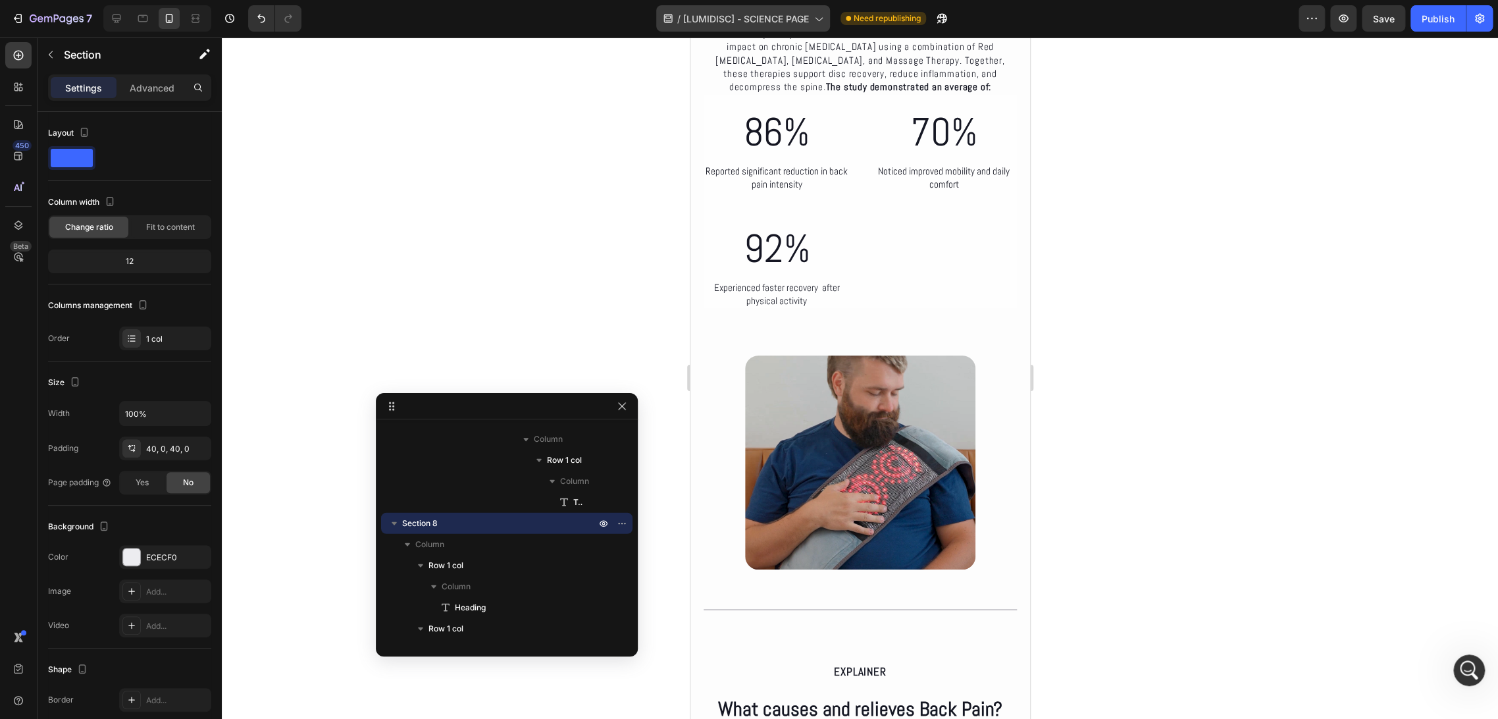
scroll to position [146, 0]
click at [849, 470] on img at bounding box center [860, 461] width 230 height 214
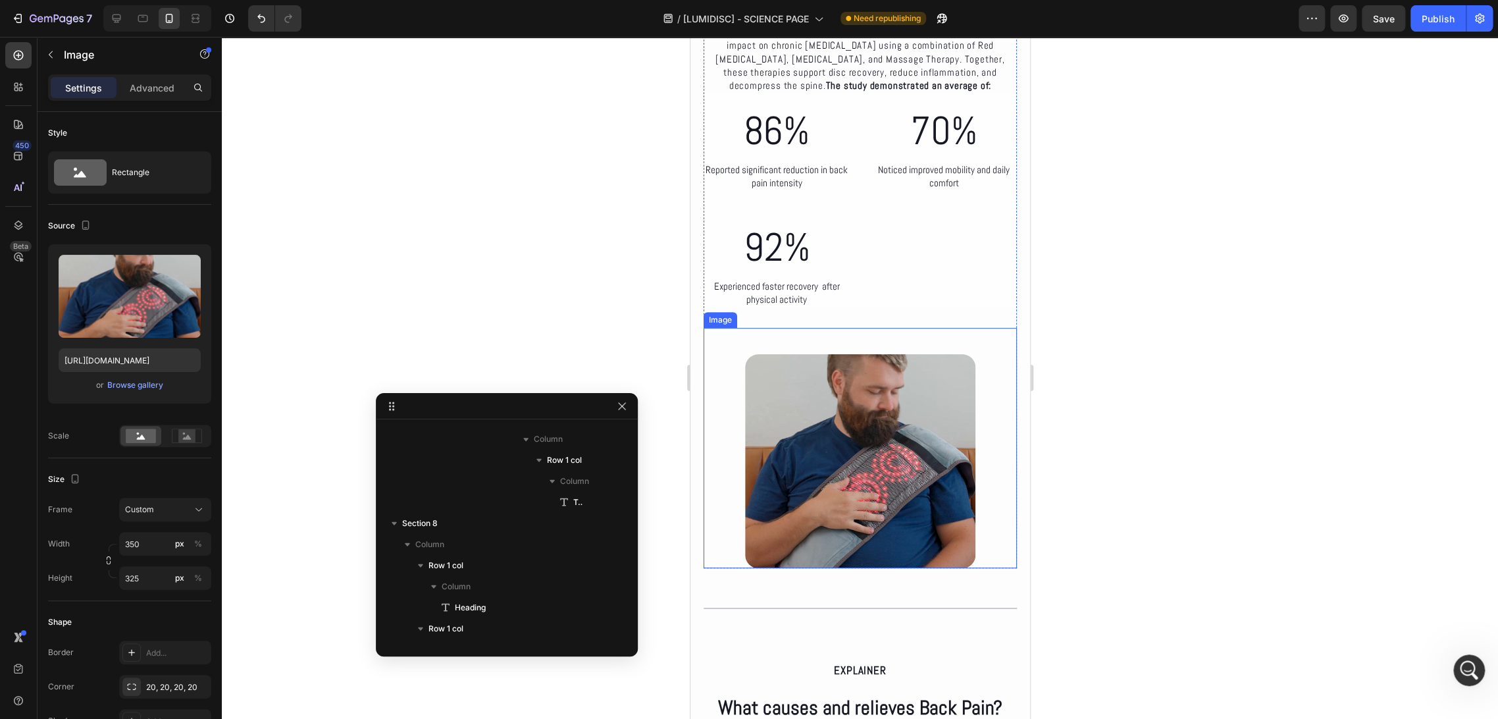
scroll to position [460, 0]
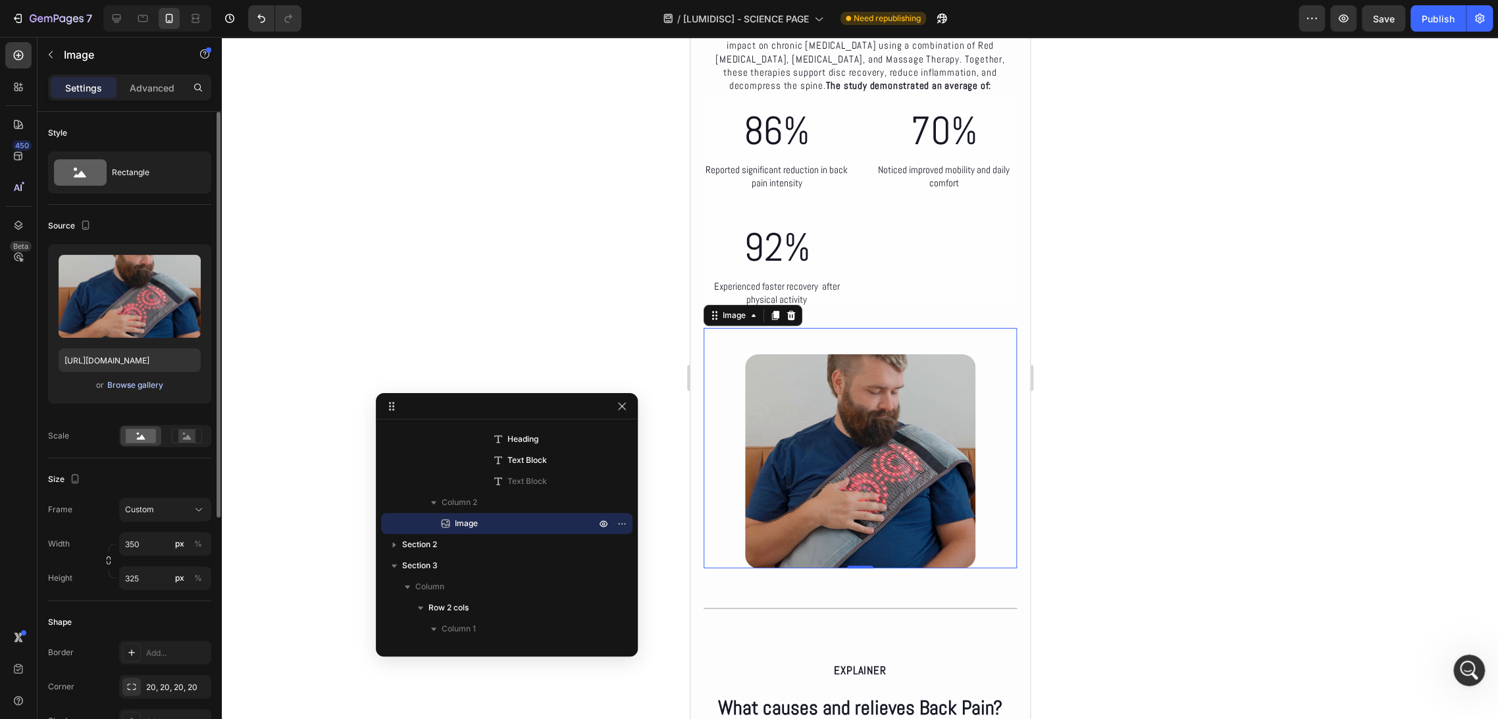
click at [134, 379] on div "Browse gallery" at bounding box center [135, 385] width 56 height 12
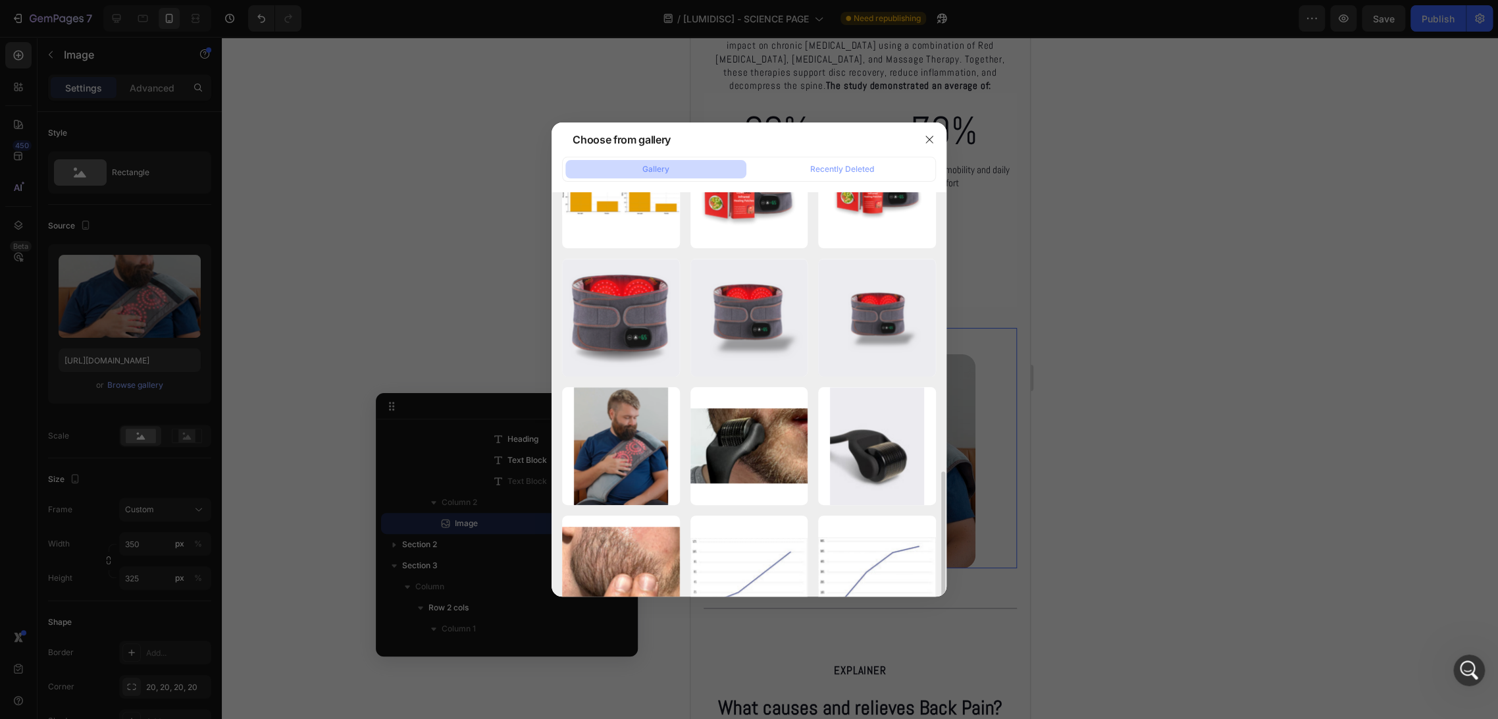
scroll to position [658, 0]
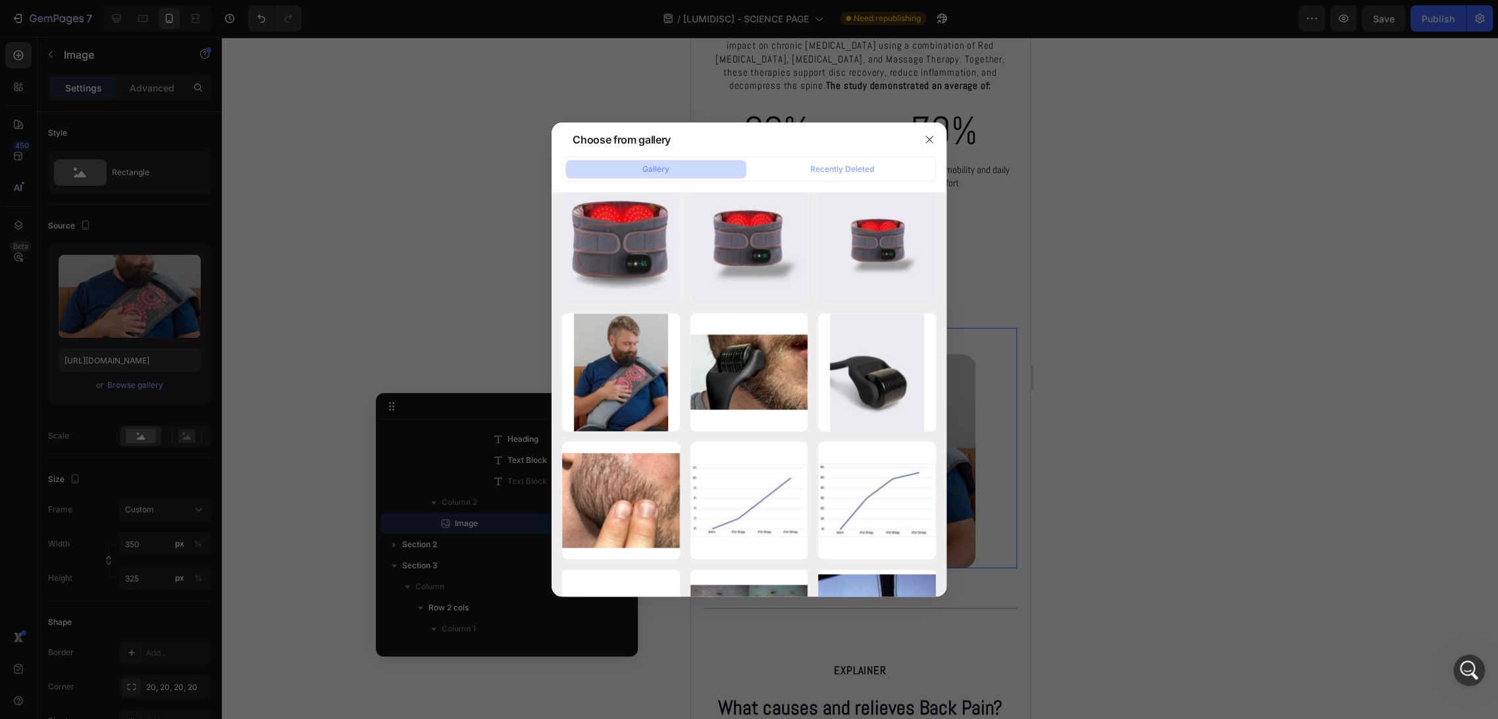
click at [443, 288] on div at bounding box center [749, 359] width 1498 height 719
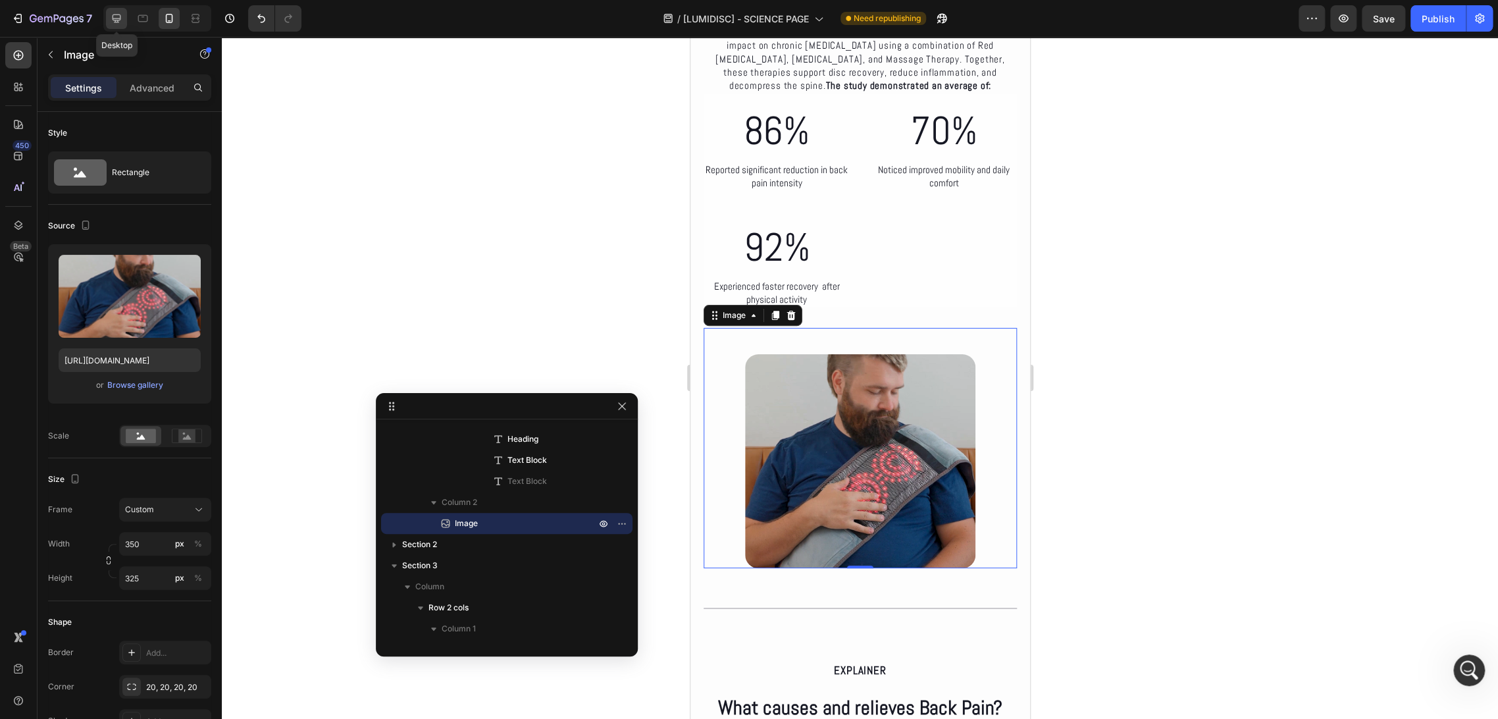
click at [116, 17] on icon at bounding box center [116, 18] width 13 height 13
type input "663"
type input "614"
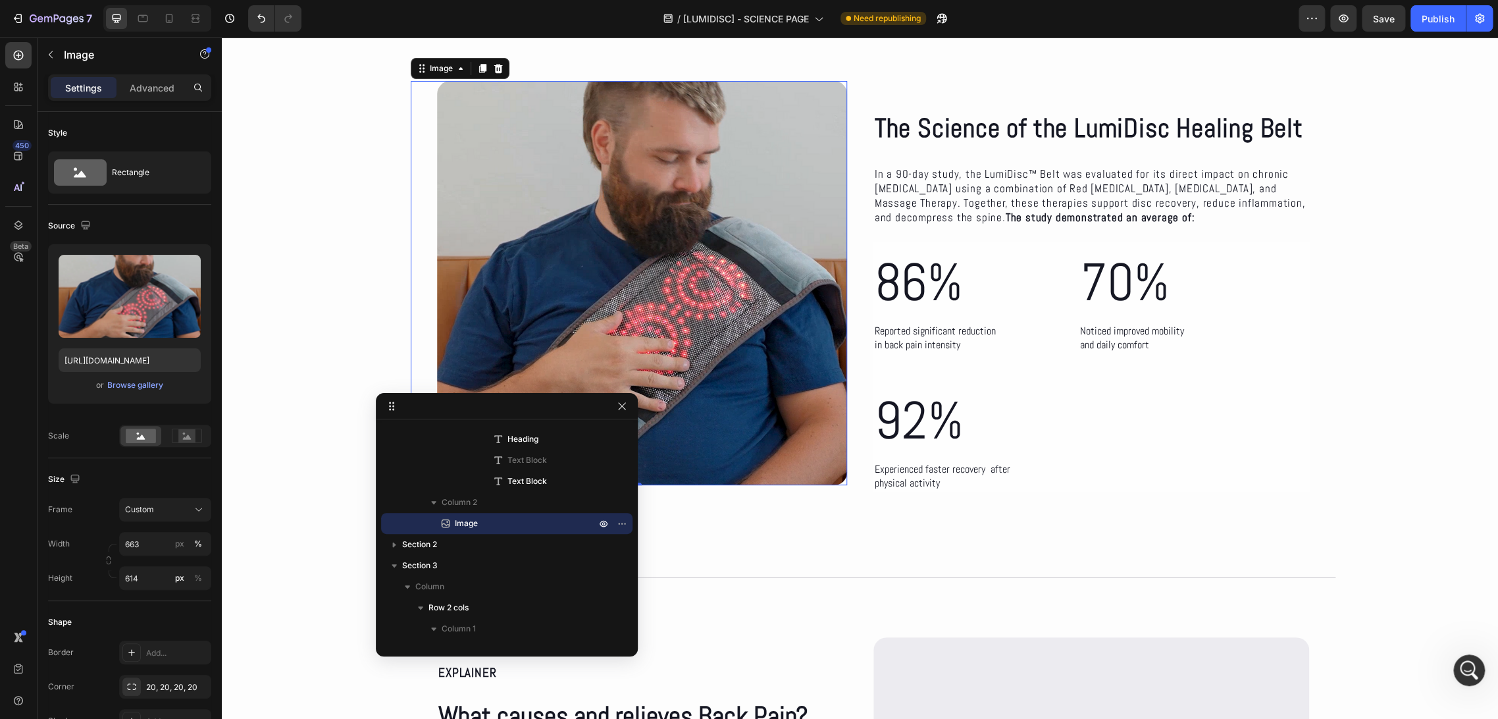
scroll to position [40, 0]
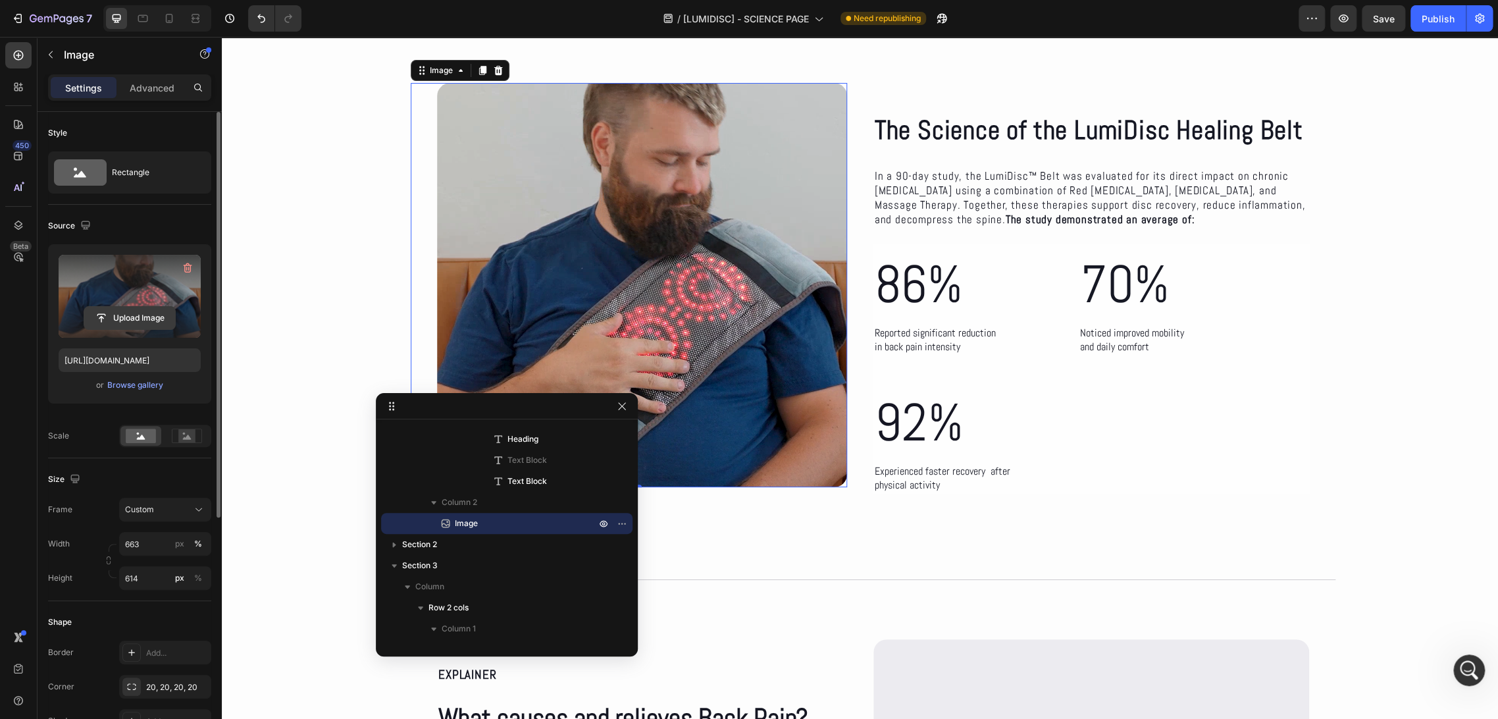
click at [127, 309] on input "file" at bounding box center [129, 318] width 91 height 22
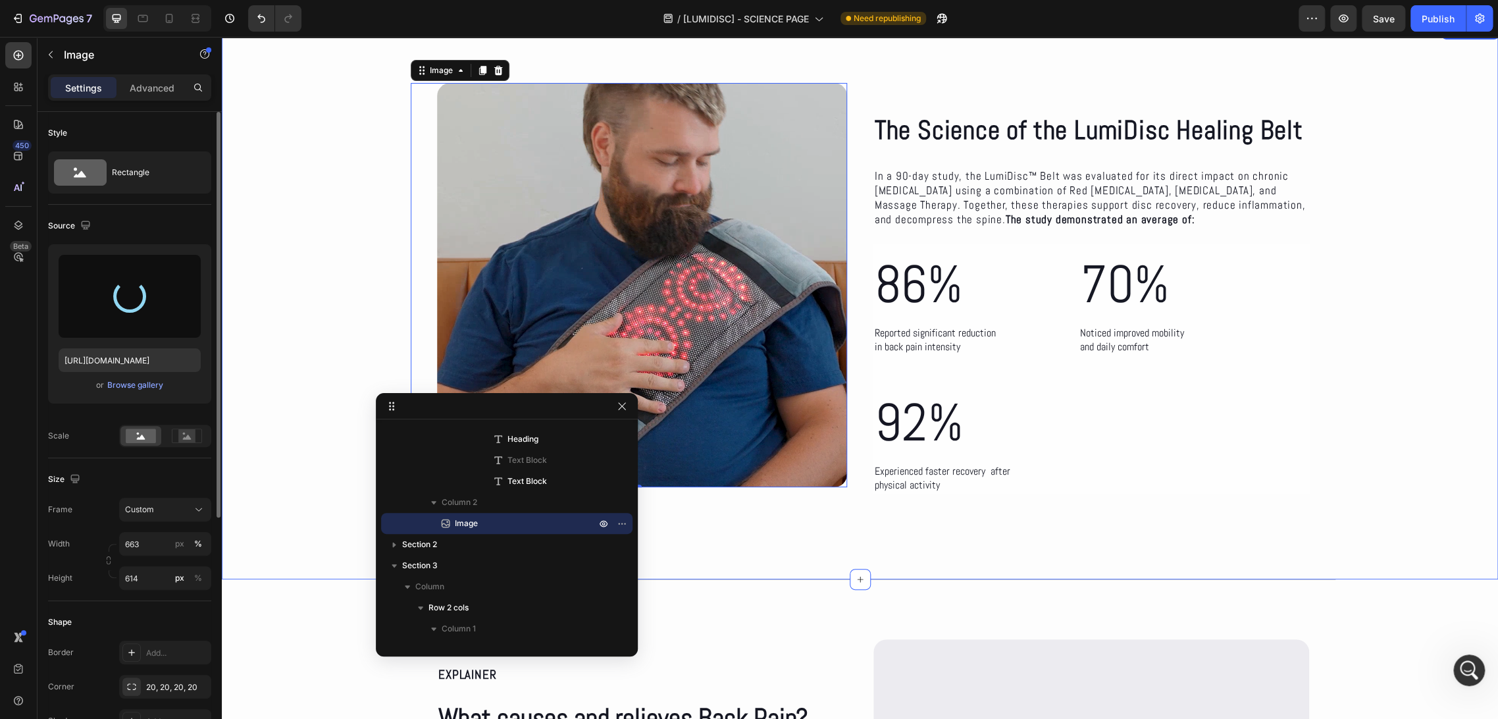
type input "https://cdn.shopify.com/s/files/1/0686/4712/5143/files/gempages_575915822975812…"
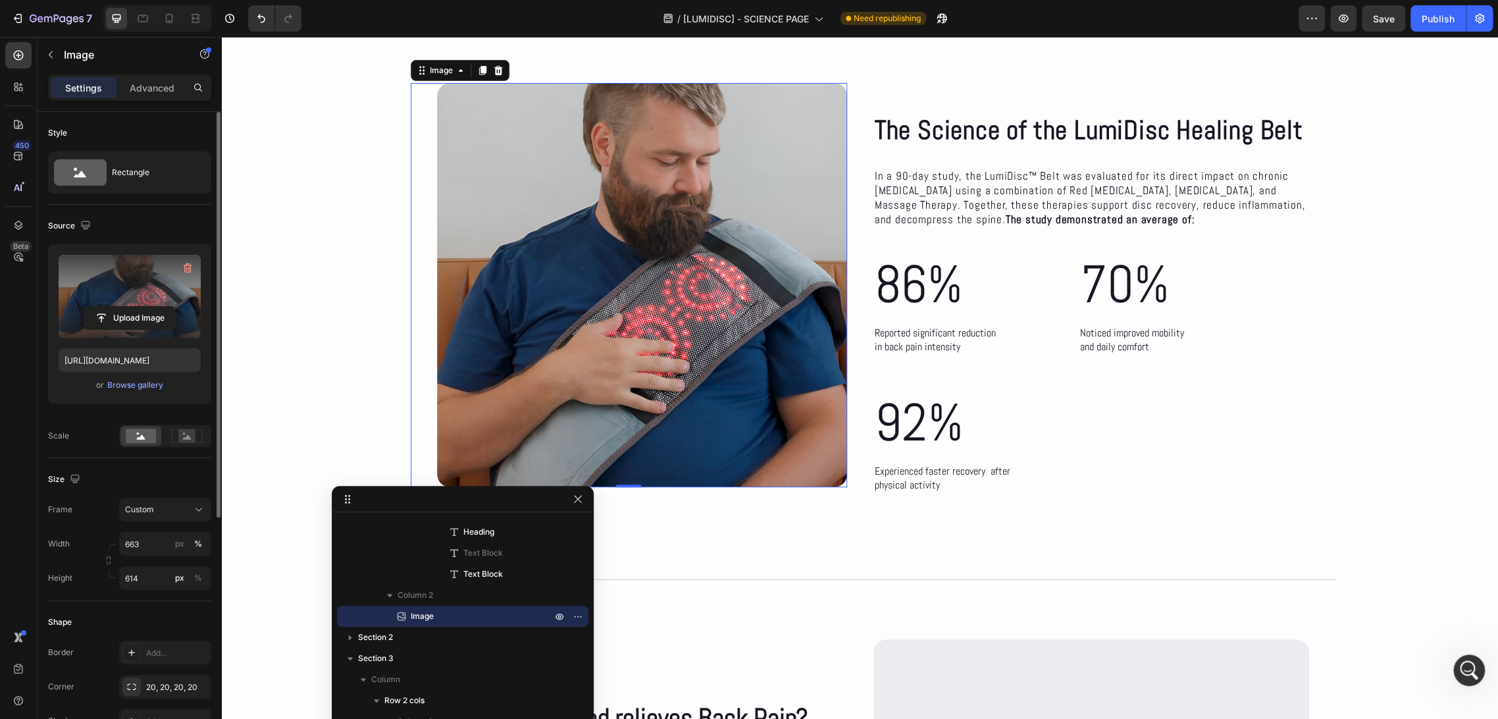
drag, startPoint x: 460, startPoint y: 414, endPoint x: 415, endPoint y: 508, distance: 104.2
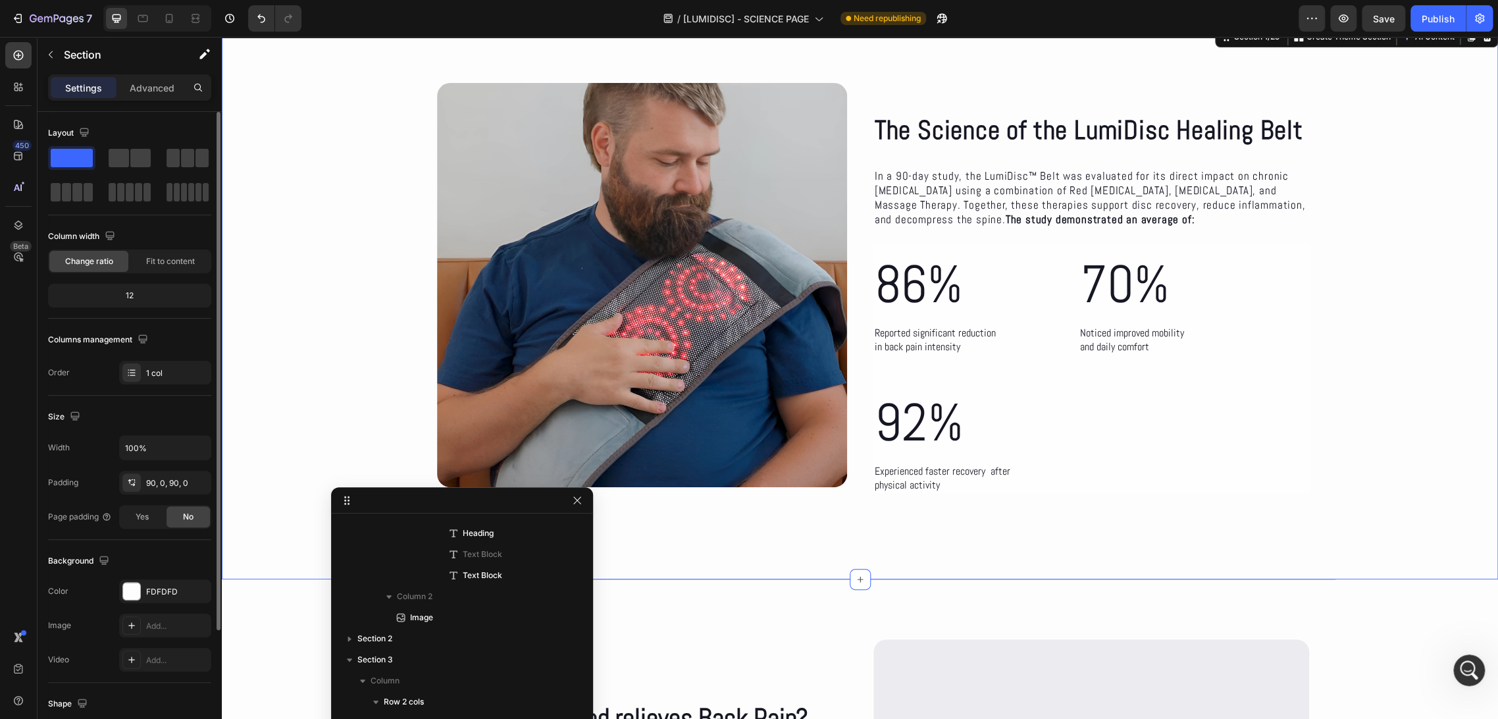
click at [338, 307] on div "The Science of the LumiDisc Healing Belt Heading The Science of the LumiDisc He…" at bounding box center [860, 301] width 1277 height 437
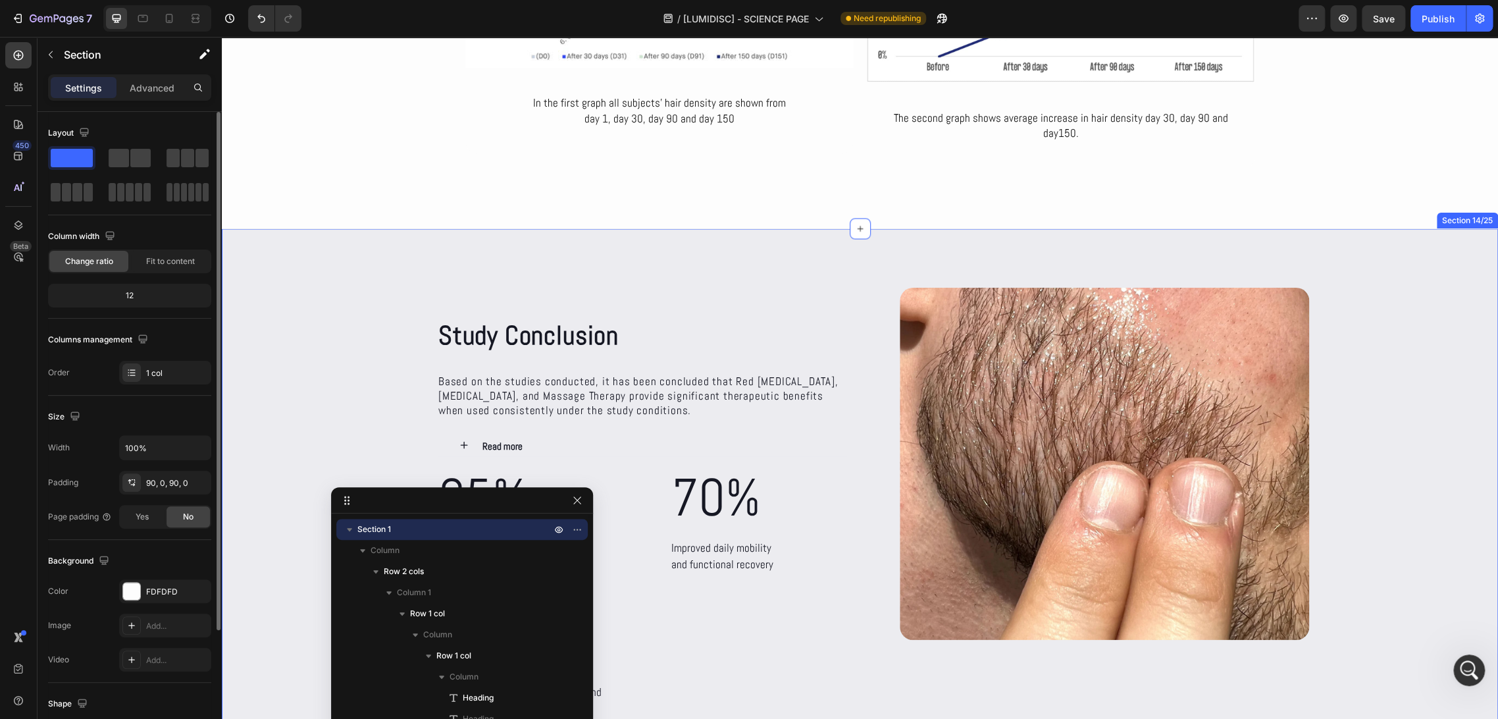
scroll to position [4575, 0]
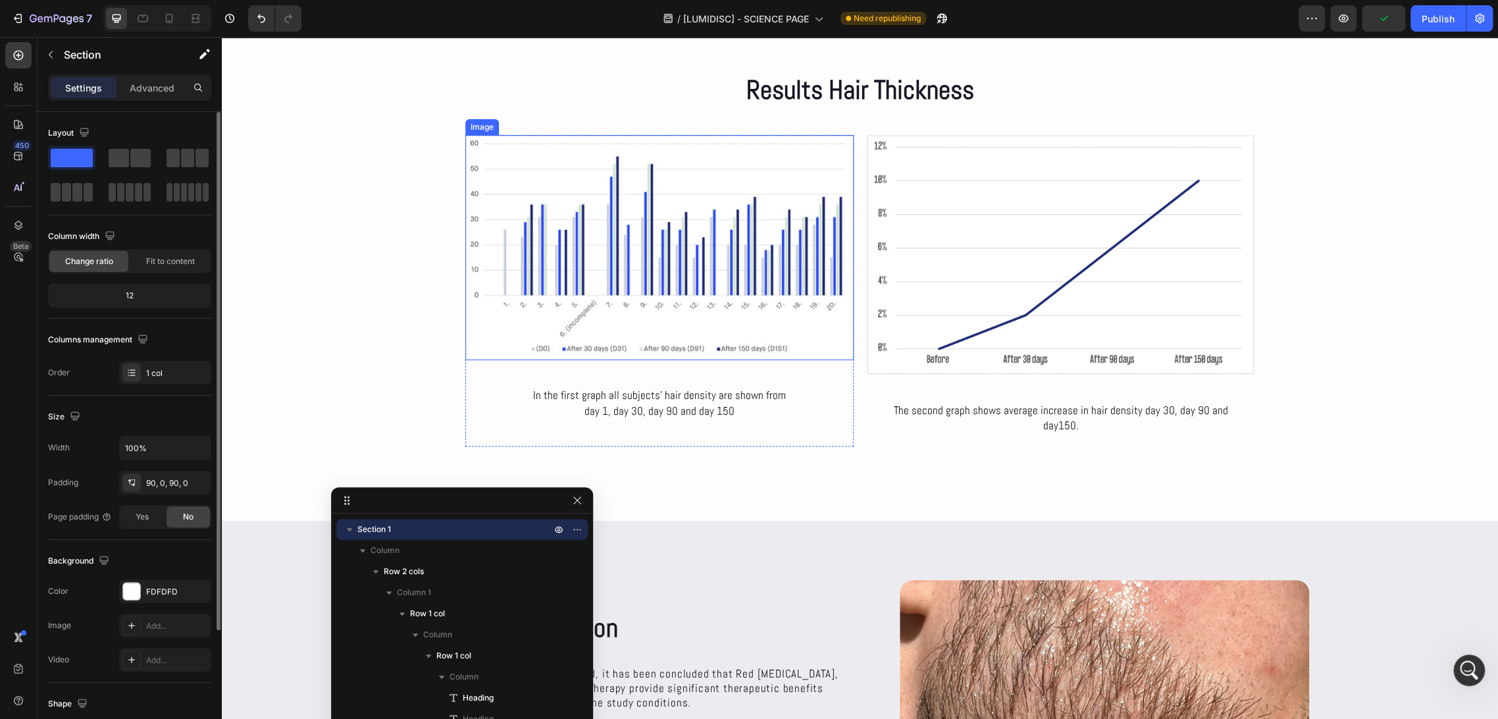
click at [697, 273] on img at bounding box center [659, 247] width 388 height 225
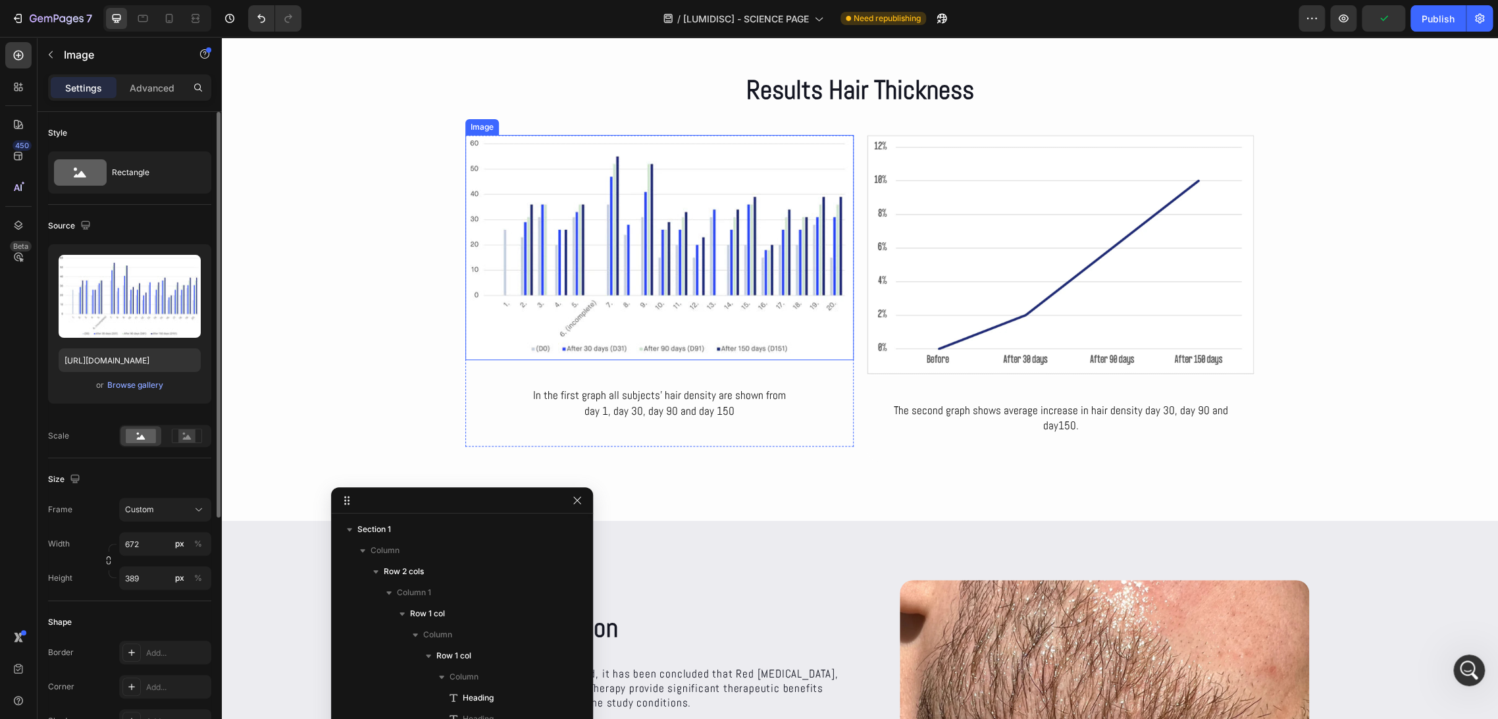
scroll to position [4610, 0]
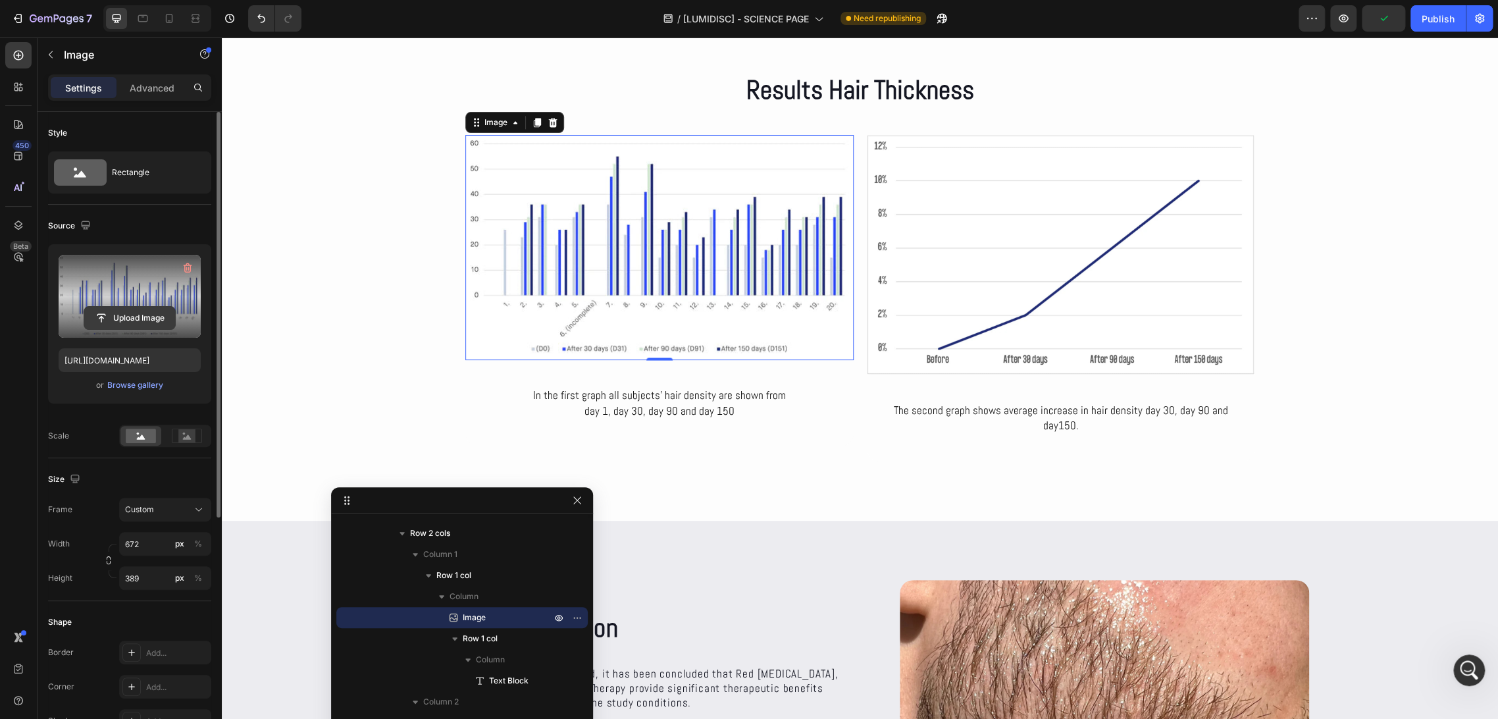
click at [130, 318] on input "file" at bounding box center [129, 318] width 91 height 22
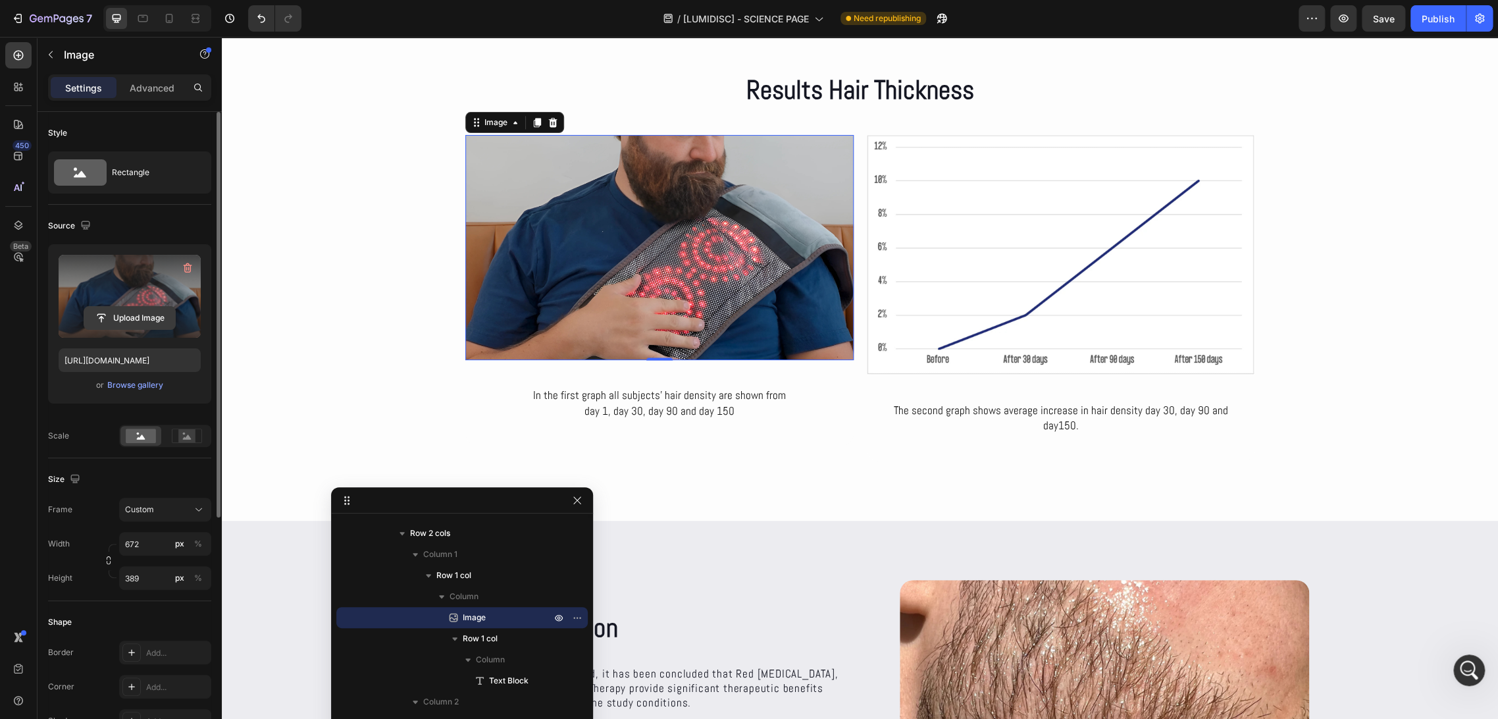
click at [145, 324] on input "file" at bounding box center [129, 318] width 91 height 22
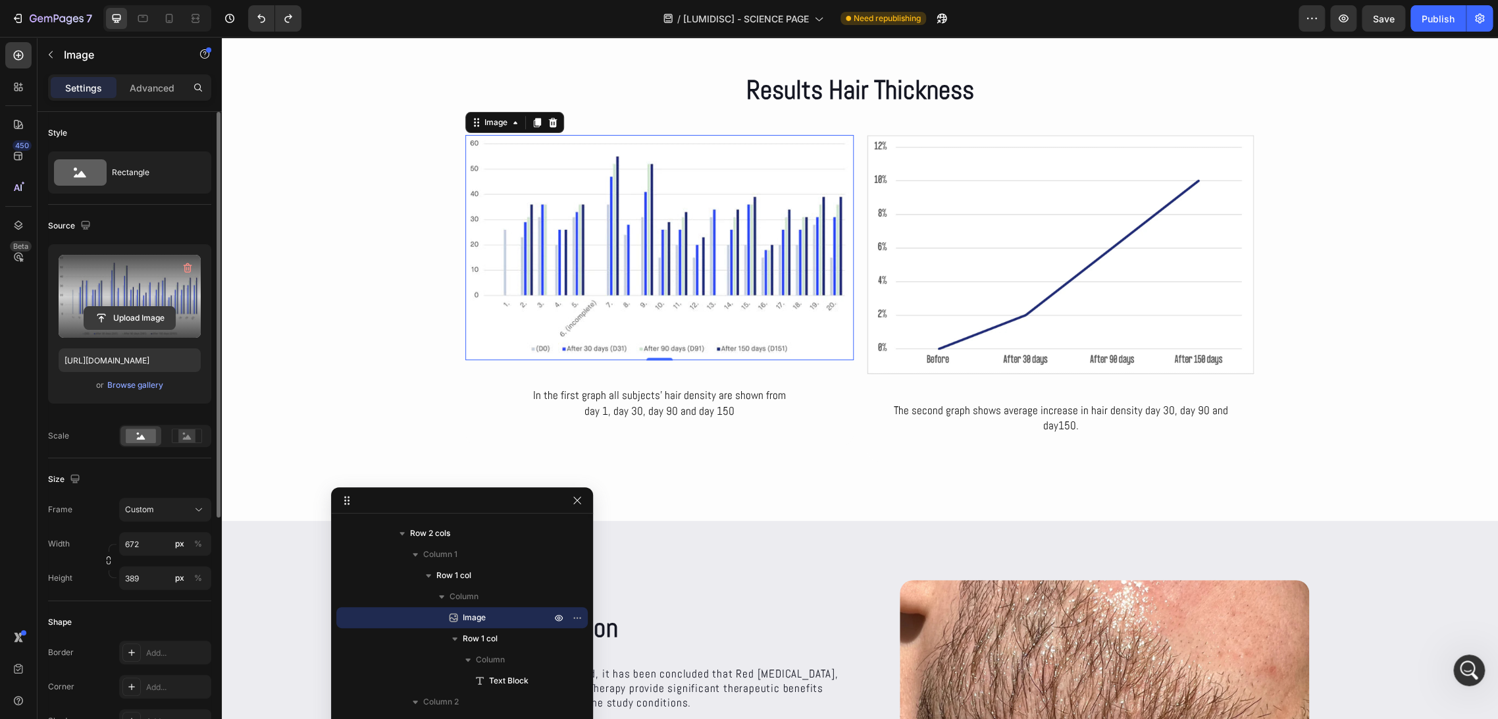
click at [128, 312] on input "file" at bounding box center [129, 318] width 91 height 22
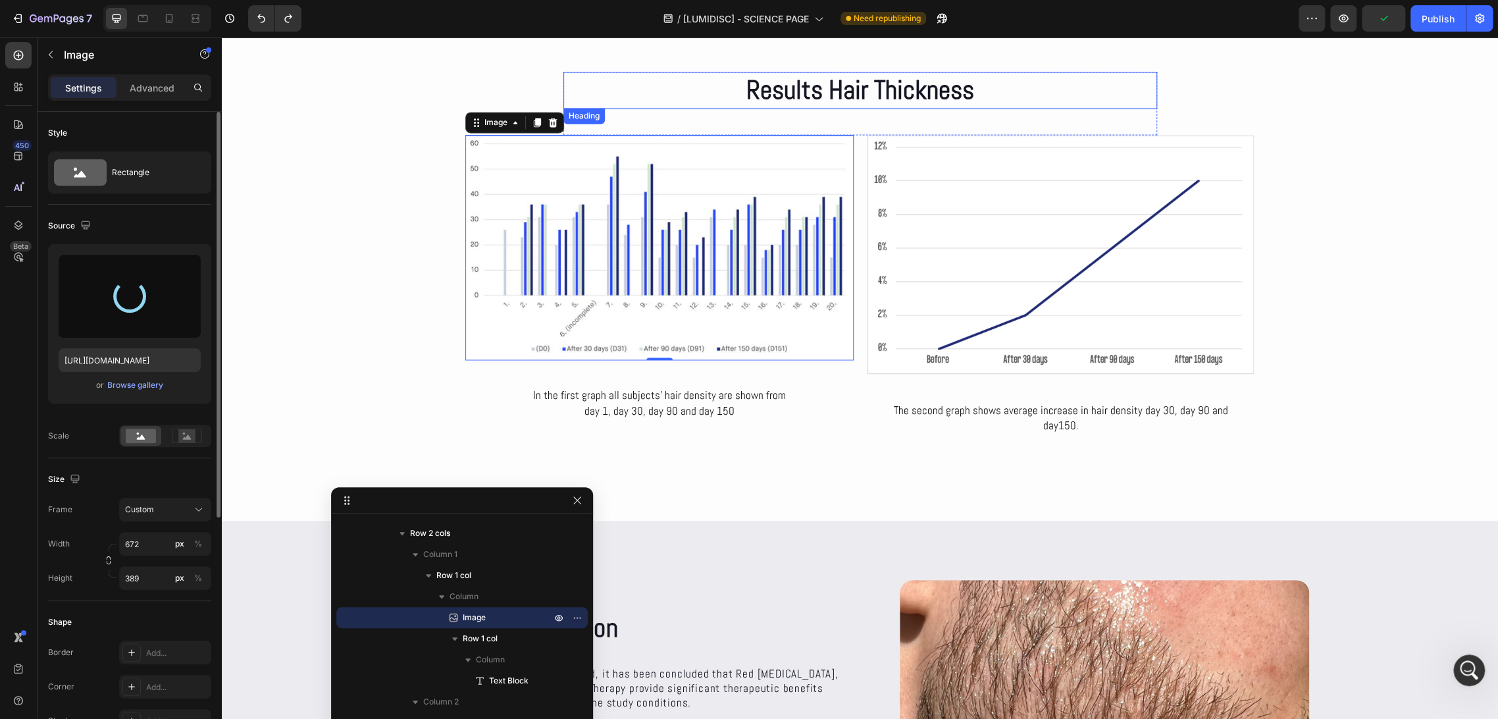
type input "https://cdn.shopify.com/s/files/1/0686/4712/5143/files/gempages_575915822975812…"
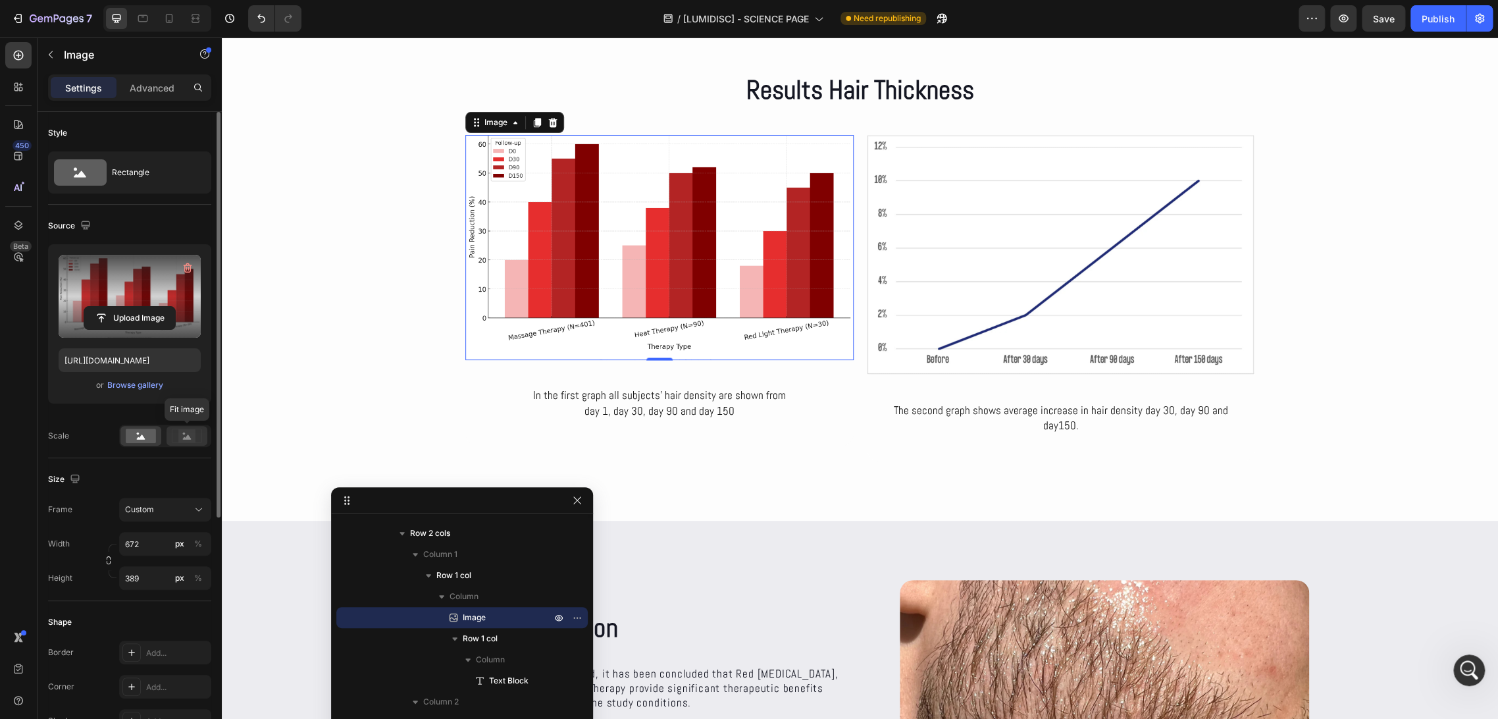
click at [189, 435] on rect at bounding box center [186, 435] width 17 height 13
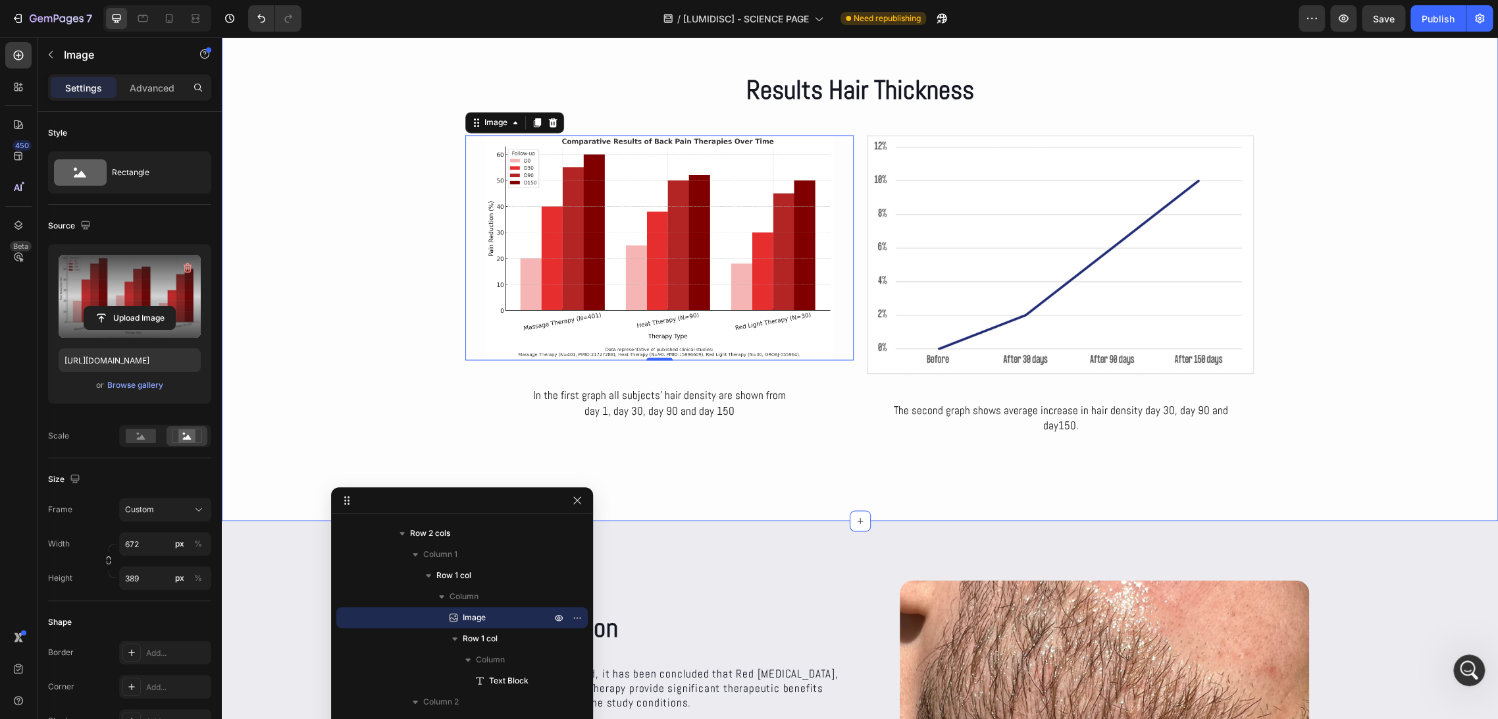
click at [378, 304] on div "Results Hair Thickness Heading Row Image 0 In the first graph all subjects’ hai…" at bounding box center [860, 267] width 1277 height 390
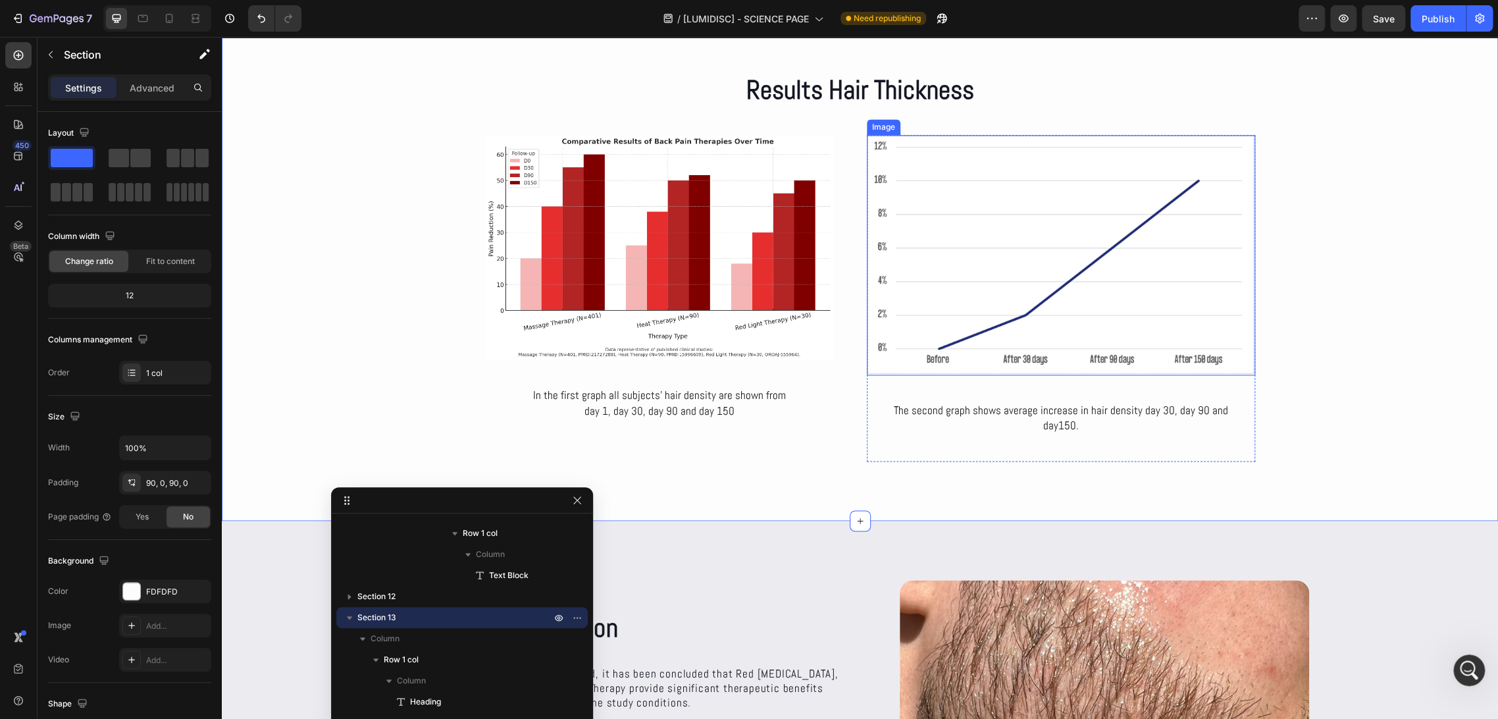
click at [990, 292] on img at bounding box center [1061, 255] width 388 height 240
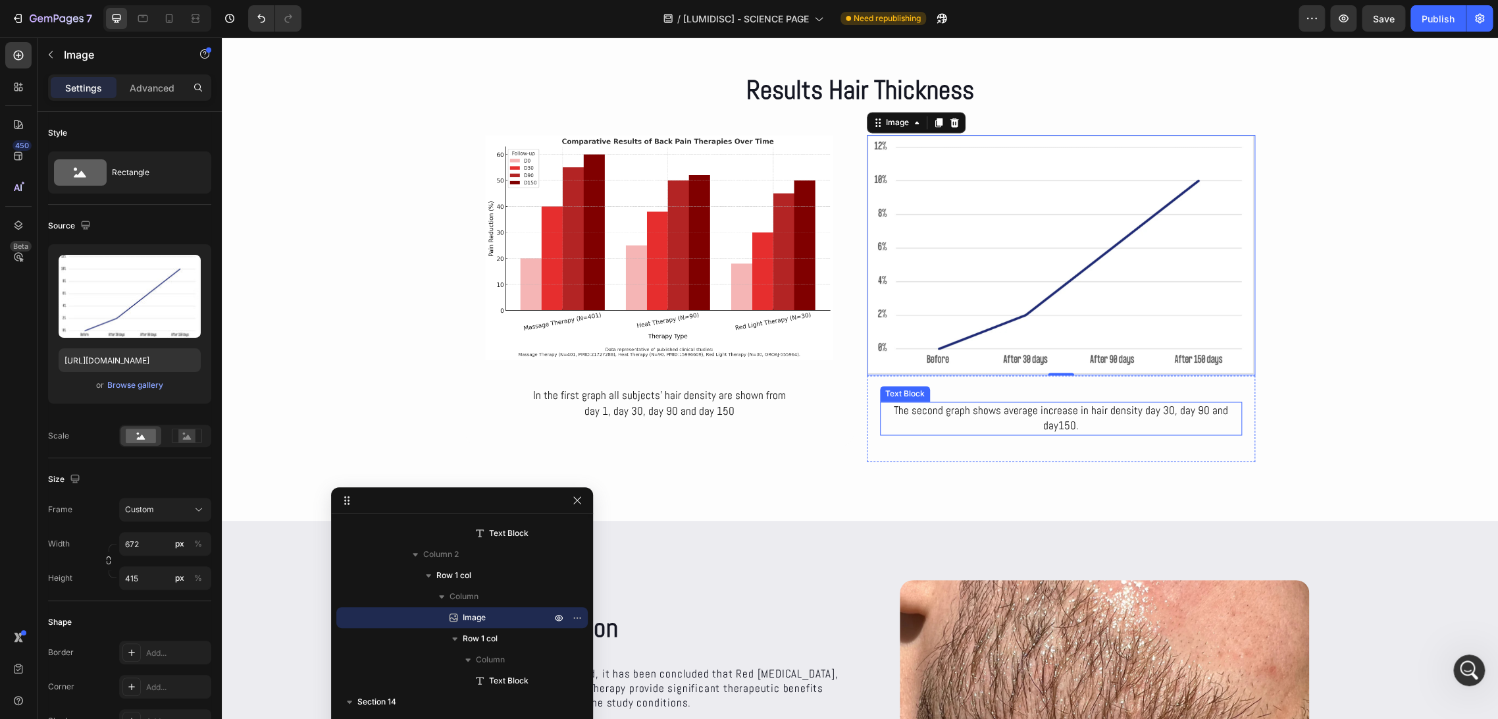
click at [897, 413] on p "The second graph shows average increase in hair density day 30, day 90 and day1…" at bounding box center [1061, 419] width 359 height 32
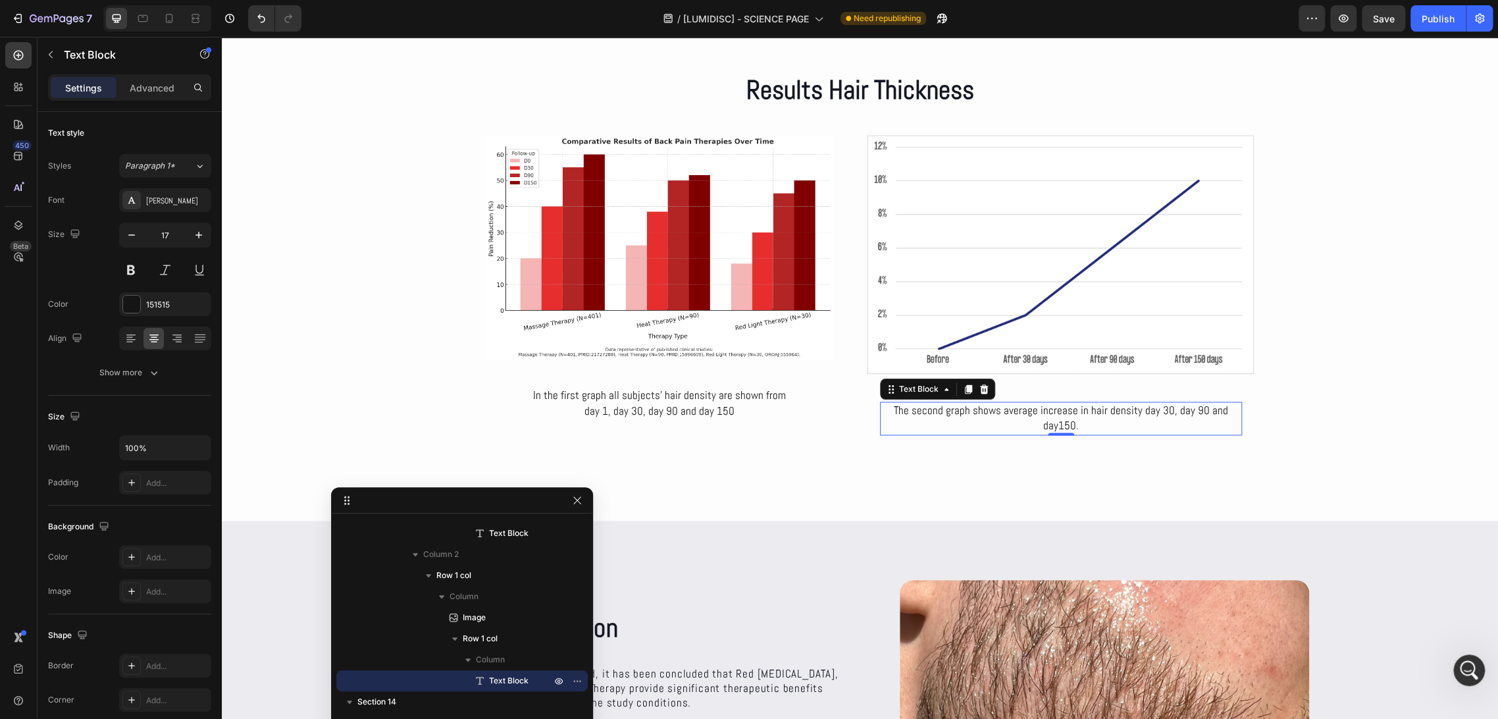
click at [897, 413] on p "The second graph shows average increase in hair density day 30, day 90 and day1…" at bounding box center [1061, 419] width 359 height 32
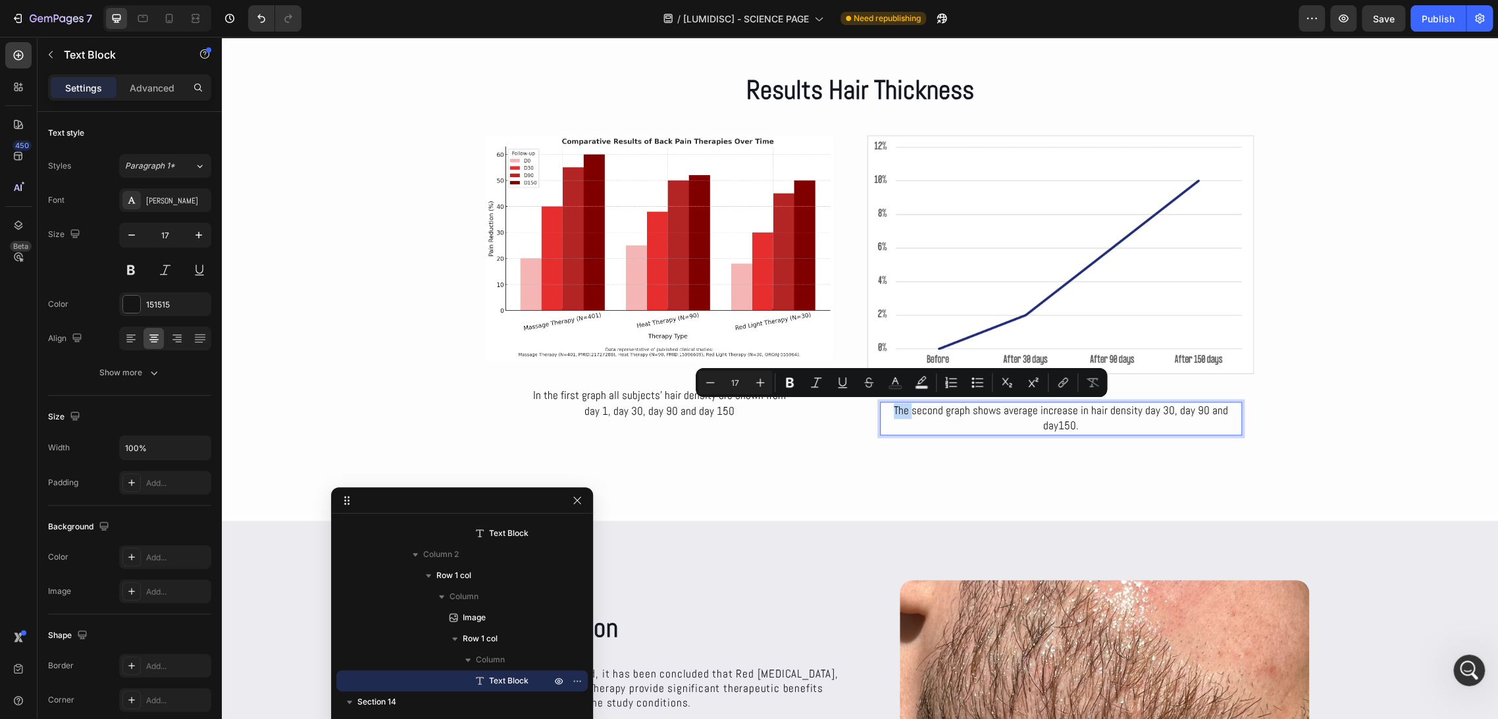
click at [896, 413] on p "The second graph shows average increase in hair density day 30, day 90 and day1…" at bounding box center [1061, 419] width 359 height 32
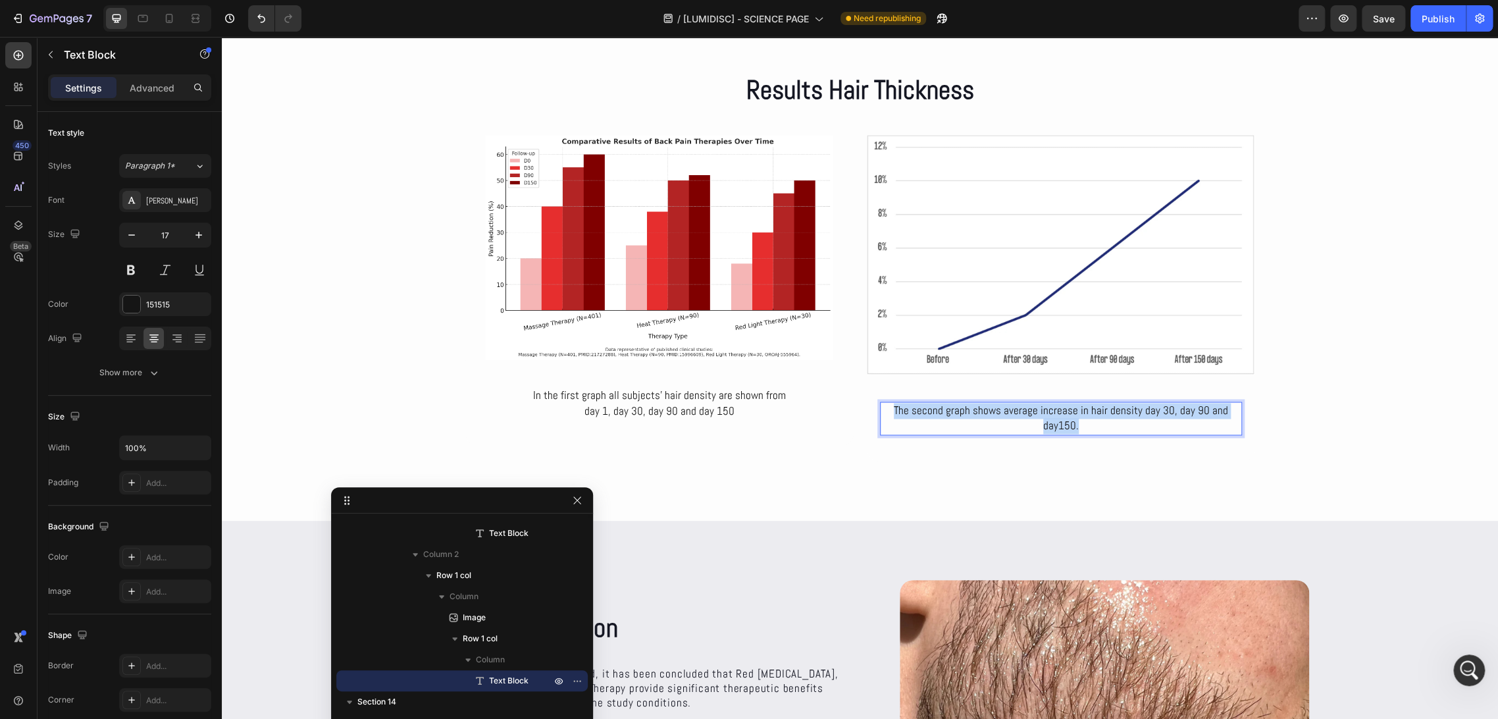
drag, startPoint x: 894, startPoint y: 410, endPoint x: 1087, endPoint y: 431, distance: 194.0
click at [1087, 431] on p "The second graph shows average increase in hair density day 30, day 90 and day1…" at bounding box center [1061, 419] width 359 height 32
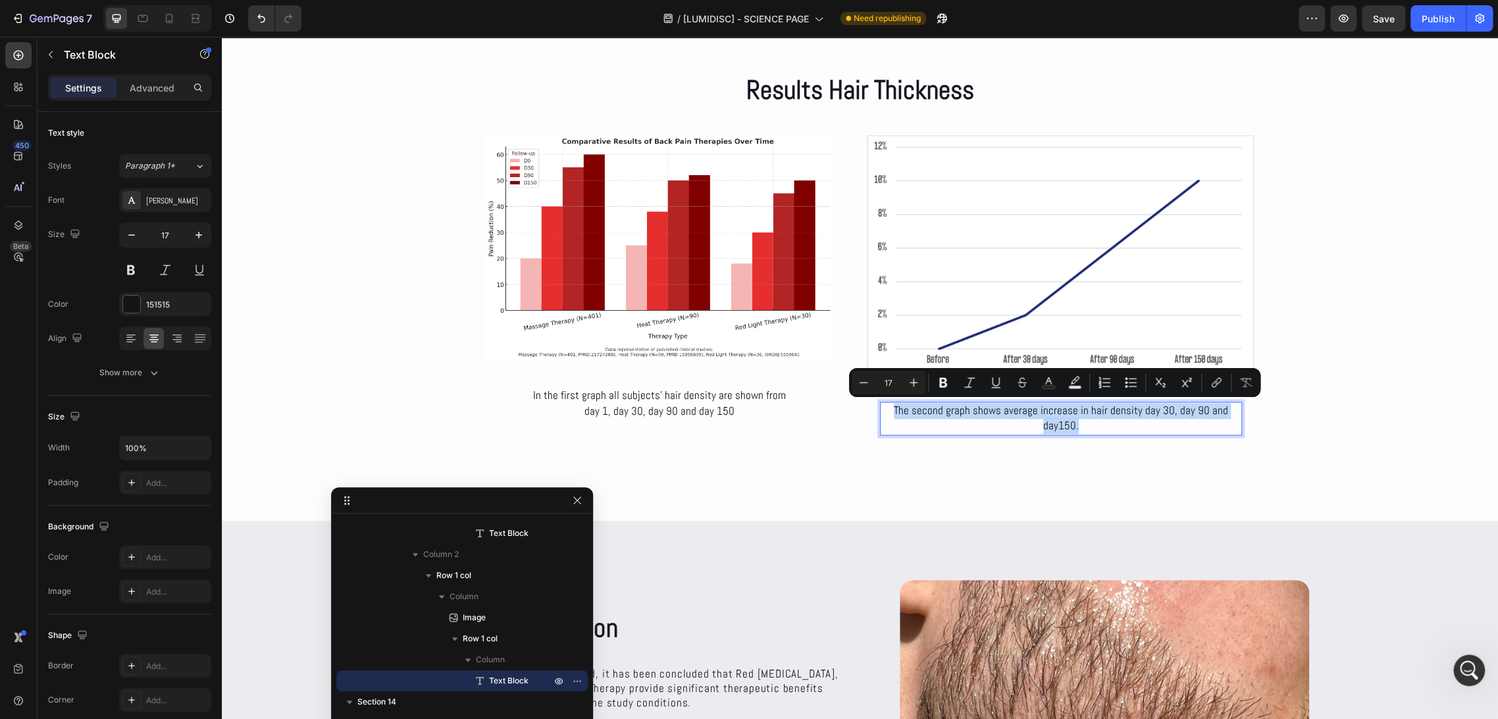
copy p "The second graph shows average increase in hair density day 30, day 90 and day1…"
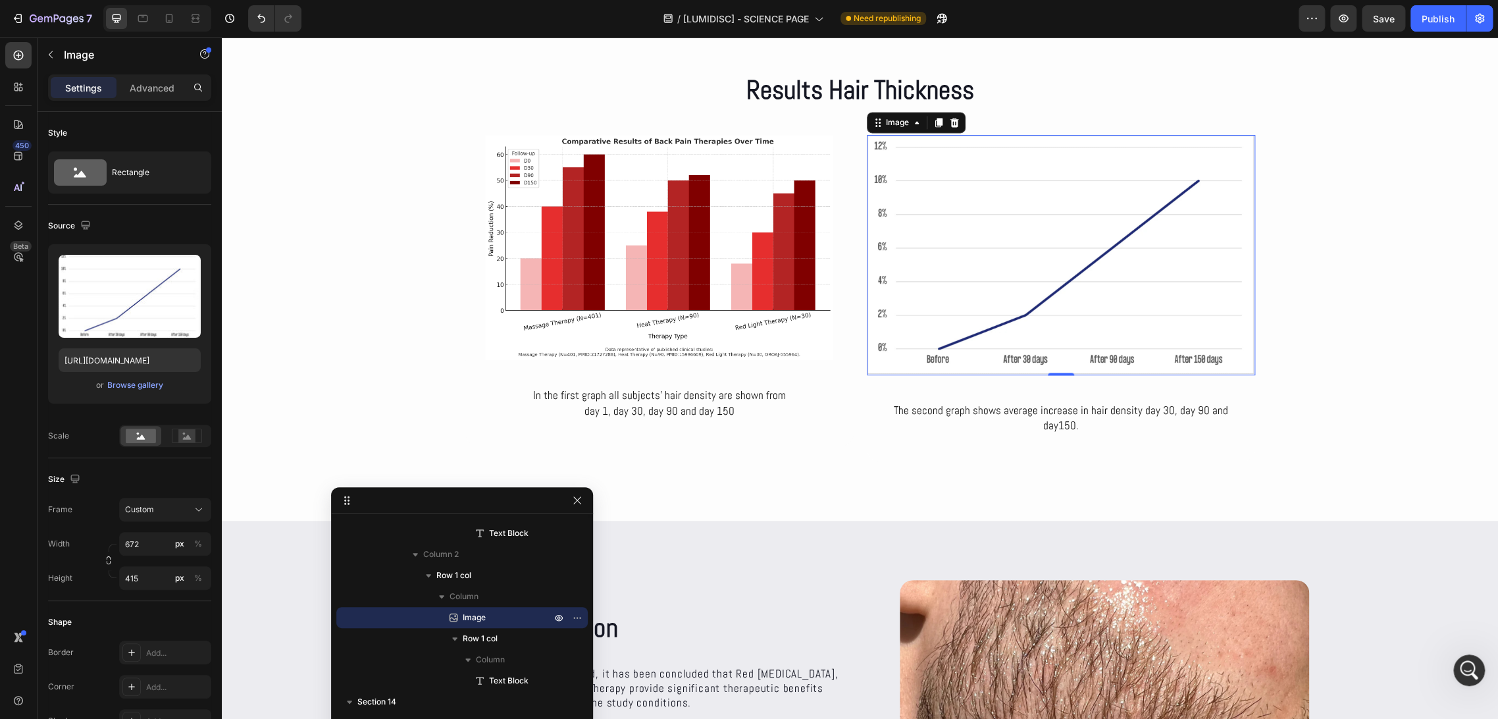
click at [1022, 261] on img at bounding box center [1061, 255] width 388 height 240
click at [121, 317] on input "file" at bounding box center [129, 318] width 91 height 22
type input "https://cdn.shopify.com/s/files/1/0686/4712/5143/files/gempages_575915822975812…"
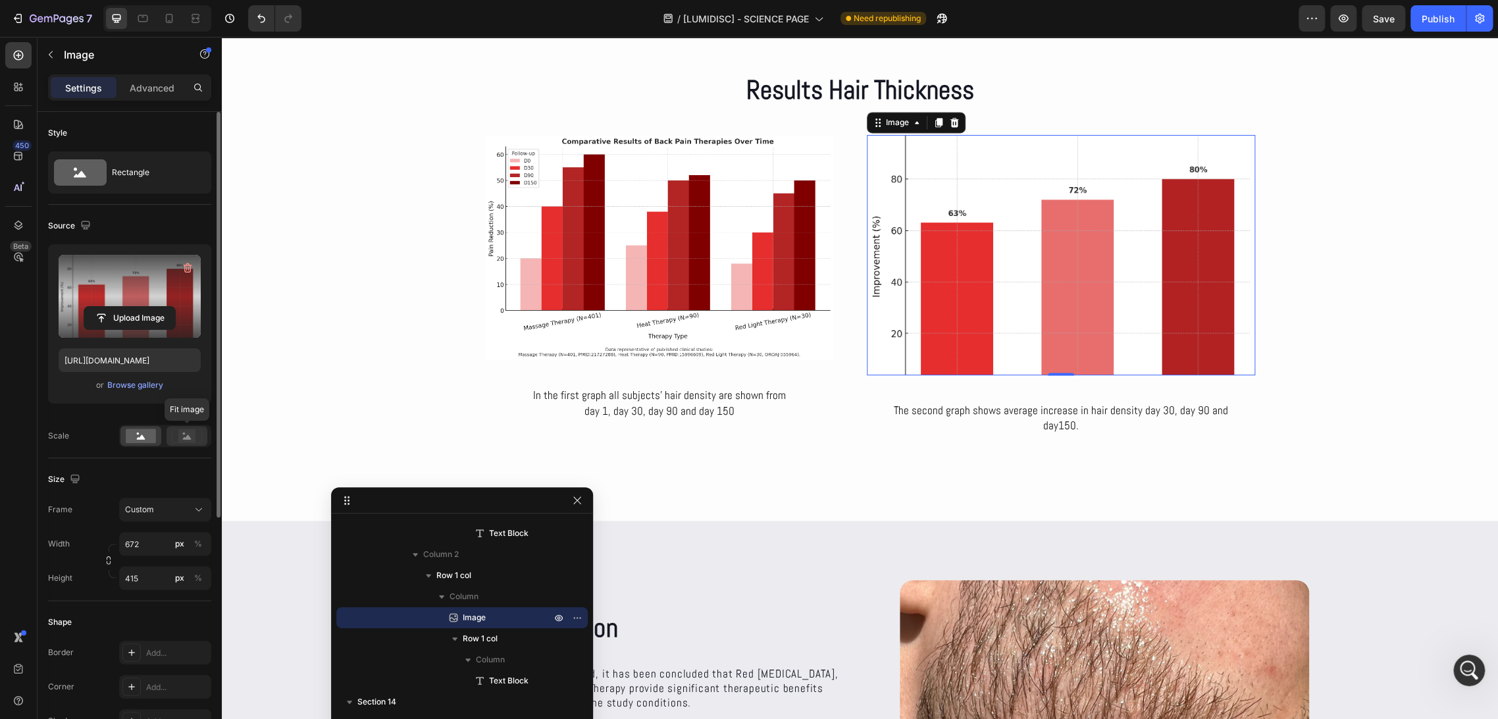
click at [177, 442] on rect at bounding box center [187, 436] width 30 height 14
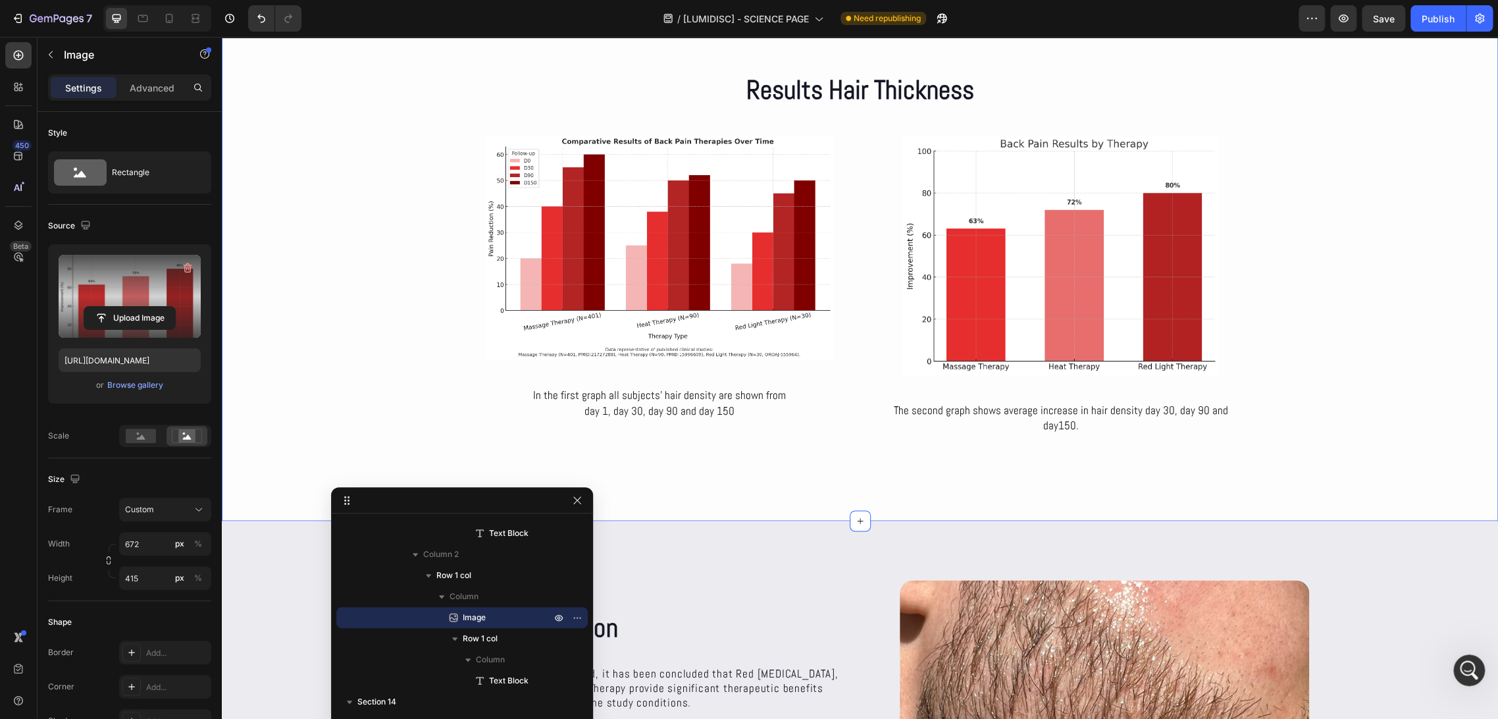
click at [1336, 302] on div "Results Hair Thickness Heading Row Image In the first graph all subjects’ hair …" at bounding box center [860, 267] width 1277 height 390
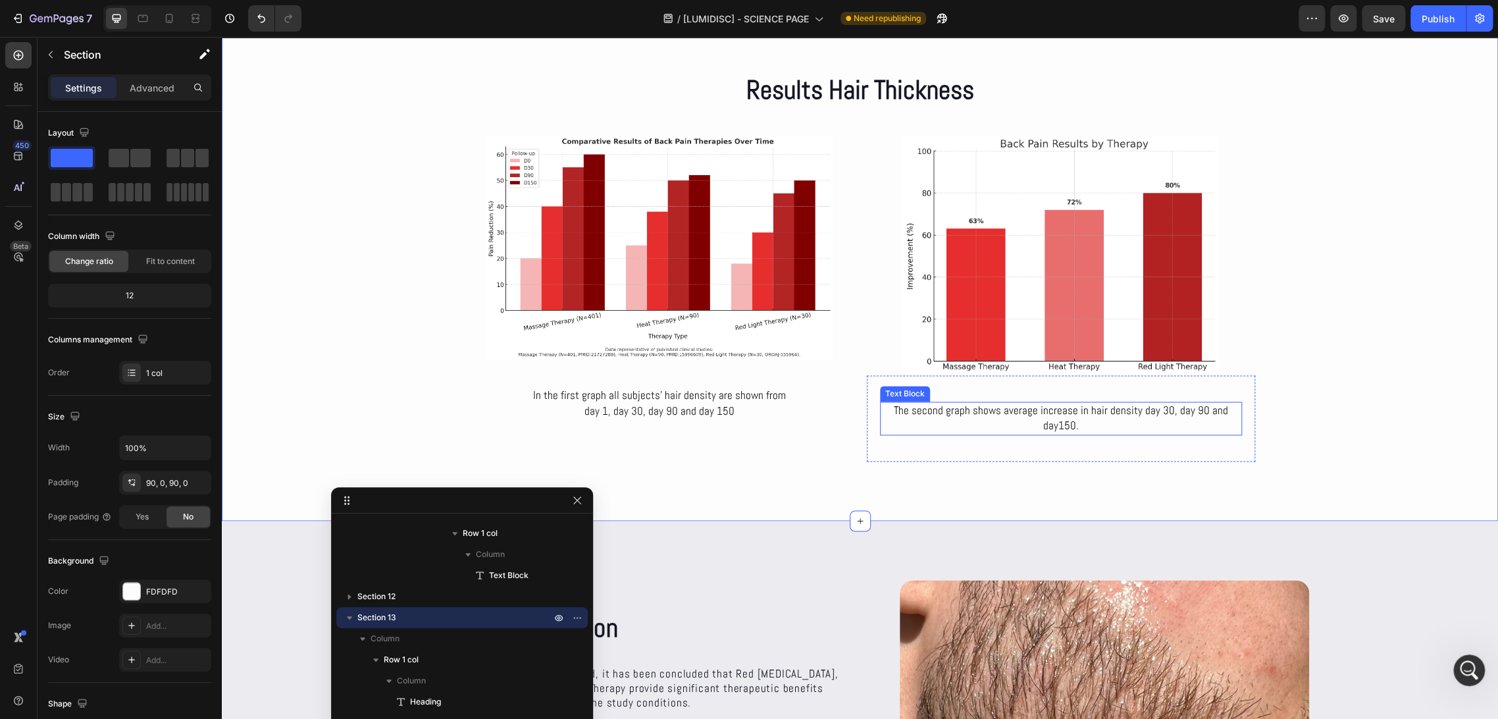
click at [1110, 419] on p "The second graph shows average increase in hair density day 30, day 90 and day1…" at bounding box center [1061, 419] width 359 height 32
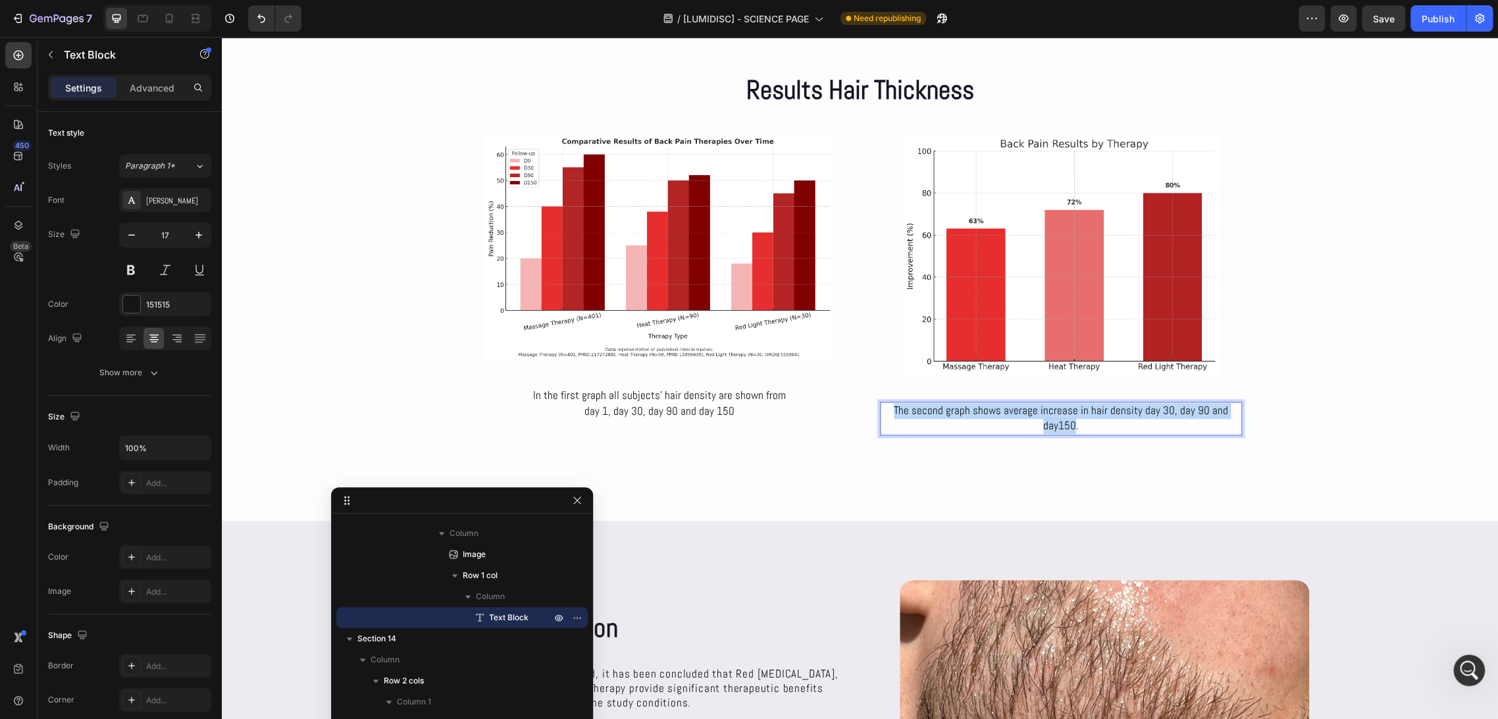
drag, startPoint x: 1069, startPoint y: 422, endPoint x: 893, endPoint y: 403, distance: 176.8
click at [893, 403] on p "The second graph shows average increase in hair density day 30, day 90 and day1…" at bounding box center [1061, 419] width 359 height 32
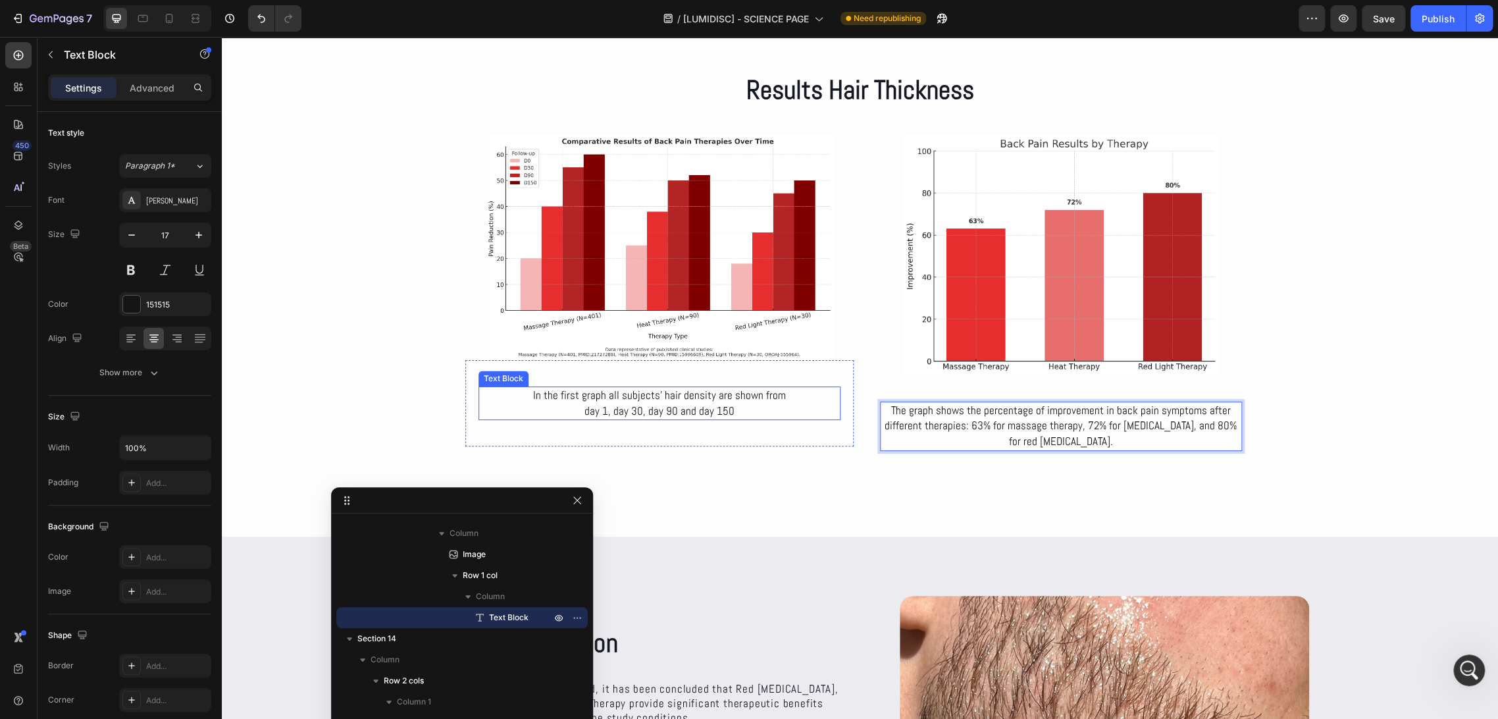
click at [739, 415] on p "day 1, day 30, day 90 and day 150" at bounding box center [659, 412] width 359 height 16
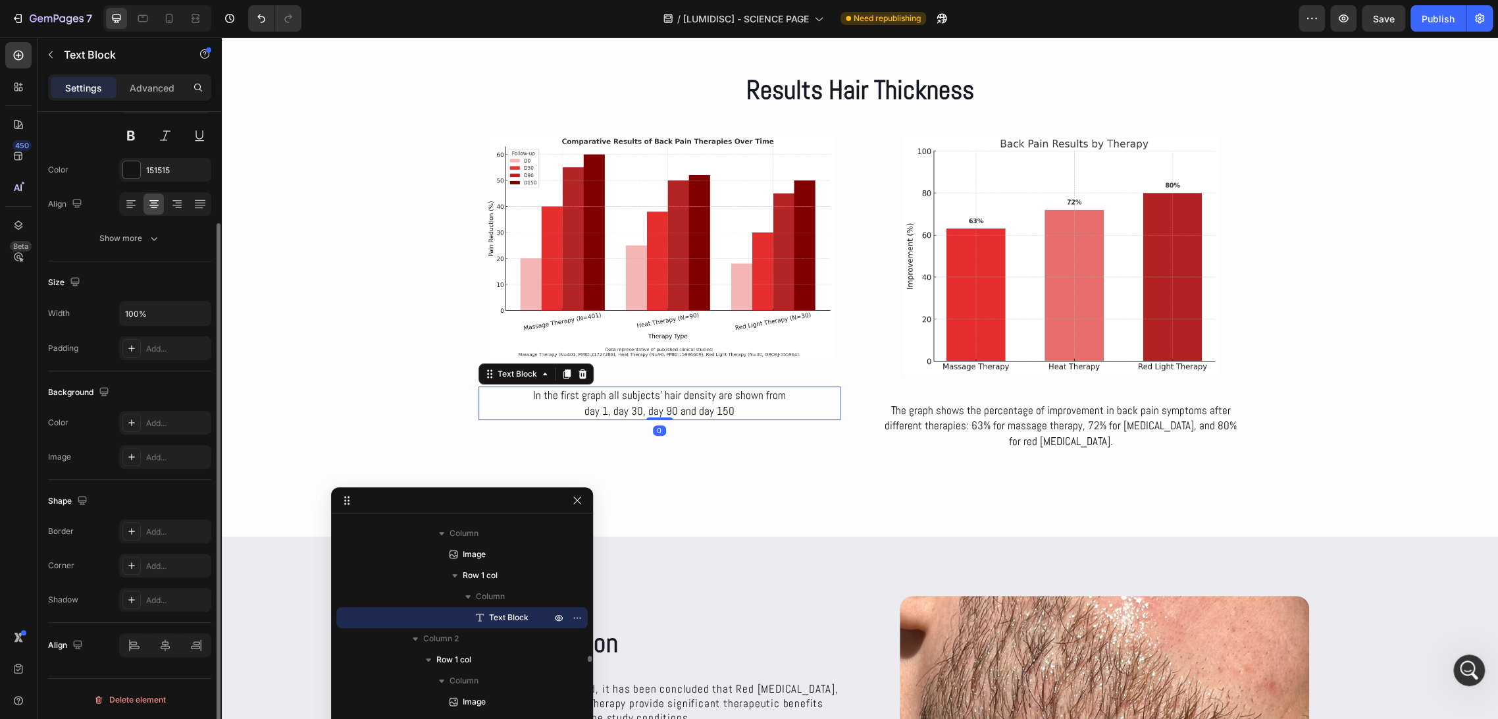
click at [739, 415] on p "day 1, day 30, day 90 and day 150" at bounding box center [659, 412] width 359 height 16
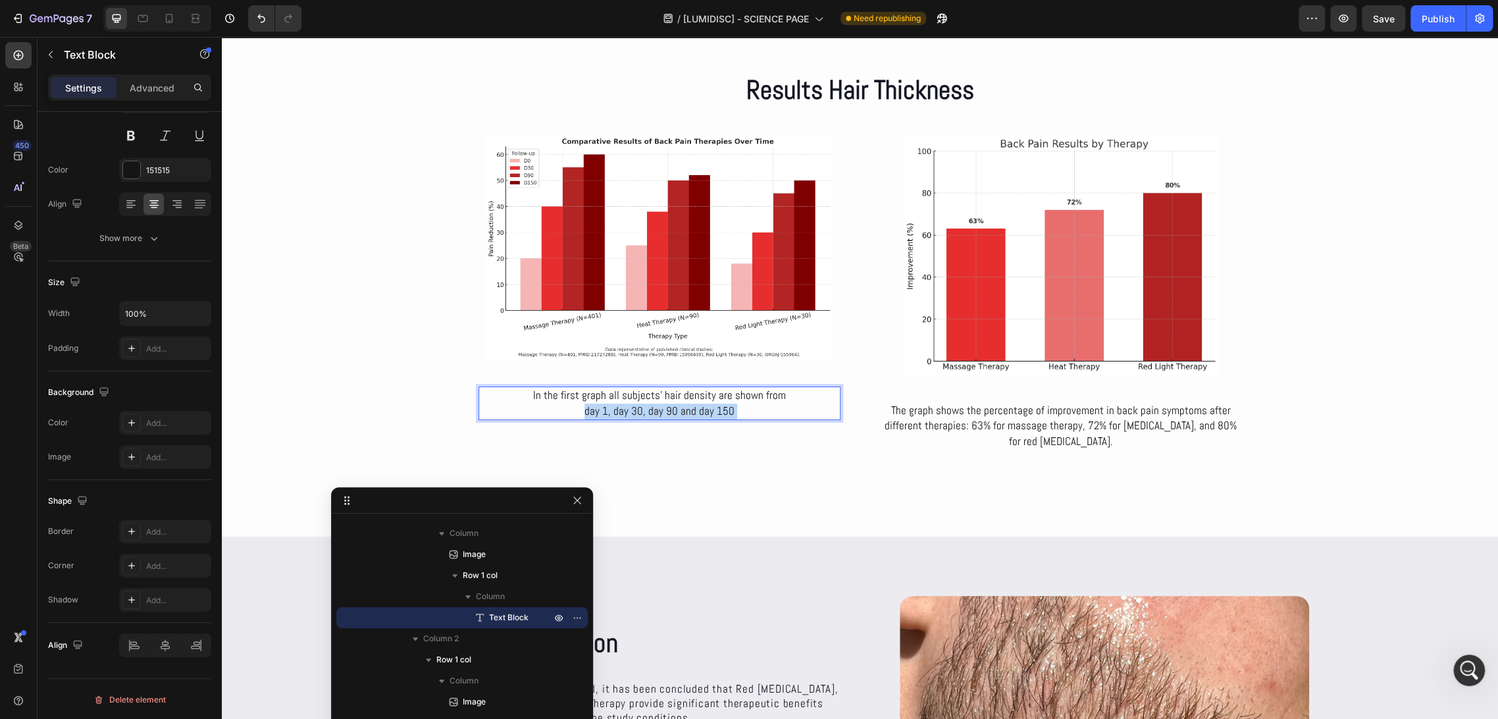
drag, startPoint x: 718, startPoint y: 406, endPoint x: 533, endPoint y: 393, distance: 184.8
click at [536, 392] on div "In the first graph all subjects’ hair density are shown from day 1, day 30, day…" at bounding box center [660, 403] width 362 height 34
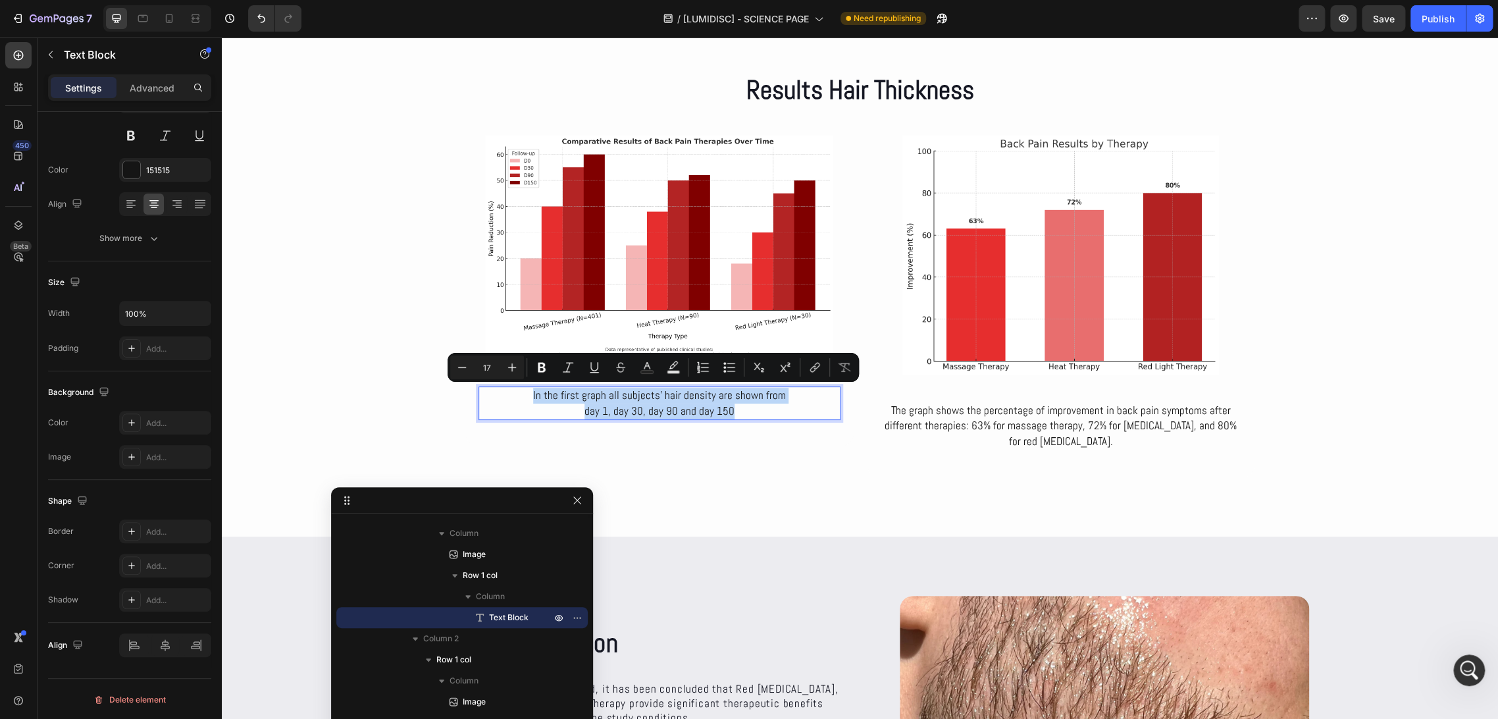
drag, startPoint x: 531, startPoint y: 394, endPoint x: 762, endPoint y: 419, distance: 232.4
click at [762, 419] on div "In the first graph all subjects’ hair density are shown from day 1, day 30, day…" at bounding box center [660, 403] width 362 height 34
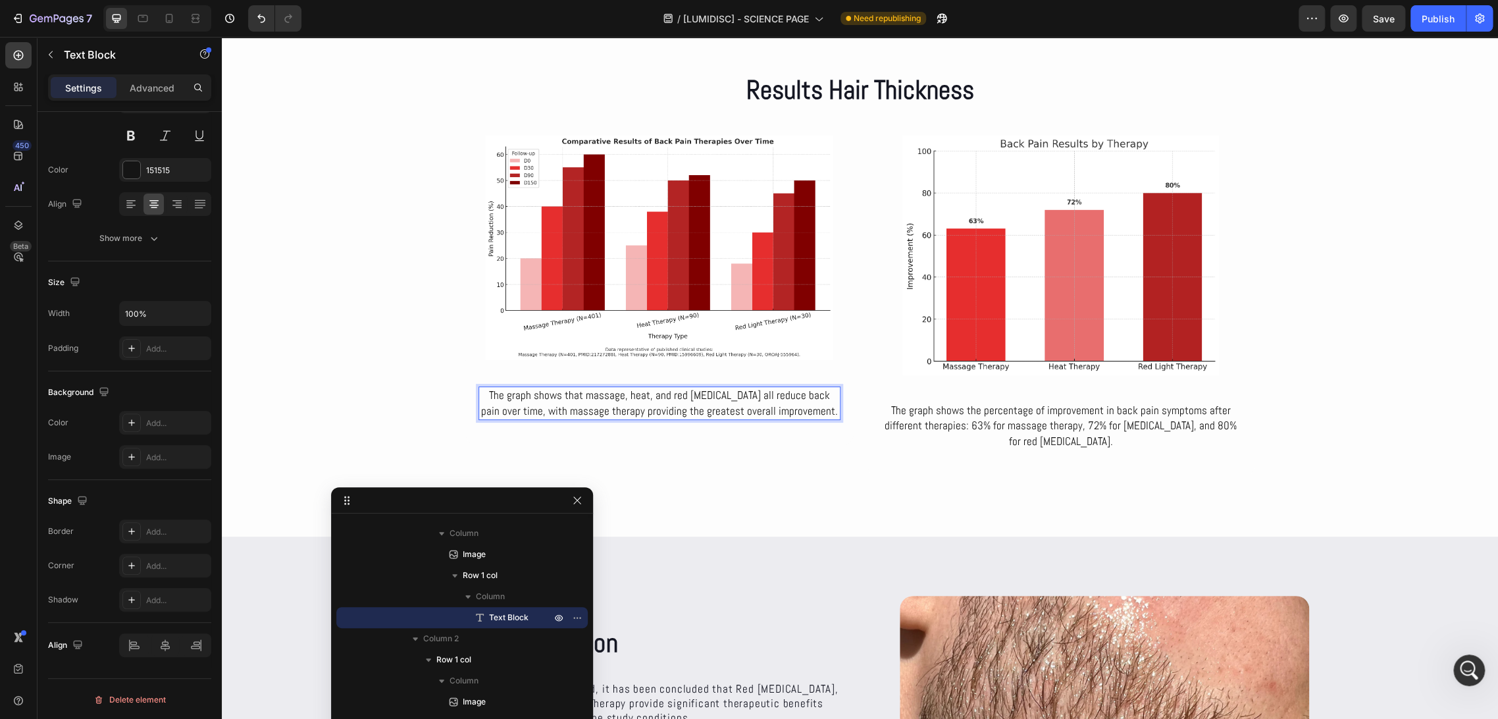
scroll to position [3526, 0]
click at [1433, 24] on div "Publish" at bounding box center [1438, 19] width 33 height 14
click at [172, 22] on icon at bounding box center [169, 18] width 13 height 13
type input "15"
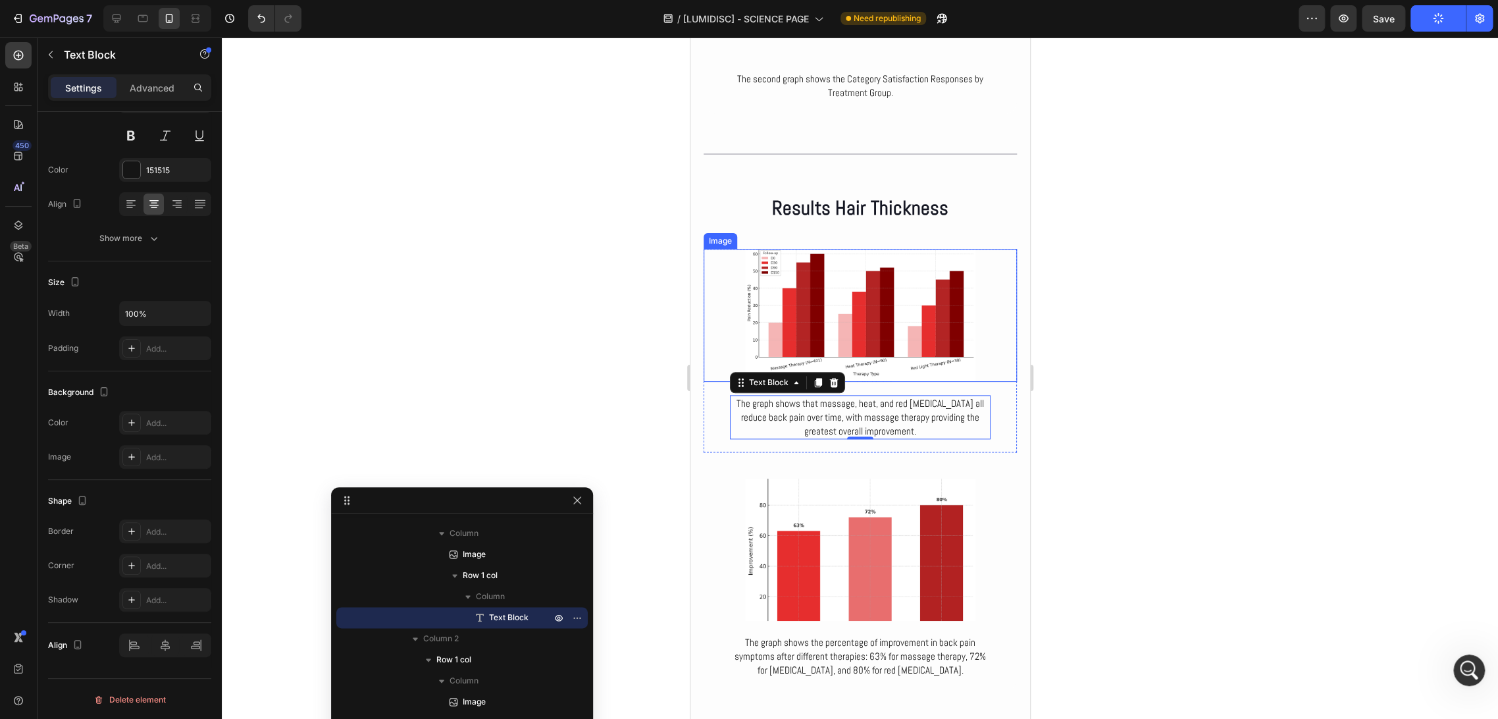
scroll to position [4270, 0]
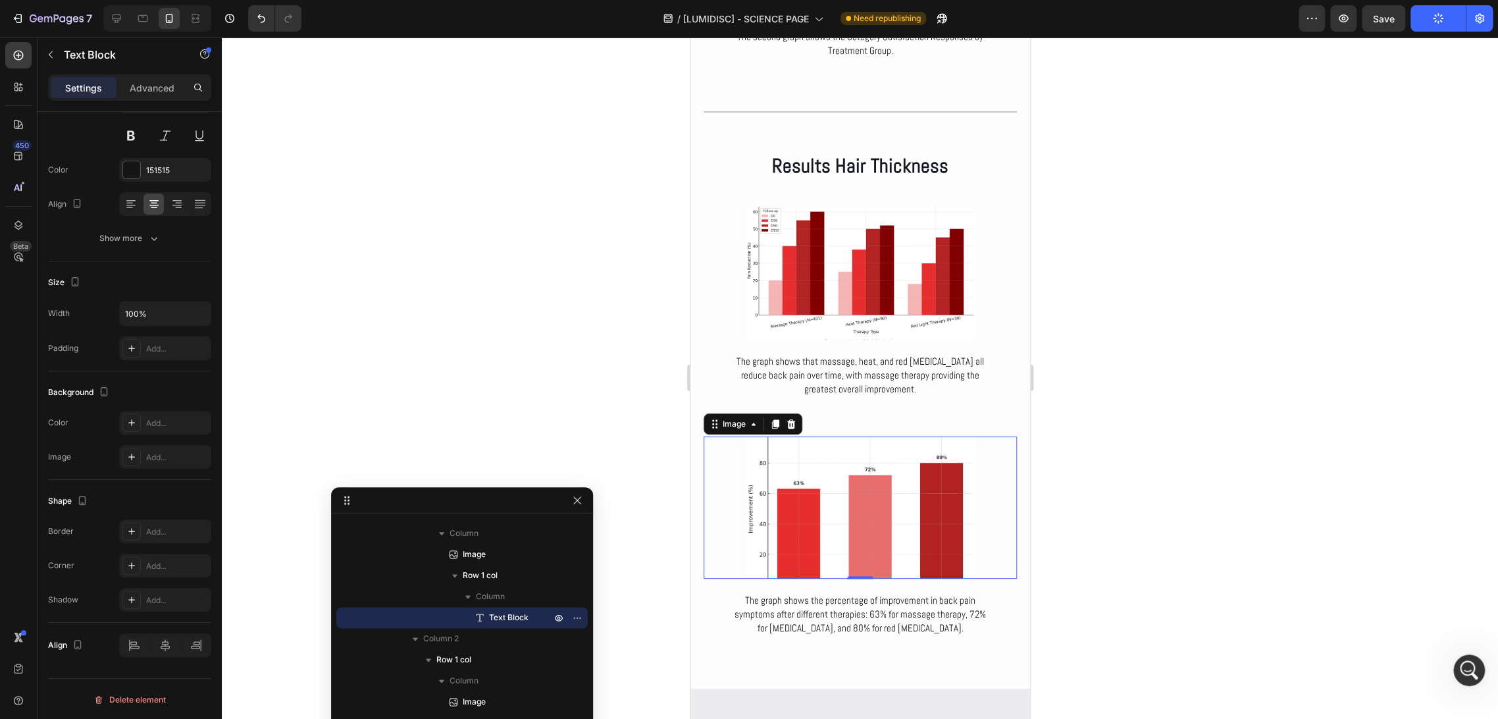
click at [864, 520] on img at bounding box center [860, 507] width 230 height 142
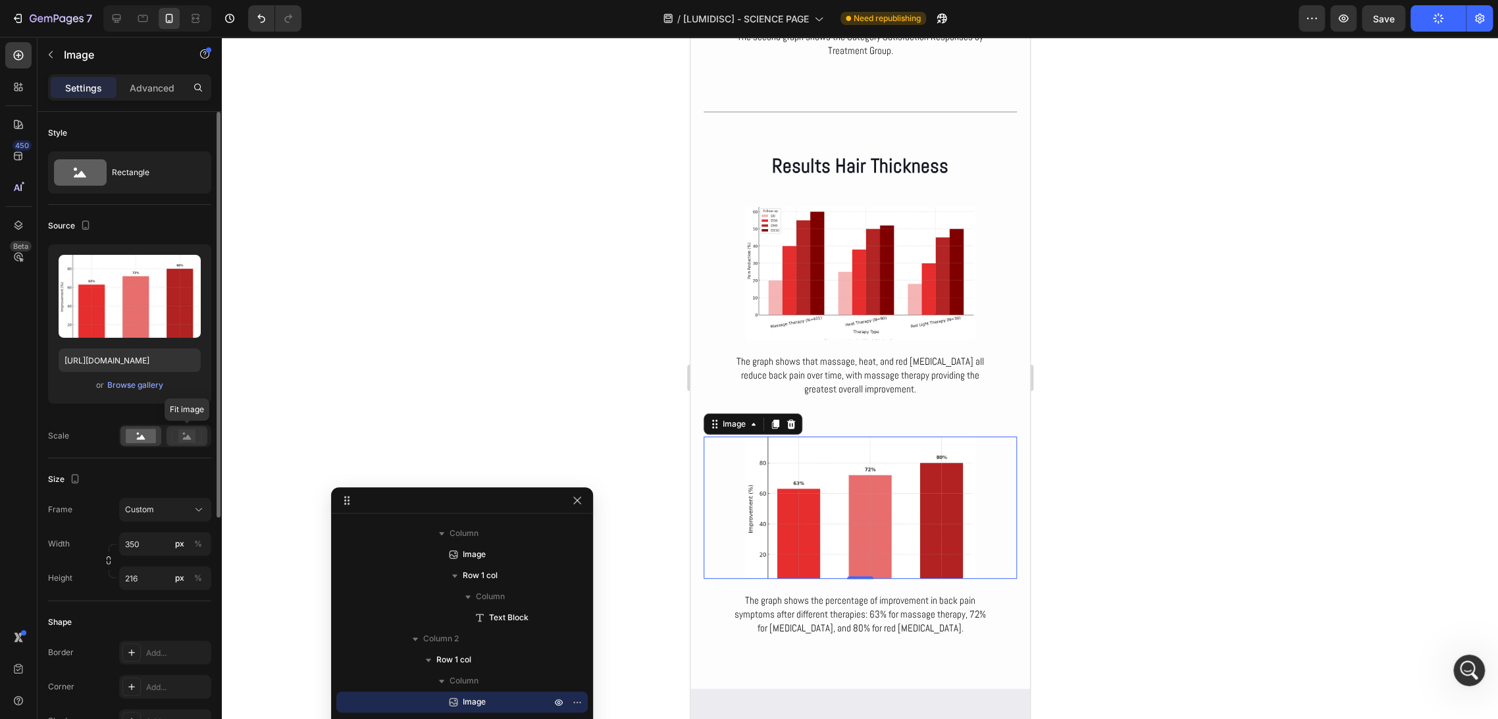
click at [178, 443] on div at bounding box center [187, 436] width 41 height 20
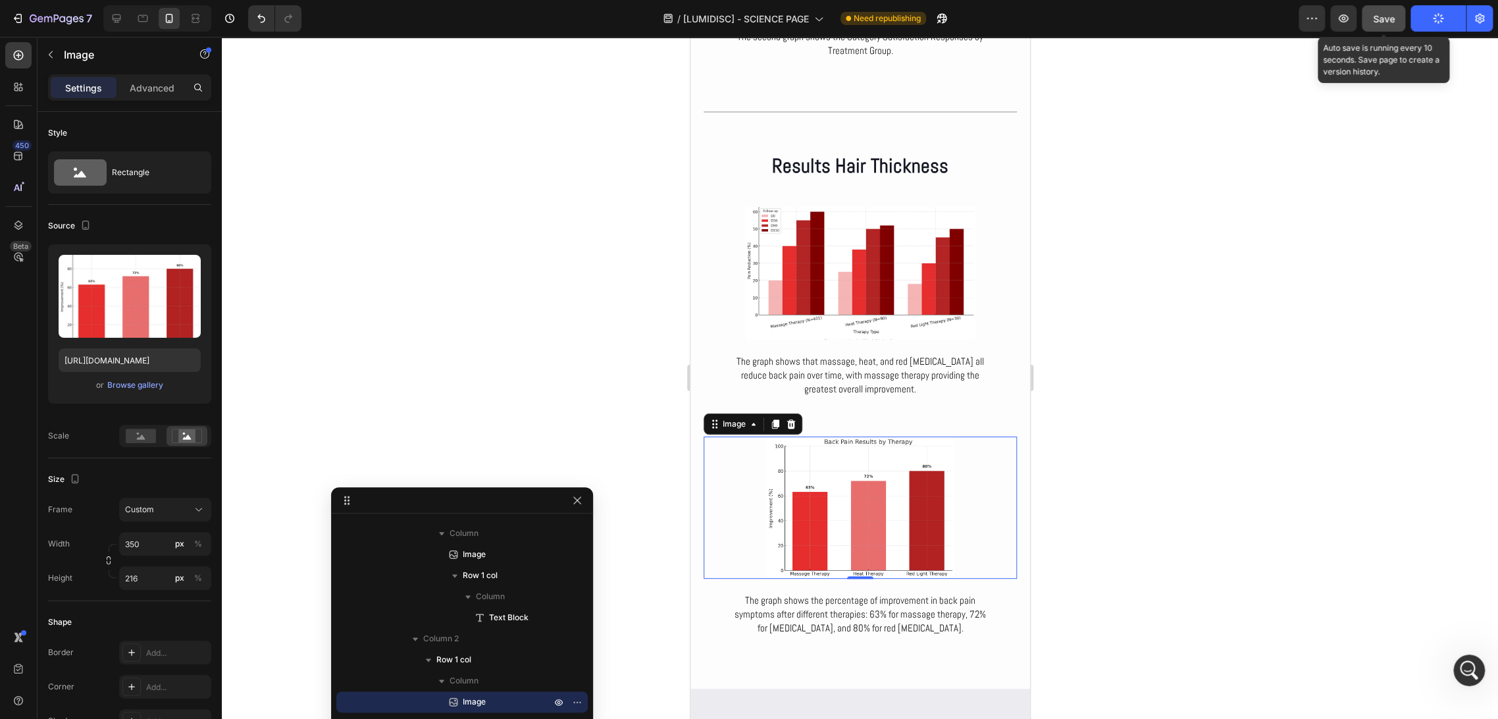
click at [1394, 22] on span "Save" at bounding box center [1384, 18] width 22 height 11
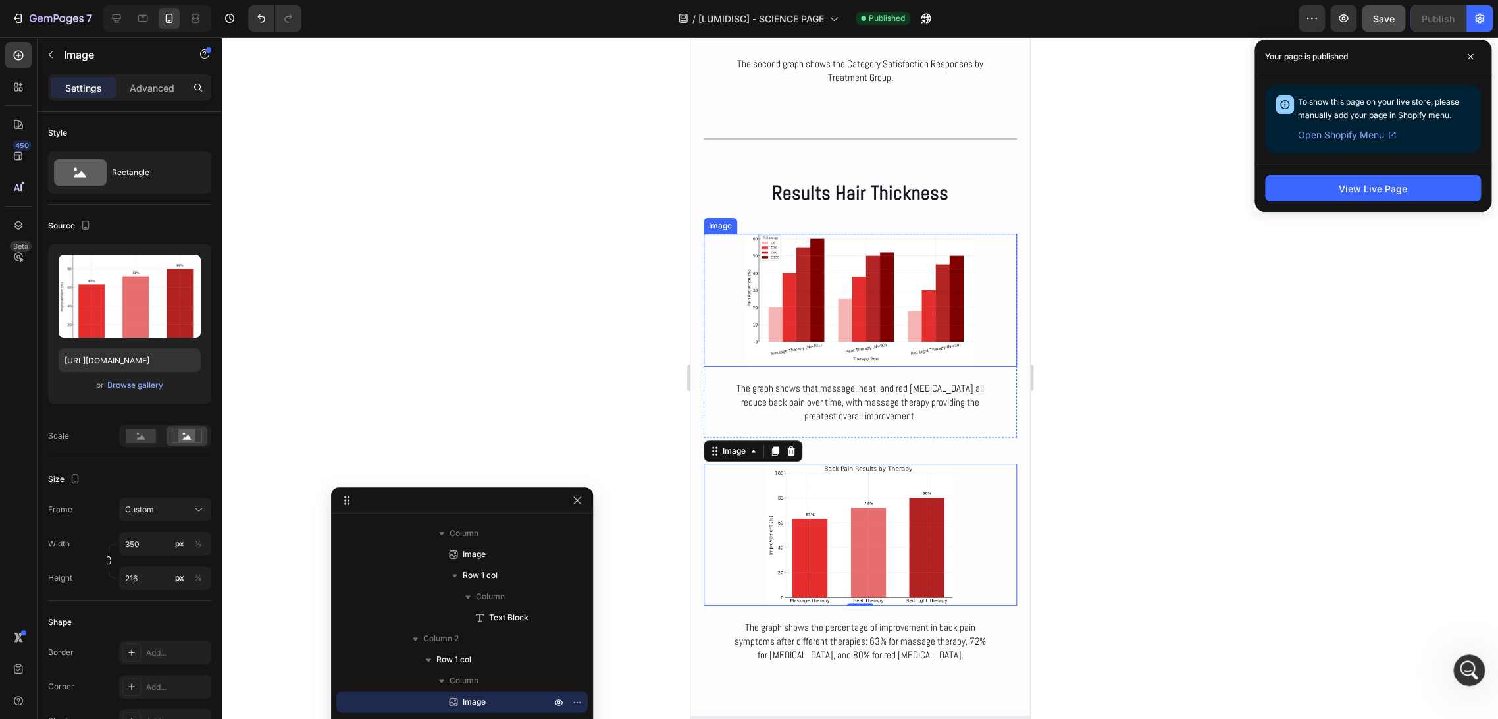
scroll to position [4196, 0]
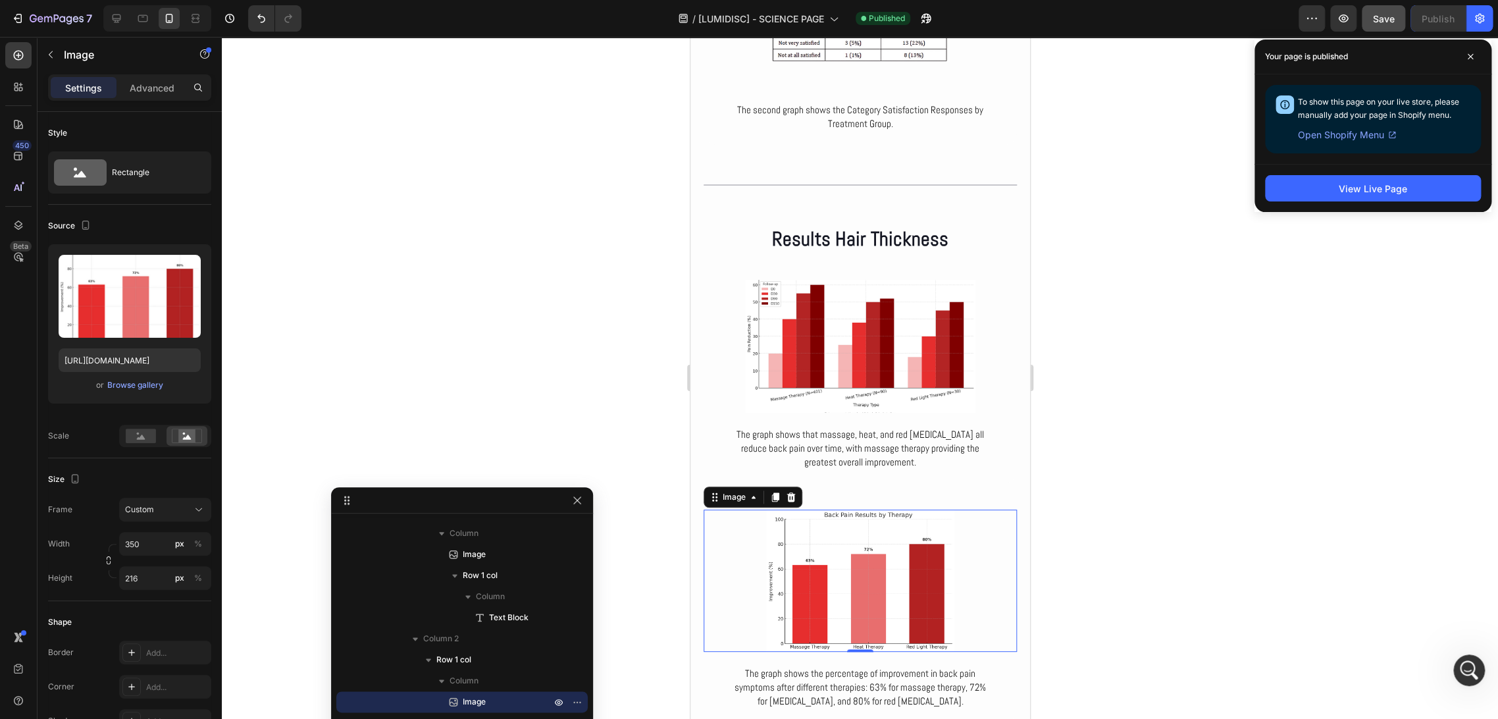
click at [114, 29] on div at bounding box center [157, 18] width 108 height 26
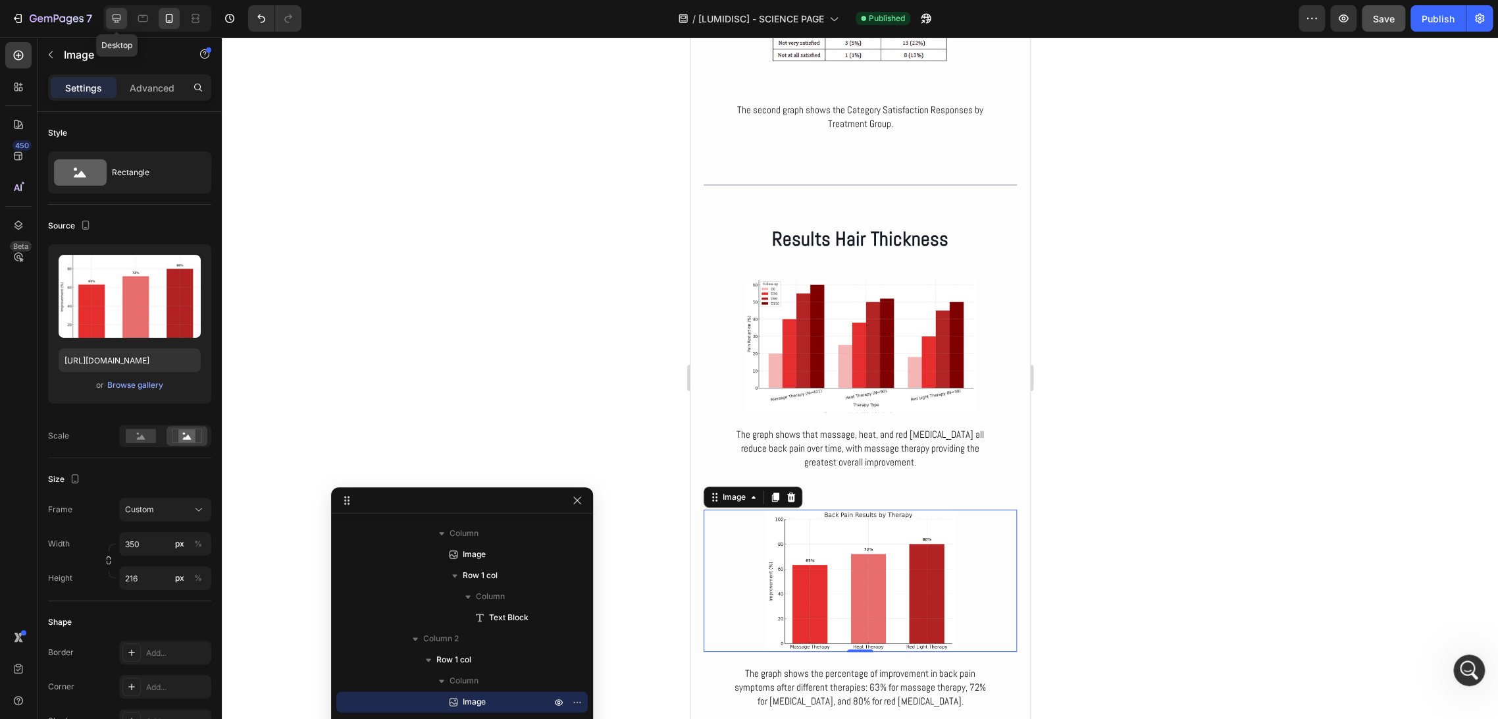
click at [114, 22] on icon at bounding box center [117, 18] width 9 height 9
type input "672"
type input "415"
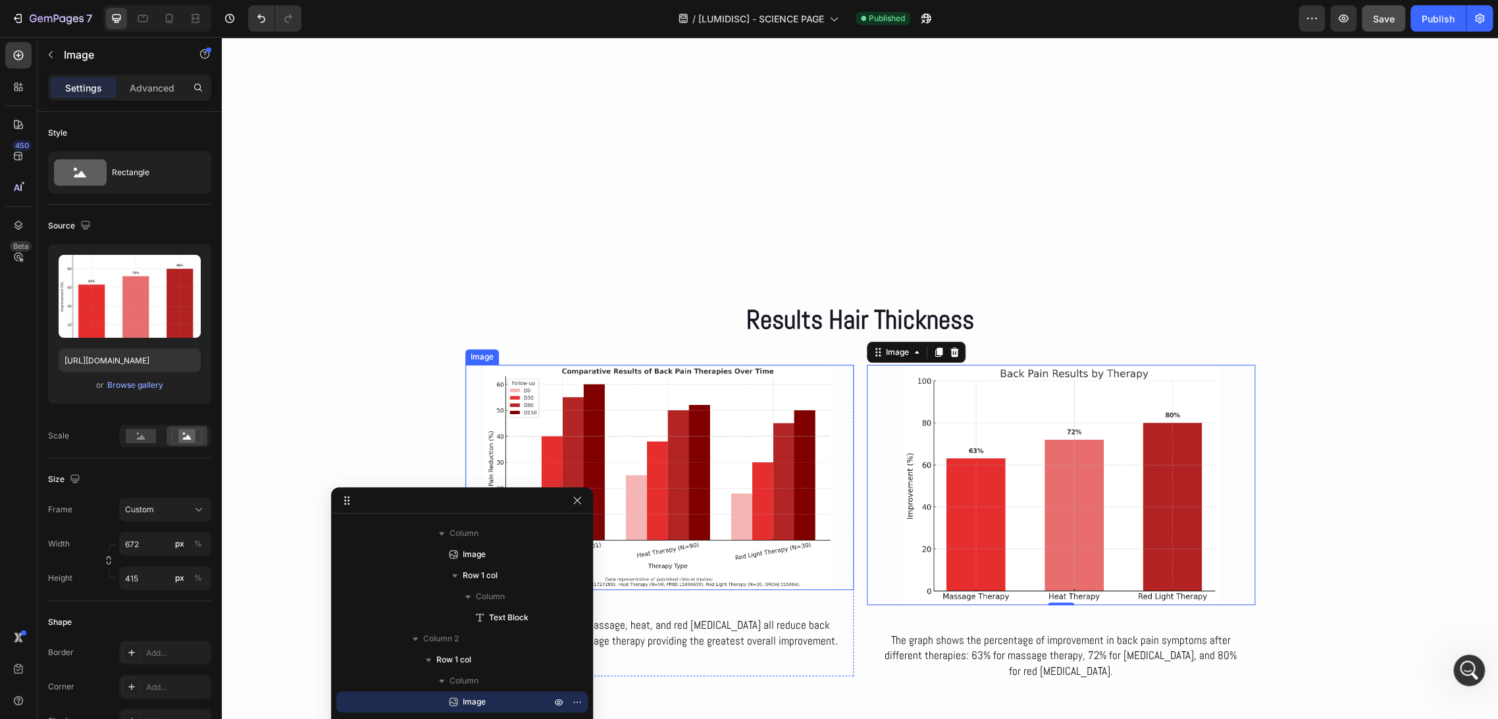
scroll to position [4335, 0]
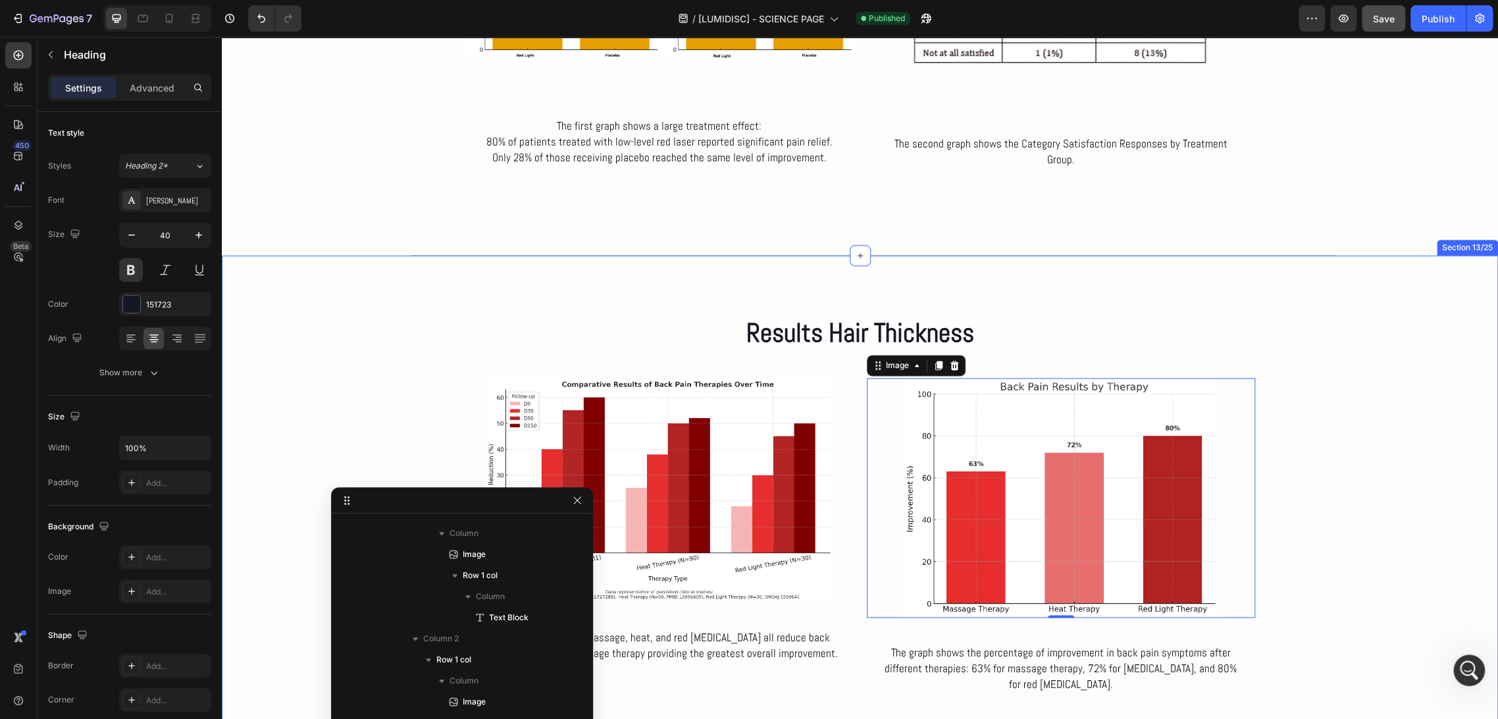
click at [859, 323] on h2 "Results Hair Thickness" at bounding box center [861, 333] width 594 height 37
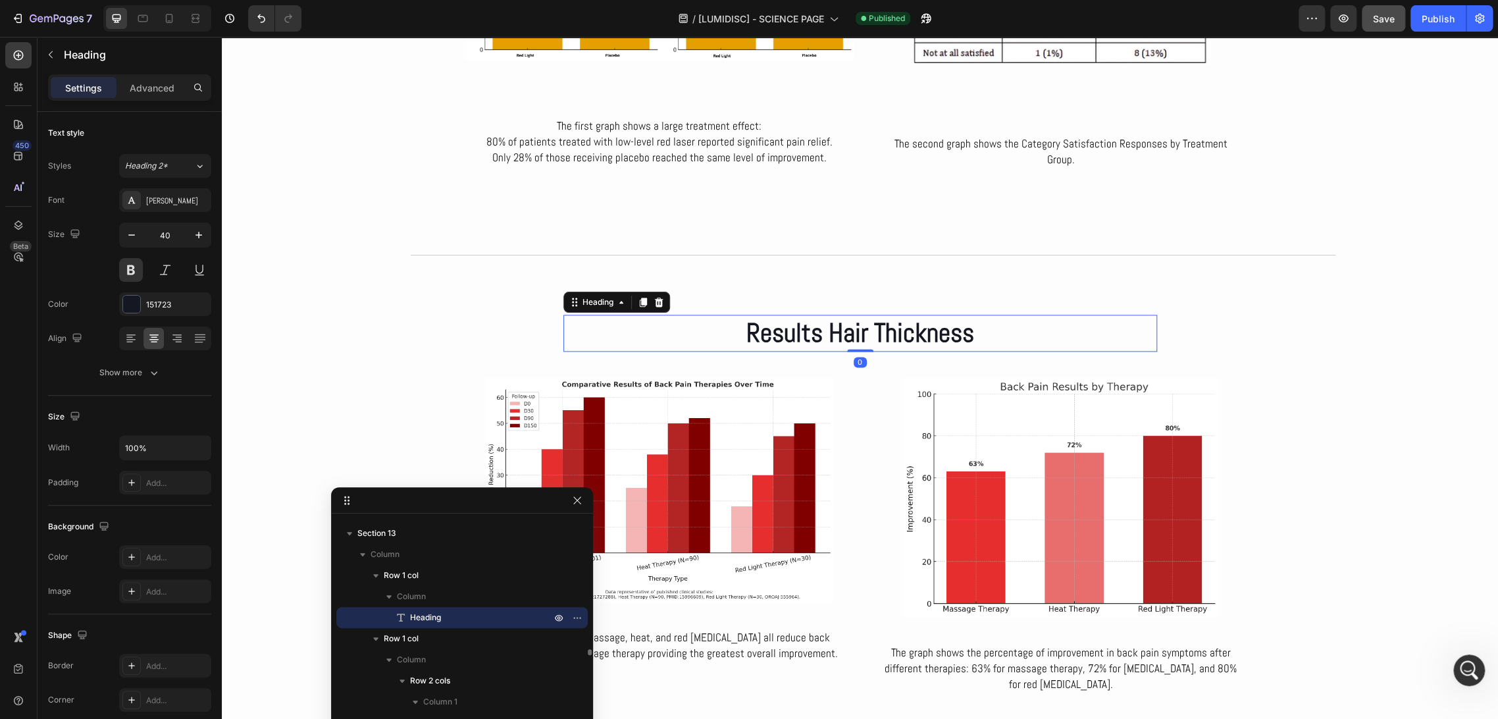
click at [859, 323] on h2 "Results Hair Thickness" at bounding box center [861, 333] width 594 height 37
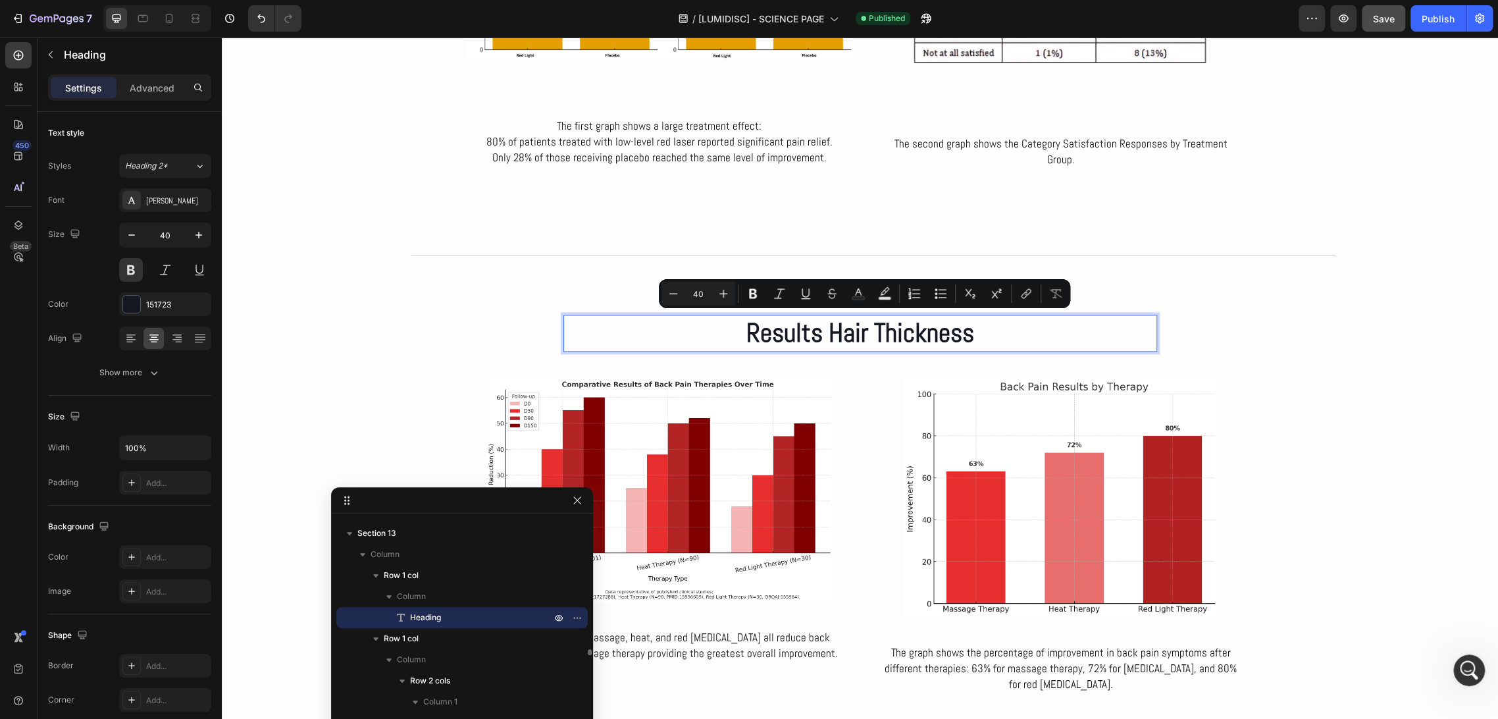
click at [963, 327] on p "Results Hair Thickness" at bounding box center [860, 333] width 591 height 34
drag, startPoint x: 974, startPoint y: 329, endPoint x: 831, endPoint y: 338, distance: 143.1
click at [831, 338] on p "Results Hair Thickness" at bounding box center [860, 333] width 591 height 34
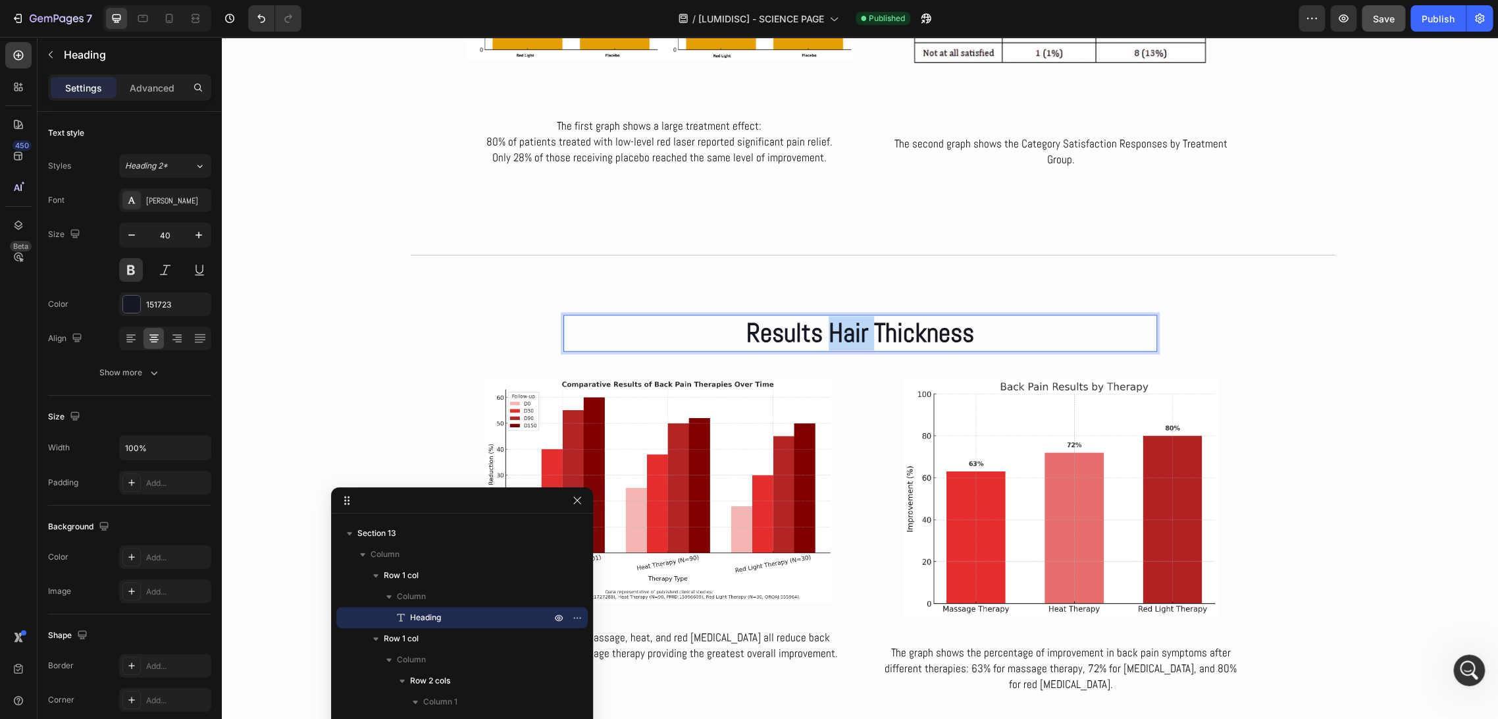
click at [831, 338] on p "Results Hair Thickness" at bounding box center [860, 333] width 591 height 34
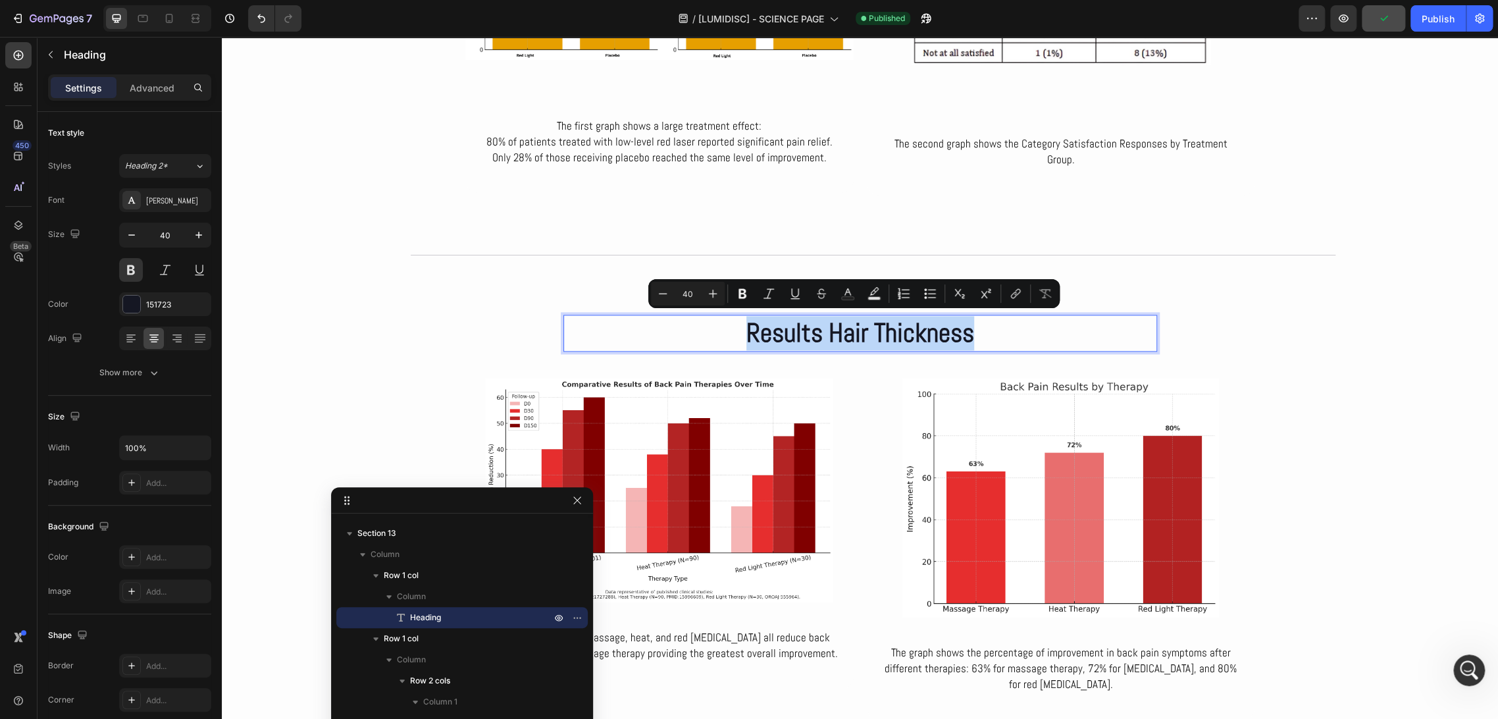
copy p "Results Hair Thickness"
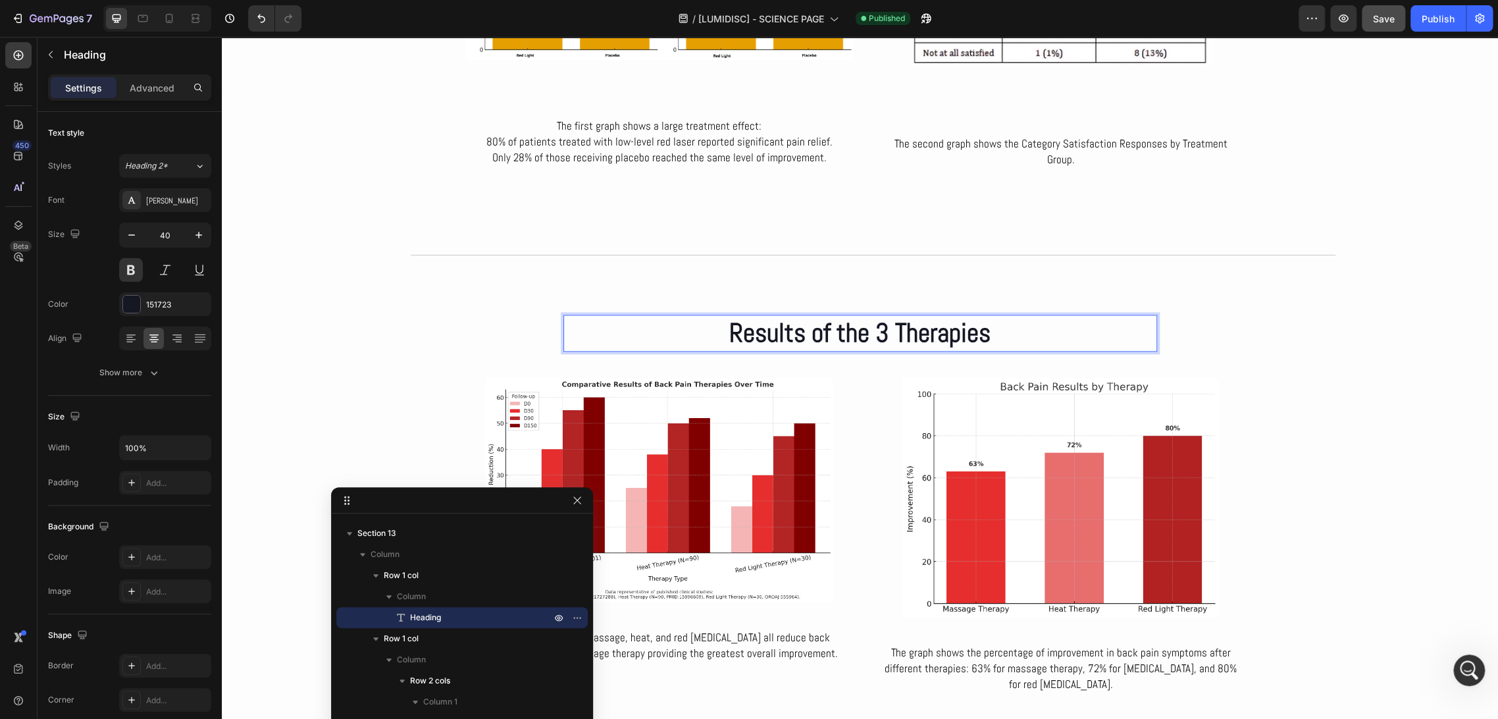
click at [815, 331] on p "Results of the 3 Therapies" at bounding box center [860, 333] width 591 height 34
click at [959, 329] on p "Results Of The 3 Therapies" at bounding box center [860, 333] width 591 height 34
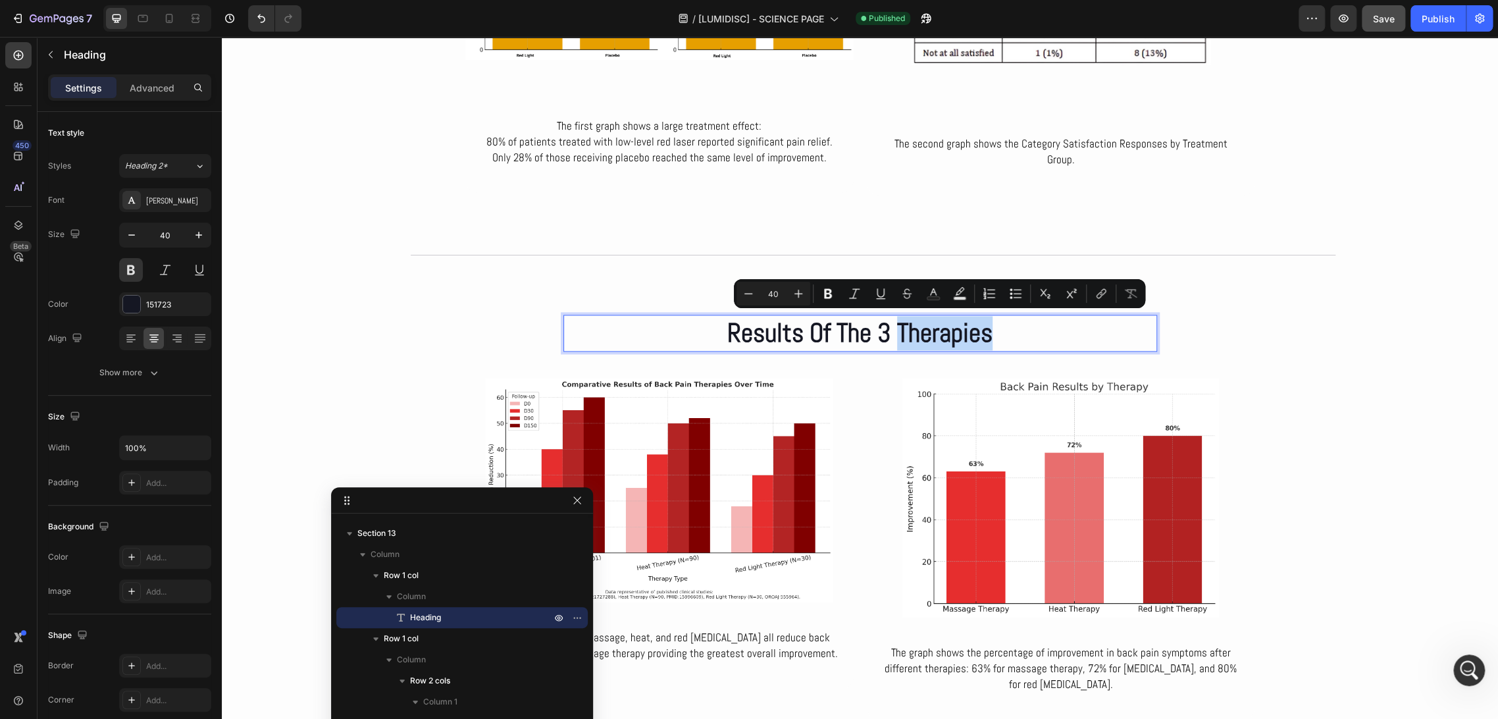
copy p "Therapies"
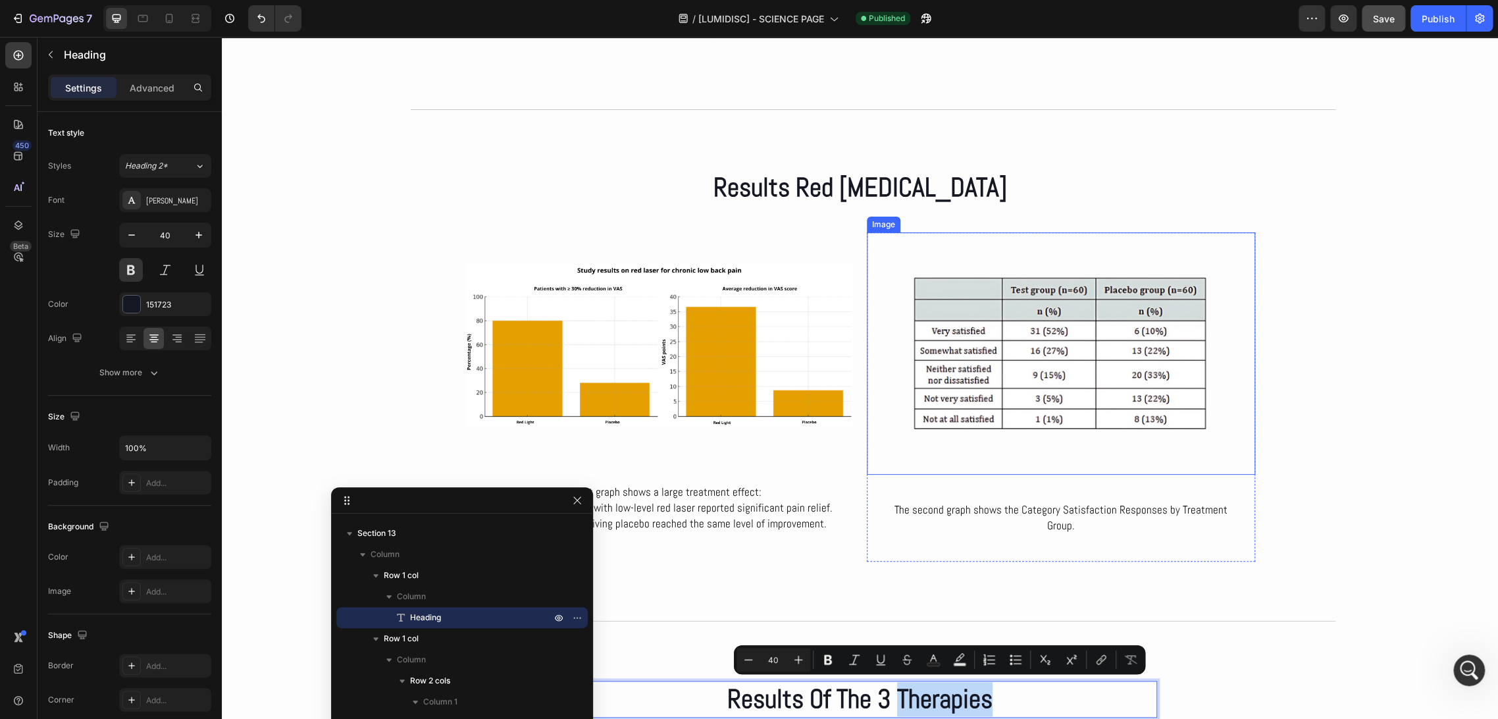
type input "16"
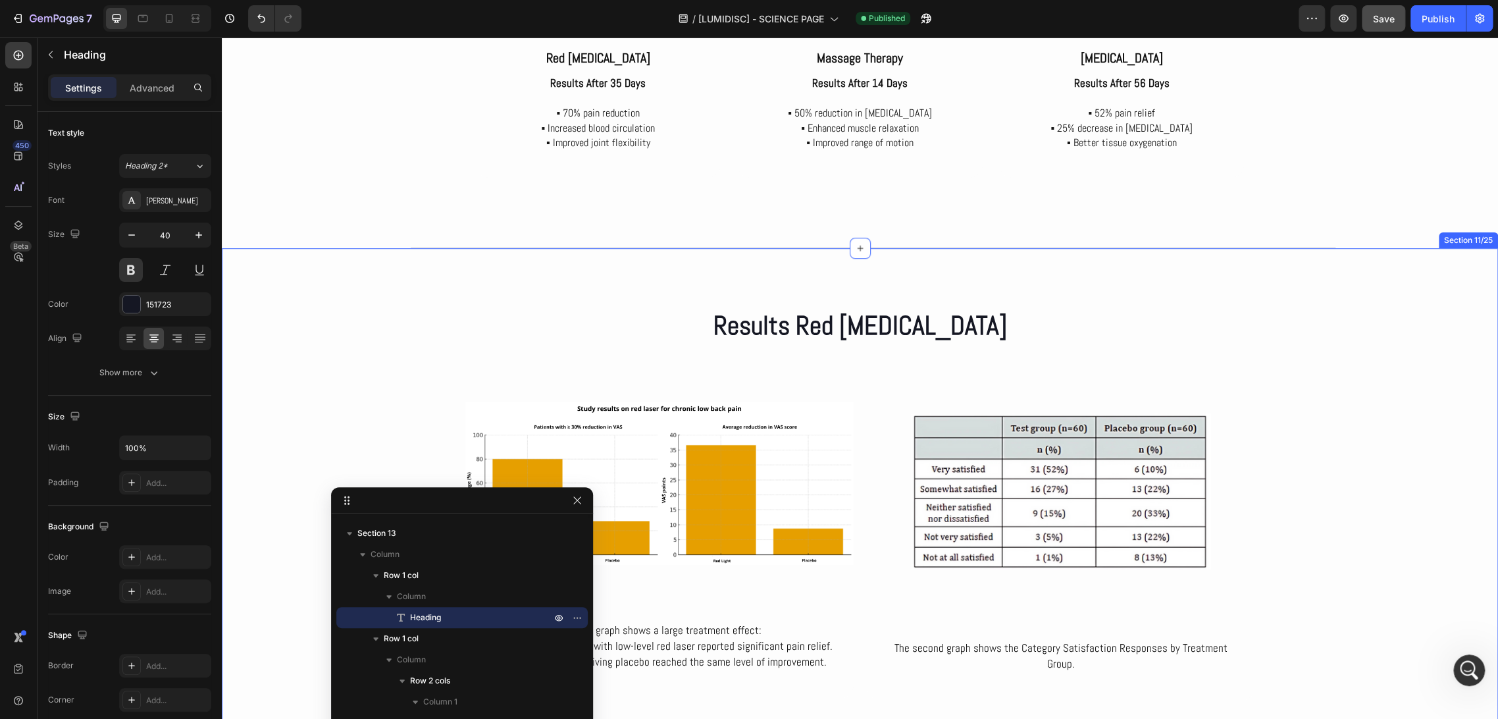
scroll to position [3822, 0]
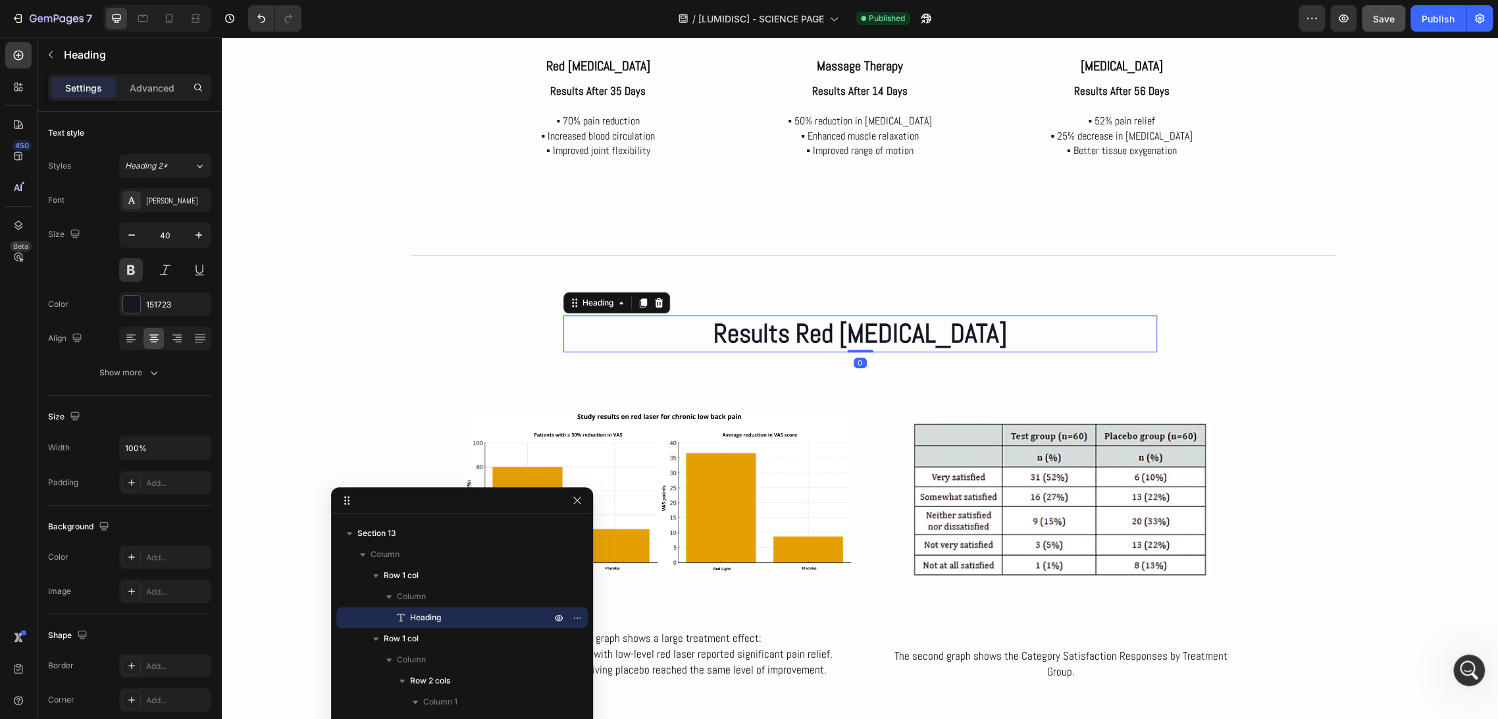
click at [955, 334] on h2 "Results Red [MEDICAL_DATA]" at bounding box center [861, 333] width 594 height 37
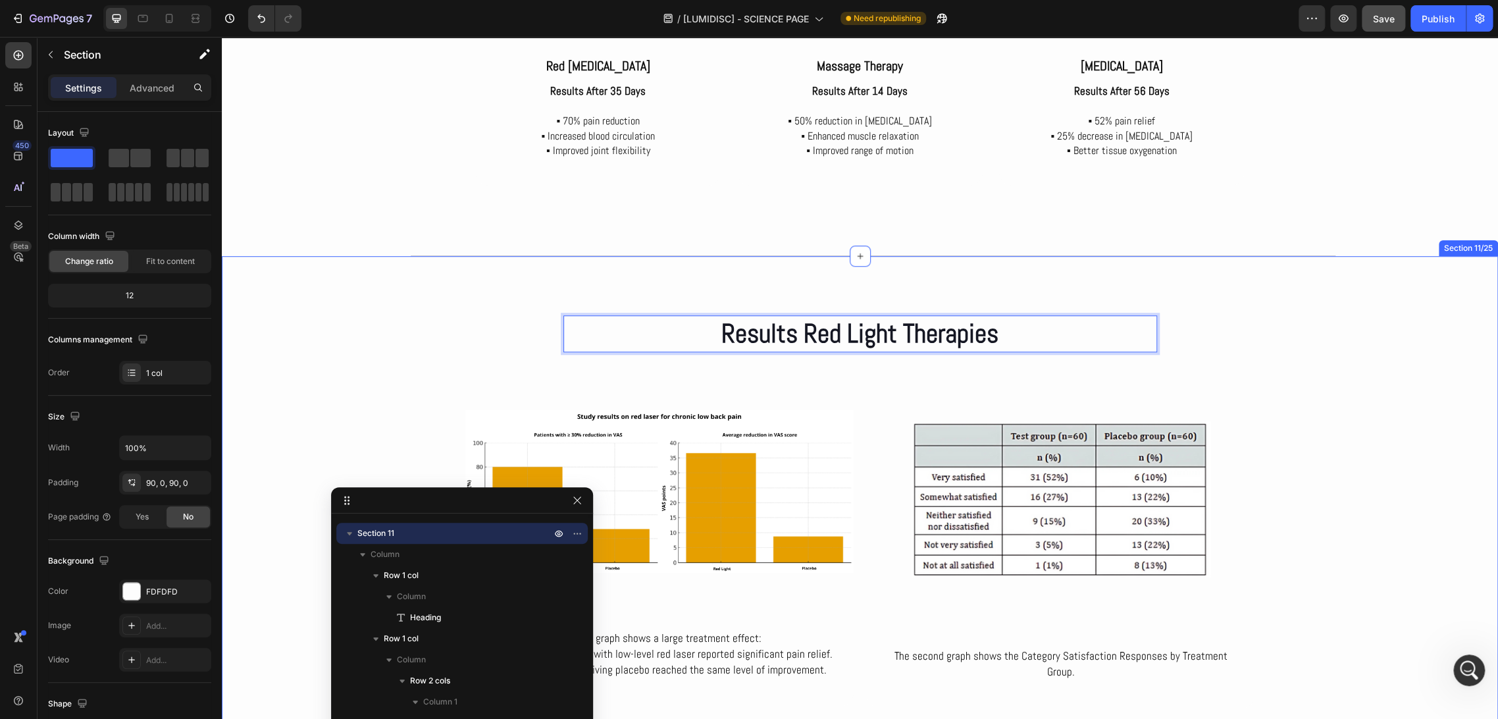
click at [1213, 345] on div "Results Red Light Therapies Heading 0 Row Image The first graph shows a large t…" at bounding box center [860, 511] width 1277 height 392
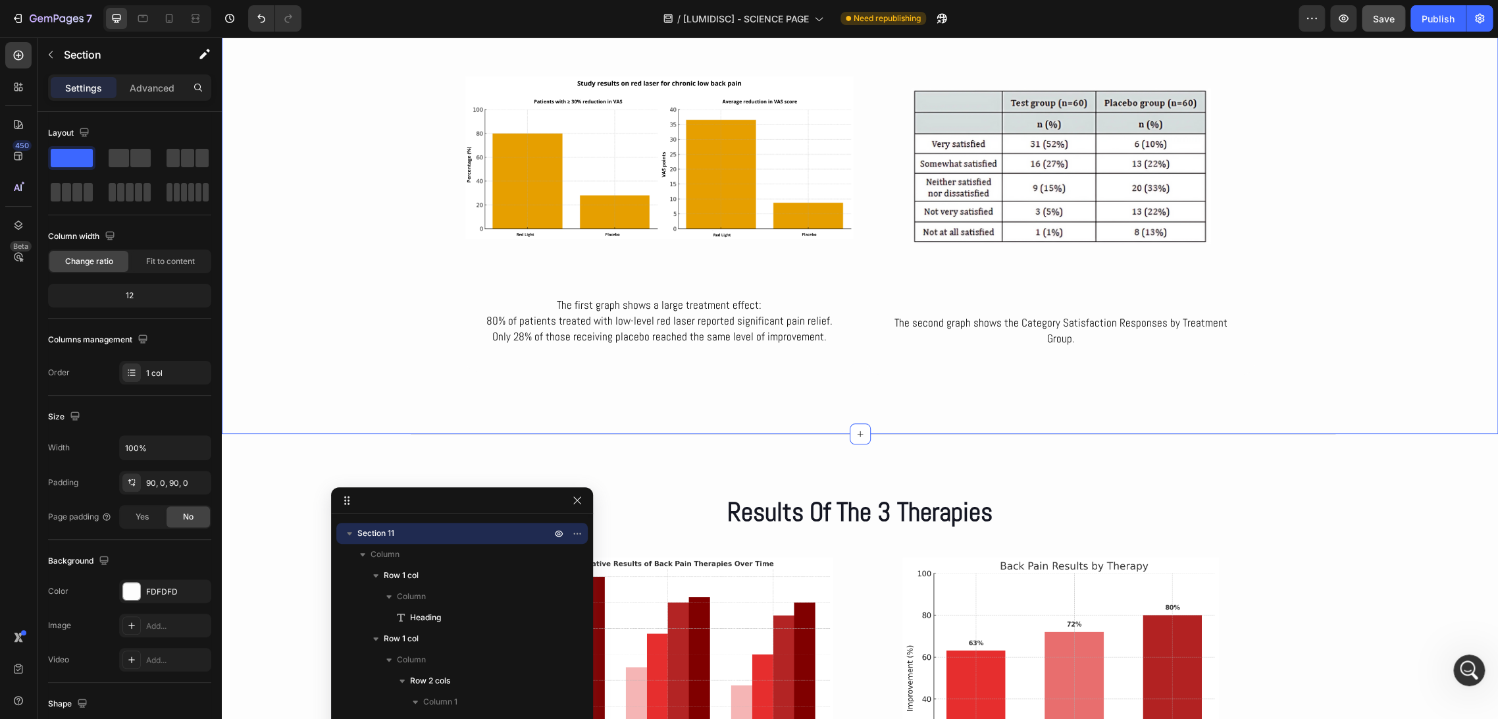
scroll to position [3969, 0]
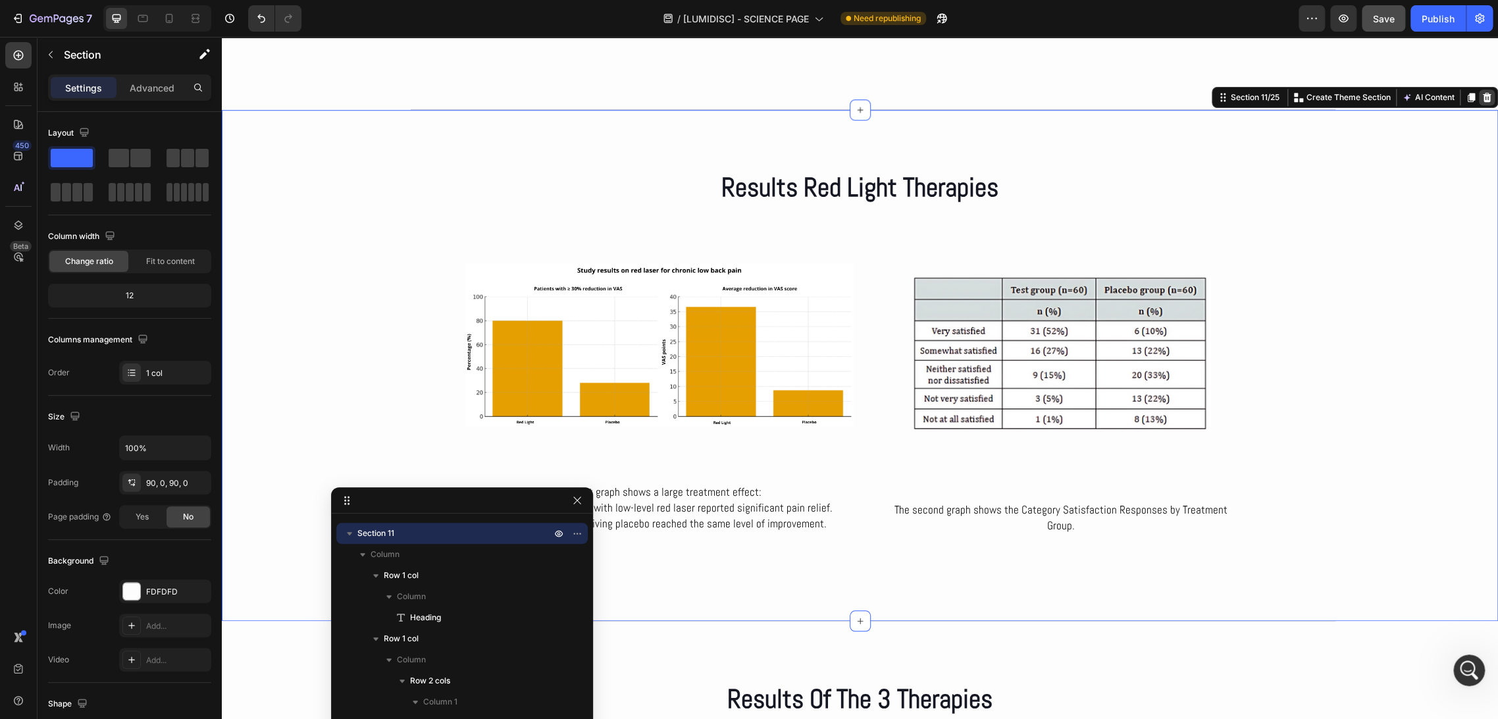
click at [1483, 97] on icon at bounding box center [1487, 97] width 9 height 9
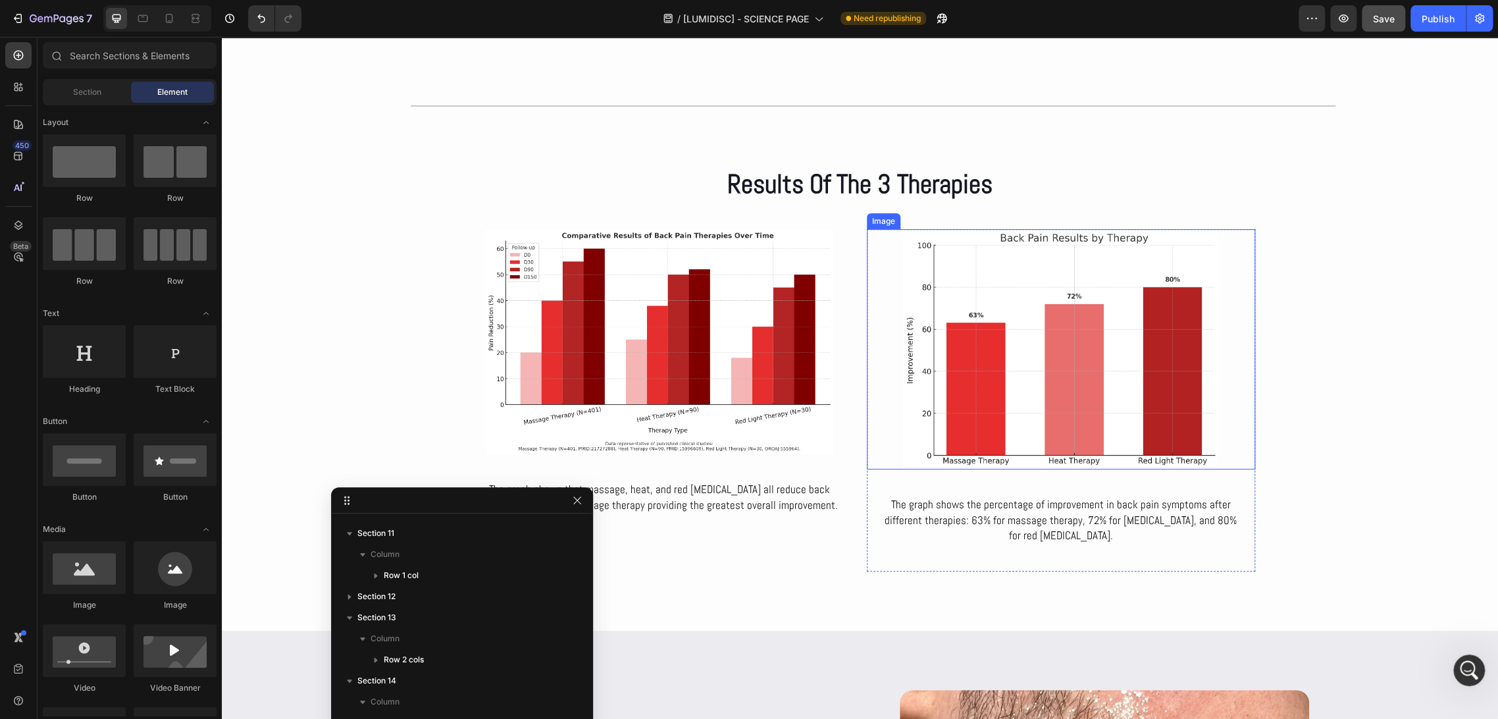
scroll to position [3896, 0]
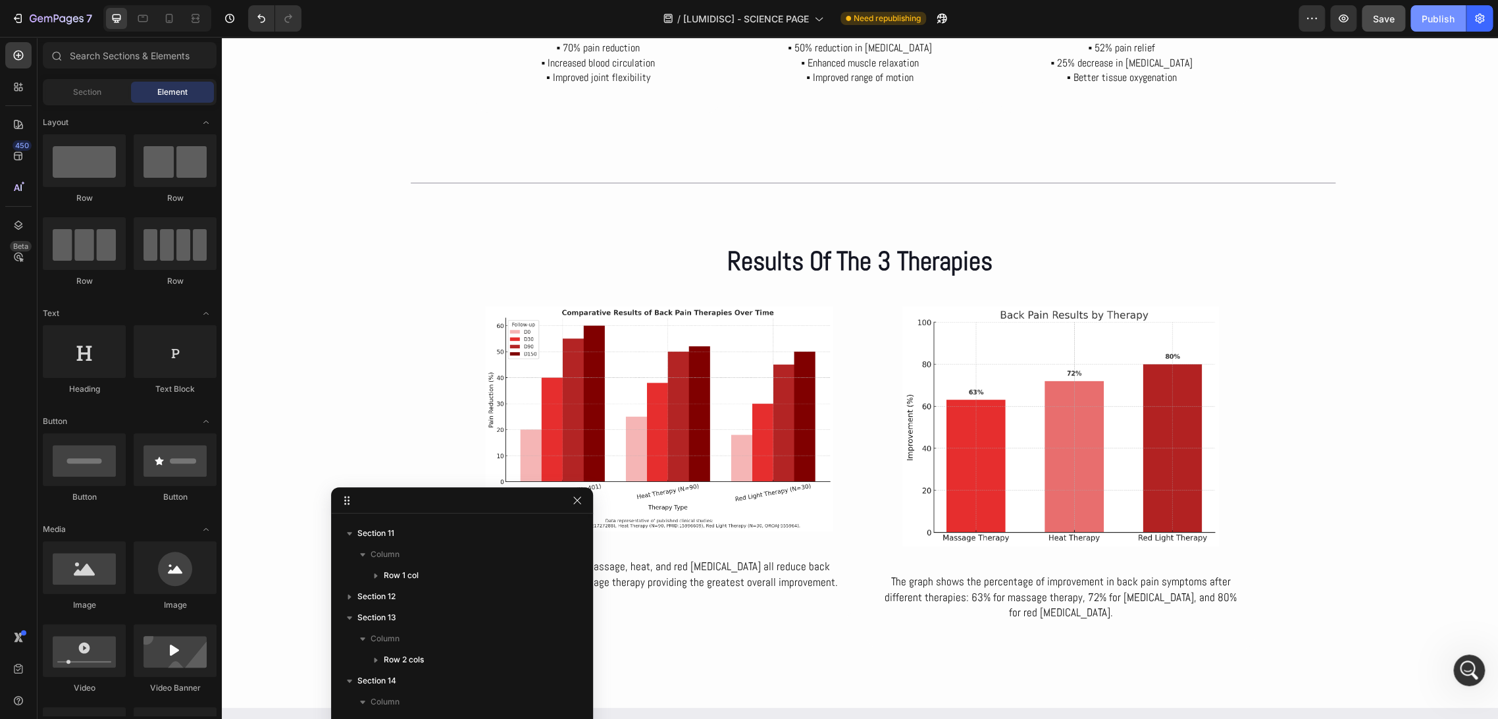
click at [1433, 21] on div "Publish" at bounding box center [1438, 19] width 33 height 14
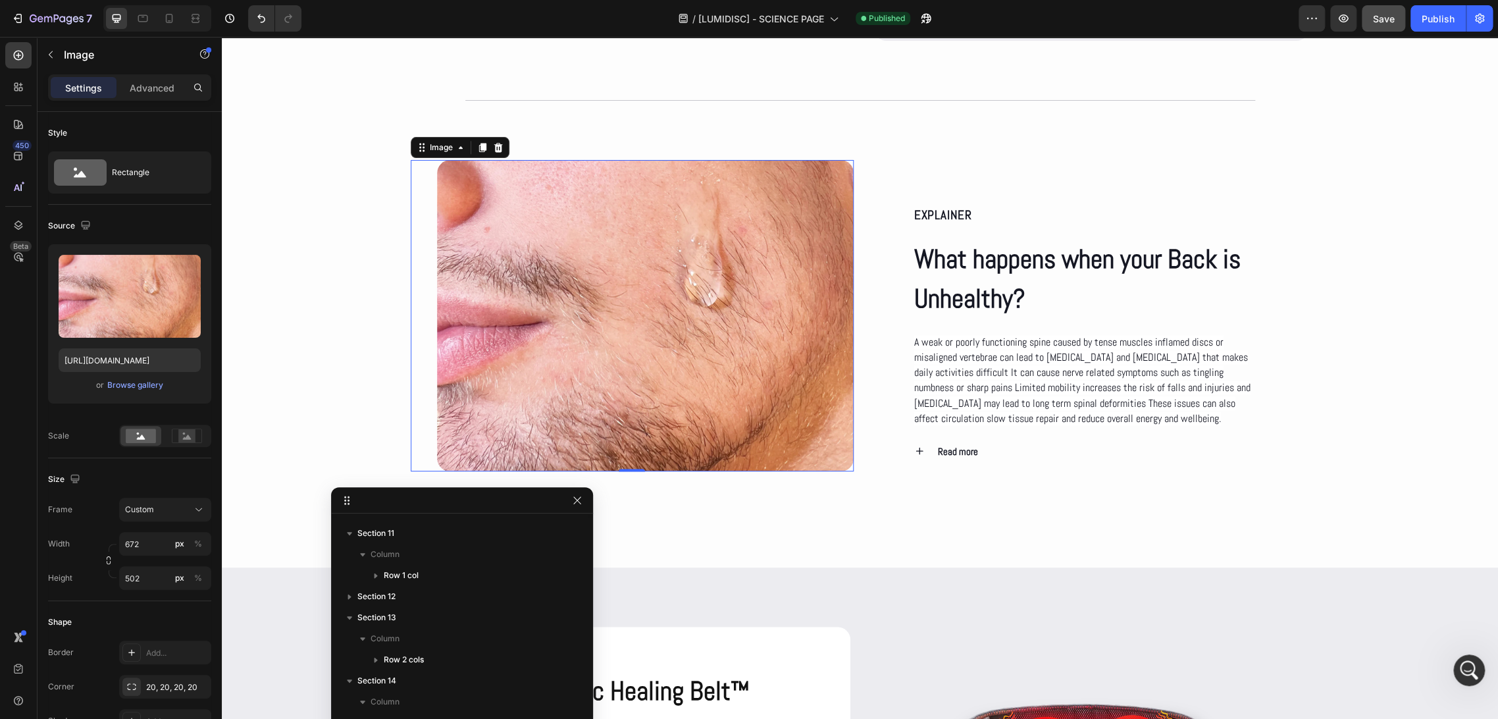
scroll to position [1134, 0]
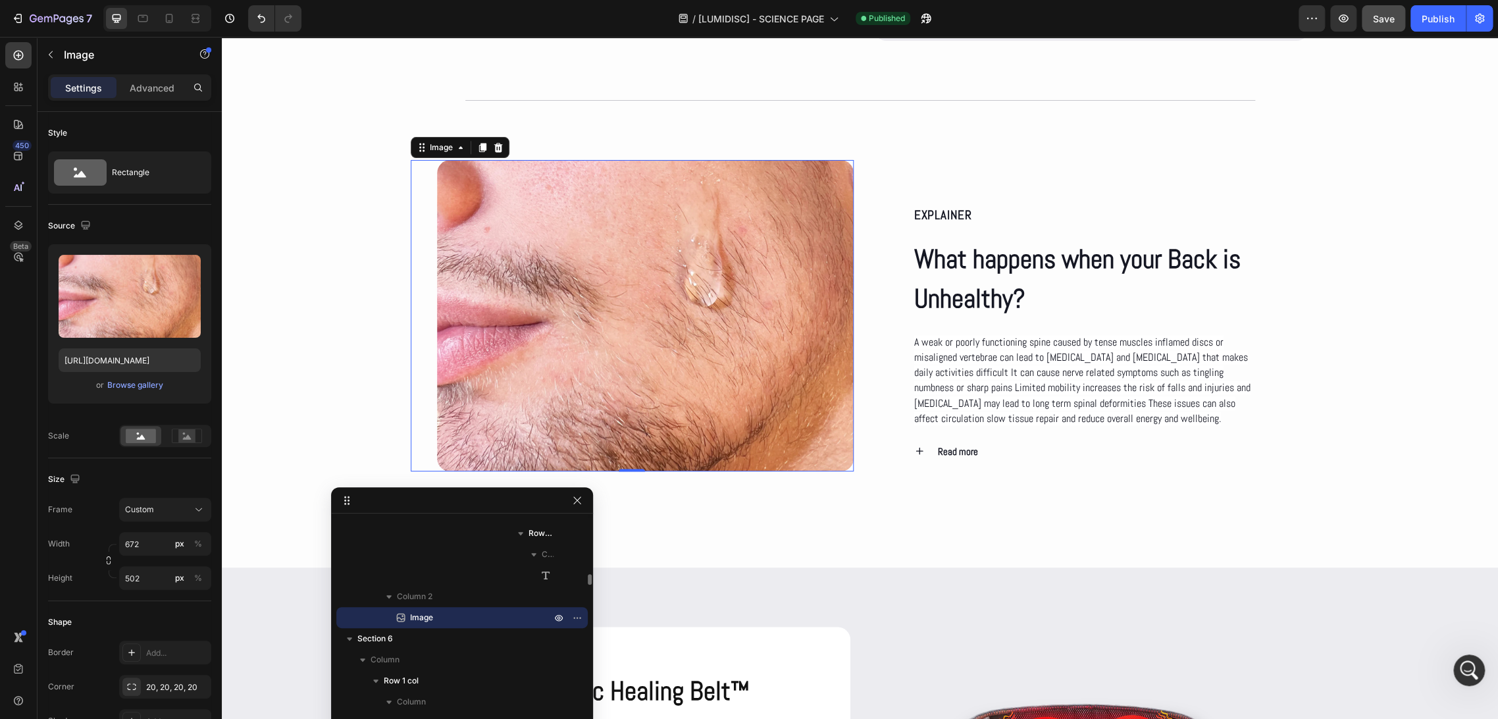
click at [760, 317] on img at bounding box center [645, 315] width 417 height 311
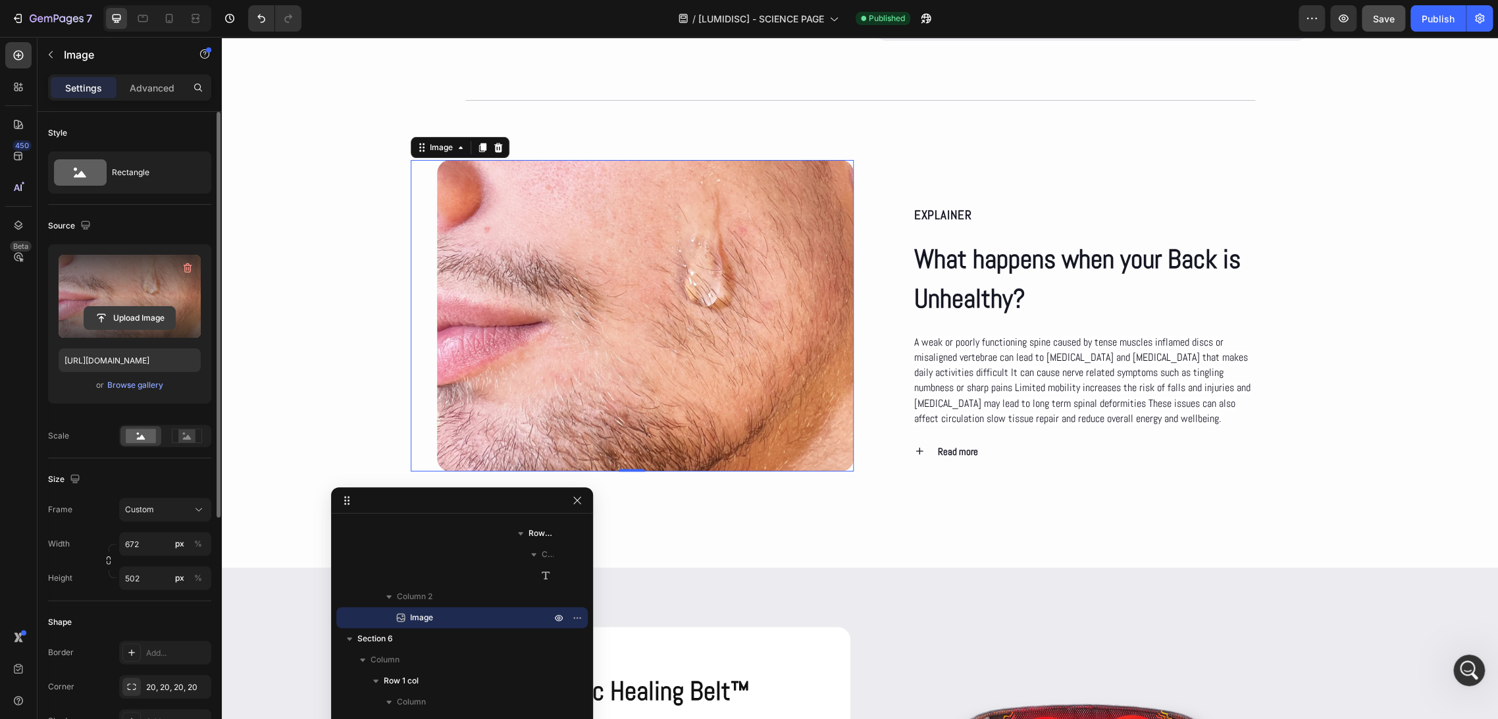
click at [153, 321] on input "file" at bounding box center [129, 318] width 91 height 22
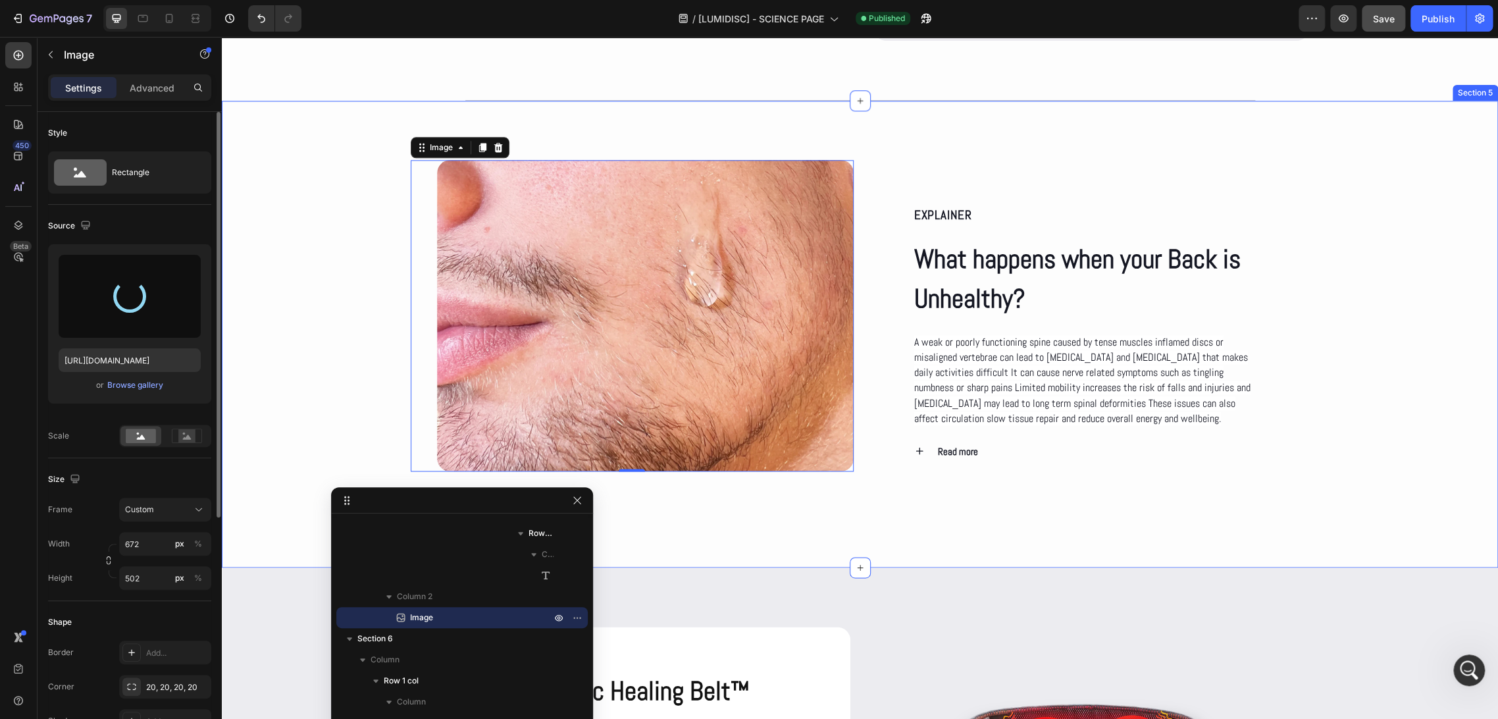
type input "https://cdn.shopify.com/s/files/1/0686/4712/5143/files/gempages_575915822975812…"
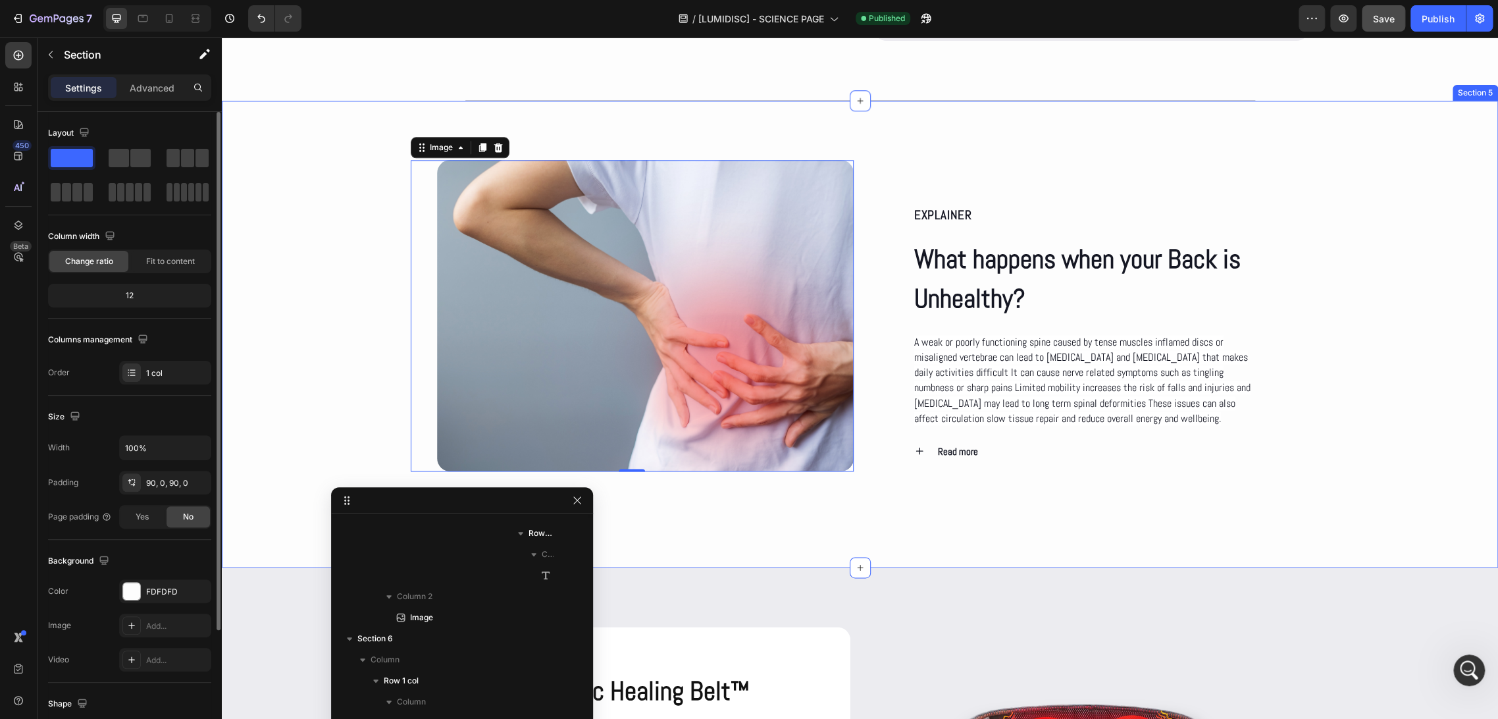
click at [311, 311] on div "EXPLAINER Text Block What happens when your Back is Unhealthy? Heading A weak o…" at bounding box center [860, 334] width 1277 height 348
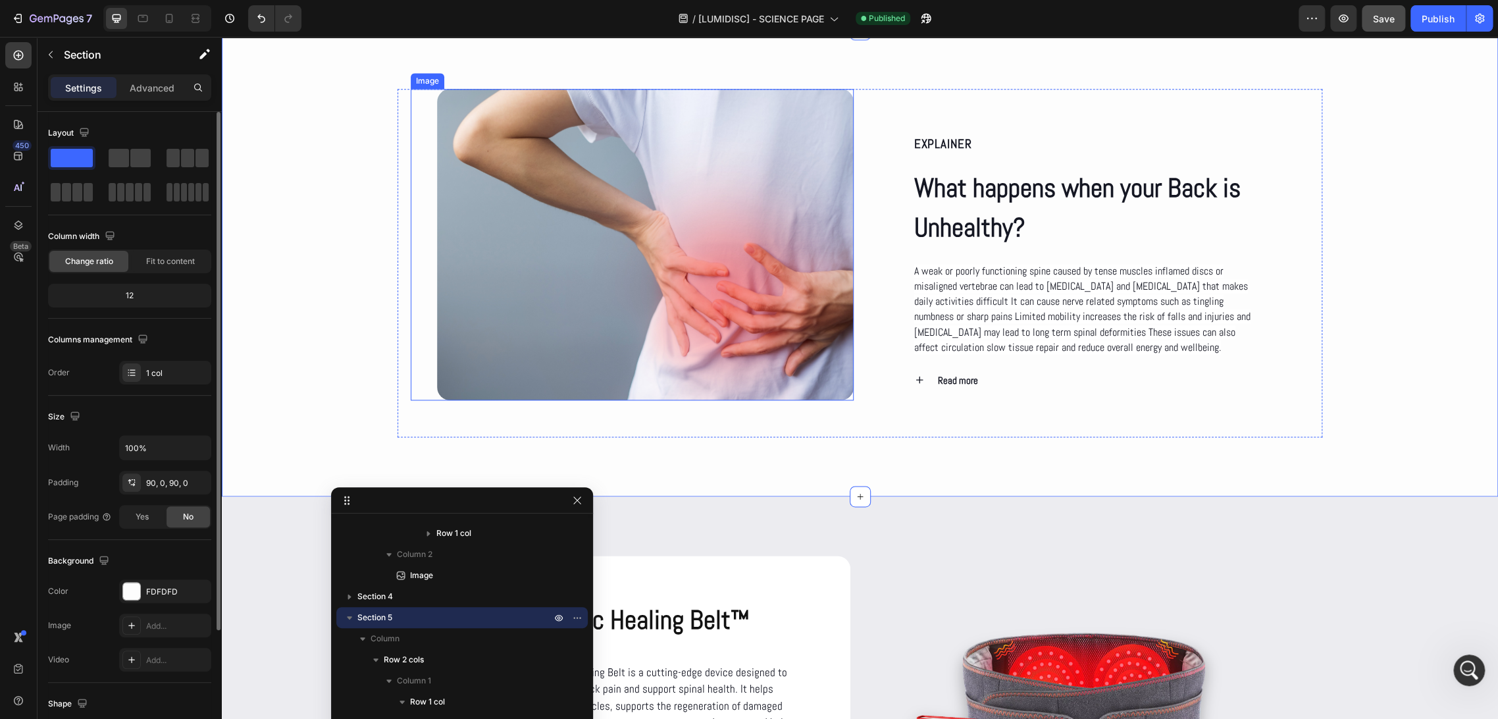
scroll to position [1057, 0]
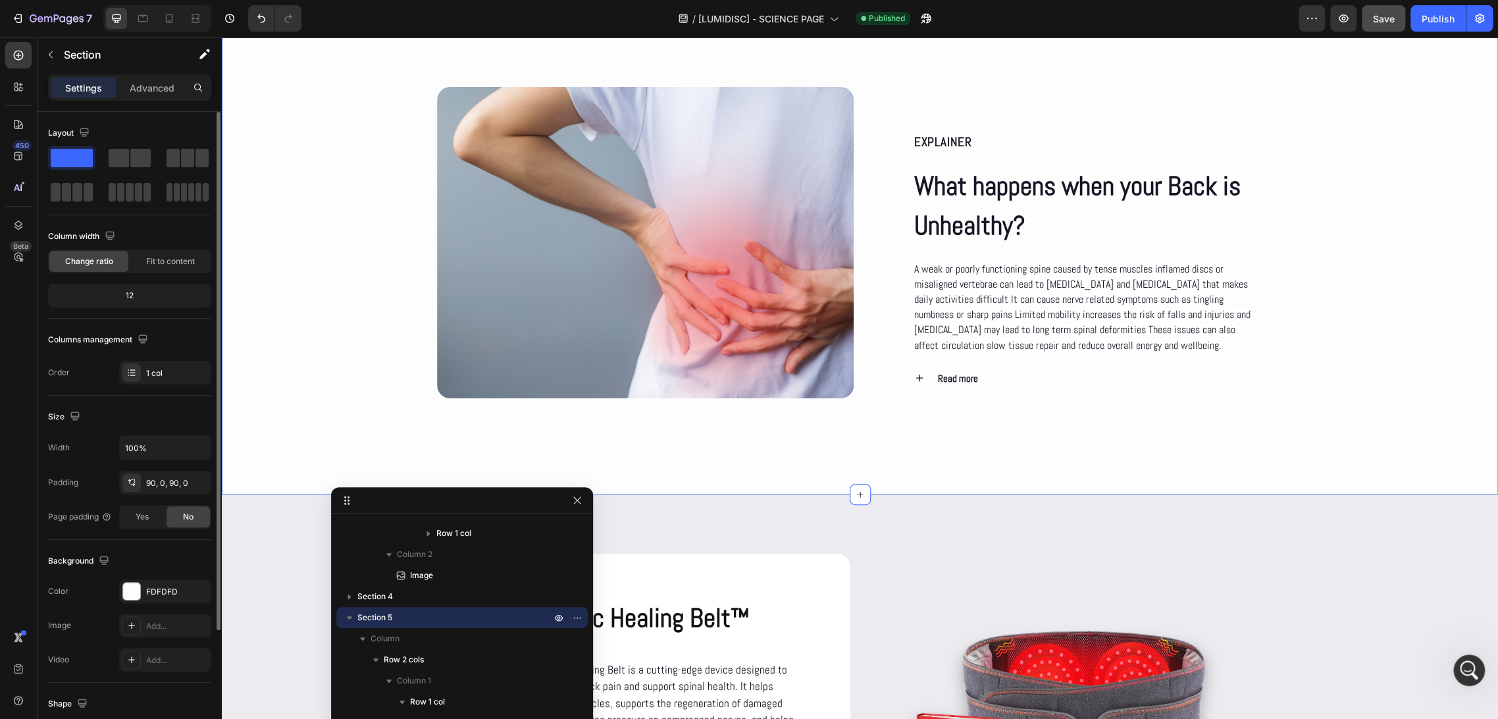
click at [298, 280] on div "EXPLAINER Text Block What happens when your Back is Unhealthy? Heading A weak o…" at bounding box center [860, 261] width 1277 height 348
click at [620, 230] on img at bounding box center [645, 242] width 417 height 311
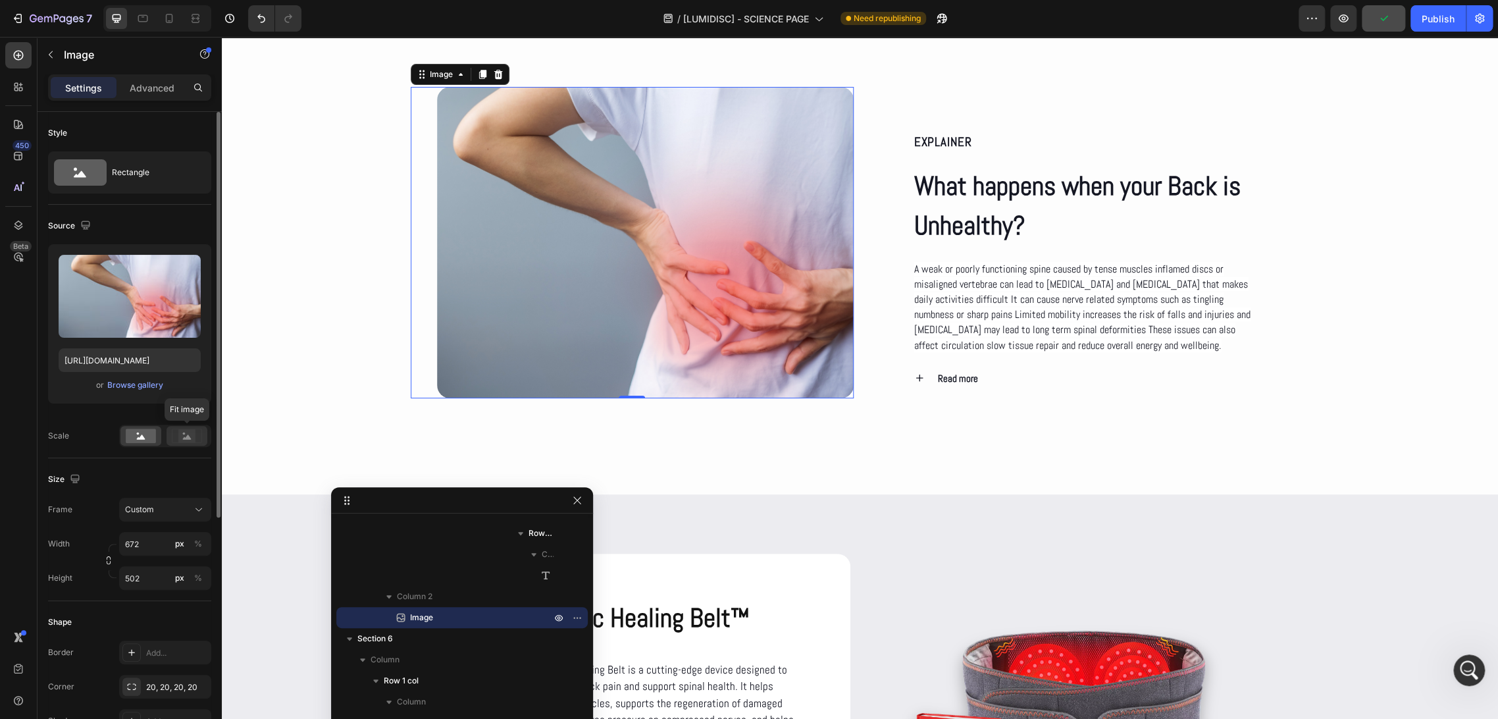
click at [176, 431] on icon at bounding box center [187, 436] width 30 height 14
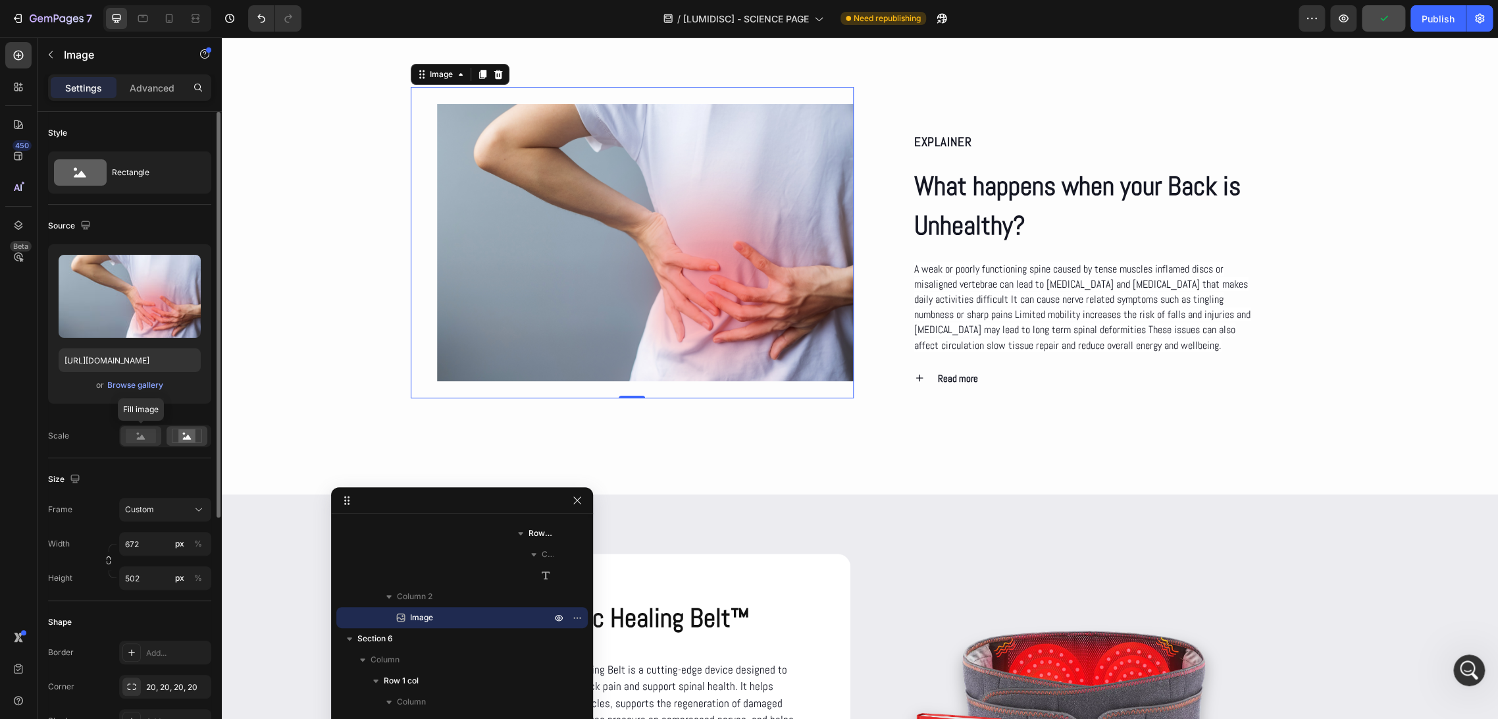
click at [130, 435] on rect at bounding box center [141, 436] width 30 height 14
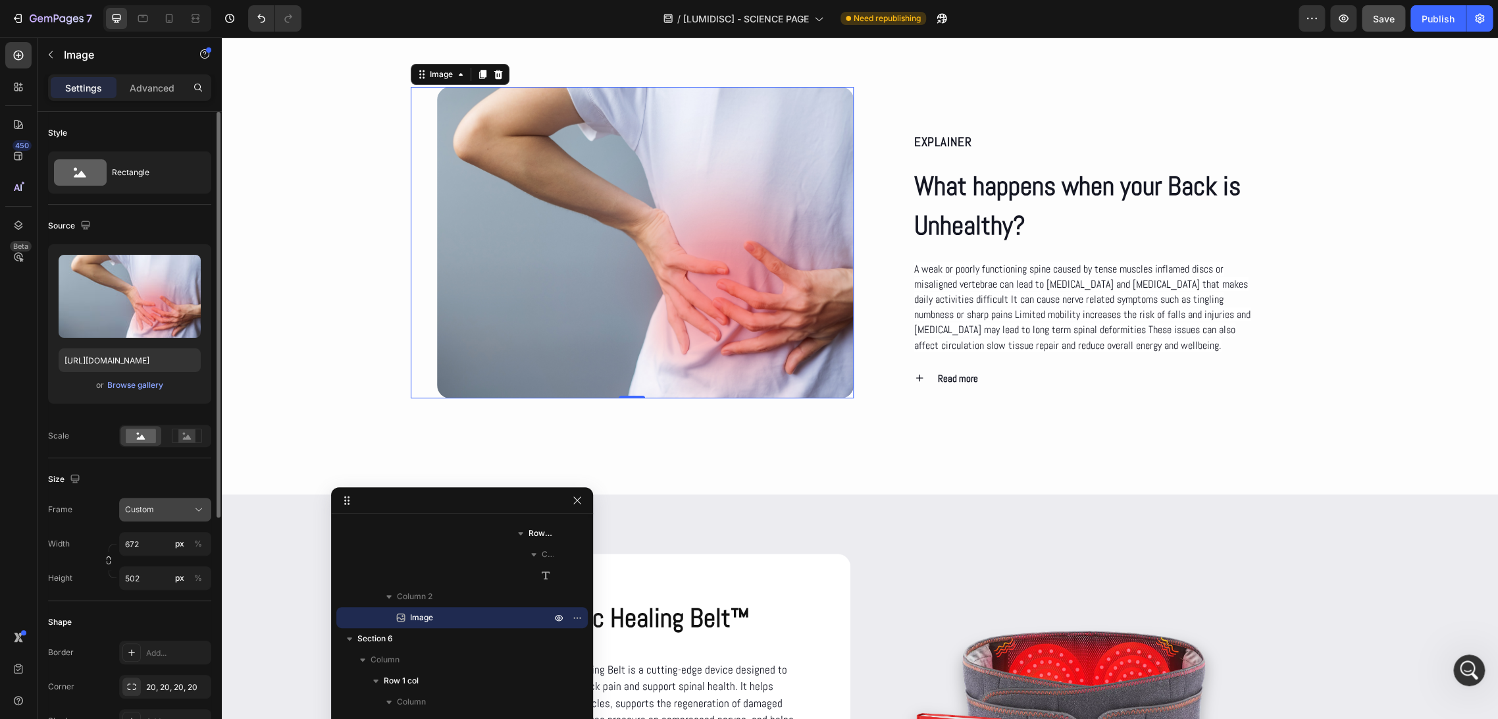
click at [195, 502] on button "Custom" at bounding box center [165, 510] width 92 height 24
click at [156, 620] on div "Original" at bounding box center [162, 616] width 76 height 12
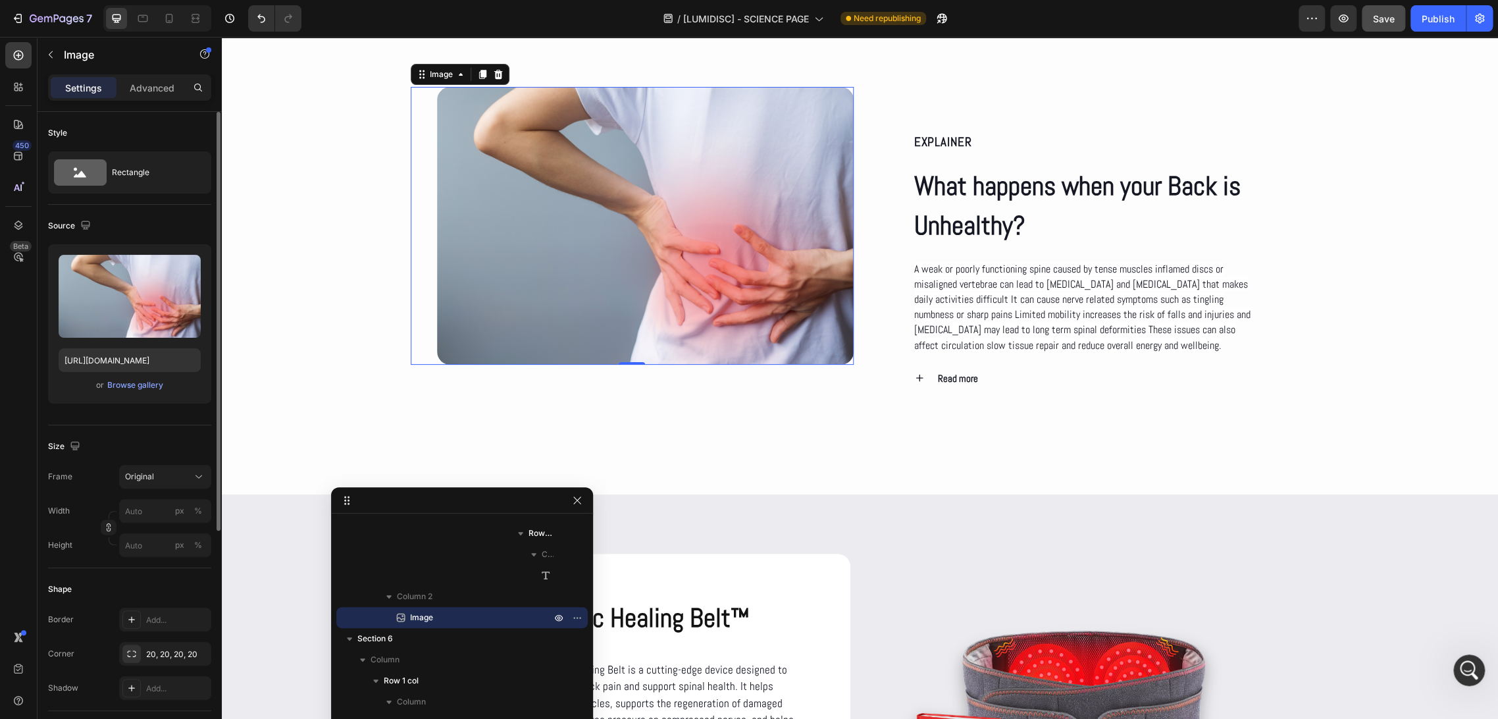
type input "672"
type input "502"
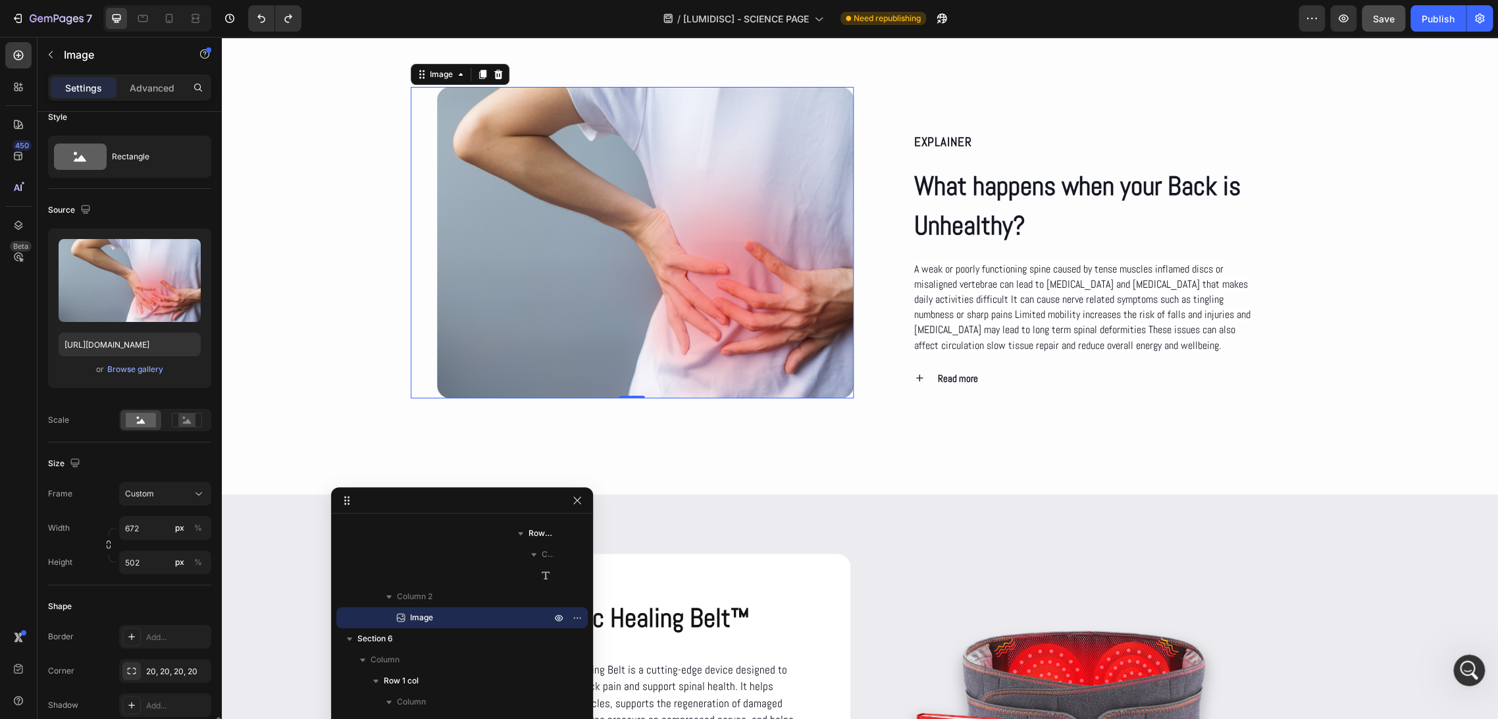
scroll to position [0, 0]
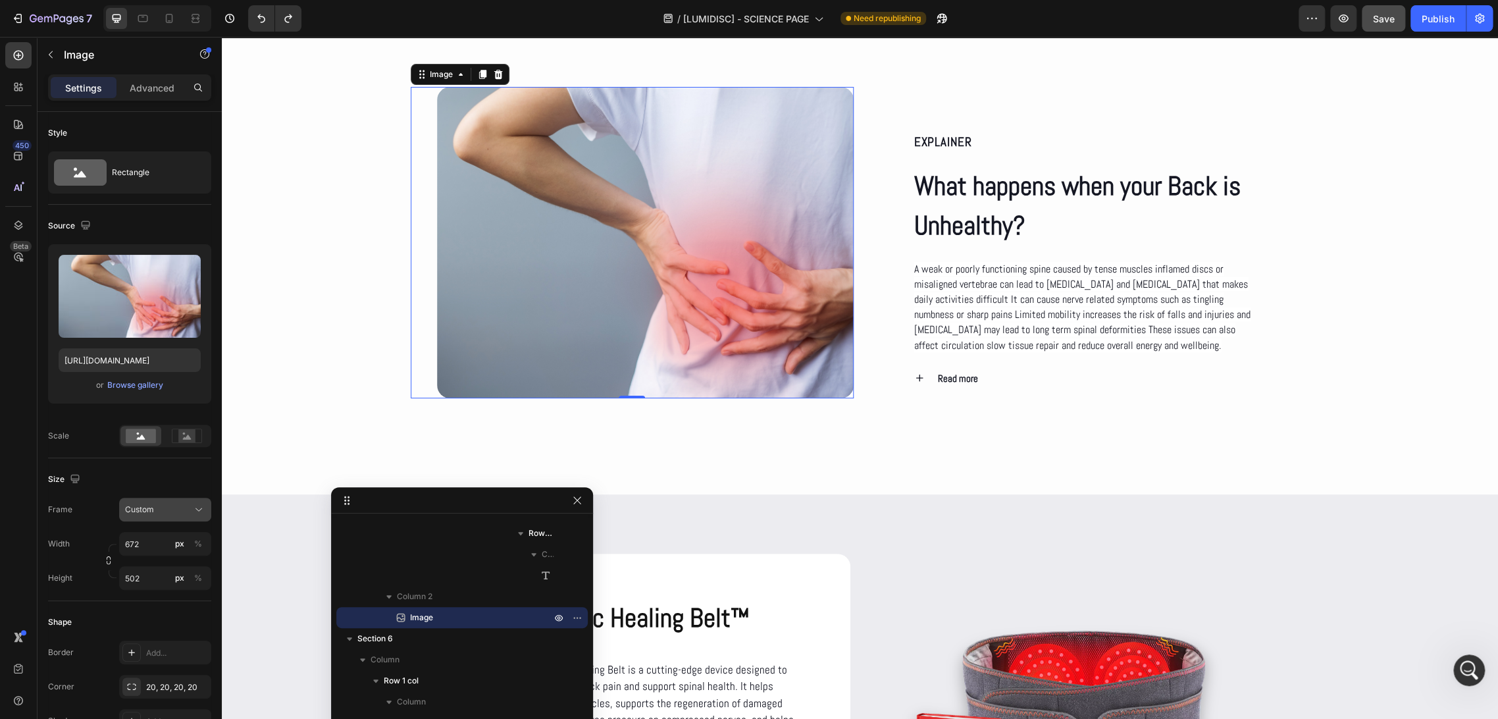
click at [155, 513] on div "Custom" at bounding box center [157, 510] width 65 height 12
click at [155, 540] on div "Square" at bounding box center [162, 541] width 76 height 13
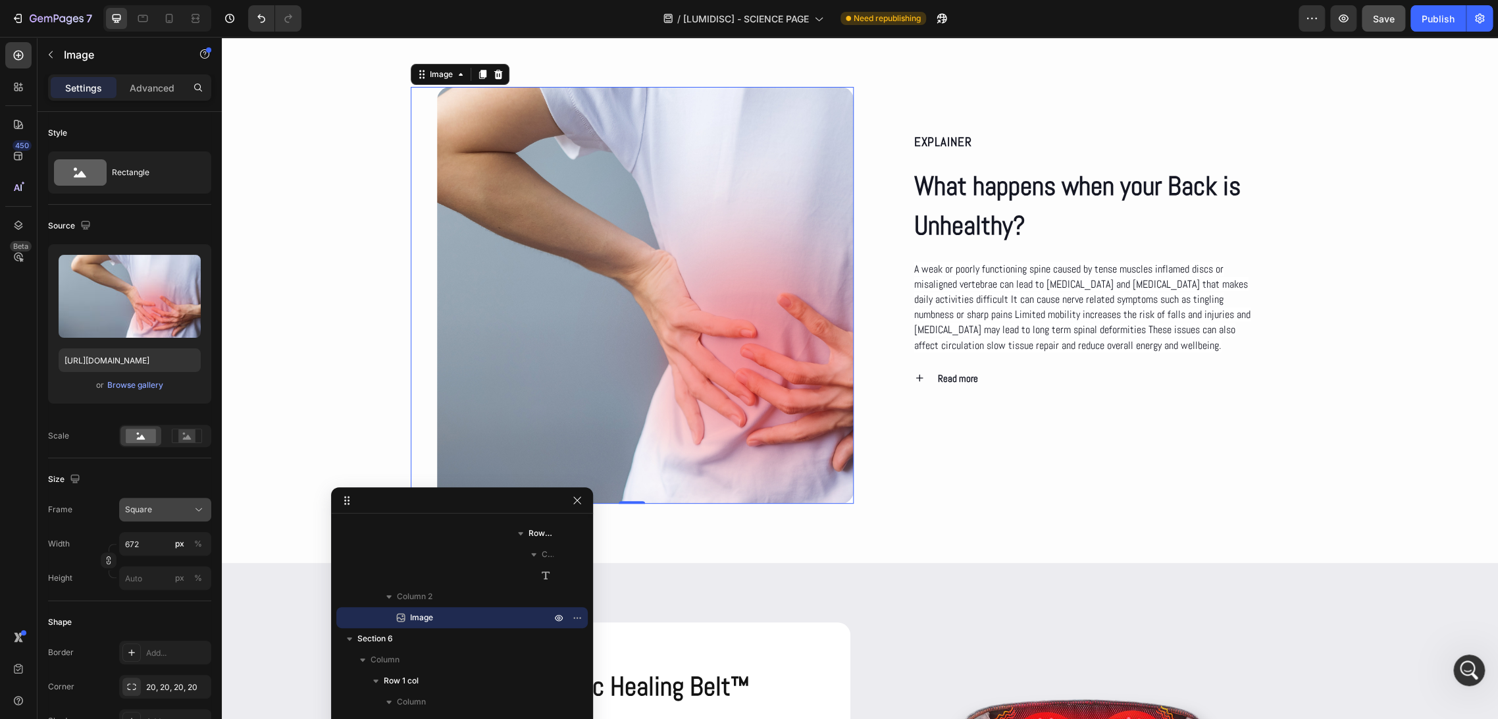
type input "502"
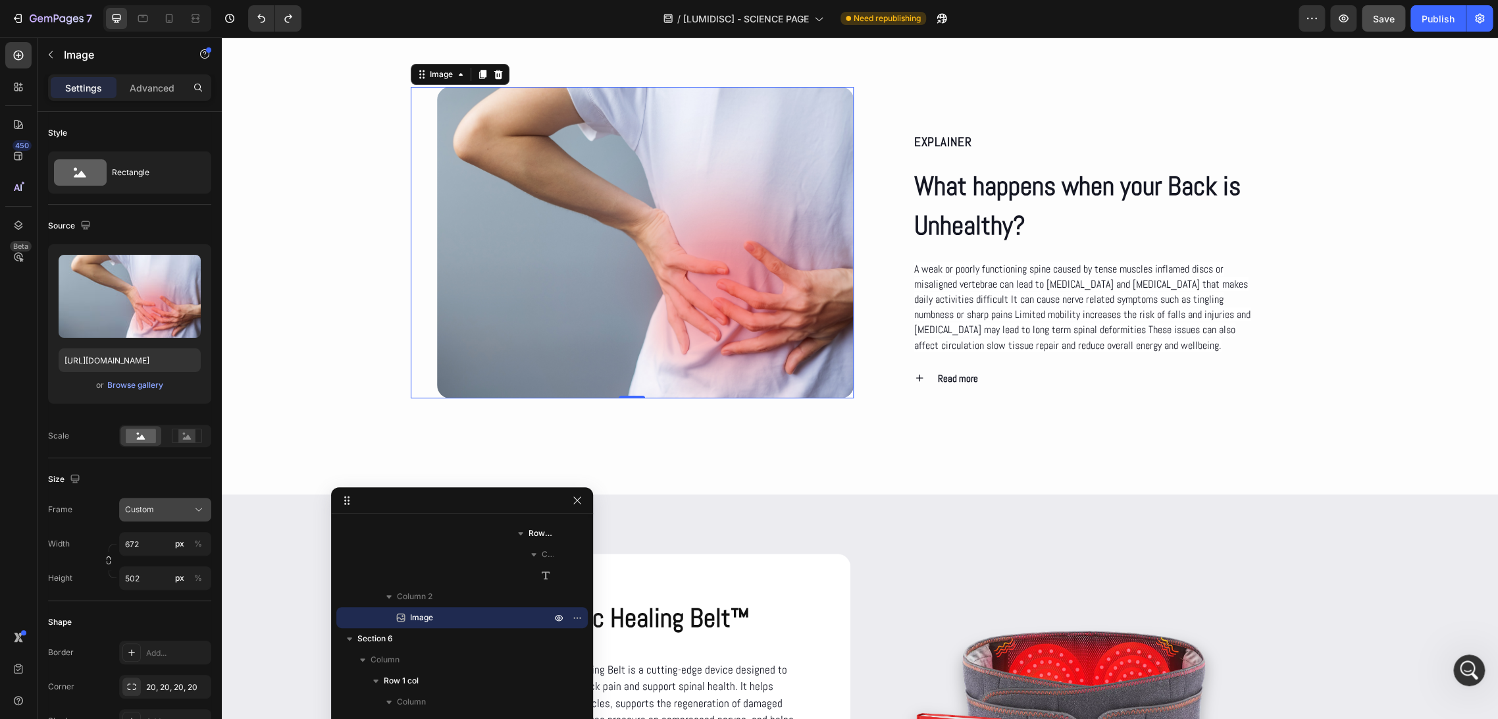
click at [175, 514] on div "Custom" at bounding box center [157, 510] width 65 height 12
click at [147, 610] on span "Original" at bounding box center [138, 616] width 29 height 12
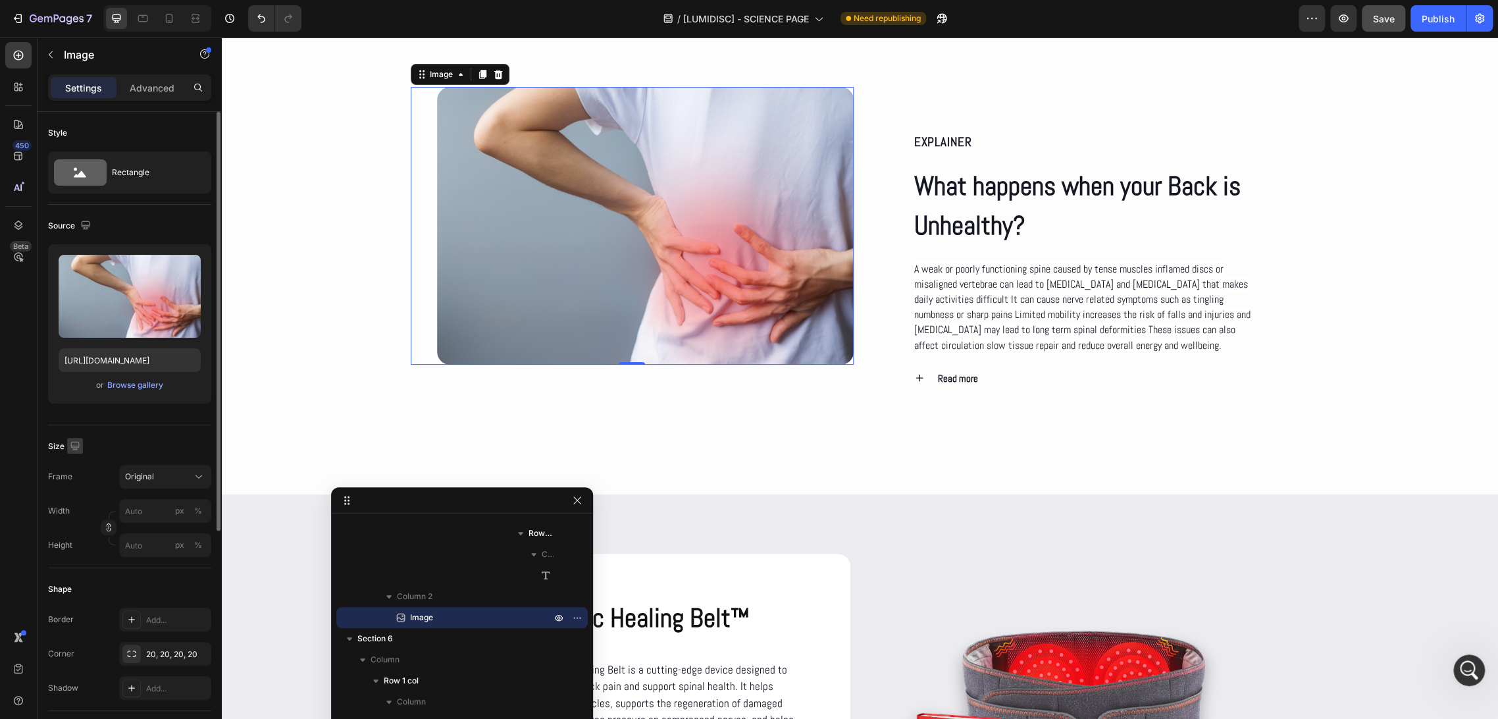
click at [74, 446] on icon "button" at bounding box center [74, 445] width 9 height 9
click at [100, 446] on div "Size" at bounding box center [129, 446] width 163 height 21
click at [157, 86] on p "Advanced" at bounding box center [152, 88] width 45 height 14
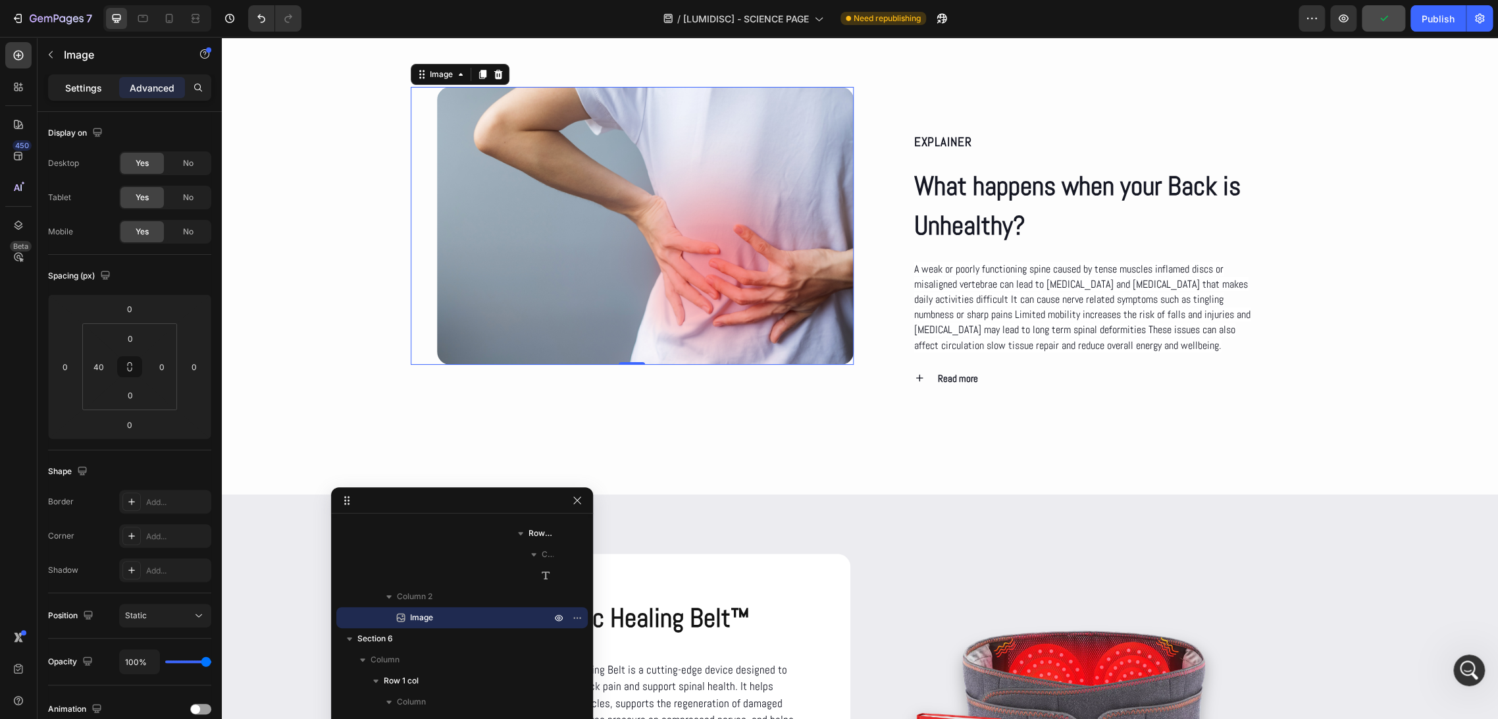
click at [86, 83] on p "Settings" at bounding box center [83, 88] width 37 height 14
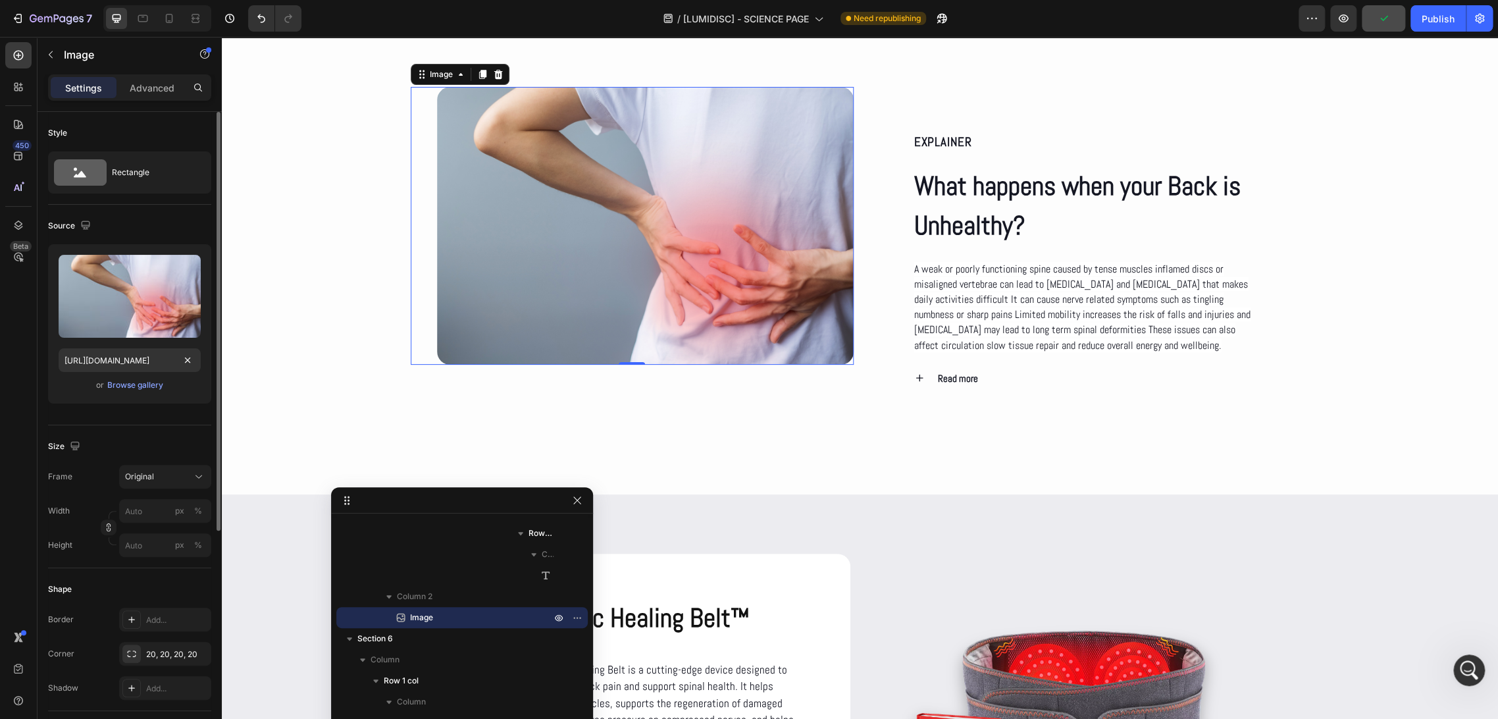
scroll to position [73, 0]
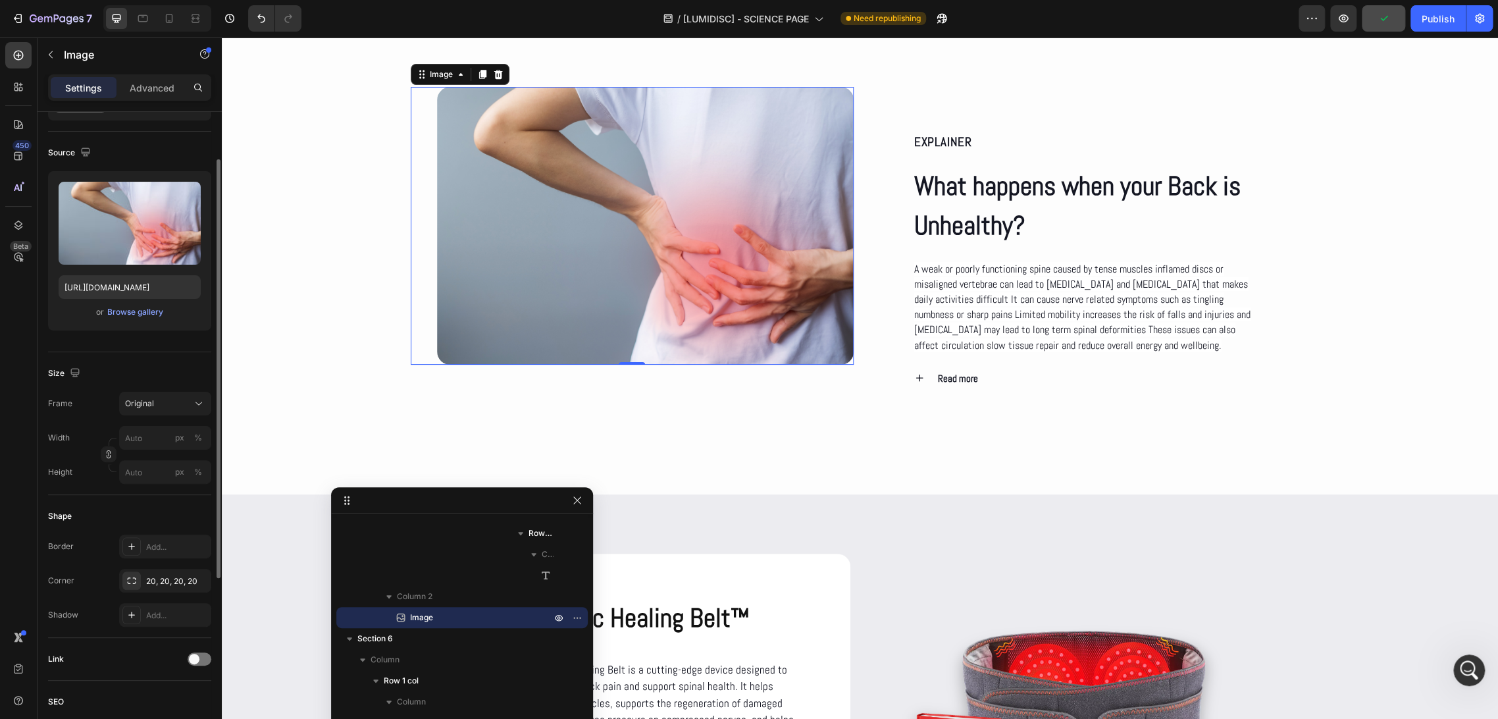
type input "672"
type input "502"
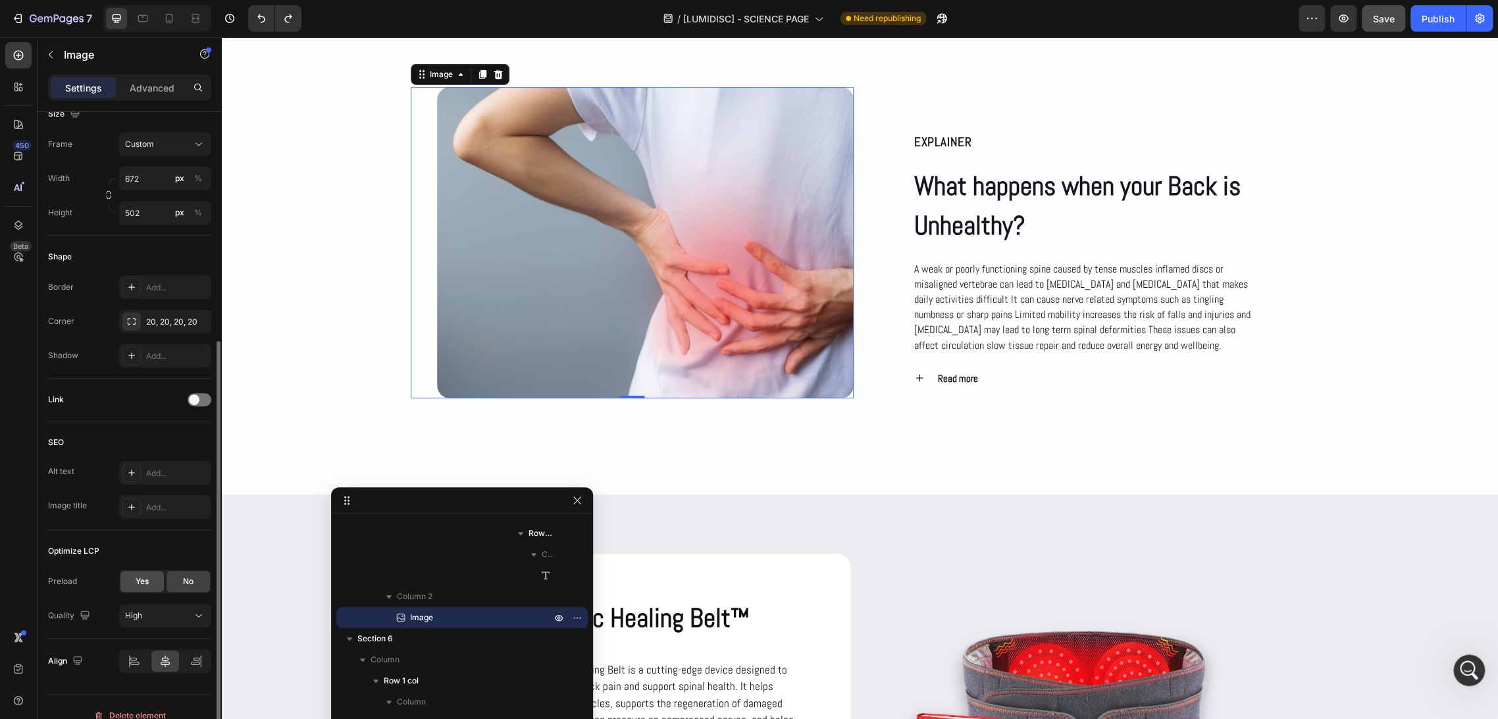
scroll to position [381, 0]
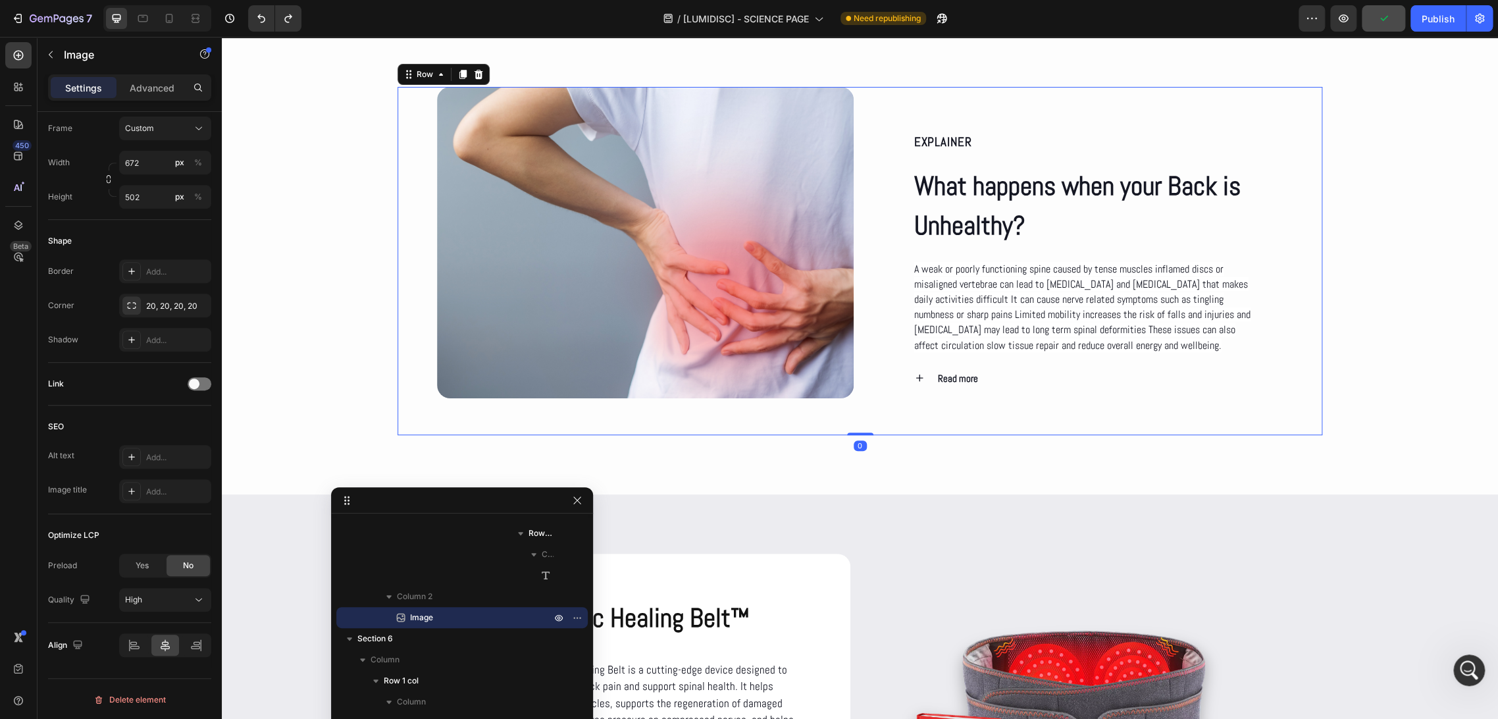
click at [433, 404] on div "Image" at bounding box center [632, 261] width 443 height 348
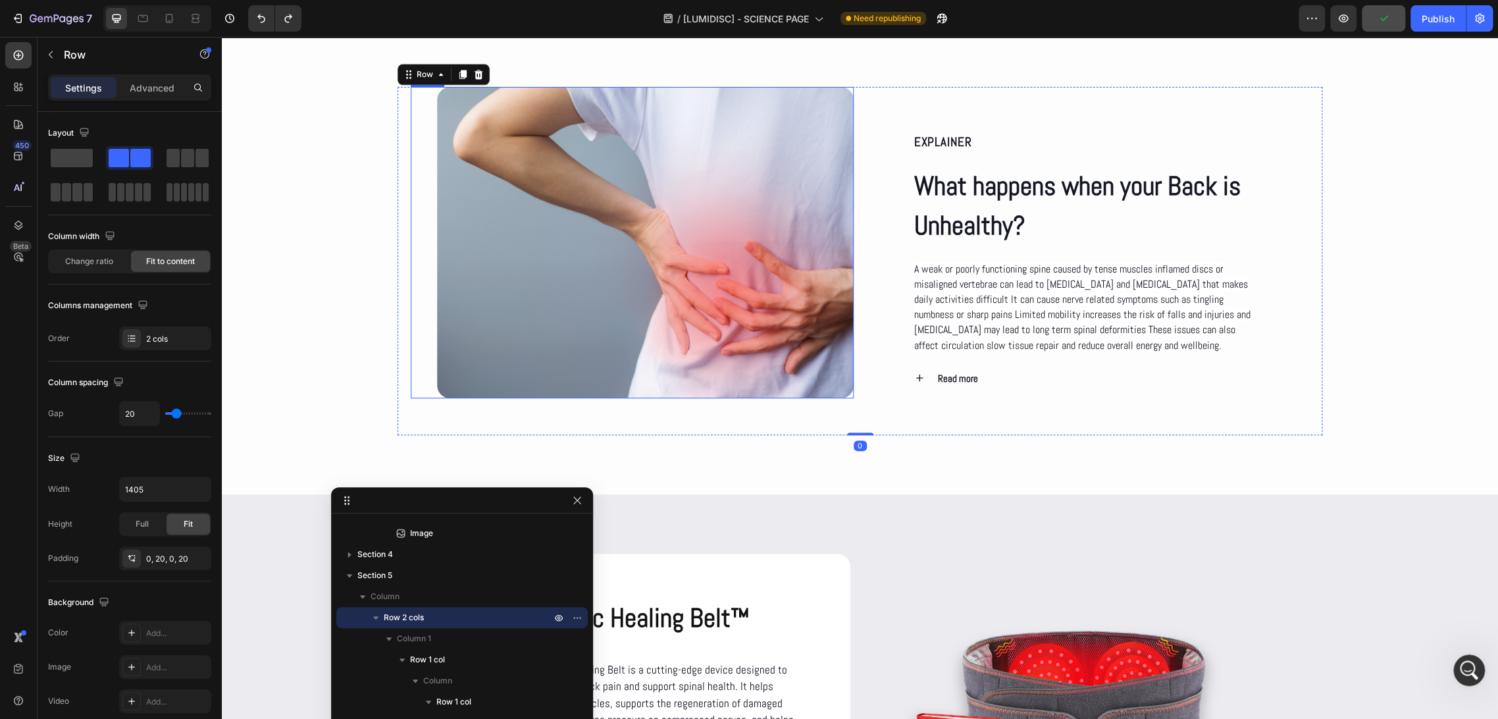
click at [492, 339] on img at bounding box center [645, 242] width 417 height 311
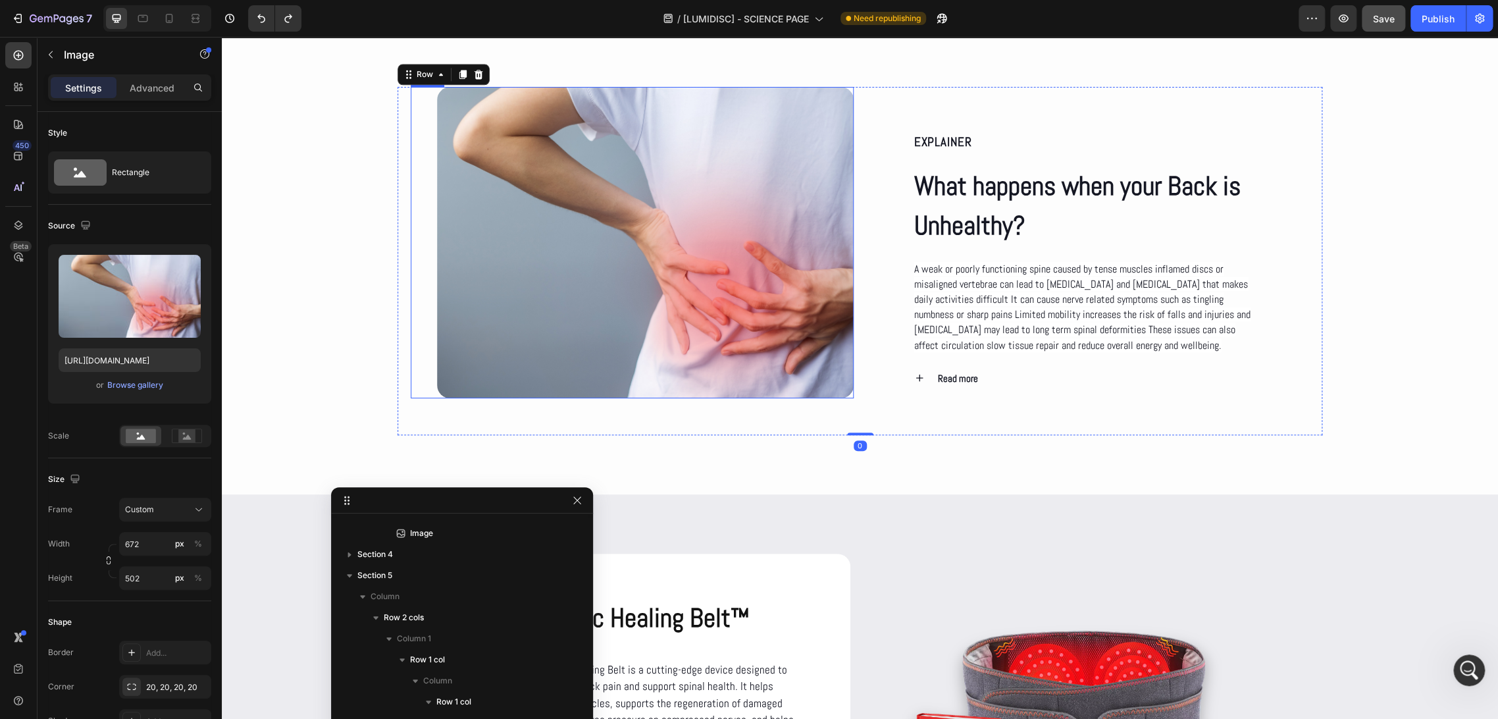
scroll to position [1134, 0]
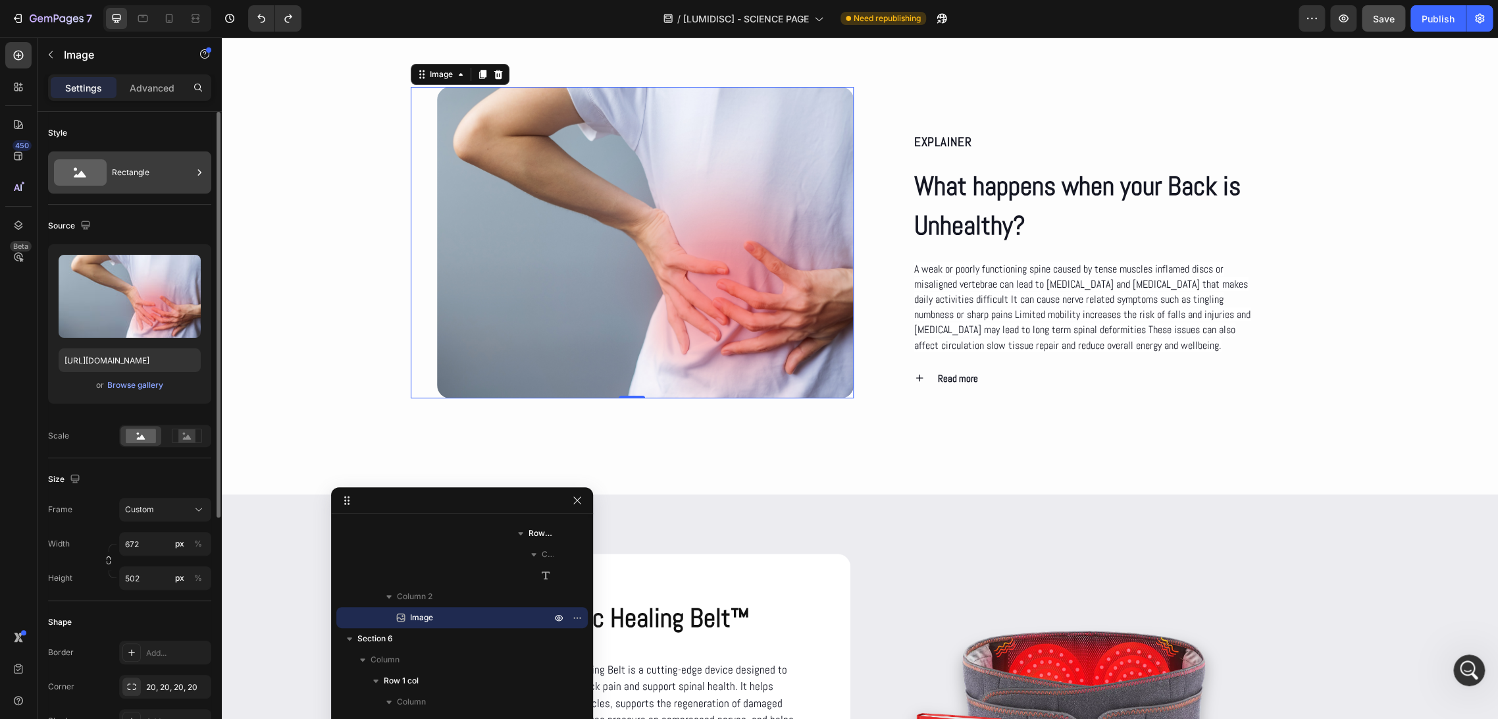
click at [157, 179] on div "Rectangle" at bounding box center [152, 172] width 80 height 30
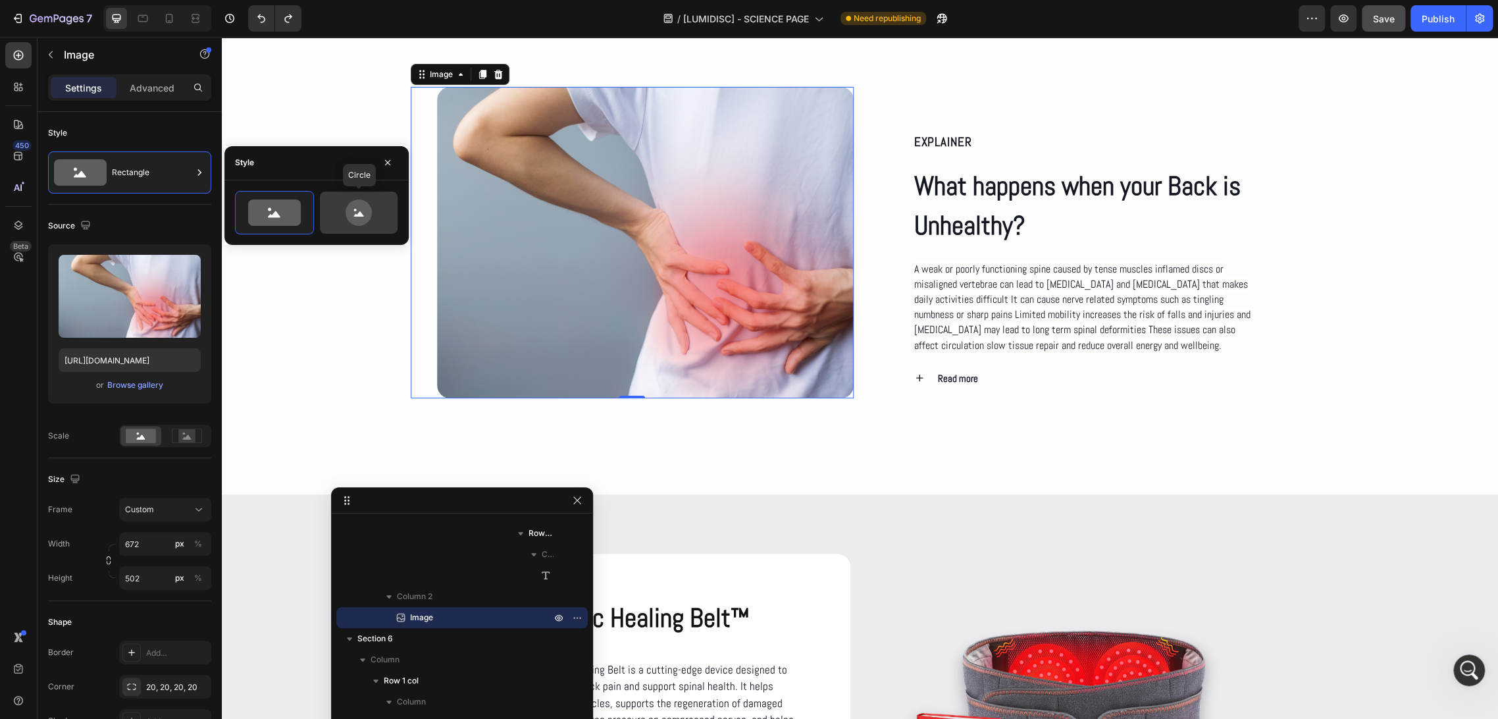
click at [379, 207] on icon at bounding box center [359, 212] width 62 height 26
type input "80"
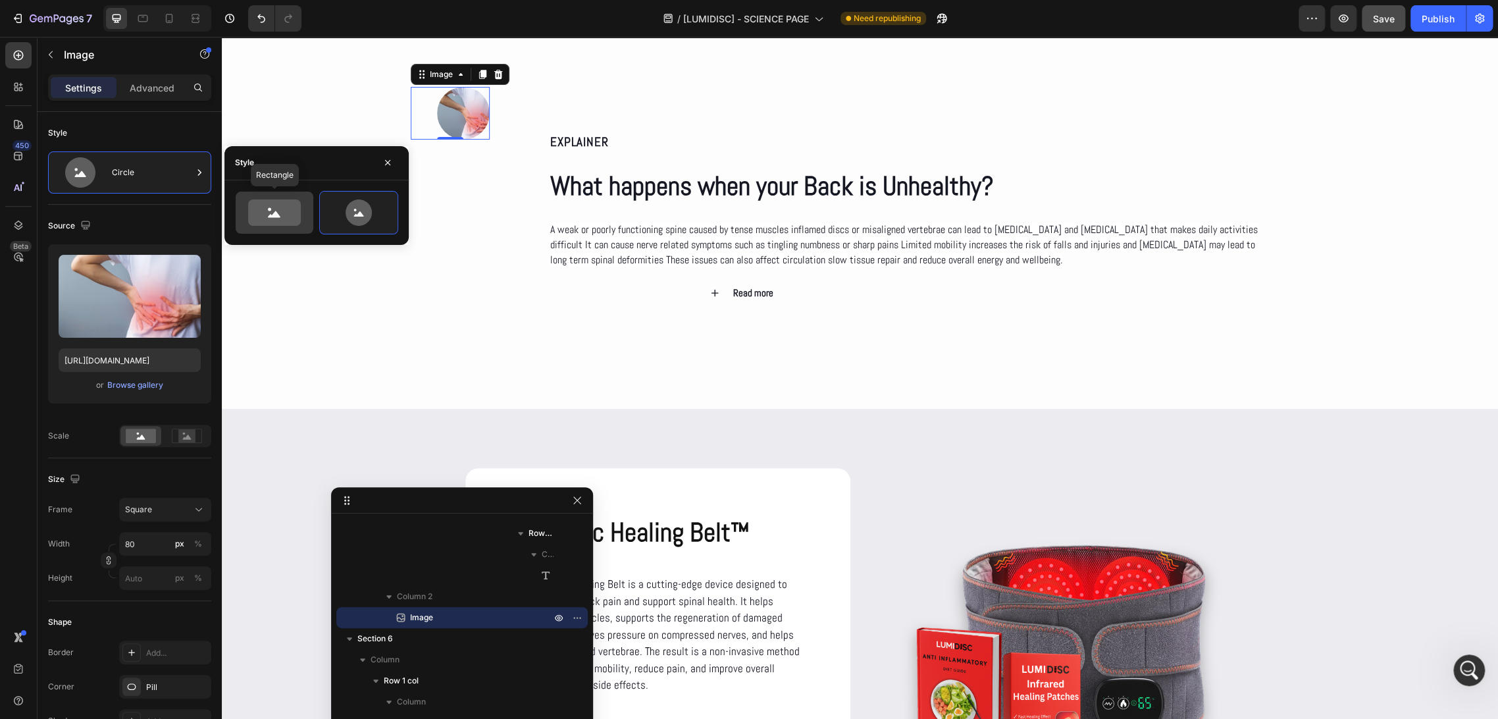
click at [279, 225] on icon at bounding box center [274, 212] width 53 height 26
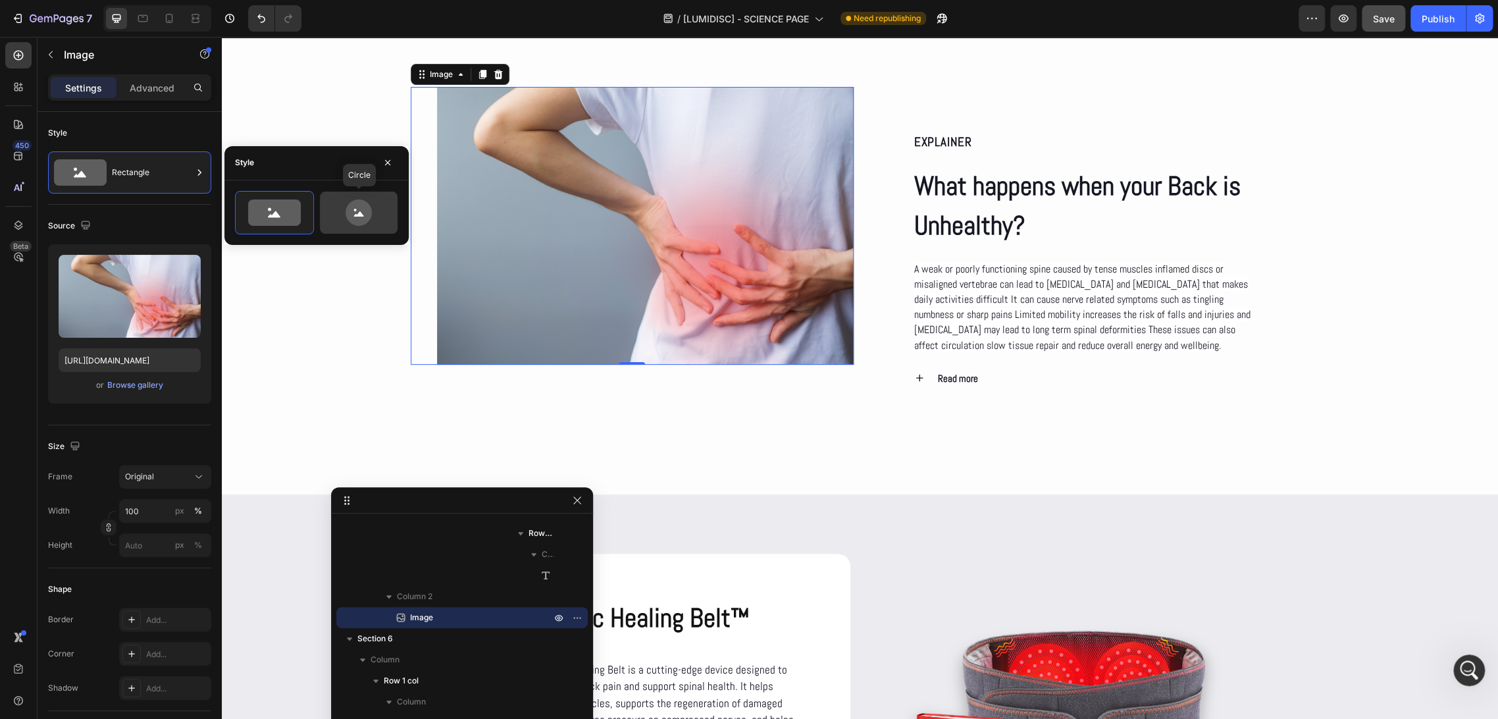
click at [379, 209] on icon at bounding box center [359, 212] width 62 height 26
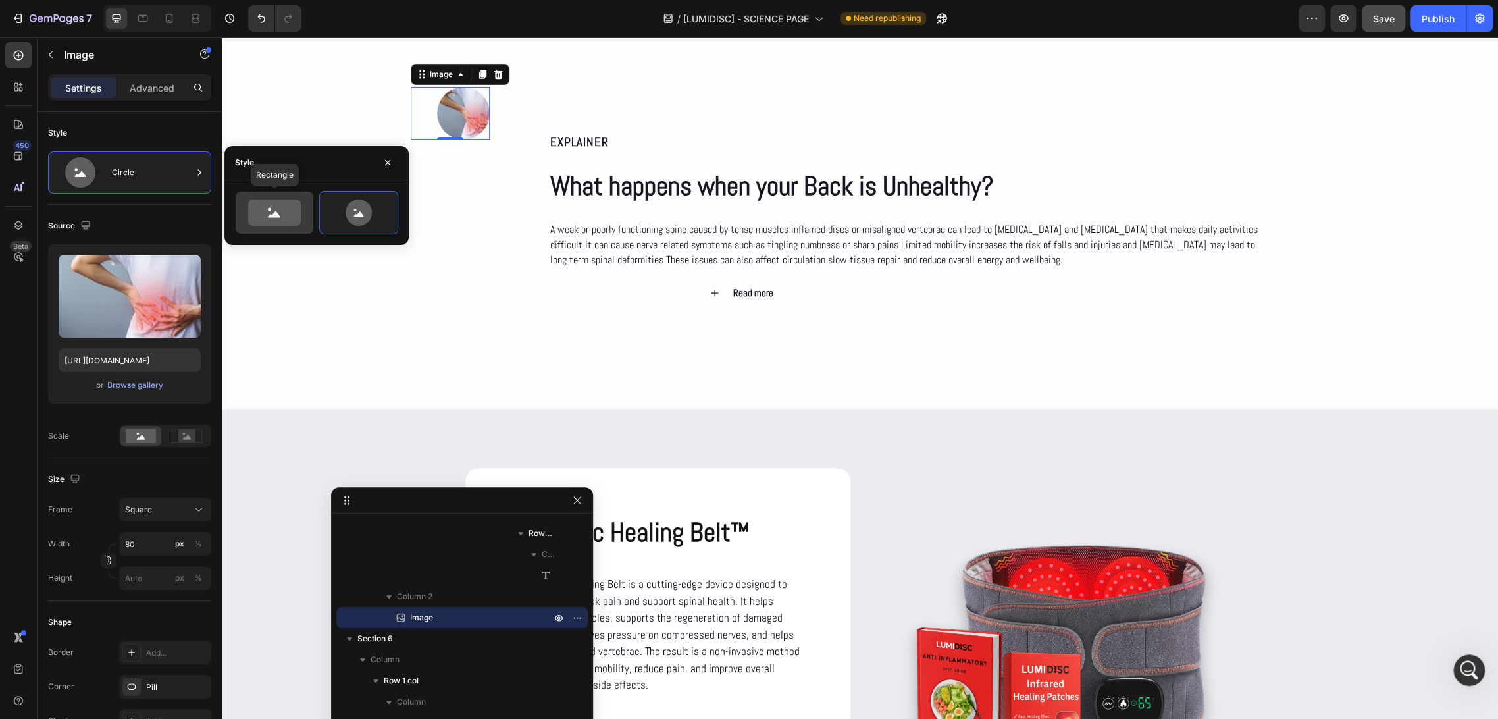
click at [272, 225] on icon at bounding box center [274, 212] width 53 height 26
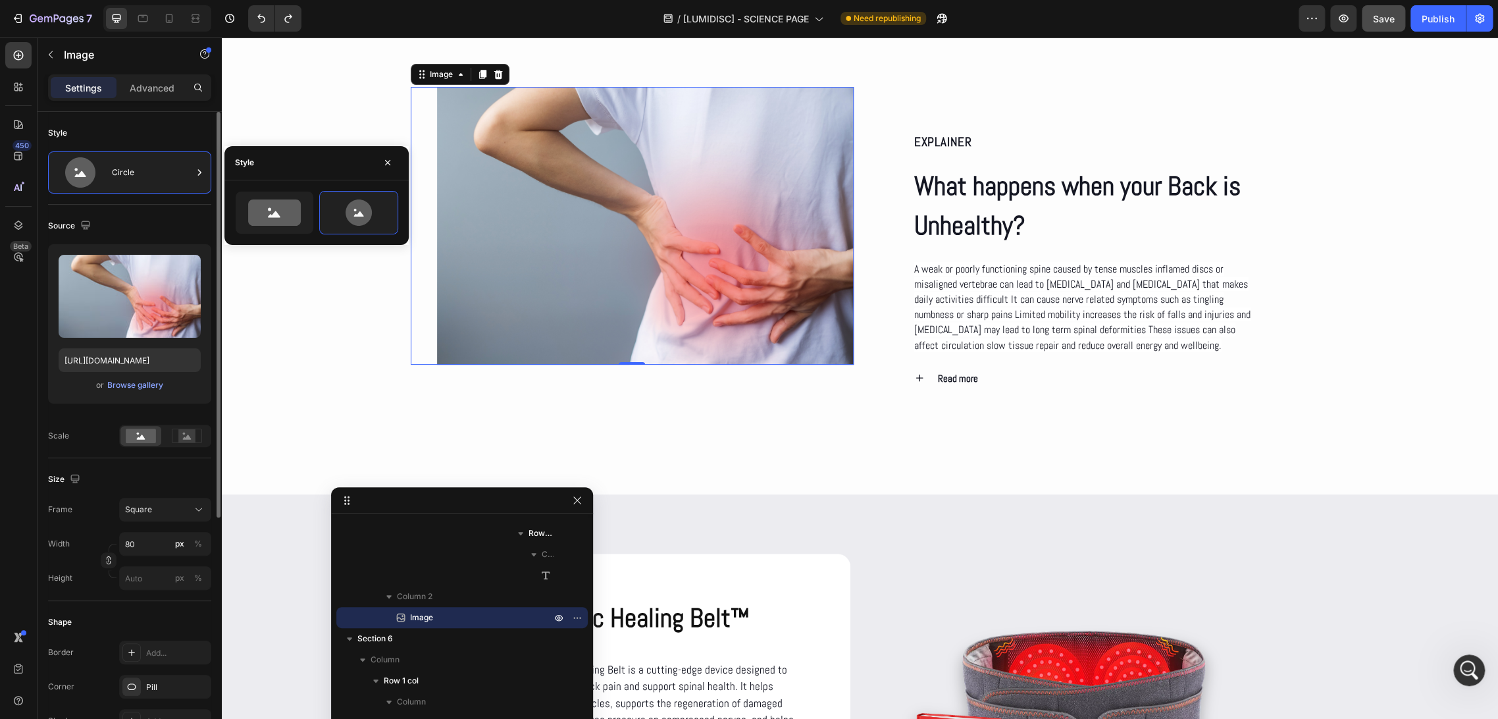
type input "672"
type input "502"
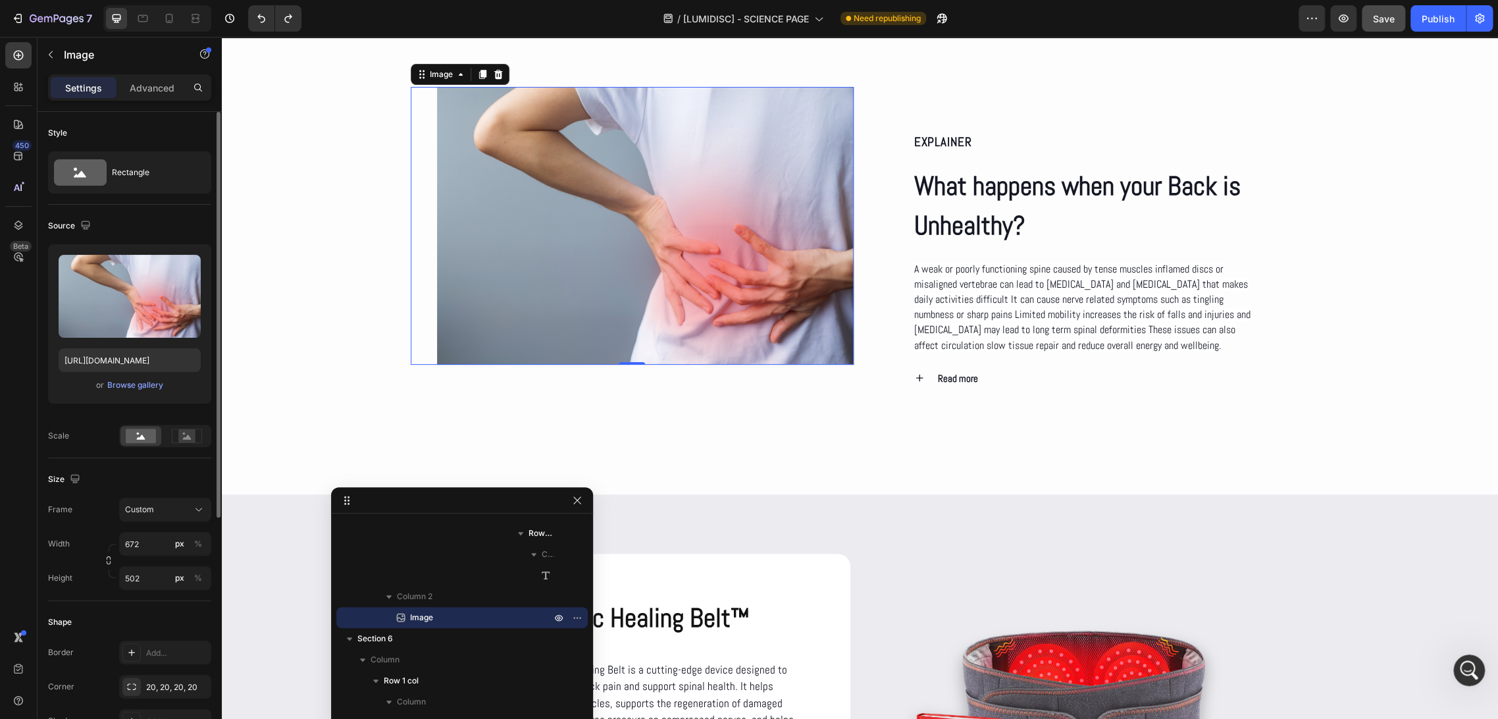
click at [160, 469] on div "Size" at bounding box center [129, 479] width 163 height 21
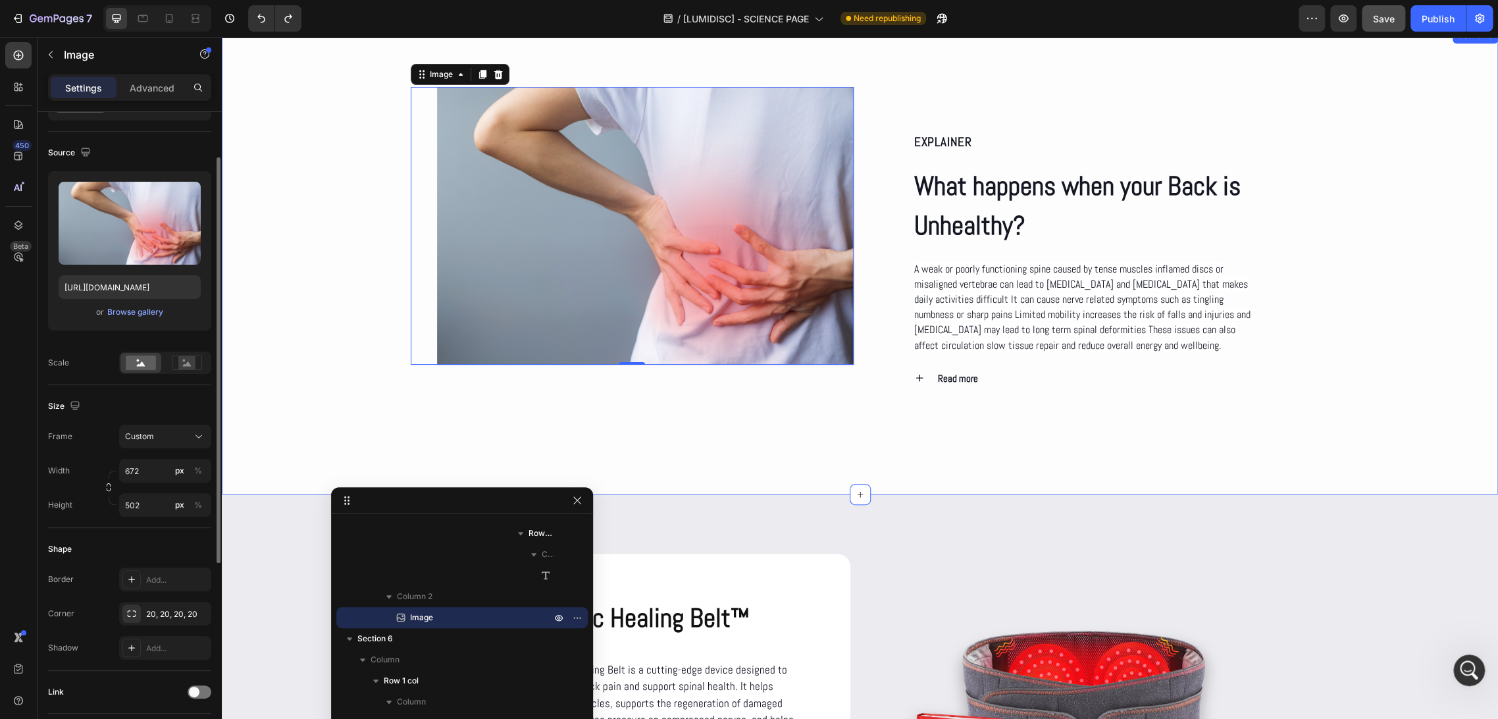
click at [372, 323] on div "EXPLAINER Text Block What happens when your Back is Unhealthy? Heading A weak o…" at bounding box center [860, 261] width 1277 height 348
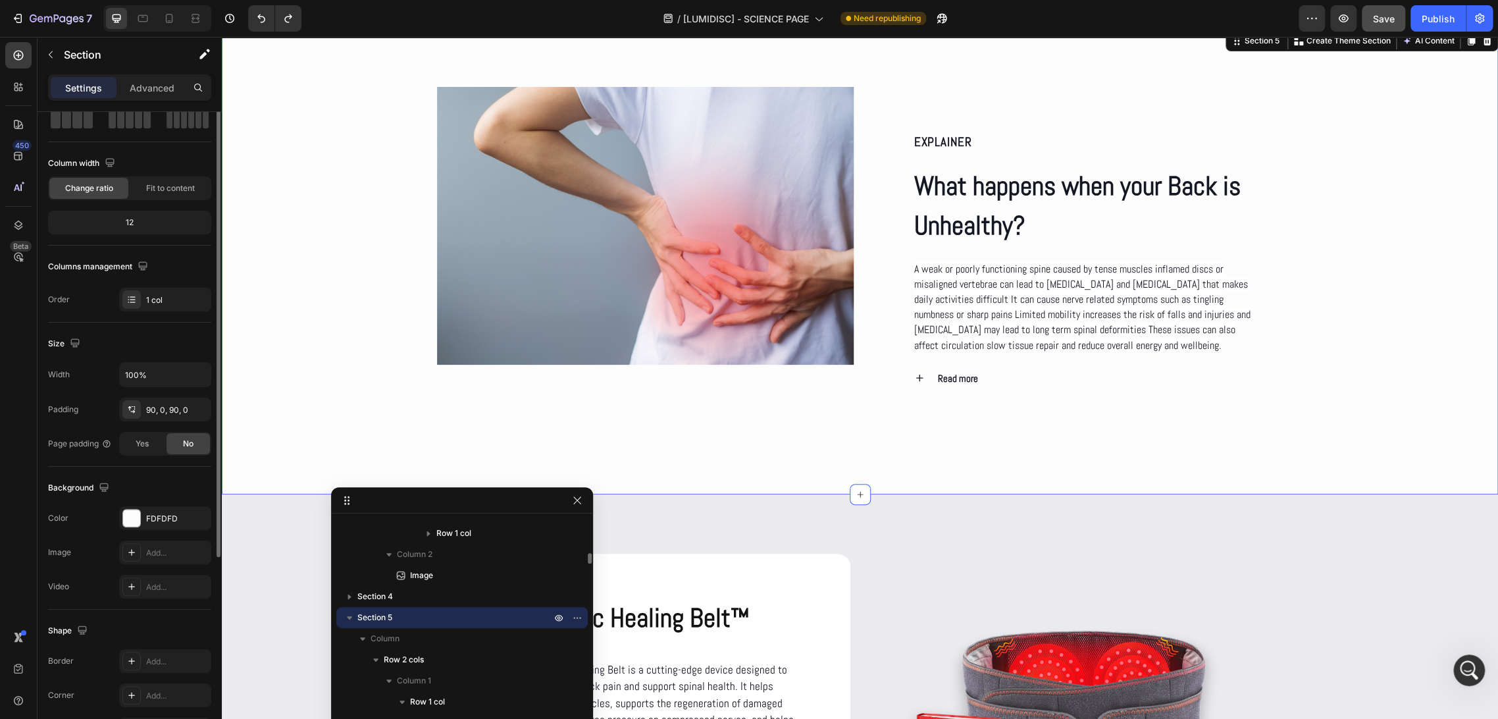
scroll to position [0, 0]
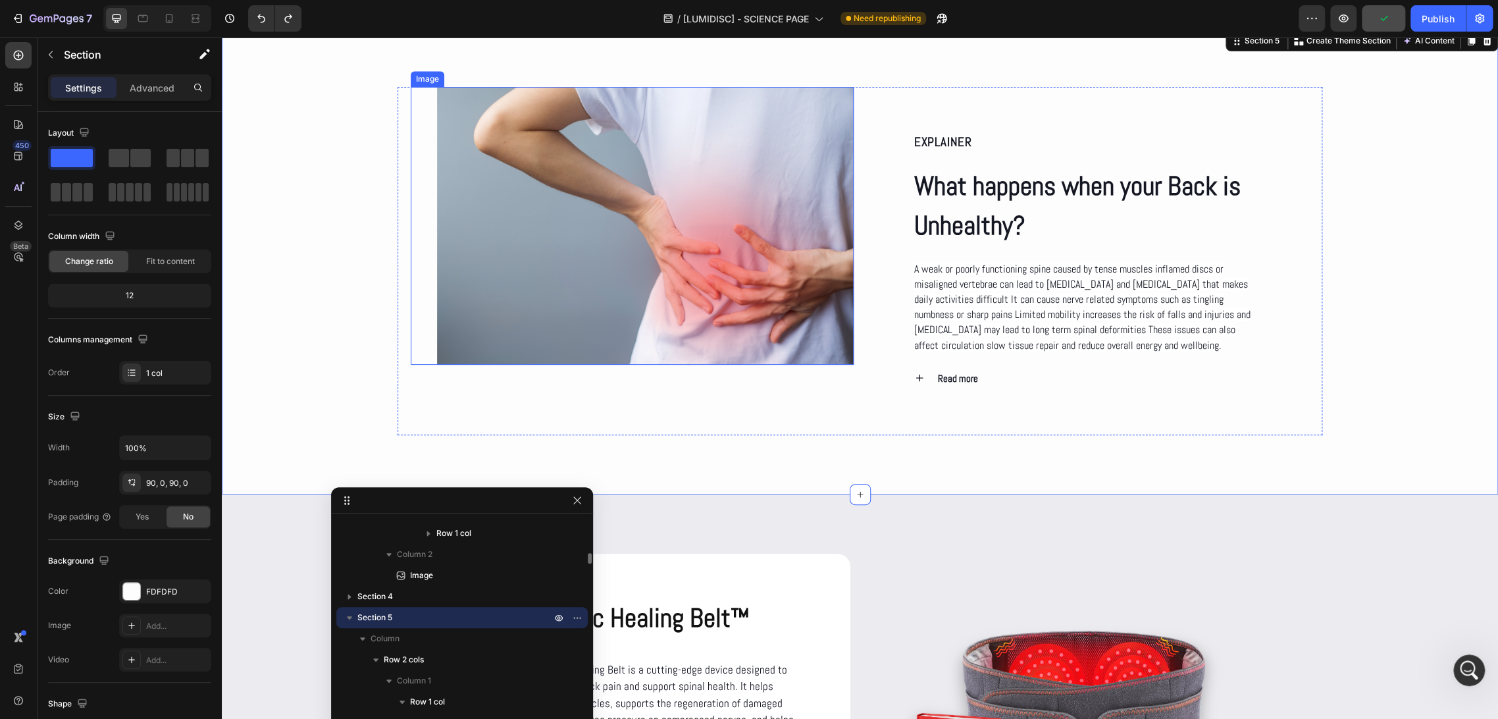
click at [473, 305] on img at bounding box center [645, 226] width 417 height 278
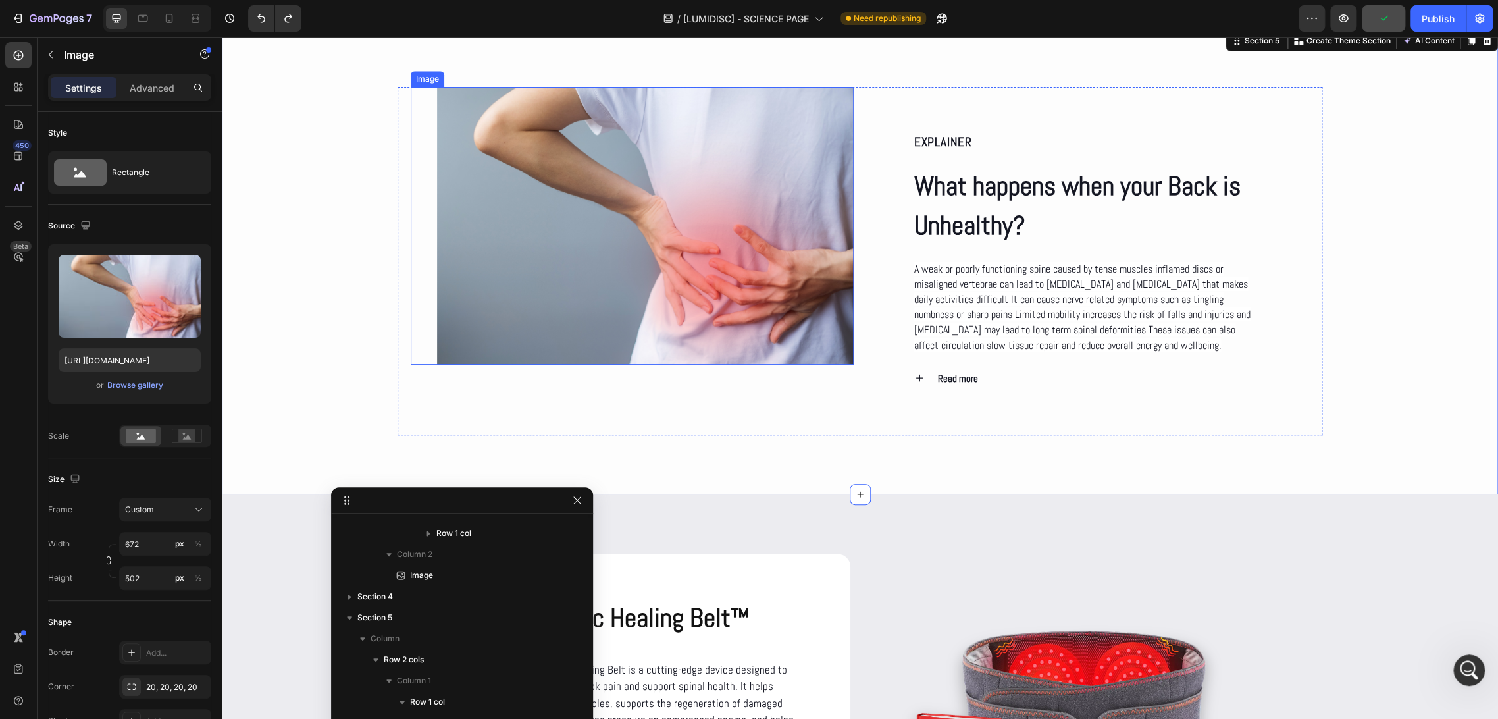
scroll to position [1134, 0]
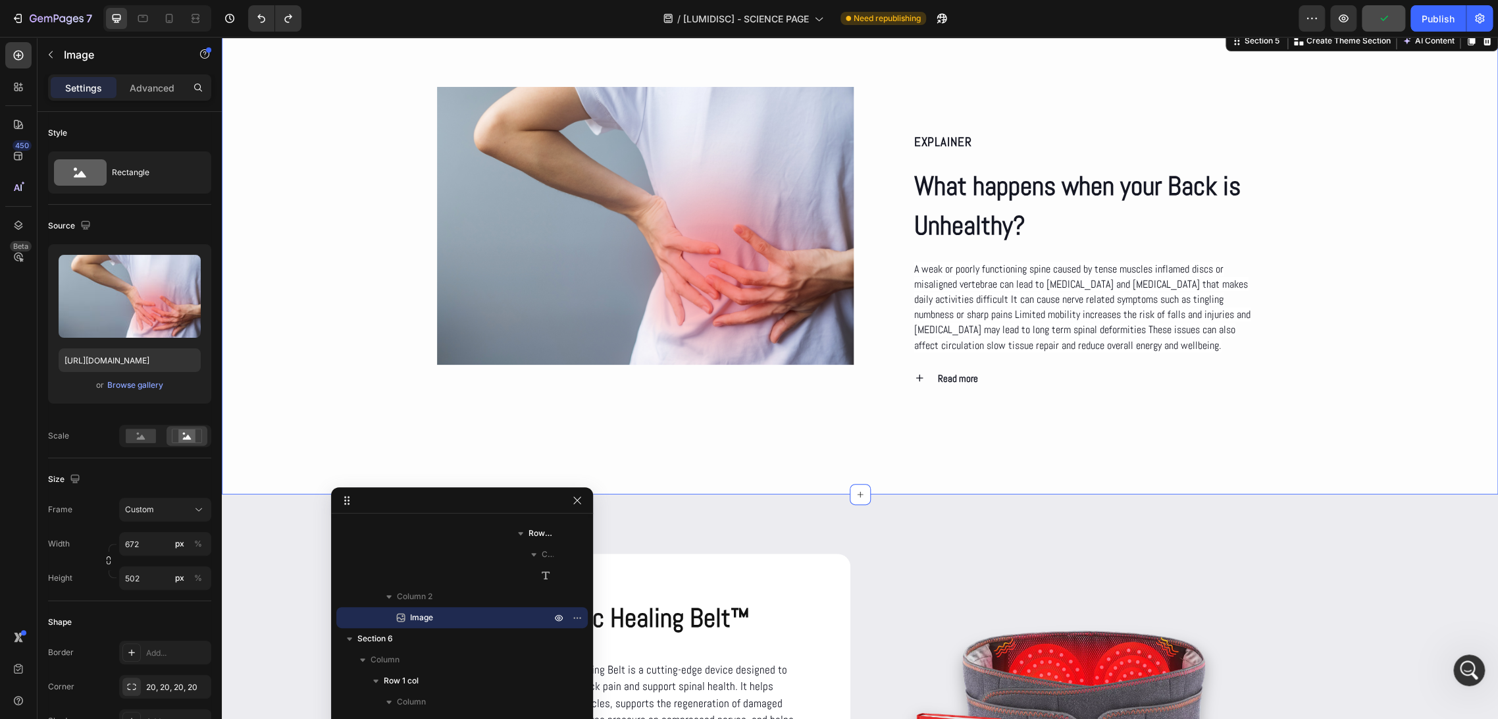
click at [343, 333] on div "EXPLAINER Text Block What happens when your Back is Unhealthy? Heading A weak o…" at bounding box center [860, 261] width 1277 height 348
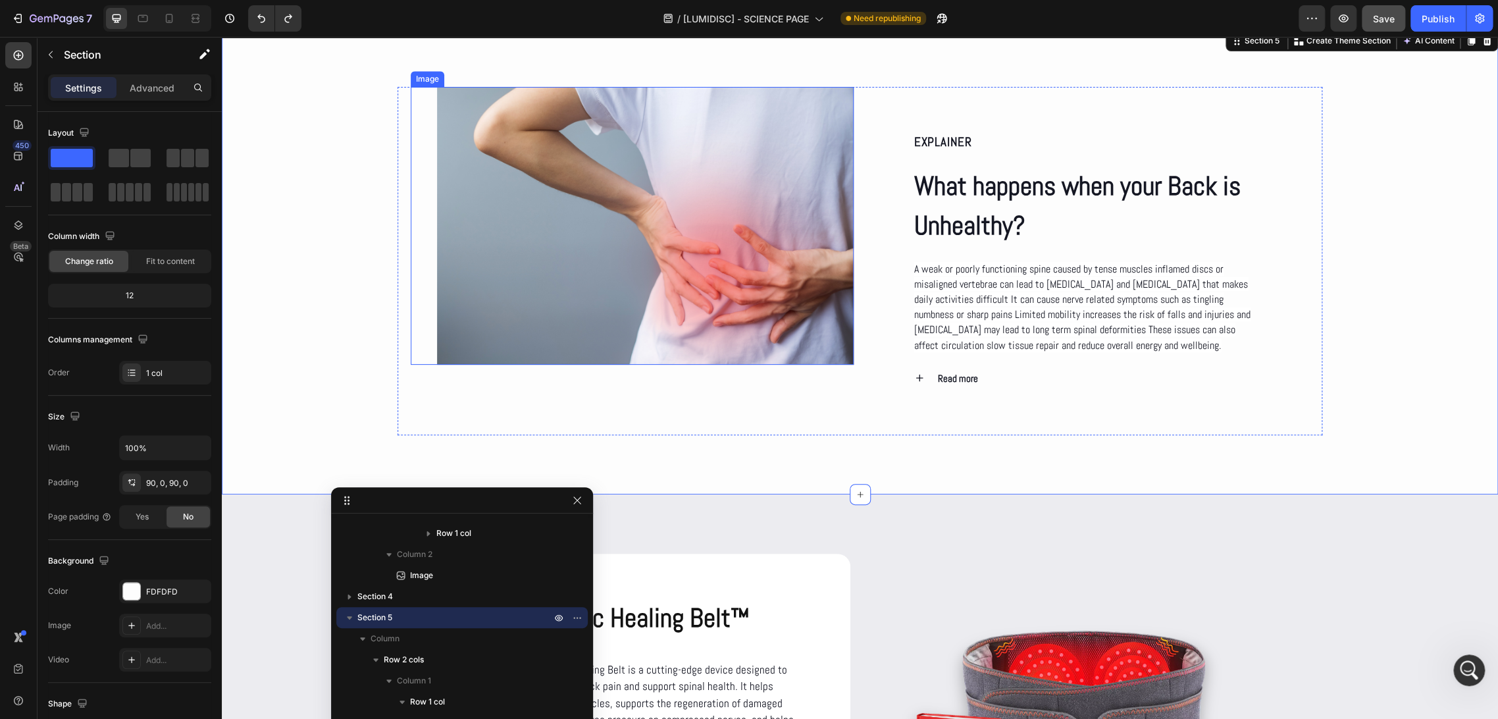
click at [490, 312] on img at bounding box center [645, 226] width 417 height 278
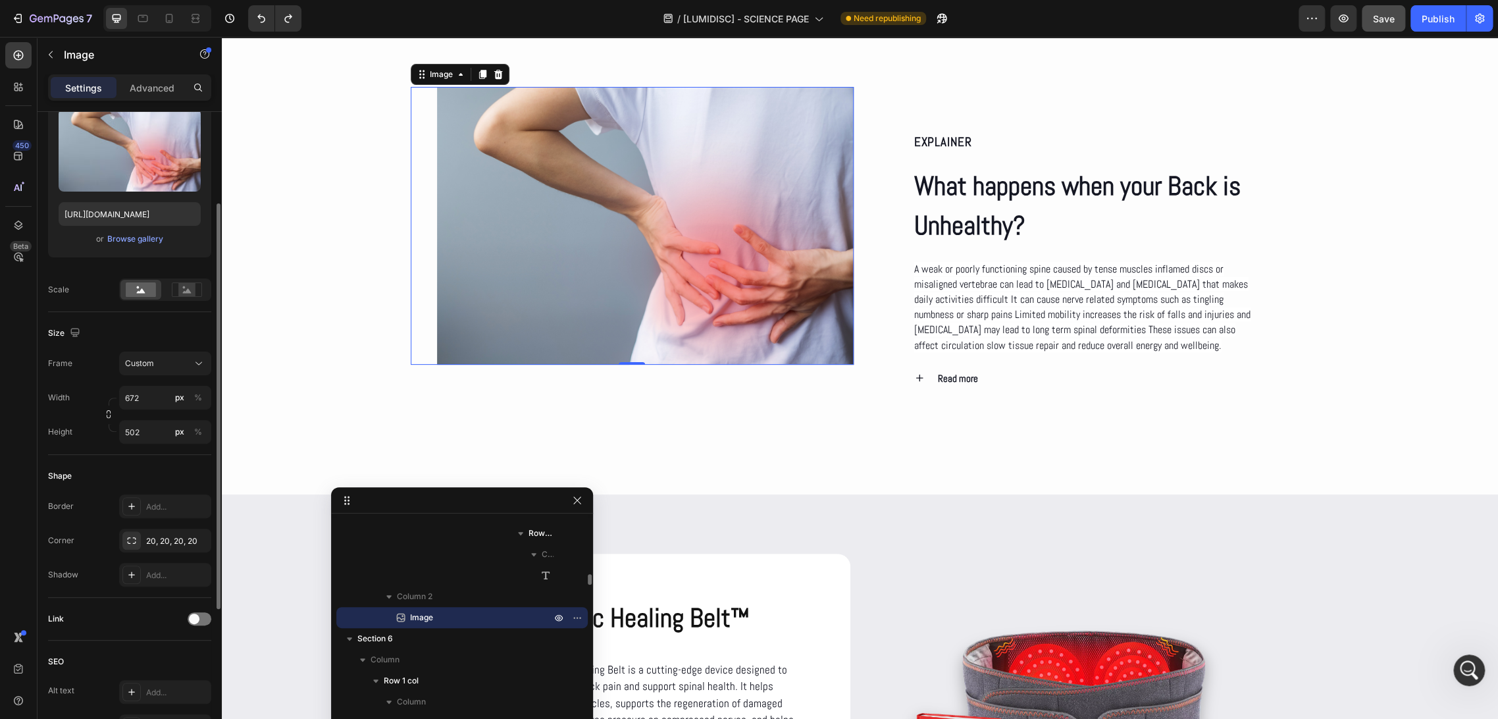
scroll to position [219, 0]
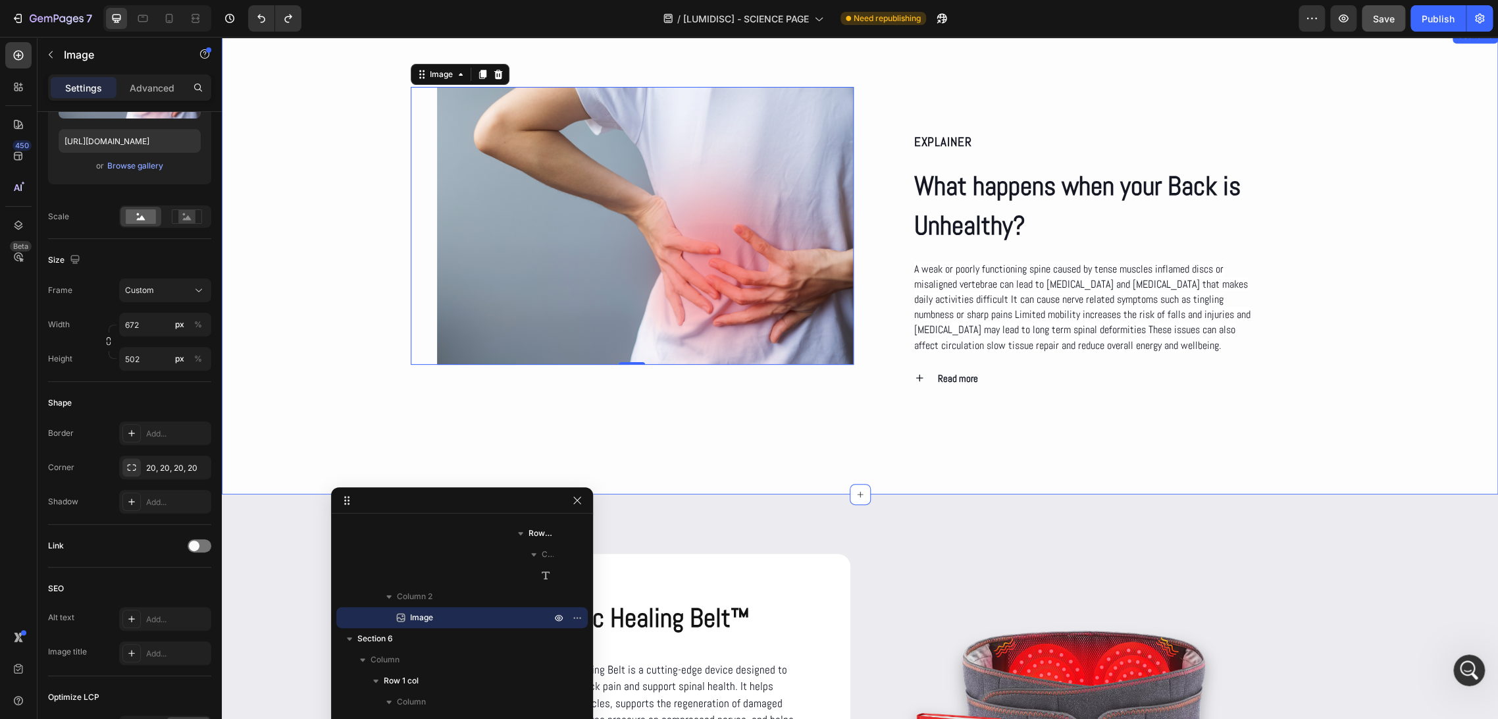
type input "https://cdn.shopify.com/s/files/1/0686/4712/5143/files/gempages_575915822975812…"
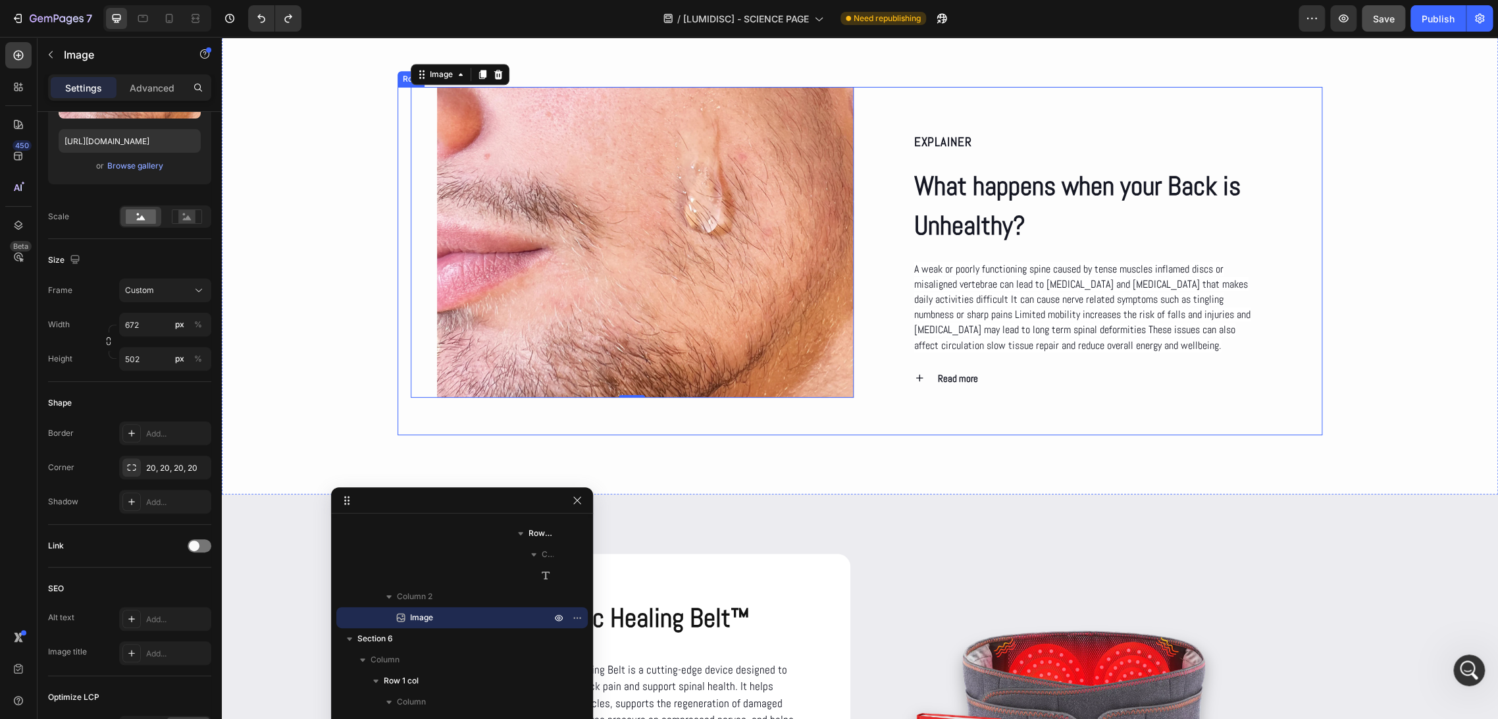
click at [400, 408] on div "EXPLAINER Text Block What happens when your Back is Unhealthy? Heading A weak o…" at bounding box center [860, 261] width 925 height 348
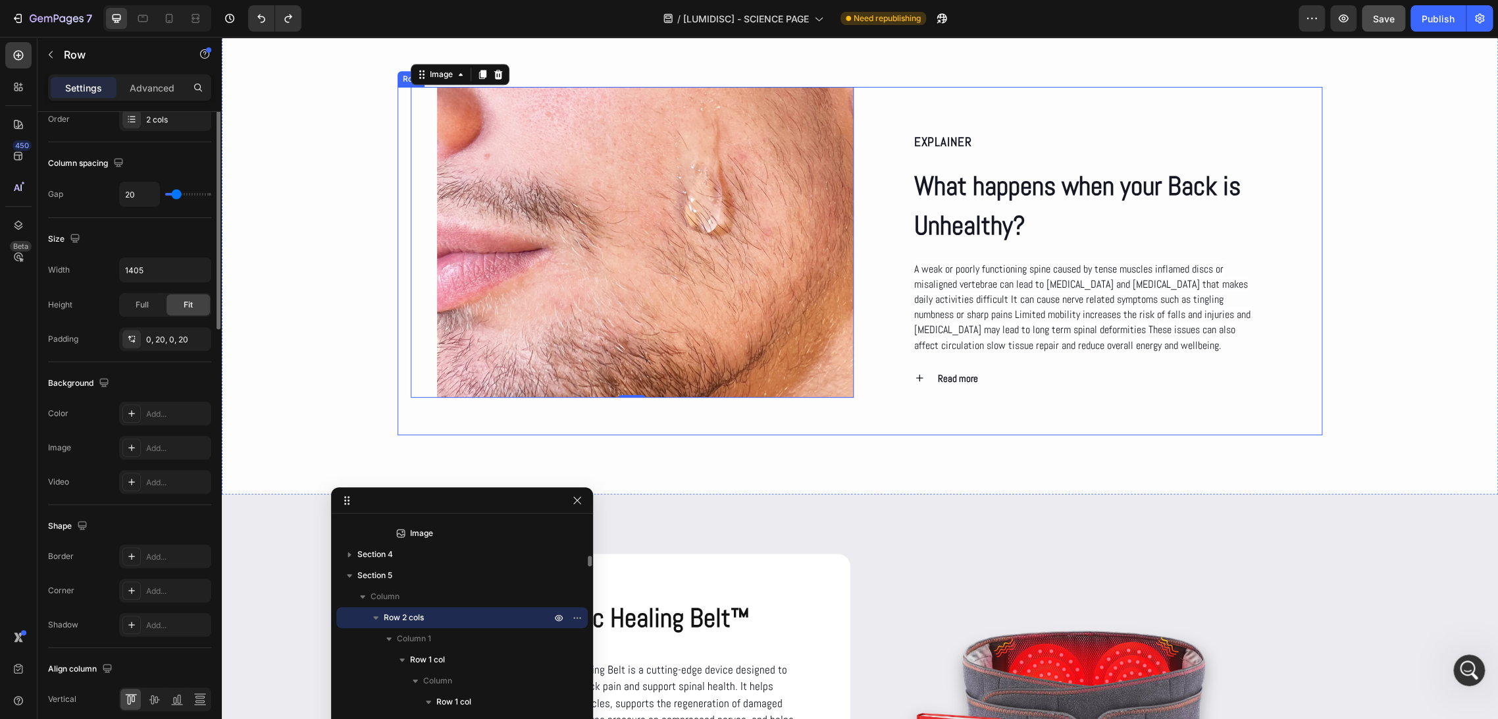
scroll to position [0, 0]
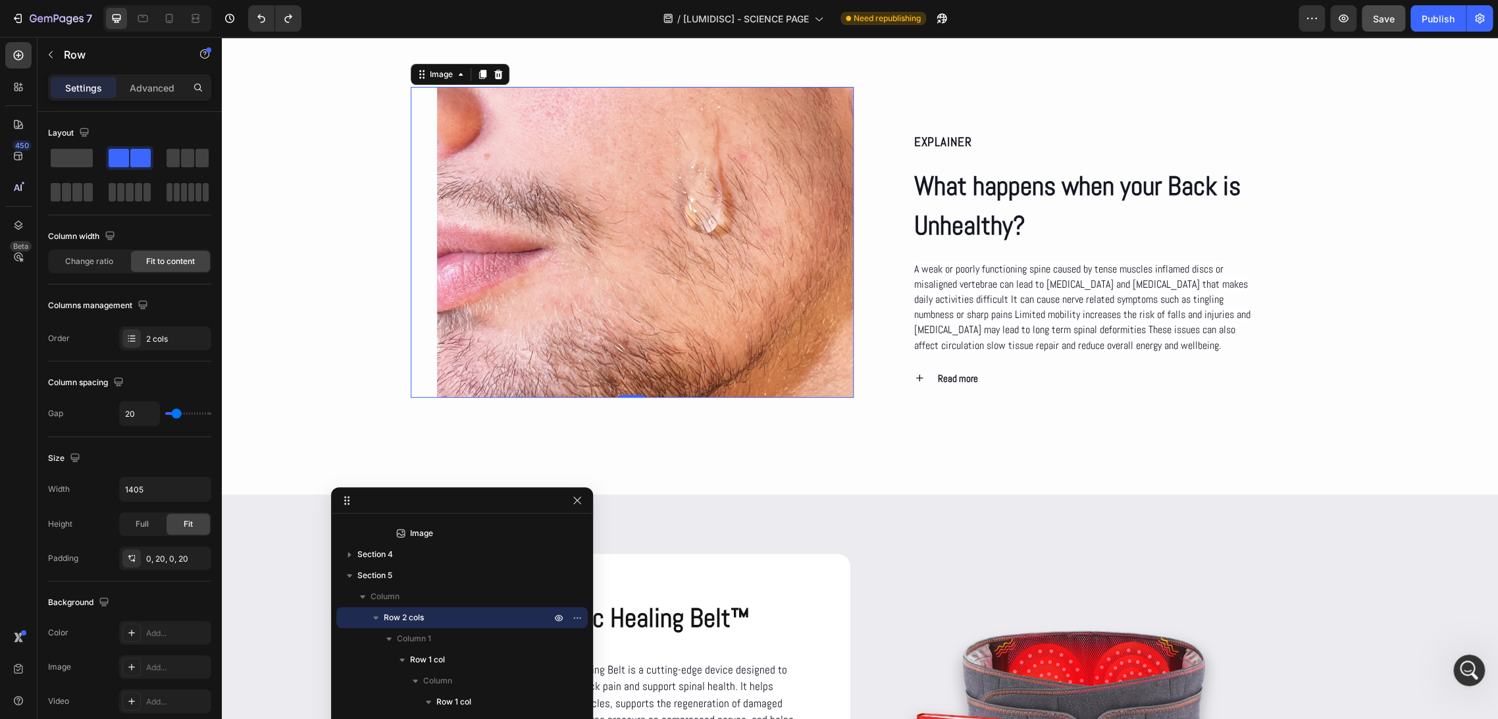
click at [596, 341] on img at bounding box center [645, 242] width 417 height 311
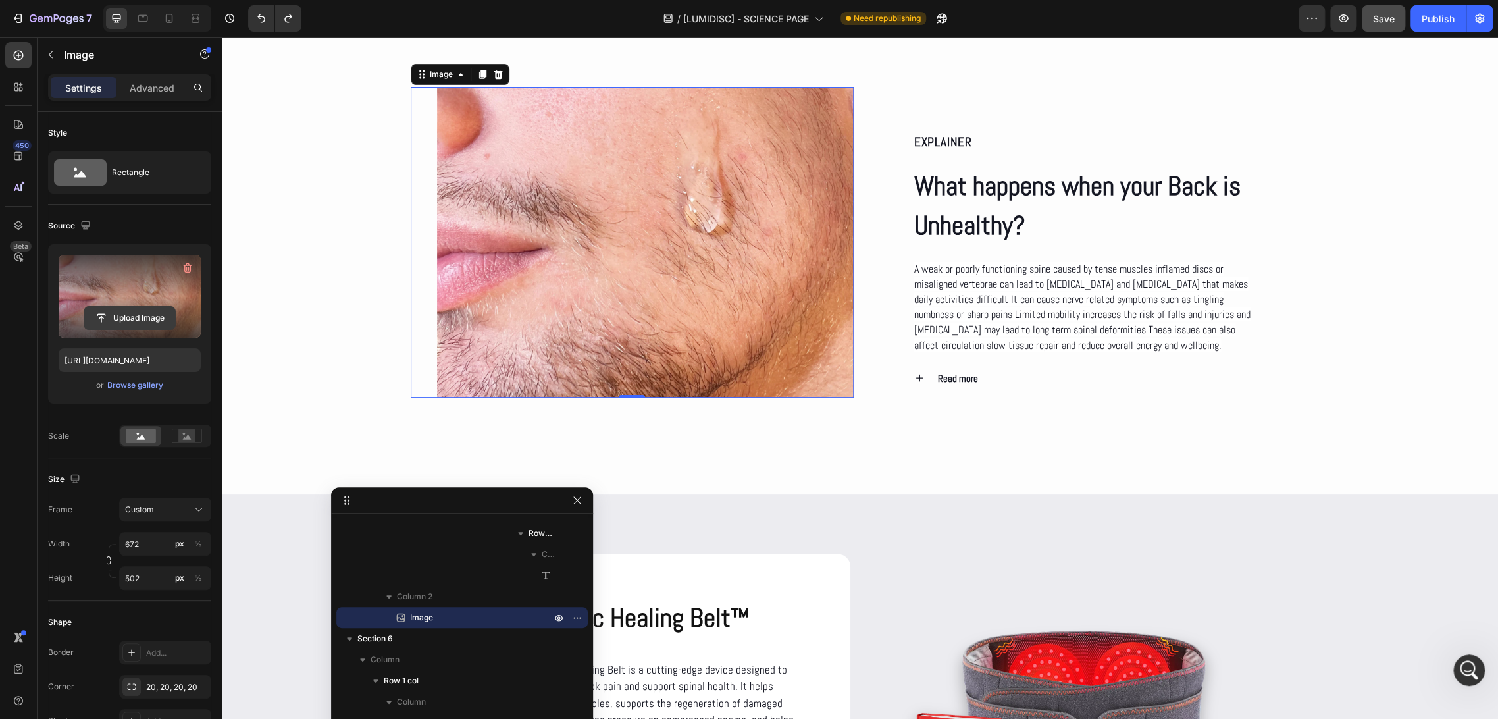
click at [130, 322] on input "file" at bounding box center [129, 318] width 91 height 22
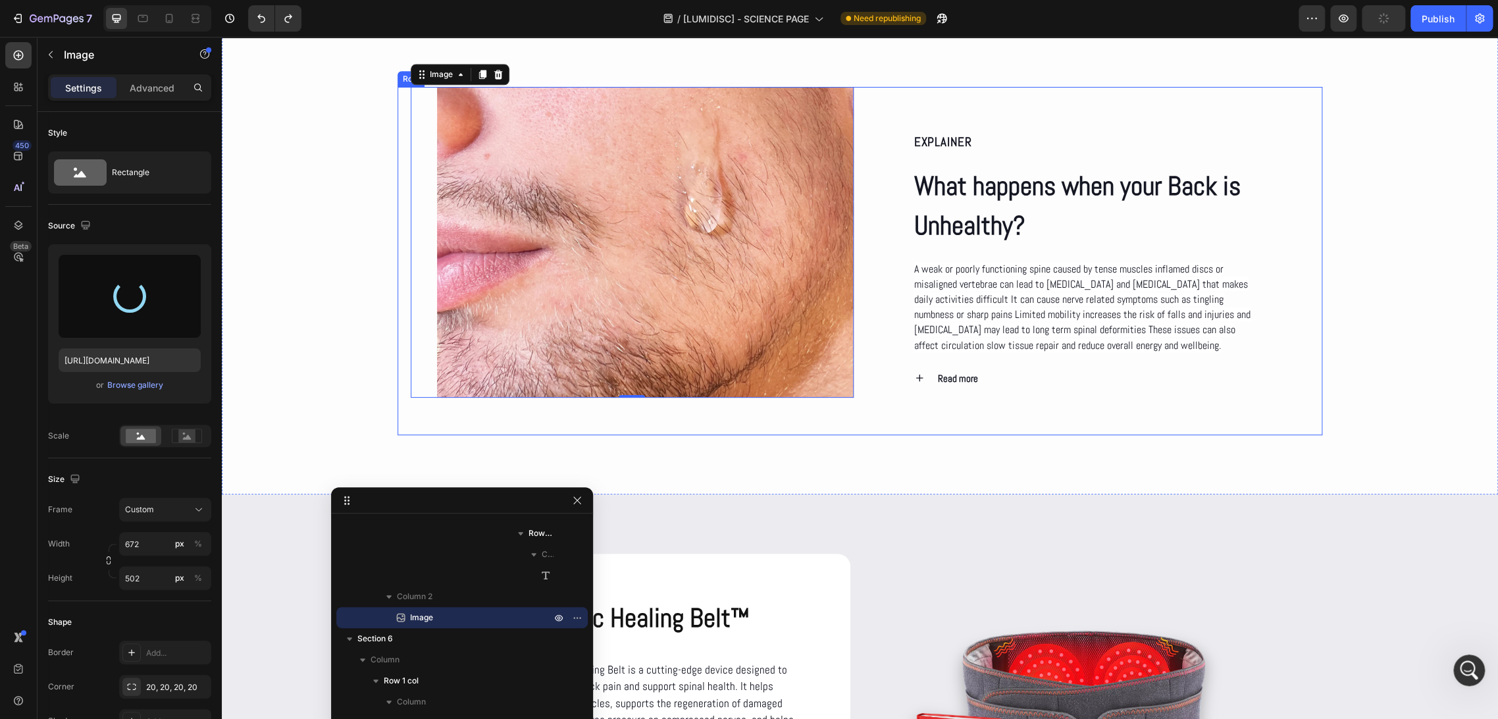
type input "https://cdn.shopify.com/s/files/1/0686/4712/5143/files/gempages_575915822975812…"
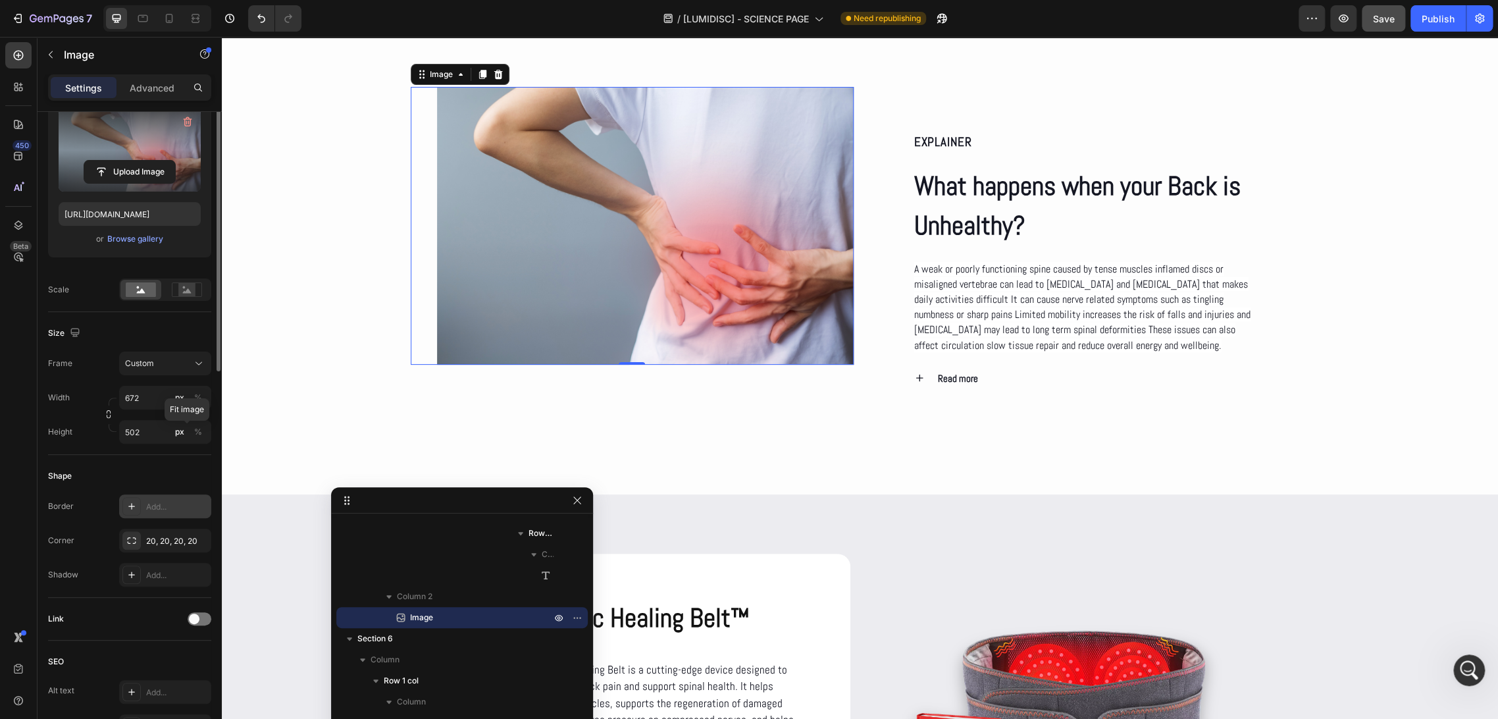
scroll to position [219, 0]
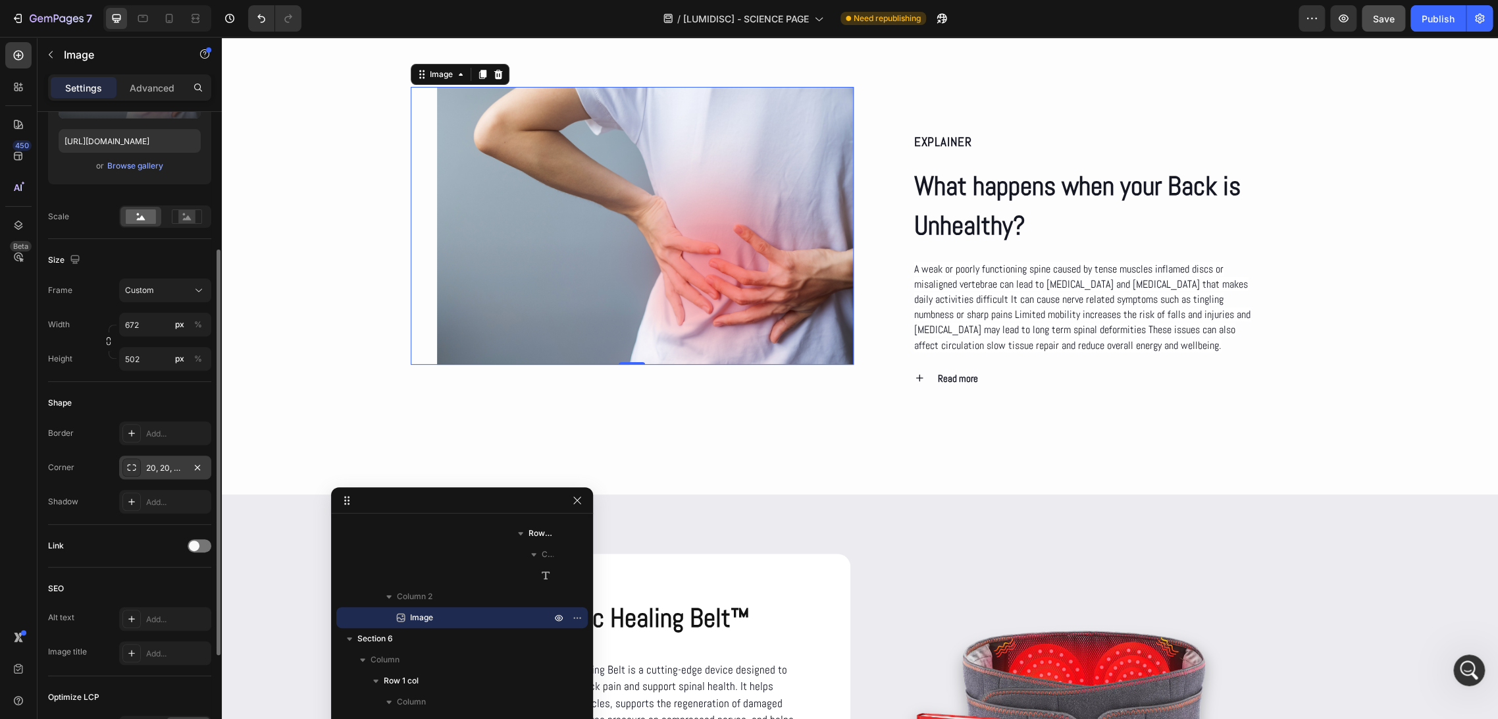
click at [173, 475] on div "20, 20, 20, 20" at bounding box center [165, 468] width 92 height 24
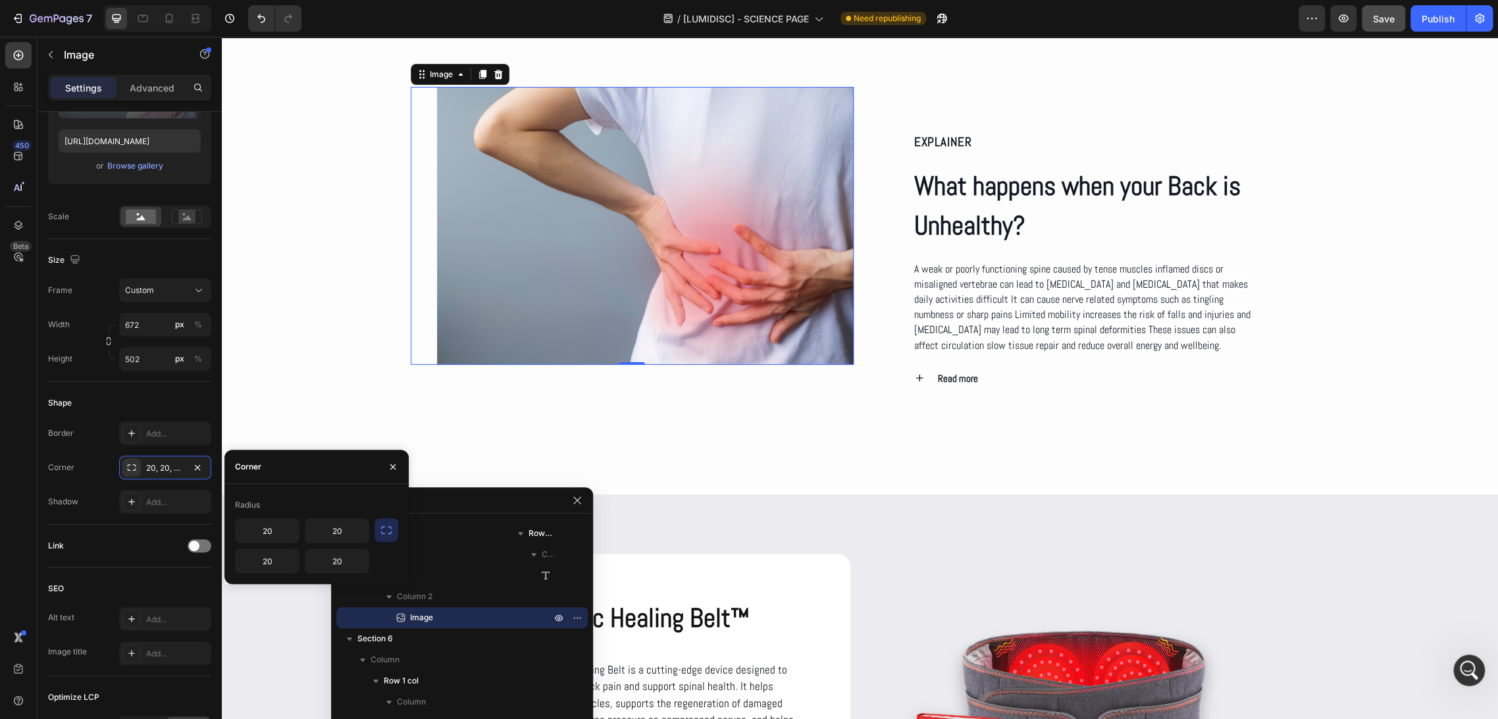
click at [388, 528] on icon "button" at bounding box center [386, 529] width 13 height 13
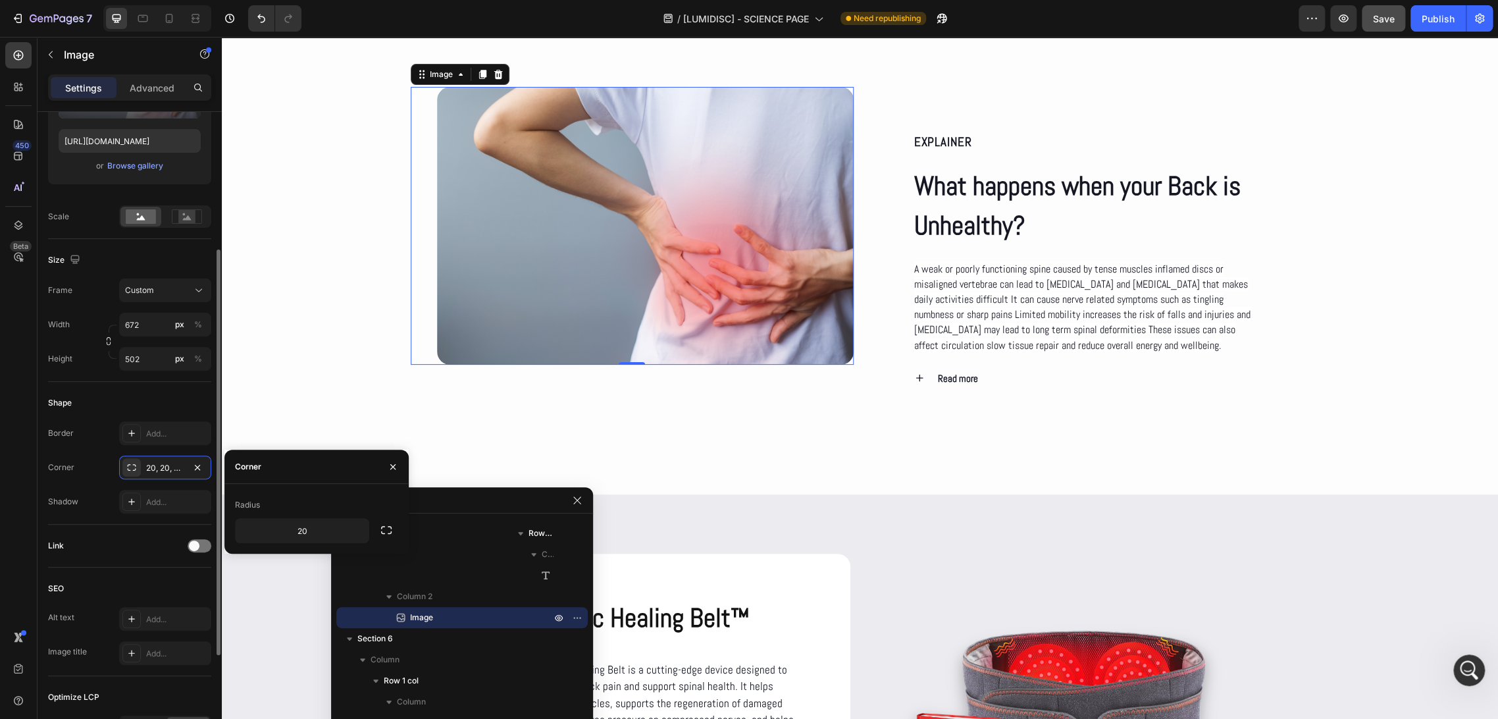
click at [178, 410] on div "Shape" at bounding box center [129, 402] width 163 height 21
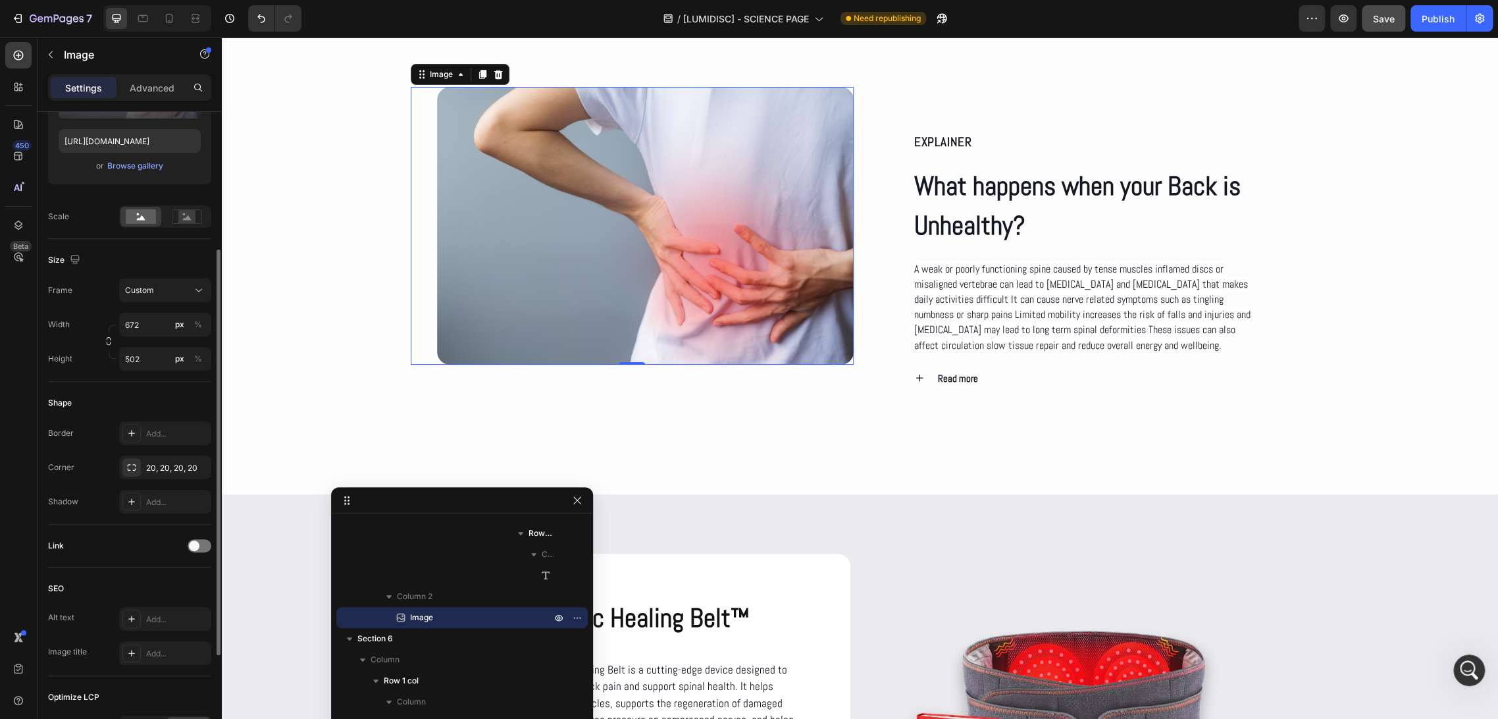
click at [178, 410] on div "Shape" at bounding box center [129, 402] width 163 height 21
click at [398, 367] on div "EXPLAINER Text Block What happens when your Back is Unhealthy? Heading A weak o…" at bounding box center [860, 261] width 925 height 348
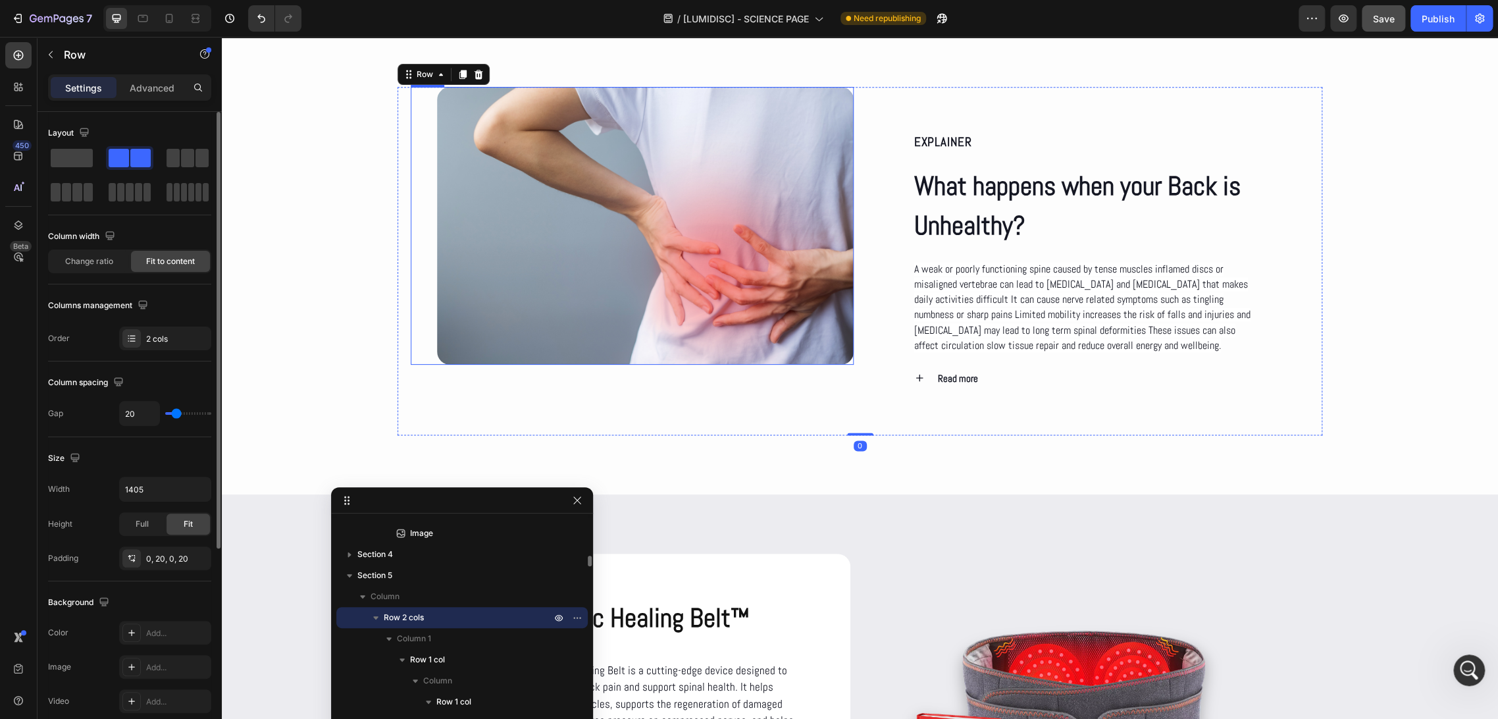
scroll to position [984, 0]
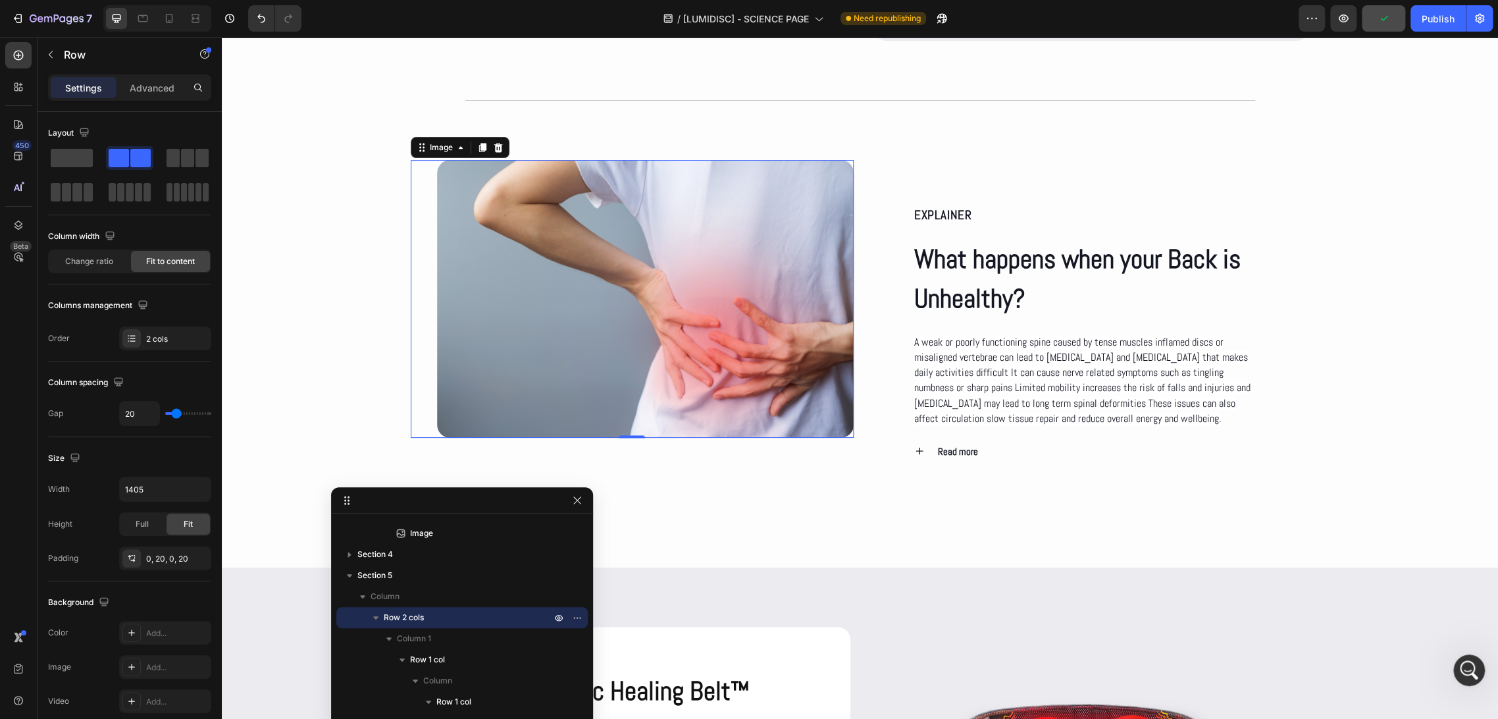
click at [678, 380] on img at bounding box center [645, 299] width 417 height 278
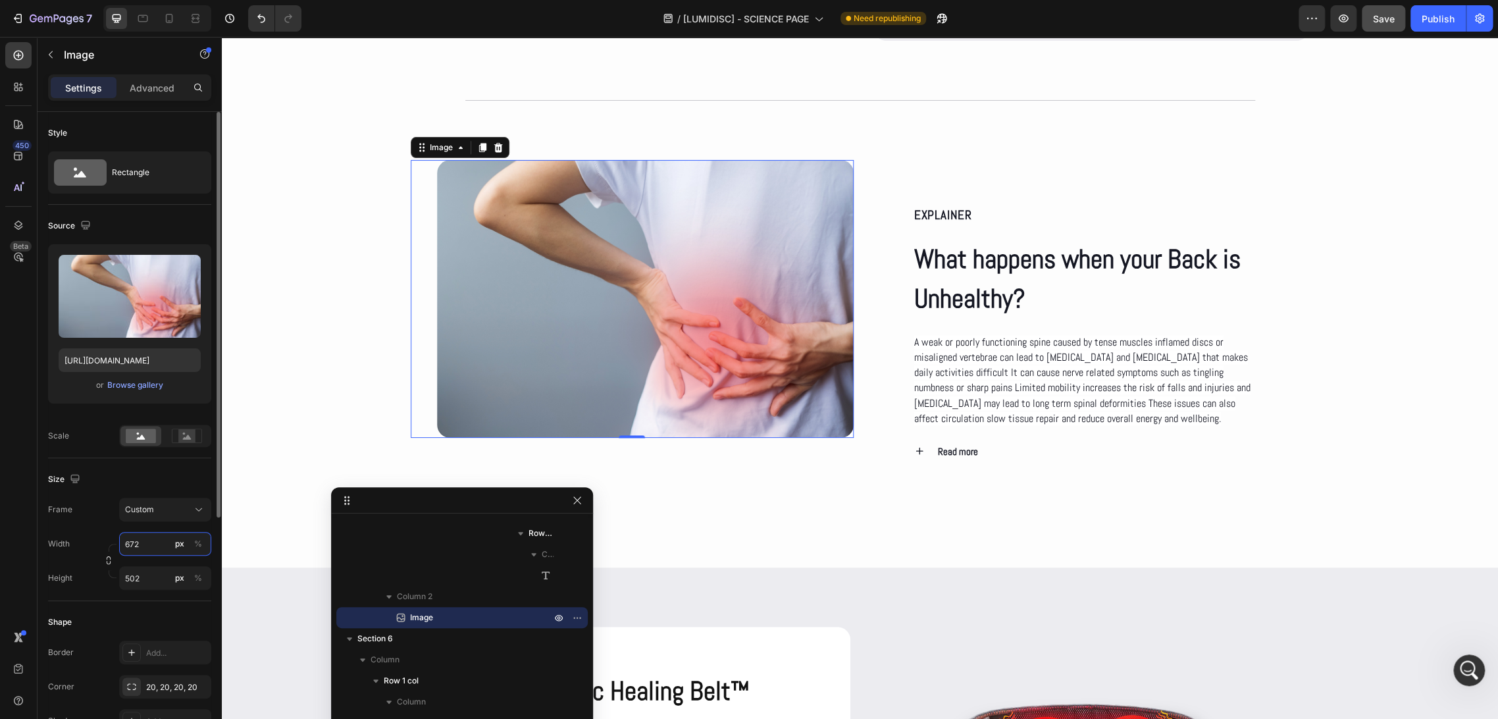
click at [149, 548] on input "672" at bounding box center [165, 544] width 92 height 24
click at [183, 502] on button "Custom" at bounding box center [165, 510] width 92 height 24
click at [163, 476] on div "Size" at bounding box center [129, 479] width 163 height 21
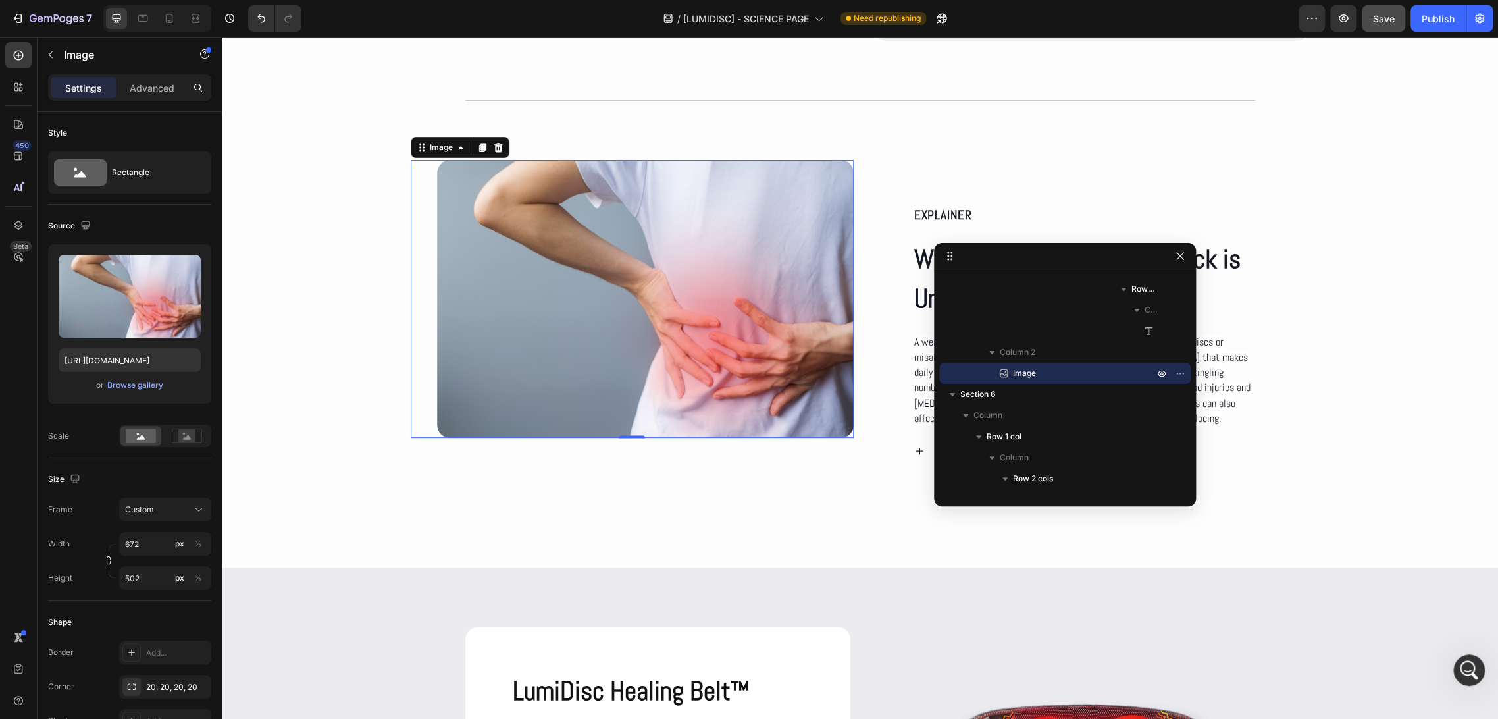
drag, startPoint x: 417, startPoint y: 502, endPoint x: 1091, endPoint y: 257, distance: 717.3
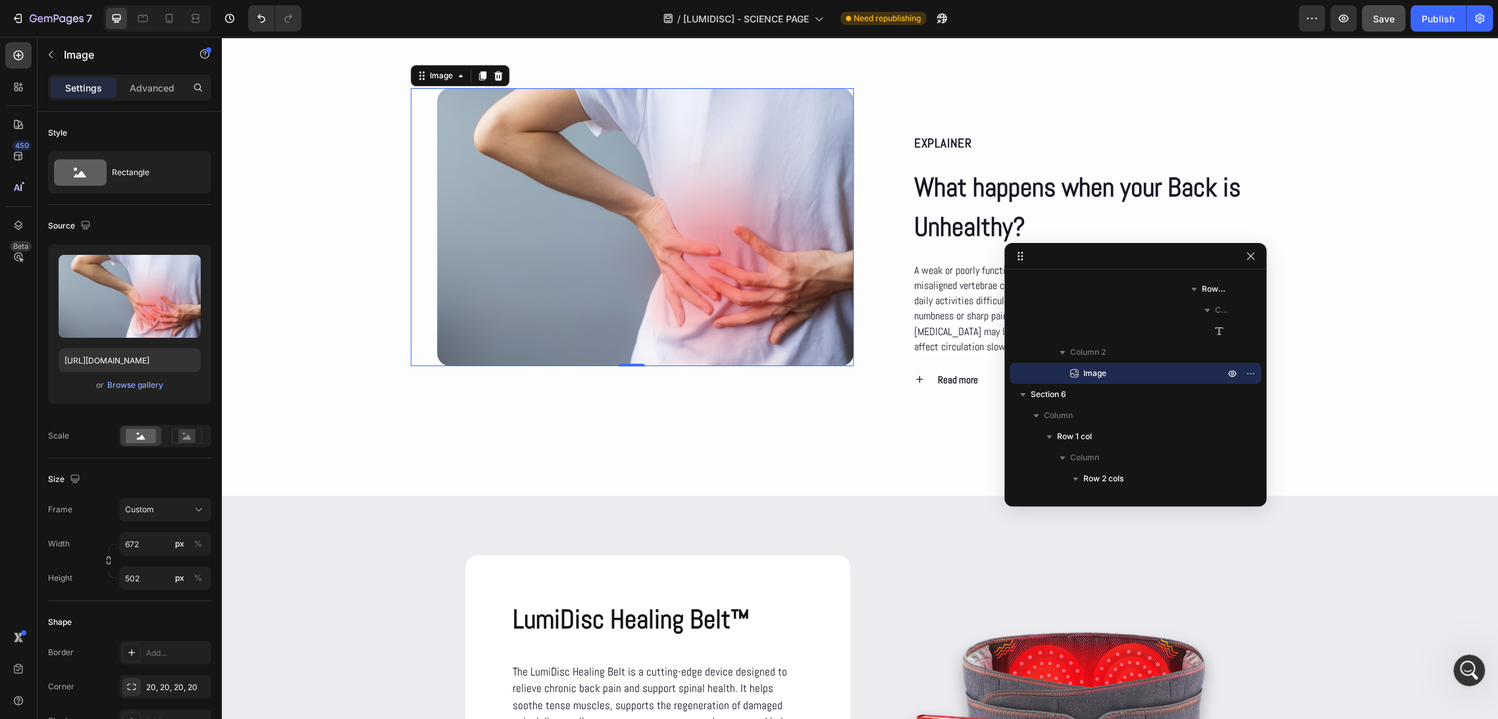
scroll to position [1057, 0]
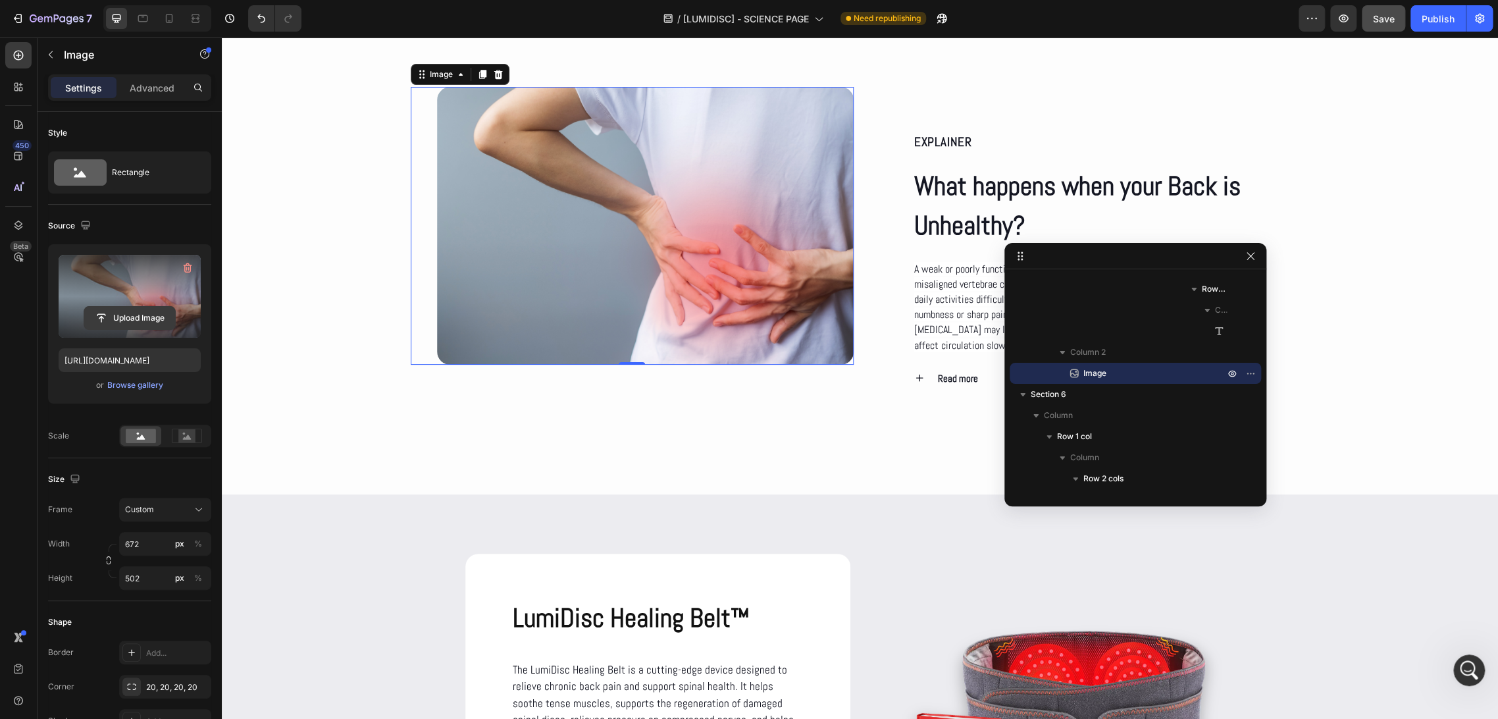
click at [129, 315] on input "file" at bounding box center [129, 318] width 91 height 22
type input "https://cdn.shopify.com/s/files/1/0686/4712/5143/files/gempages_575915822975812…"
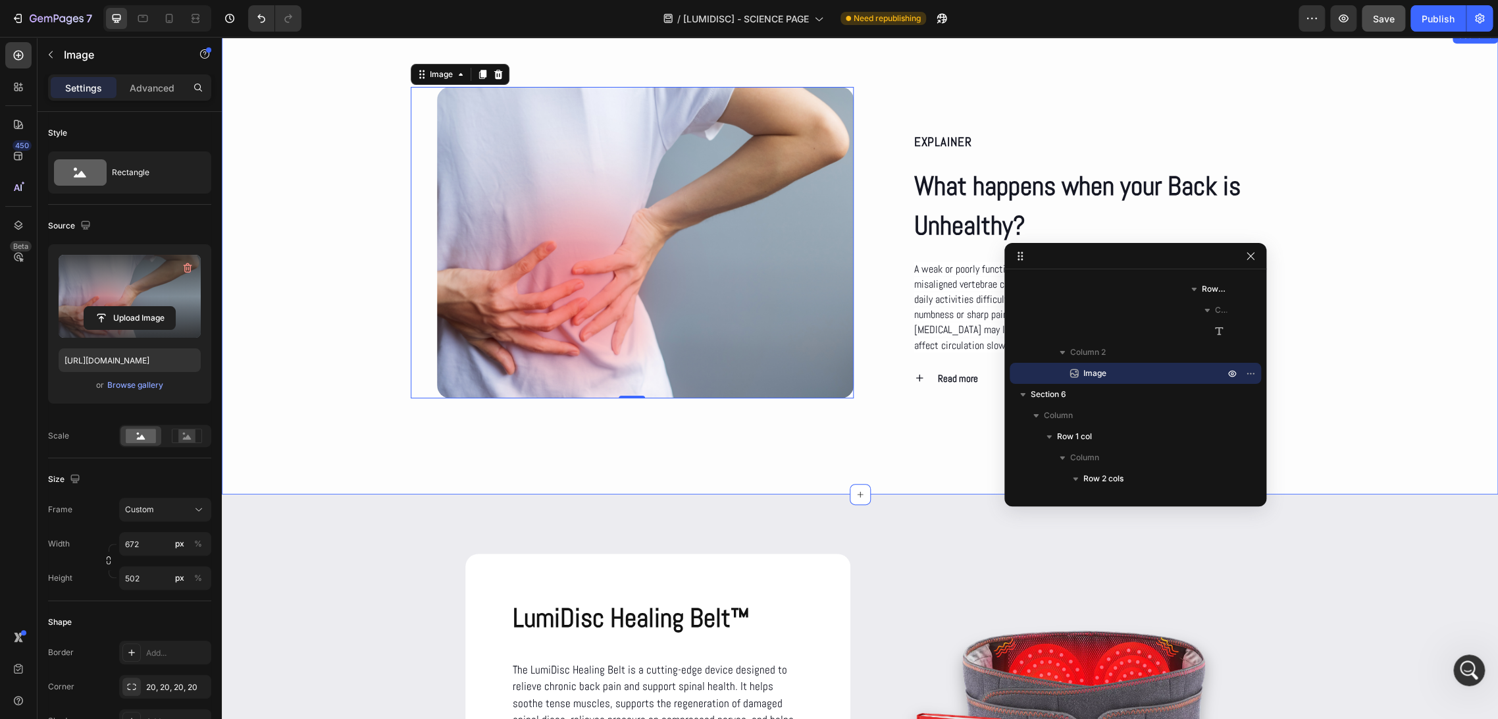
click at [319, 308] on div "EXPLAINER Text Block What happens when your Back is Unhealthy? Heading A weak o…" at bounding box center [860, 261] width 1277 height 348
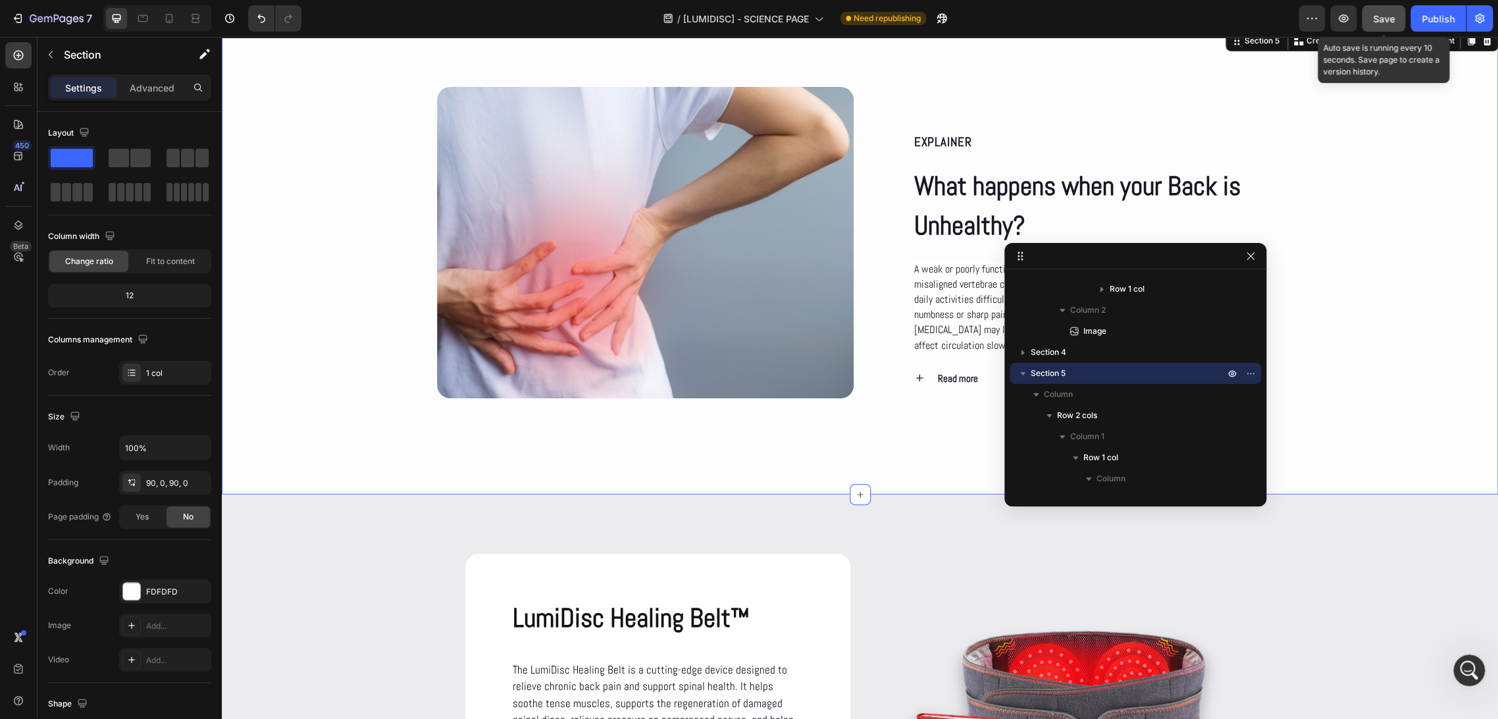
click at [1382, 8] on button "Save" at bounding box center [1383, 18] width 43 height 26
click at [1435, 21] on div "Publish" at bounding box center [1438, 19] width 33 height 14
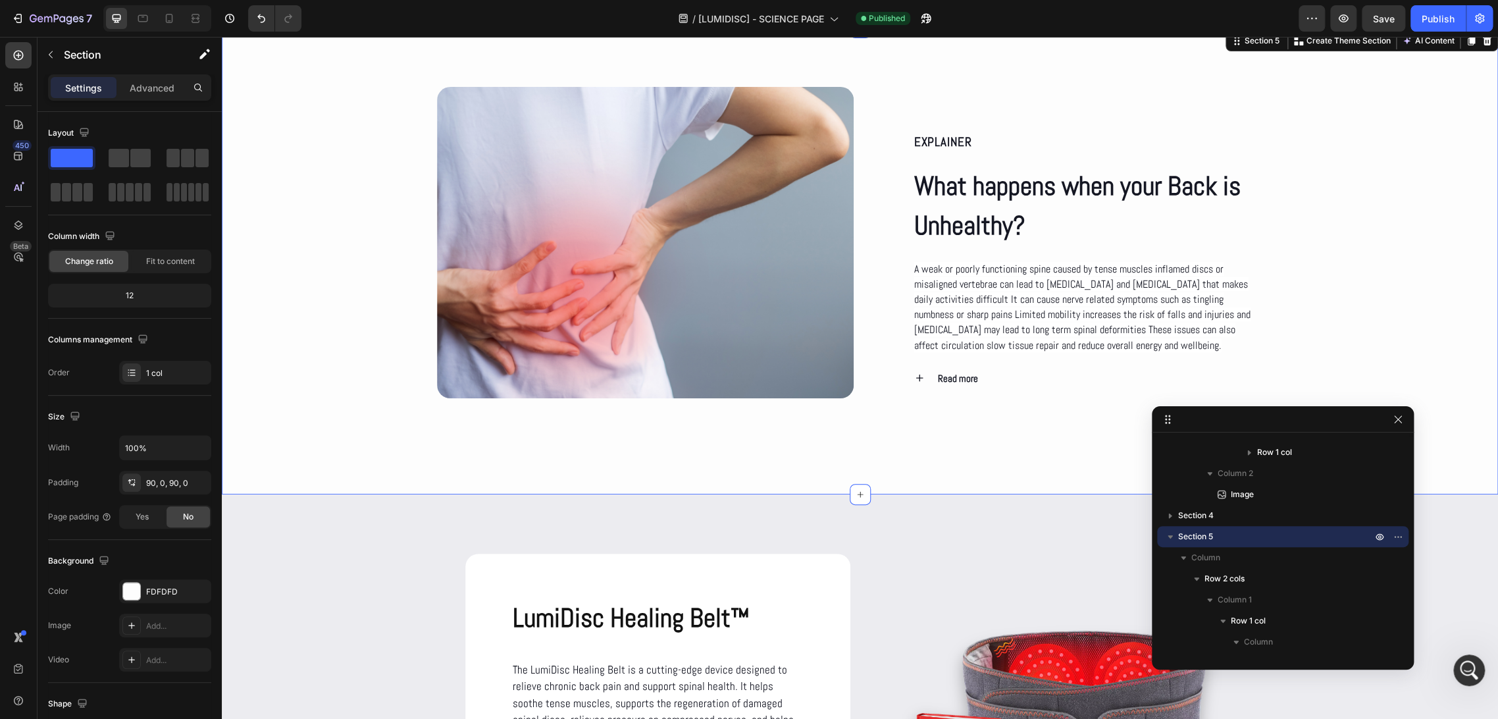
drag, startPoint x: 1194, startPoint y: 251, endPoint x: 1361, endPoint y: 413, distance: 231.9
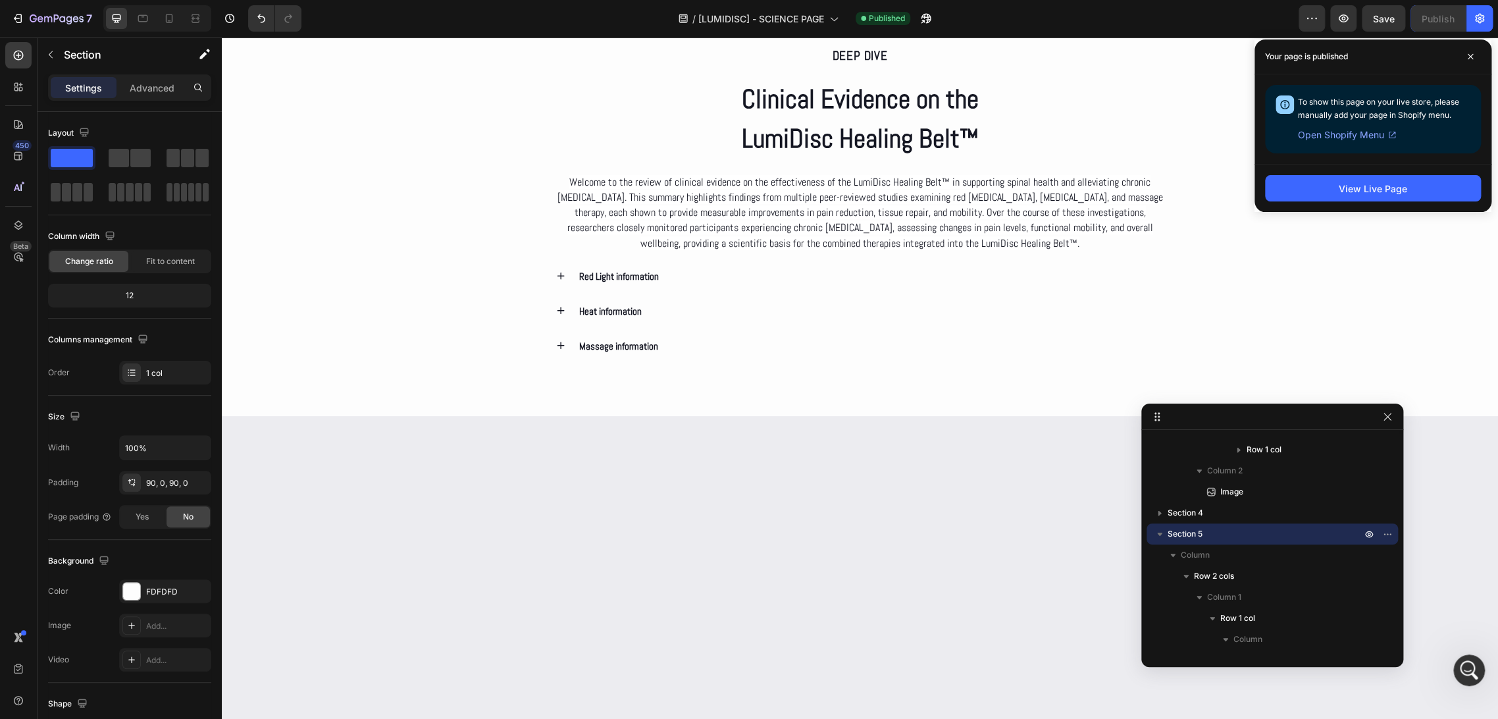
scroll to position [2154, 0]
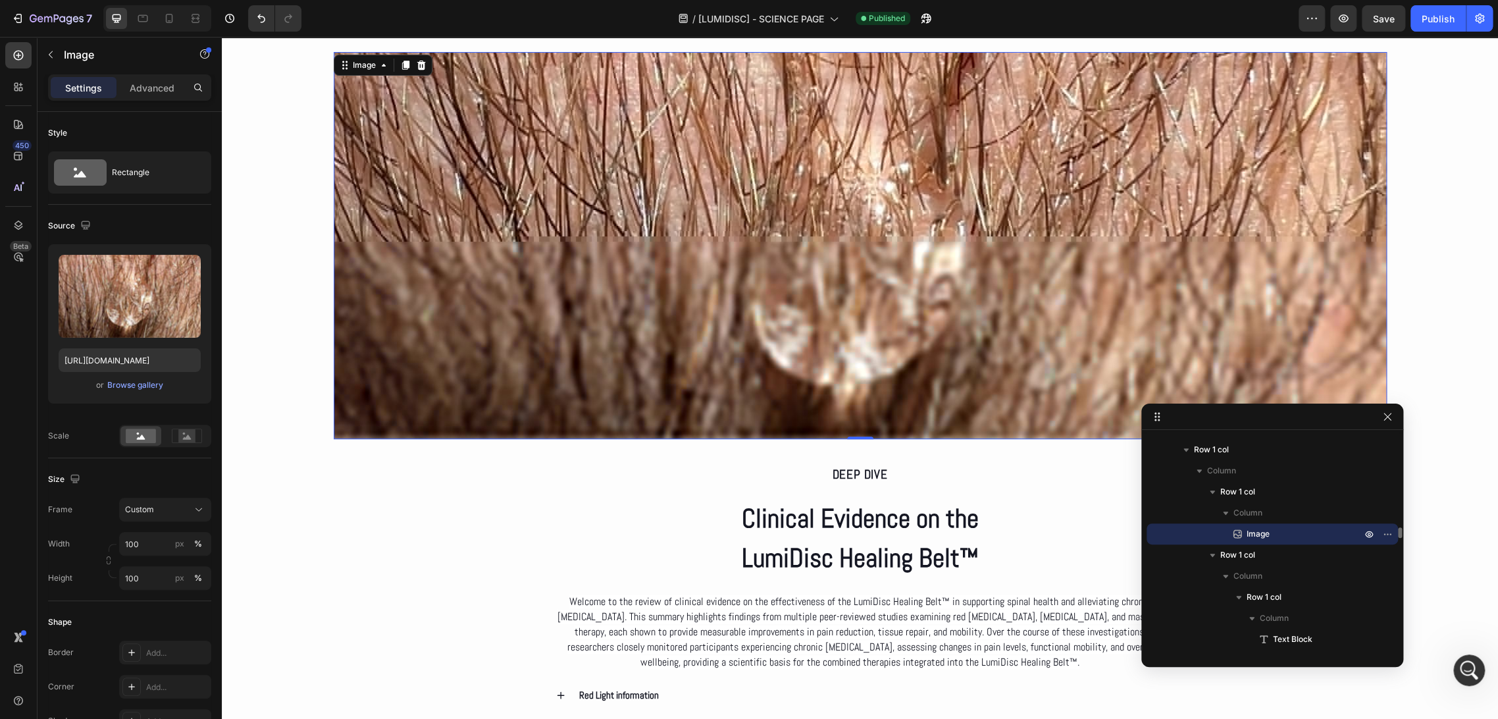
scroll to position [2081, 0]
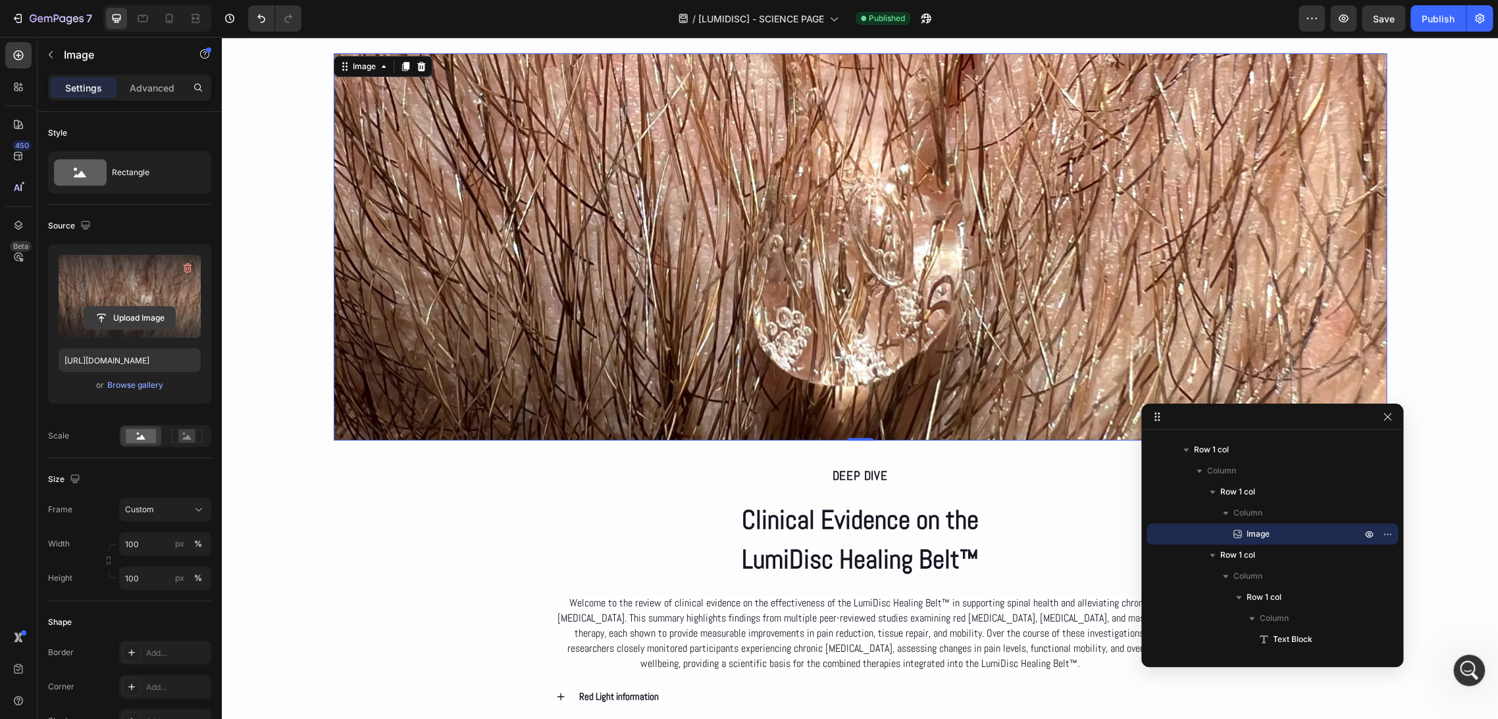
click at [134, 320] on input "file" at bounding box center [129, 318] width 91 height 22
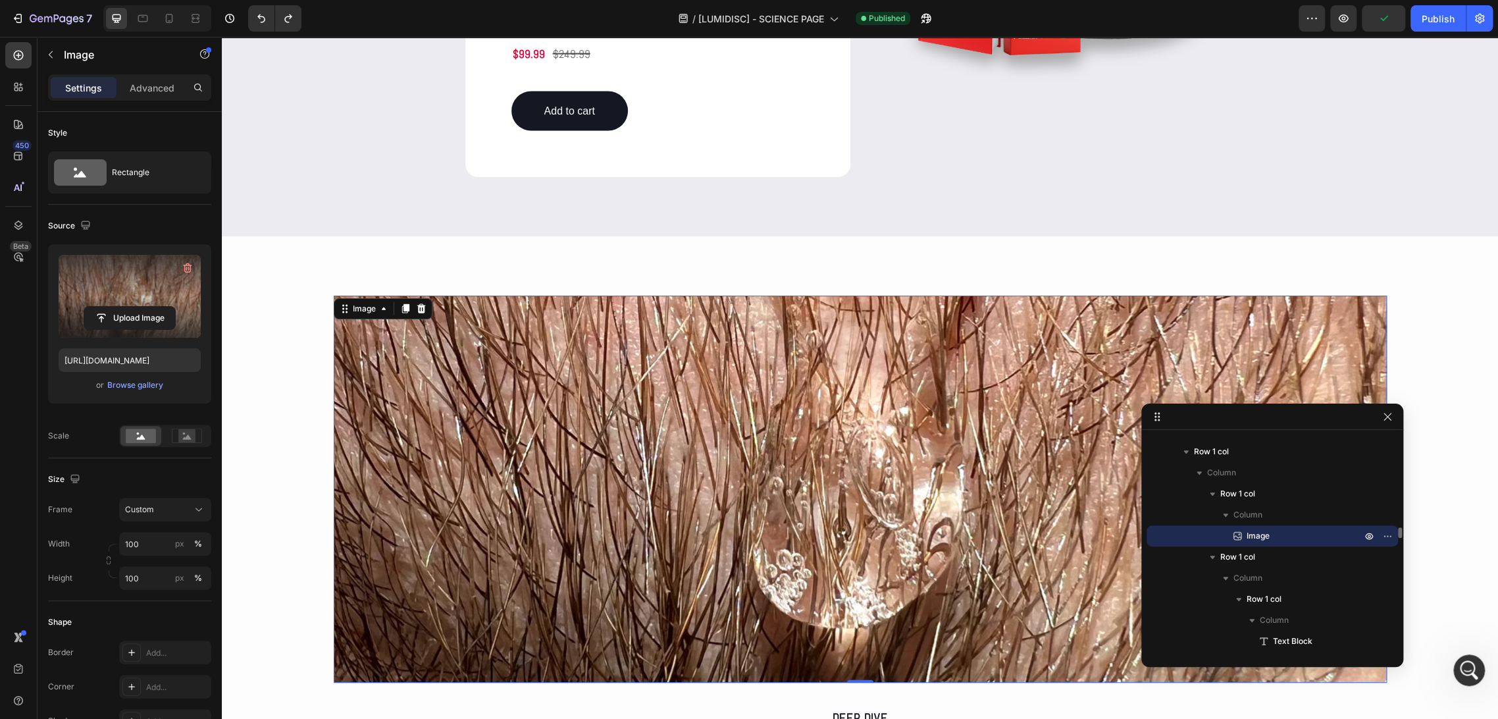
scroll to position [1890, 0]
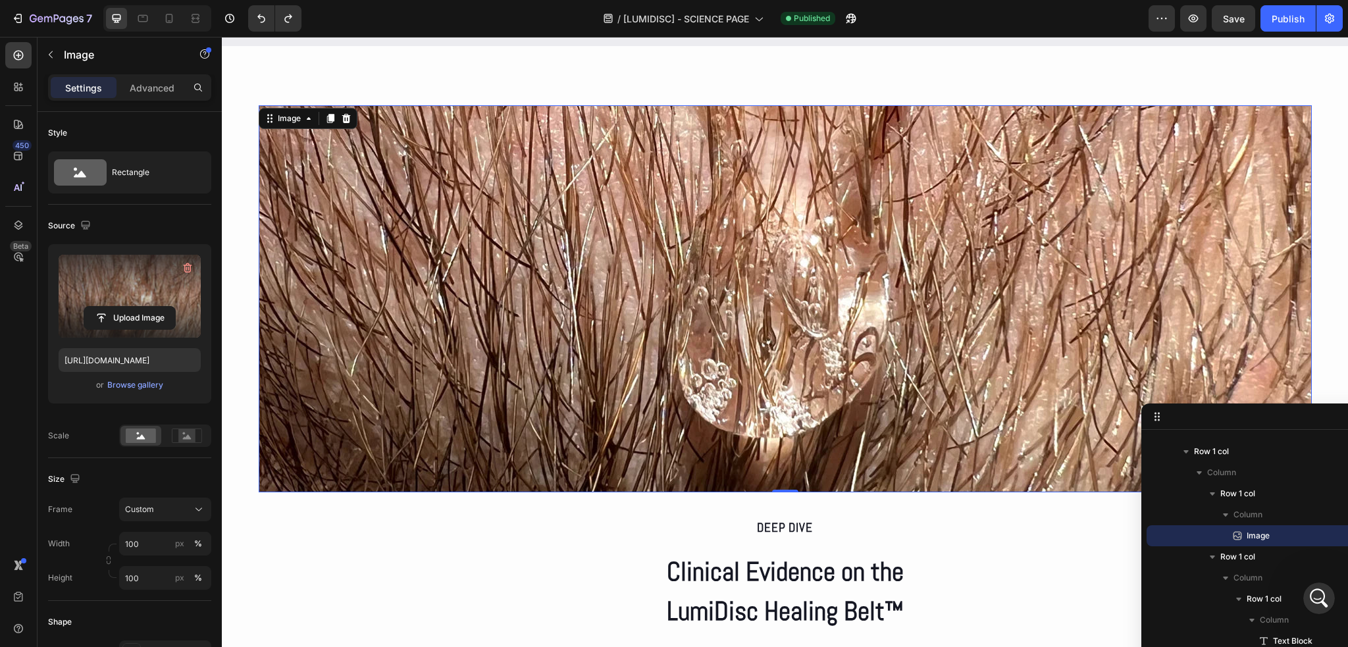
click at [462, 352] on img at bounding box center [785, 298] width 1053 height 387
click at [113, 322] on input "file" at bounding box center [129, 318] width 91 height 22
click at [141, 318] on input "file" at bounding box center [129, 318] width 91 height 22
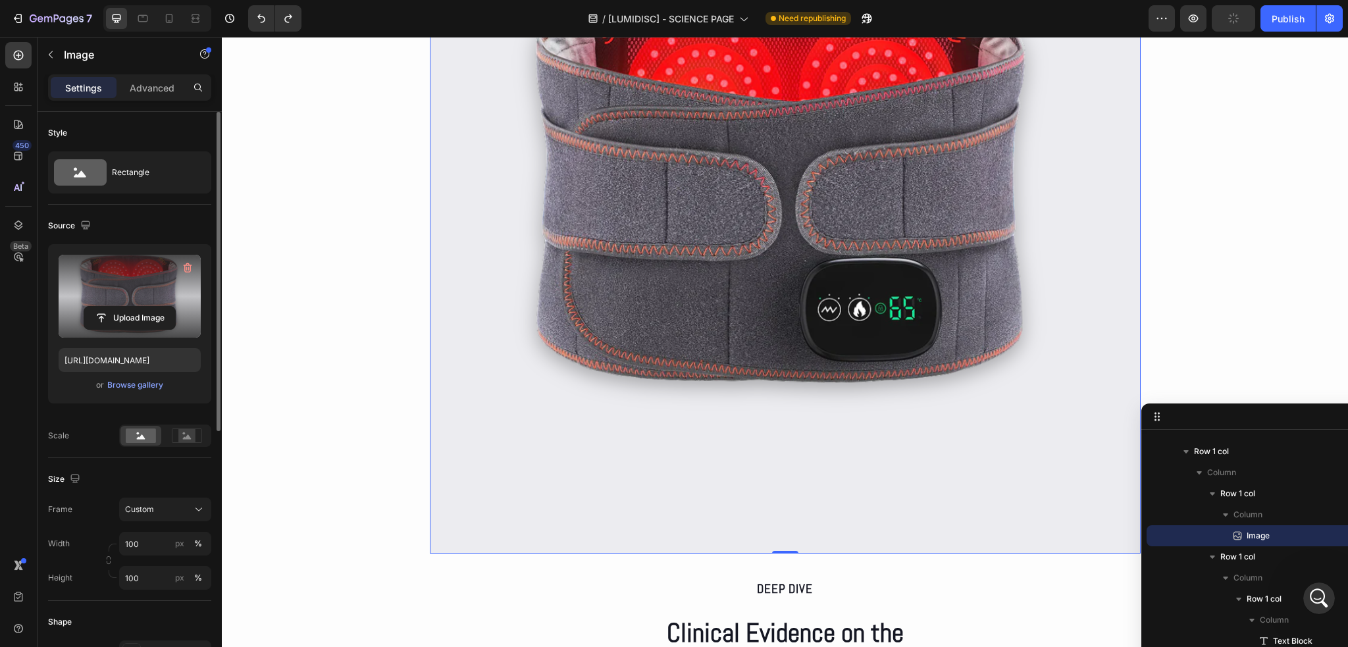
type input "https://cdn.shopify.com/s/files/1/0686/4712/5143/files/gempages_575915822975812…"
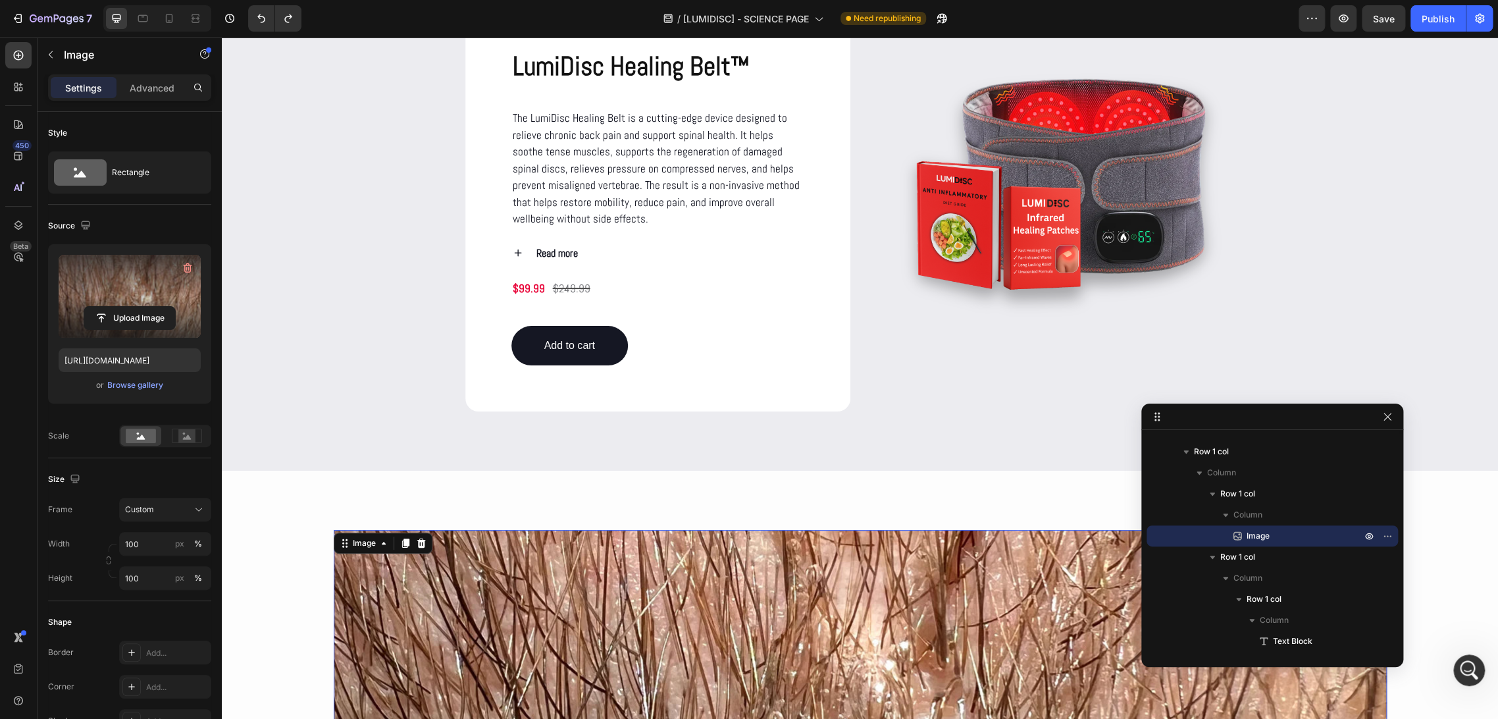
scroll to position [1593, 0]
